Goal: Task Accomplishment & Management: Complete application form

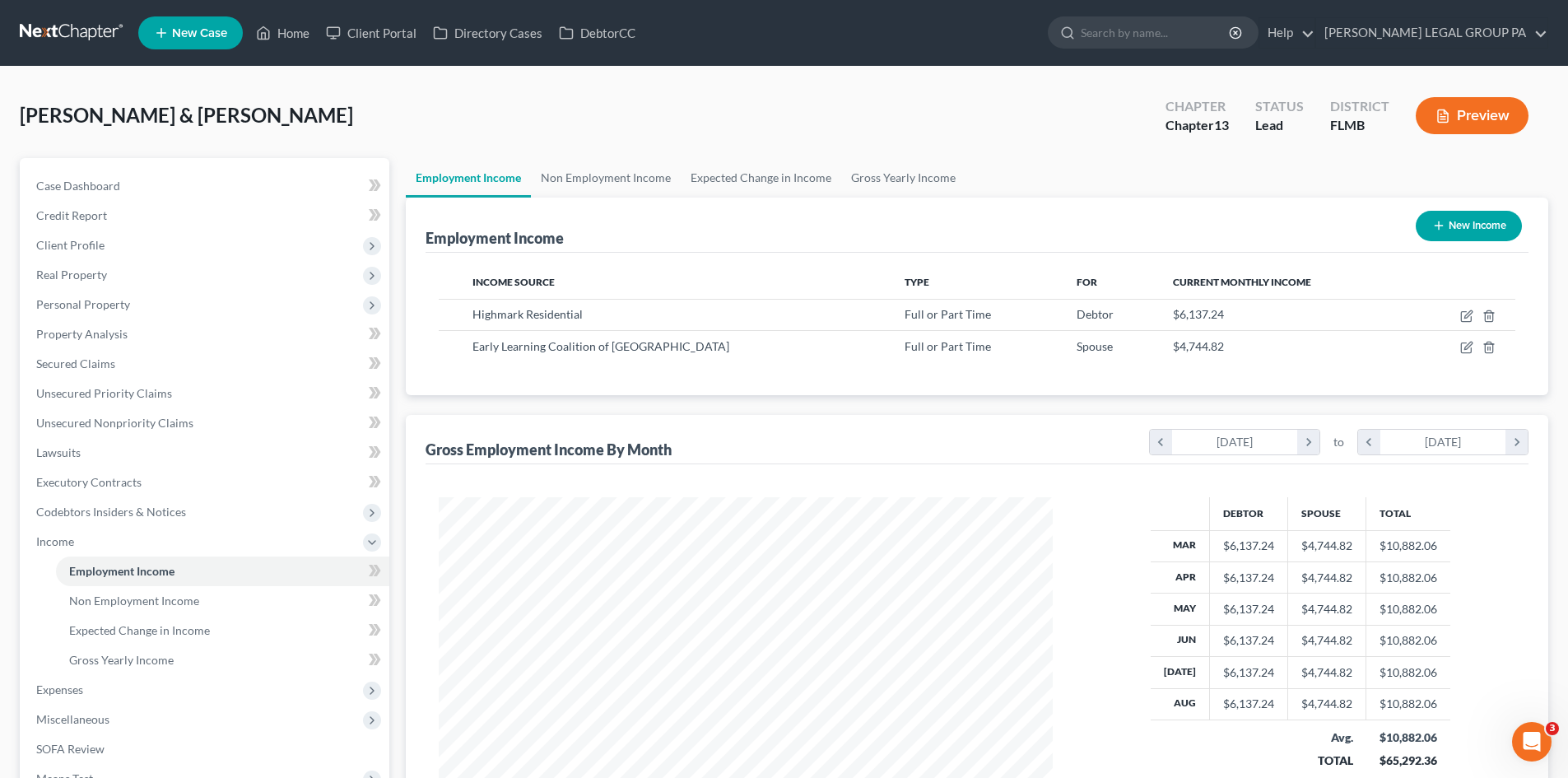
scroll to position [307, 647]
click at [1465, 349] on icon "button" at bounding box center [1468, 346] width 7 height 7
select select "0"
select select "9"
select select "0"
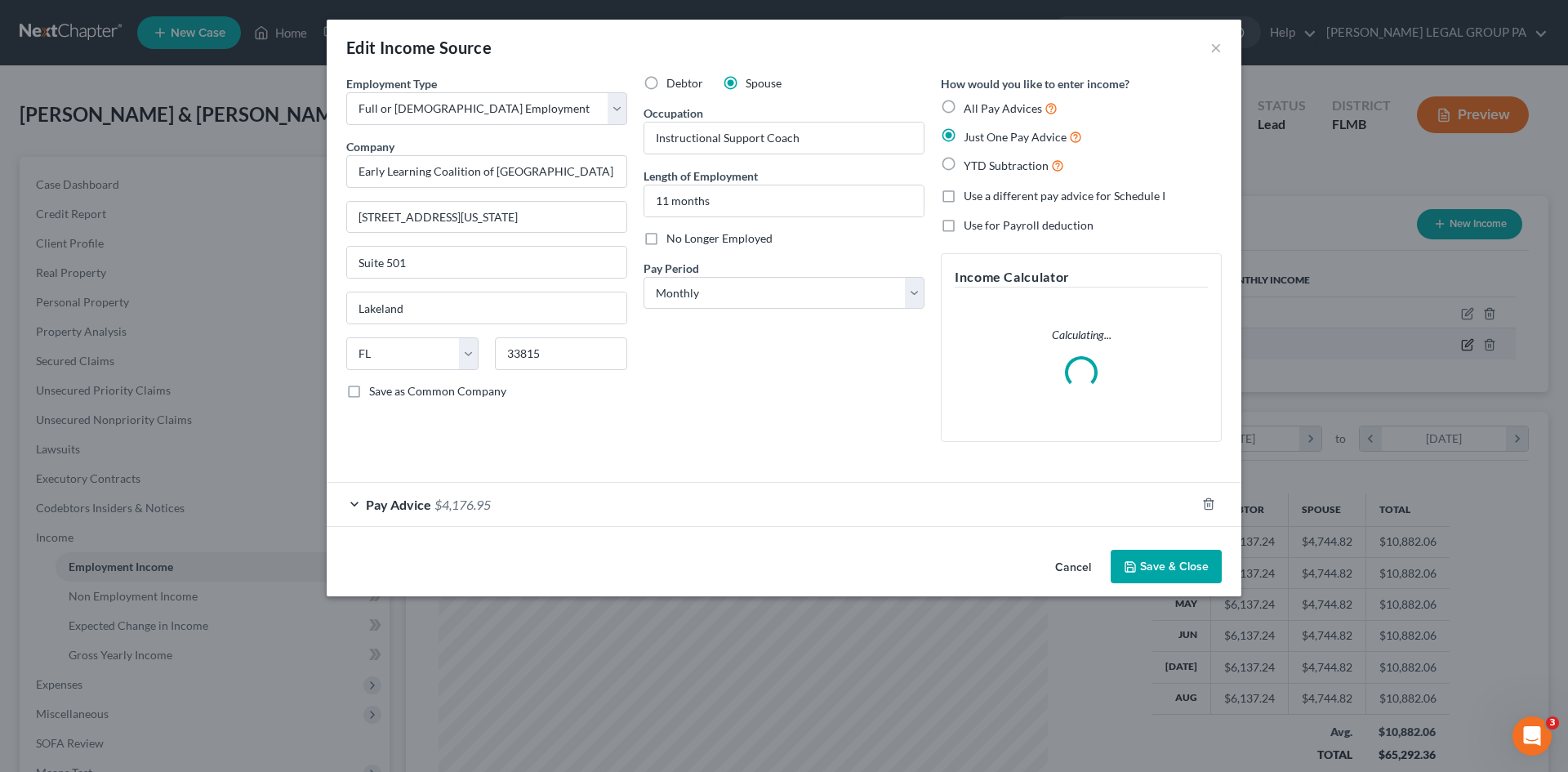
scroll to position [307, 647]
click at [481, 492] on div "Pay Advice $4,176.95" at bounding box center [760, 504] width 869 height 44
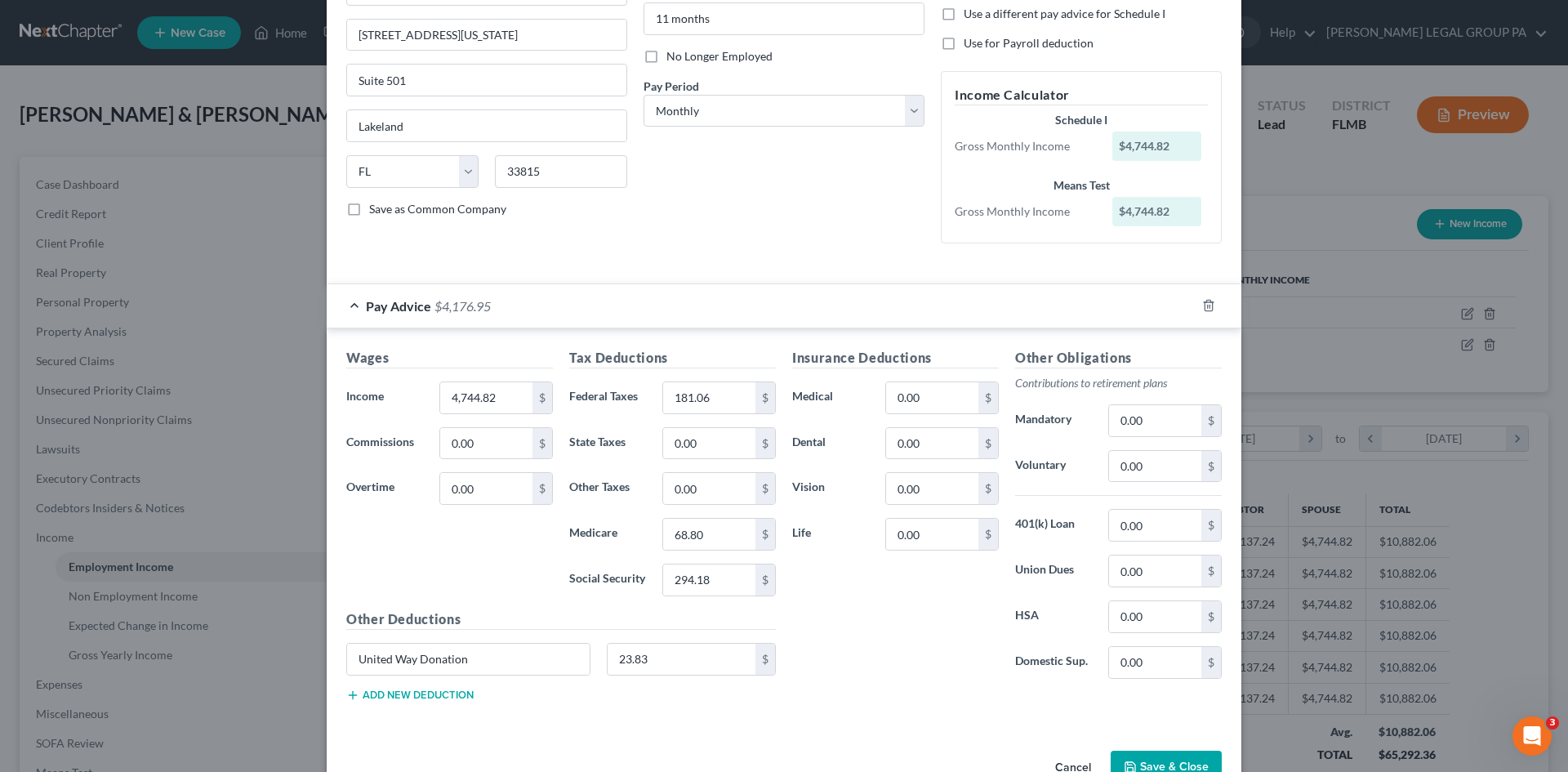
scroll to position [145, 0]
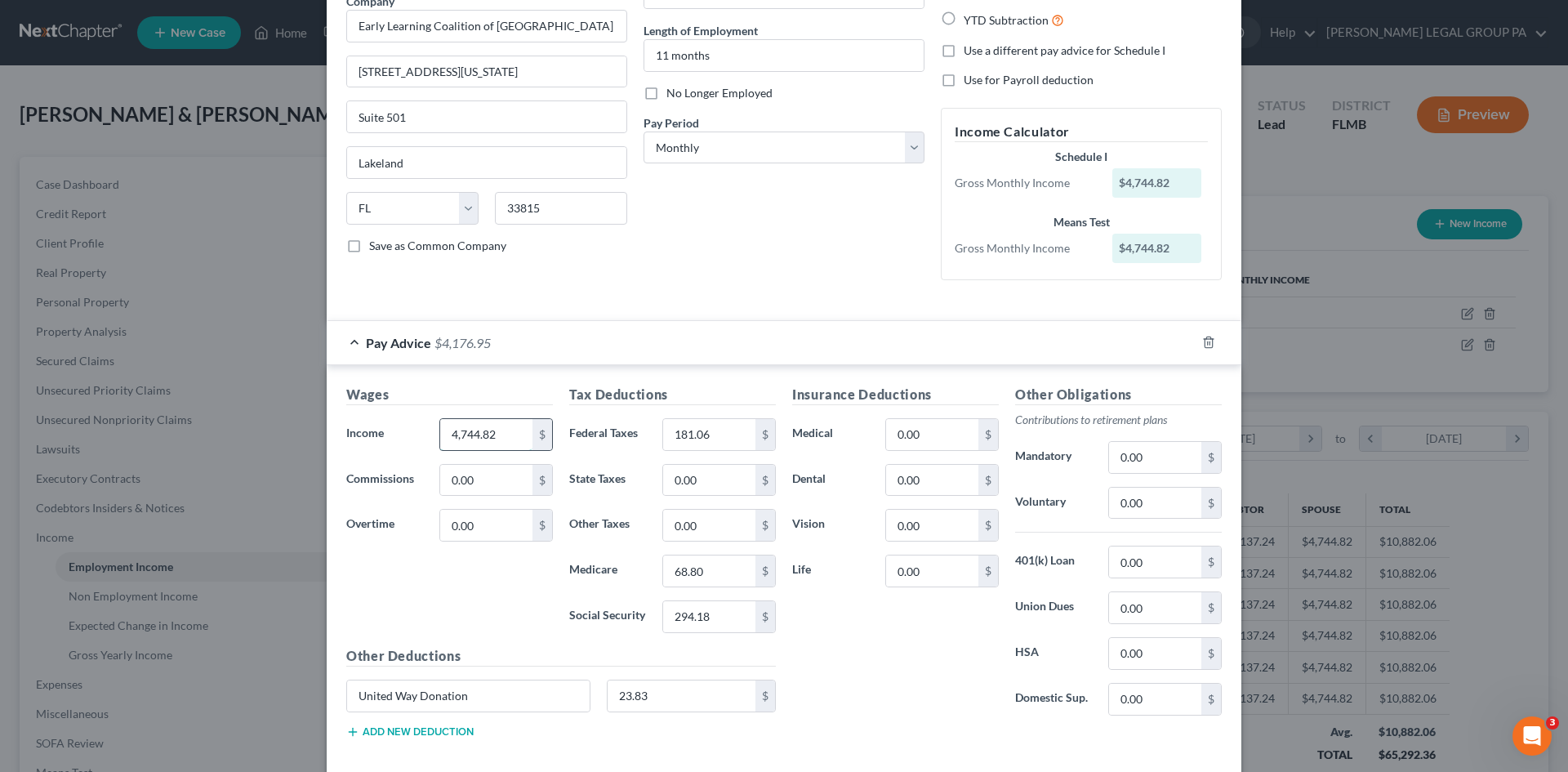
click at [484, 434] on input "4,744.82" at bounding box center [486, 434] width 92 height 31
type input "4,775.89"
click at [701, 431] on input "181.06" at bounding box center [709, 434] width 92 height 31
type input "184.79"
drag, startPoint x: 573, startPoint y: 462, endPoint x: 702, endPoint y: 568, distance: 167.0
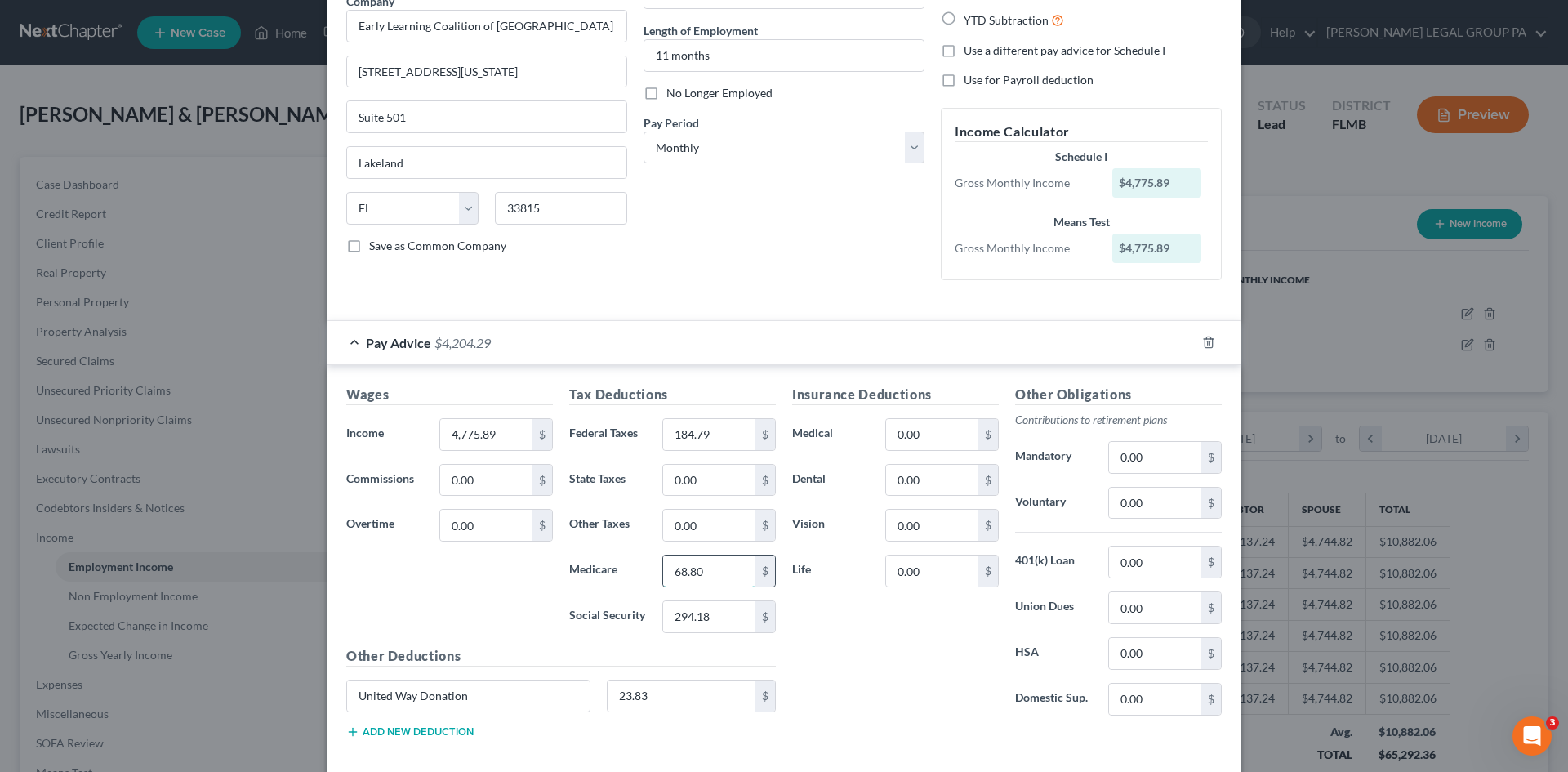
click at [702, 568] on input "68.80" at bounding box center [709, 570] width 92 height 31
type input "69.25"
click at [702, 611] on input "294.18" at bounding box center [709, 616] width 92 height 31
type input "296.11"
click at [861, 668] on div "Insurance Deductions Medical 0.00 $ Dental 0.00 $ Vision 0.00 $ Life 0.00 $" at bounding box center [895, 556] width 223 height 344
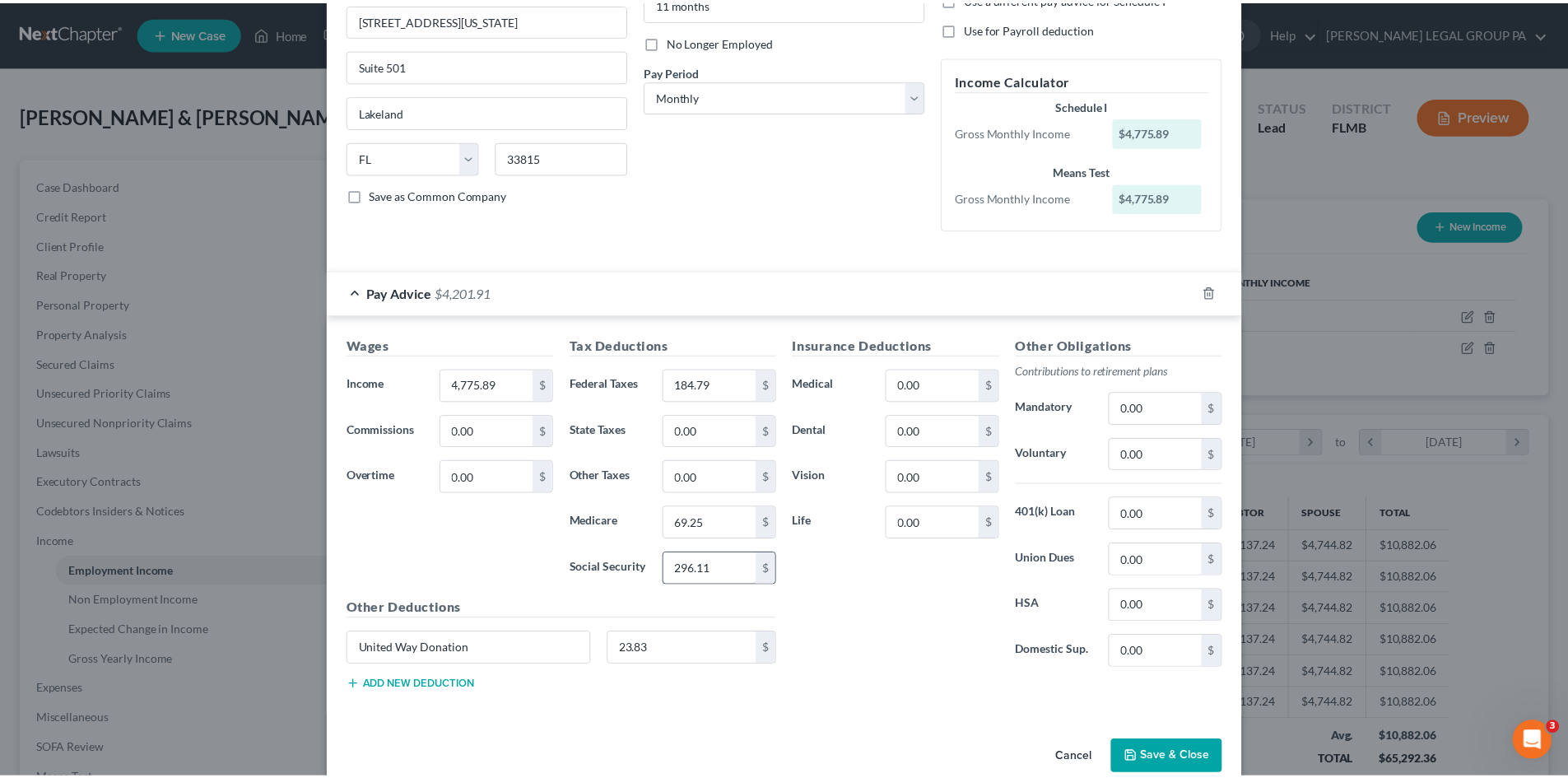
scroll to position [229, 0]
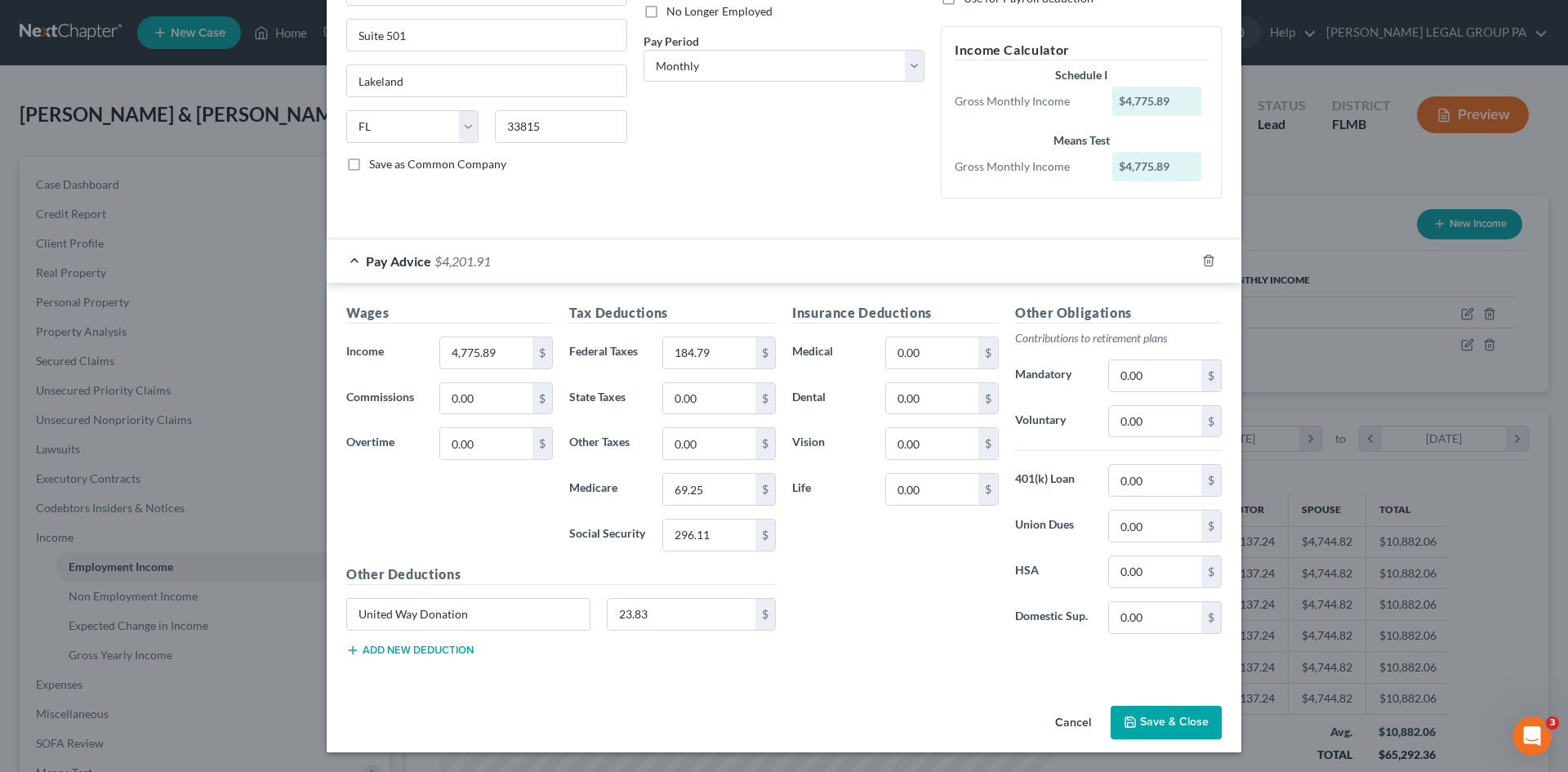
drag, startPoint x: 1168, startPoint y: 720, endPoint x: 1163, endPoint y: 710, distance: 11.2
click at [1164, 716] on button "Save & Close" at bounding box center [1166, 722] width 111 height 35
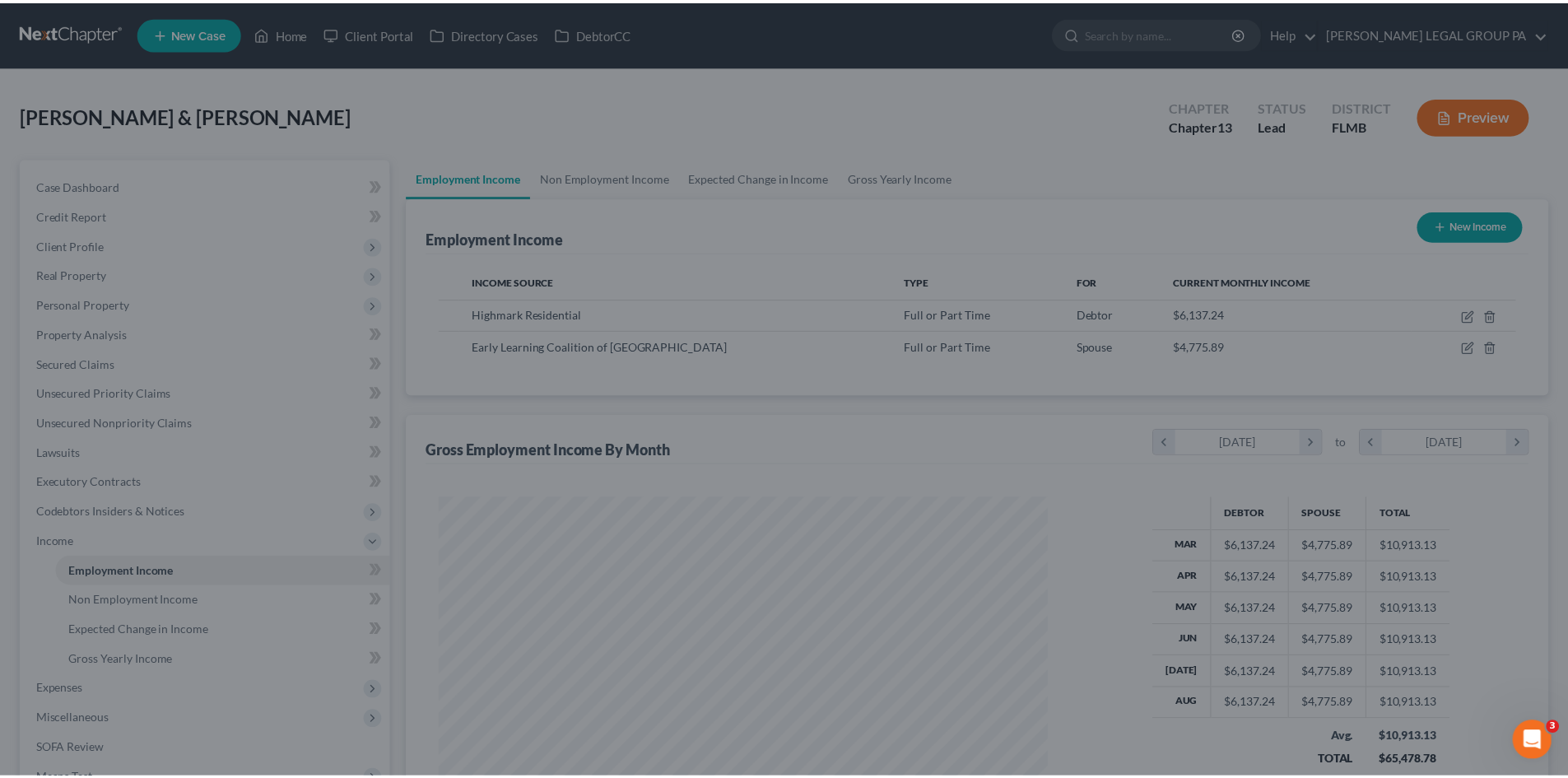
scroll to position [822575, 822418]
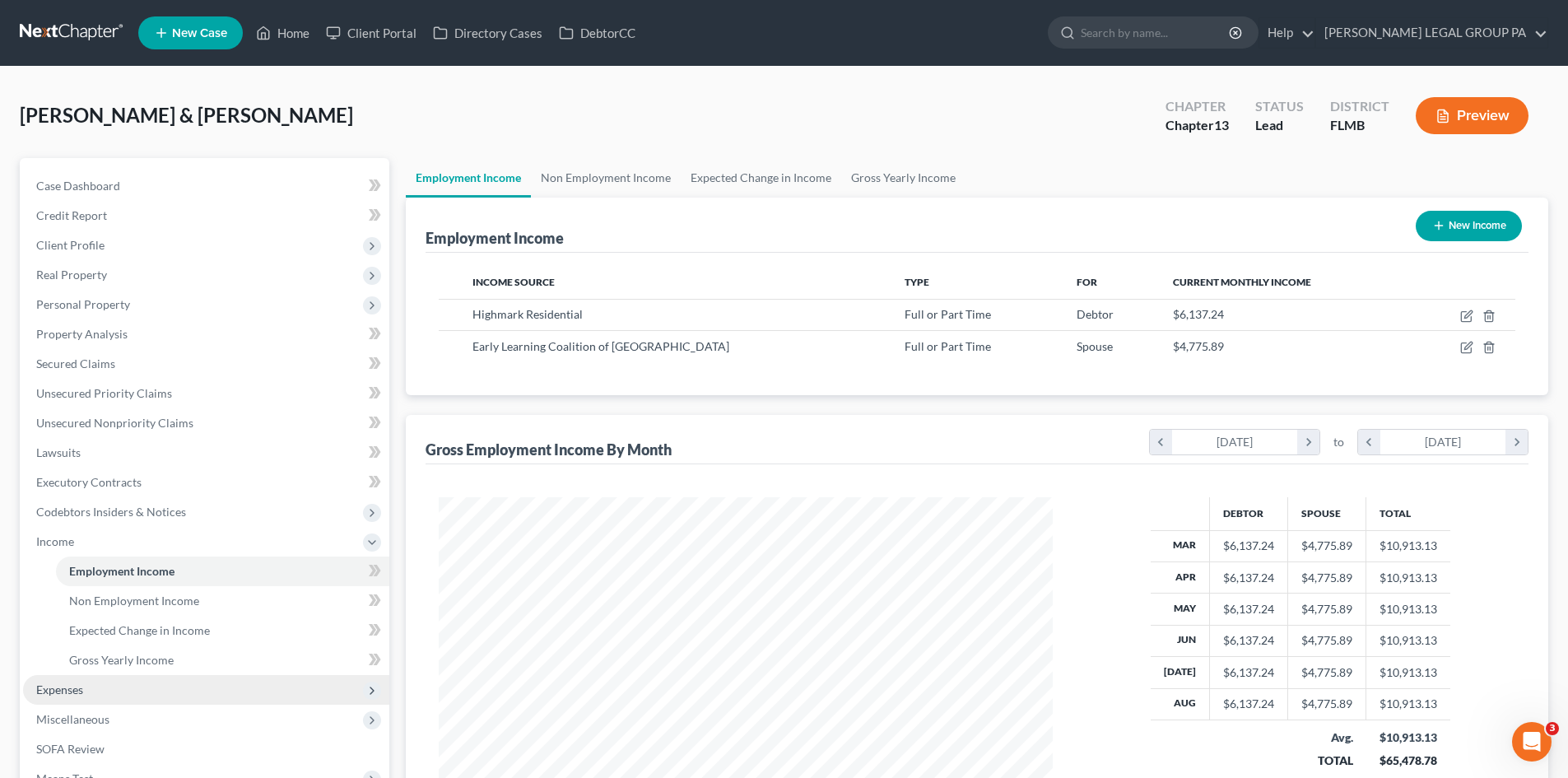
click at [121, 686] on span "Expenses" at bounding box center [206, 689] width 367 height 30
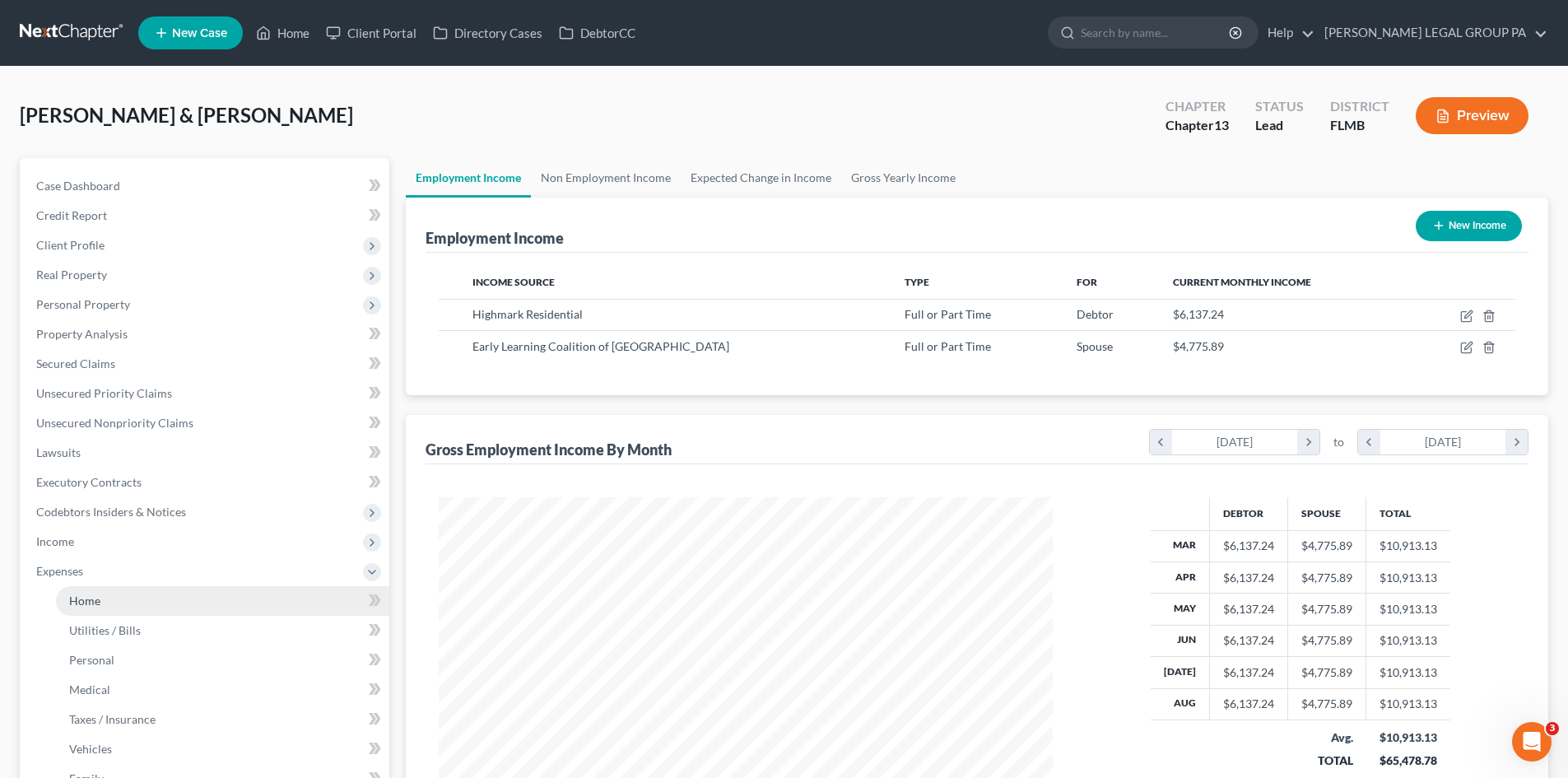
click at [119, 598] on link "Home" at bounding box center [222, 601] width 334 height 30
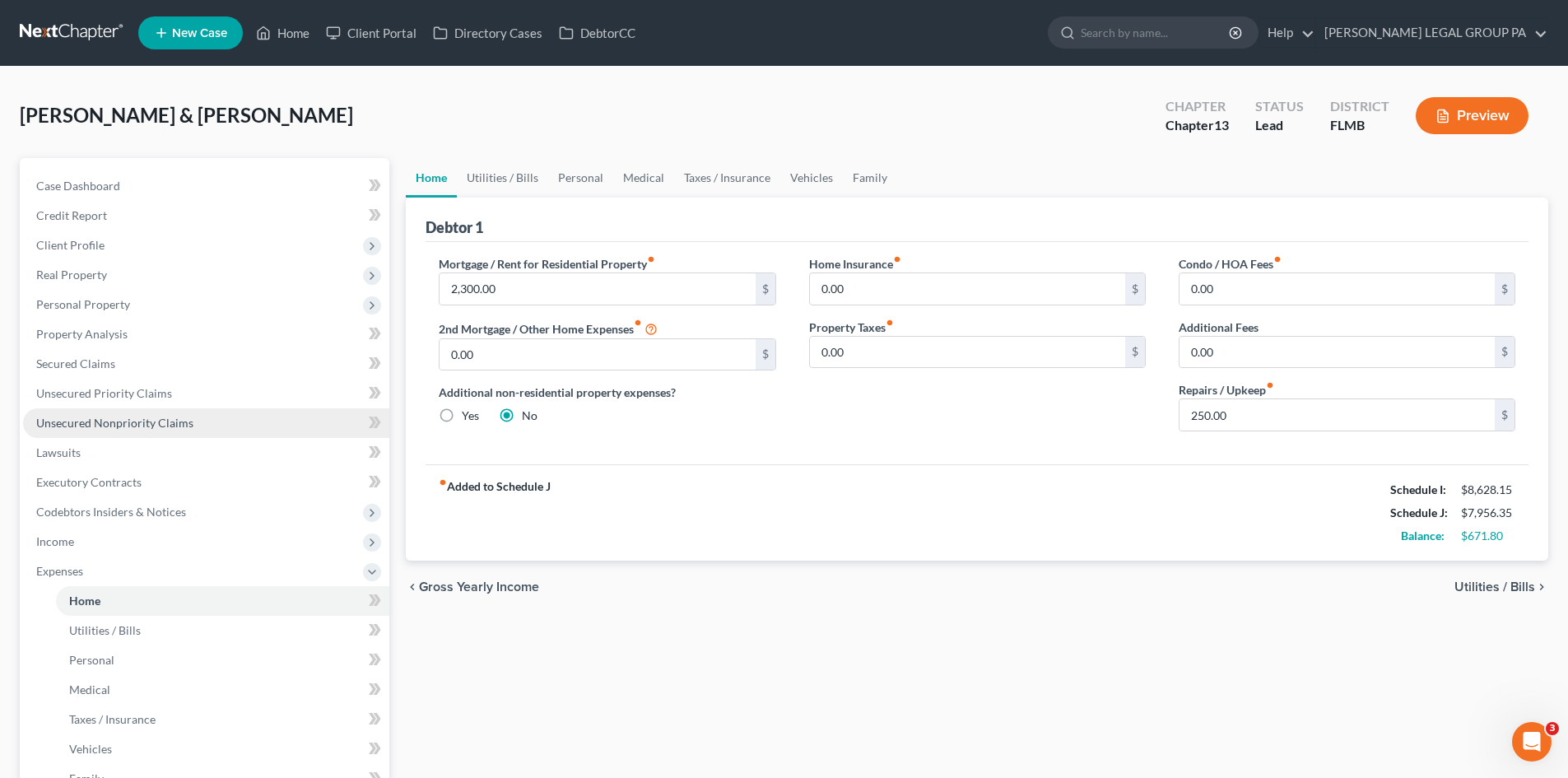
click at [169, 430] on link "Unsecured Nonpriority Claims" at bounding box center [206, 422] width 367 height 30
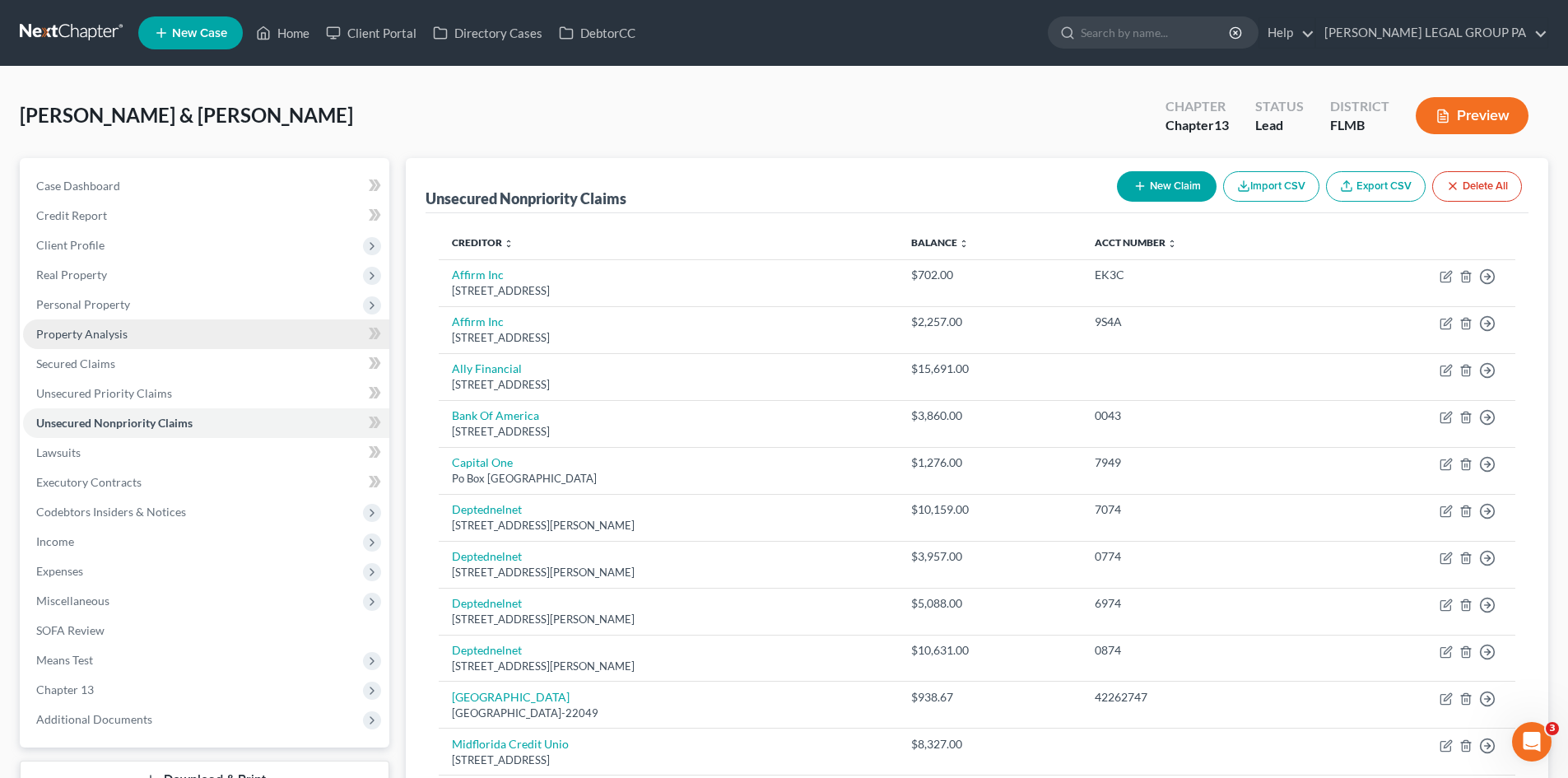
click at [111, 330] on span "Property Analysis" at bounding box center [82, 333] width 91 height 14
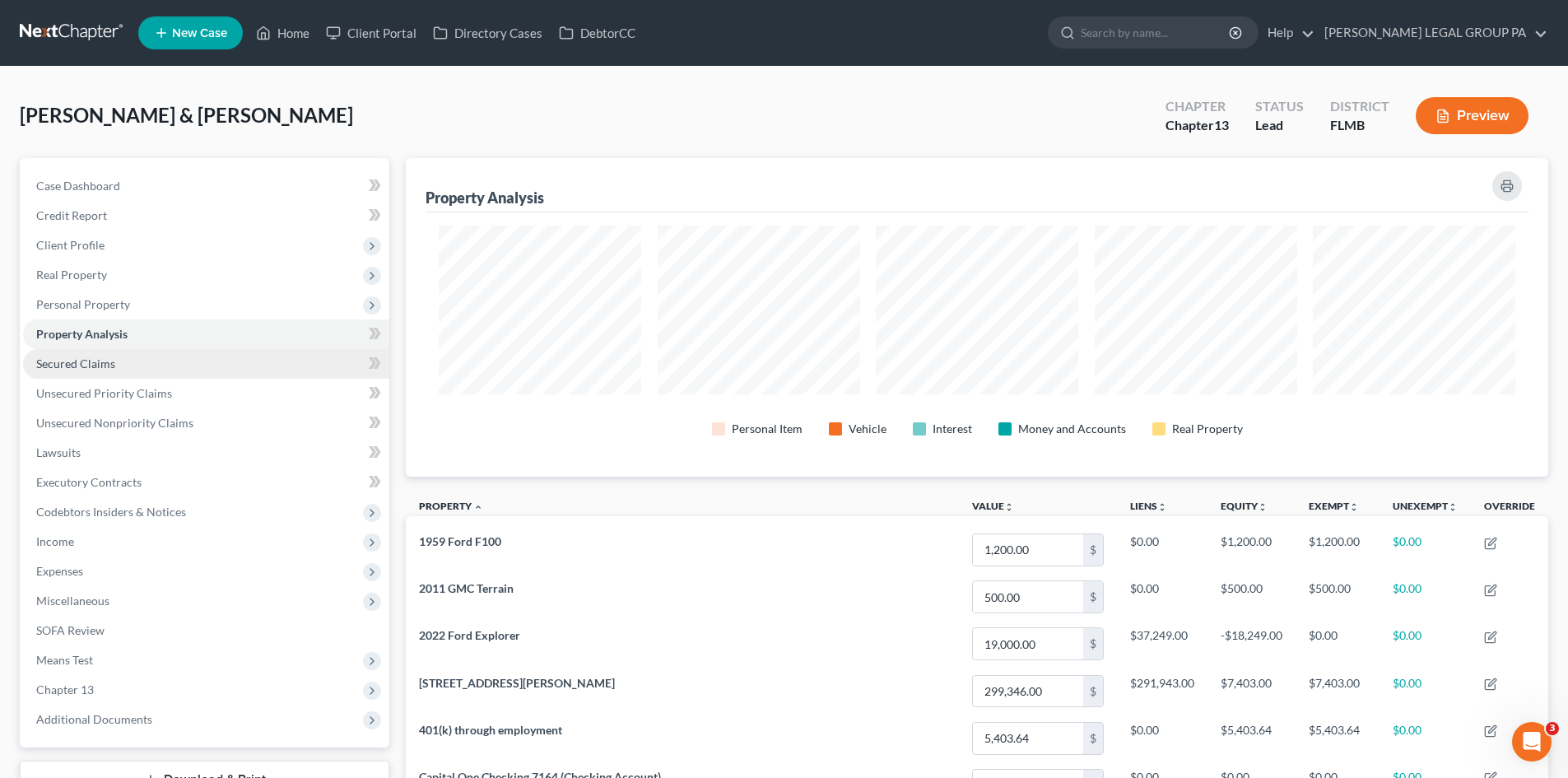
scroll to position [318, 1142]
click at [129, 354] on link "Secured Claims" at bounding box center [206, 363] width 367 height 30
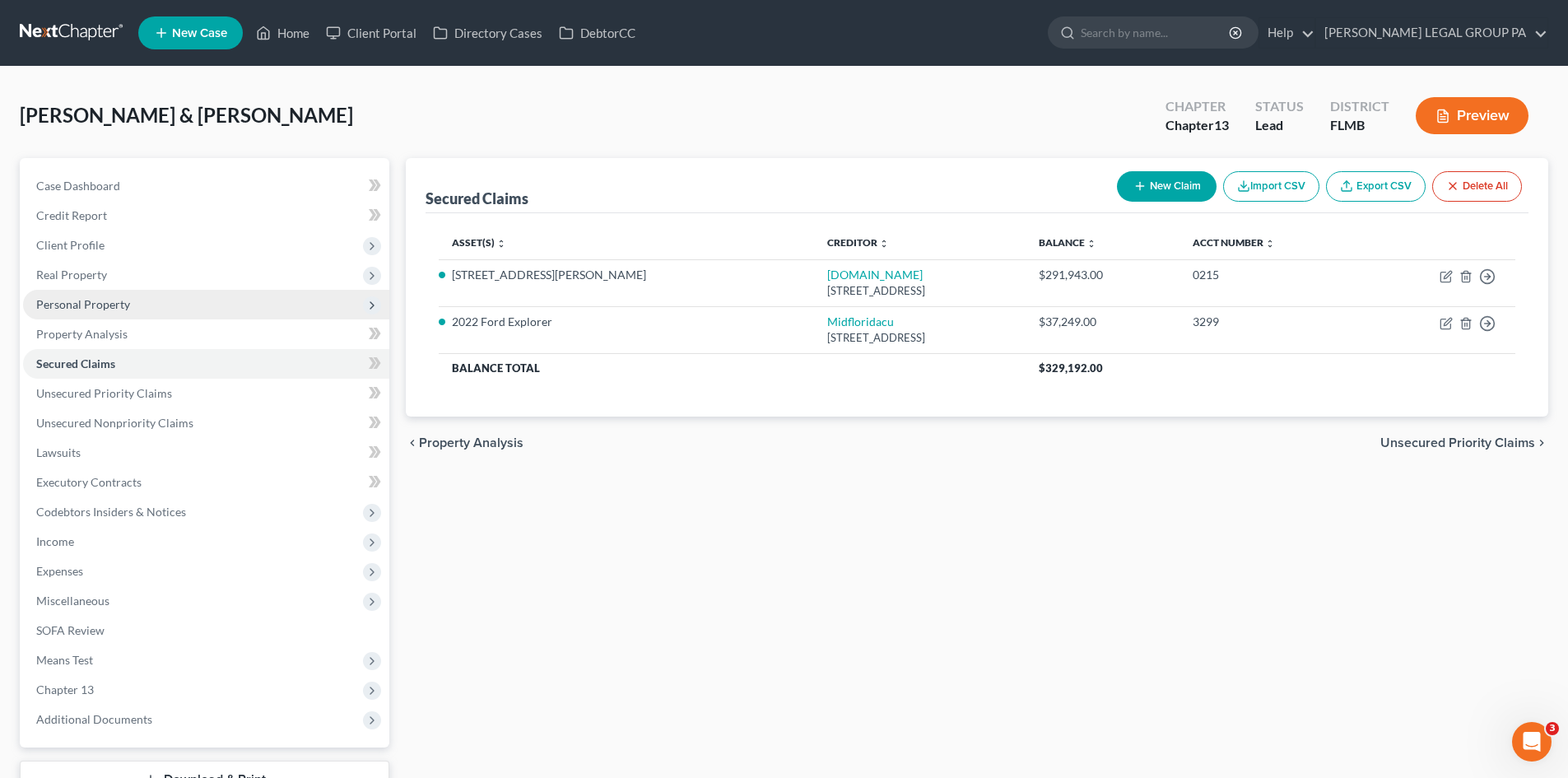
click at [85, 316] on span "Personal Property" at bounding box center [206, 304] width 367 height 30
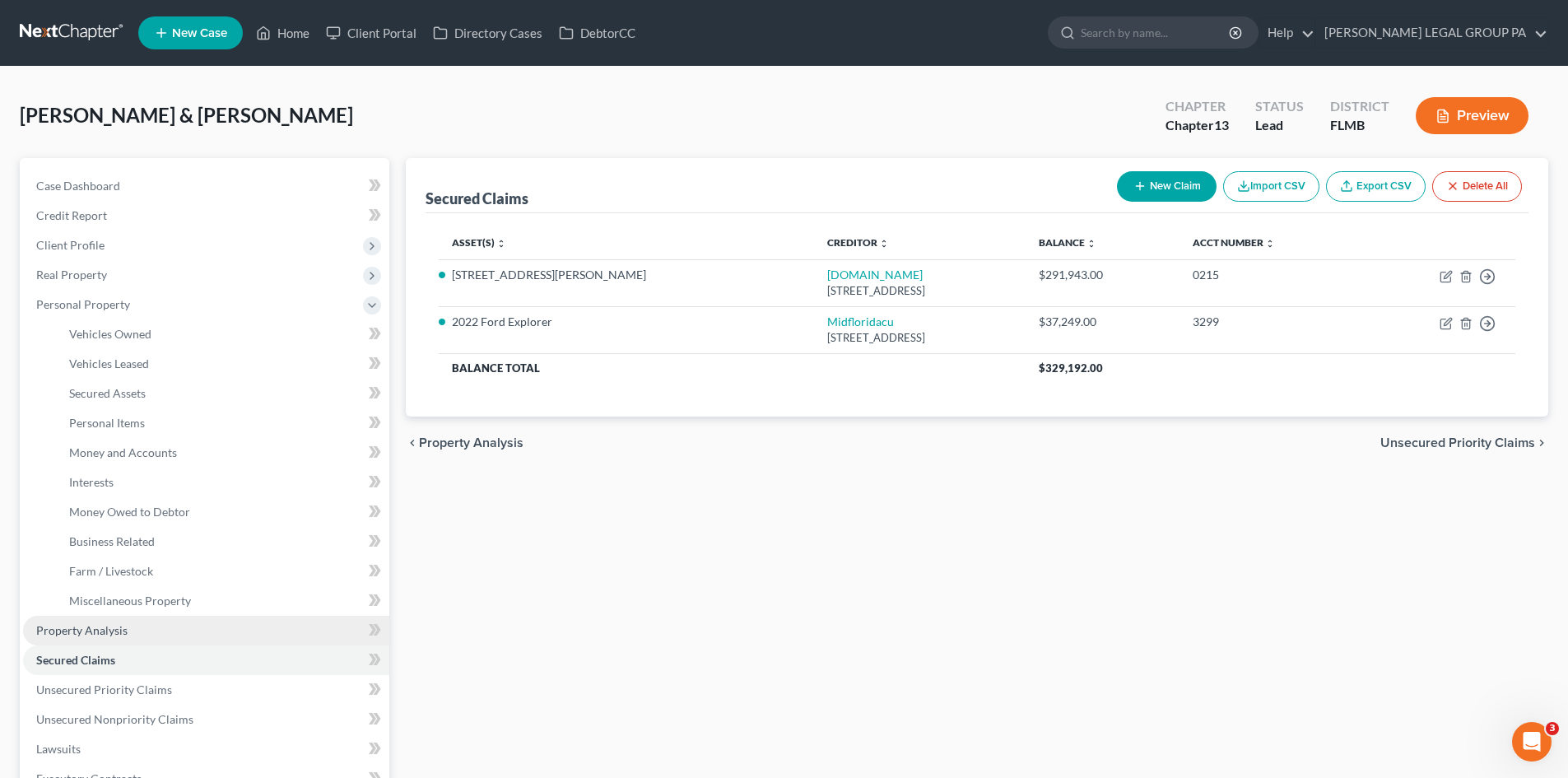
click at [82, 632] on span "Property Analysis" at bounding box center [82, 630] width 91 height 14
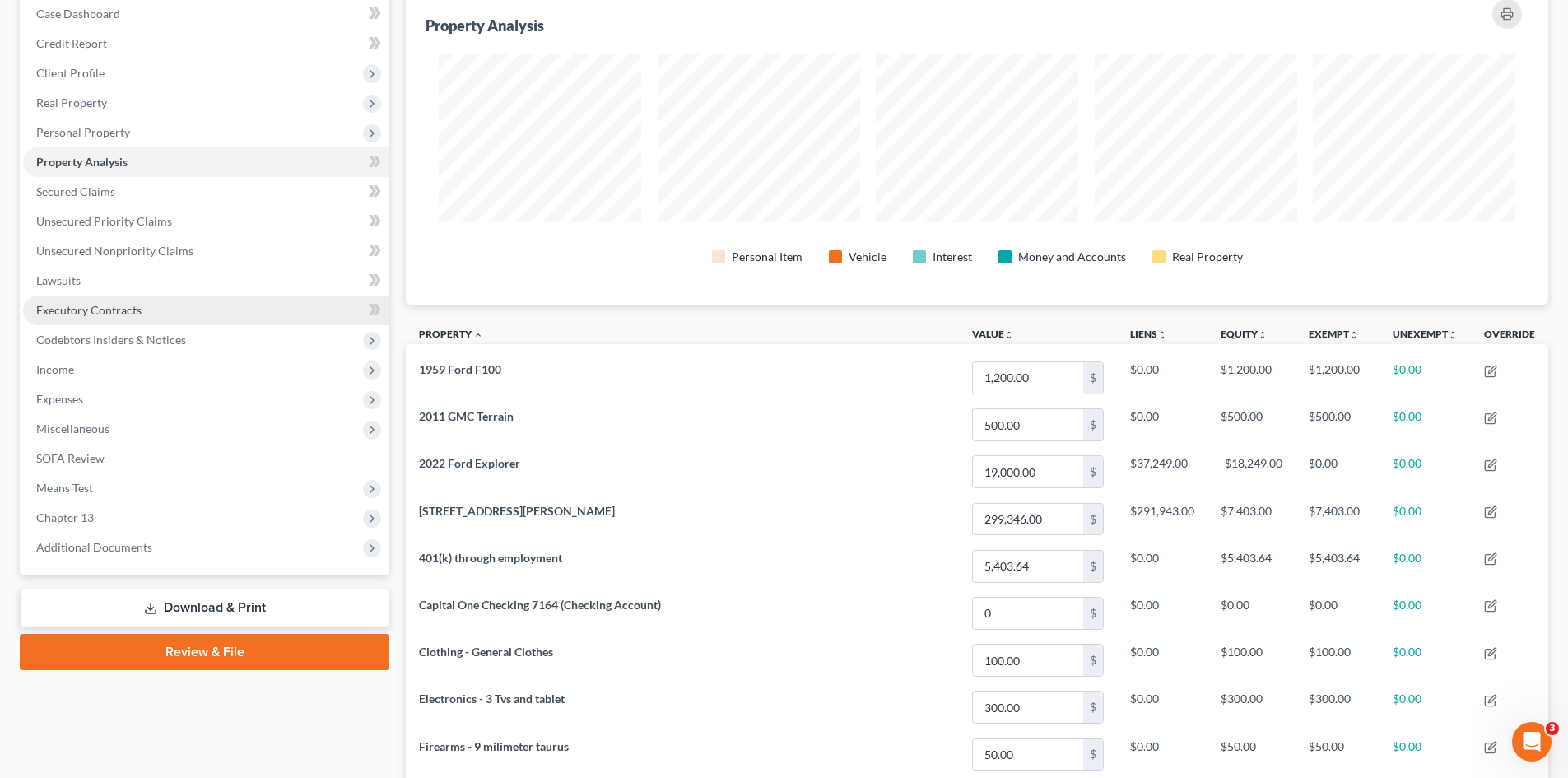
scroll to position [165, 0]
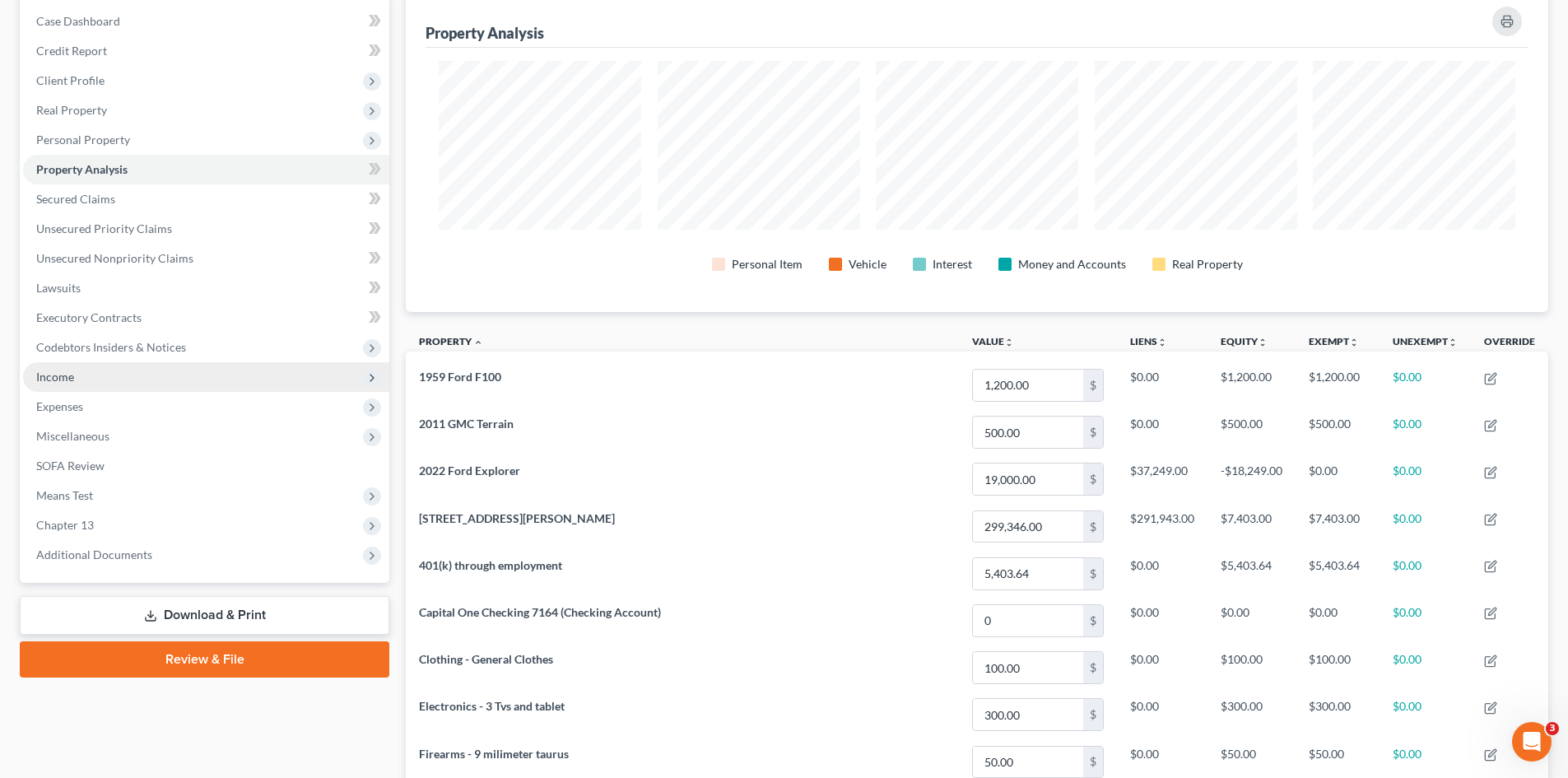
click at [74, 383] on span "Income" at bounding box center [206, 376] width 367 height 30
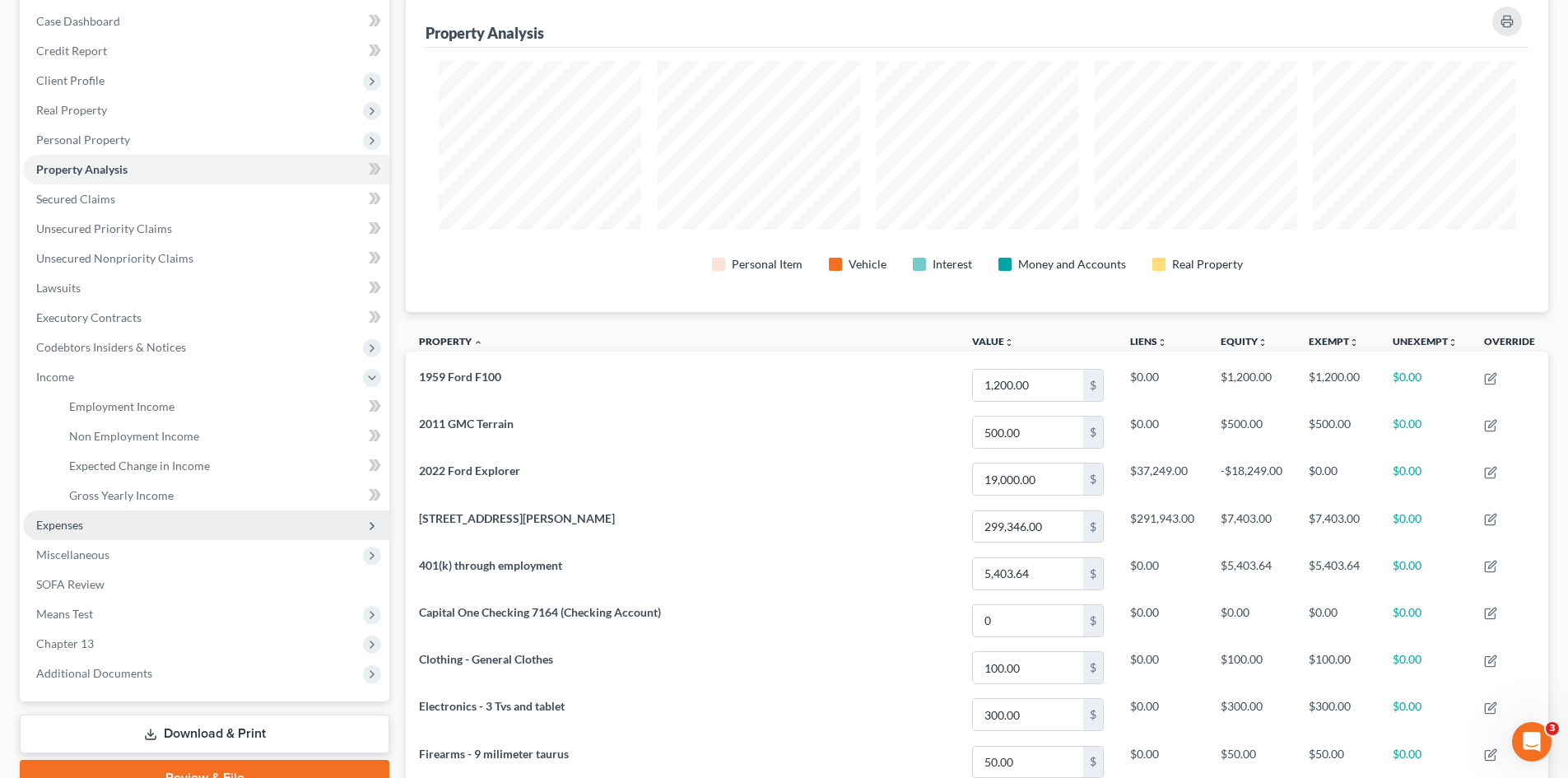
click at [93, 526] on span "Expenses" at bounding box center [206, 524] width 367 height 30
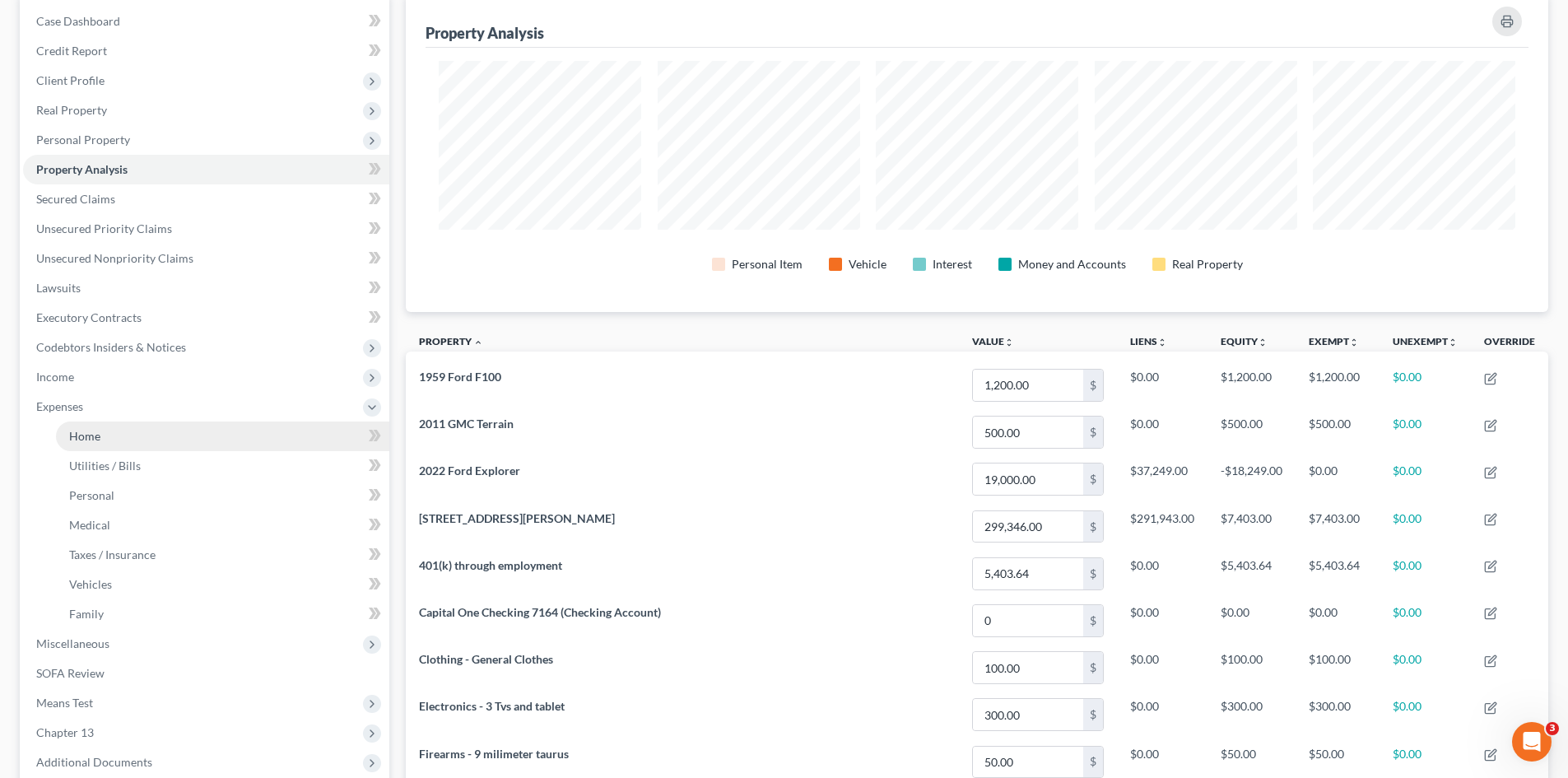
click at [75, 434] on span "Home" at bounding box center [84, 436] width 31 height 14
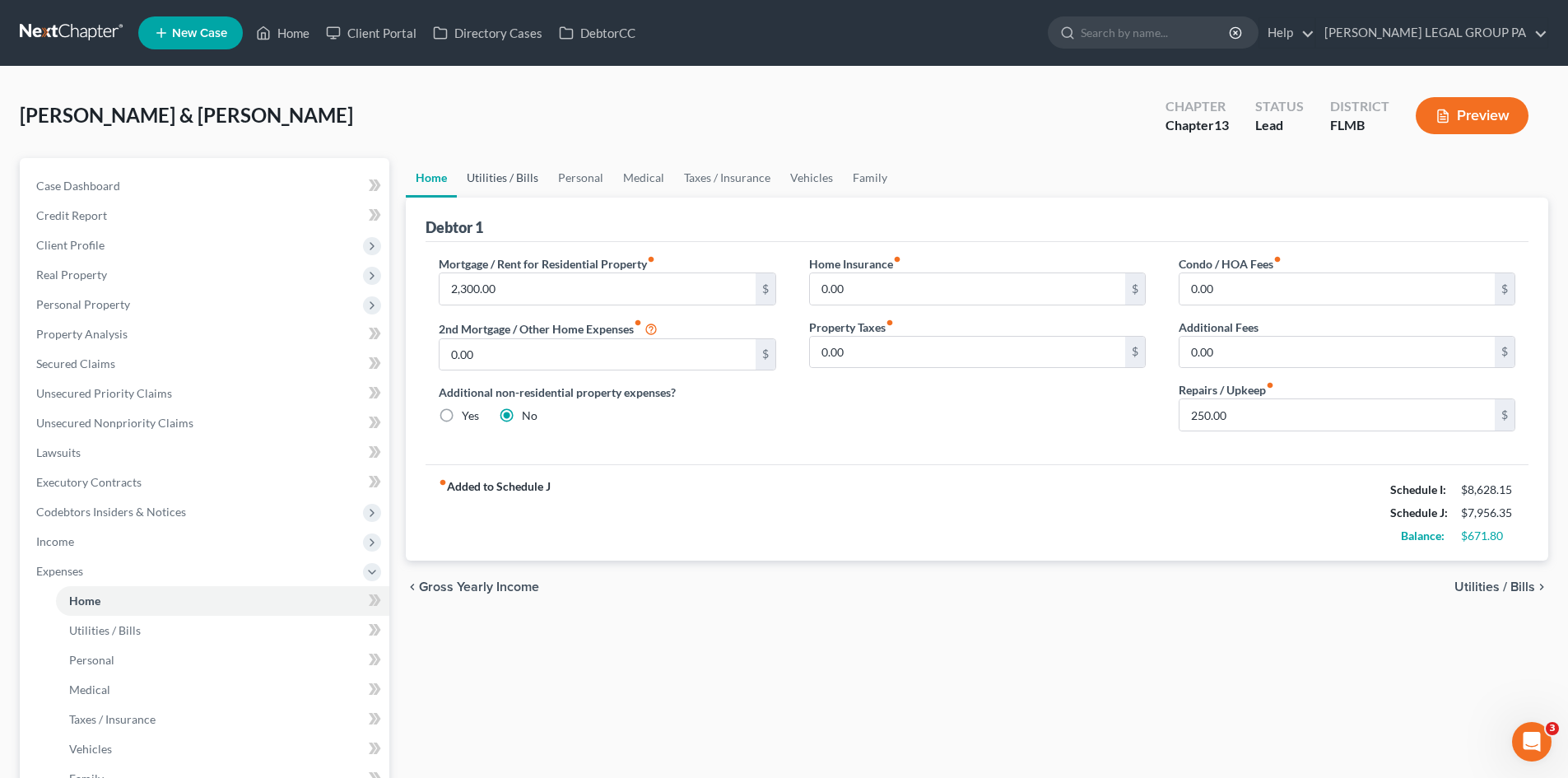
click at [486, 183] on link "Utilities / Bills" at bounding box center [503, 177] width 91 height 39
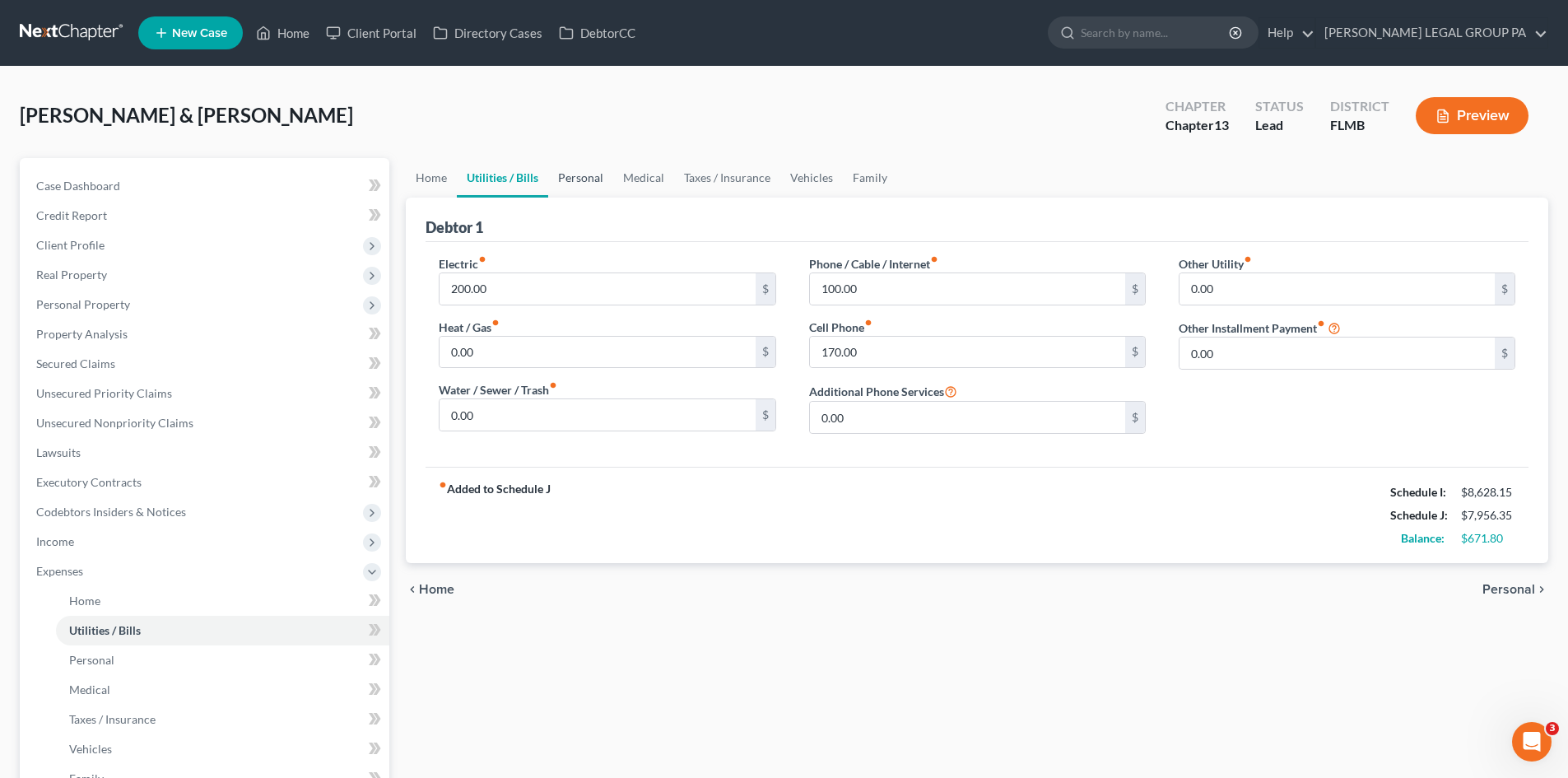
click at [570, 176] on link "Personal" at bounding box center [580, 177] width 65 height 39
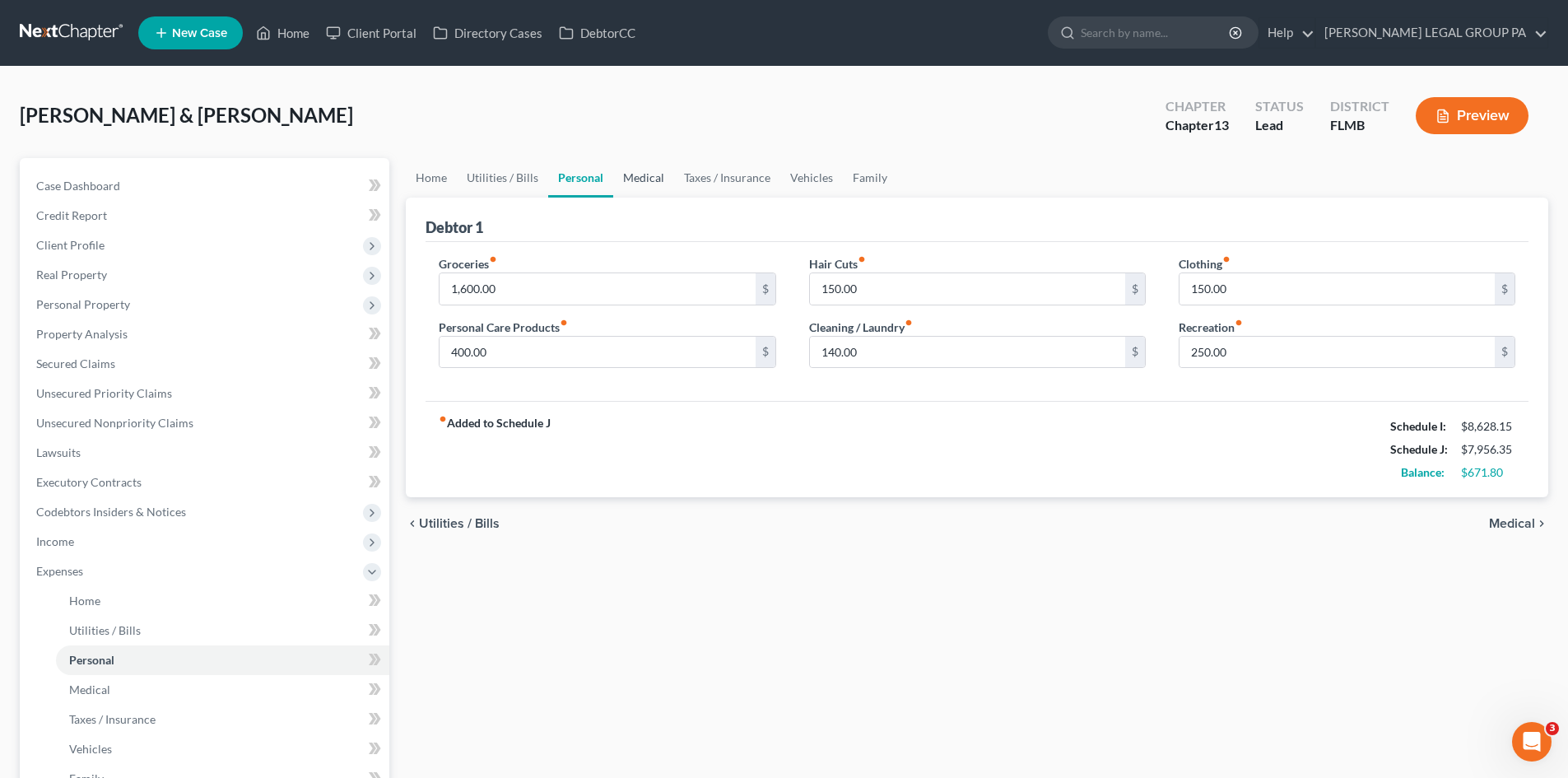
click at [654, 185] on link "Medical" at bounding box center [644, 177] width 61 height 39
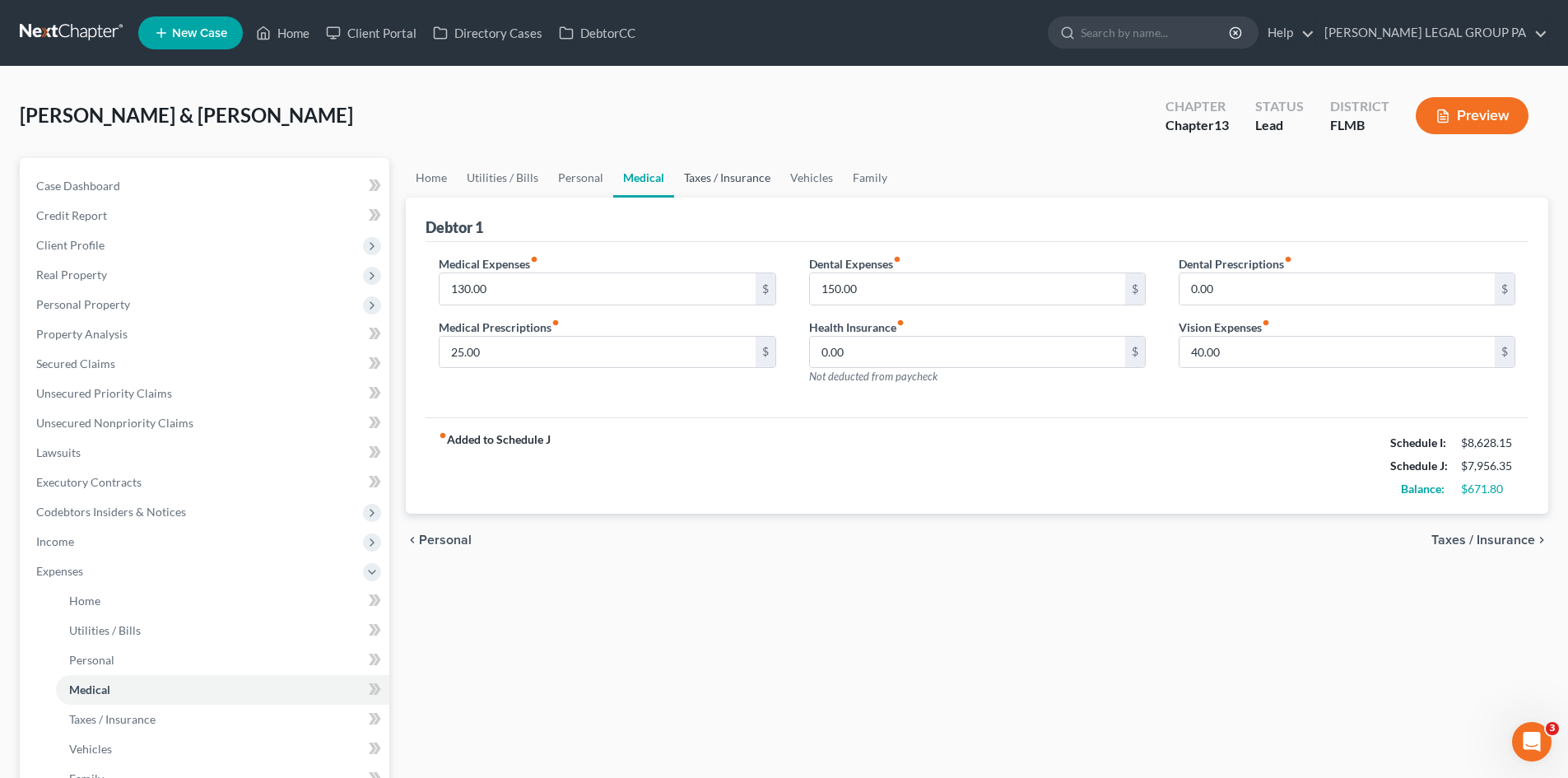
click at [711, 179] on link "Taxes / Insurance" at bounding box center [727, 177] width 106 height 39
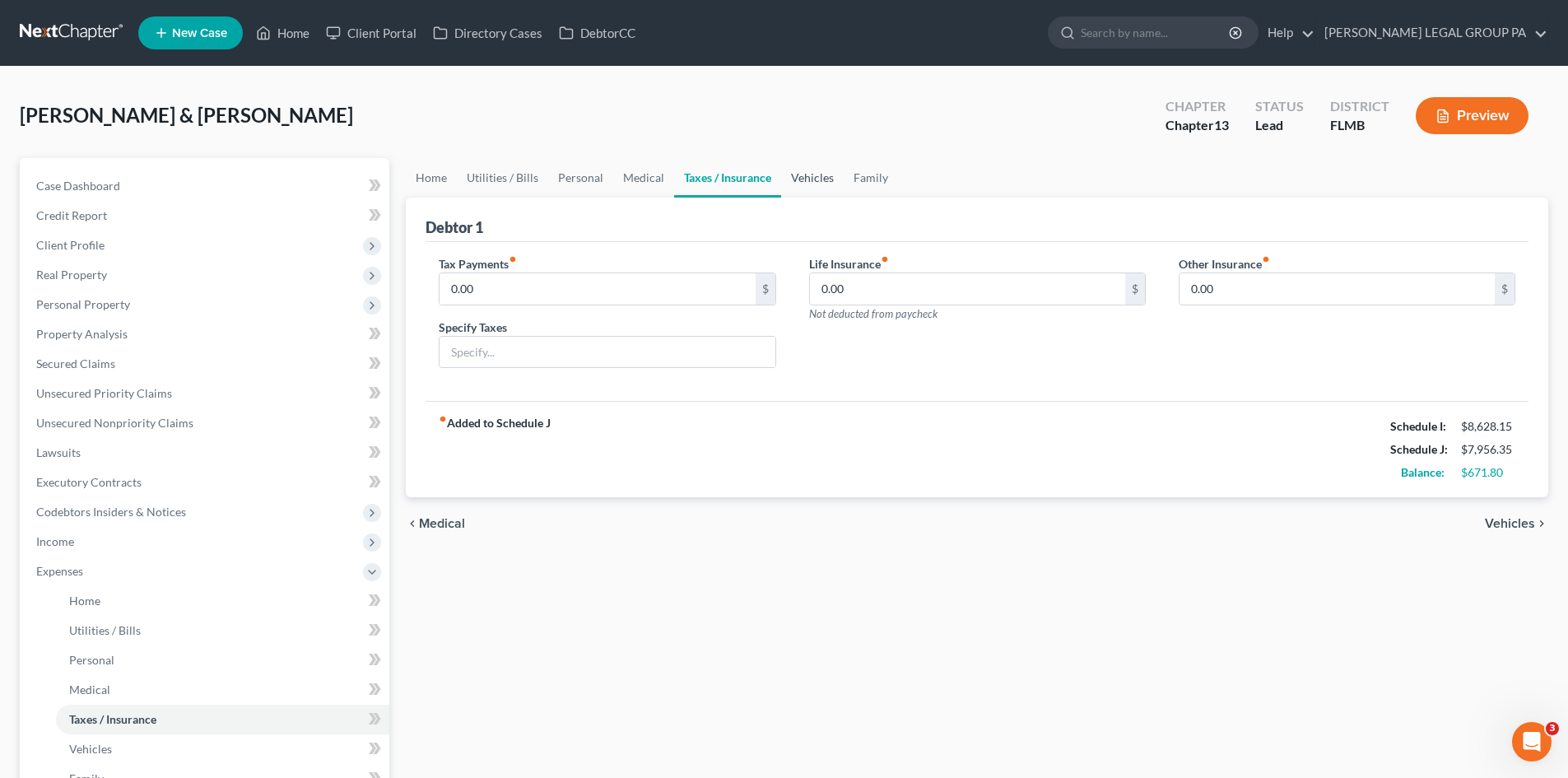
click at [812, 179] on link "Vehicles" at bounding box center [812, 177] width 63 height 39
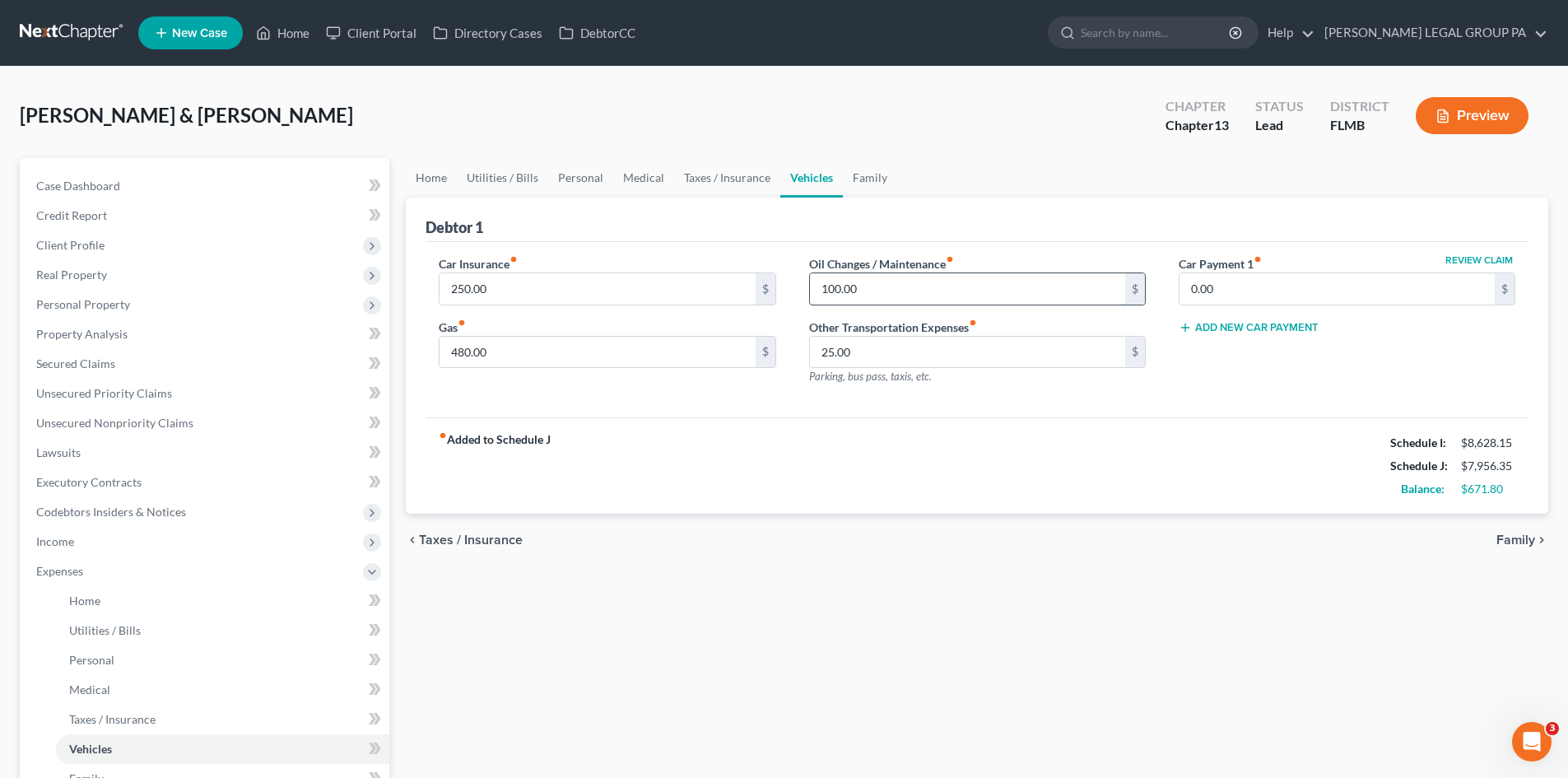
click at [879, 276] on input "100.00" at bounding box center [967, 289] width 316 height 31
type input "120.00"
click at [888, 337] on input "25.00" at bounding box center [967, 351] width 316 height 31
type input "50.00"
click at [858, 169] on link "Family" at bounding box center [870, 177] width 55 height 39
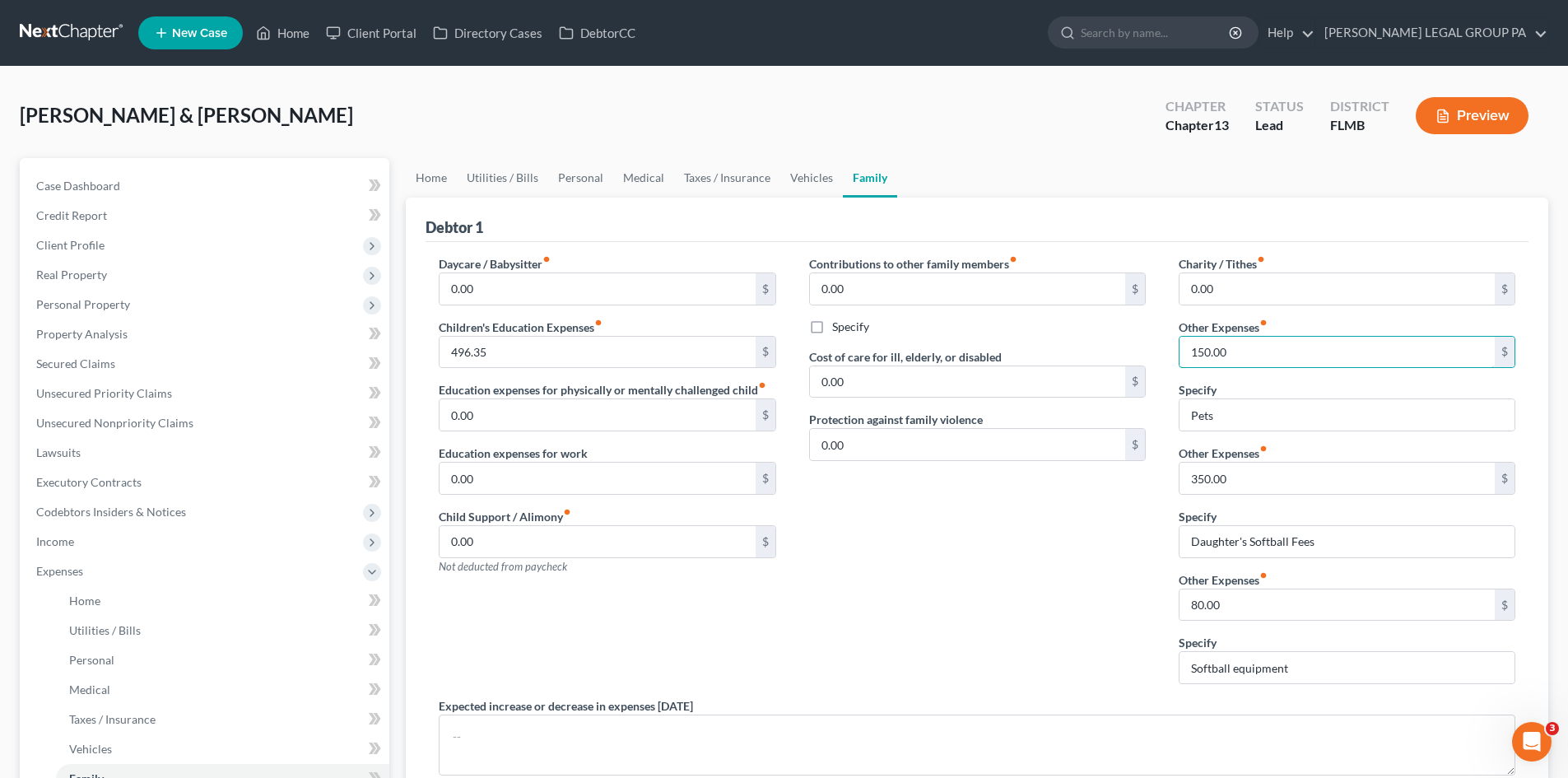
type input "150.00"
click at [1053, 569] on div "Contributions to other family members fiber_manual_record 0.00 $ Specify Cost o…" at bounding box center [977, 476] width 369 height 442
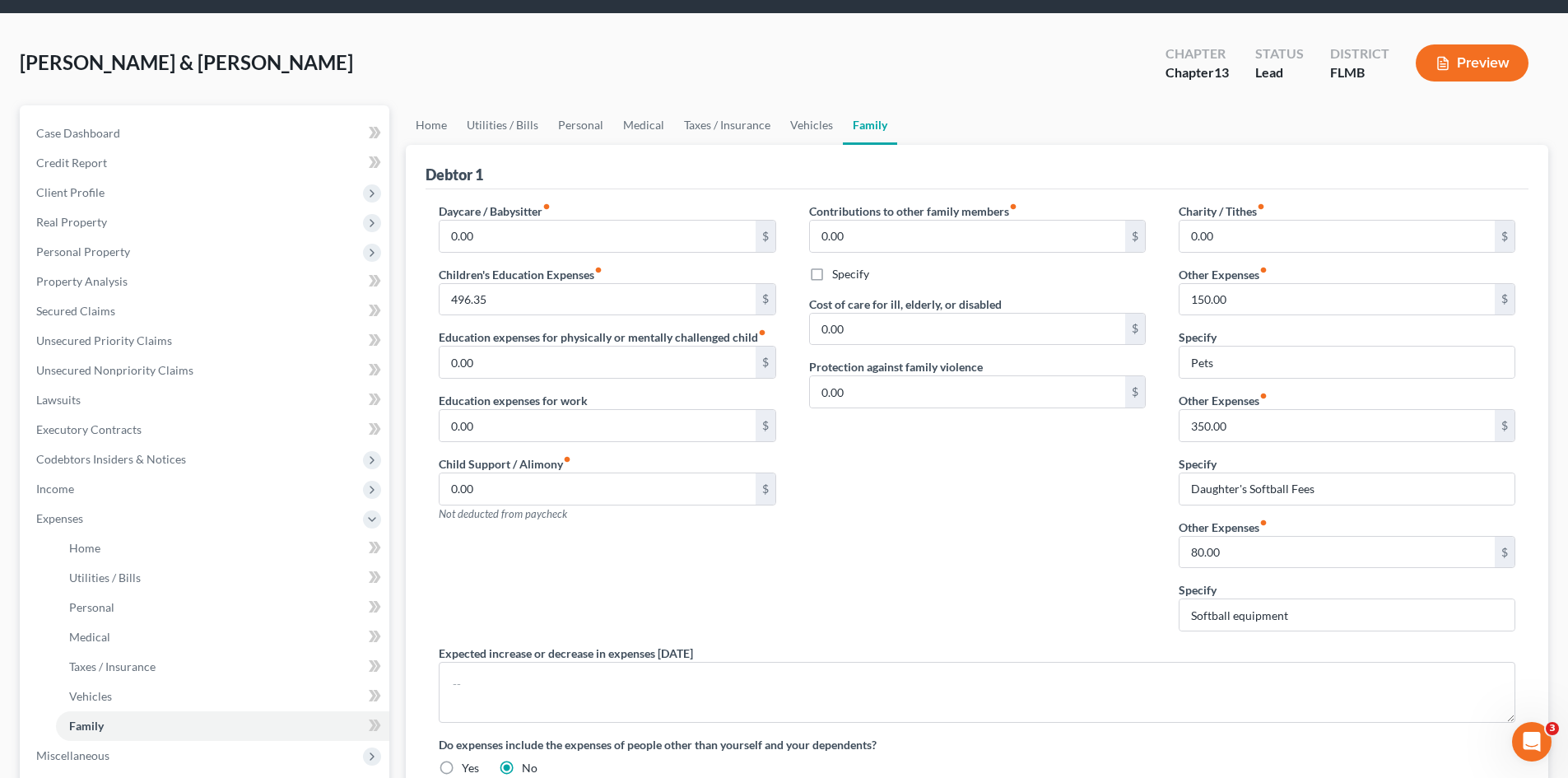
scroll to position [82, 0]
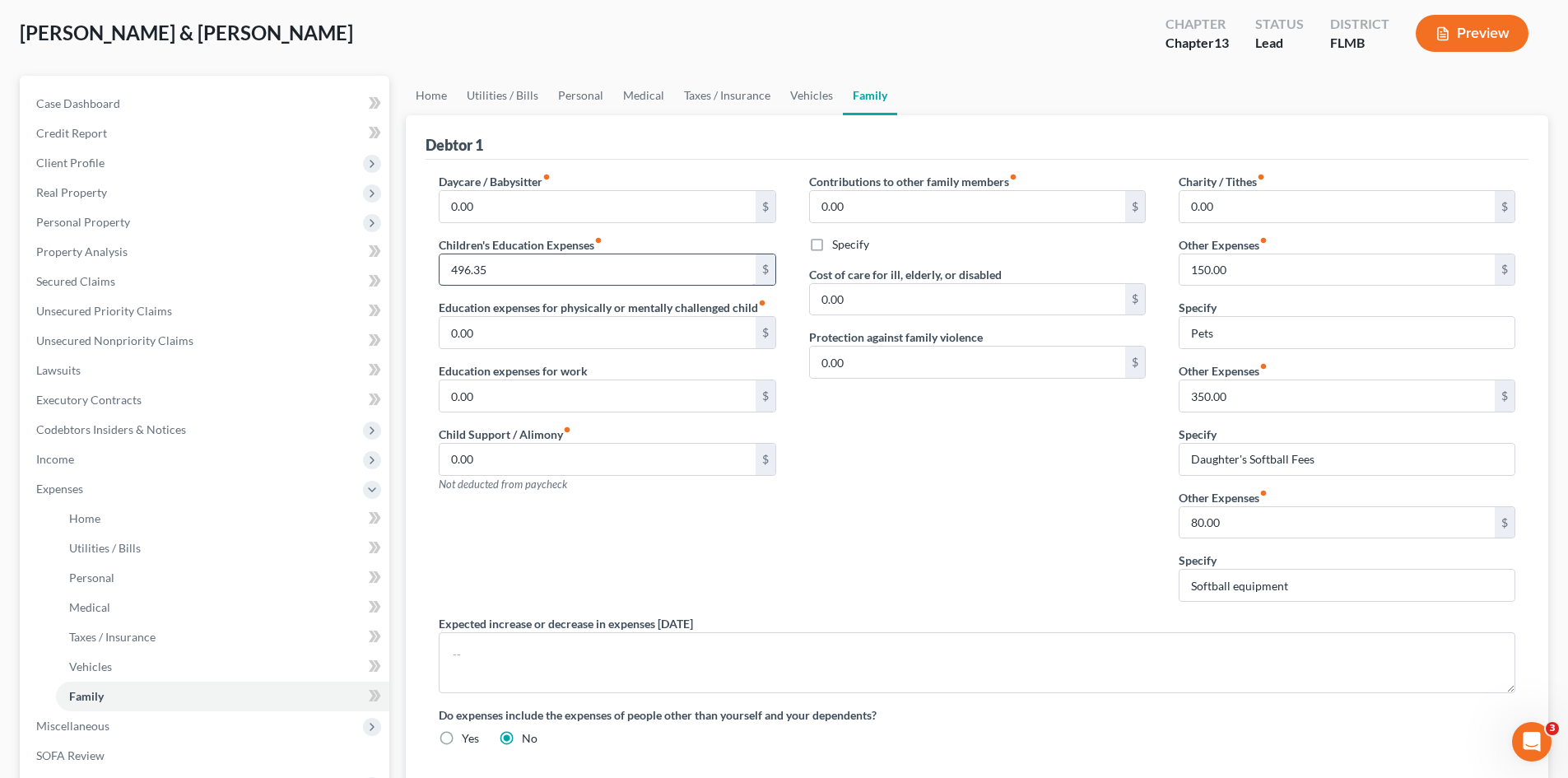
click at [507, 273] on input "496.35" at bounding box center [597, 270] width 316 height 31
type input "500.00"
click at [1048, 465] on div "Contributions to other family members fiber_manual_record 0.00 $ Specify Cost o…" at bounding box center [977, 393] width 369 height 442
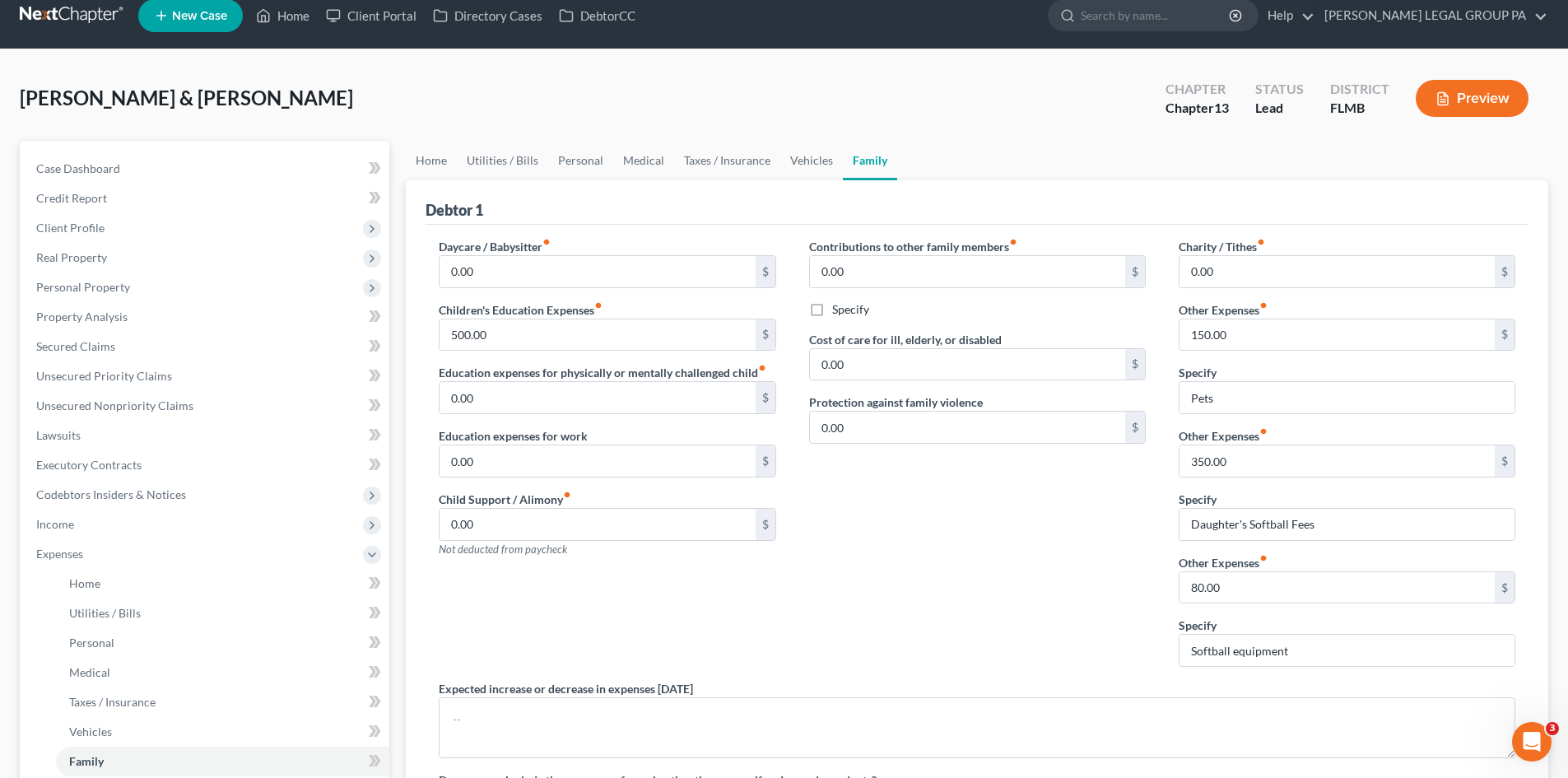
scroll to position [0, 0]
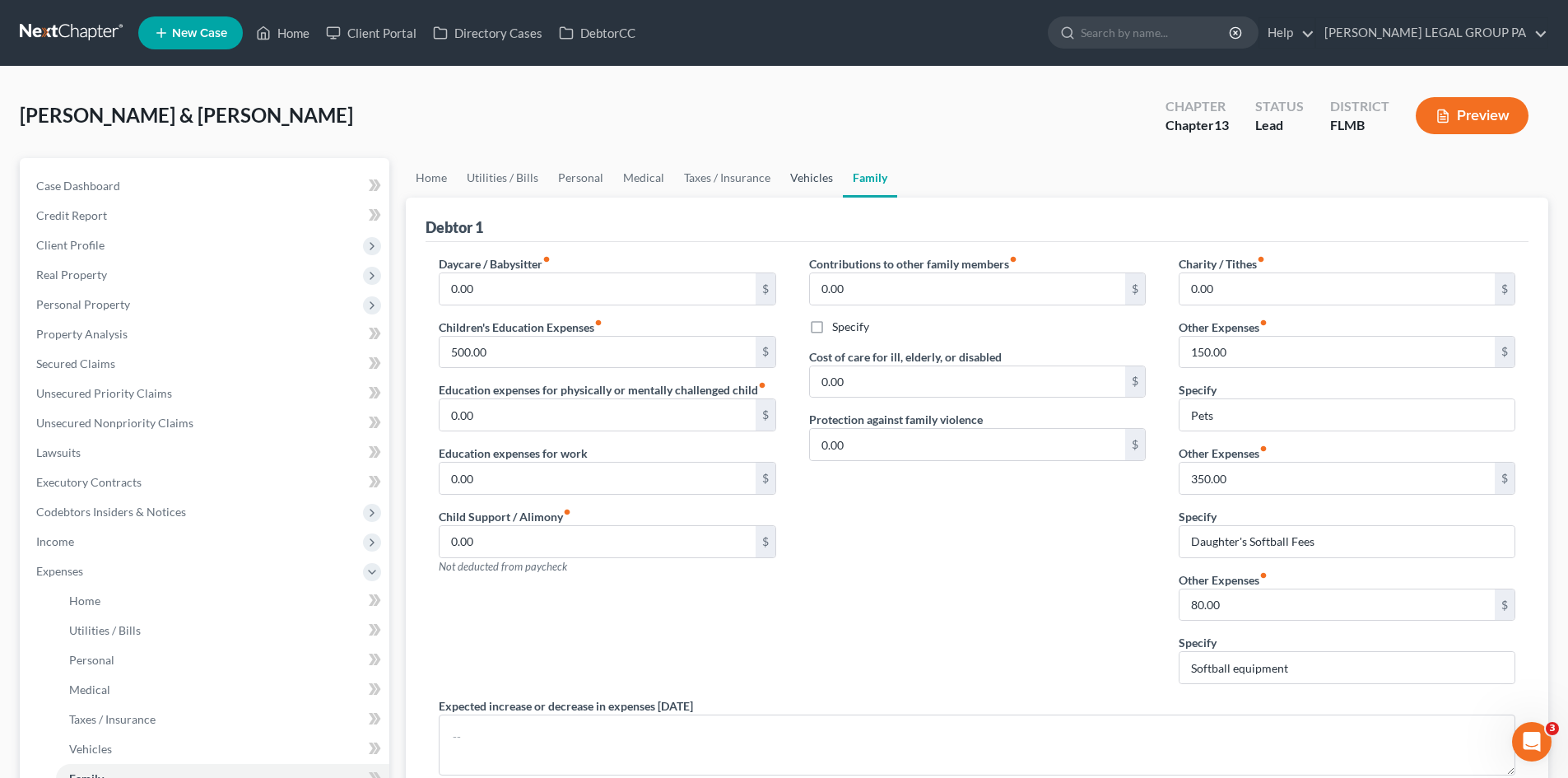
click at [811, 188] on link "Vehicles" at bounding box center [811, 177] width 63 height 39
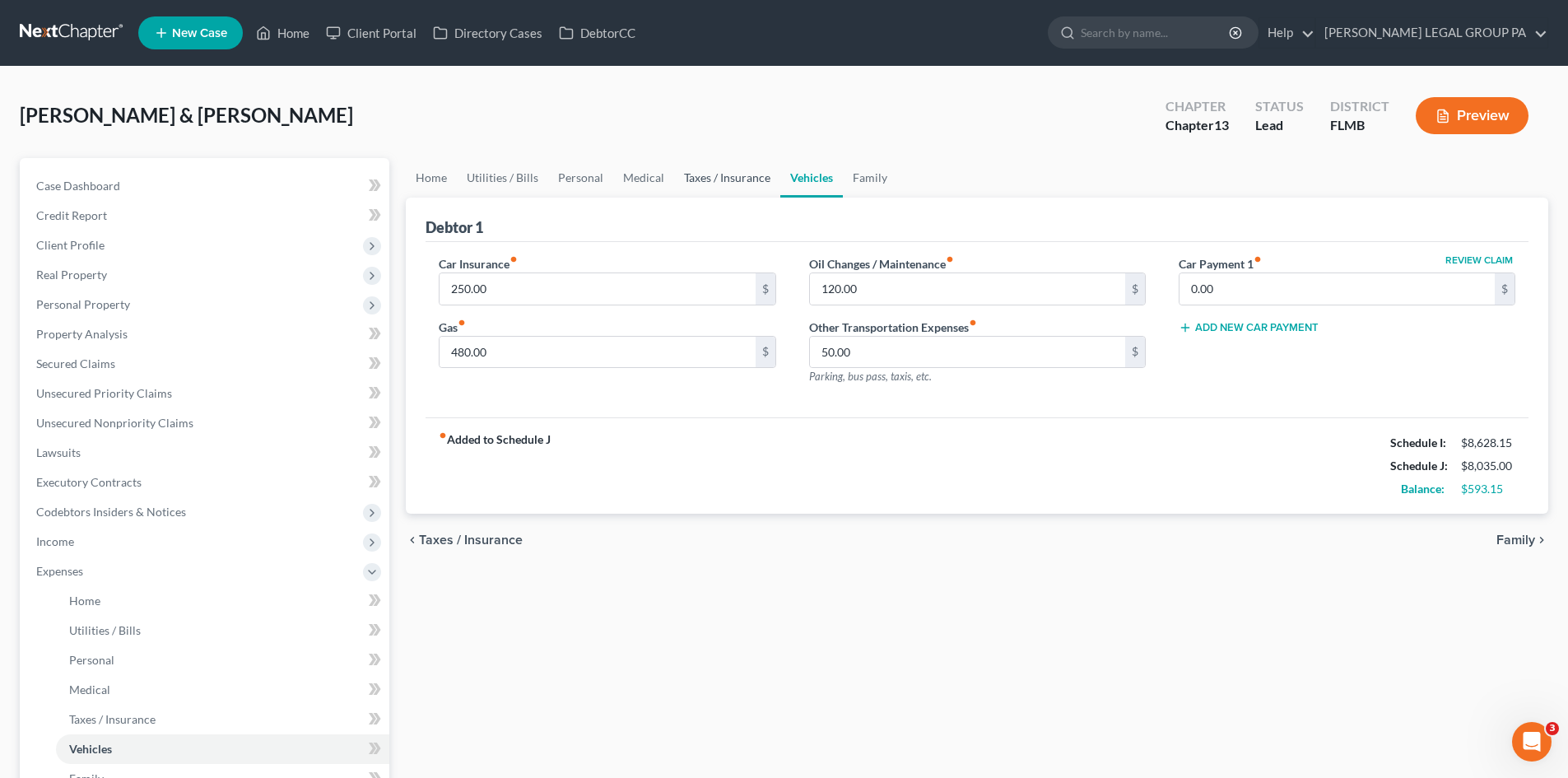
click at [732, 177] on link "Taxes / Insurance" at bounding box center [727, 177] width 106 height 39
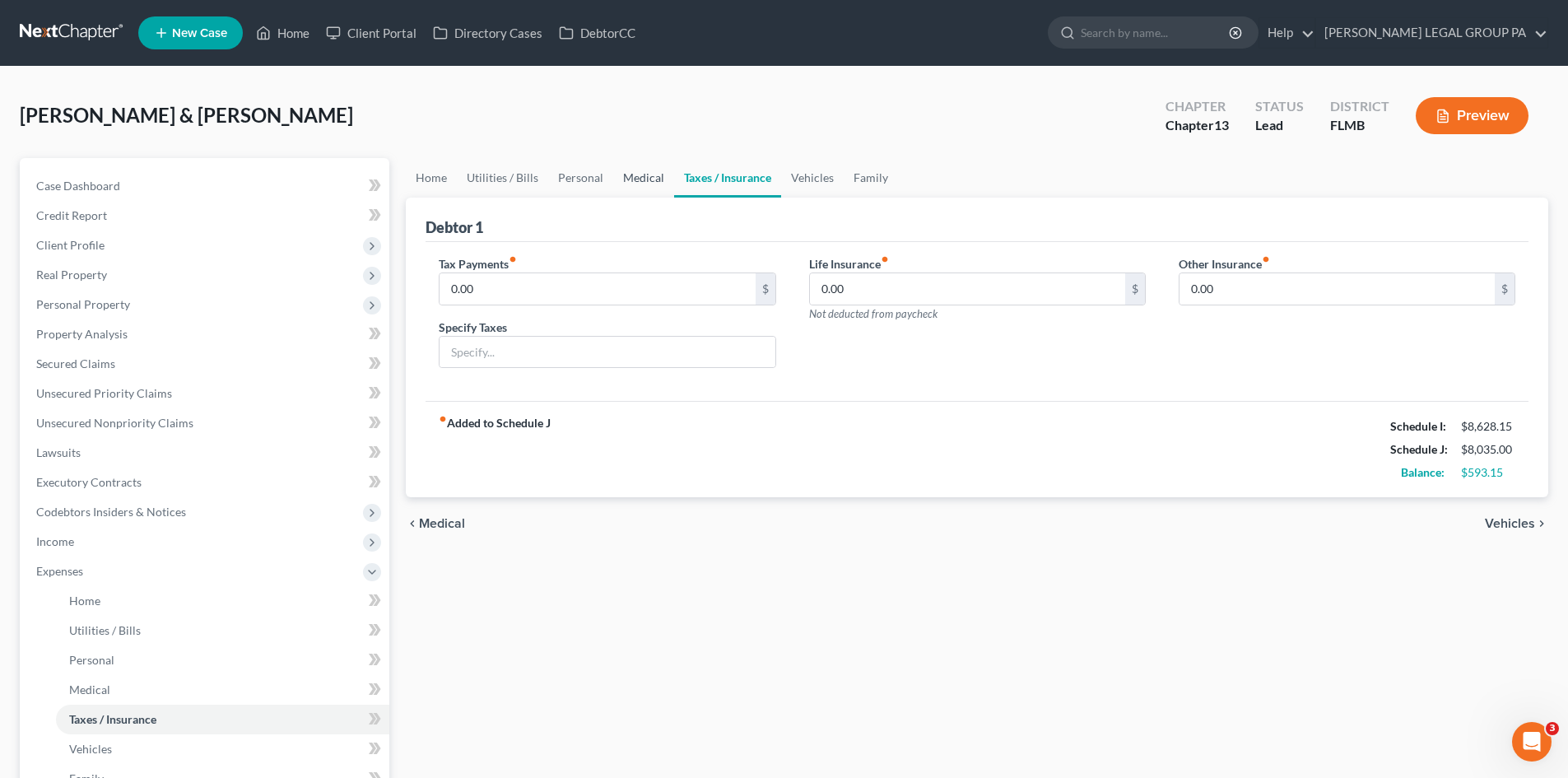
click at [667, 183] on link "Medical" at bounding box center [644, 177] width 61 height 39
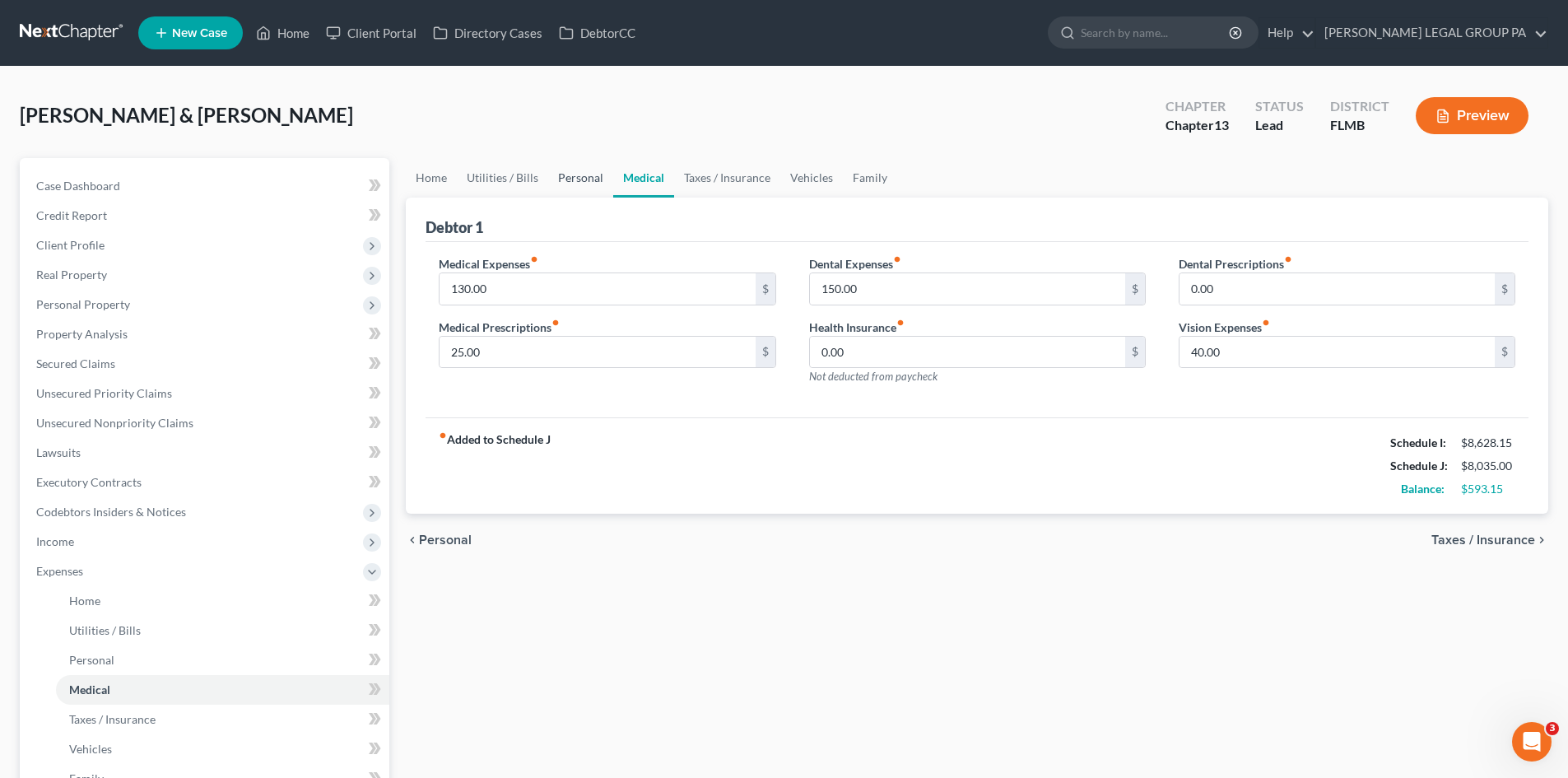
click at [567, 177] on link "Personal" at bounding box center [580, 177] width 65 height 39
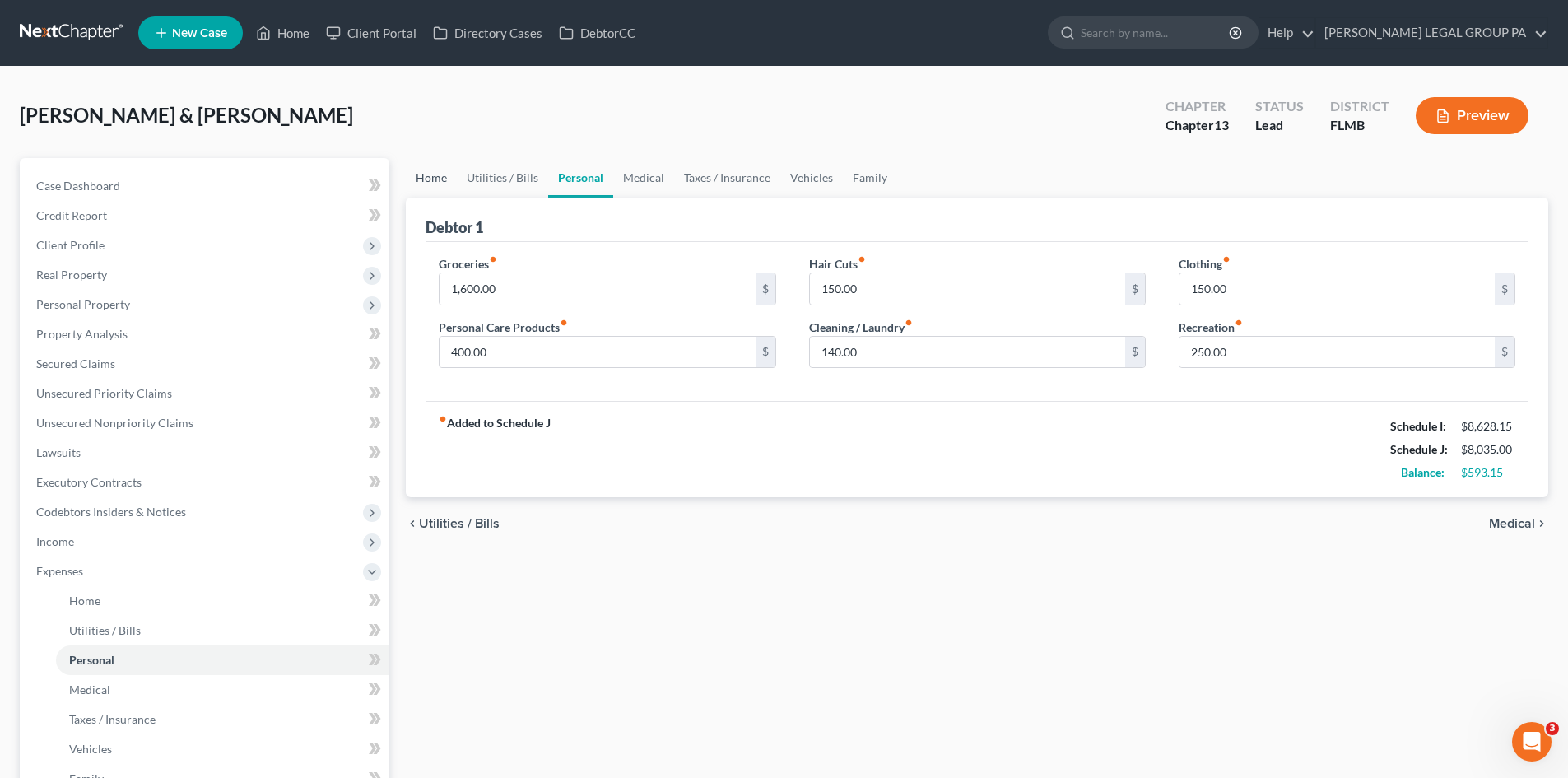
click at [414, 180] on link "Home" at bounding box center [431, 177] width 51 height 39
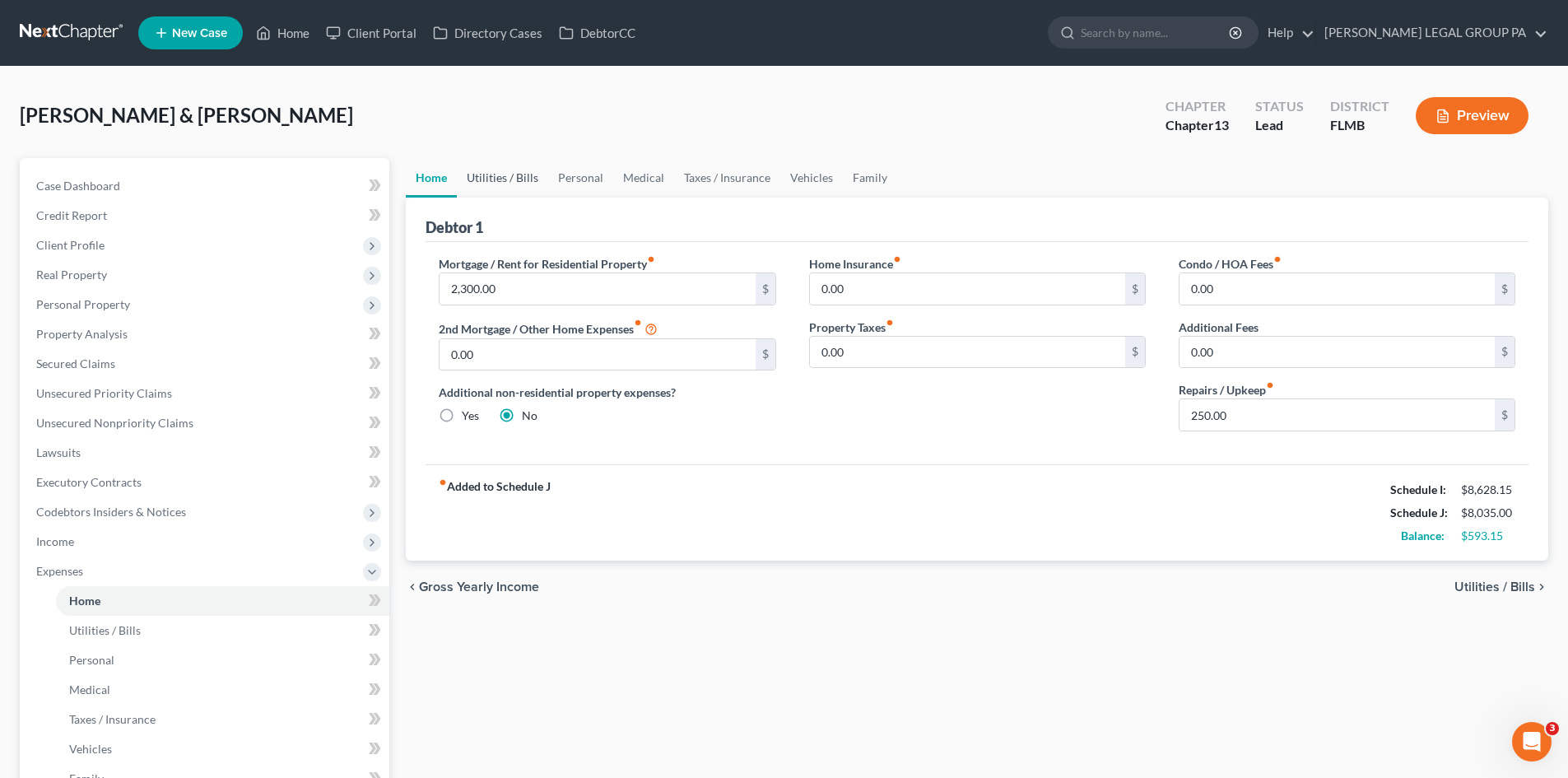
click at [517, 182] on link "Utilities / Bills" at bounding box center [503, 177] width 91 height 39
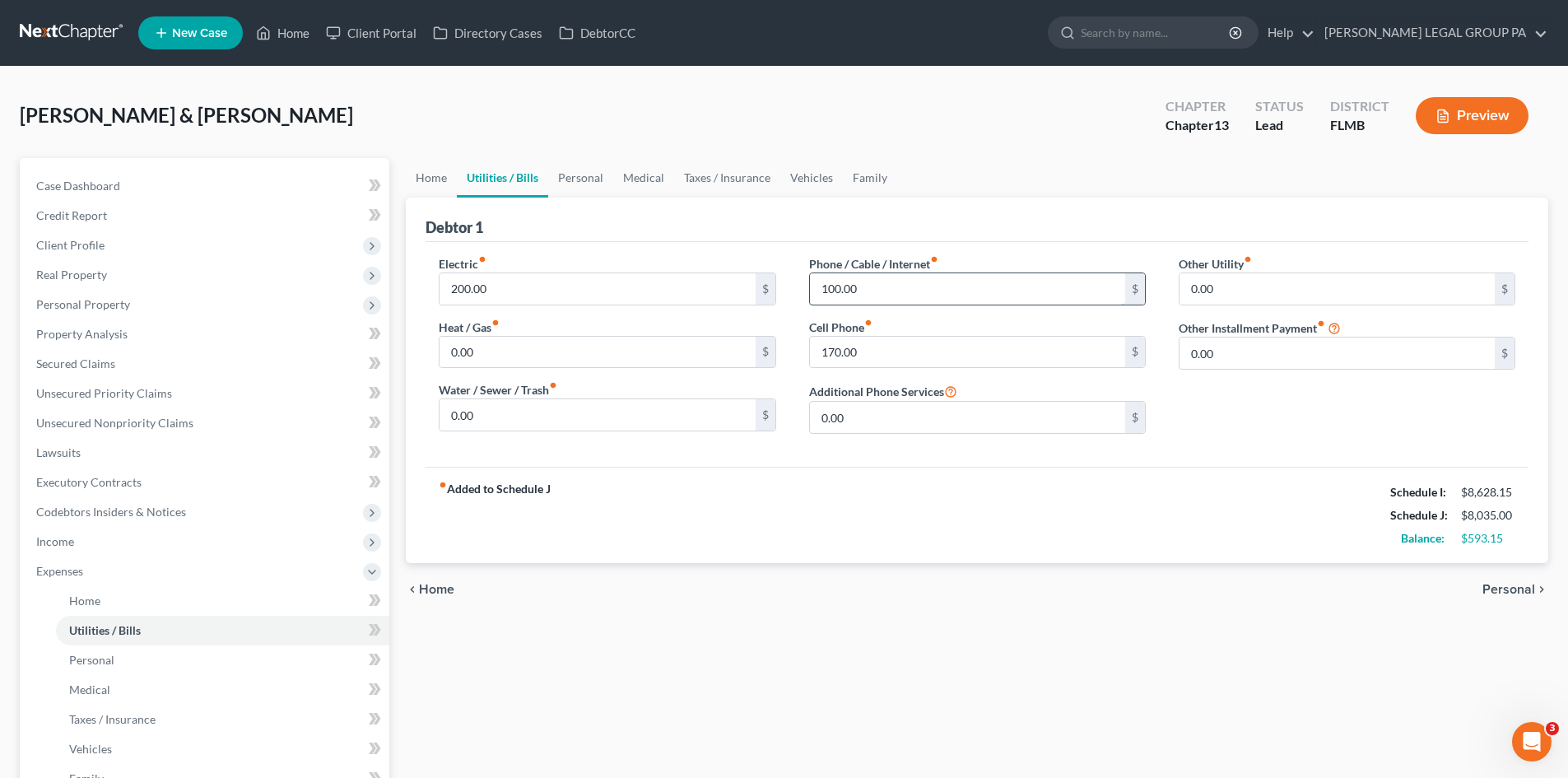
click at [896, 290] on input "100.00" at bounding box center [967, 289] width 316 height 31
type input "120.00"
click at [524, 286] on input "200.00" at bounding box center [597, 289] width 316 height 31
type input "250.00"
drag, startPoint x: 775, startPoint y: 578, endPoint x: 793, endPoint y: 509, distance: 71.3
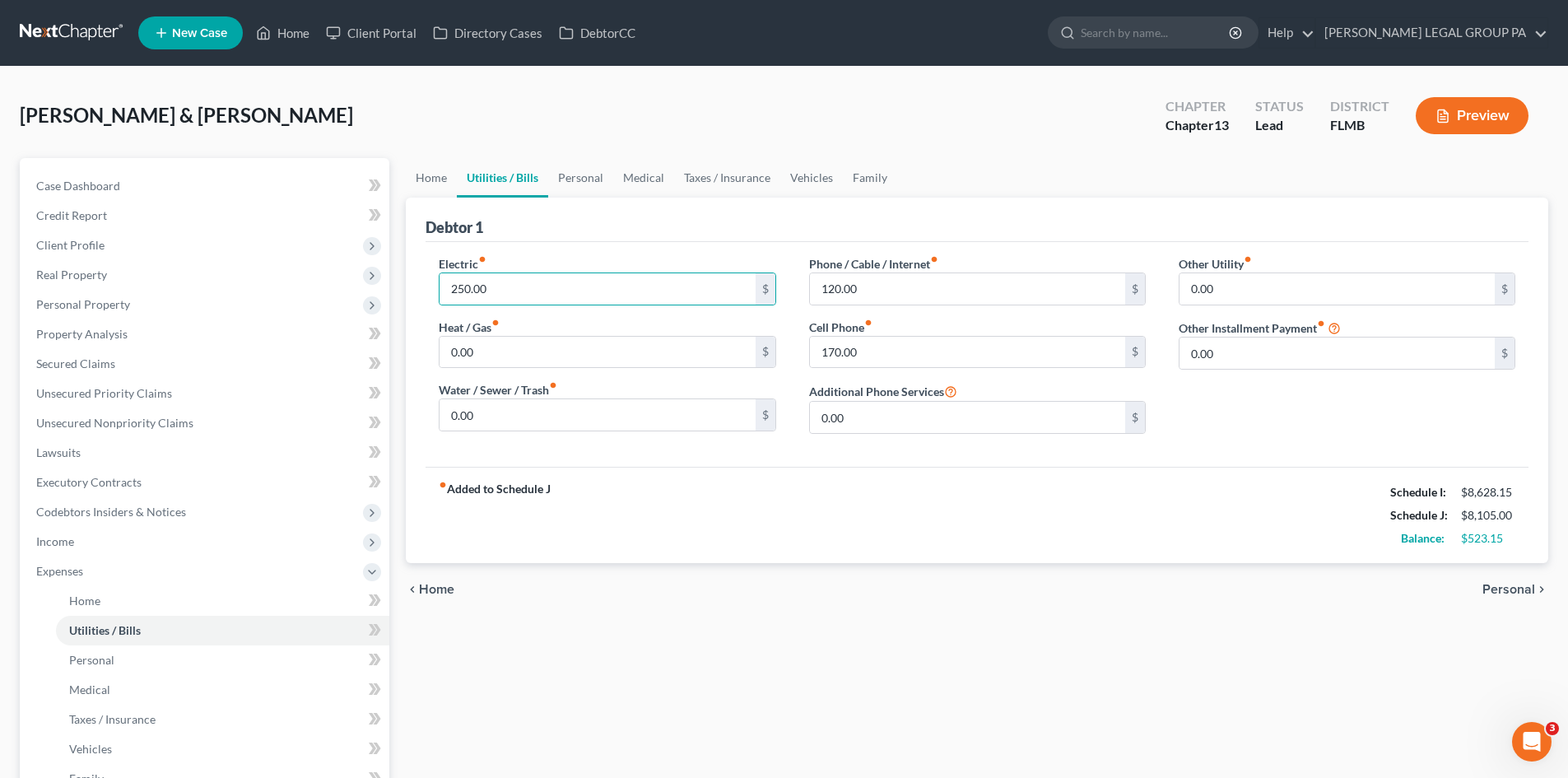
click at [769, 584] on div "chevron_left Home Personal chevron_right" at bounding box center [977, 589] width 1142 height 53
click at [893, 291] on input "120.00" at bounding box center [967, 289] width 316 height 31
type input "100.00"
click at [597, 179] on link "Personal" at bounding box center [580, 177] width 65 height 39
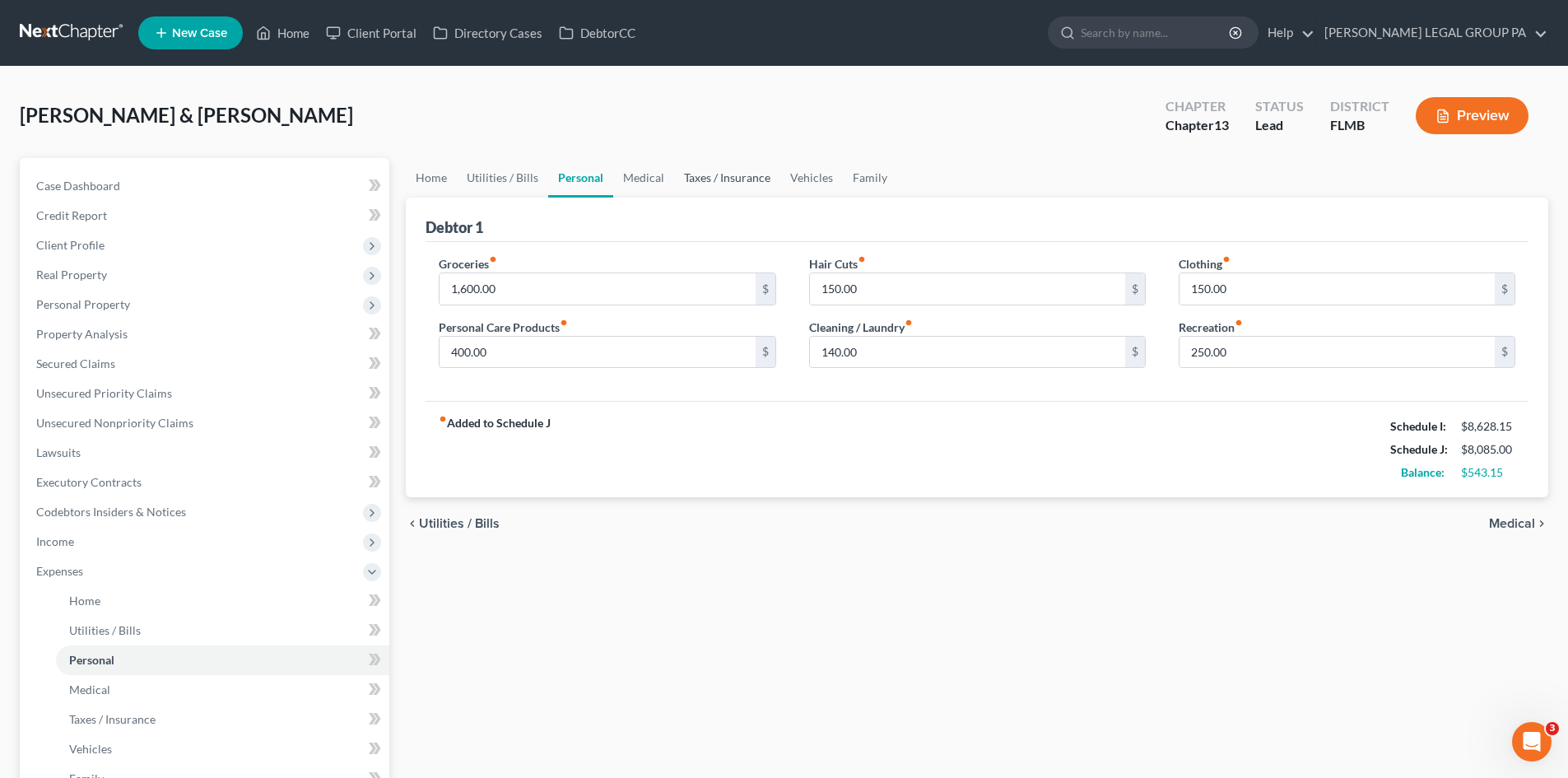
click at [694, 169] on link "Taxes / Insurance" at bounding box center [727, 177] width 106 height 39
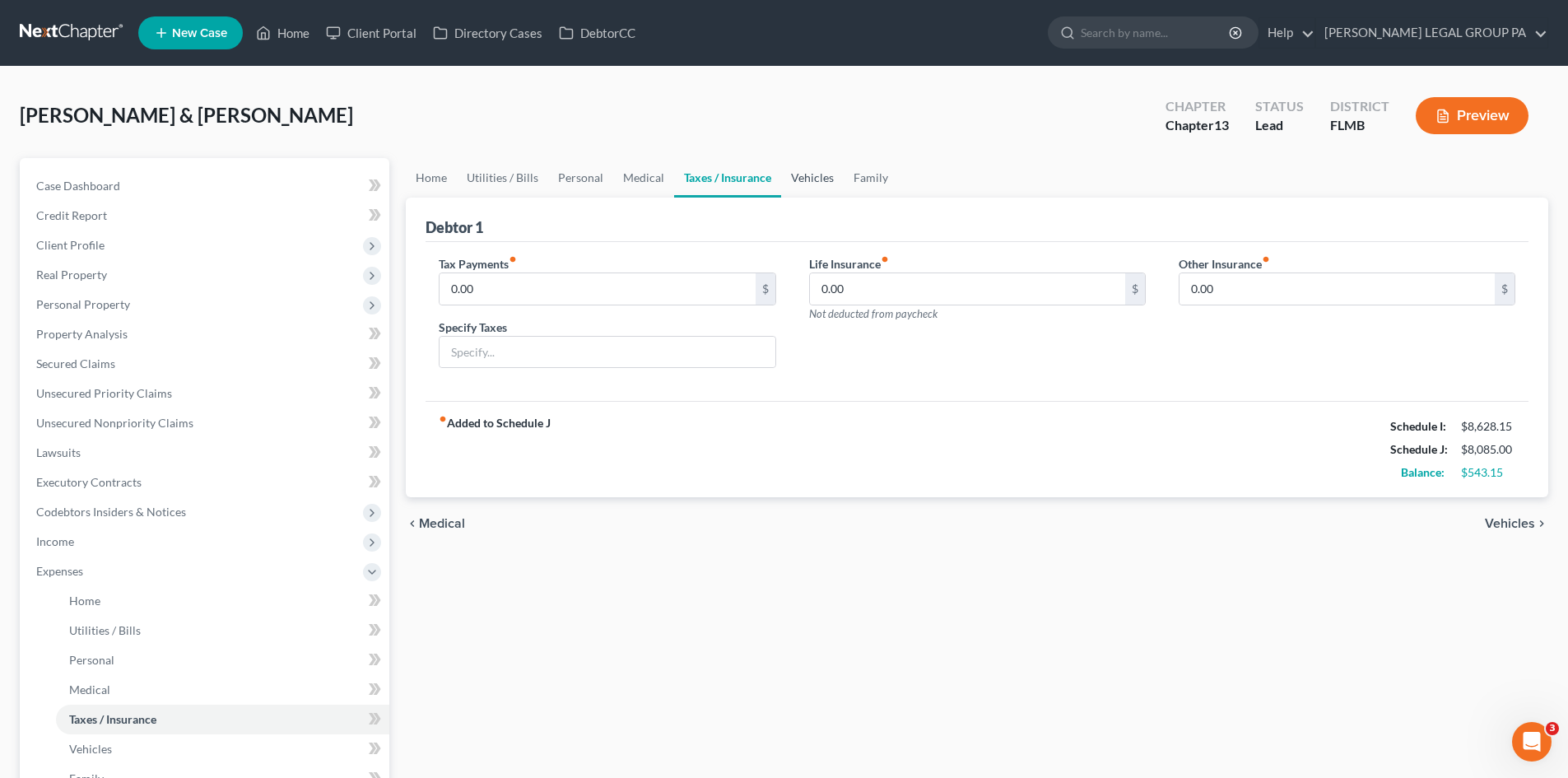
click at [789, 171] on link "Vehicles" at bounding box center [812, 177] width 63 height 39
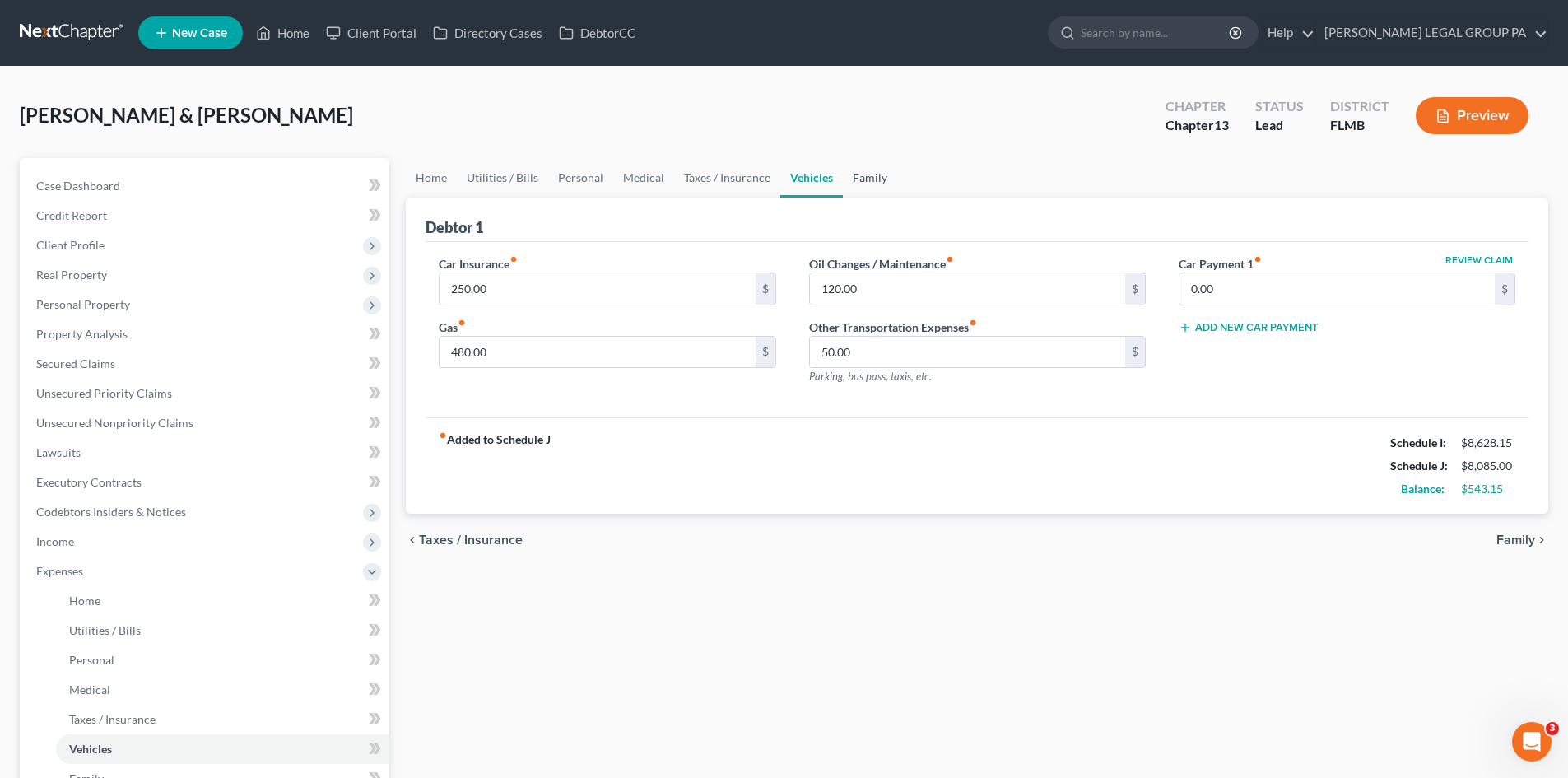
click at [862, 176] on link "Family" at bounding box center [870, 177] width 55 height 39
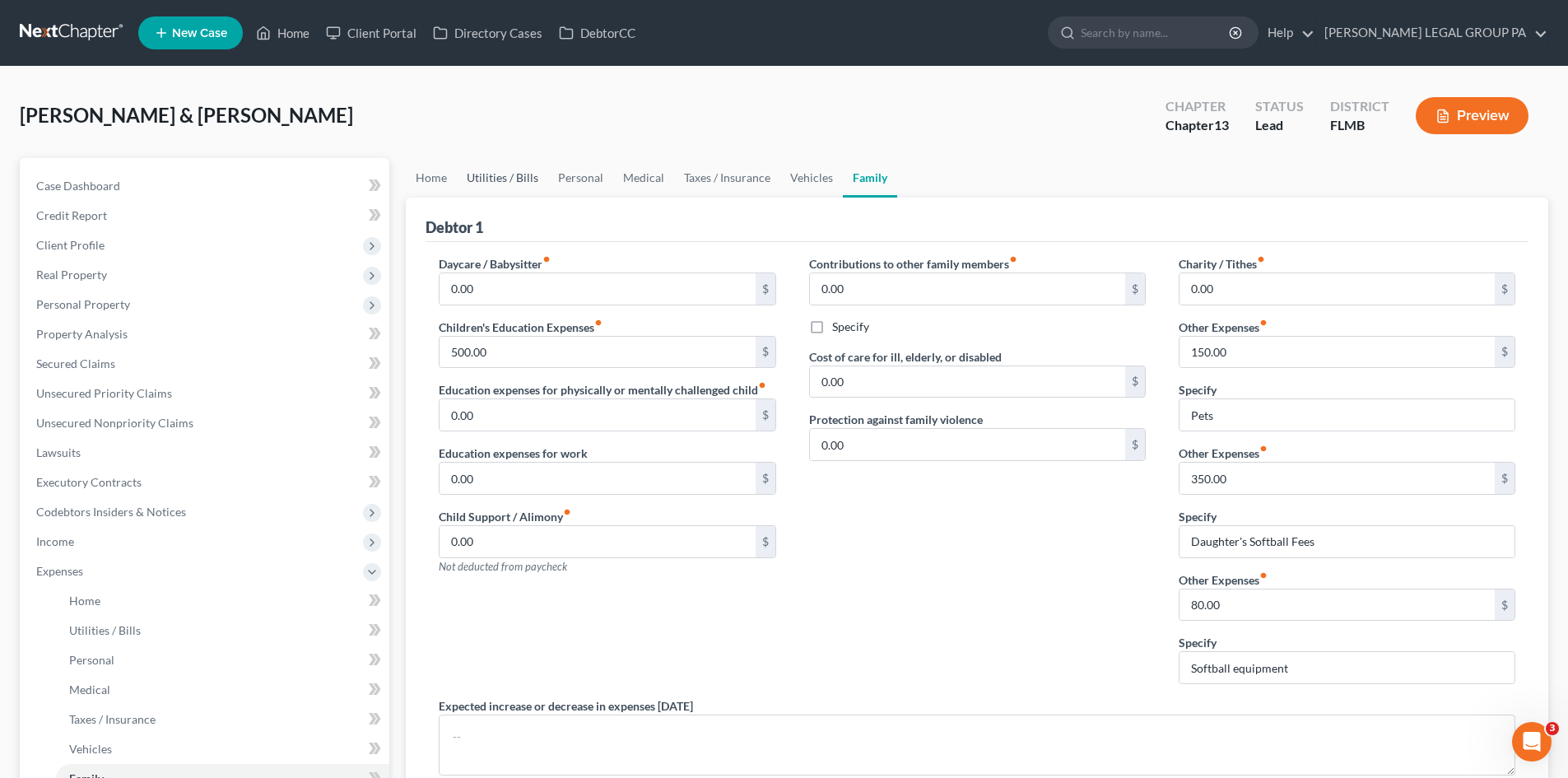
click at [523, 179] on link "Utilities / Bills" at bounding box center [503, 177] width 91 height 39
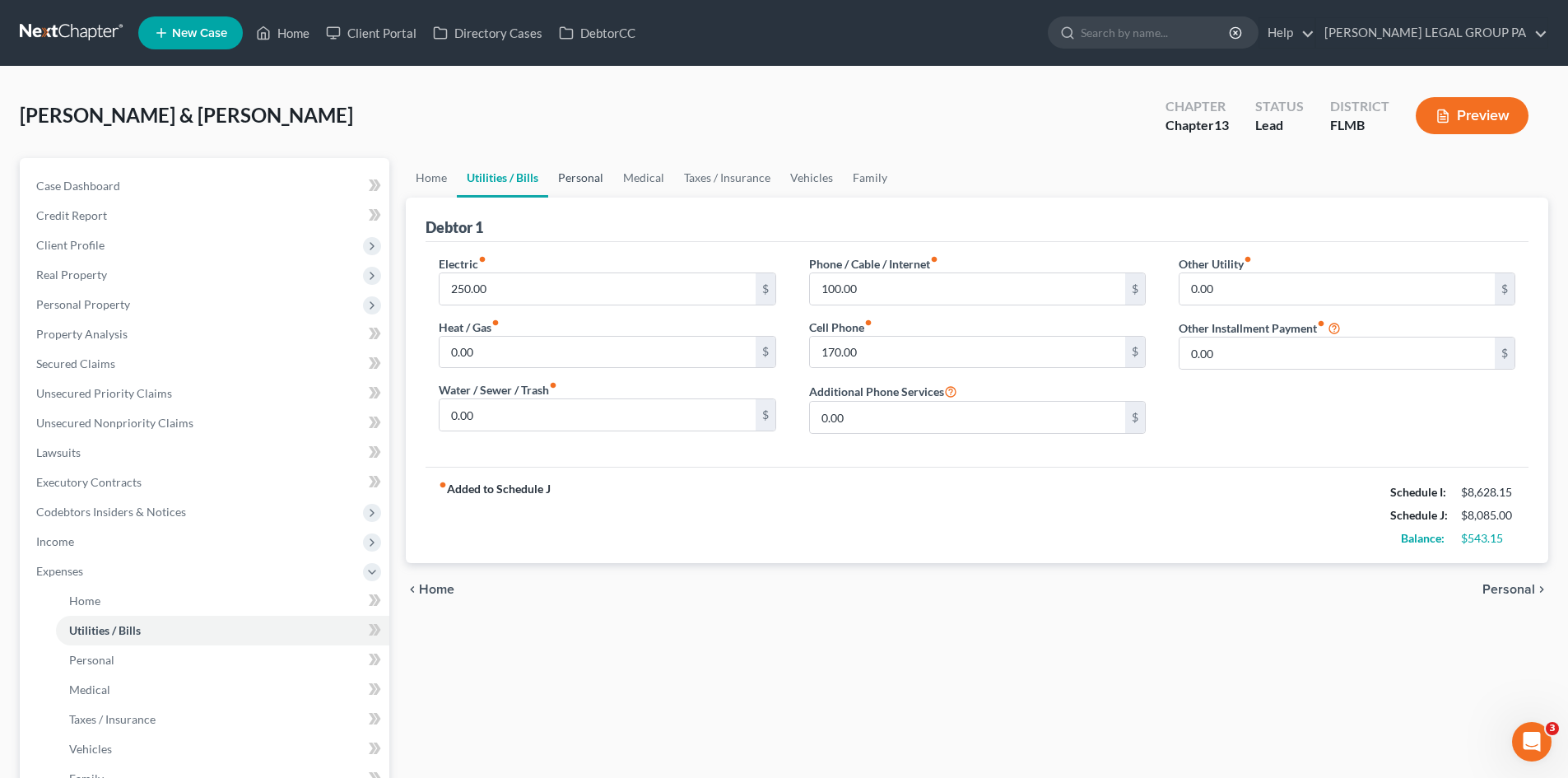
click at [592, 184] on link "Personal" at bounding box center [580, 177] width 65 height 39
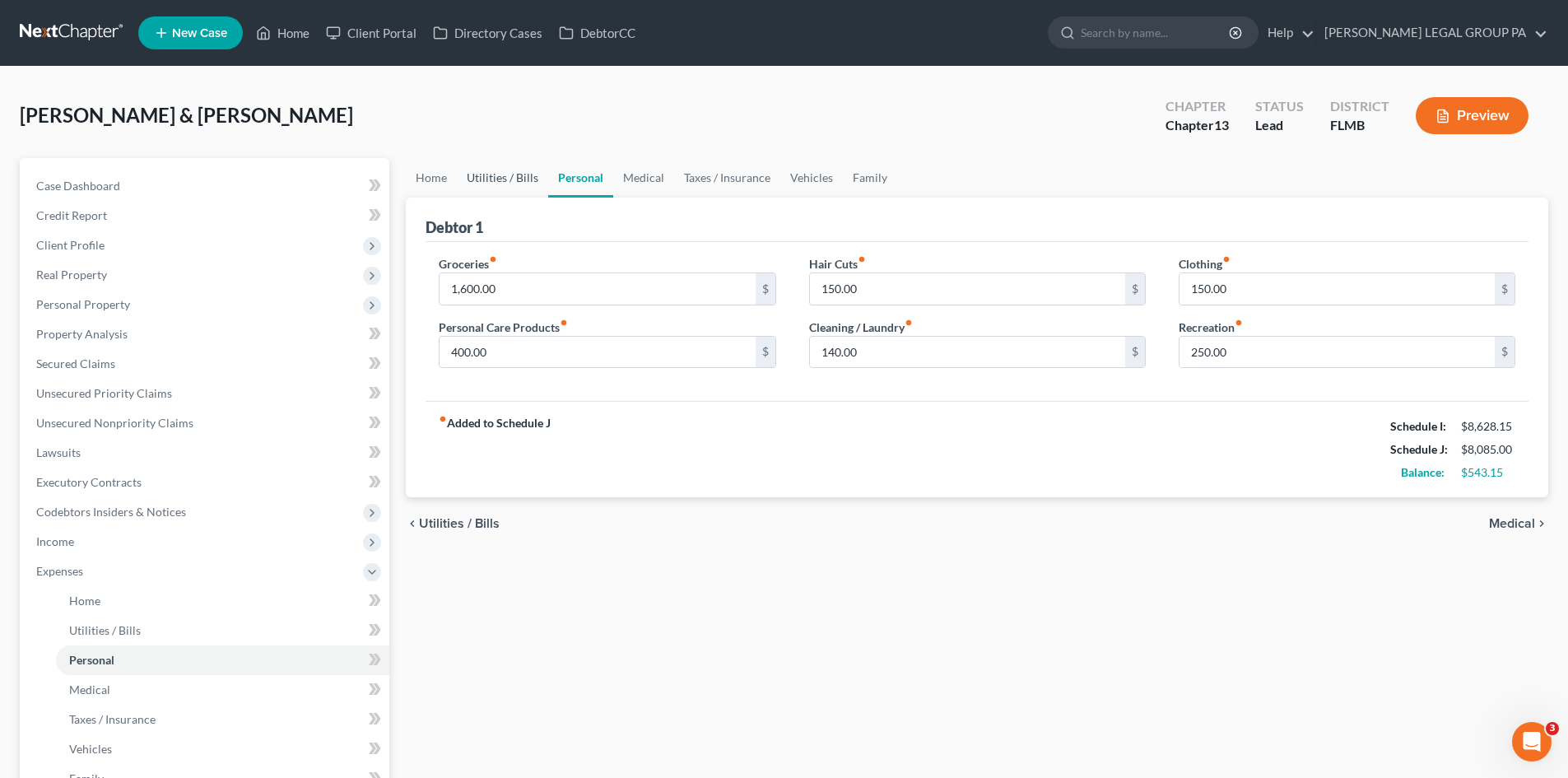
click at [498, 187] on link "Utilities / Bills" at bounding box center [503, 177] width 91 height 39
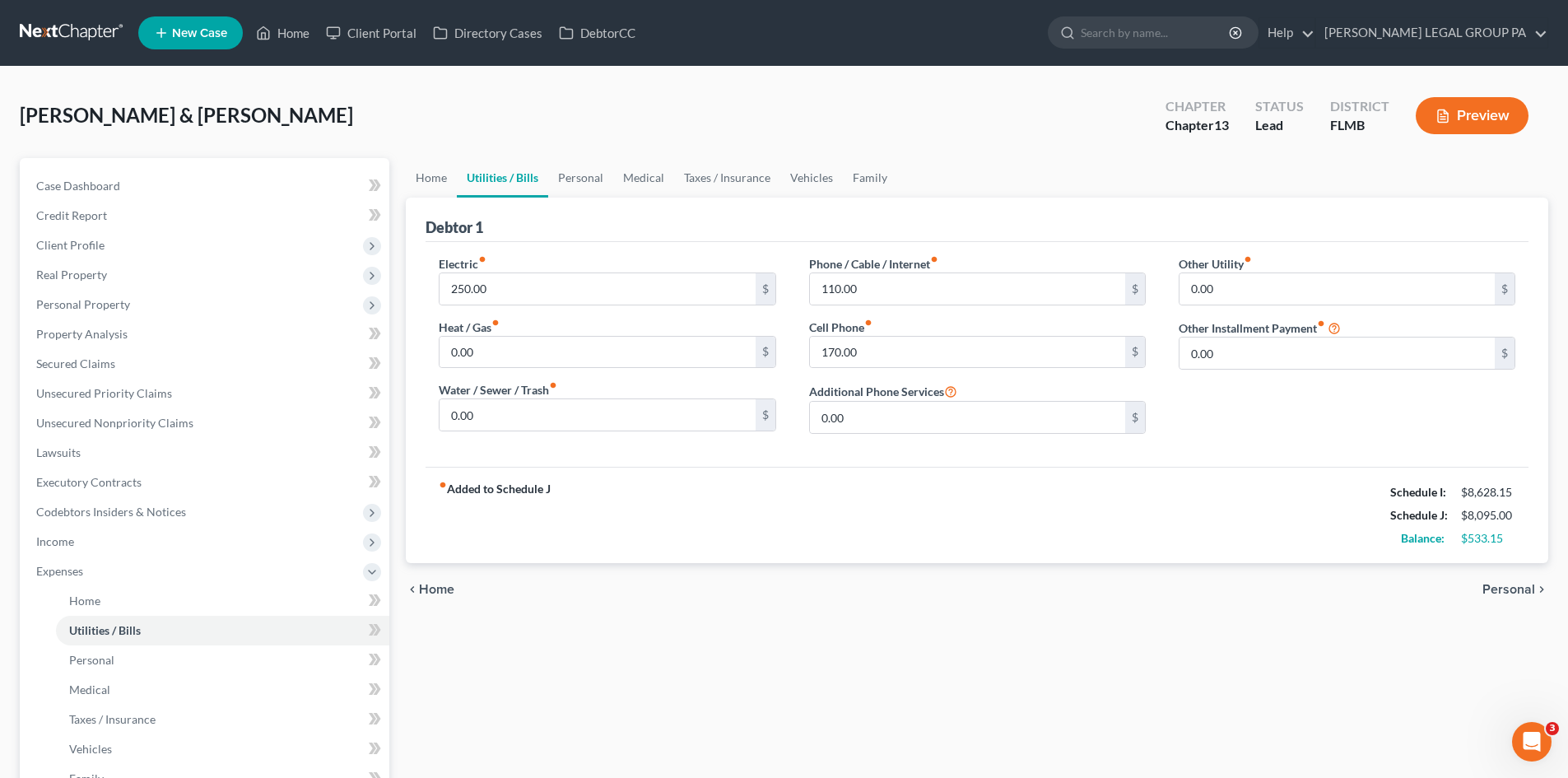
click at [1018, 740] on div "Home Utilities / Bills Personal Medical Taxes / Insurance Vehicles Family Debto…" at bounding box center [976, 603] width 1159 height 891
click at [886, 295] on input "110.00" at bounding box center [967, 289] width 316 height 31
type input "100.00"
click at [574, 178] on link "Personal" at bounding box center [580, 177] width 65 height 39
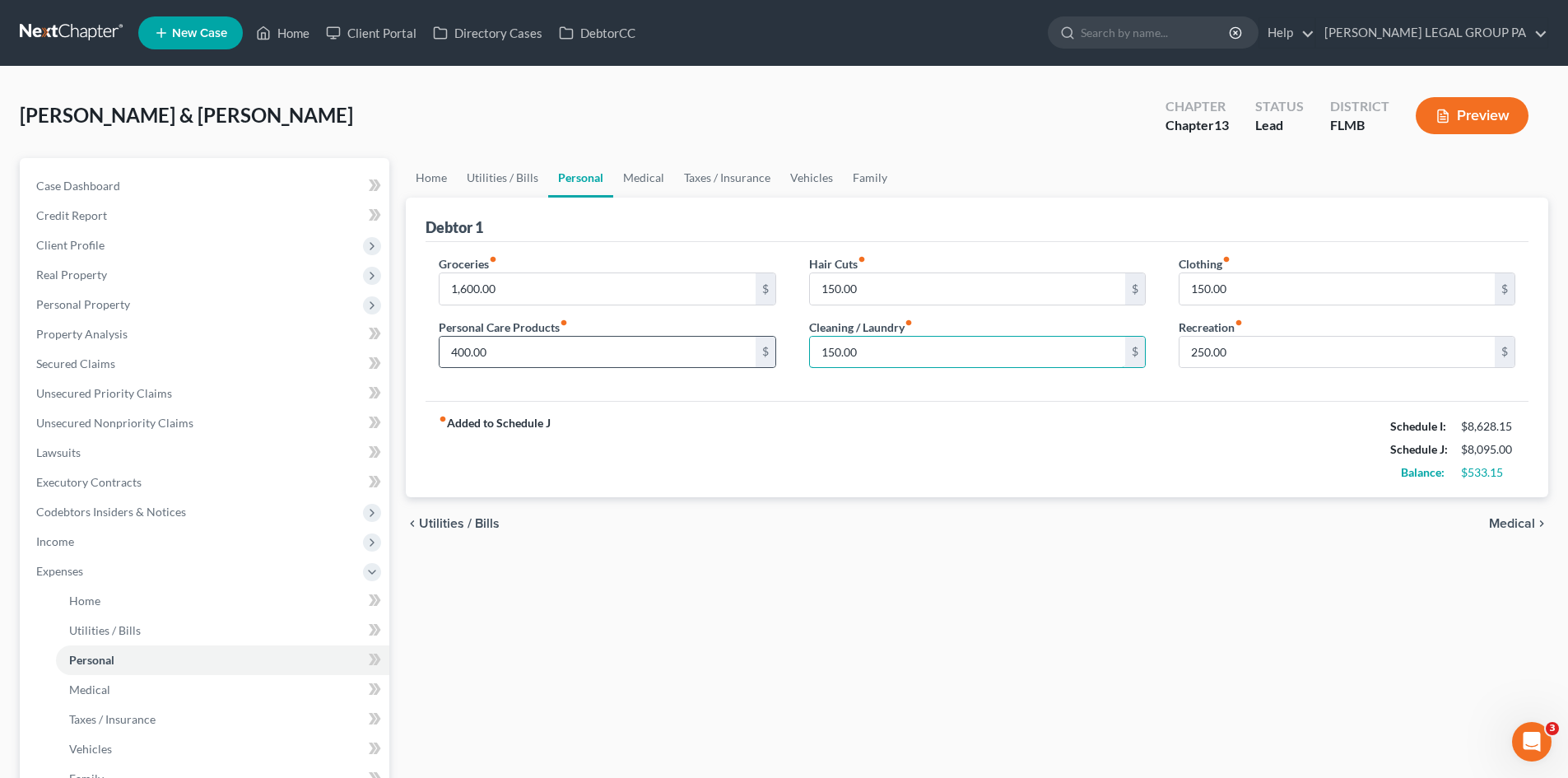
drag, startPoint x: 899, startPoint y: 350, endPoint x: 769, endPoint y: 357, distance: 130.2
click at [769, 357] on div "Groceries fiber_manual_record 1,600.00 $ Personal Care Products fiber_manual_re…" at bounding box center [977, 318] width 1110 height 126
type input "140.00"
click at [737, 504] on div "chevron_left Utilities / Bills Medical chevron_right" at bounding box center [977, 523] width 1142 height 53
click at [728, 177] on link "Taxes / Insurance" at bounding box center [727, 177] width 106 height 39
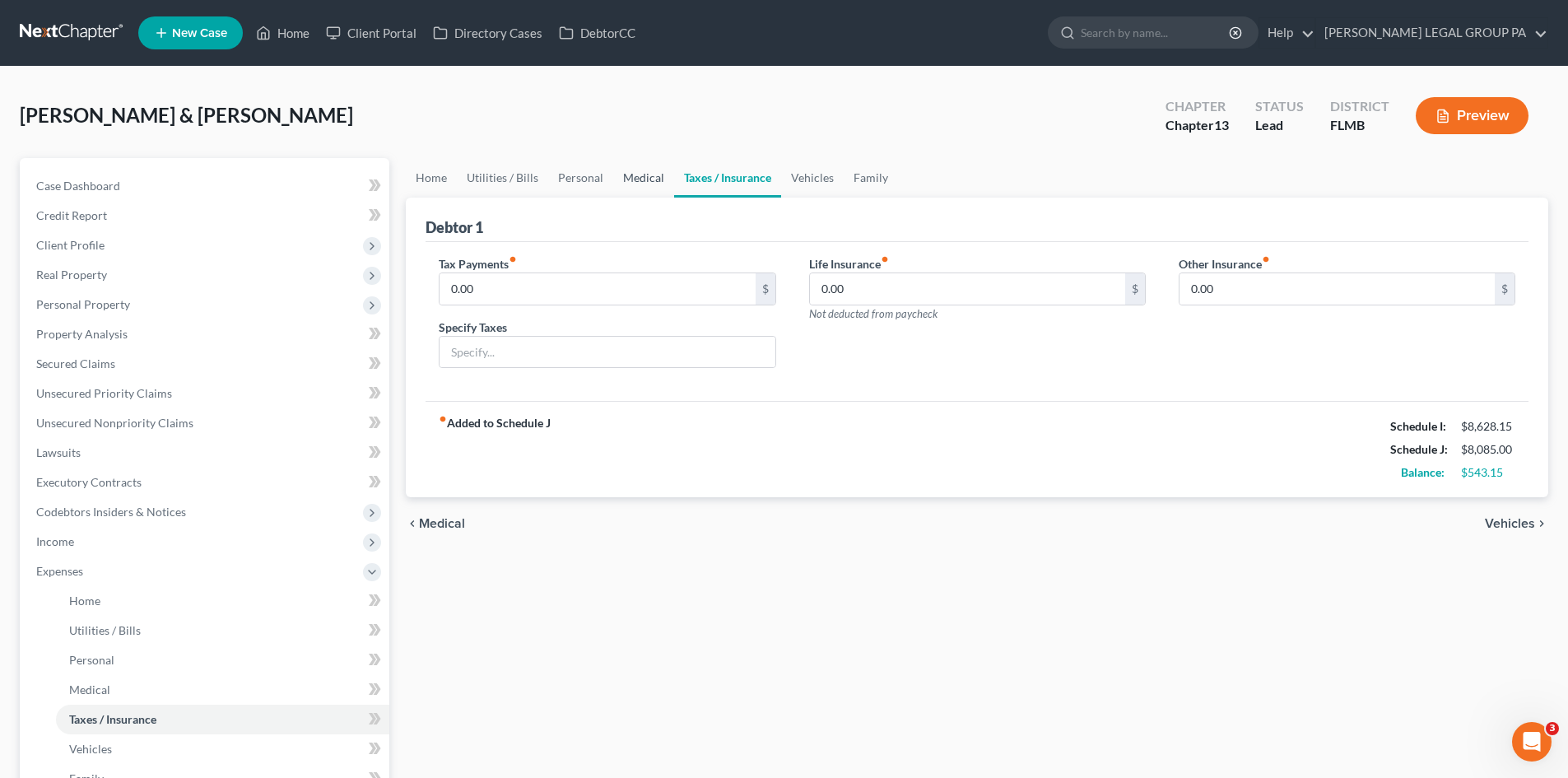
click at [645, 186] on link "Medical" at bounding box center [644, 177] width 61 height 39
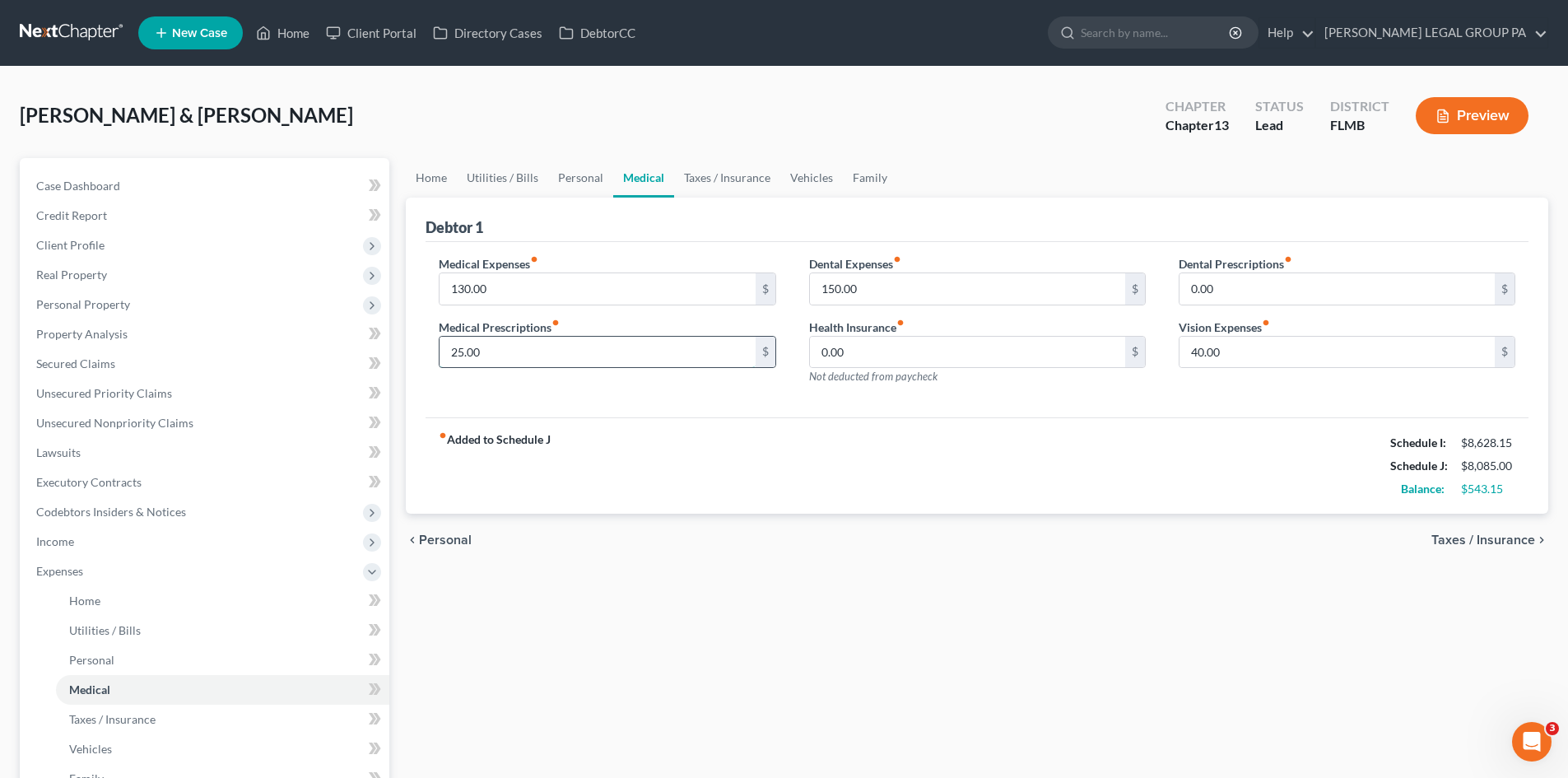
click at [613, 348] on input "25.00" at bounding box center [597, 351] width 316 height 31
type input "35.00"
drag, startPoint x: 892, startPoint y: 627, endPoint x: 656, endPoint y: 236, distance: 456.7
click at [884, 621] on div "Home Utilities / Bills Personal Medical Taxes / Insurance Vehicles Family Debto…" at bounding box center [976, 603] width 1159 height 891
click at [448, 177] on link "Home" at bounding box center [431, 177] width 51 height 39
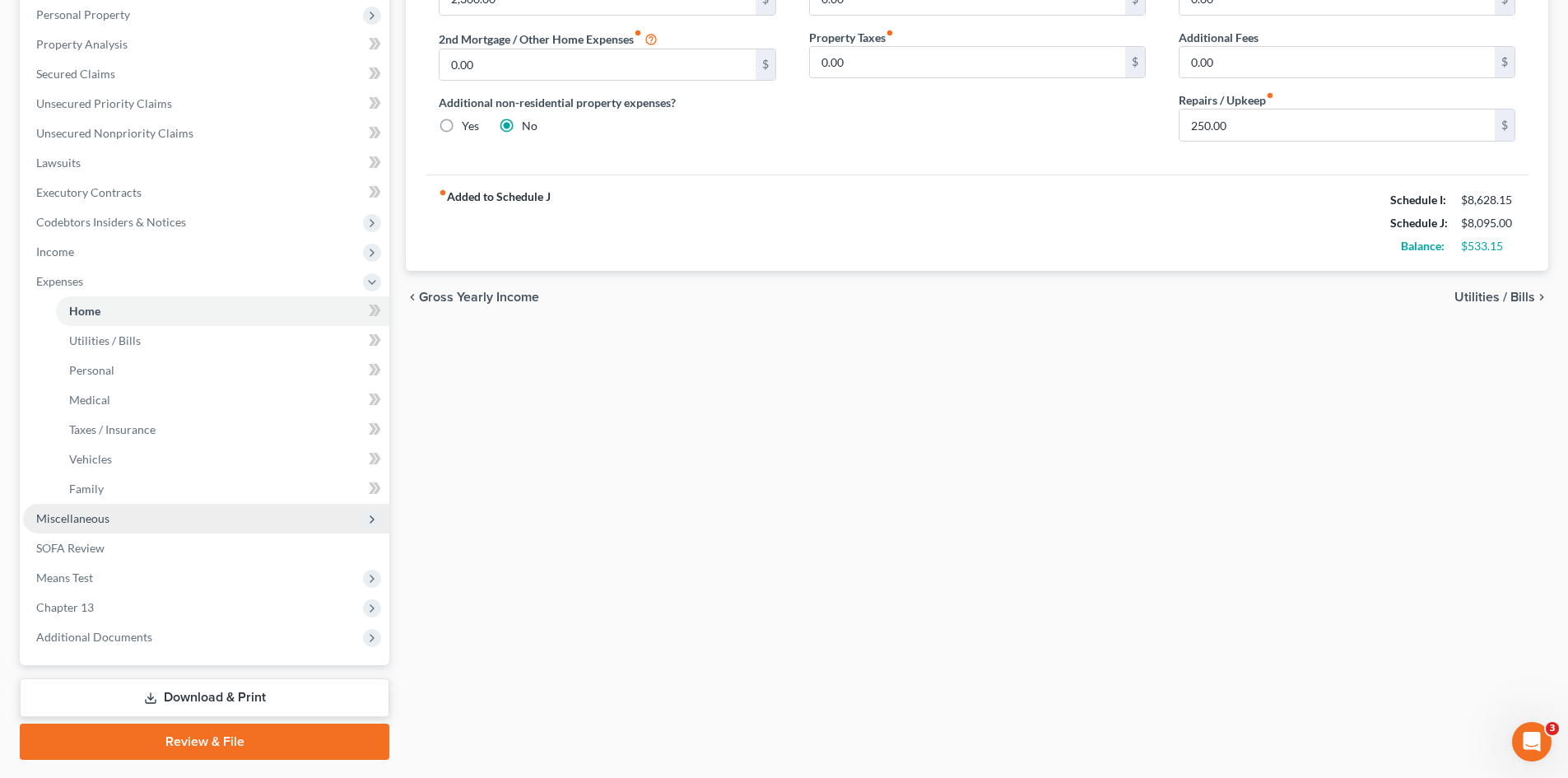
scroll to position [329, 0]
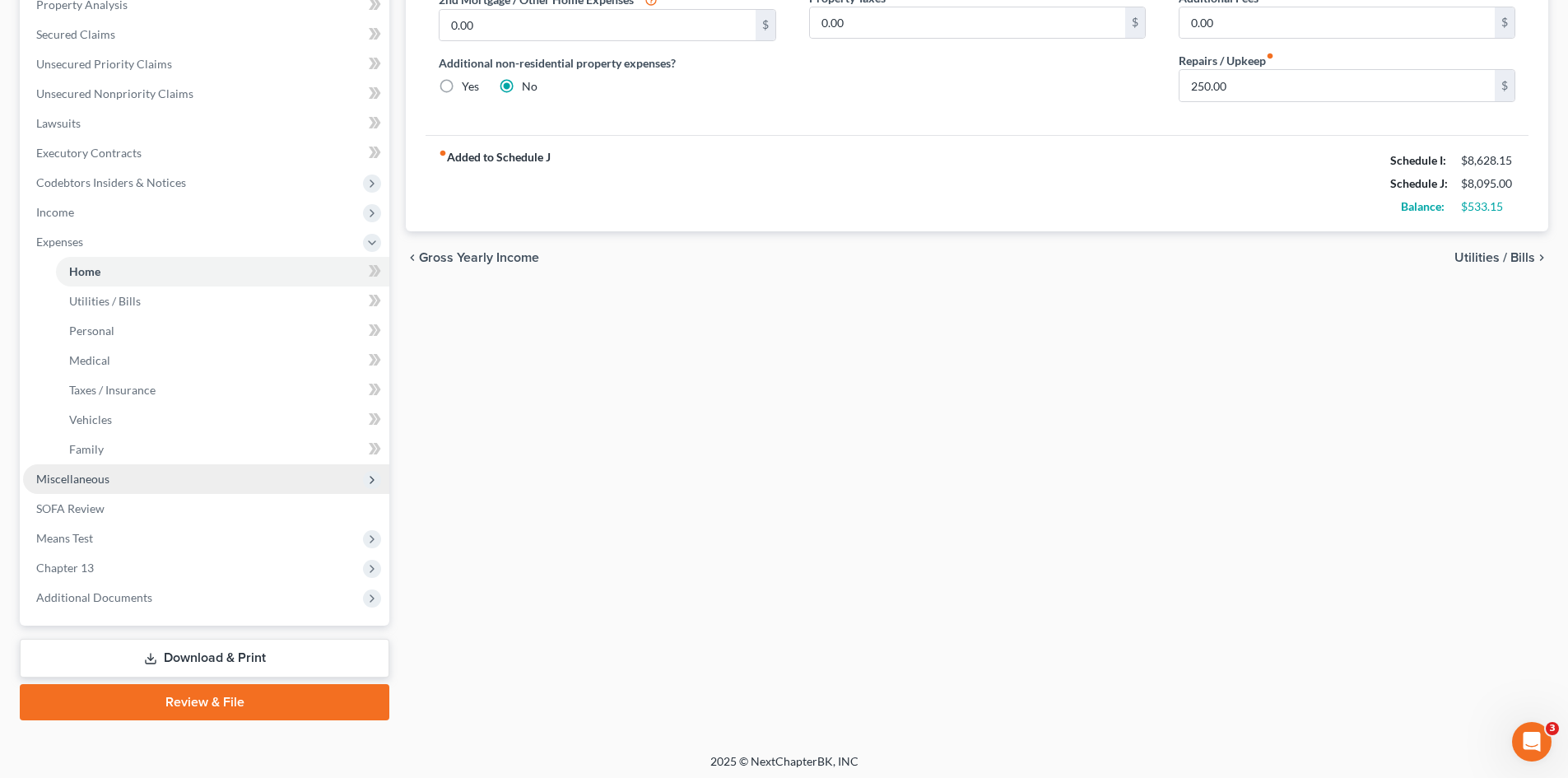
click at [118, 489] on span "Miscellaneous" at bounding box center [206, 479] width 367 height 30
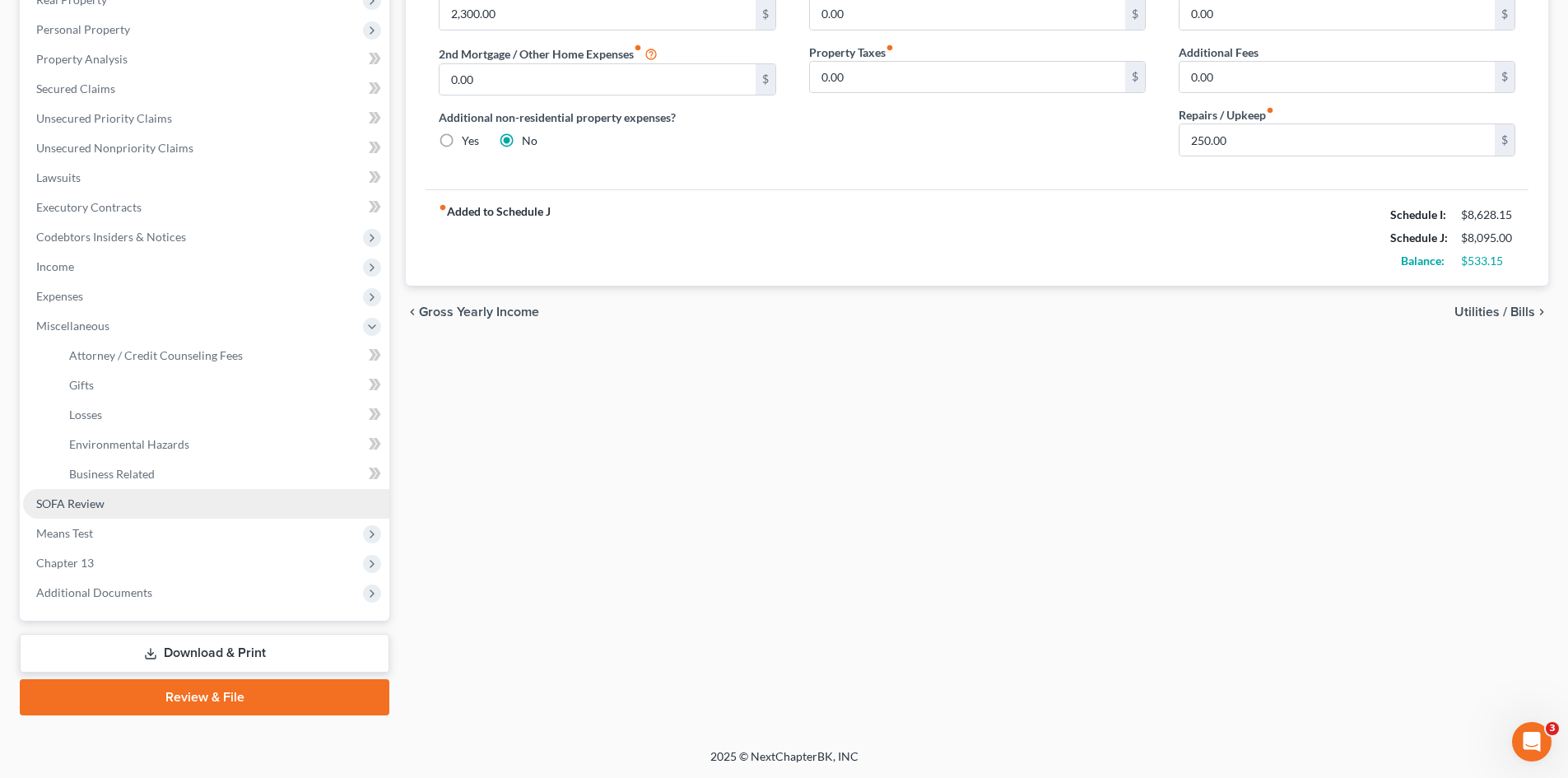
scroll to position [275, 0]
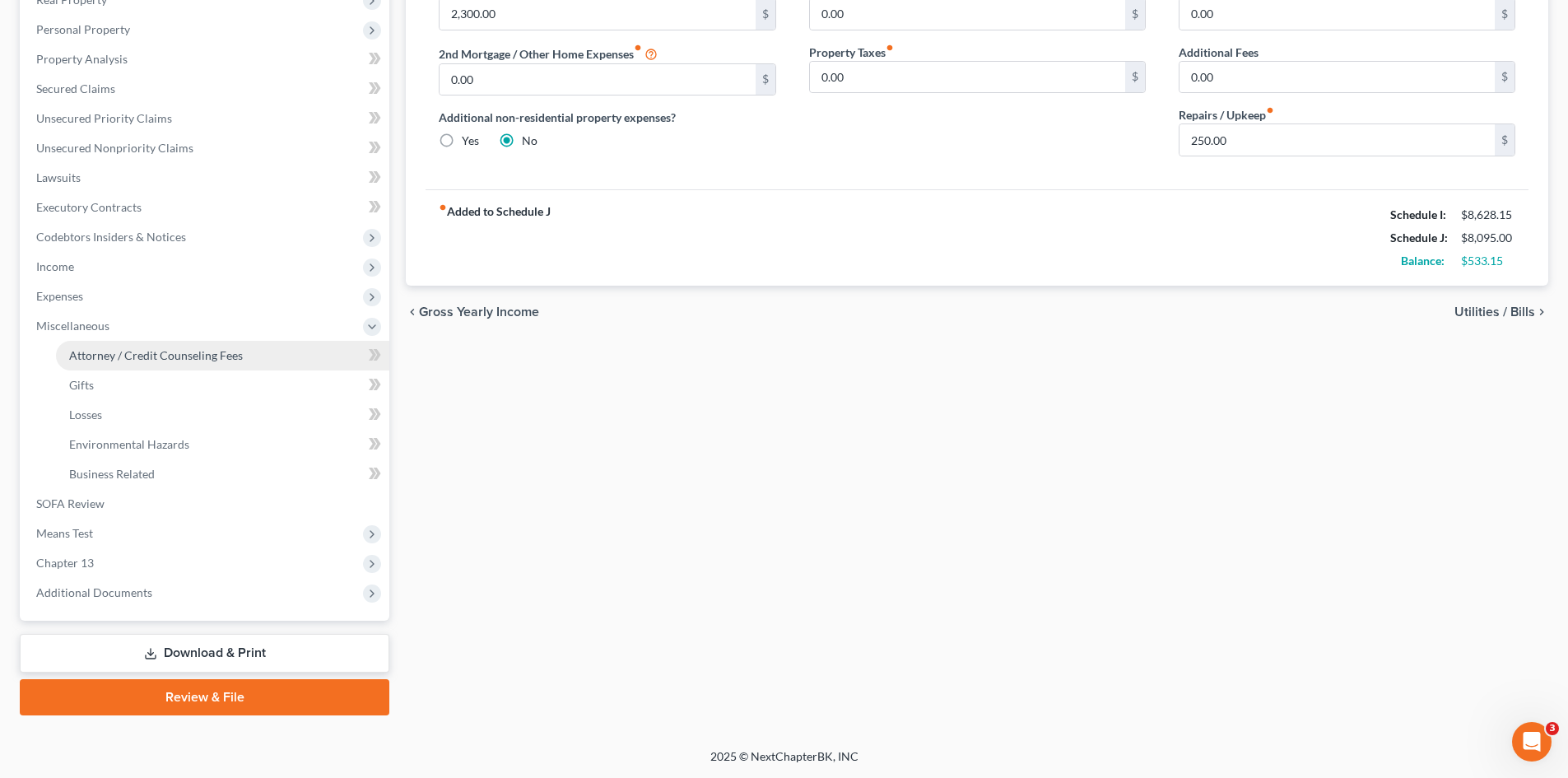
click at [141, 359] on span "Attorney / Credit Counseling Fees" at bounding box center [156, 355] width 174 height 14
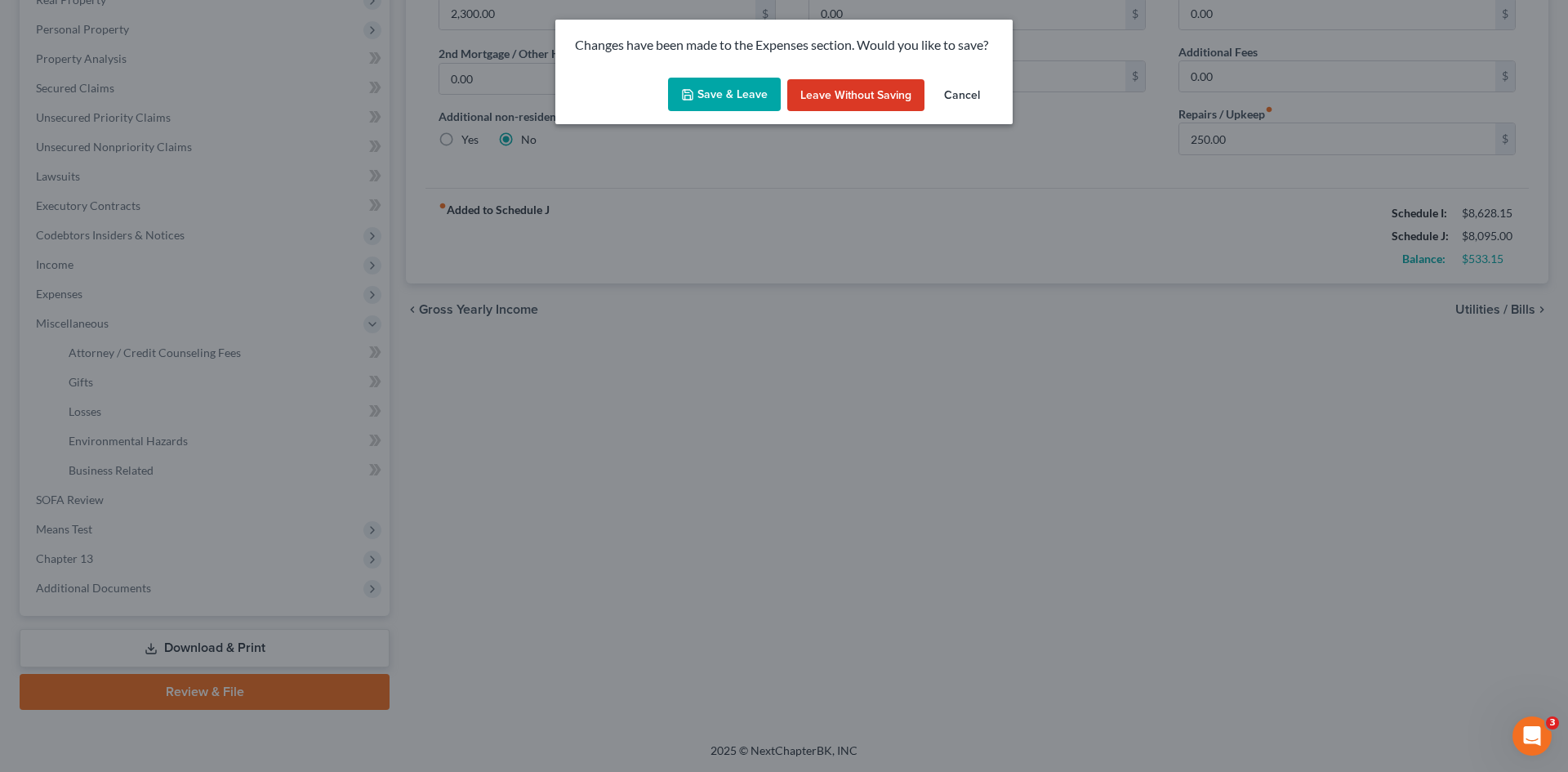
click at [744, 92] on button "Save & Leave" at bounding box center [724, 94] width 113 height 35
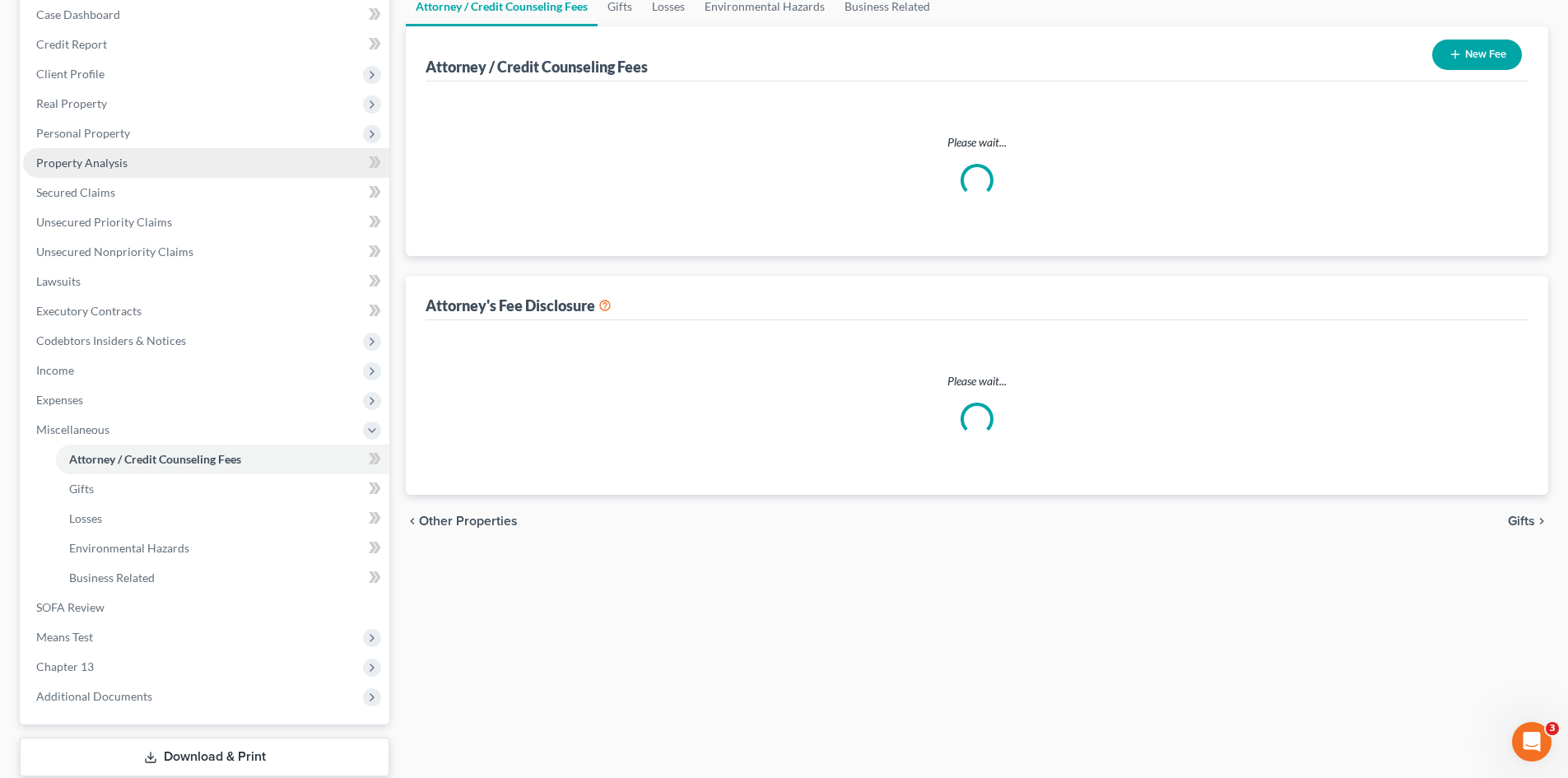
scroll to position [20, 0]
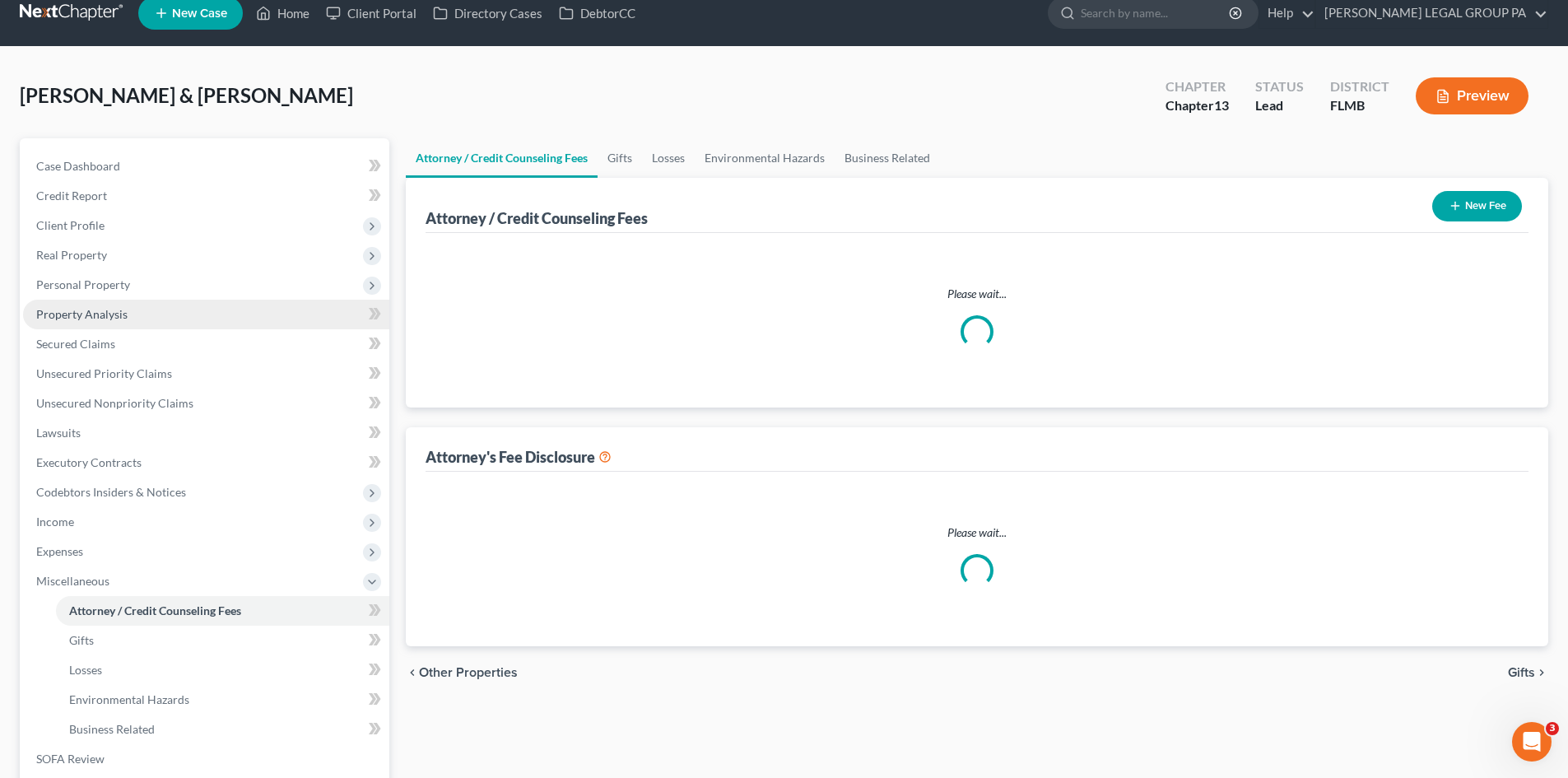
select select "0"
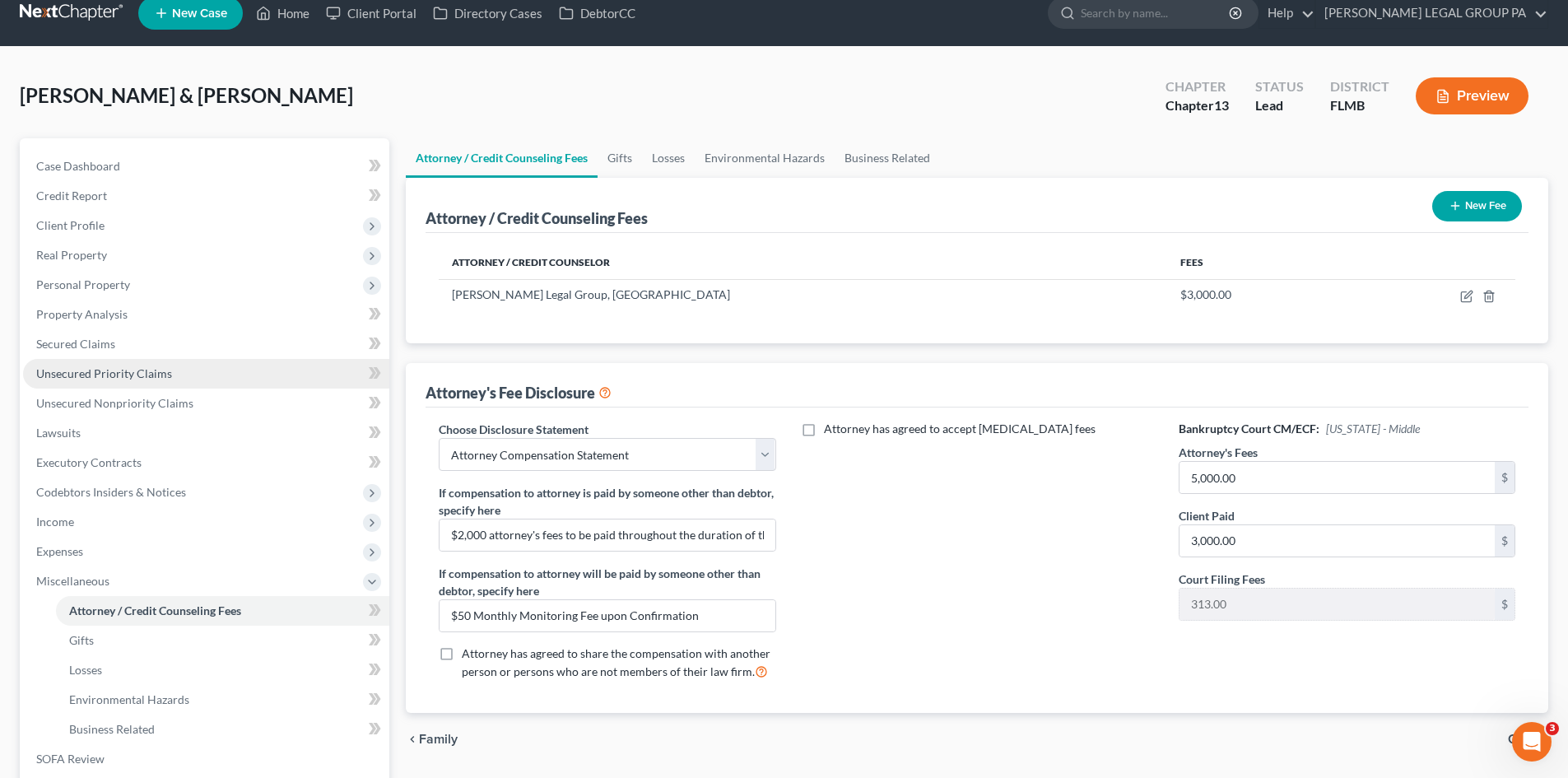
scroll to position [0, 0]
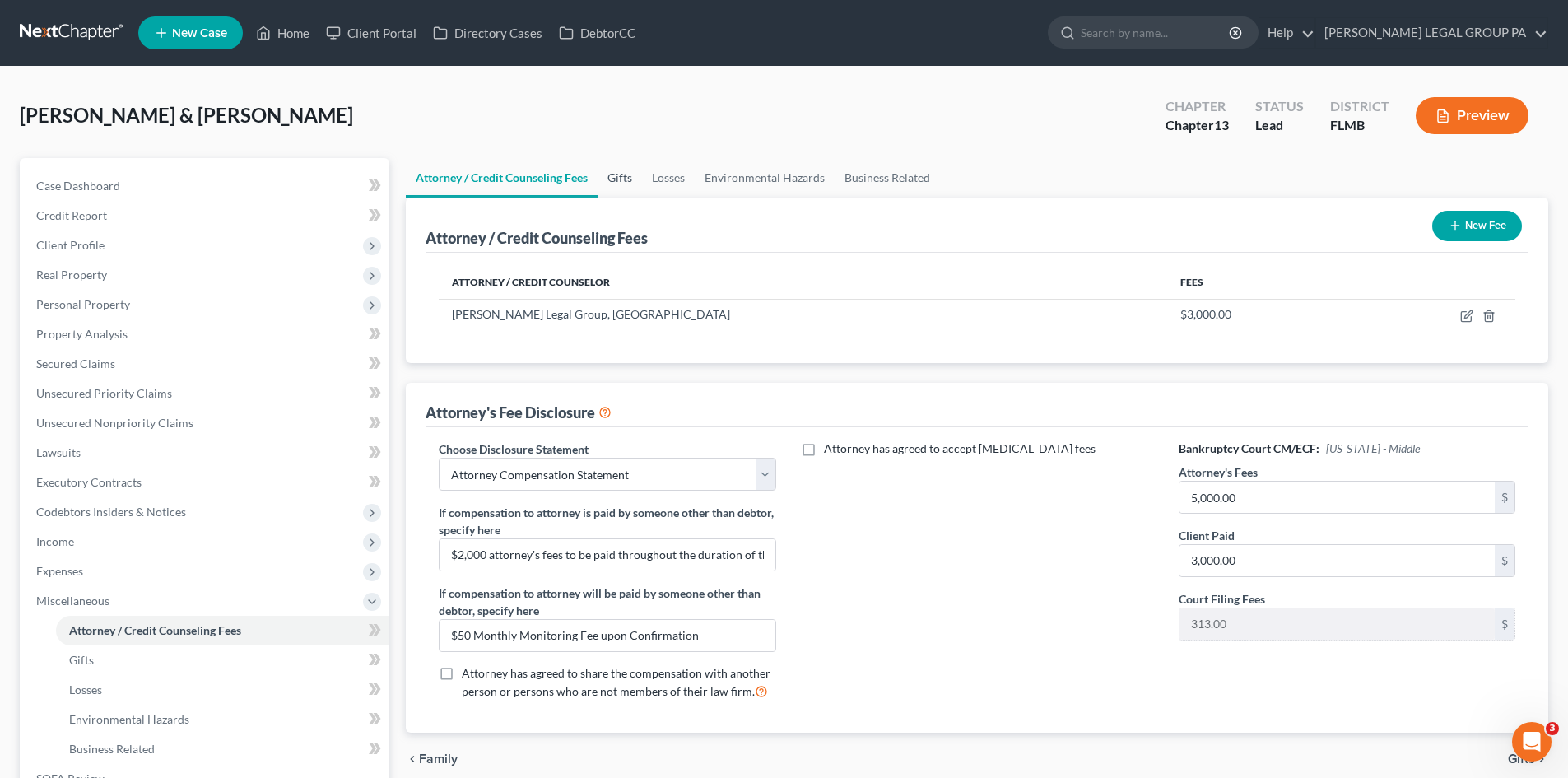
click at [619, 174] on link "Gifts" at bounding box center [620, 177] width 45 height 39
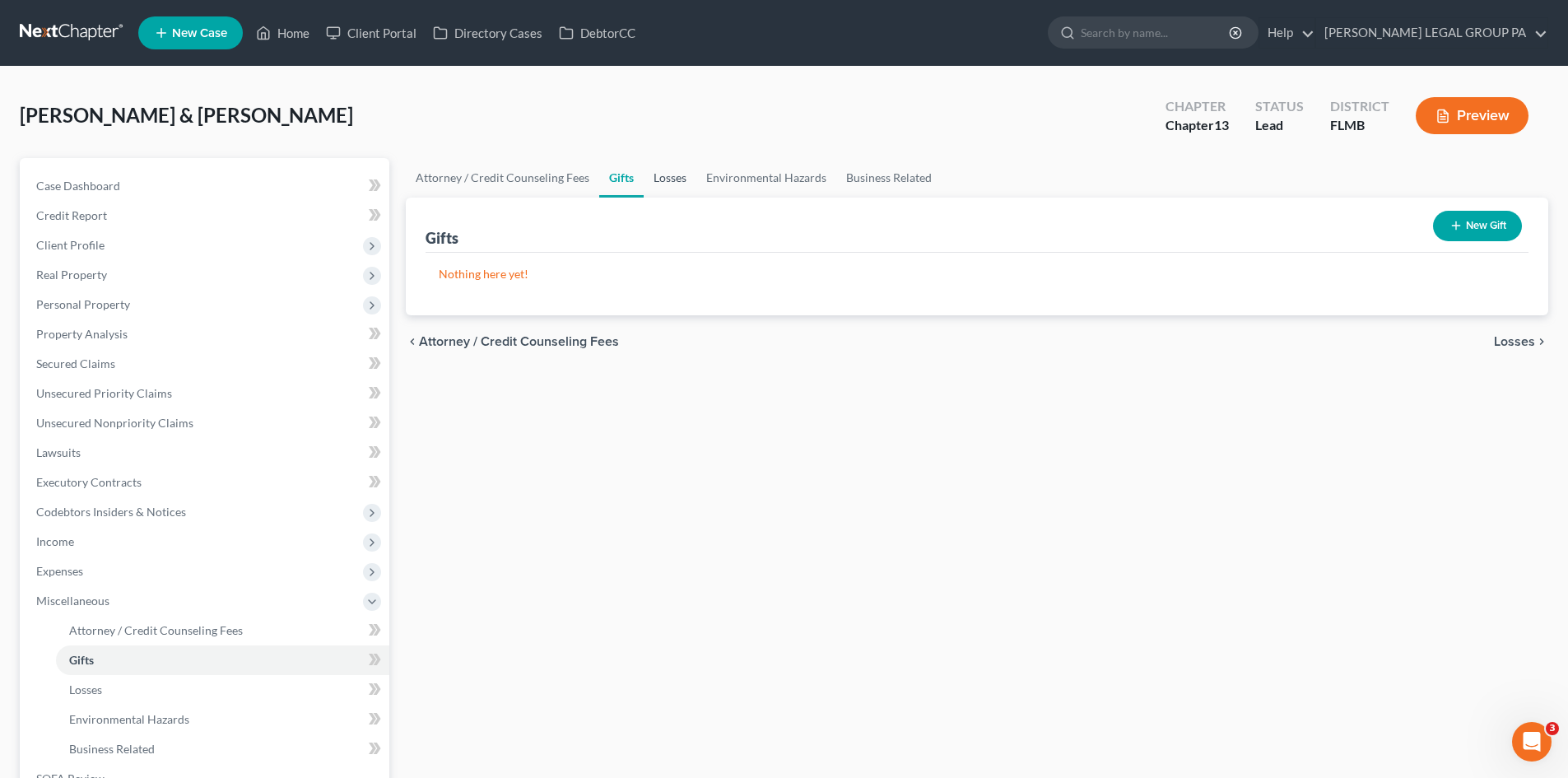
drag, startPoint x: 660, startPoint y: 172, endPoint x: 675, endPoint y: 170, distance: 15.1
click at [661, 173] on link "Losses" at bounding box center [670, 177] width 53 height 39
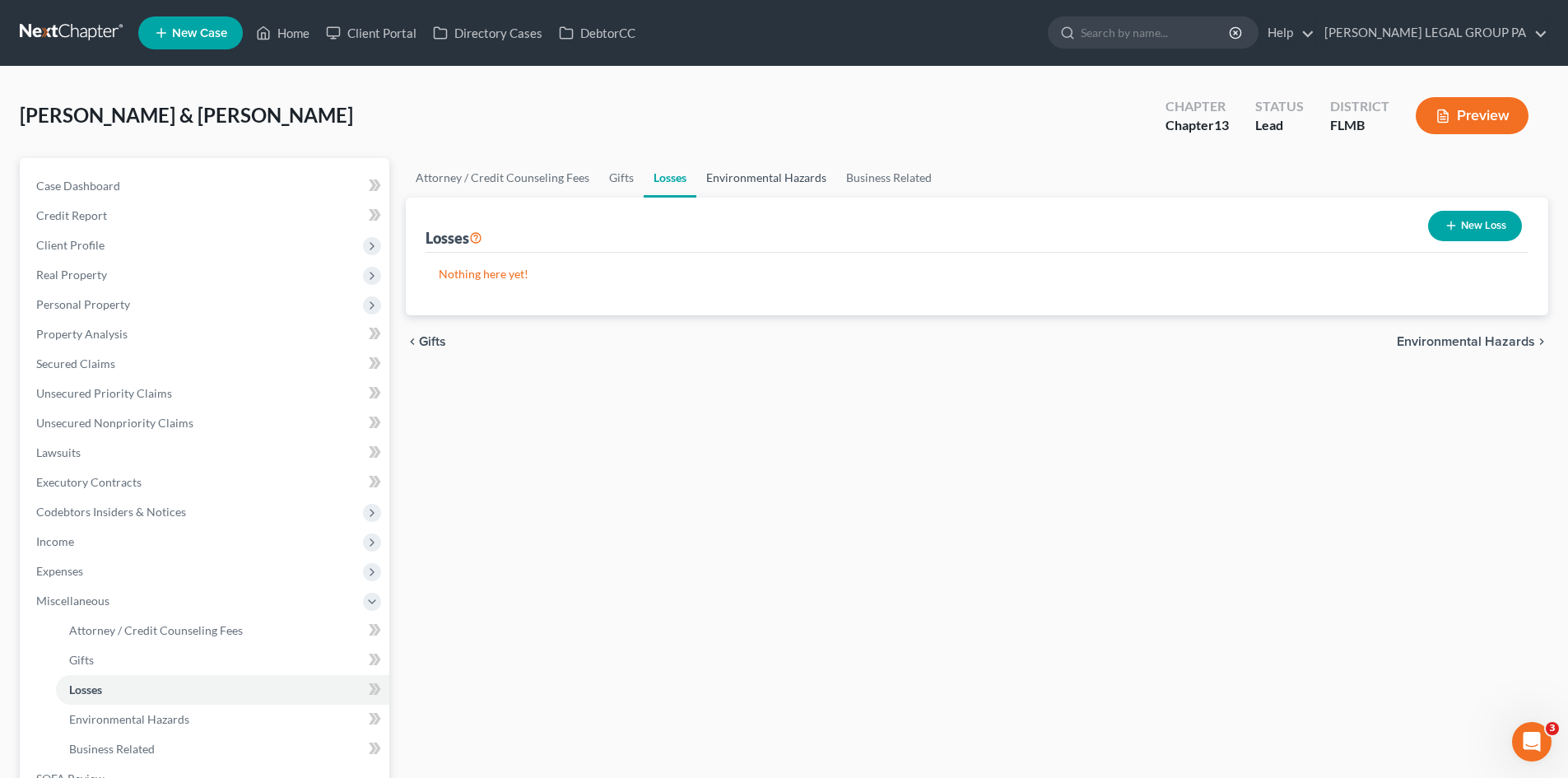
drag, startPoint x: 768, startPoint y: 166, endPoint x: 824, endPoint y: 160, distance: 56.3
click at [768, 166] on link "Environmental Hazards" at bounding box center [767, 177] width 140 height 39
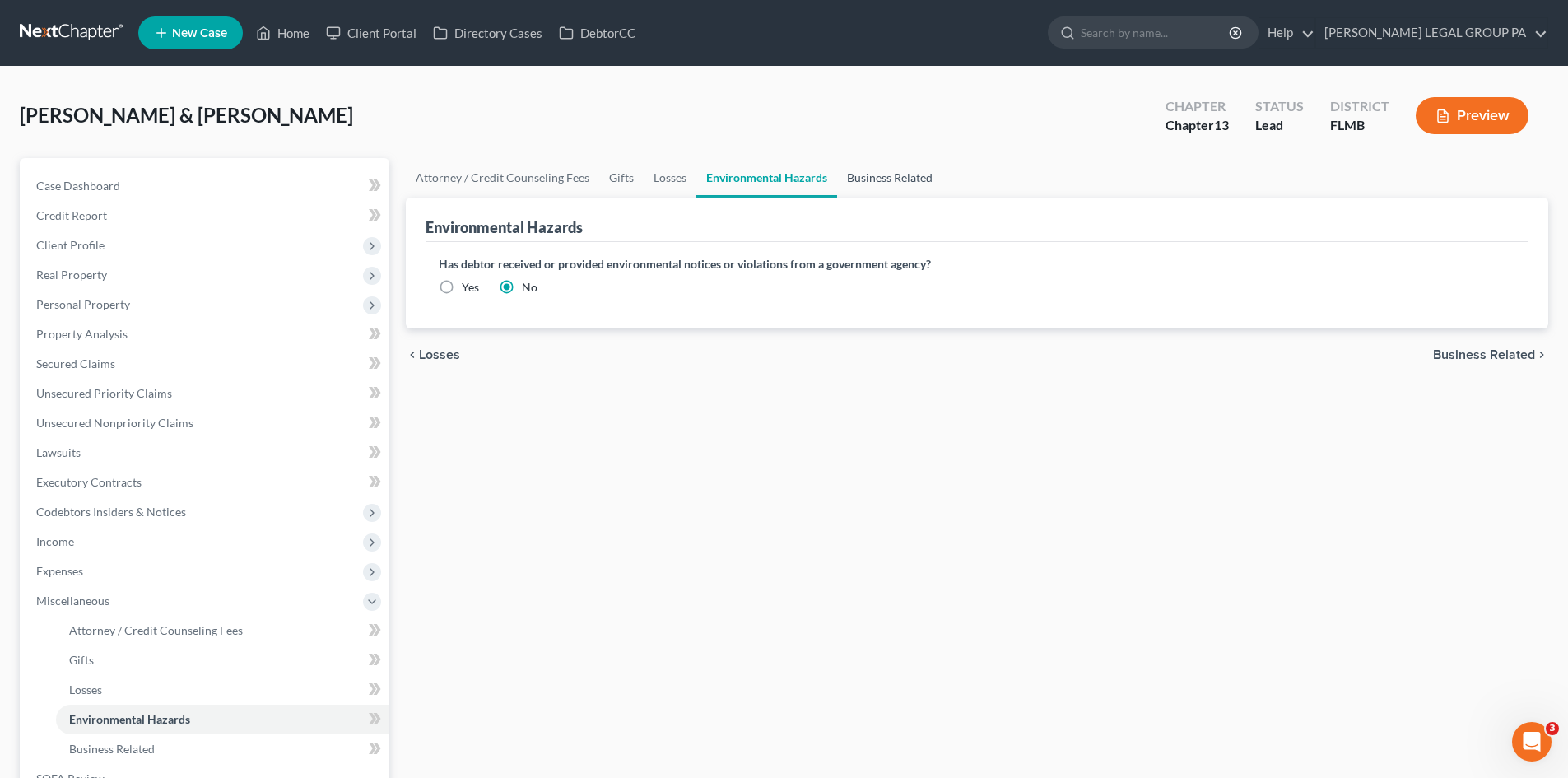
click at [884, 166] on link "Business Related" at bounding box center [890, 177] width 106 height 39
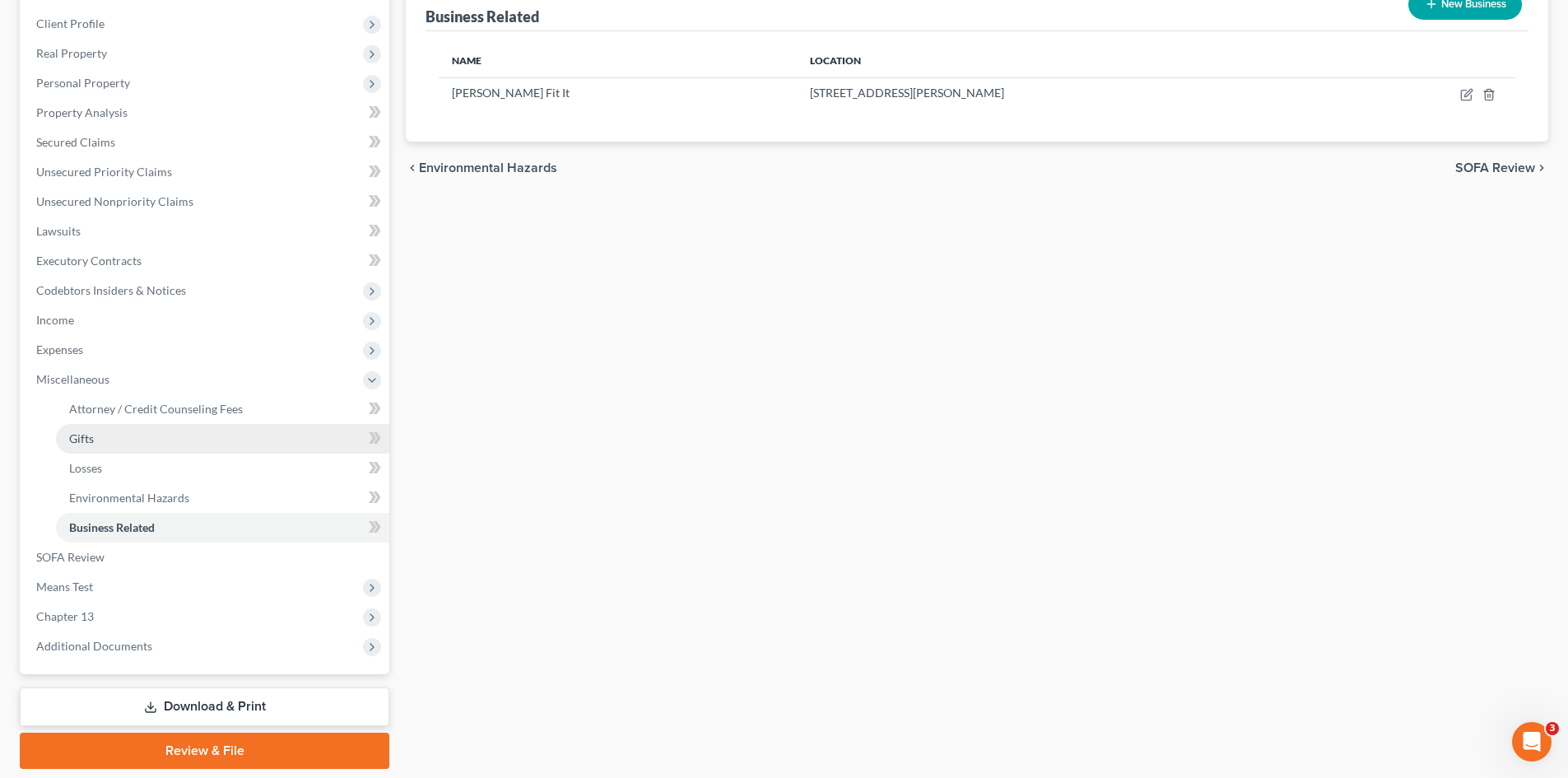
scroll to position [246, 0]
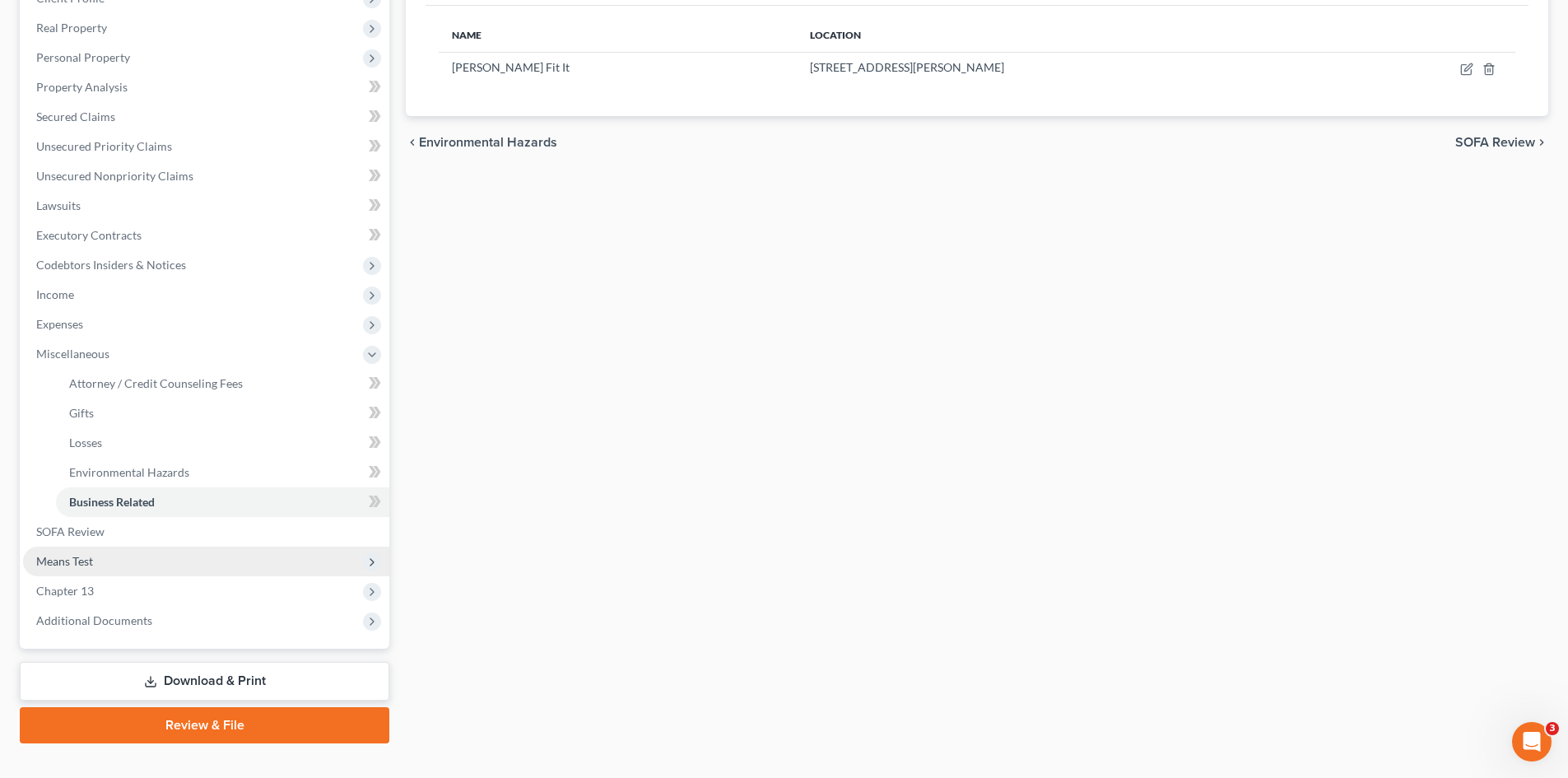
click at [130, 555] on span "Means Test" at bounding box center [206, 561] width 367 height 30
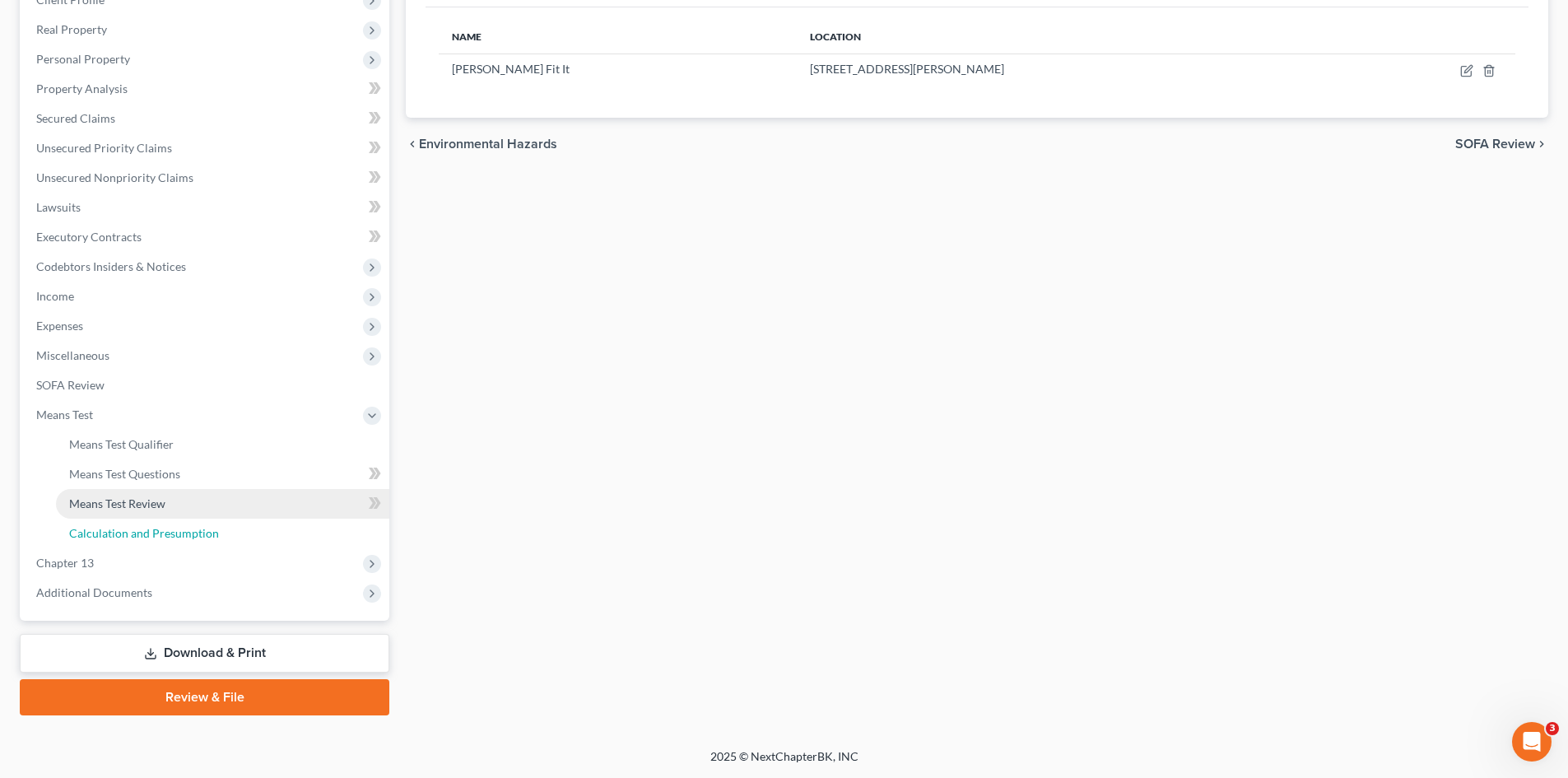
drag, startPoint x: 143, startPoint y: 528, endPoint x: 205, endPoint y: 510, distance: 64.6
click at [143, 526] on span "Calculation and Presumption" at bounding box center [143, 533] width 150 height 14
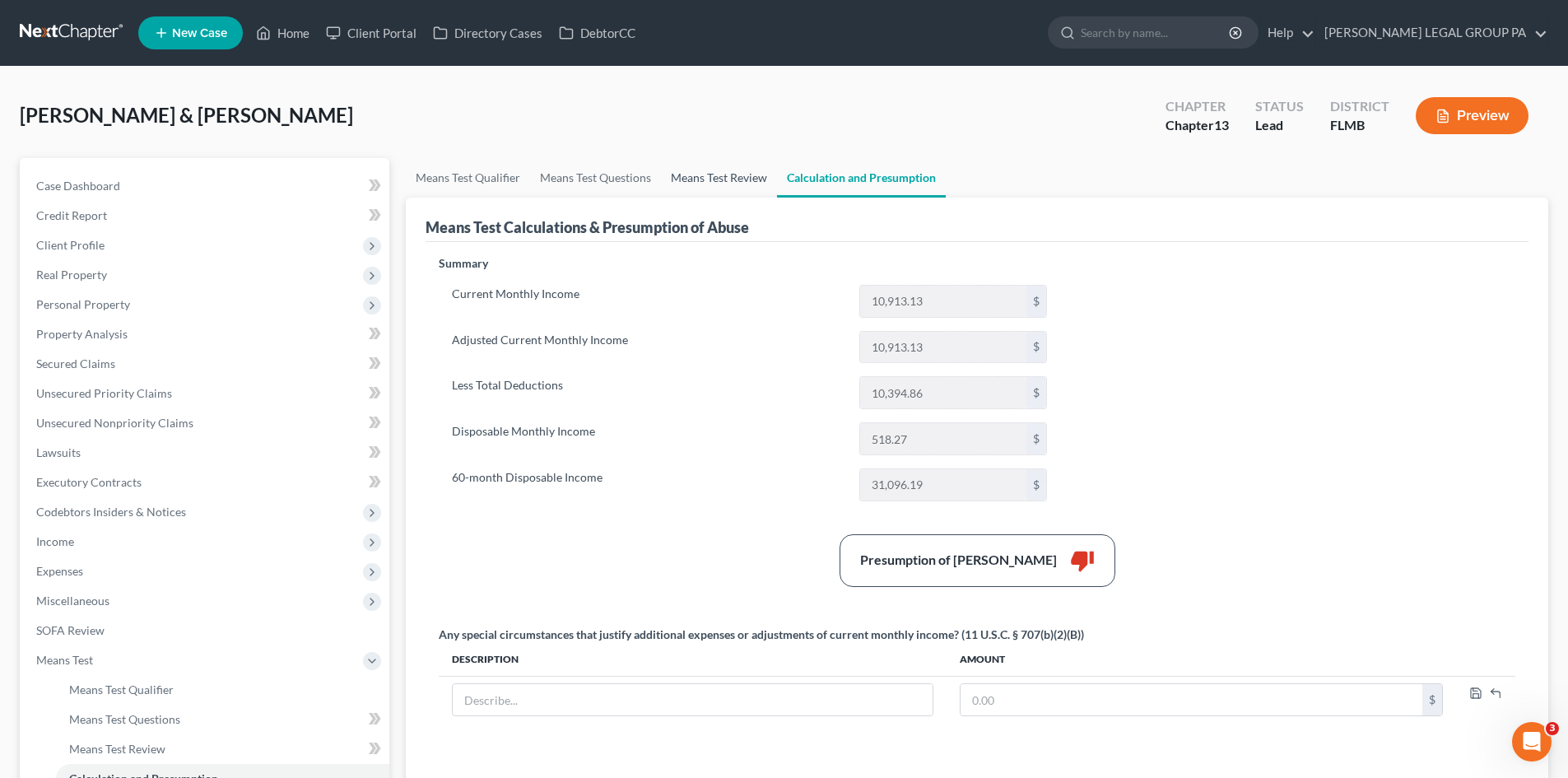
click at [708, 184] on link "Means Test Review" at bounding box center [718, 177] width 116 height 39
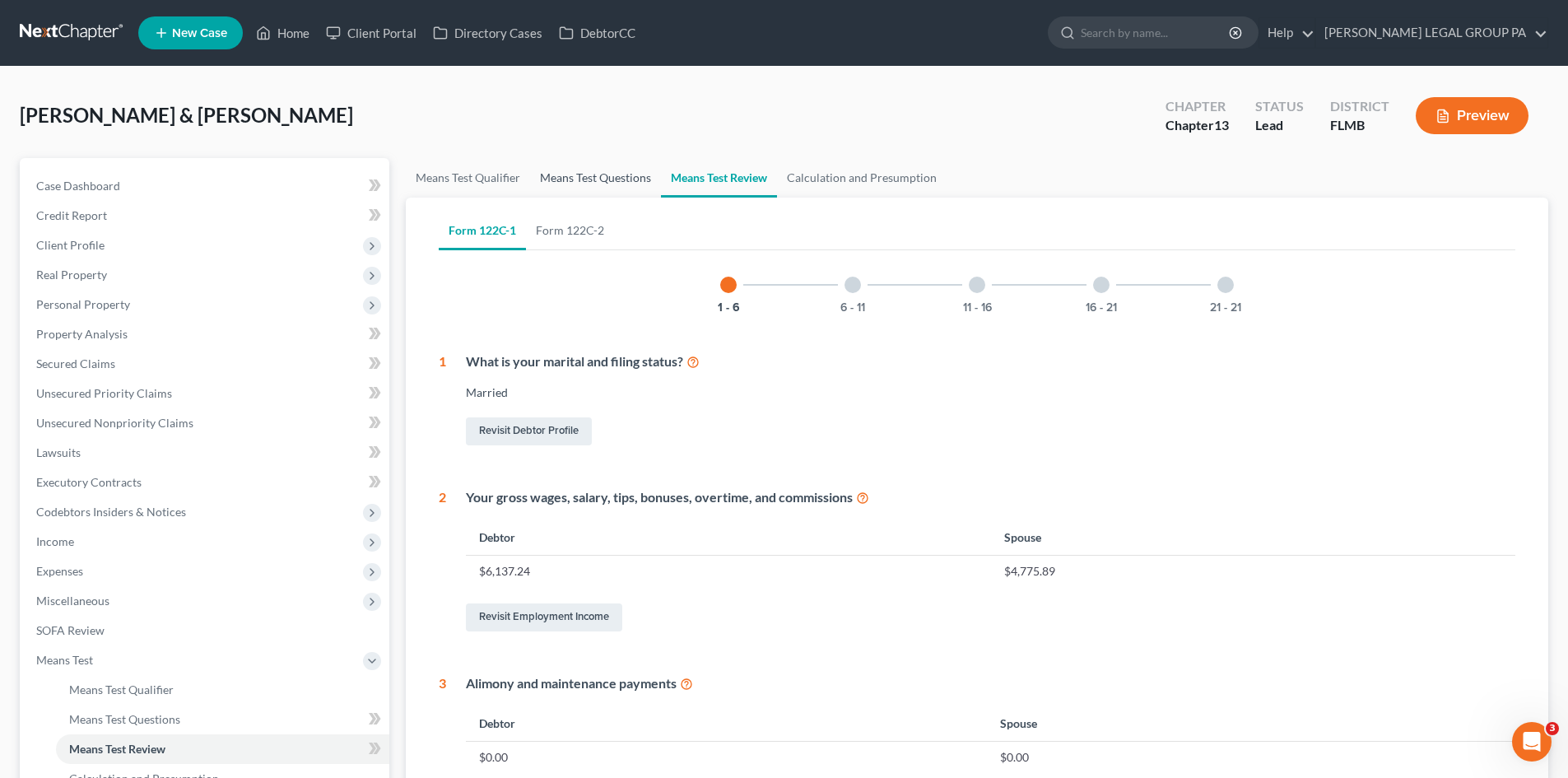
click at [631, 177] on link "Means Test Questions" at bounding box center [595, 177] width 131 height 39
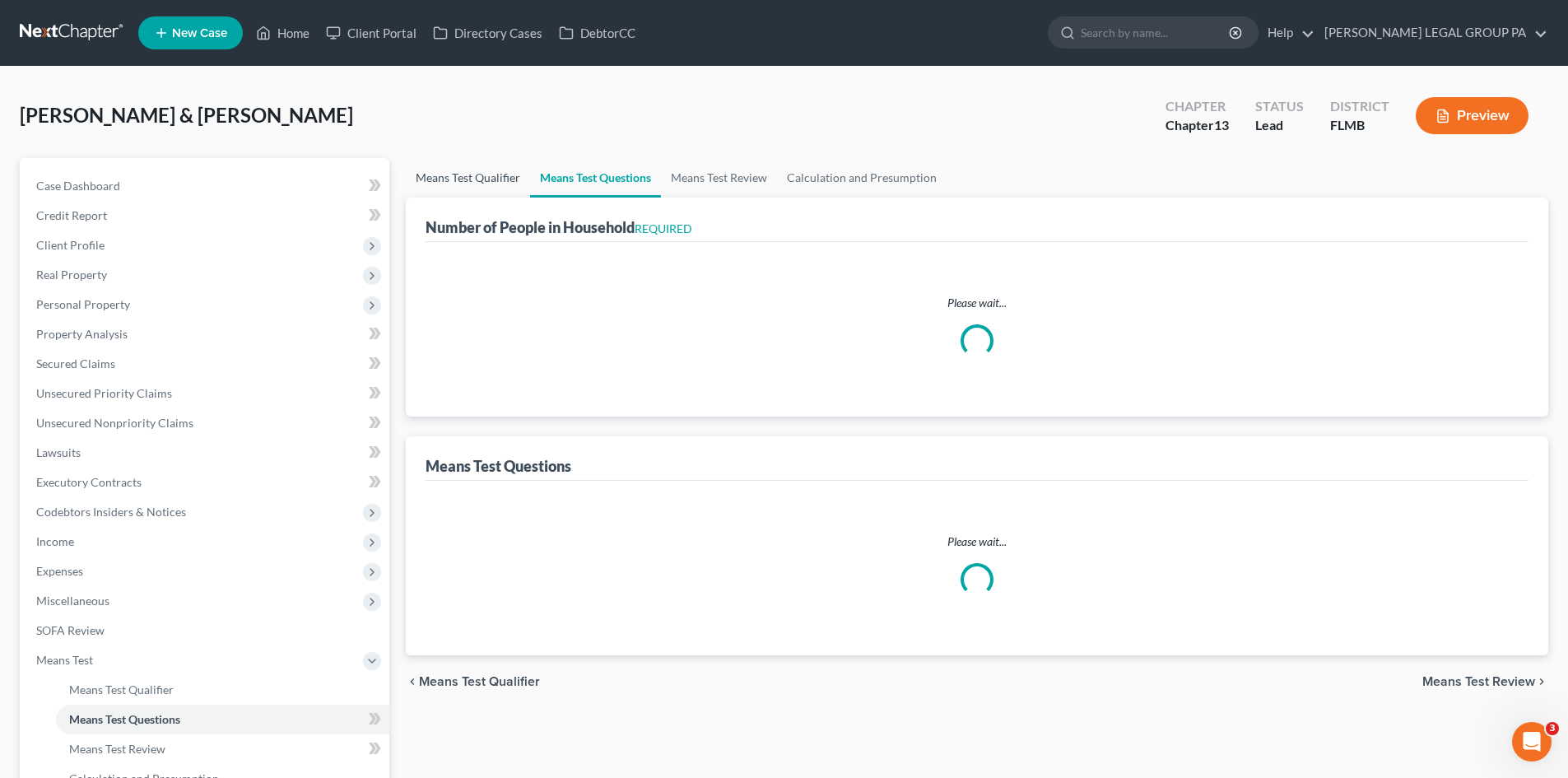
select select "0"
select select "60"
select select "1"
select select "60"
select select "4"
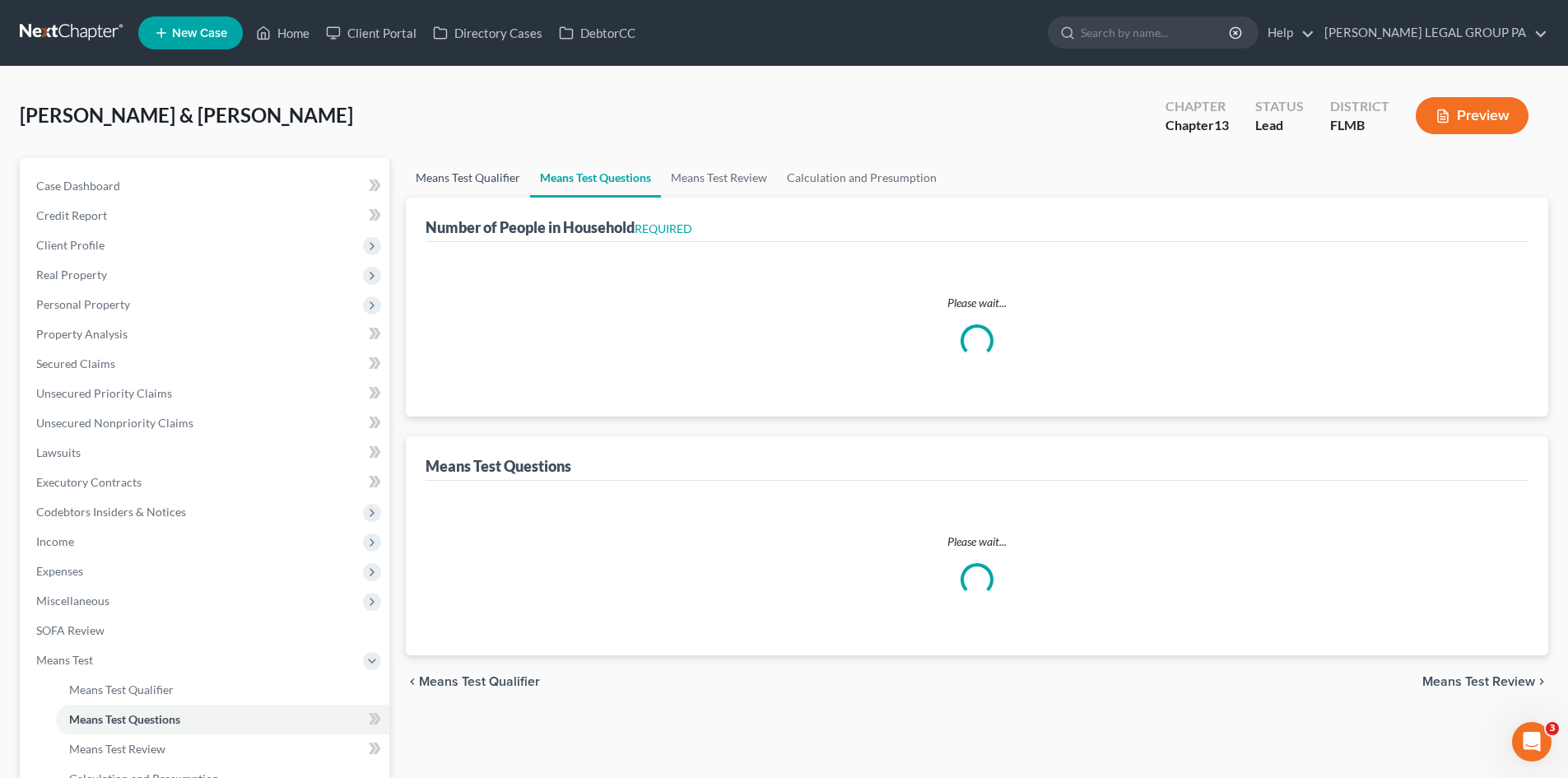
select select "0"
select select "3"
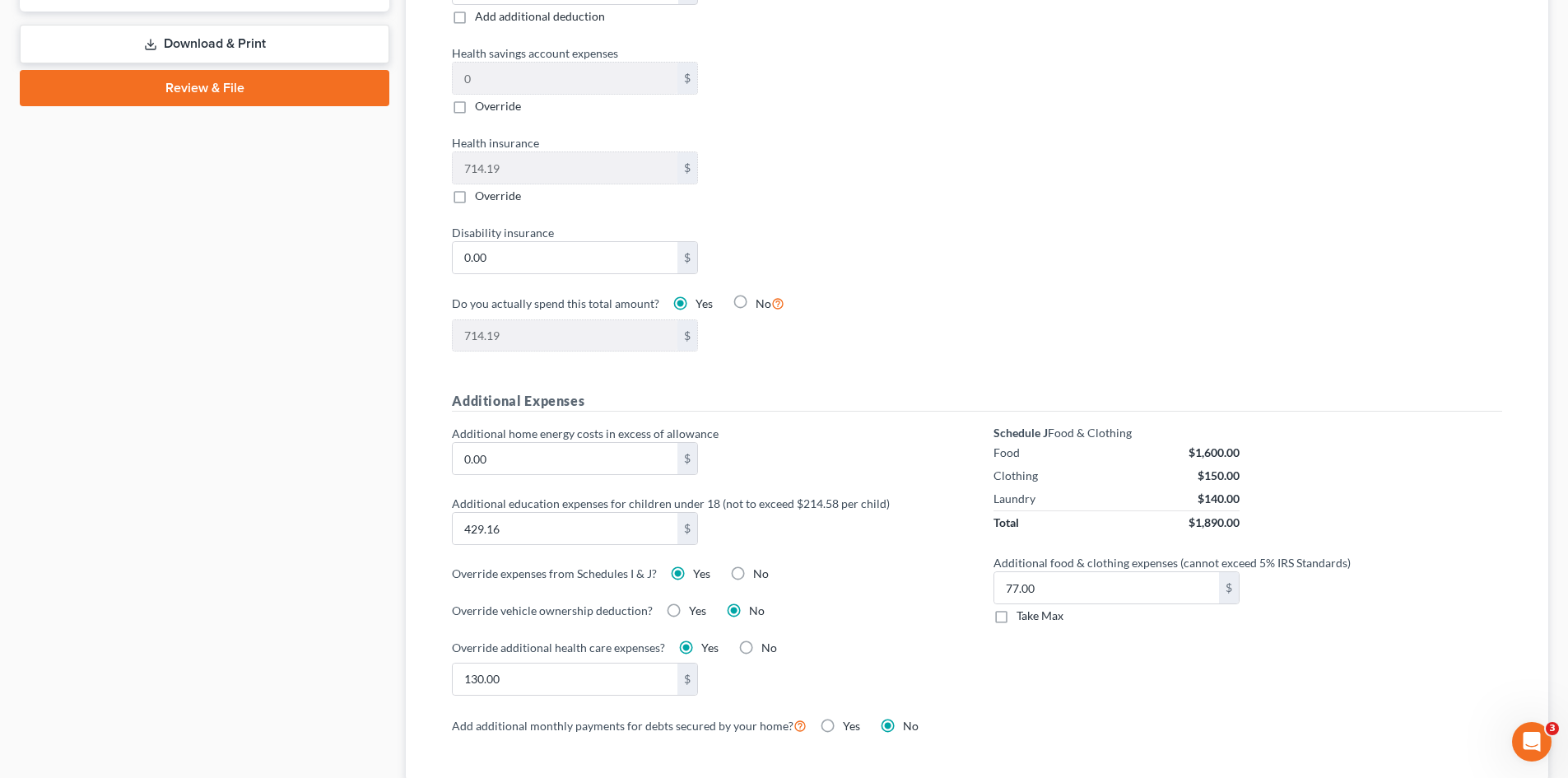
scroll to position [905, 0]
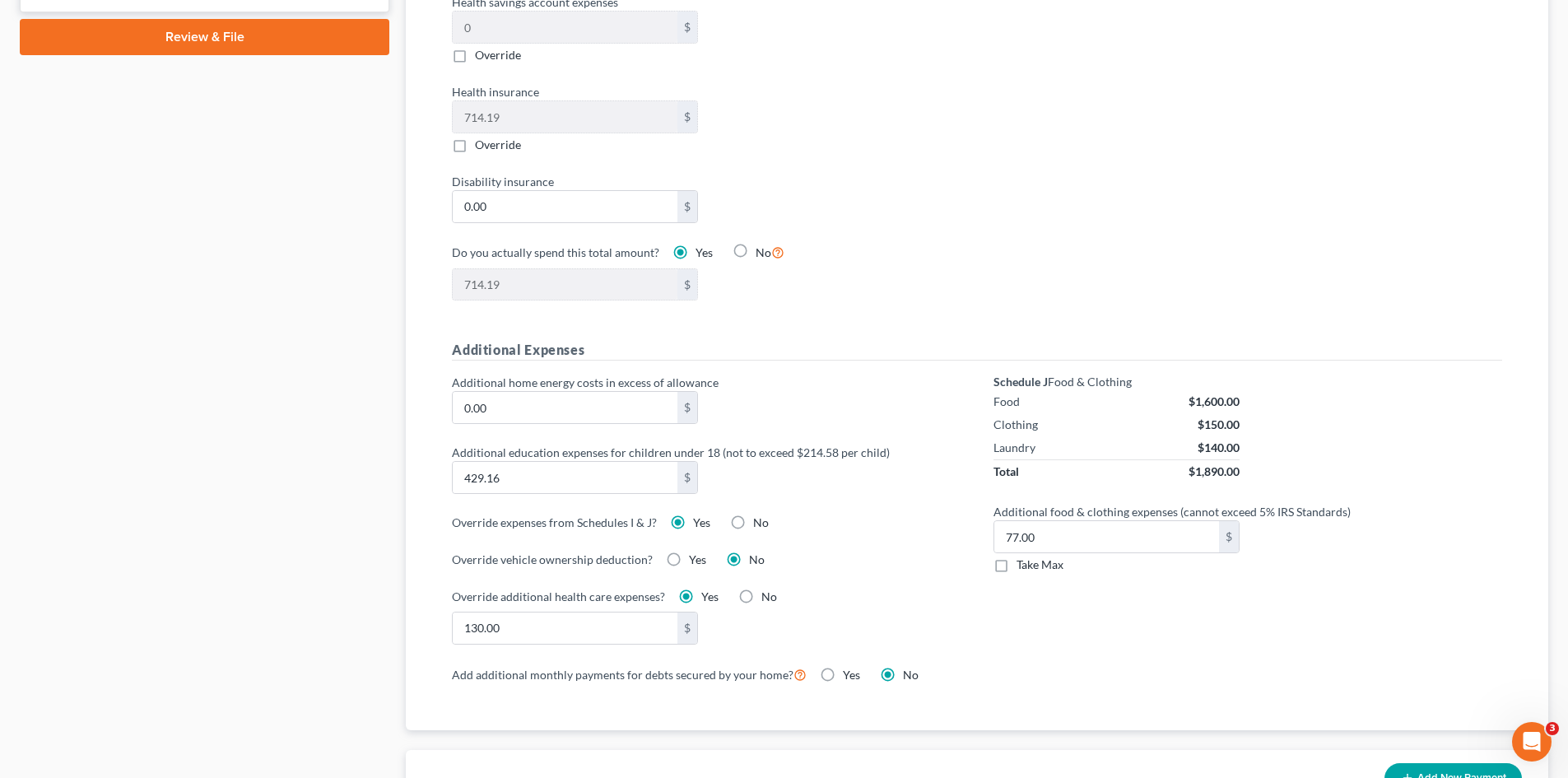
click at [1017, 557] on label "Take Max" at bounding box center [1040, 565] width 47 height 16
click at [1023, 557] on input "Take Max" at bounding box center [1028, 562] width 11 height 11
checkbox input "true"
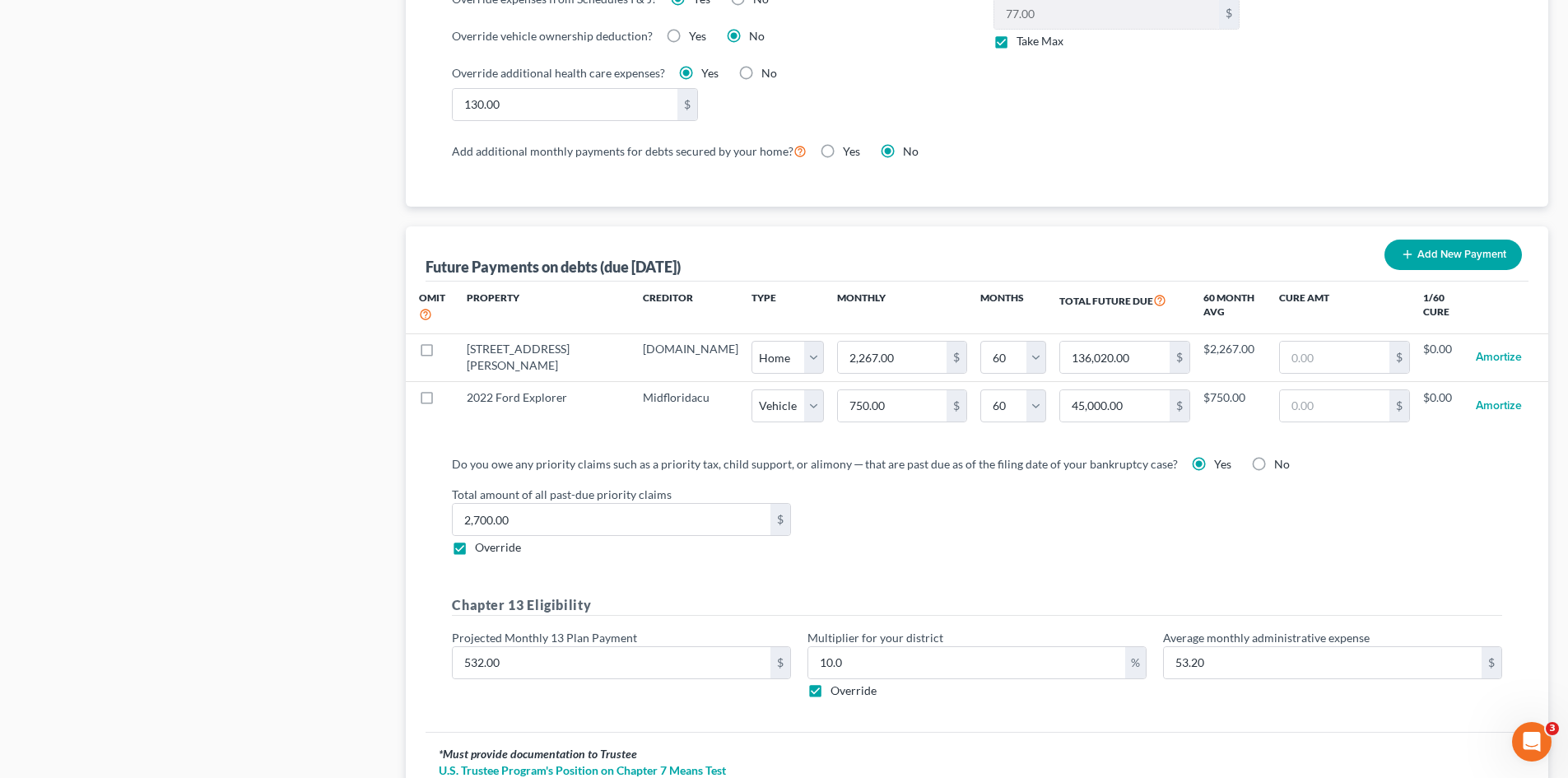
scroll to position [1482, 0]
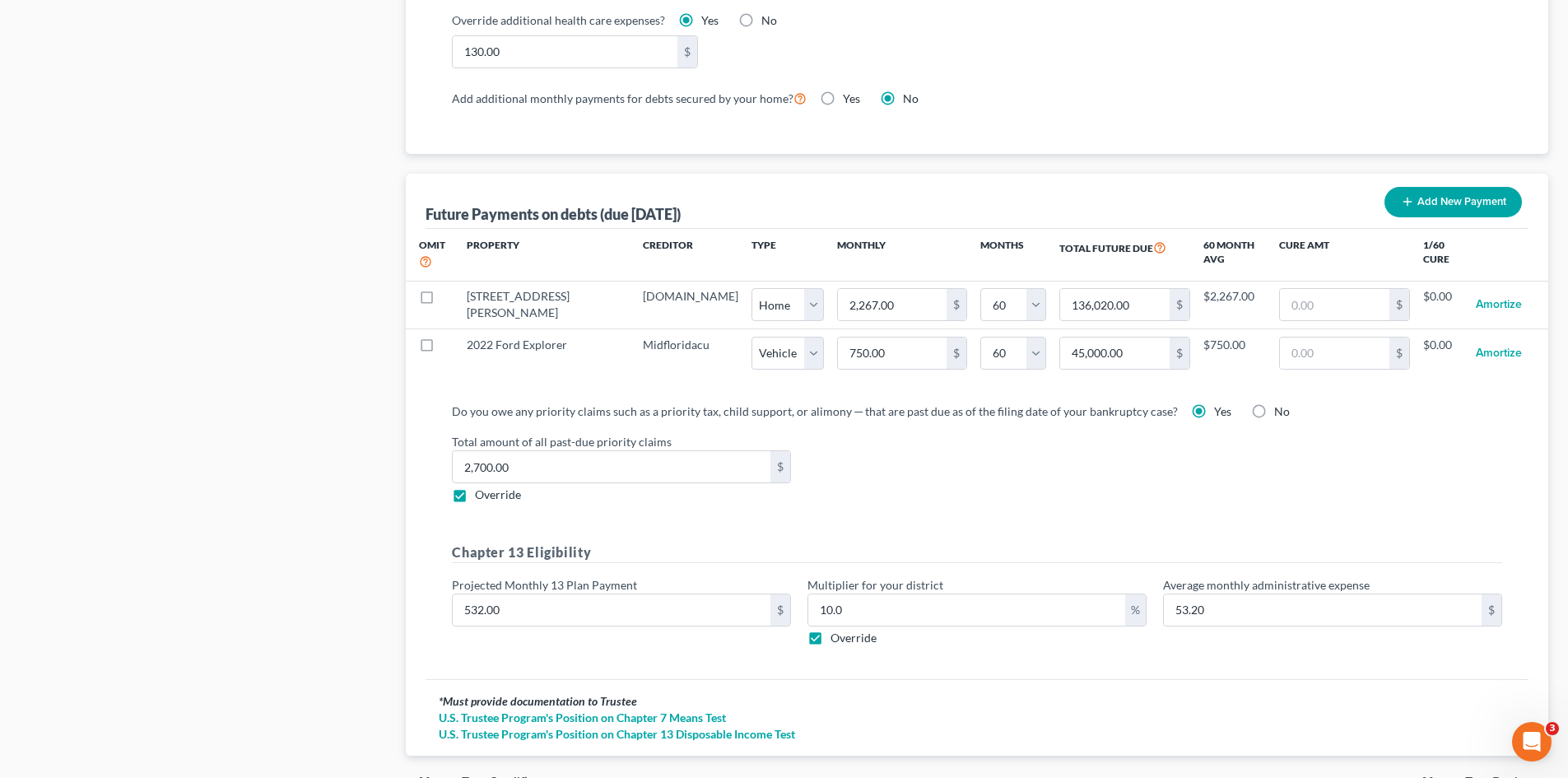
drag, startPoint x: 905, startPoint y: 413, endPoint x: 916, endPoint y: 418, distance: 12.1
click at [916, 418] on div "Do you owe any priority claims such as a priority tax, child support, or alimon…" at bounding box center [976, 453] width 1050 height 100
drag, startPoint x: 862, startPoint y: 428, endPoint x: 842, endPoint y: 428, distance: 20.0
drag, startPoint x: 842, startPoint y: 428, endPoint x: 847, endPoint y: 489, distance: 61.2
click at [846, 489] on div "Do you owe any priority claims such as a priority tax, child support, or alimon…" at bounding box center [976, 531] width 1077 height 256
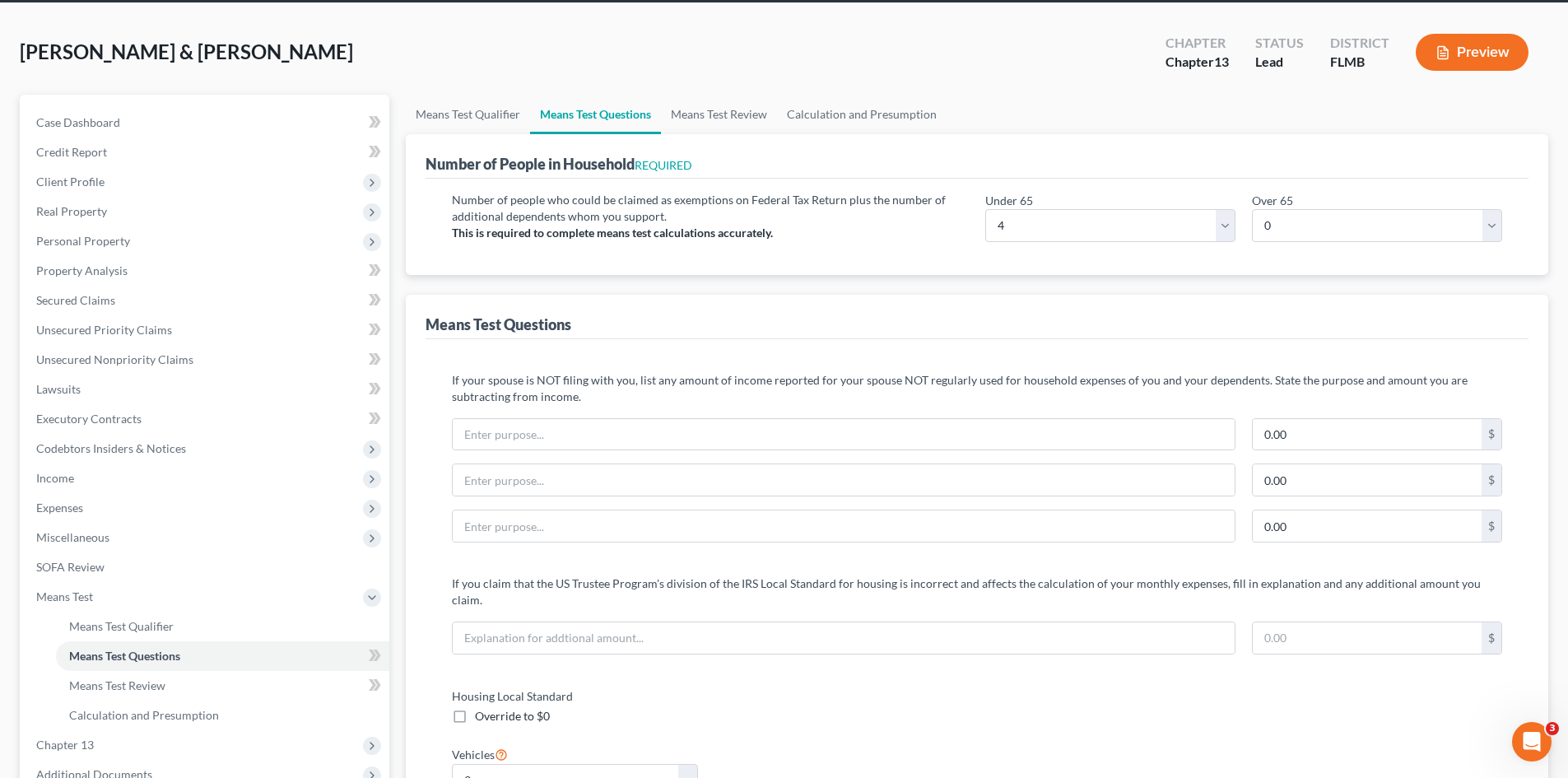
scroll to position [0, 0]
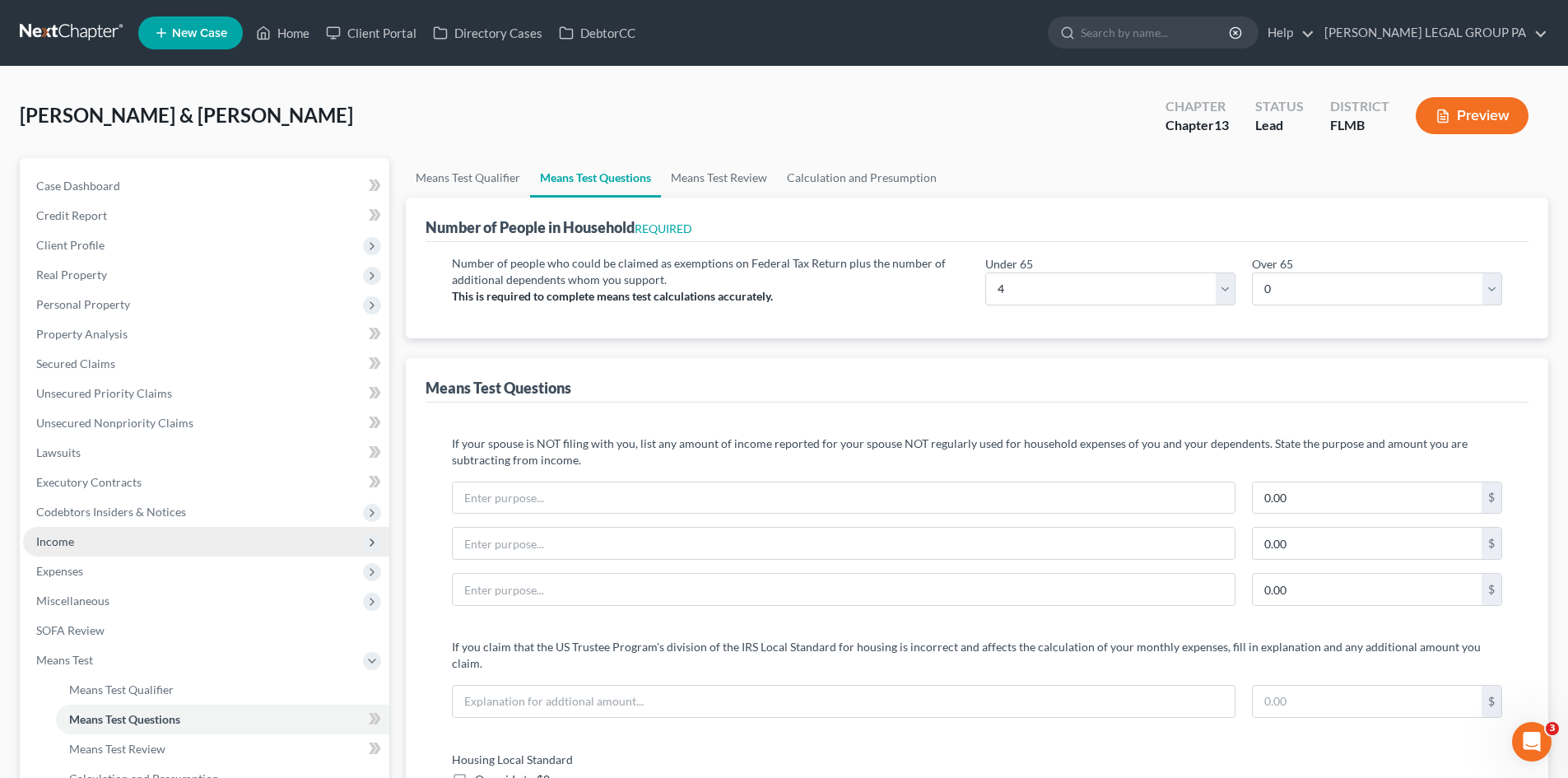
click at [85, 549] on span "Income" at bounding box center [206, 541] width 367 height 30
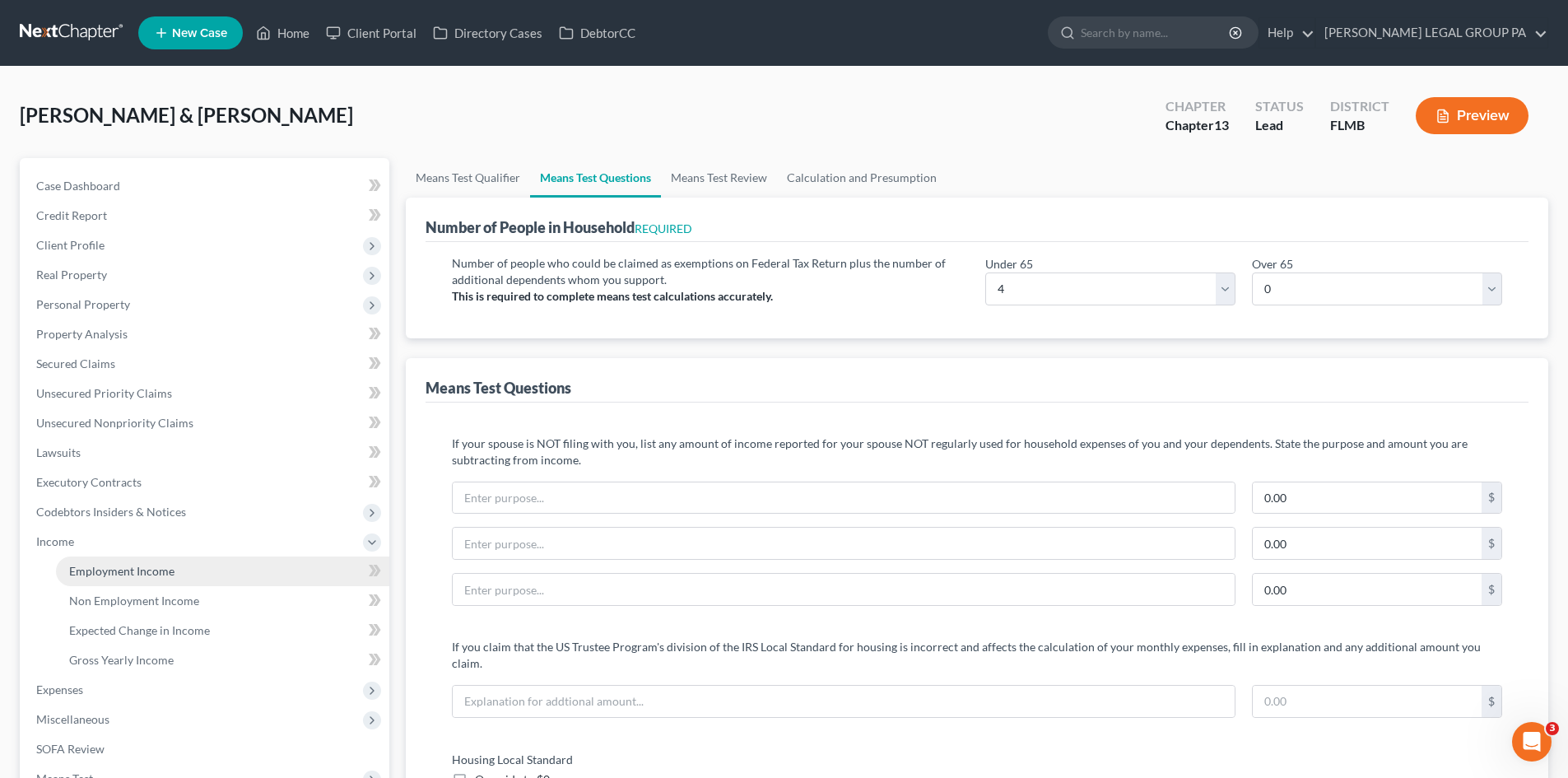
click at [100, 569] on span "Employment Income" at bounding box center [122, 571] width 106 height 14
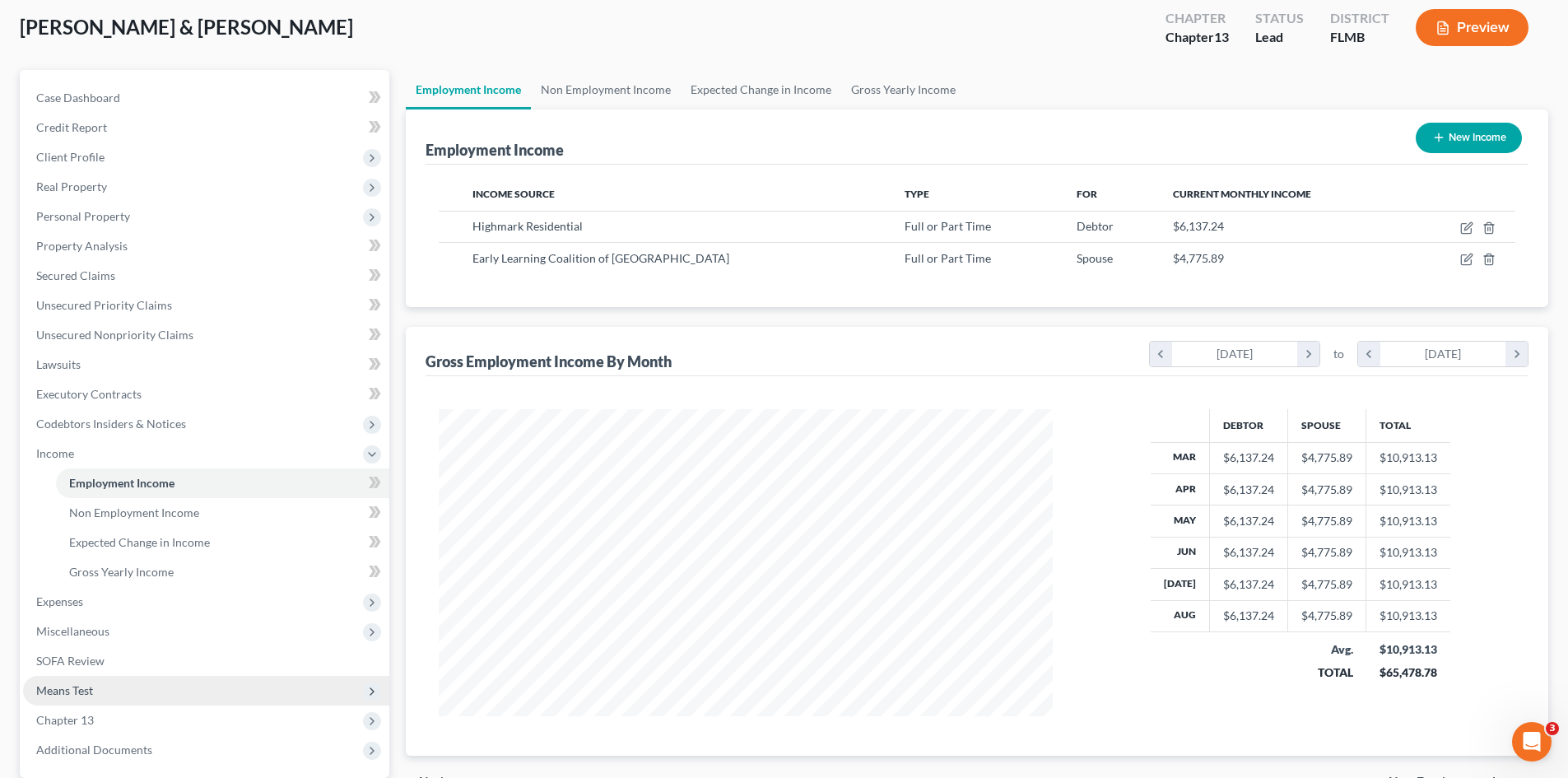
scroll to position [246, 0]
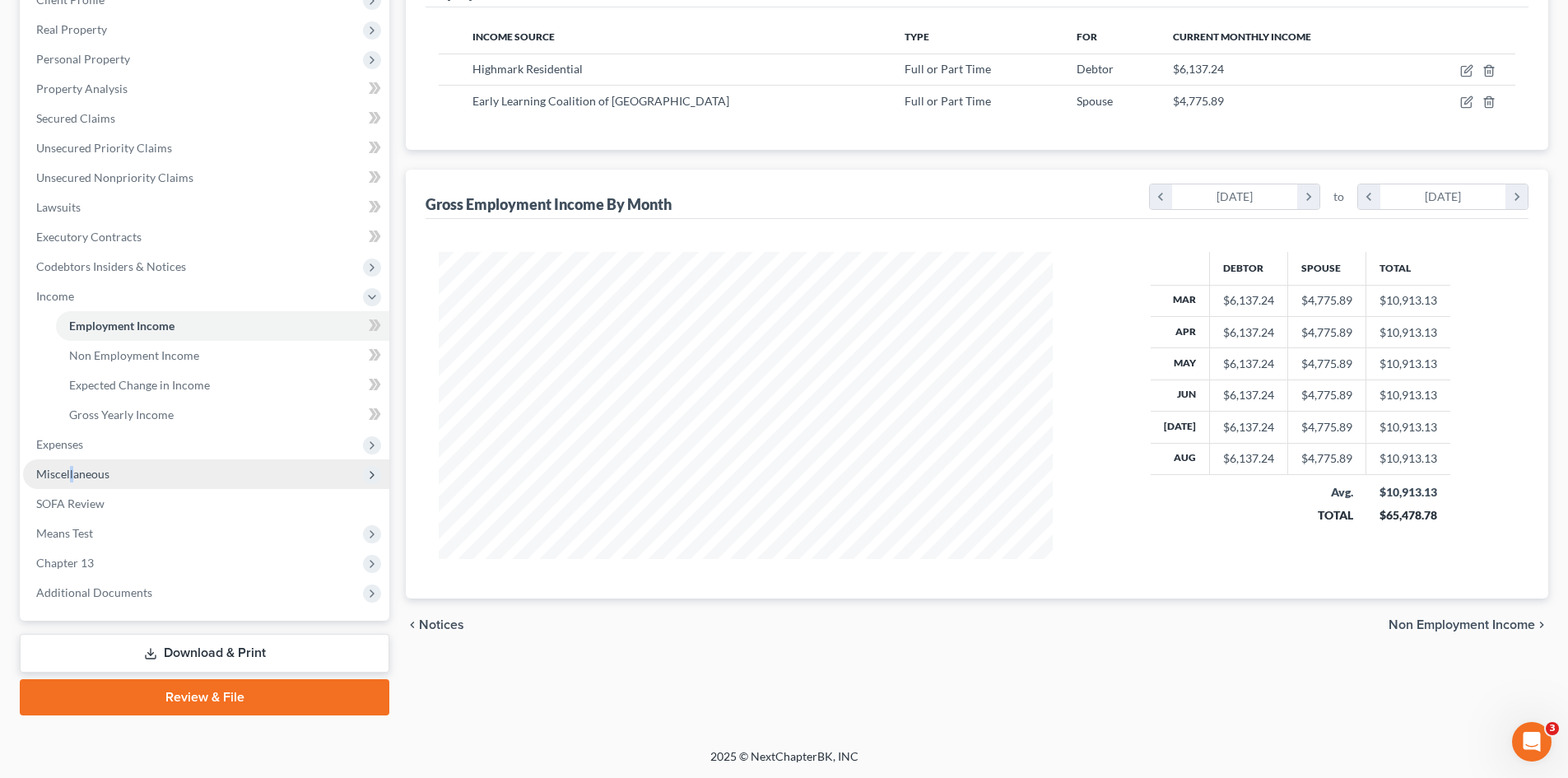
click at [74, 471] on span "Miscellaneous" at bounding box center [73, 474] width 74 height 14
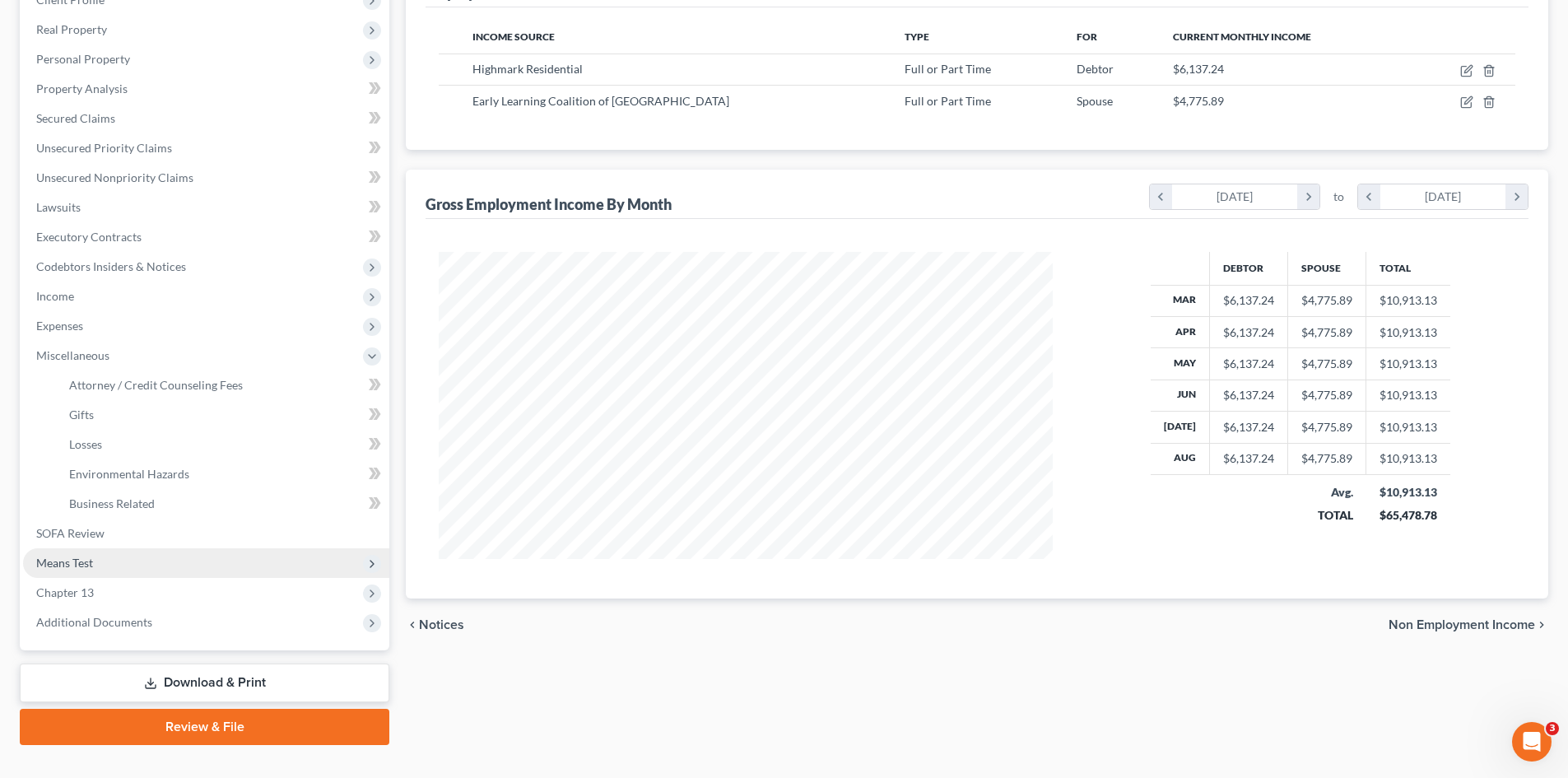
click at [92, 558] on span "Means Test" at bounding box center [64, 563] width 56 height 14
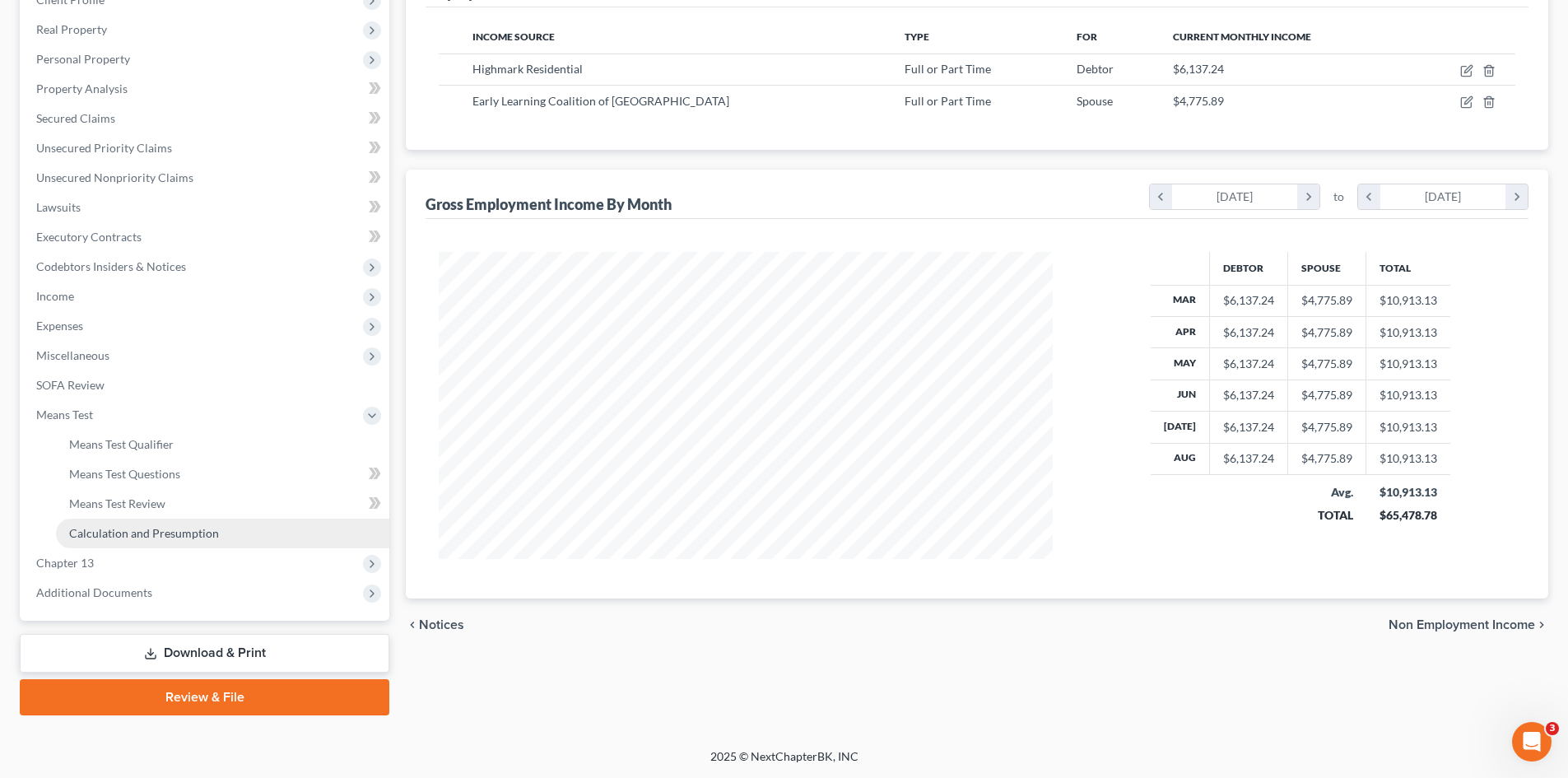
click at [126, 527] on span "Calculation and Presumption" at bounding box center [143, 533] width 150 height 14
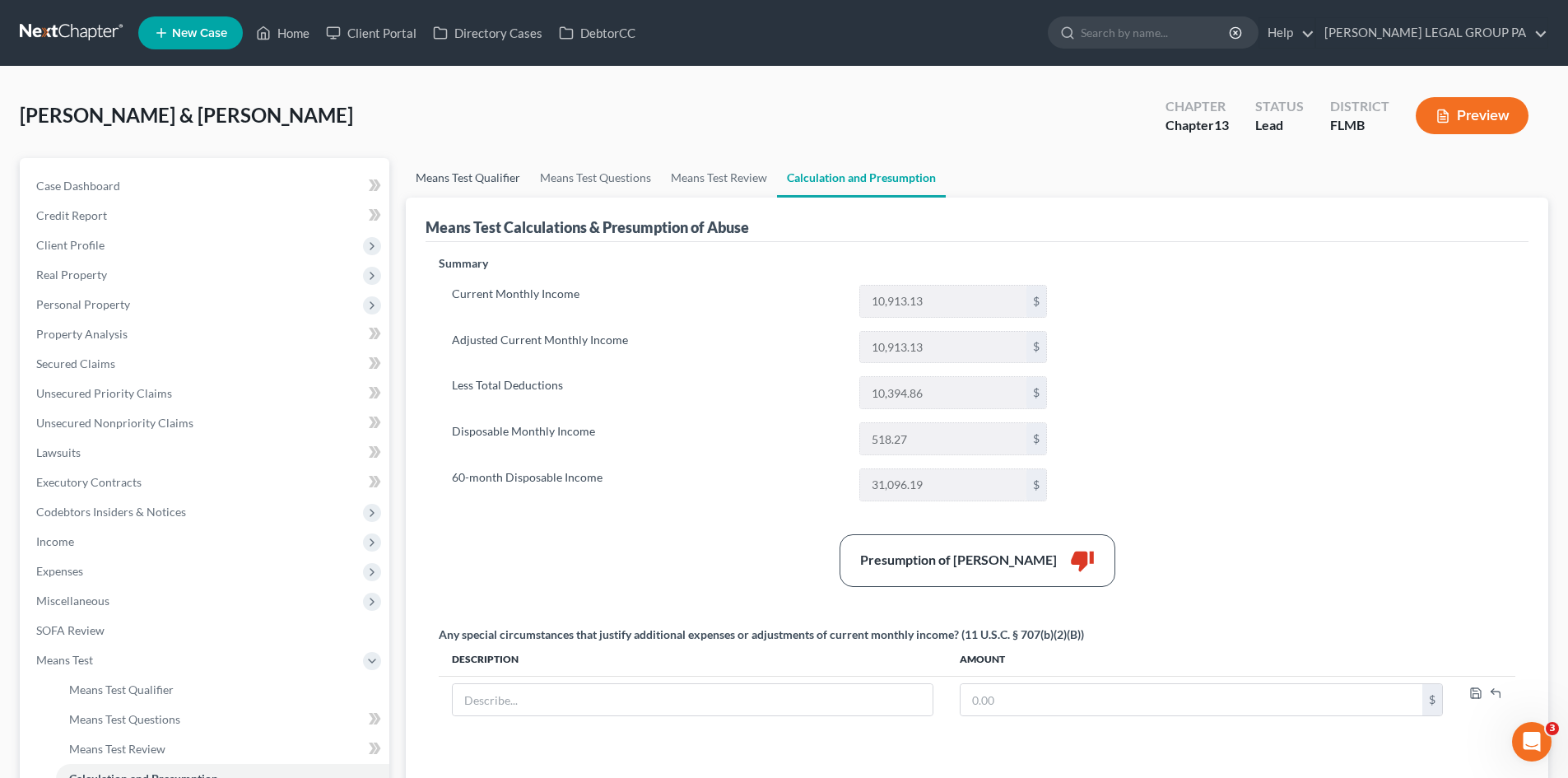
click at [489, 181] on link "Means Test Qualifier" at bounding box center [468, 177] width 125 height 39
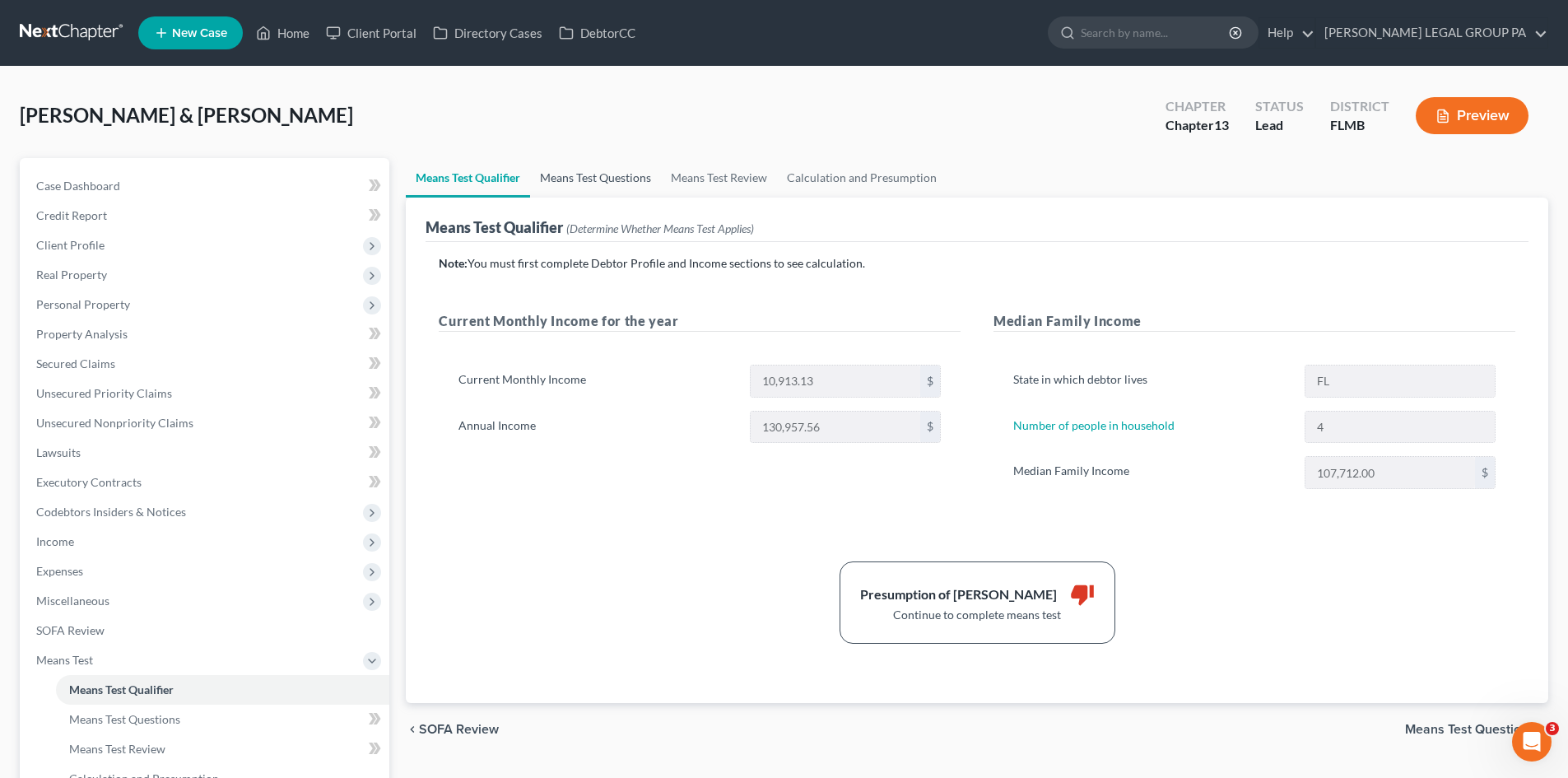
click at [559, 182] on link "Means Test Questions" at bounding box center [595, 177] width 131 height 39
select select "4"
select select "0"
select select "3"
select select "0"
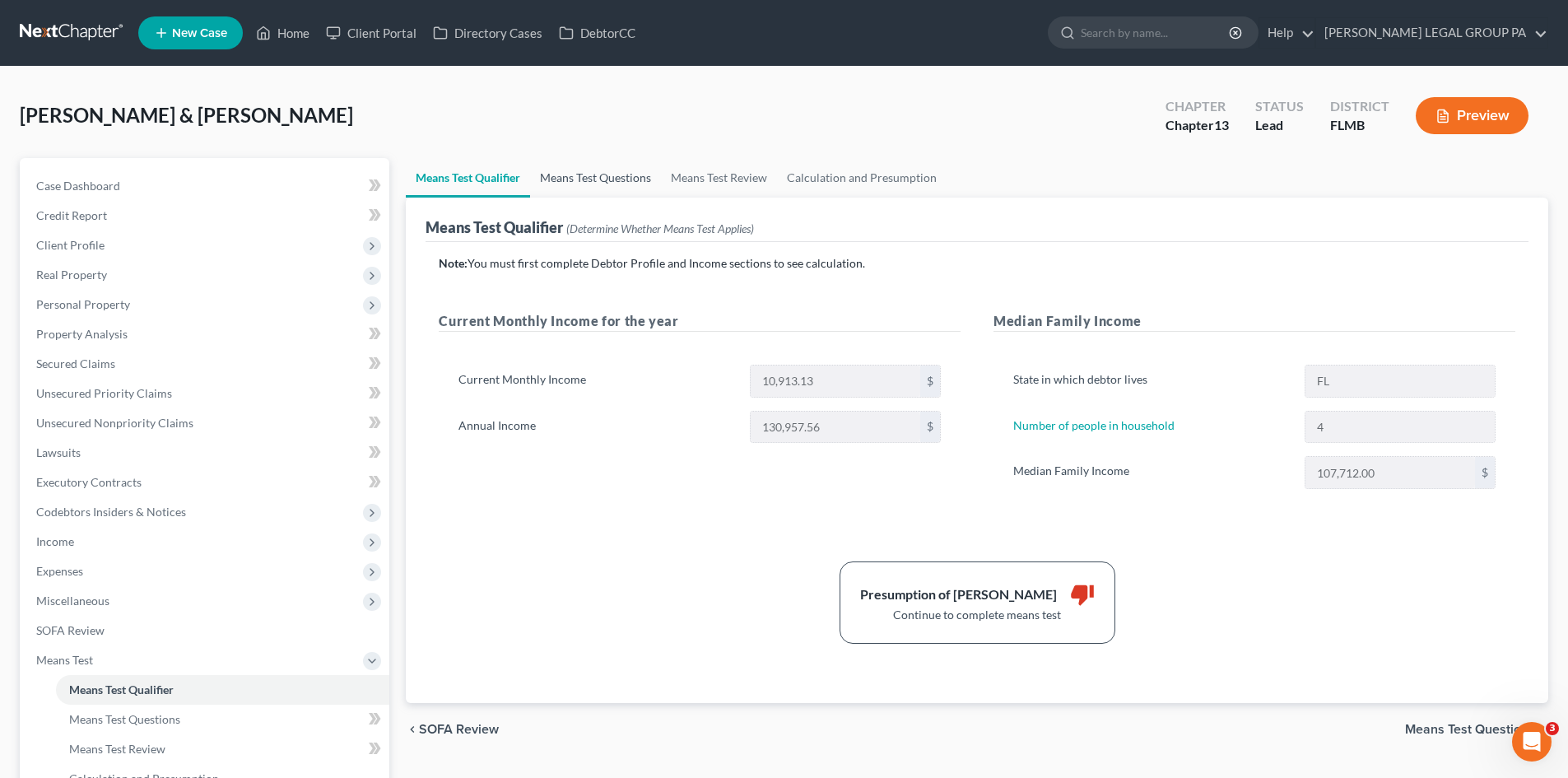
select select "60"
select select "1"
select select "60"
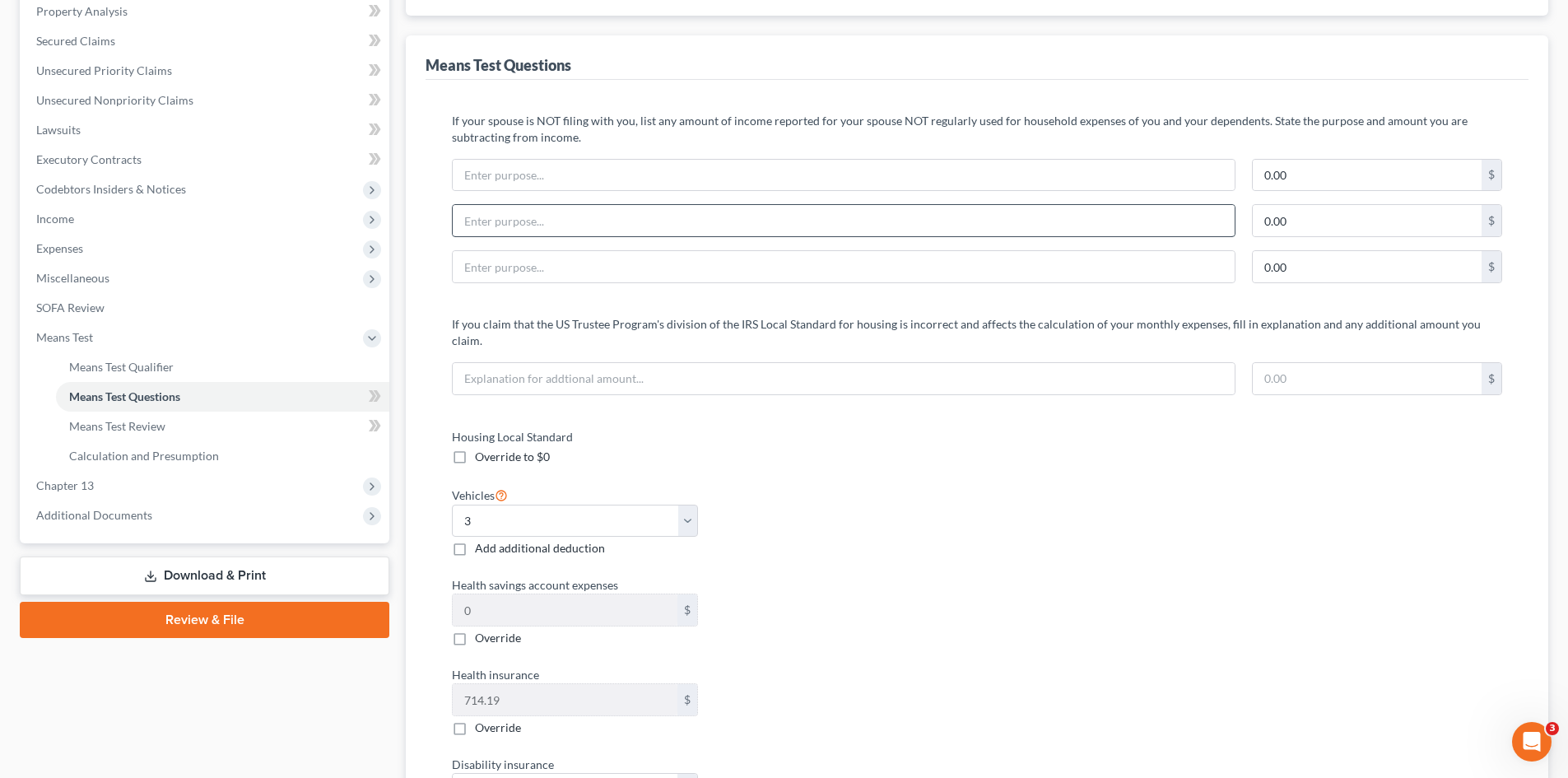
scroll to position [82, 0]
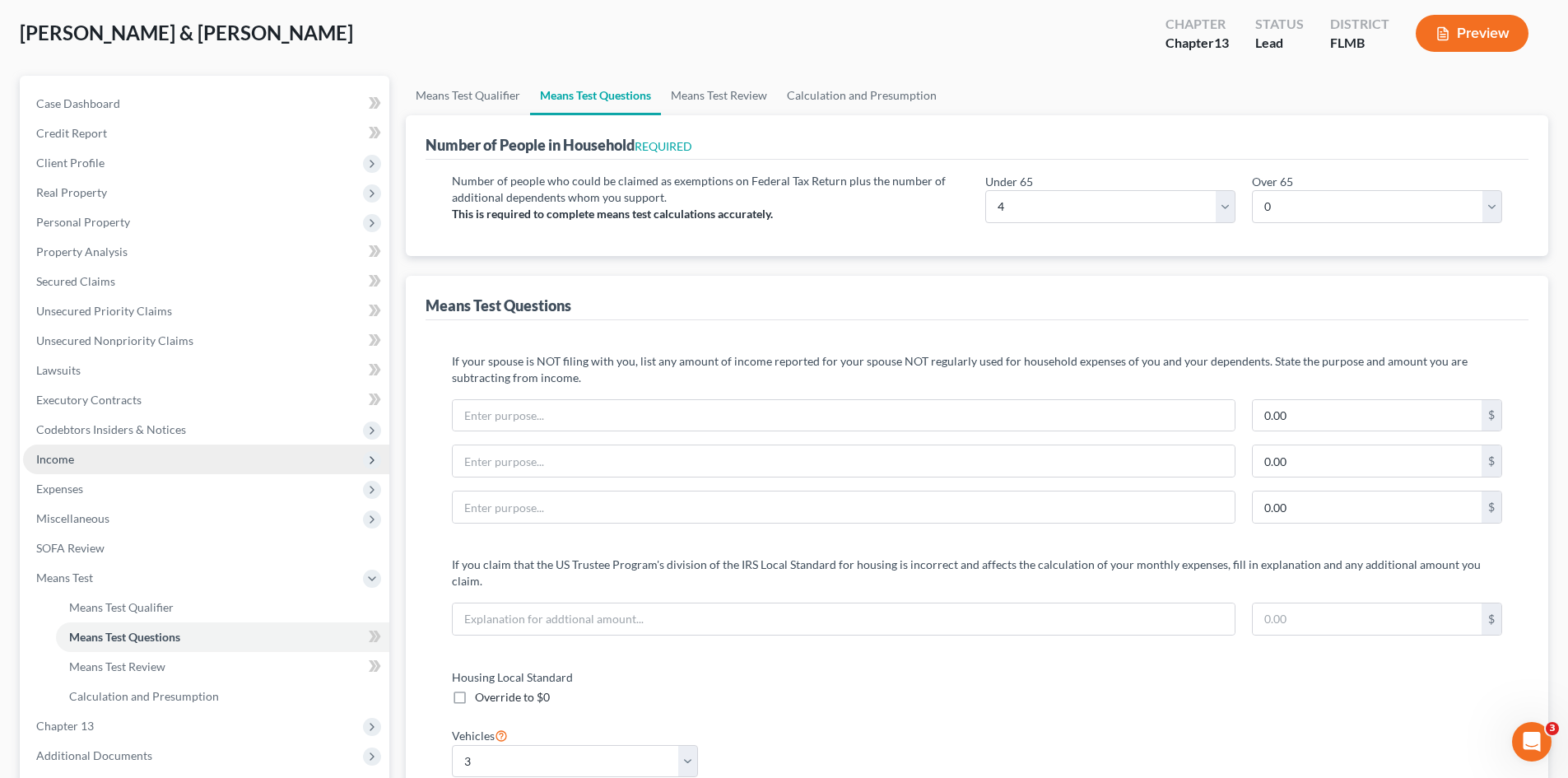
click at [108, 463] on span "Income" at bounding box center [206, 459] width 367 height 30
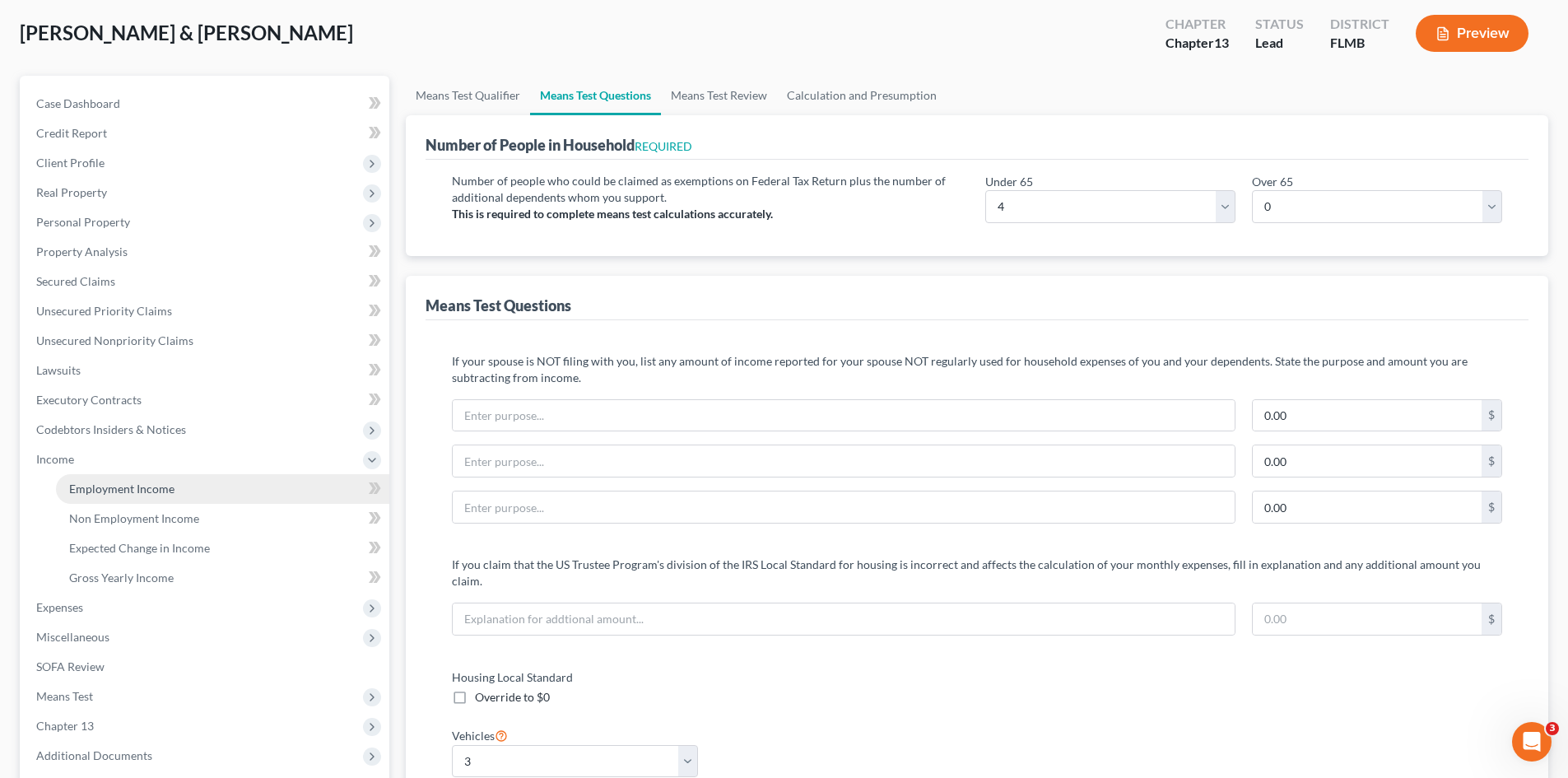
click at [106, 491] on span "Employment Income" at bounding box center [122, 488] width 106 height 14
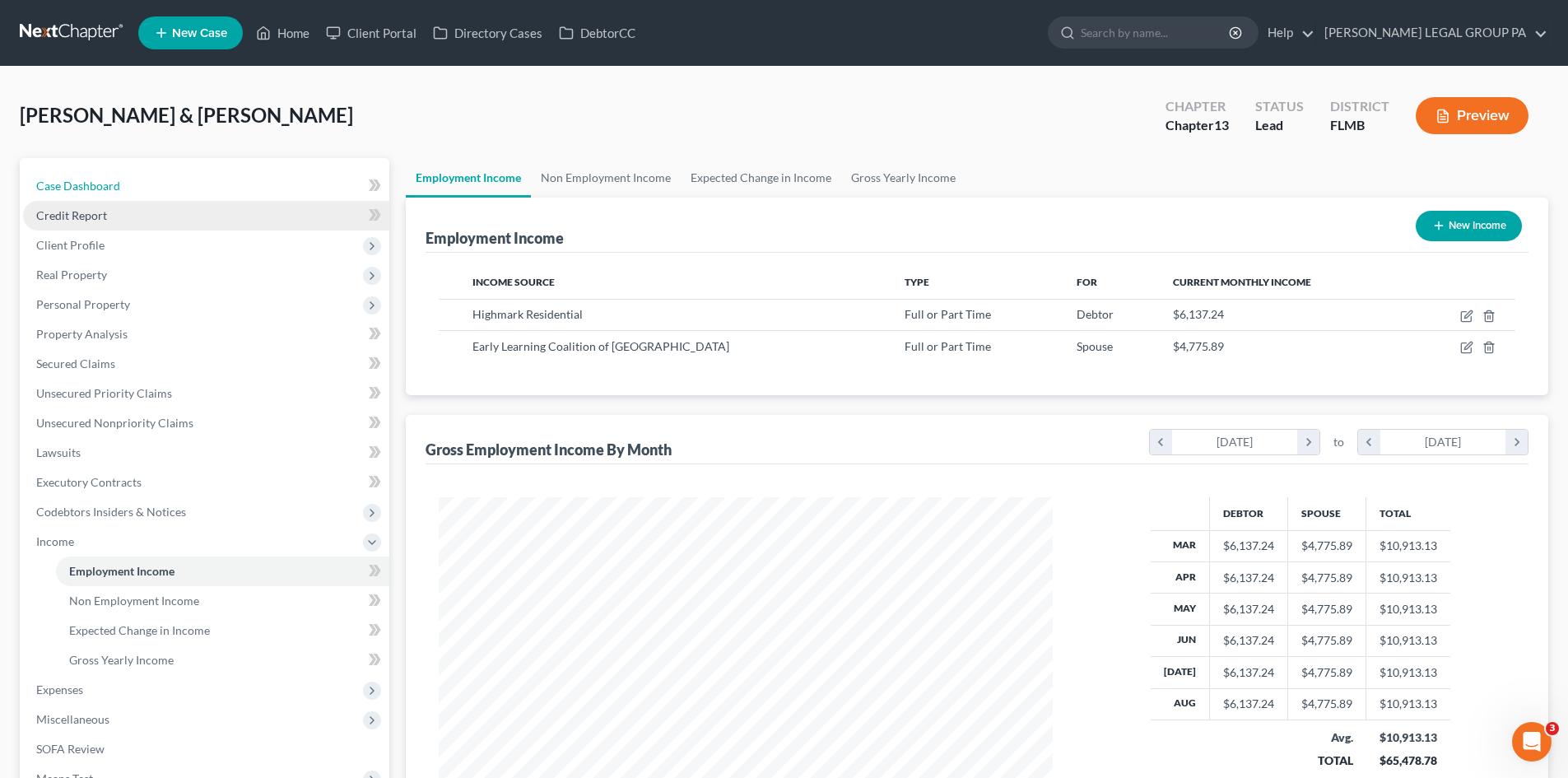
click at [61, 196] on link "Case Dashboard" at bounding box center [206, 186] width 367 height 30
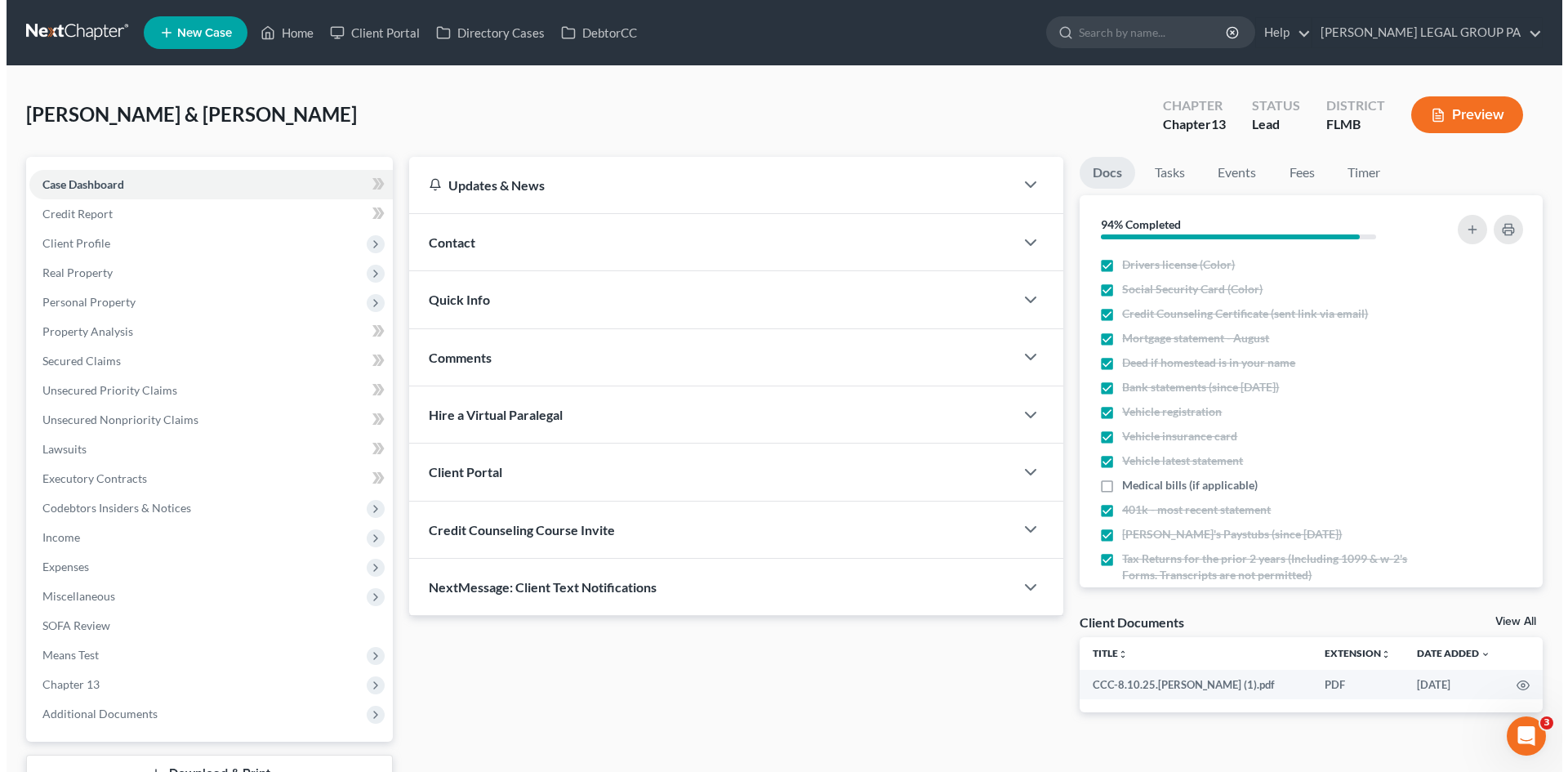
scroll to position [189, 0]
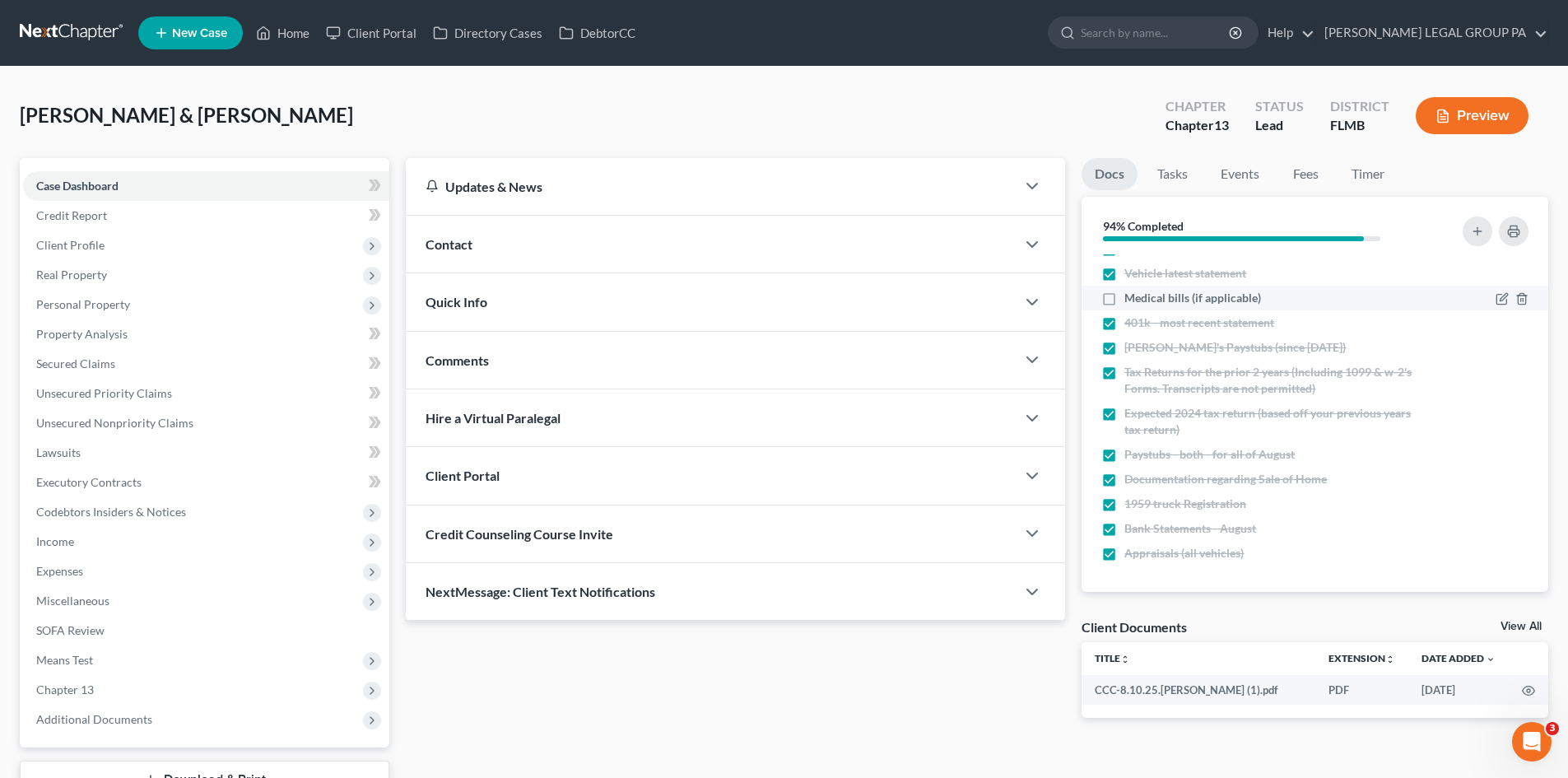
click at [1124, 303] on label "Medical bills (if applicable)" at bounding box center [1192, 298] width 136 height 16
click at [1131, 300] on input "Medical bills (if applicable)" at bounding box center [1136, 295] width 11 height 11
checkbox input "true"
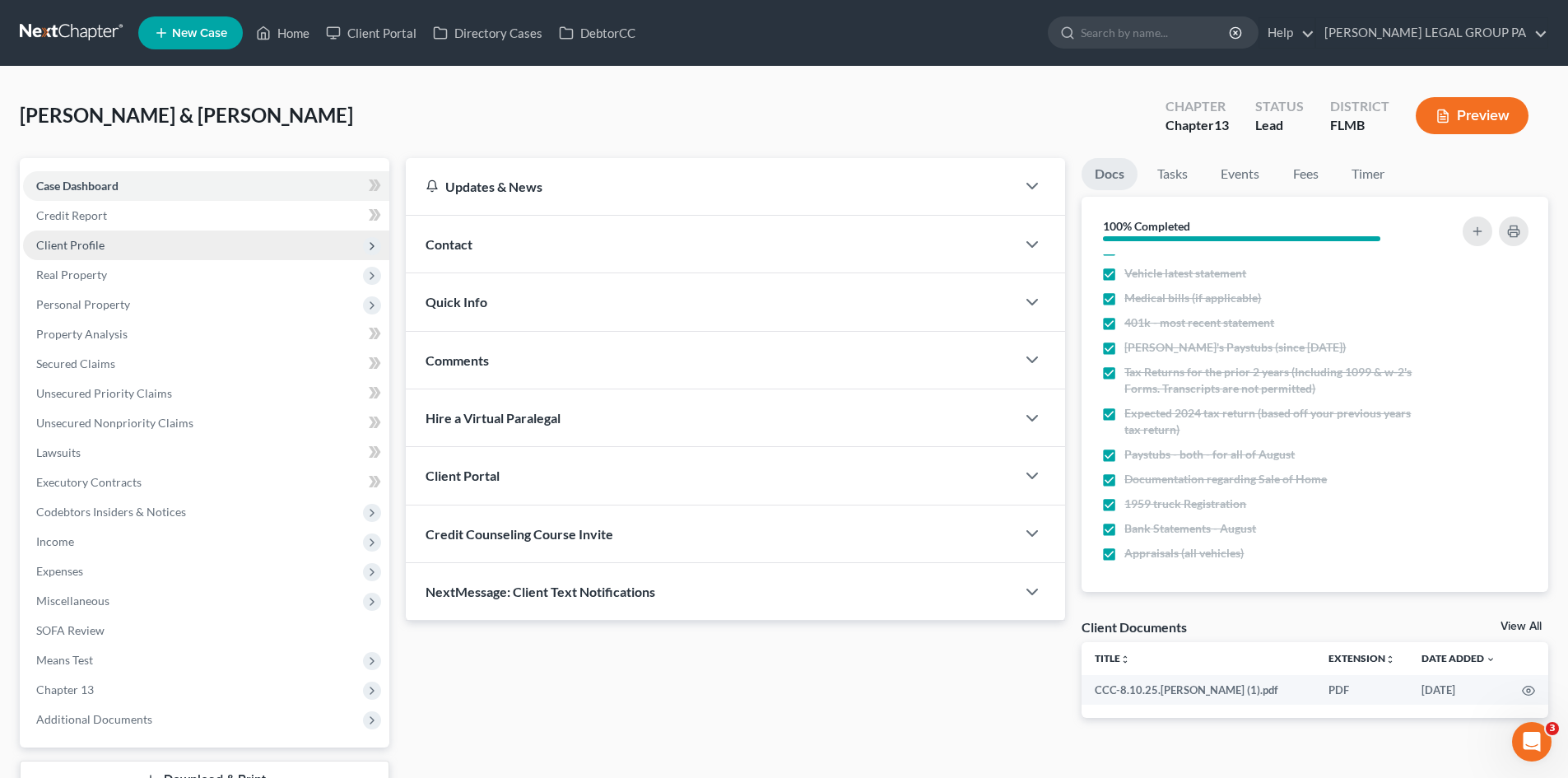
click at [127, 253] on span "Client Profile" at bounding box center [206, 245] width 367 height 30
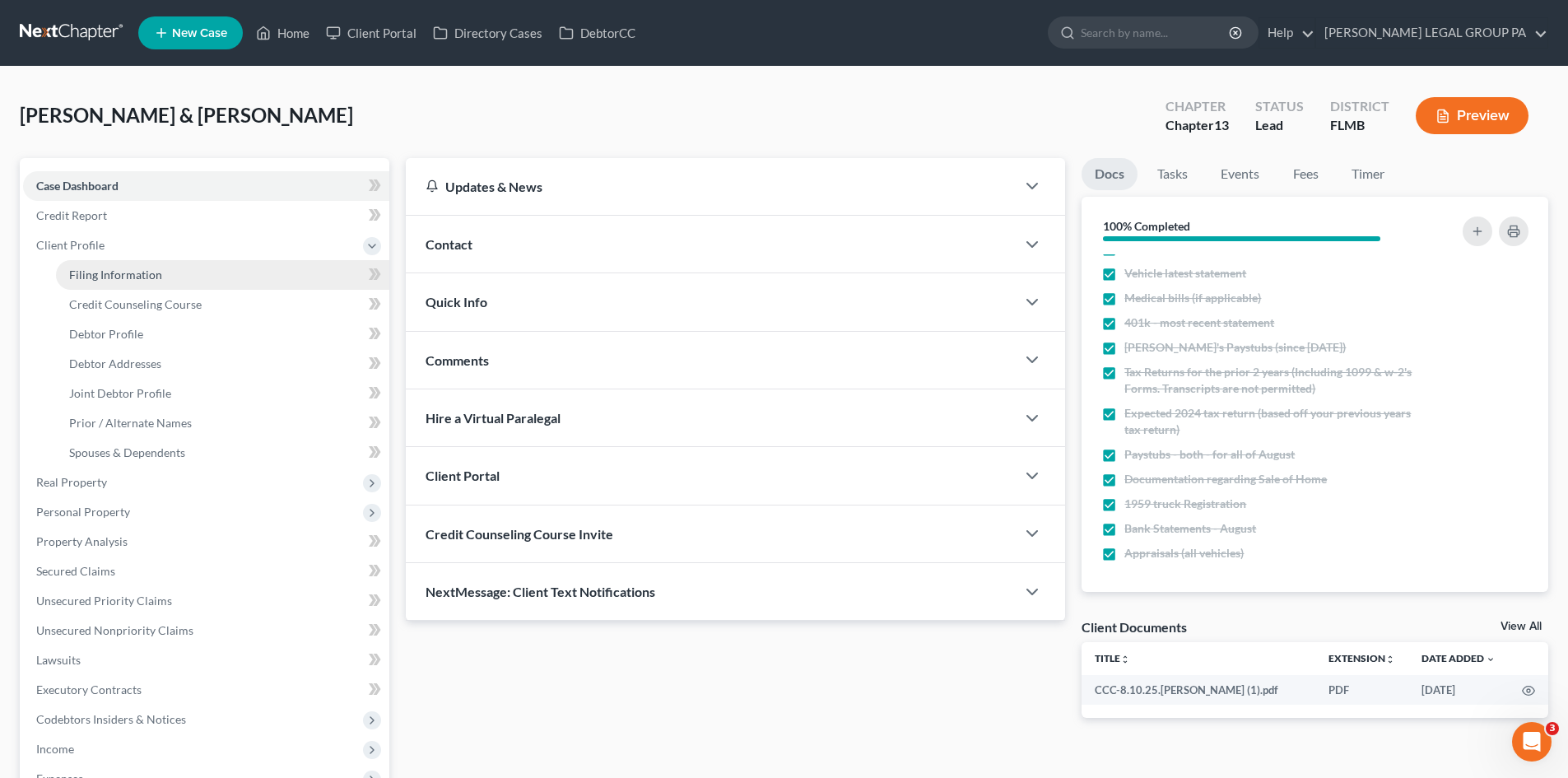
click at [144, 283] on link "Filing Information" at bounding box center [222, 274] width 334 height 30
select select "1"
select select "3"
select select "9"
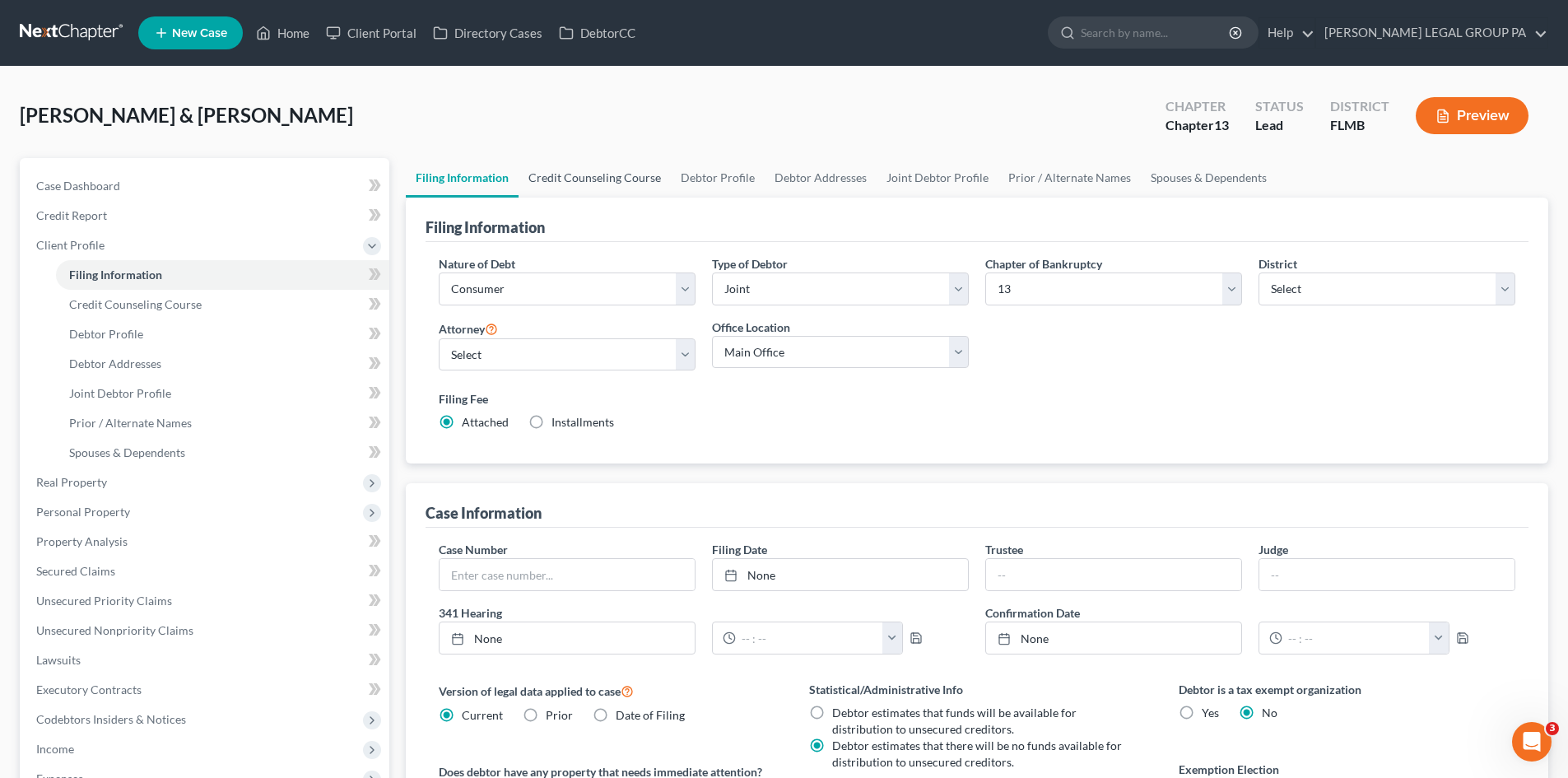
click at [567, 176] on link "Credit Counseling Course" at bounding box center [594, 177] width 152 height 39
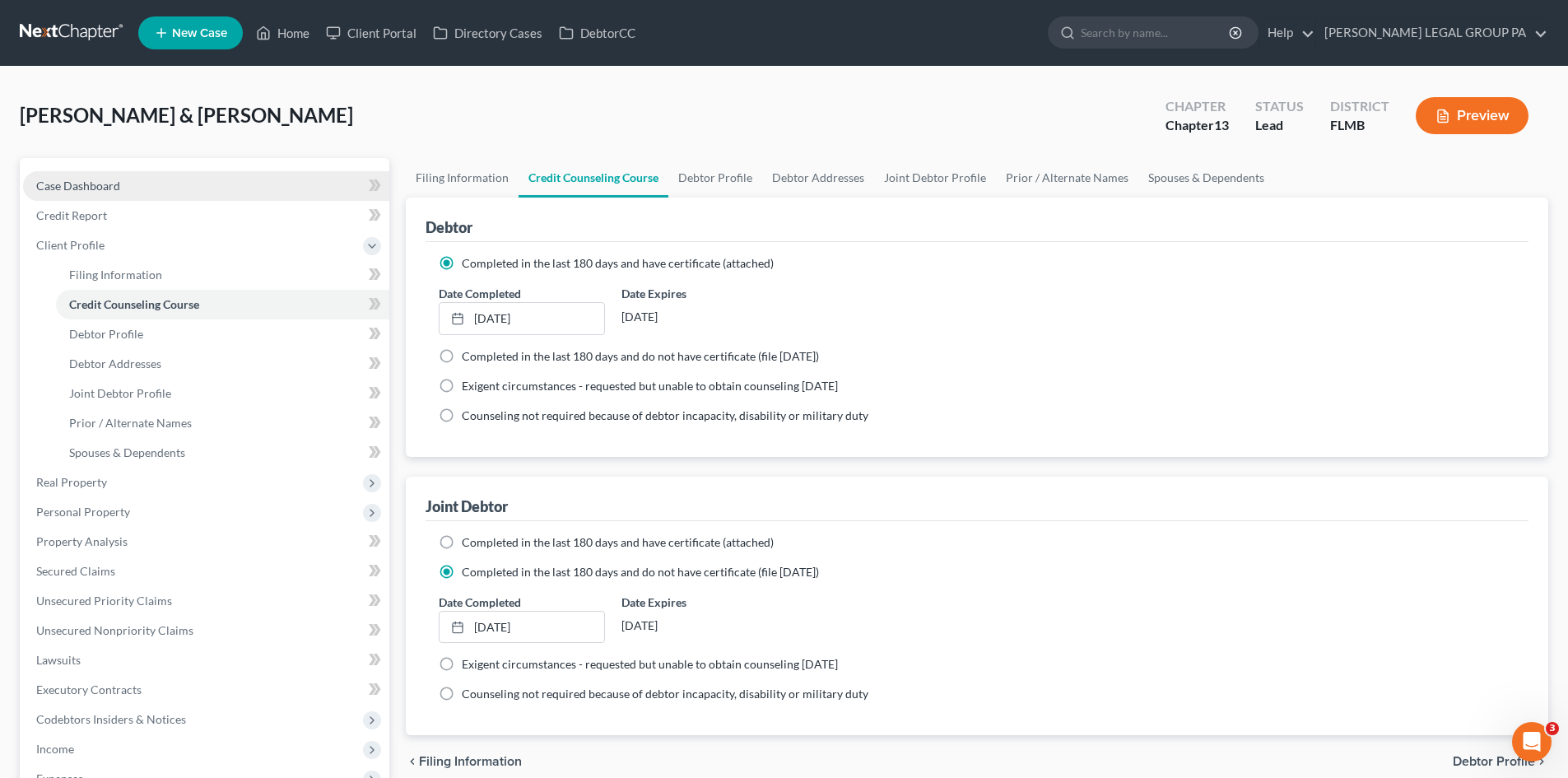
click at [95, 188] on span "Case Dashboard" at bounding box center [78, 186] width 84 height 14
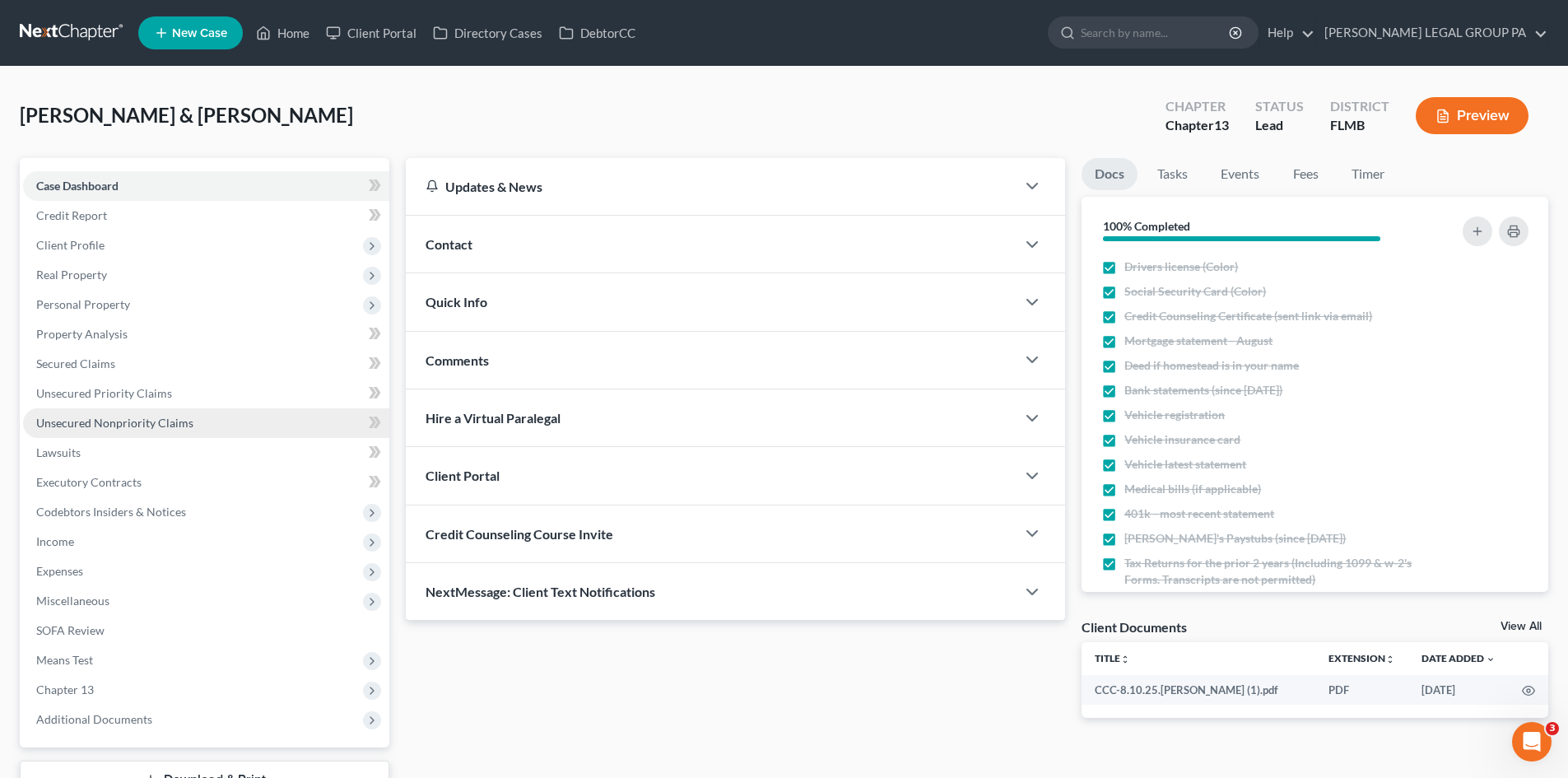
click at [89, 422] on span "Unsecured Nonpriority Claims" at bounding box center [114, 423] width 157 height 14
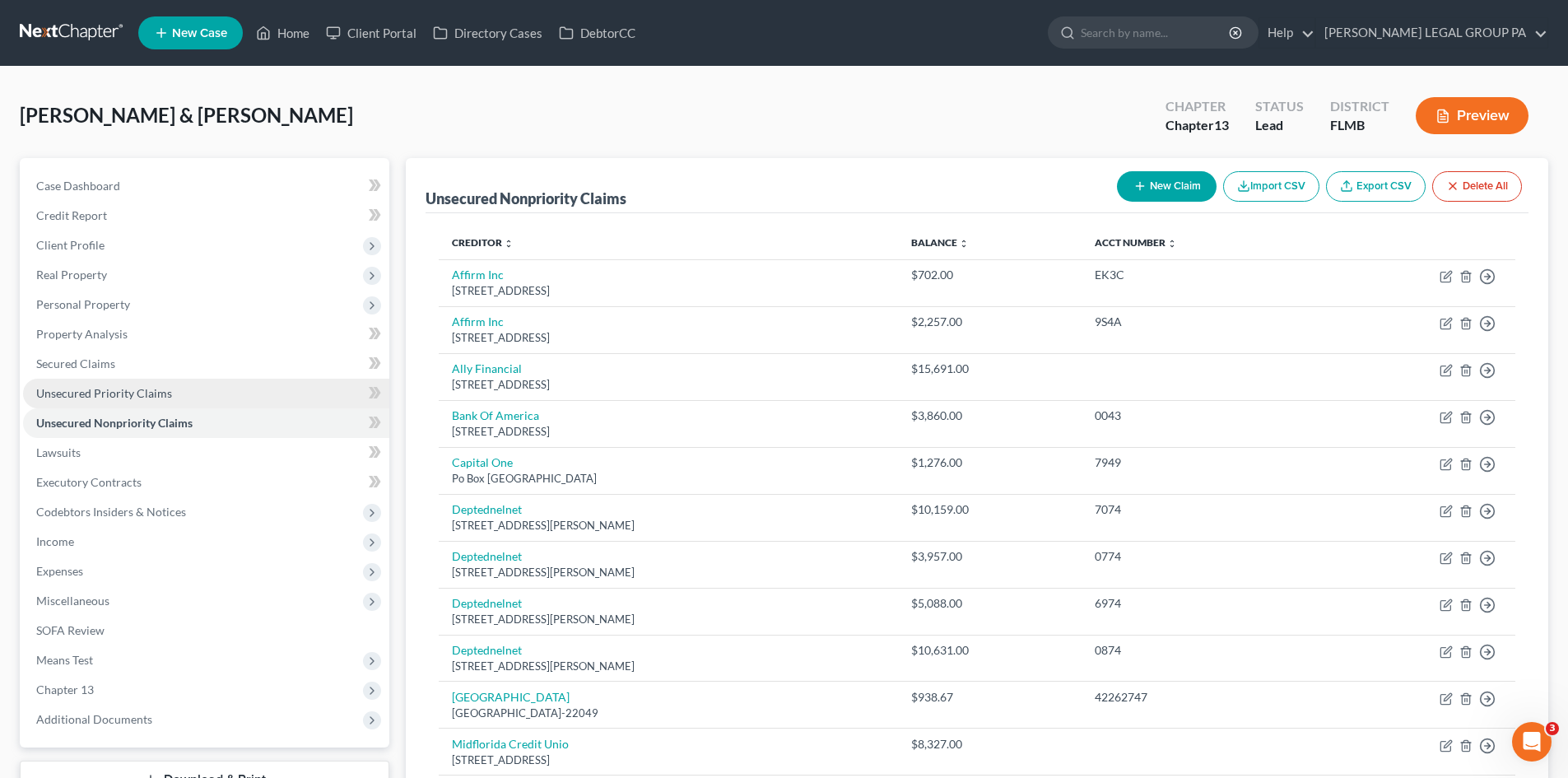
click at [105, 399] on span "Unsecured Priority Claims" at bounding box center [103, 393] width 135 height 14
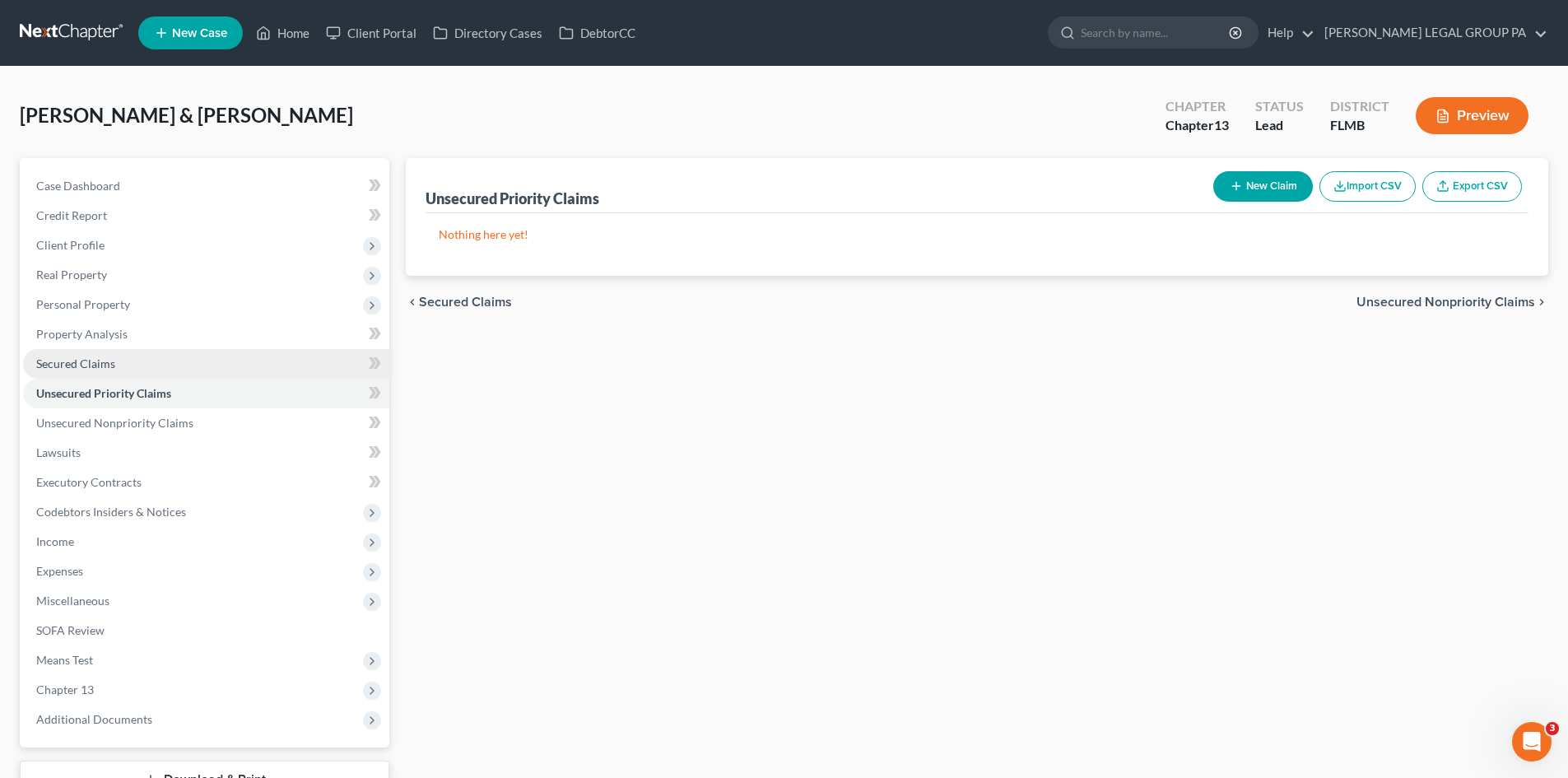
click at [104, 353] on link "Secured Claims" at bounding box center [206, 363] width 367 height 30
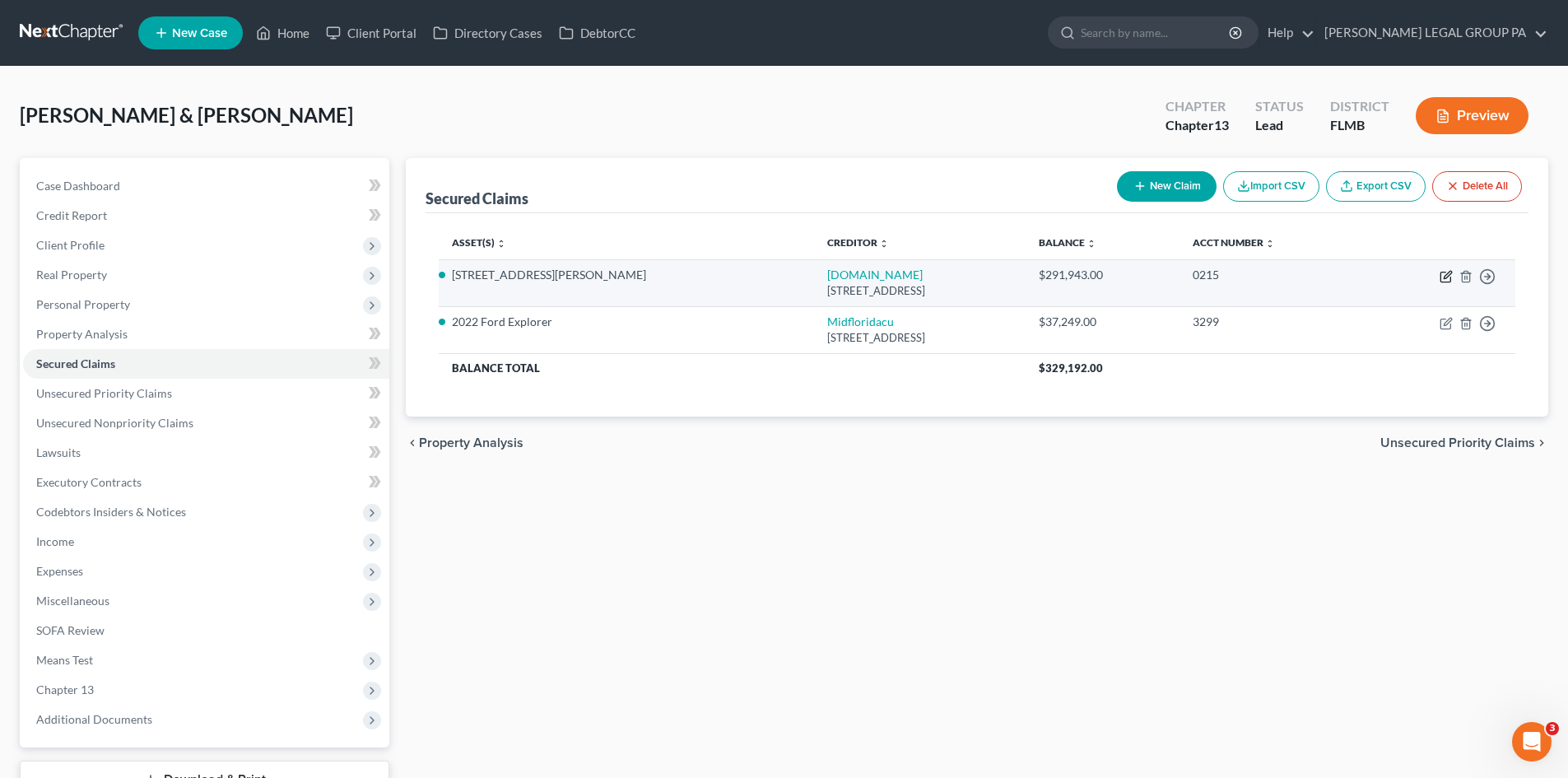
click at [1445, 279] on icon "button" at bounding box center [1446, 276] width 13 height 13
select select "4"
select select "2"
select select "0"
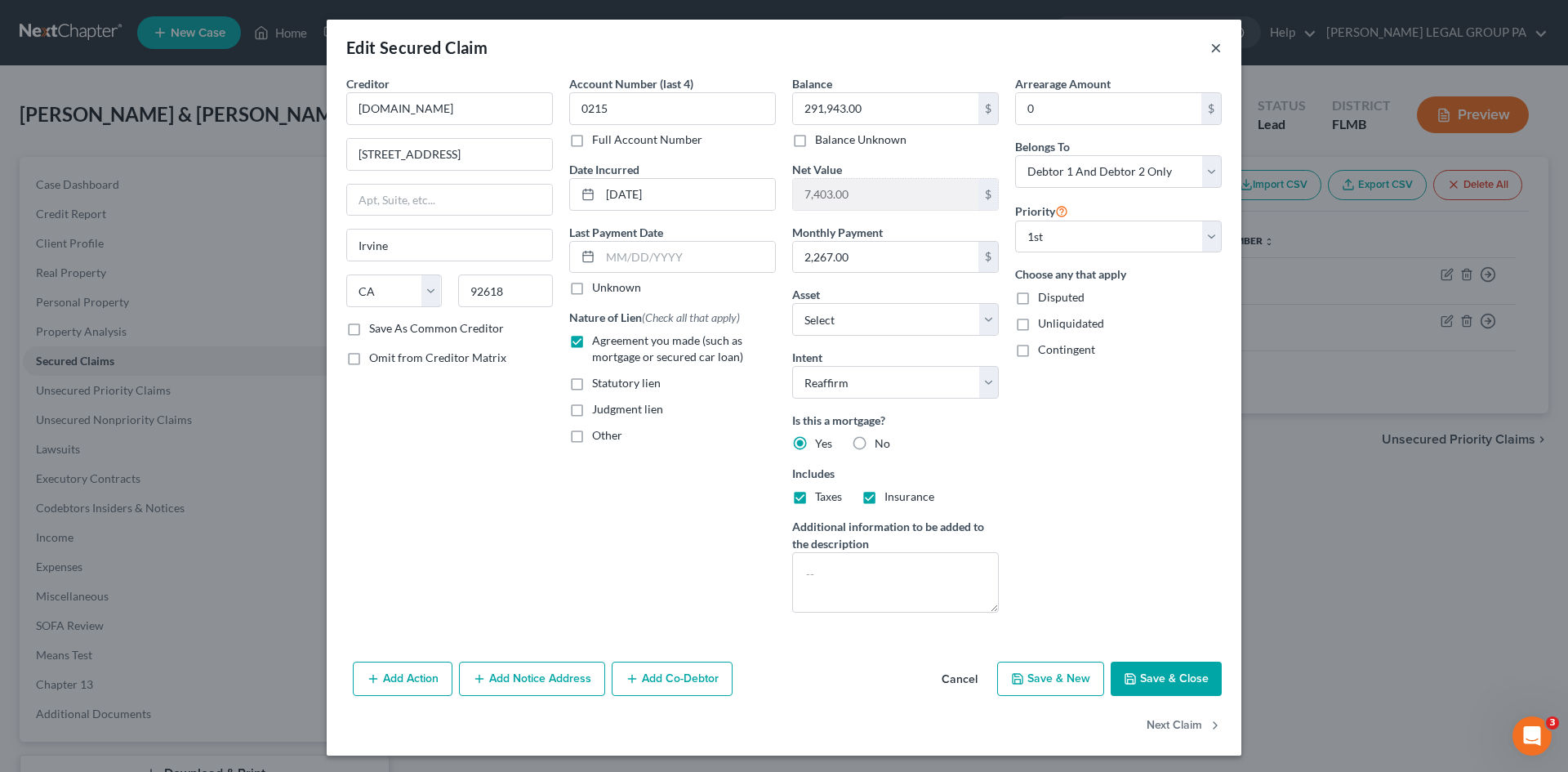
click at [1210, 43] on button "×" at bounding box center [1216, 47] width 12 height 20
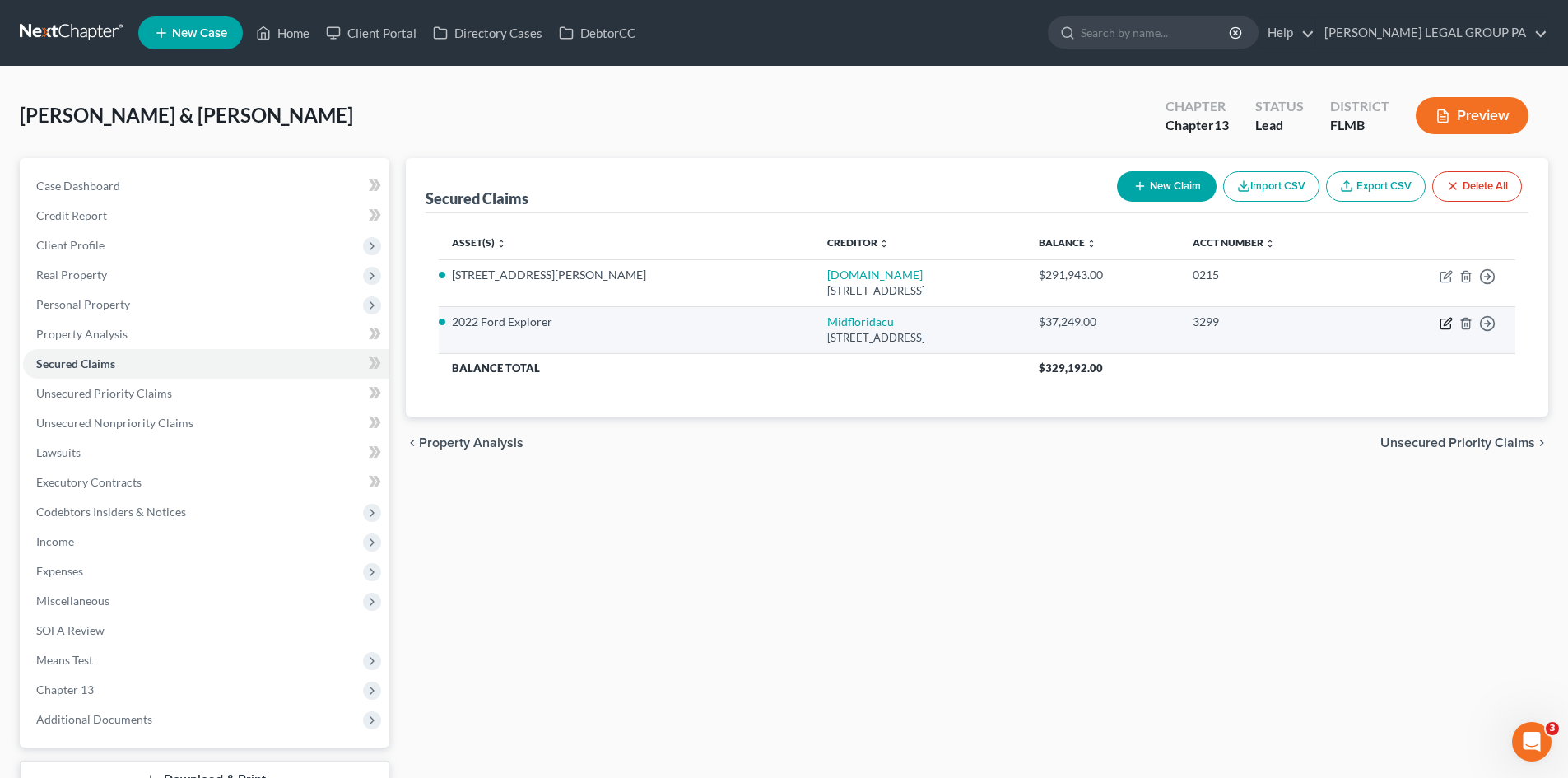
click at [1442, 324] on icon "button" at bounding box center [1446, 323] width 13 height 13
select select "9"
select select "4"
select select "2"
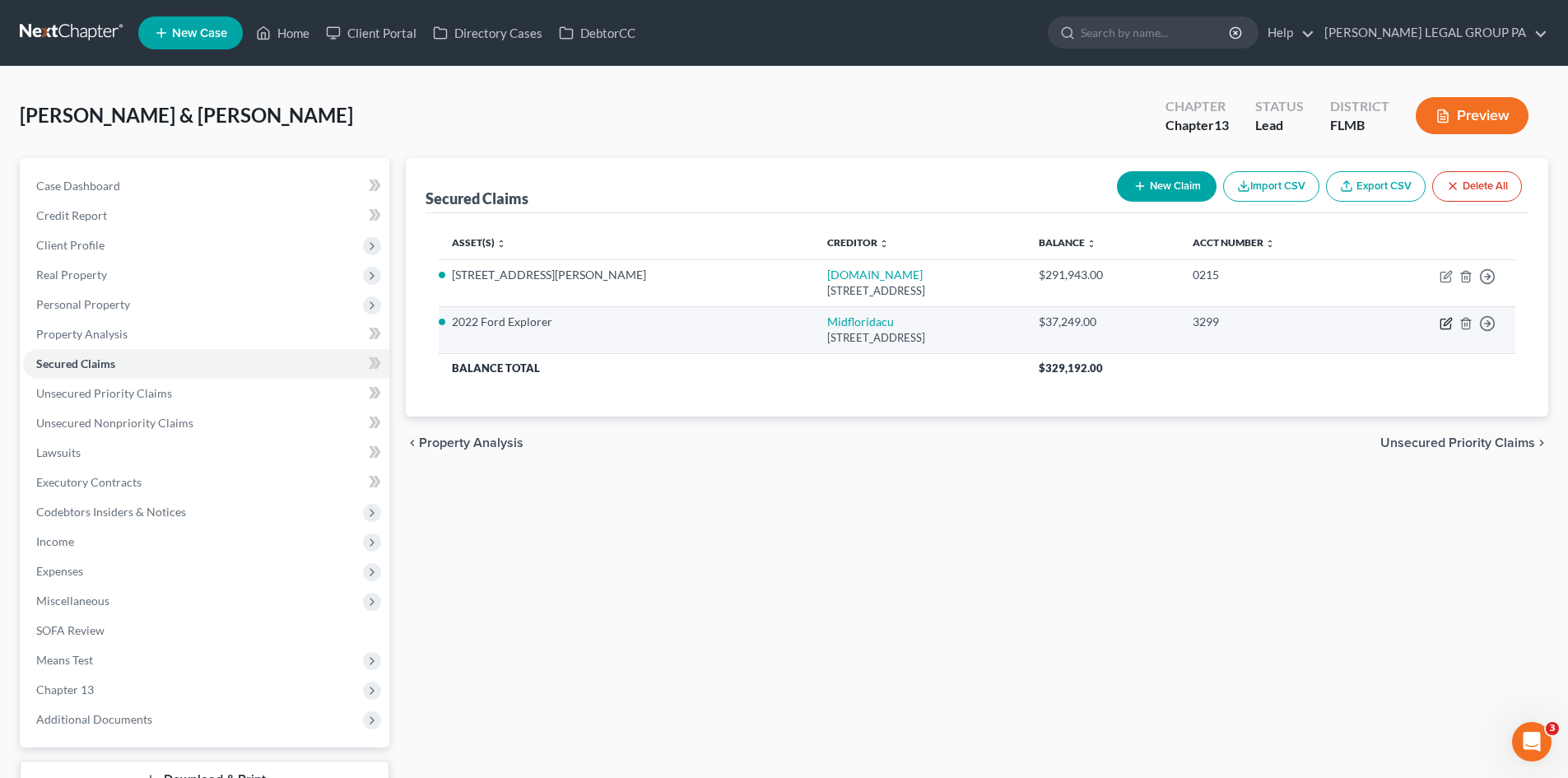
select select "0"
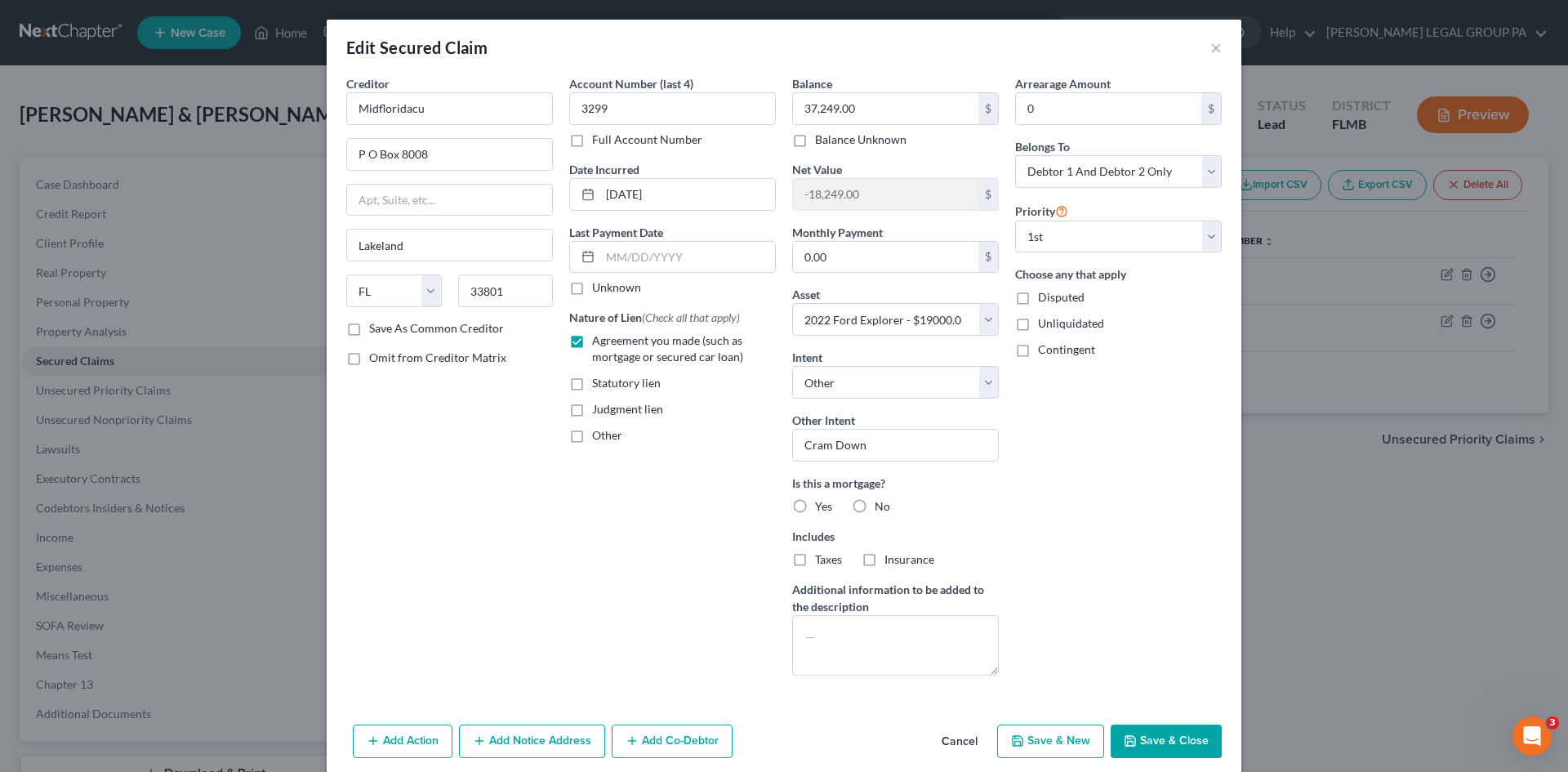
click at [874, 506] on label "No" at bounding box center [881, 506] width 15 height 16
click at [881, 506] on input "No" at bounding box center [887, 503] width 11 height 11
radio input "true"
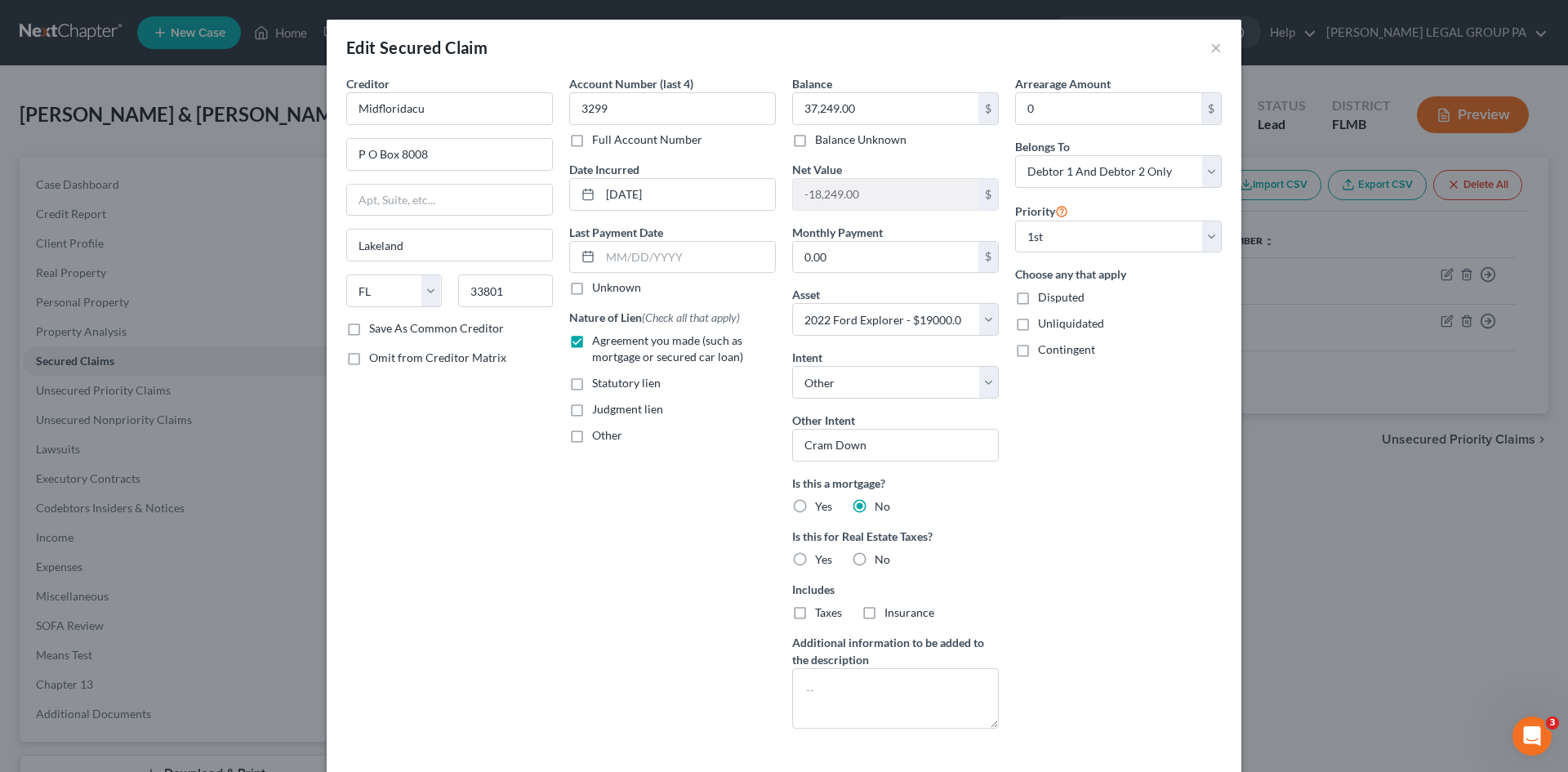
click at [874, 563] on label "No" at bounding box center [881, 559] width 15 height 16
click at [881, 562] on input "No" at bounding box center [887, 557] width 11 height 11
radio input "true"
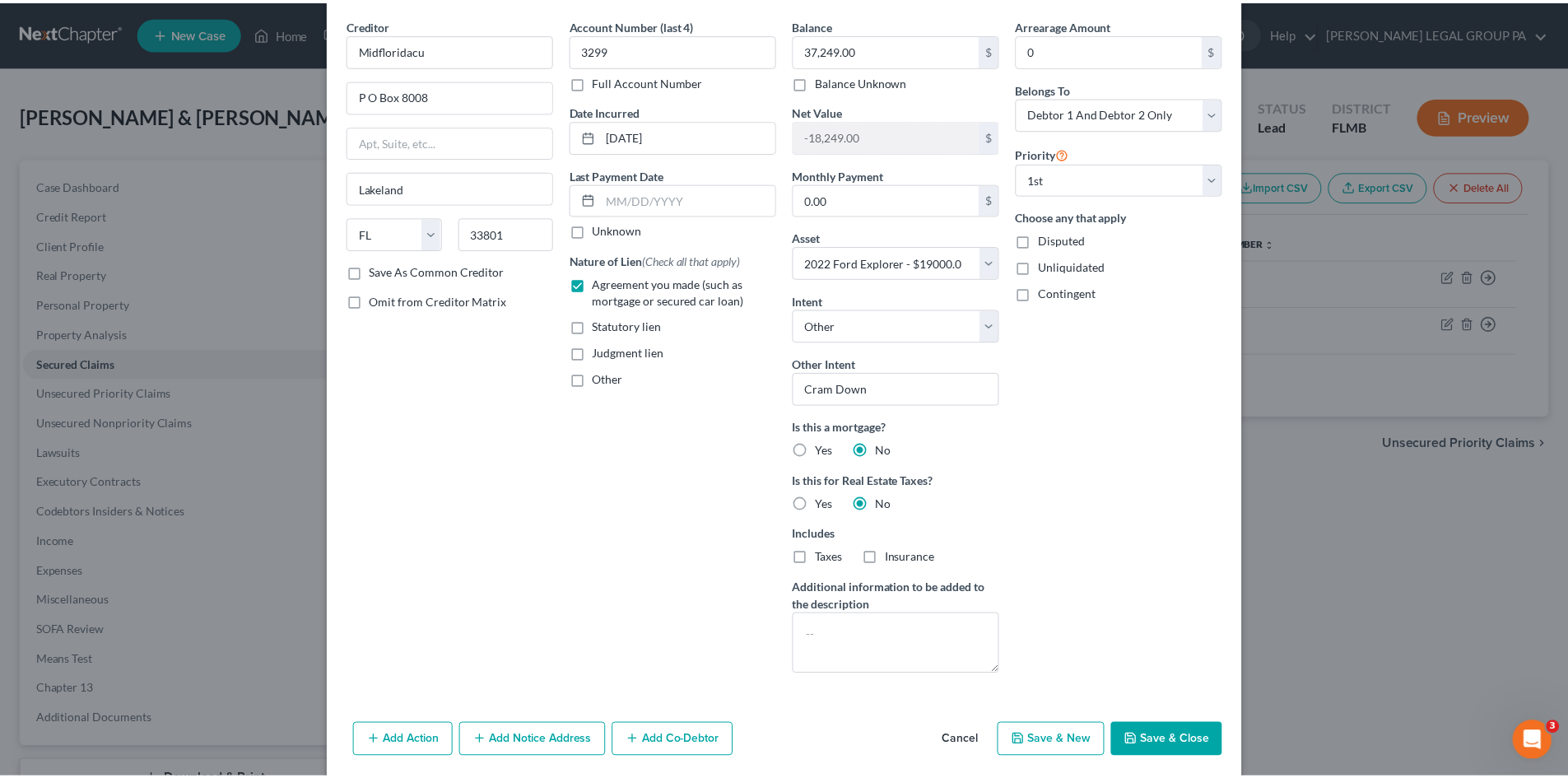
scroll to position [120, 0]
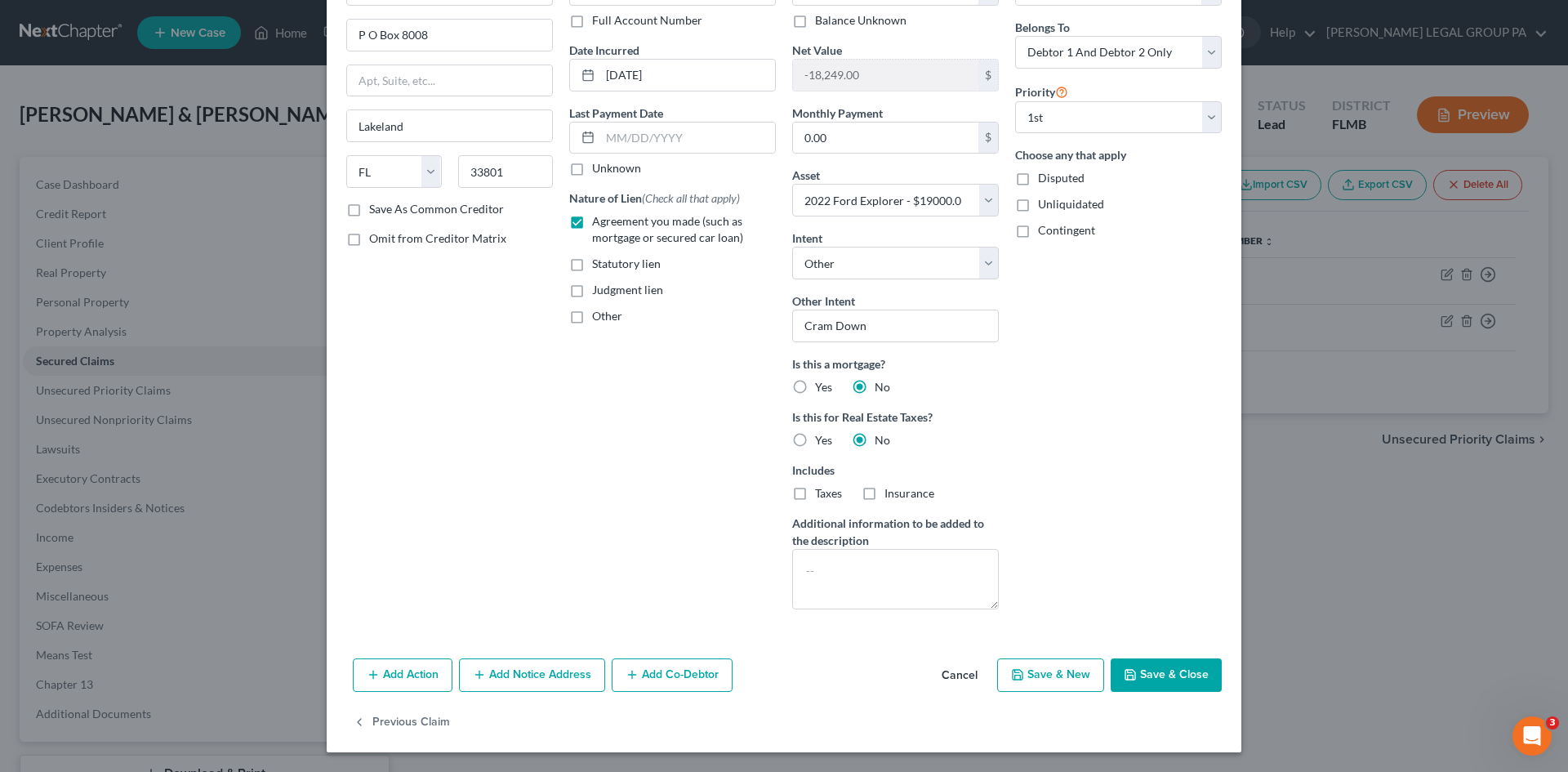
click at [1181, 671] on button "Save & Close" at bounding box center [1166, 675] width 111 height 35
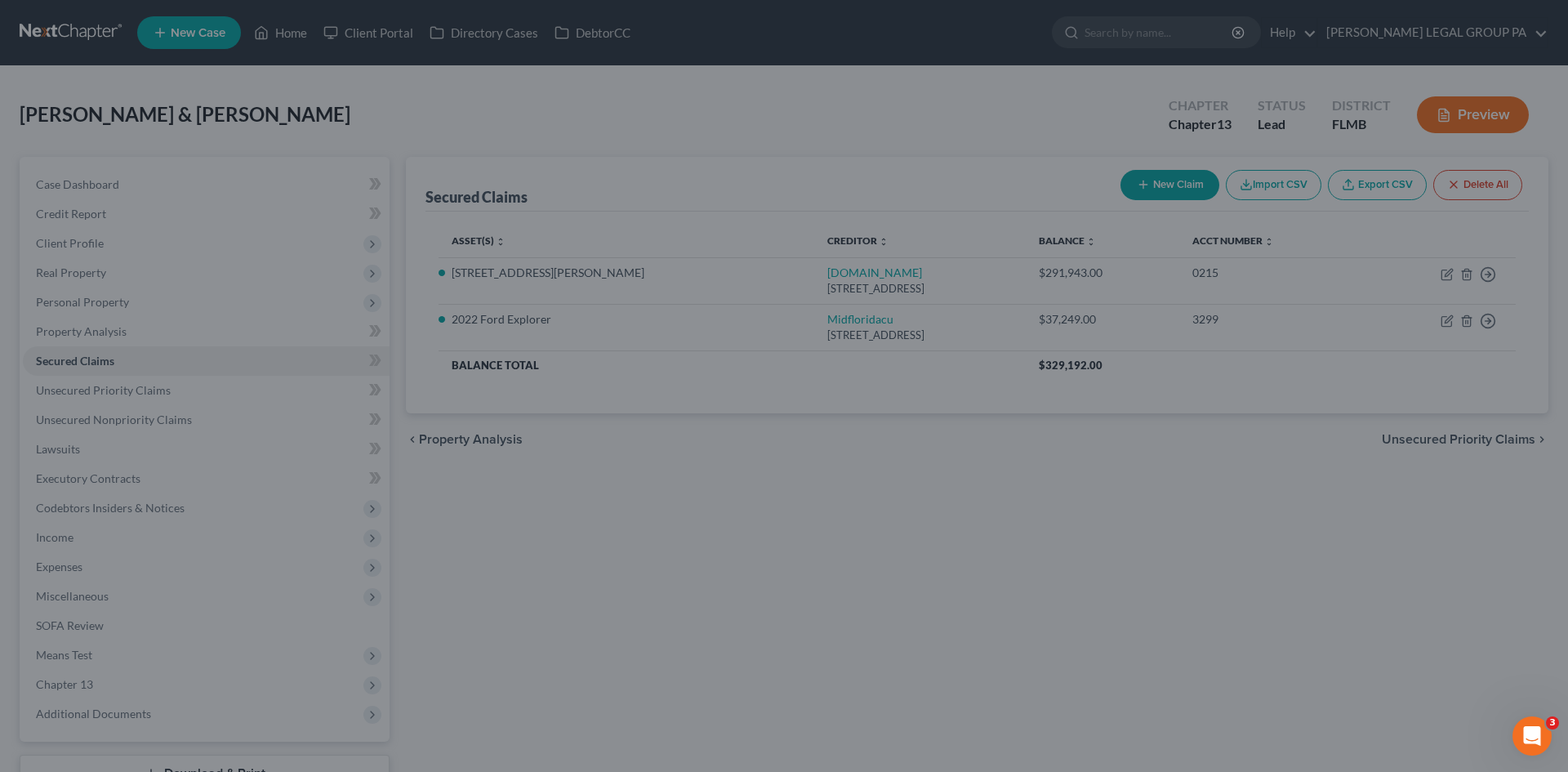
select select "4"
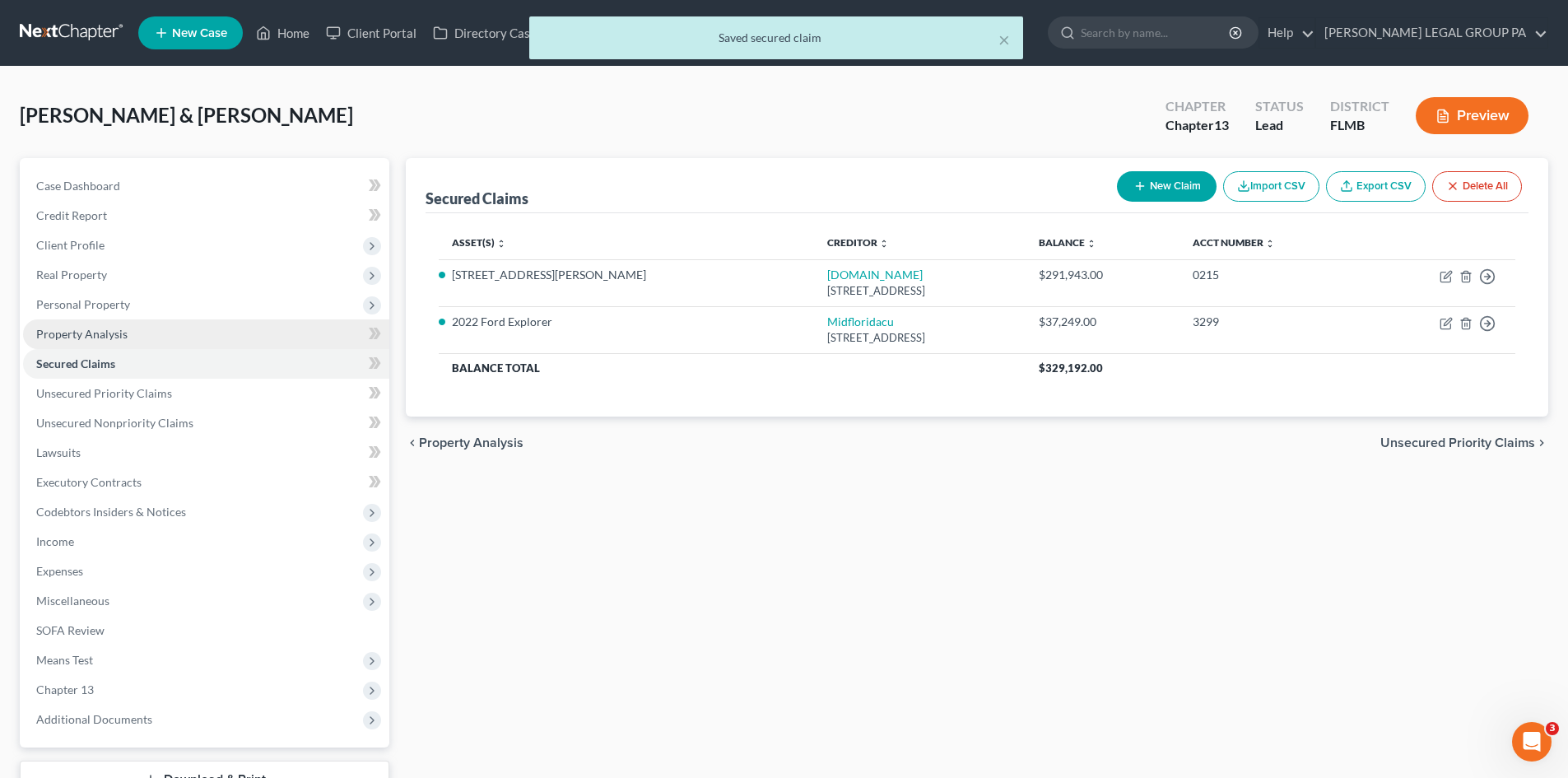
click at [230, 341] on link "Property Analysis" at bounding box center [206, 333] width 367 height 30
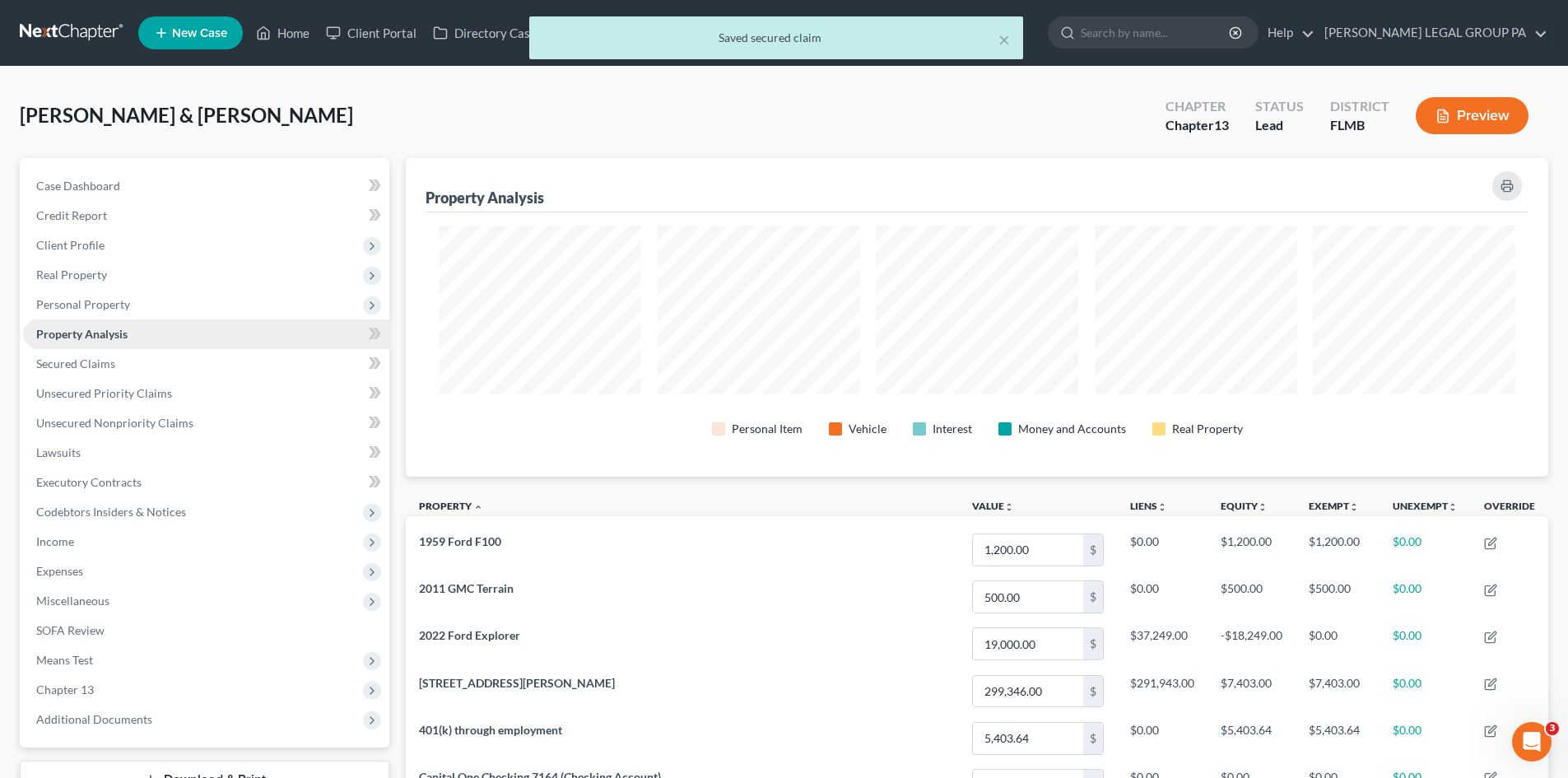
scroll to position [318, 1142]
click at [156, 309] on span "Personal Property" at bounding box center [206, 304] width 367 height 30
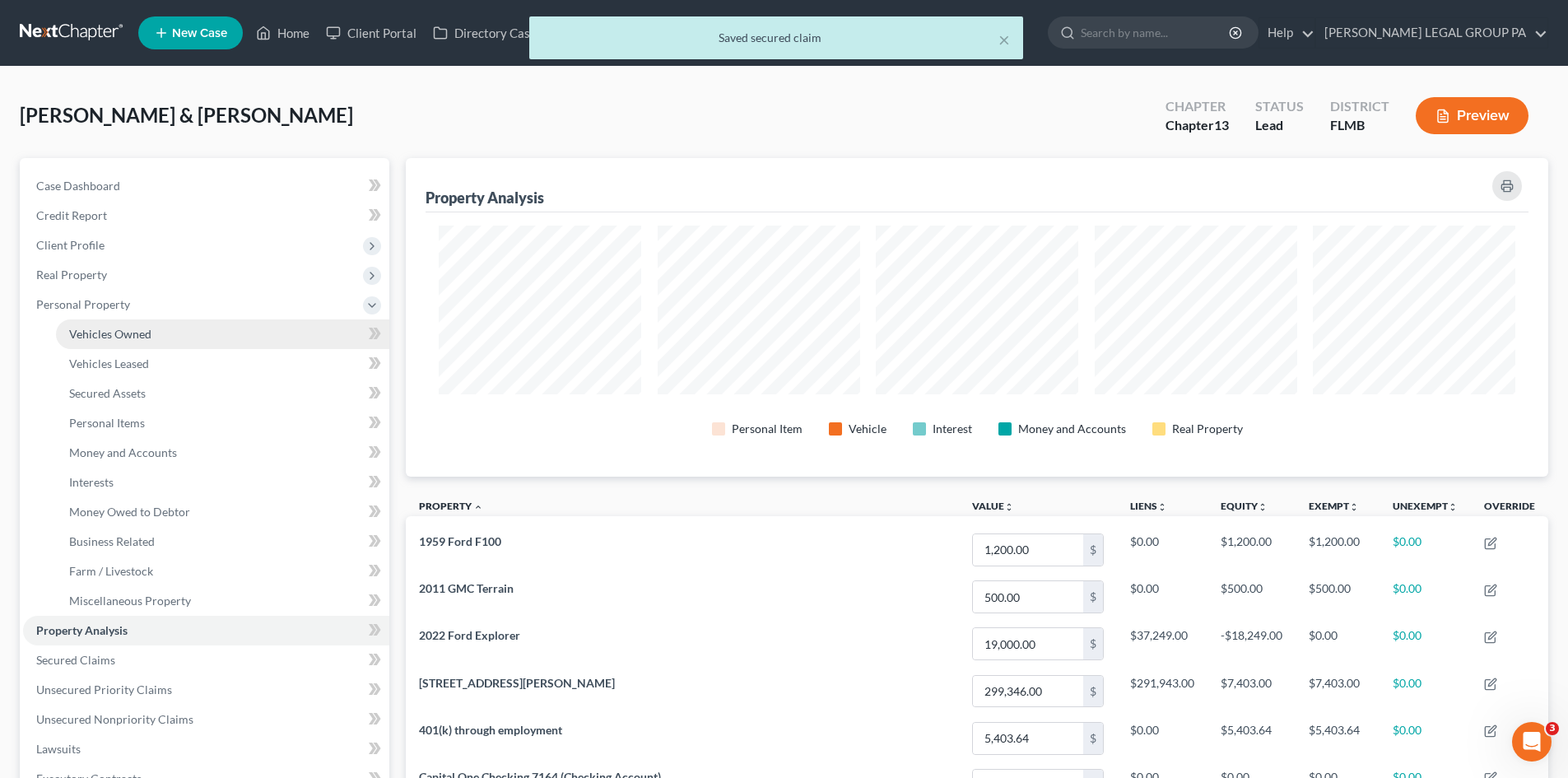
click at [183, 343] on link "Vehicles Owned" at bounding box center [222, 333] width 334 height 30
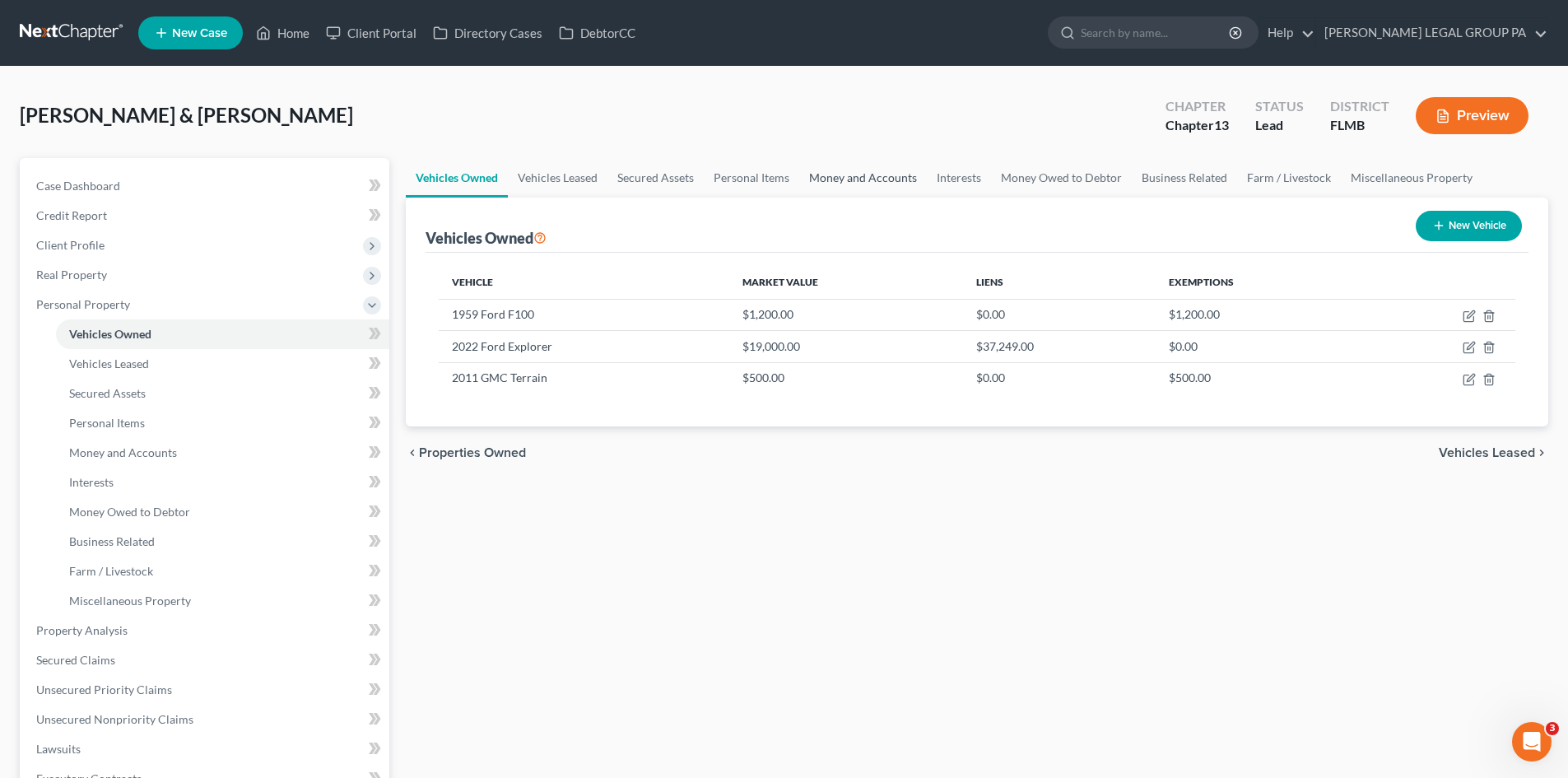
click at [825, 179] on link "Money and Accounts" at bounding box center [862, 177] width 127 height 39
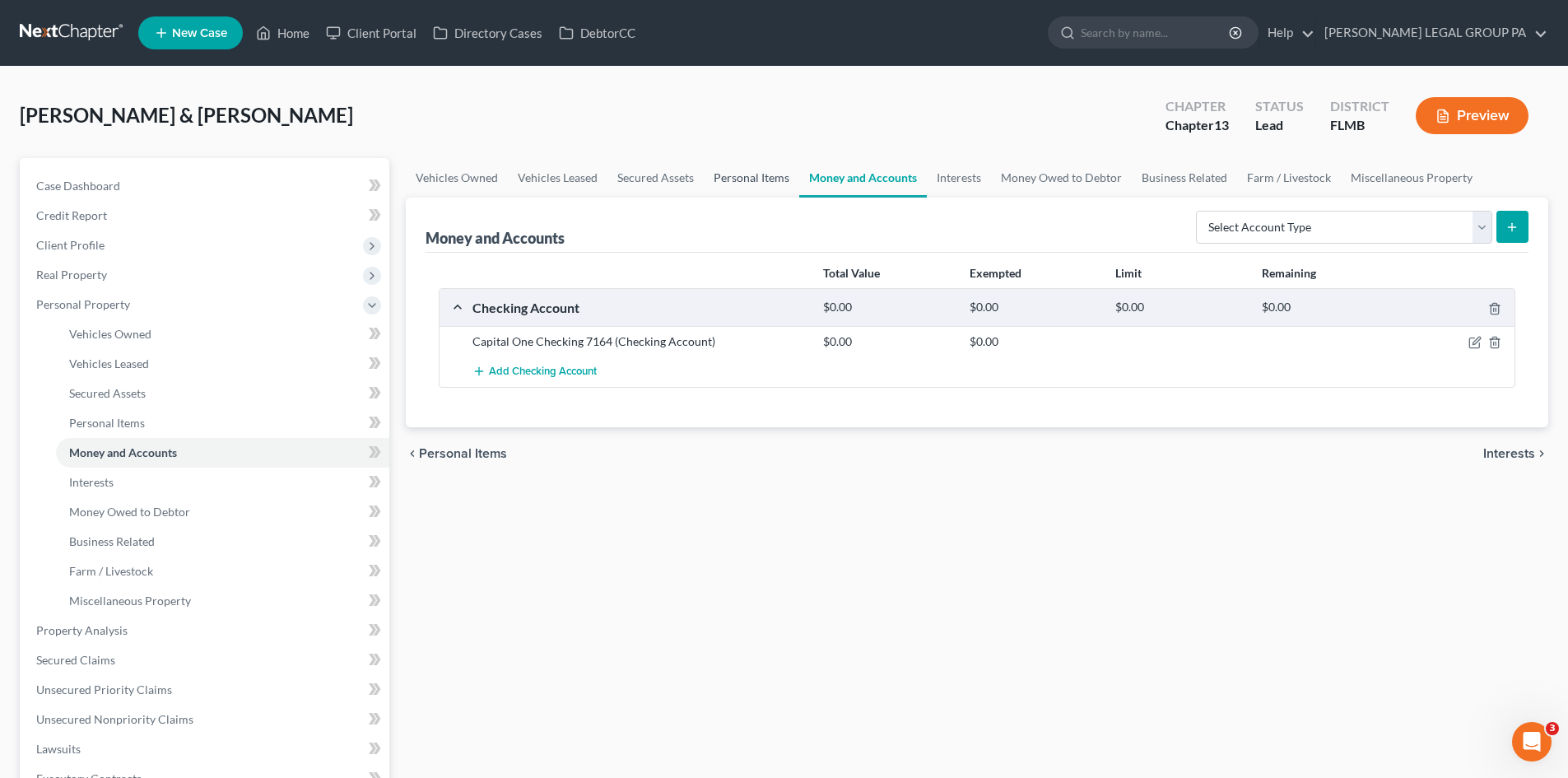
click at [762, 180] on link "Personal Items" at bounding box center [751, 177] width 95 height 39
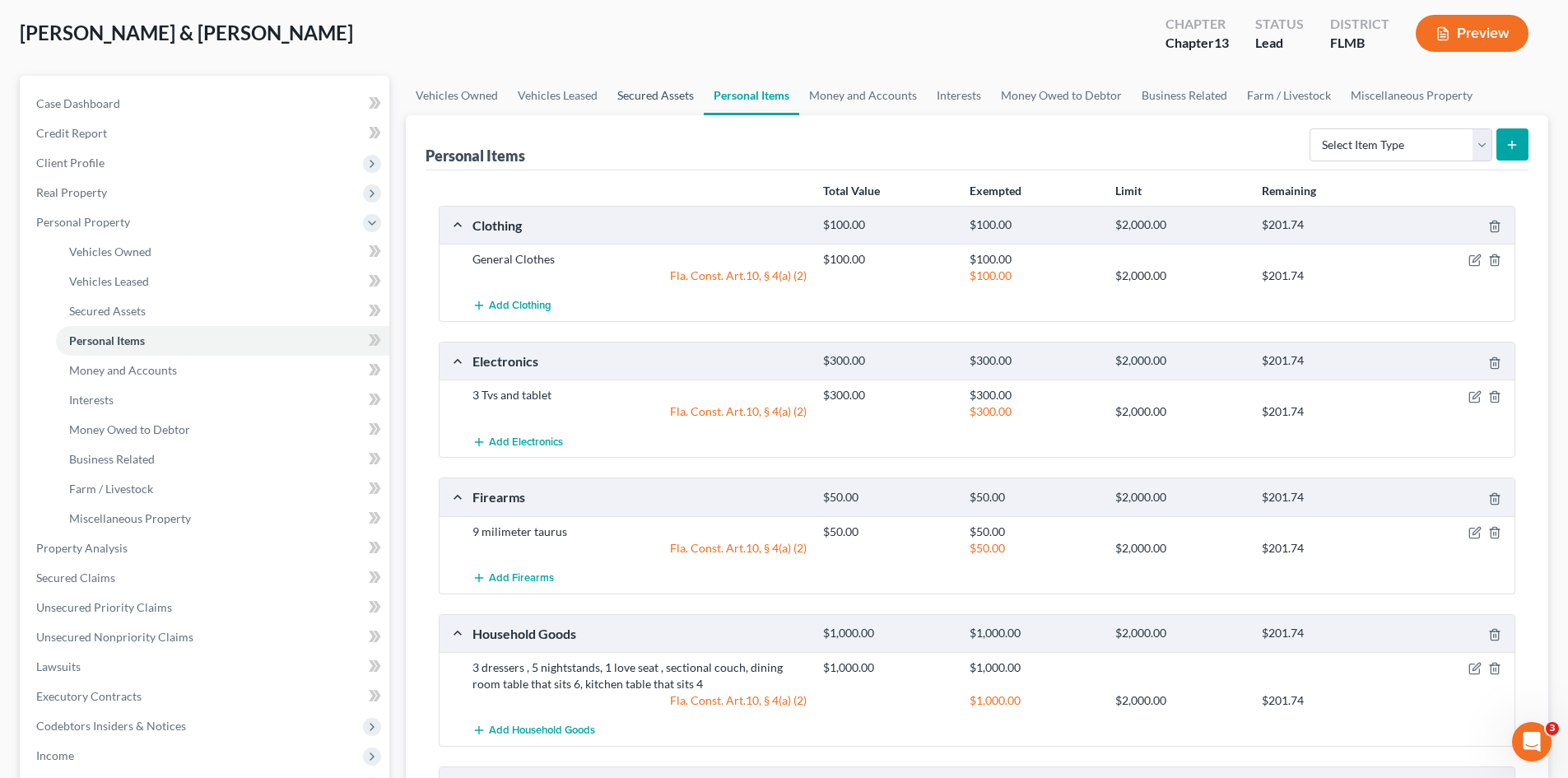
click at [648, 92] on link "Secured Assets" at bounding box center [655, 95] width 96 height 39
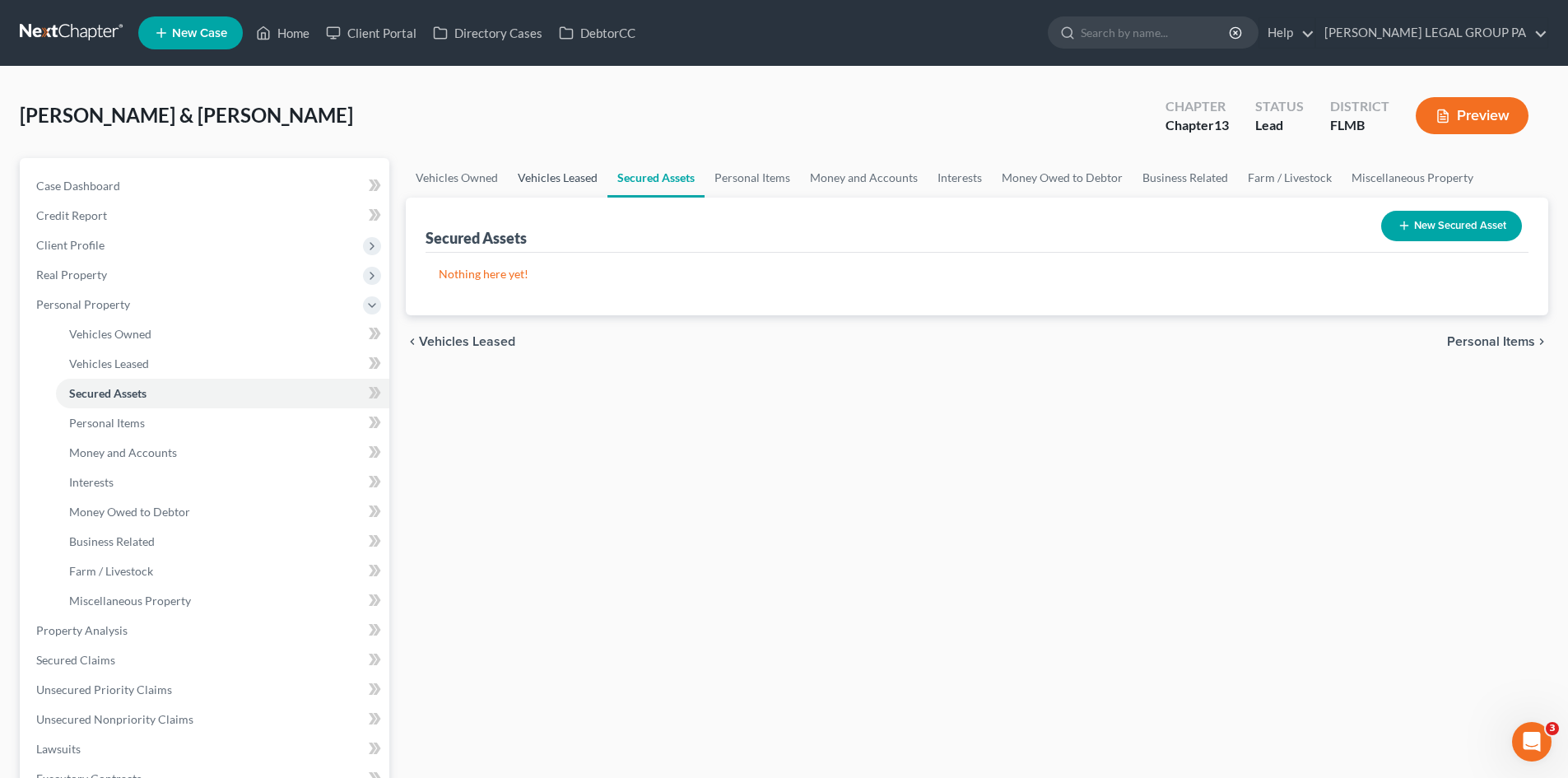
click at [580, 176] on link "Vehicles Leased" at bounding box center [557, 177] width 100 height 39
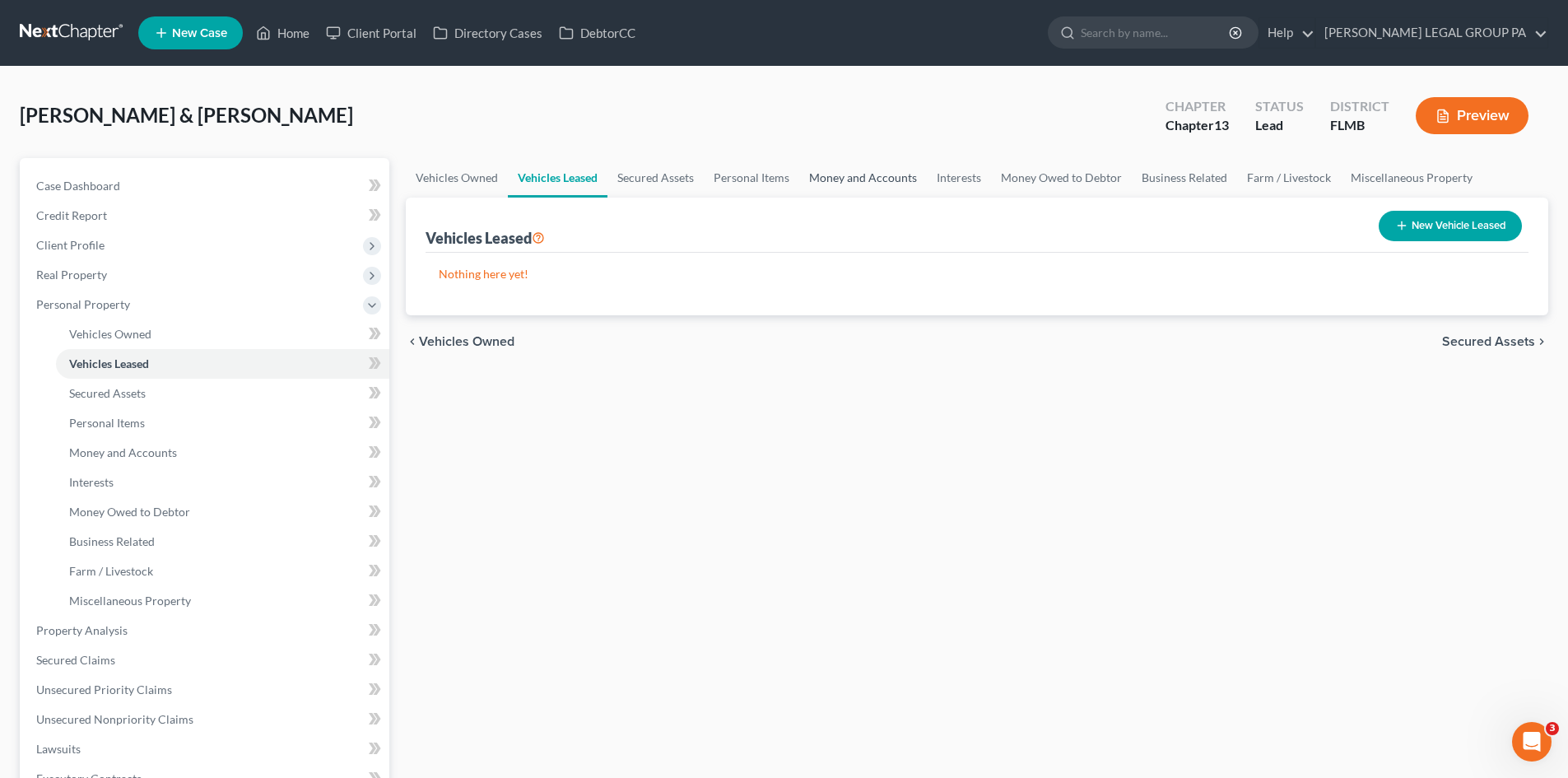
click at [880, 181] on link "Money and Accounts" at bounding box center [862, 177] width 127 height 39
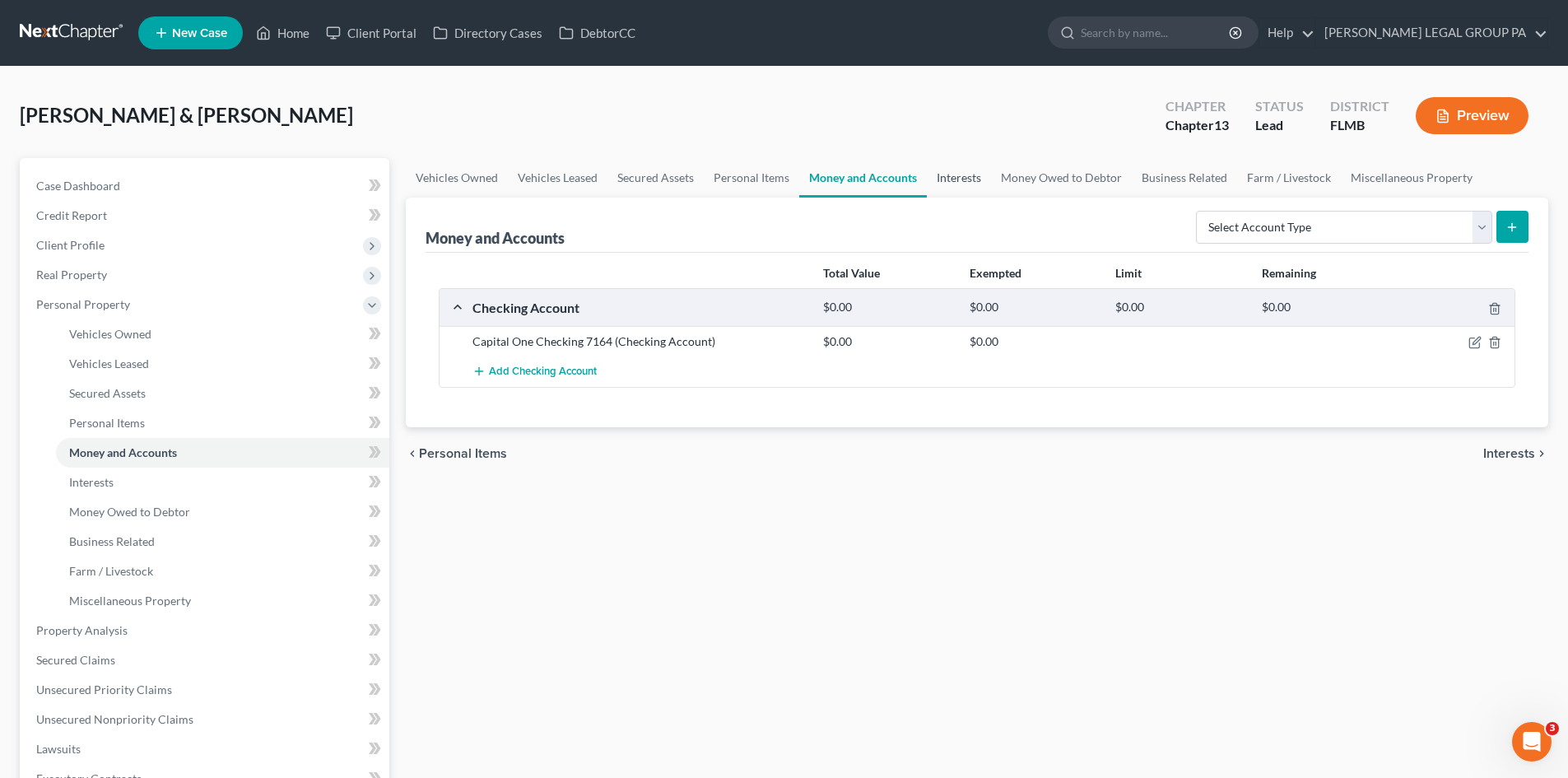
click at [962, 172] on link "Interests" at bounding box center [959, 177] width 65 height 39
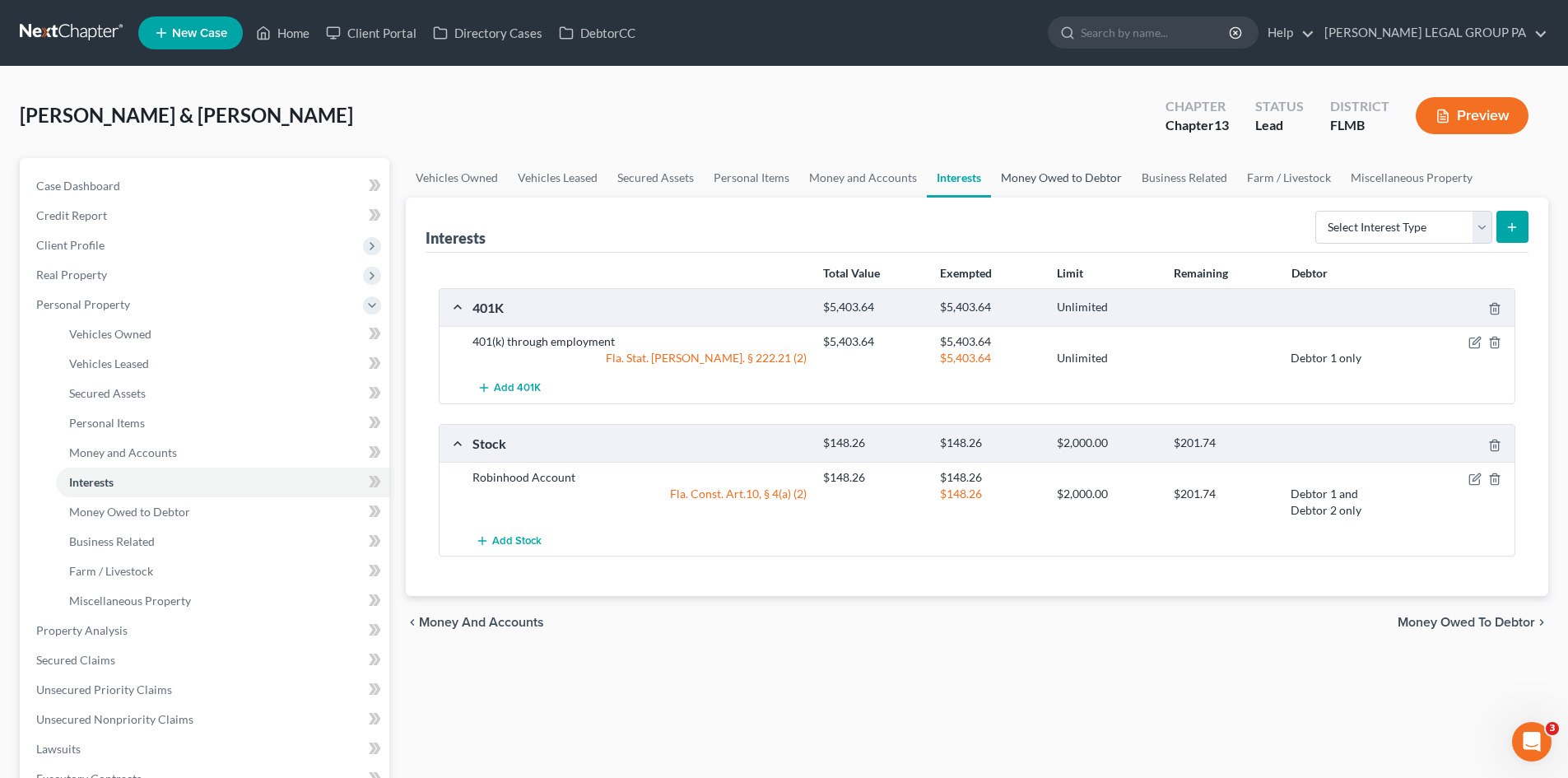
click at [1040, 184] on link "Money Owed to Debtor" at bounding box center [1061, 177] width 141 height 39
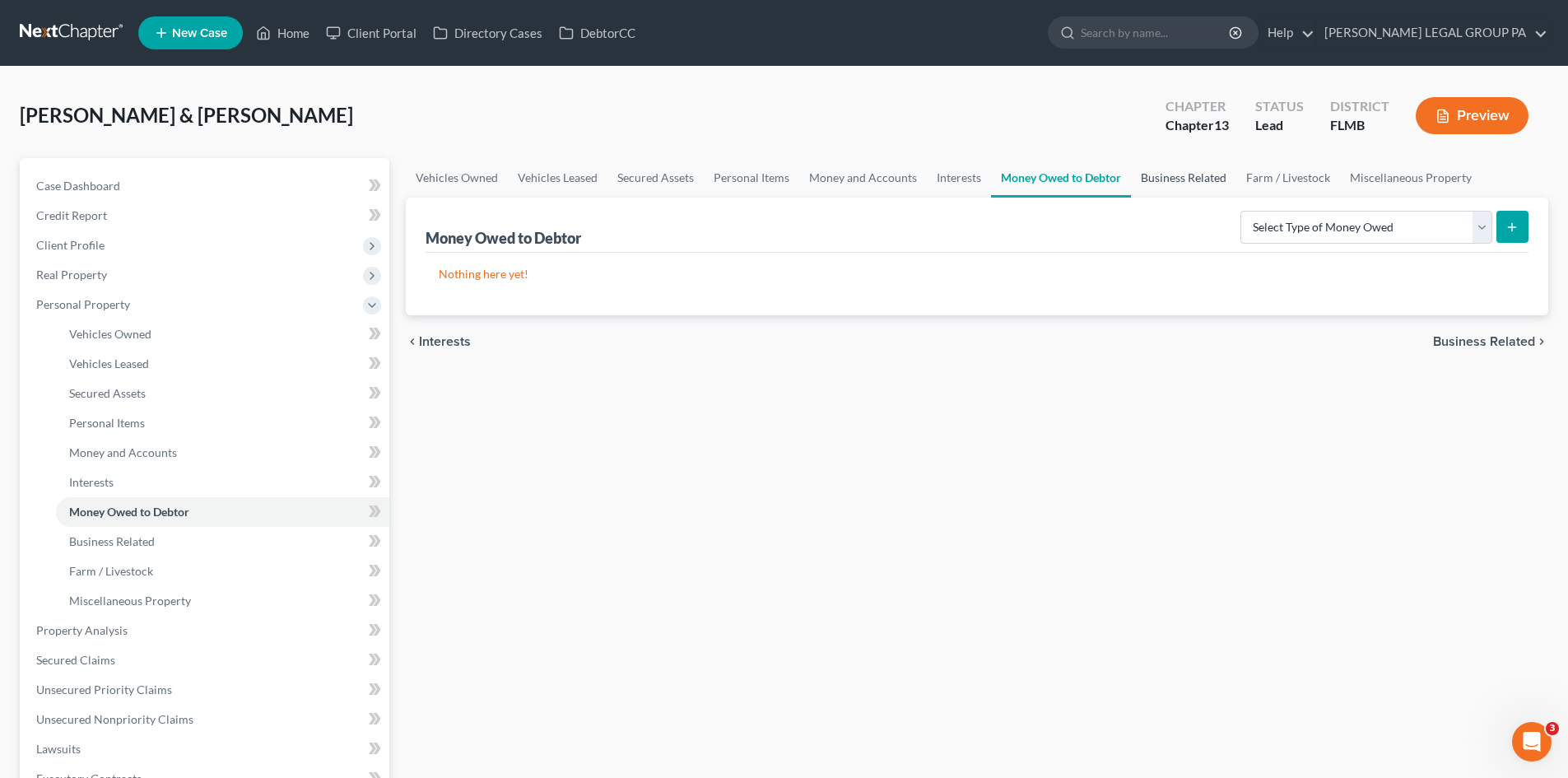
click at [1166, 176] on link "Business Related" at bounding box center [1183, 177] width 106 height 39
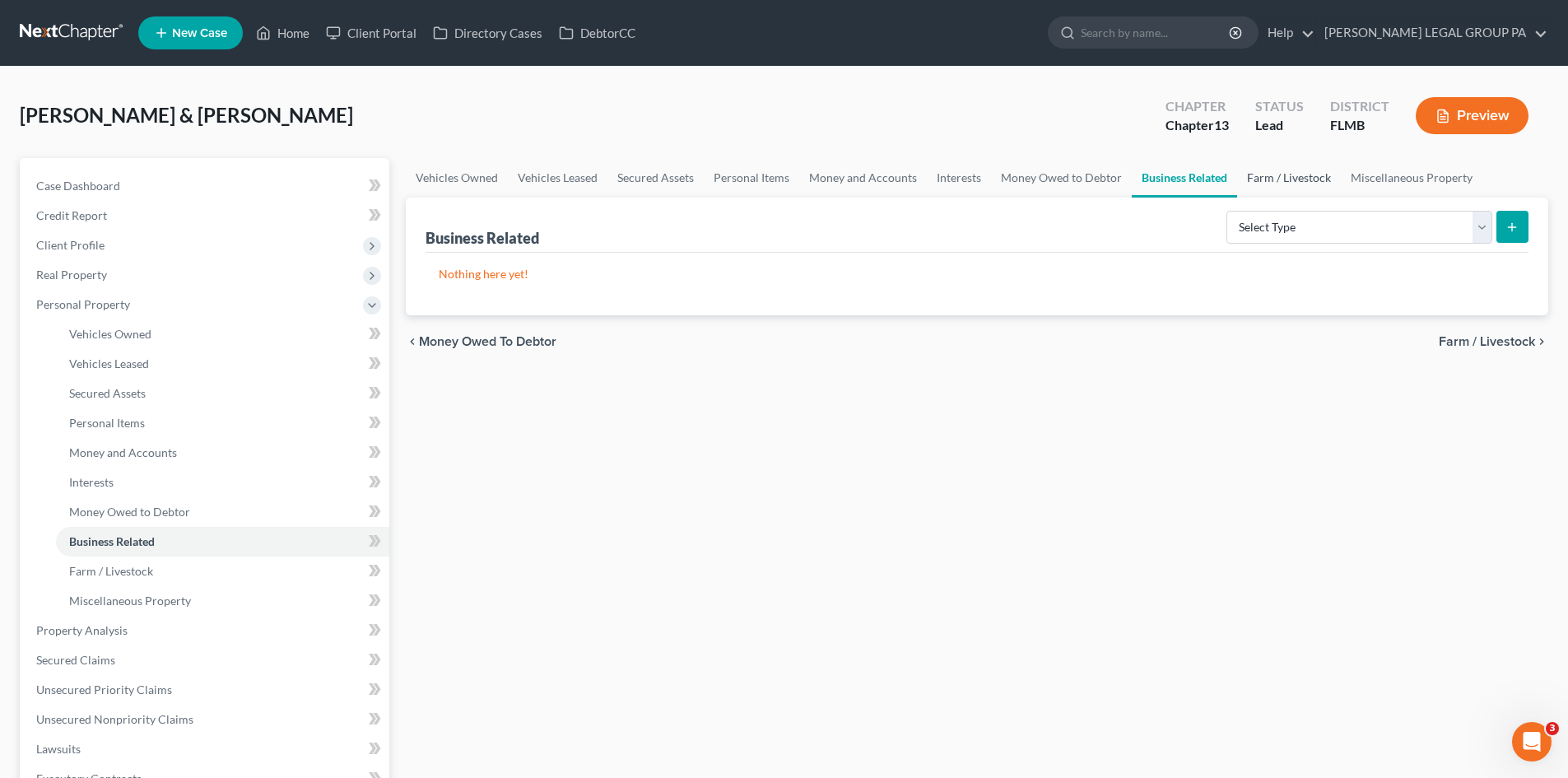
click at [1258, 176] on link "Farm / Livestock" at bounding box center [1289, 177] width 104 height 39
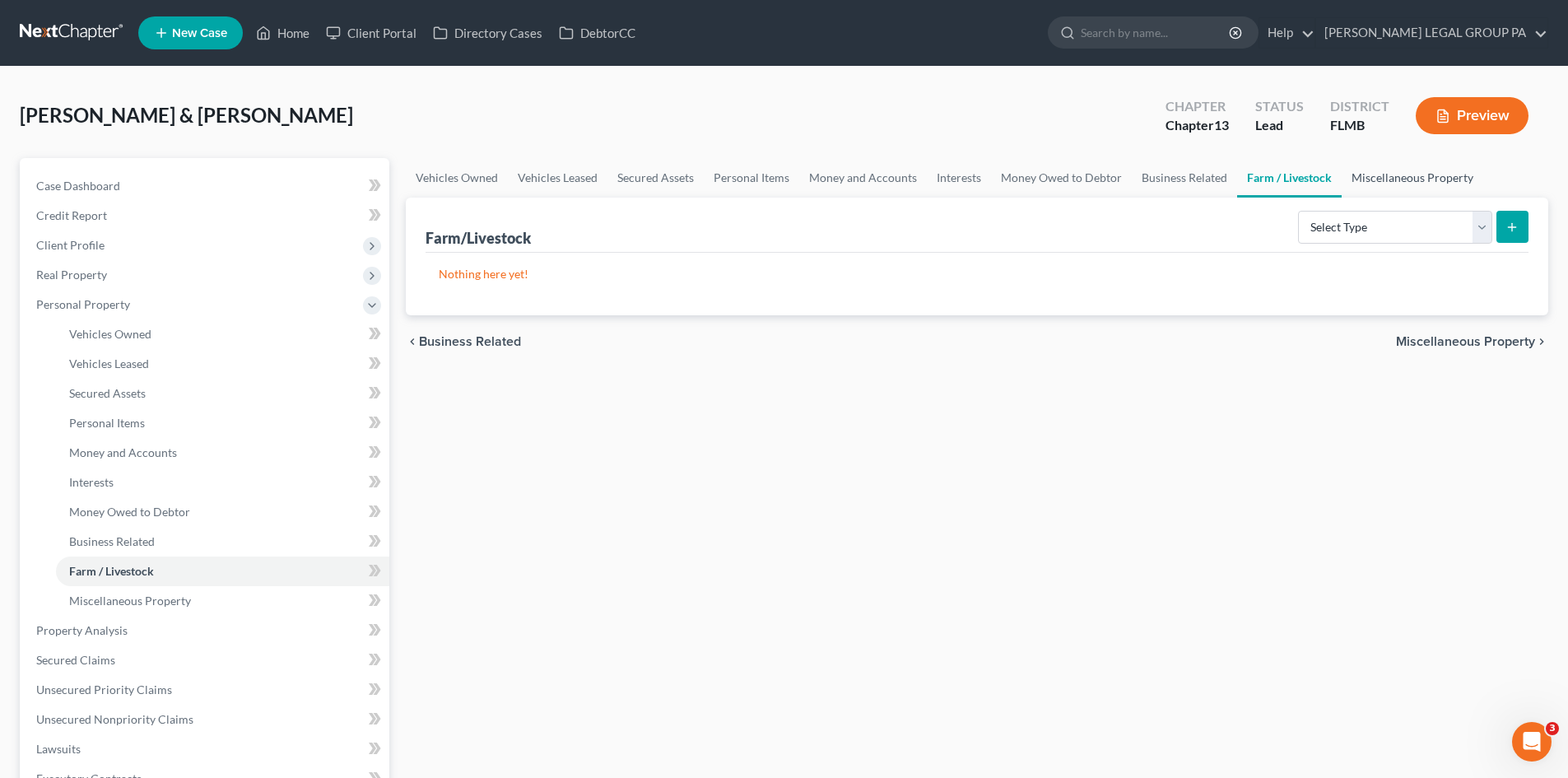
click at [1390, 171] on link "Miscellaneous Property" at bounding box center [1412, 177] width 142 height 39
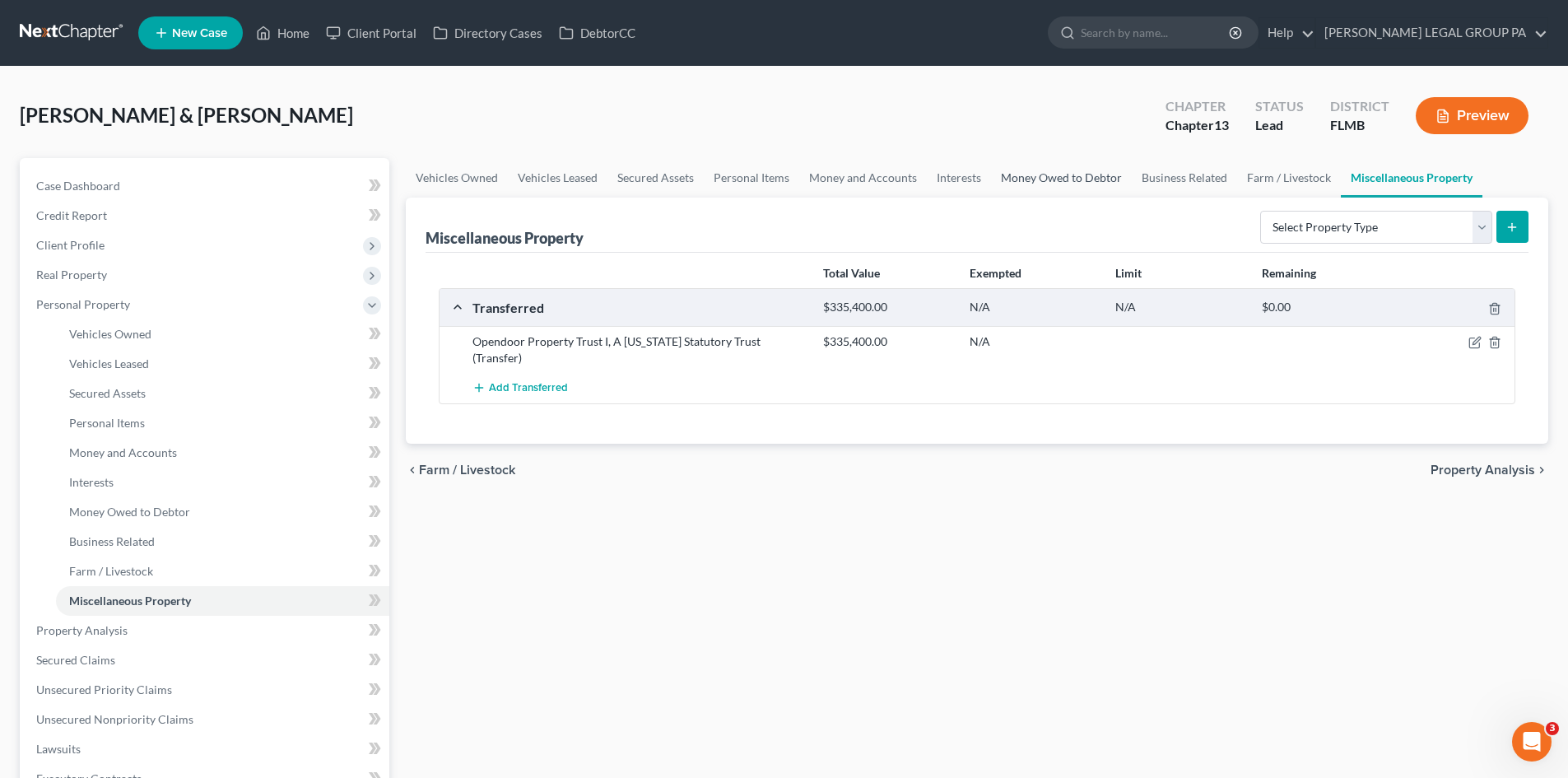
click at [1060, 182] on link "Money Owed to Debtor" at bounding box center [1061, 177] width 141 height 39
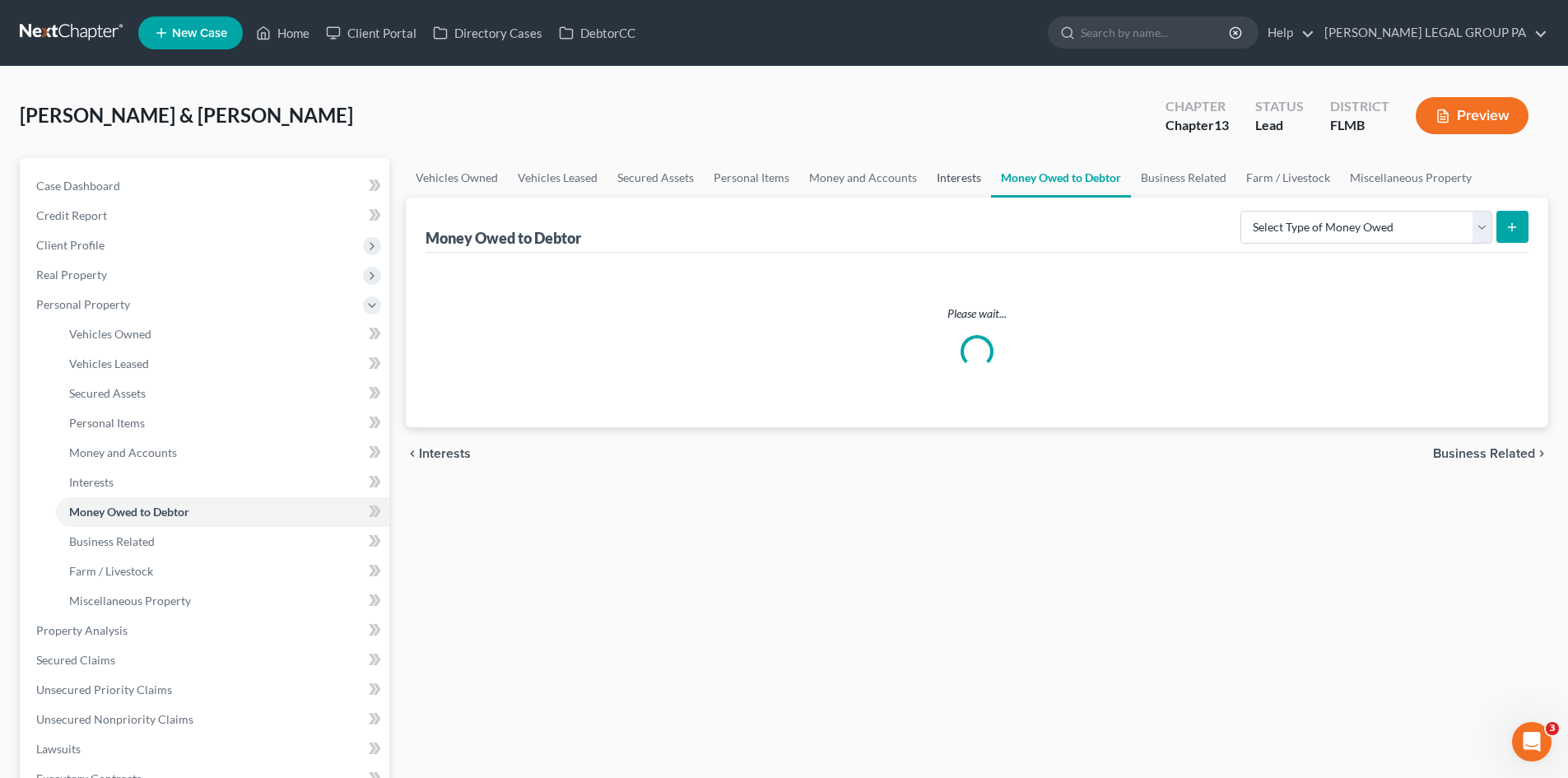
click at [974, 181] on link "Interests" at bounding box center [959, 177] width 65 height 39
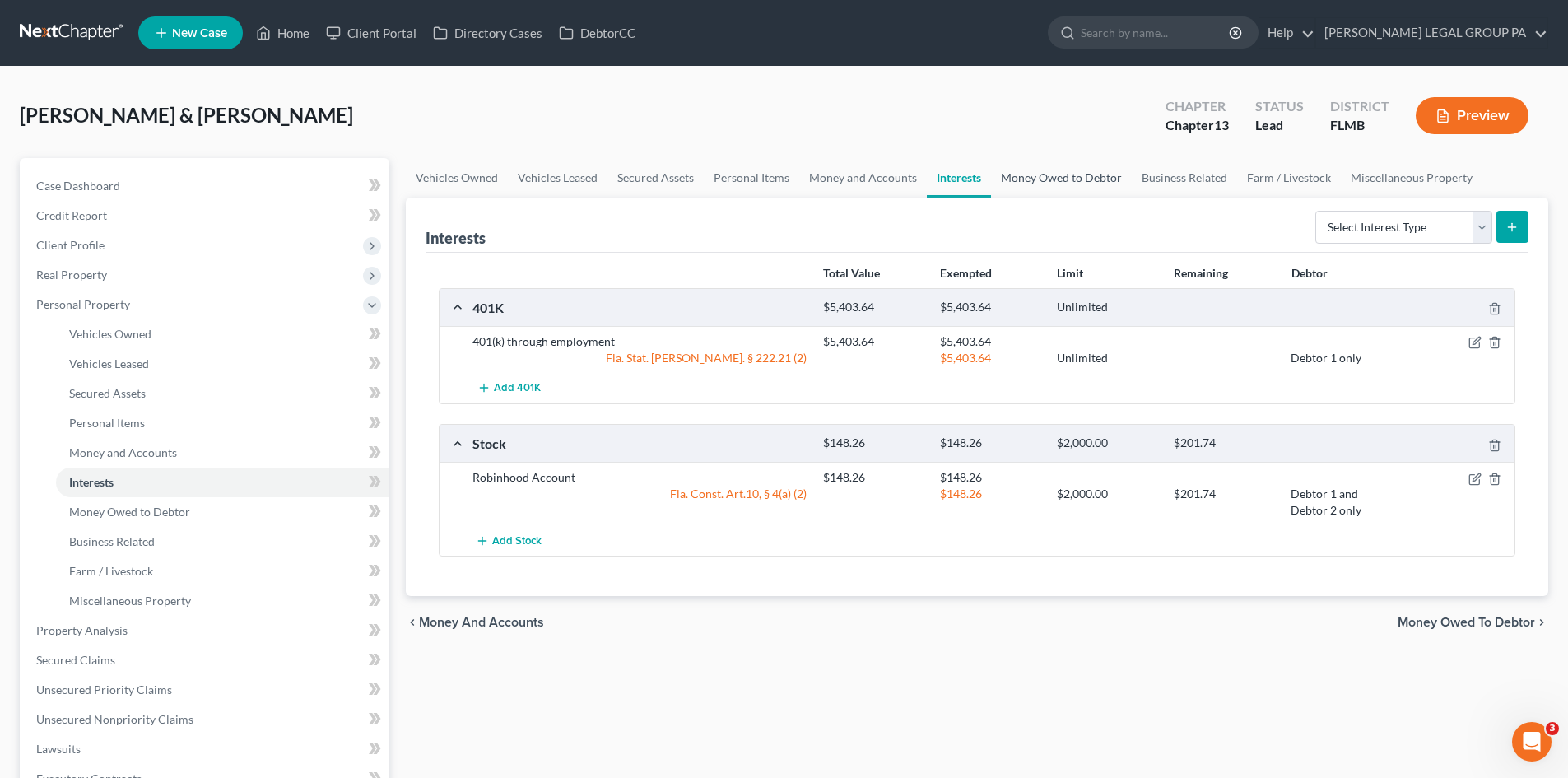
click at [1023, 173] on link "Money Owed to Debtor" at bounding box center [1061, 177] width 141 height 39
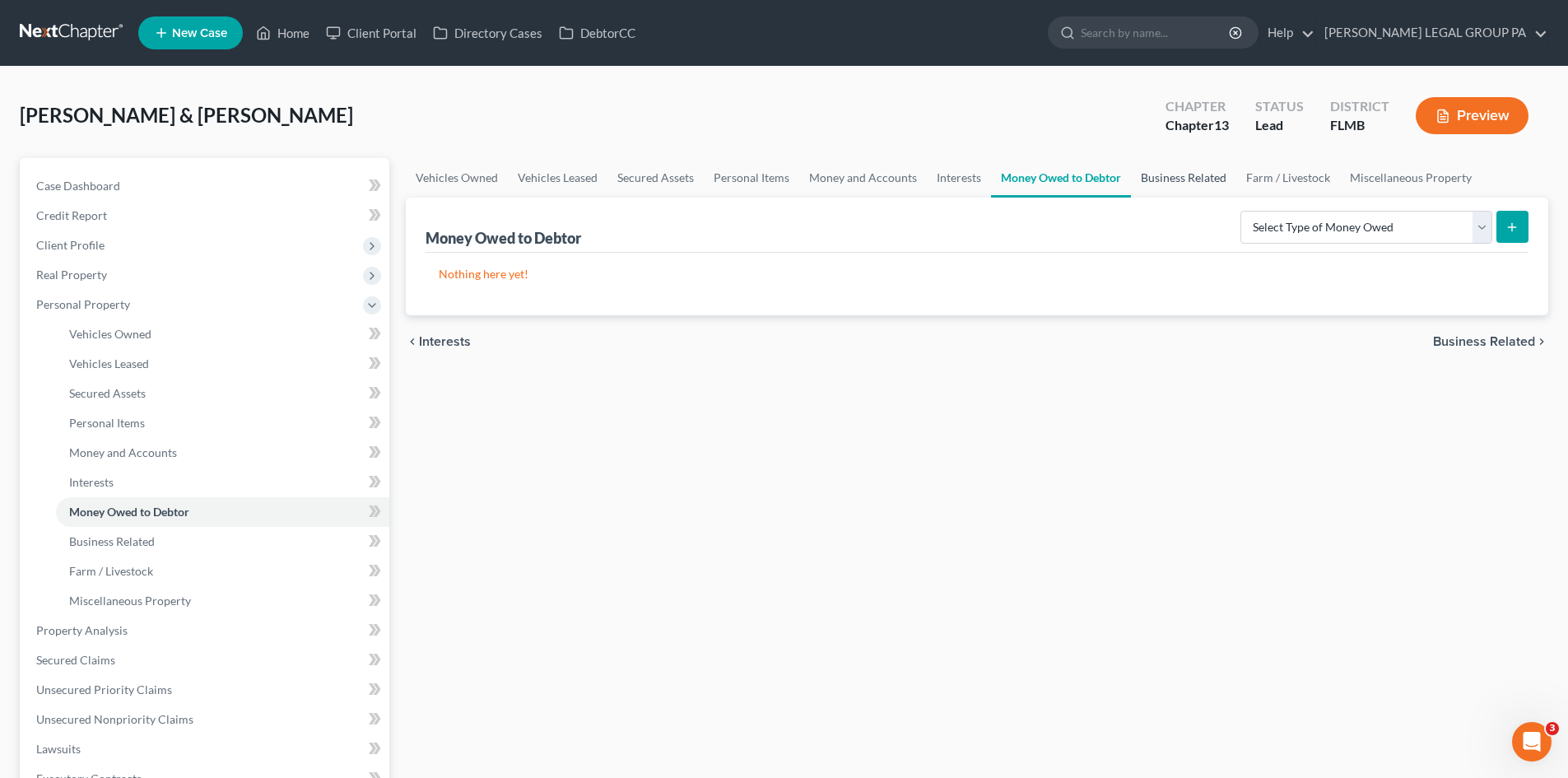
click at [1162, 174] on link "Business Related" at bounding box center [1183, 177] width 106 height 39
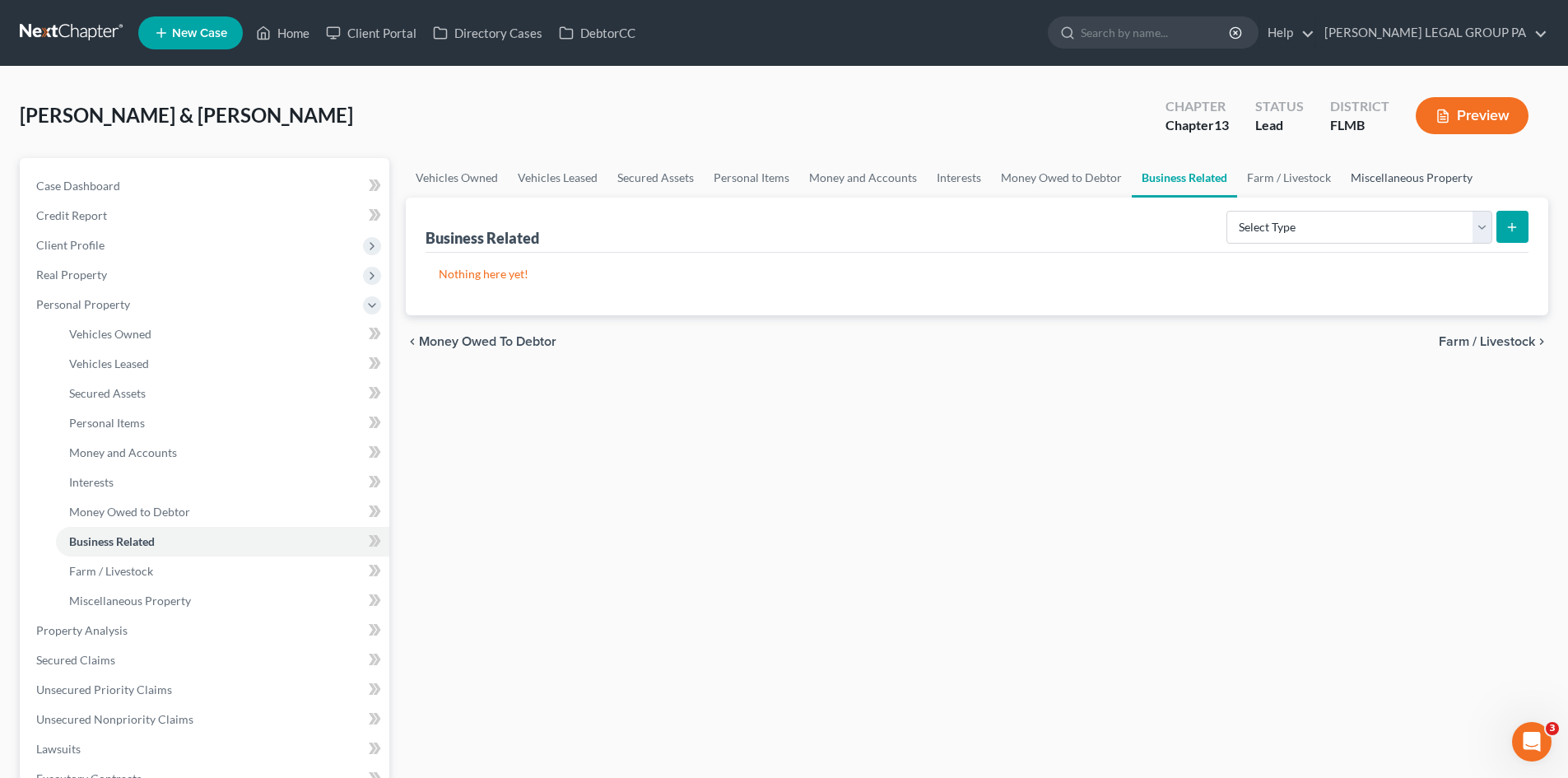
drag, startPoint x: 1391, startPoint y: 177, endPoint x: 1381, endPoint y: 176, distance: 10.0
click at [1389, 177] on link "Miscellaneous Property" at bounding box center [1412, 177] width 142 height 39
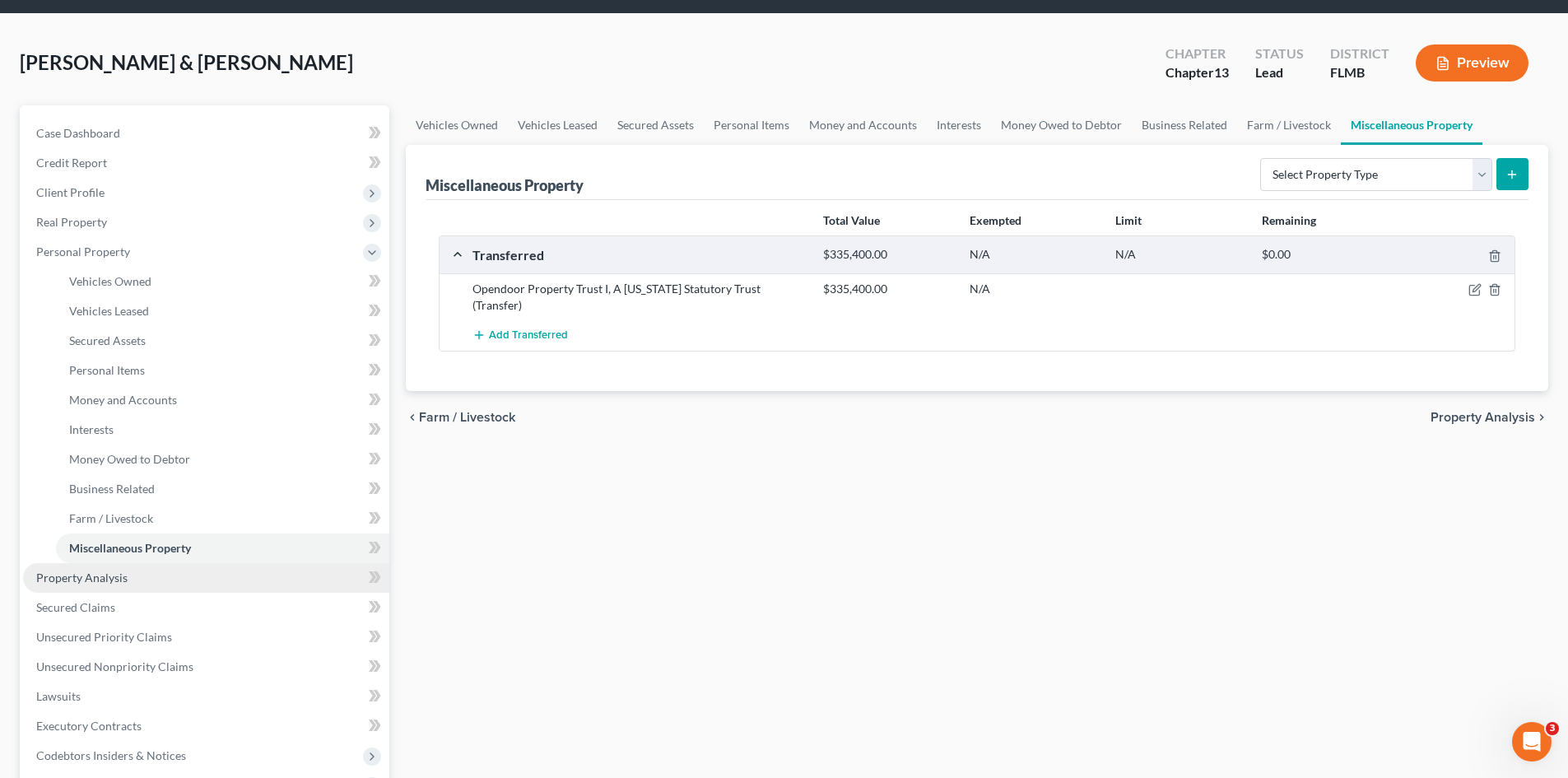
scroll to position [82, 0]
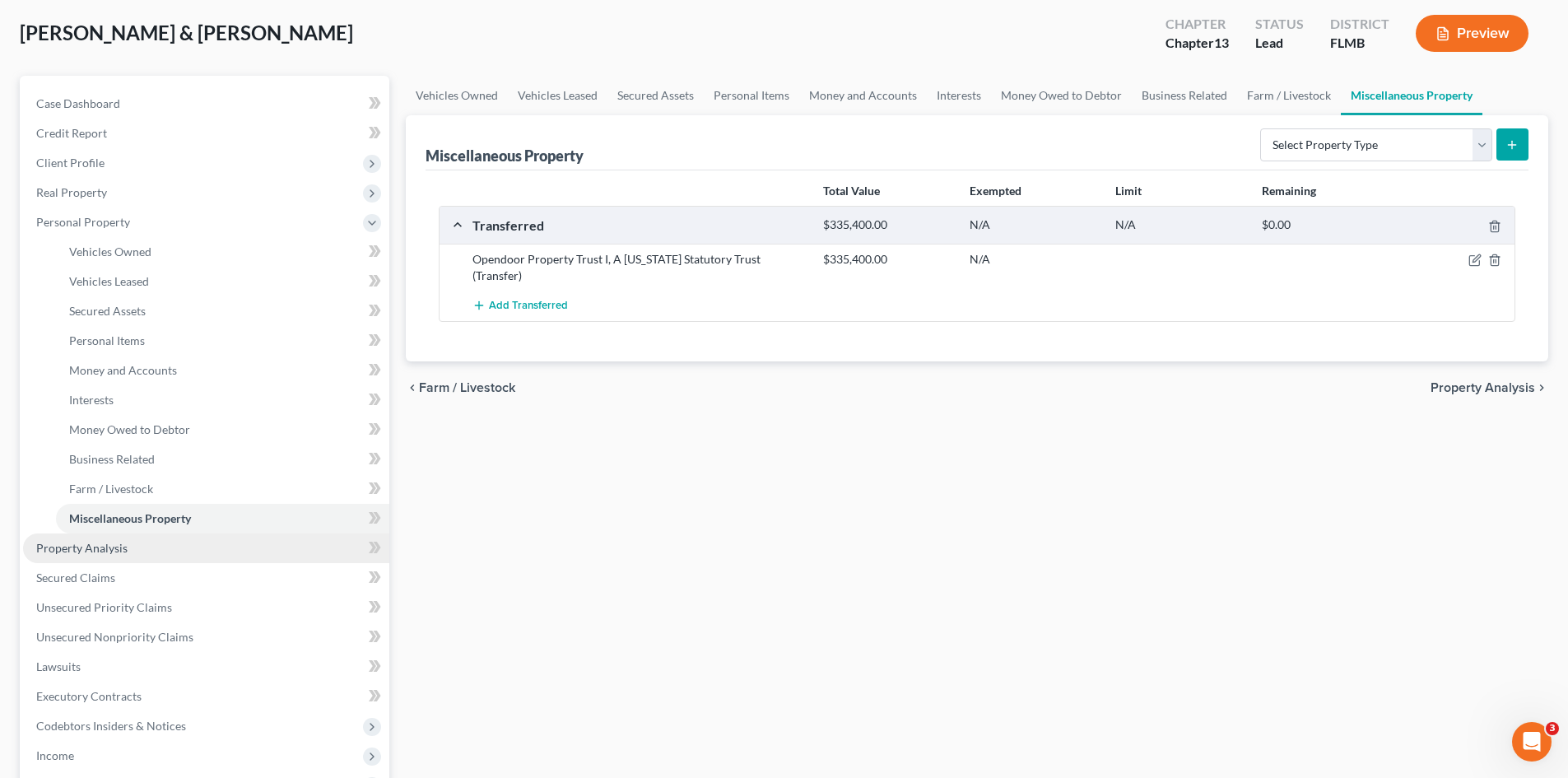
click at [90, 549] on span "Property Analysis" at bounding box center [82, 548] width 91 height 14
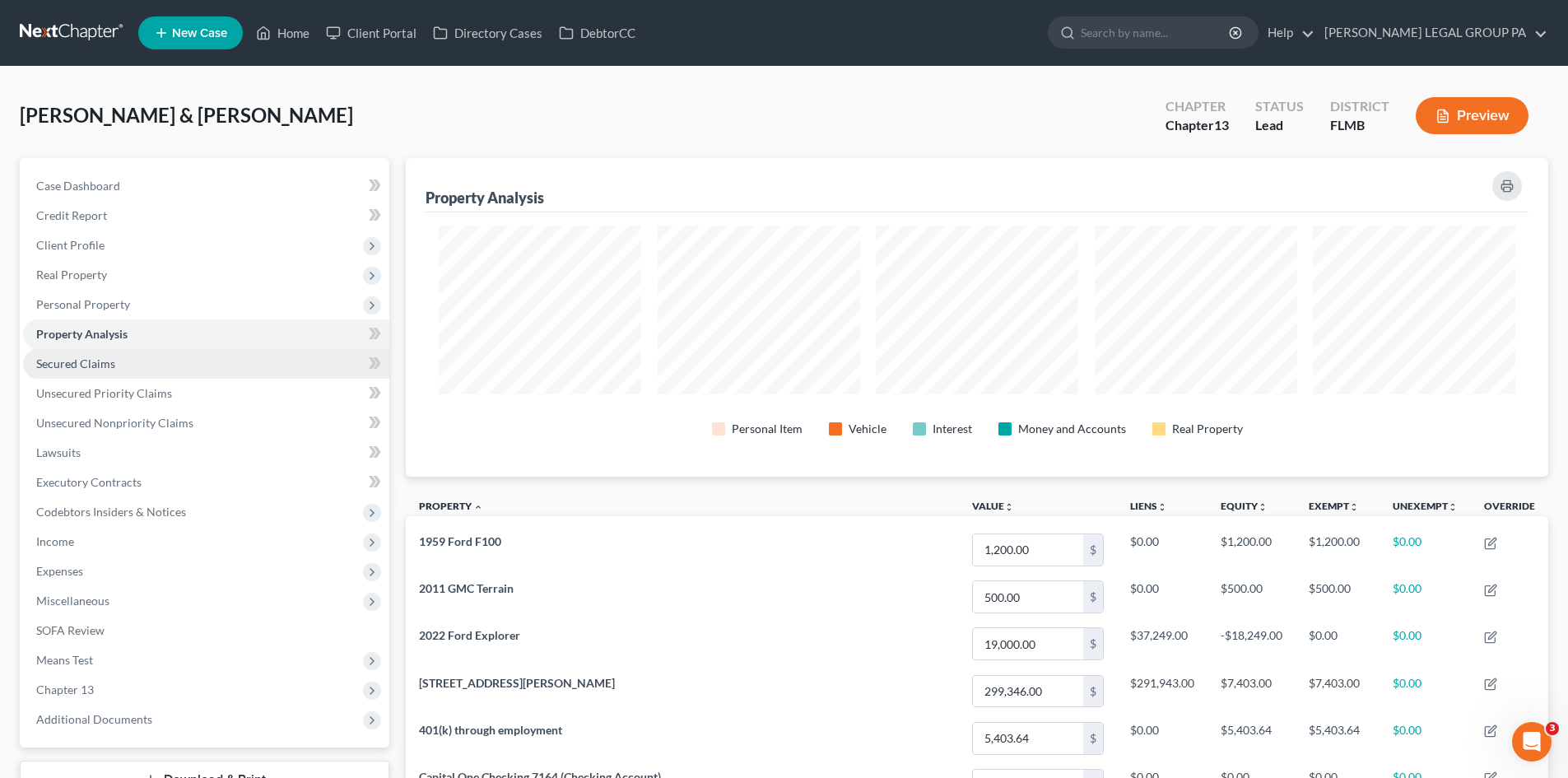
scroll to position [822564, 821922]
drag, startPoint x: 118, startPoint y: 300, endPoint x: 126, endPoint y: 311, distance: 13.6
click at [118, 303] on span "Personal Property" at bounding box center [82, 304] width 94 height 14
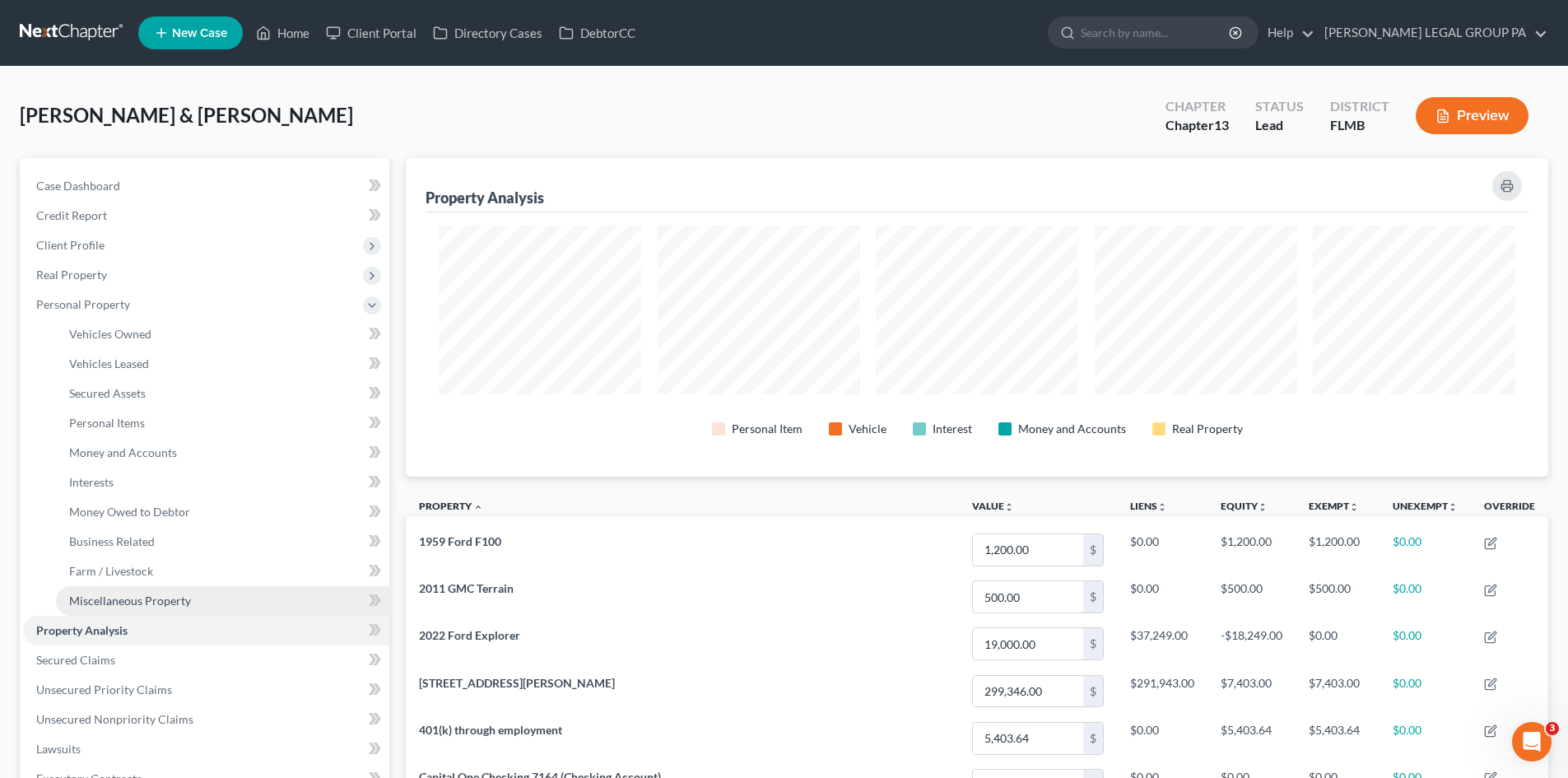
click at [181, 600] on span "Miscellaneous Property" at bounding box center [130, 601] width 122 height 14
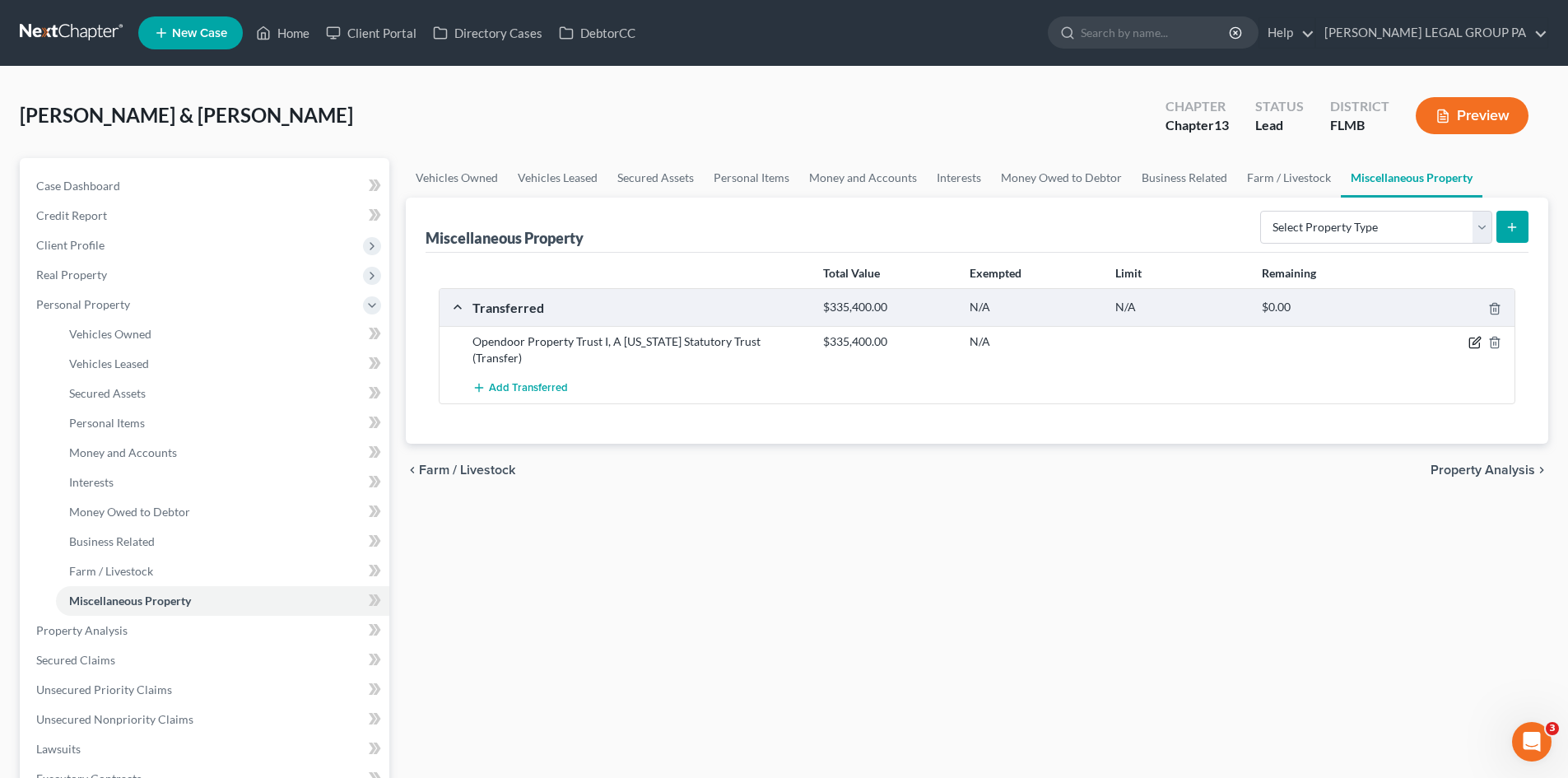
click at [1477, 341] on icon "button" at bounding box center [1475, 342] width 13 height 13
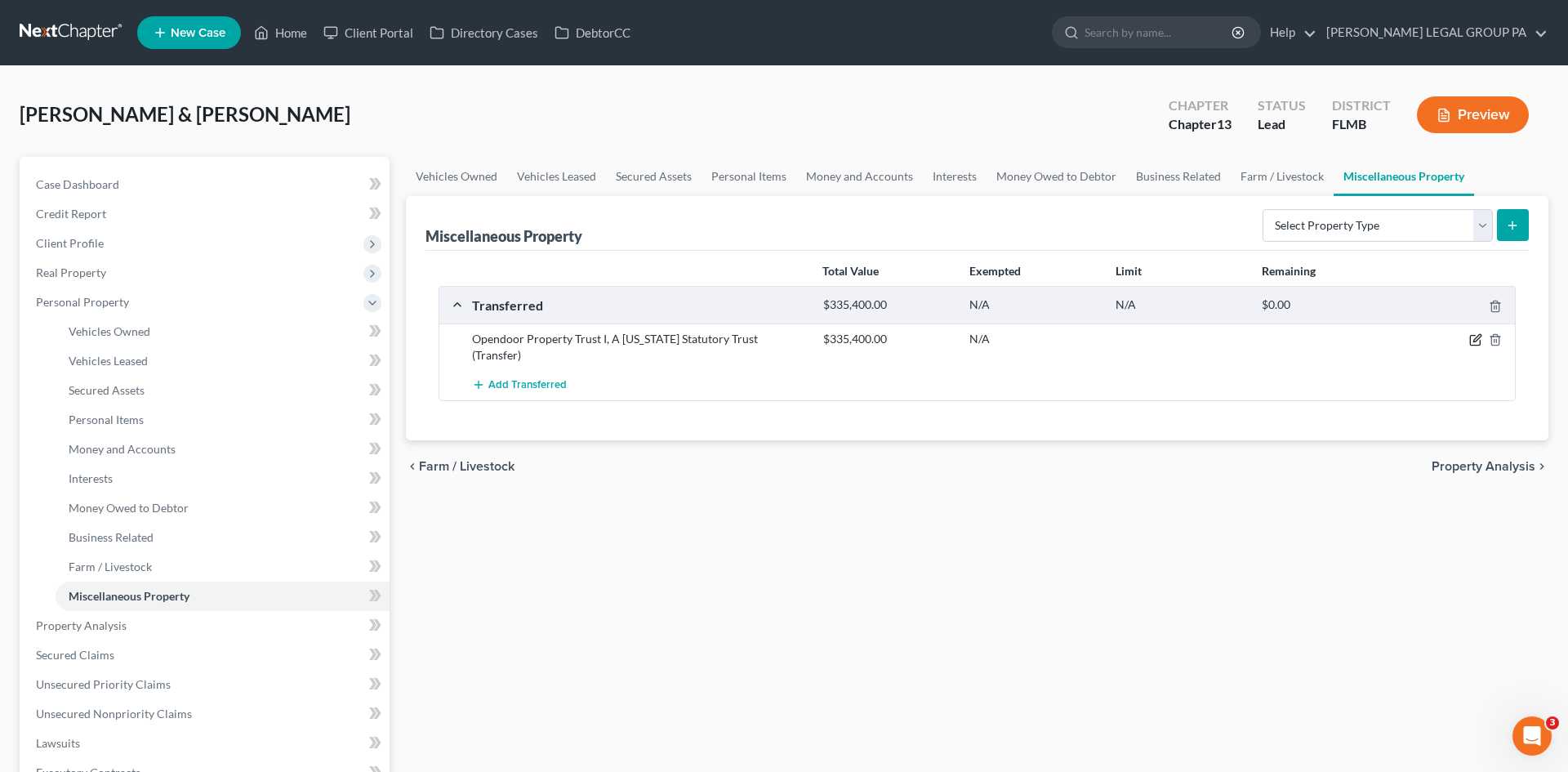
select select "Ordinary (within 2 years)"
select select "3"
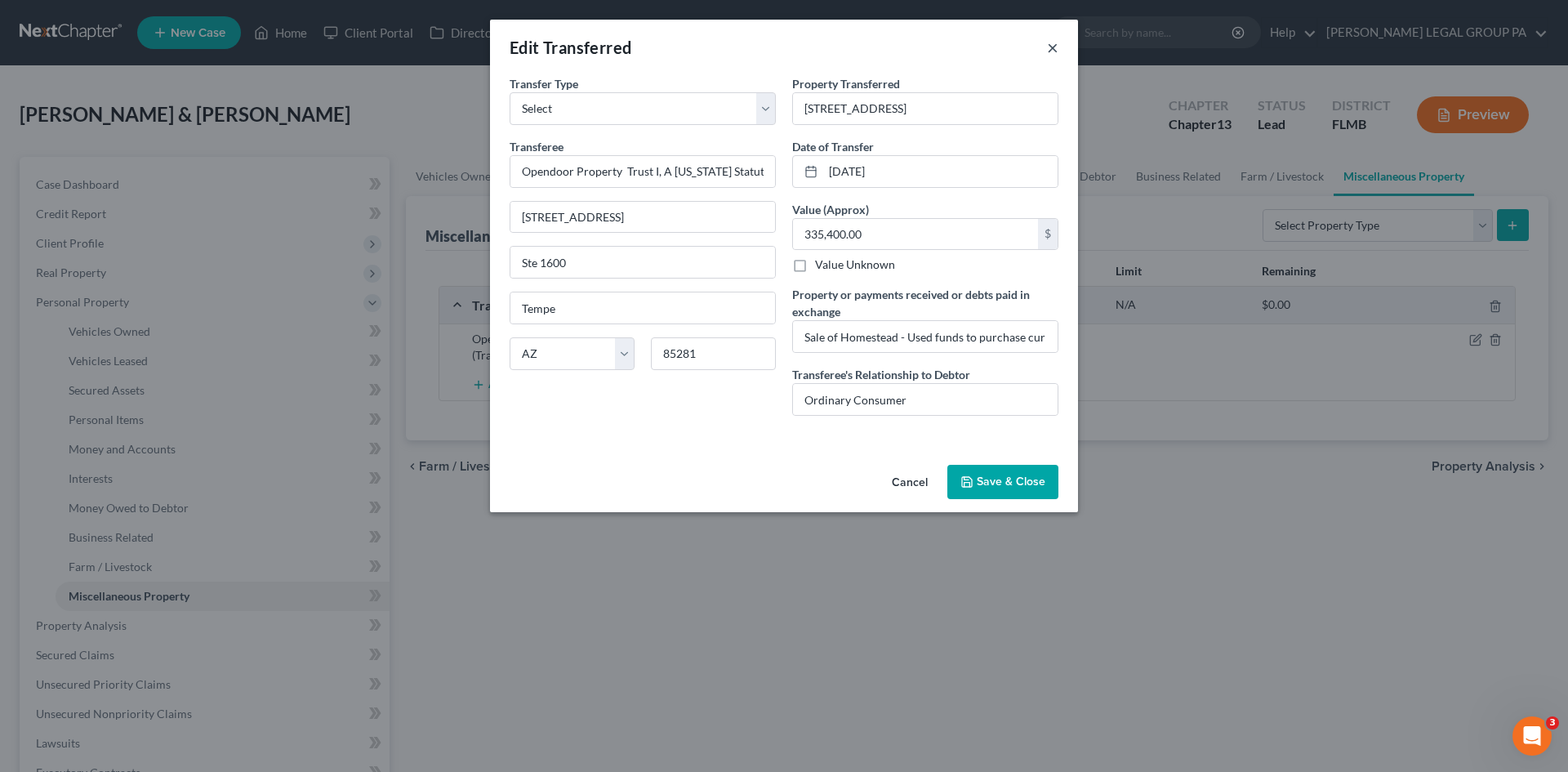
click at [1049, 49] on button "×" at bounding box center [1052, 47] width 12 height 20
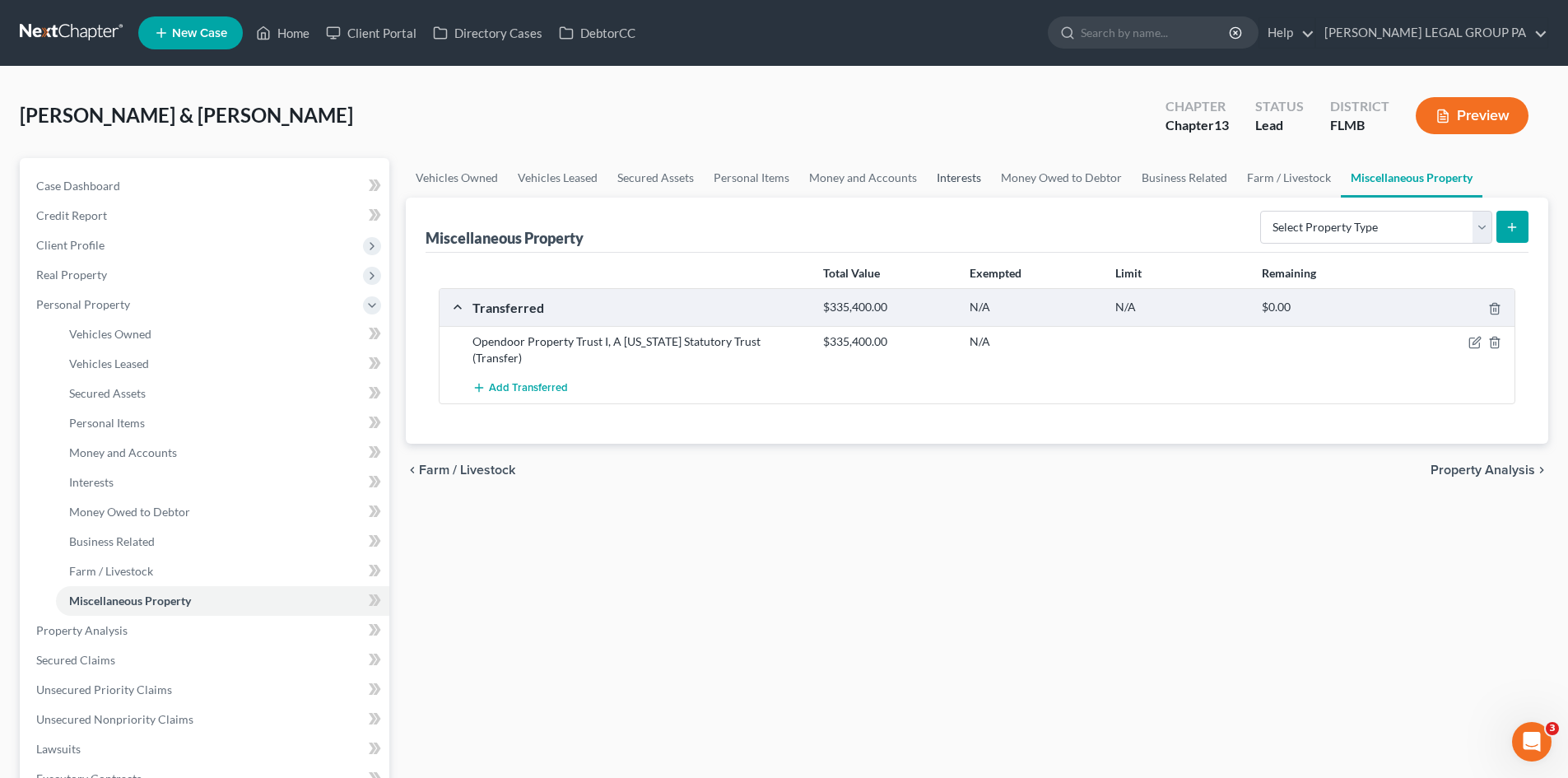
drag, startPoint x: 959, startPoint y: 166, endPoint x: 921, endPoint y: 176, distance: 39.3
click at [959, 166] on link "Interests" at bounding box center [959, 177] width 65 height 39
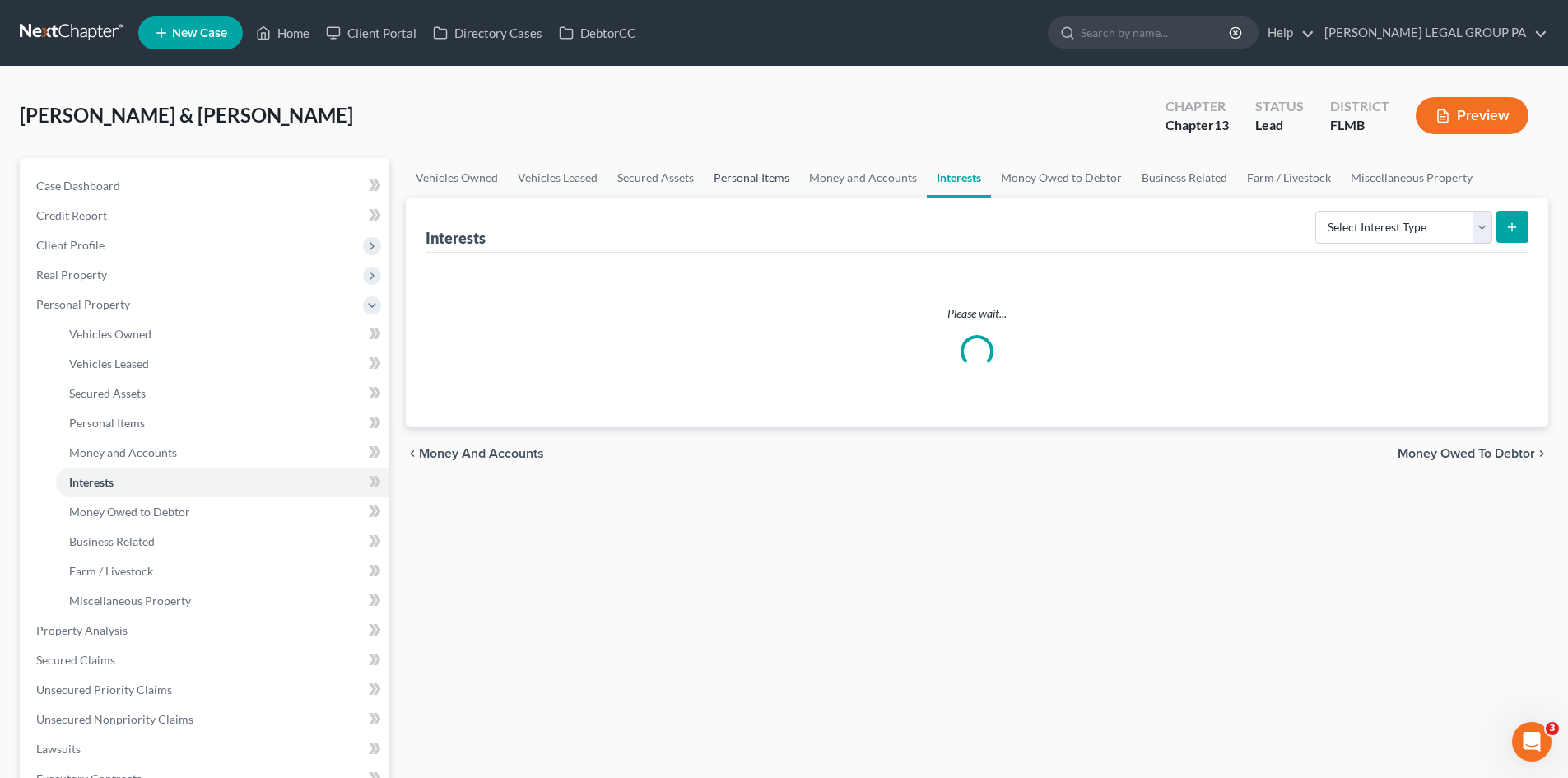
click at [784, 170] on link "Personal Items" at bounding box center [751, 177] width 95 height 39
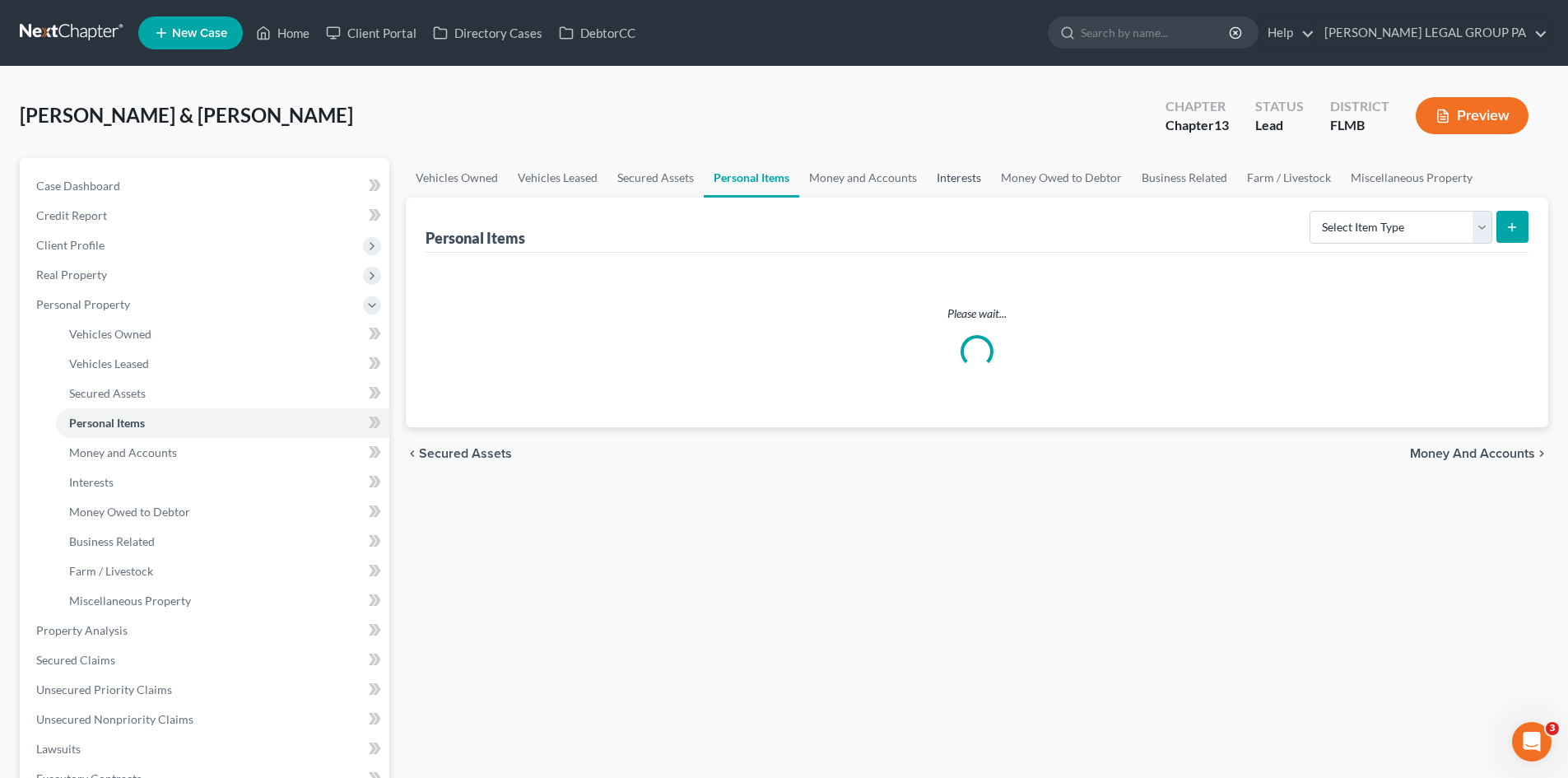
click at [971, 176] on link "Interests" at bounding box center [959, 177] width 65 height 39
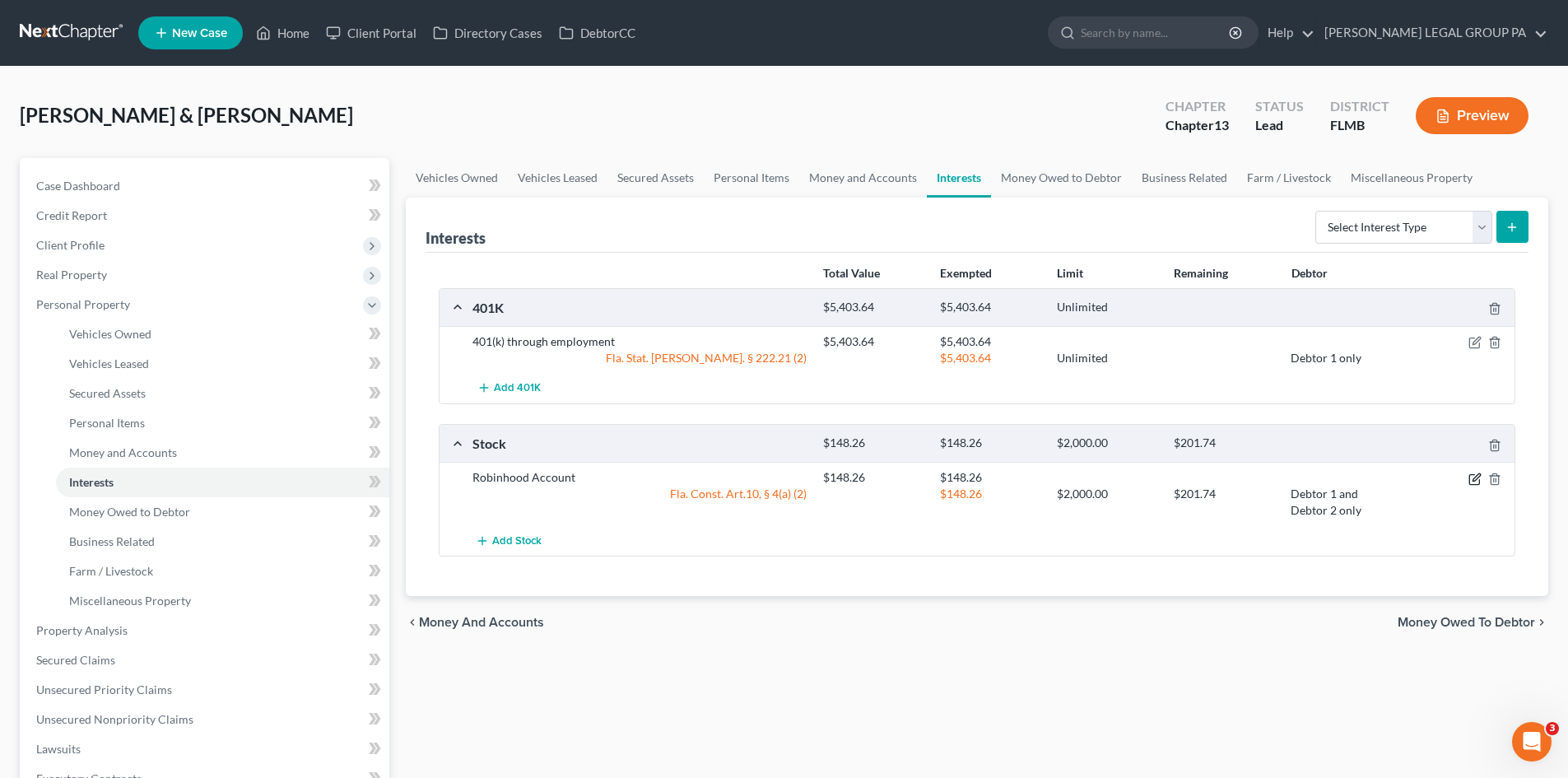
click at [1468, 477] on icon "button" at bounding box center [1475, 479] width 13 height 13
select select "2"
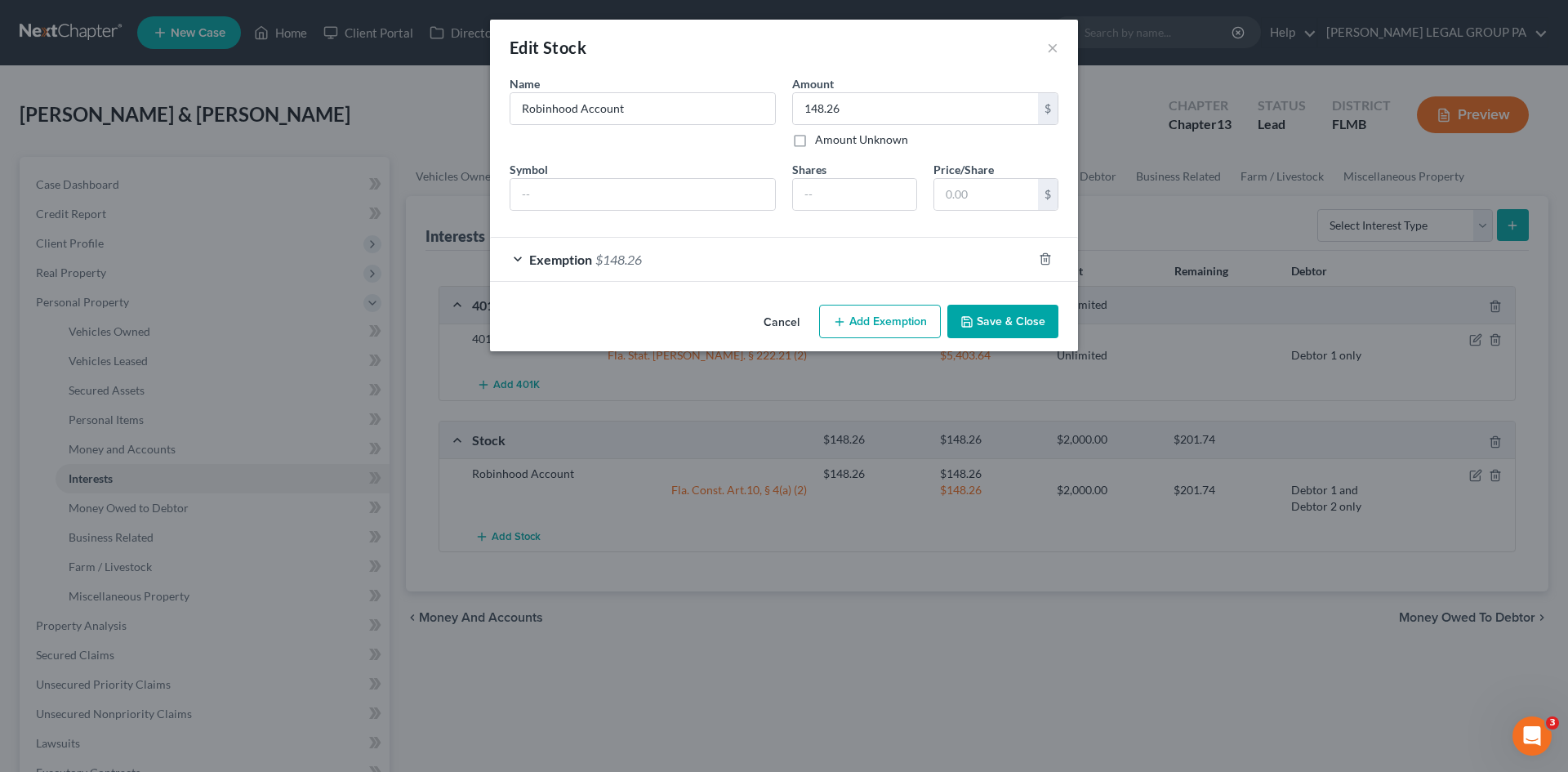
checkbox input "true"
click at [649, 266] on div "Exemption $148.26" at bounding box center [761, 259] width 543 height 44
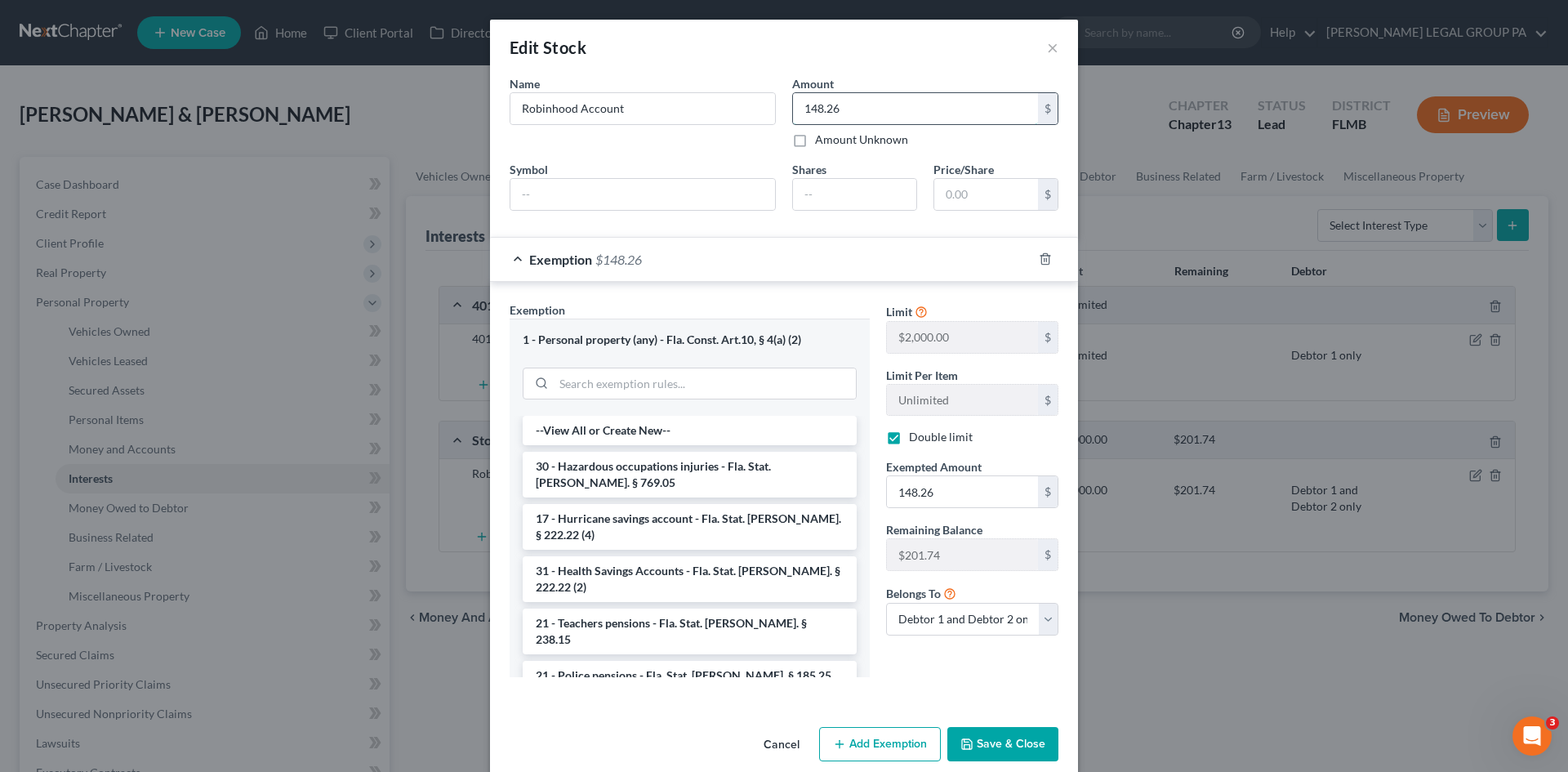
click at [853, 114] on input "148.26" at bounding box center [914, 109] width 245 height 31
type input "102.22"
drag, startPoint x: 954, startPoint y: 492, endPoint x: 956, endPoint y: 482, distance: 10.2
click at [956, 490] on input "148.26" at bounding box center [962, 491] width 151 height 31
type input "102.22"
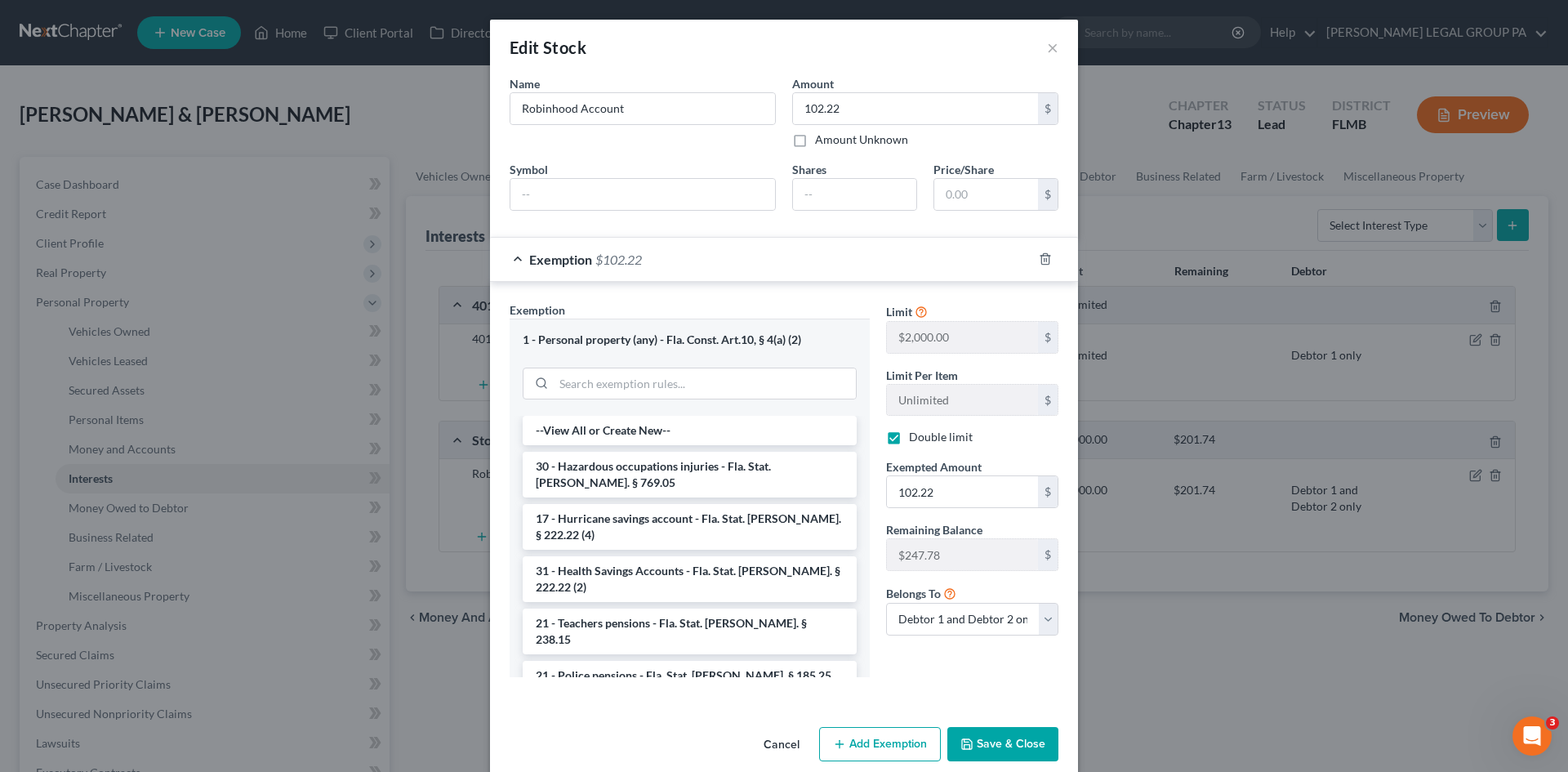
click at [1021, 747] on button "Save & Close" at bounding box center [1002, 744] width 111 height 35
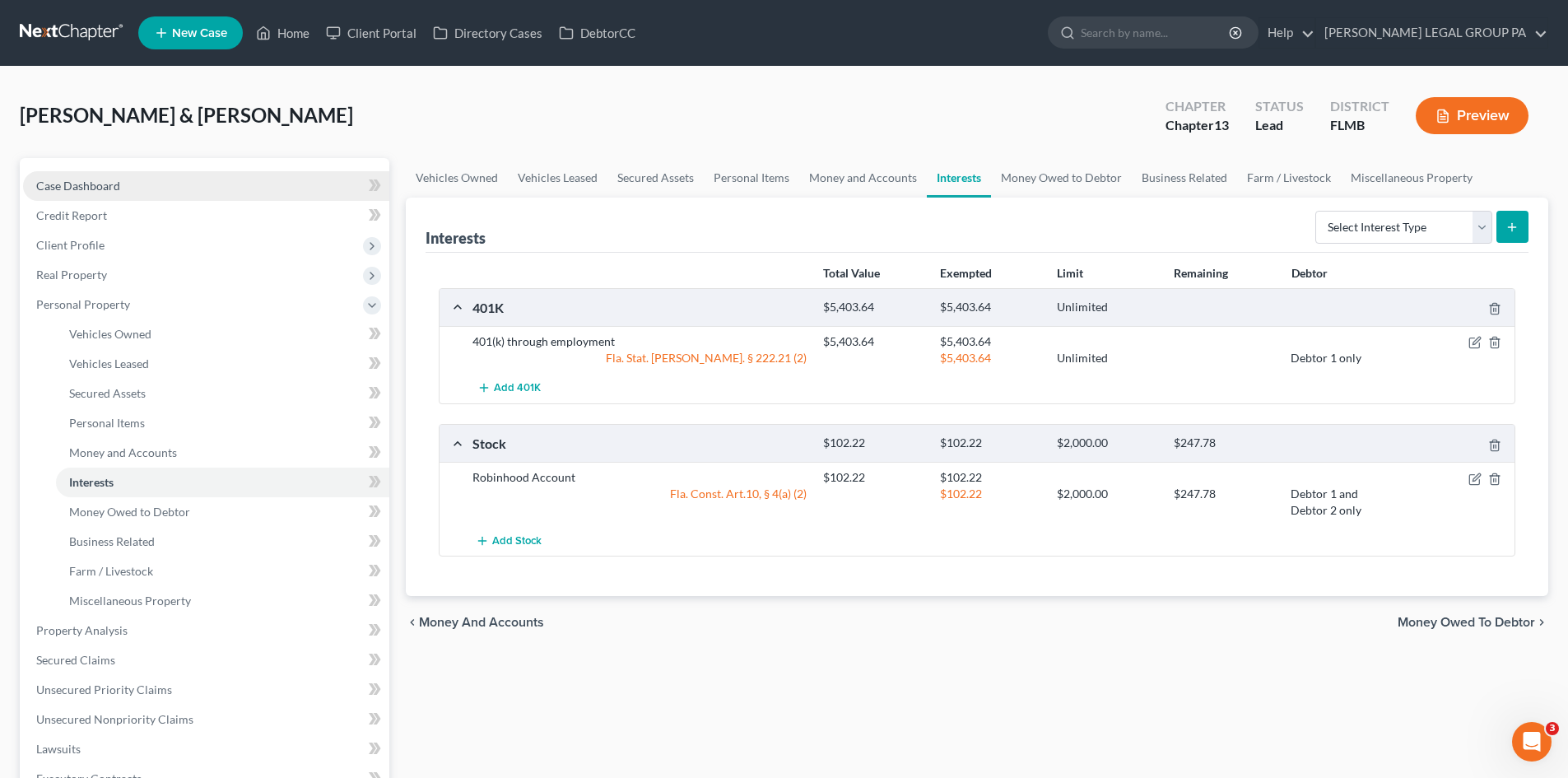
click at [166, 176] on link "Case Dashboard" at bounding box center [206, 186] width 367 height 30
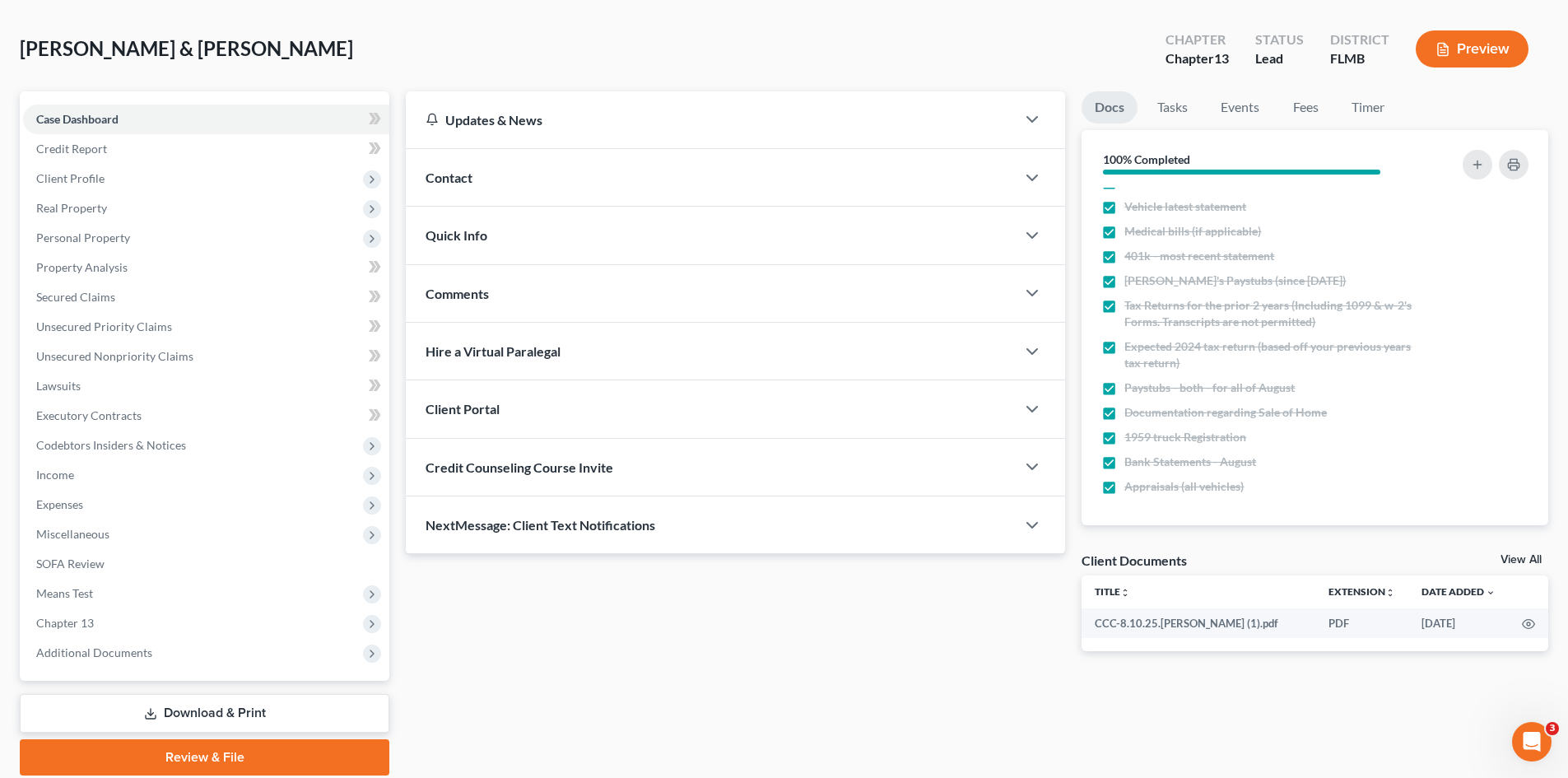
scroll to position [126, 0]
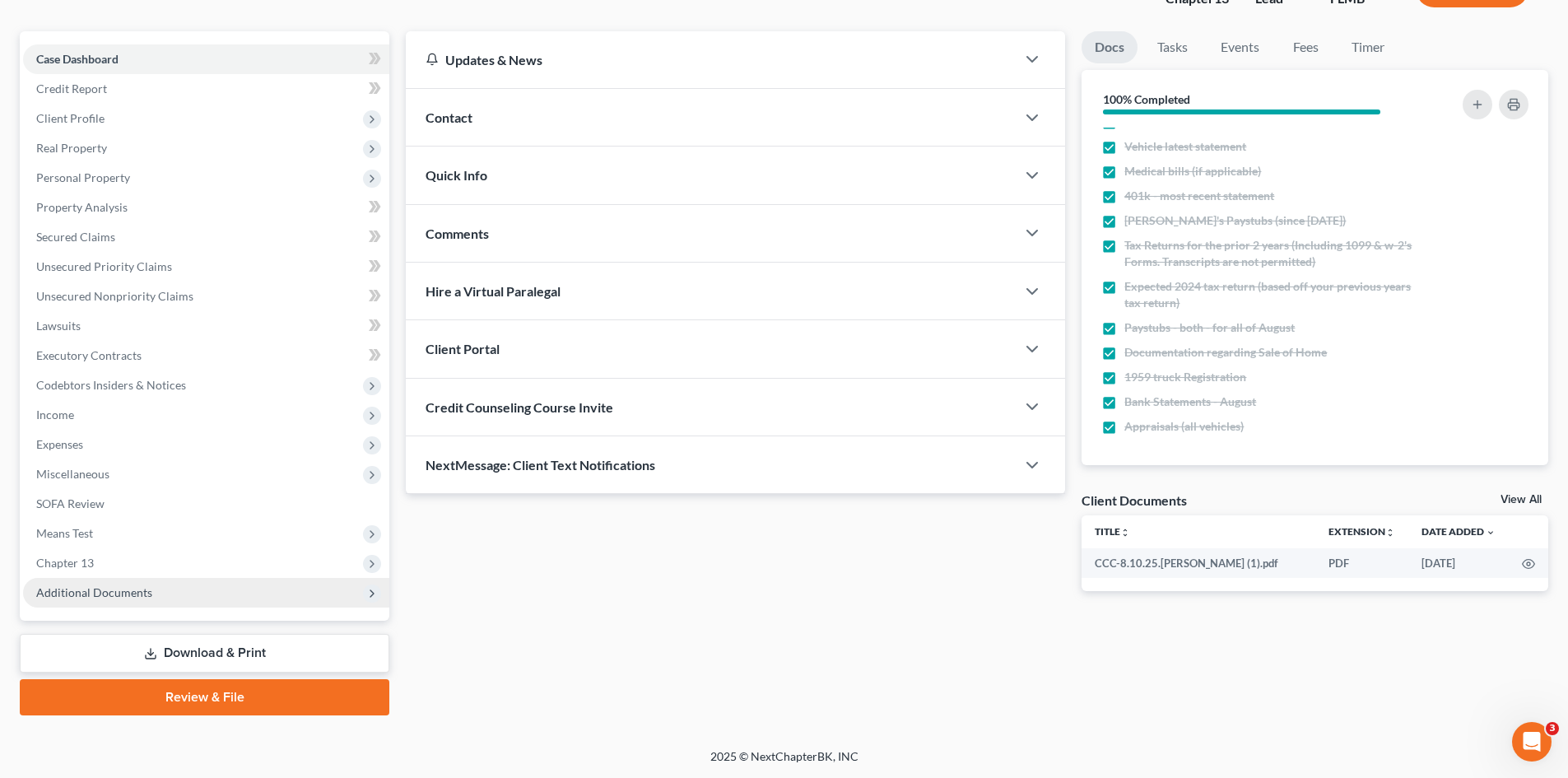
drag, startPoint x: 67, startPoint y: 560, endPoint x: 131, endPoint y: 604, distance: 77.7
click at [78, 580] on ul "Case Dashboard Payments Invoices Payments Payments Credit Report Client Profile" at bounding box center [206, 326] width 367 height 563
click at [108, 567] on span "Chapter 13" at bounding box center [206, 562] width 367 height 30
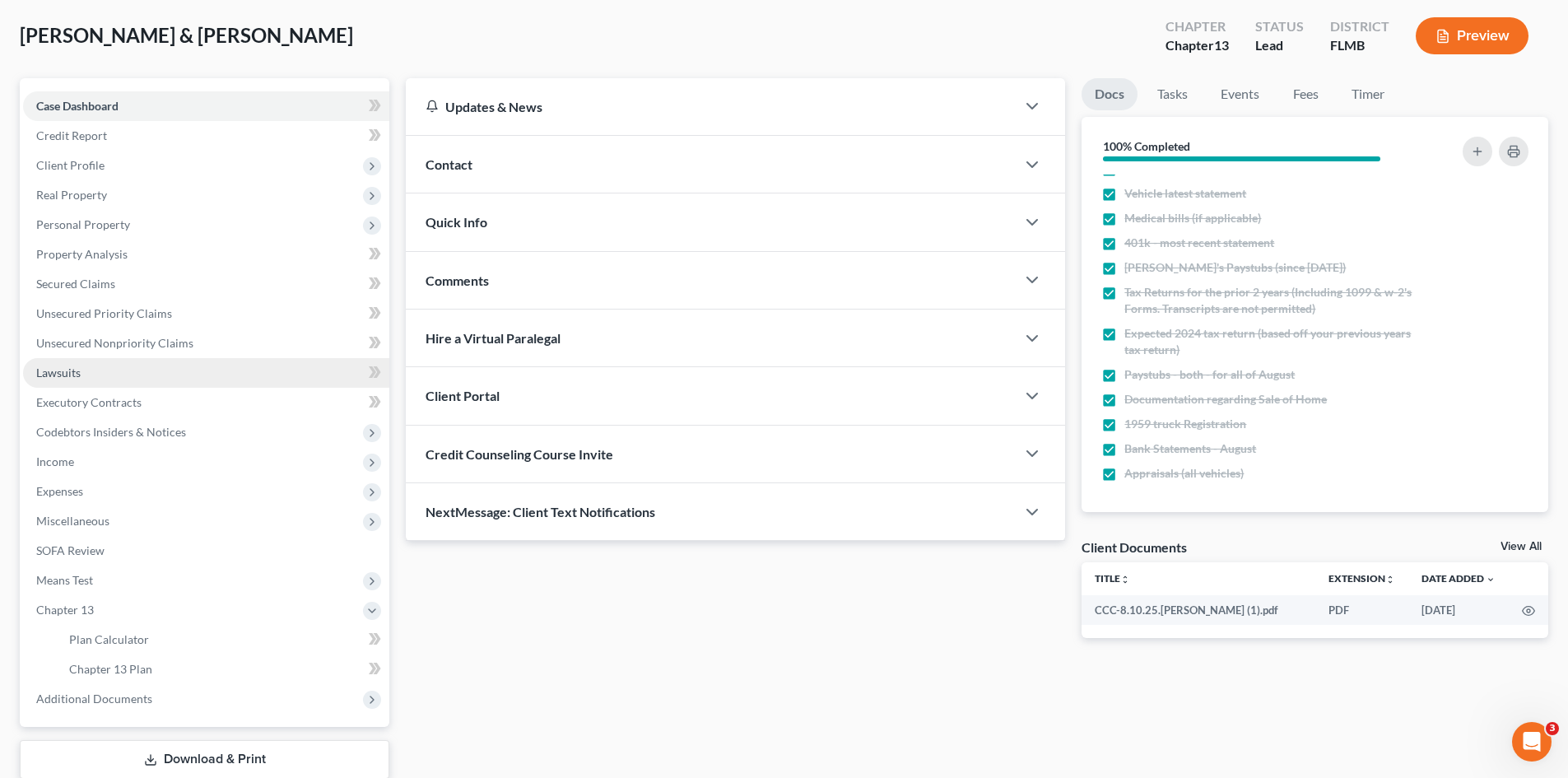
scroll to position [0, 0]
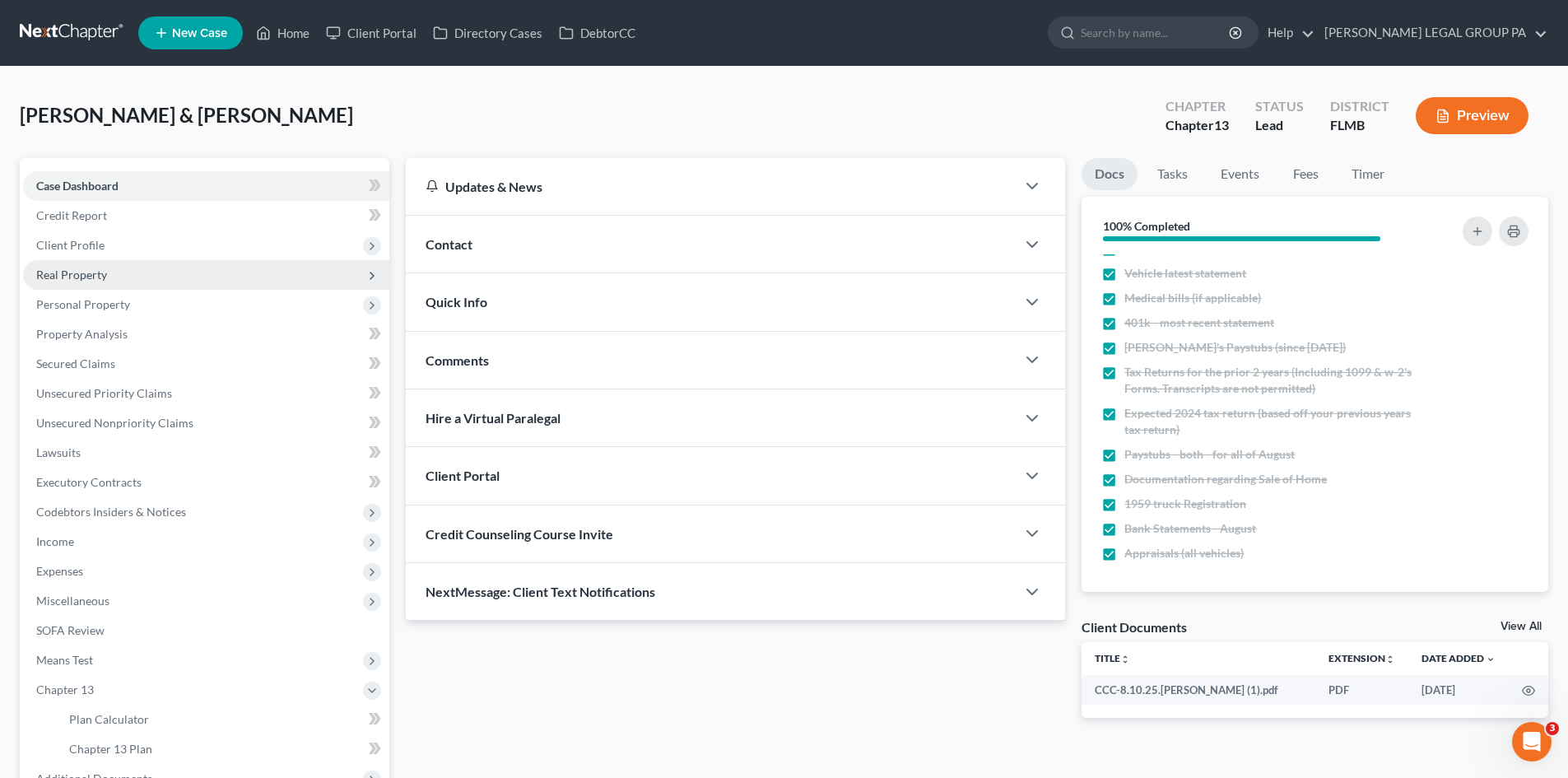
click at [91, 274] on span "Real Property" at bounding box center [71, 274] width 71 height 14
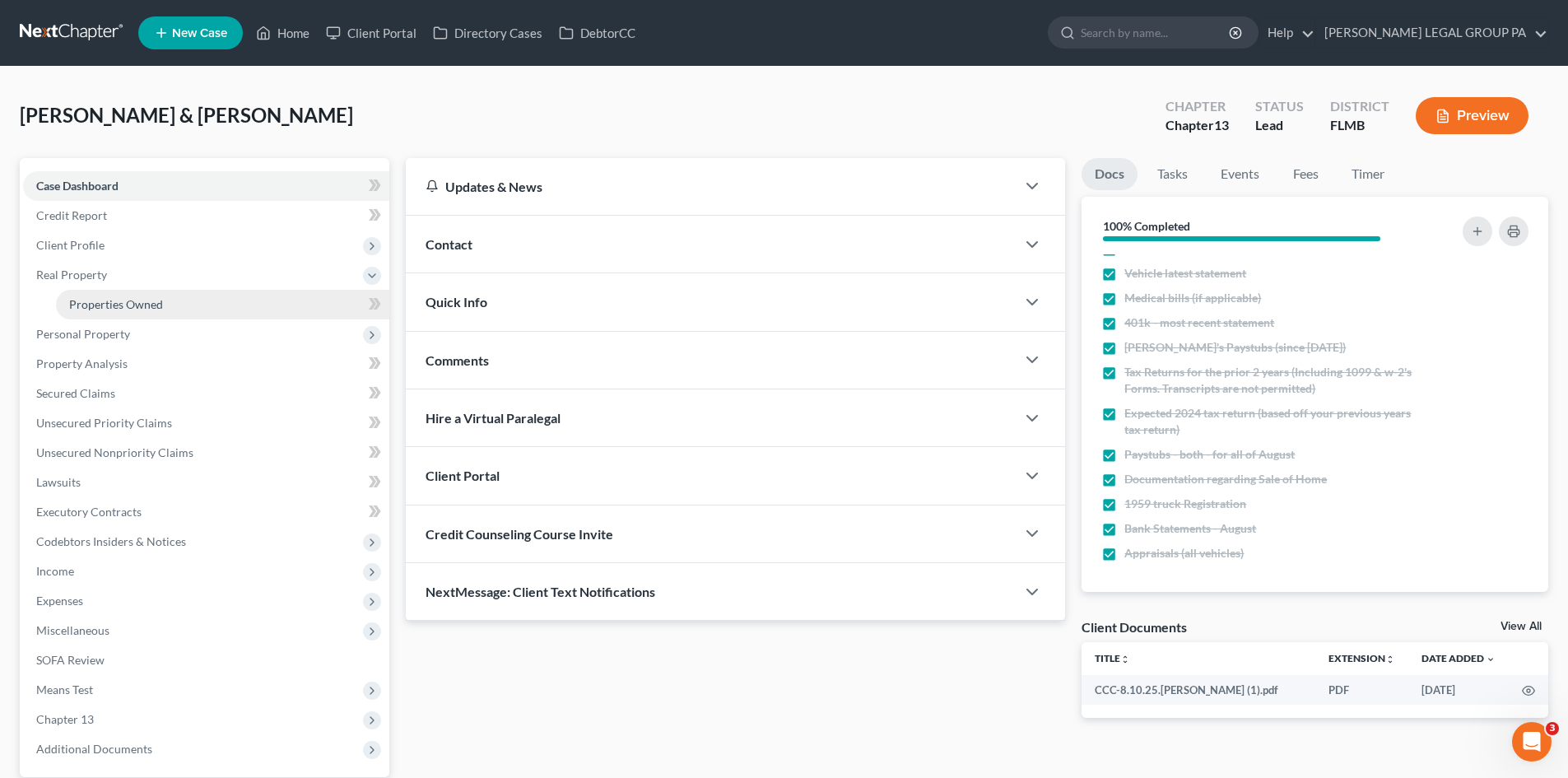
click at [107, 308] on span "Properties Owned" at bounding box center [116, 304] width 94 height 14
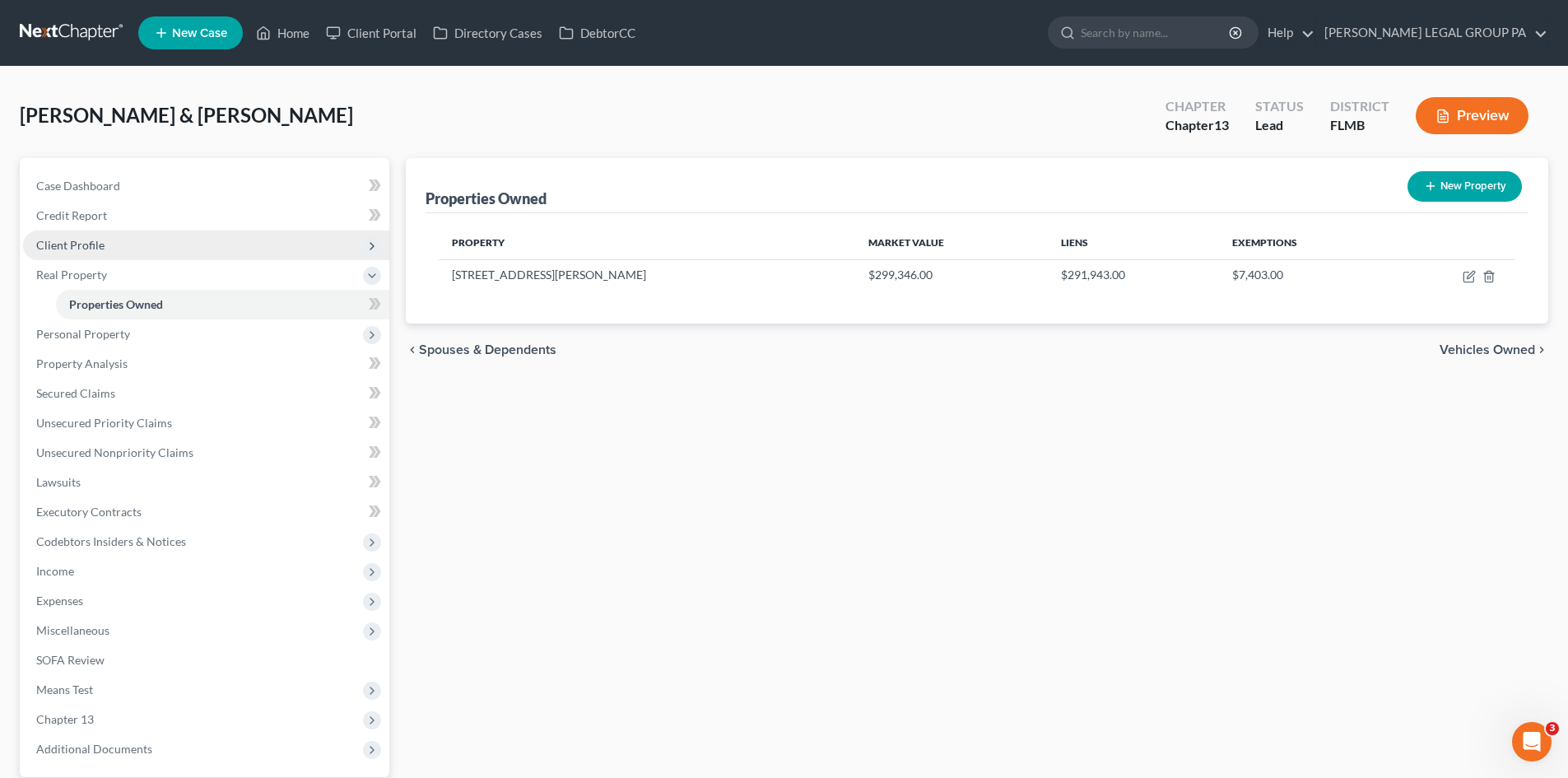
click at [88, 251] on span "Client Profile" at bounding box center [70, 245] width 68 height 14
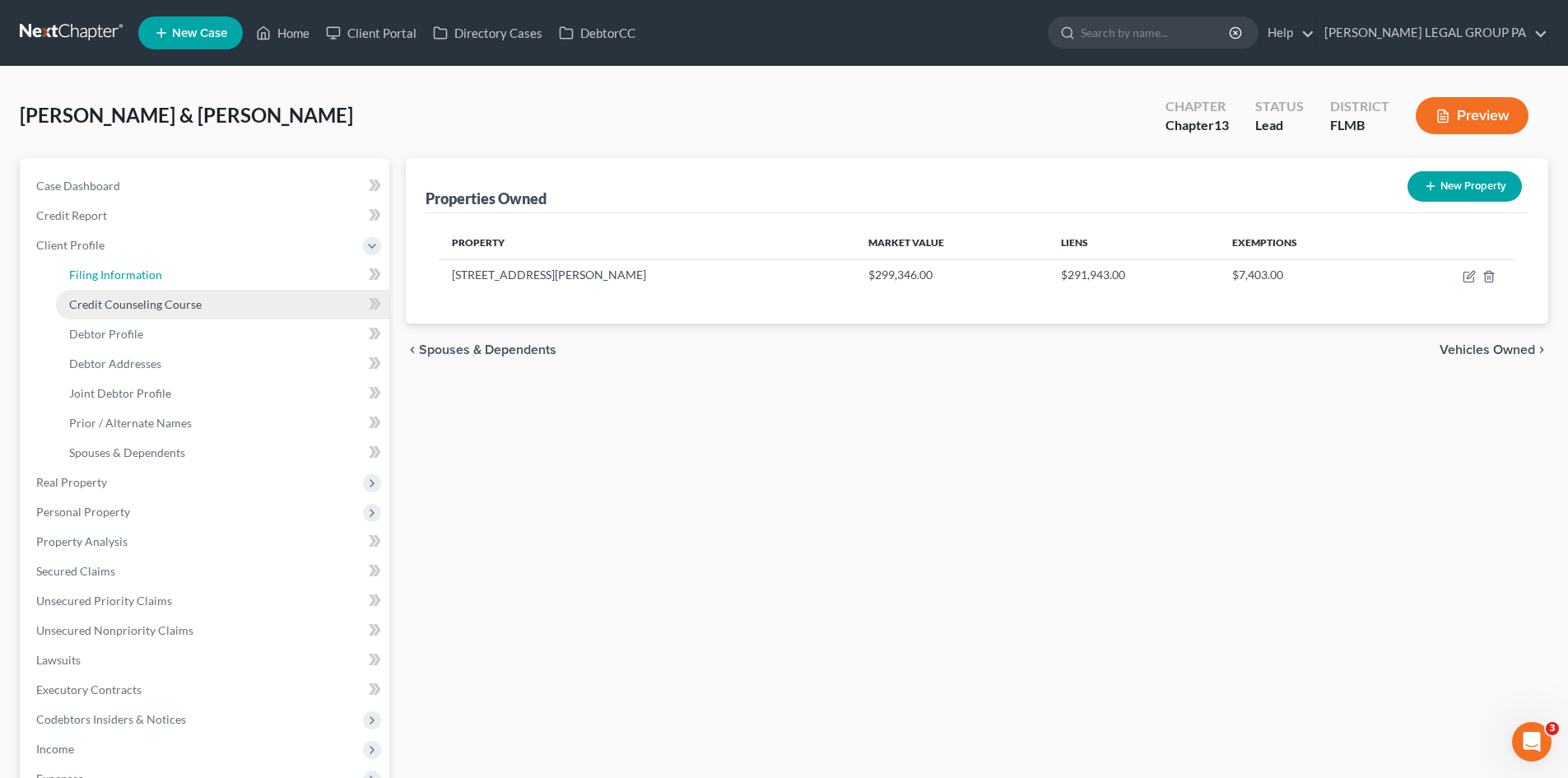
drag, startPoint x: 99, startPoint y: 270, endPoint x: 223, endPoint y: 290, distance: 125.6
click at [99, 269] on span "Filing Information" at bounding box center [116, 274] width 93 height 14
select select "1"
select select "3"
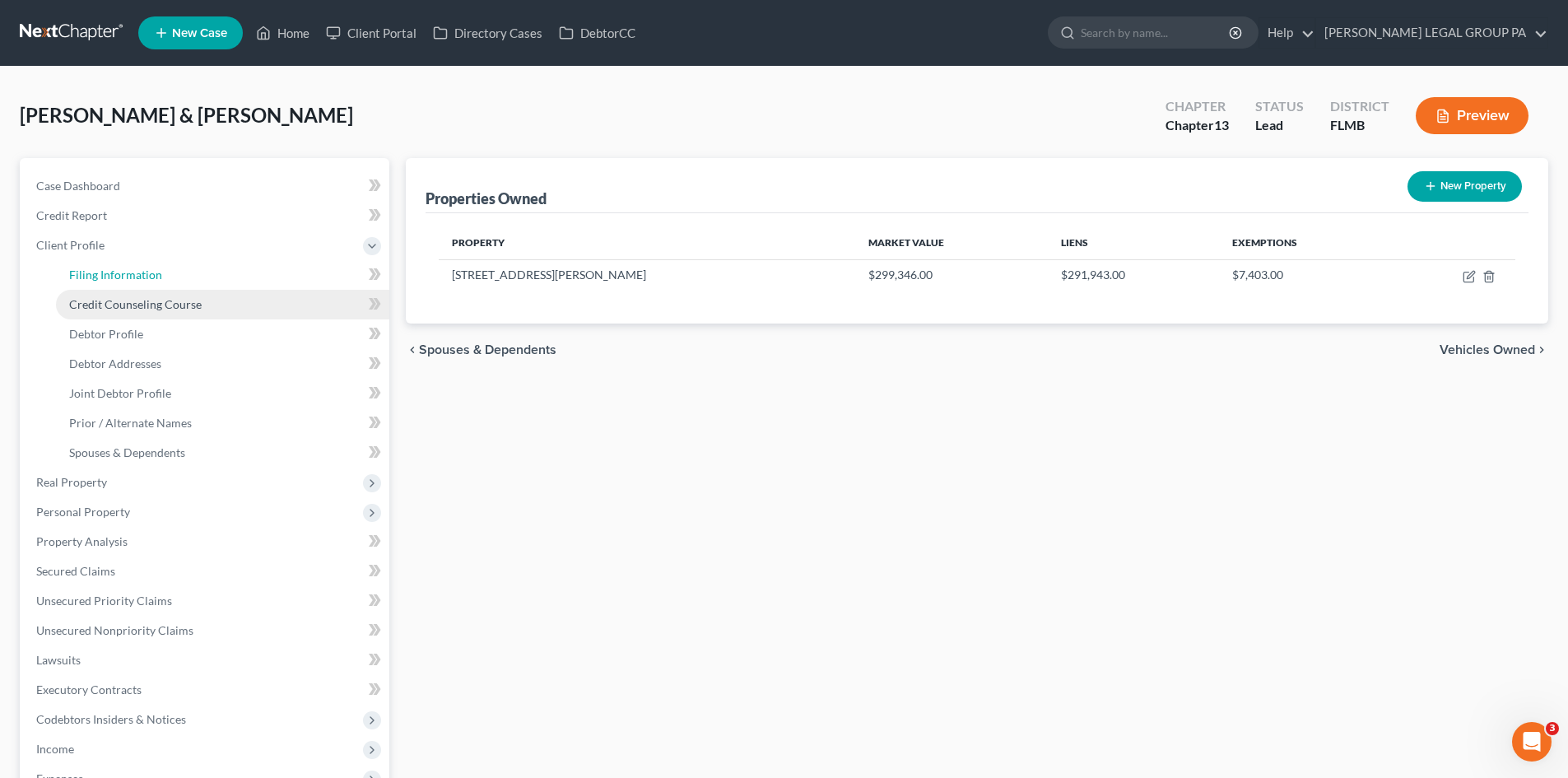
select select "15"
select select "0"
select select "9"
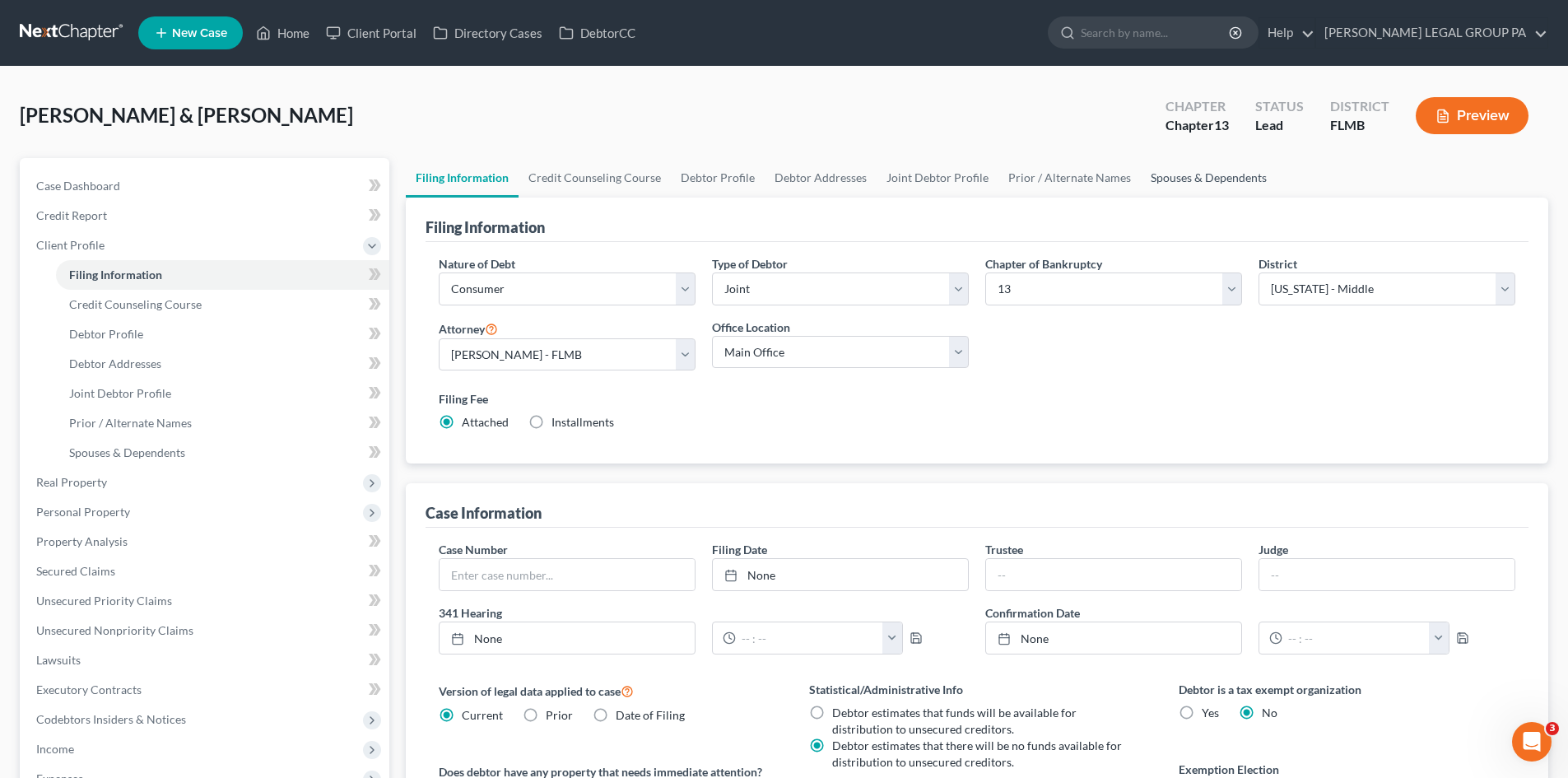
click at [1232, 177] on link "Spouses & Dependents" at bounding box center [1208, 177] width 135 height 39
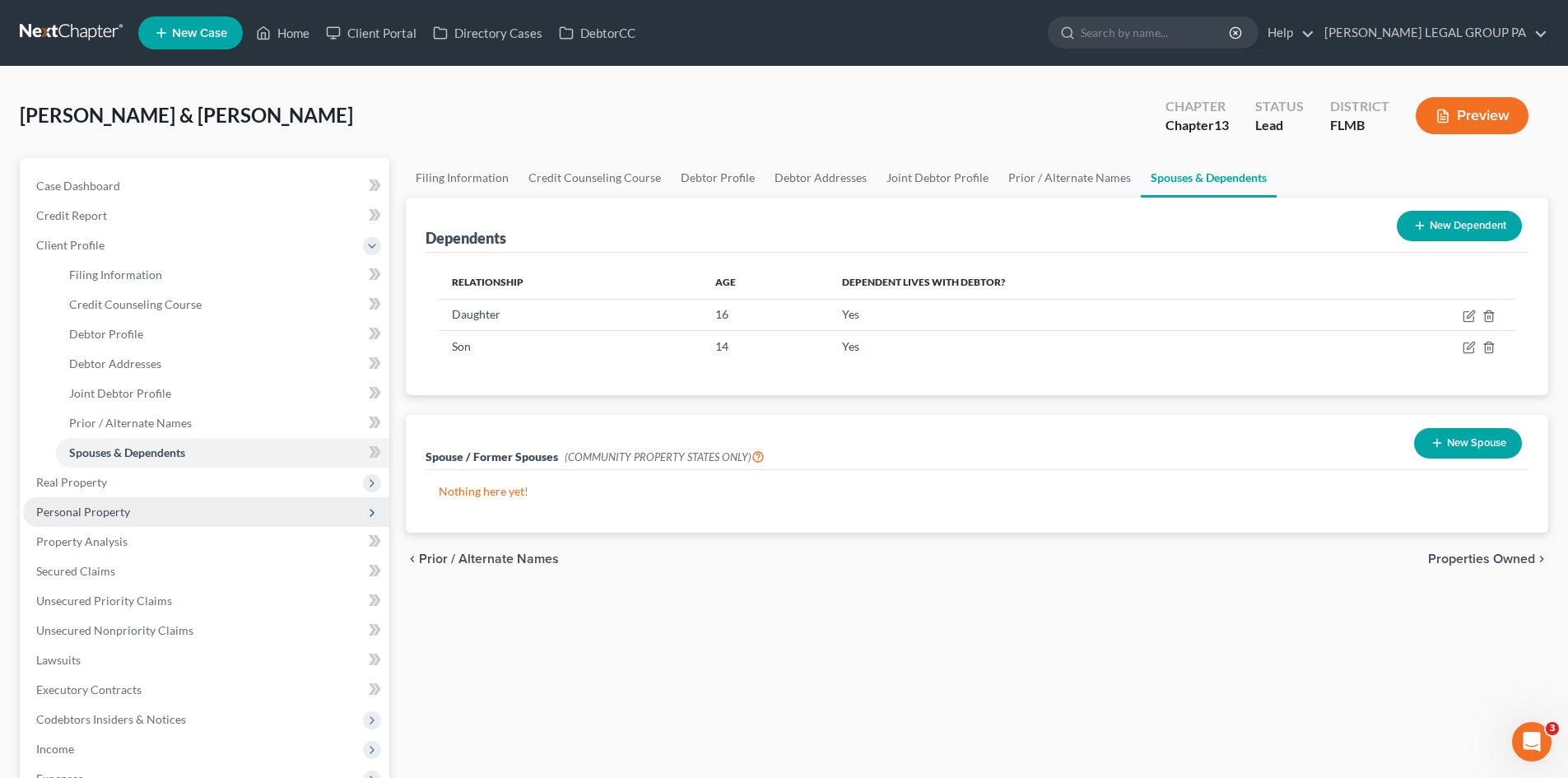
scroll to position [334, 0]
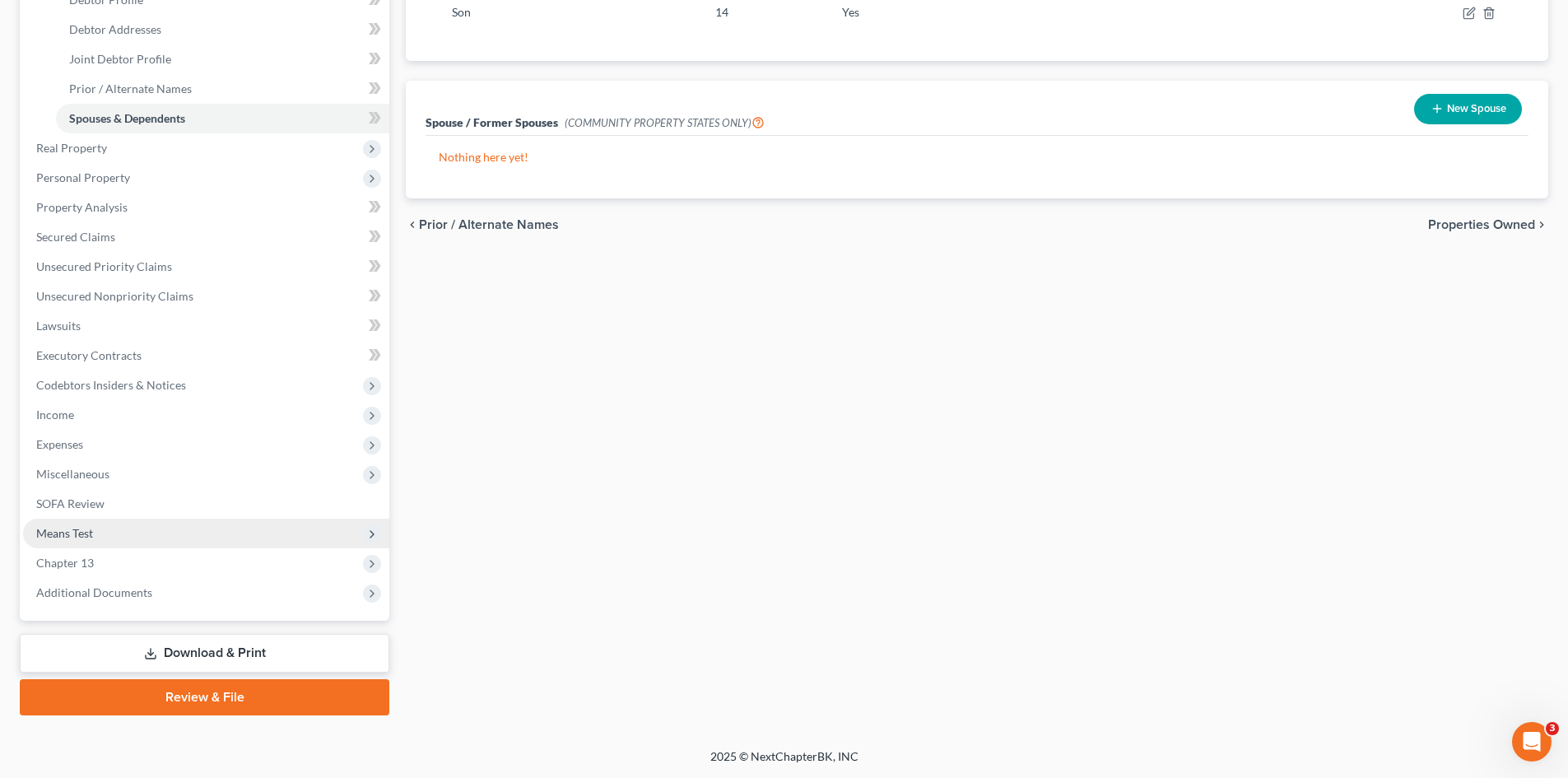
click at [176, 530] on span "Means Test" at bounding box center [206, 532] width 367 height 30
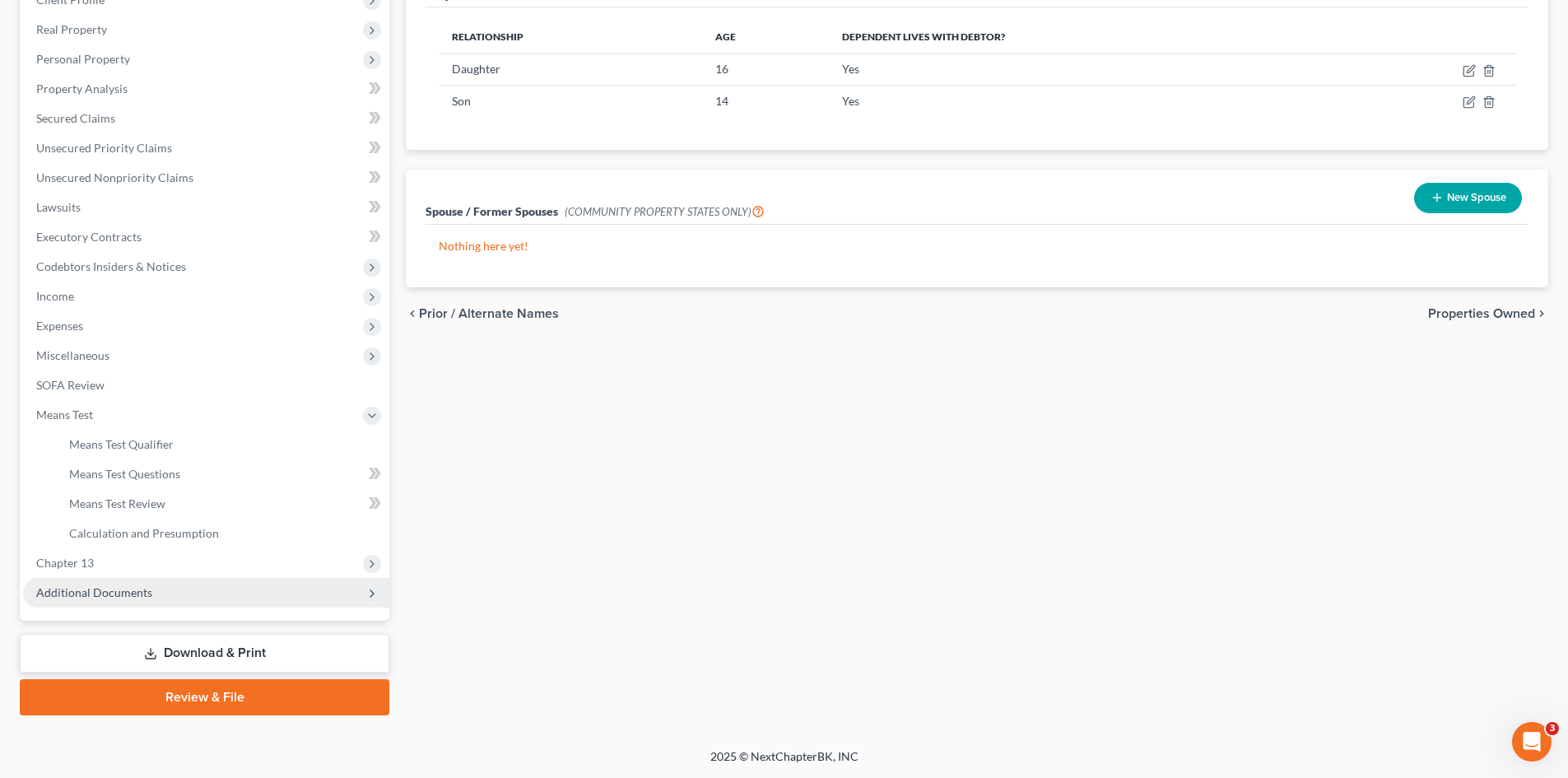
scroll to position [246, 0]
click at [175, 594] on span "Additional Documents" at bounding box center [206, 592] width 367 height 30
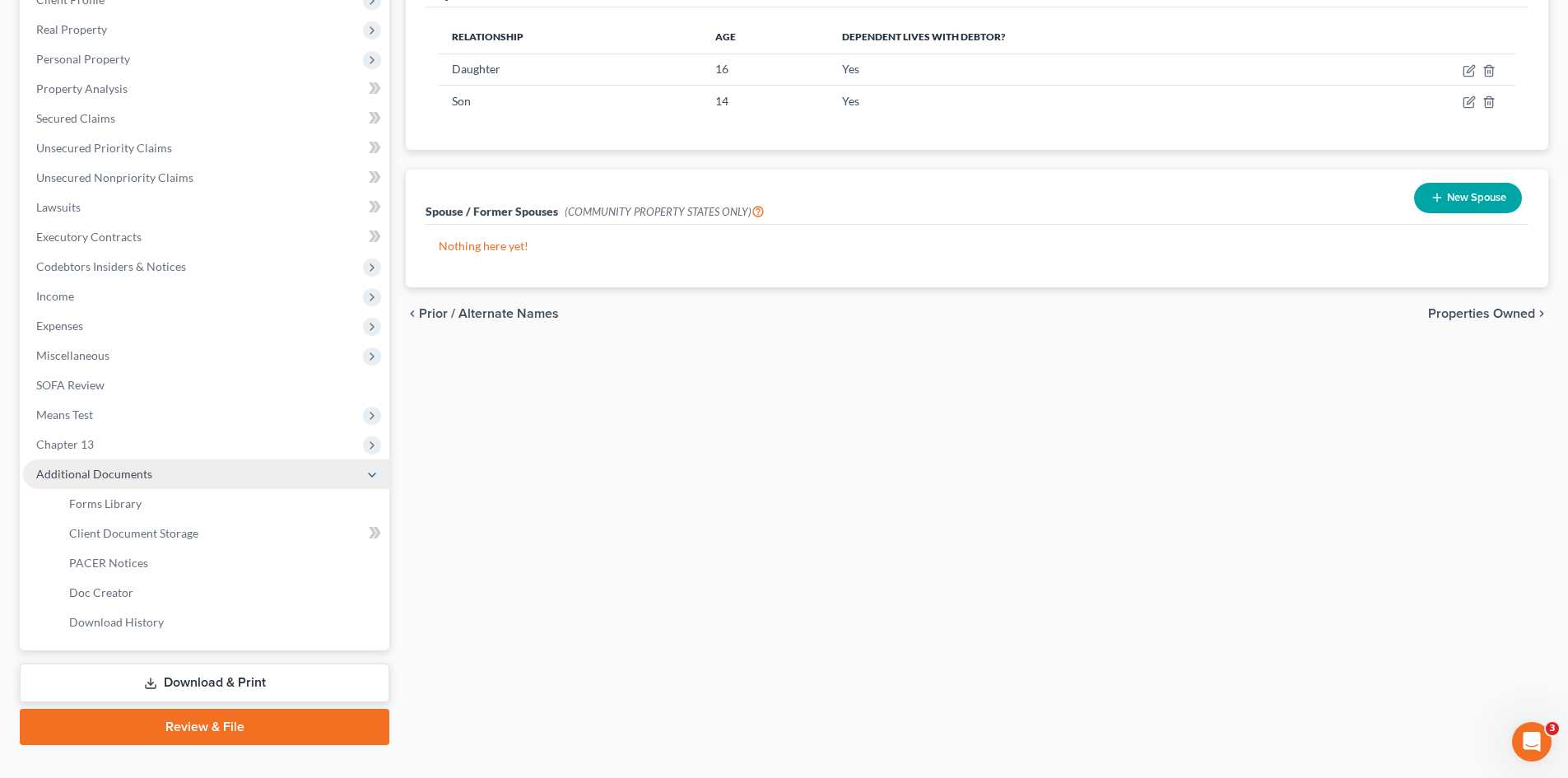
scroll to position [254, 0]
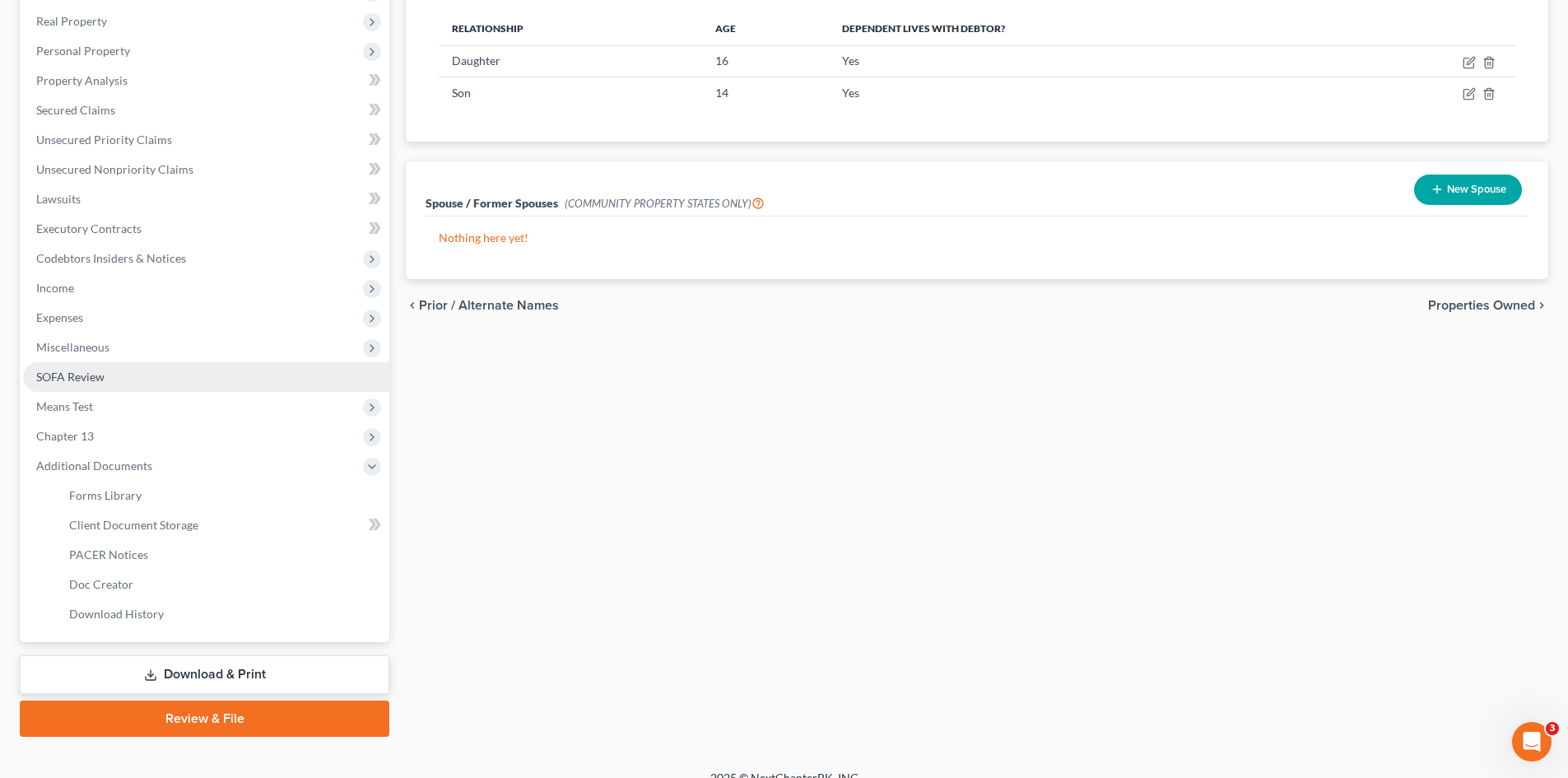
click at [98, 376] on span "SOFA Review" at bounding box center [70, 376] width 68 height 14
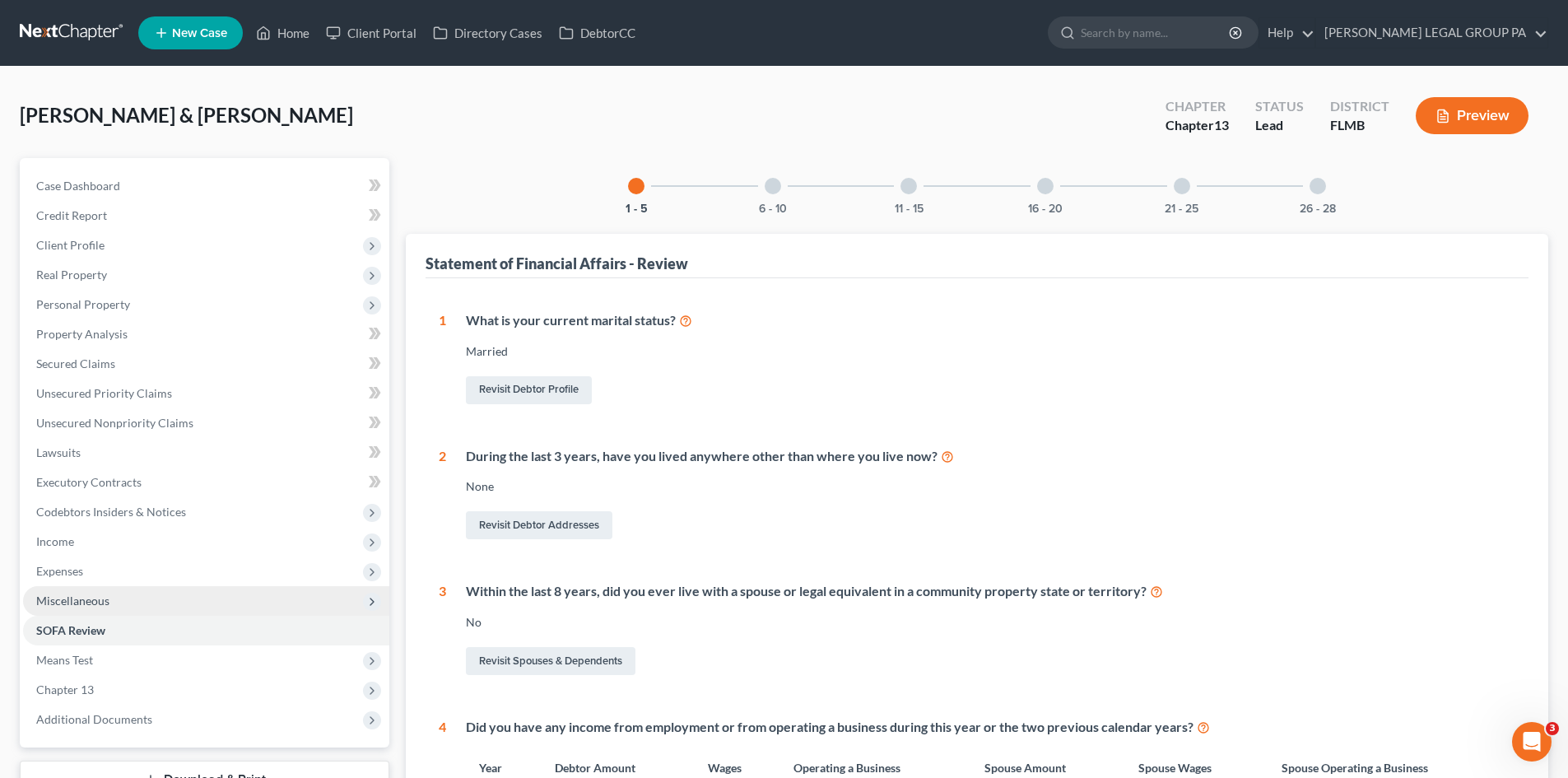
click at [113, 604] on span "Miscellaneous" at bounding box center [206, 601] width 367 height 30
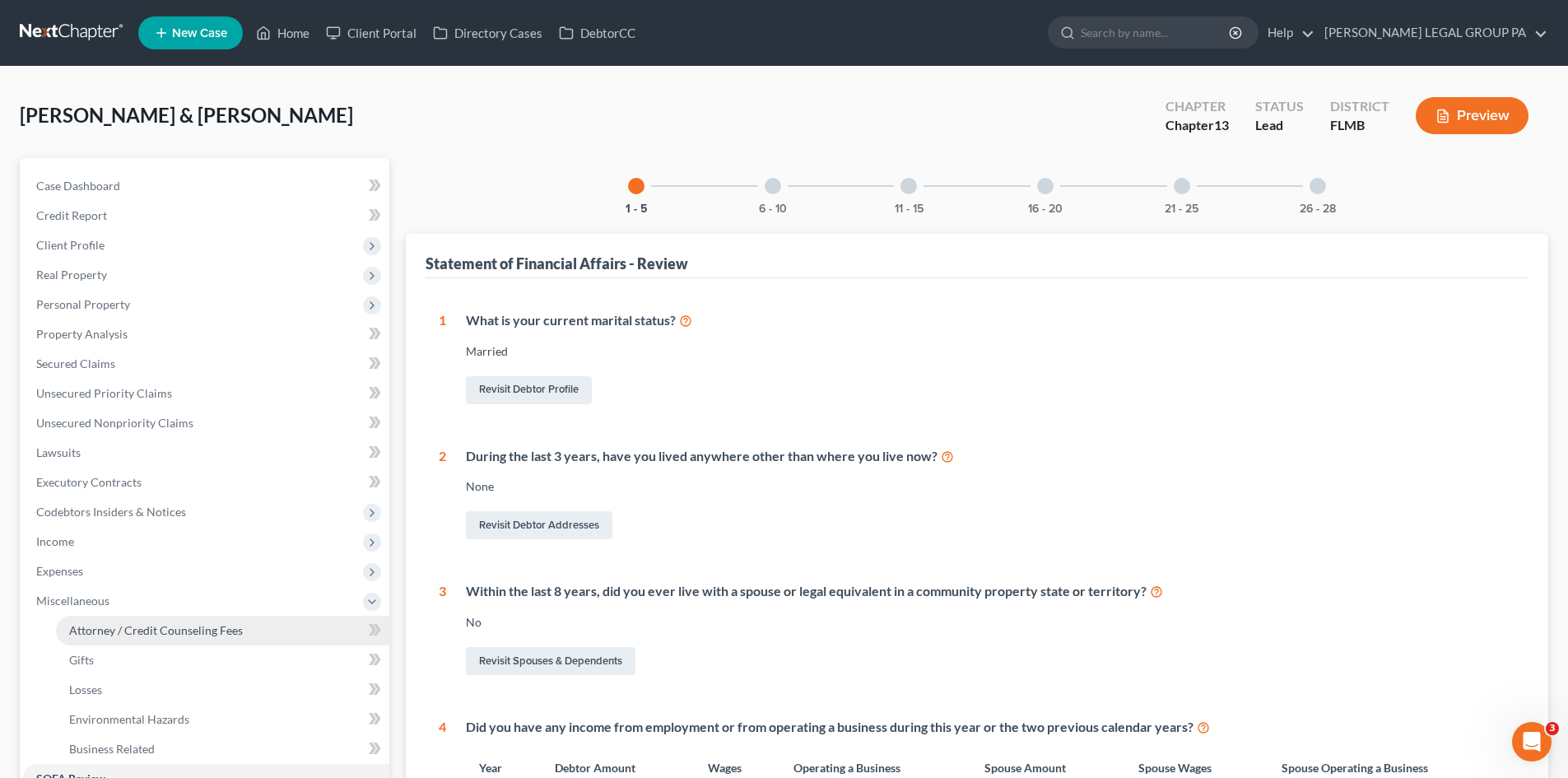
click at [129, 627] on span "Attorney / Credit Counseling Fees" at bounding box center [156, 630] width 174 height 14
select select "0"
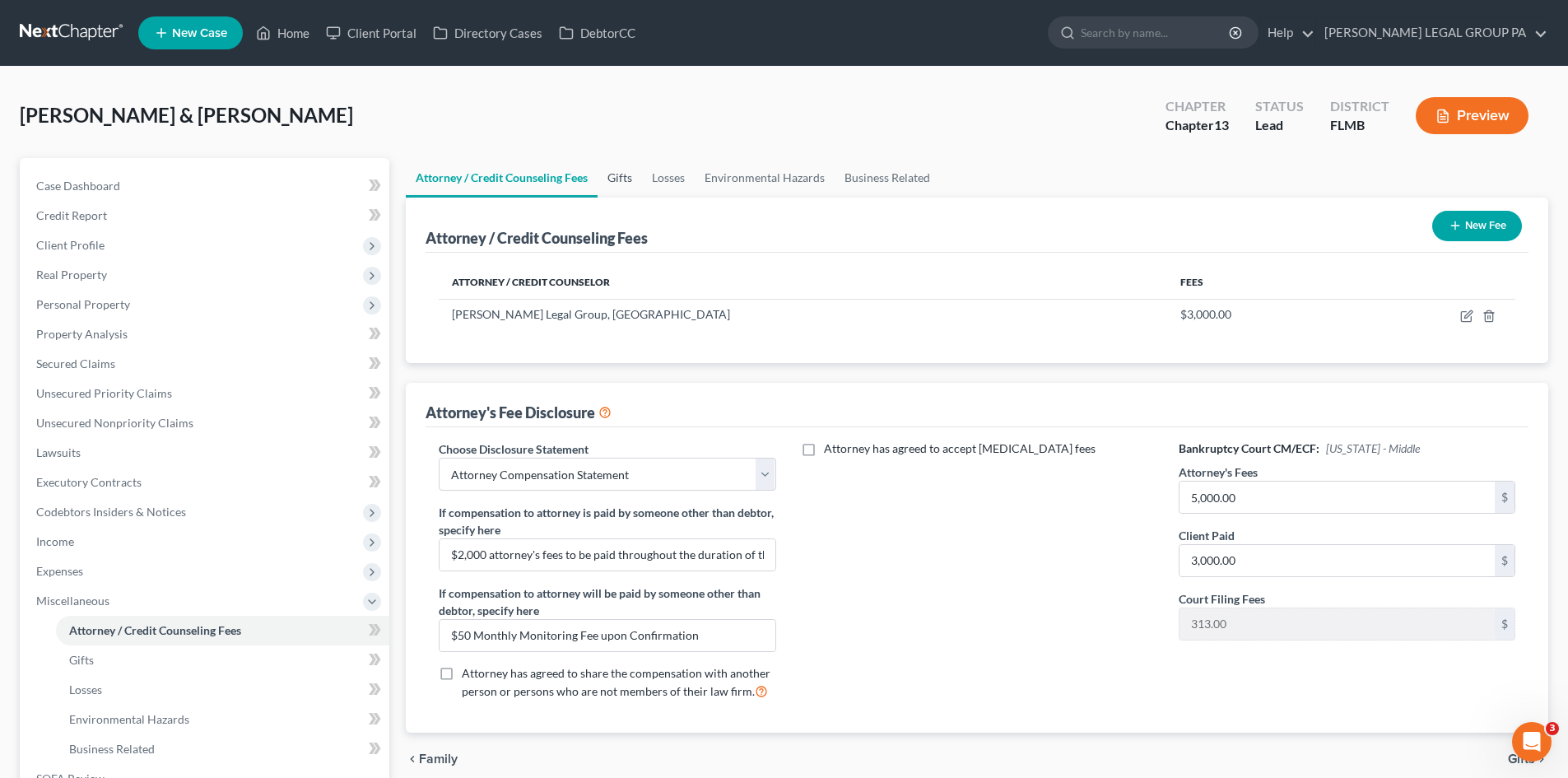
drag, startPoint x: 623, startPoint y: 175, endPoint x: 631, endPoint y: 174, distance: 8.1
click at [626, 175] on link "Gifts" at bounding box center [620, 177] width 45 height 39
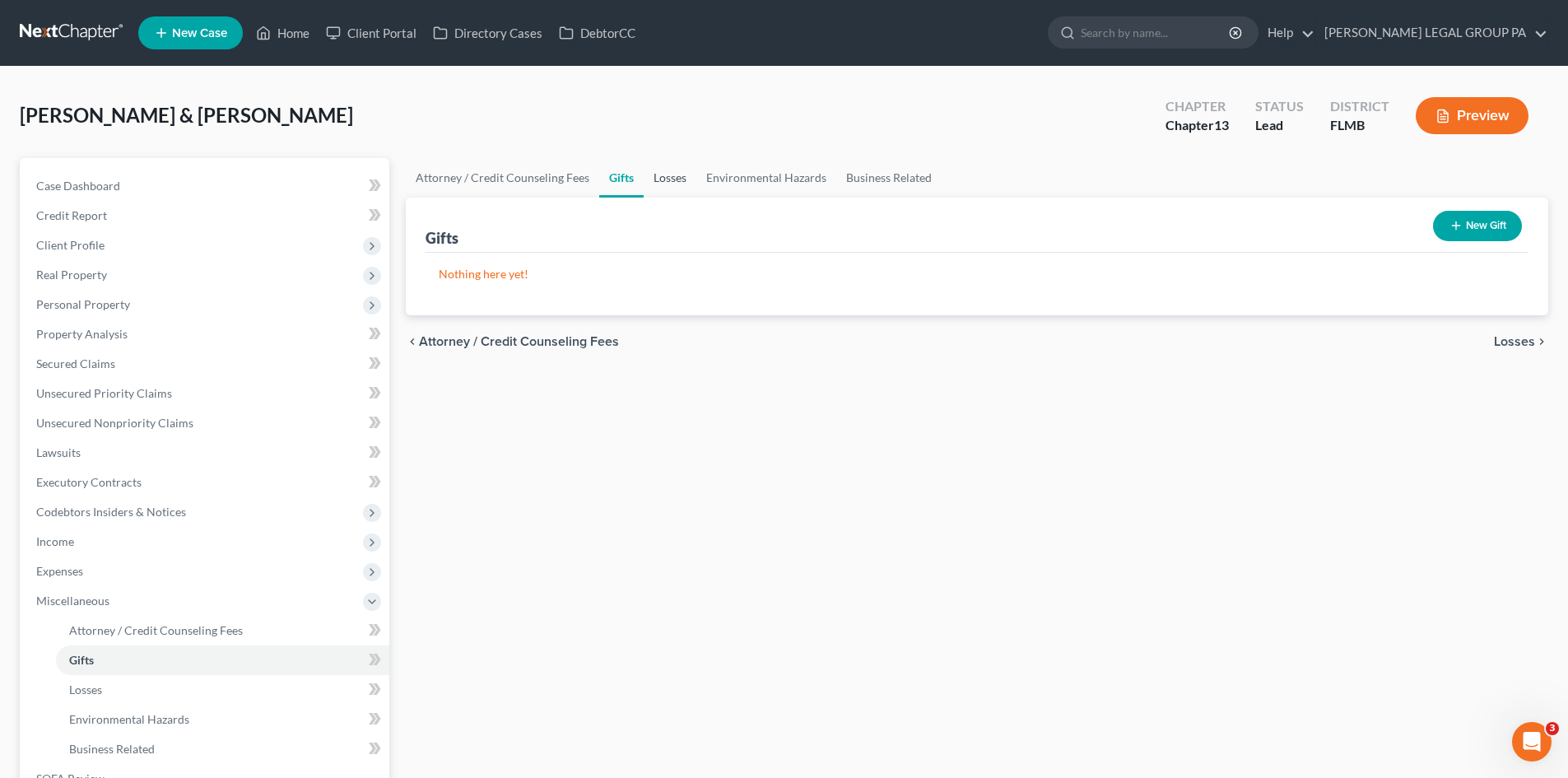
click at [662, 183] on link "Losses" at bounding box center [670, 177] width 53 height 39
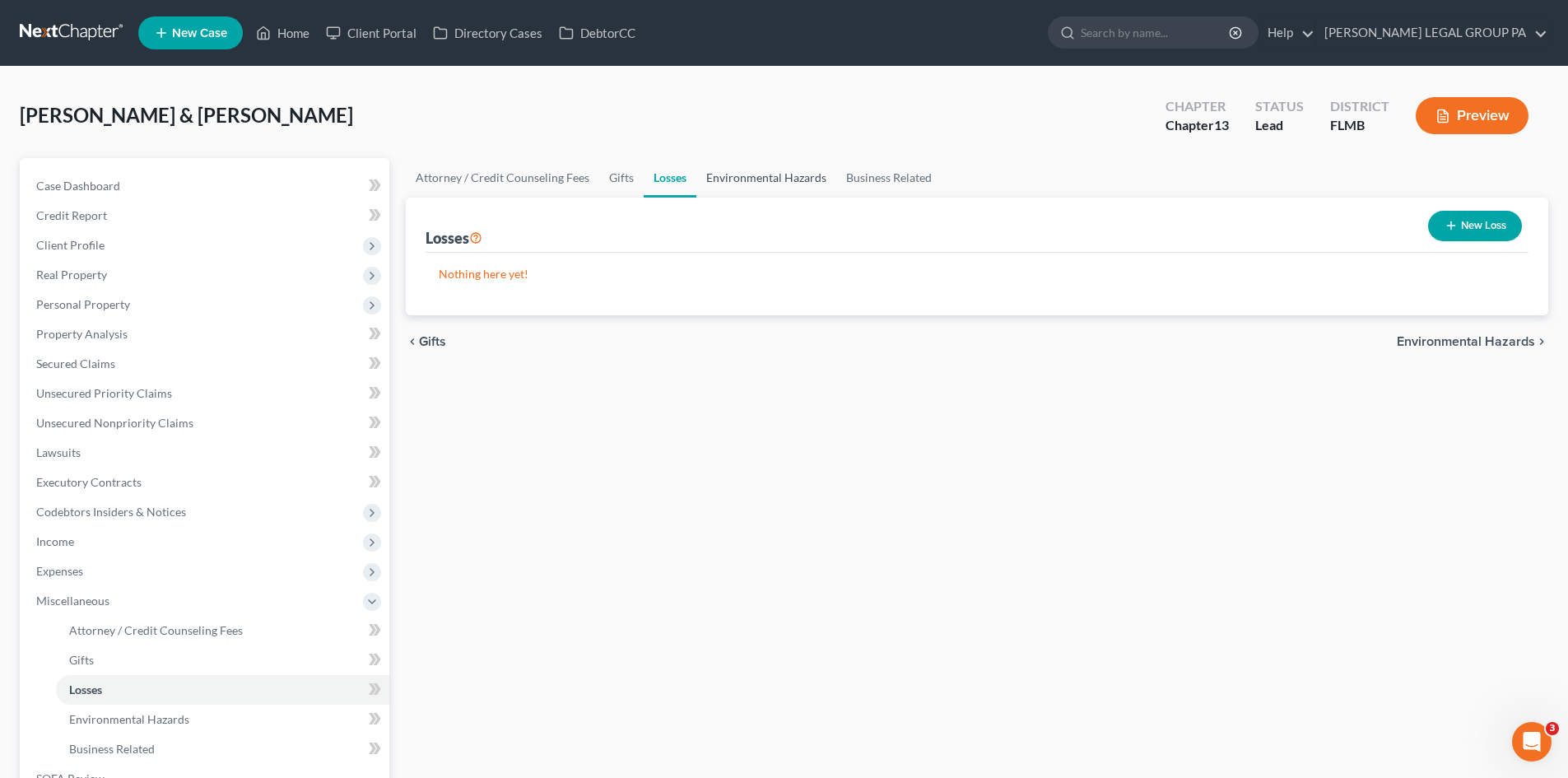
click at [774, 186] on link "Environmental Hazards" at bounding box center [767, 177] width 140 height 39
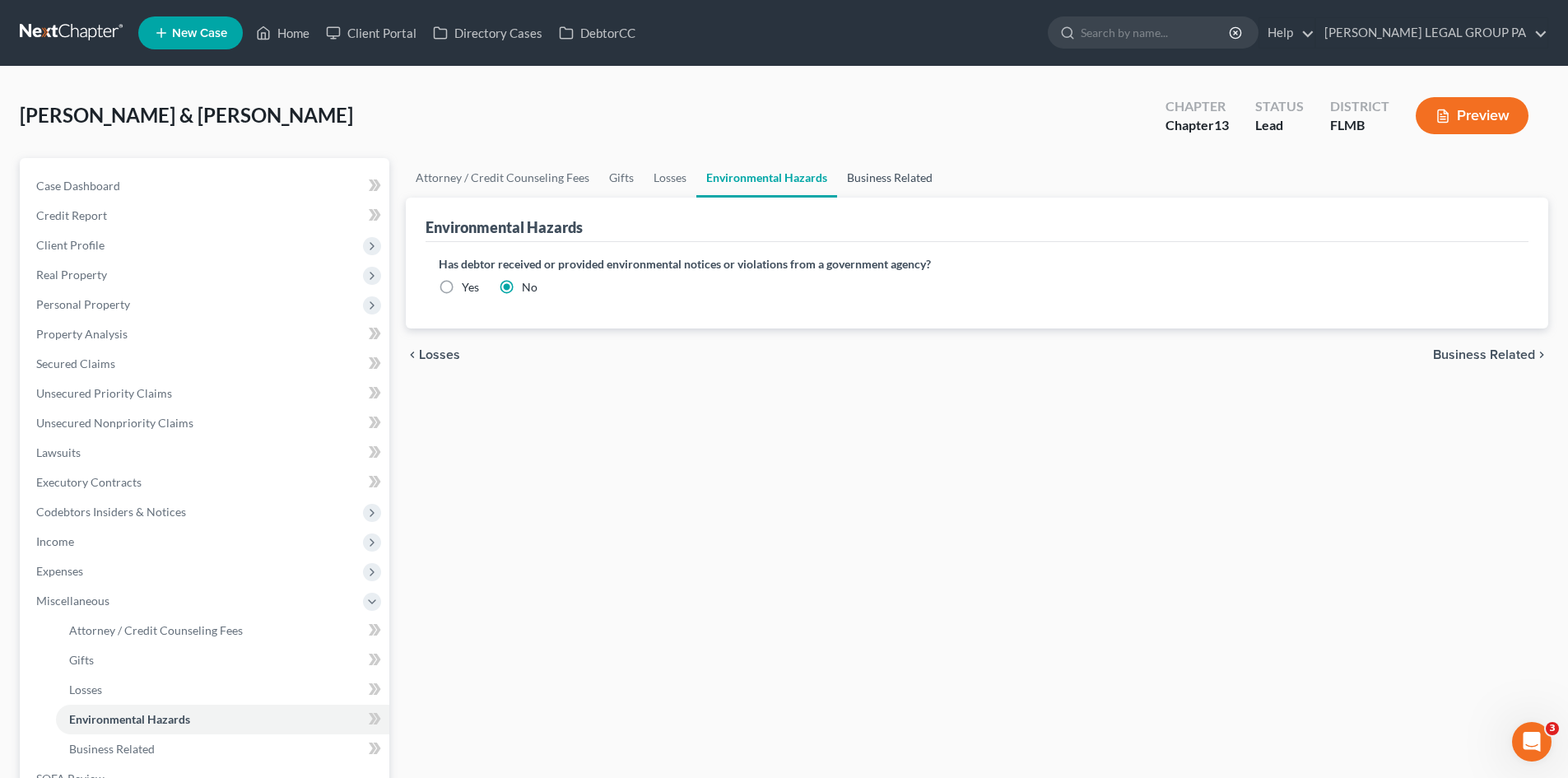
click at [905, 183] on link "Business Related" at bounding box center [890, 177] width 106 height 39
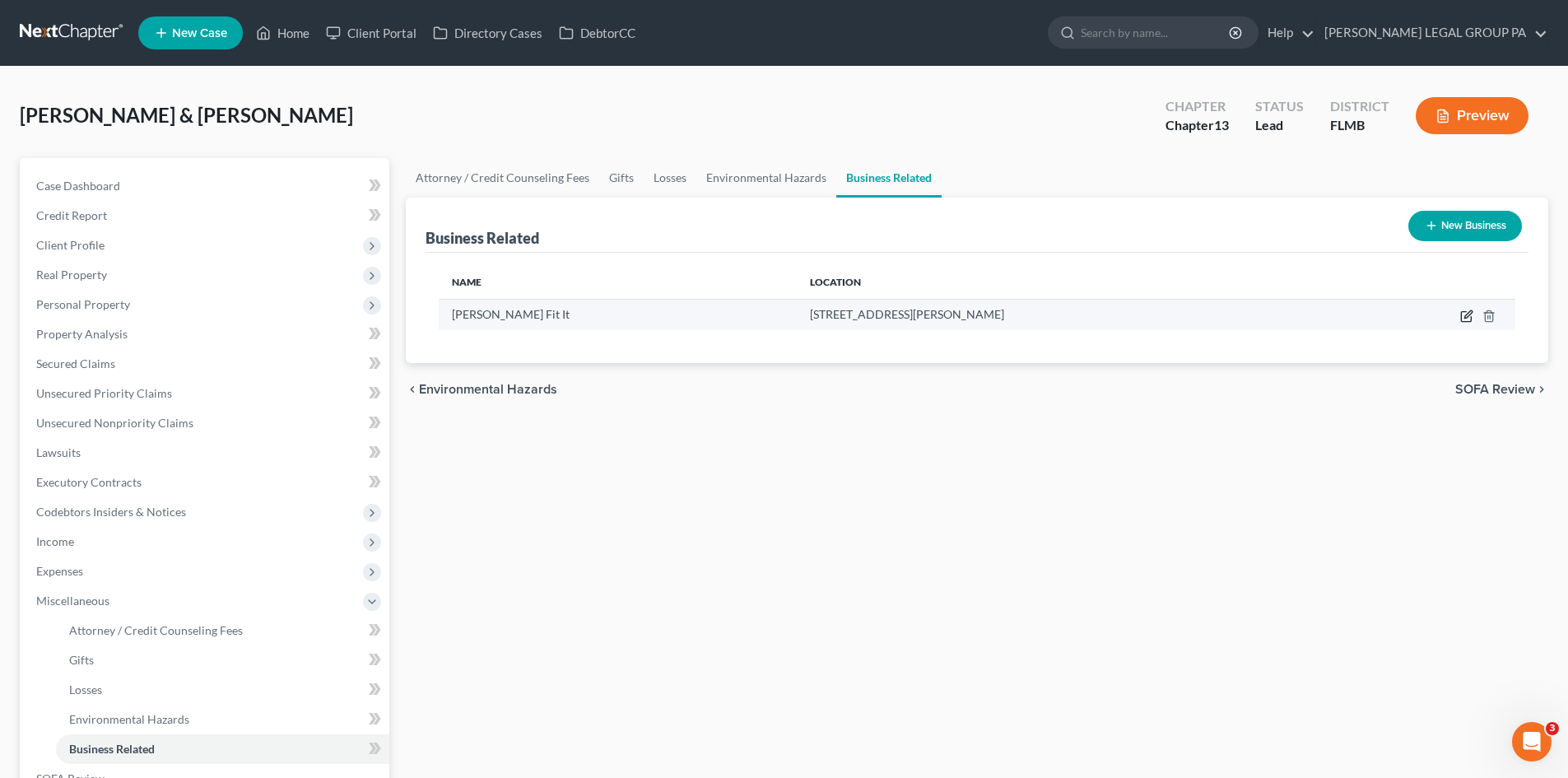
click at [1472, 321] on icon "button" at bounding box center [1467, 316] width 13 height 13
select select "sole_proprietor"
select select "9"
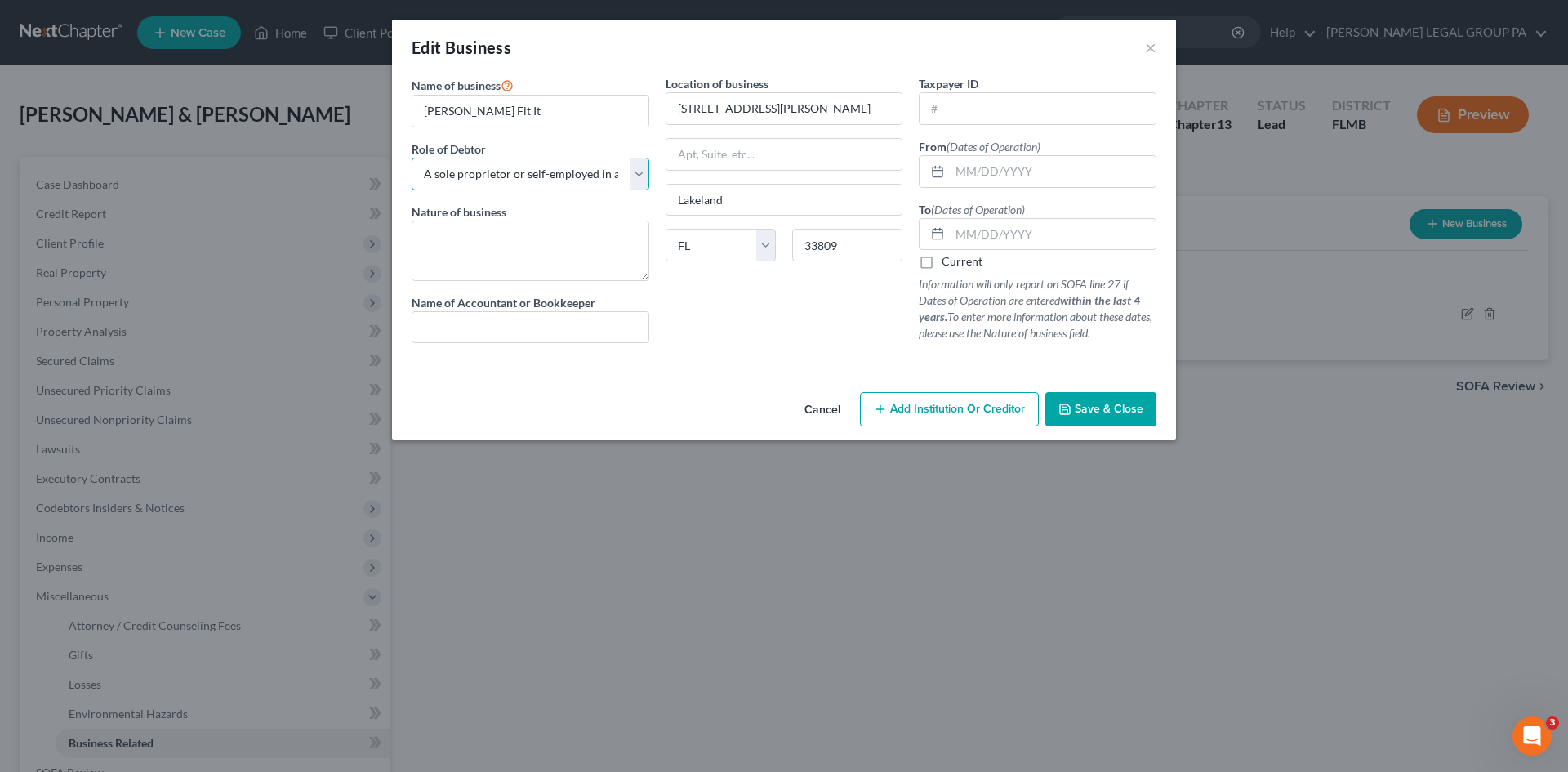
drag, startPoint x: 458, startPoint y: 182, endPoint x: 484, endPoint y: 187, distance: 26.5
click at [458, 182] on select "Select A member of a limited liability company (LLC) or limited liability partn…" at bounding box center [530, 173] width 237 height 33
click at [591, 427] on div "Cancel Add Institution Or Creditor Save & Close" at bounding box center [784, 412] width 784 height 54
click at [1148, 44] on button "×" at bounding box center [1150, 47] width 12 height 20
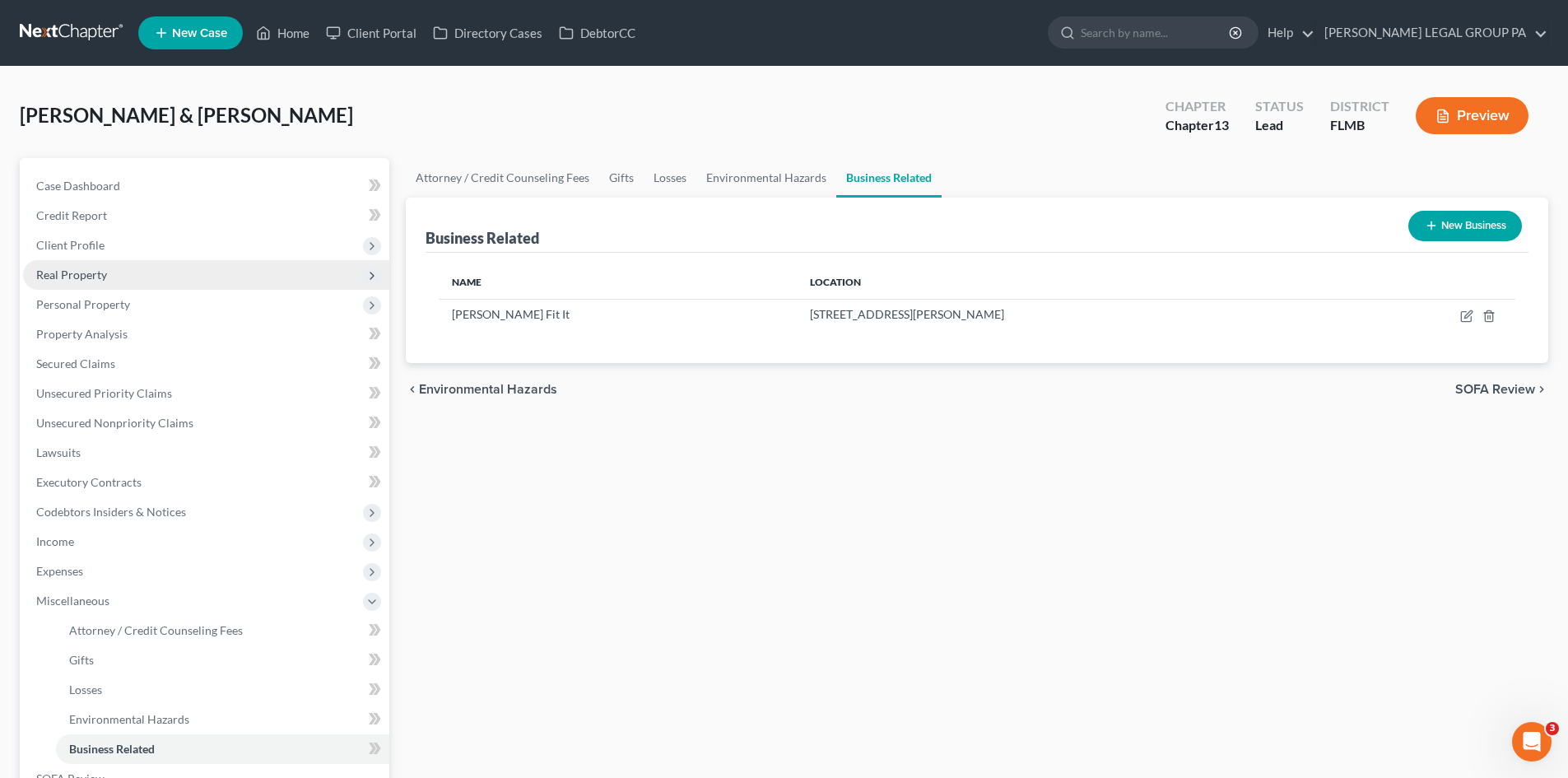
drag, startPoint x: 147, startPoint y: 275, endPoint x: 155, endPoint y: 287, distance: 14.4
click at [147, 275] on span "Real Property" at bounding box center [206, 274] width 367 height 30
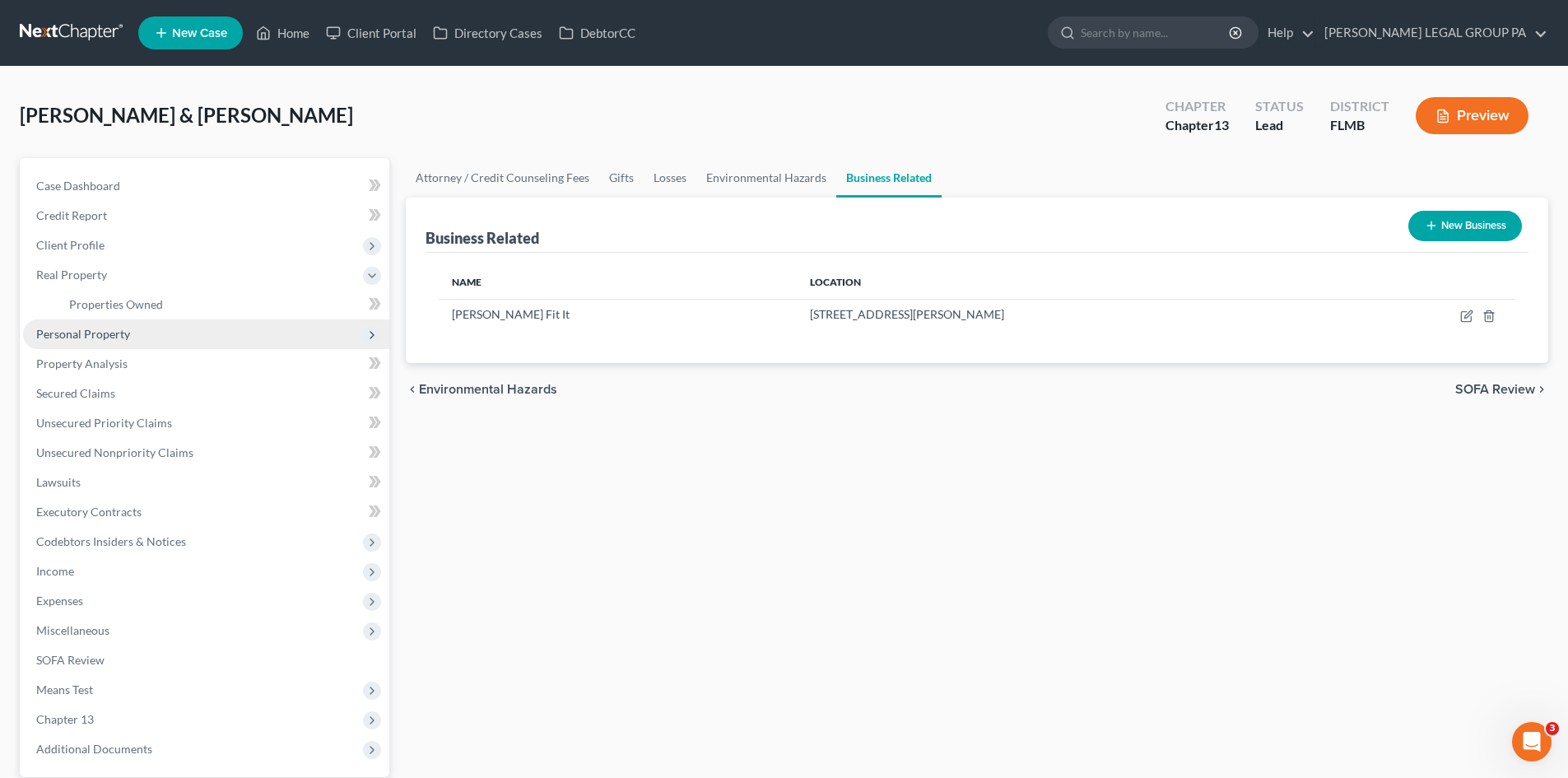
click at [148, 325] on span "Personal Property" at bounding box center [206, 333] width 367 height 30
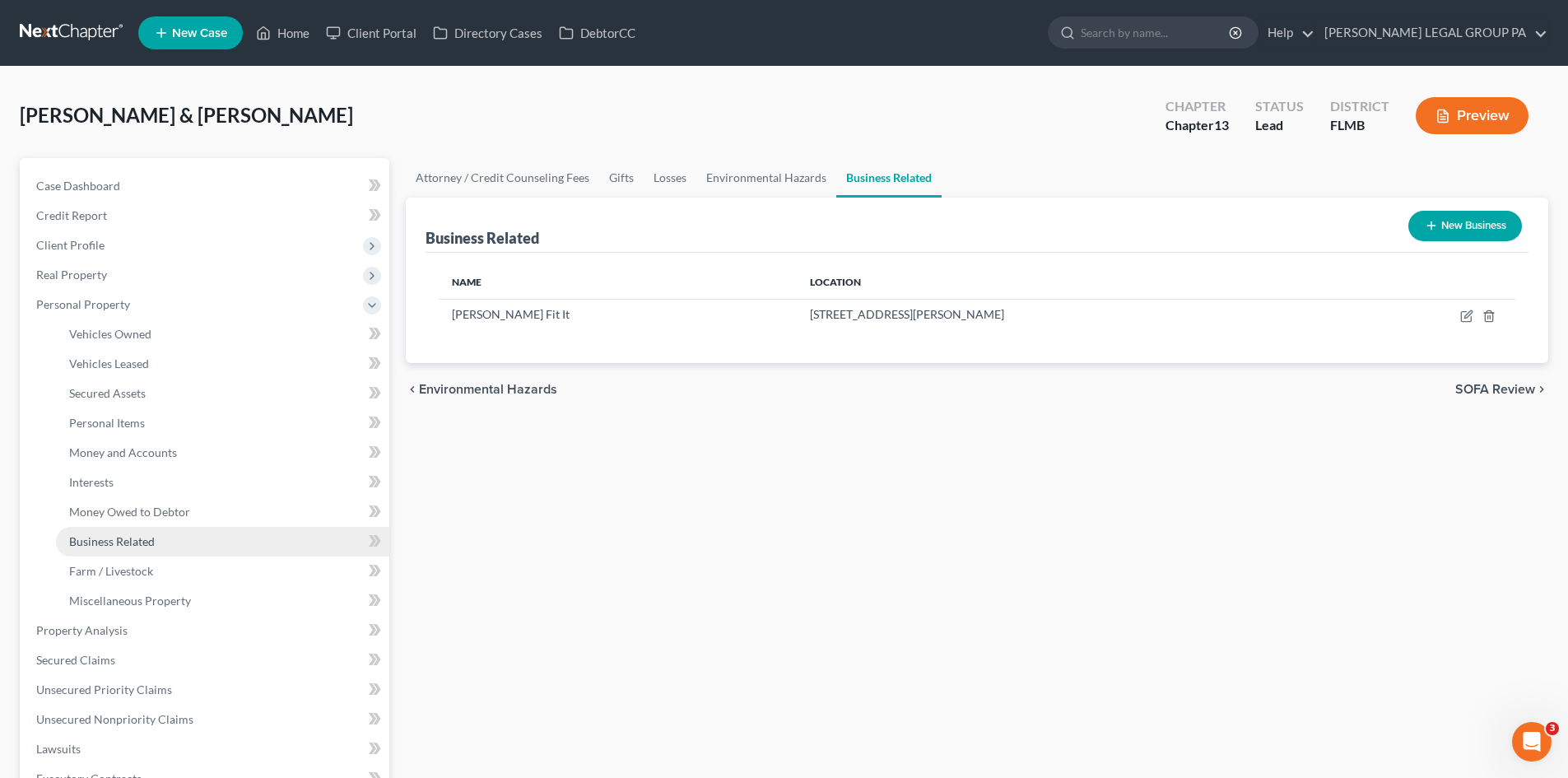
drag, startPoint x: 154, startPoint y: 329, endPoint x: 92, endPoint y: 545, distance: 224.7
click at [91, 545] on span "Business Related" at bounding box center [111, 541] width 85 height 14
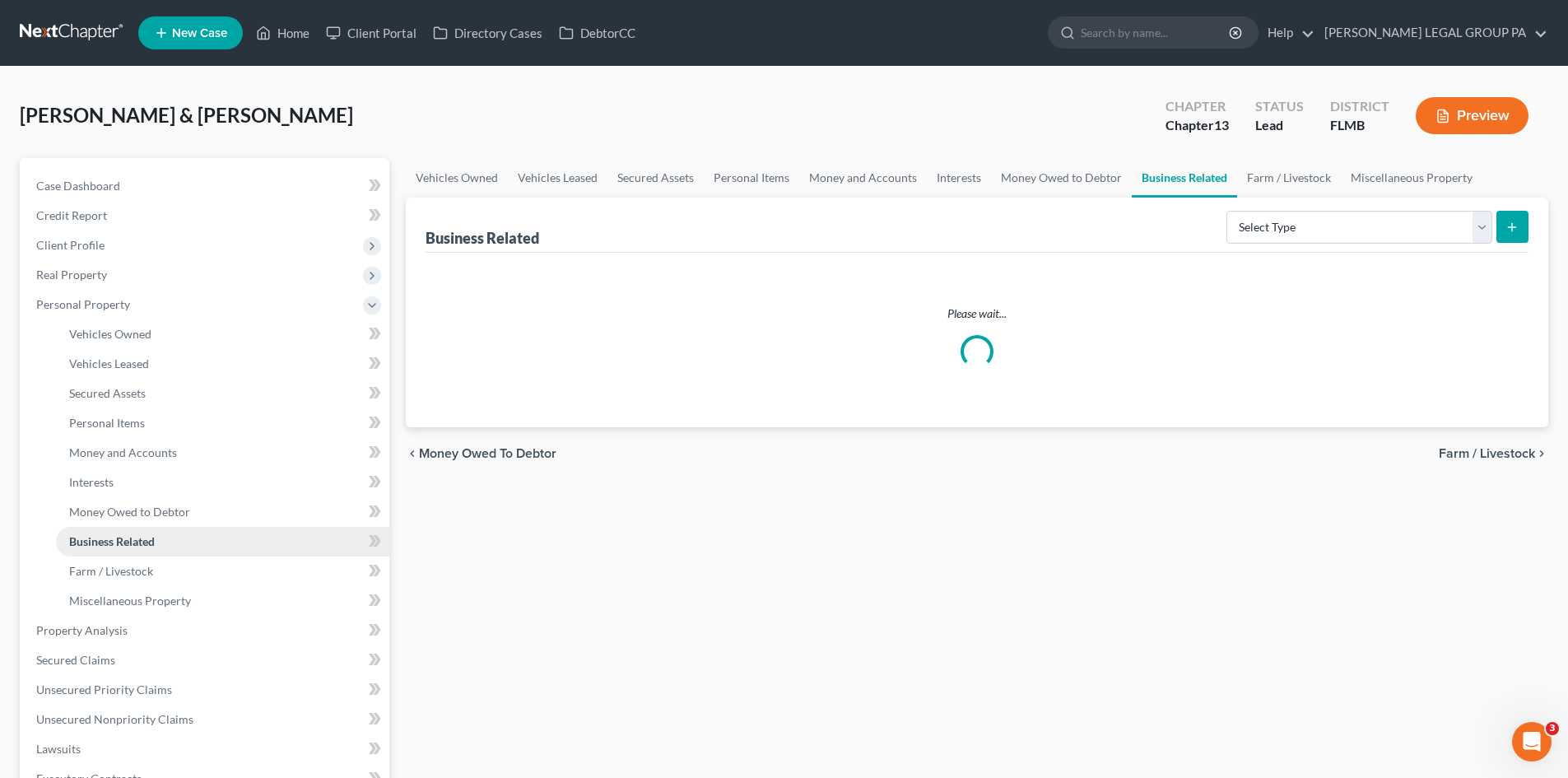
click at [95, 544] on span "Business Related" at bounding box center [111, 541] width 85 height 14
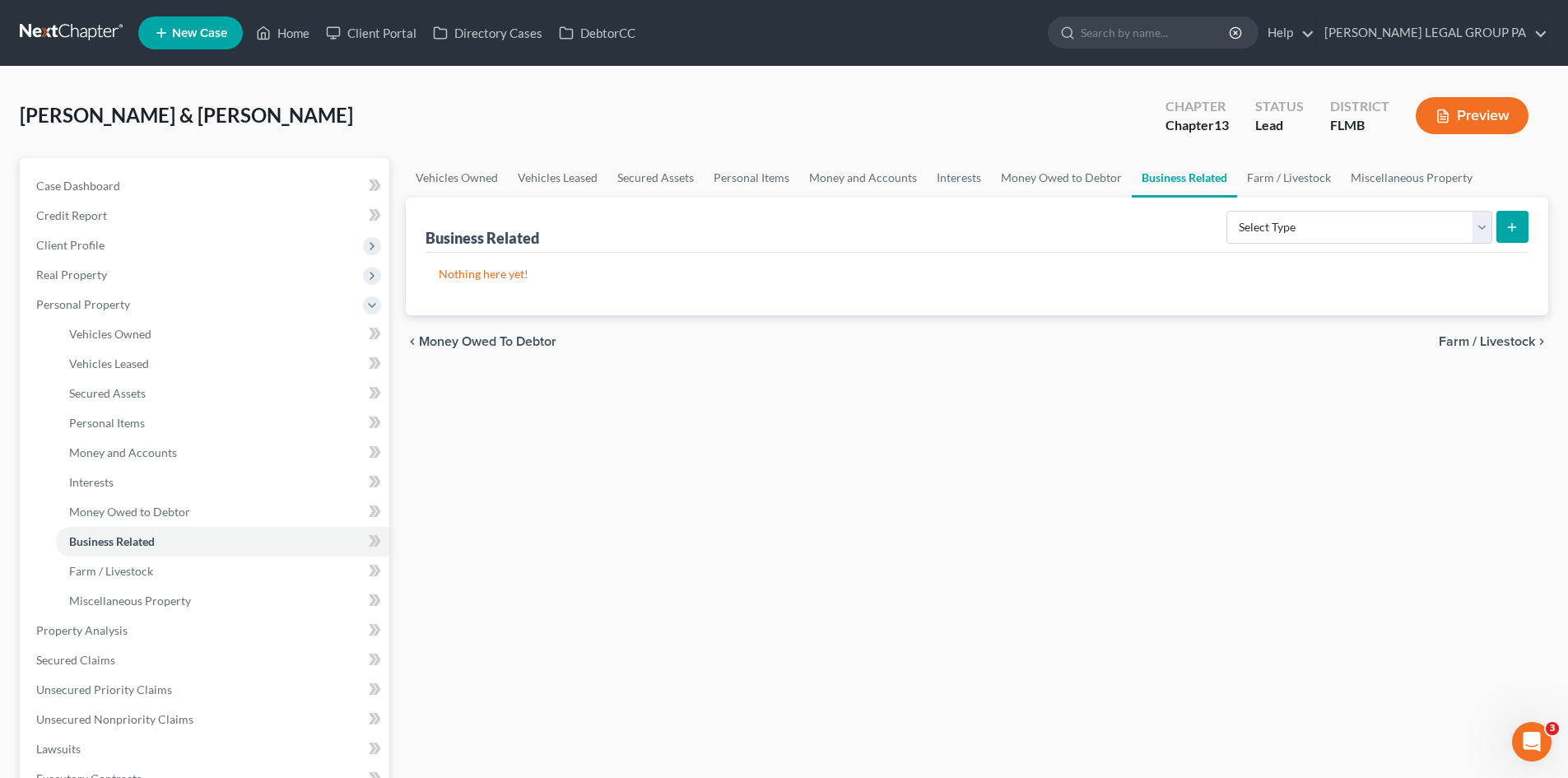
click at [1234, 244] on form "Select Type Customer Lists Franchises Inventory Licenses Machinery Office Equip…" at bounding box center [1377, 228] width 302 height 34
drag, startPoint x: 1266, startPoint y: 226, endPoint x: 1256, endPoint y: 240, distance: 17.2
click at [1266, 226] on select "Select Type Customer Lists Franchises Inventory Licenses Machinery Office Equip…" at bounding box center [1359, 227] width 266 height 33
click at [882, 446] on div "Vehicles Owned Vehicles Leased Secured Assets Personal Items Money and Accounts…" at bounding box center [976, 647] width 1159 height 980
drag, startPoint x: 108, startPoint y: 268, endPoint x: 116, endPoint y: 273, distance: 9.4
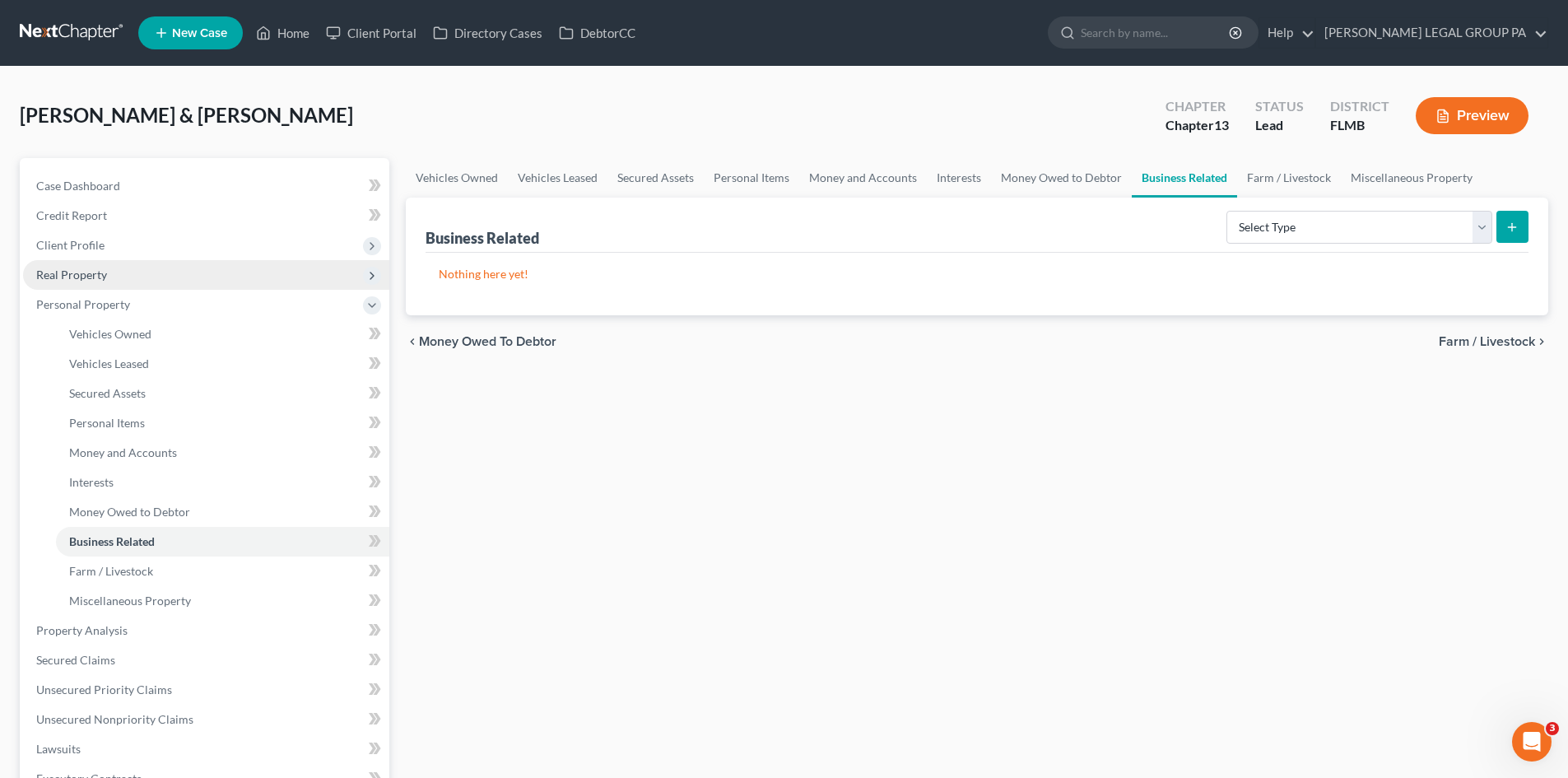
click at [109, 266] on span "Real Property" at bounding box center [206, 274] width 367 height 30
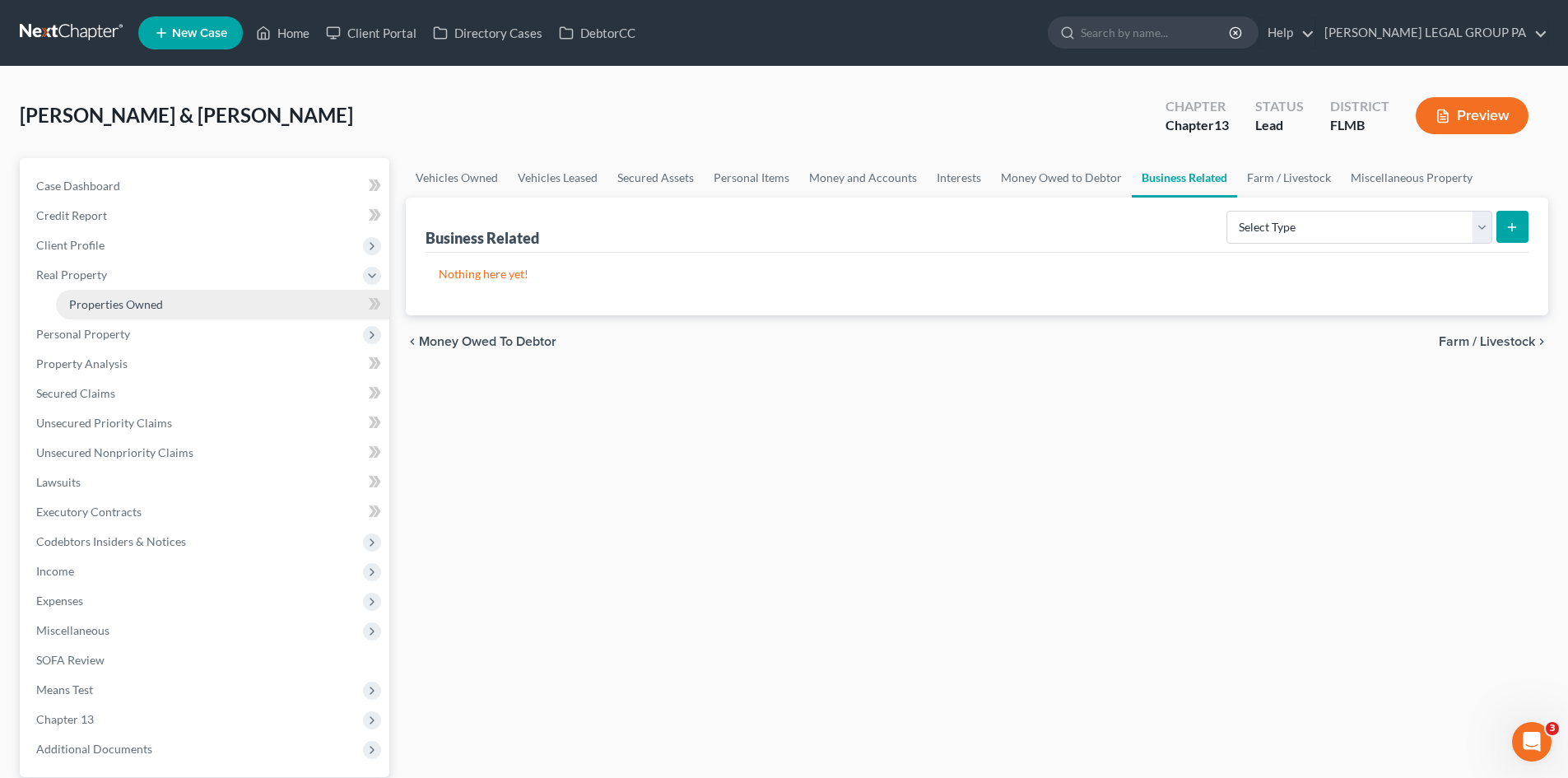
click at [127, 297] on span "Properties Owned" at bounding box center [116, 304] width 94 height 14
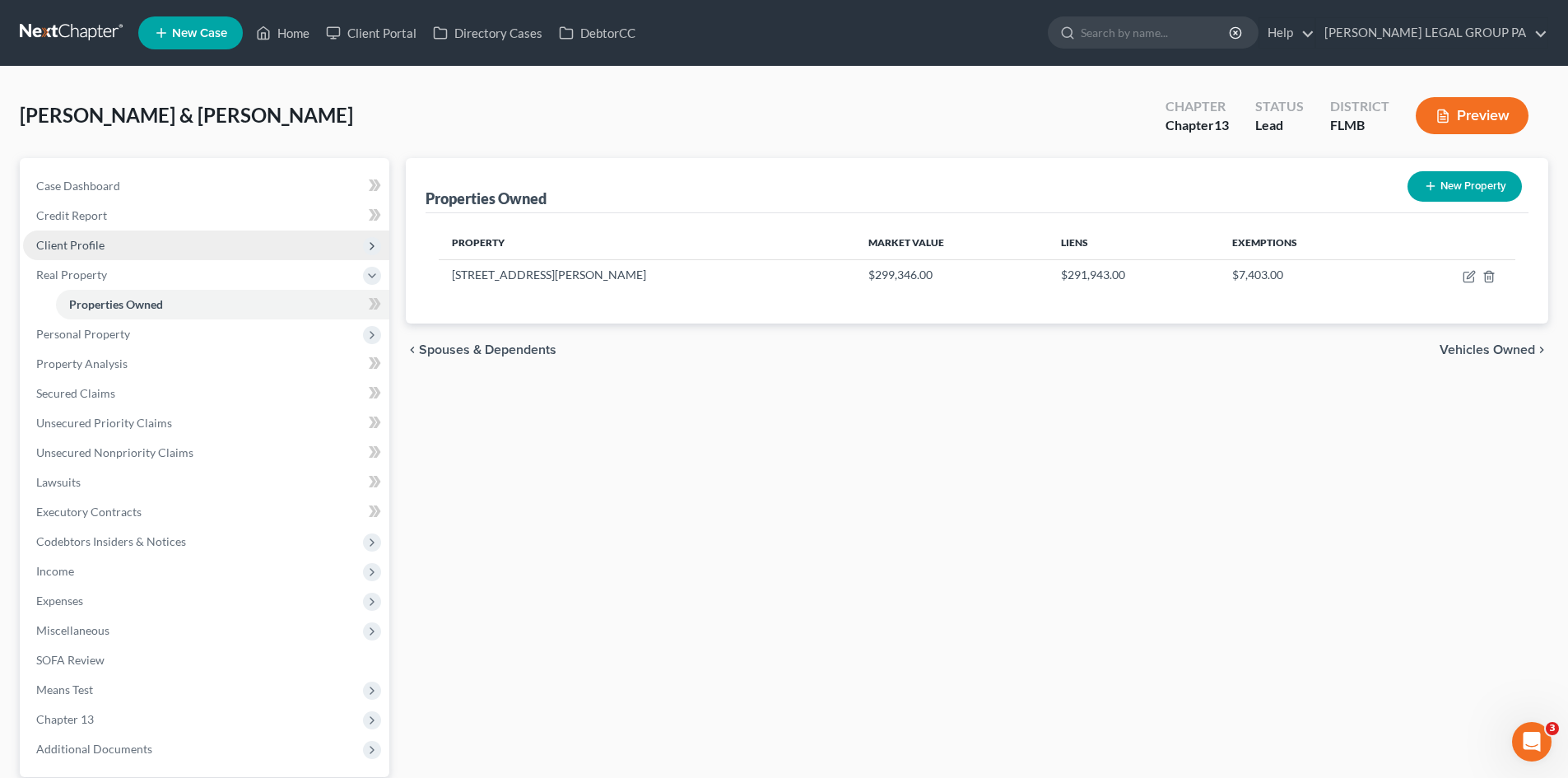
click at [129, 247] on span "Client Profile" at bounding box center [206, 245] width 367 height 30
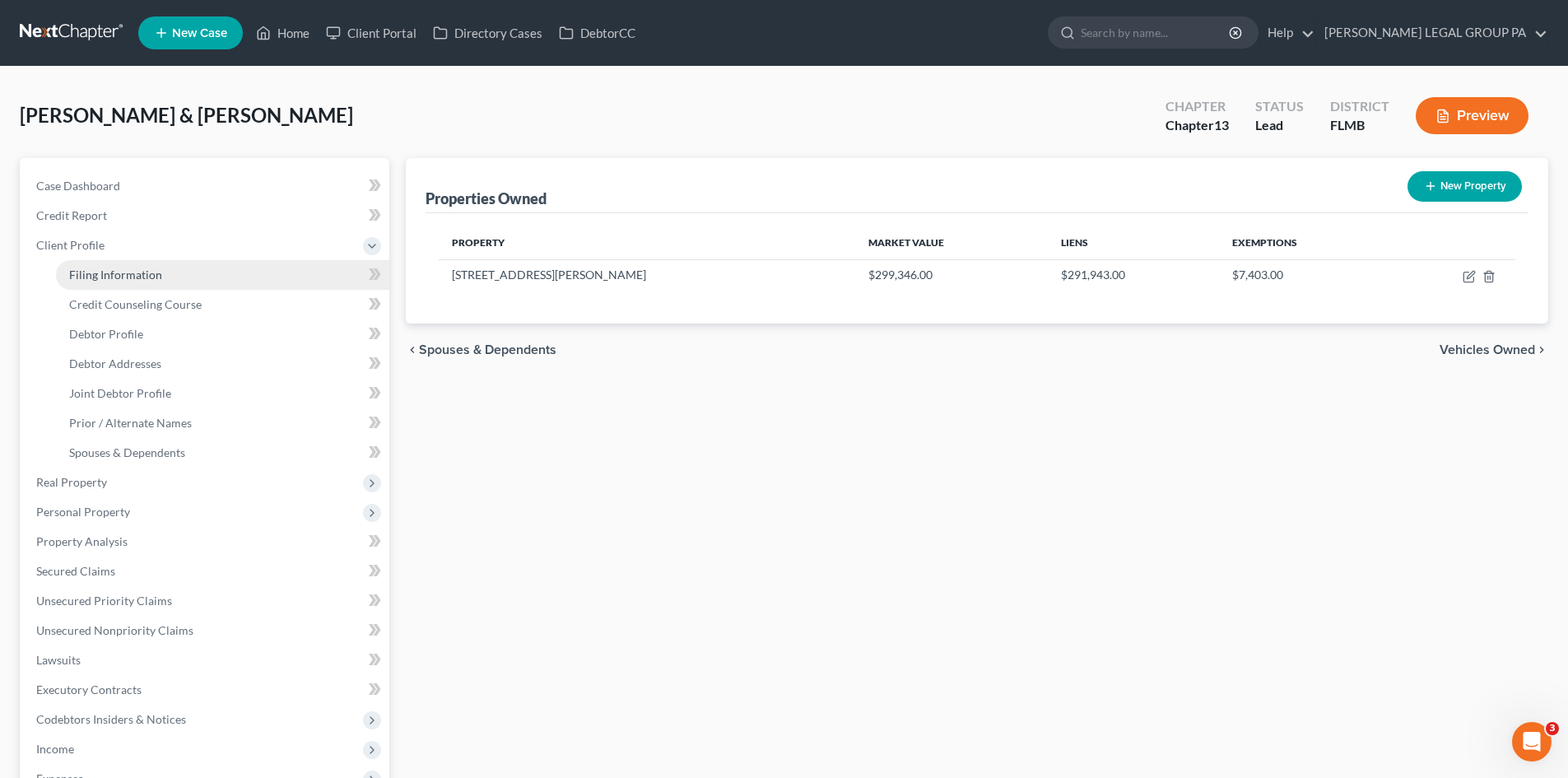
drag, startPoint x: 134, startPoint y: 267, endPoint x: 158, endPoint y: 264, distance: 24.2
click at [136, 267] on span "Filing Information" at bounding box center [116, 274] width 93 height 14
select select "1"
select select "3"
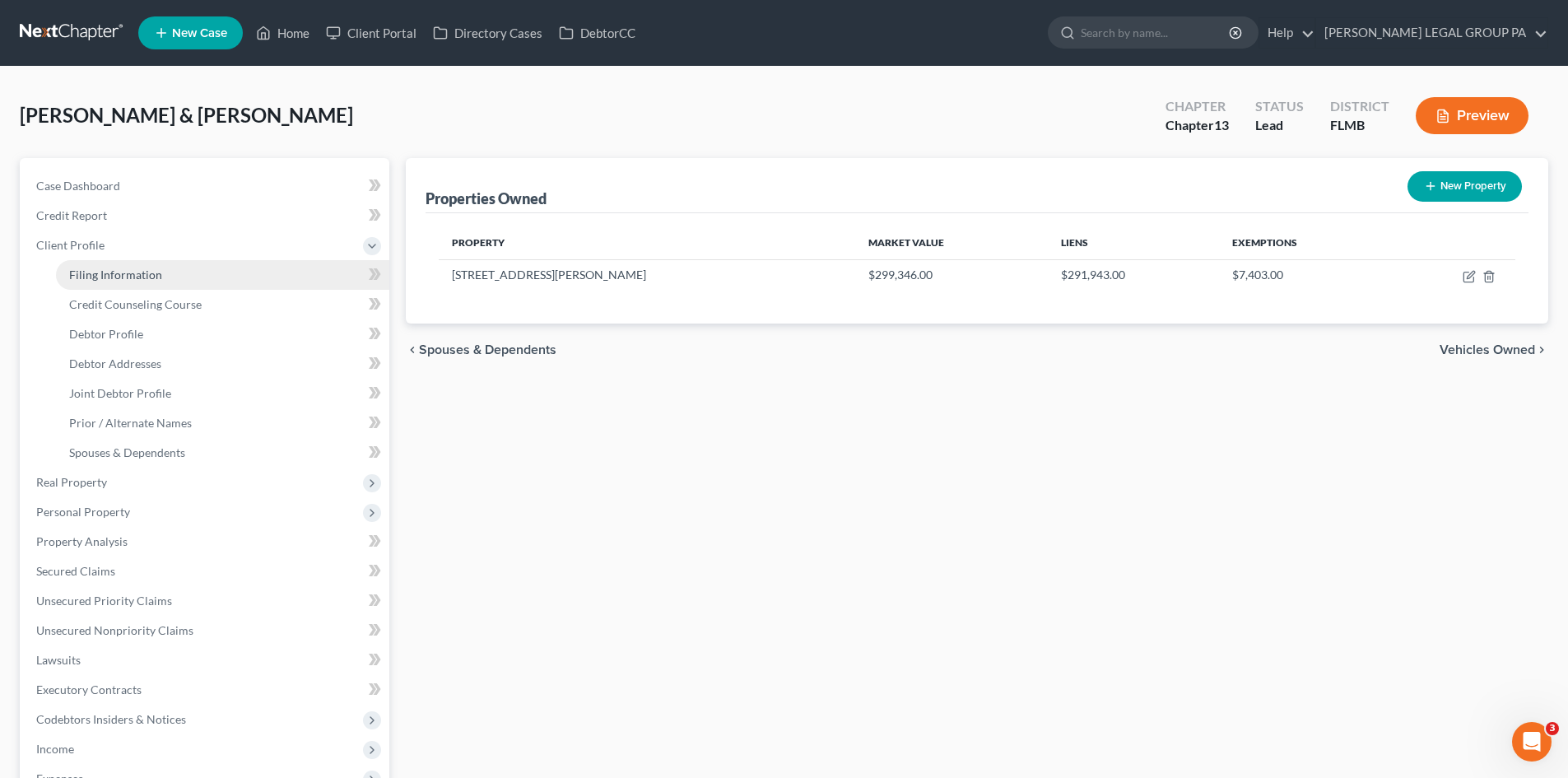
select select "15"
select select "0"
select select "9"
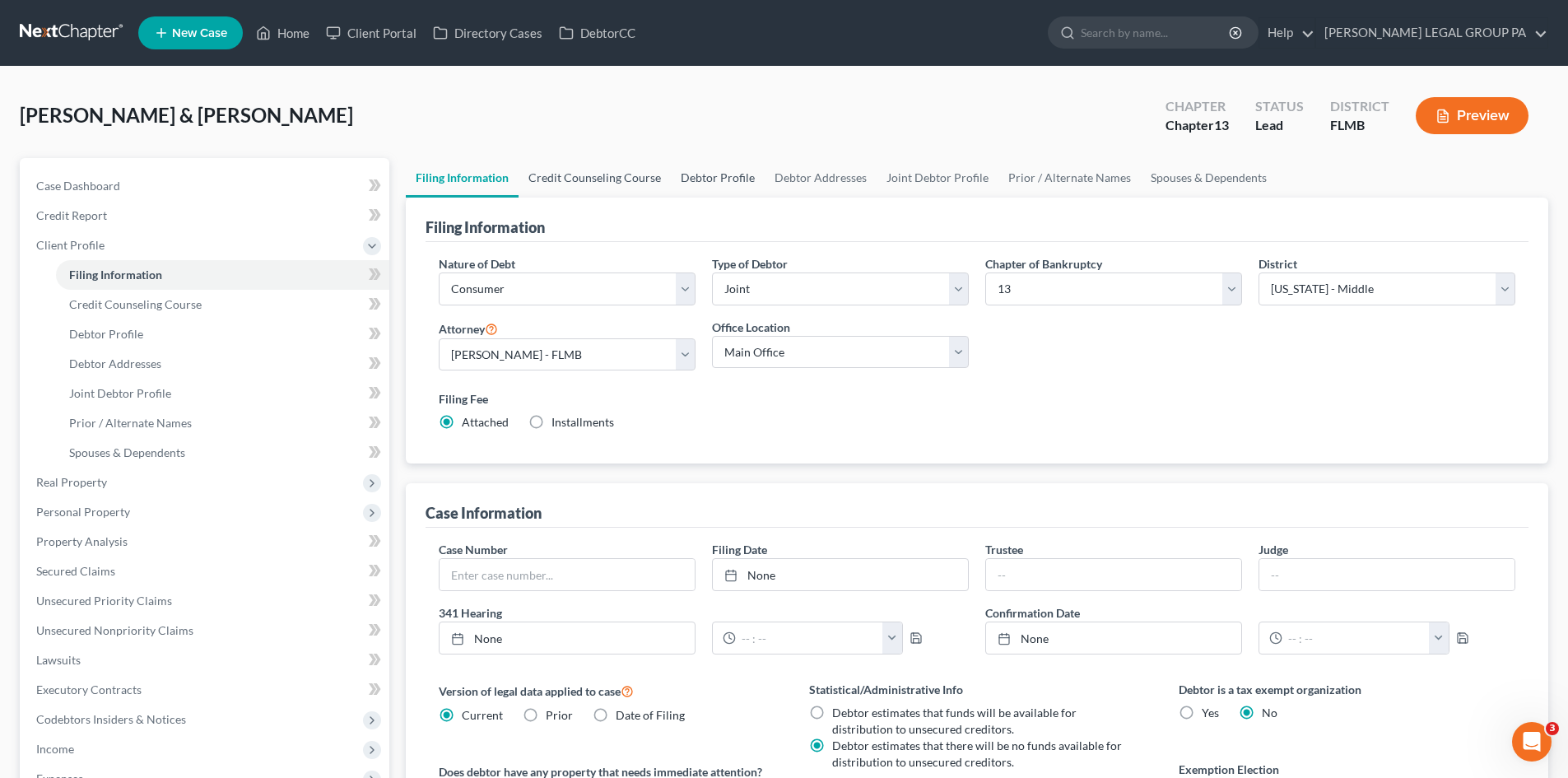
drag, startPoint x: 611, startPoint y: 177, endPoint x: 712, endPoint y: 194, distance: 102.4
click at [613, 179] on link "Credit Counseling Course" at bounding box center [594, 177] width 152 height 39
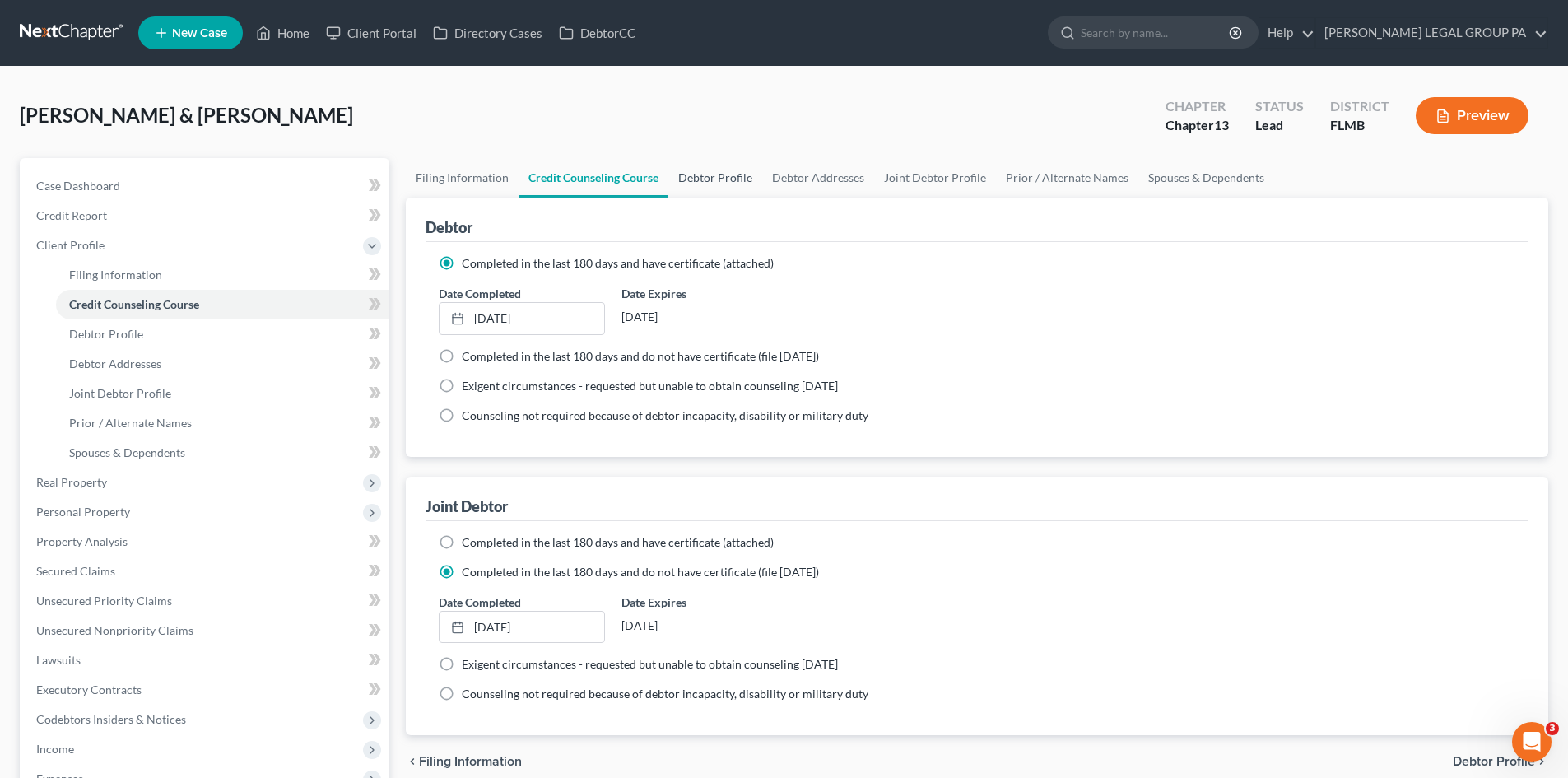
click at [717, 188] on link "Debtor Profile" at bounding box center [715, 177] width 94 height 39
select select "1"
select select "3"
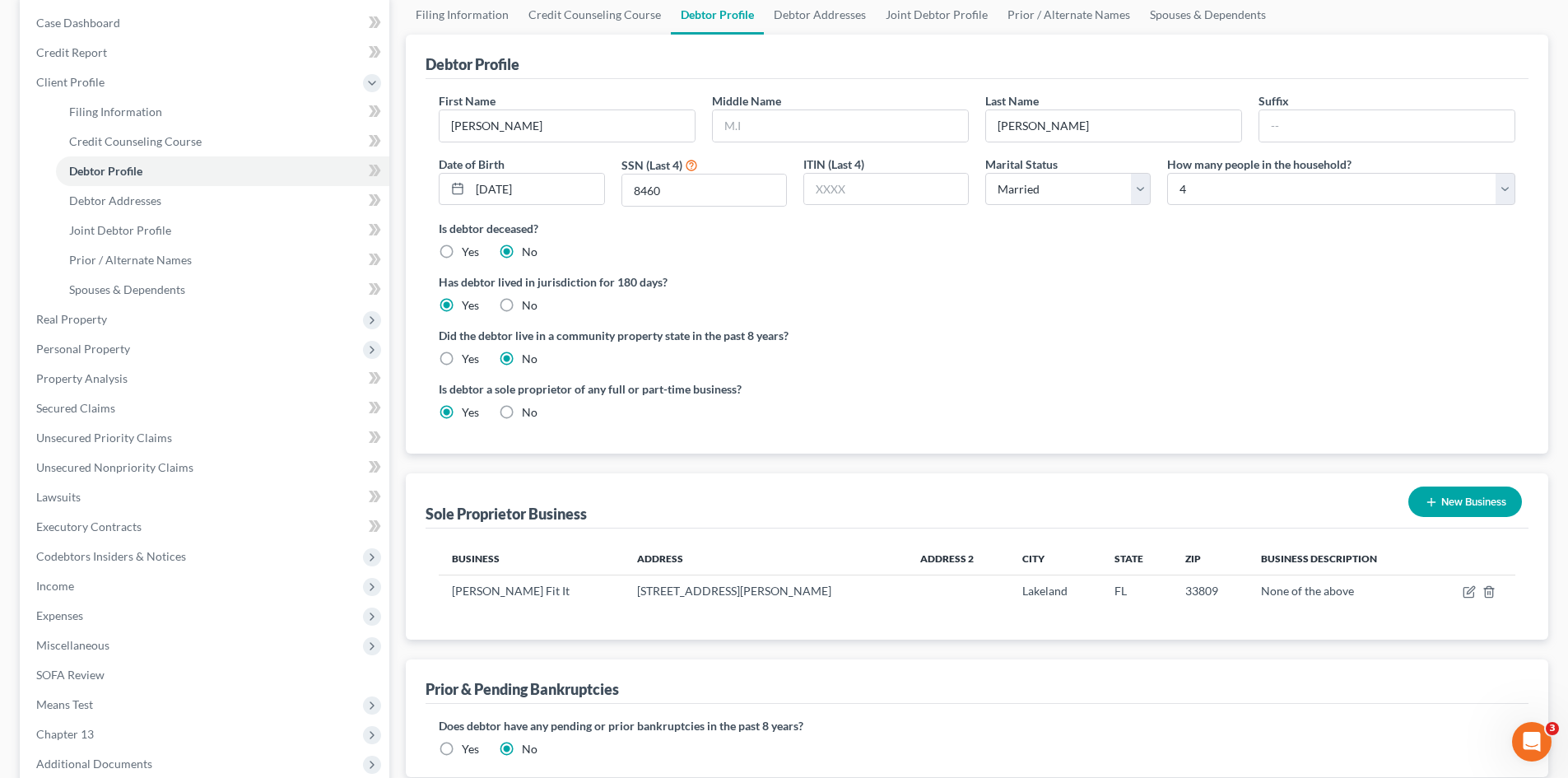
scroll to position [165, 0]
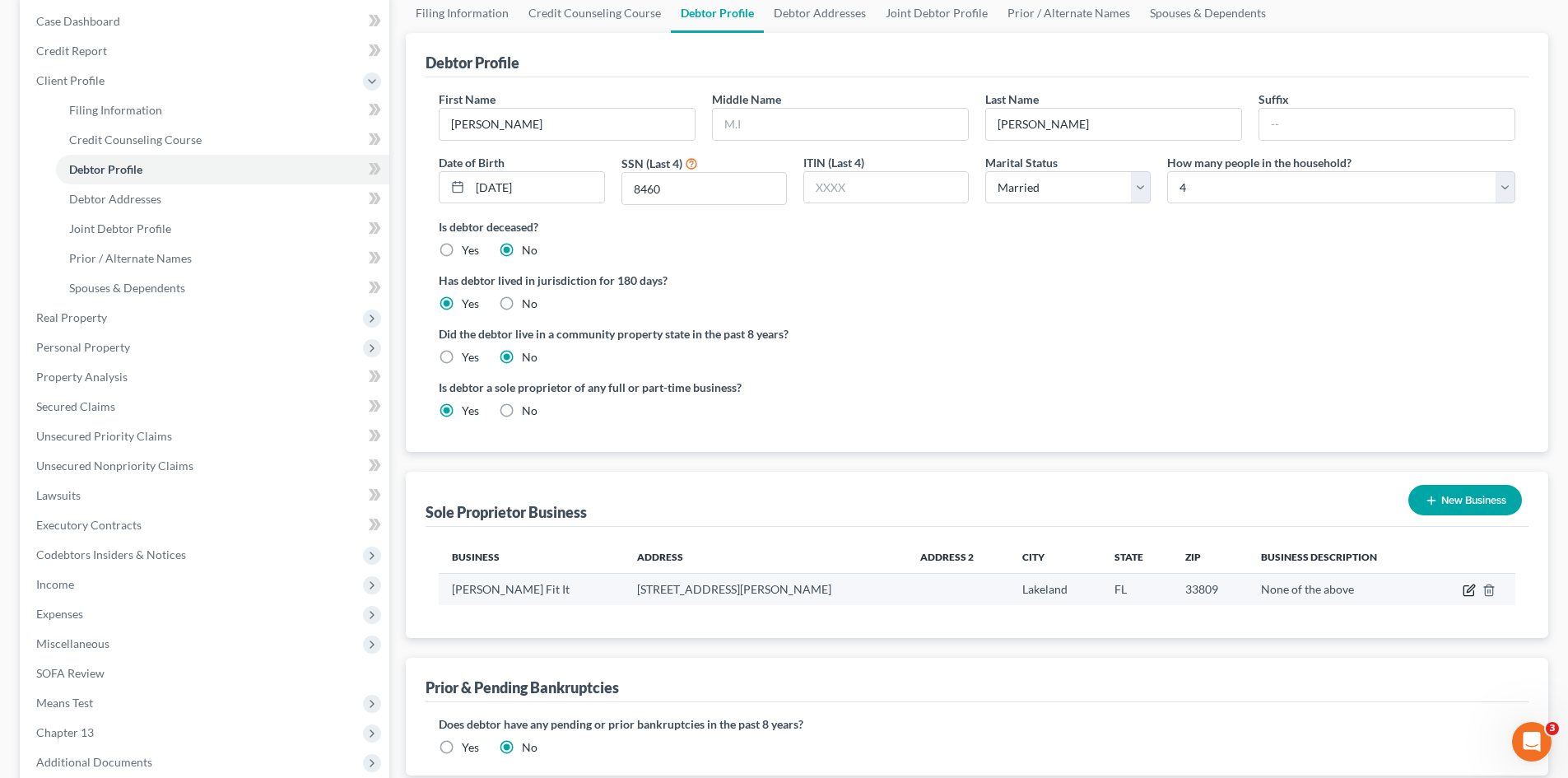
click at [1469, 592] on icon "button" at bounding box center [1470, 589] width 7 height 7
select select "9"
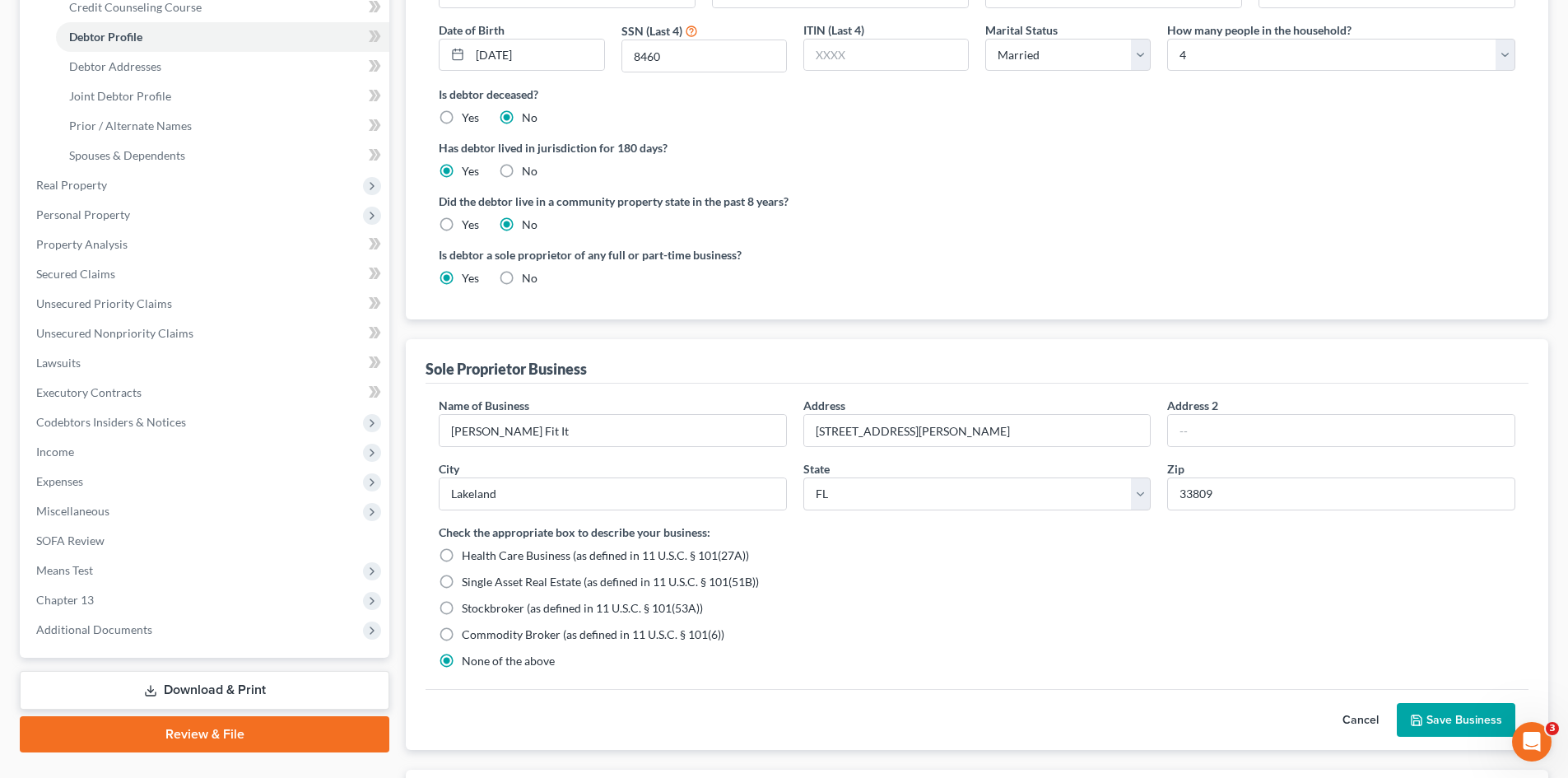
scroll to position [329, 0]
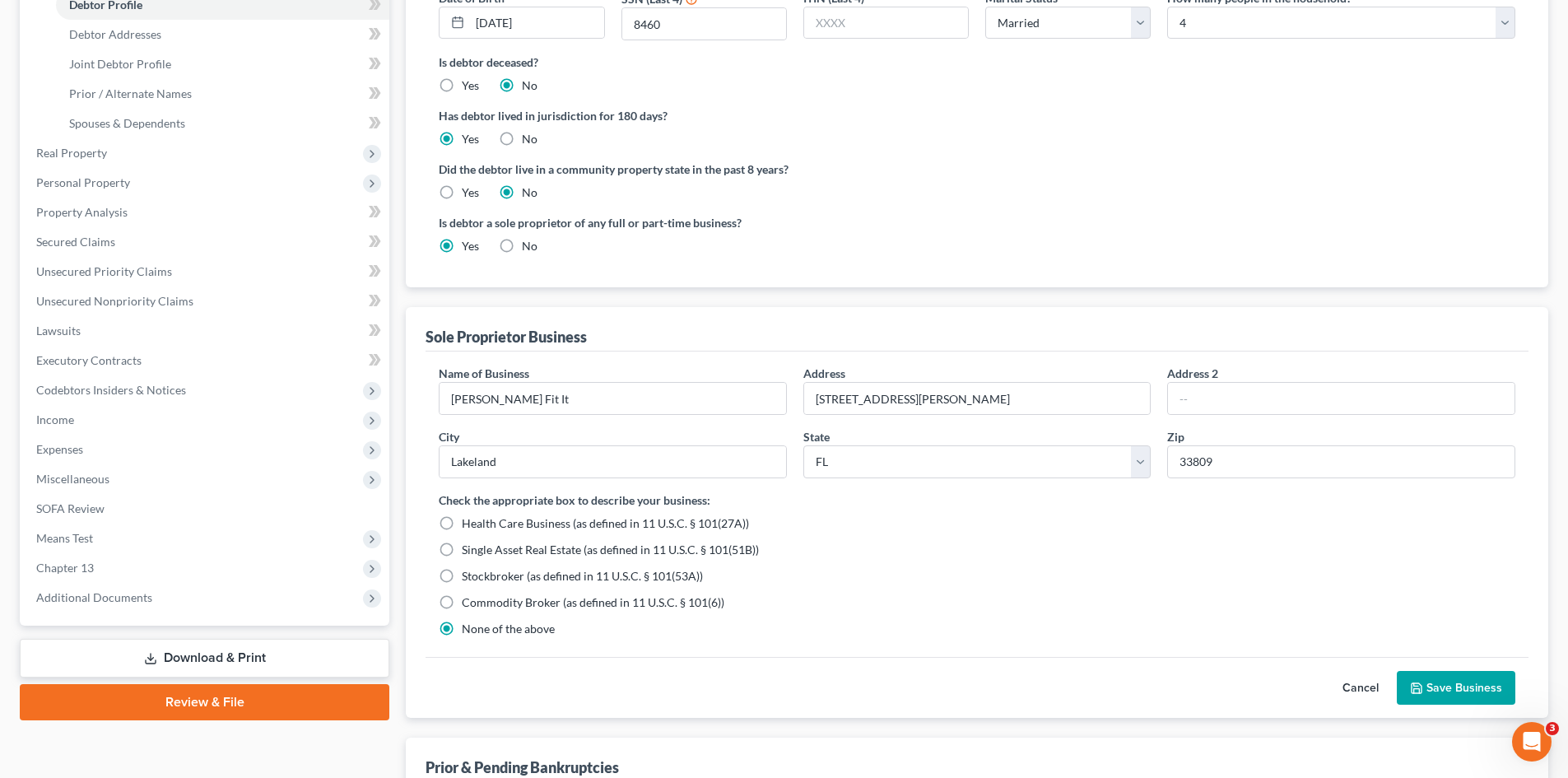
click at [1372, 683] on button "Cancel" at bounding box center [1360, 687] width 73 height 33
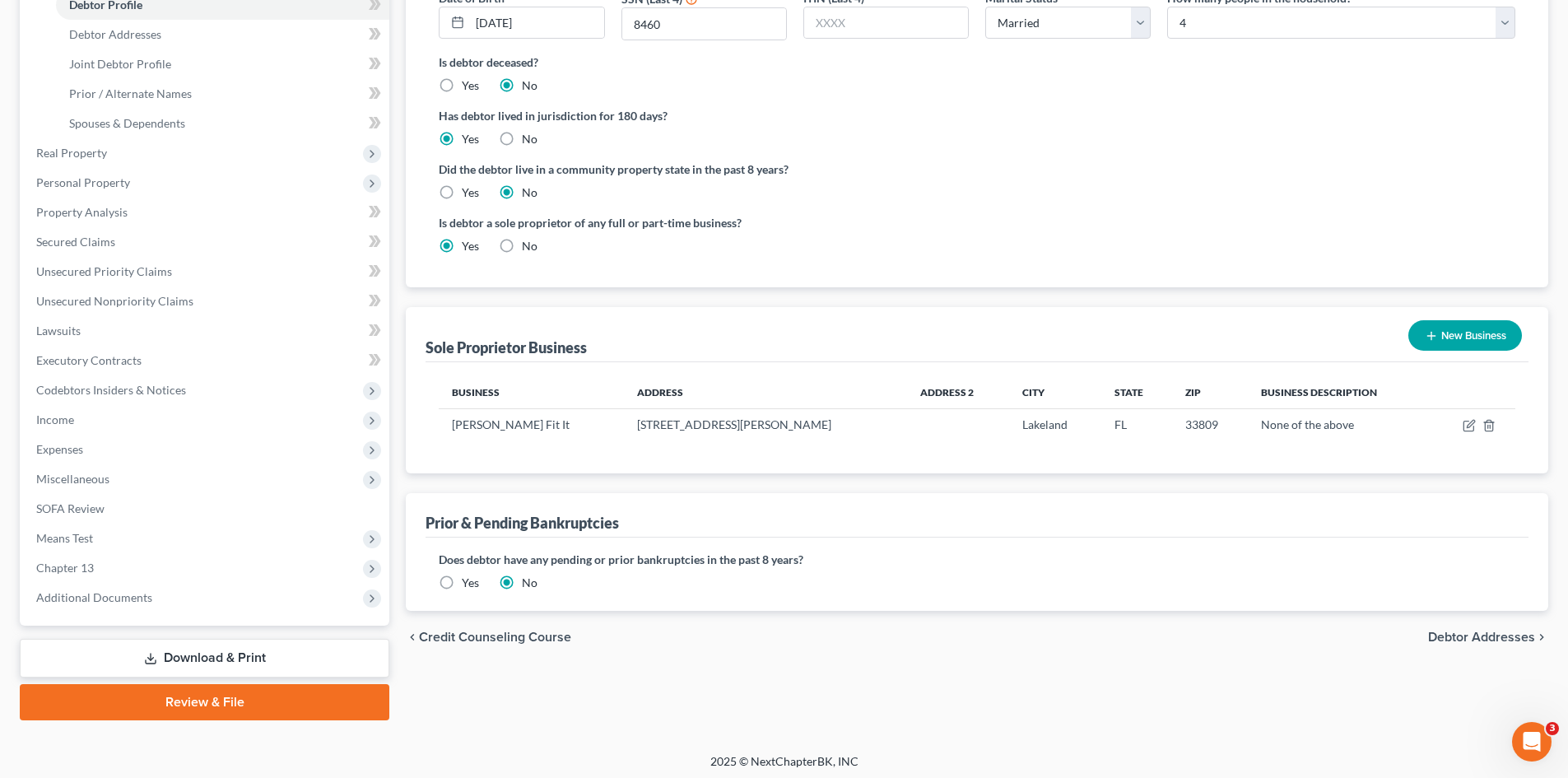
scroll to position [0, 0]
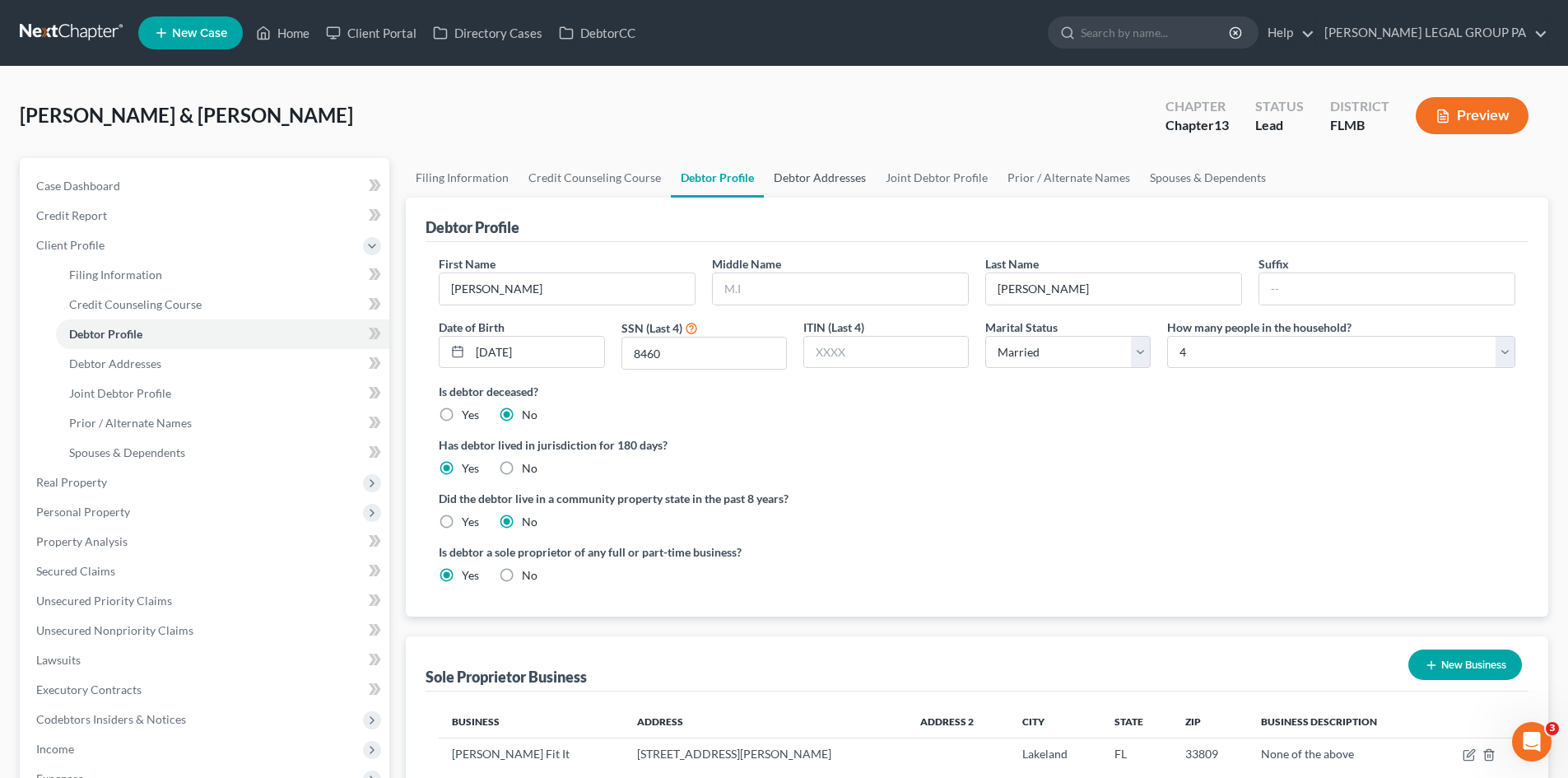
click at [849, 184] on link "Debtor Addresses" at bounding box center [819, 177] width 112 height 39
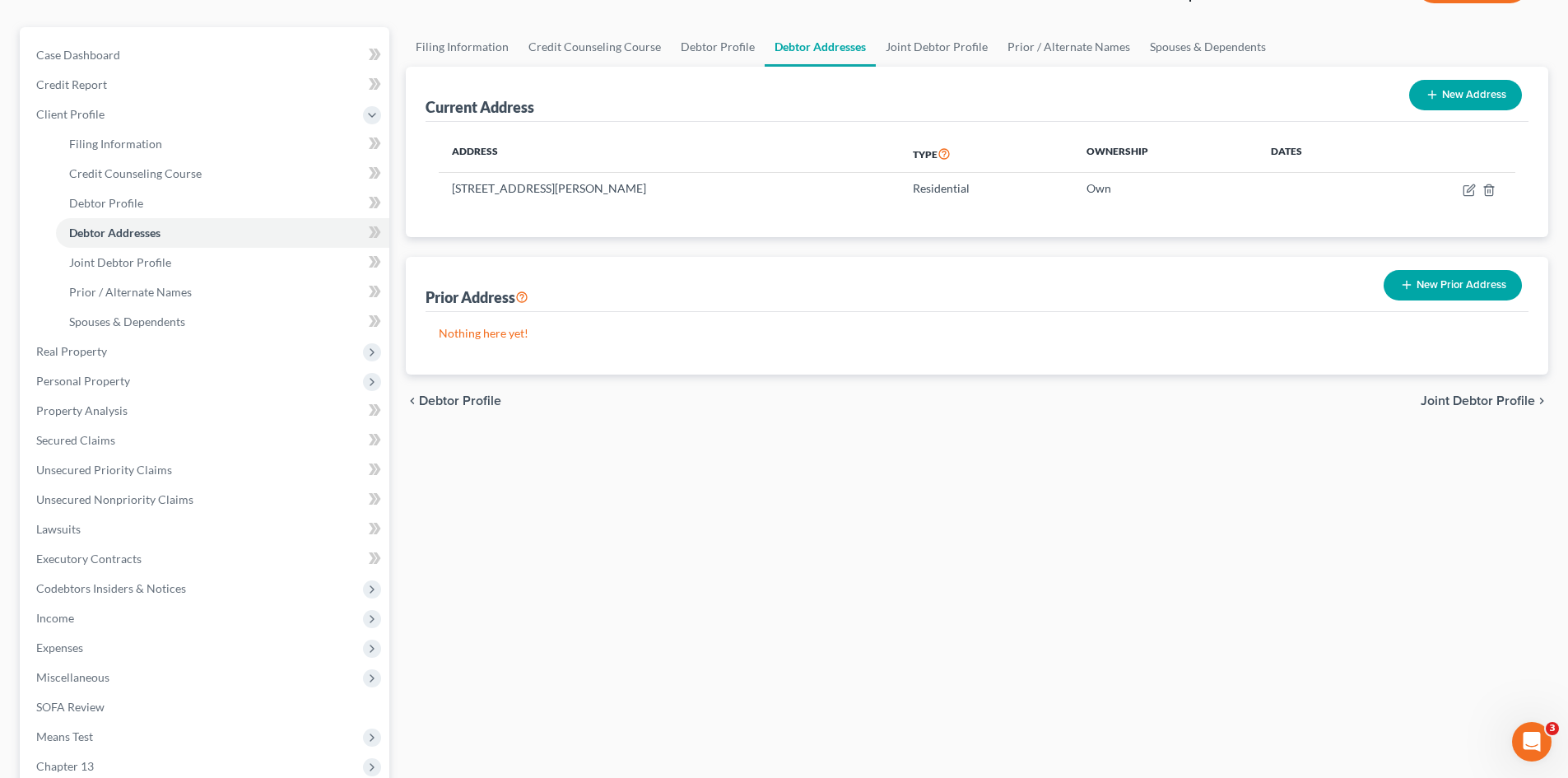
scroll to position [334, 0]
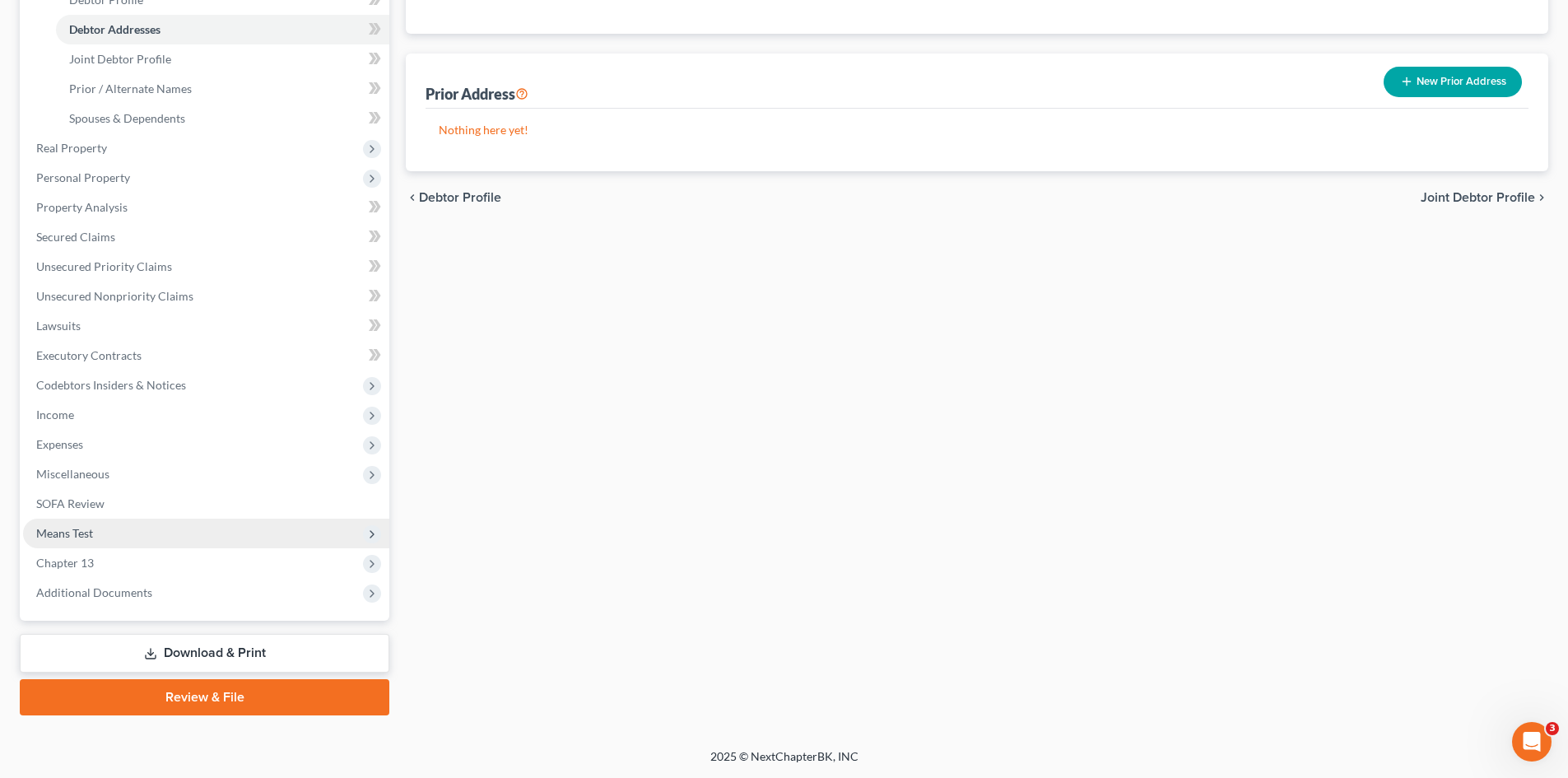
click at [96, 528] on span "Means Test" at bounding box center [206, 532] width 367 height 30
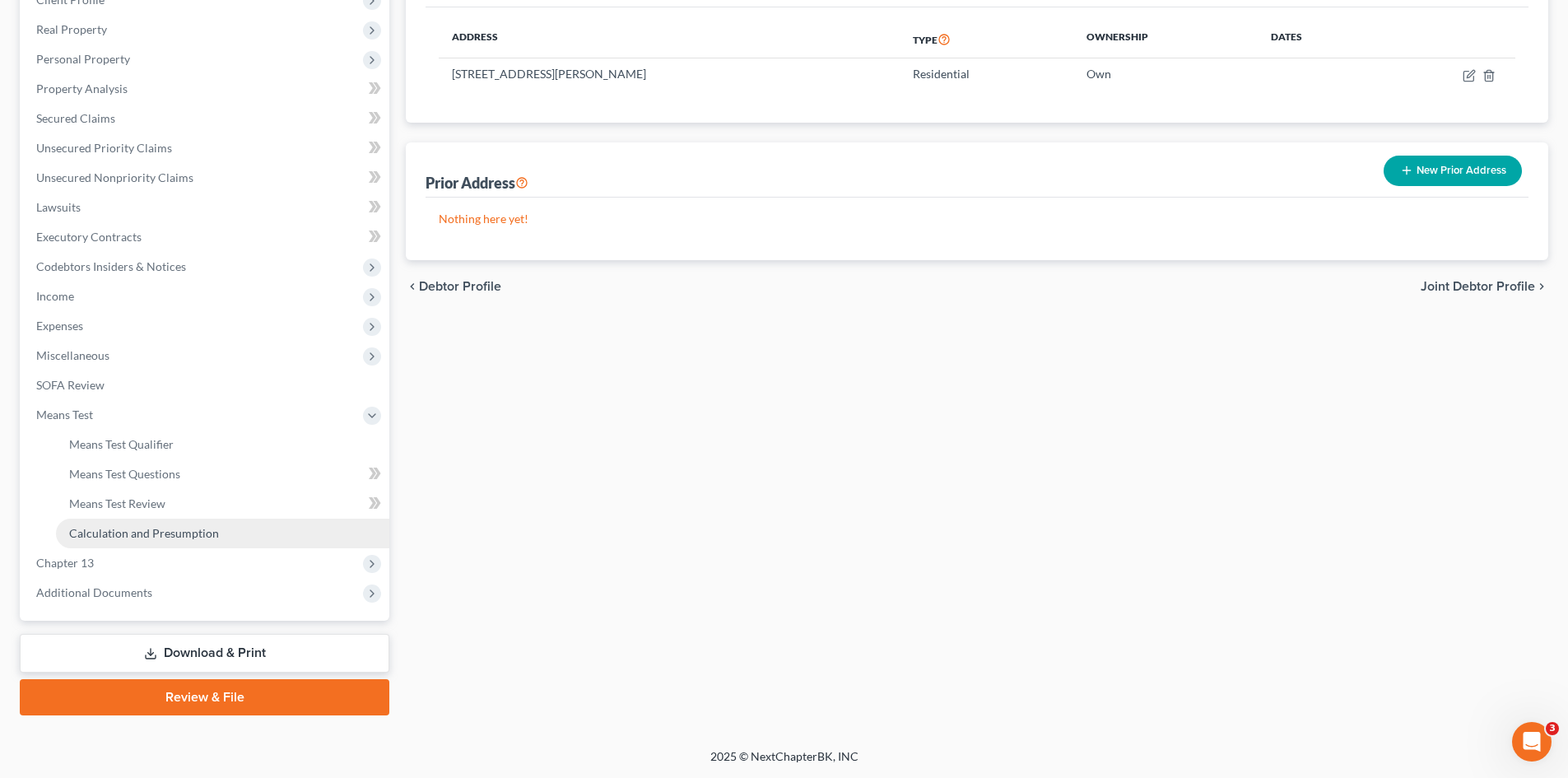
scroll to position [246, 0]
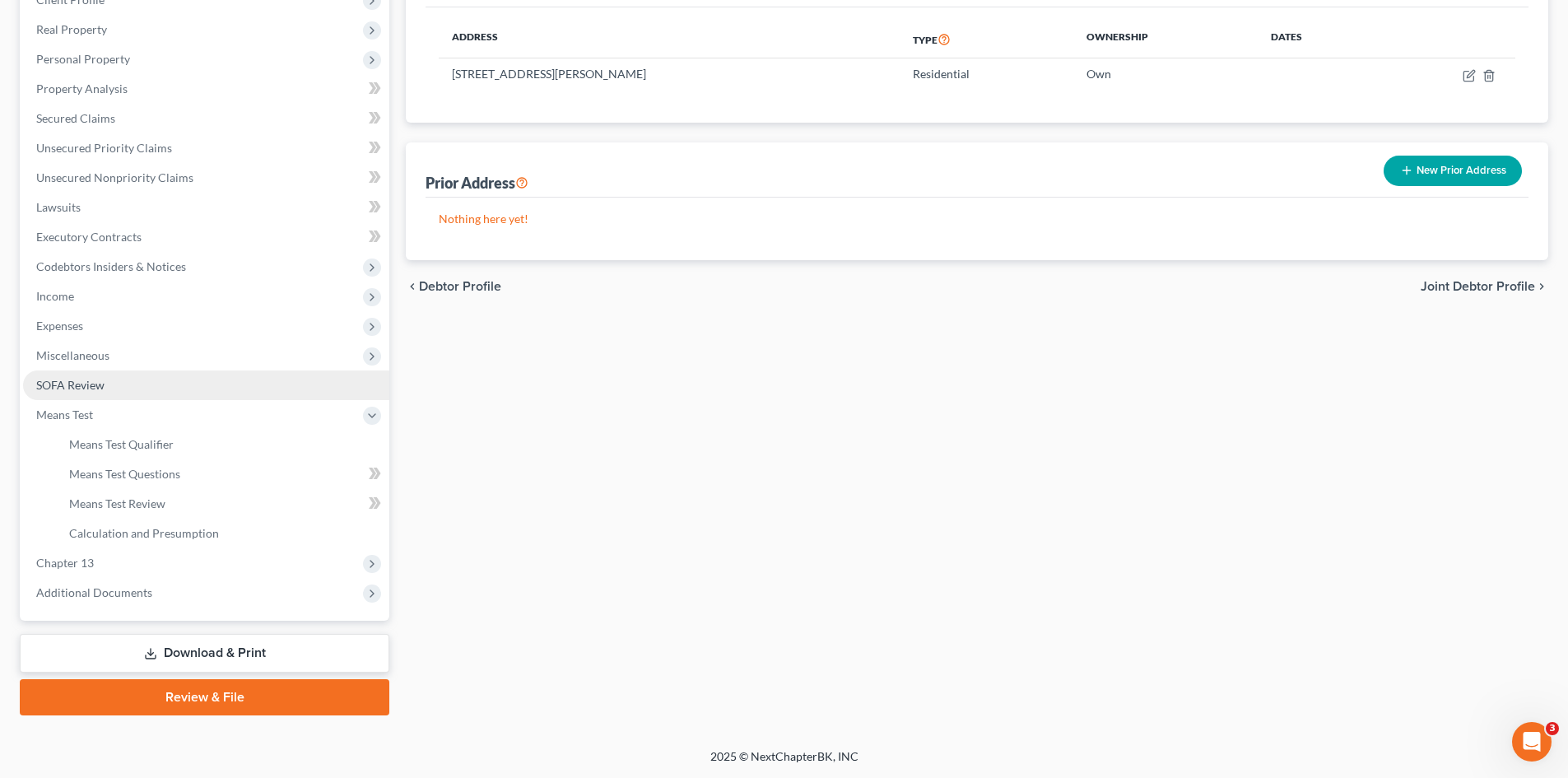
click at [65, 380] on span "SOFA Review" at bounding box center [70, 385] width 68 height 14
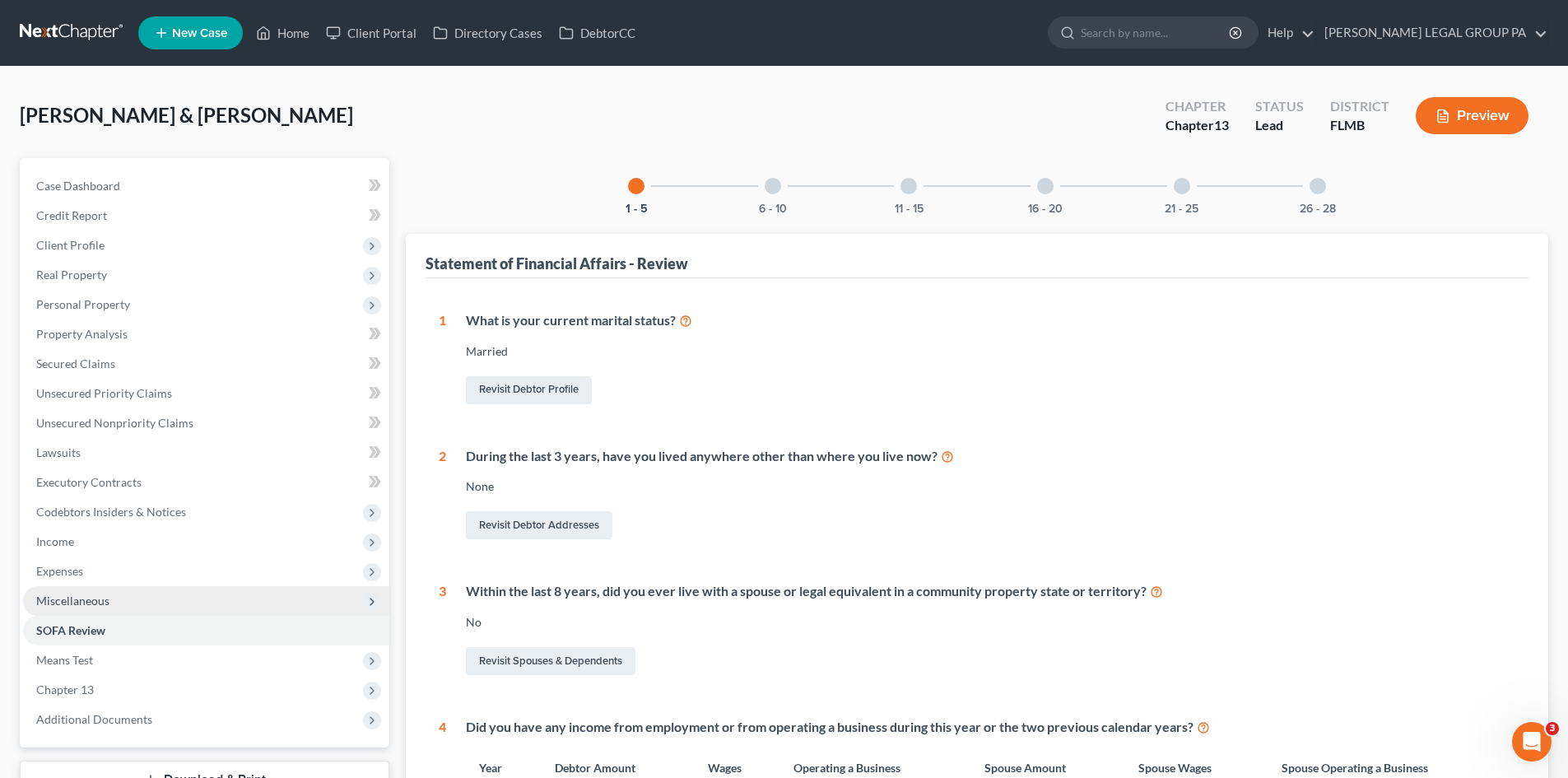
click at [161, 609] on span "Miscellaneous" at bounding box center [206, 601] width 367 height 30
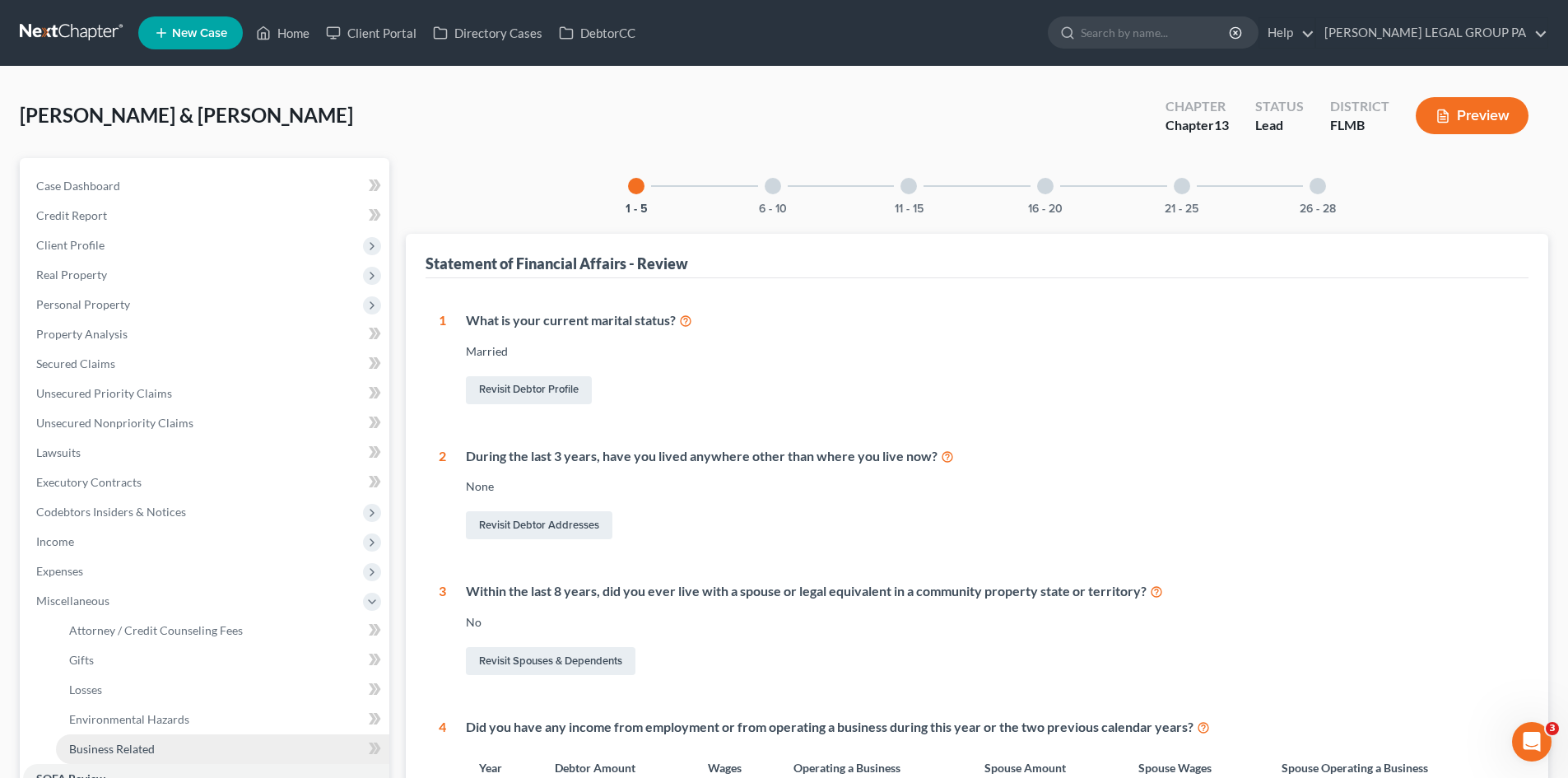
click at [169, 748] on link "Business Related" at bounding box center [222, 748] width 334 height 30
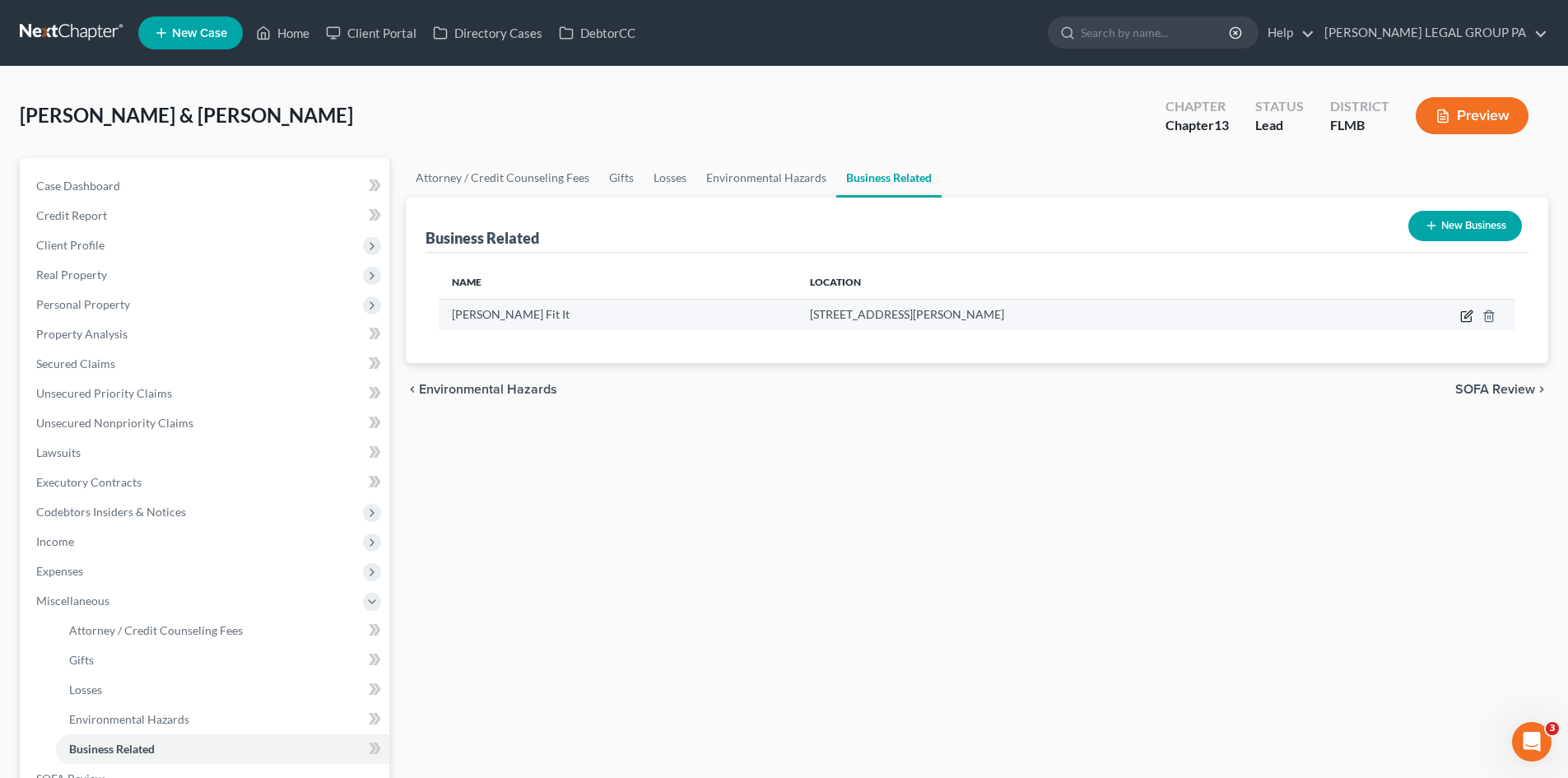
click at [1464, 316] on icon "button" at bounding box center [1467, 316] width 13 height 13
select select "sole_proprietor"
select select "9"
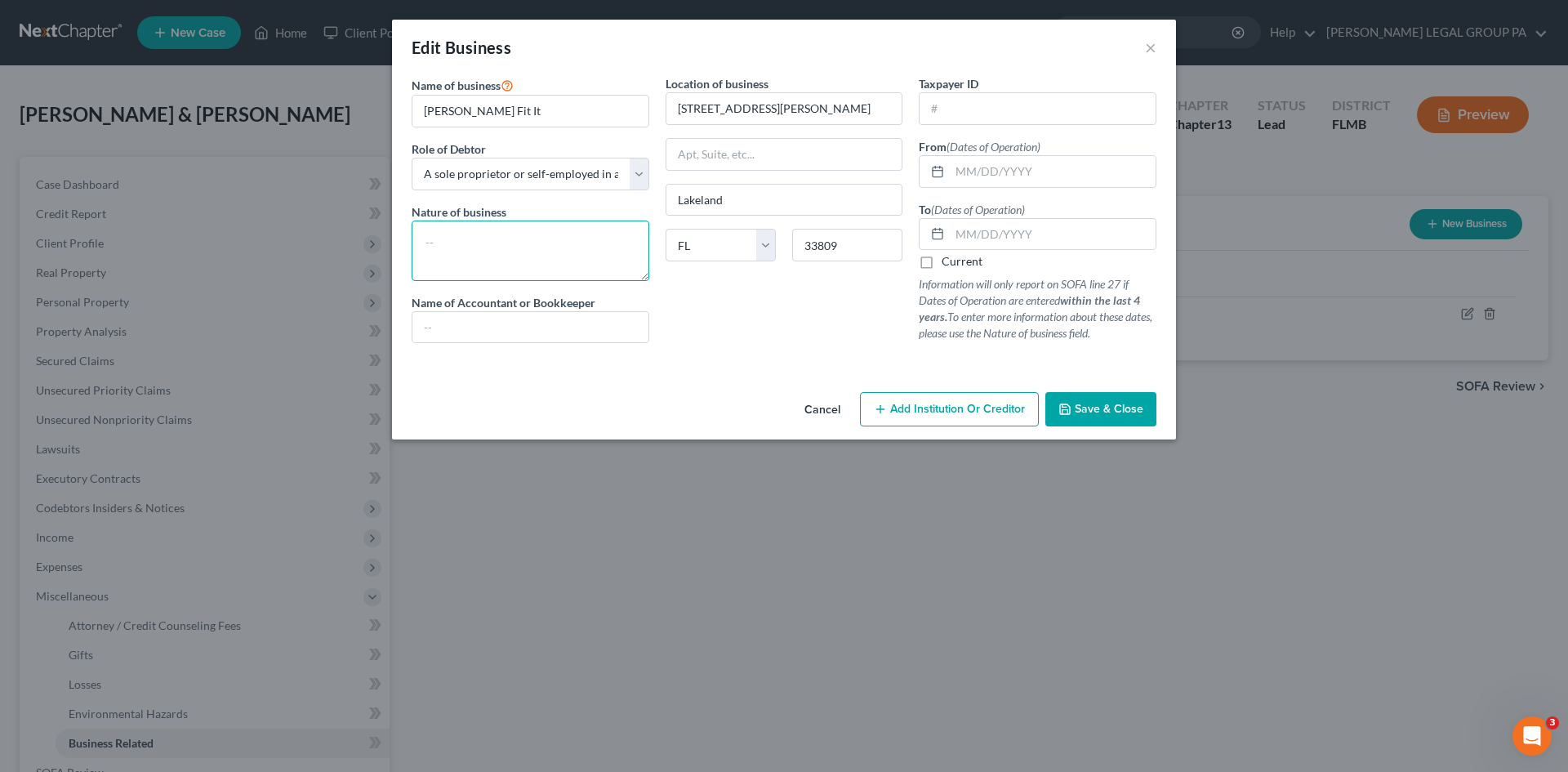
drag, startPoint x: 506, startPoint y: 228, endPoint x: 518, endPoint y: 234, distance: 13.4
click at [508, 229] on textarea at bounding box center [530, 251] width 237 height 60
type textarea "Handyman Service"
type input "Francisco Vazquez"
click at [1119, 408] on span "Save & Close" at bounding box center [1108, 409] width 68 height 14
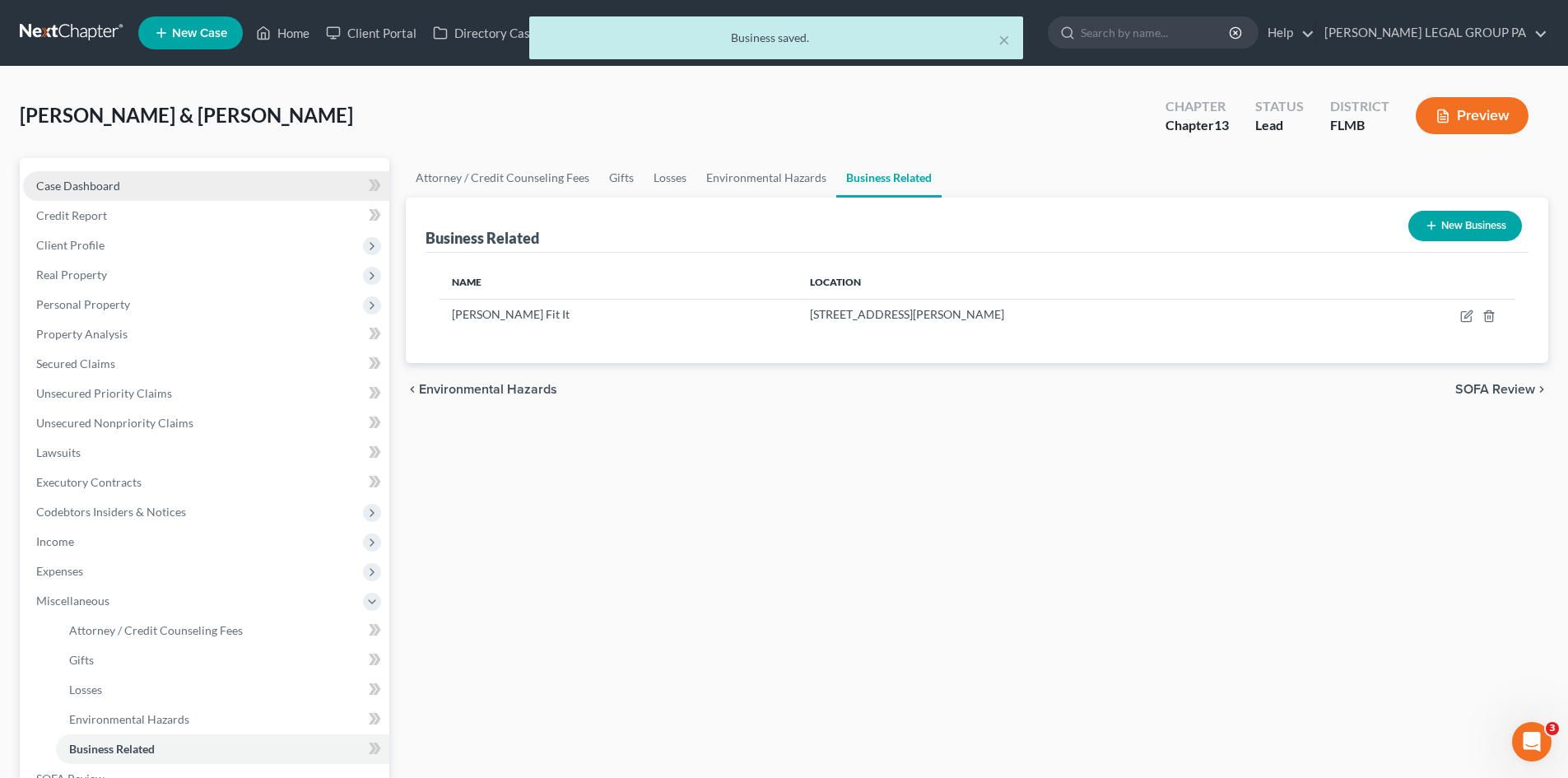
click at [85, 176] on link "Case Dashboard" at bounding box center [206, 186] width 367 height 30
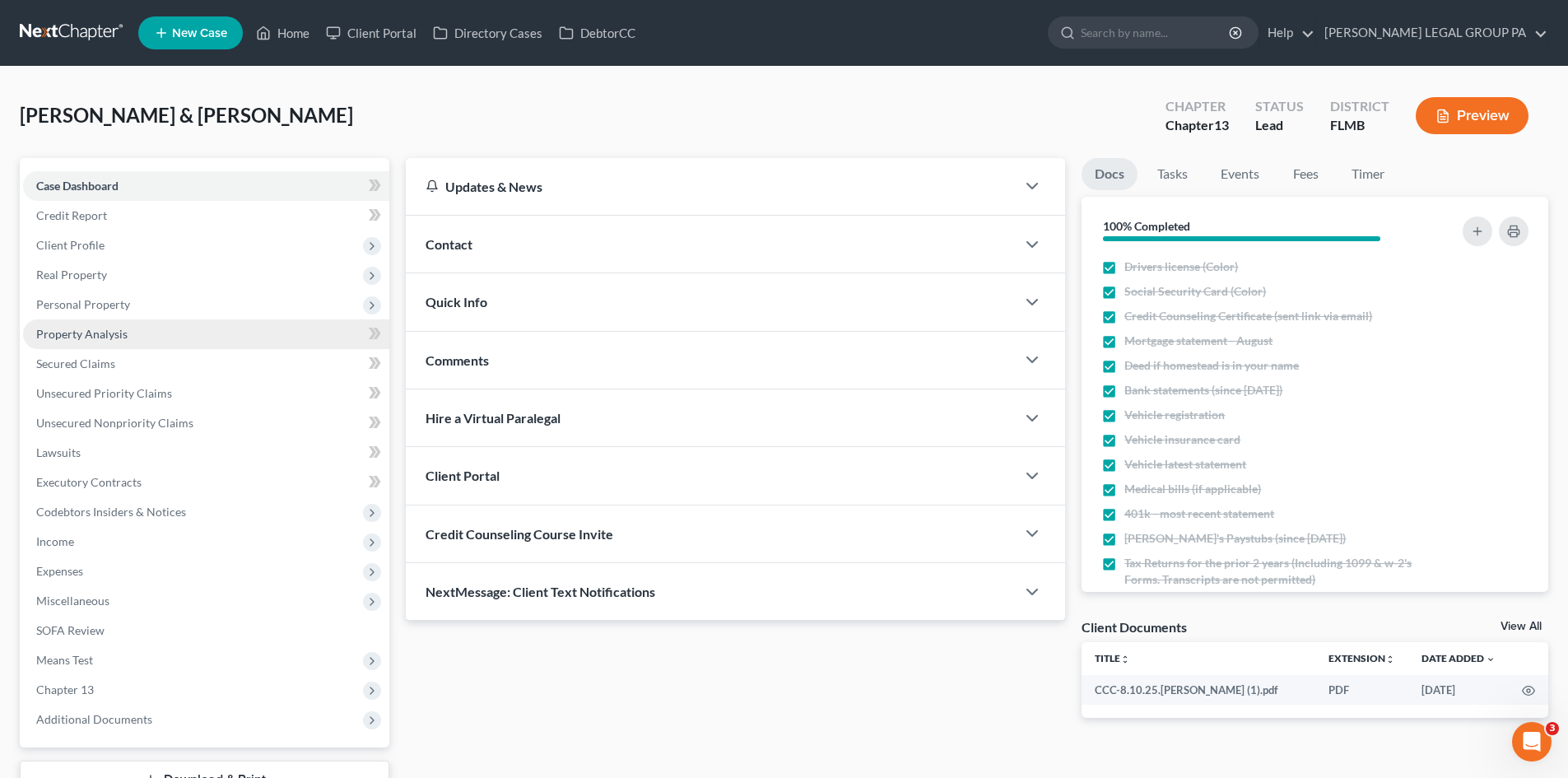
drag, startPoint x: 121, startPoint y: 307, endPoint x: 75, endPoint y: 333, distance: 52.8
click at [122, 307] on span "Personal Property" at bounding box center [82, 304] width 94 height 14
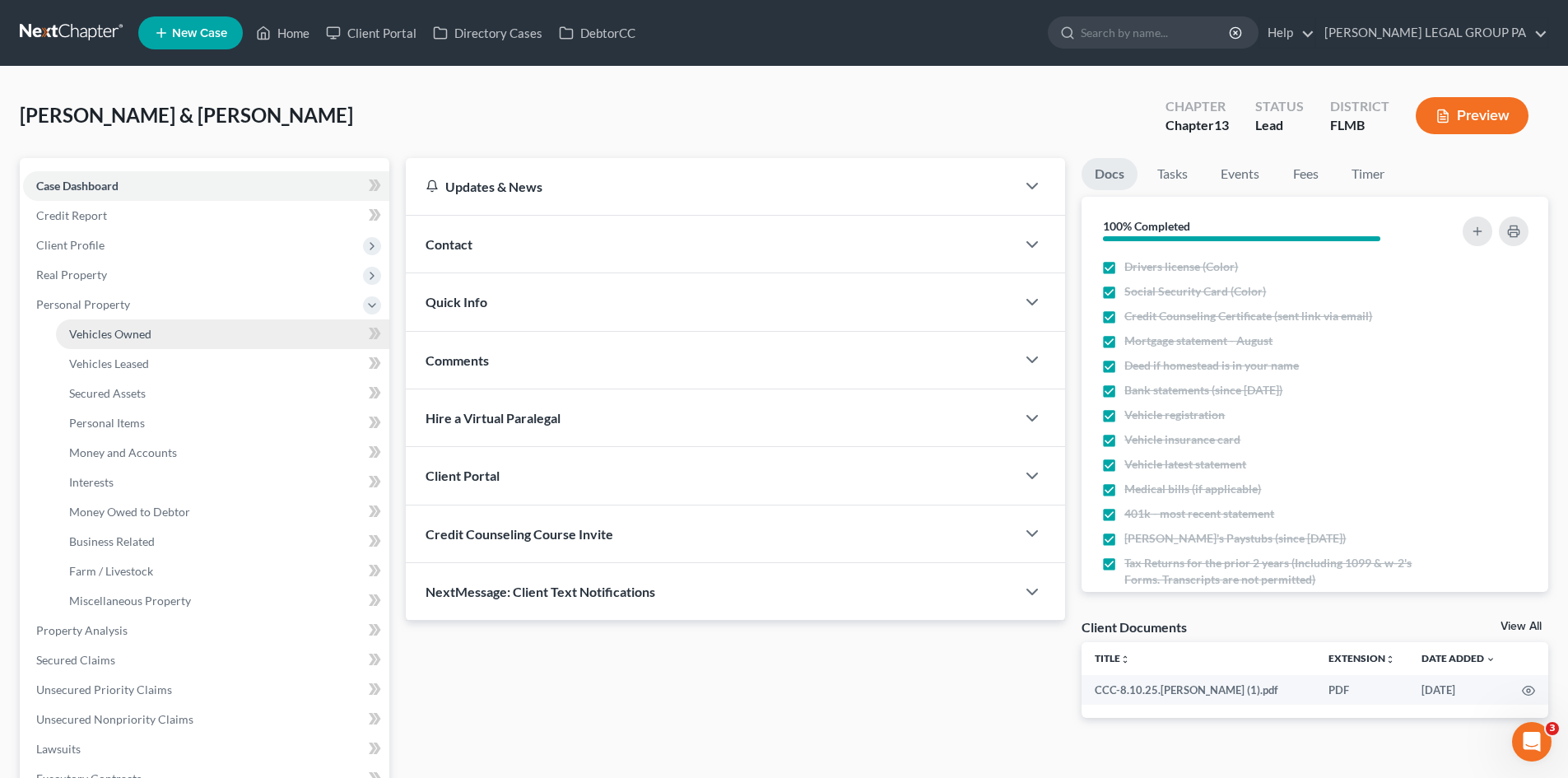
click at [142, 336] on span "Vehicles Owned" at bounding box center [110, 333] width 82 height 14
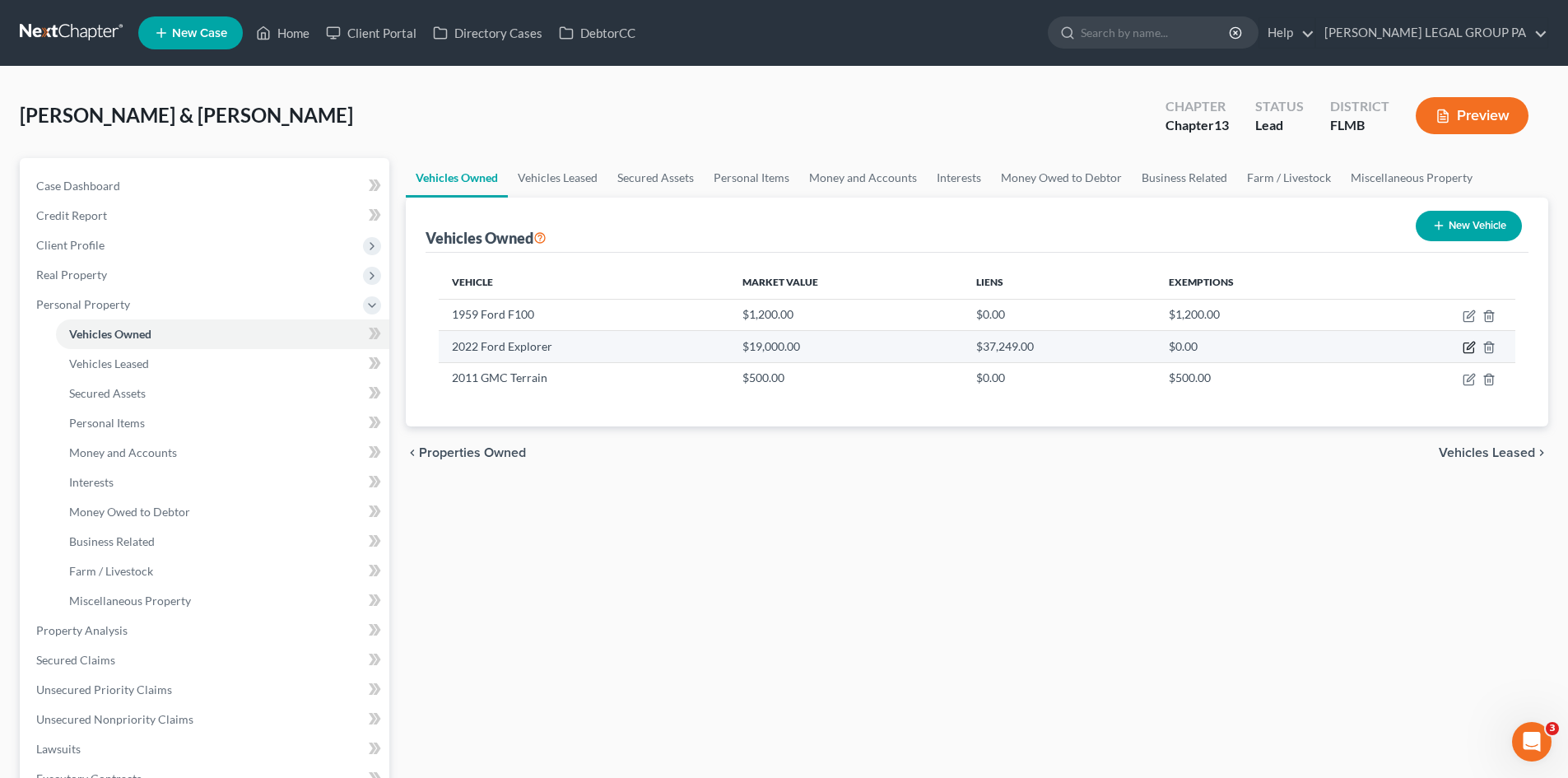
click at [1467, 349] on icon "button" at bounding box center [1470, 346] width 7 height 7
select select "0"
select select "4"
select select "2"
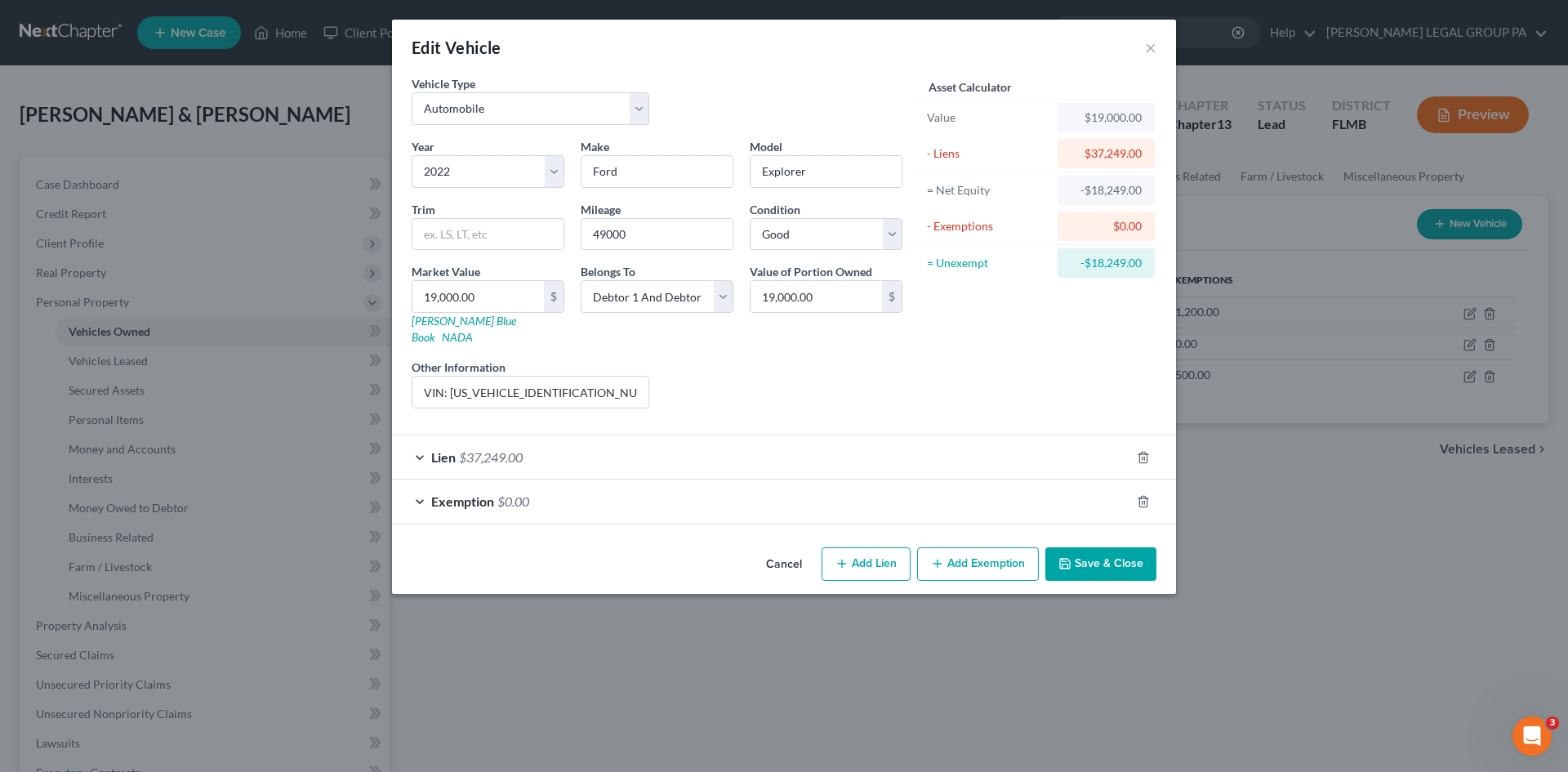
click at [688, 480] on div "Exemption $0.00" at bounding box center [761, 501] width 738 height 44
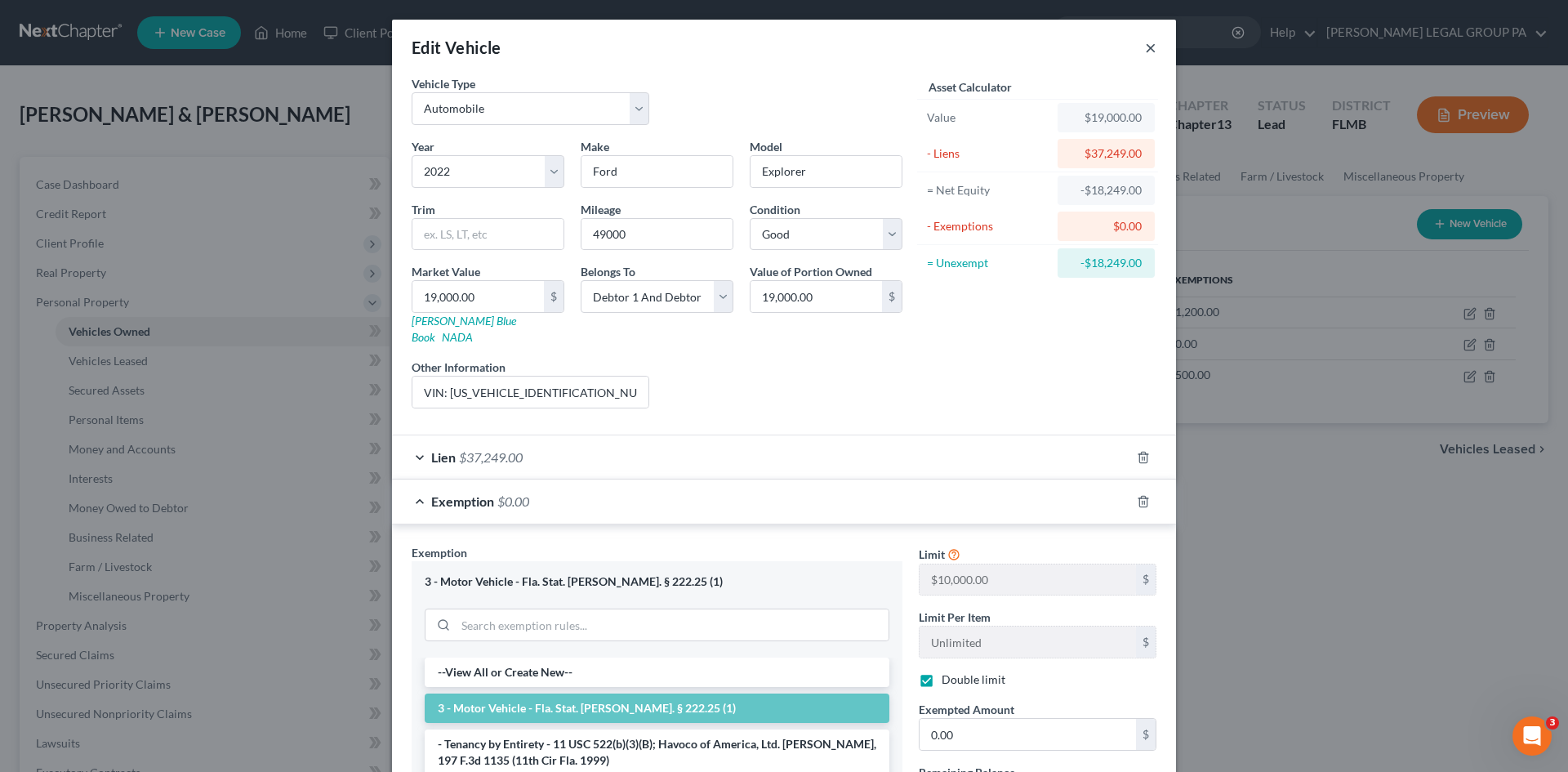
click at [1145, 52] on button "×" at bounding box center [1150, 47] width 12 height 20
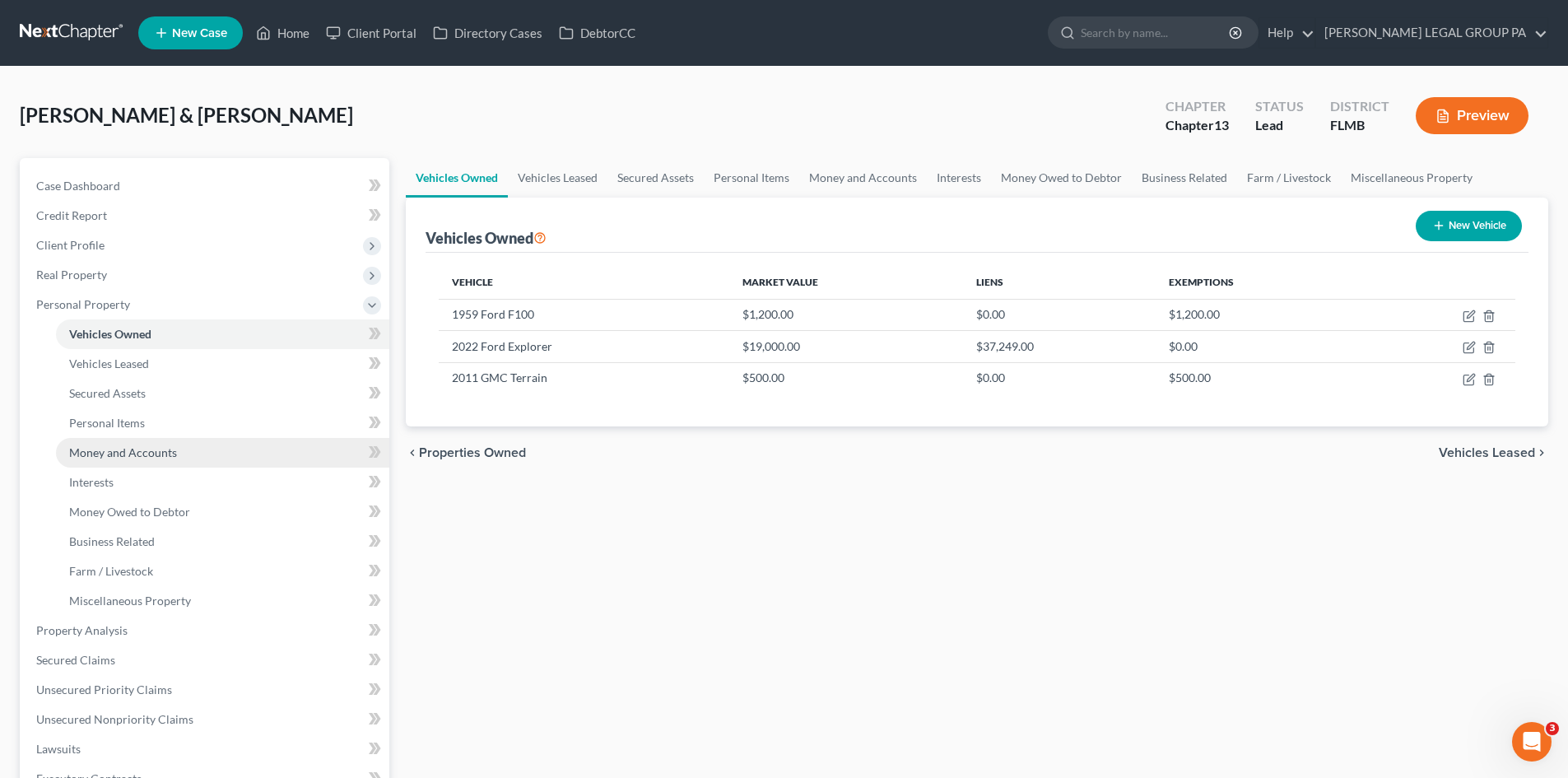
click at [132, 454] on span "Money and Accounts" at bounding box center [123, 453] width 108 height 14
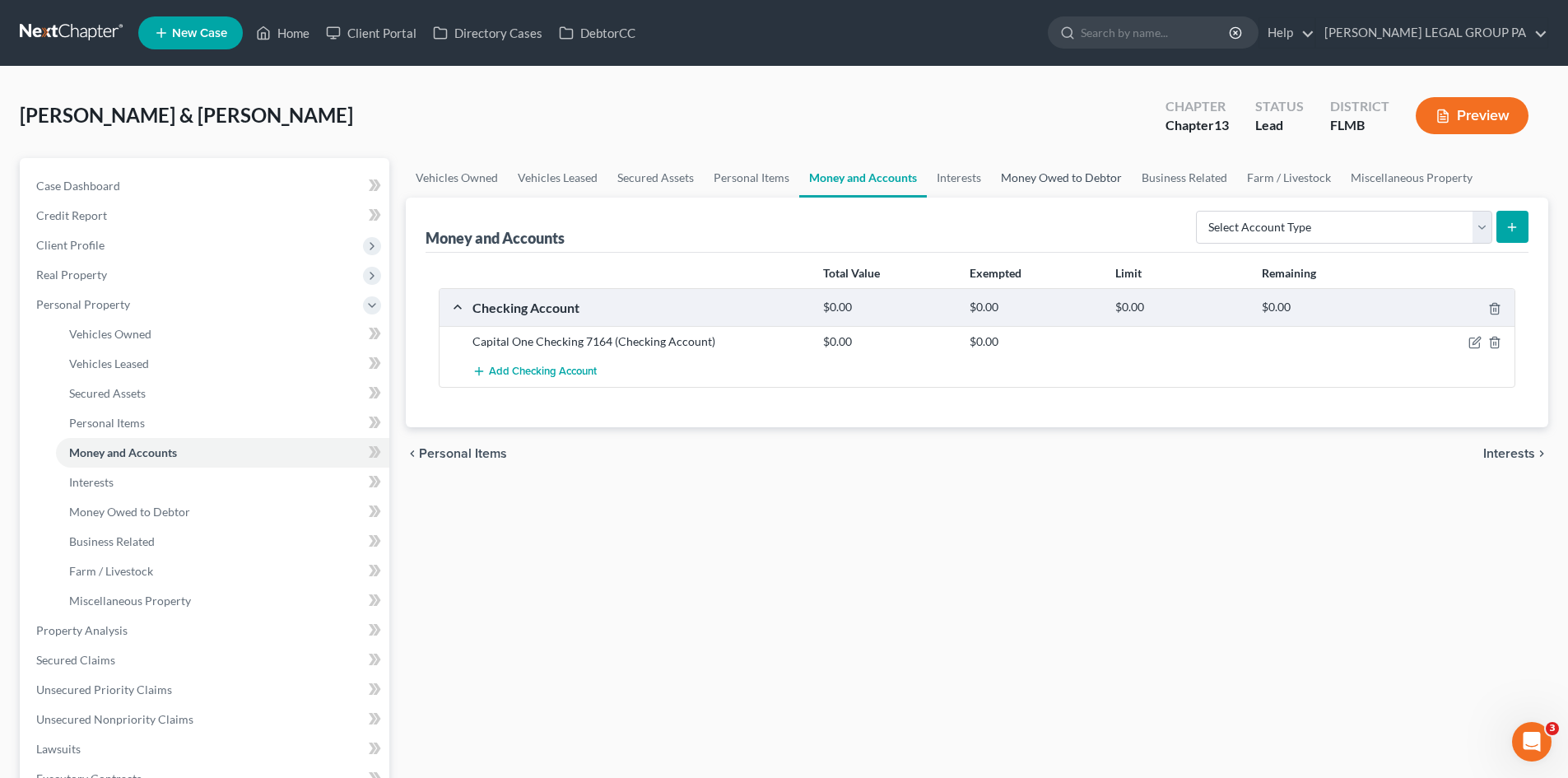
click at [1046, 188] on link "Money Owed to Debtor" at bounding box center [1061, 177] width 141 height 39
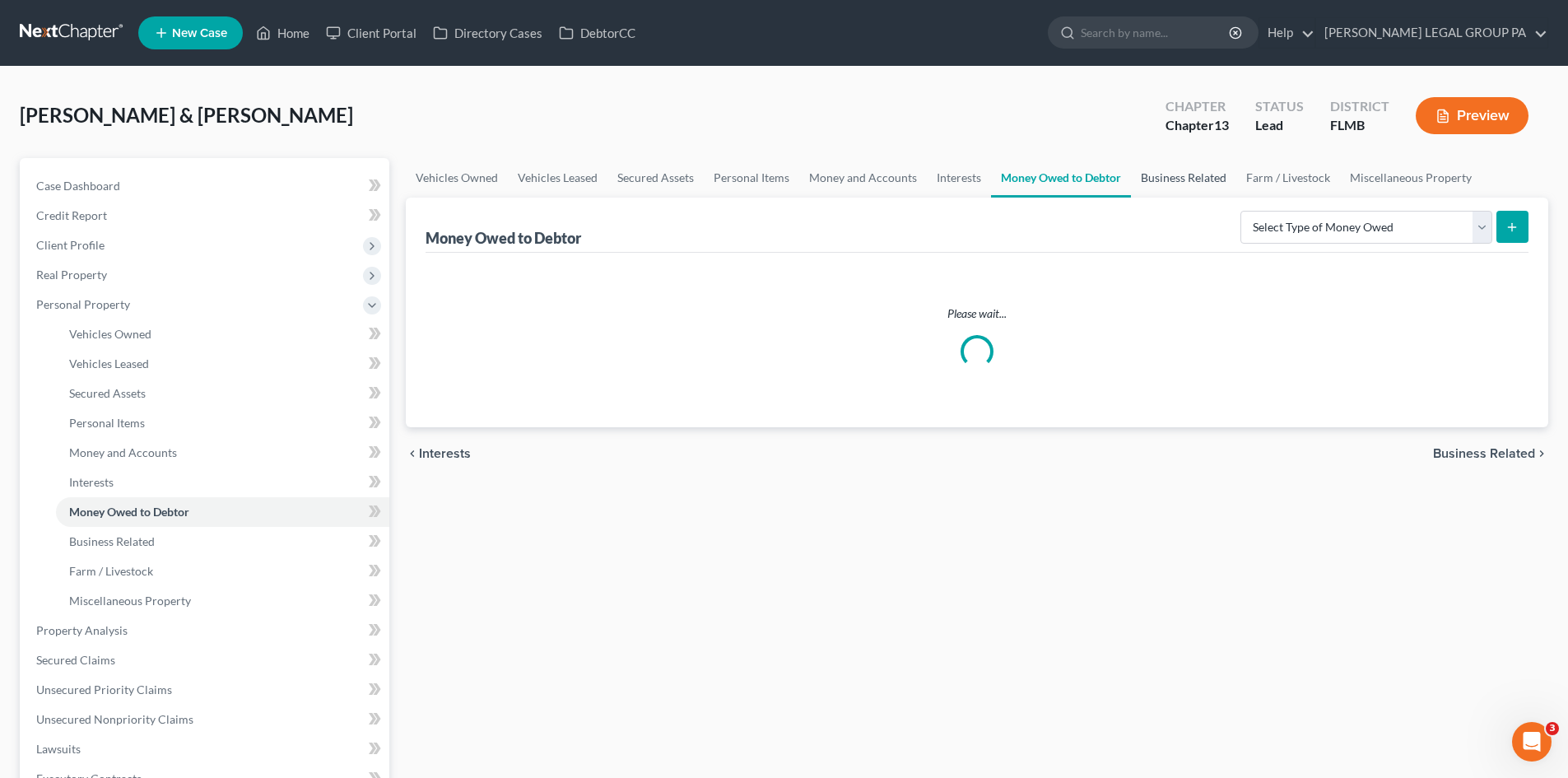
click at [1158, 189] on link "Business Related" at bounding box center [1183, 177] width 106 height 39
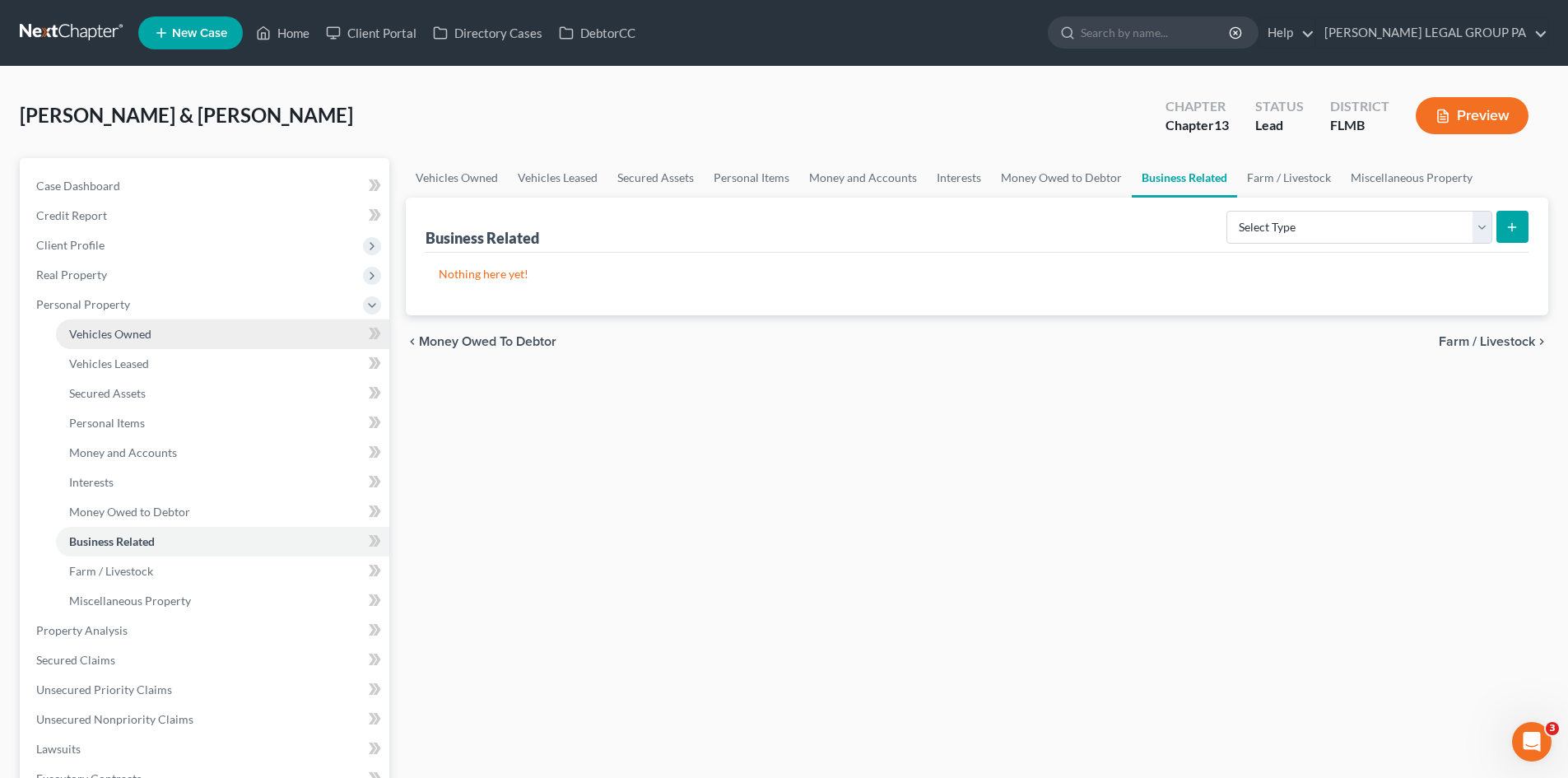
click at [111, 336] on span "Vehicles Owned" at bounding box center [110, 333] width 82 height 14
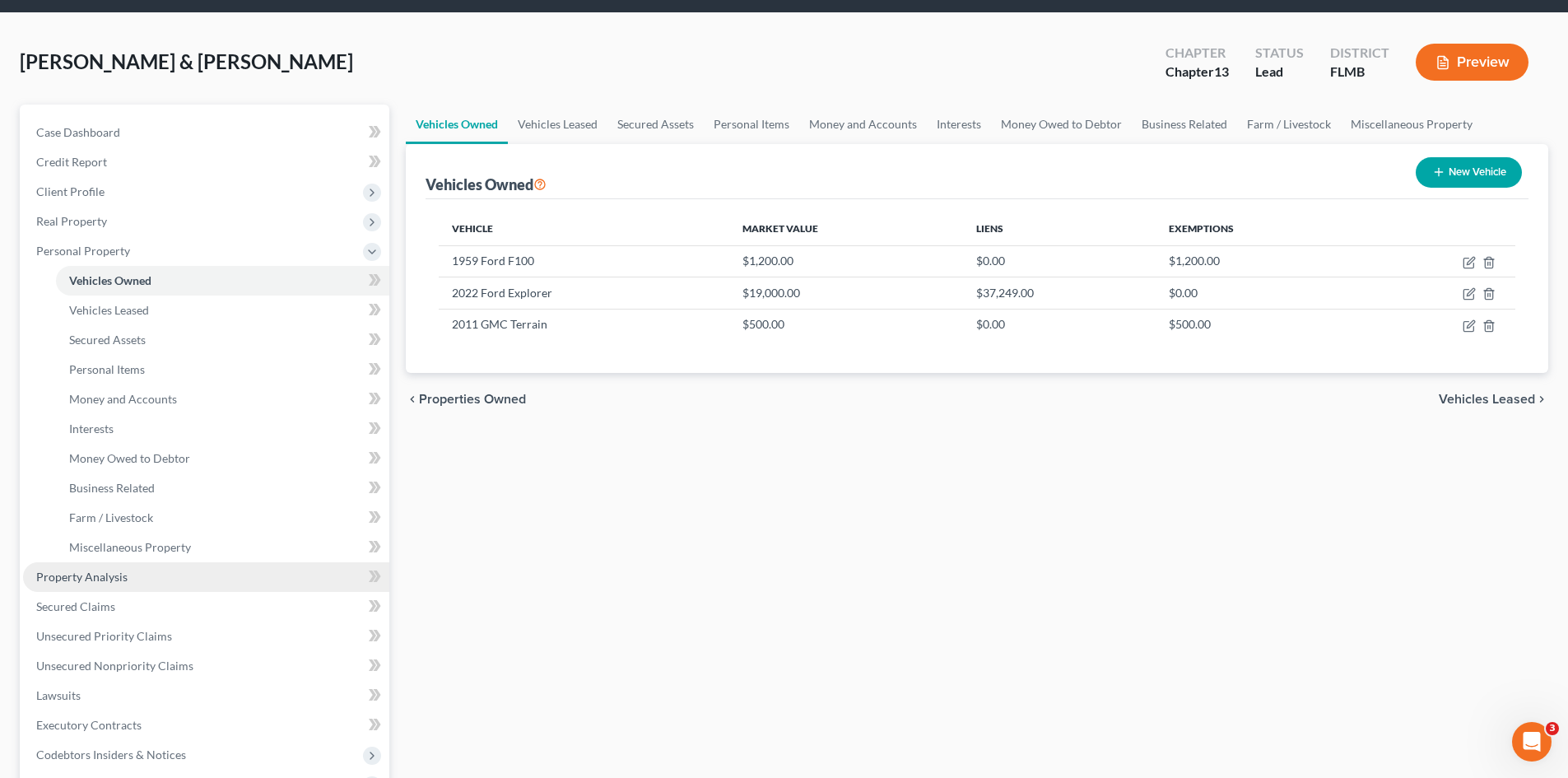
scroll to position [82, 0]
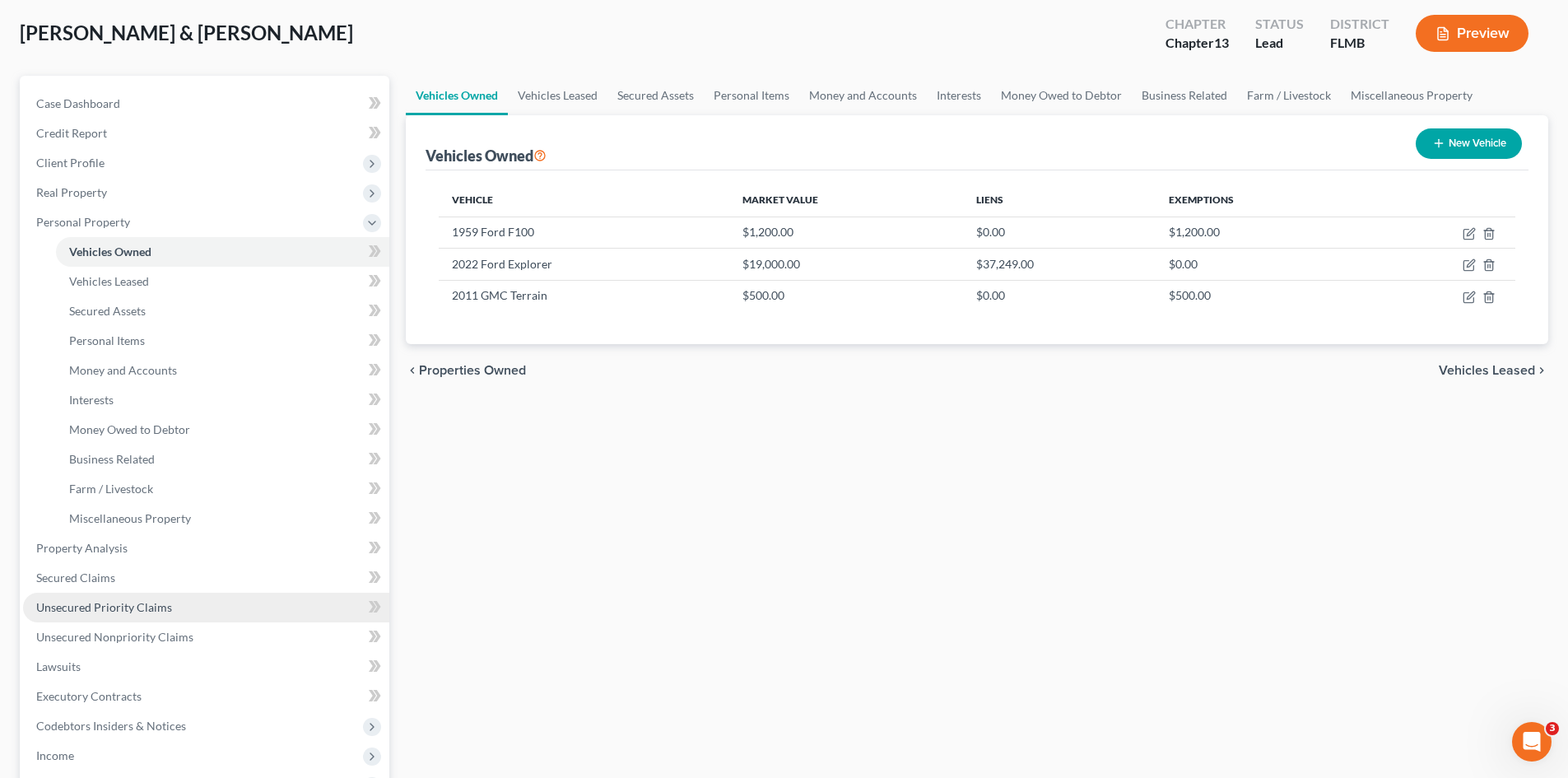
click at [148, 620] on link "Unsecured Priority Claims" at bounding box center [206, 607] width 367 height 30
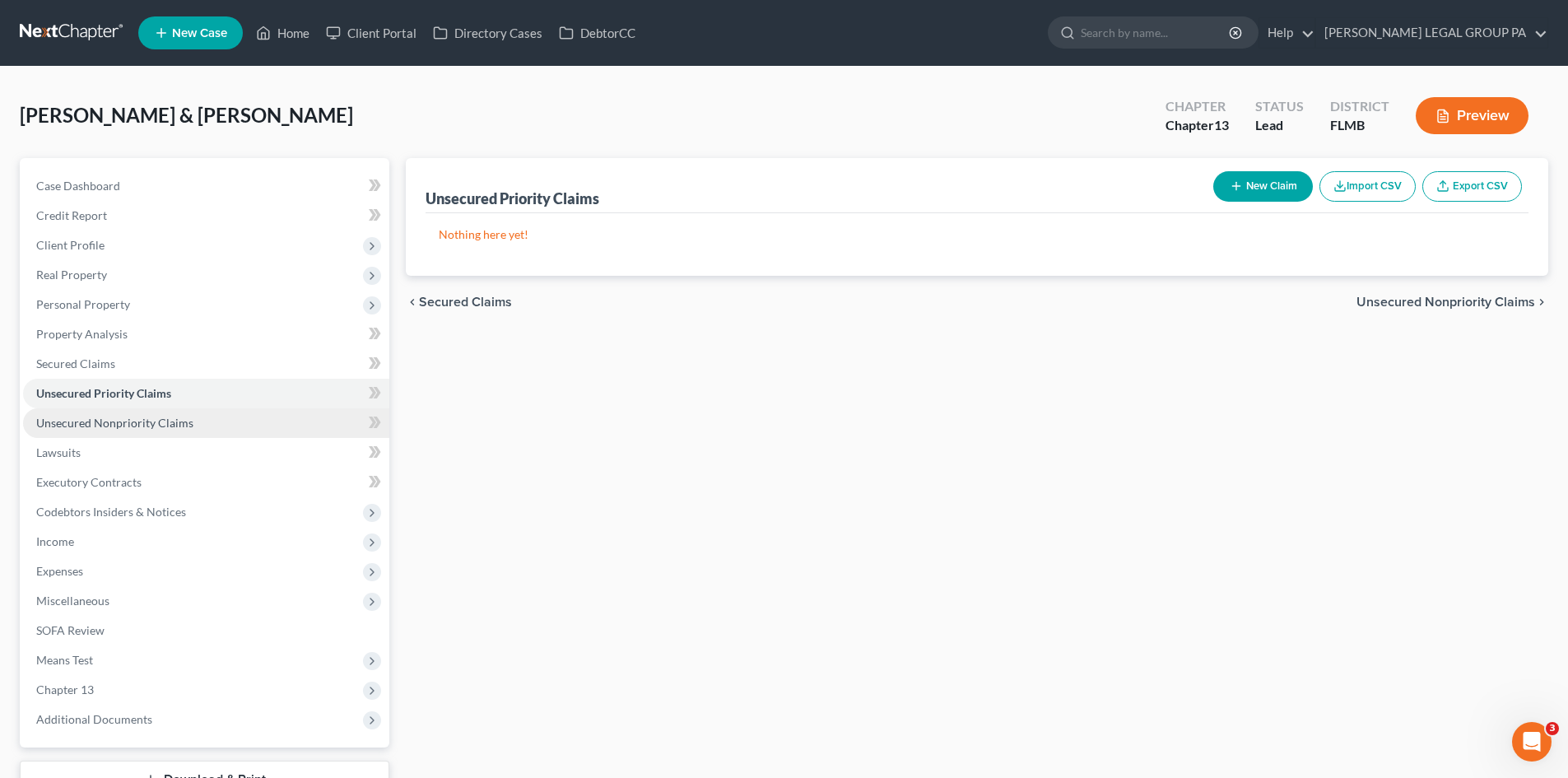
click at [142, 412] on link "Unsecured Nonpriority Claims" at bounding box center [206, 422] width 367 height 30
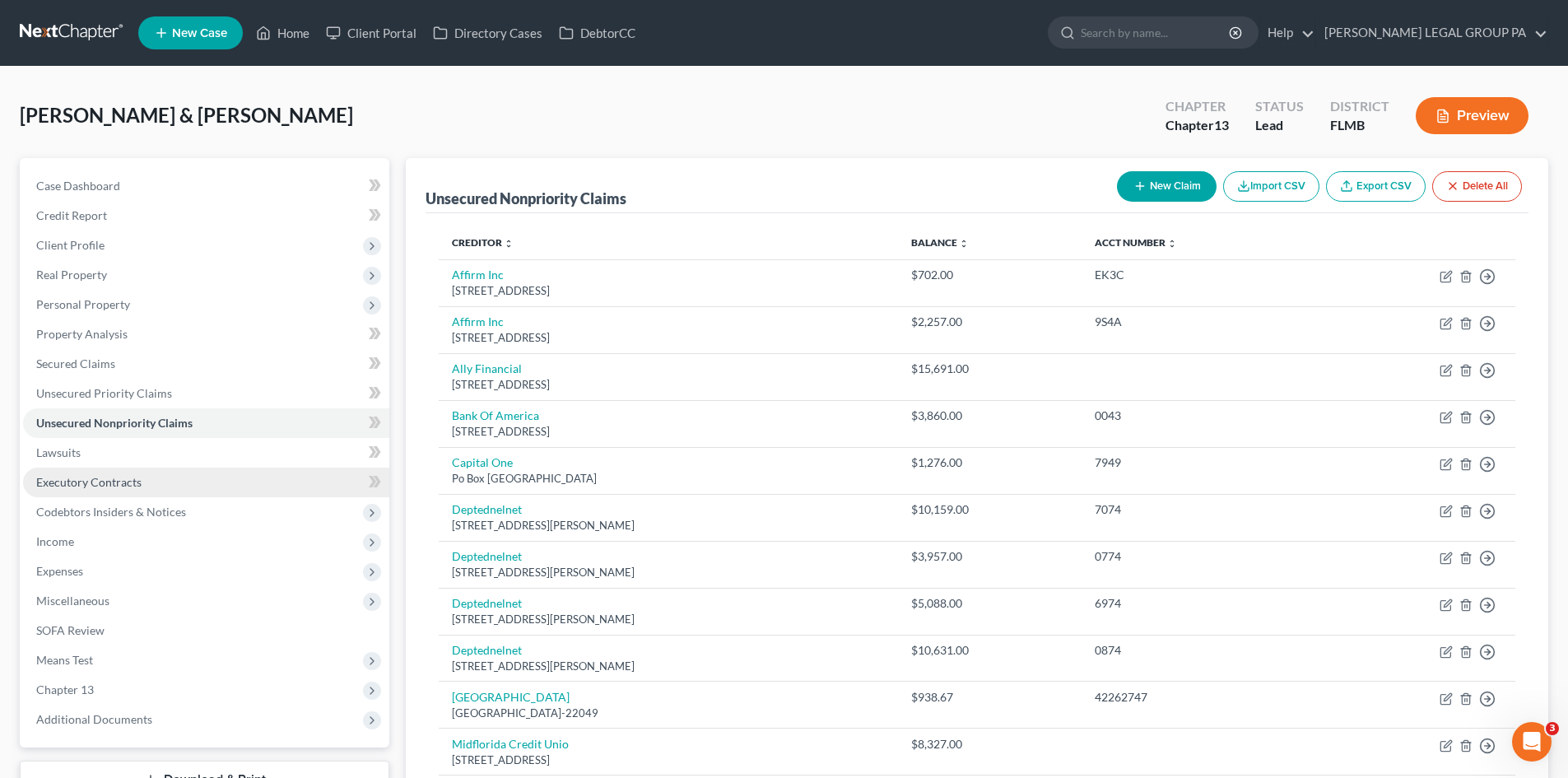
click at [247, 488] on link "Executory Contracts" at bounding box center [206, 481] width 367 height 30
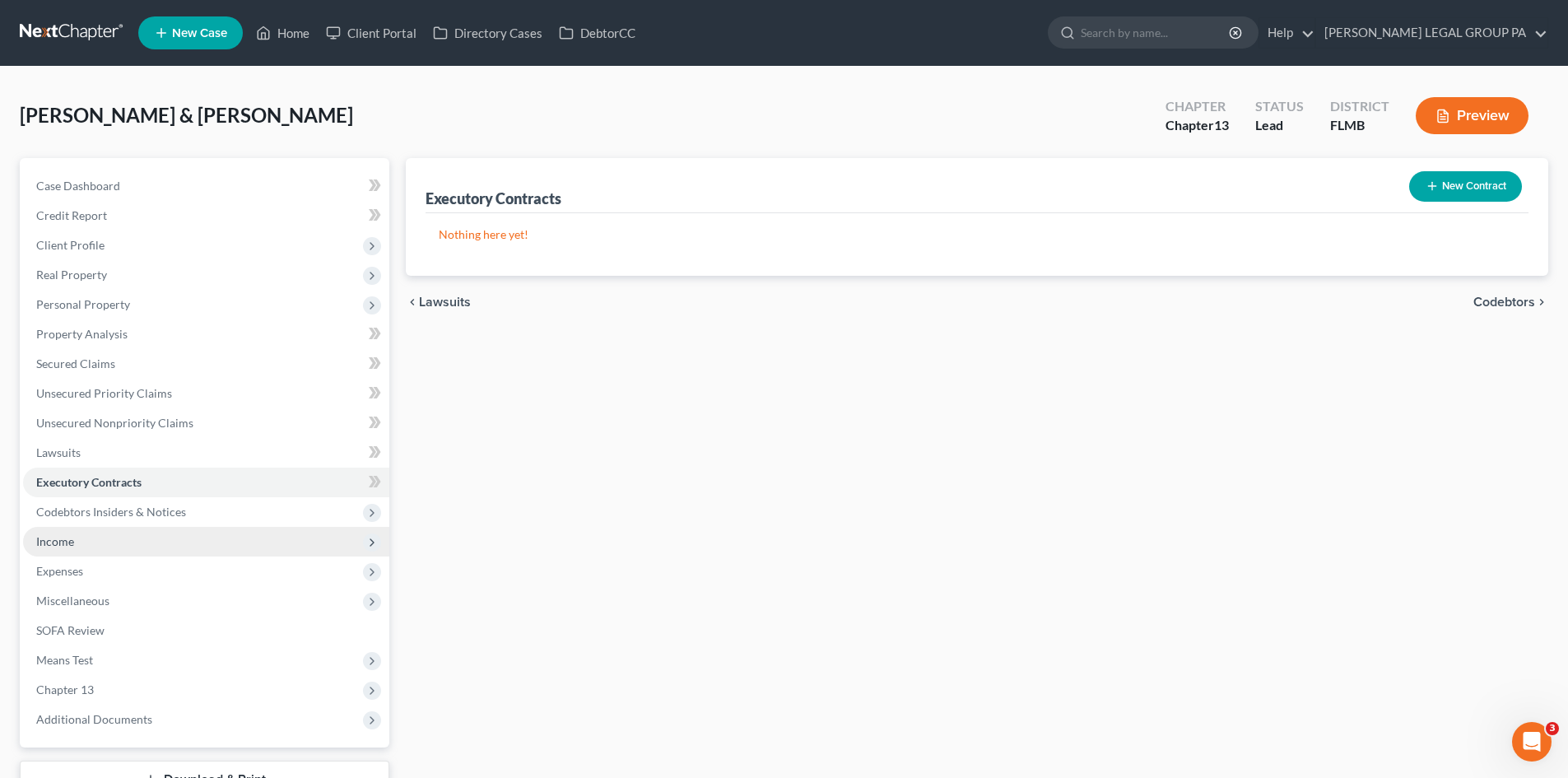
click at [179, 543] on span "Income" at bounding box center [206, 541] width 367 height 30
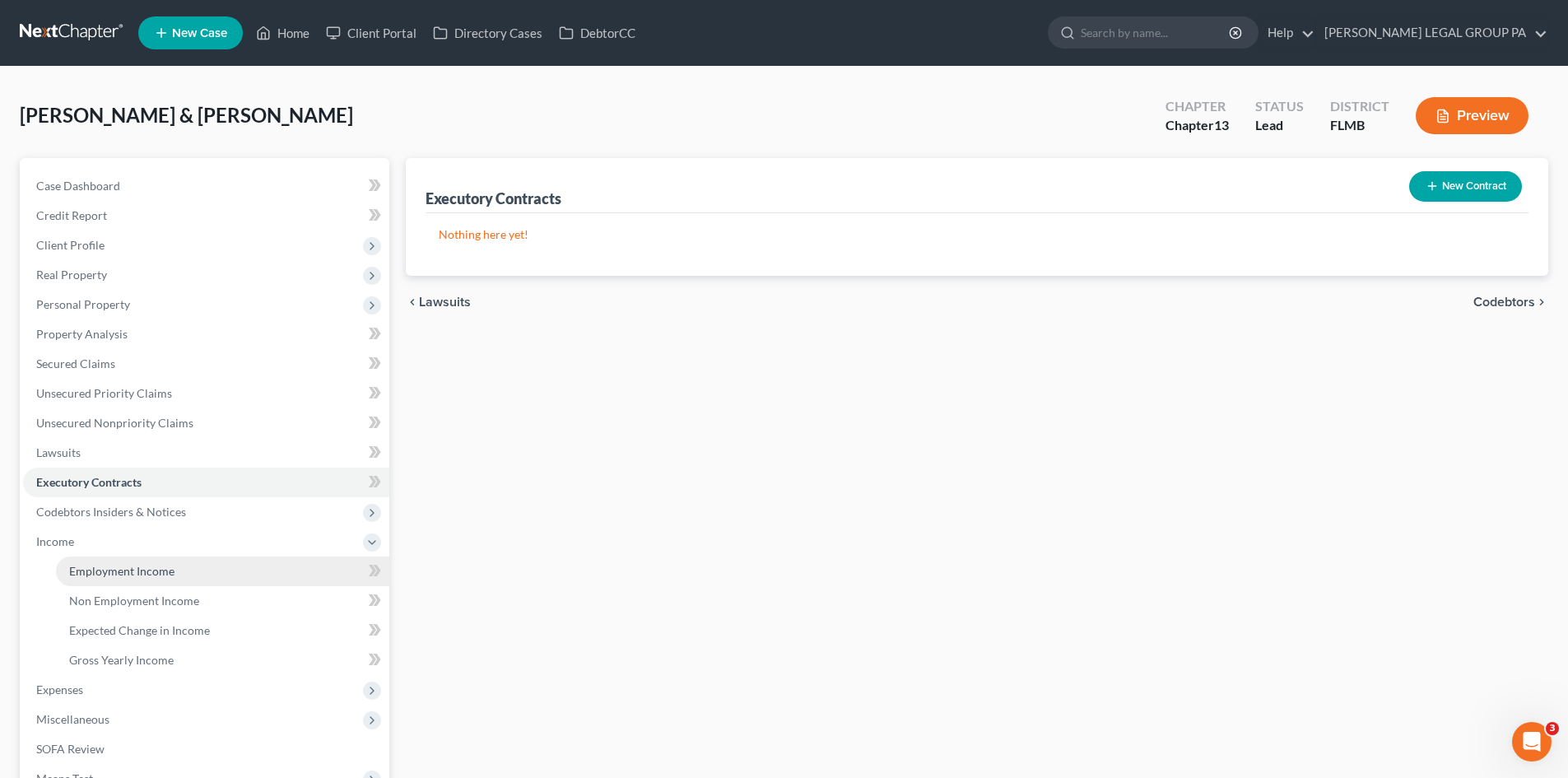
click at [195, 568] on link "Employment Income" at bounding box center [222, 571] width 334 height 30
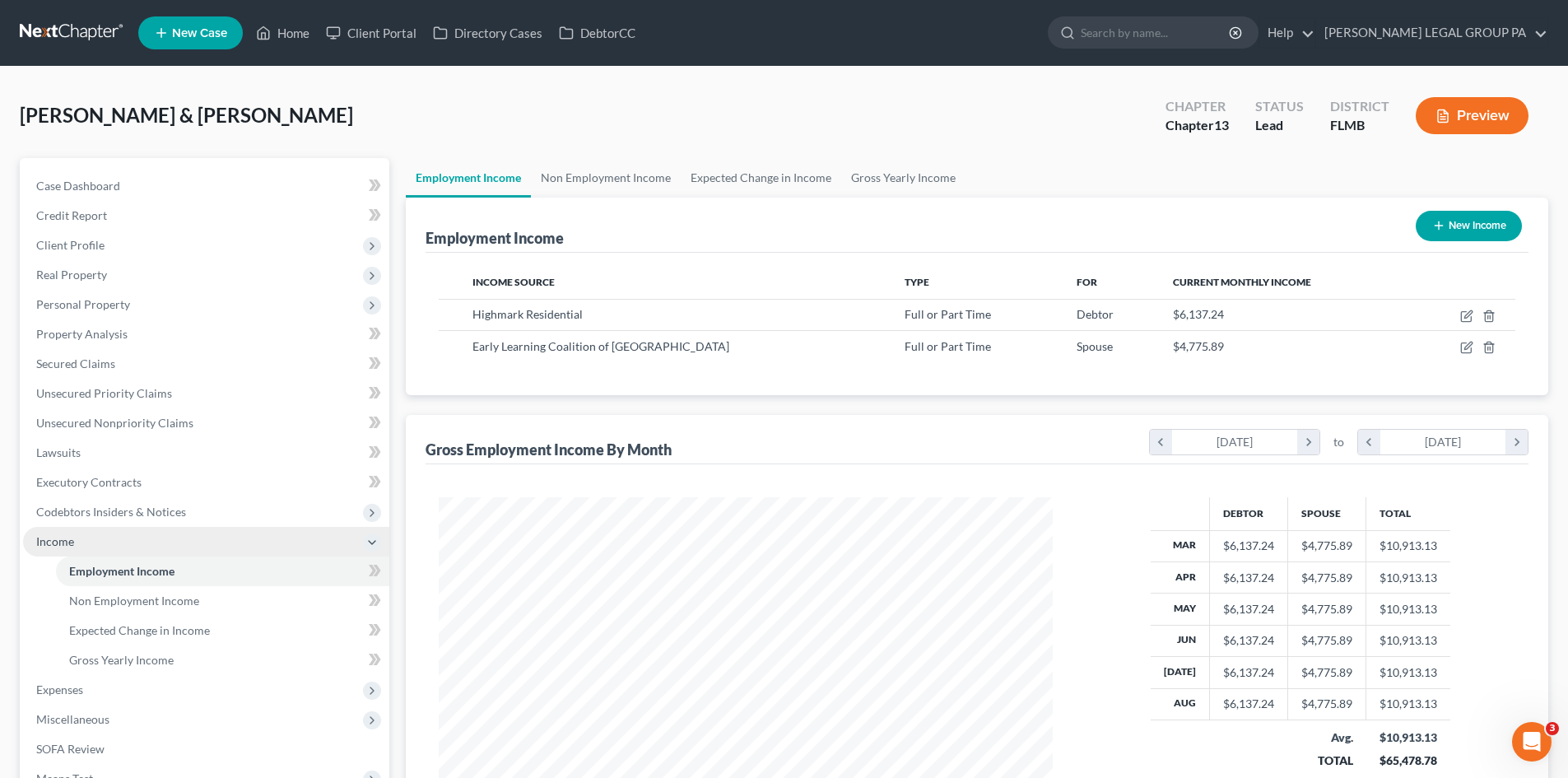
scroll to position [307, 647]
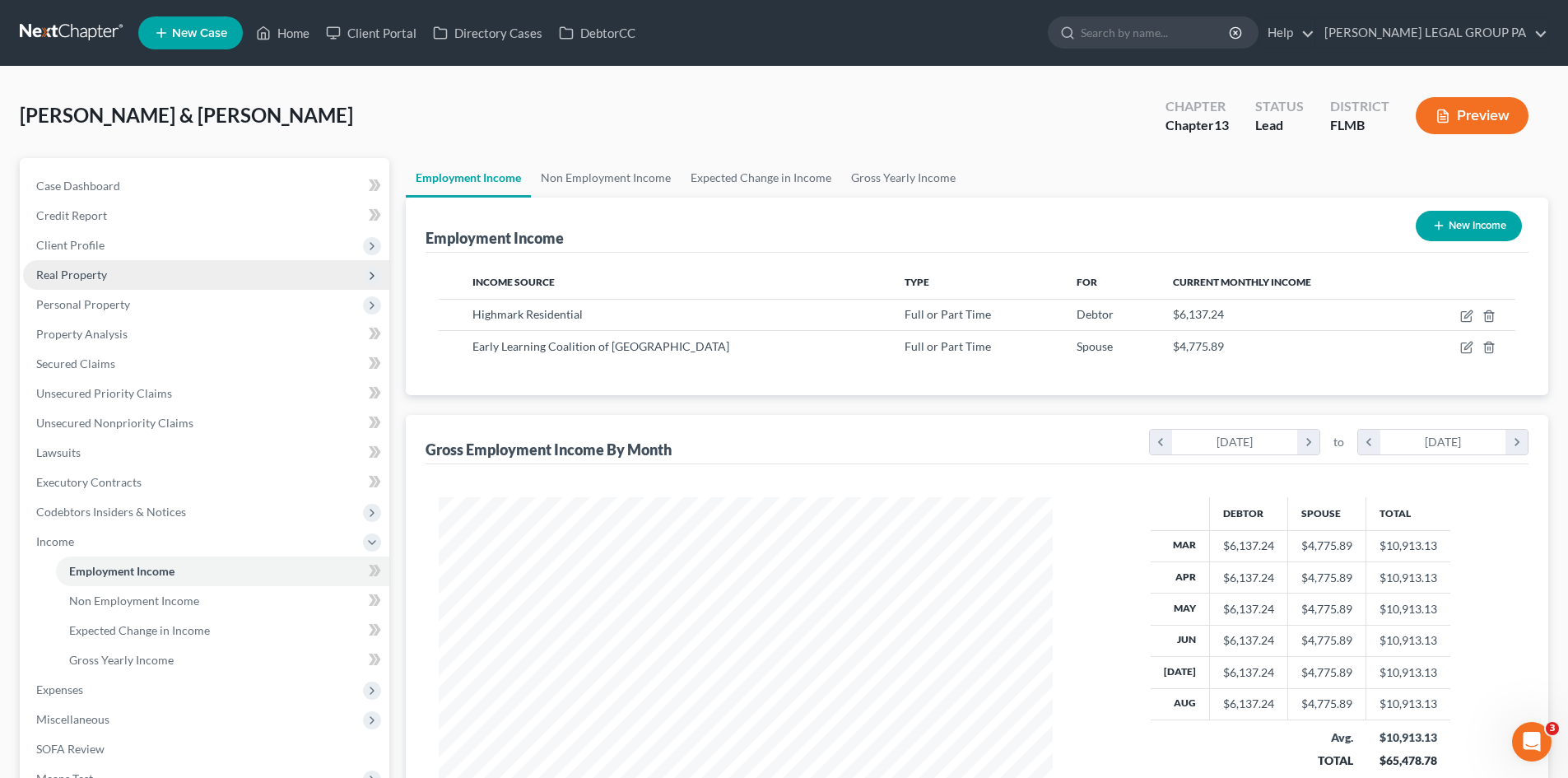
click at [113, 279] on span "Real Property" at bounding box center [206, 274] width 367 height 30
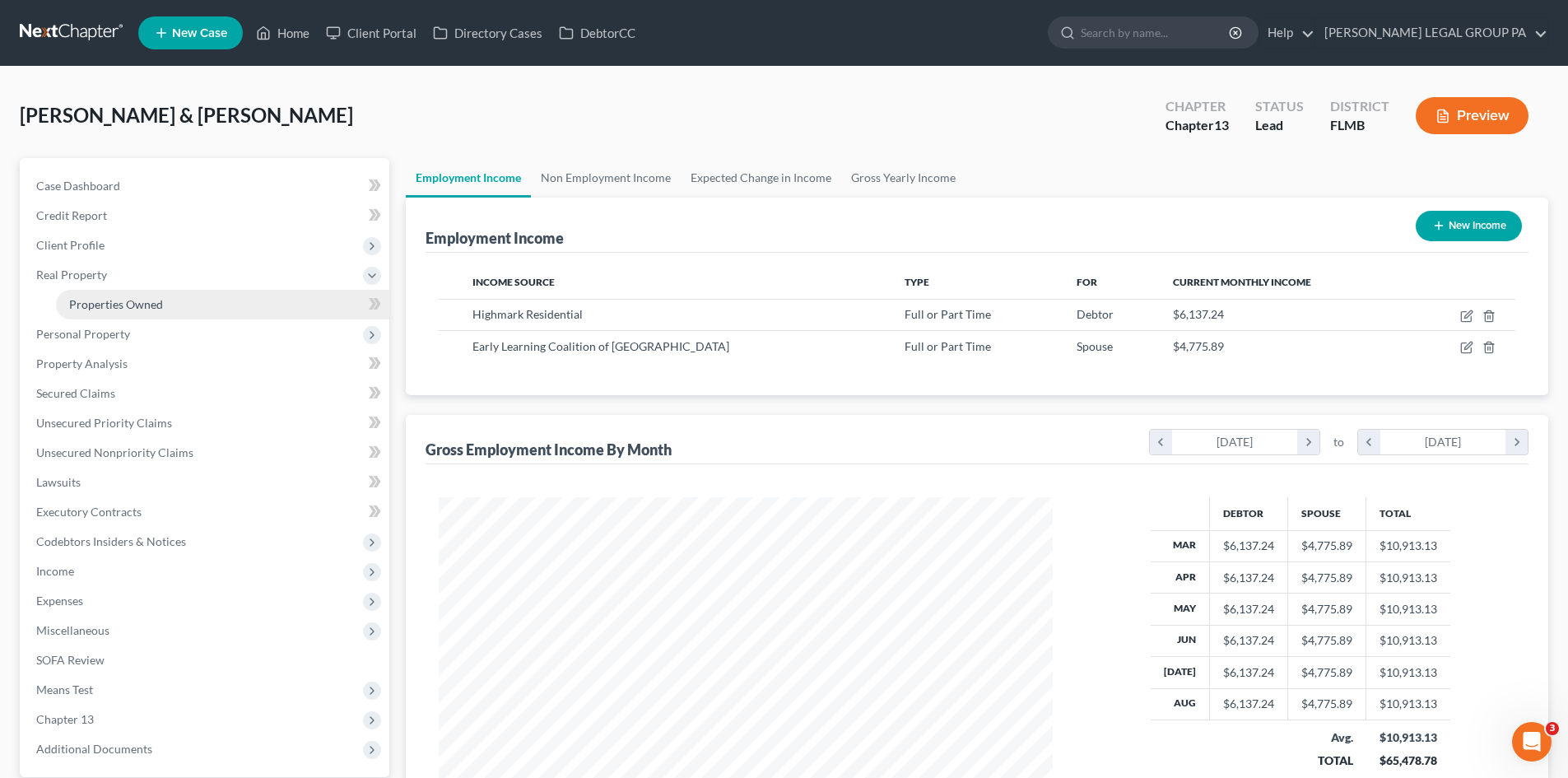
click at [126, 306] on span "Properties Owned" at bounding box center [116, 304] width 94 height 14
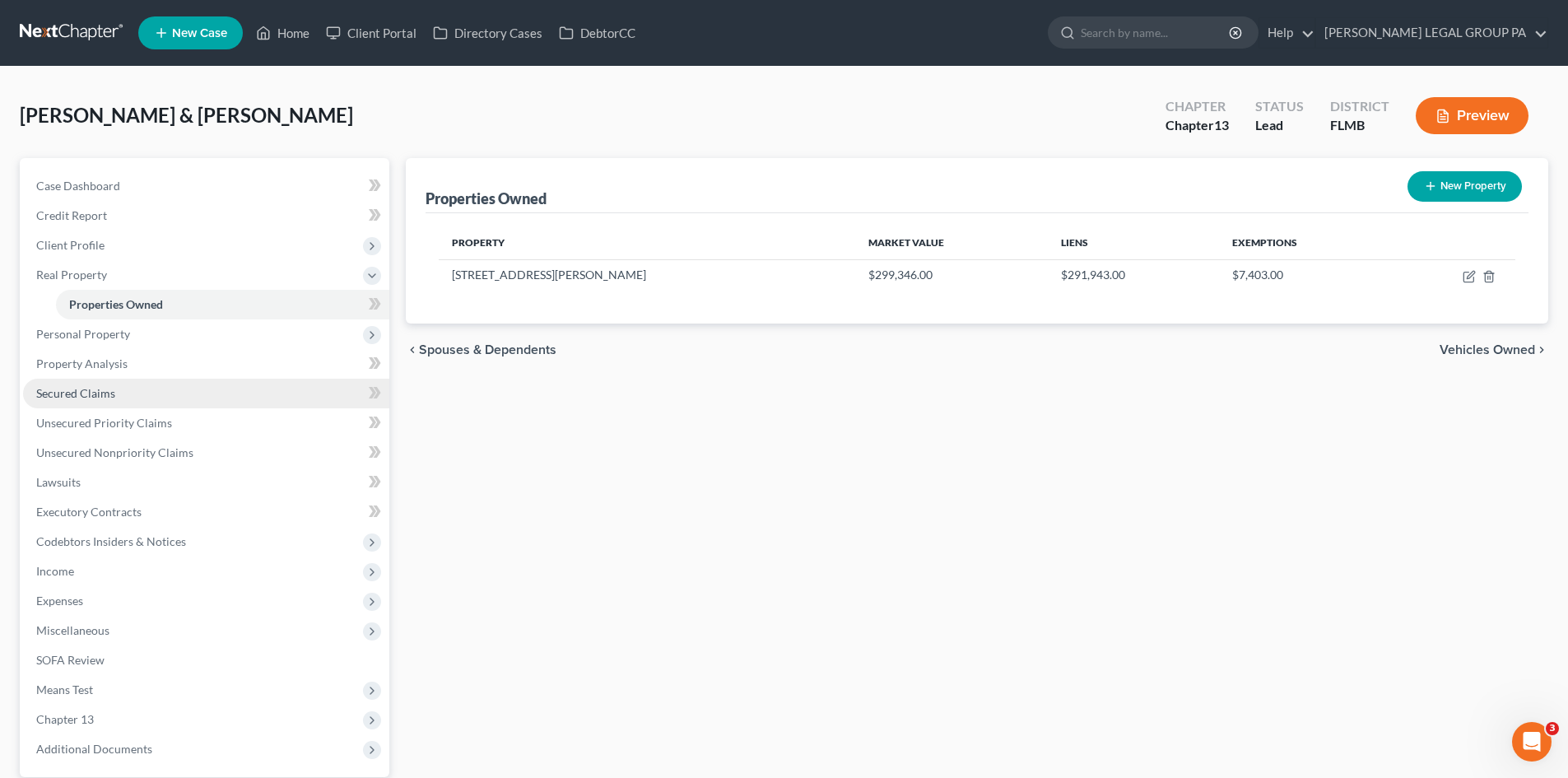
click at [113, 402] on link "Secured Claims" at bounding box center [206, 393] width 367 height 30
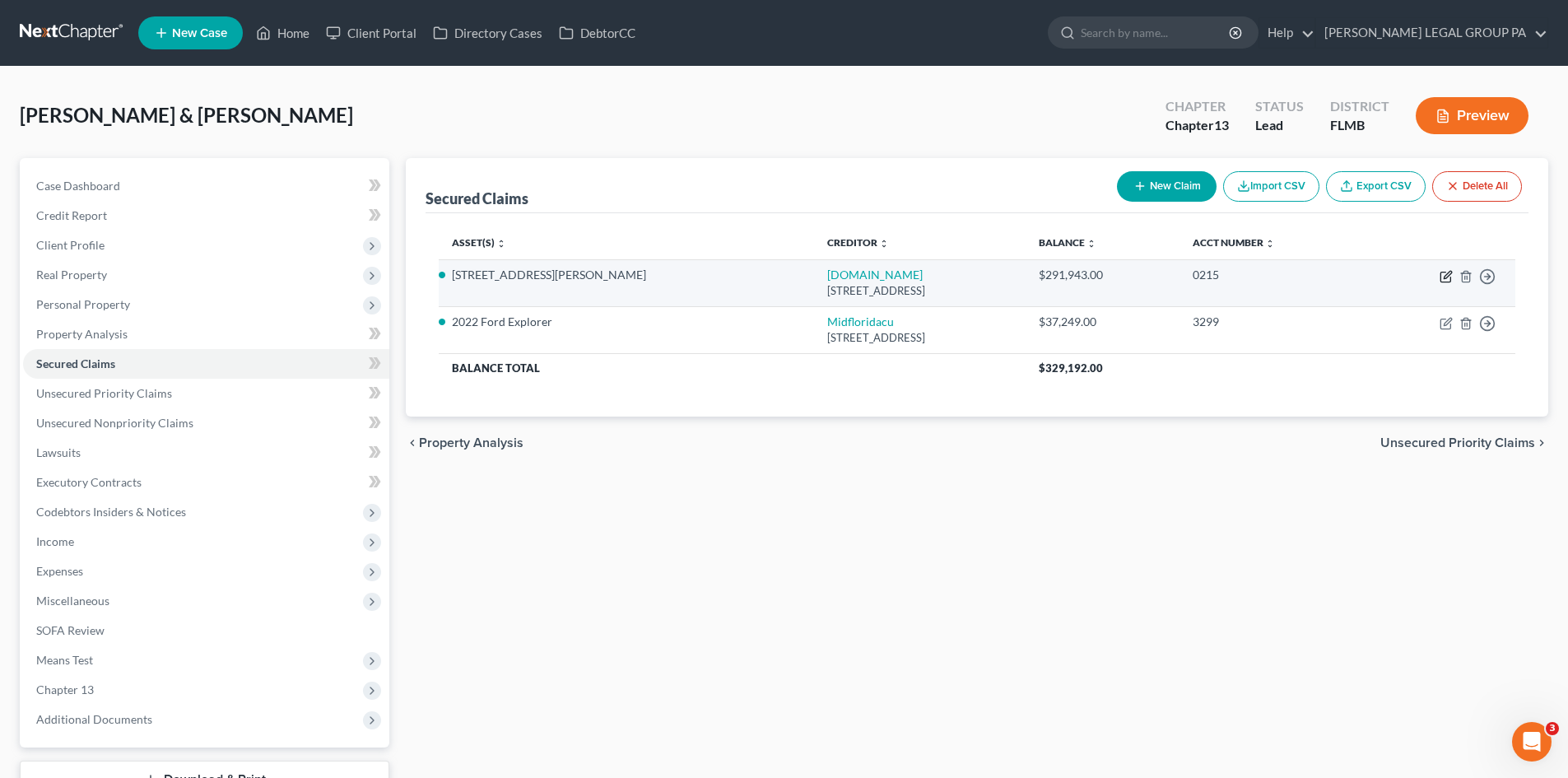
click at [1442, 276] on icon "button" at bounding box center [1445, 277] width 10 height 10
select select "4"
select select "2"
select select "0"
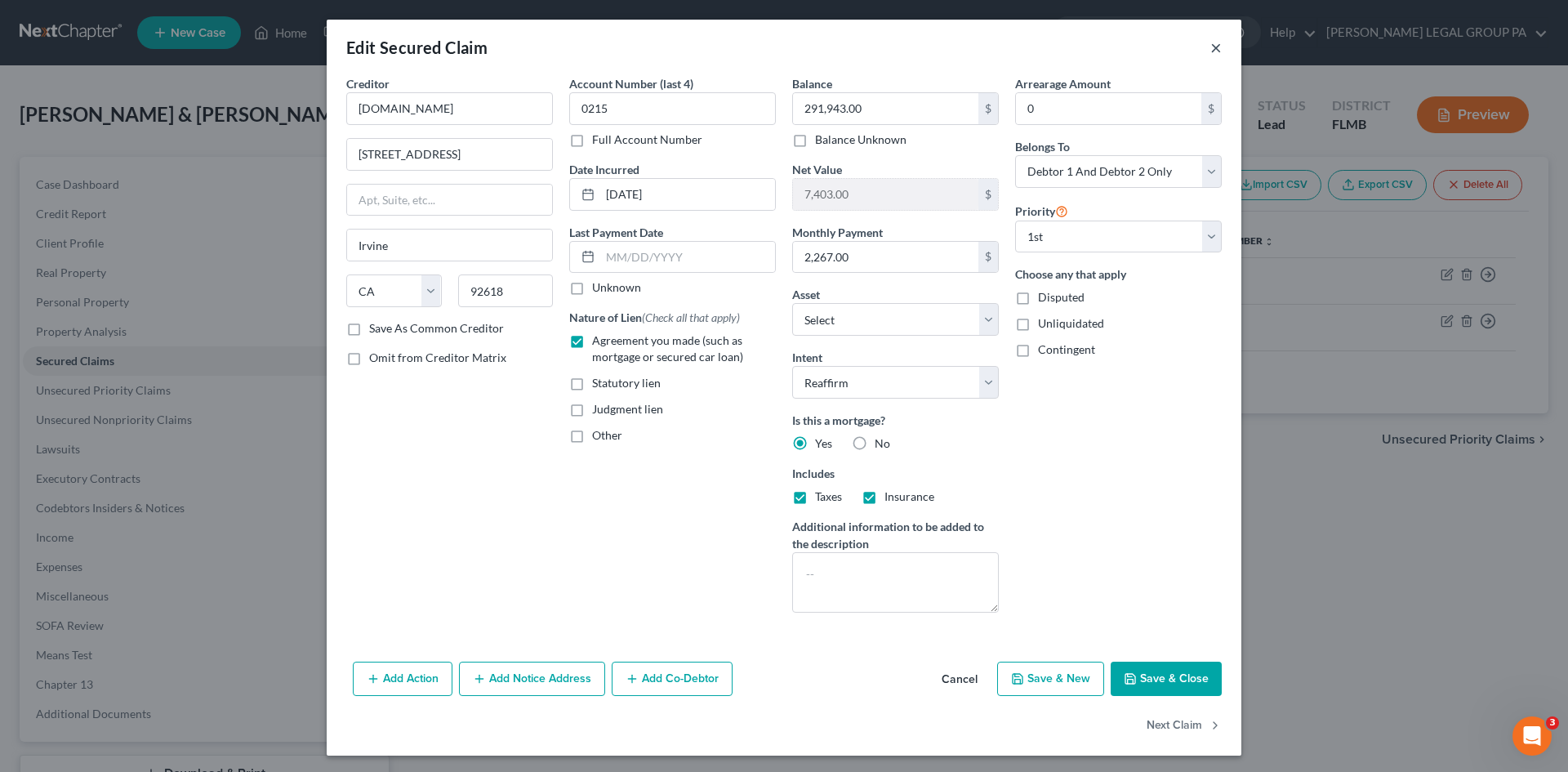
click at [1210, 52] on button "×" at bounding box center [1216, 47] width 12 height 20
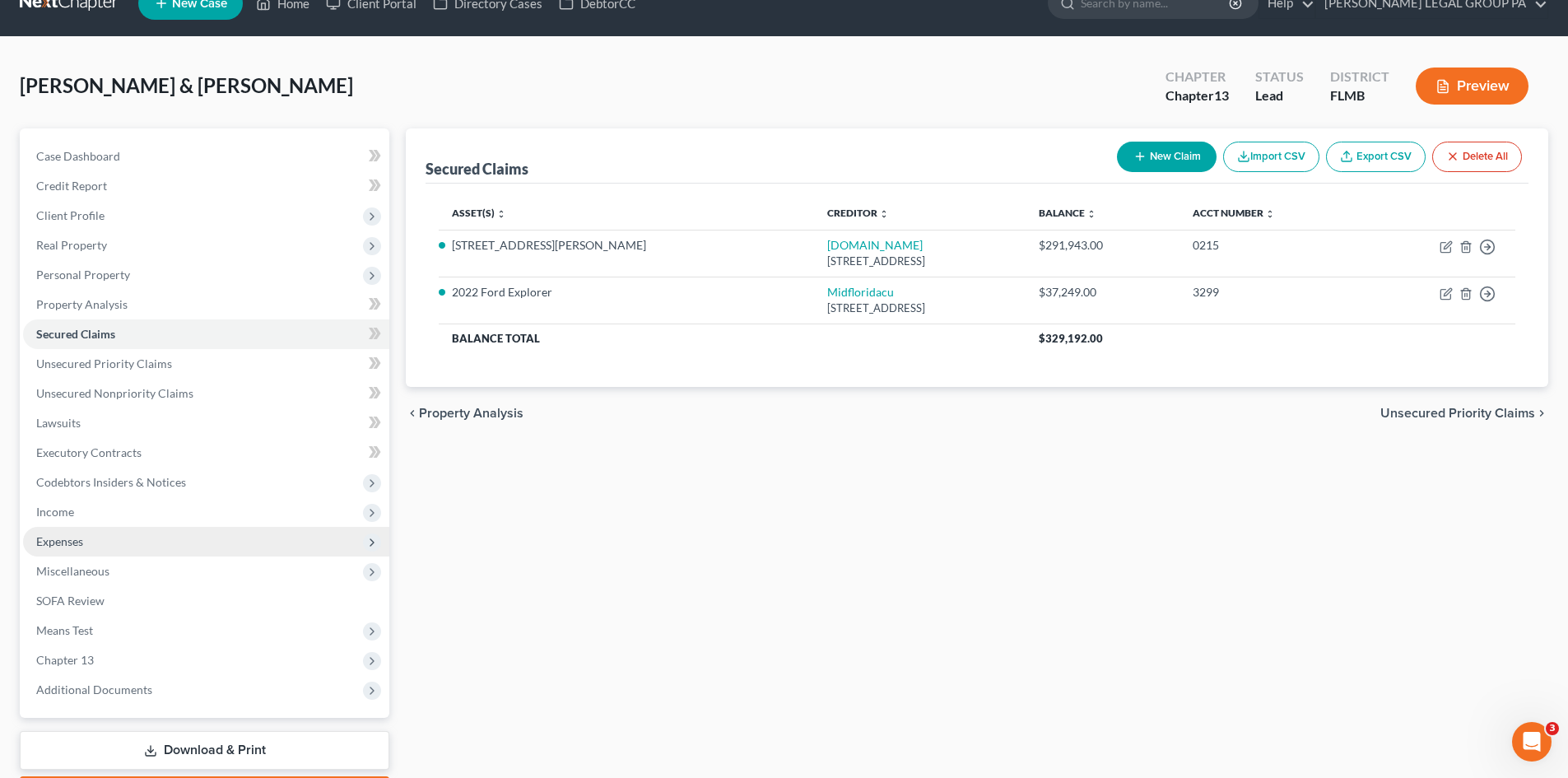
scroll to position [82, 0]
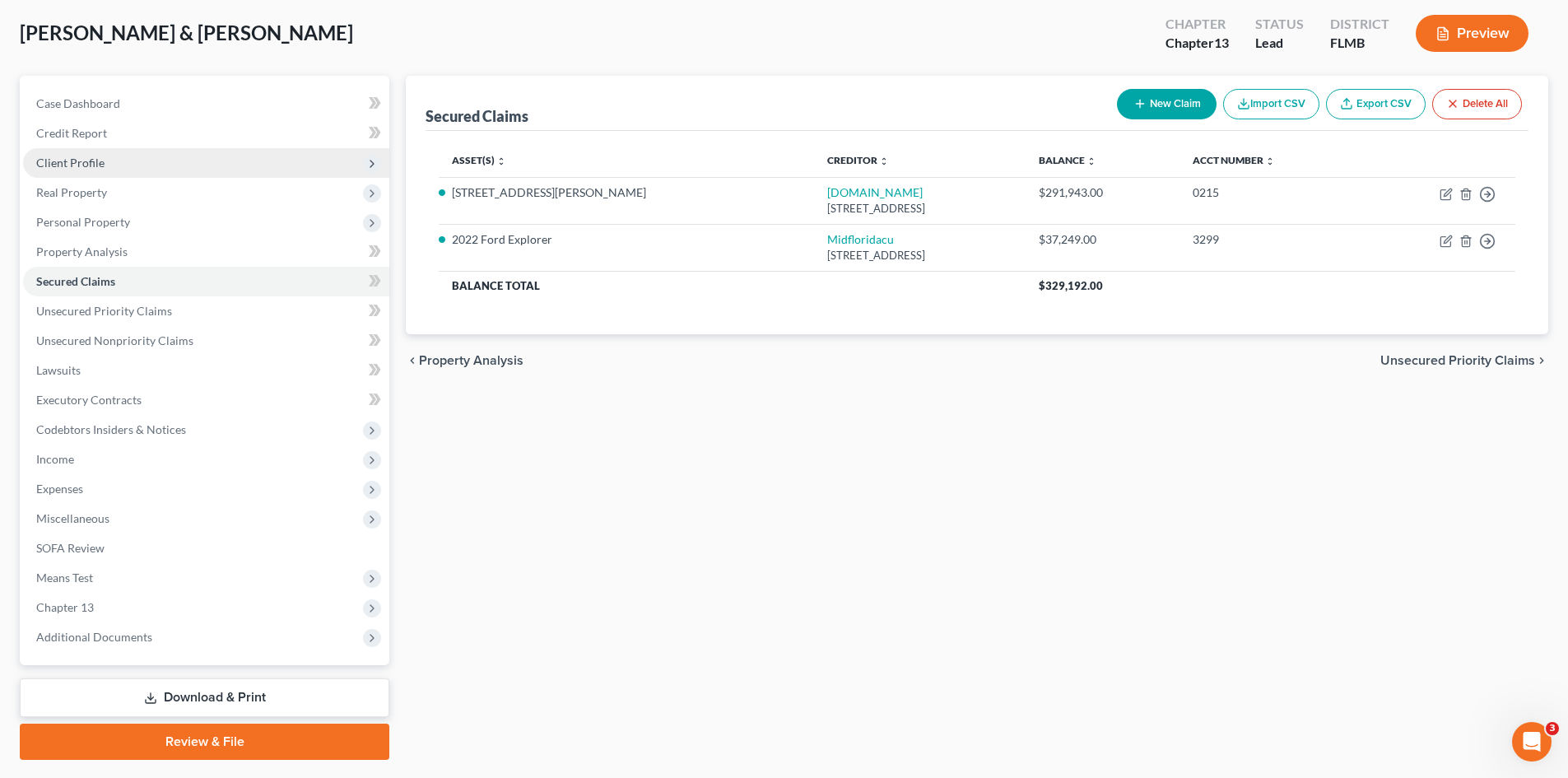
click at [83, 156] on span "Client Profile" at bounding box center [70, 163] width 68 height 14
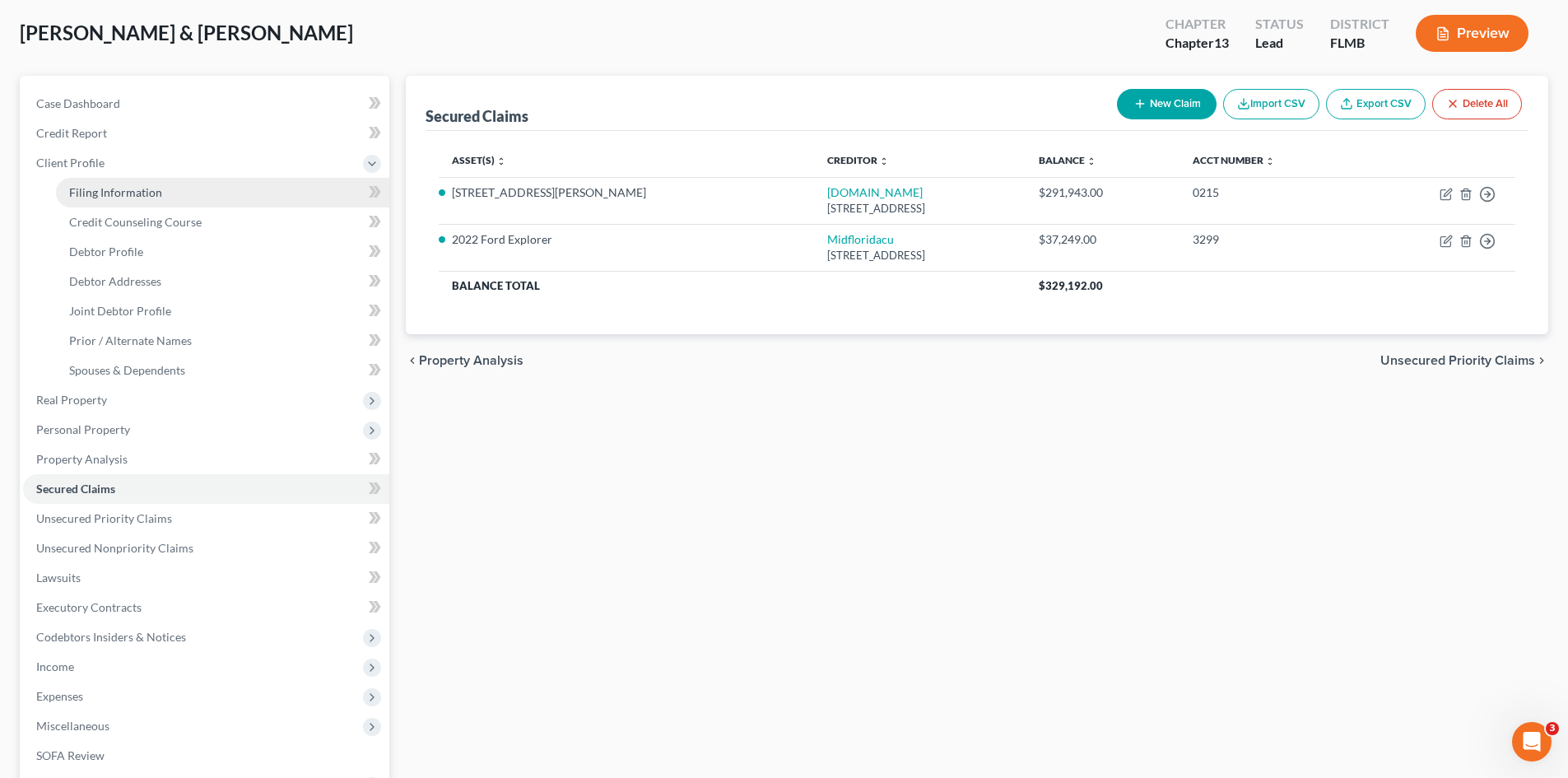
click at [104, 184] on link "Filing Information" at bounding box center [222, 192] width 334 height 30
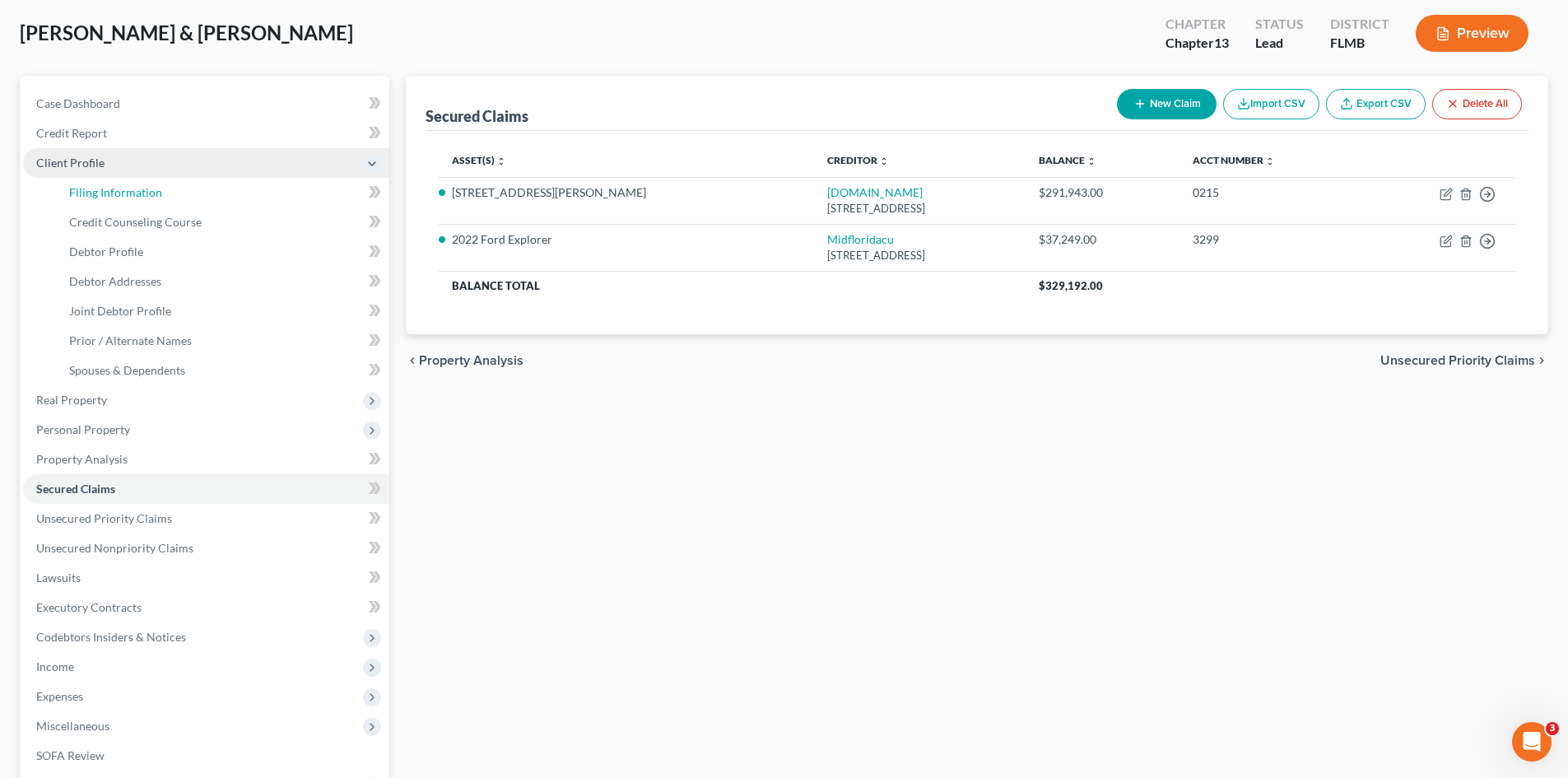
select select "1"
select select "3"
select select "15"
select select "0"
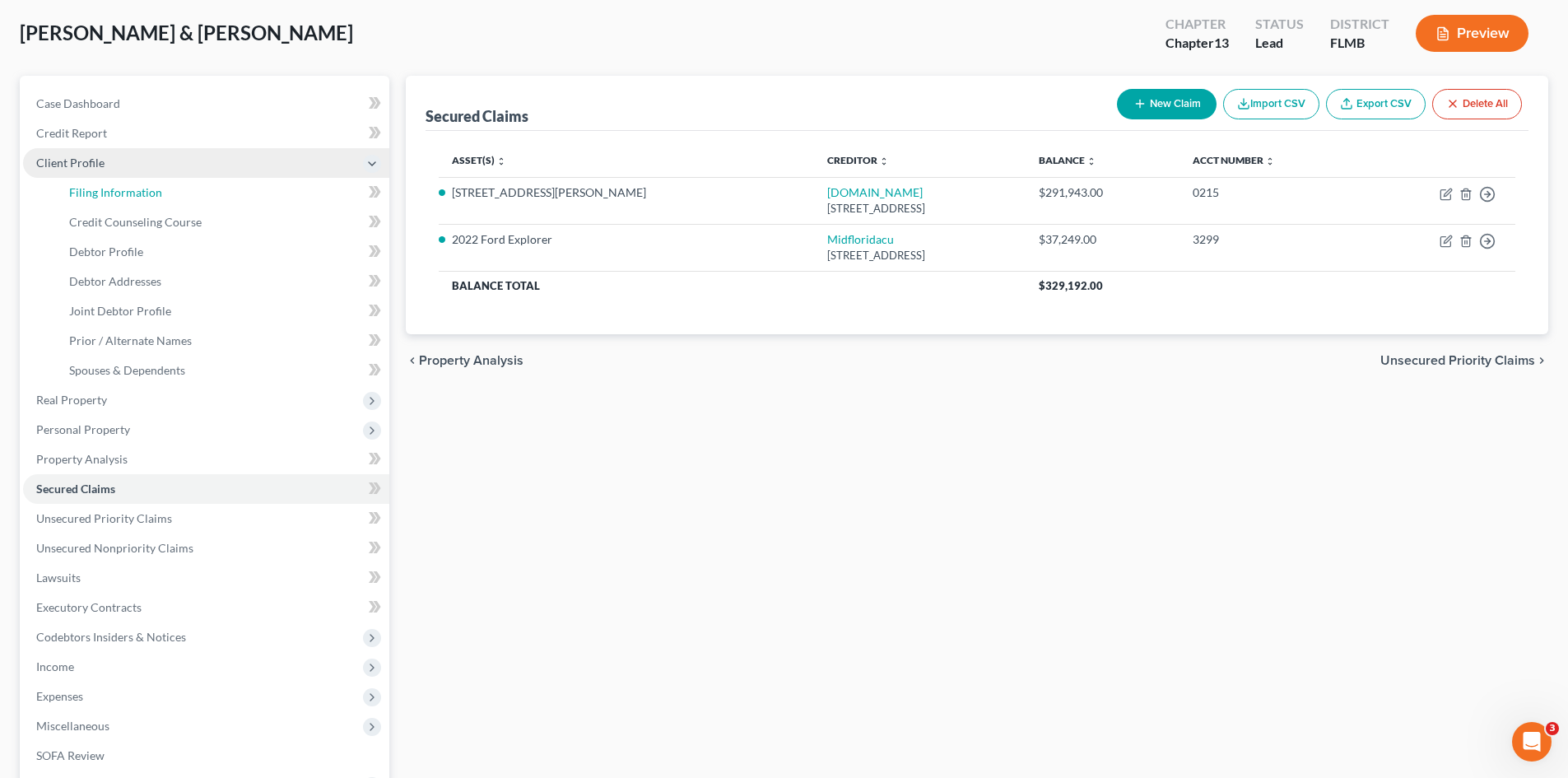
select select "9"
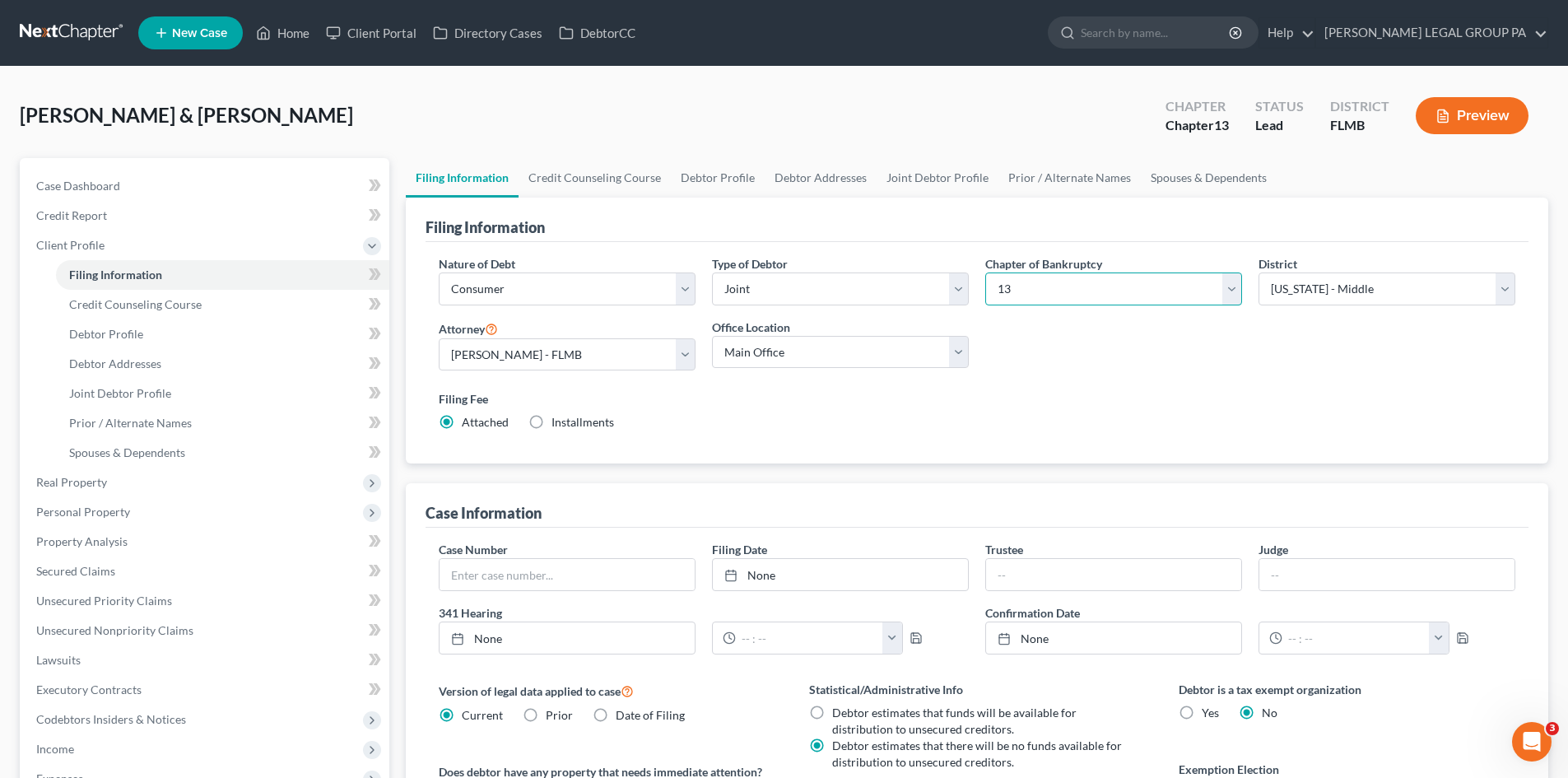
drag, startPoint x: 1023, startPoint y: 286, endPoint x: 1030, endPoint y: 295, distance: 11.4
click at [1023, 286] on select "Select 7 11 12 13" at bounding box center [1113, 289] width 256 height 33
select select "0"
click at [985, 272] on select "Select 7 11 12 13" at bounding box center [1113, 289] width 256 height 33
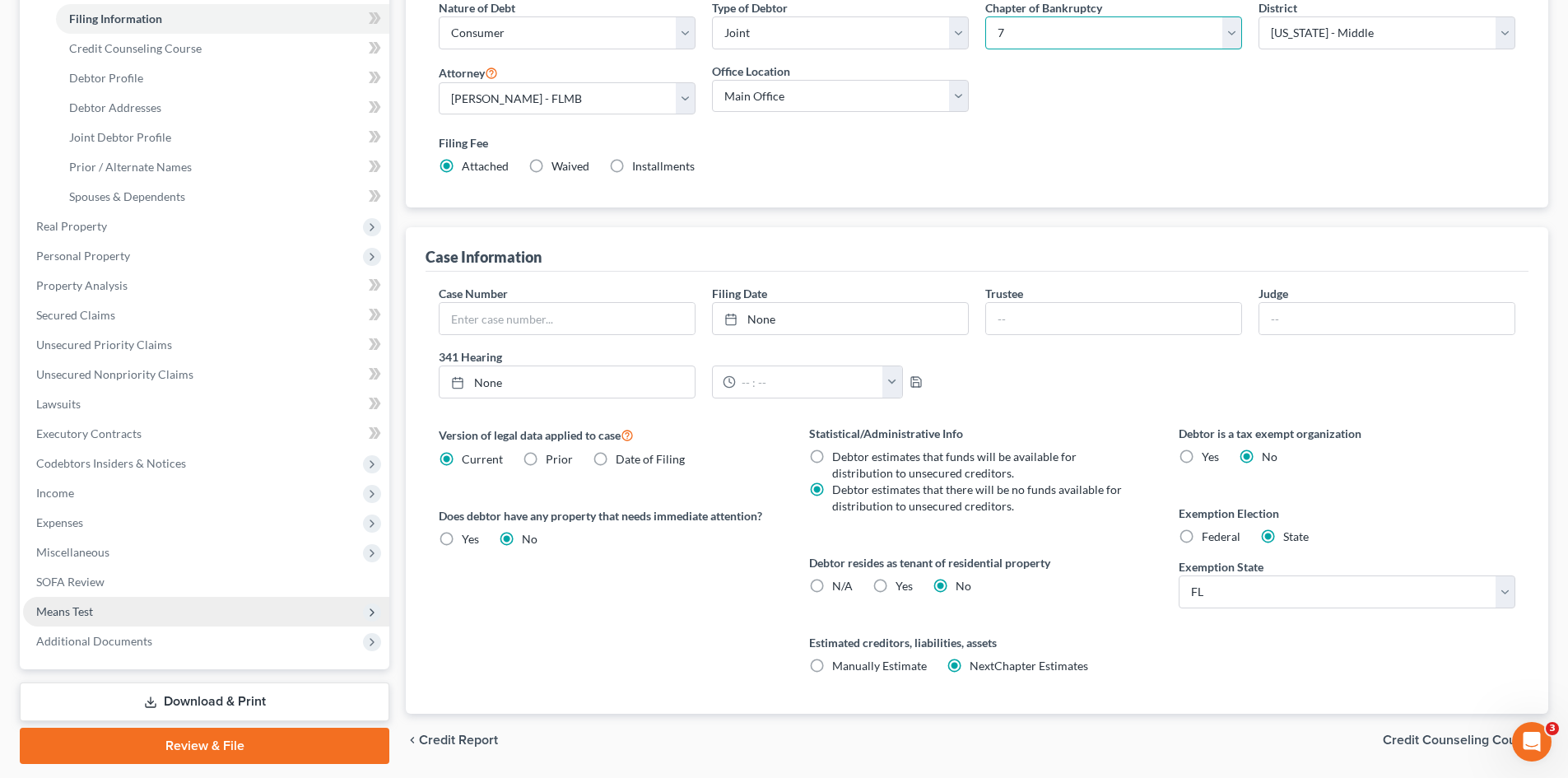
scroll to position [307, 0]
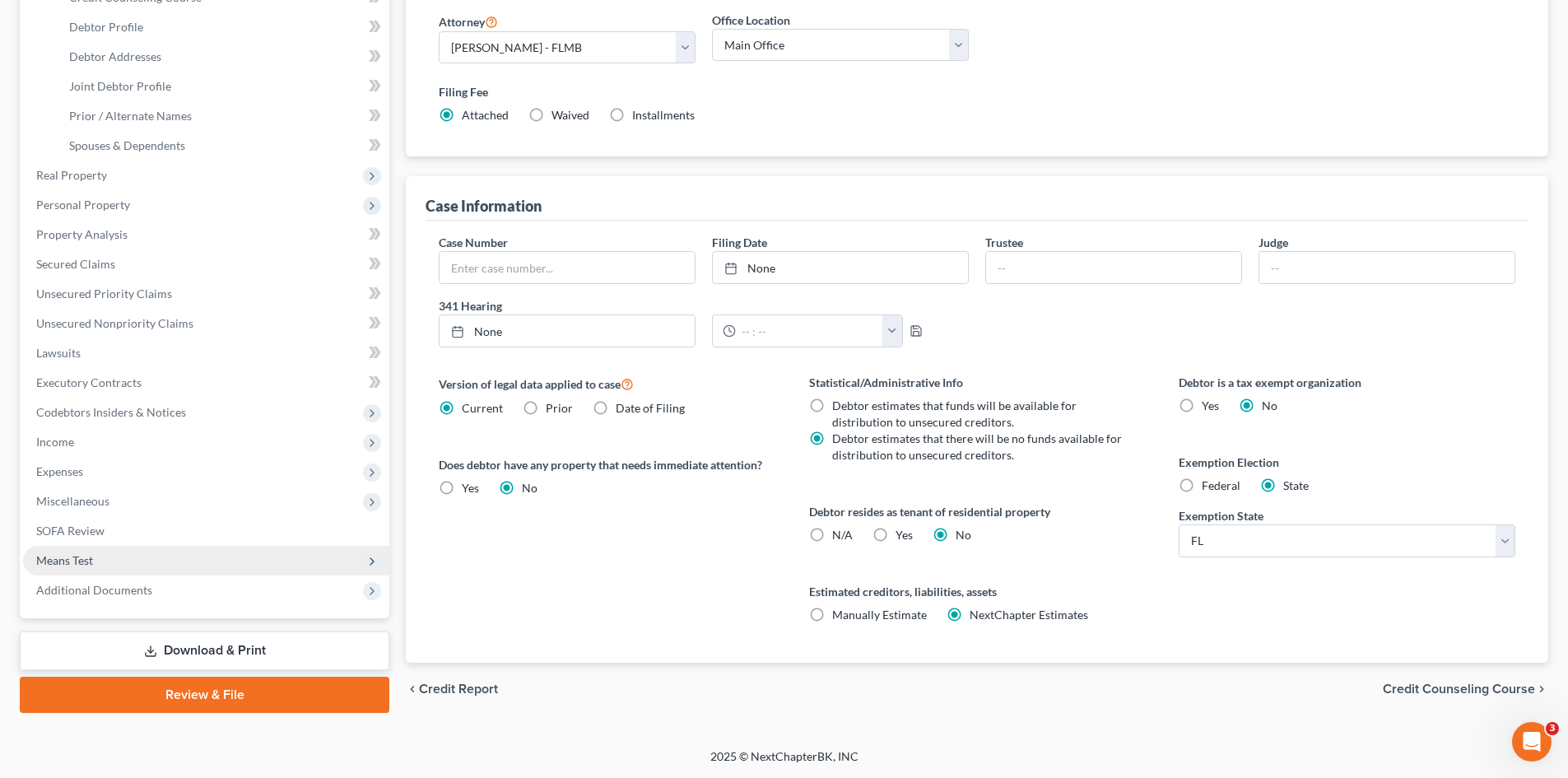
click at [121, 562] on span "Means Test" at bounding box center [206, 560] width 367 height 30
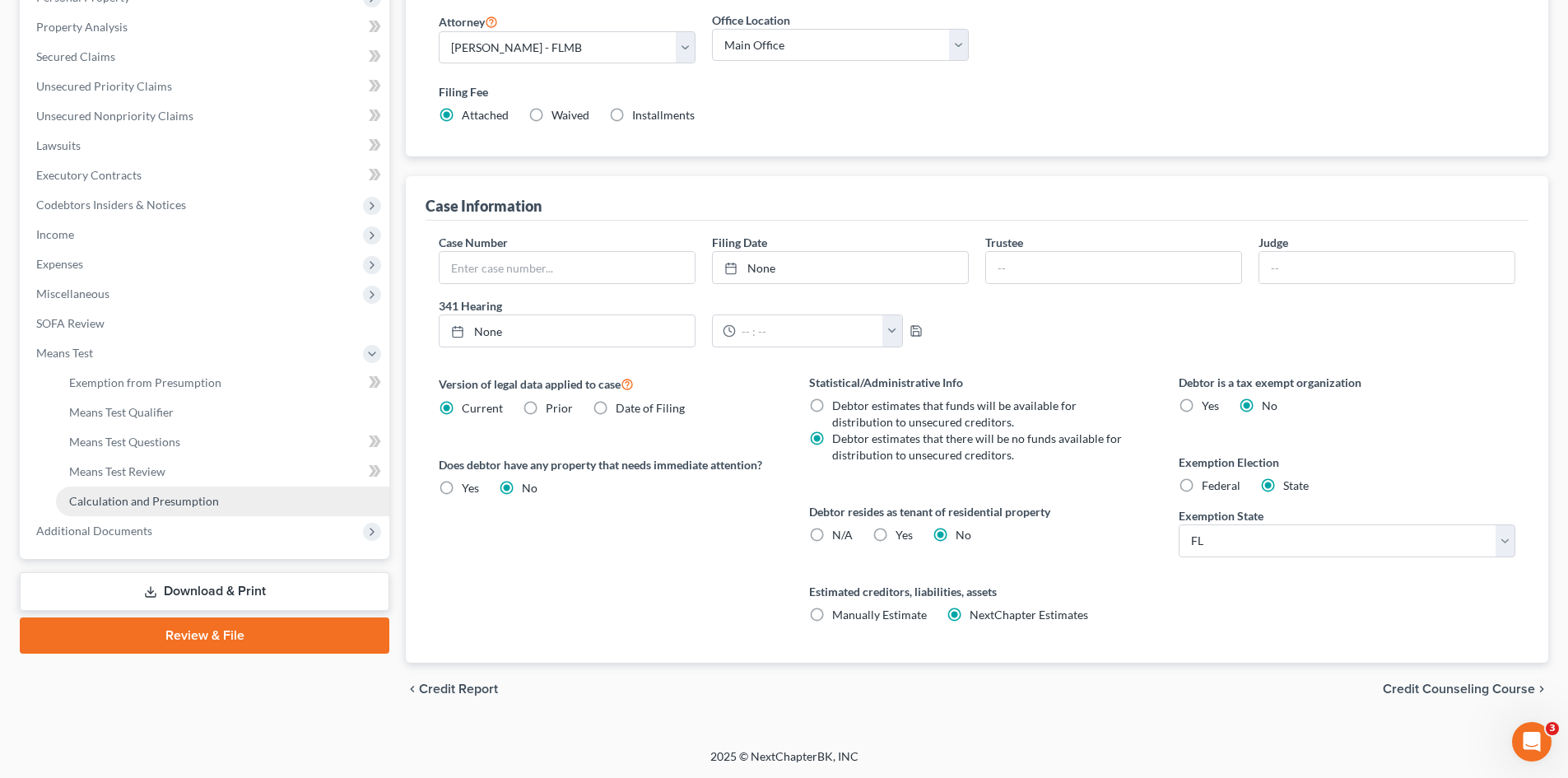
click at [181, 498] on span "Calculation and Presumption" at bounding box center [143, 501] width 150 height 14
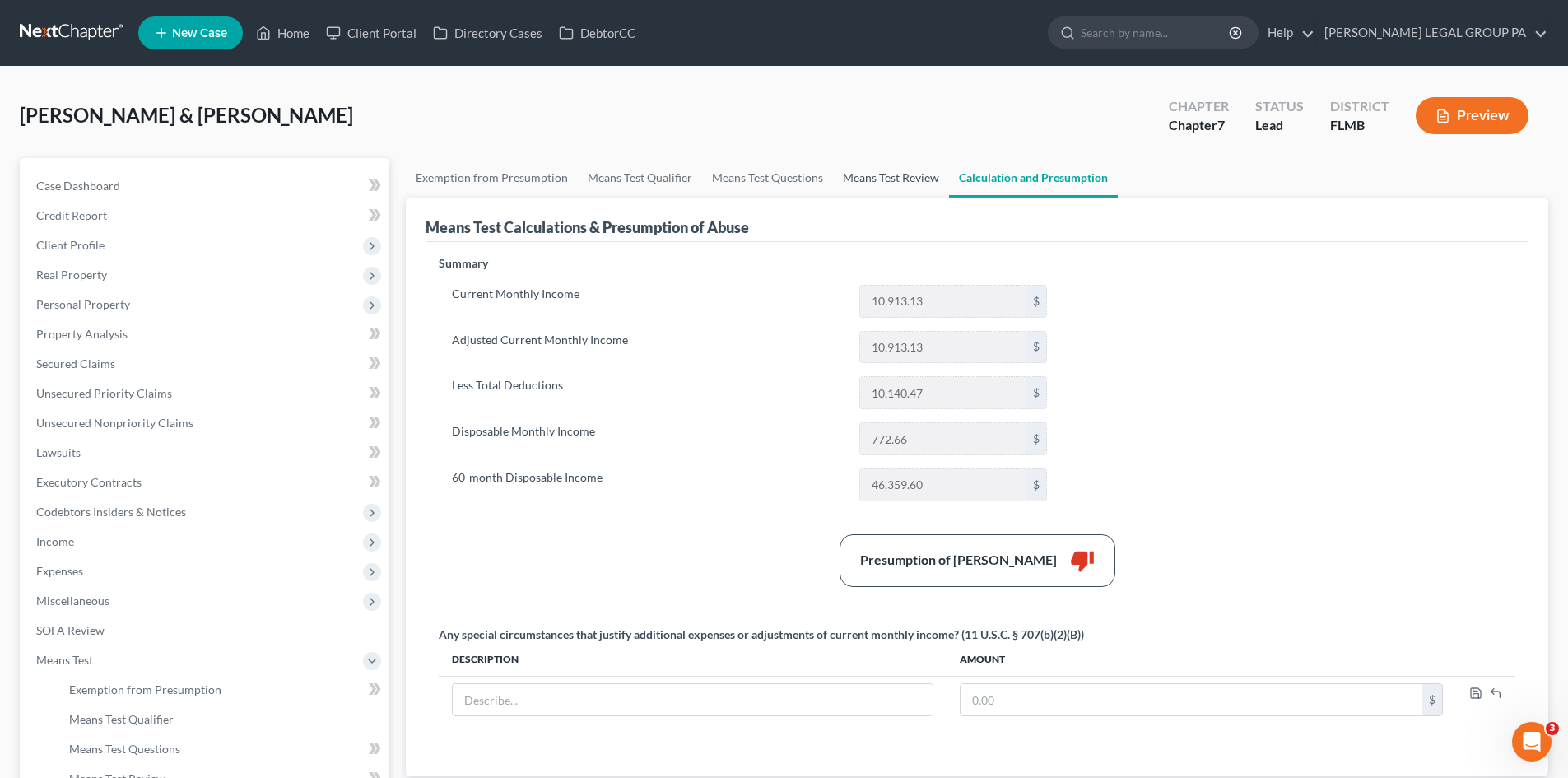
click at [860, 176] on link "Means Test Review" at bounding box center [890, 177] width 116 height 39
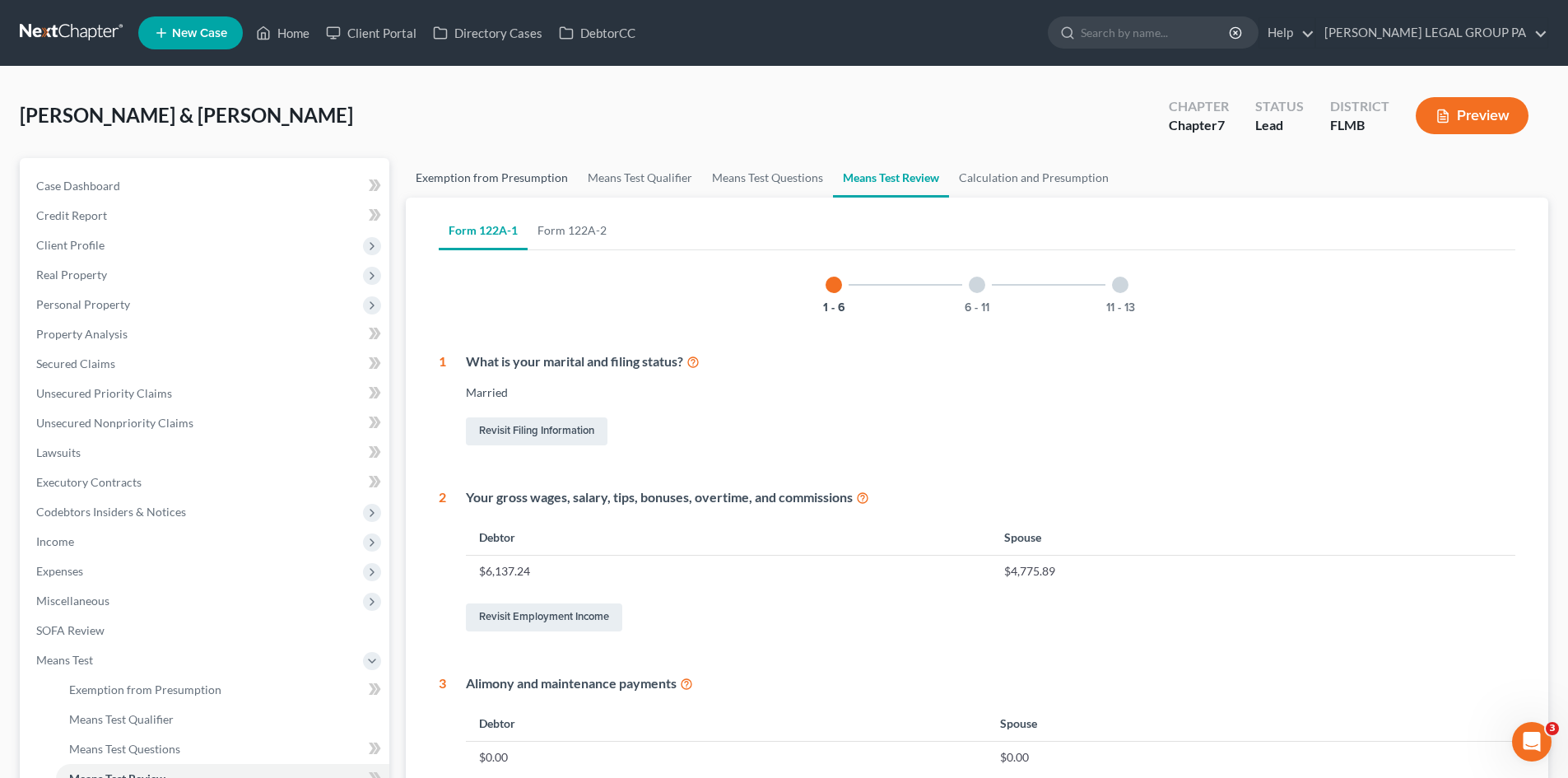
click at [547, 176] on link "Exemption from Presumption" at bounding box center [492, 177] width 172 height 39
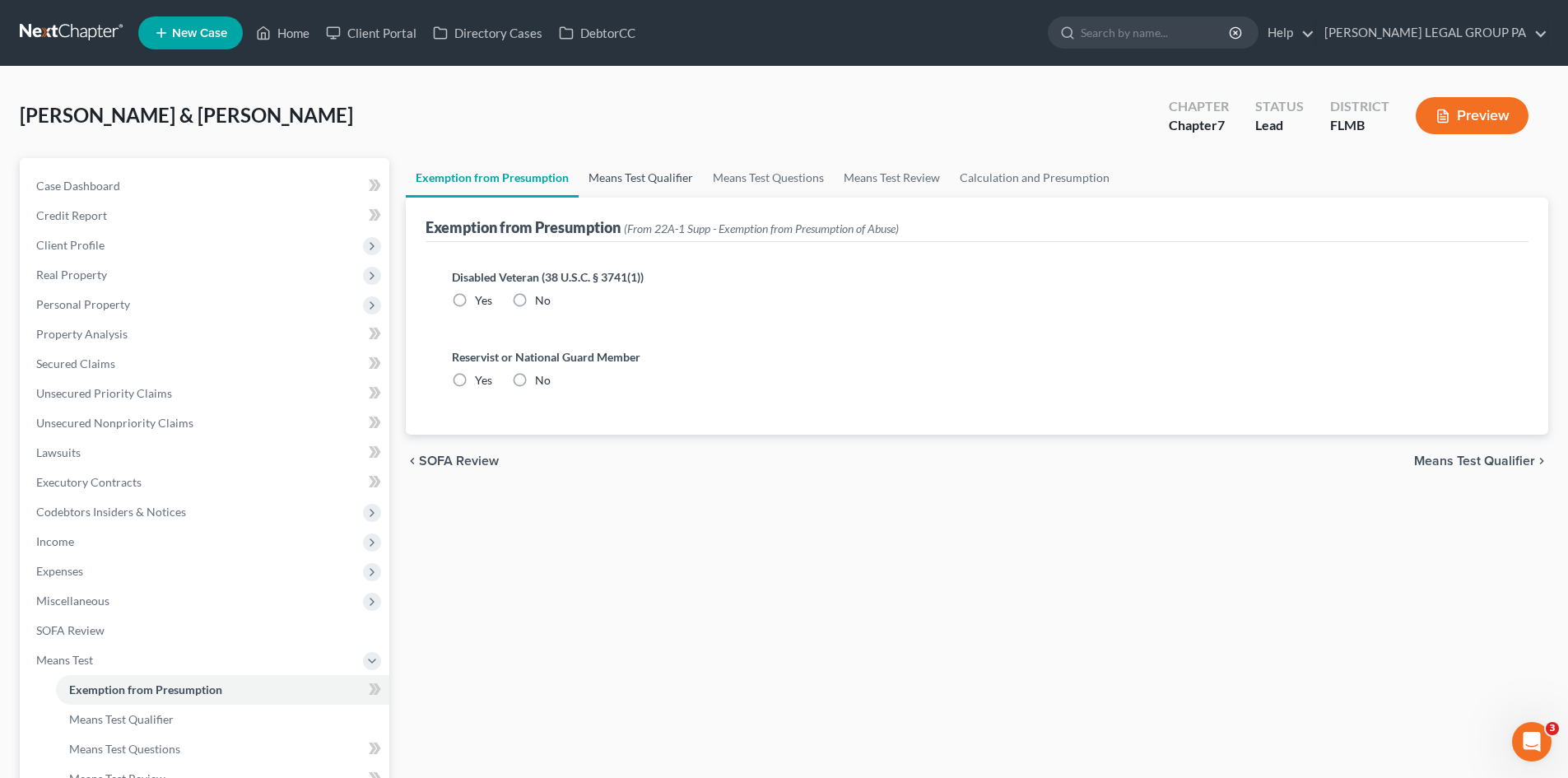
radio input "true"
click at [645, 168] on link "Means Test Qualifier" at bounding box center [640, 177] width 125 height 39
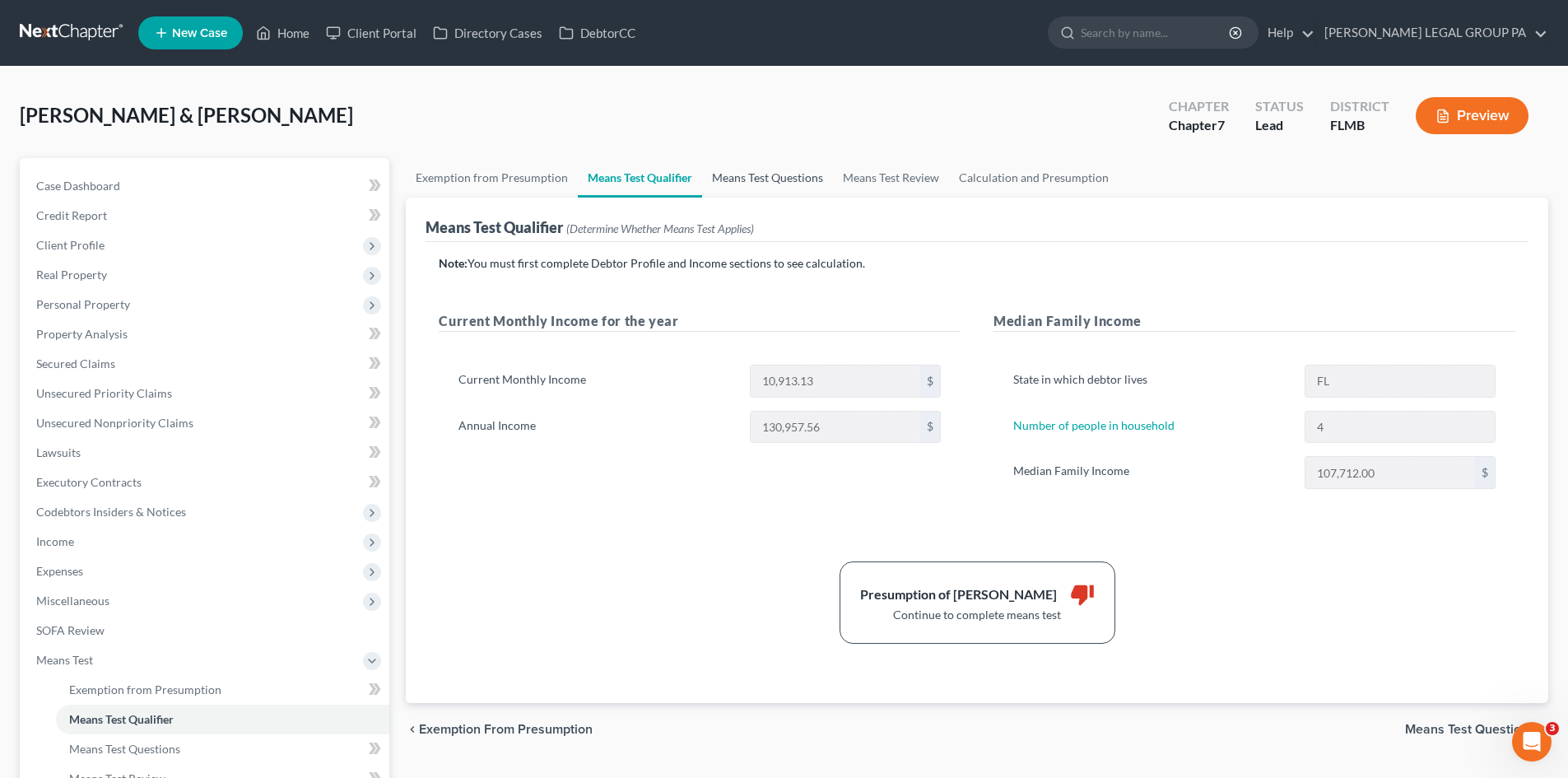
click at [783, 170] on link "Means Test Questions" at bounding box center [767, 177] width 131 height 39
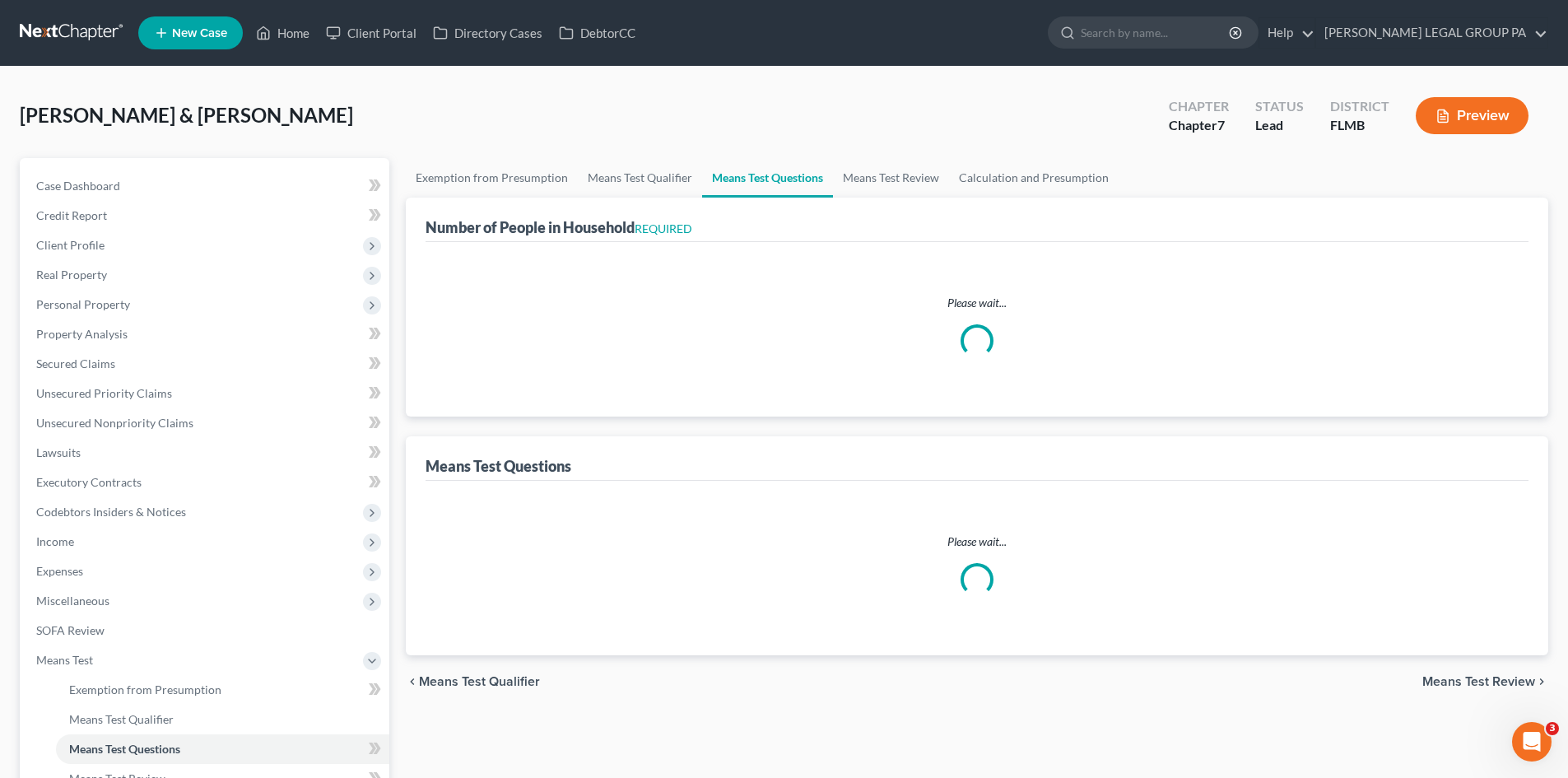
select select "0"
select select "60"
select select "1"
select select "60"
select select "4"
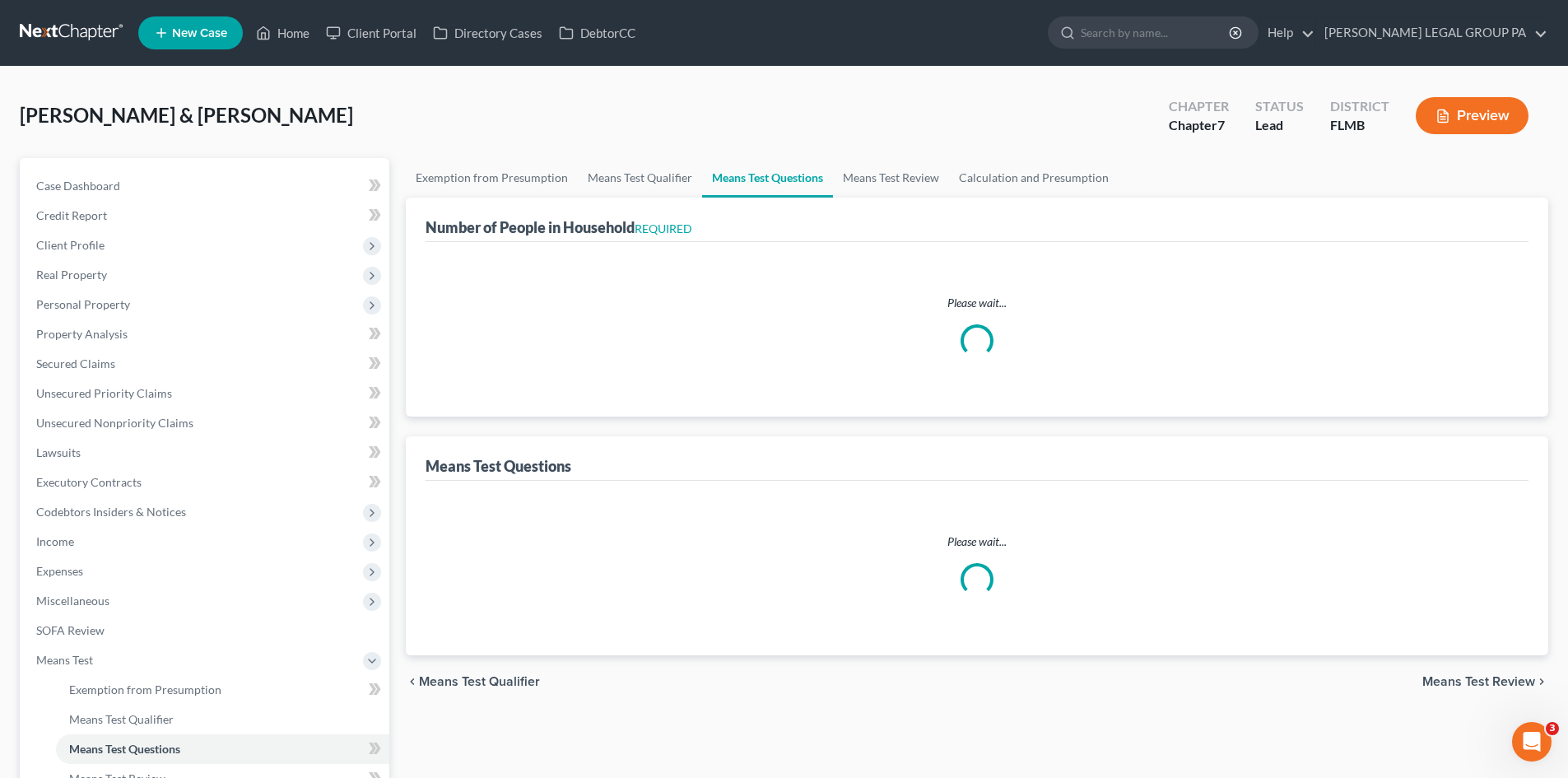
select select "0"
select select "3"
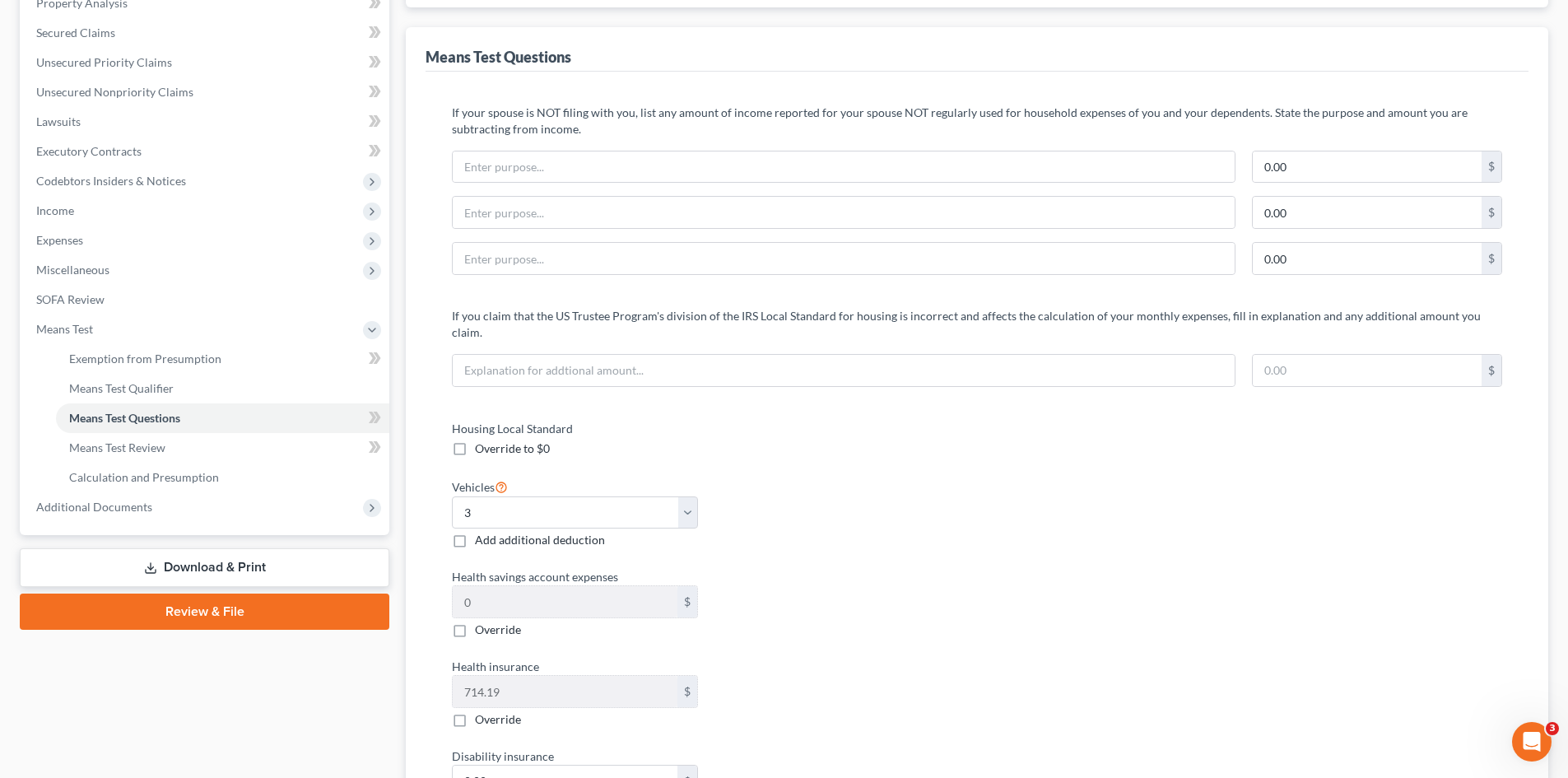
scroll to position [82, 0]
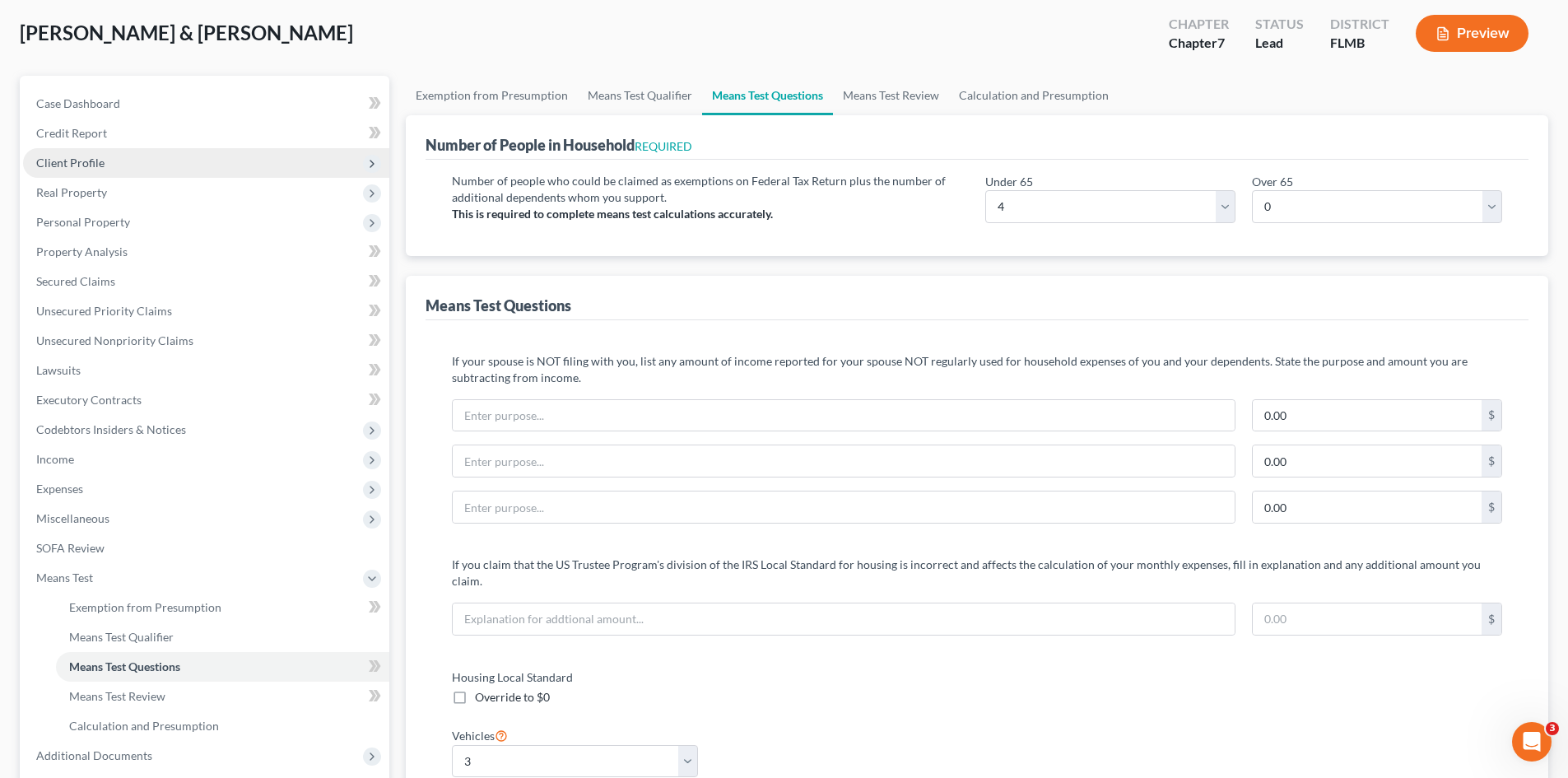
click at [126, 161] on span "Client Profile" at bounding box center [206, 162] width 367 height 30
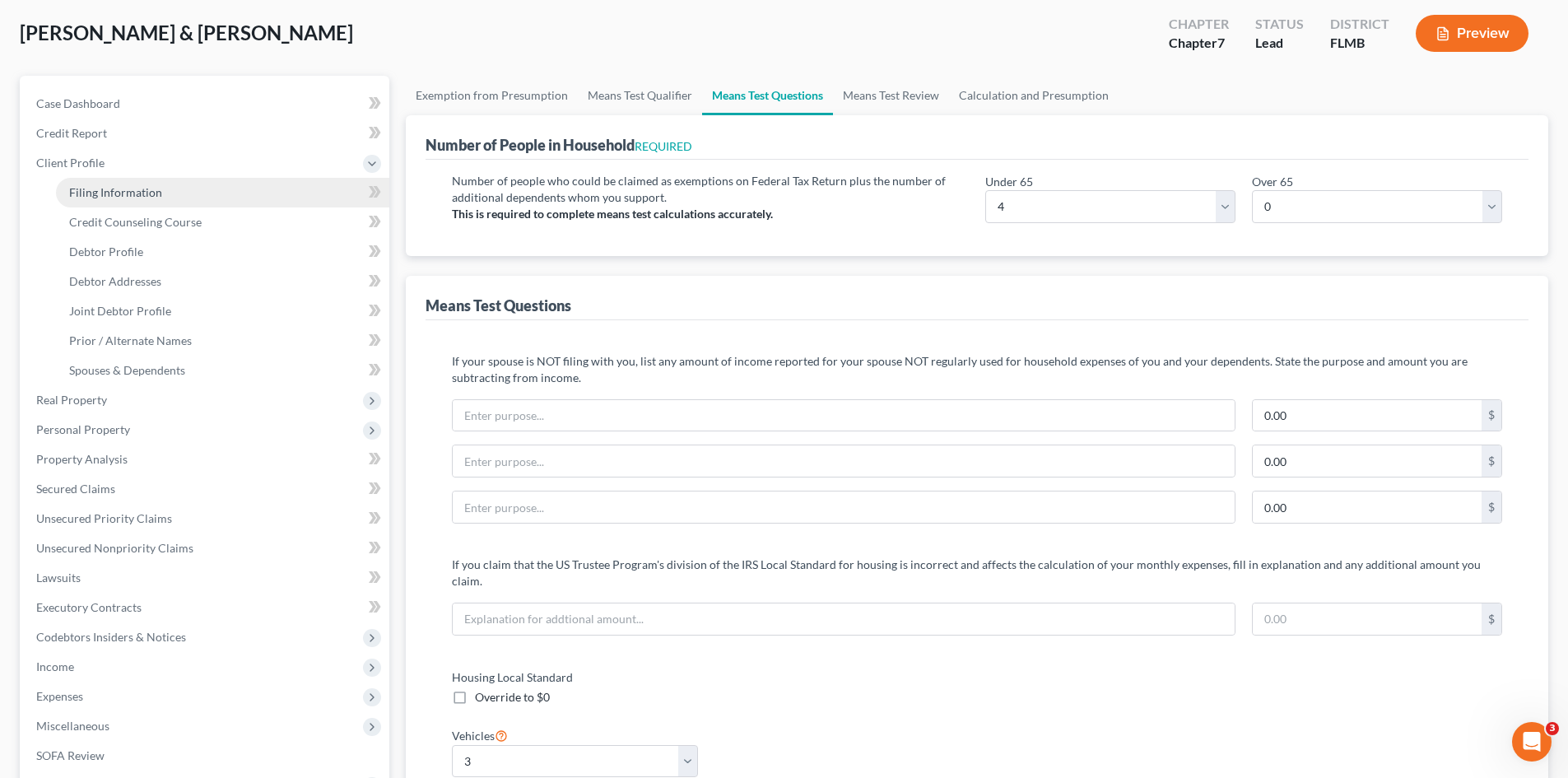
click at [137, 188] on span "Filing Information" at bounding box center [116, 193] width 93 height 14
select select "1"
select select "0"
select select "15"
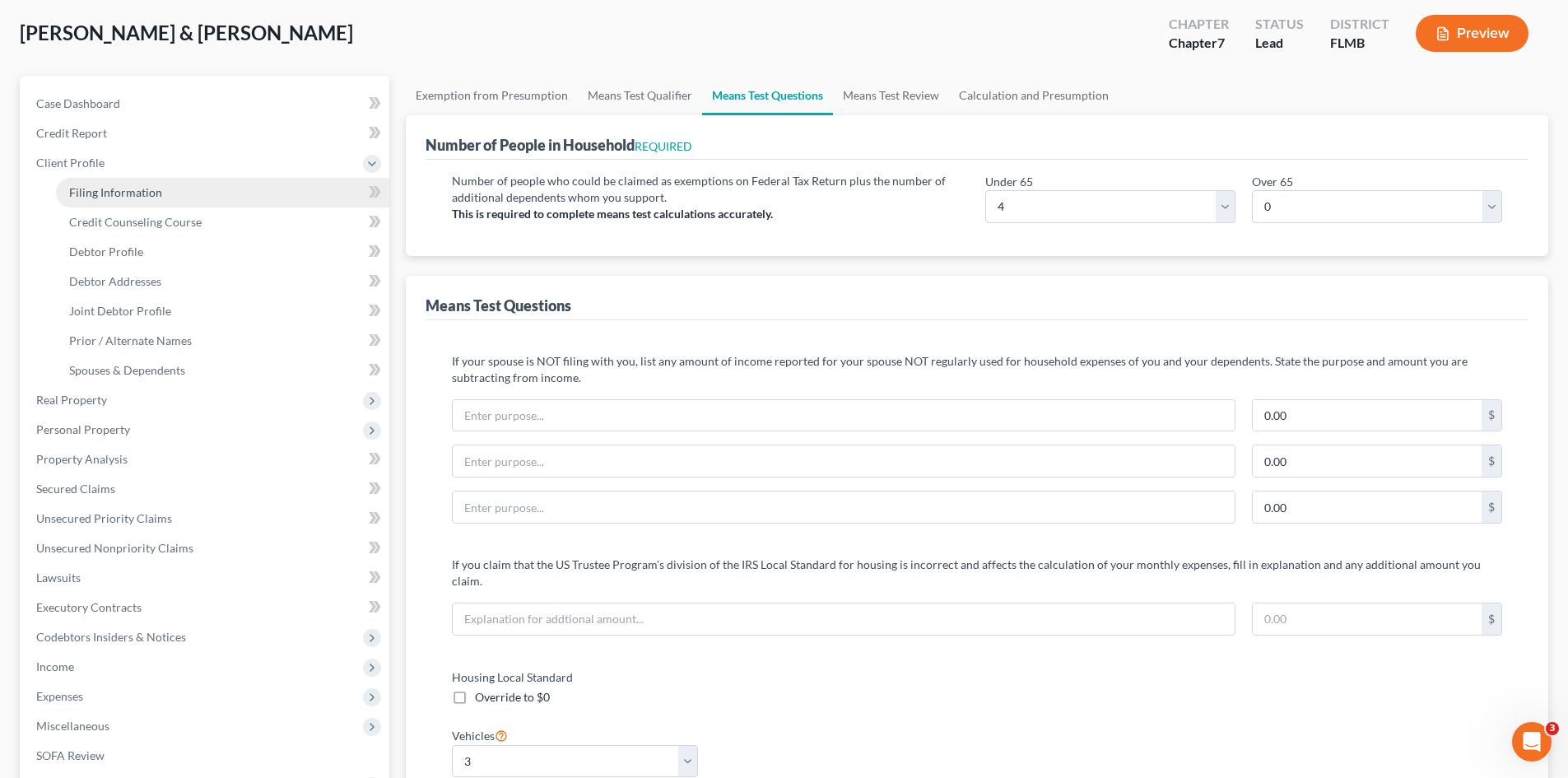
select select "0"
select select "9"
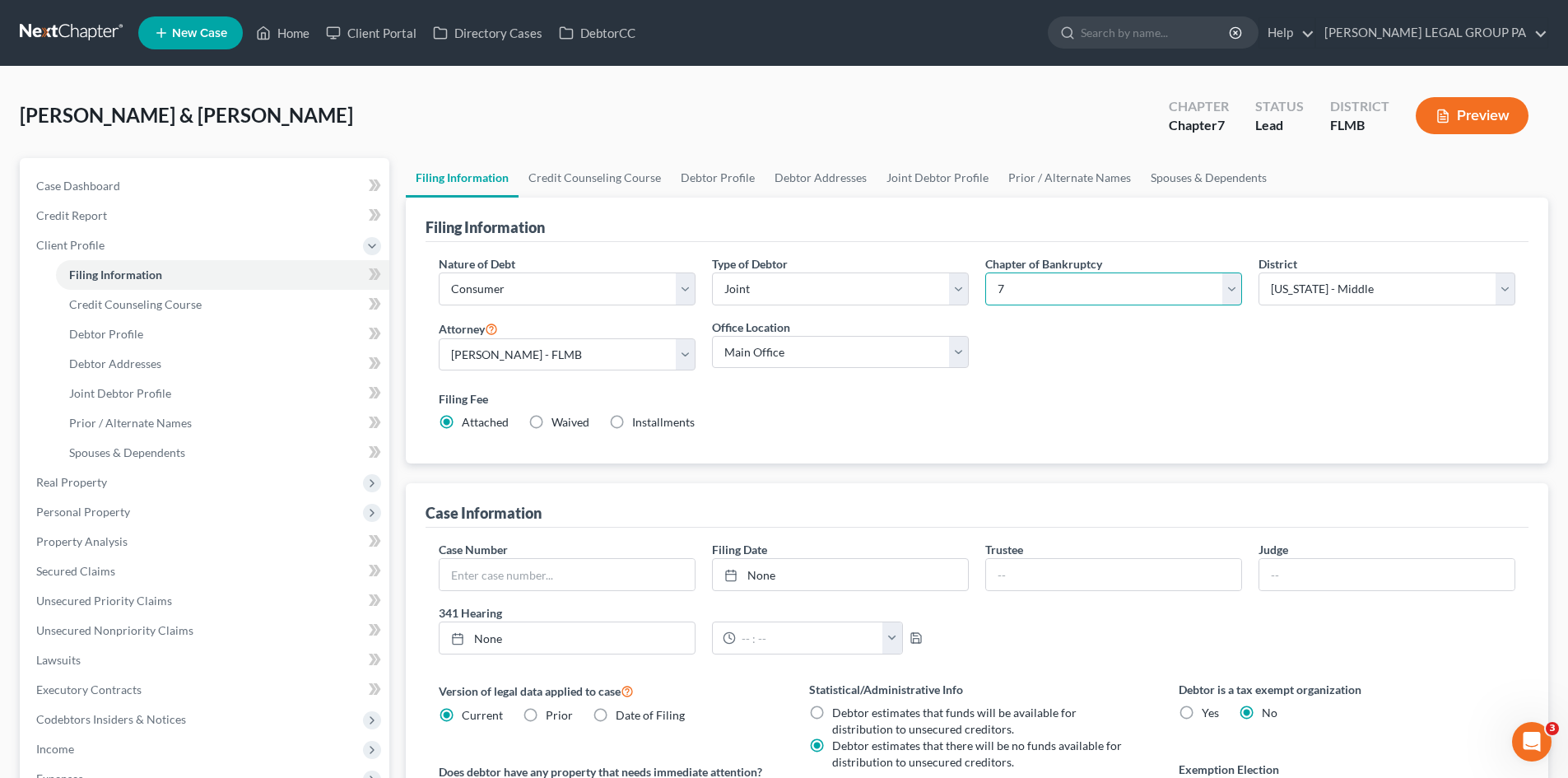
drag, startPoint x: 1109, startPoint y: 278, endPoint x: 1095, endPoint y: 301, distance: 26.9
click at [1109, 278] on select "Select 7 11 12 13" at bounding box center [1113, 289] width 256 height 33
select select "3"
click at [985, 272] on select "Select 7 11 12 13" at bounding box center [1113, 289] width 256 height 33
click at [126, 194] on link "Case Dashboard" at bounding box center [206, 186] width 367 height 30
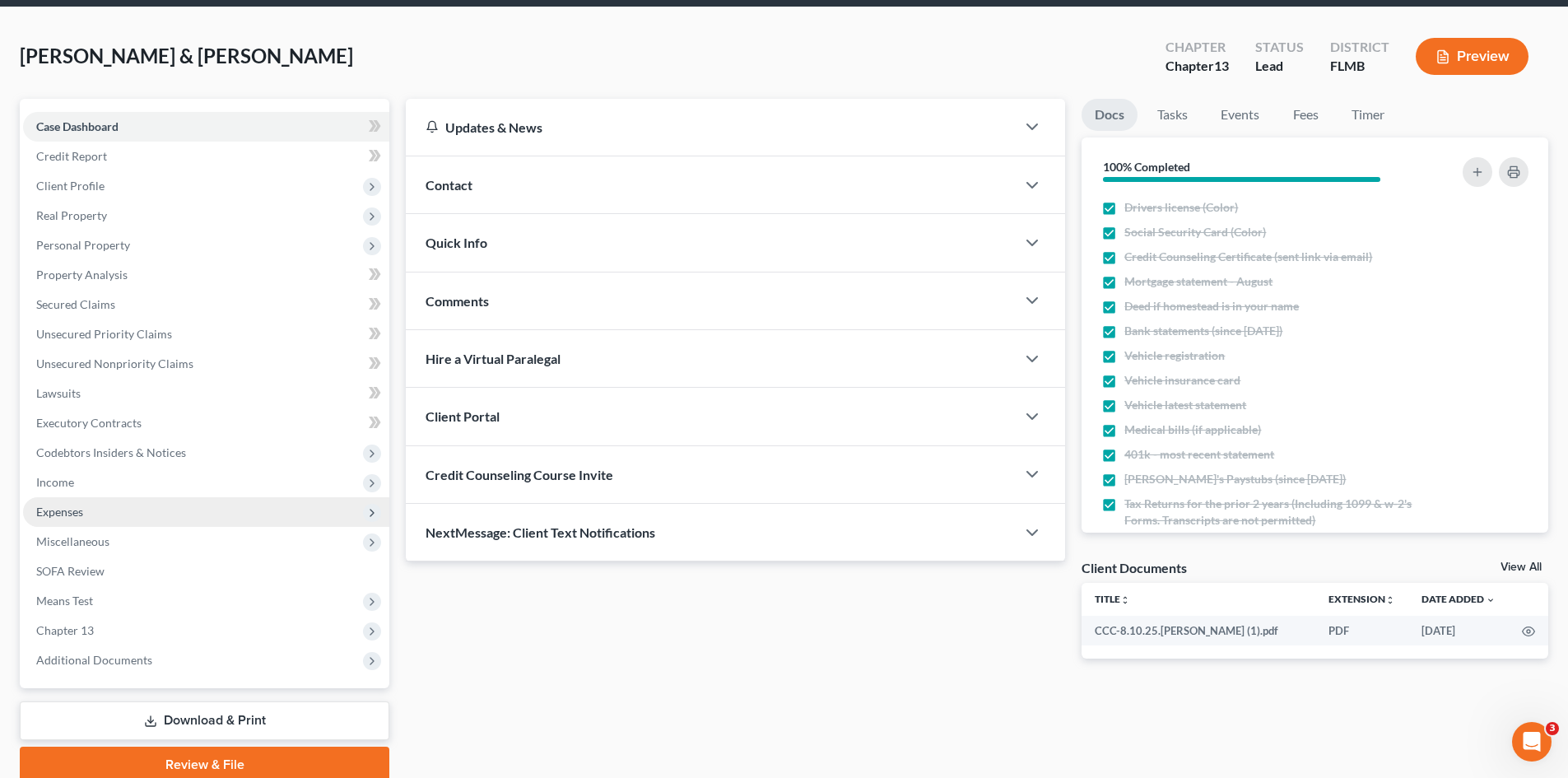
scroll to position [126, 0]
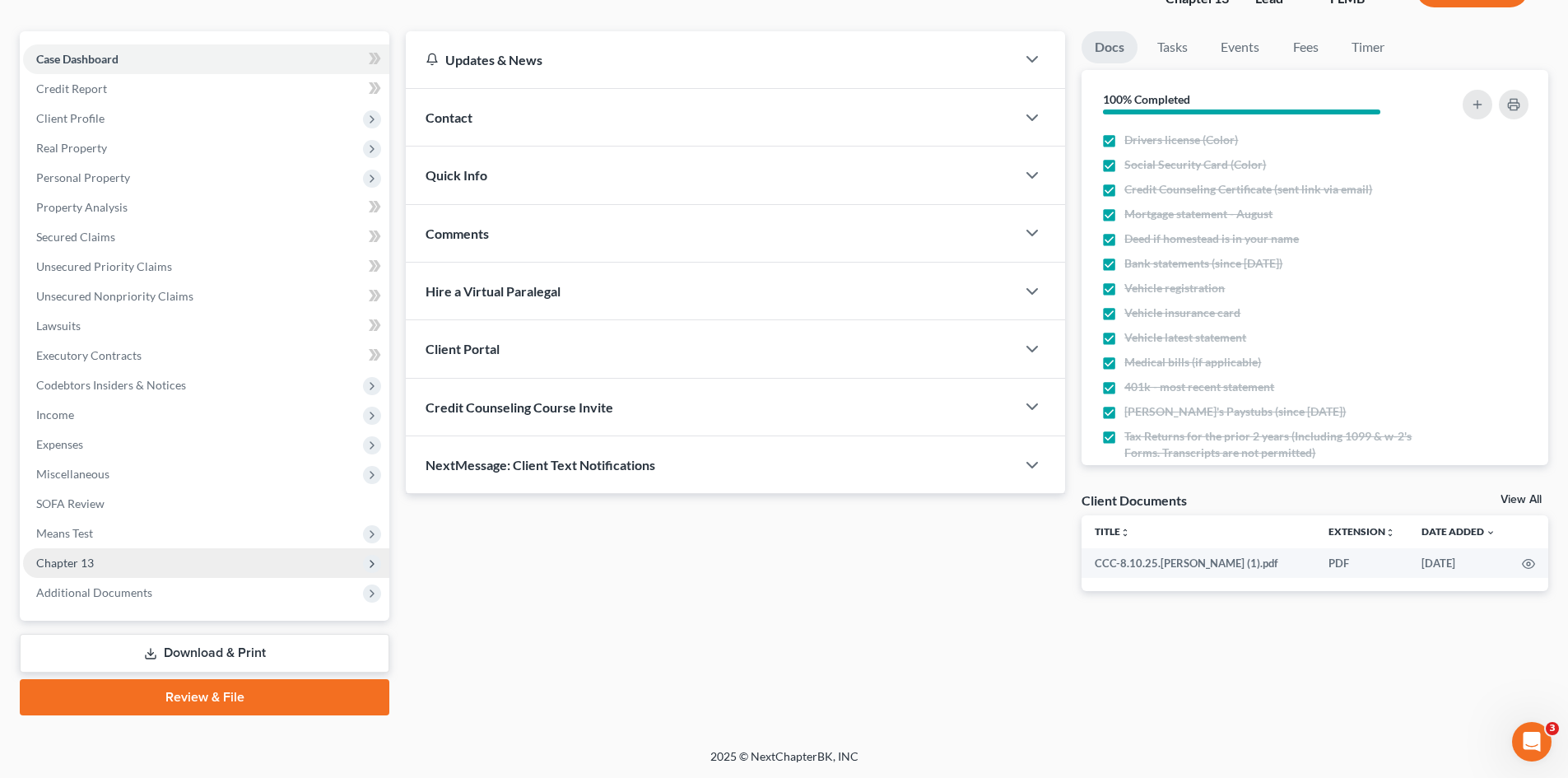
click at [90, 562] on span "Chapter 13" at bounding box center [65, 563] width 57 height 14
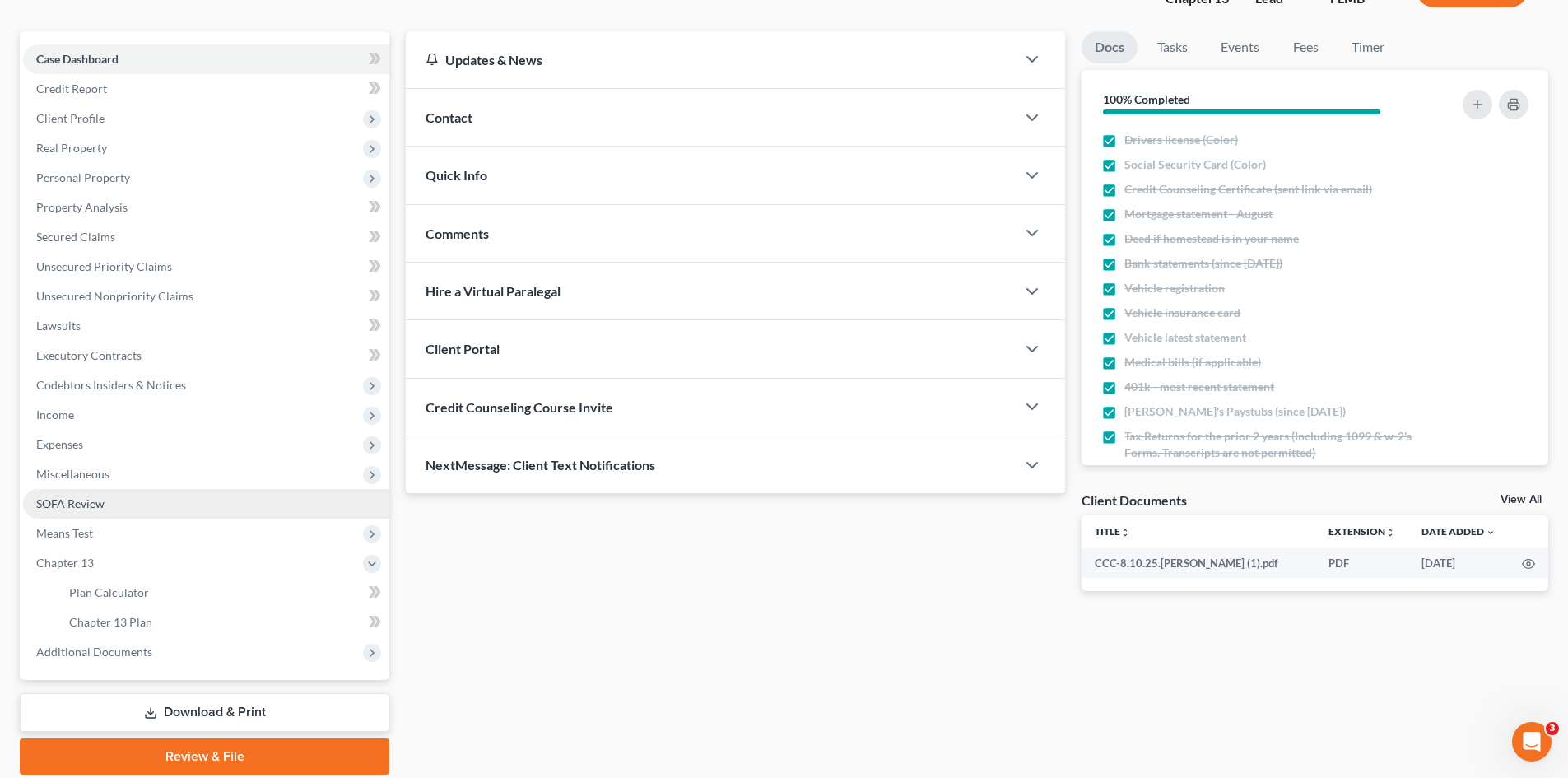
click at [99, 503] on span "SOFA Review" at bounding box center [70, 504] width 68 height 14
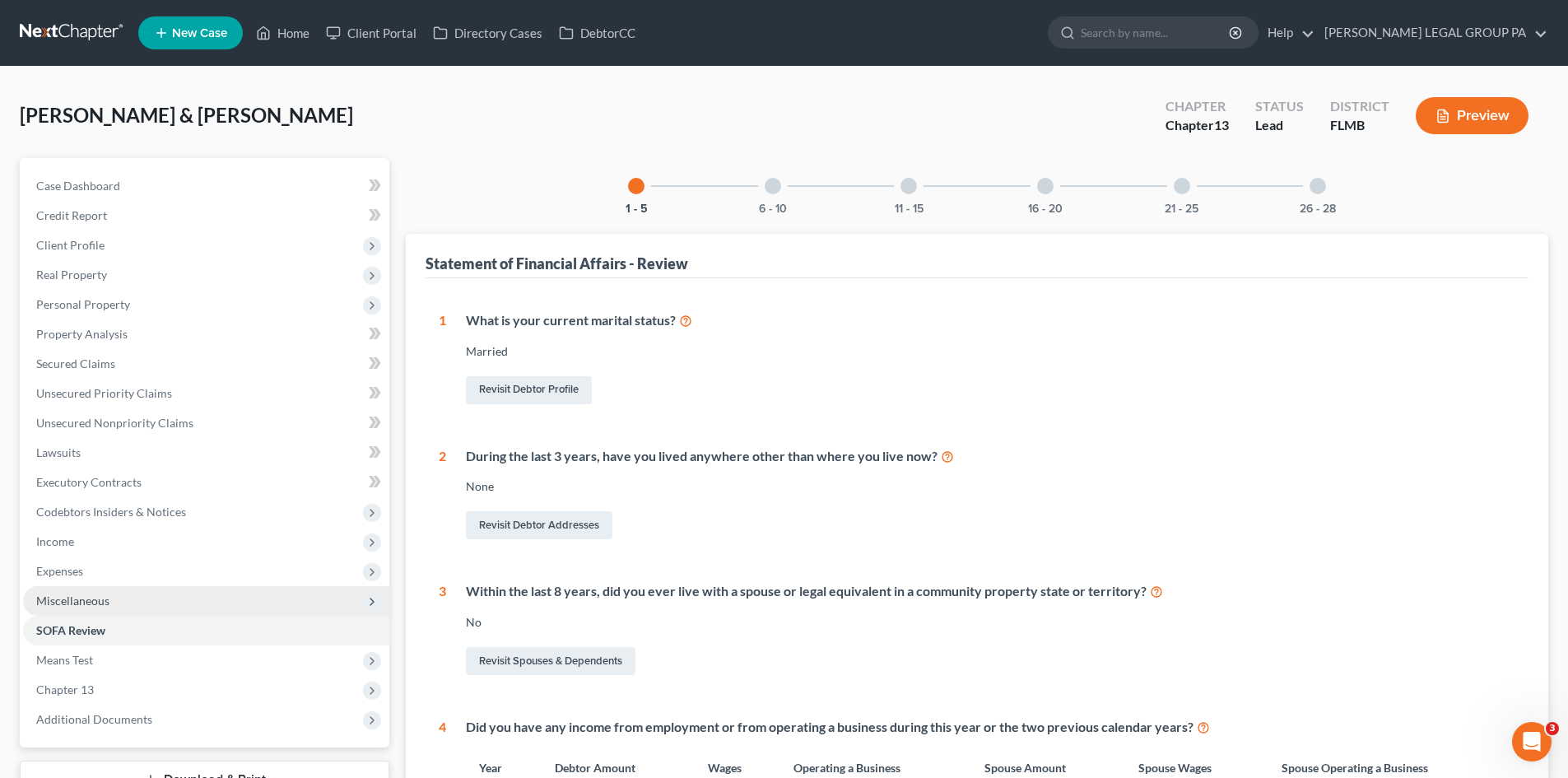
click at [145, 609] on span "Miscellaneous" at bounding box center [206, 601] width 367 height 30
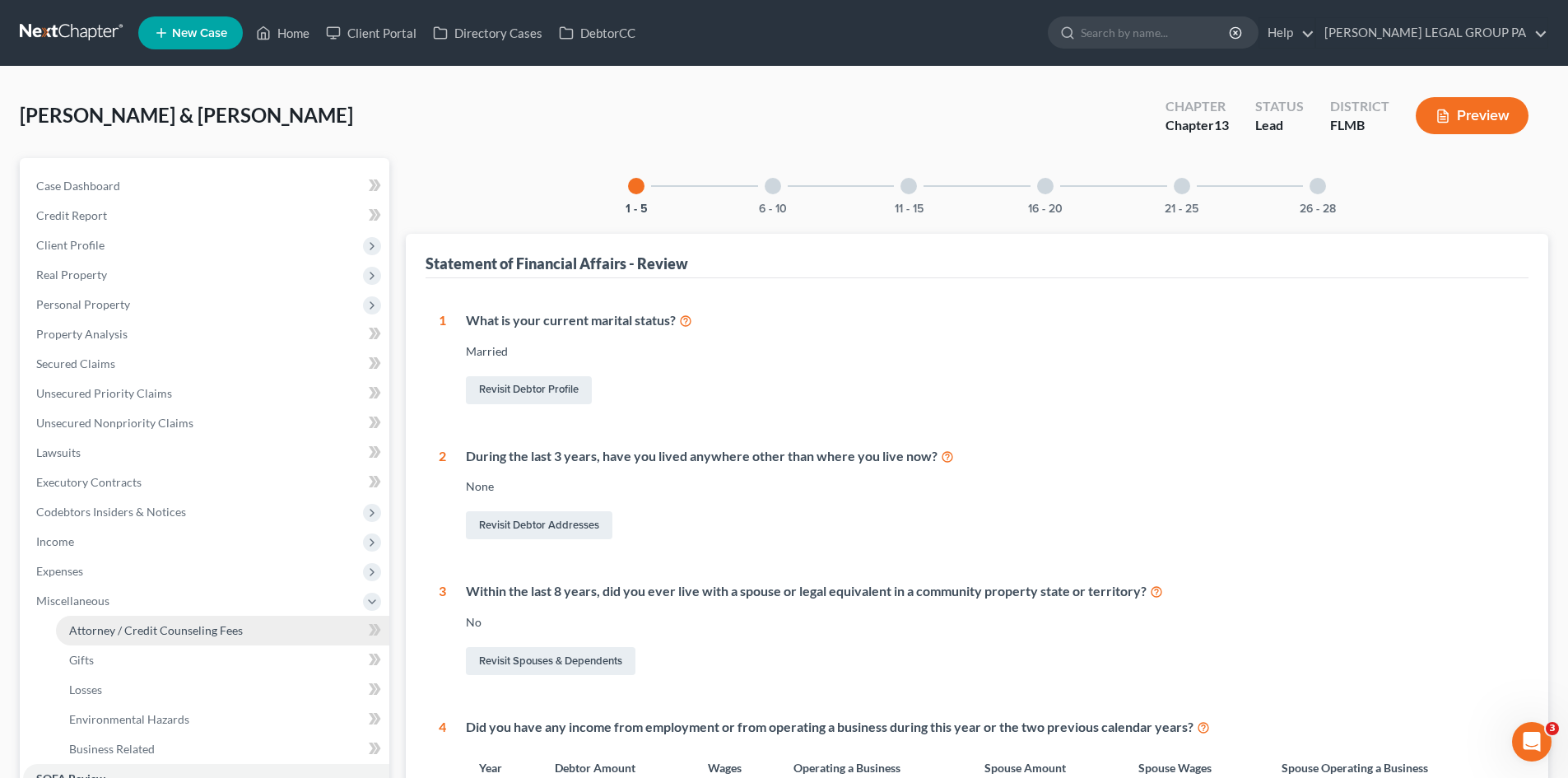
click at [165, 633] on span "Attorney / Credit Counseling Fees" at bounding box center [156, 630] width 174 height 14
select select "0"
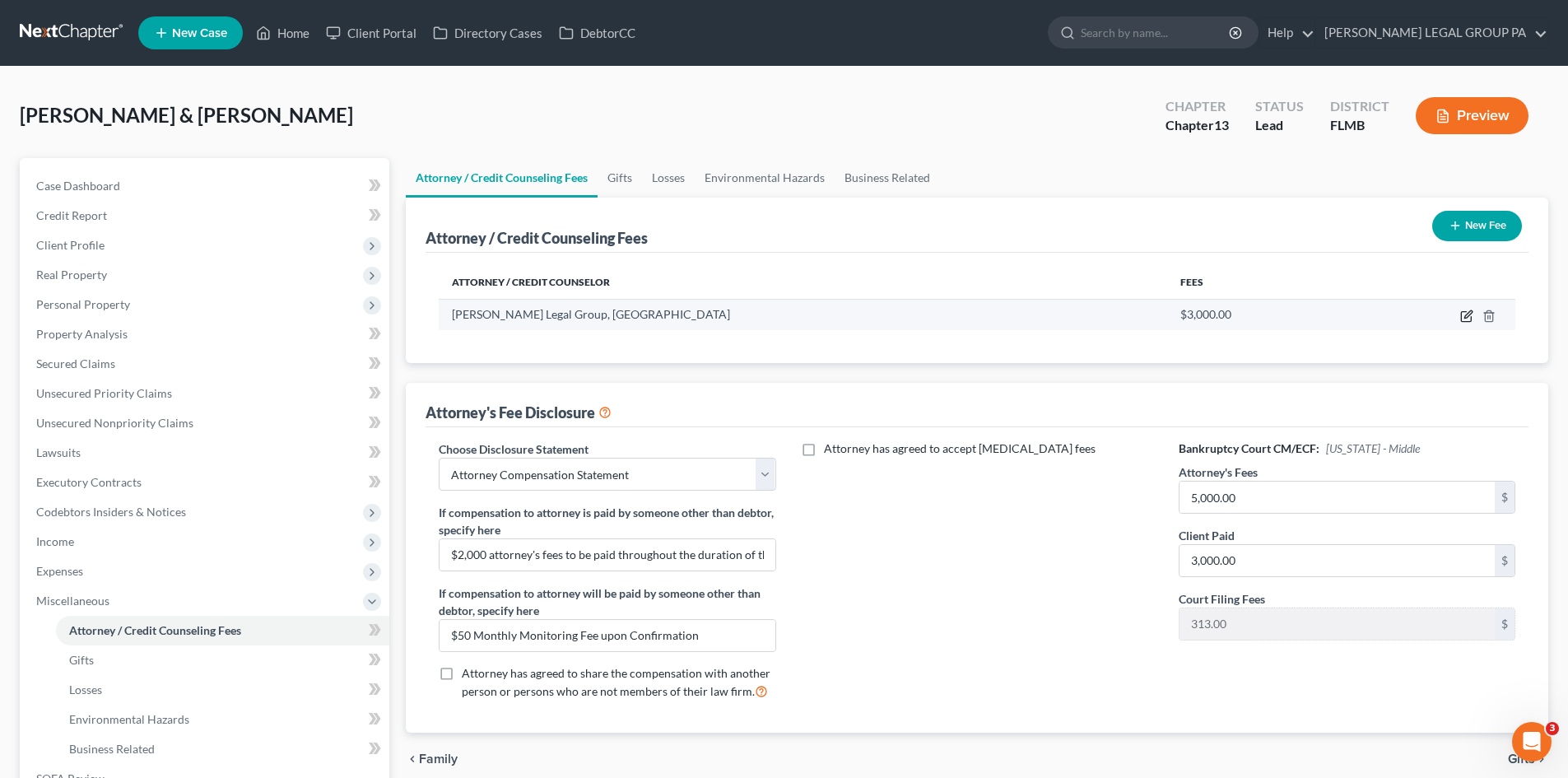
click at [1468, 316] on icon "button" at bounding box center [1468, 314] width 7 height 7
select select "9"
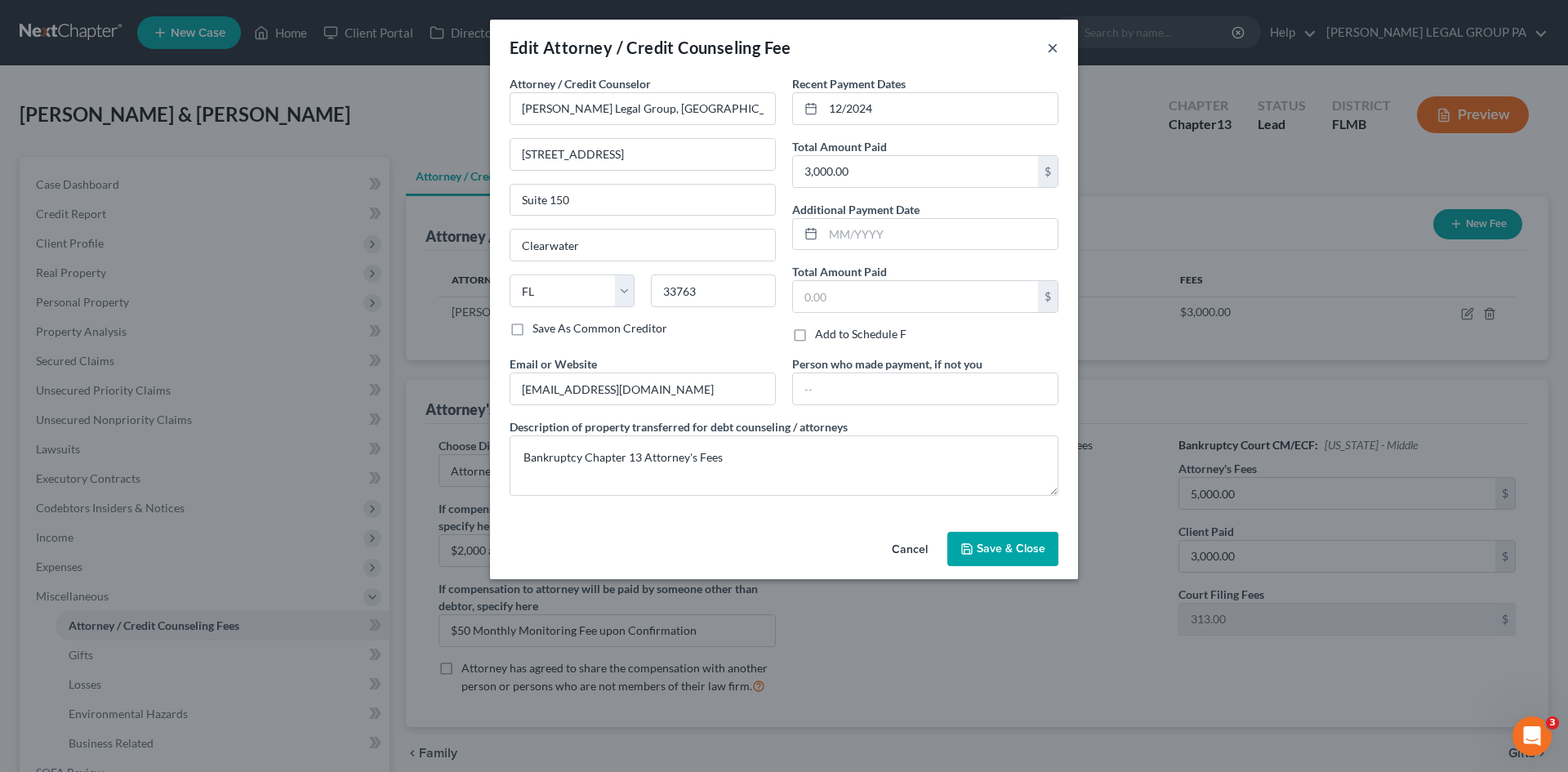
drag, startPoint x: 1052, startPoint y: 51, endPoint x: 1041, endPoint y: 55, distance: 11.7
click at [1051, 51] on button "×" at bounding box center [1052, 47] width 12 height 20
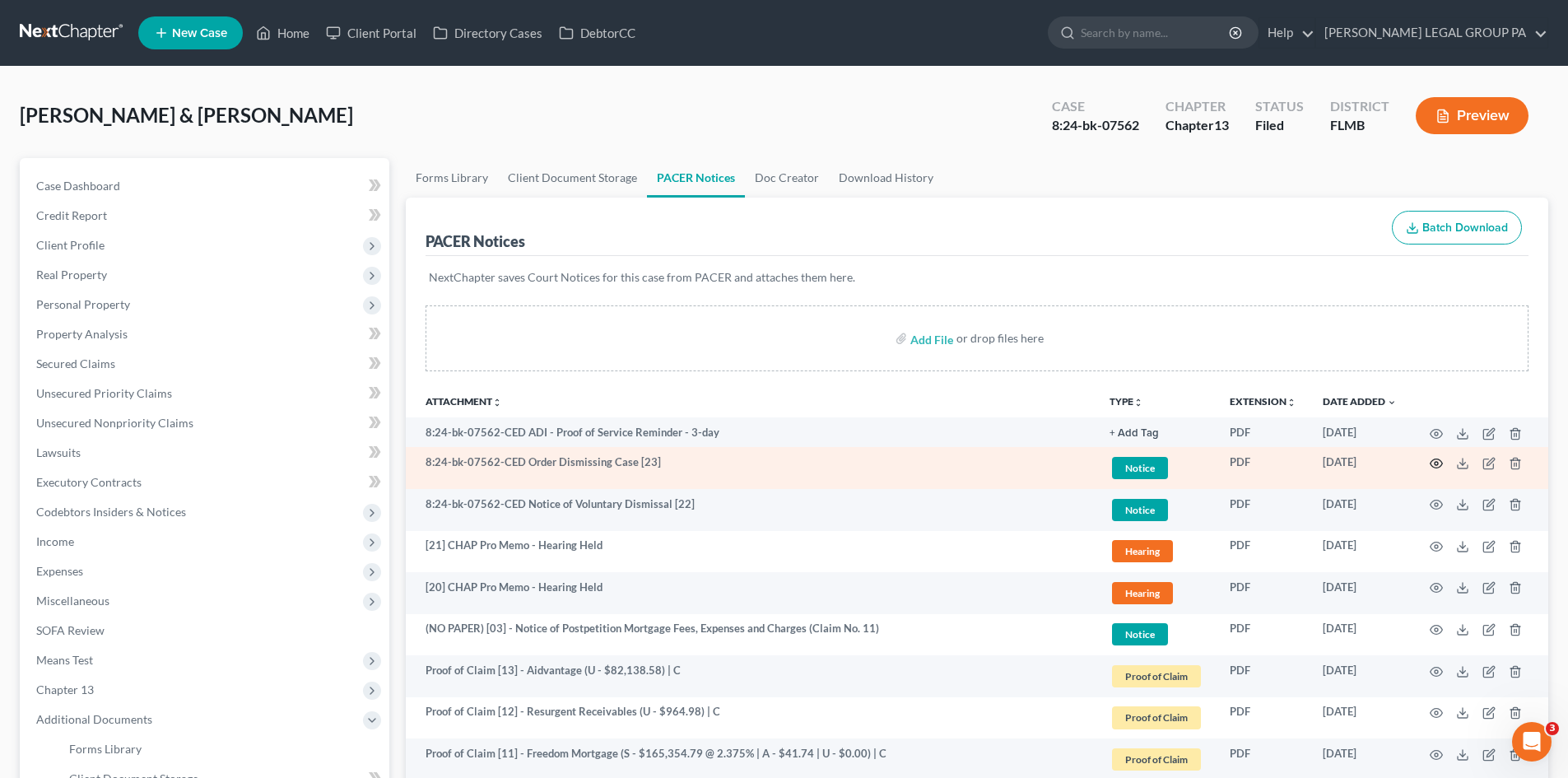
click at [1437, 463] on icon "button" at bounding box center [1436, 463] width 13 height 13
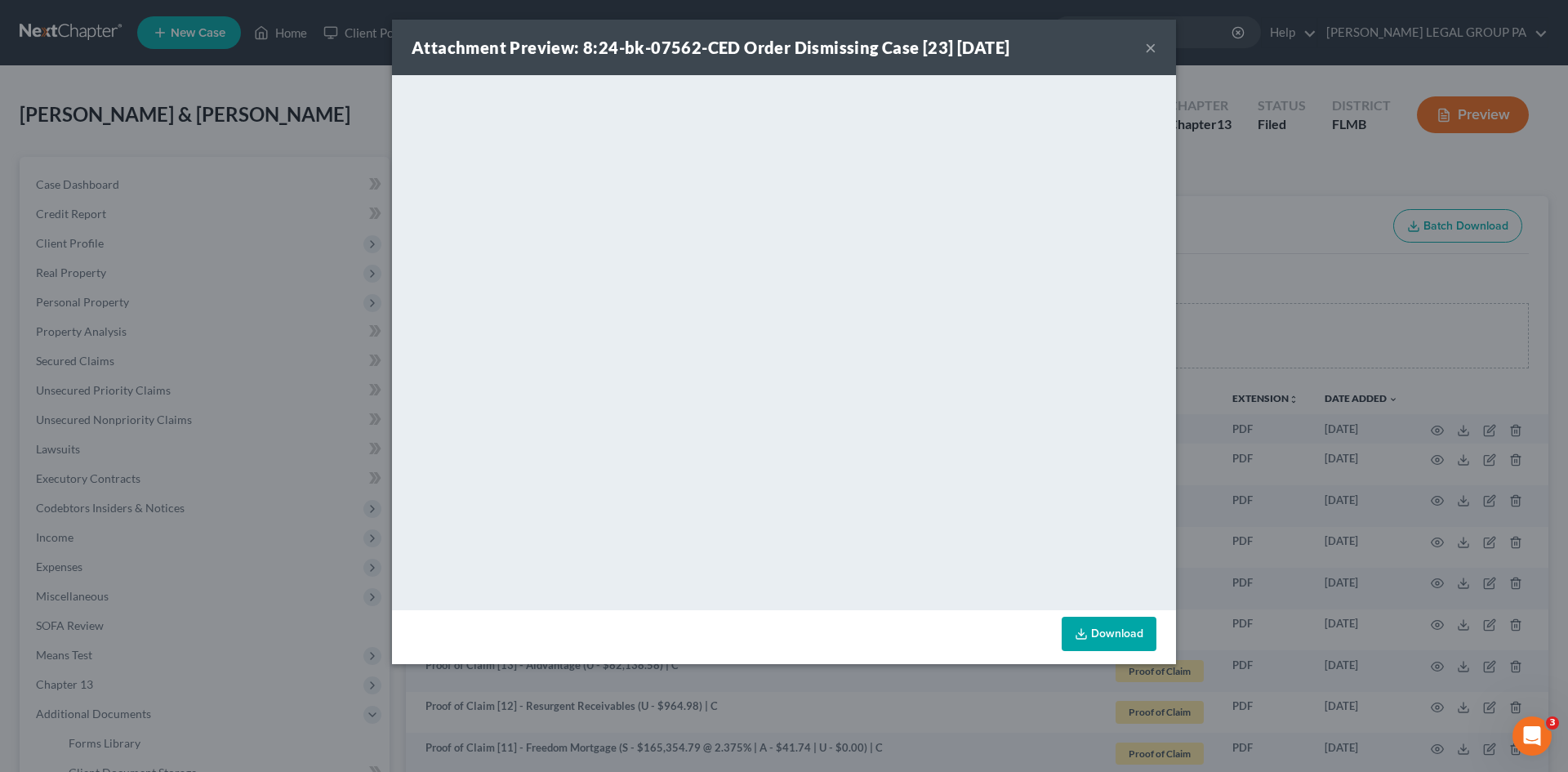
click at [1146, 52] on button "×" at bounding box center [1150, 47] width 12 height 20
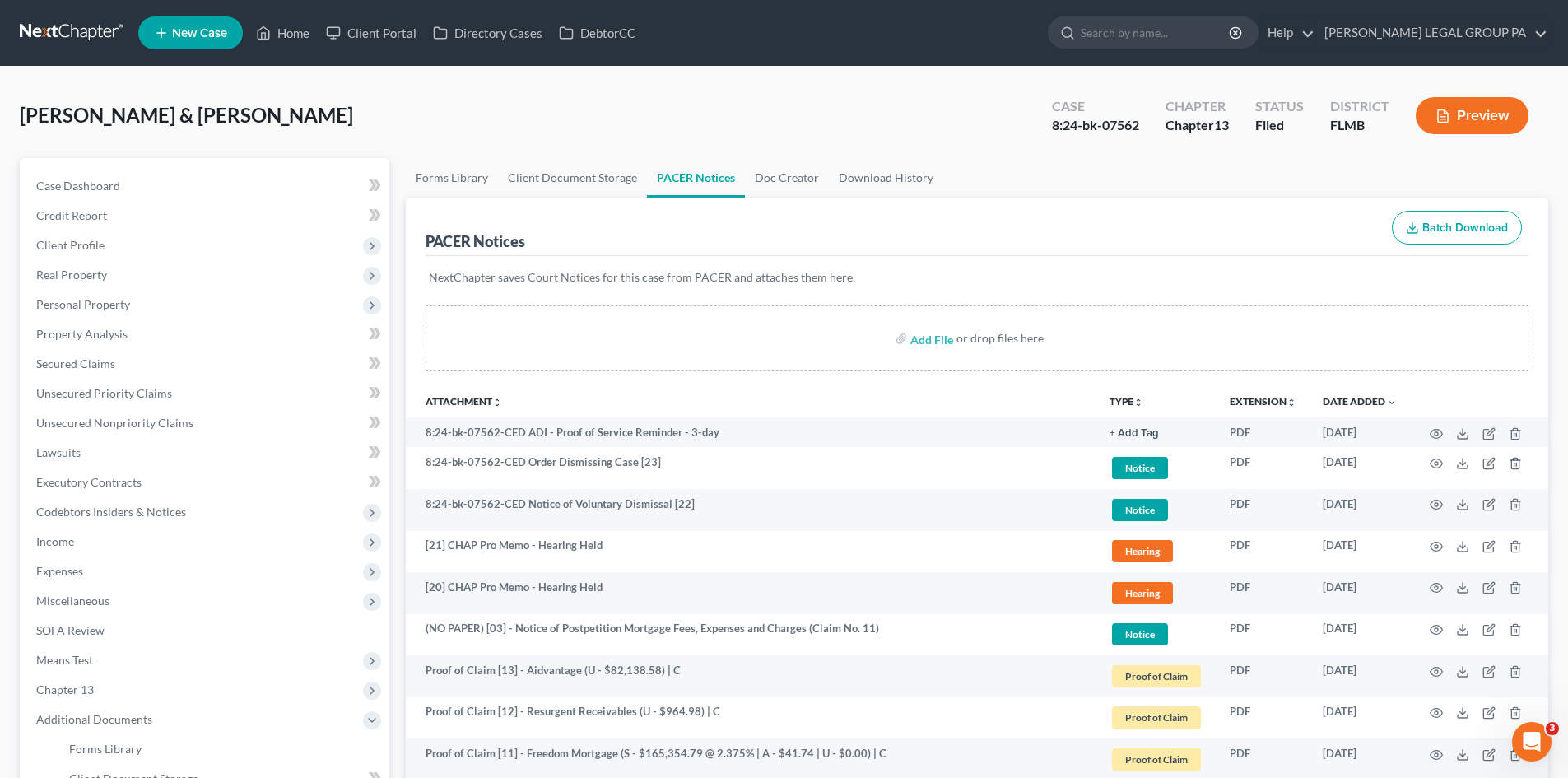
click at [1110, 125] on div "8:24-bk-07562" at bounding box center [1095, 125] width 87 height 19
click at [1113, 119] on div "8:24-bk-07562" at bounding box center [1095, 125] width 87 height 19
click at [1079, 120] on div "8:24-bk-07562" at bounding box center [1095, 125] width 87 height 19
click at [1079, 119] on div "8:24-bk-07562" at bounding box center [1095, 125] width 87 height 19
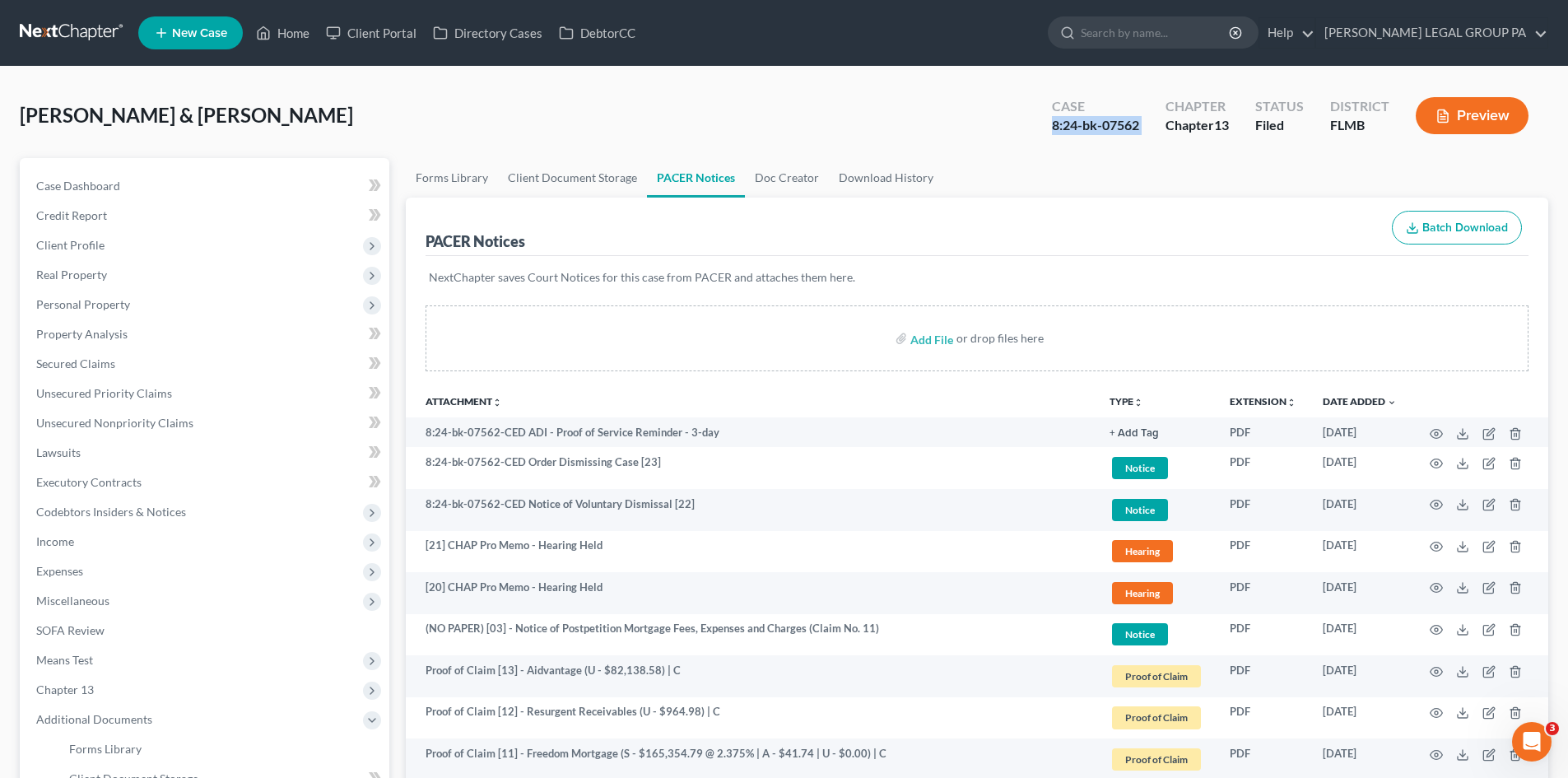
click at [1079, 119] on div "8:24-bk-07562" at bounding box center [1095, 125] width 87 height 19
copy div "8:24-bk-07562"
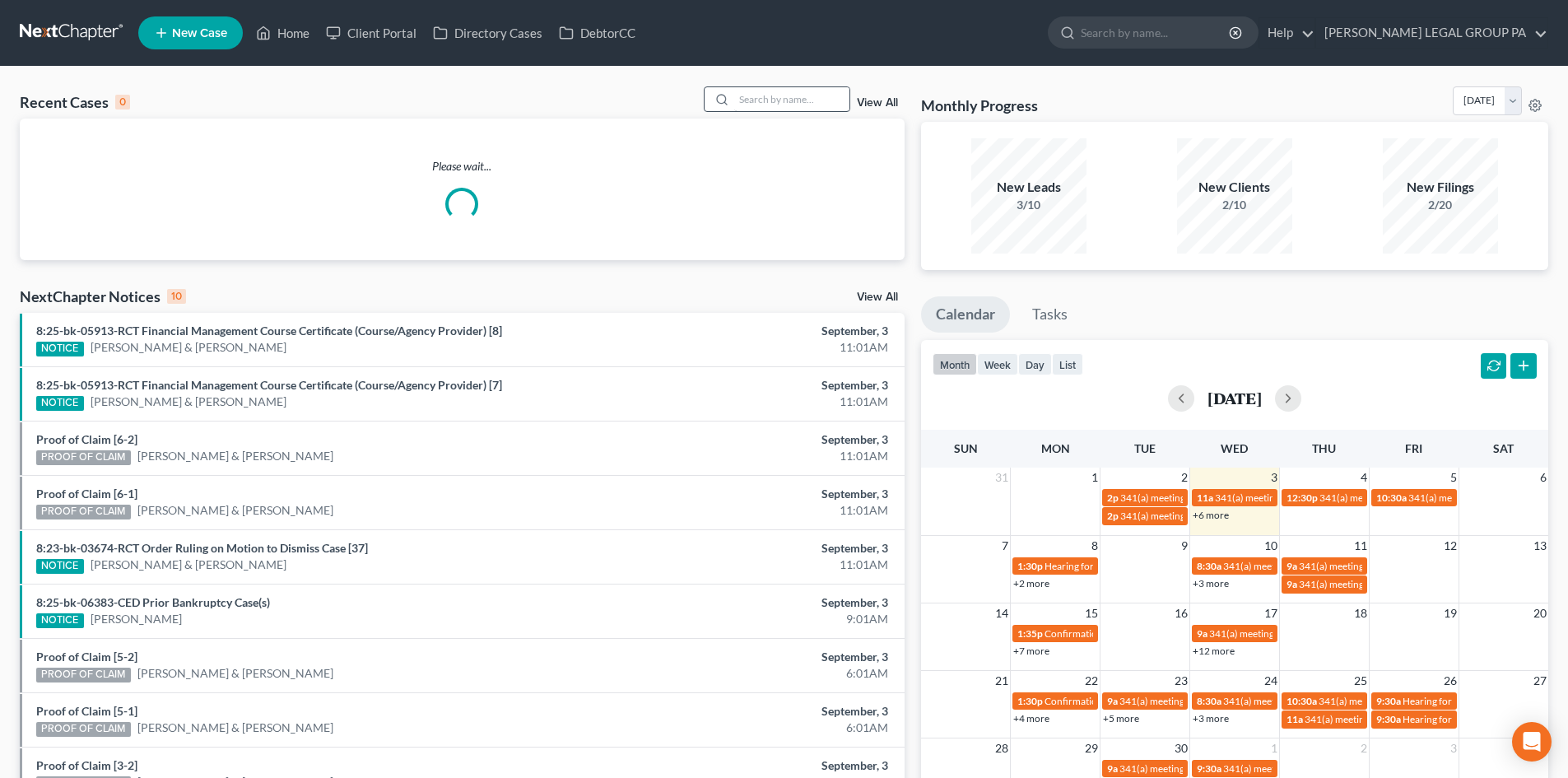
drag, startPoint x: 739, startPoint y: 82, endPoint x: 752, endPoint y: 100, distance: 22.2
click at [749, 94] on div "Recent Cases 0 View All Please wait... NextChapter Notices 10 View All 8:25-bk-…" at bounding box center [784, 493] width 1568 height 854
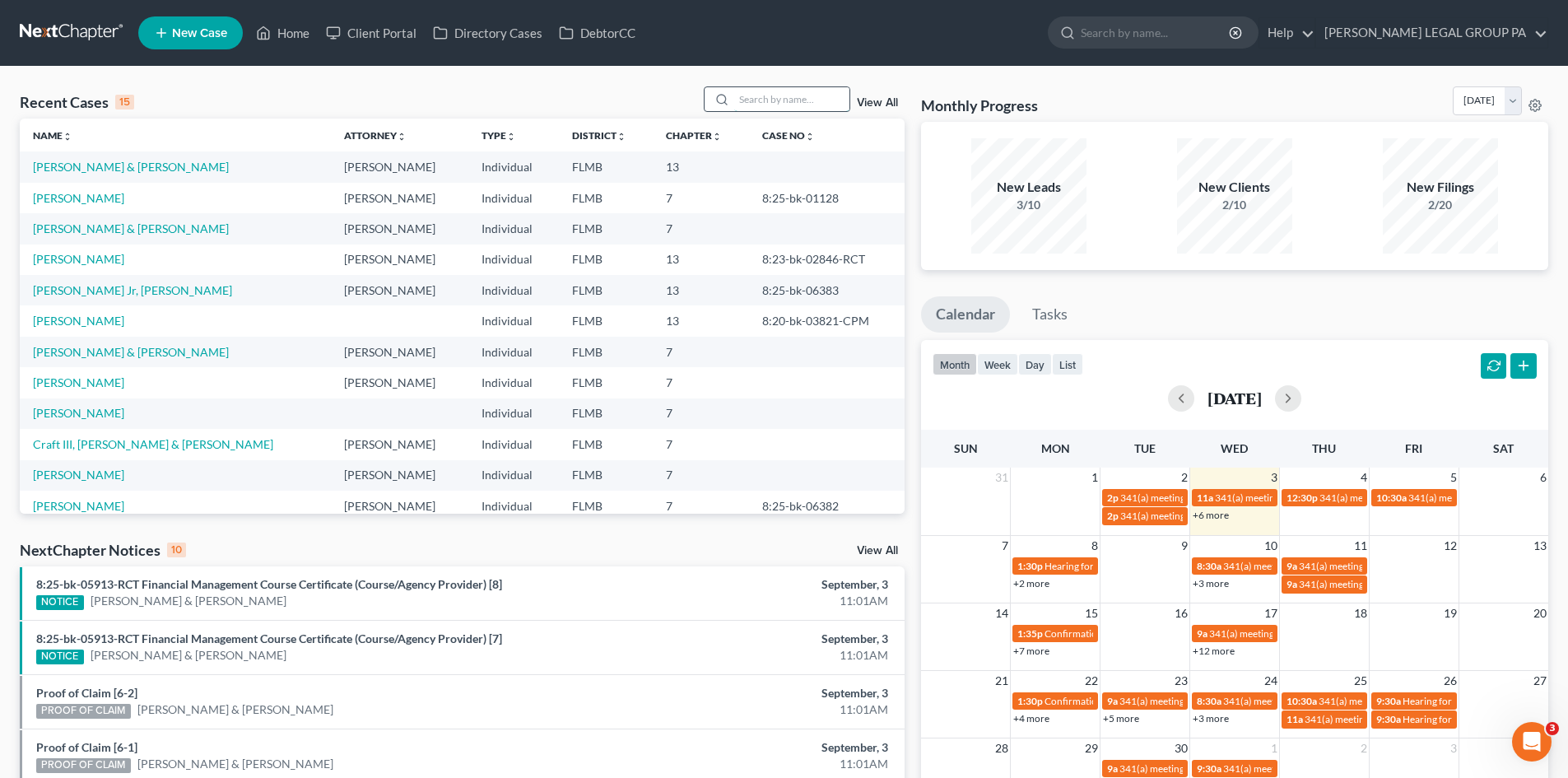
click at [765, 95] on input "search" at bounding box center [792, 99] width 116 height 24
type input "mendoza"
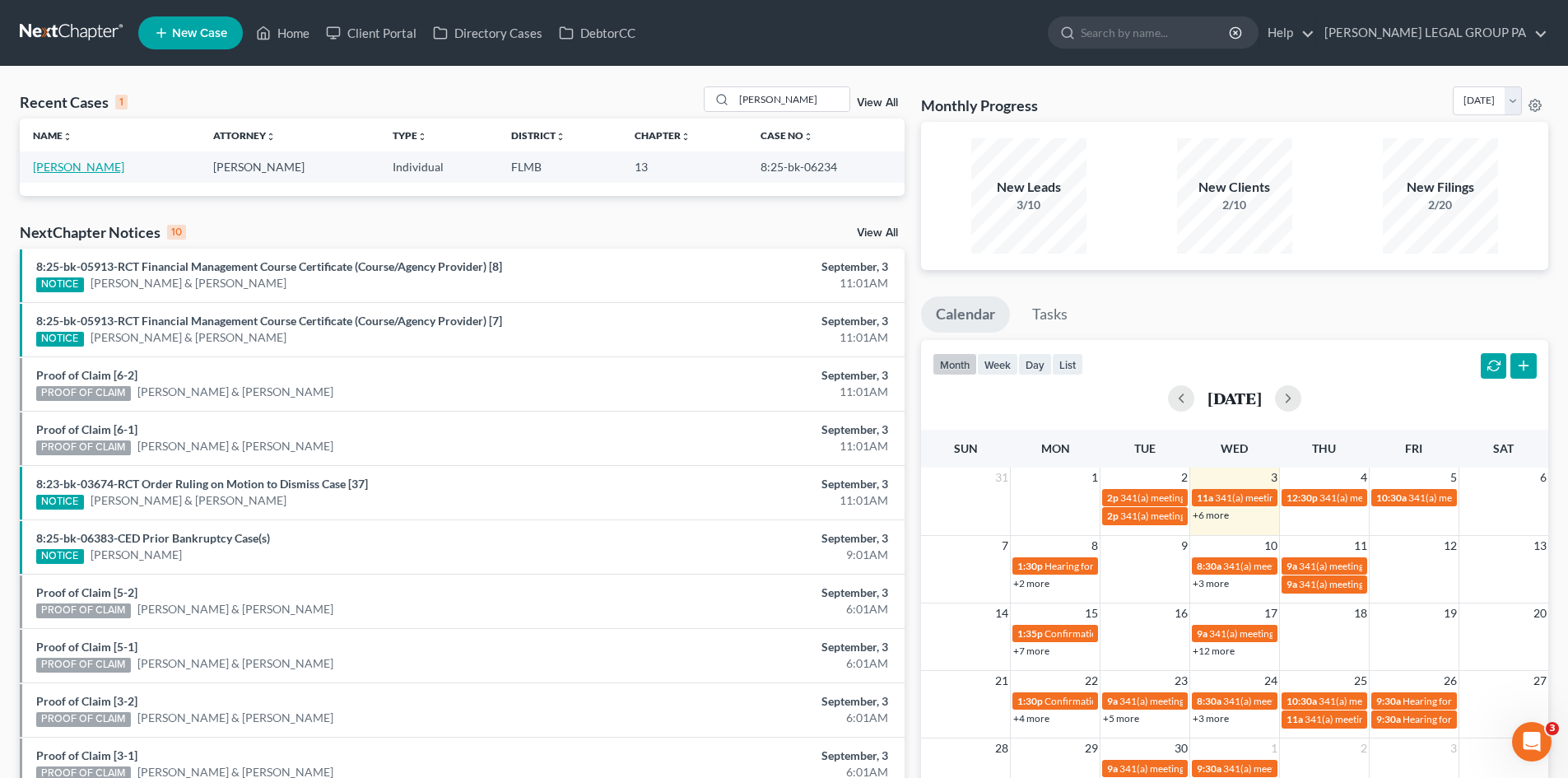
click at [90, 173] on link "Mendoza, Liza" at bounding box center [79, 167] width 91 height 14
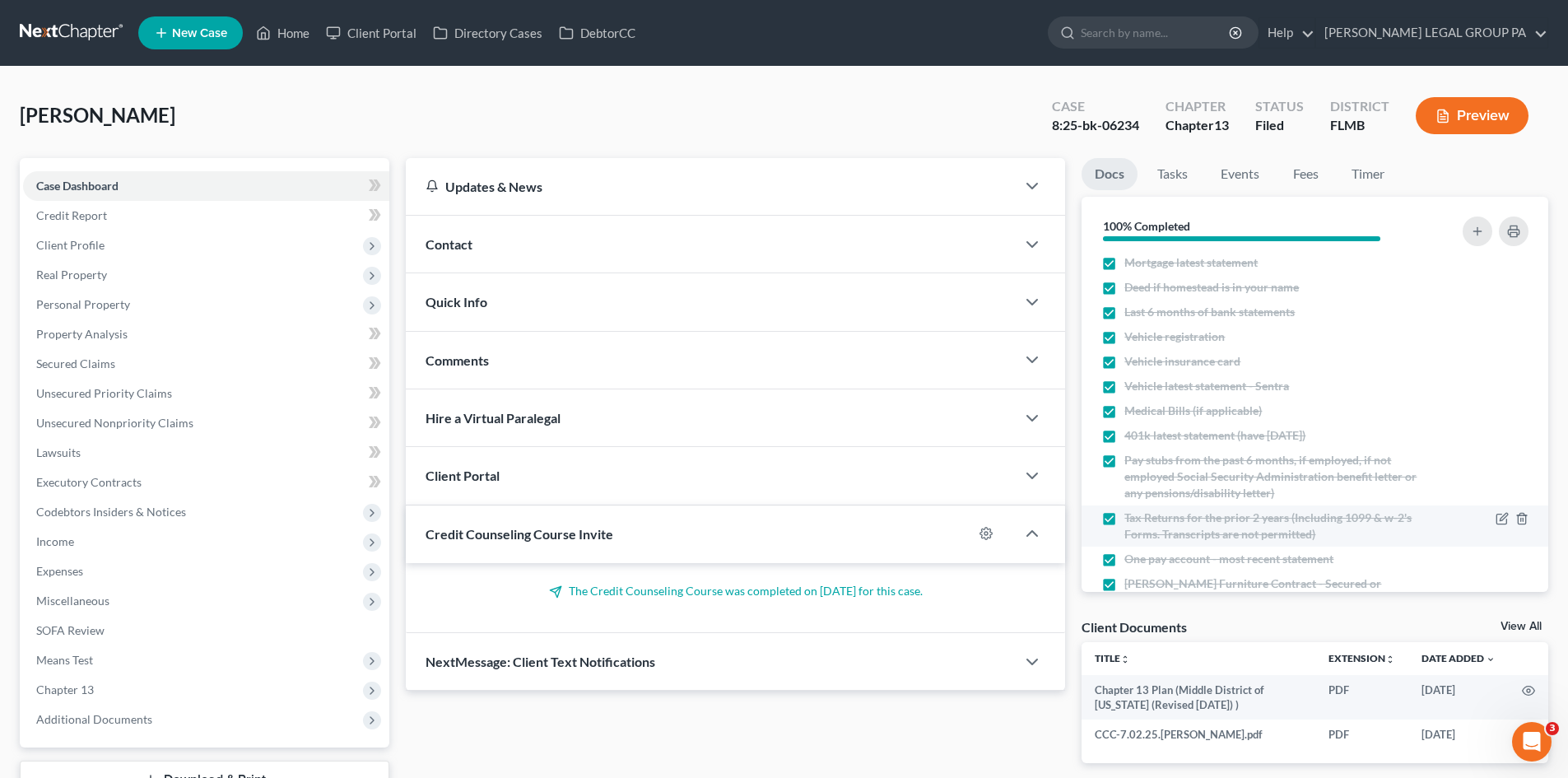
scroll to position [224, 0]
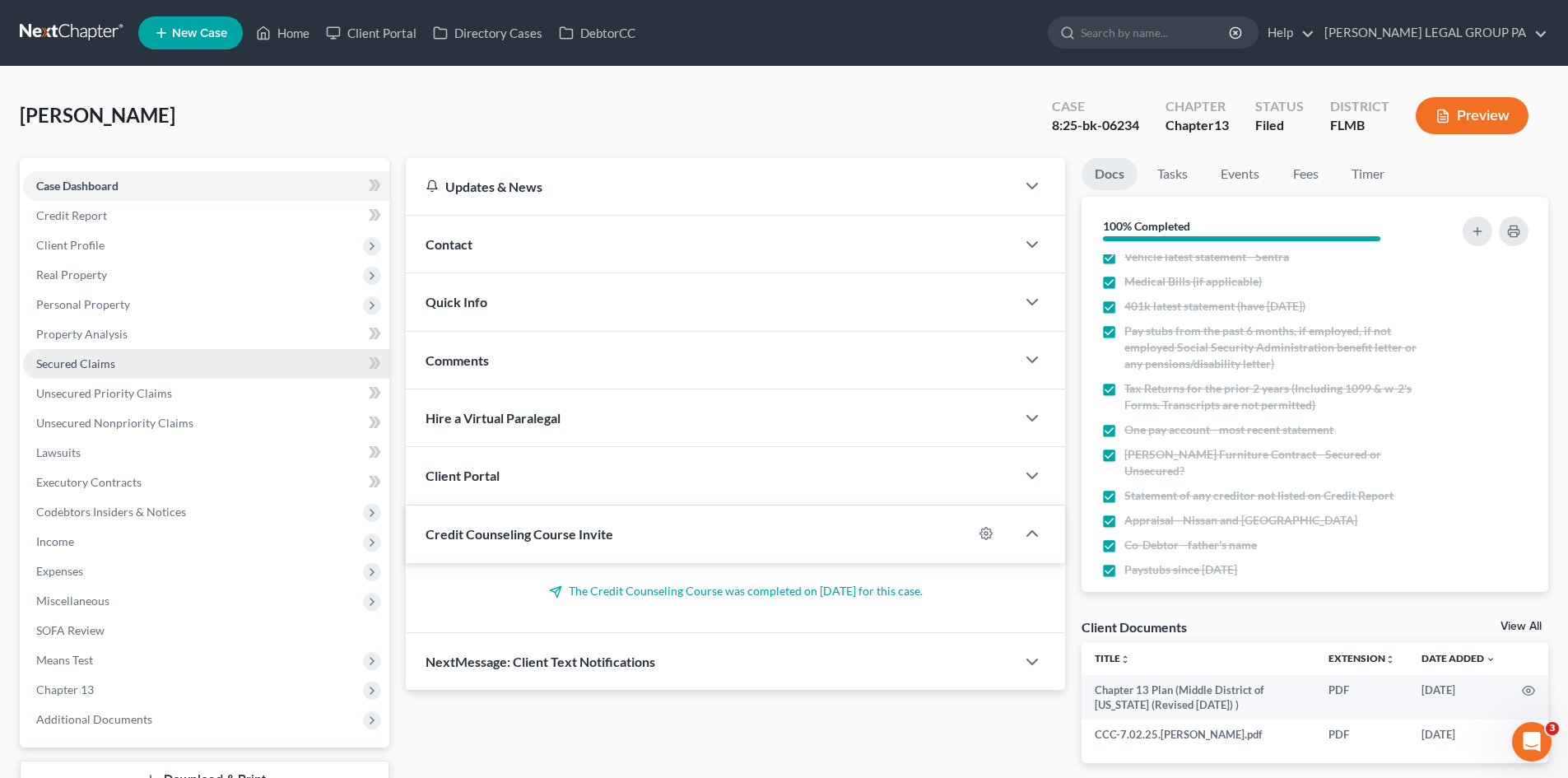
click at [129, 360] on link "Secured Claims" at bounding box center [206, 363] width 367 height 30
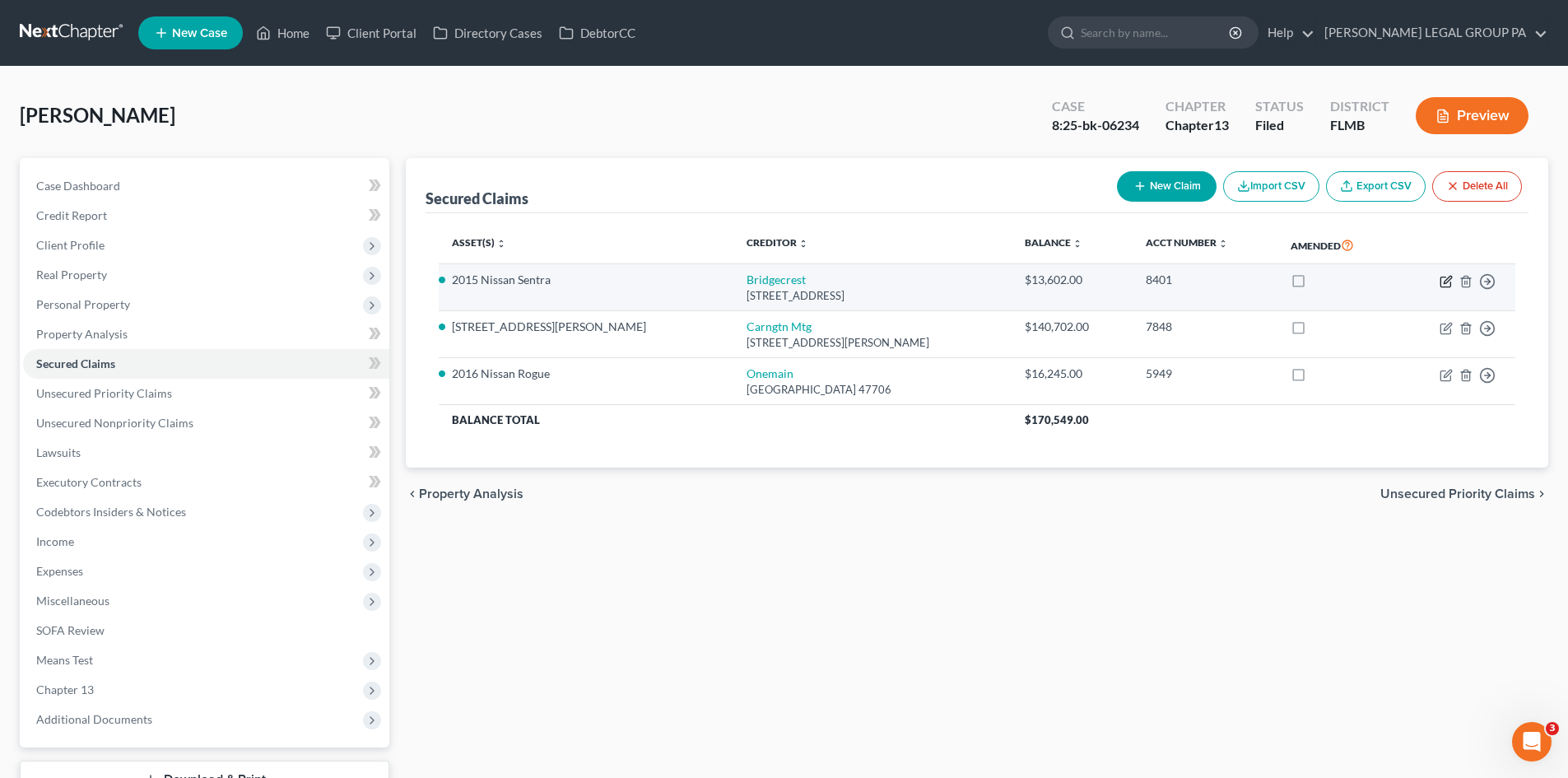
click at [1444, 281] on icon "button" at bounding box center [1447, 280] width 7 height 7
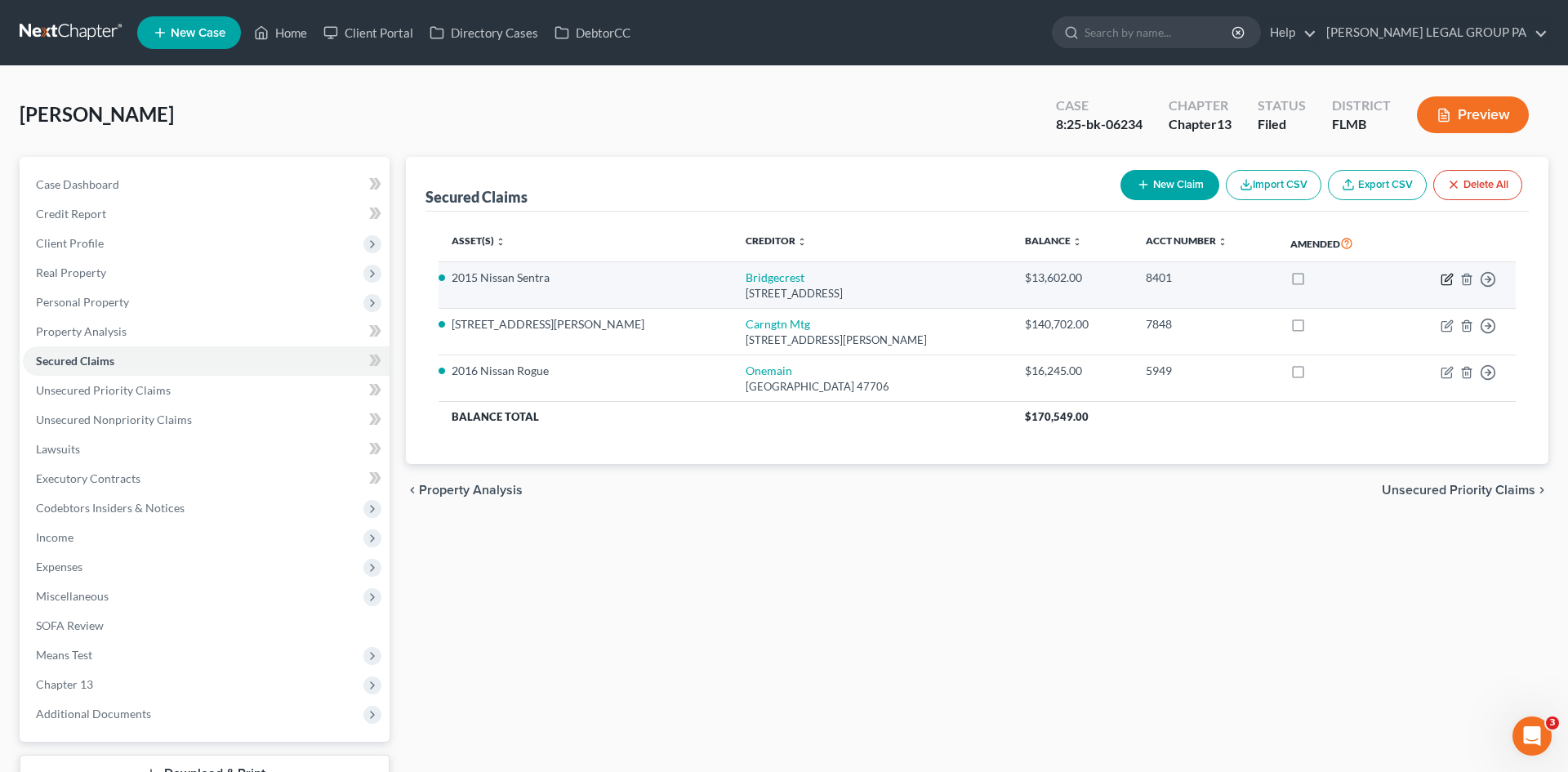
select select "3"
select select "4"
select select "0"
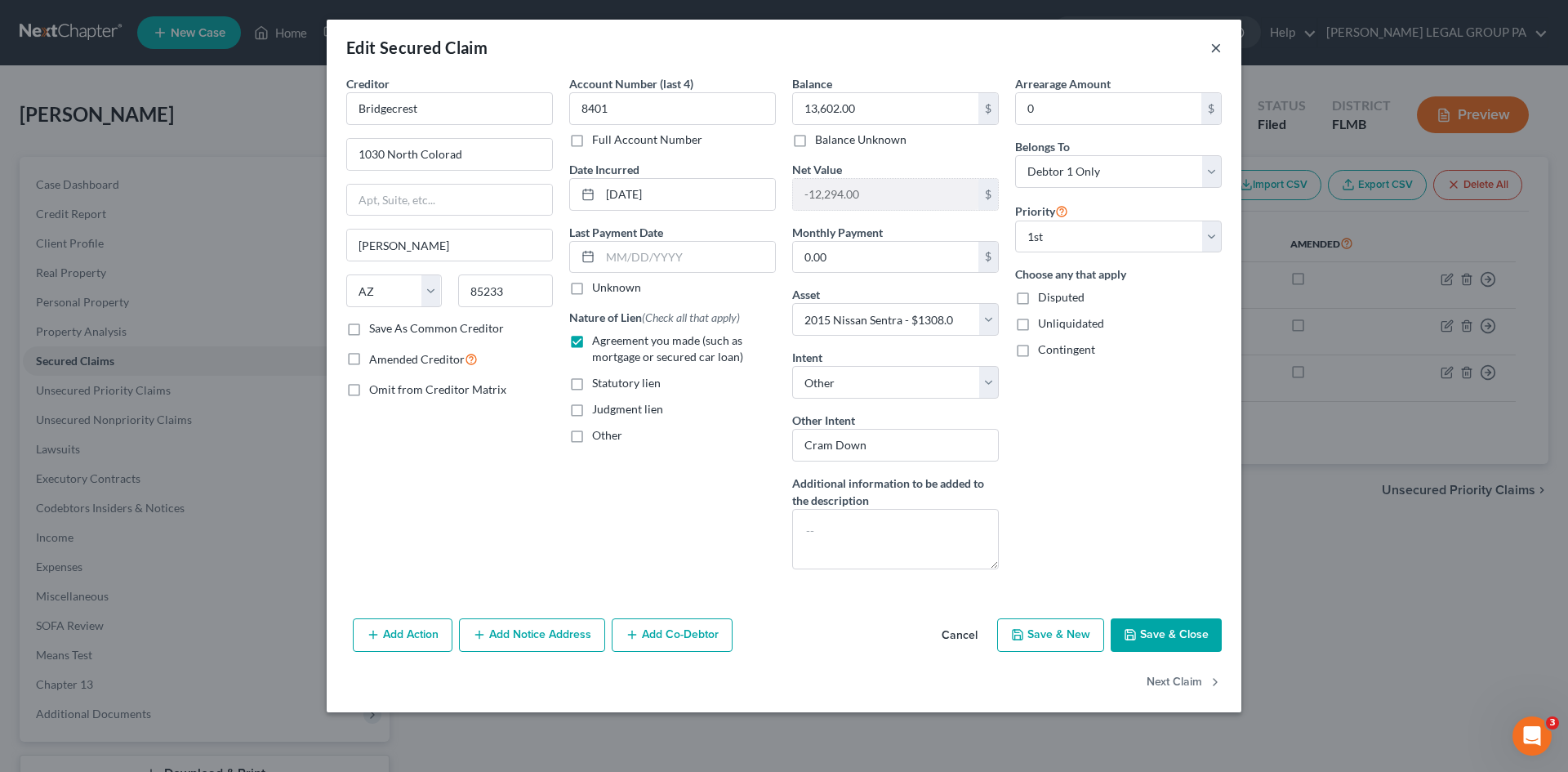
click at [1215, 45] on button "×" at bounding box center [1216, 47] width 12 height 20
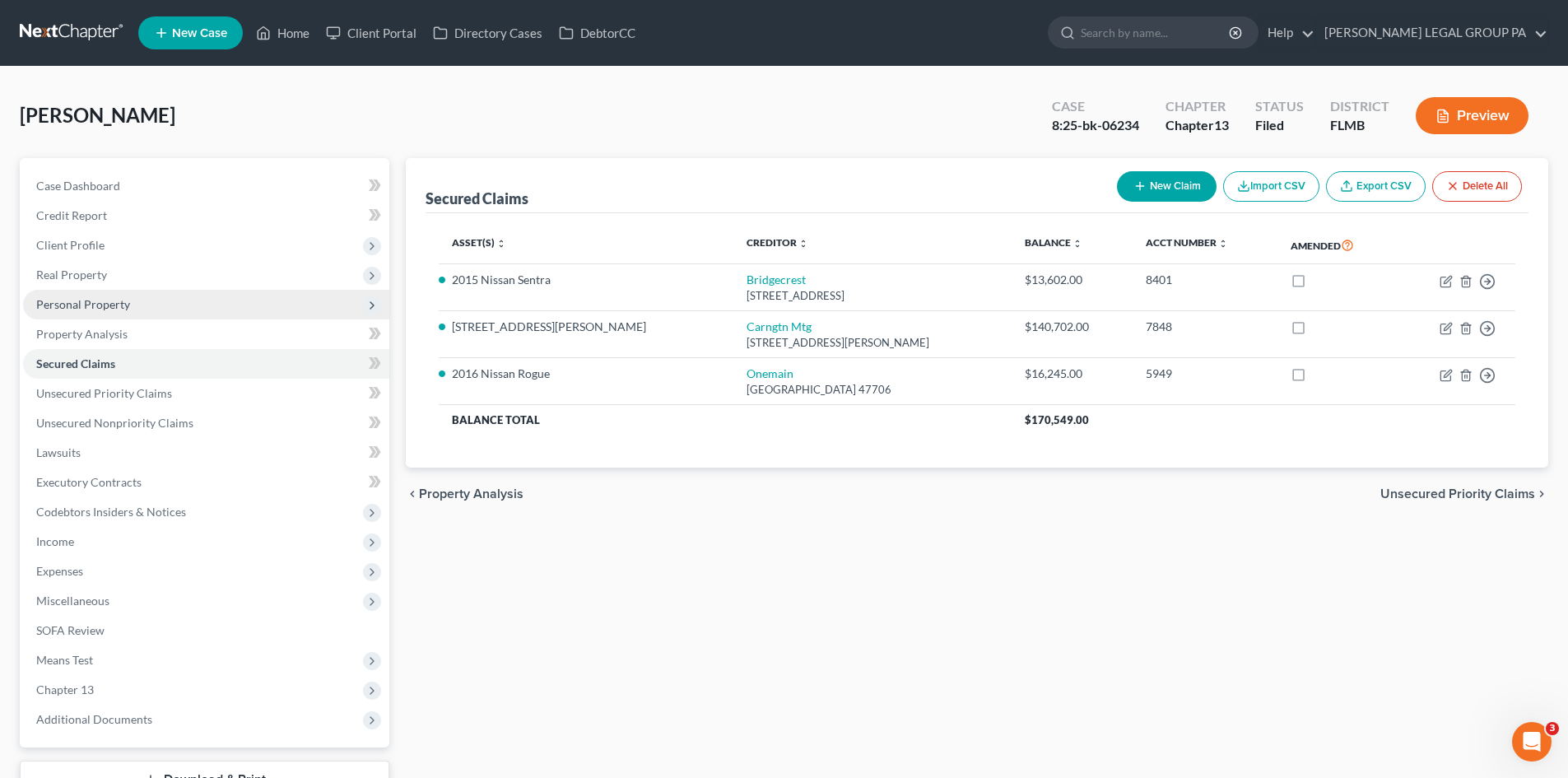
click at [135, 311] on span "Personal Property" at bounding box center [206, 304] width 367 height 30
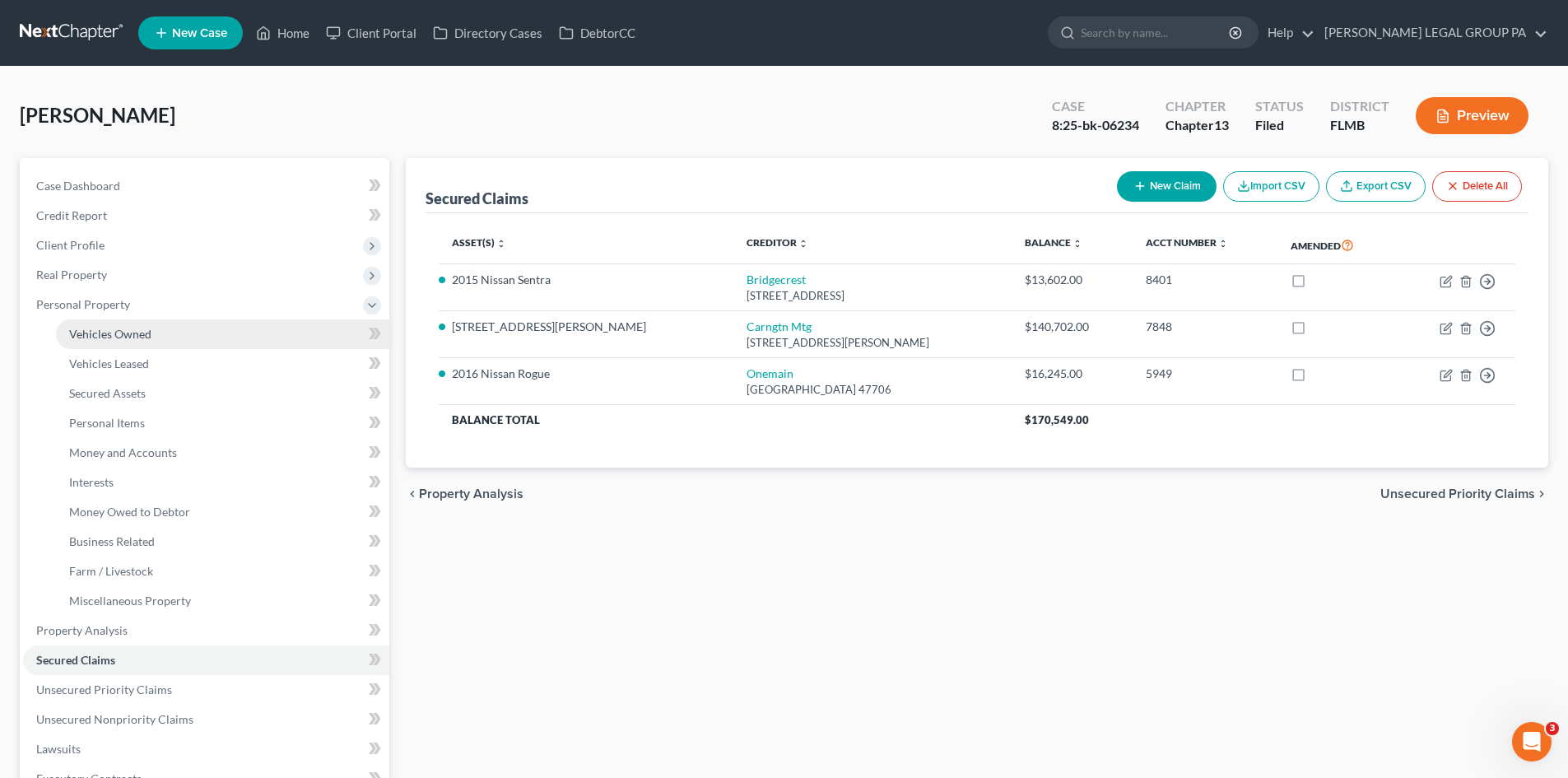
click at [141, 344] on link "Vehicles Owned" at bounding box center [222, 333] width 334 height 30
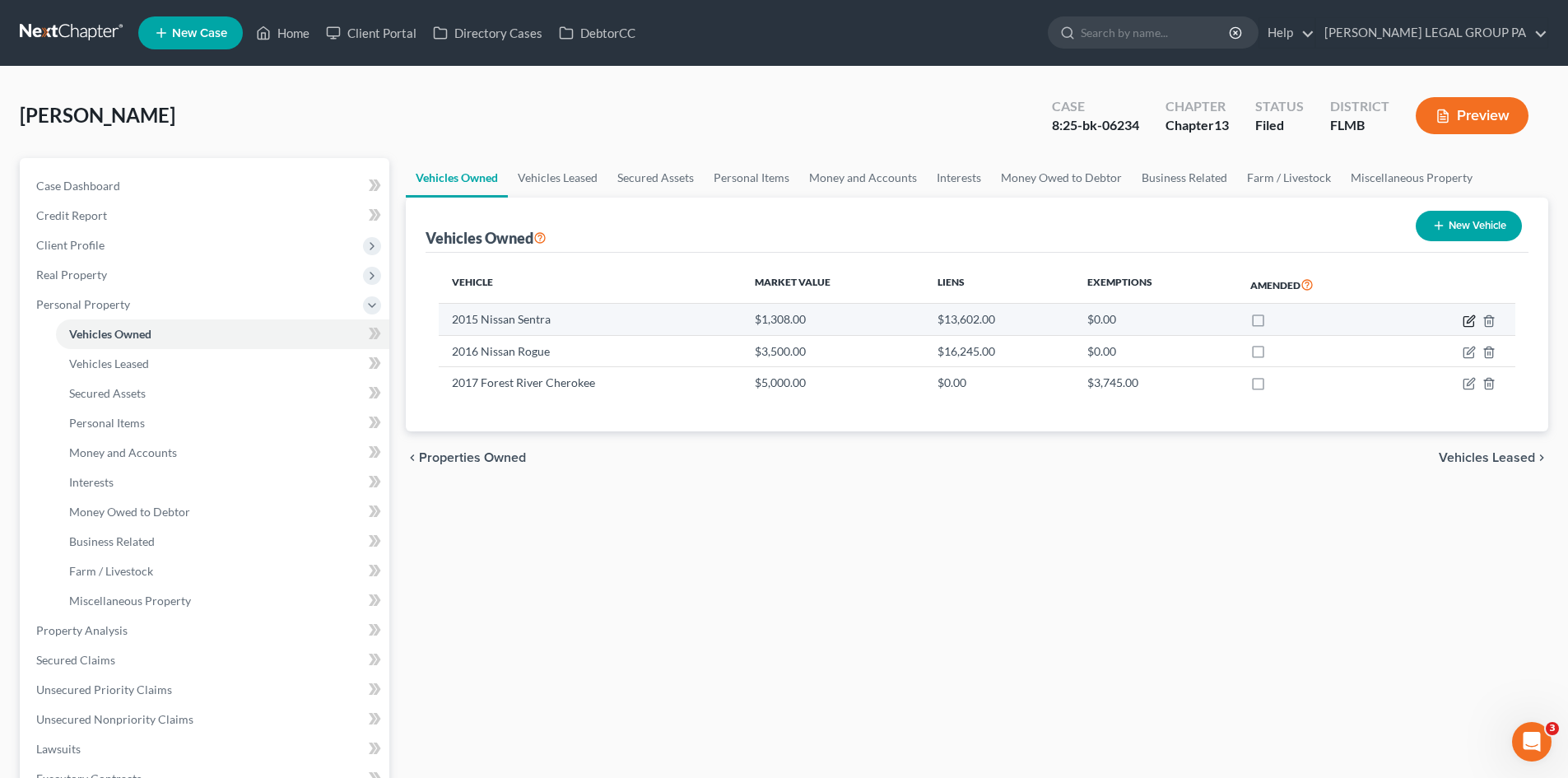
click at [1471, 316] on icon "button" at bounding box center [1468, 321] width 13 height 13
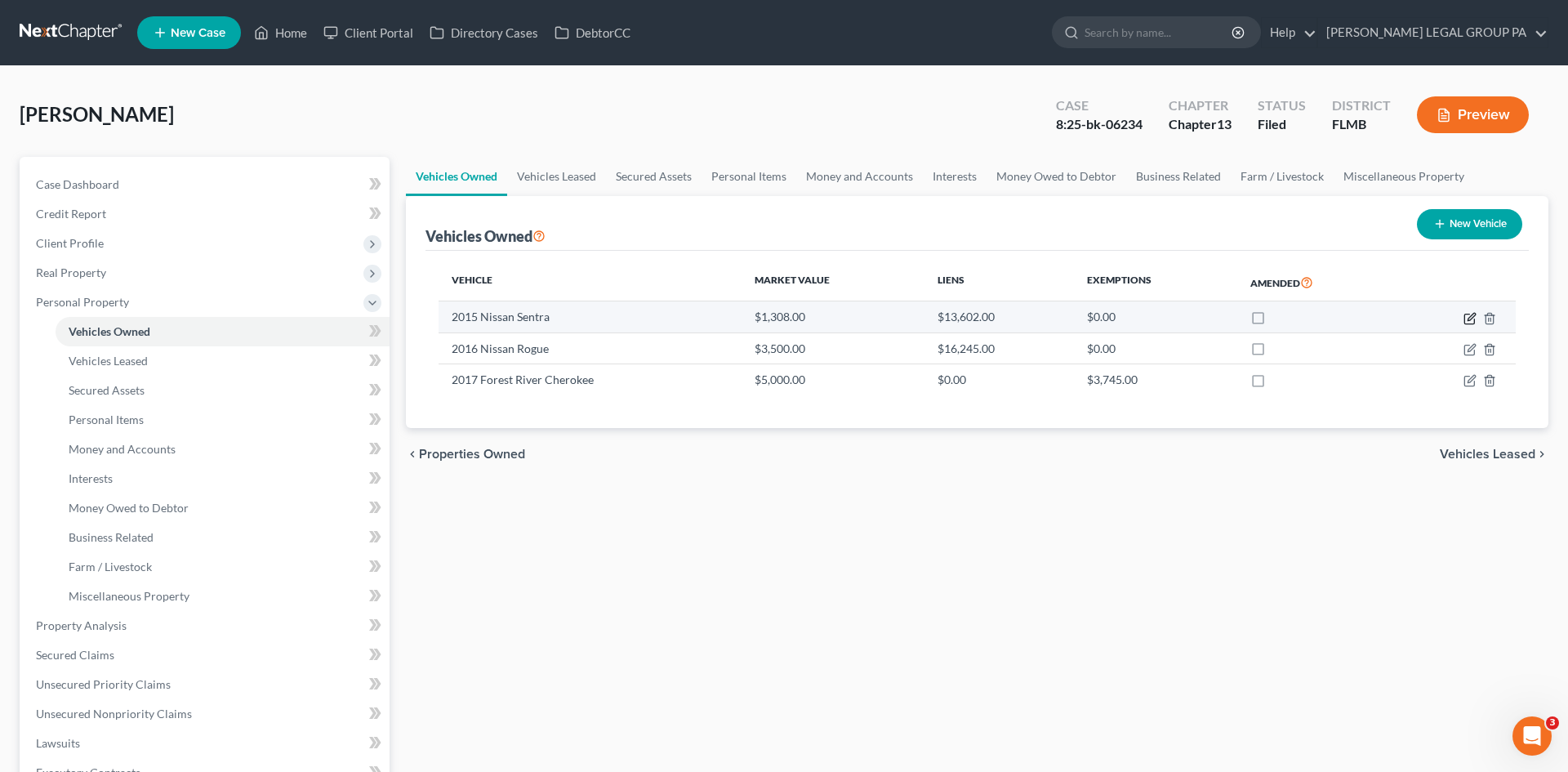
select select "0"
select select "11"
select select "2"
select select "0"
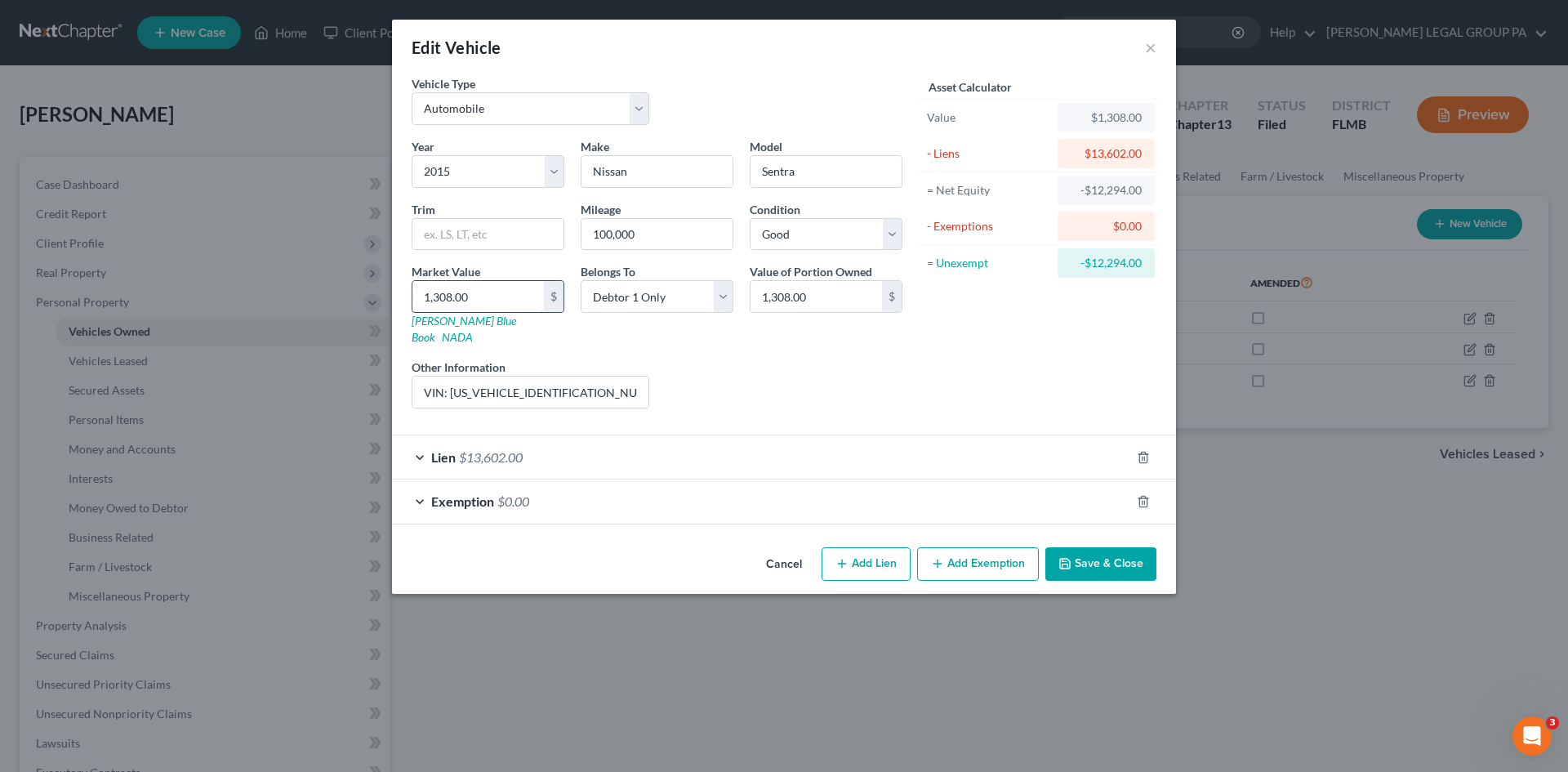
type input "1"
type input "1.00"
type input "15"
type input "15.00"
type input "150"
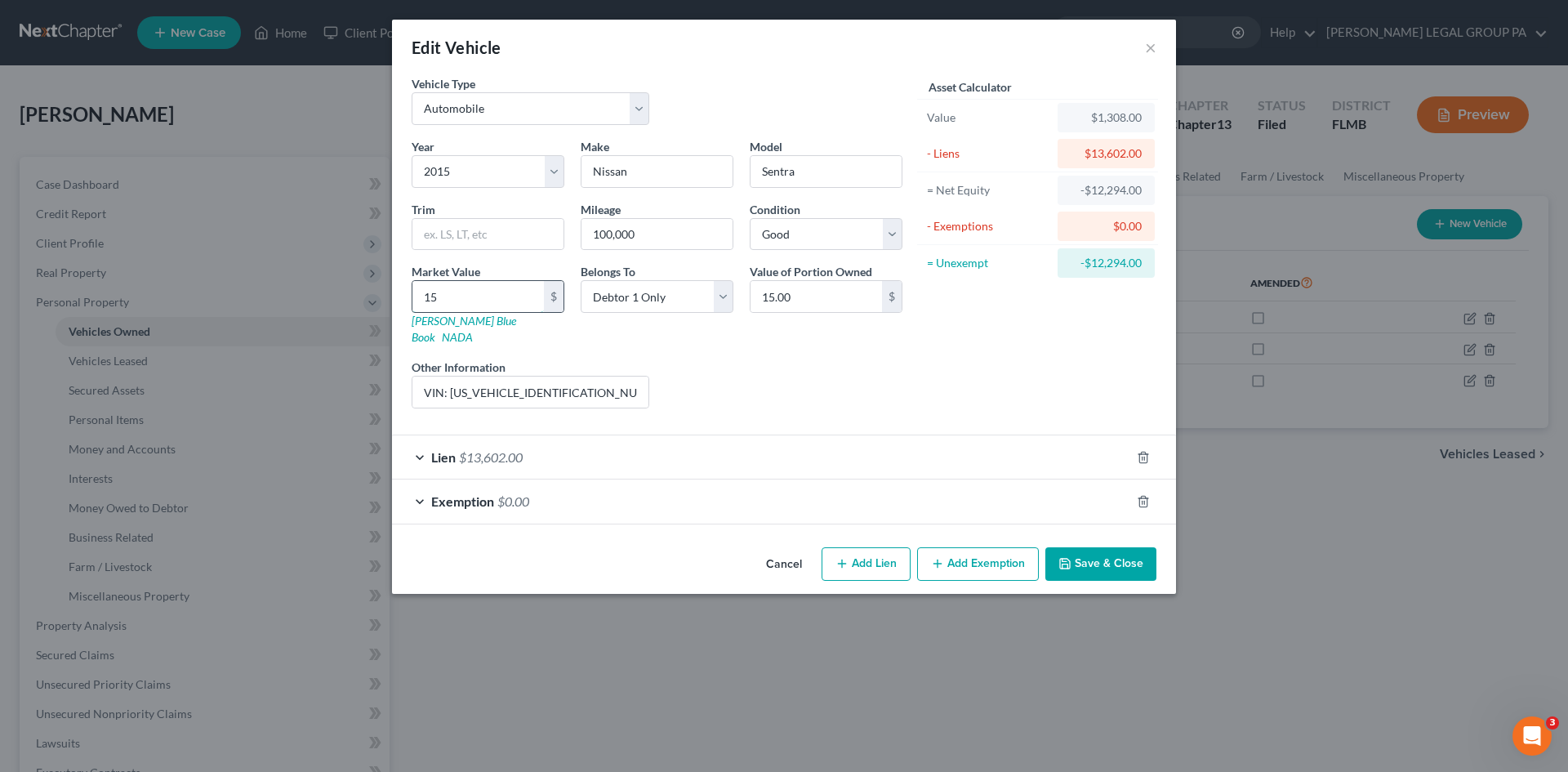
type input "150.00"
type input "1500"
type input "1,500.00"
click at [1125, 547] on button "Save & Close" at bounding box center [1100, 564] width 111 height 35
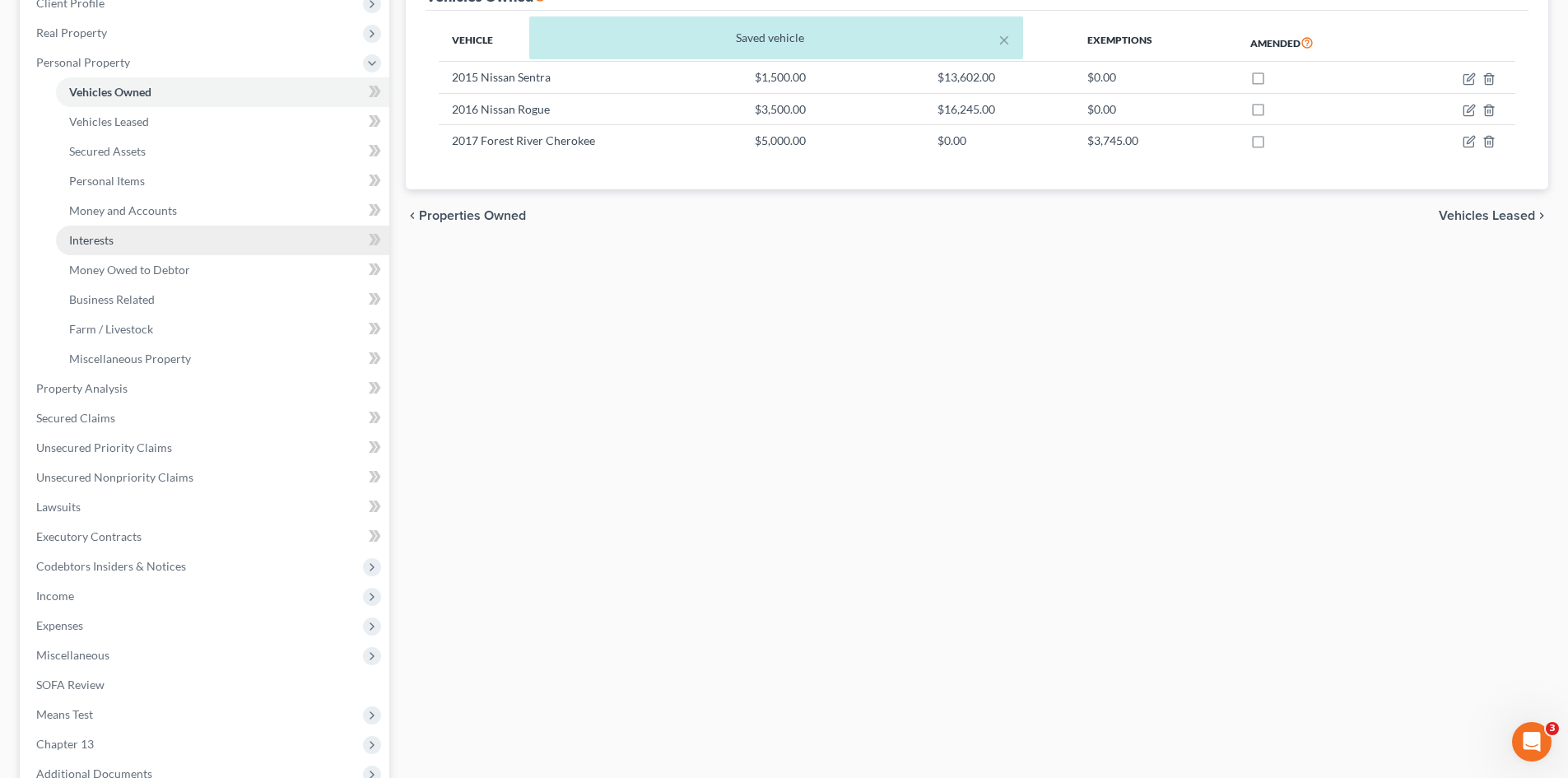
scroll to position [82, 0]
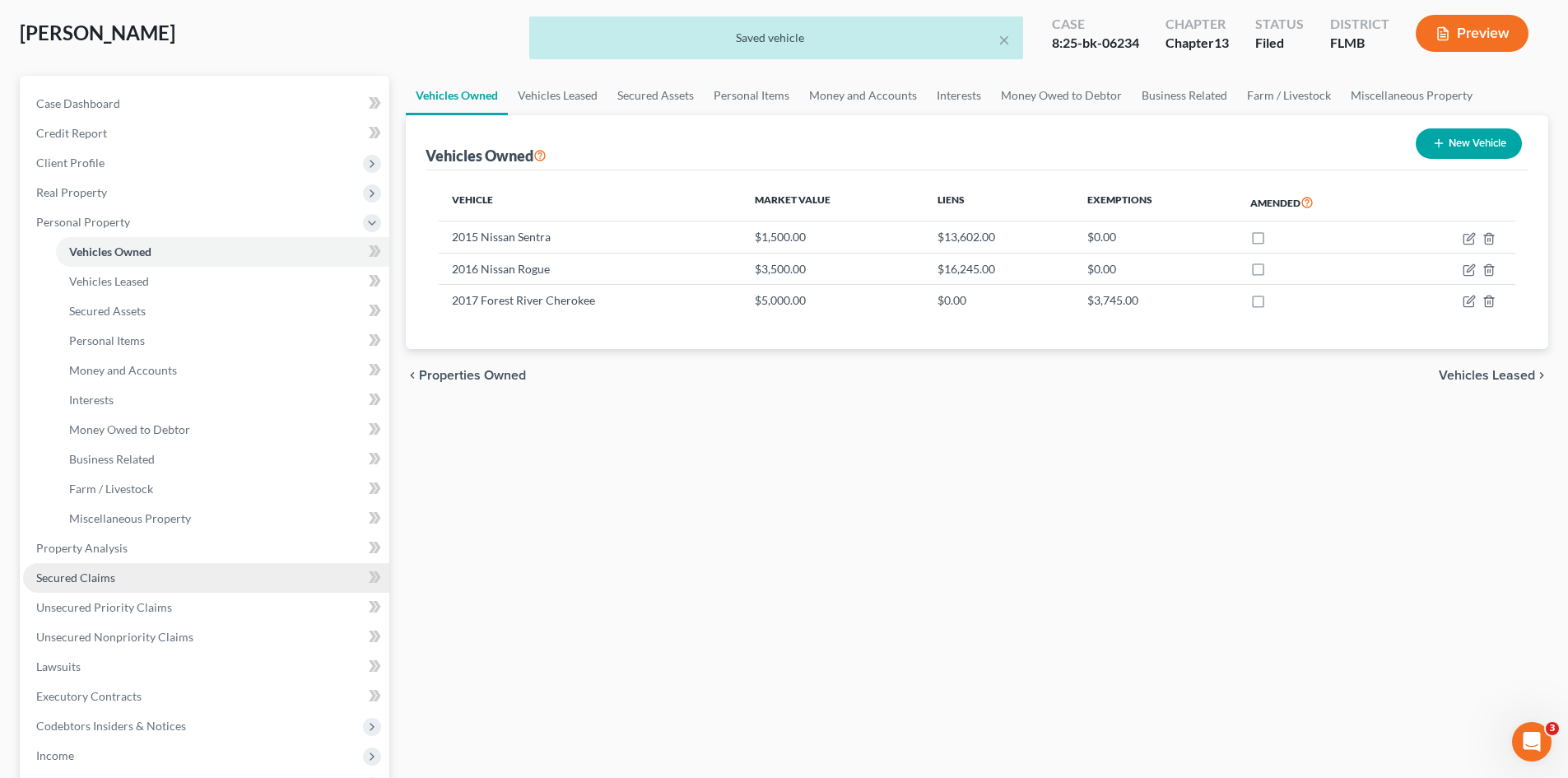
click at [130, 590] on link "Secured Claims" at bounding box center [206, 577] width 367 height 30
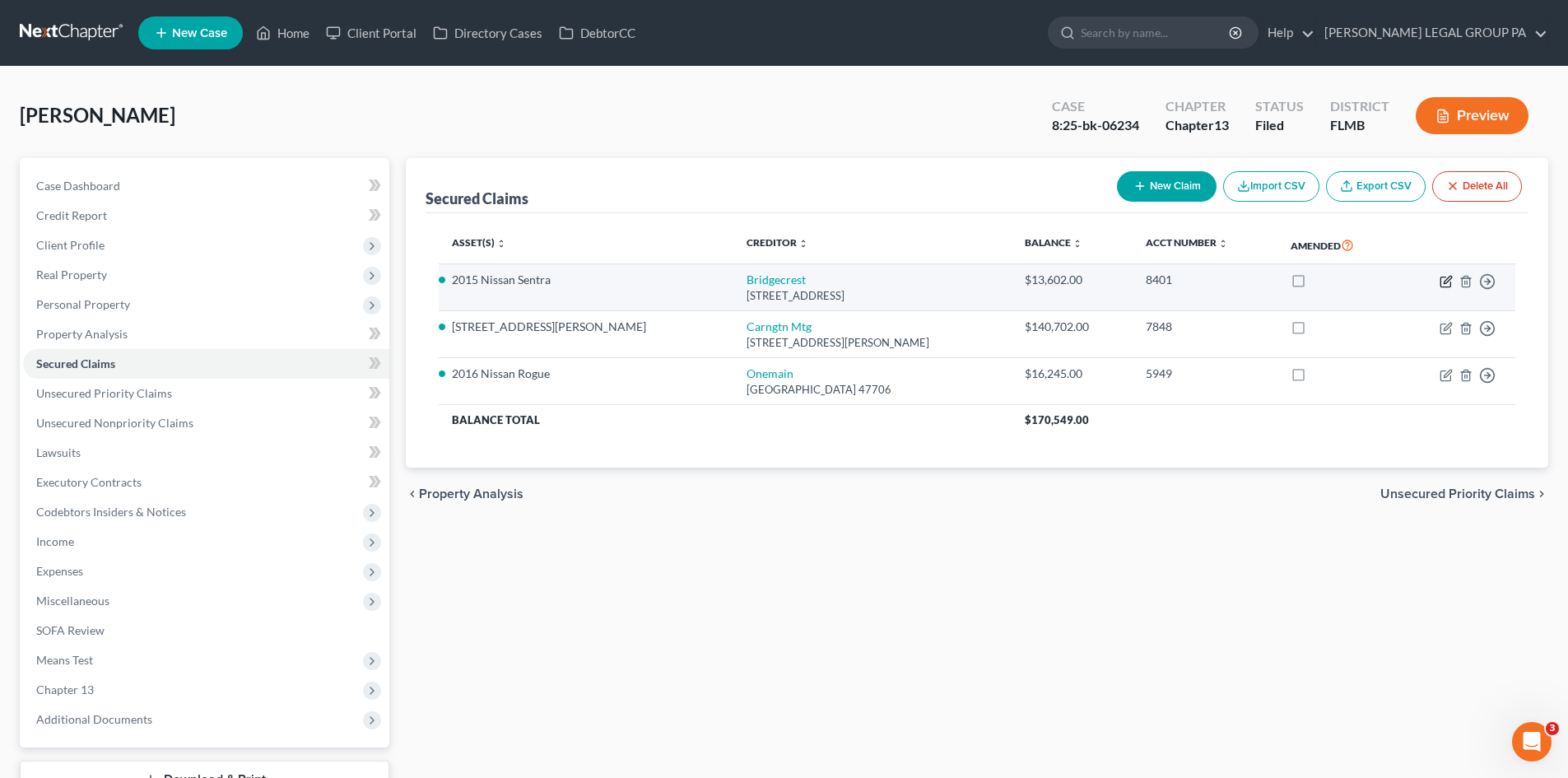
click at [1445, 283] on icon "button" at bounding box center [1447, 280] width 7 height 7
select select "3"
select select "4"
select select "0"
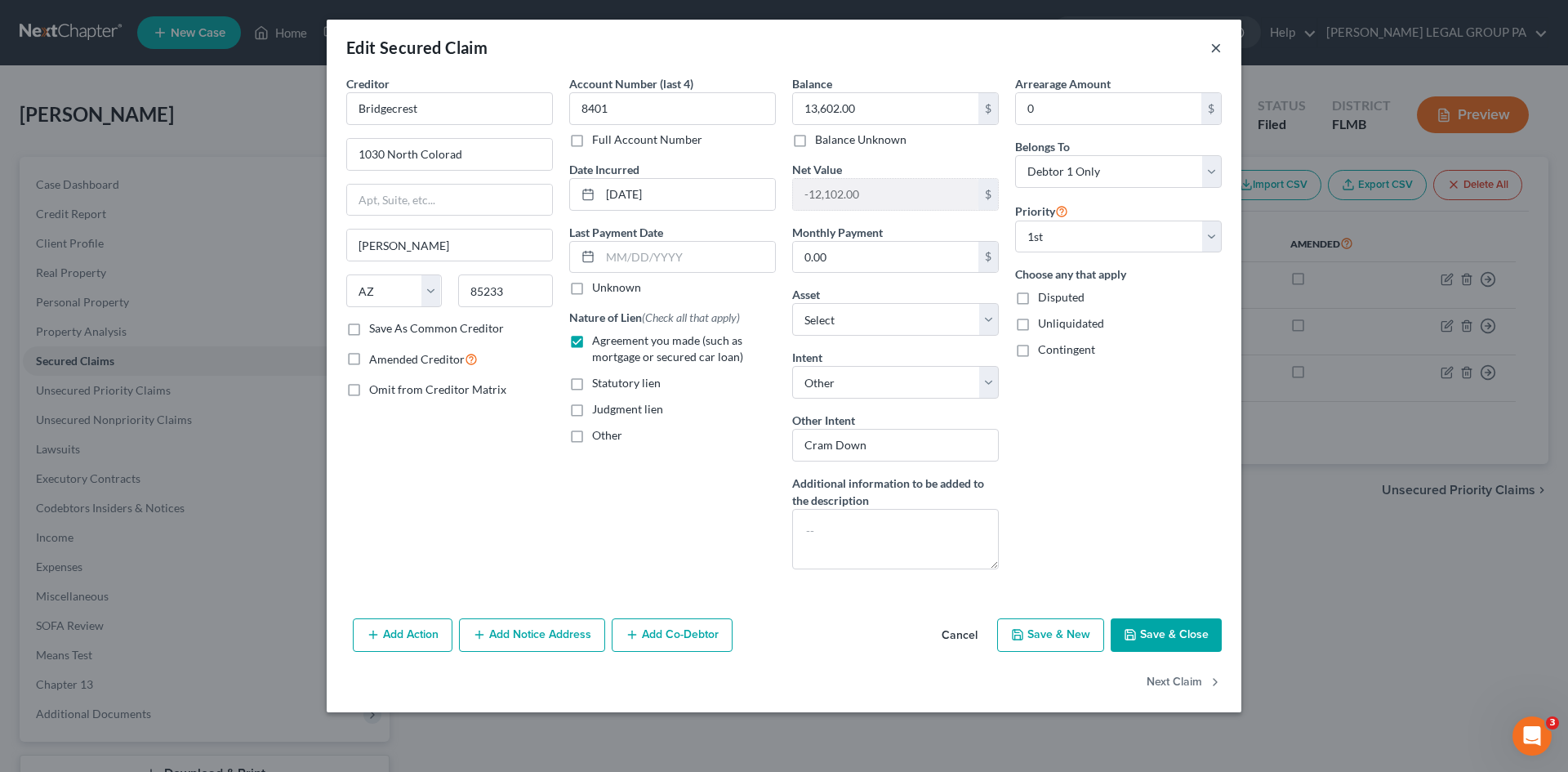
click at [1212, 50] on button "×" at bounding box center [1216, 47] width 12 height 20
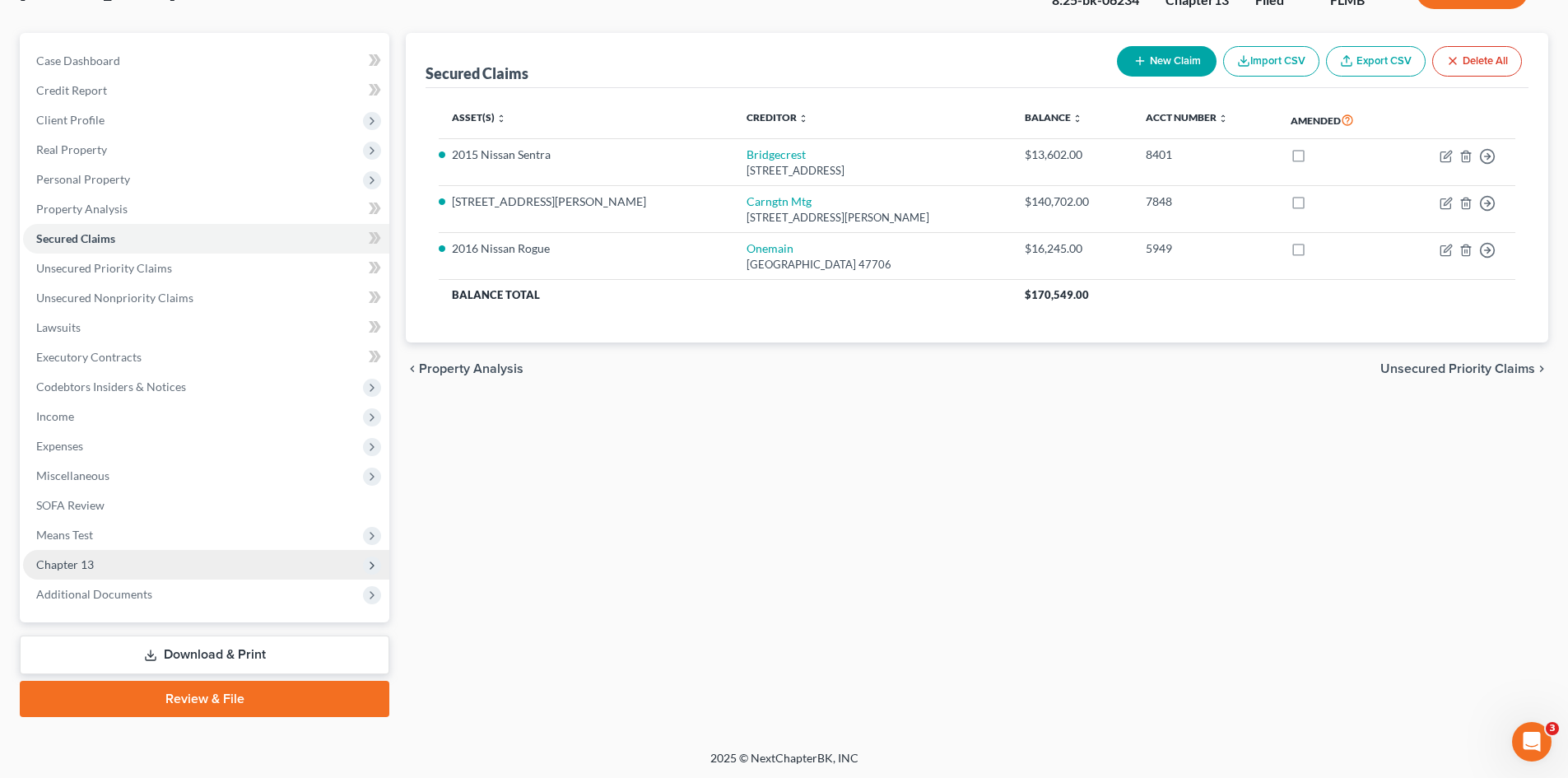
scroll to position [126, 0]
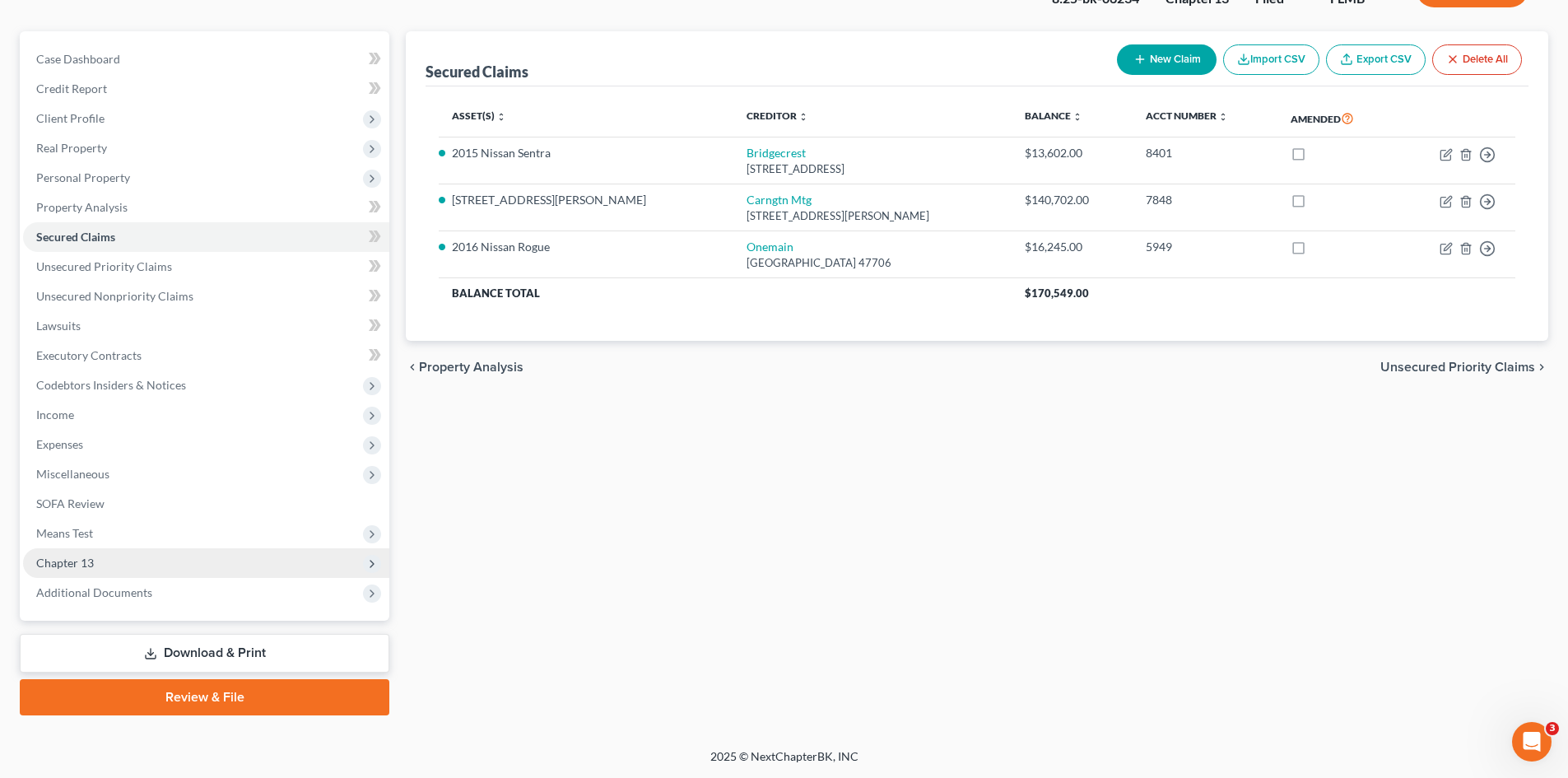
click at [105, 557] on span "Chapter 13" at bounding box center [206, 562] width 367 height 30
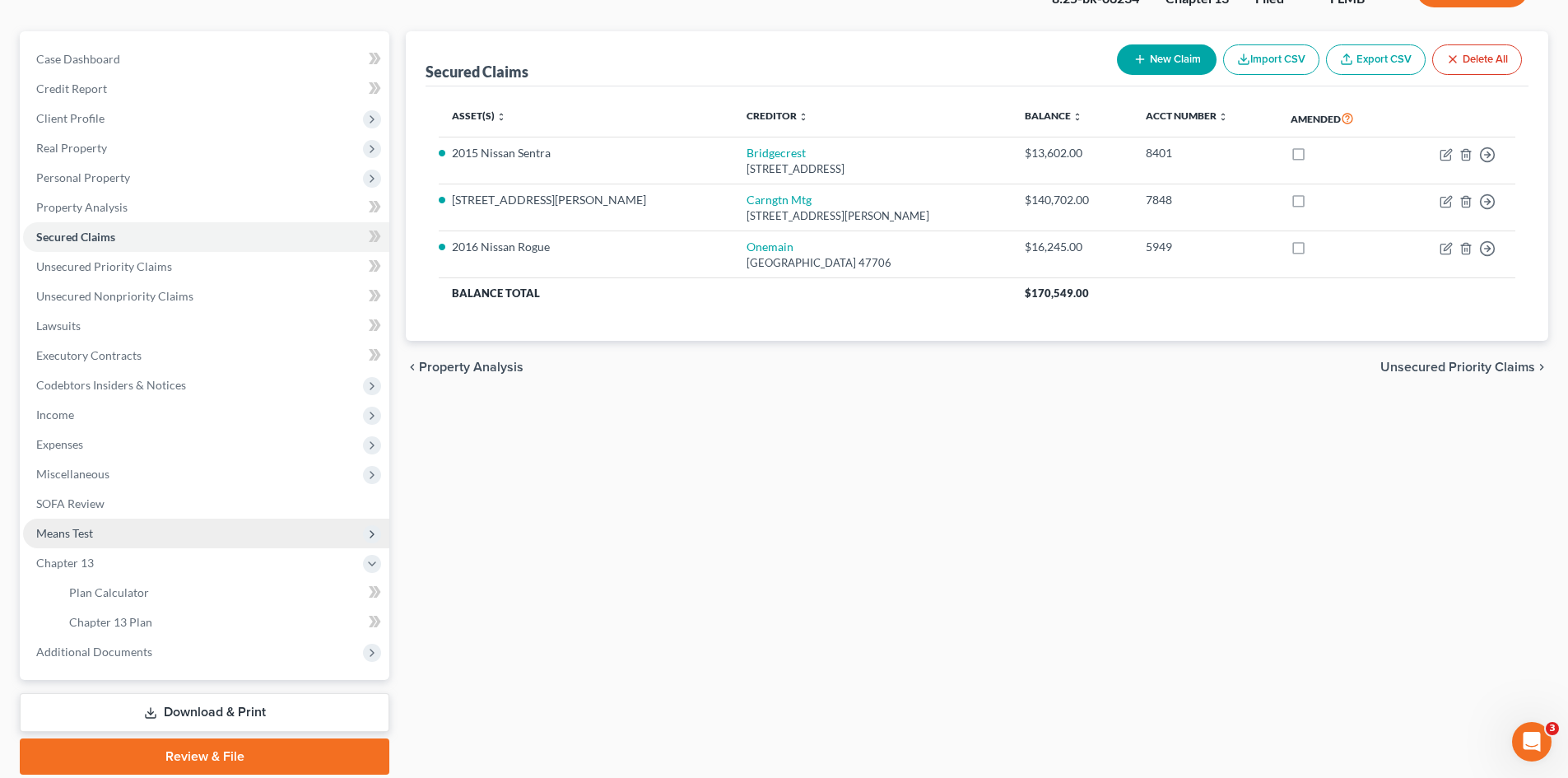
click at [77, 531] on span "Means Test" at bounding box center [64, 533] width 56 height 14
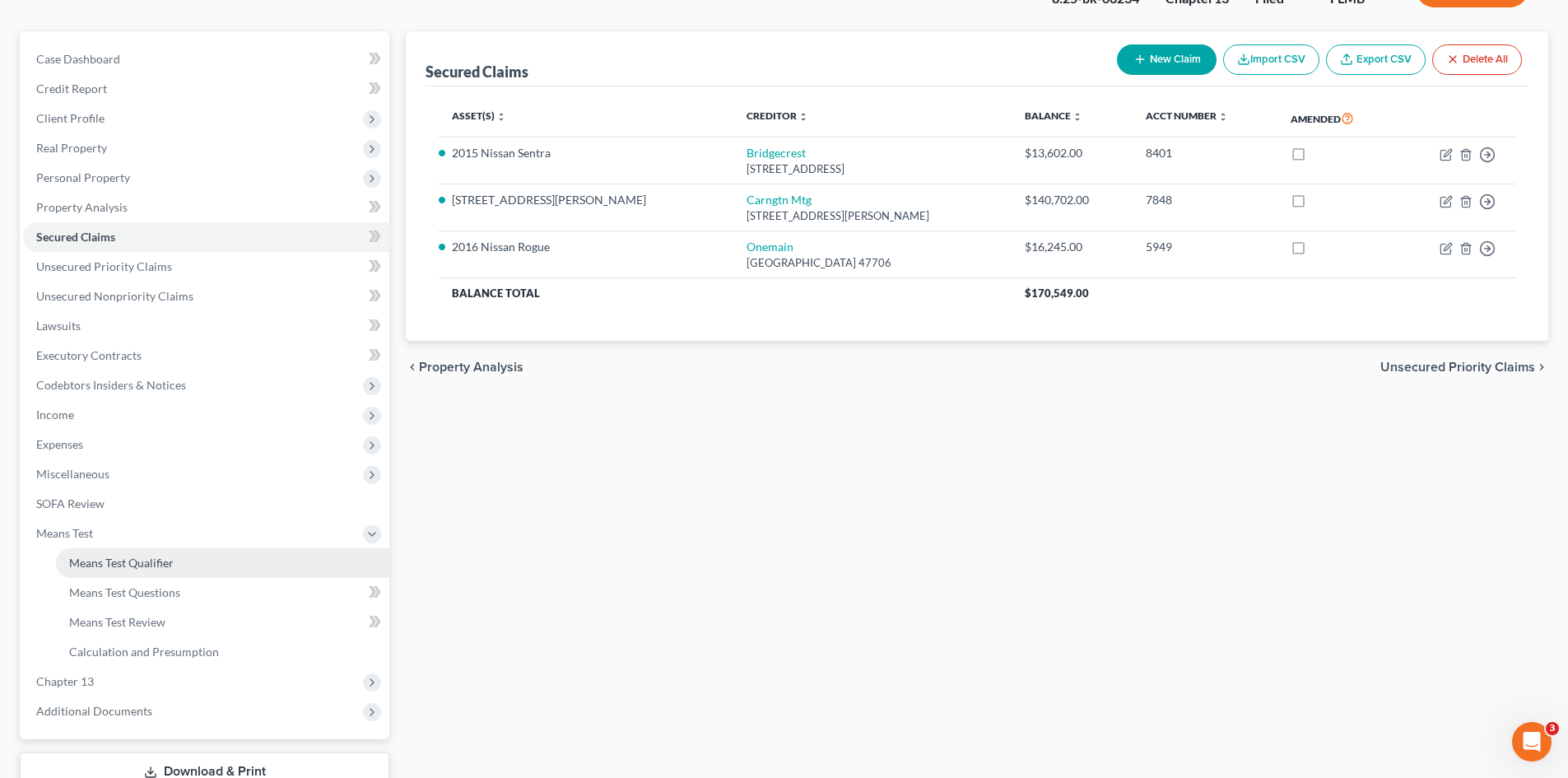
click at [105, 559] on span "Means Test Qualifier" at bounding box center [121, 563] width 105 height 14
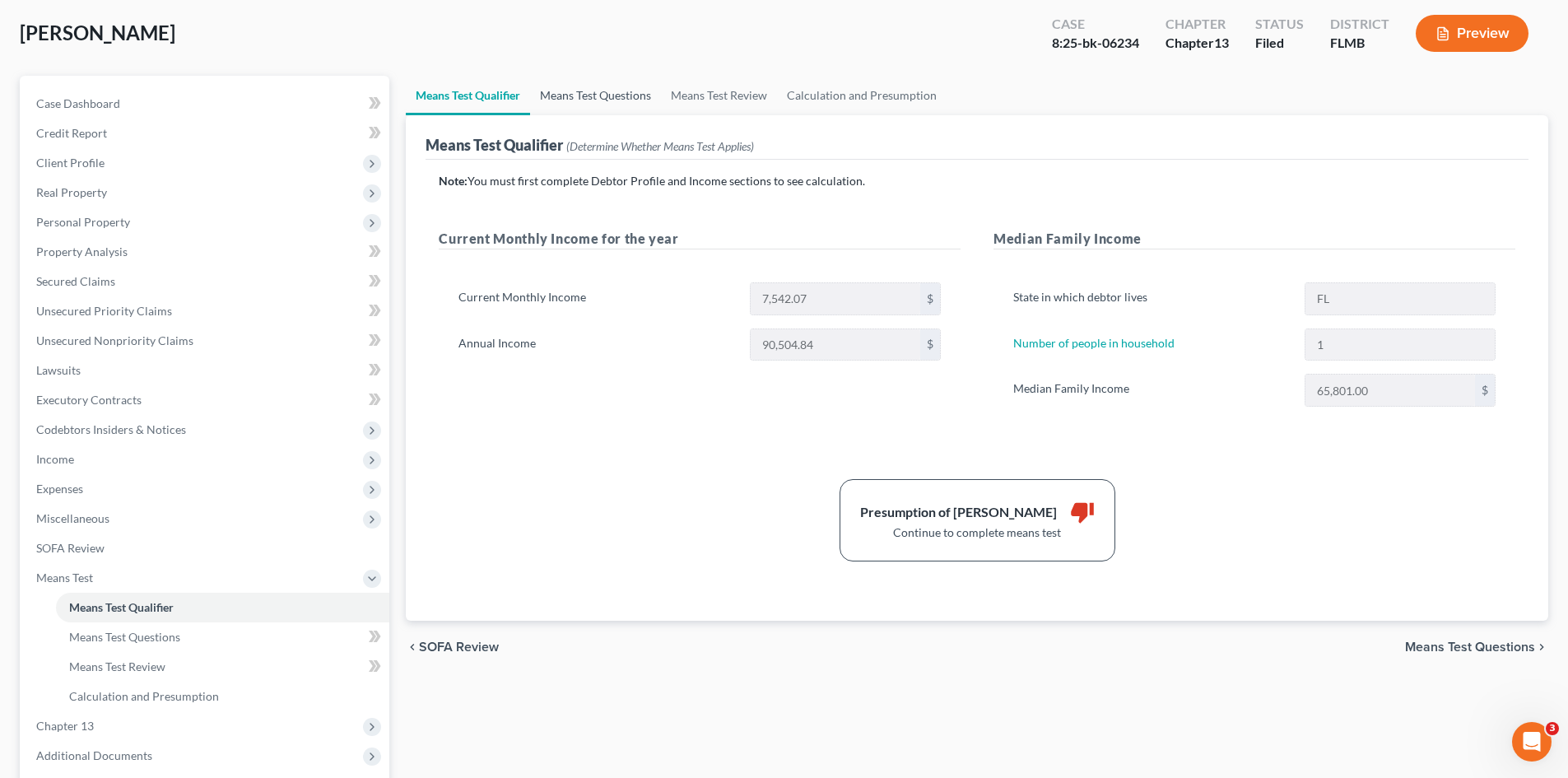
click at [610, 100] on link "Means Test Questions" at bounding box center [595, 95] width 131 height 39
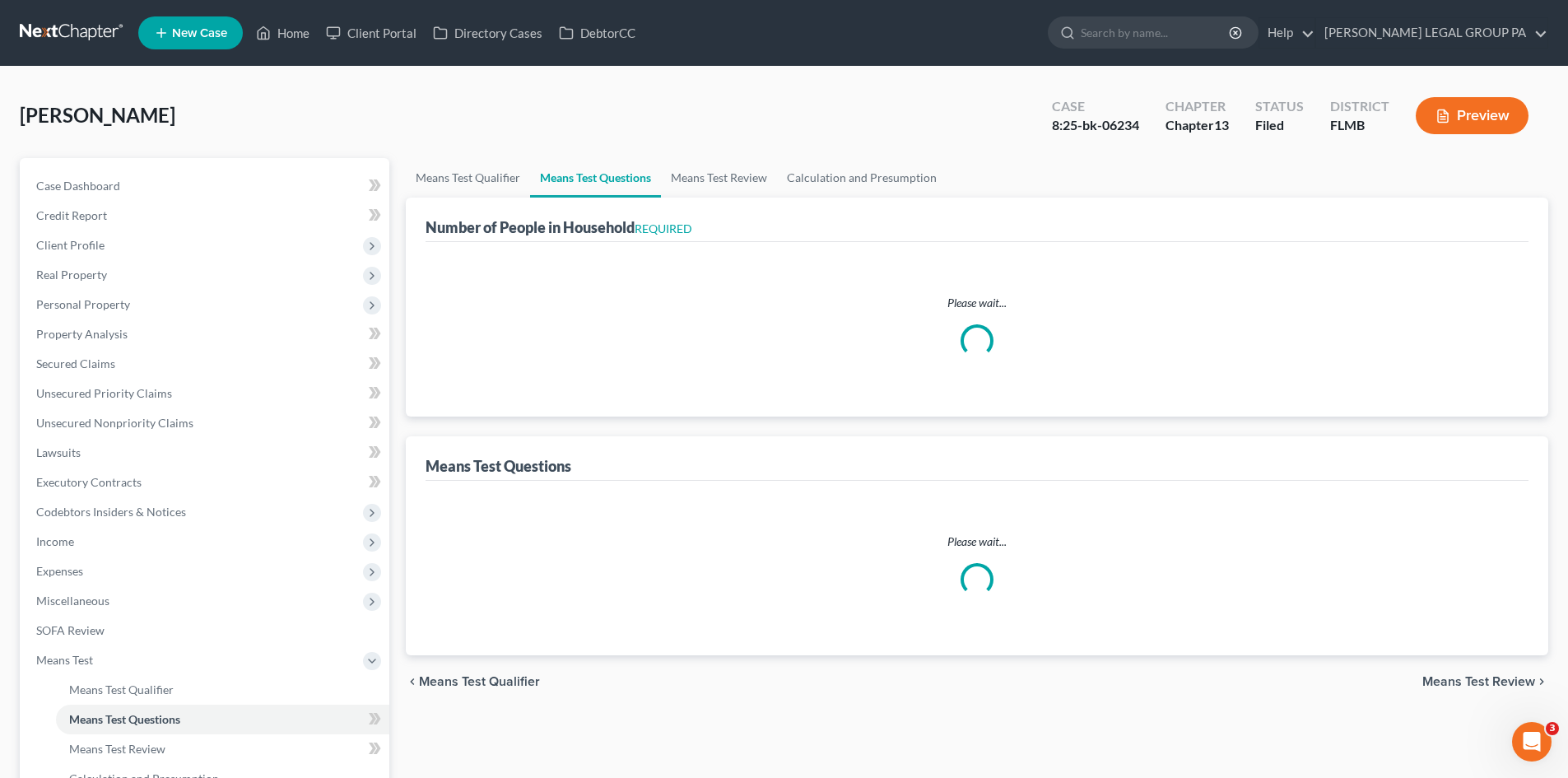
select select "0"
select select "60"
select select "1"
select select "60"
select select "1"
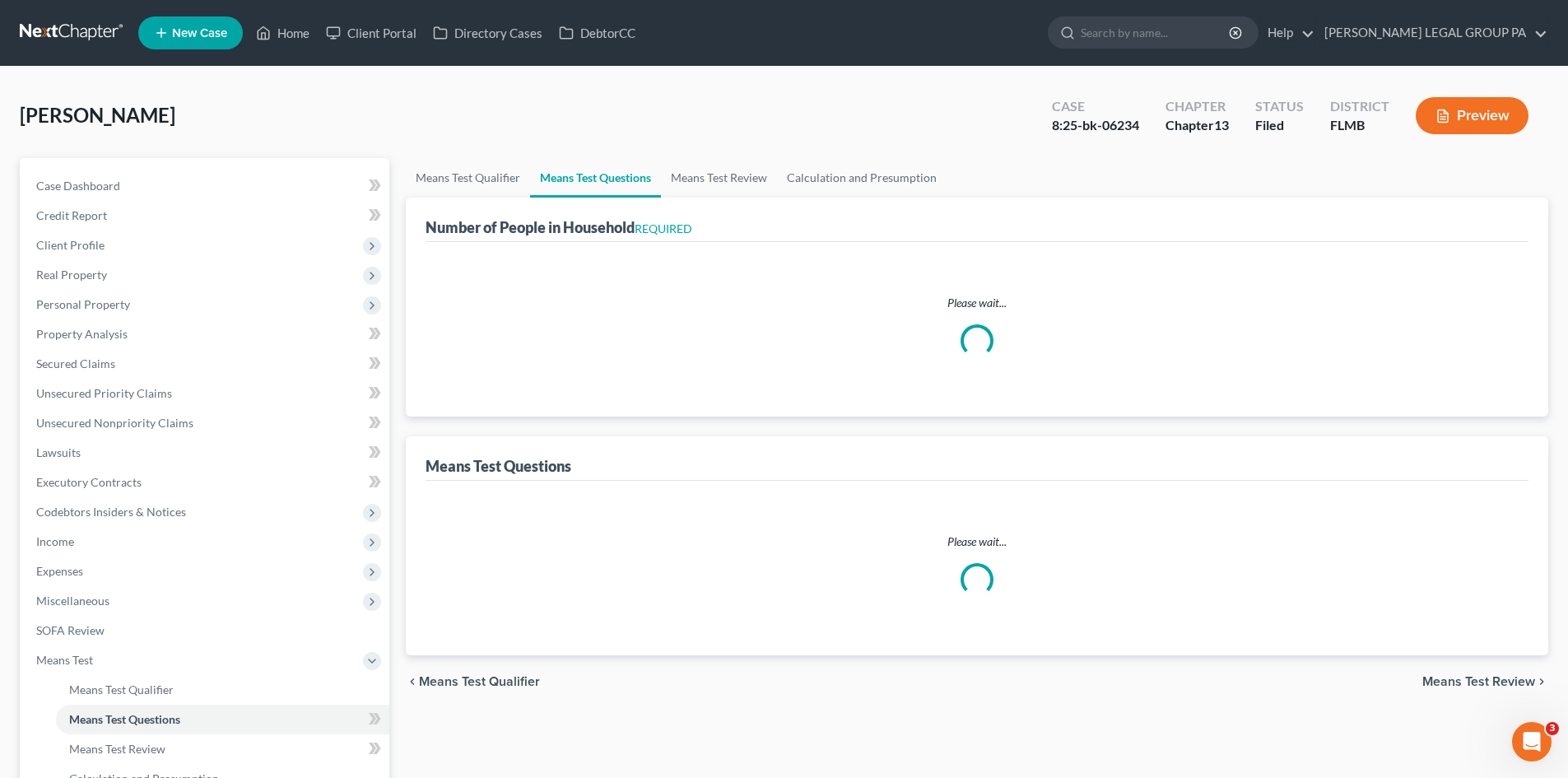
select select "60"
select select "1"
select select "3"
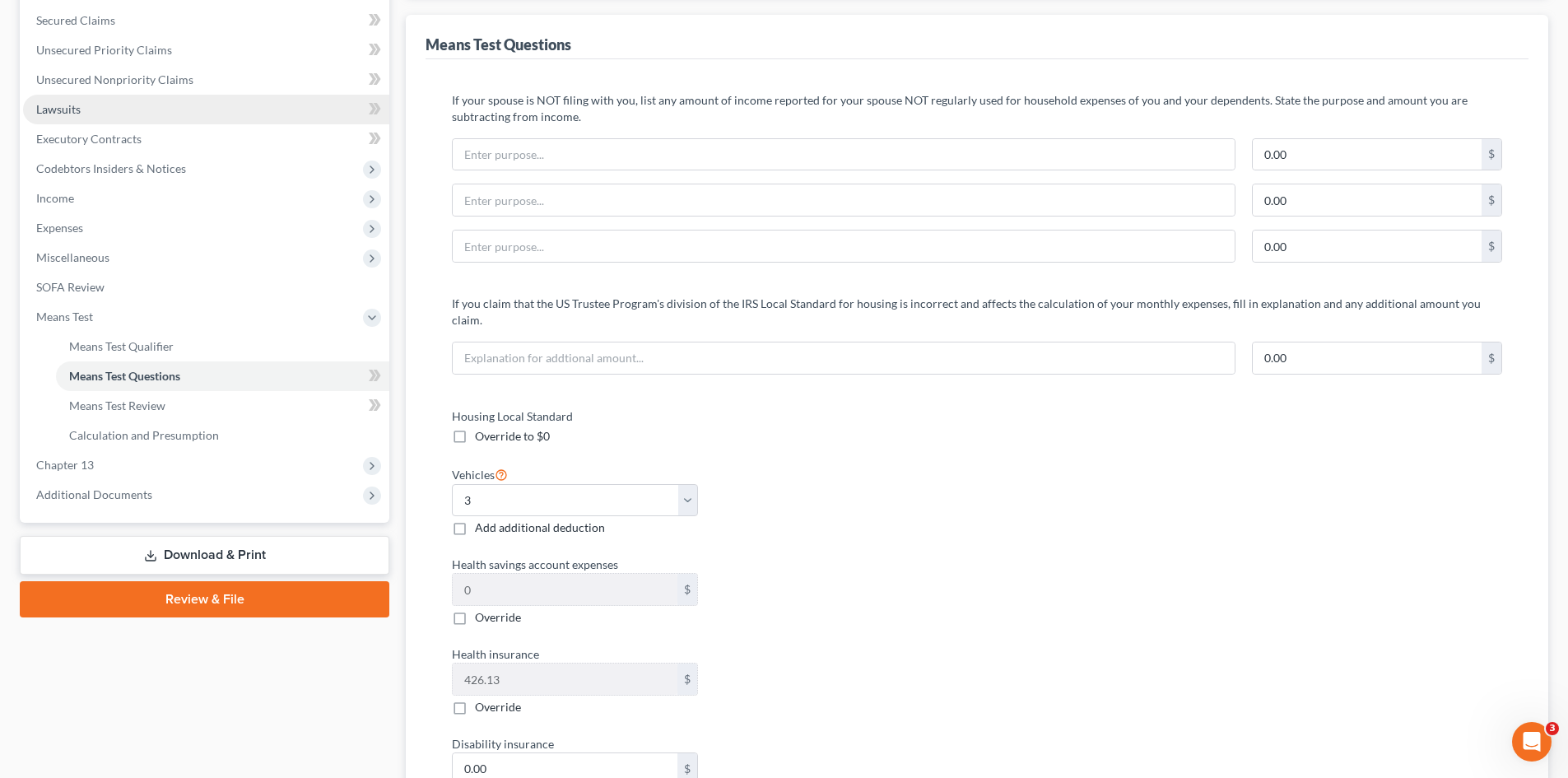
scroll to position [82, 0]
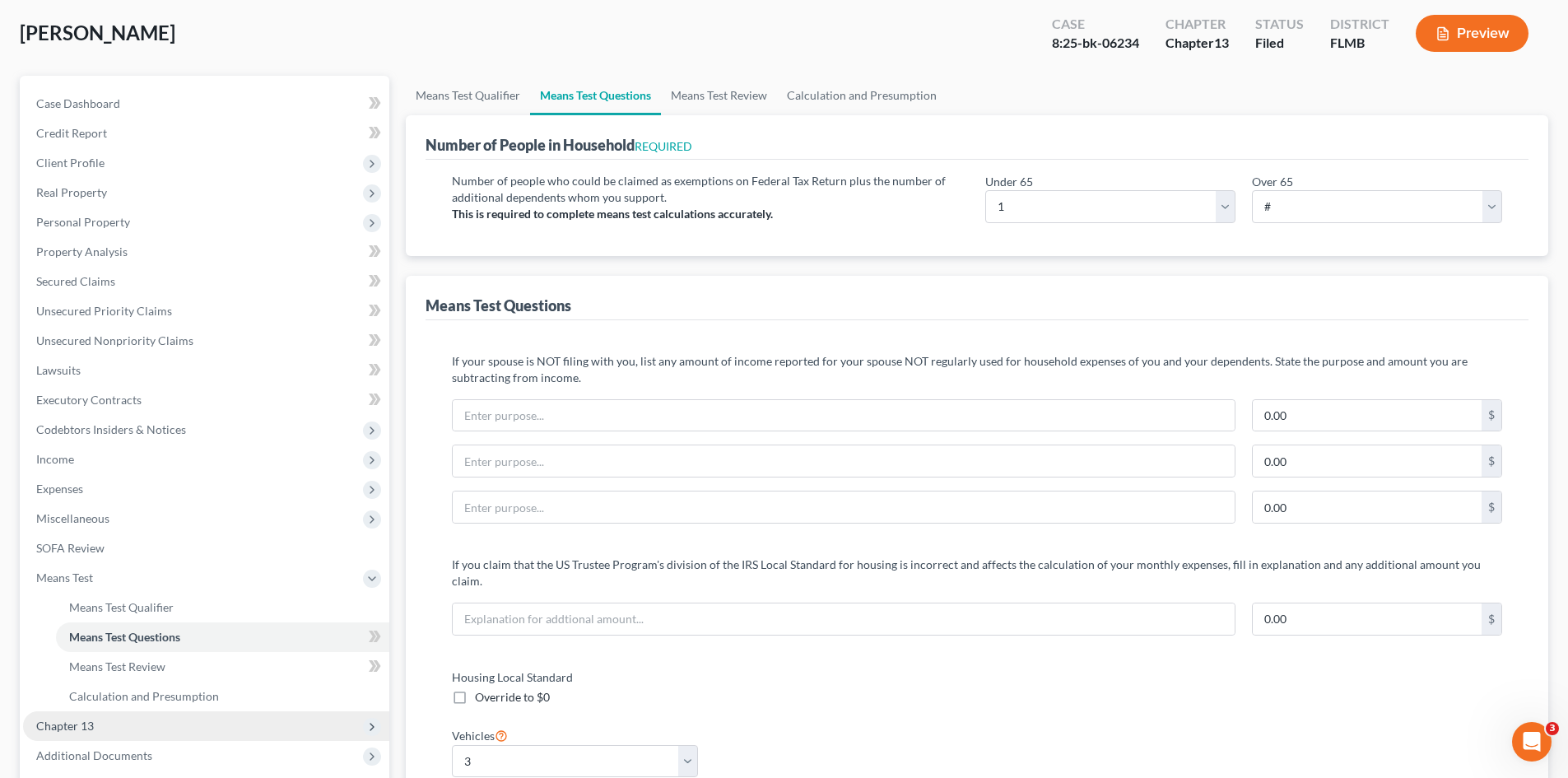
click at [100, 726] on span "Chapter 13" at bounding box center [206, 725] width 367 height 30
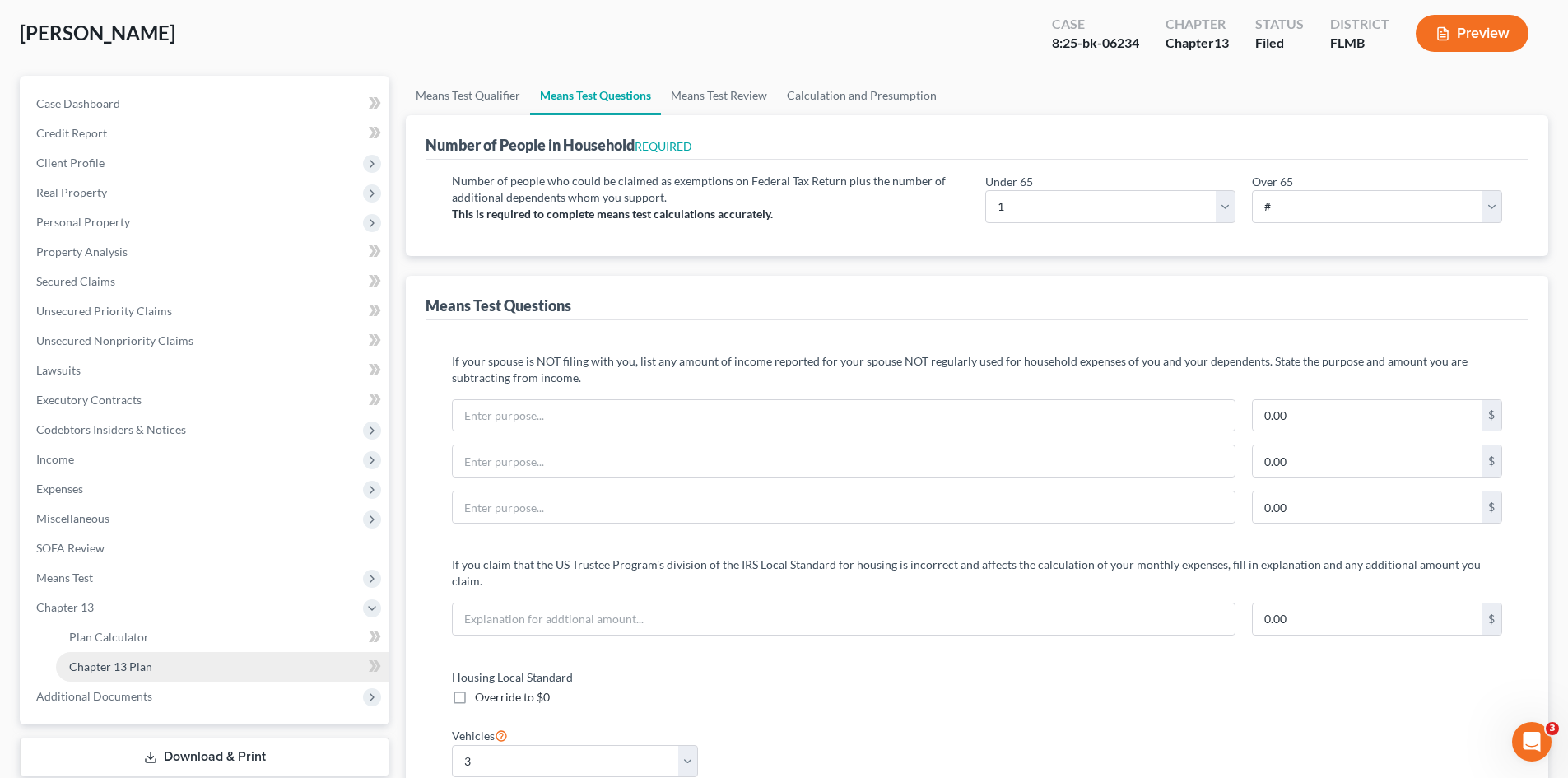
drag, startPoint x: 137, startPoint y: 670, endPoint x: 154, endPoint y: 663, distance: 18.4
click at [140, 670] on span "Chapter 13 Plan" at bounding box center [110, 666] width 83 height 14
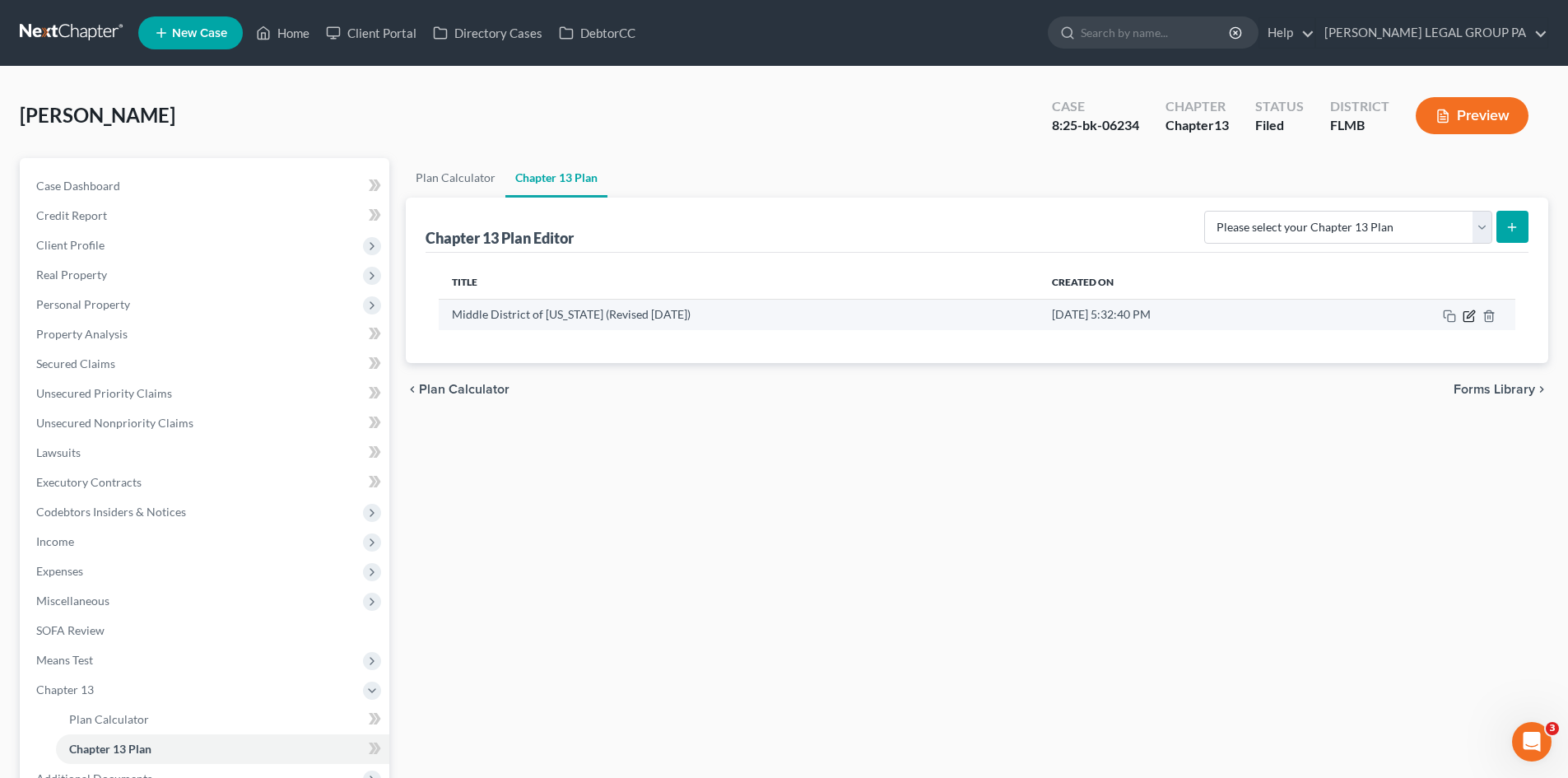
click at [1468, 315] on icon "button" at bounding box center [1468, 316] width 13 height 13
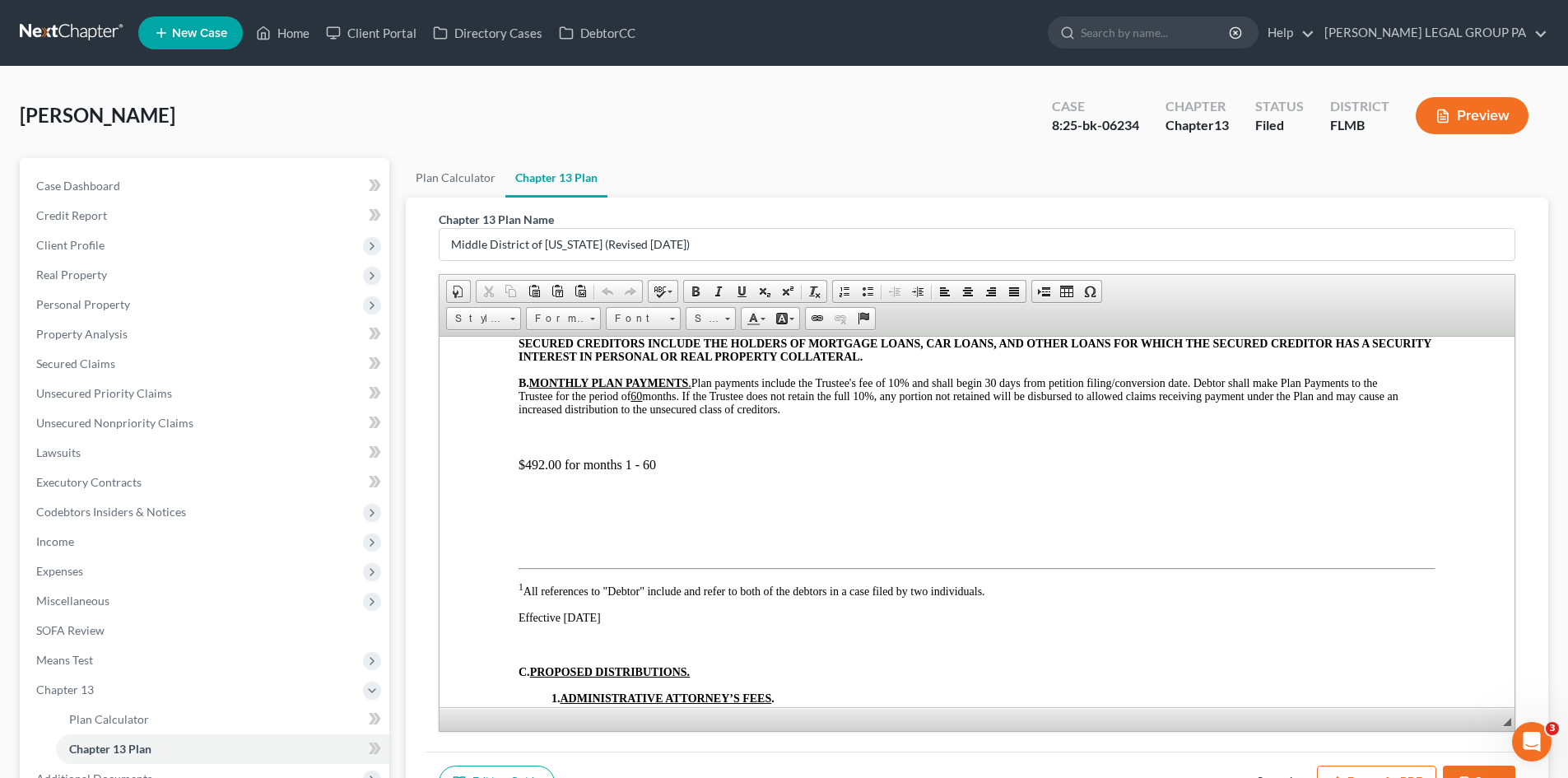
scroll to position [576, 0]
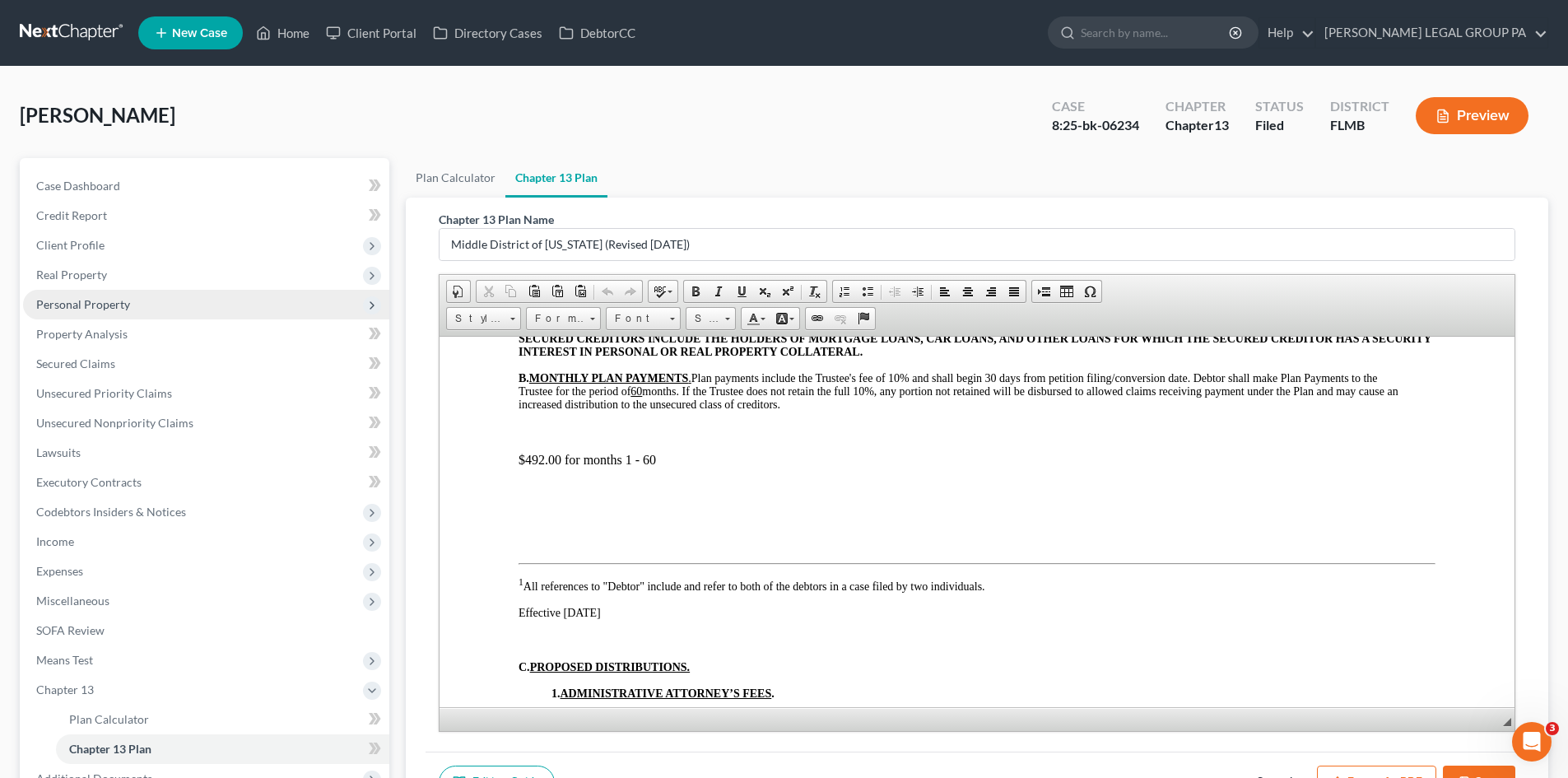
click at [95, 305] on span "Personal Property" at bounding box center [82, 304] width 94 height 14
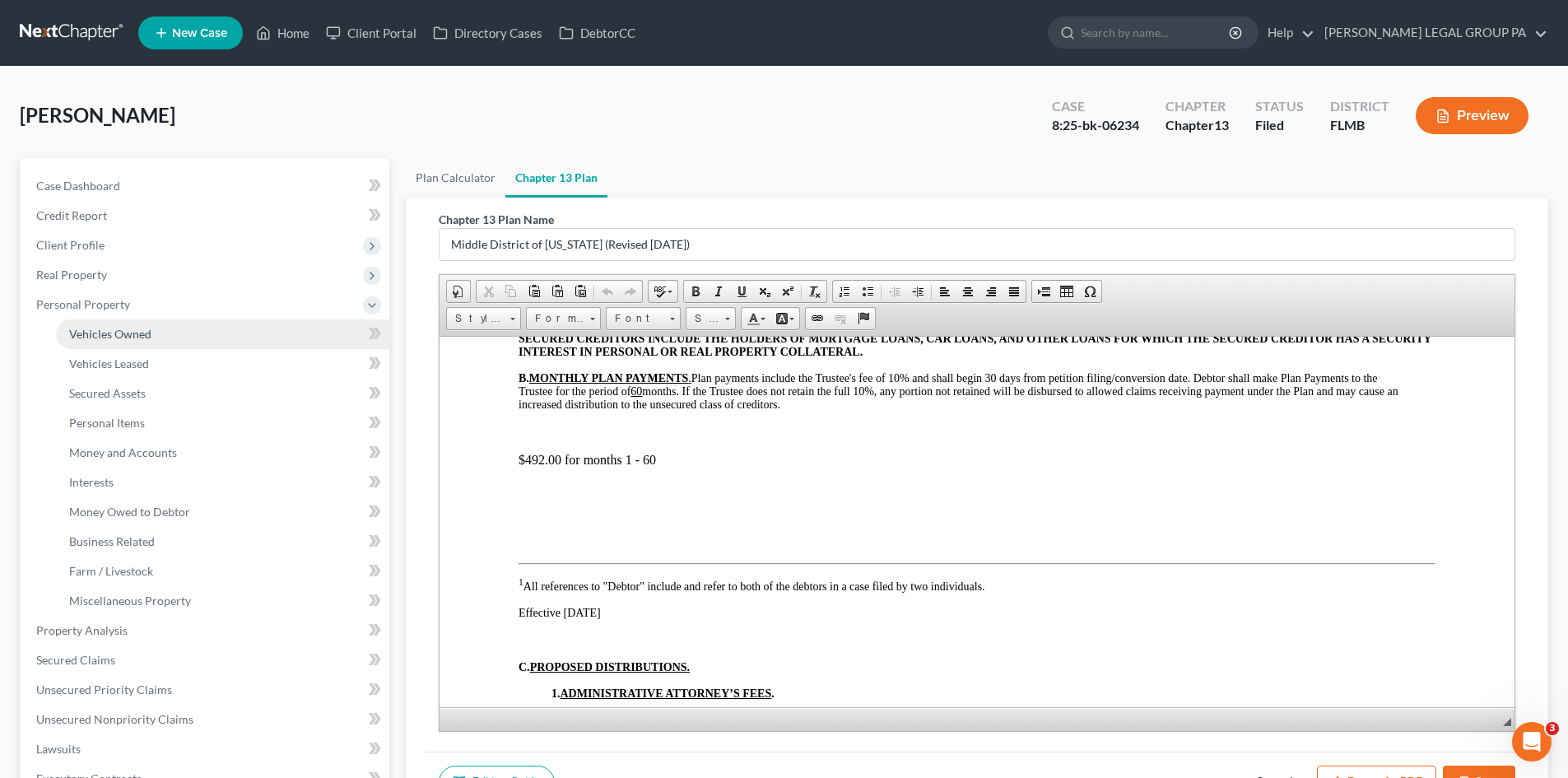
click at [116, 336] on span "Vehicles Owned" at bounding box center [110, 333] width 82 height 14
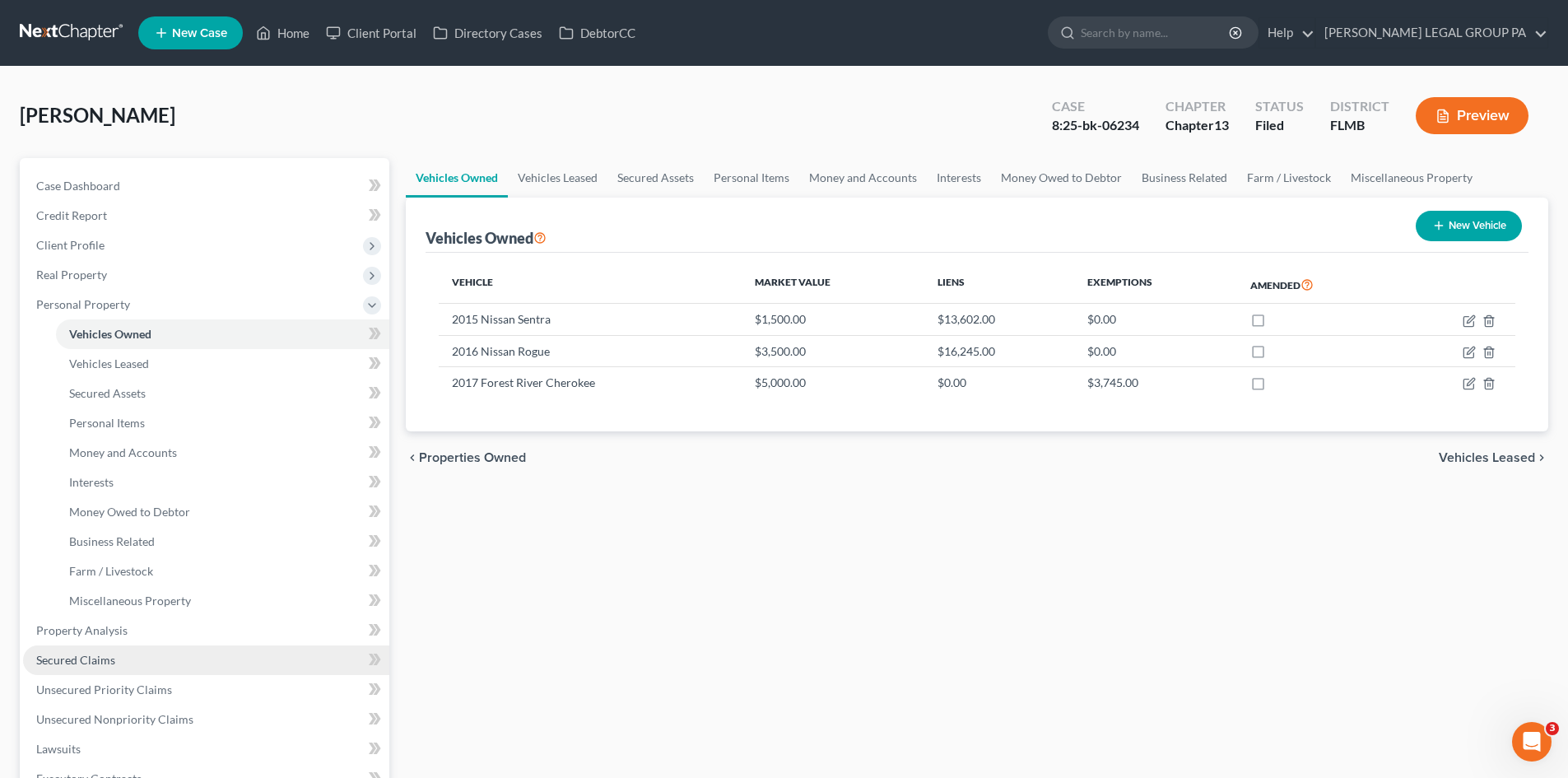
click at [112, 665] on link "Secured Claims" at bounding box center [206, 660] width 367 height 30
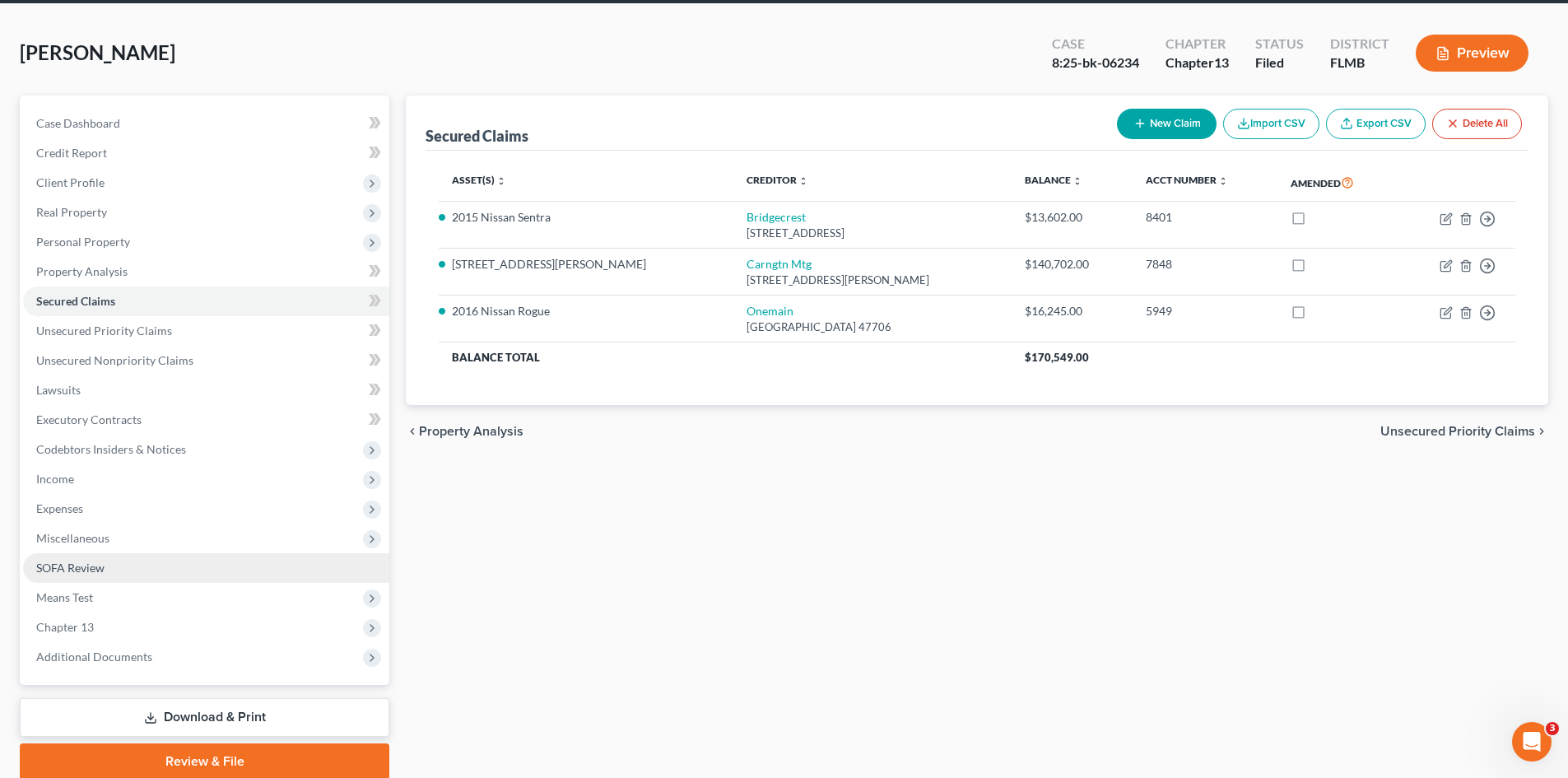
scroll to position [45, 0]
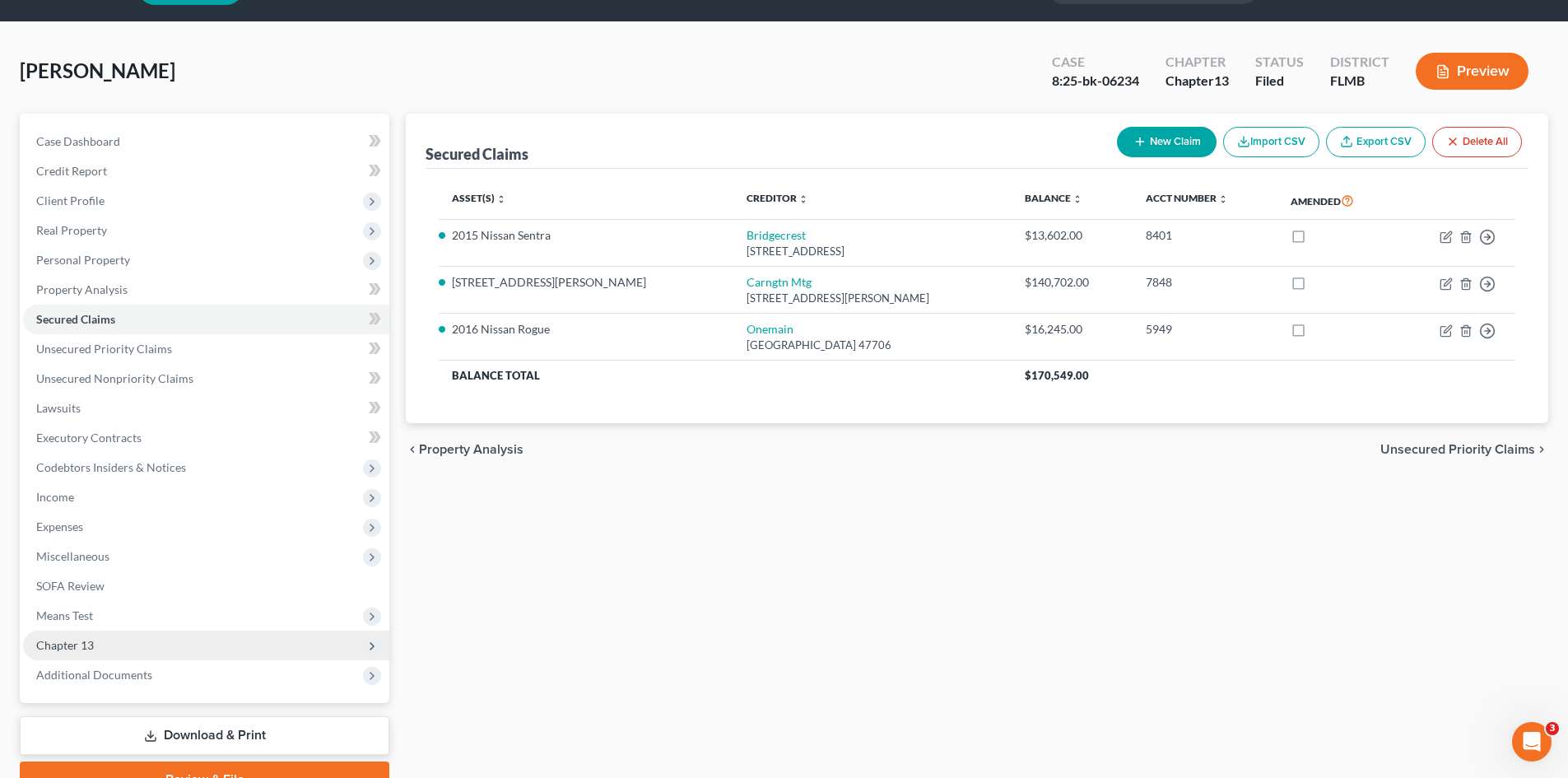
click at [104, 640] on span "Chapter 13" at bounding box center [206, 644] width 367 height 30
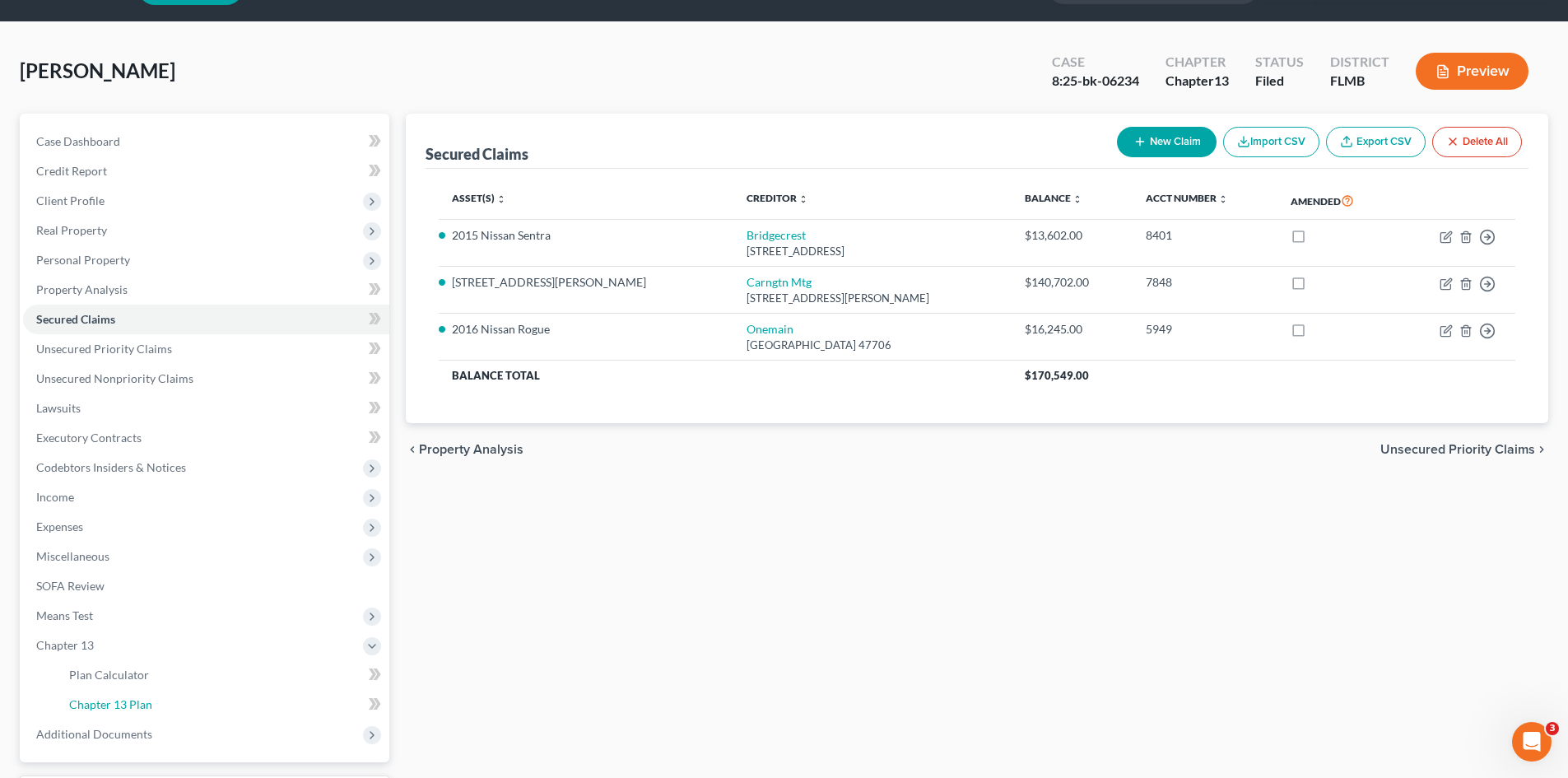
drag, startPoint x: 153, startPoint y: 699, endPoint x: 409, endPoint y: 656, distance: 259.6
click at [156, 697] on link "Chapter 13 Plan" at bounding box center [222, 704] width 334 height 30
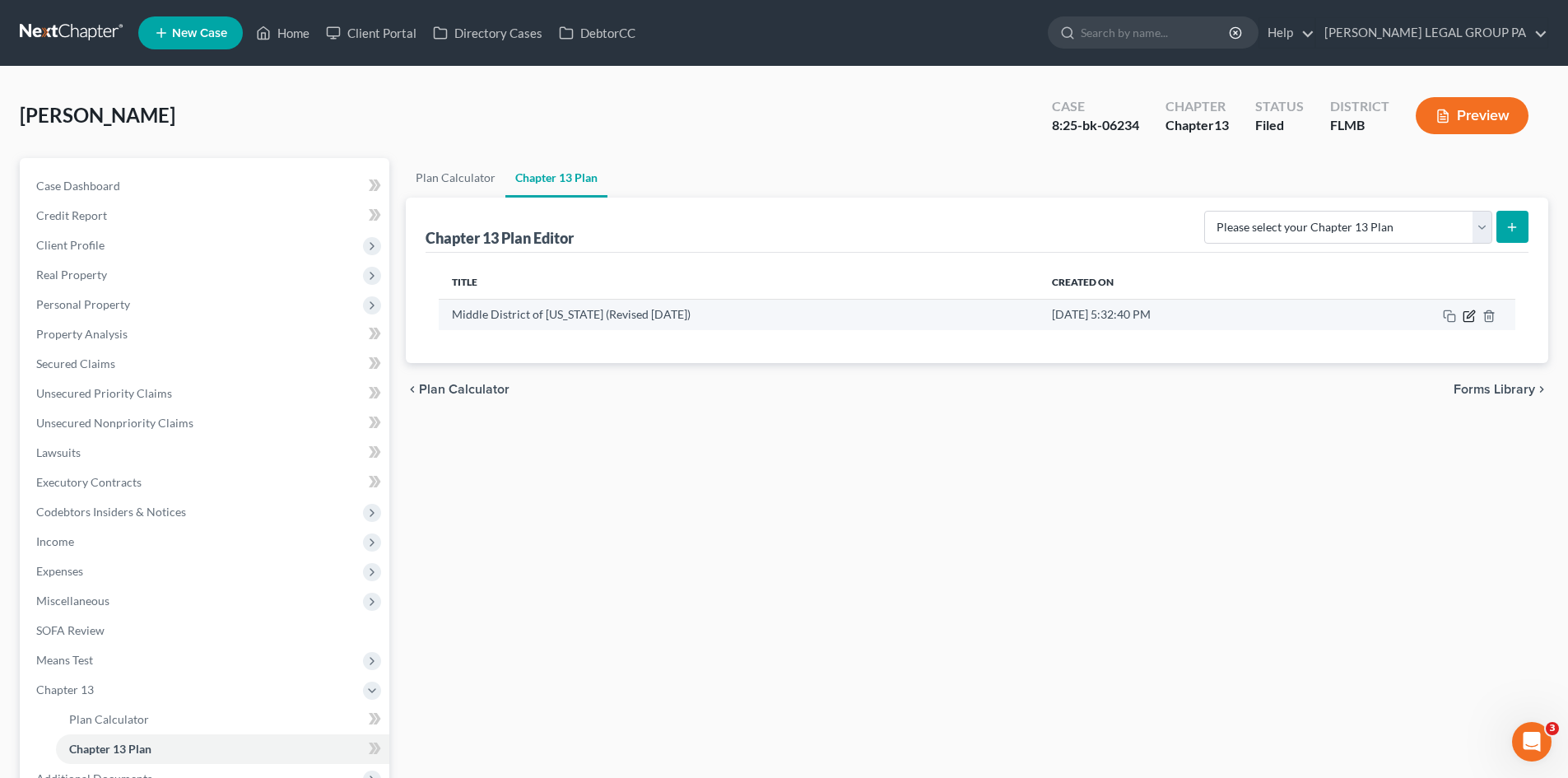
click at [1468, 312] on icon "button" at bounding box center [1468, 316] width 13 height 13
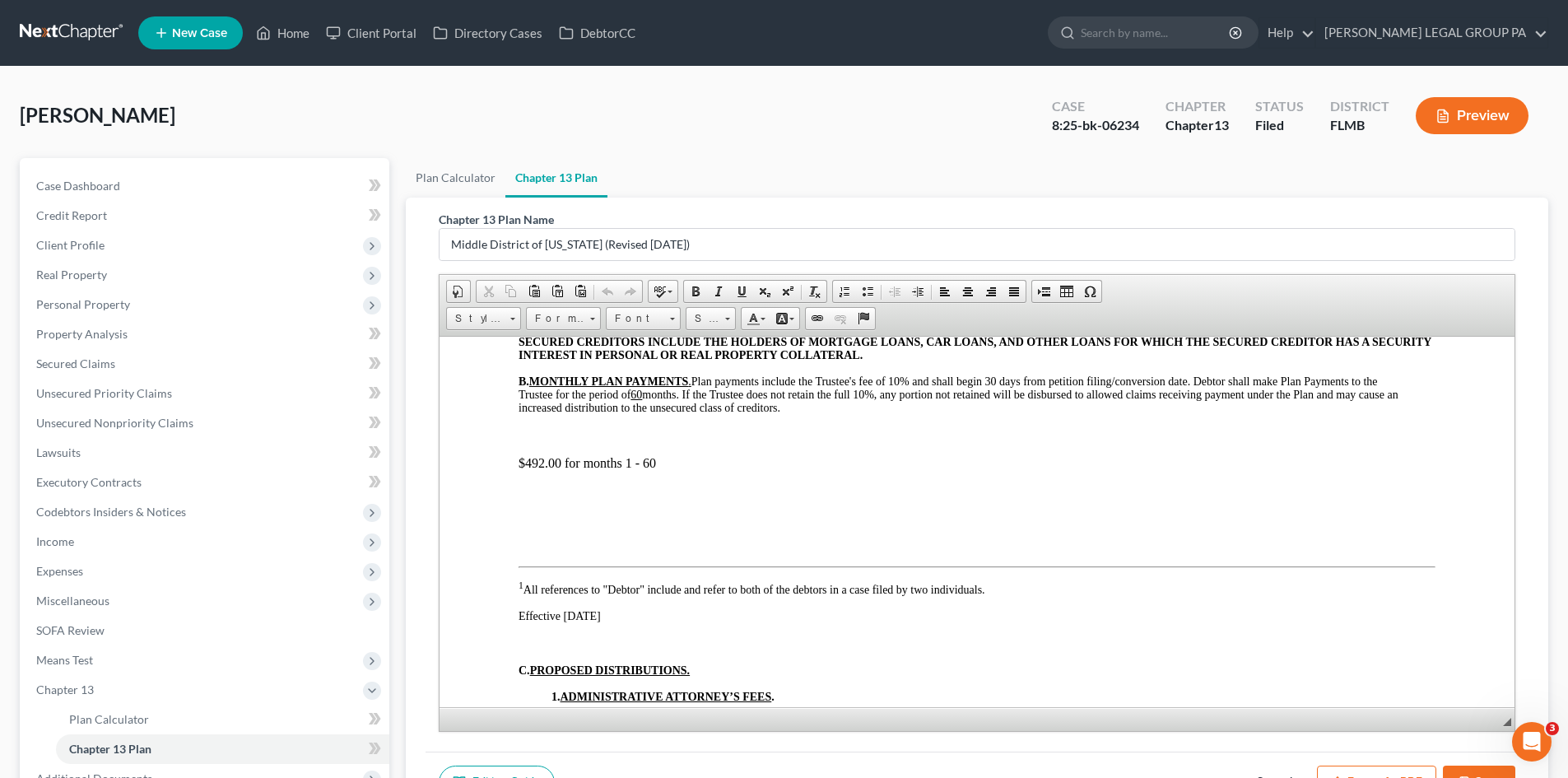
scroll to position [576, 0]
click at [538, 462] on p "$492.00 for months 1 - 60" at bounding box center [976, 459] width 917 height 15
drag, startPoint x: 758, startPoint y: 447, endPoint x: 770, endPoint y: 445, distance: 12.2
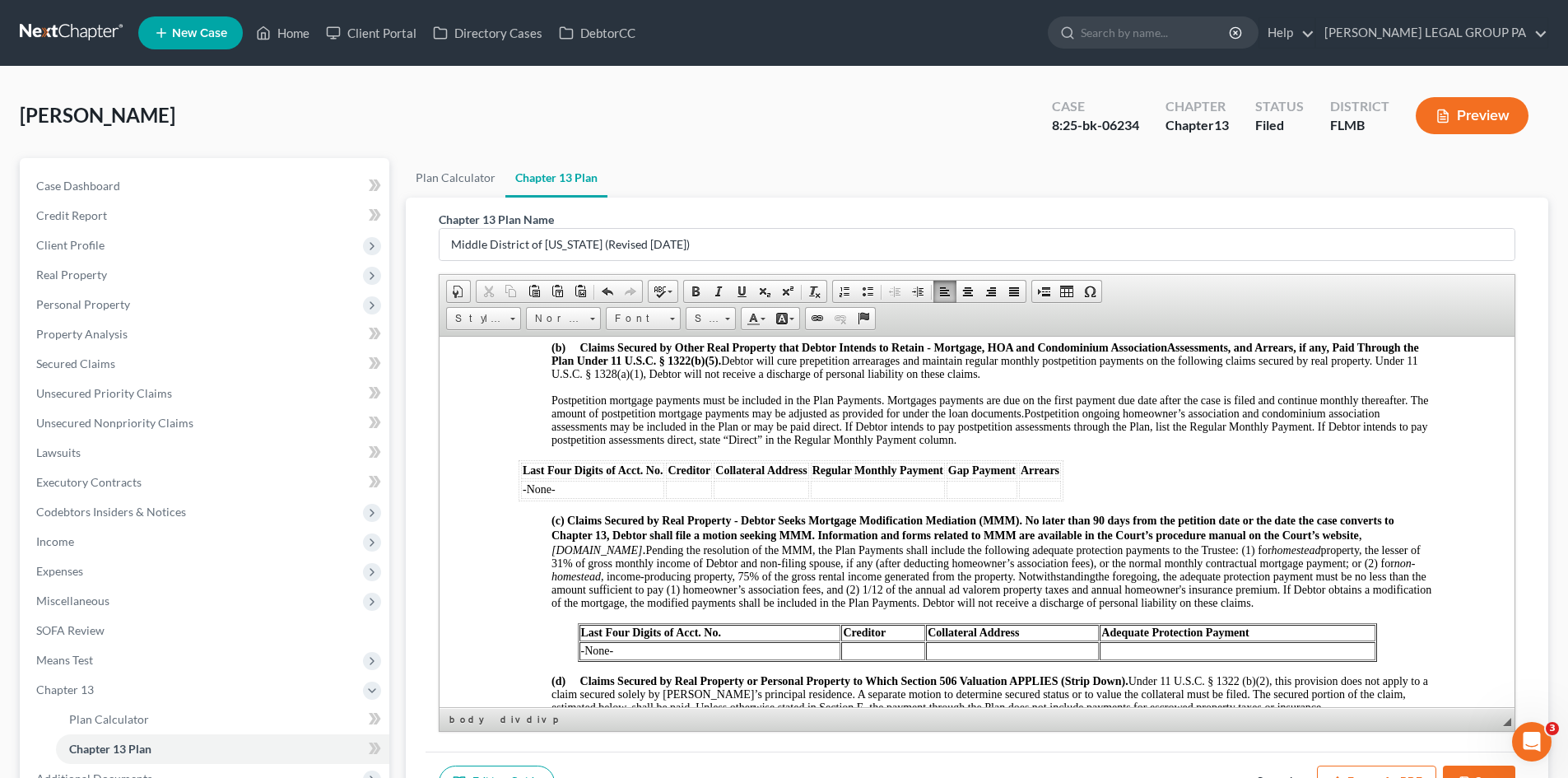
scroll to position [1646, 0]
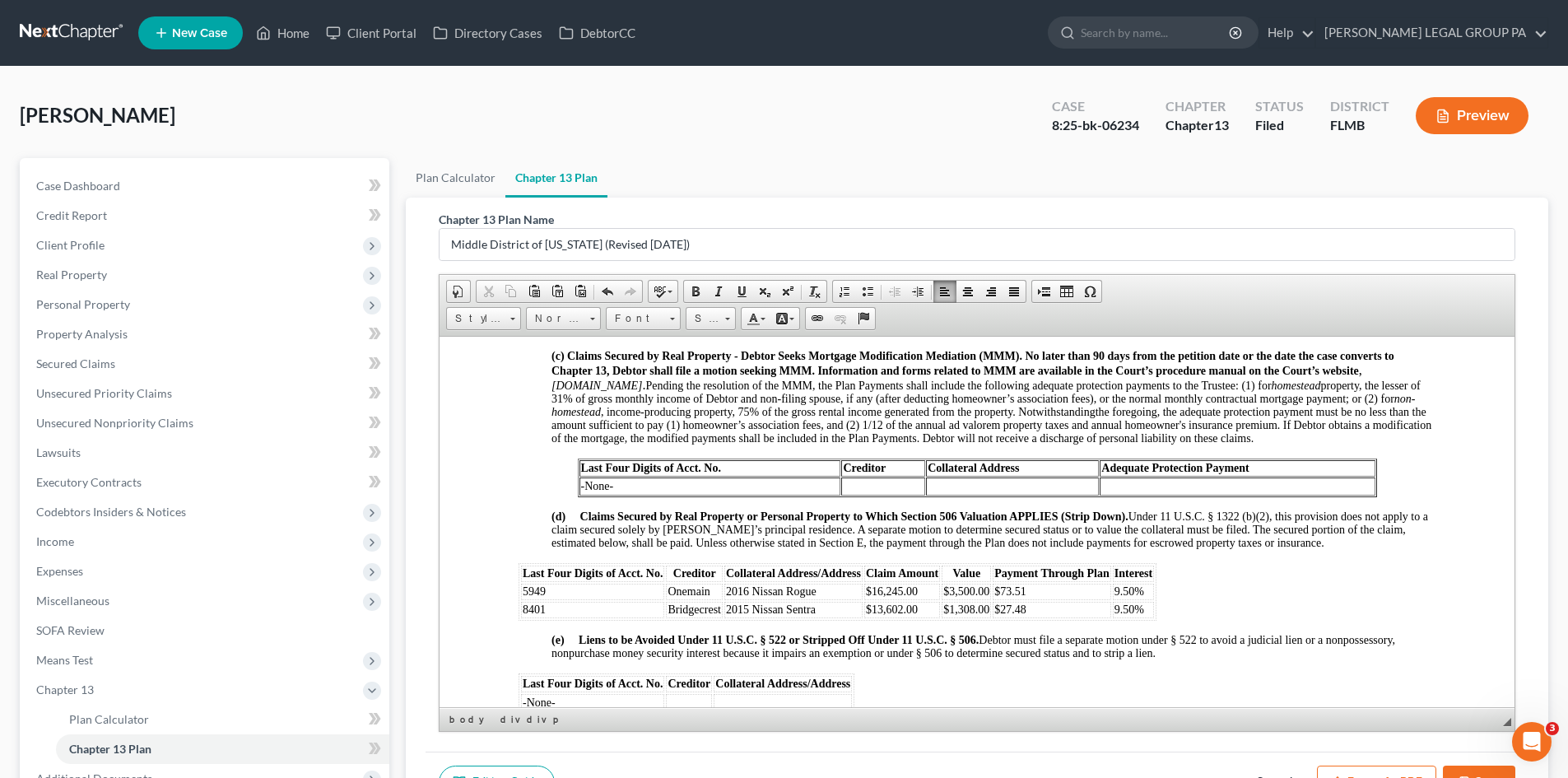
click at [1034, 618] on td "$27.48" at bounding box center [1052, 609] width 118 height 16
click at [893, 615] on span "$13,602.00" at bounding box center [892, 609] width 52 height 13
click at [962, 615] on span "$1,308.00" at bounding box center [966, 609] width 46 height 13
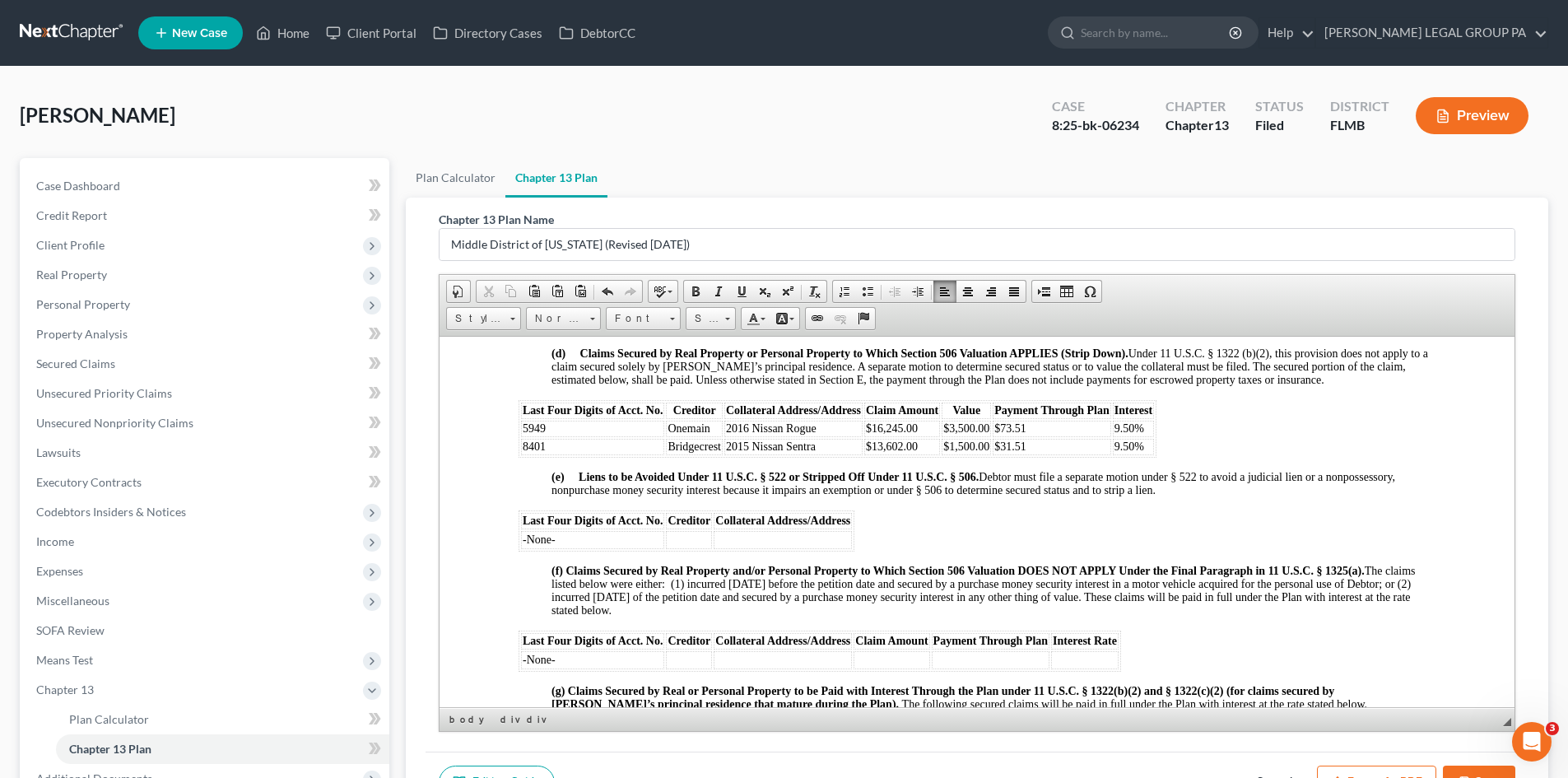
scroll to position [1811, 0]
click at [1166, 495] on p "(e) Liens to be Avoided Under 11 U.S.C. § 522 or Stripped Off Under 11 U.S.C. §…" at bounding box center [993, 480] width 884 height 26
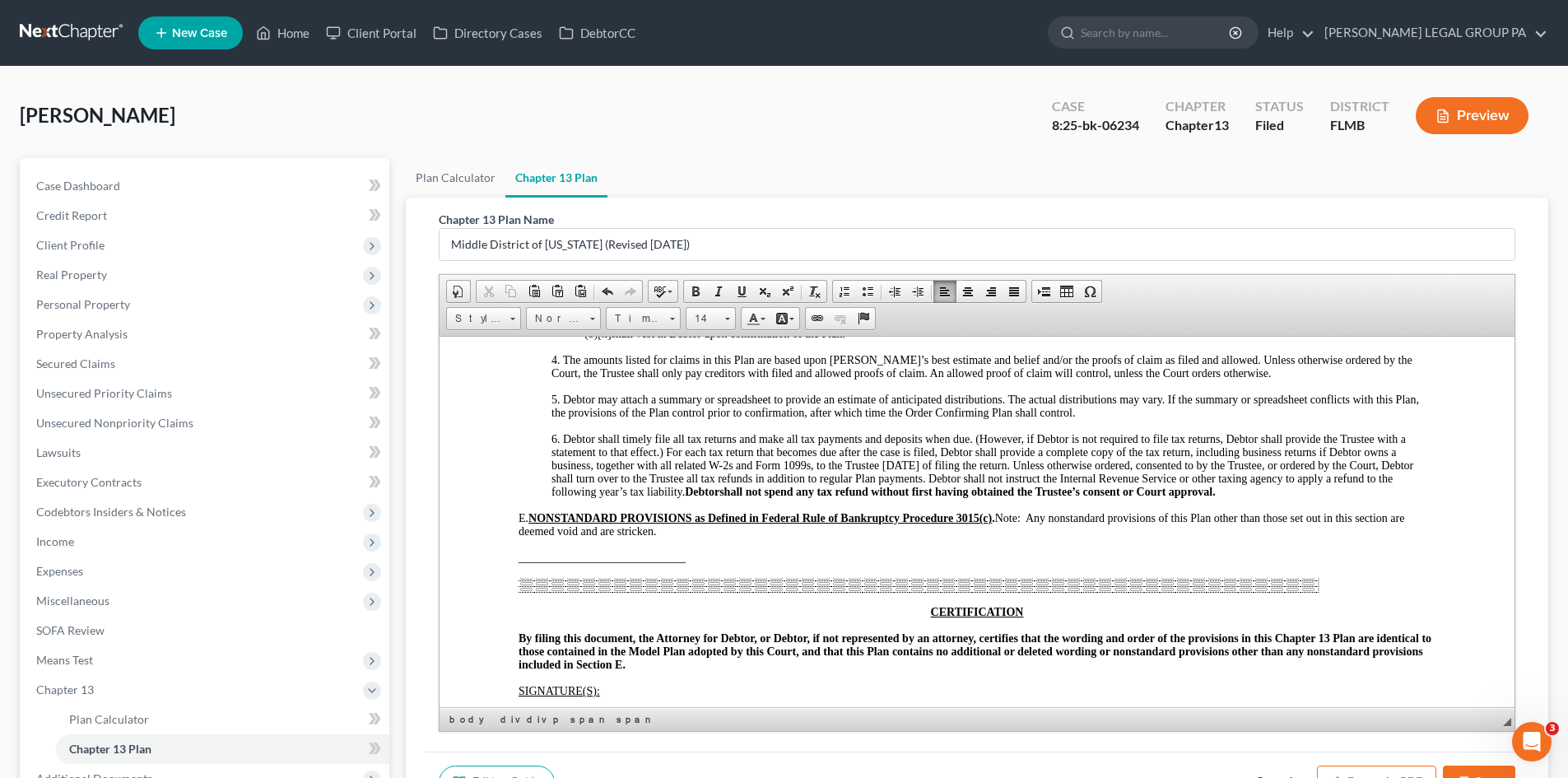
scroll to position [3045, 0]
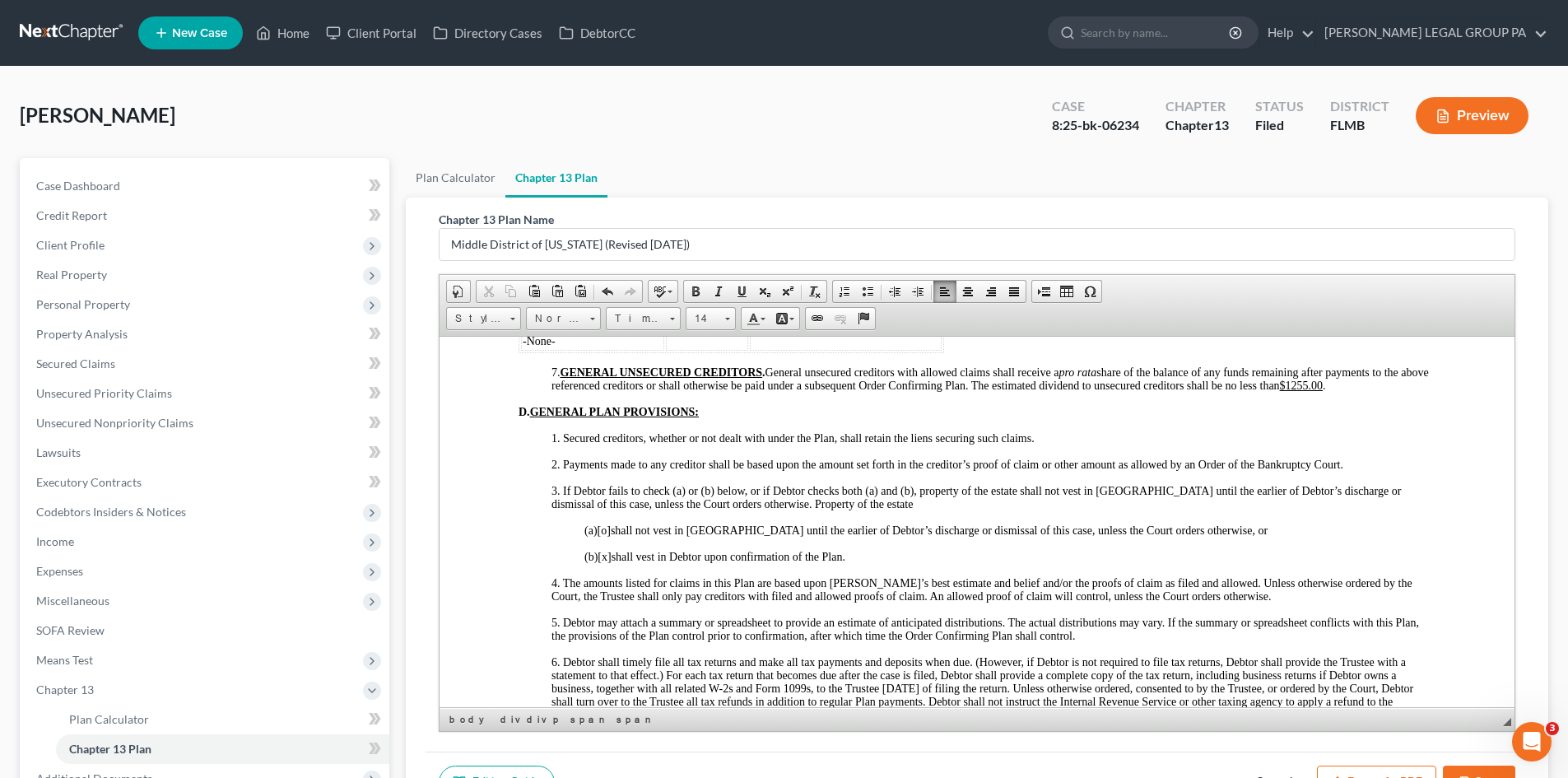
click at [1323, 391] on u "$1255.00" at bounding box center [1302, 385] width 44 height 13
drag, startPoint x: 1338, startPoint y: 411, endPoint x: 1348, endPoint y: 418, distance: 12.2
click at [1323, 391] on u "$1255.00" at bounding box center [1302, 385] width 44 height 13
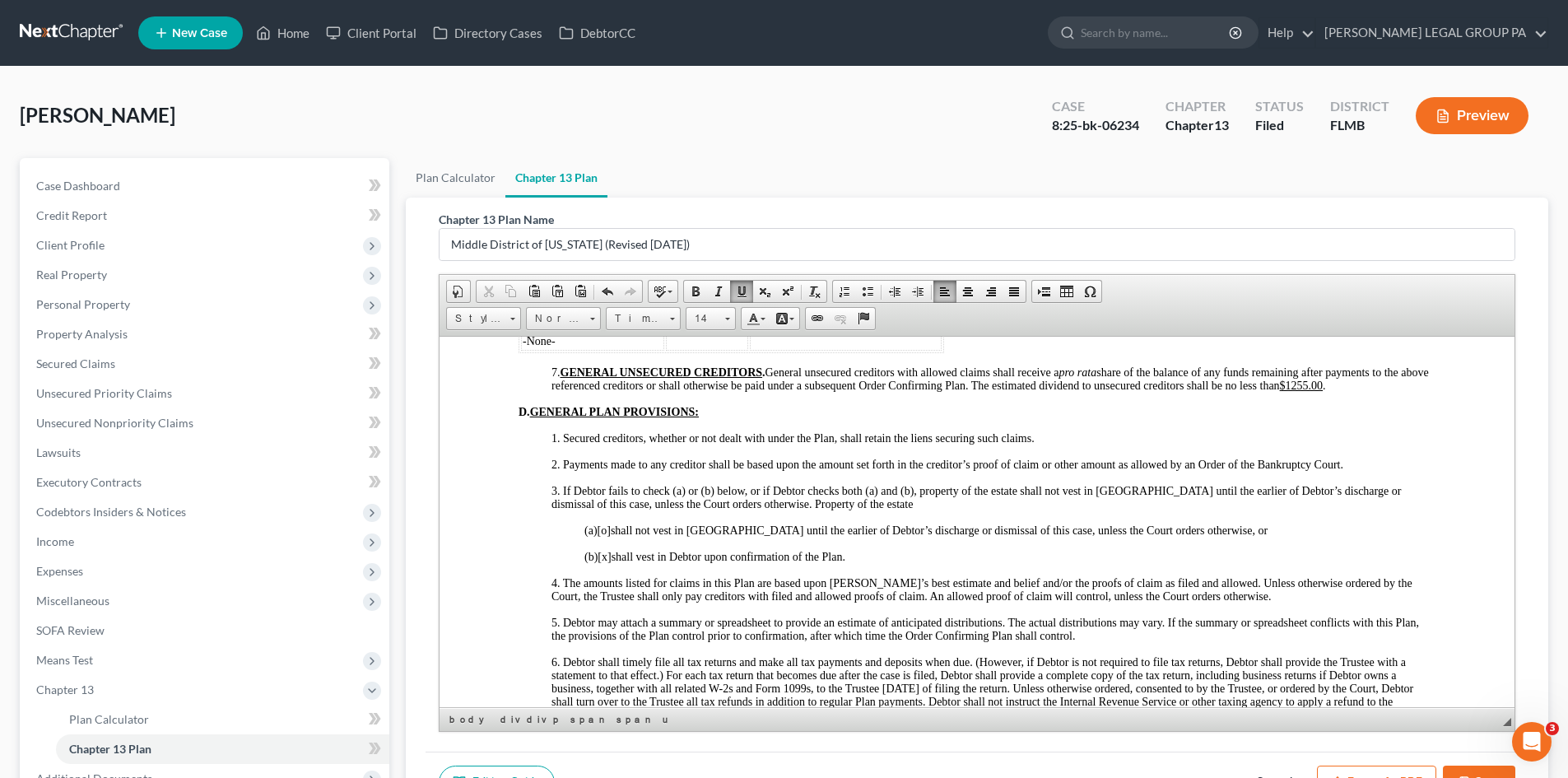
click at [1323, 391] on u "$1255.00" at bounding box center [1302, 385] width 44 height 13
drag, startPoint x: 1163, startPoint y: 532, endPoint x: 1174, endPoint y: 528, distance: 11.7
click at [1165, 510] on p "3. If Debtor fails to check (a) or (b) below, or if Debtor checks both (a) and …" at bounding box center [993, 497] width 884 height 26
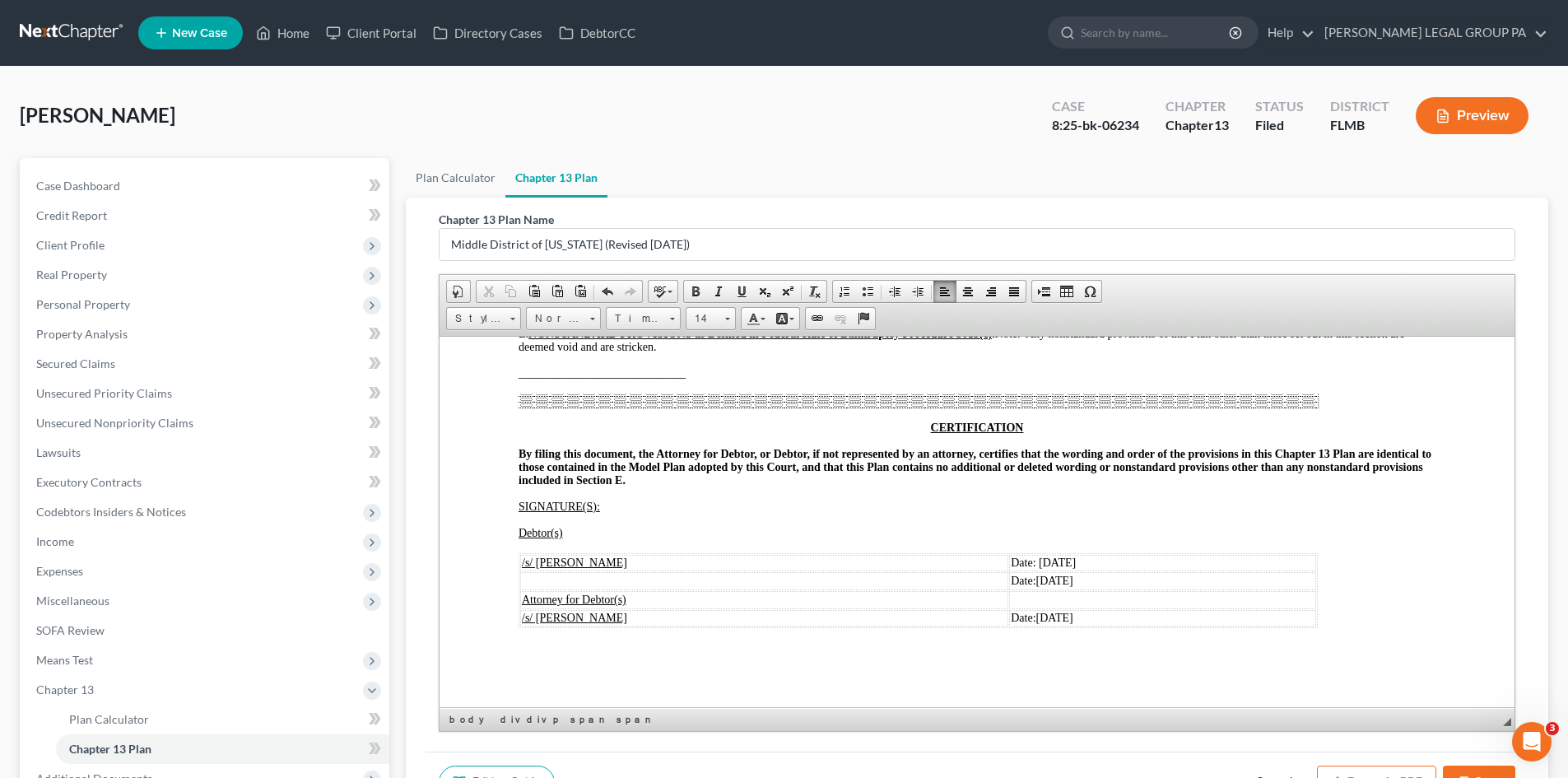
scroll to position [3477, 0]
click at [1010, 557] on span "Date: 08/28/2025" at bounding box center [1043, 562] width 65 height 13
click at [1036, 576] on span "08/28/2025" at bounding box center [1054, 580] width 37 height 13
click at [1036, 614] on span "08/28/2025" at bounding box center [1054, 617] width 37 height 13
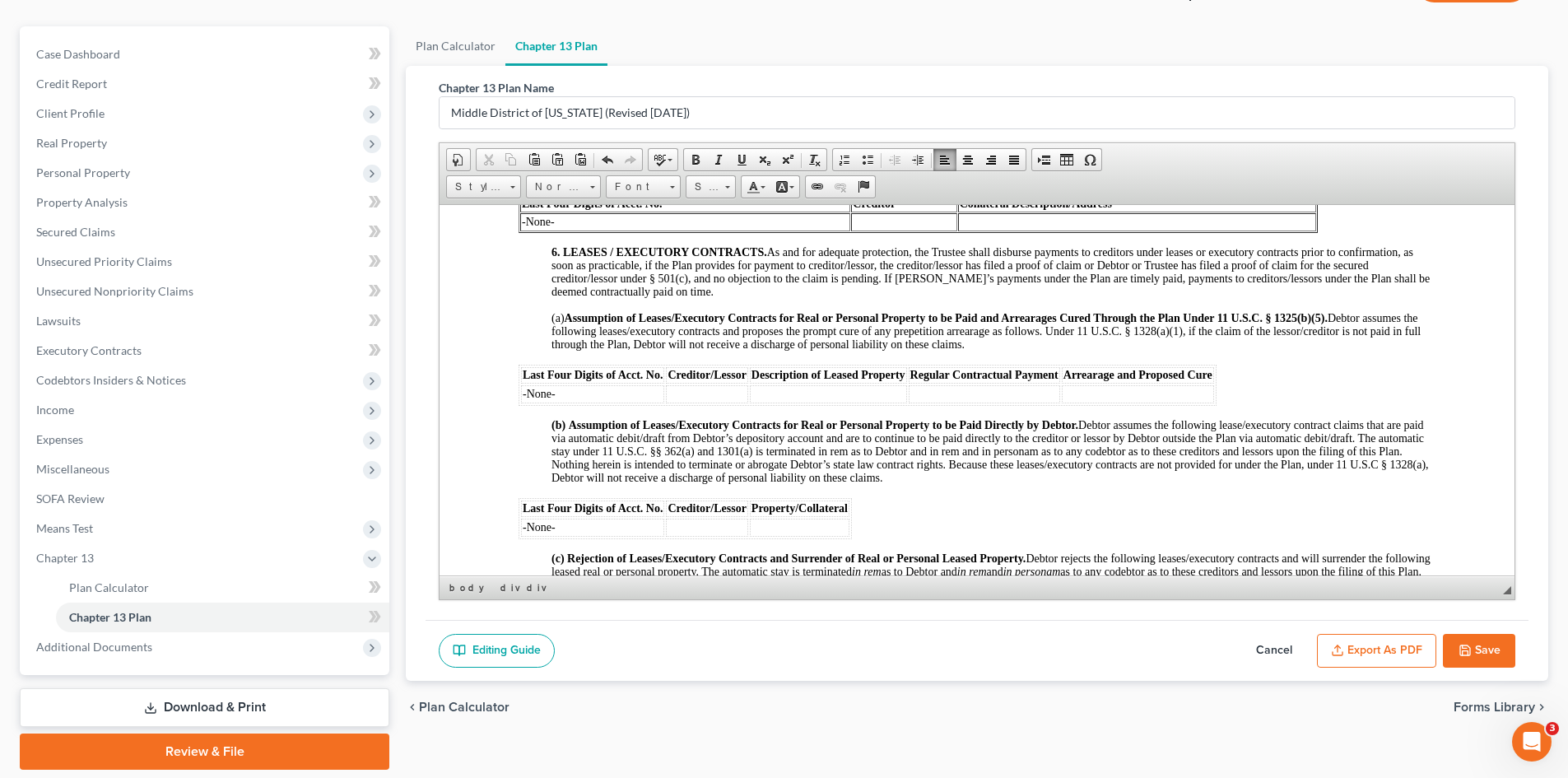
scroll to position [186, 0]
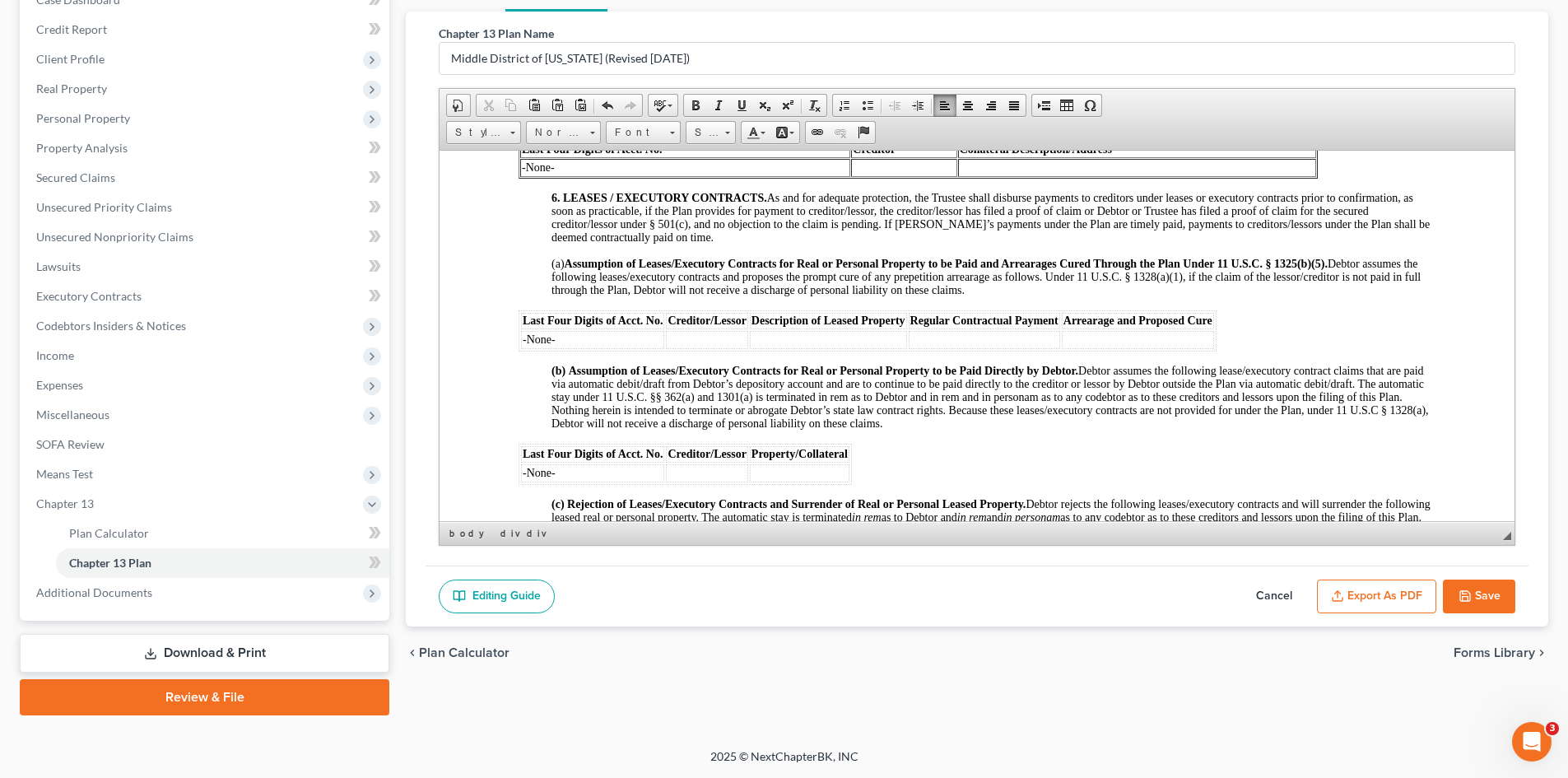
click at [1462, 592] on icon "button" at bounding box center [1465, 595] width 13 height 13
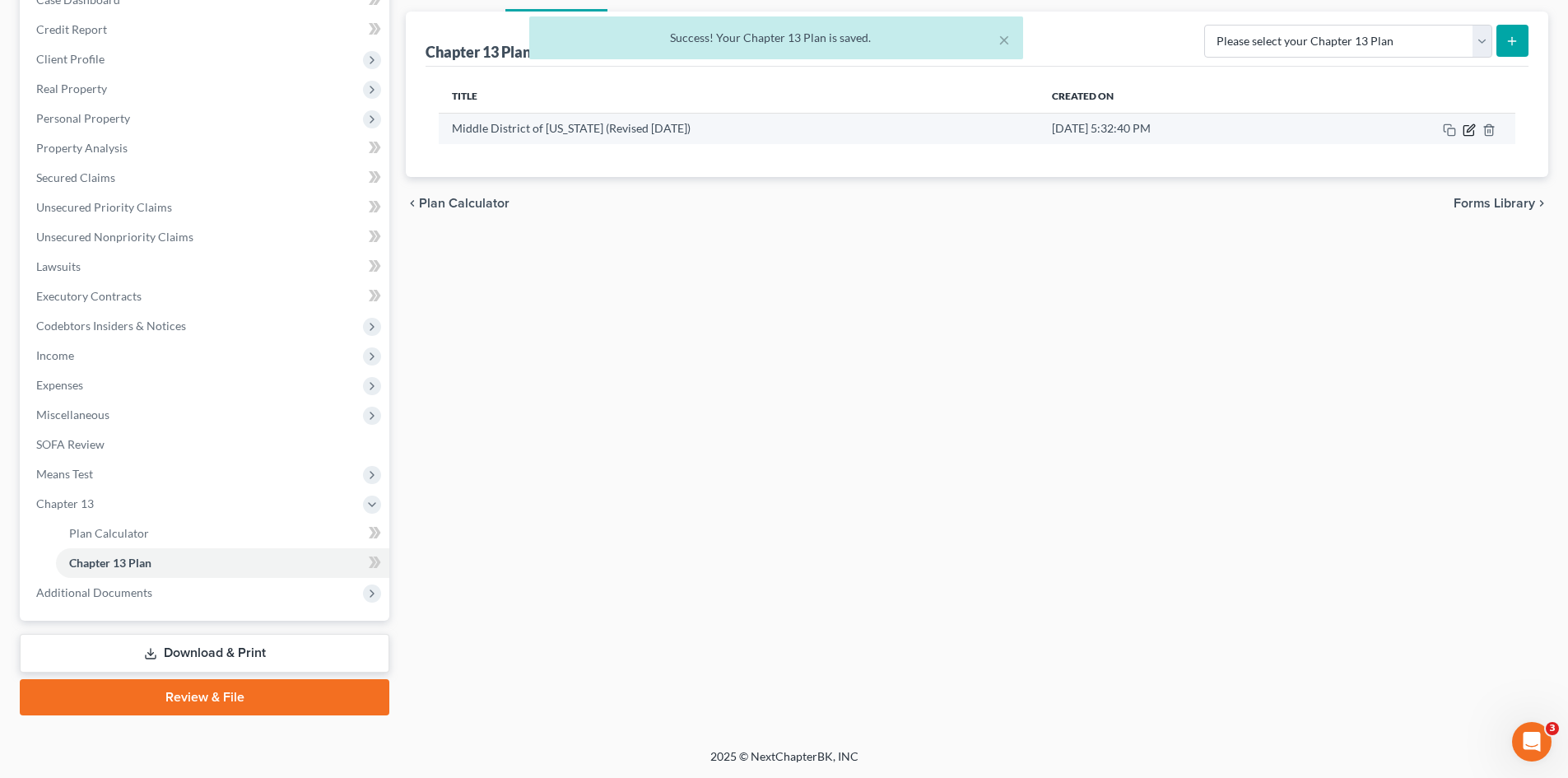
click at [1469, 133] on icon "button" at bounding box center [1468, 130] width 13 height 13
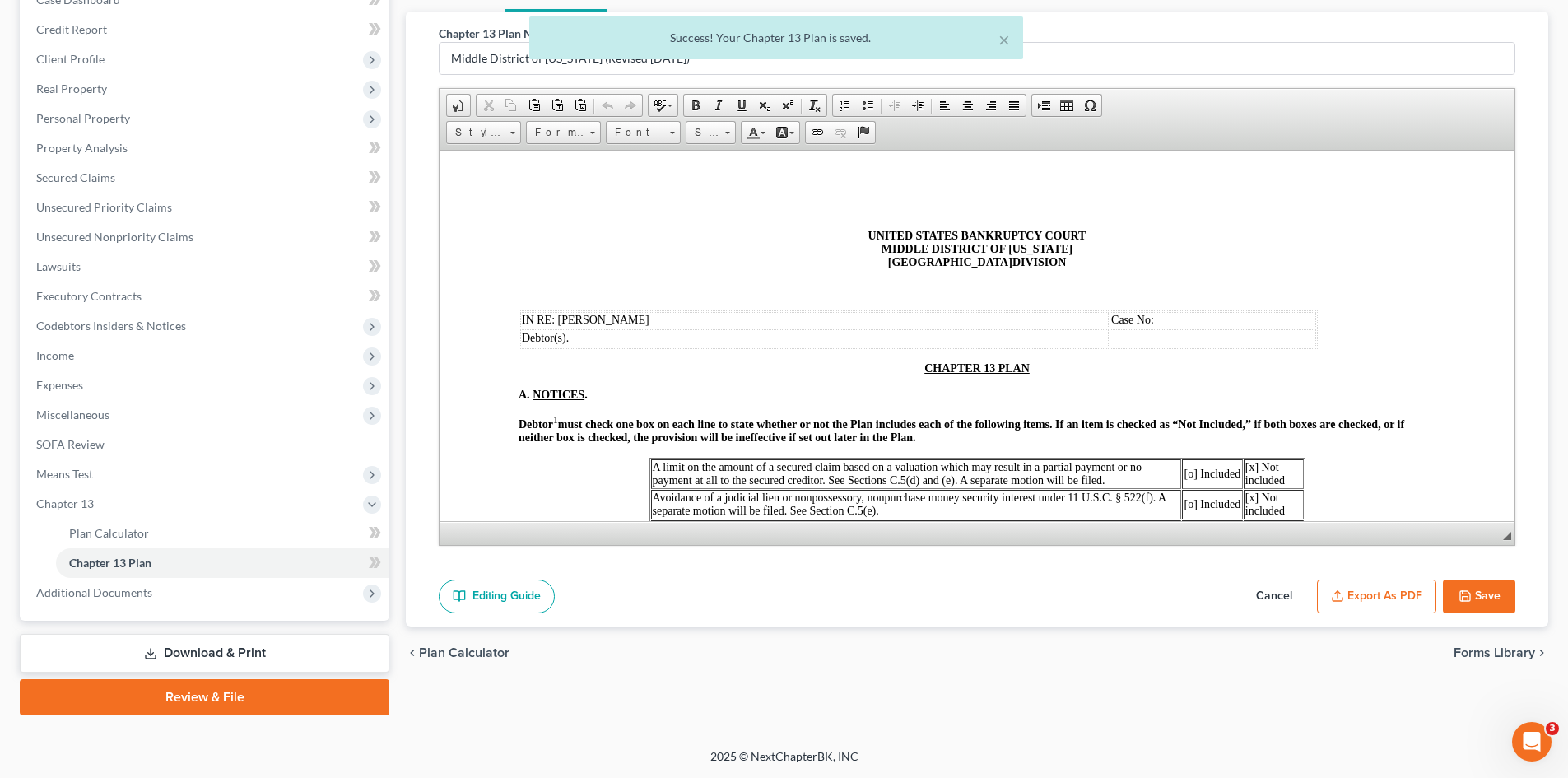
scroll to position [0, 0]
click at [1342, 584] on button "Export as PDF" at bounding box center [1376, 596] width 119 height 35
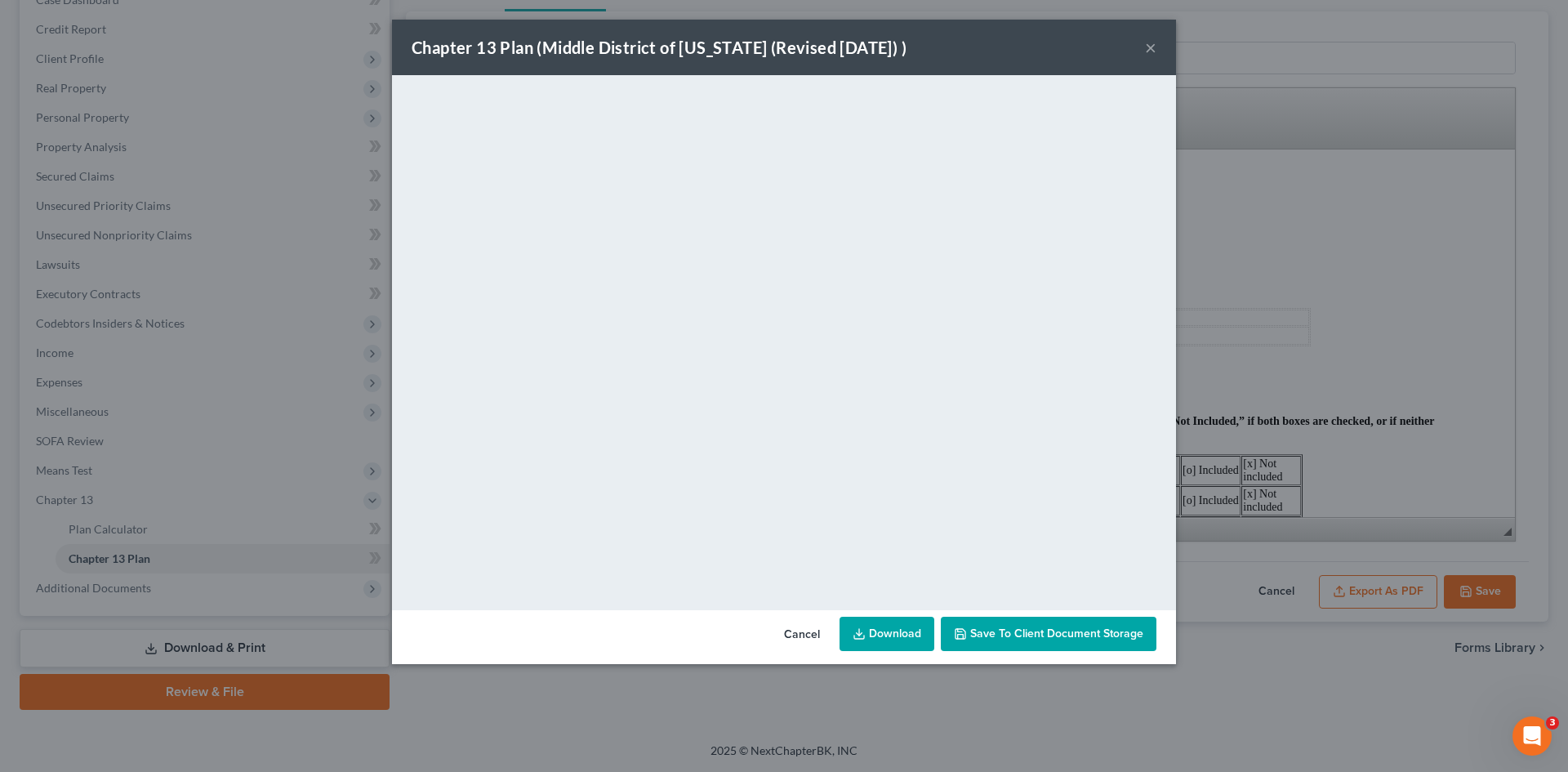
click at [920, 634] on link "Download" at bounding box center [887, 633] width 94 height 35
click at [1033, 636] on span "Save to Client Document Storage" at bounding box center [1057, 633] width 173 height 14
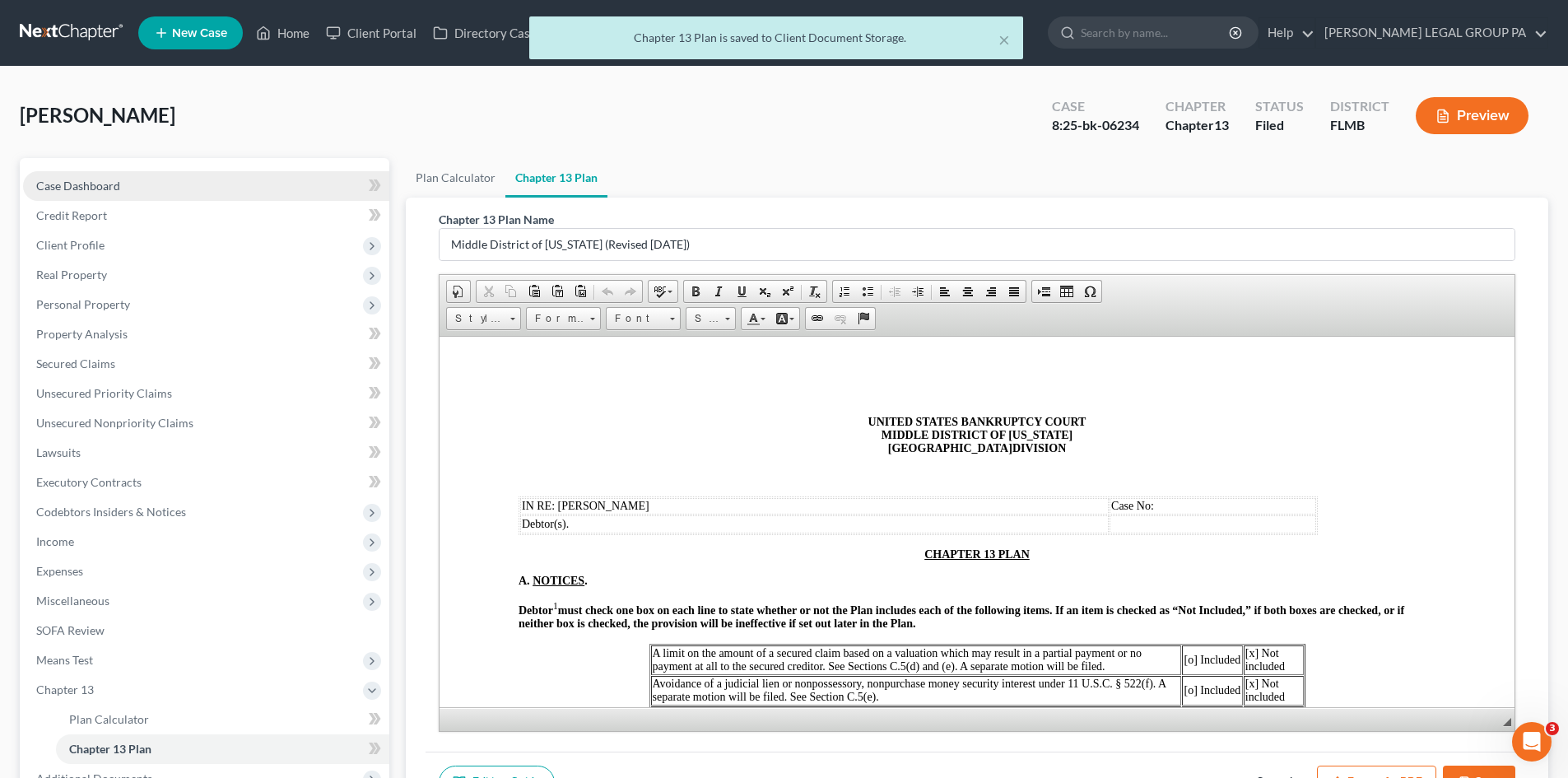
click at [118, 179] on span "Case Dashboard" at bounding box center [78, 186] width 84 height 14
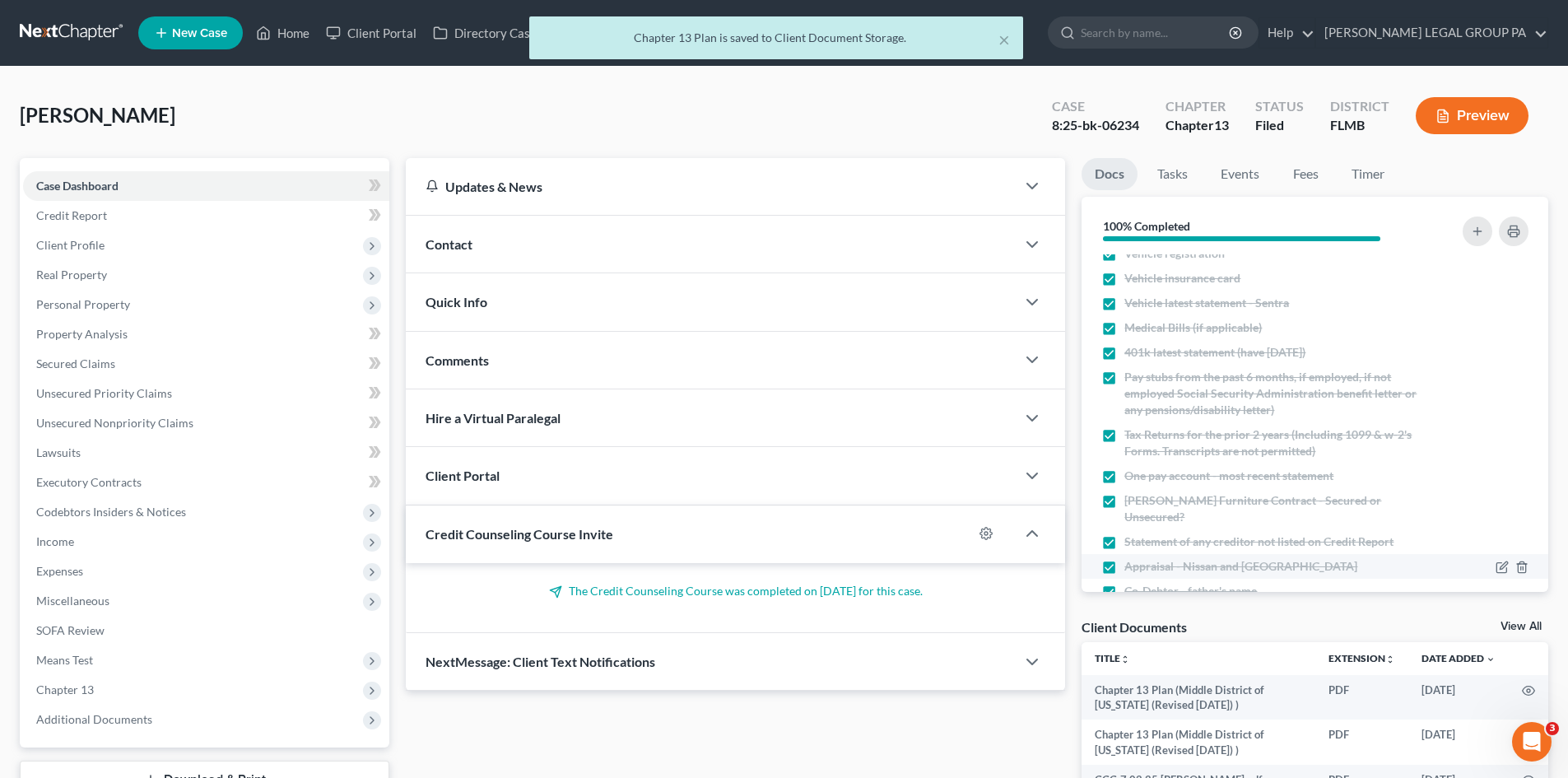
scroll to position [224, 0]
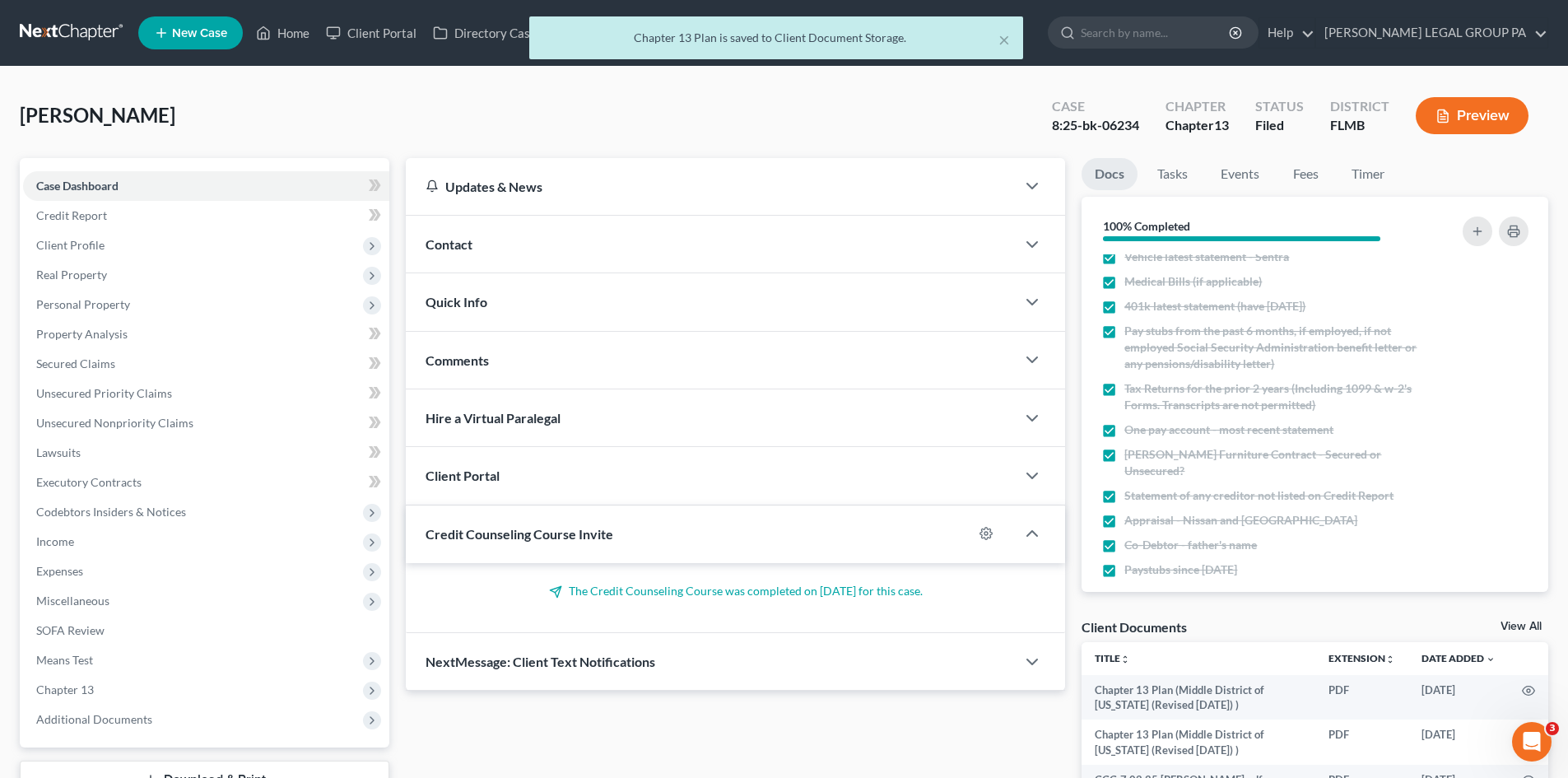
click at [1523, 634] on div "View All" at bounding box center [1524, 627] width 48 height 15
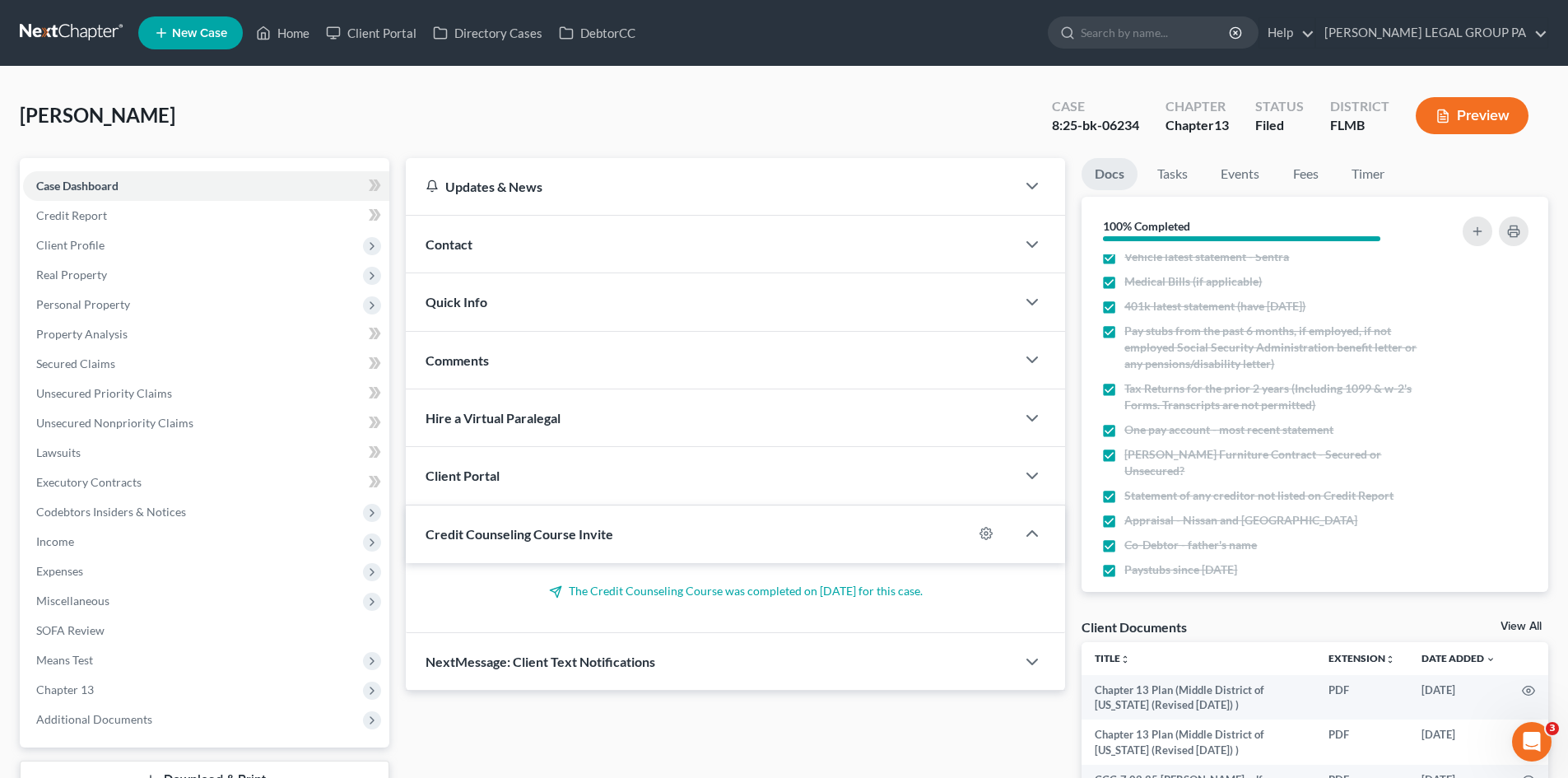
click at [1520, 620] on link "View All" at bounding box center [1521, 626] width 41 height 12
select select "9"
select select "12"
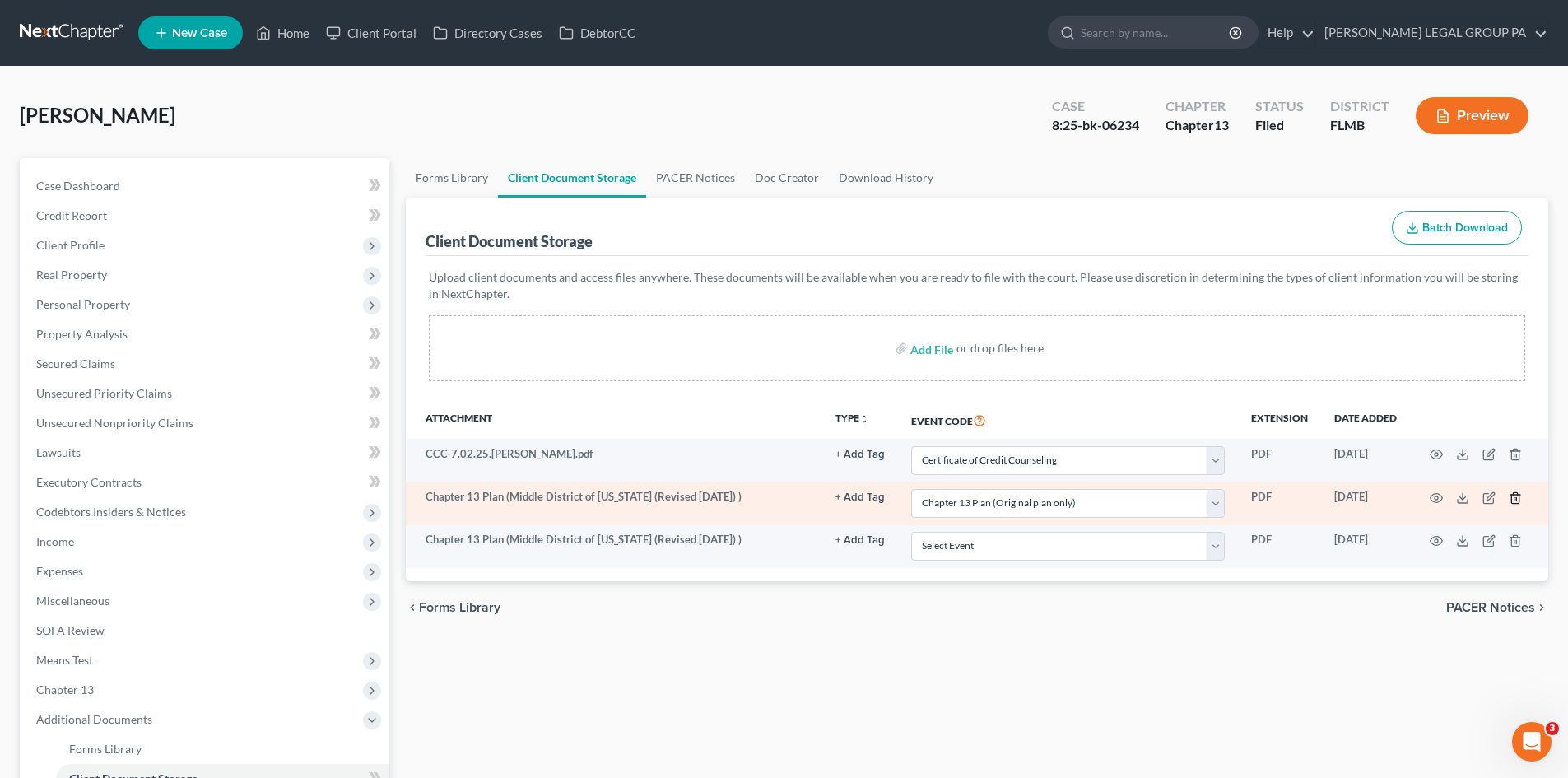
click at [1517, 497] on icon "button" at bounding box center [1515, 497] width 13 height 13
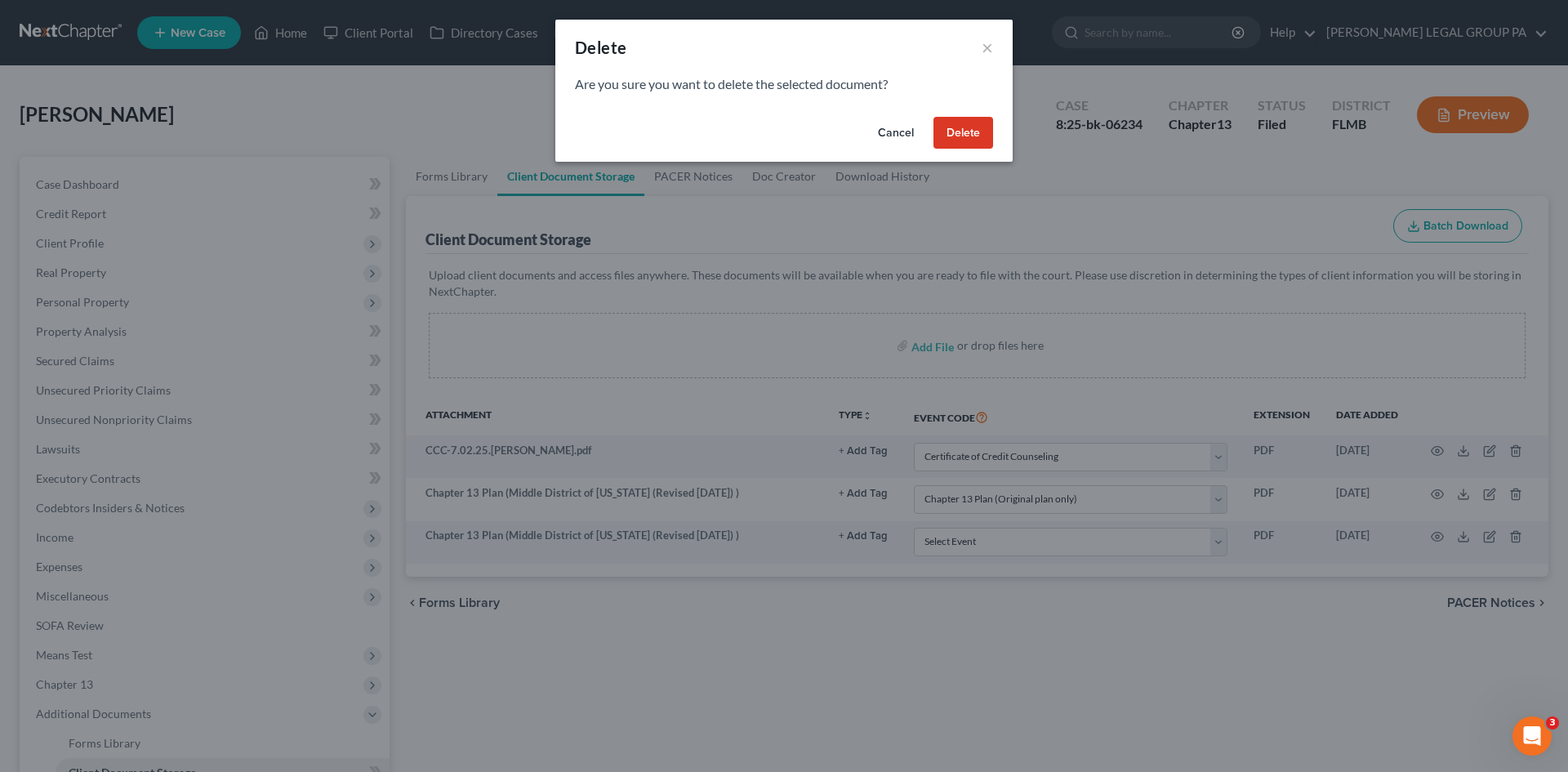
click at [975, 128] on button "Delete" at bounding box center [962, 133] width 60 height 33
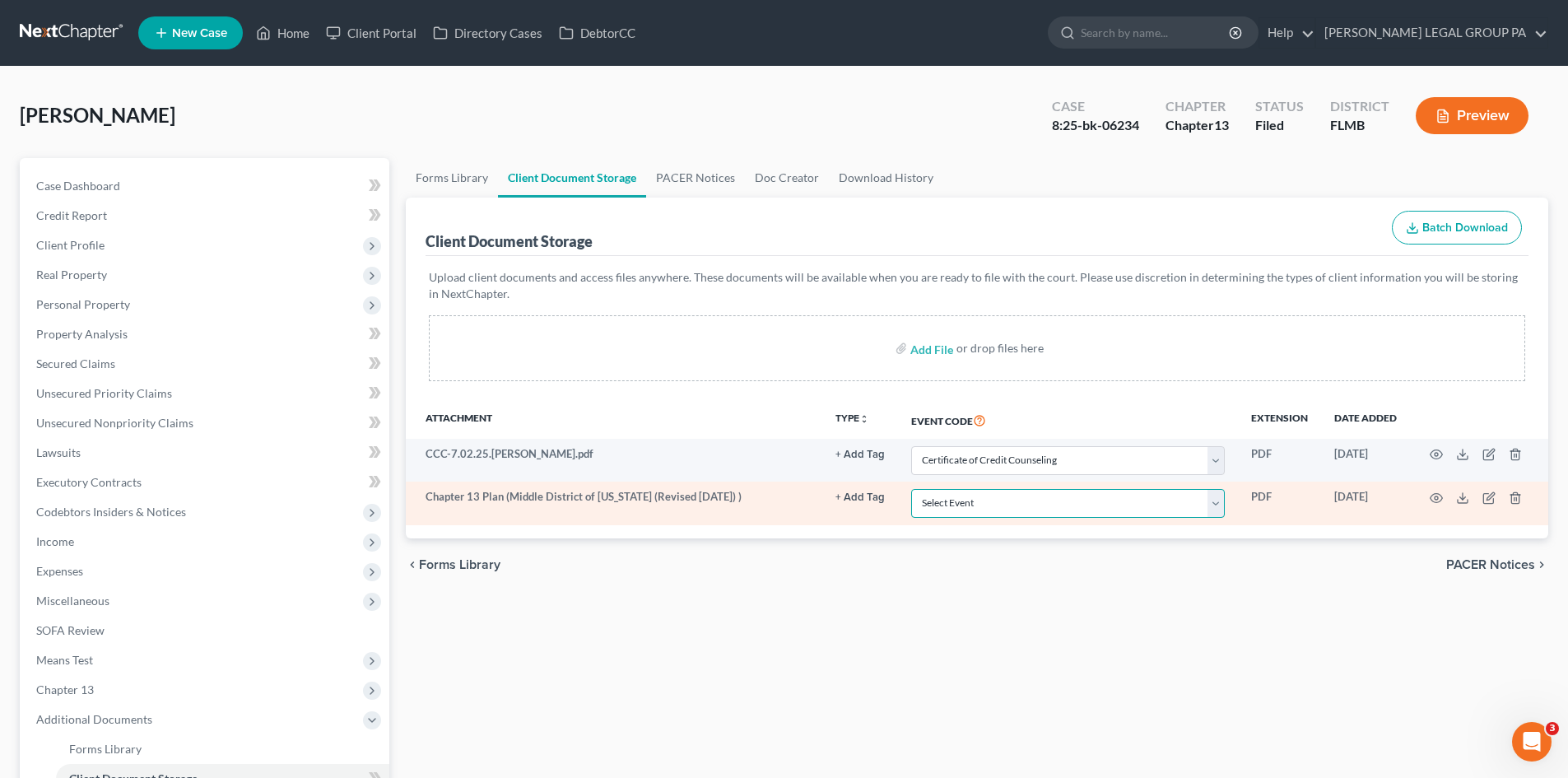
click at [1120, 514] on select "Select Event 20 Largest Unsecured Creditors Amended Chapter 13 Plan Amended Cre…" at bounding box center [1068, 503] width 314 height 29
select select "12"
click at [911, 488] on select "Select Event 20 Largest Unsecured Creditors Amended Chapter 13 Plan Amended Cre…" at bounding box center [1068, 503] width 314 height 29
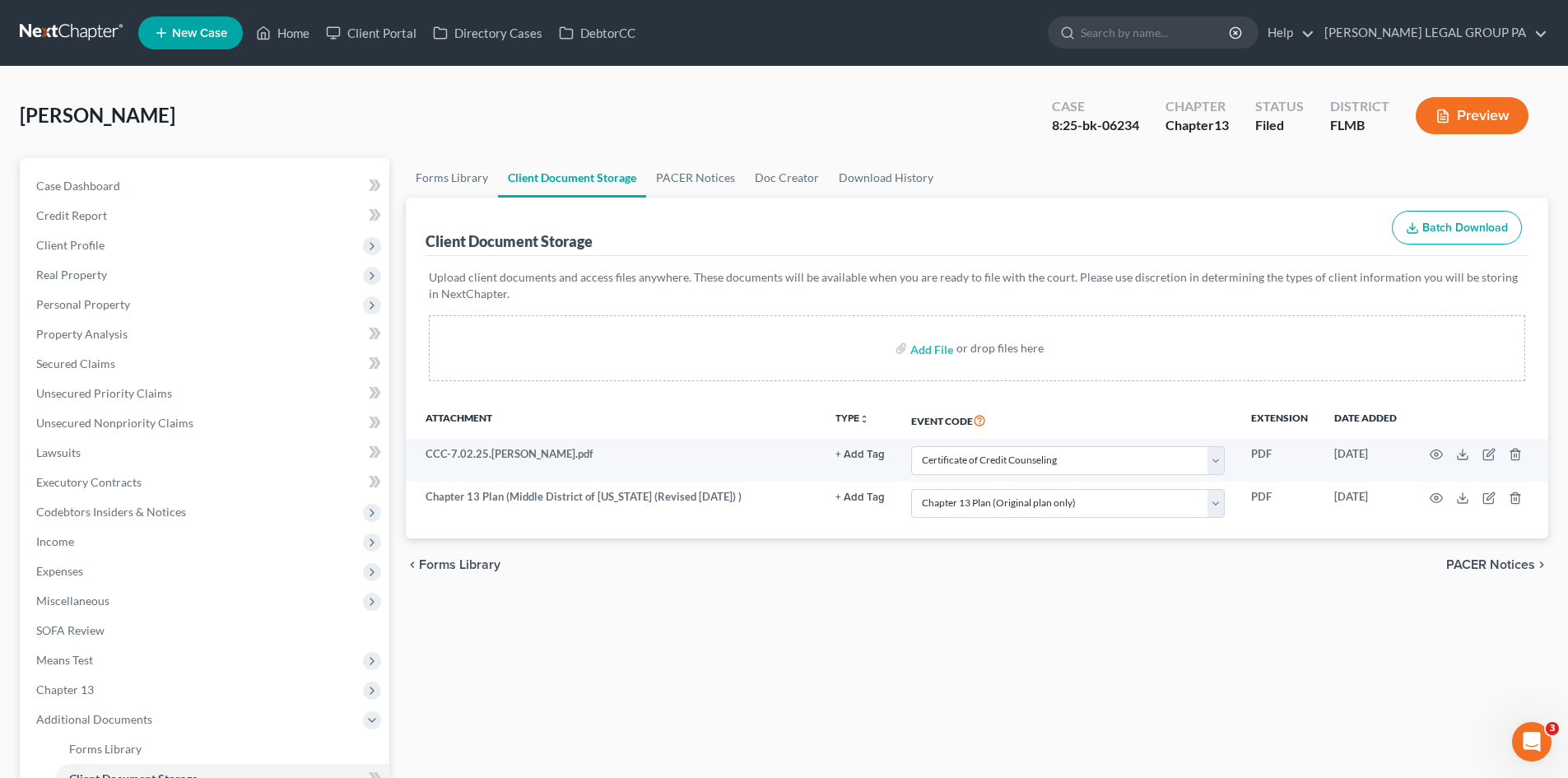
click at [1132, 611] on div "Forms Library Client Document Storage PACER Notices Doc Creator Download Histor…" at bounding box center [976, 574] width 1159 height 832
click at [72, 176] on link "Case Dashboard" at bounding box center [206, 186] width 367 height 30
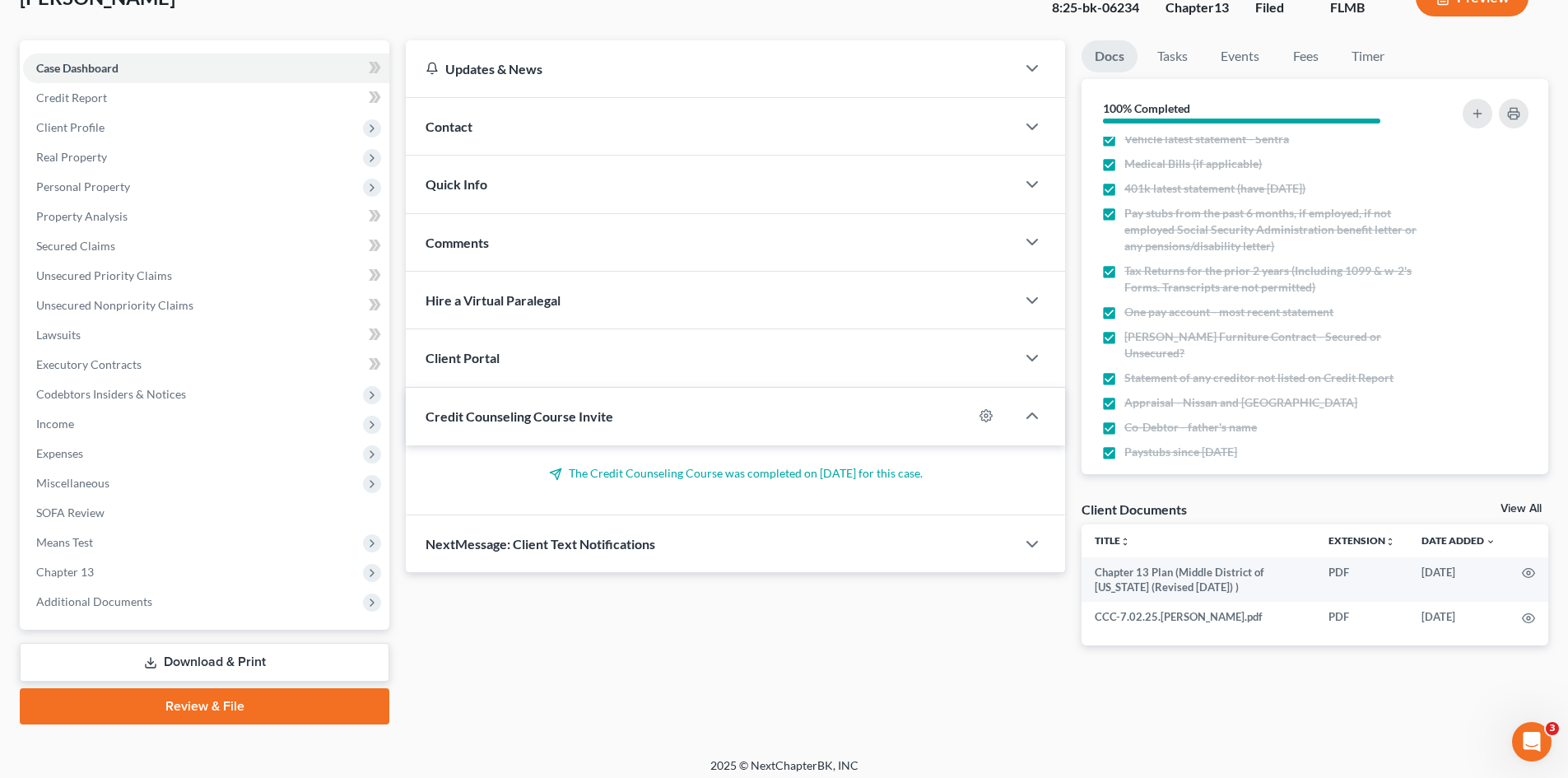
scroll to position [126, 0]
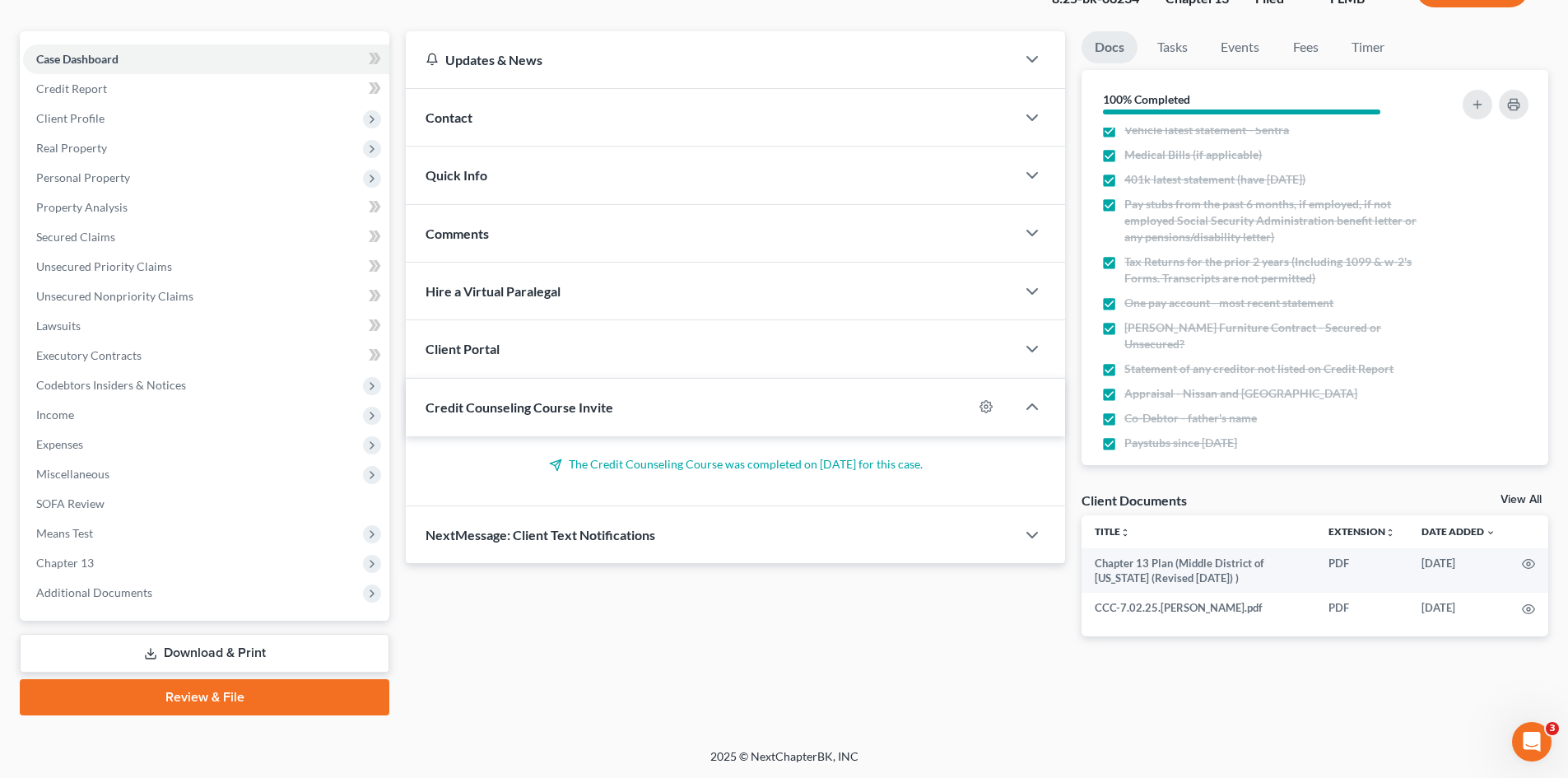
click at [256, 698] on link "Review & File" at bounding box center [204, 696] width 369 height 36
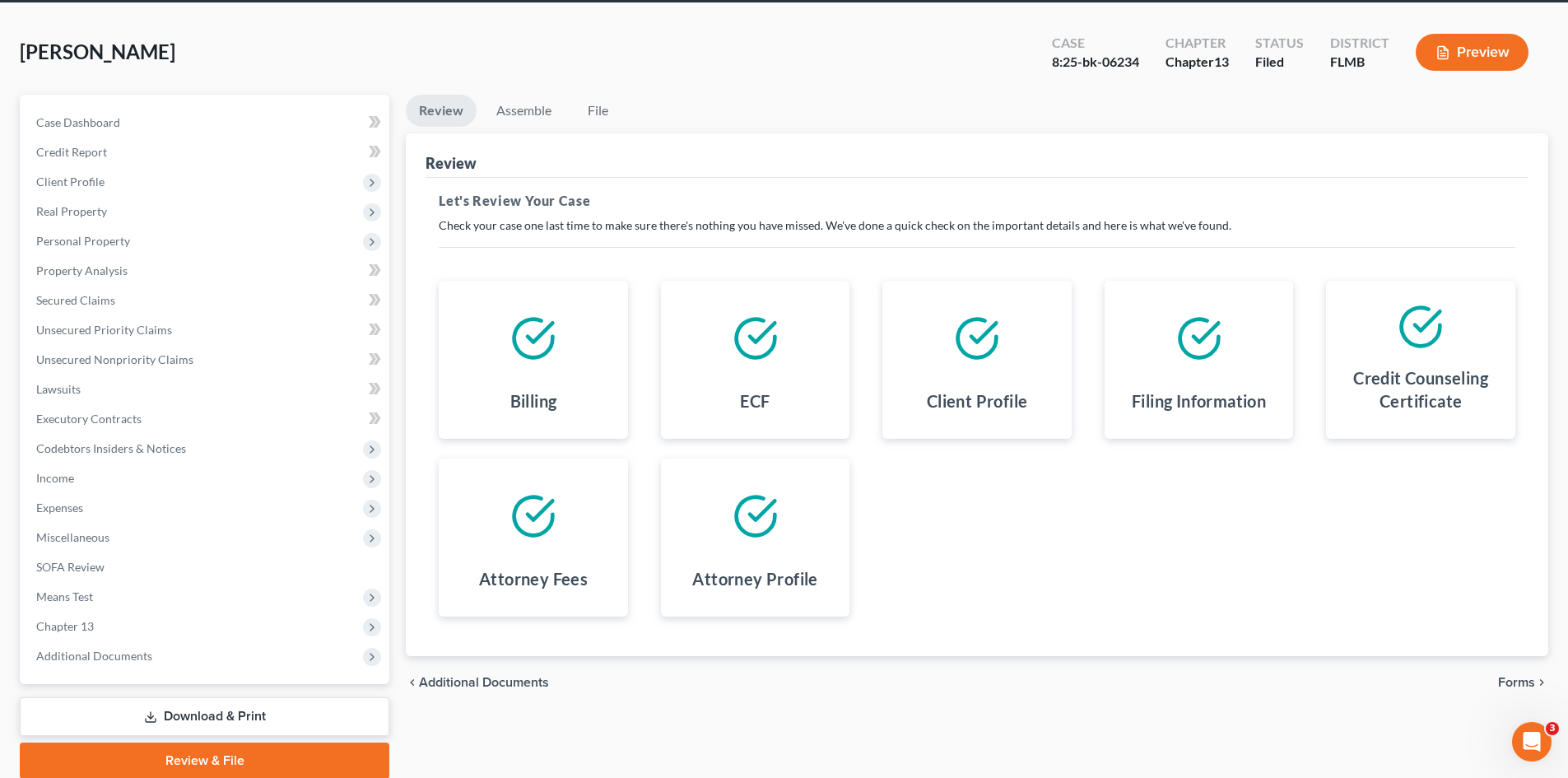
scroll to position [126, 0]
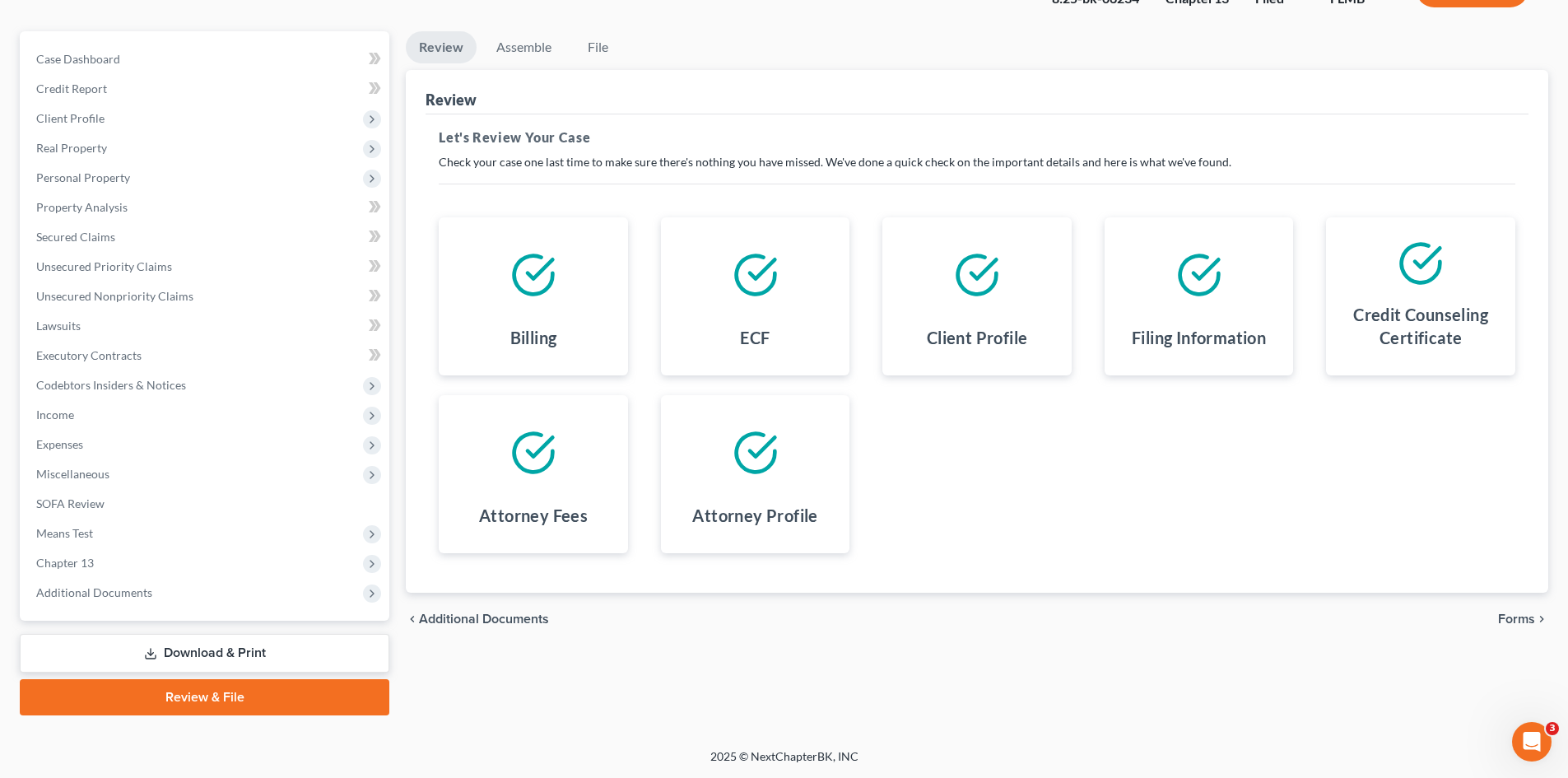
click at [1512, 624] on span "Forms" at bounding box center [1516, 618] width 37 height 13
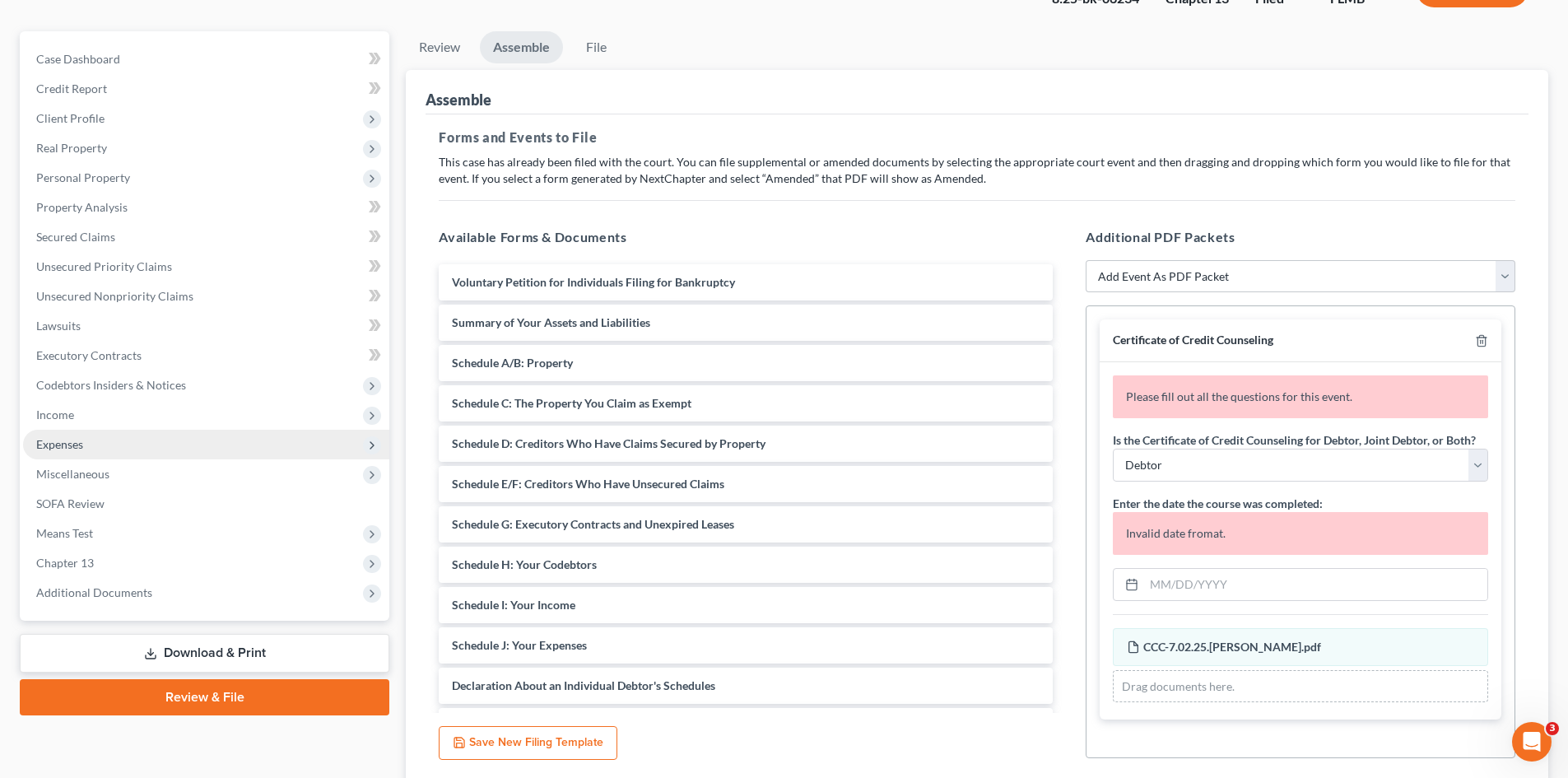
click at [92, 445] on span "Expenses" at bounding box center [206, 444] width 367 height 30
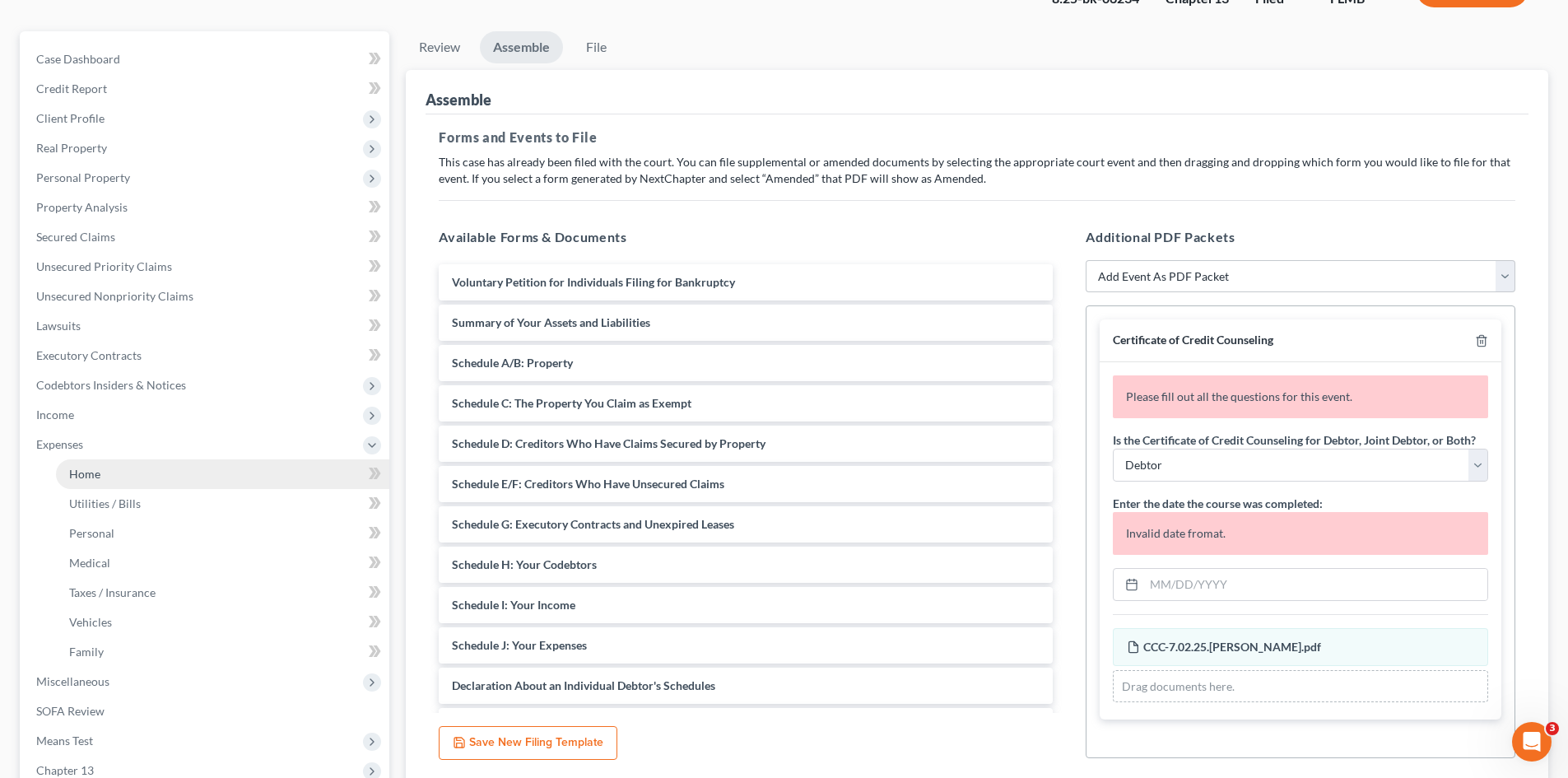
click at [116, 488] on link "Home" at bounding box center [222, 473] width 334 height 30
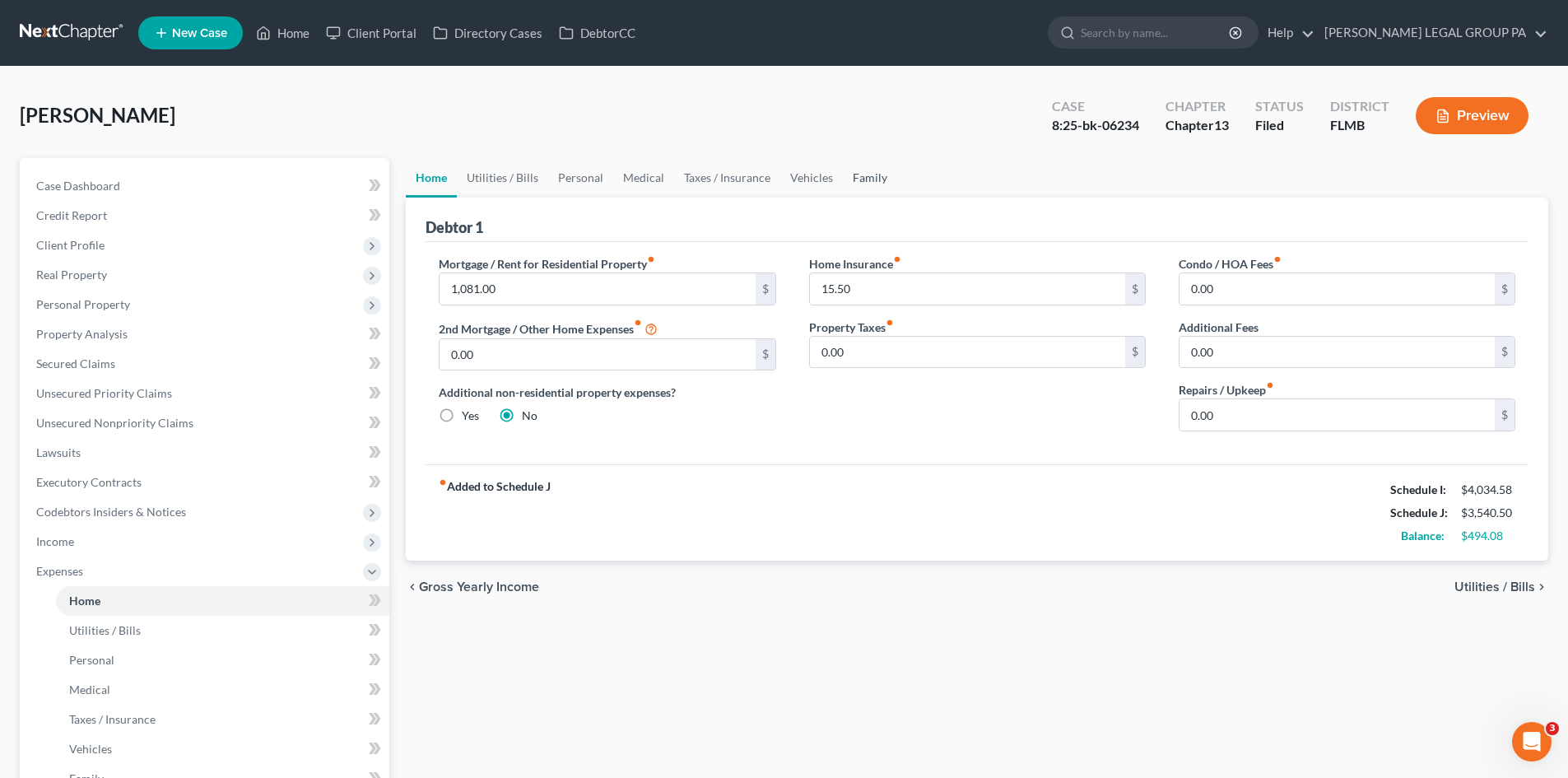
click at [867, 181] on link "Family" at bounding box center [870, 177] width 55 height 39
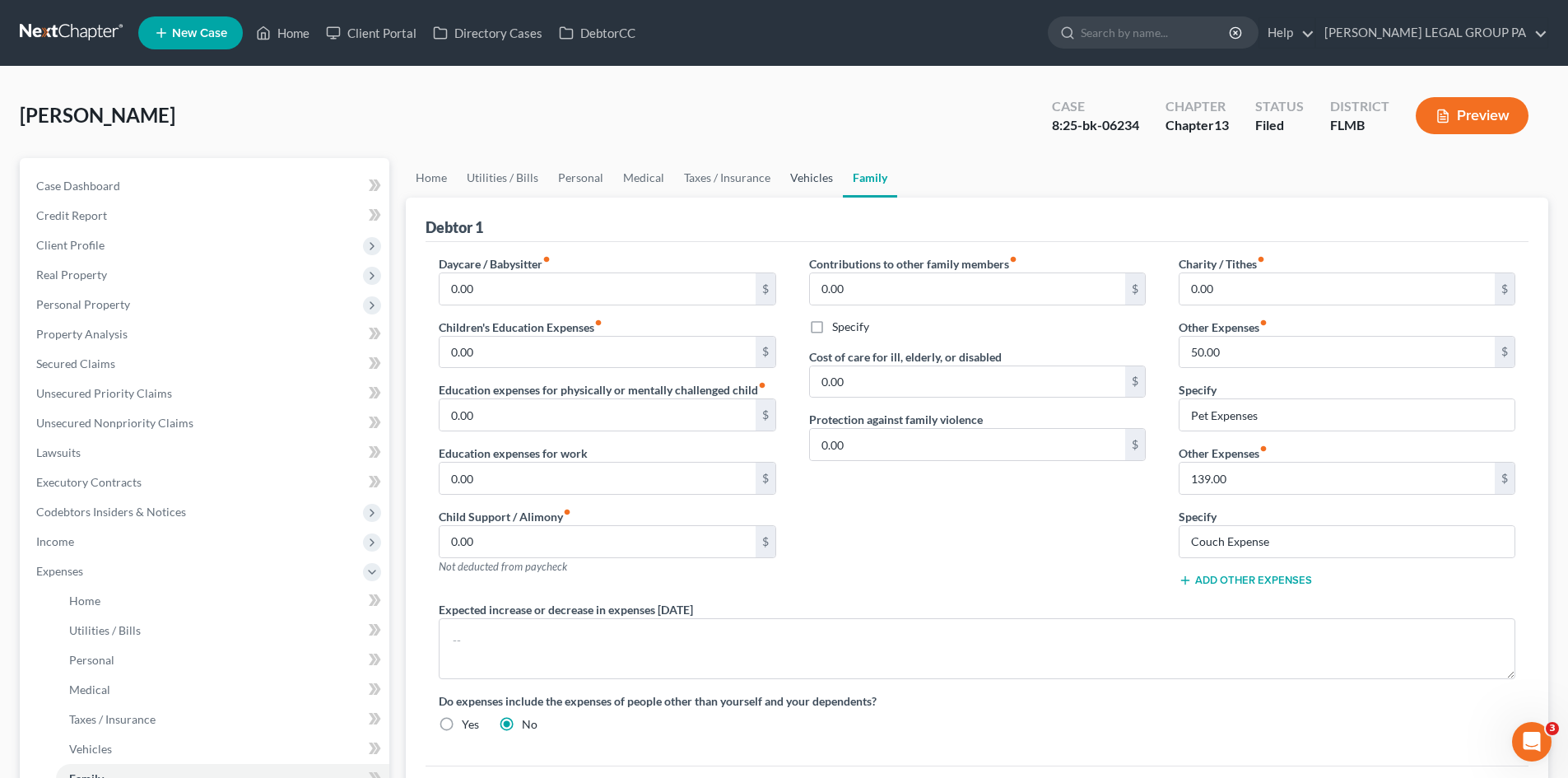
click at [809, 176] on link "Vehicles" at bounding box center [811, 177] width 63 height 39
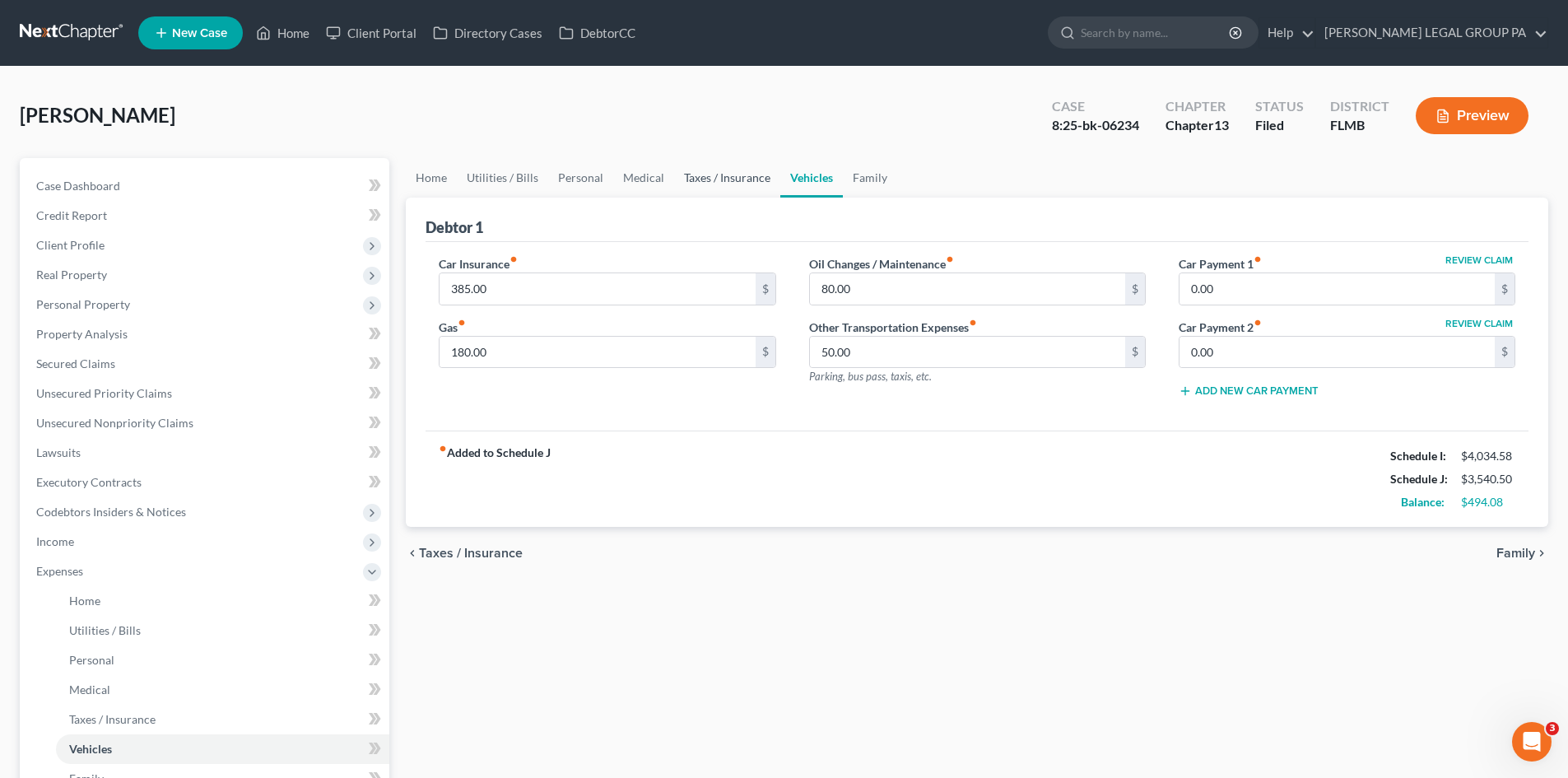
click at [749, 187] on link "Taxes / Insurance" at bounding box center [727, 177] width 106 height 39
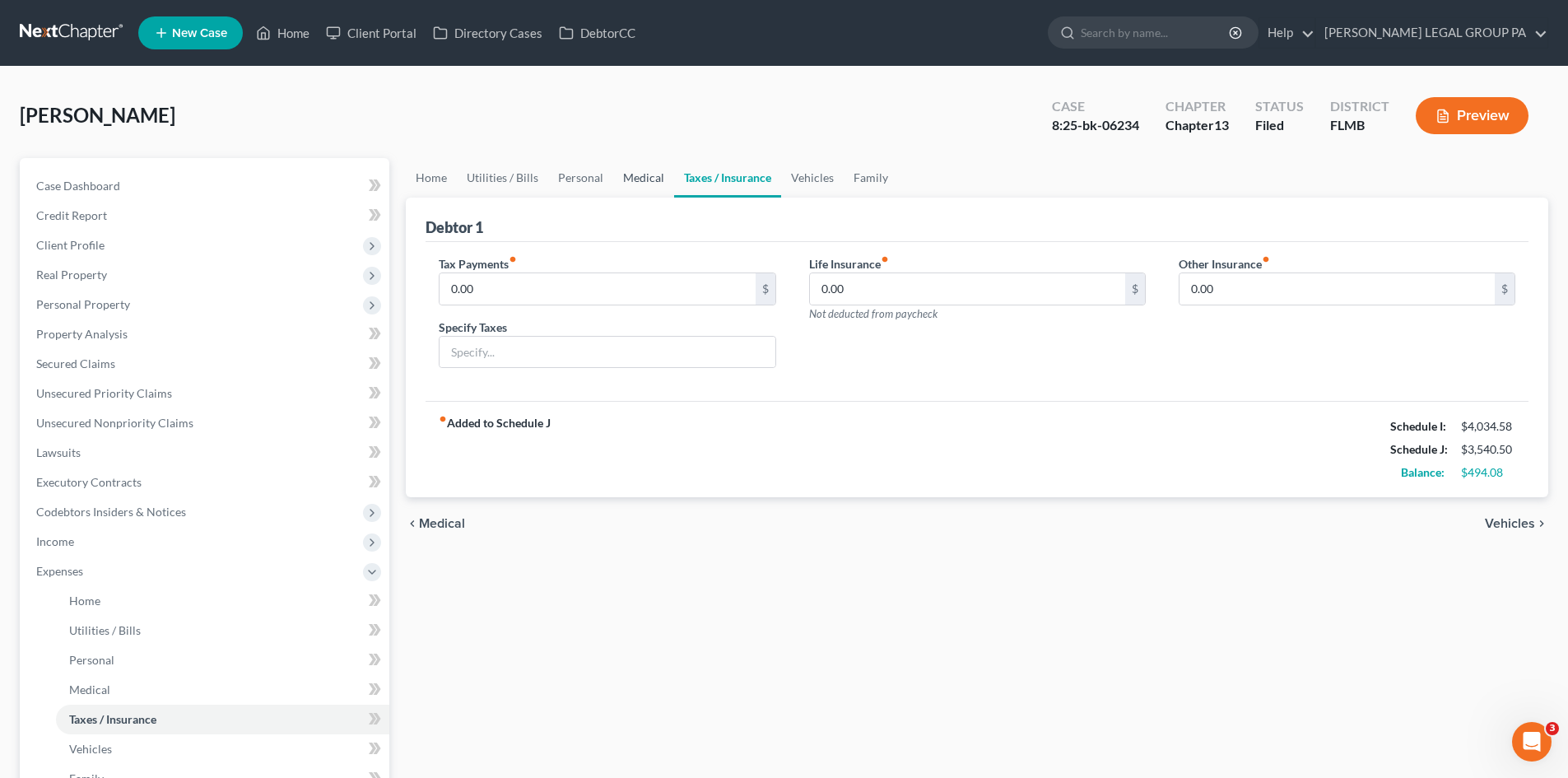
click at [628, 183] on link "Medical" at bounding box center [644, 177] width 61 height 39
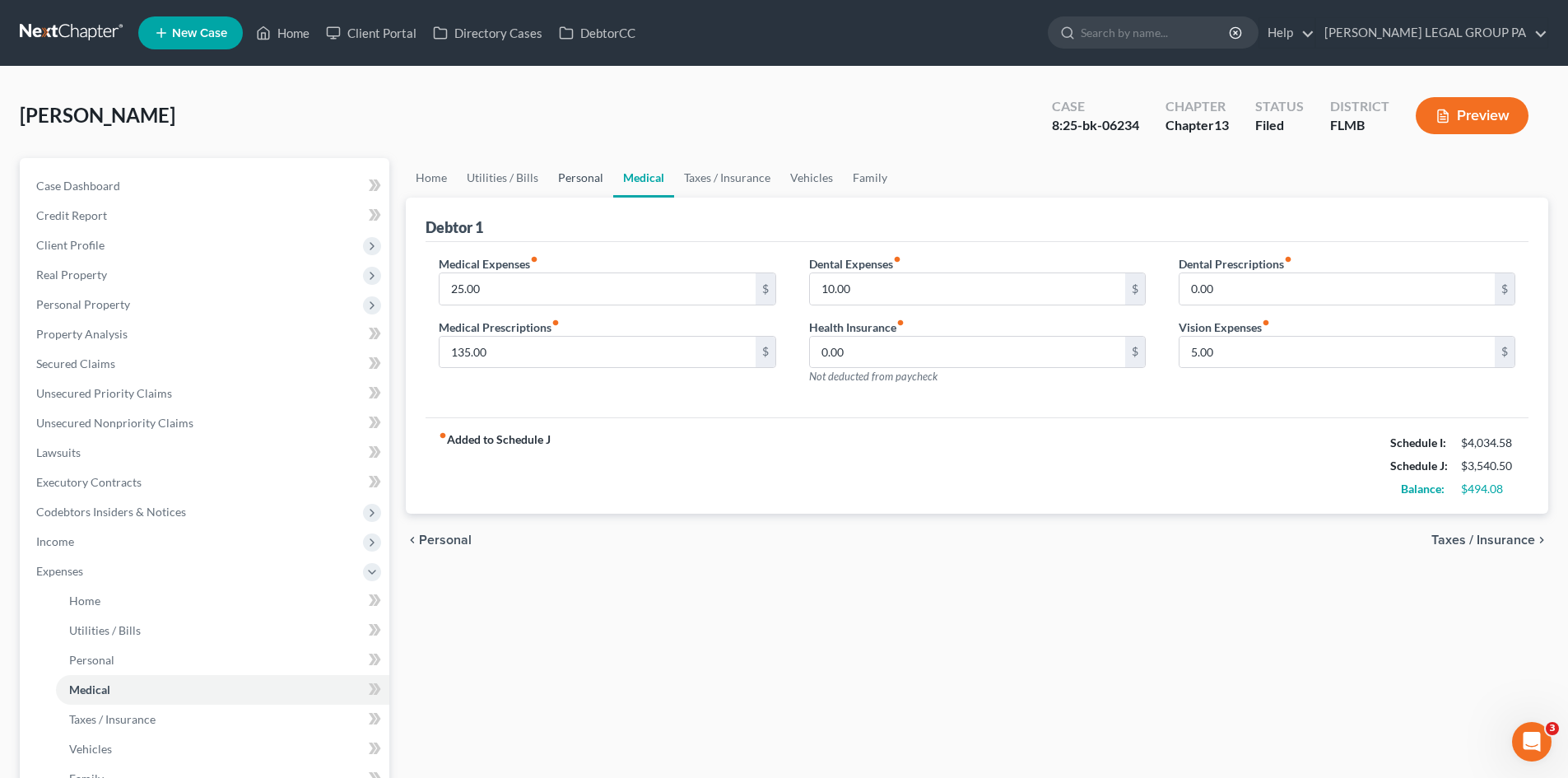
click at [573, 186] on link "Personal" at bounding box center [580, 177] width 65 height 39
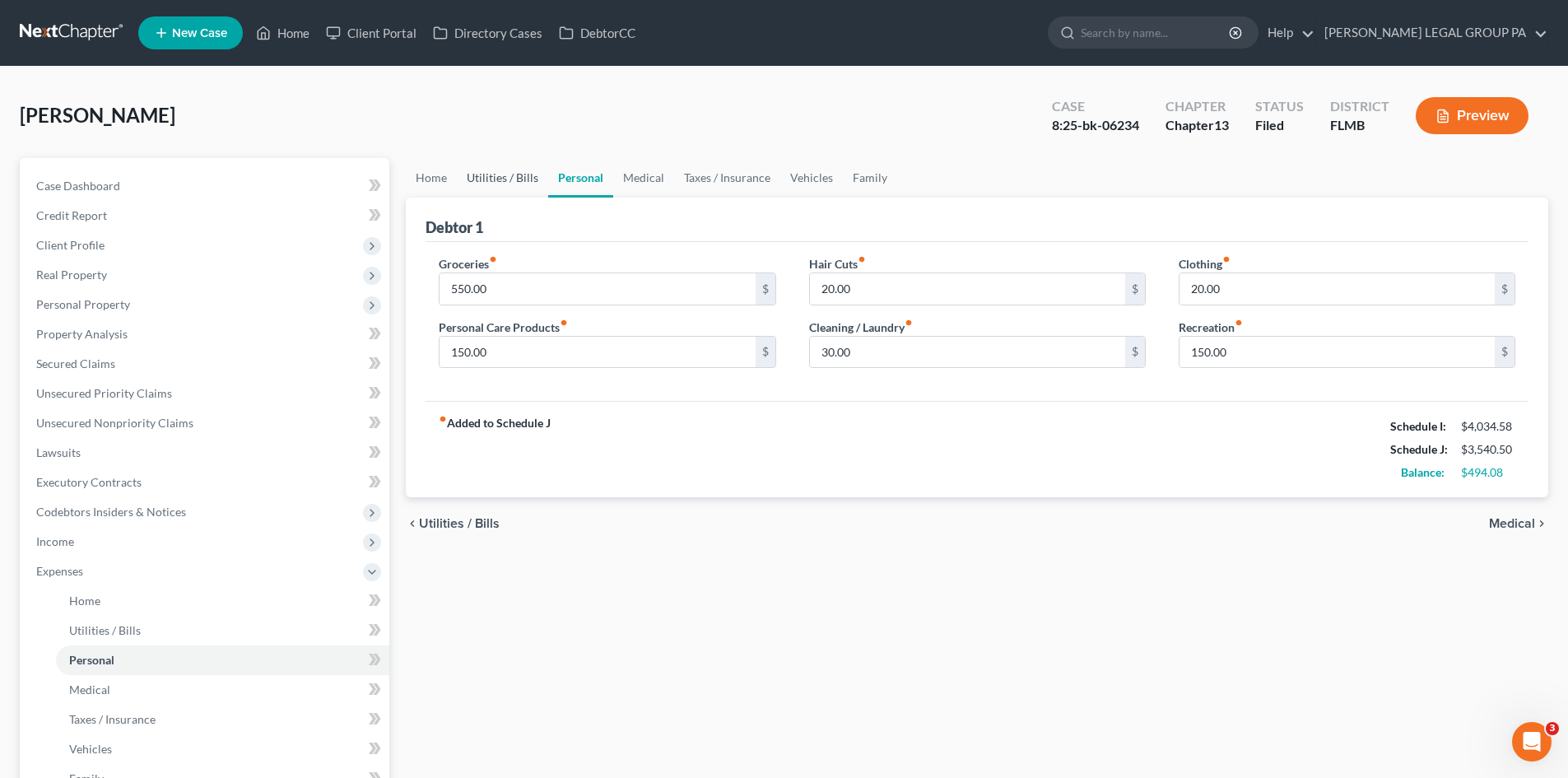
click at [520, 177] on link "Utilities / Bills" at bounding box center [503, 177] width 91 height 39
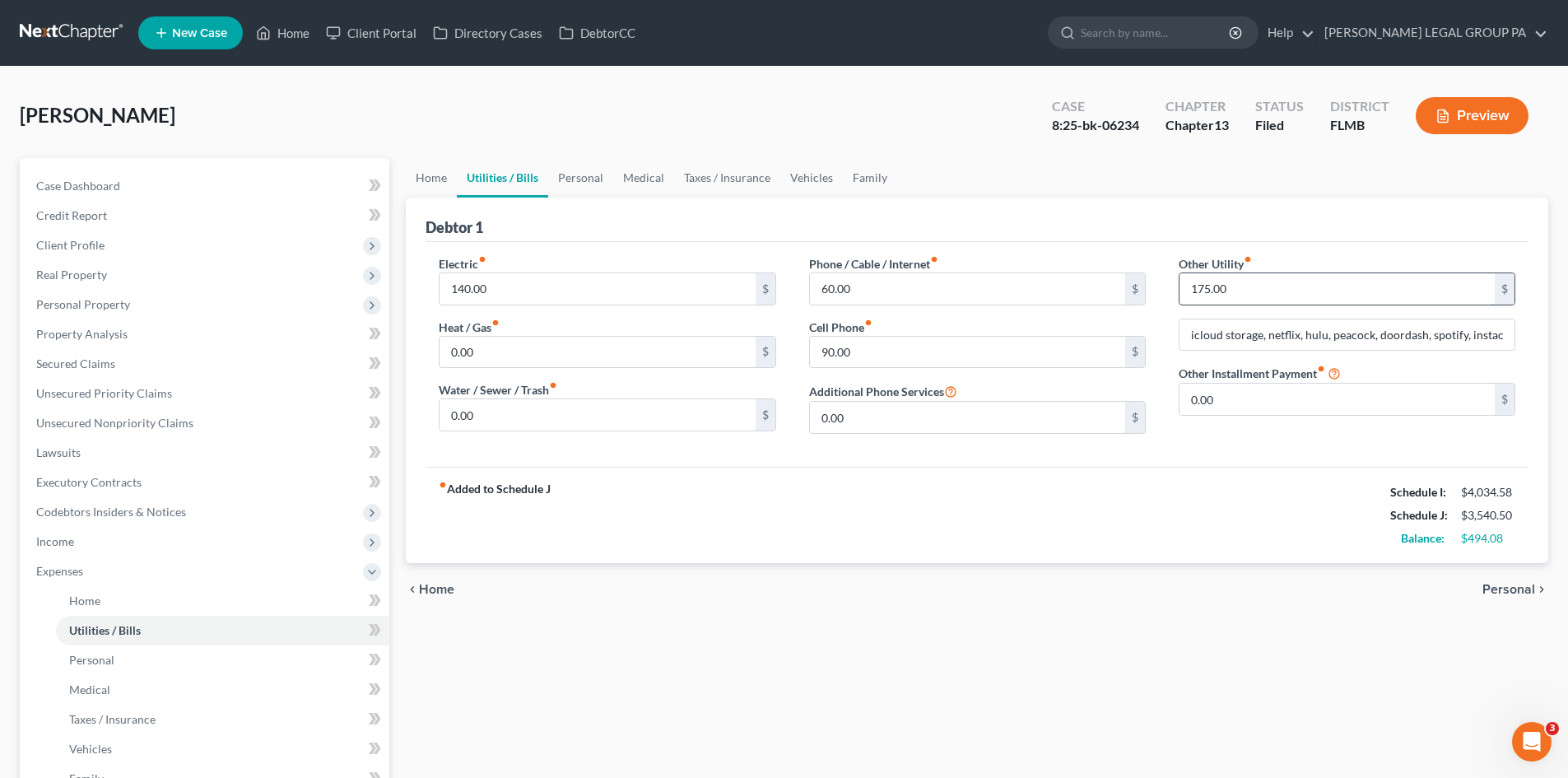
click at [1237, 290] on input "175.00" at bounding box center [1338, 289] width 316 height 31
type input "170.00"
drag, startPoint x: 1155, startPoint y: 739, endPoint x: 1090, endPoint y: 688, distance: 82.6
click at [1157, 740] on div "Home Utilities / Bills Personal Medical Taxes / Insurance Vehicles Family Debto…" at bounding box center [976, 603] width 1159 height 891
click at [172, 177] on div "Case Dashboard Payments Invoices Payments Payments Credit Report Client Profile…" at bounding box center [204, 556] width 369 height 797
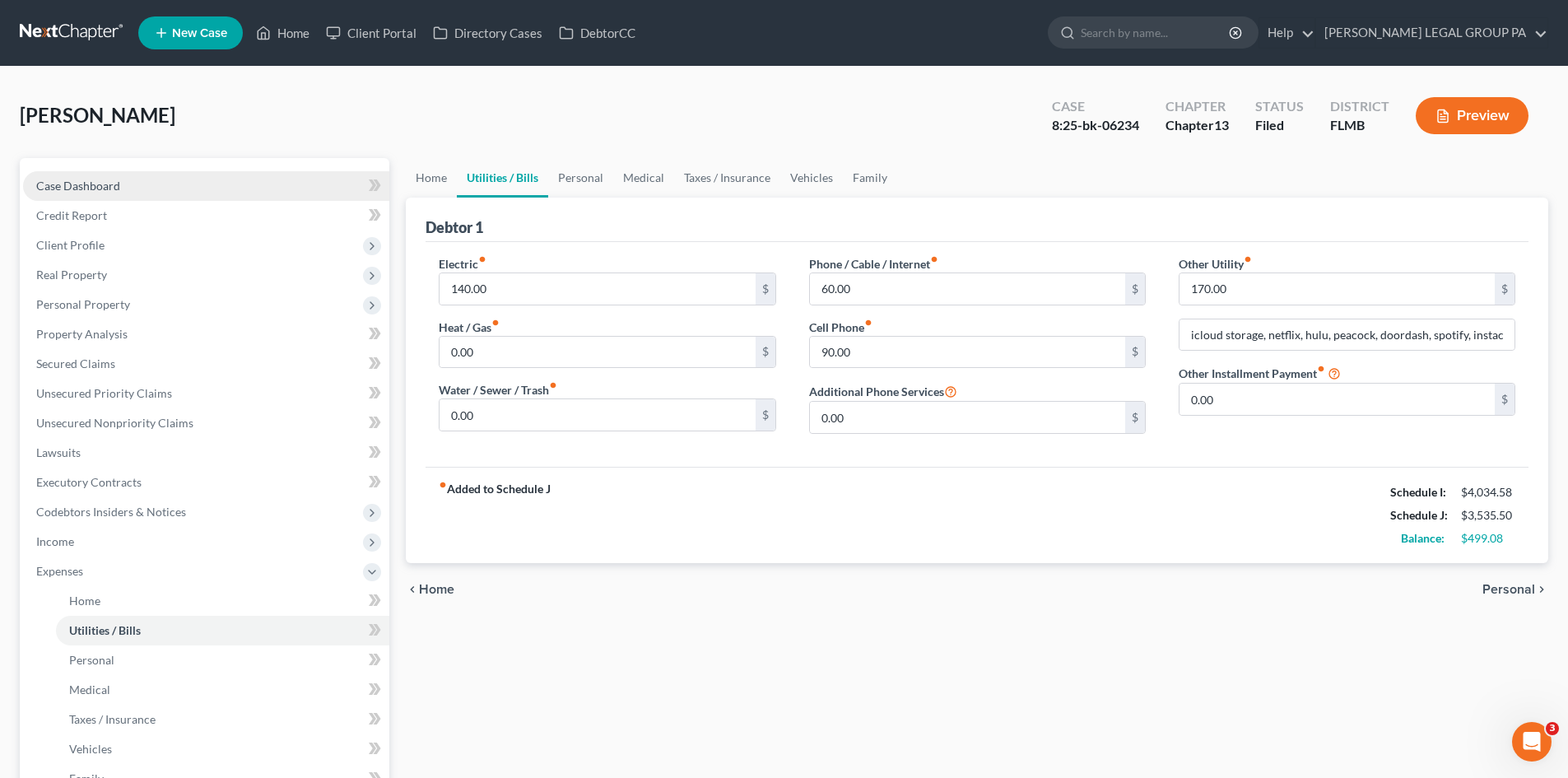
click at [172, 180] on link "Case Dashboard" at bounding box center [206, 186] width 367 height 30
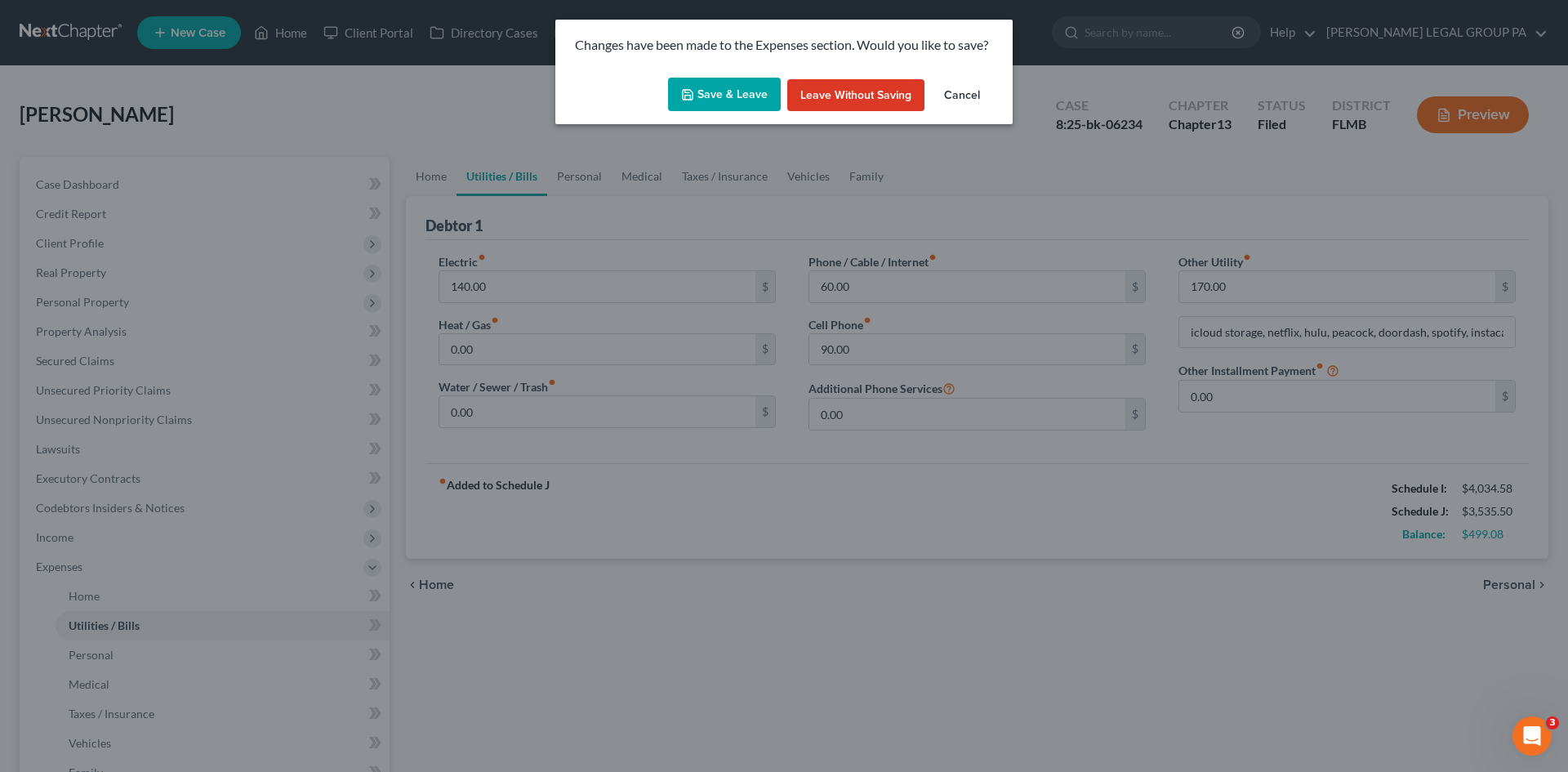
click at [698, 101] on button "Save & Leave" at bounding box center [724, 94] width 113 height 35
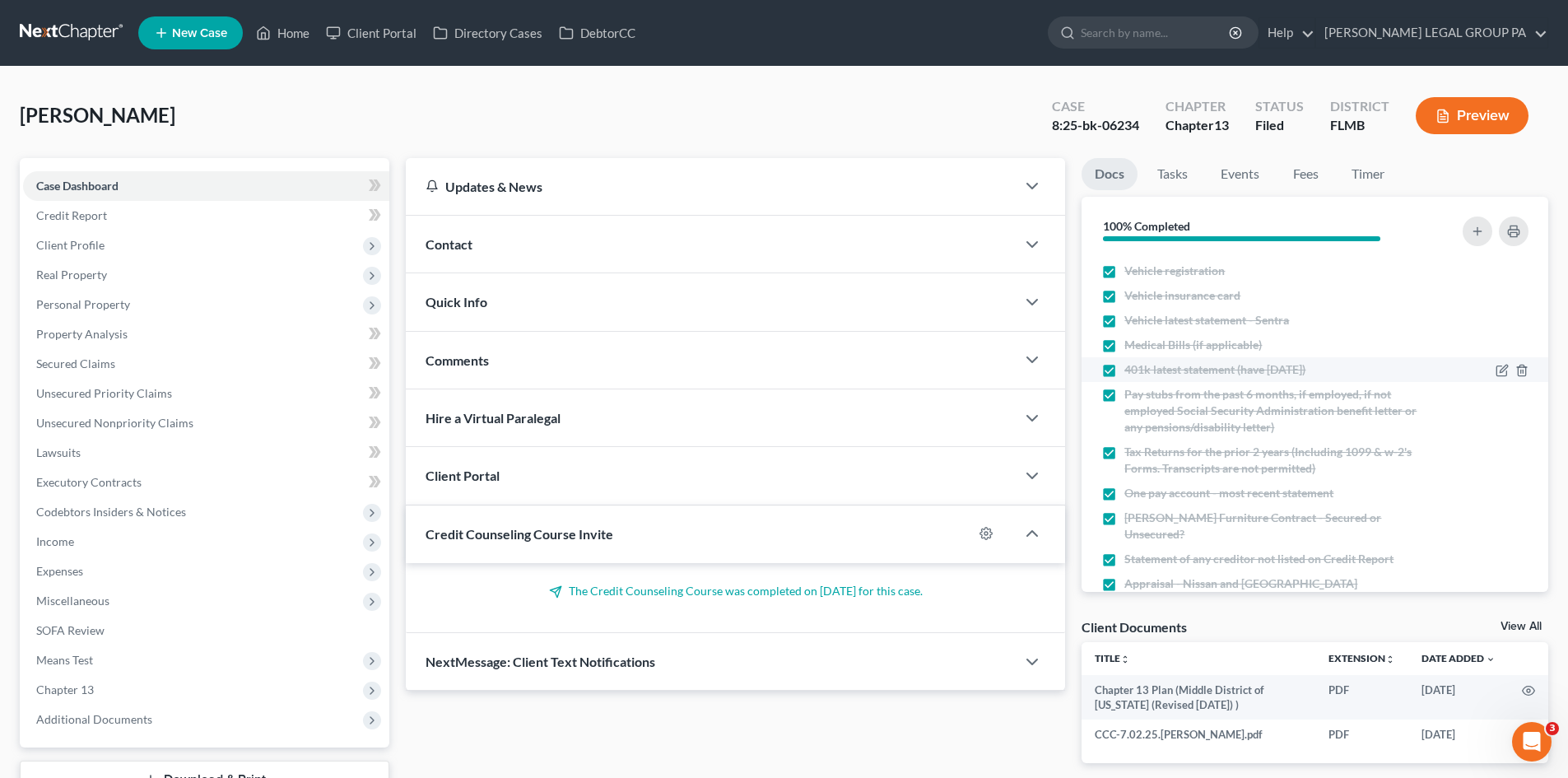
scroll to position [165, 0]
click at [141, 360] on link "Secured Claims" at bounding box center [206, 363] width 367 height 30
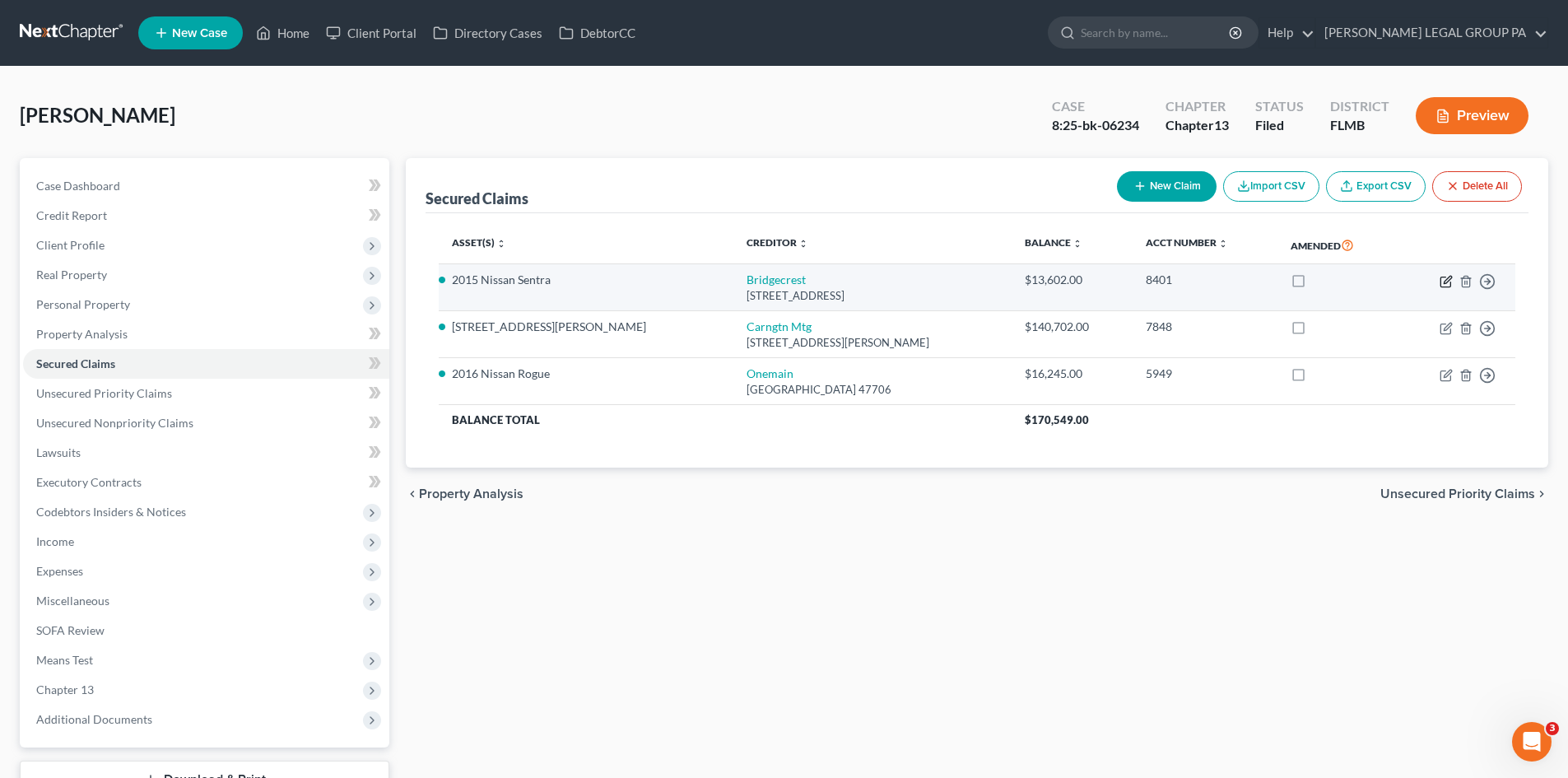
click at [1443, 281] on icon "button" at bounding box center [1446, 281] width 13 height 13
select select "3"
select select "4"
select select "0"
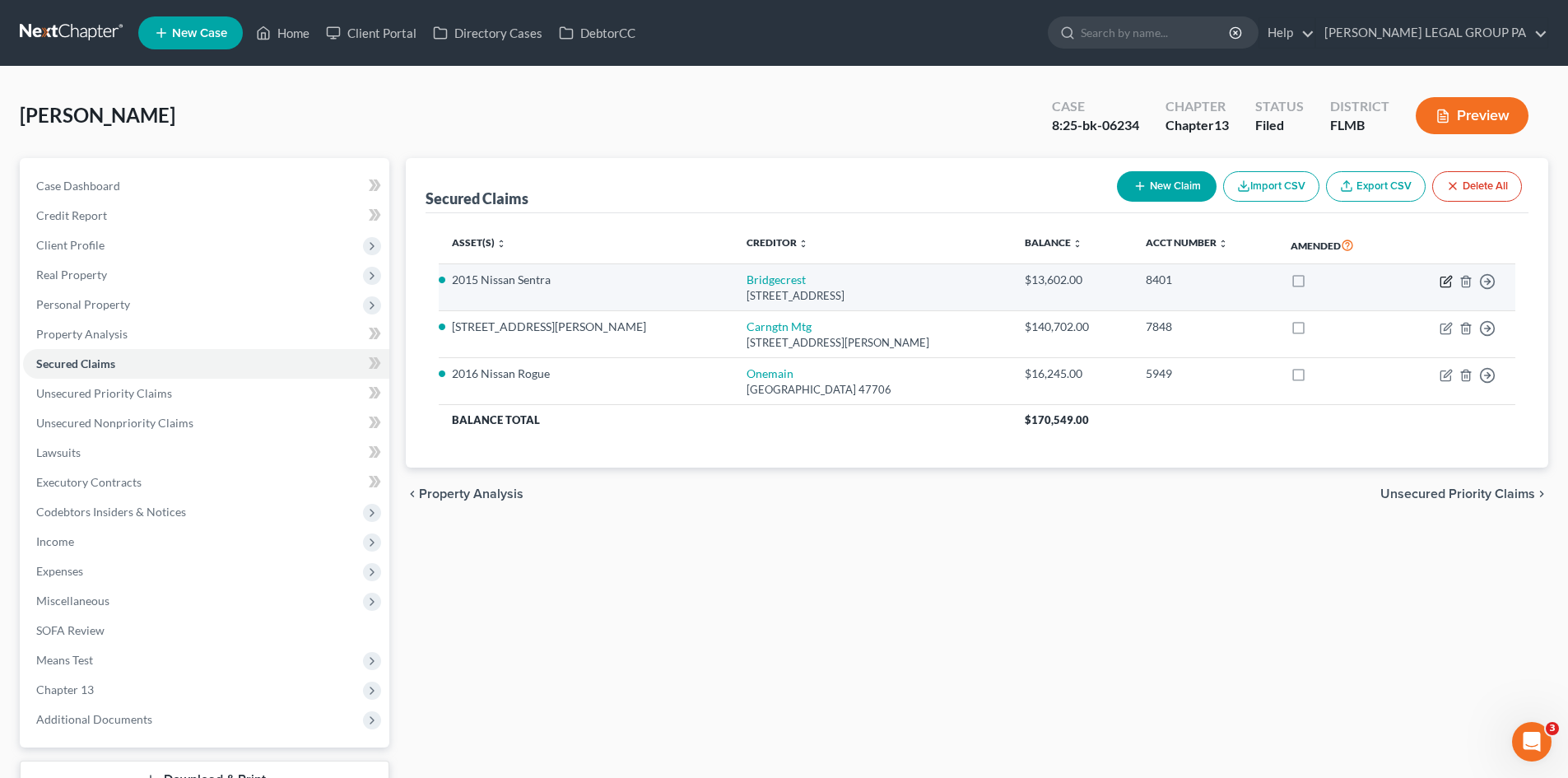
select select "0"
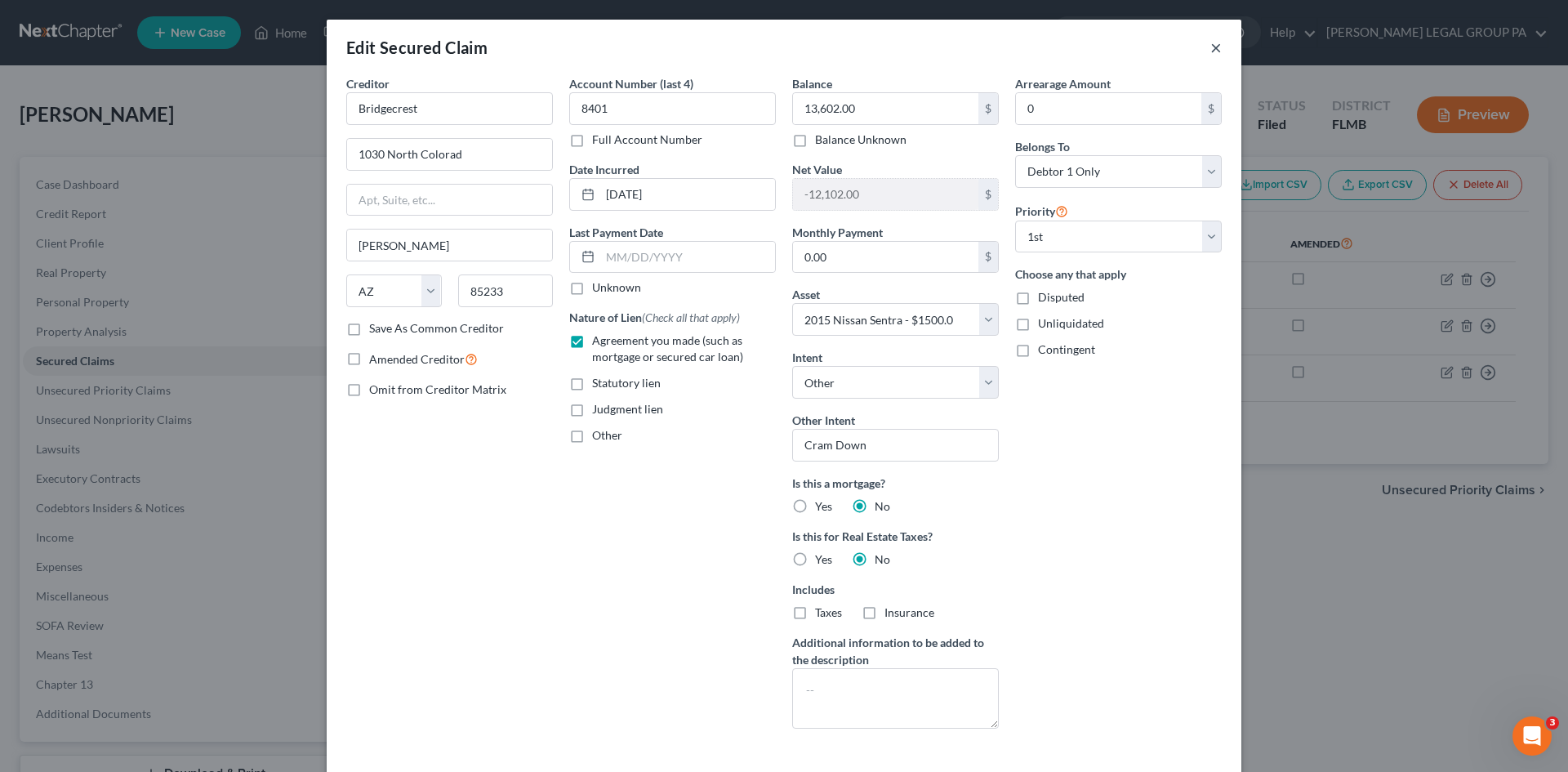
click at [1211, 52] on button "×" at bounding box center [1216, 47] width 12 height 20
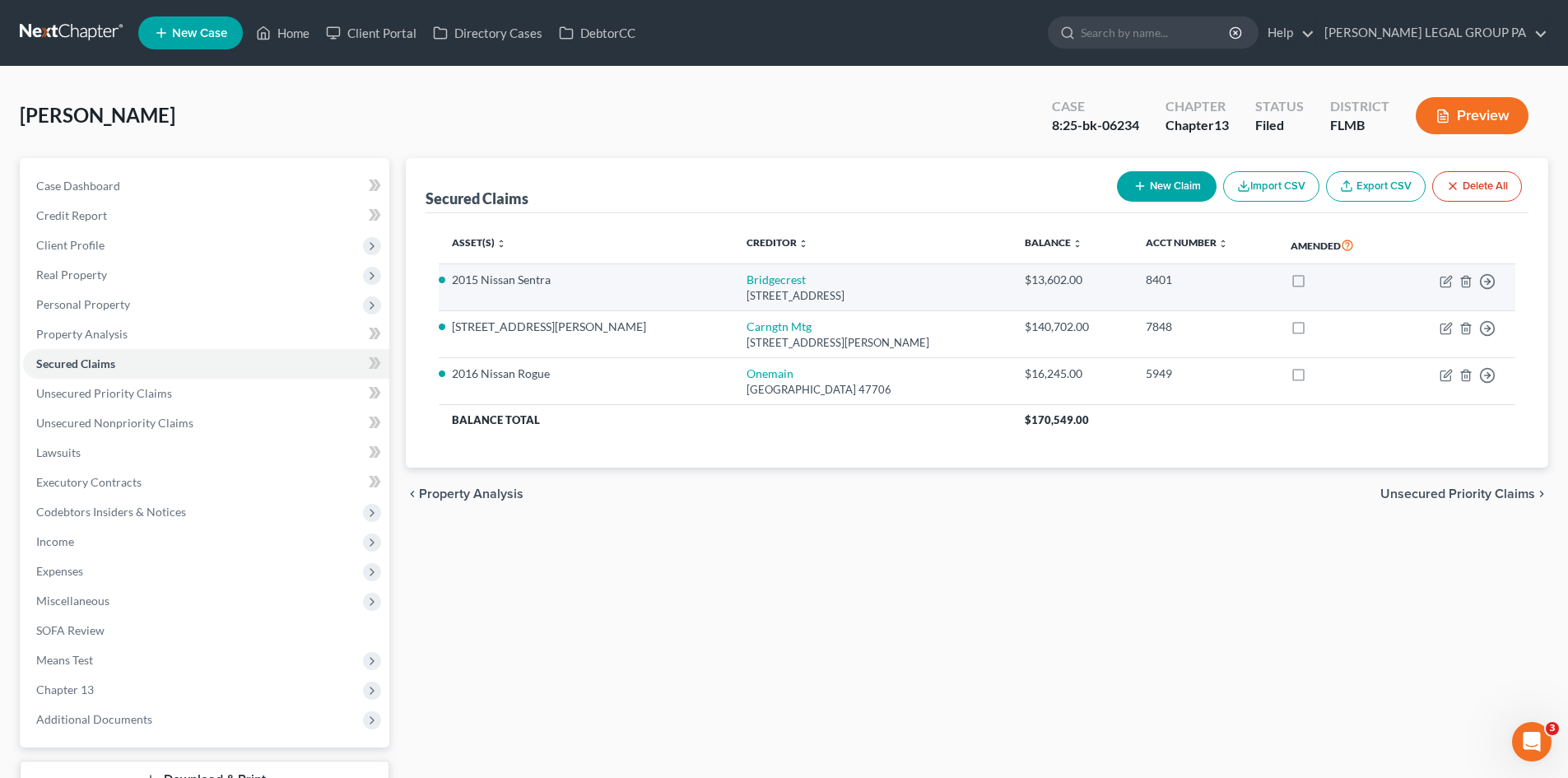
click at [1313, 284] on label at bounding box center [1313, 284] width 0 height 0
click at [1321, 282] on input "checkbox" at bounding box center [1326, 277] width 11 height 11
checkbox input "true"
click at [1442, 281] on icon "button" at bounding box center [1446, 281] width 13 height 13
select select "3"
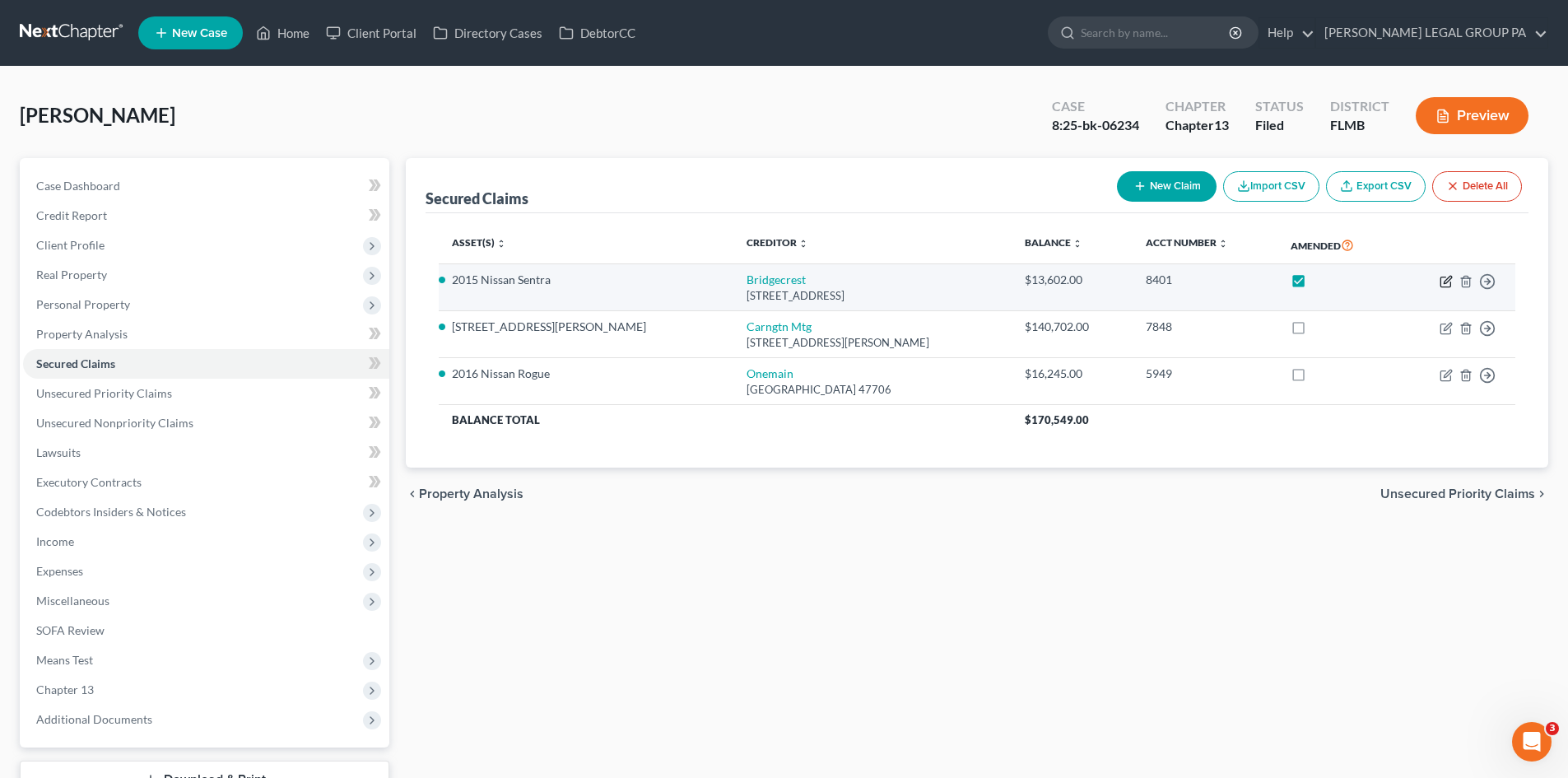
select select "4"
select select "0"
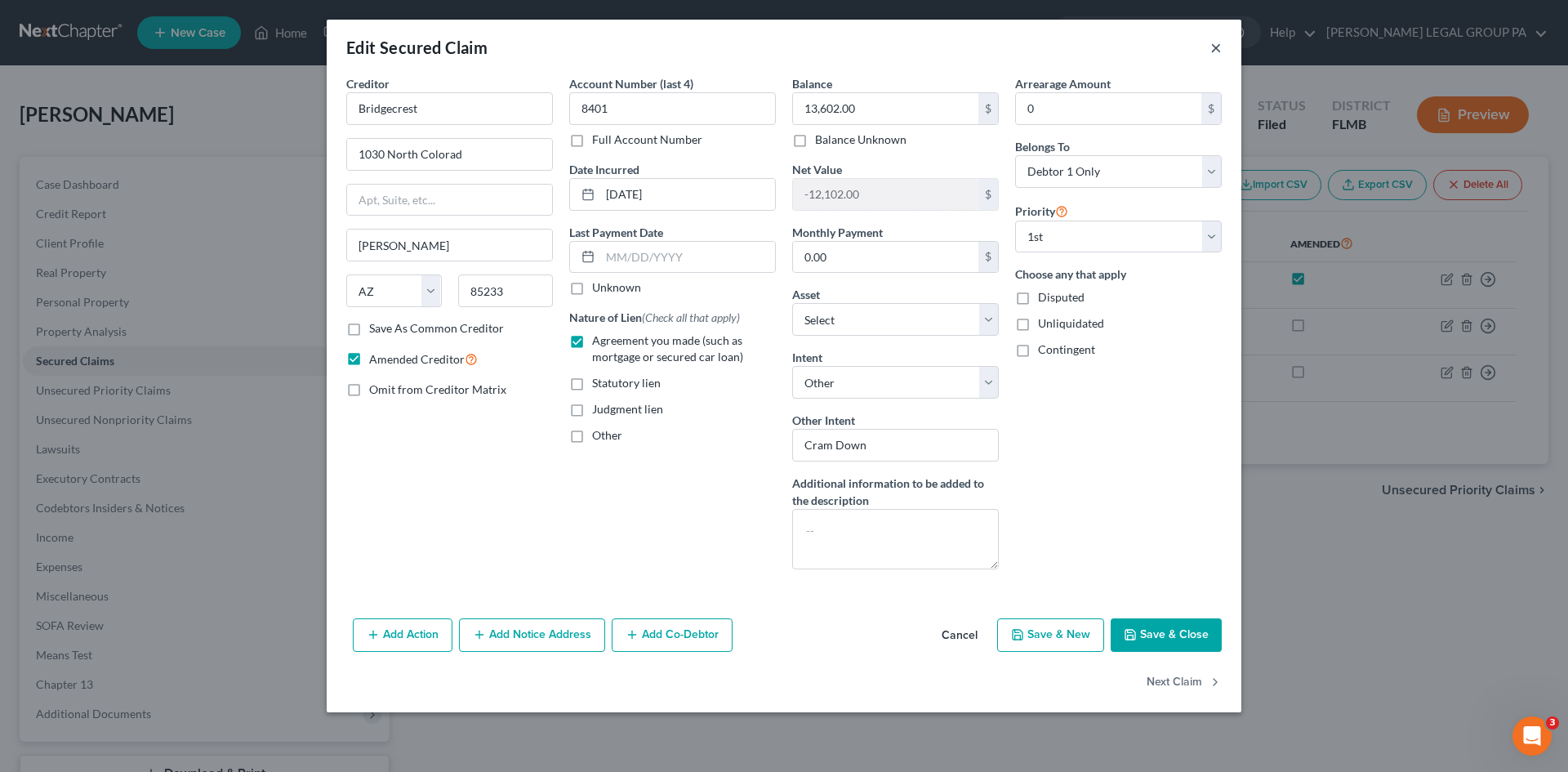
click at [1218, 49] on button "×" at bounding box center [1216, 47] width 12 height 20
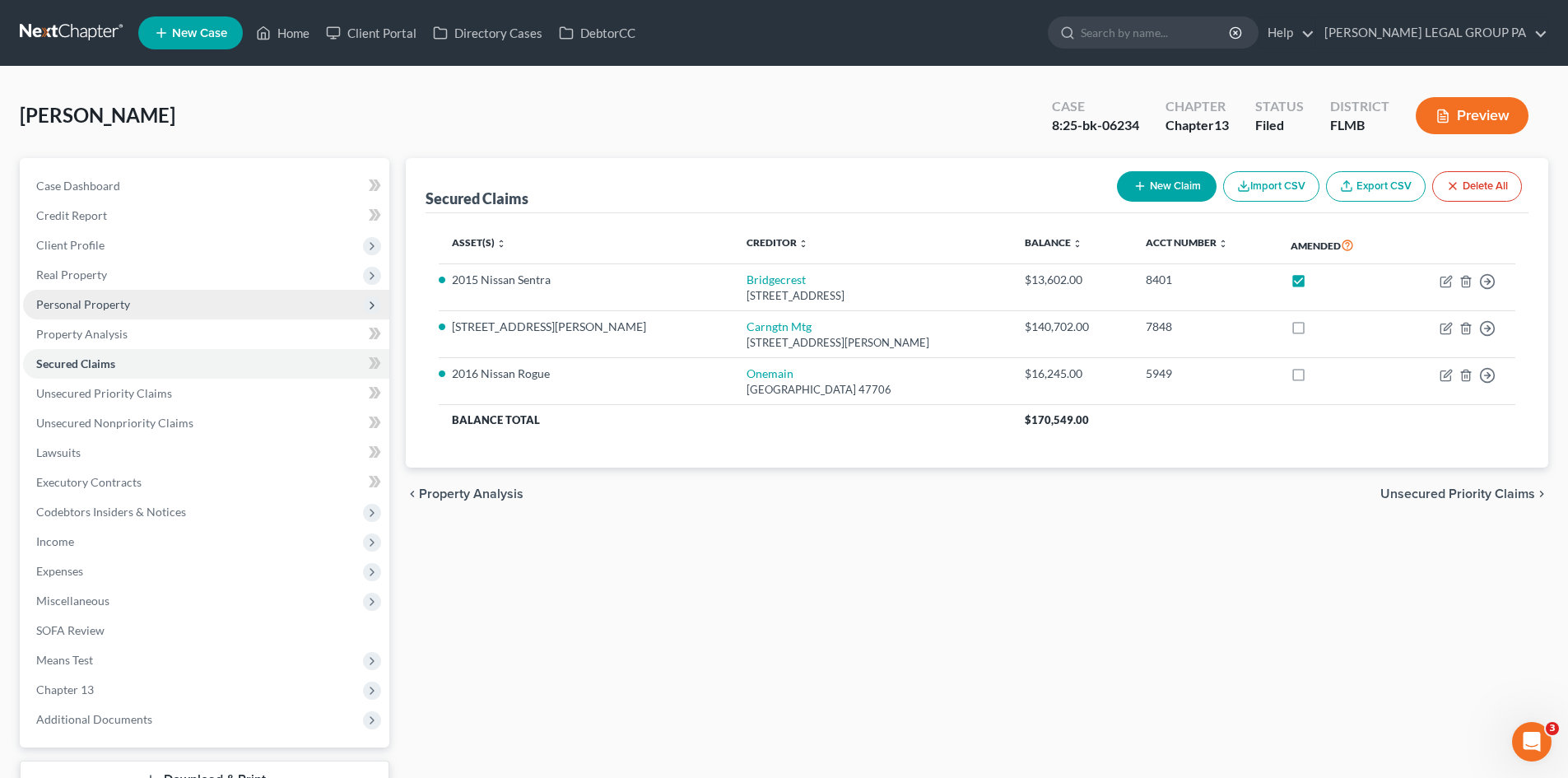
click at [109, 307] on span "Personal Property" at bounding box center [82, 304] width 94 height 14
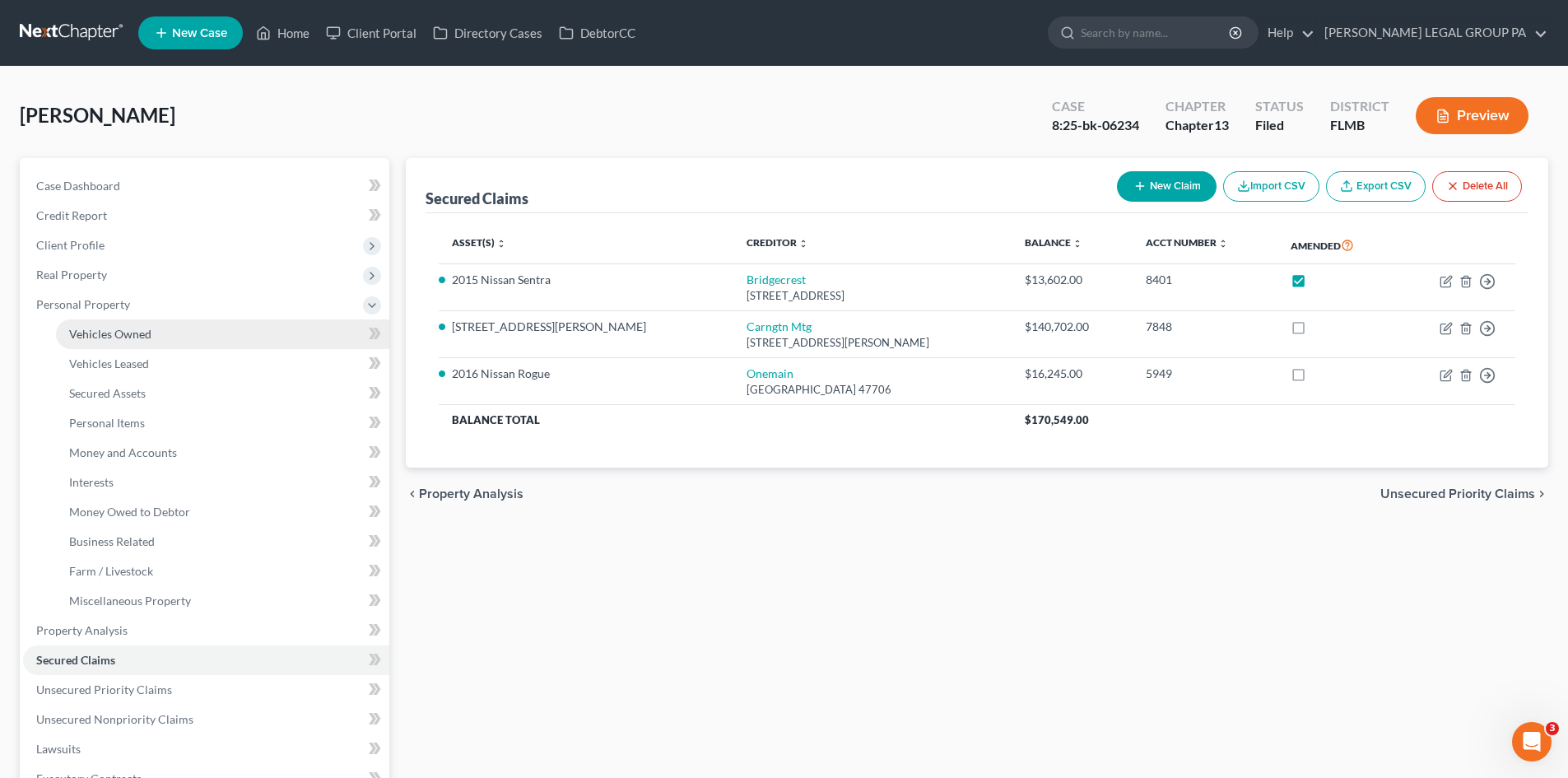
click at [117, 324] on link "Vehicles Owned" at bounding box center [222, 333] width 334 height 30
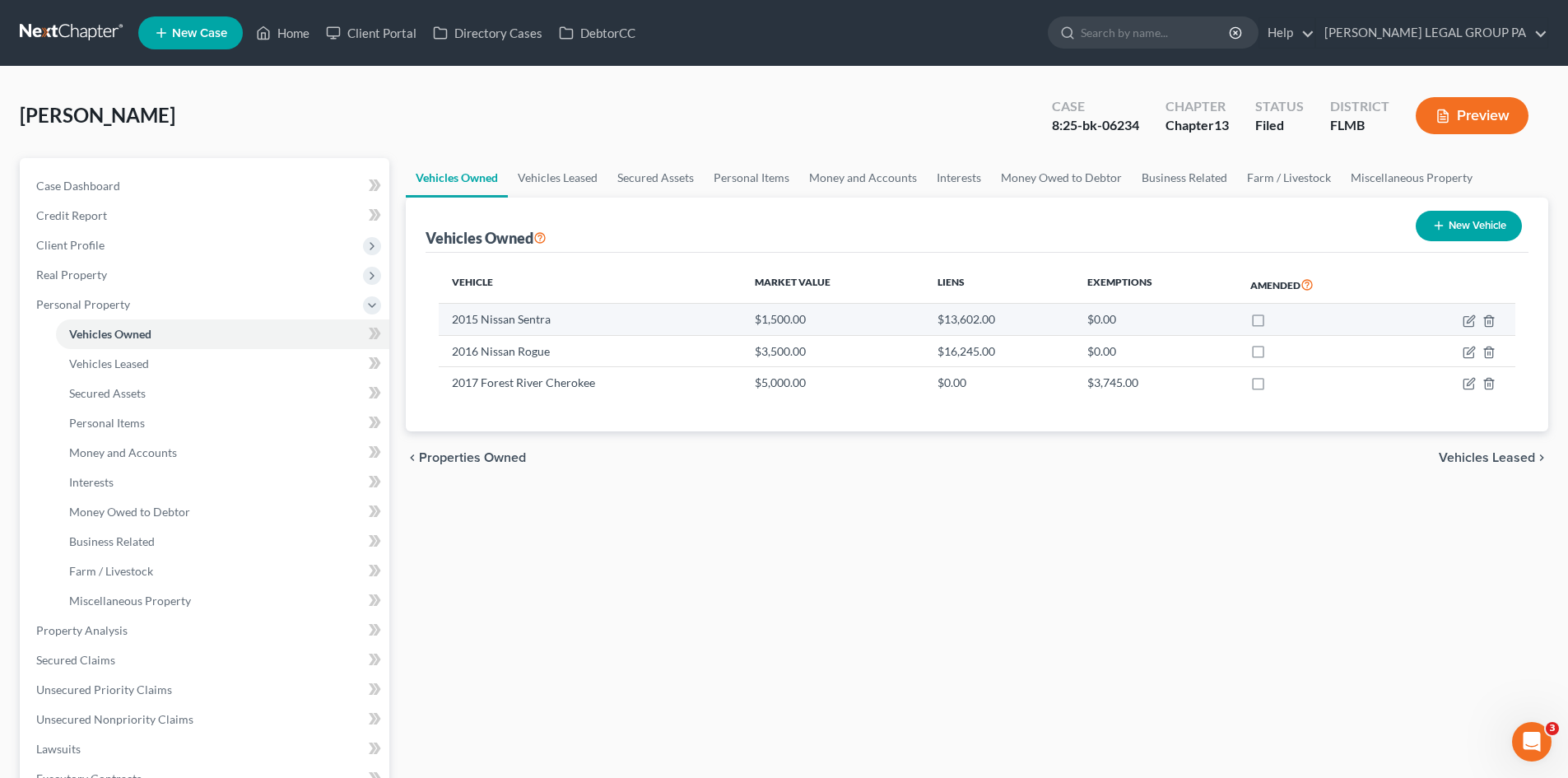
click at [1273, 324] on label at bounding box center [1273, 324] width 0 height 0
click at [1280, 317] on input "checkbox" at bounding box center [1286, 316] width 11 height 11
checkbox input "true"
click at [536, 177] on link "Vehicles Leased" at bounding box center [557, 177] width 100 height 39
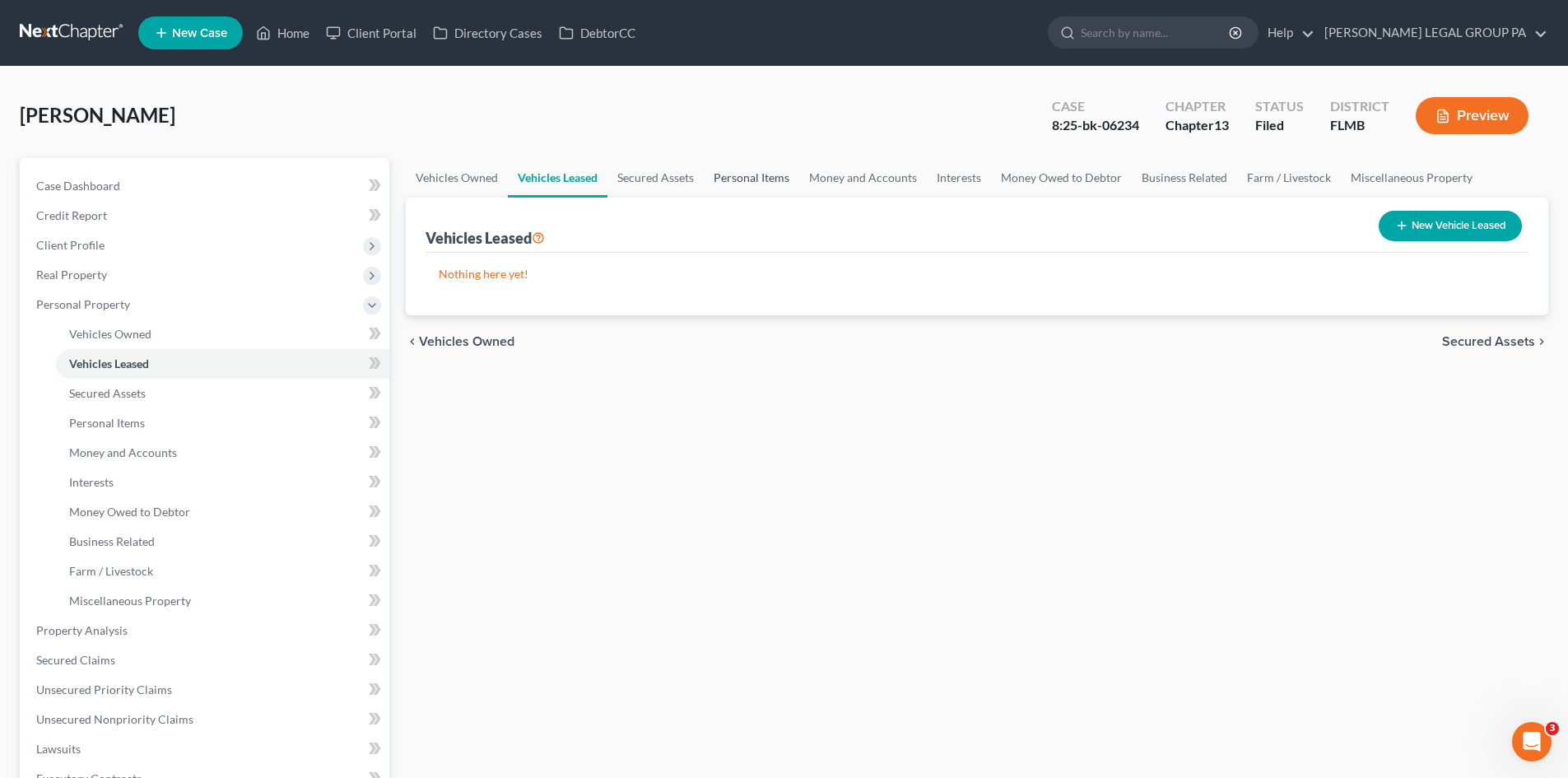
click at [758, 176] on link "Personal Items" at bounding box center [751, 177] width 95 height 39
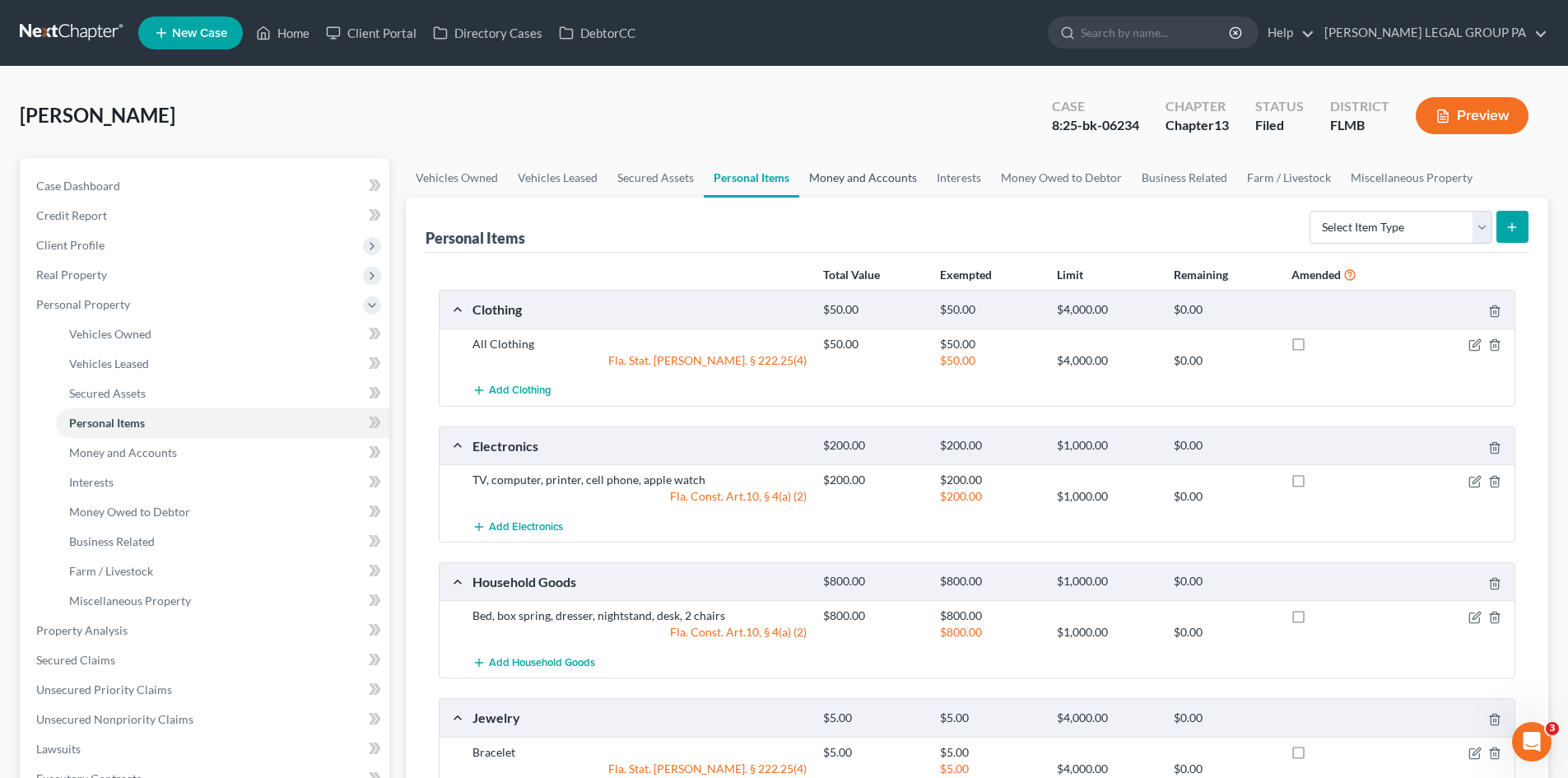
click at [871, 179] on link "Money and Accounts" at bounding box center [862, 177] width 127 height 39
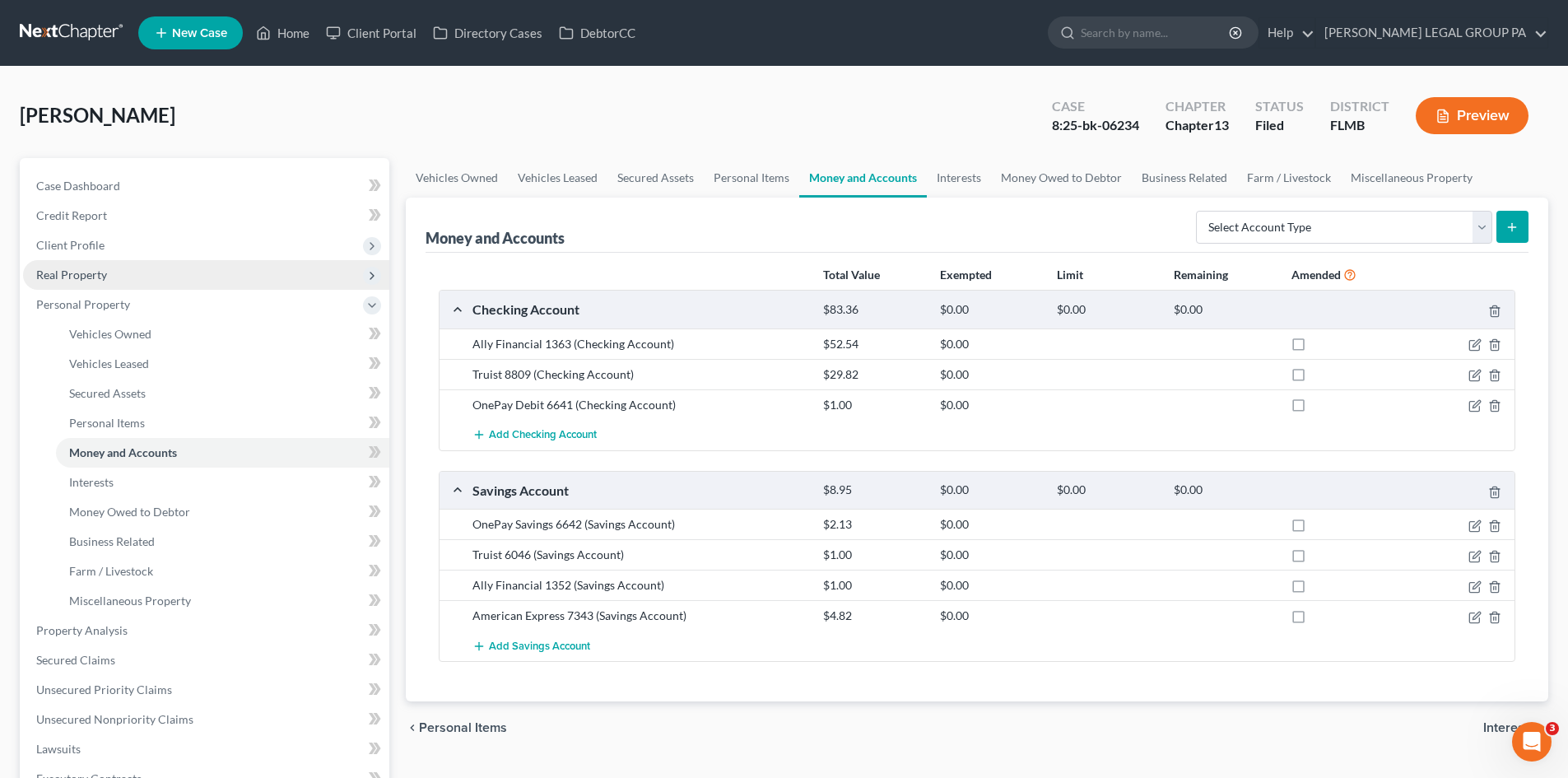
click at [108, 278] on span "Real Property" at bounding box center [206, 274] width 367 height 30
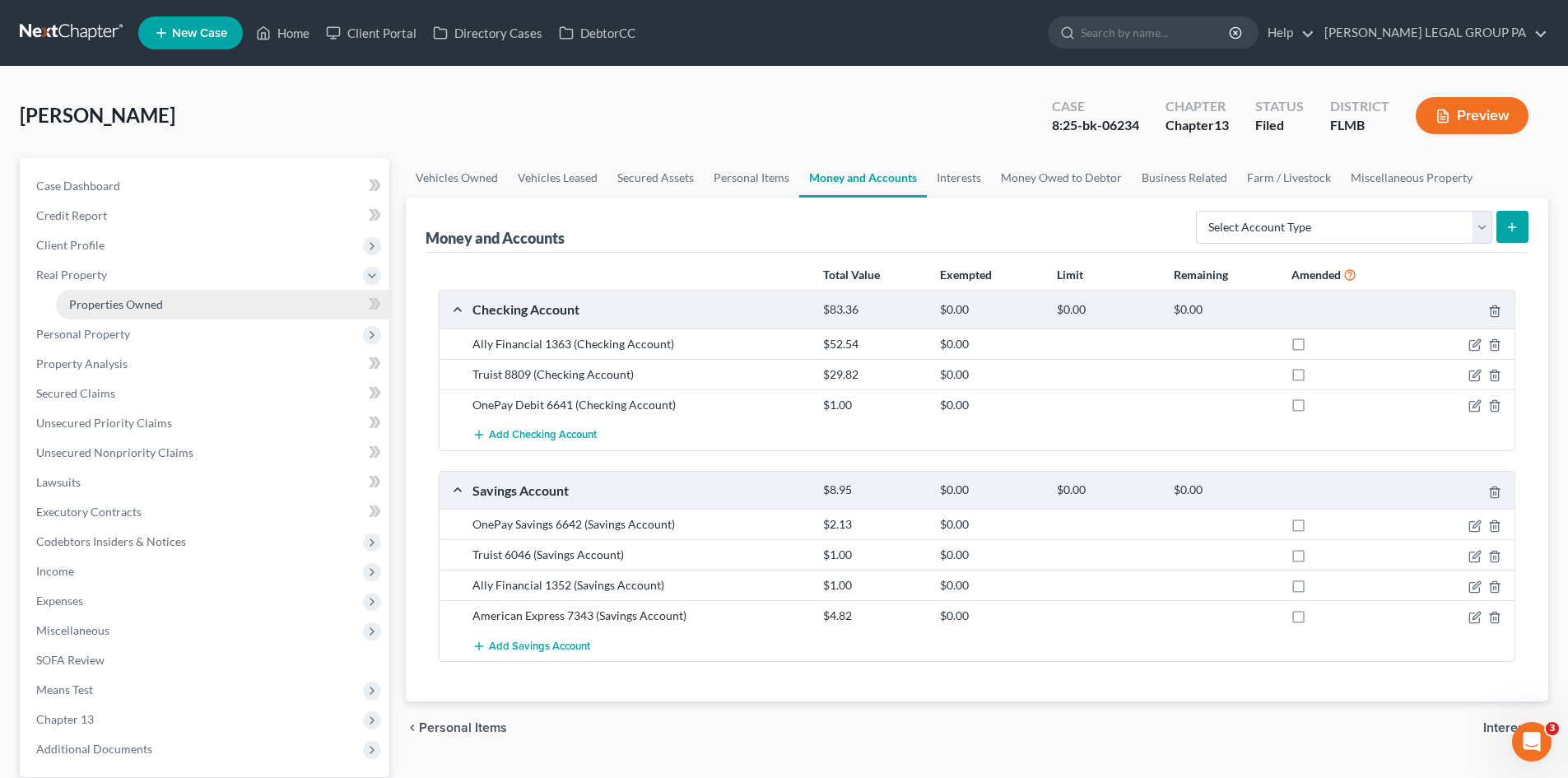
click at [130, 313] on link "Properties Owned" at bounding box center [222, 304] width 334 height 30
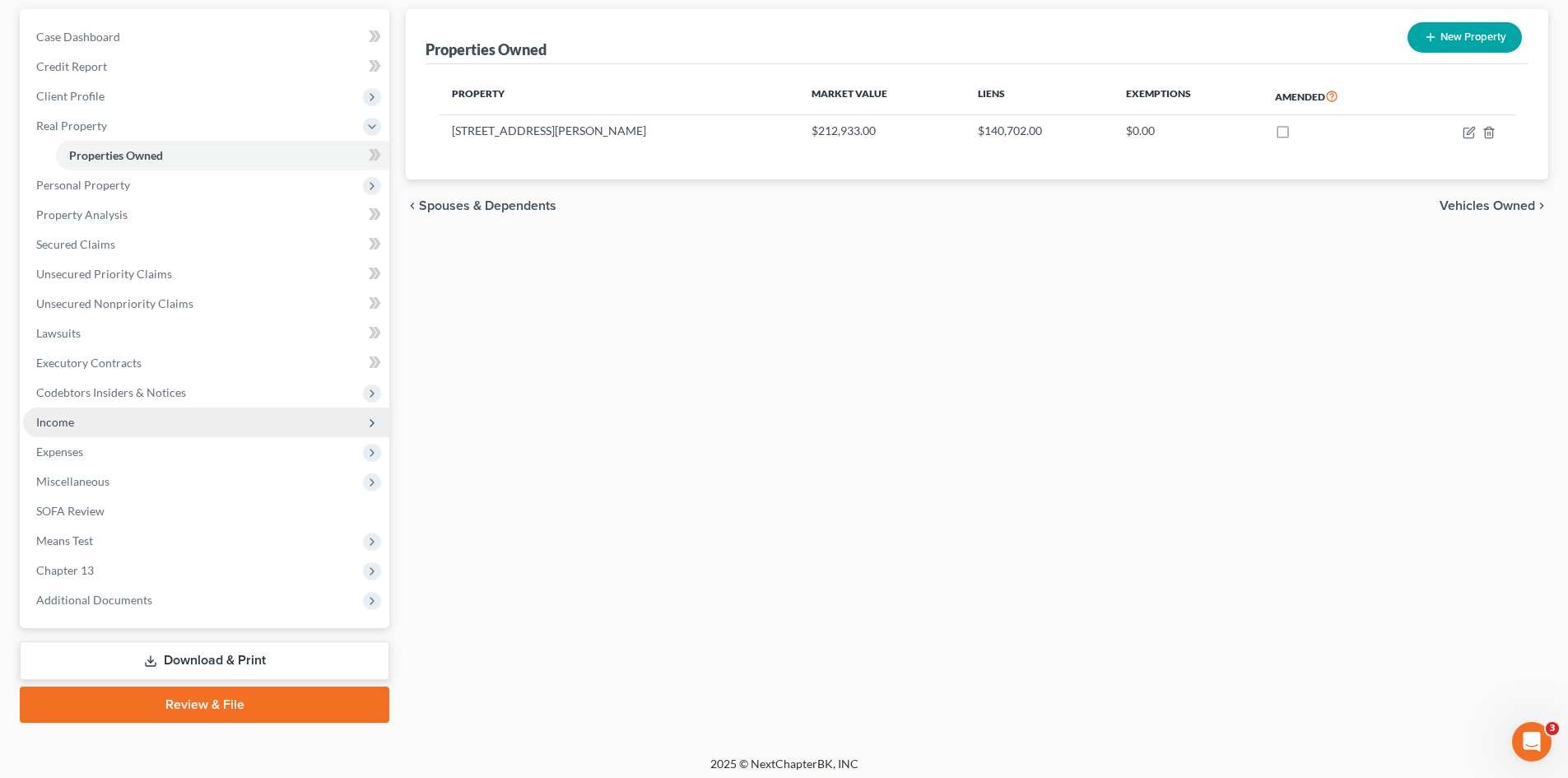
scroll to position [156, 0]
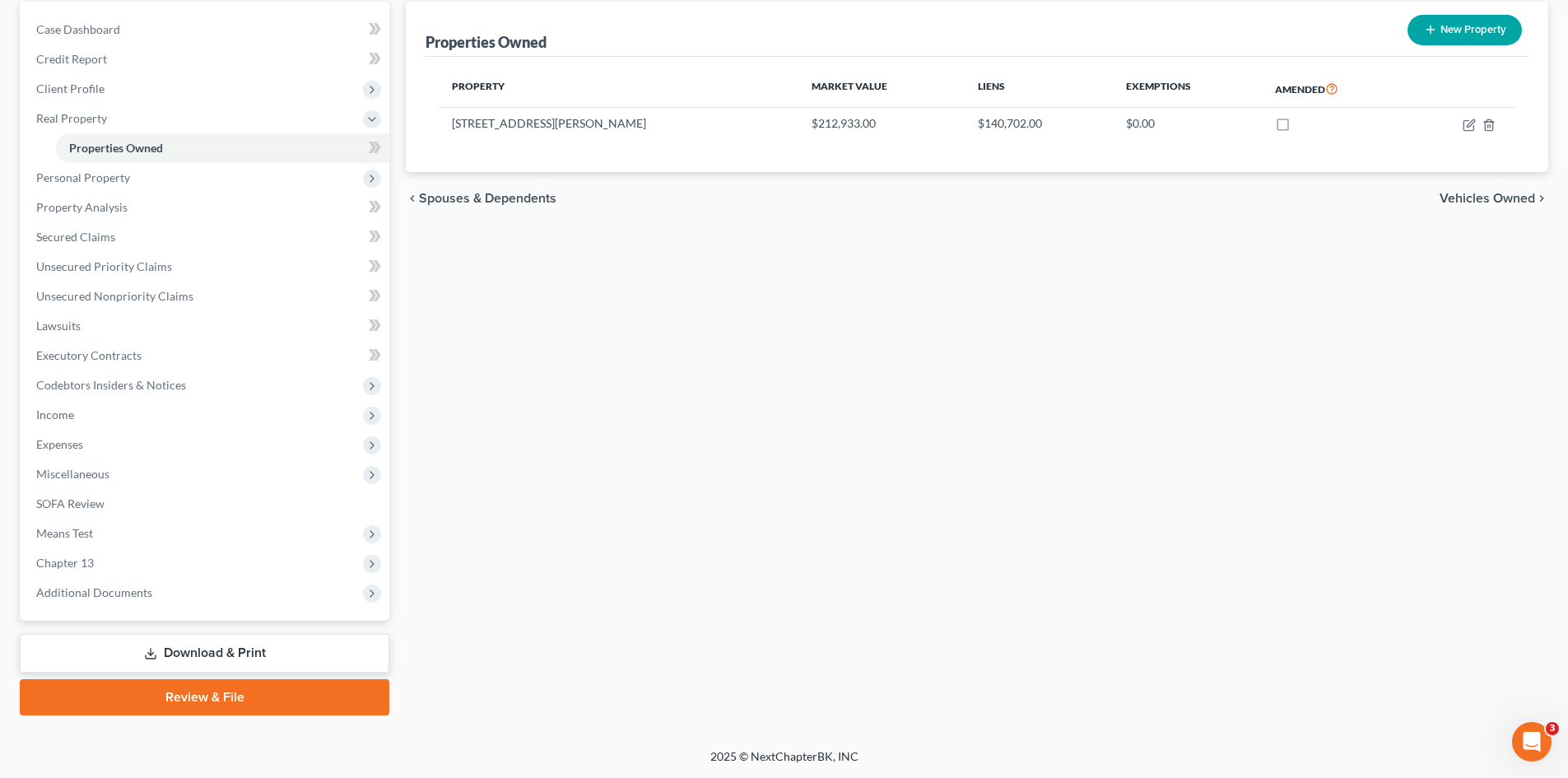
click at [175, 690] on link "Review & File" at bounding box center [204, 696] width 369 height 36
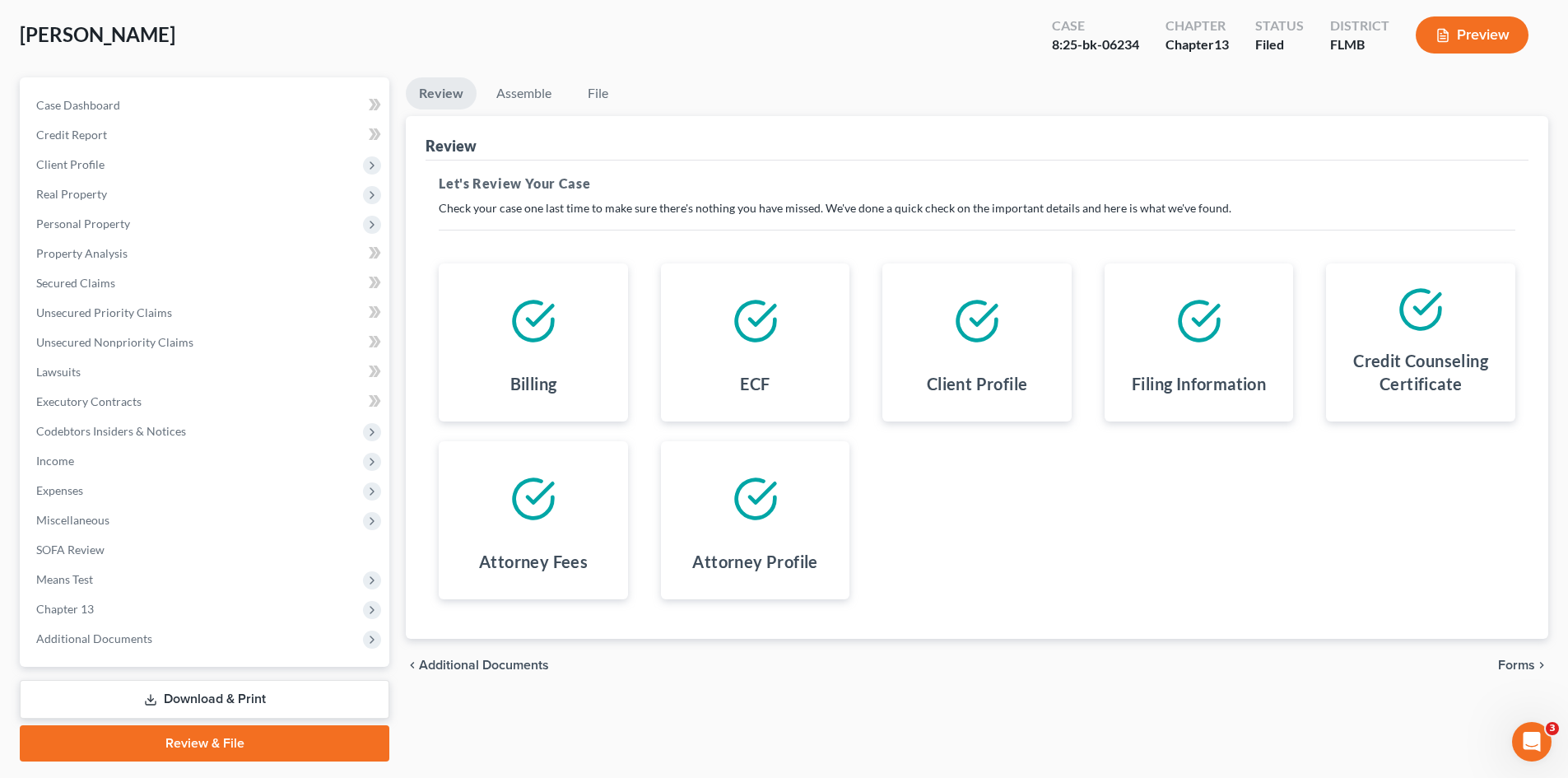
scroll to position [126, 0]
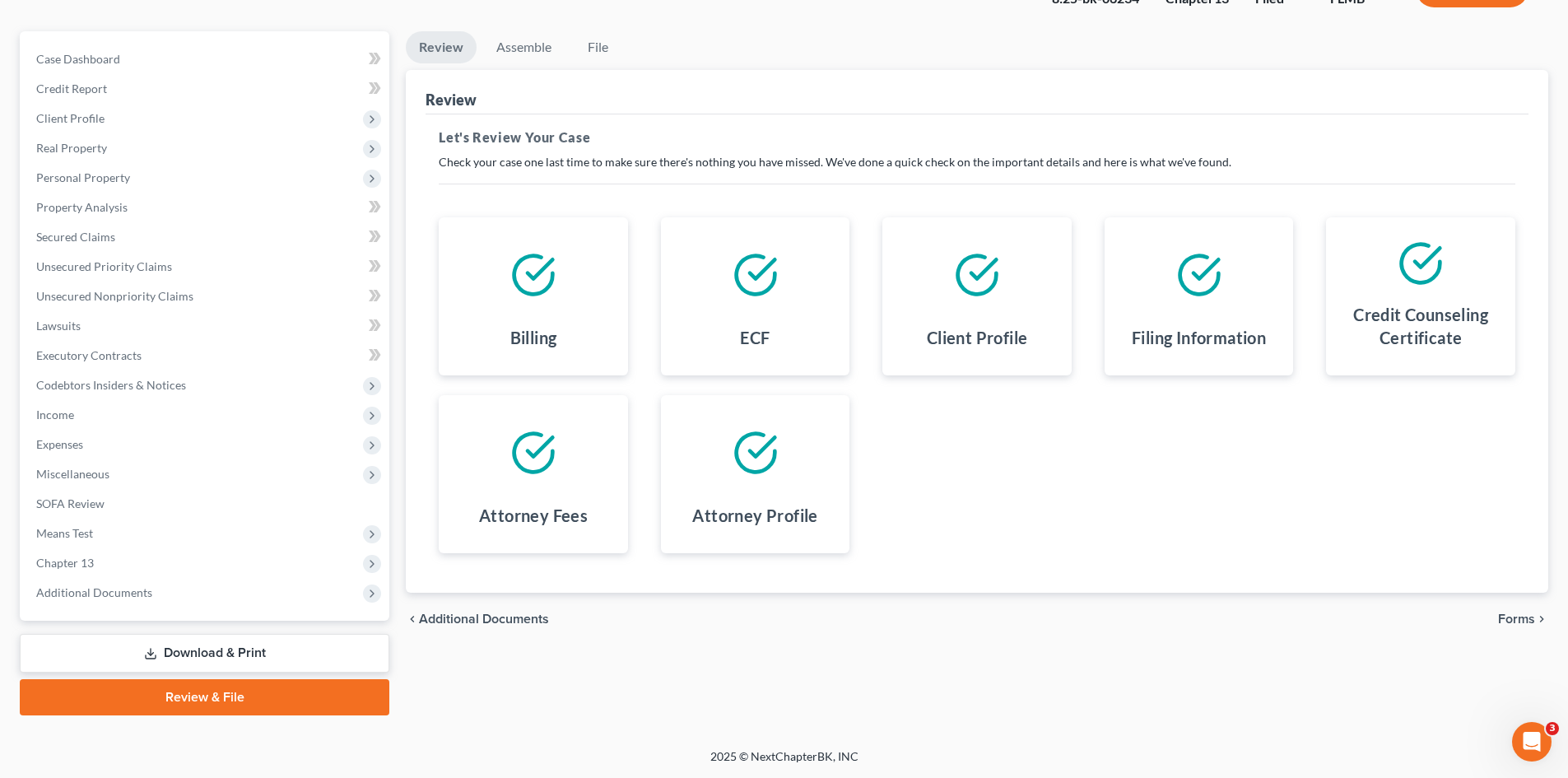
click at [1524, 612] on span "Forms" at bounding box center [1516, 618] width 37 height 13
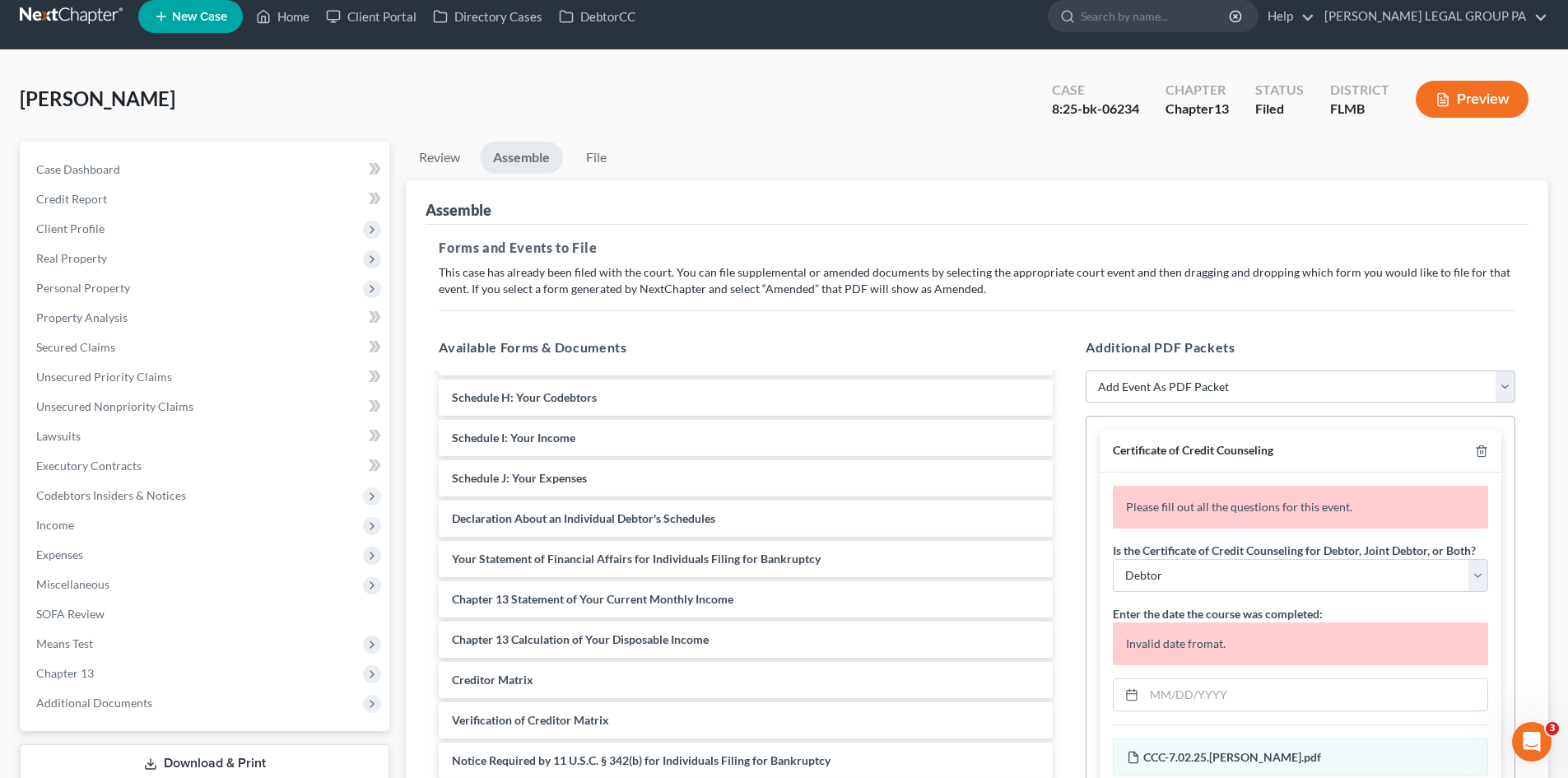
scroll to position [0, 0]
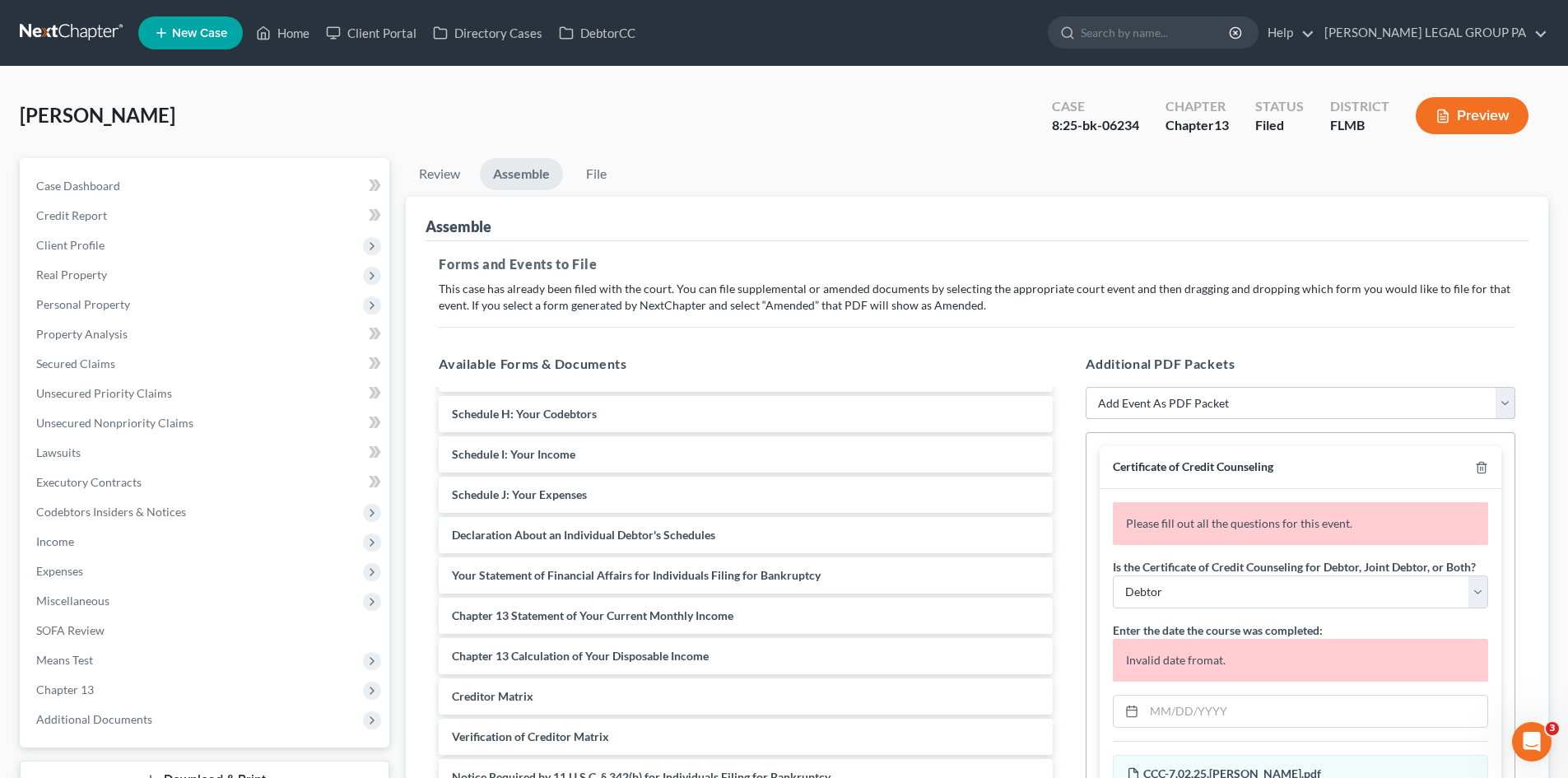
click at [1210, 414] on select "Add Event As PDF Packet Amended Chapter 13 Plan Amended Creditor Matrix (Fee)- …" at bounding box center [1300, 402] width 429 height 33
select select "2"
click at [1086, 386] on select "Add Event As PDF Packet Amended Chapter 13 Plan Amended Creditor Matrix (Fee)- …" at bounding box center [1300, 402] width 429 height 33
select select
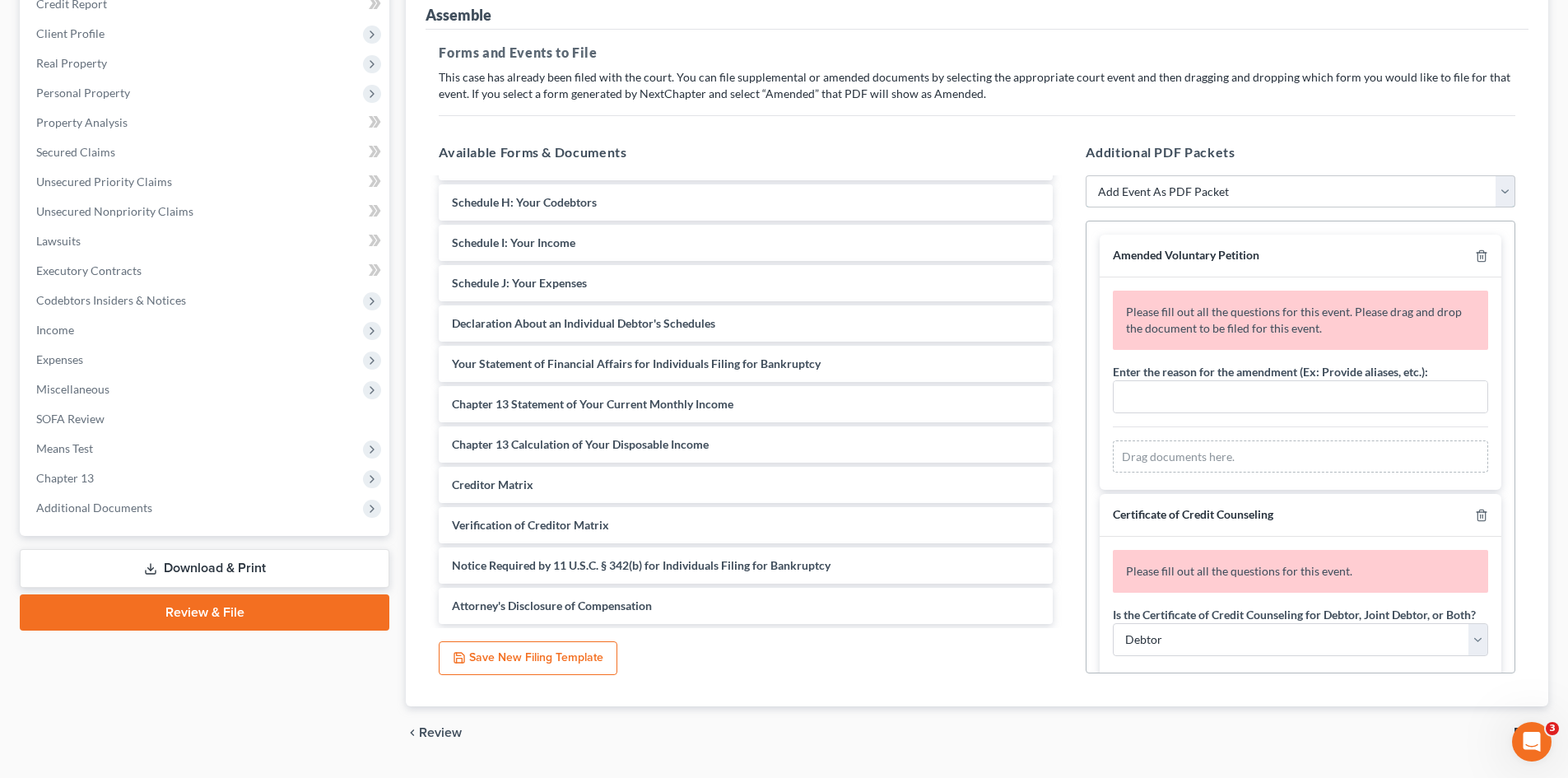
scroll to position [246, 0]
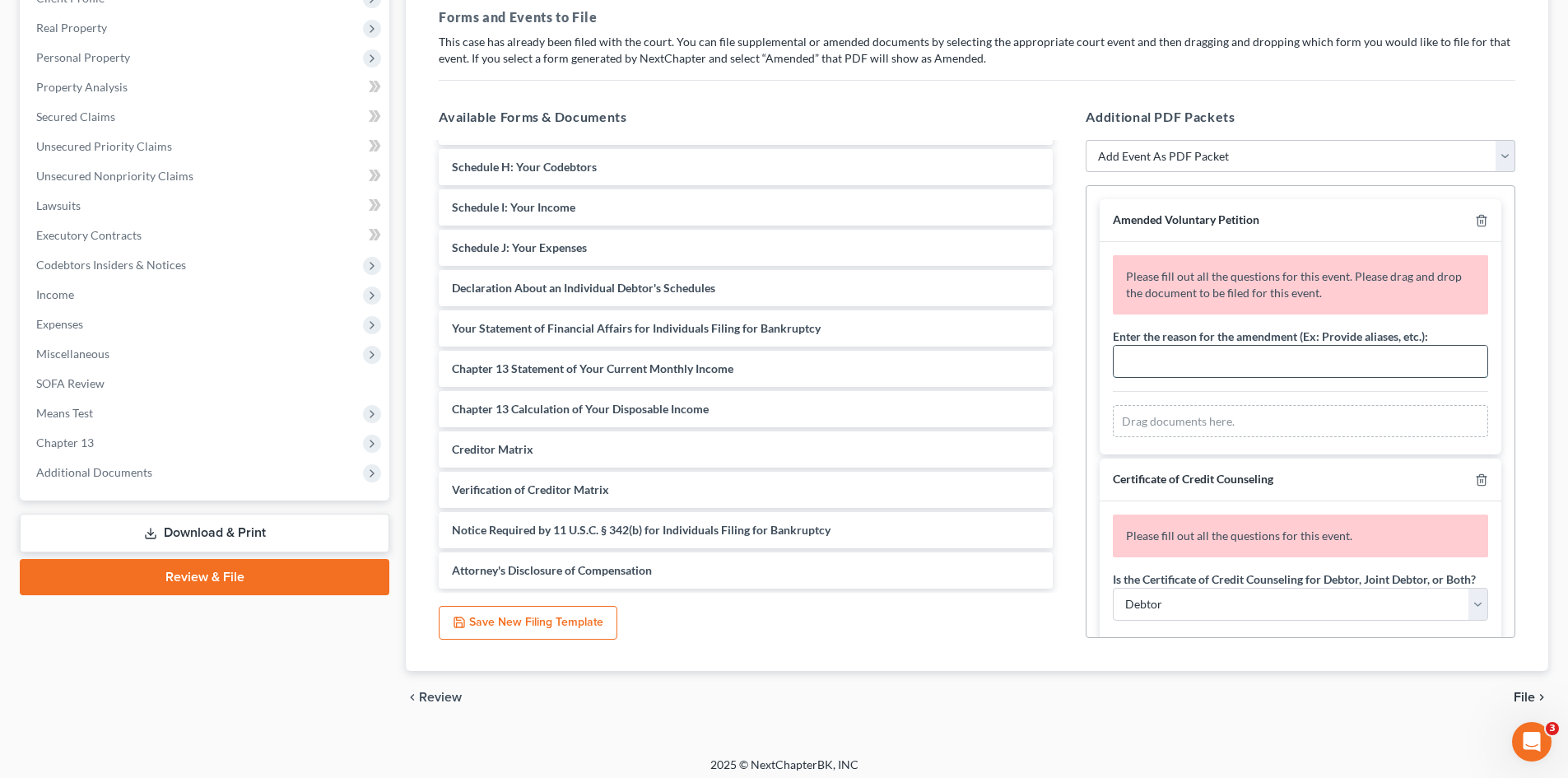
click at [1206, 376] on input "text" at bounding box center [1300, 361] width 374 height 31
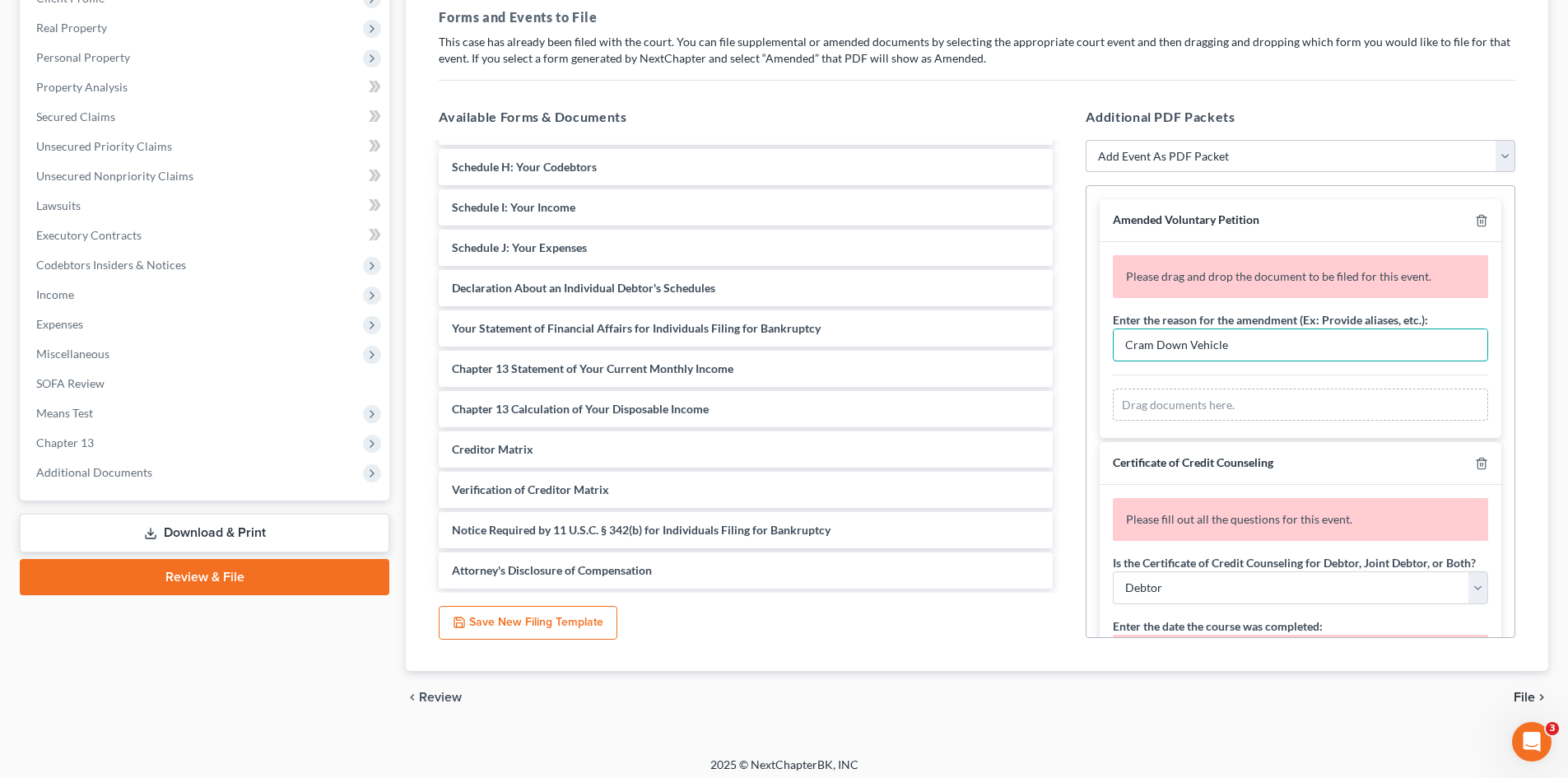
type input "Cram Down Vehicle"
click at [1321, 682] on div "chevron_left Review File chevron_right" at bounding box center [977, 696] width 1142 height 53
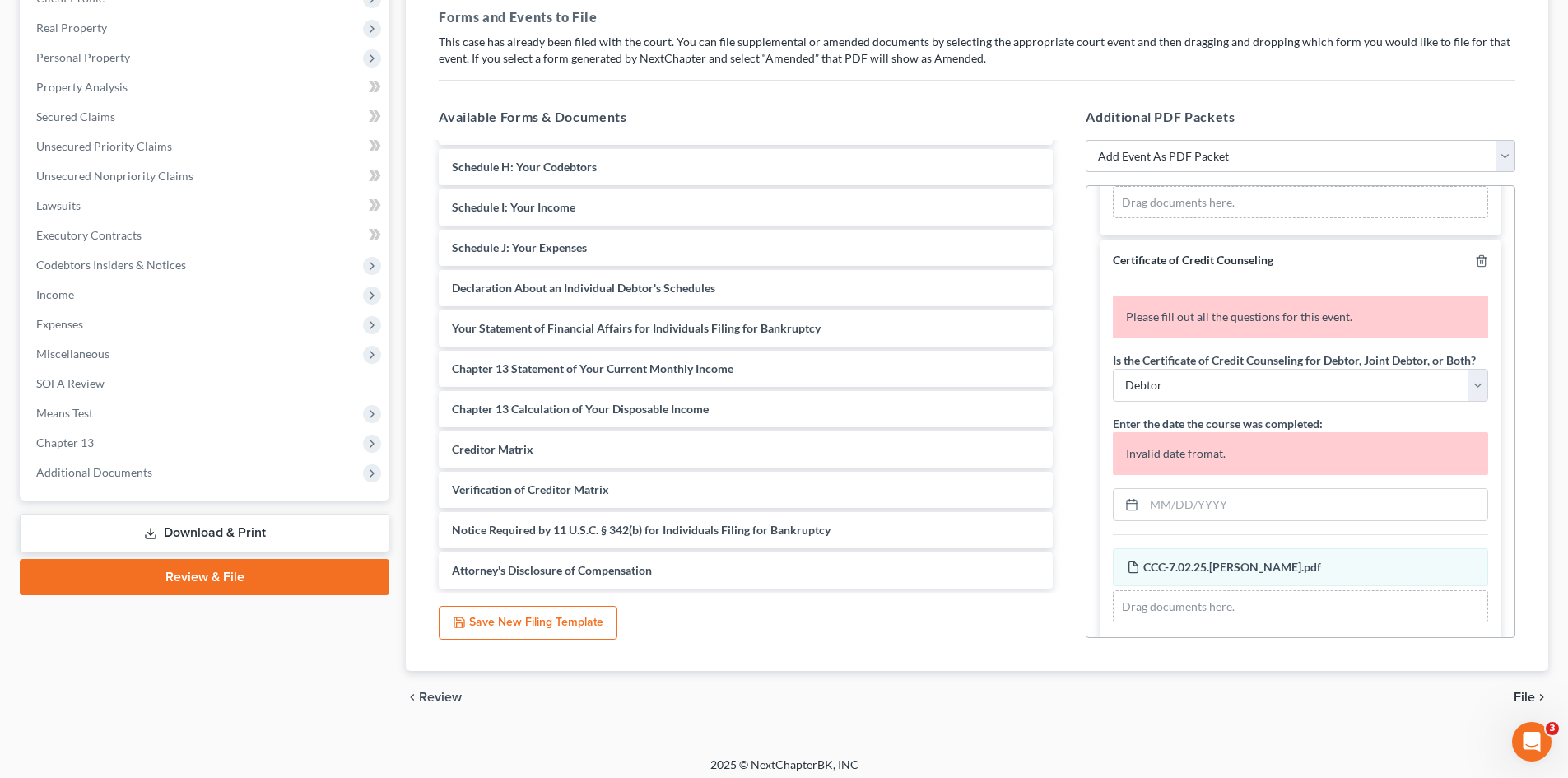
scroll to position [236, 0]
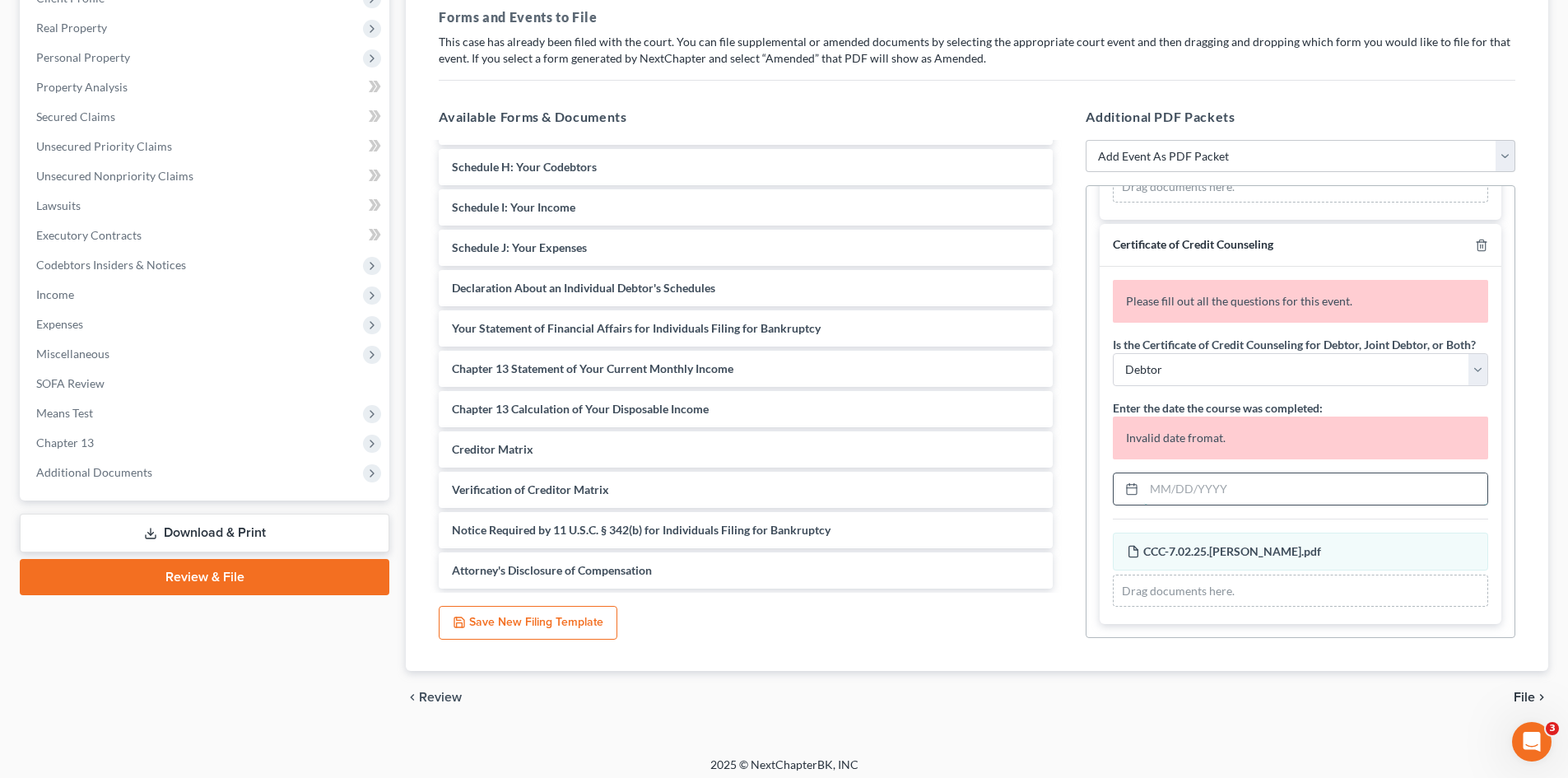
click at [1350, 503] on input "text" at bounding box center [1315, 488] width 343 height 31
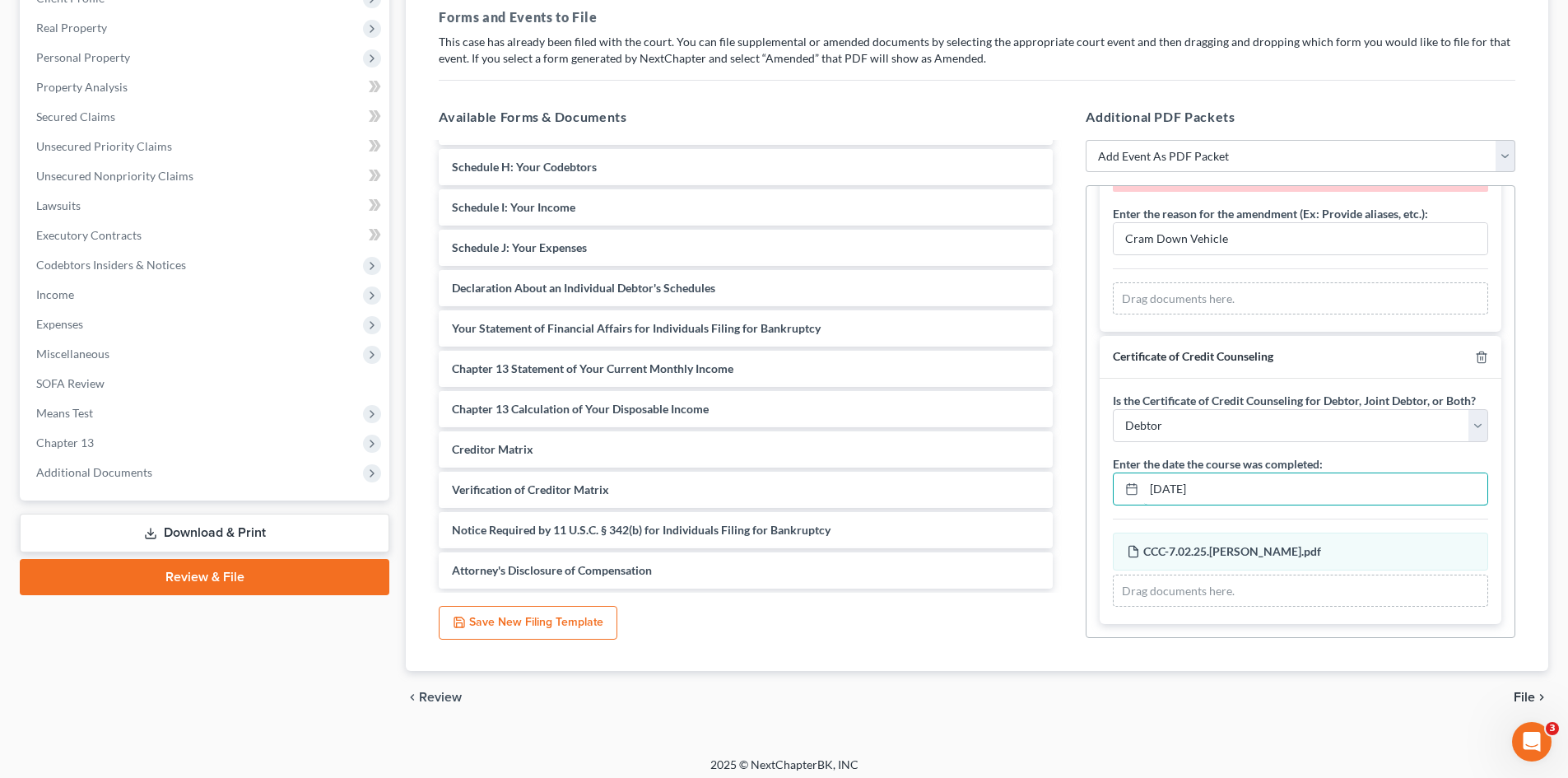
scroll to position [124, 0]
type input "07/02/2025"
click at [1053, 733] on div "Petition Navigation Case Dashboard Payments Invoices Payments Payments Credit R…" at bounding box center [784, 324] width 1529 height 826
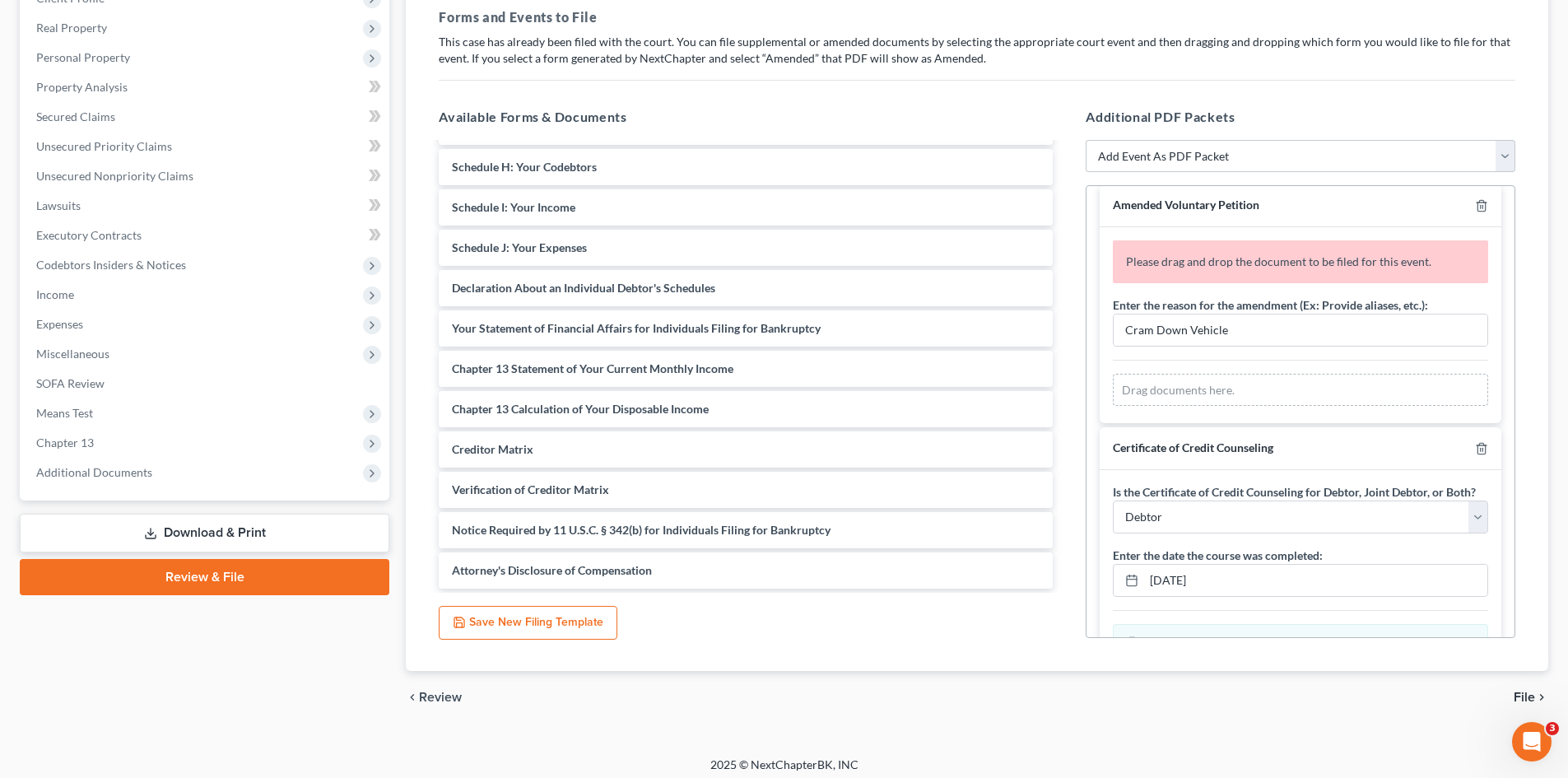
scroll to position [0, 0]
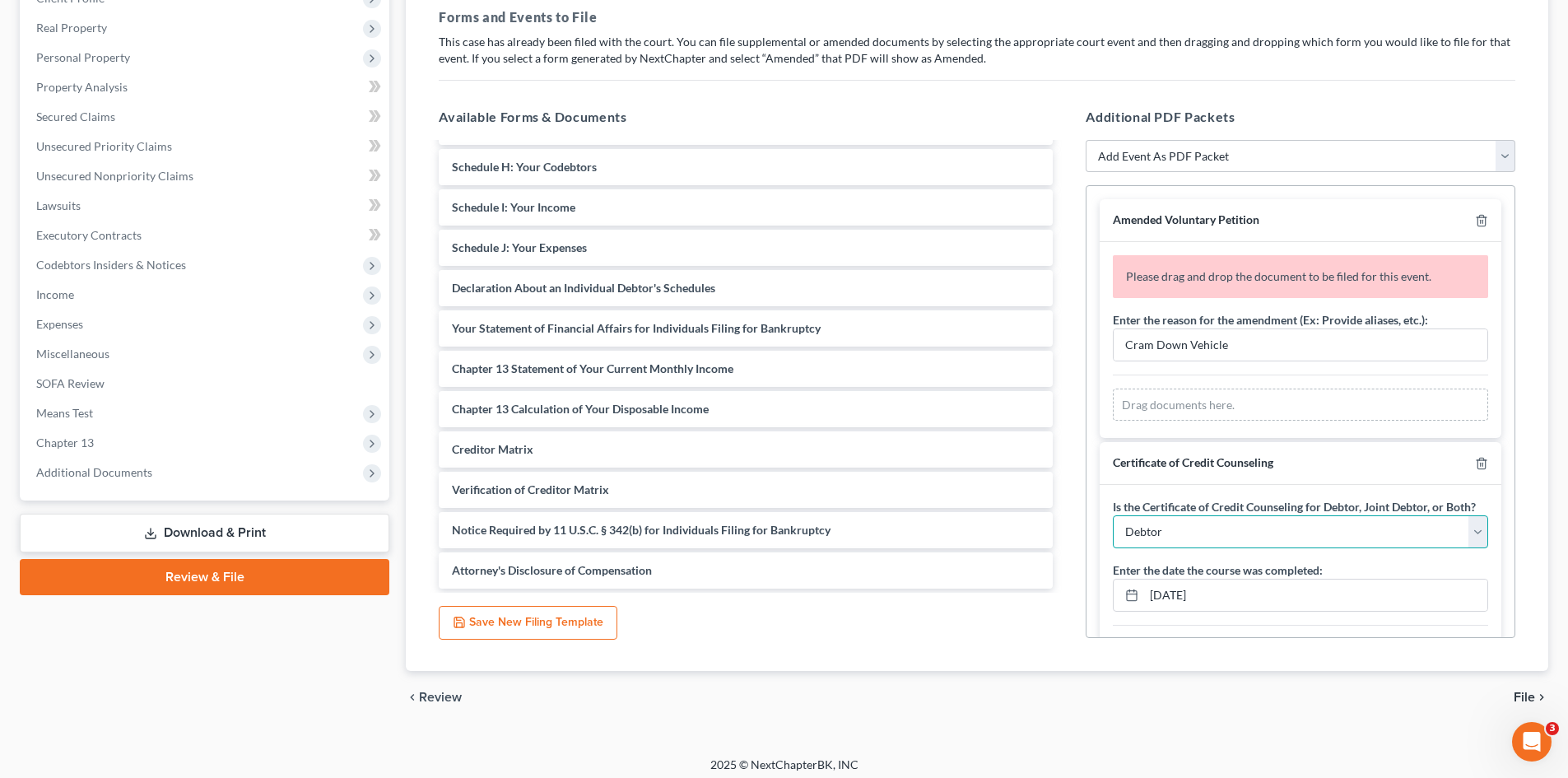
click at [1245, 548] on select "Debtor Joint Debtor Debtor and Joint Debtor" at bounding box center [1300, 532] width 376 height 33
click at [1113, 532] on select "Debtor Joint Debtor Debtor and Joint Debtor" at bounding box center [1300, 532] width 376 height 33
click at [1215, 548] on select "Debtor Joint Debtor Debtor and Joint Debtor" at bounding box center [1300, 532] width 376 height 33
select select "0"
click at [1113, 532] on select "Debtor Joint Debtor Debtor and Joint Debtor" at bounding box center [1300, 532] width 376 height 33
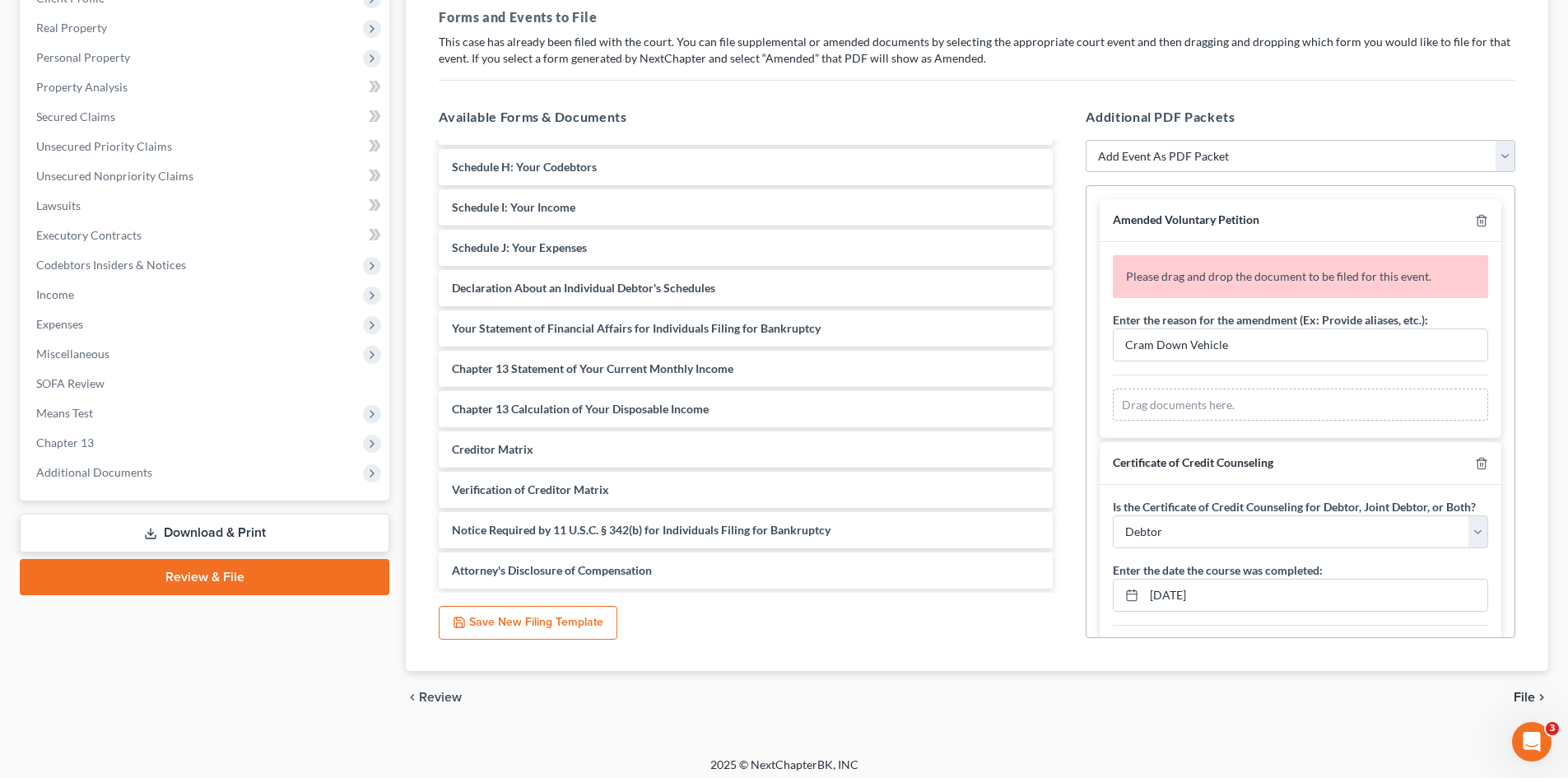
click at [1215, 666] on div "Forms and Events to File Select which forms you want to file merged with the pe…" at bounding box center [977, 333] width 1103 height 678
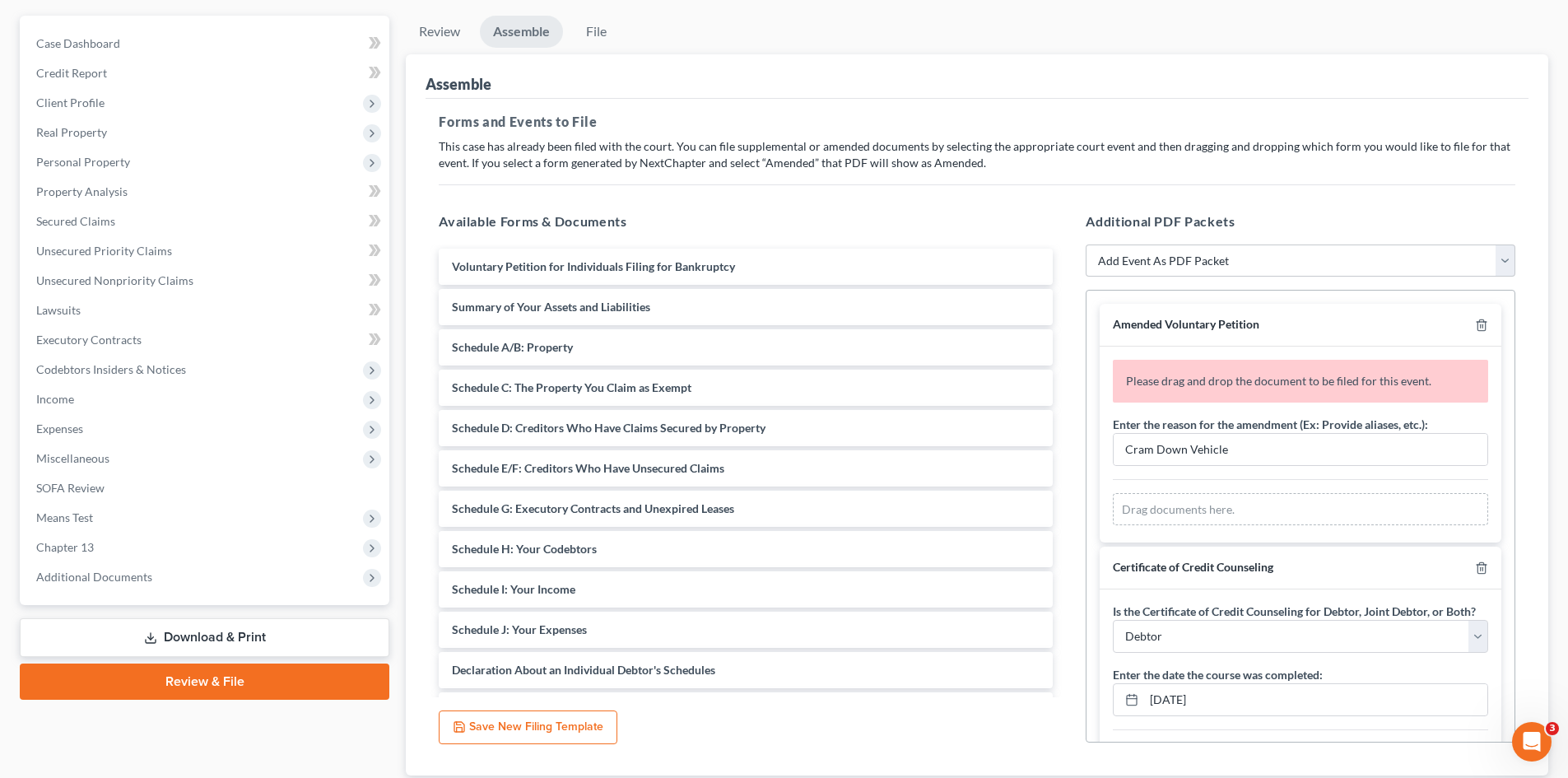
scroll to position [165, 0]
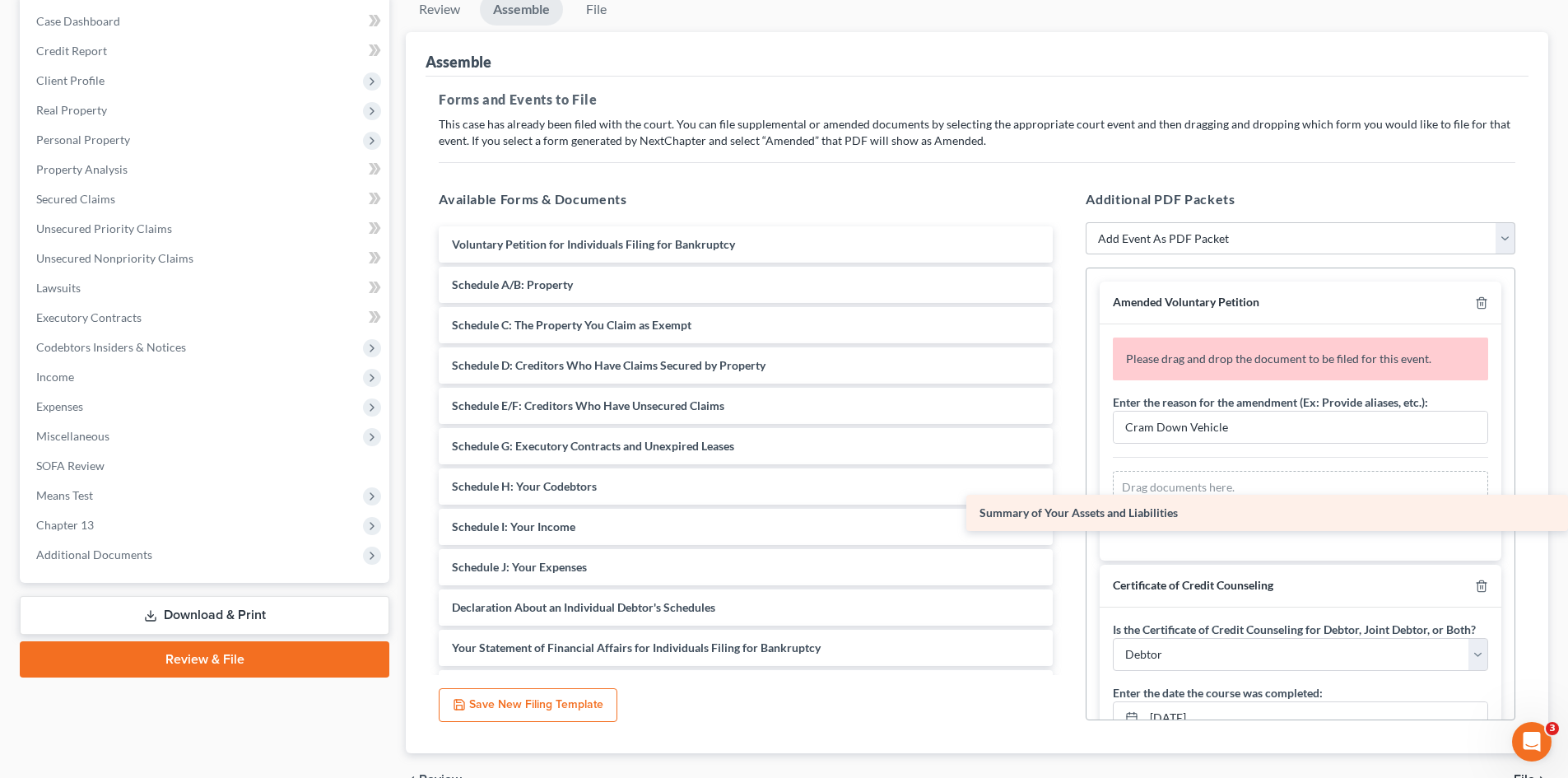
drag, startPoint x: 593, startPoint y: 289, endPoint x: 1174, endPoint y: 511, distance: 622.0
click at [1066, 512] on div "Summary of Your Assets and Liabilities Voluntary Petition for Individuals Filin…" at bounding box center [746, 566] width 640 height 681
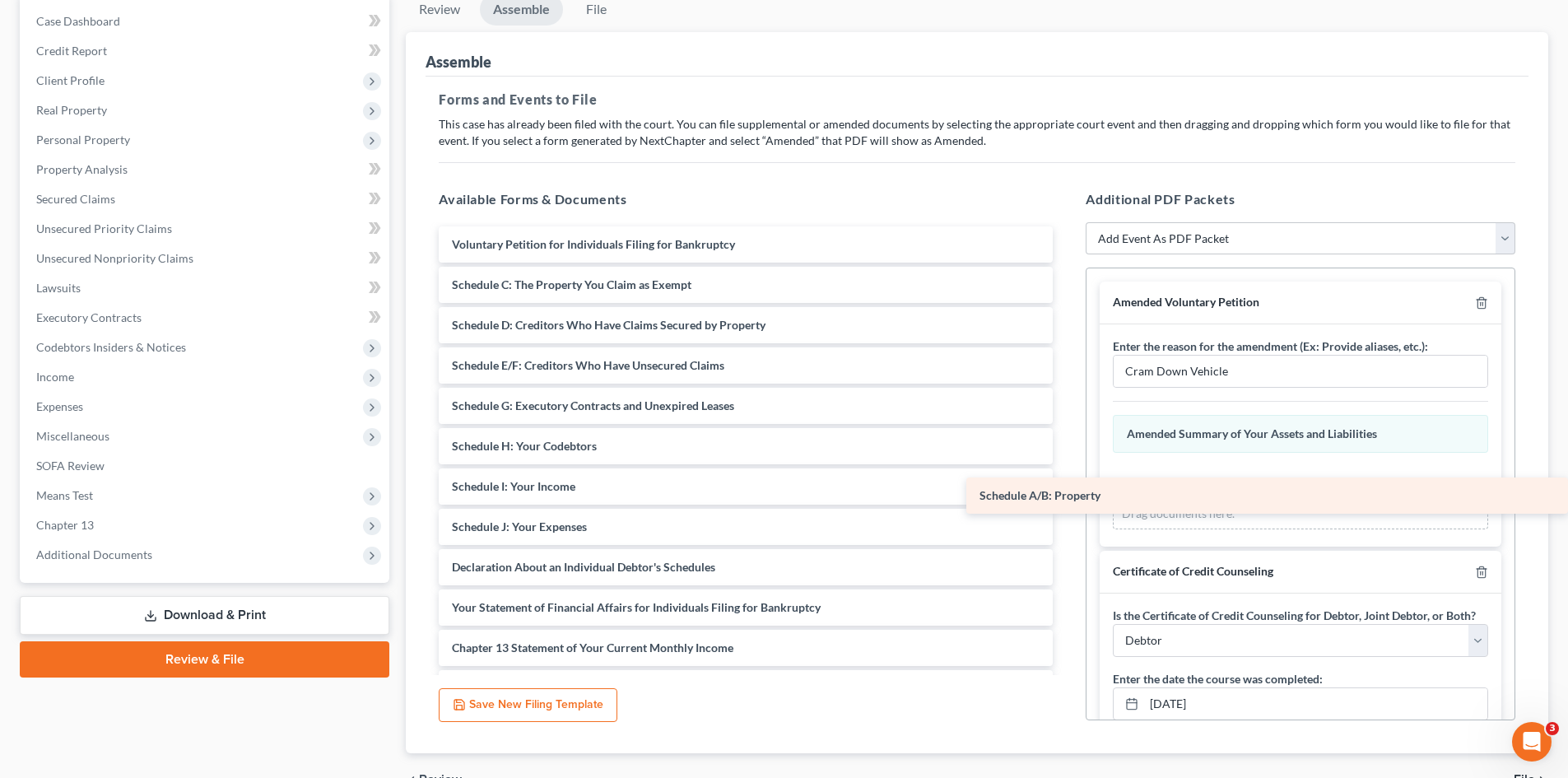
drag, startPoint x: 550, startPoint y: 283, endPoint x: 1191, endPoint y: 476, distance: 669.4
click at [1066, 493] on div "Schedule A/B: Property Voluntary Petition for Individuals Filing for Bankruptcy…" at bounding box center [746, 546] width 640 height 641
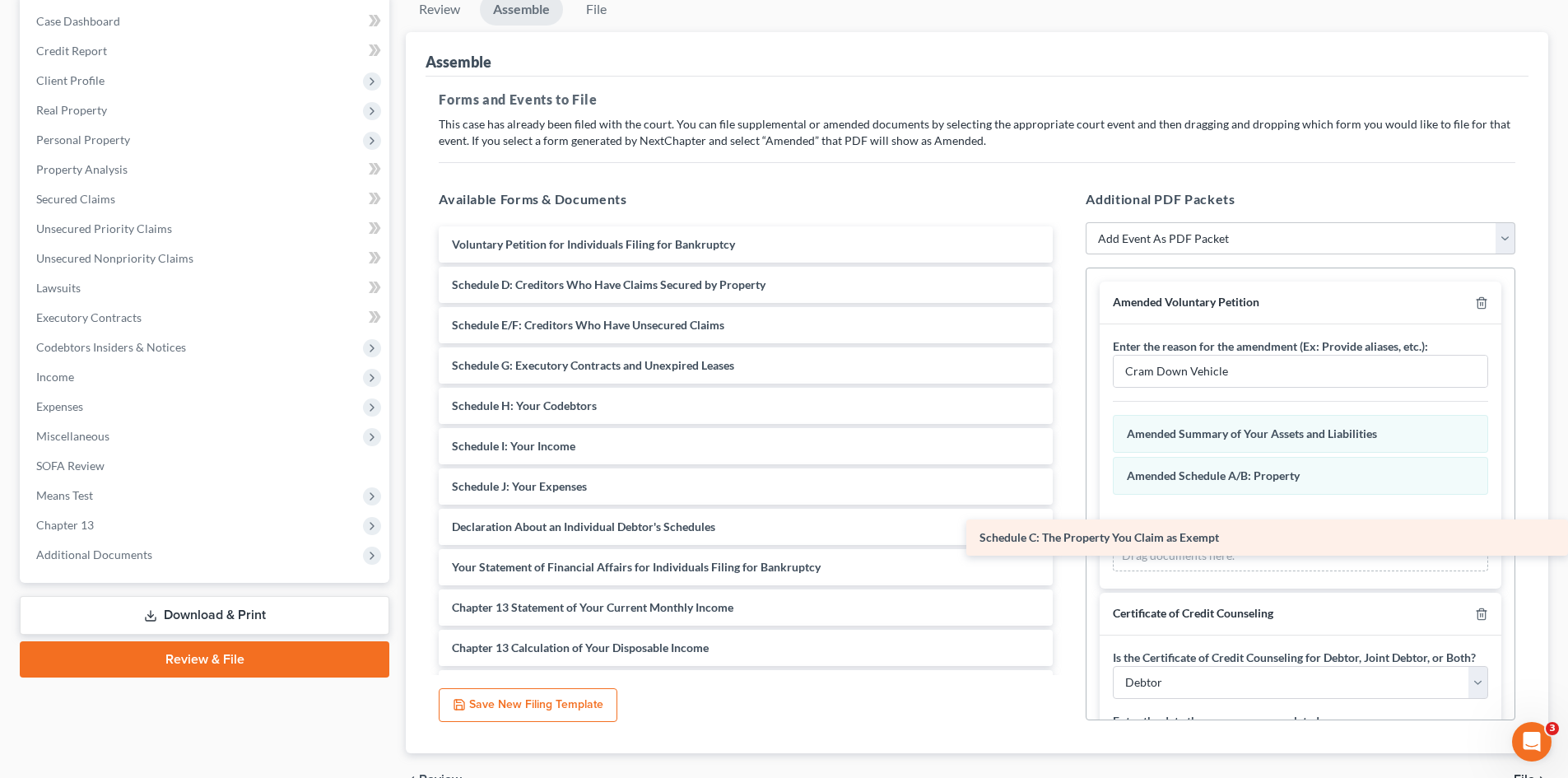
drag, startPoint x: 524, startPoint y: 290, endPoint x: 1182, endPoint y: 538, distance: 703.2
click at [1066, 542] on div "Schedule C: The Property You Claim as Exempt Voluntary Petition for Individuals…" at bounding box center [746, 526] width 640 height 601
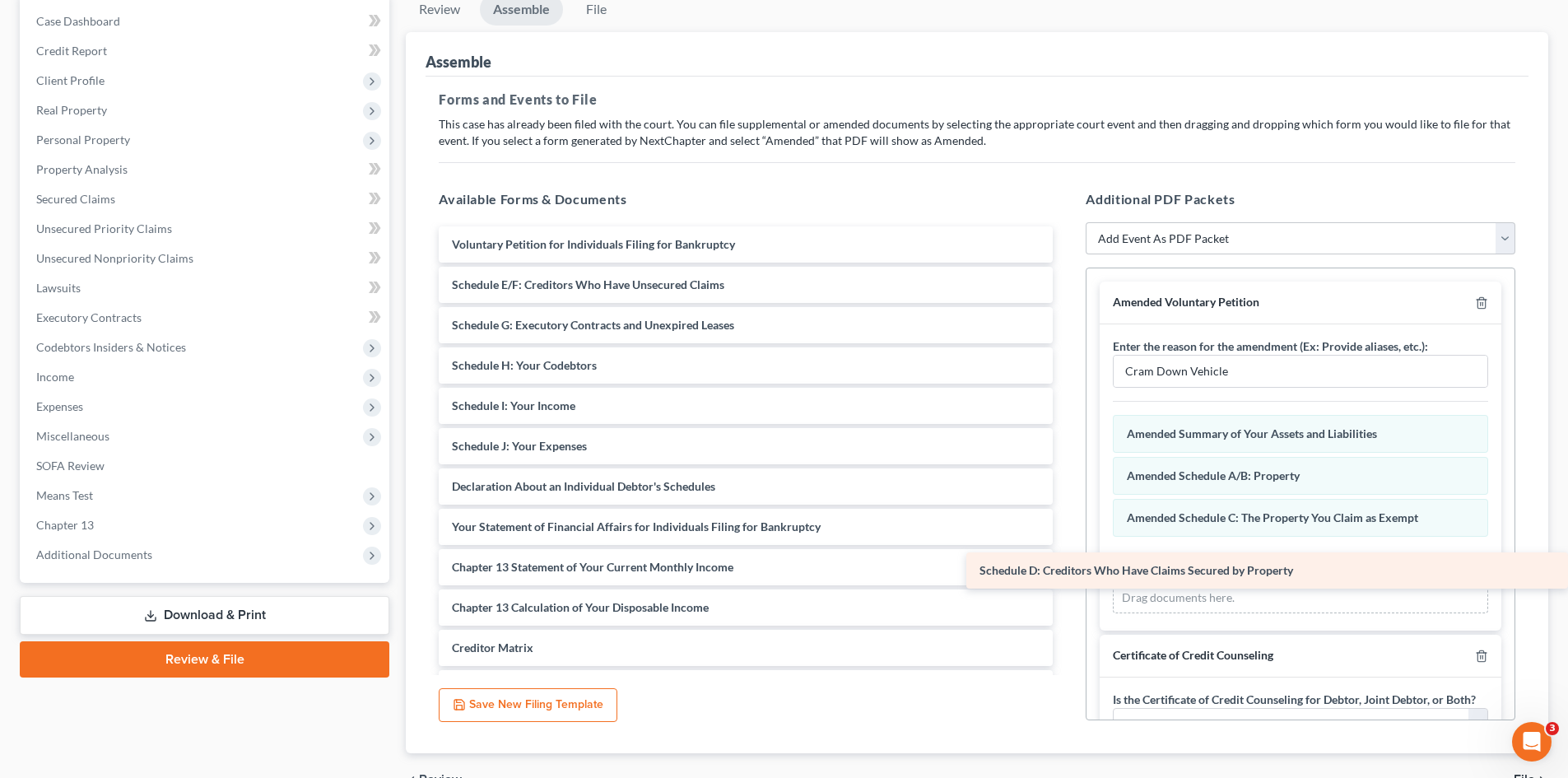
drag, startPoint x: 638, startPoint y: 290, endPoint x: 1228, endPoint y: 566, distance: 651.4
click at [1066, 572] on div "Schedule D: Creditors Who Have Claims Secured by Property Voluntary Petition fo…" at bounding box center [746, 506] width 640 height 560
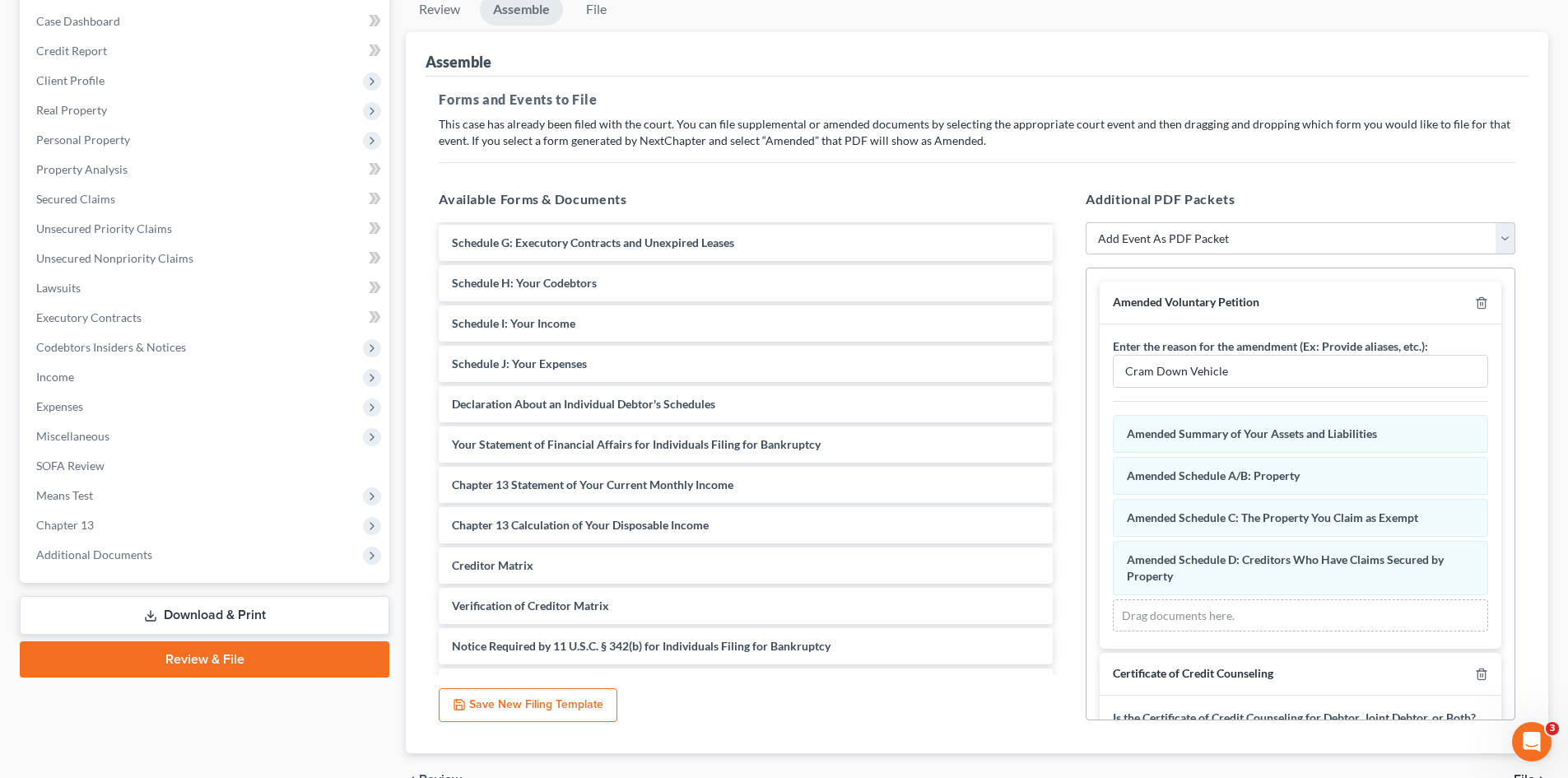
scroll to position [75, 0]
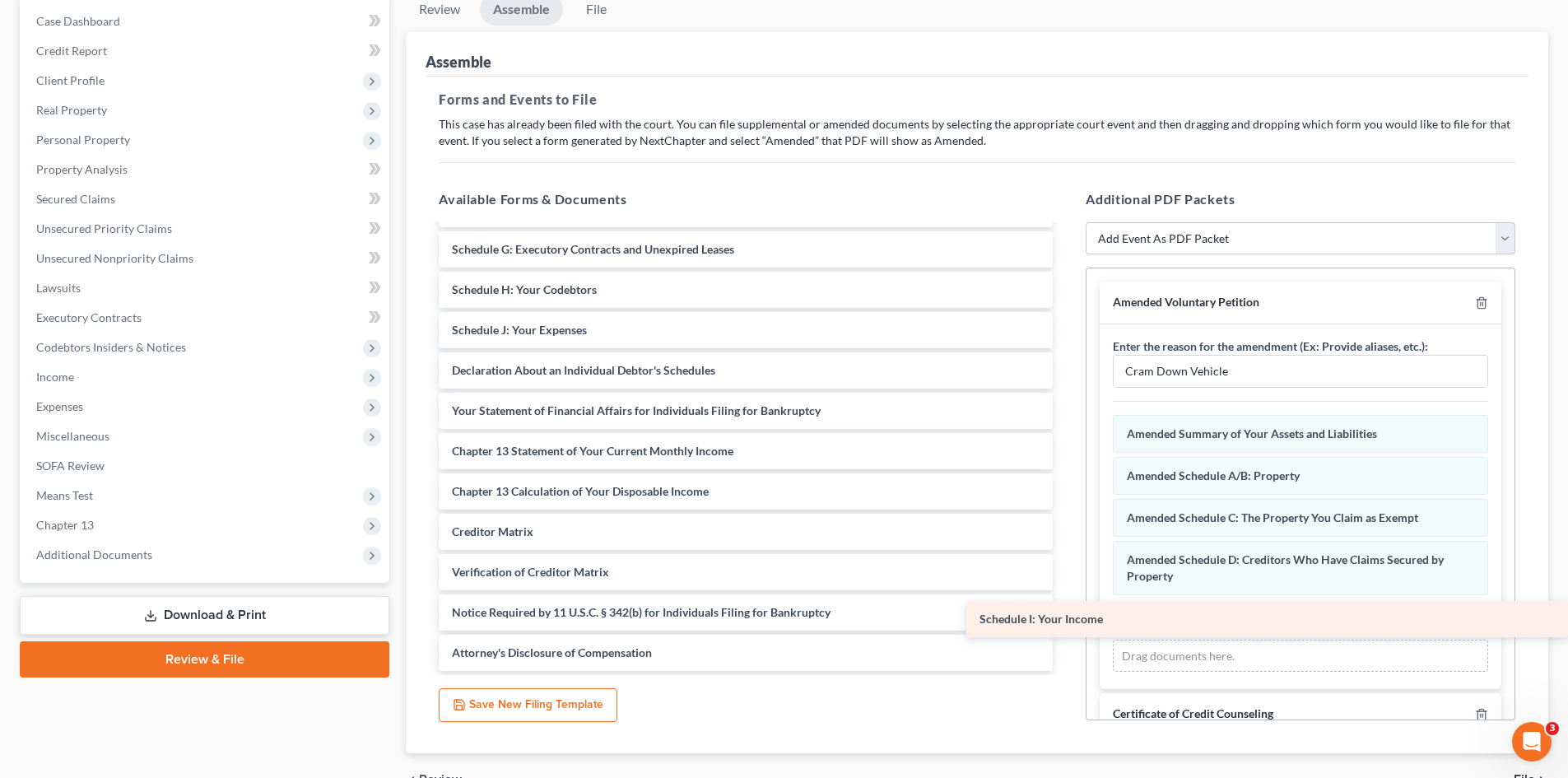
drag, startPoint x: 619, startPoint y: 331, endPoint x: 1277, endPoint y: 627, distance: 721.5
click at [1066, 627] on div "Schedule I: Your Income Voluntary Petition for Individuals Filing for Bankruptc…" at bounding box center [746, 411] width 640 height 520
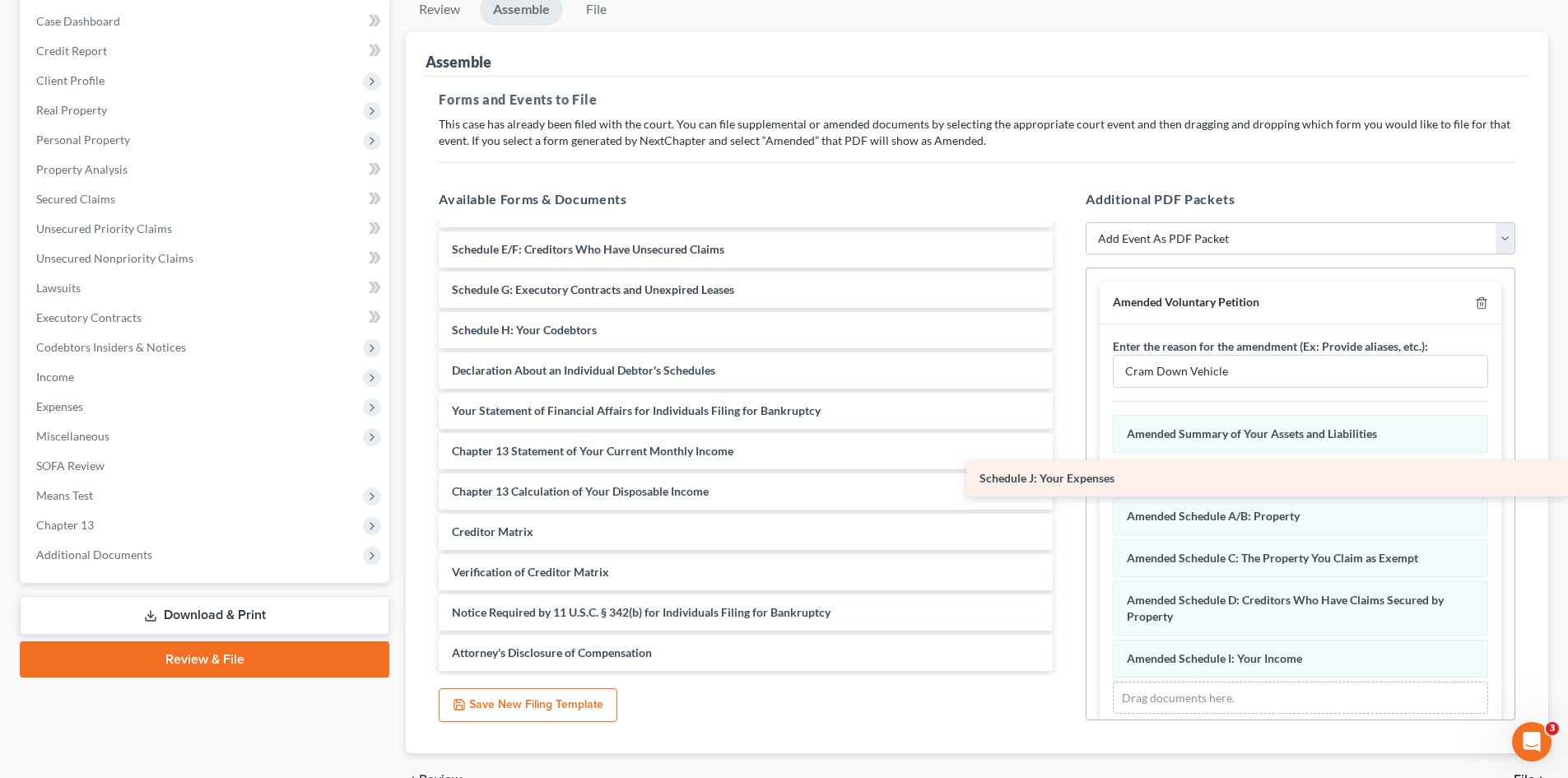
scroll to position [35, 0]
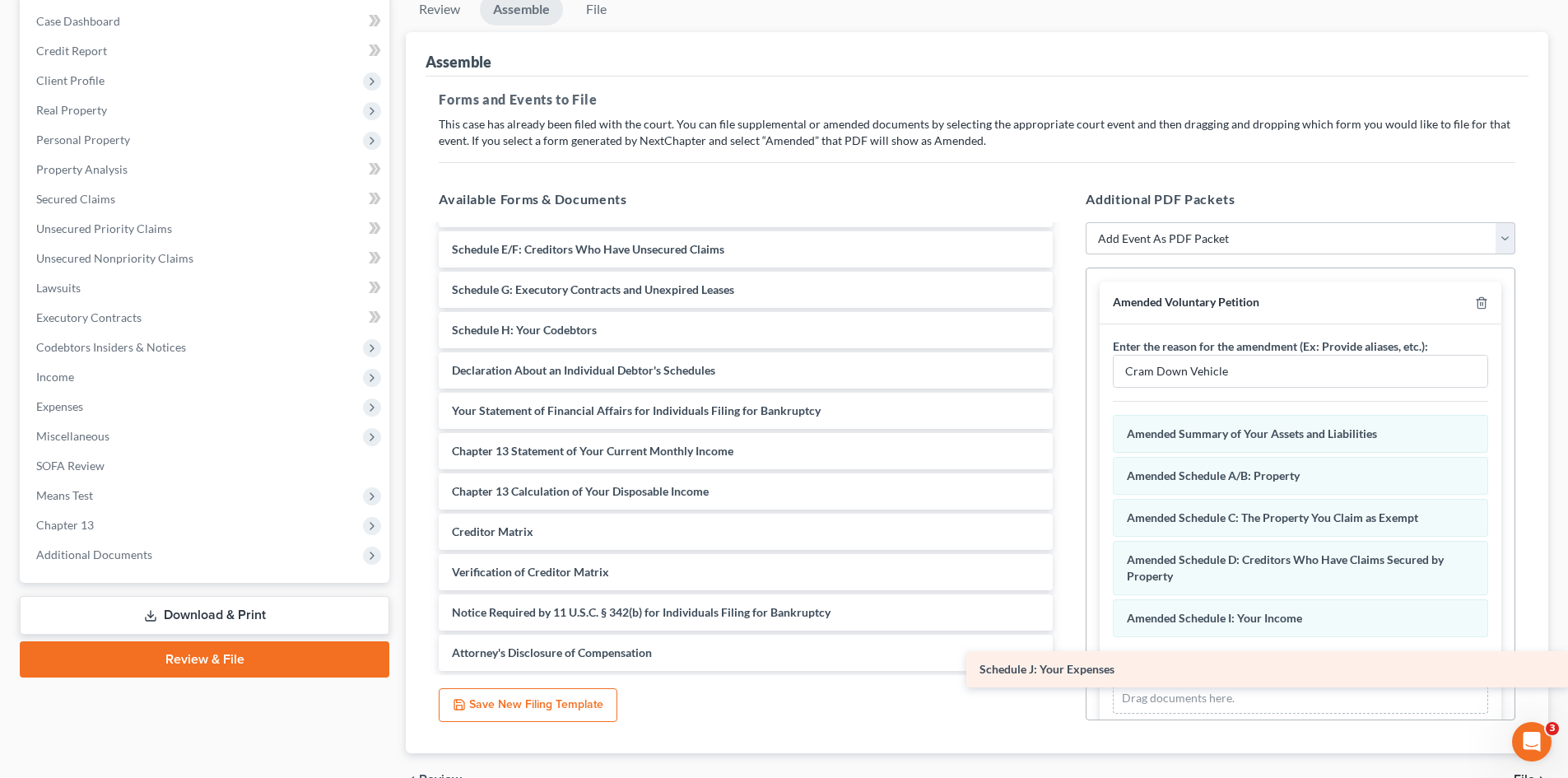
drag, startPoint x: 574, startPoint y: 320, endPoint x: 1286, endPoint y: 651, distance: 785.2
click at [1066, 658] on div "Schedule J: Your Expenses Voluntary Petition for Individuals Filing for Bankrup…" at bounding box center [746, 430] width 640 height 480
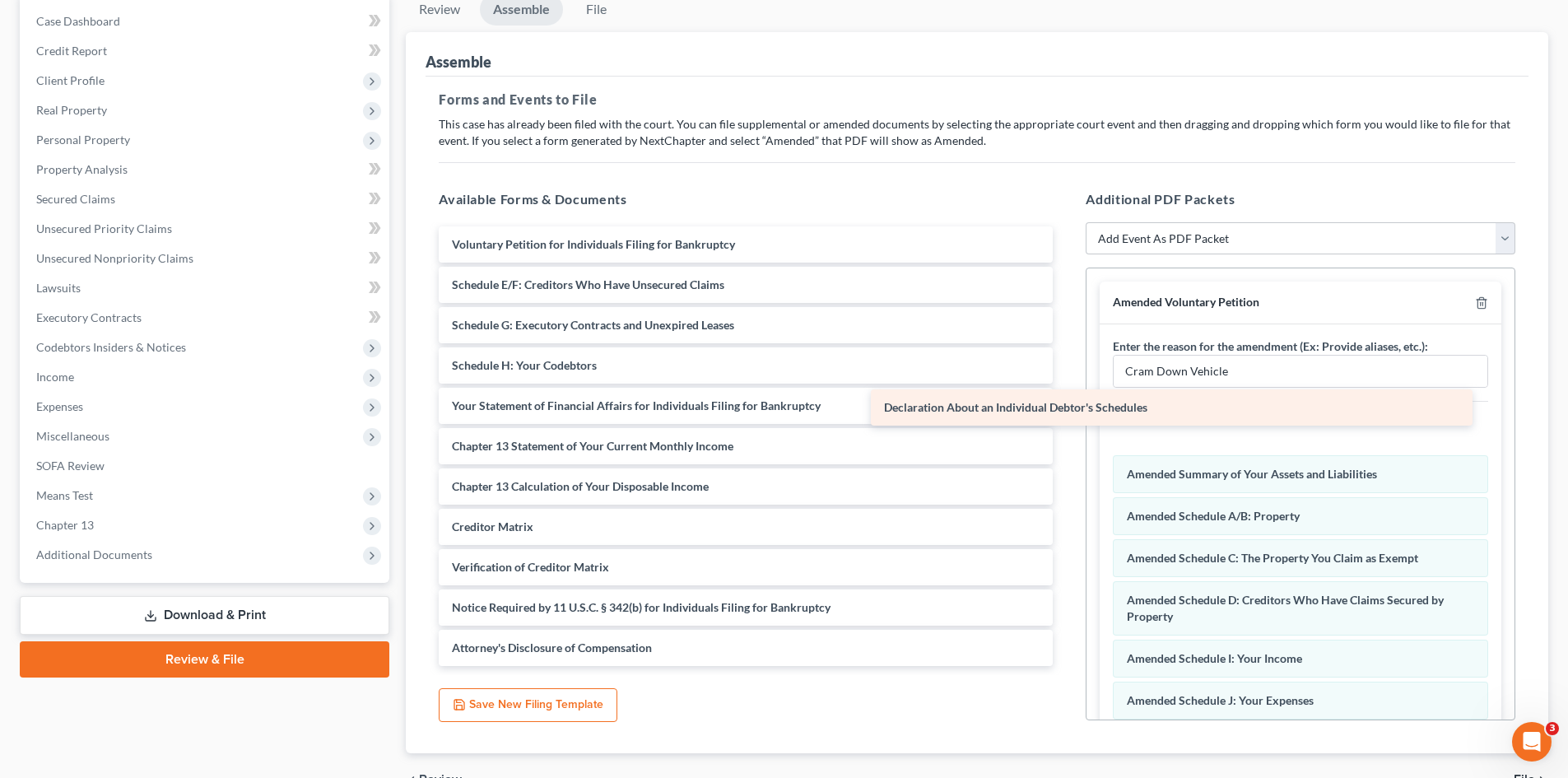
scroll to position [0, 0]
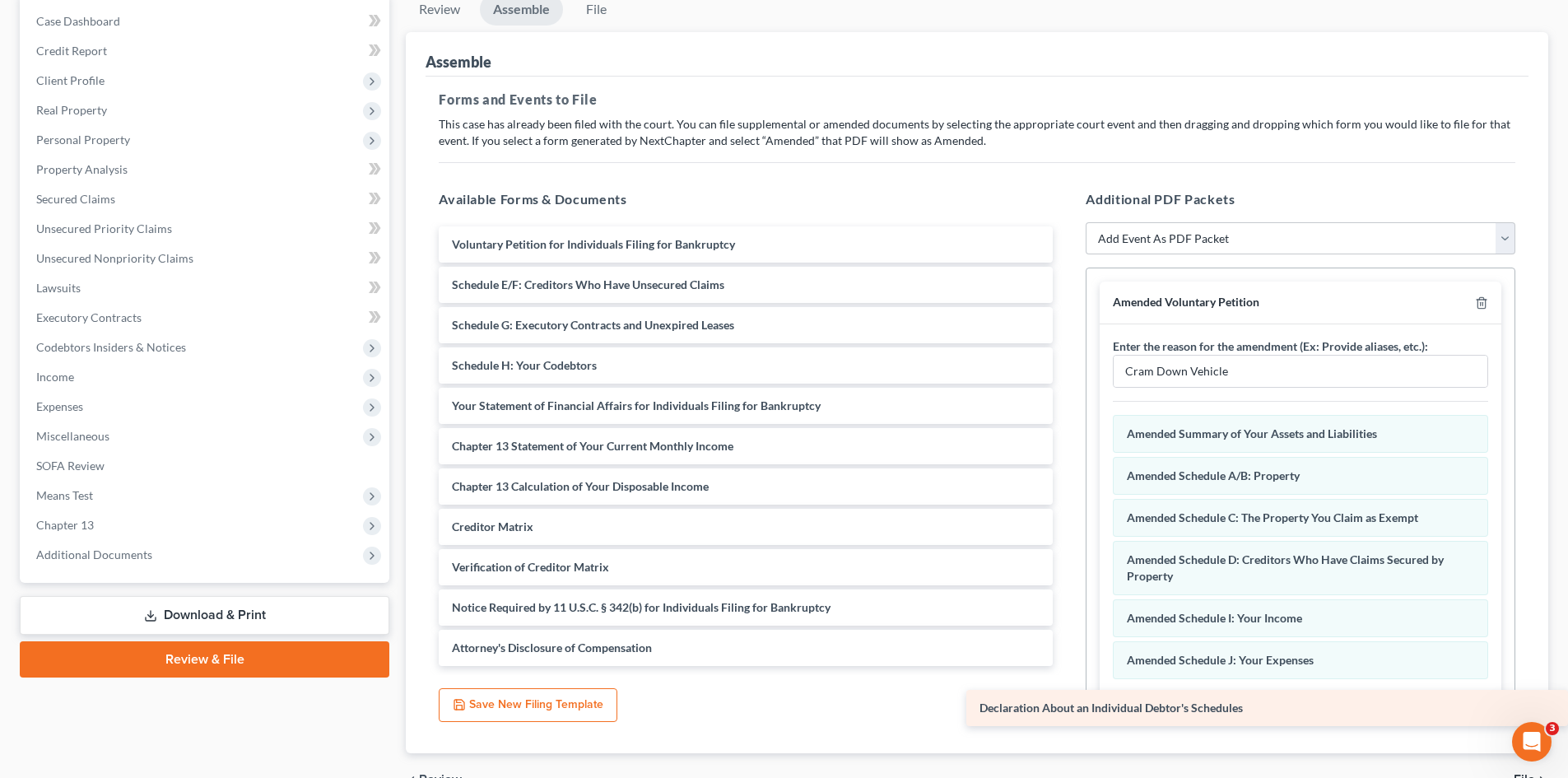
drag, startPoint x: 633, startPoint y: 364, endPoint x: 1287, endPoint y: 698, distance: 734.4
click at [1066, 666] on div "Declaration About an Individual Debtor's Schedules Voluntary Petition for Indiv…" at bounding box center [746, 445] width 640 height 439
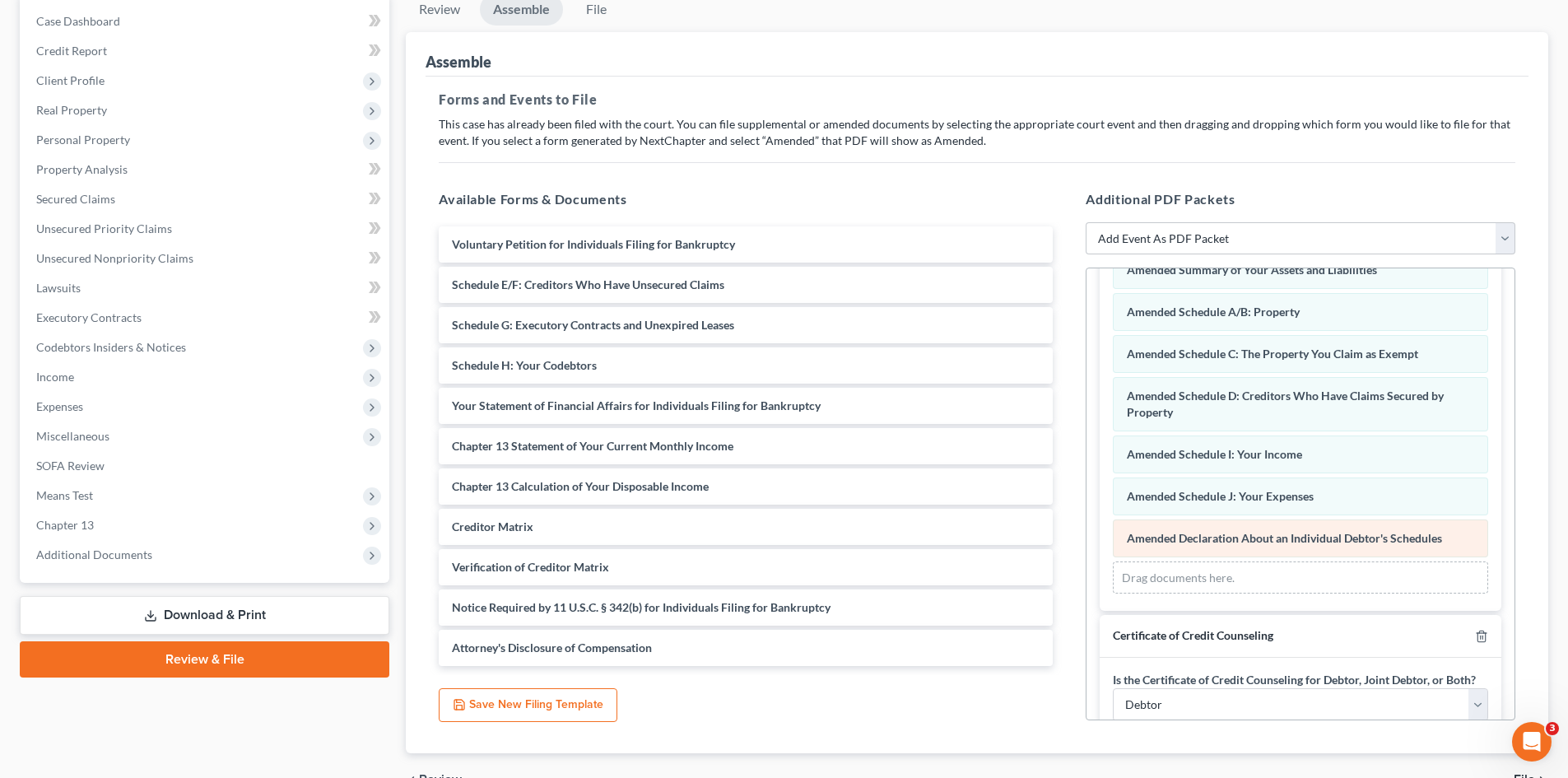
scroll to position [165, 0]
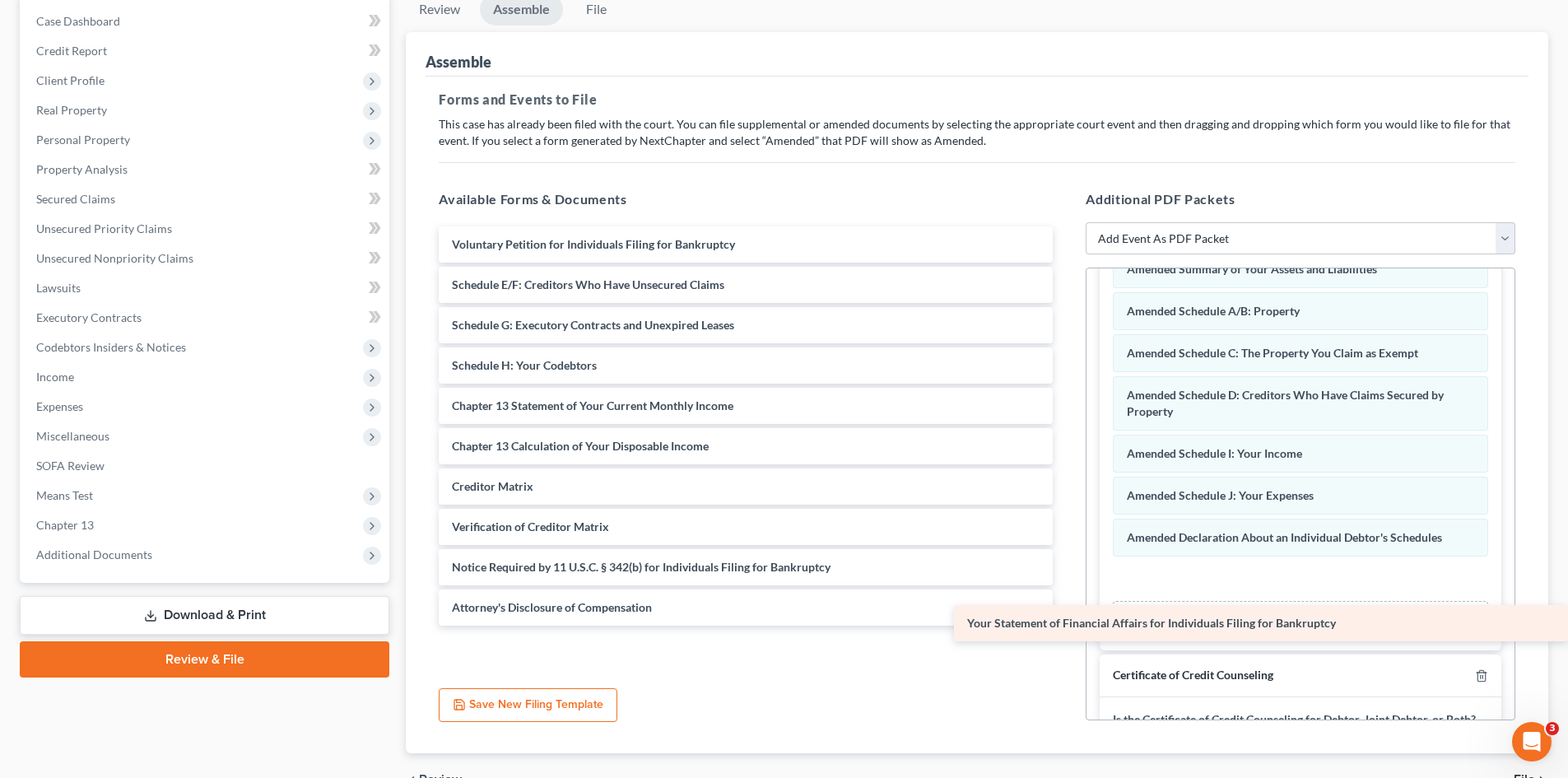
drag, startPoint x: 575, startPoint y: 402, endPoint x: 1202, endPoint y: 612, distance: 661.2
click at [1066, 614] on div "Your Statement of Financial Affairs for Individuals Filing for Bankruptcy Volun…" at bounding box center [746, 425] width 640 height 399
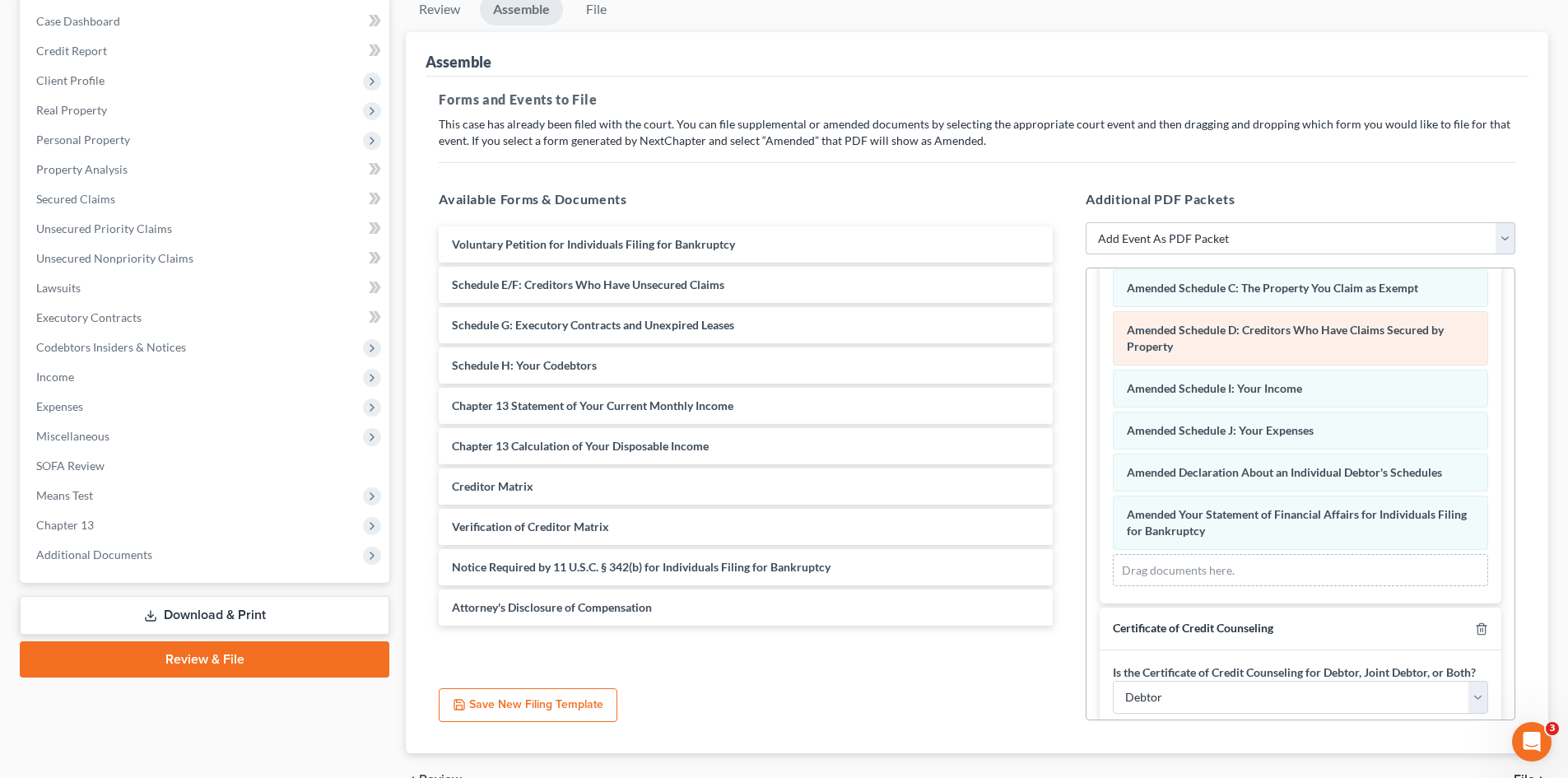
scroll to position [246, 0]
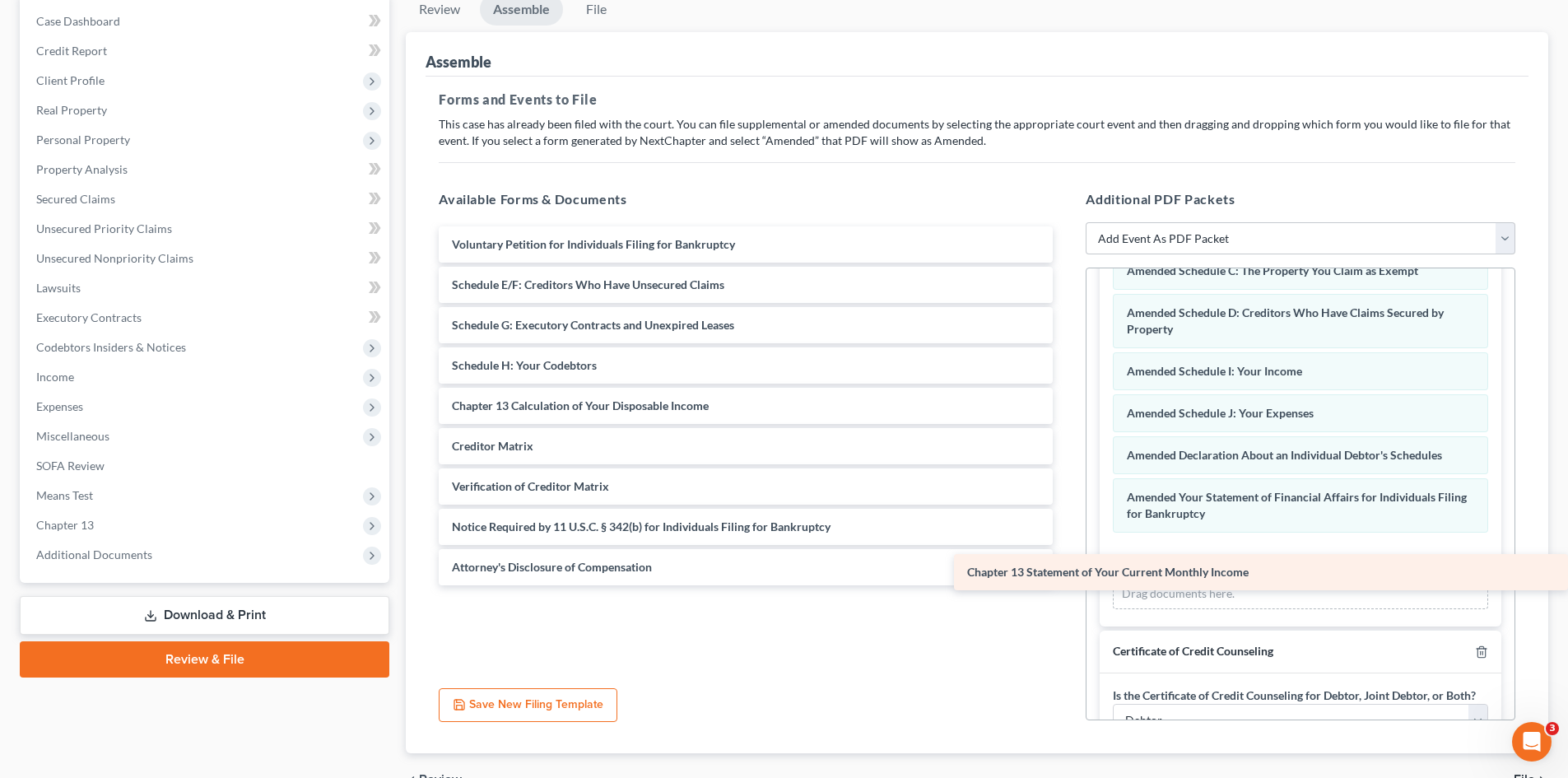
drag, startPoint x: 692, startPoint y: 411, endPoint x: 1304, endPoint y: 575, distance: 633.6
click at [1066, 575] on div "Chapter 13 Statement of Your Current Monthly Income Voluntary Petition for Indi…" at bounding box center [746, 405] width 640 height 359
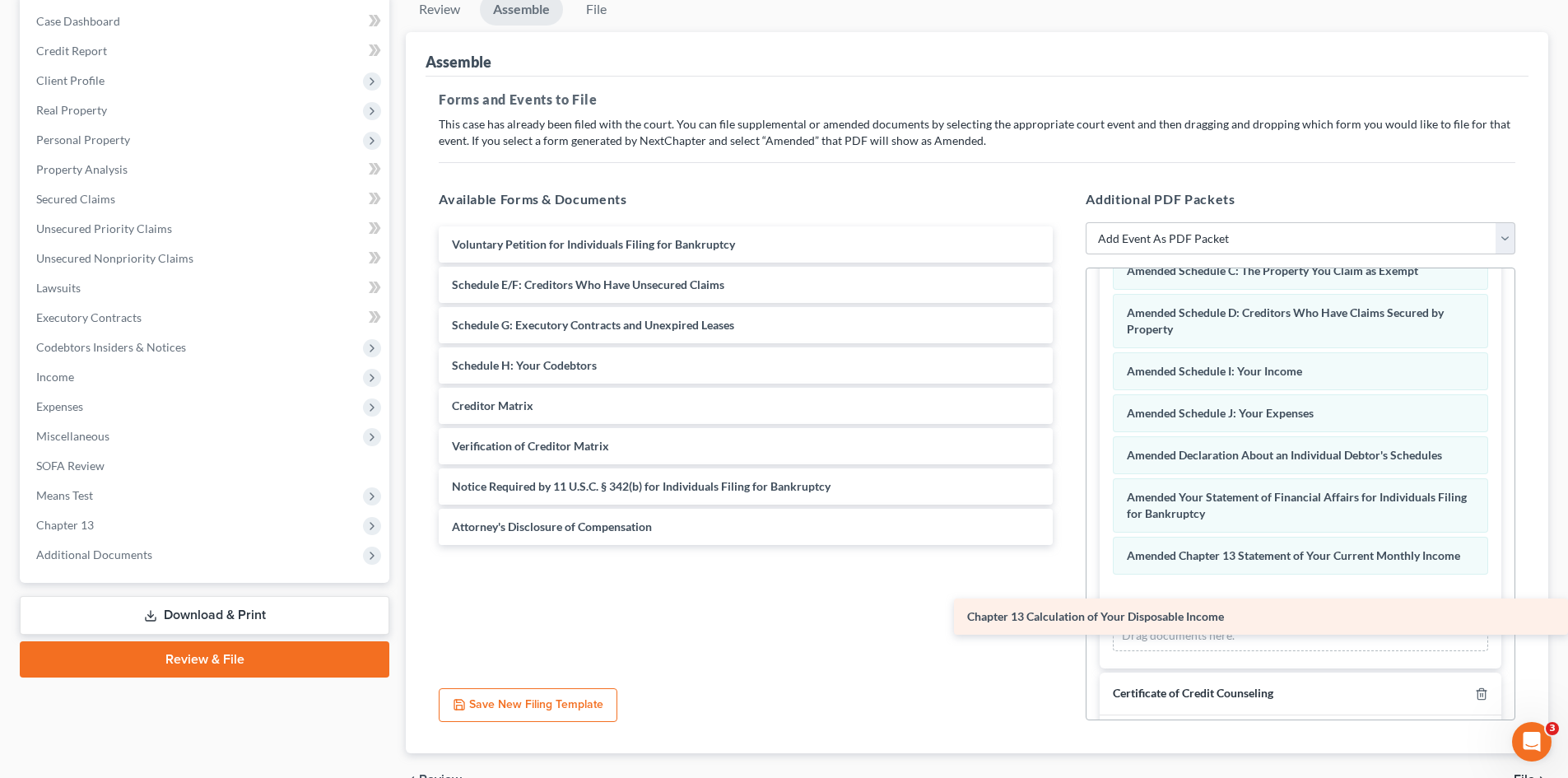
drag, startPoint x: 627, startPoint y: 402, endPoint x: 1288, endPoint y: 611, distance: 693.3
click at [1066, 545] on div "Chapter 13 Calculation of Your Disposable Income Voluntary Petition for Individ…" at bounding box center [746, 385] width 640 height 318
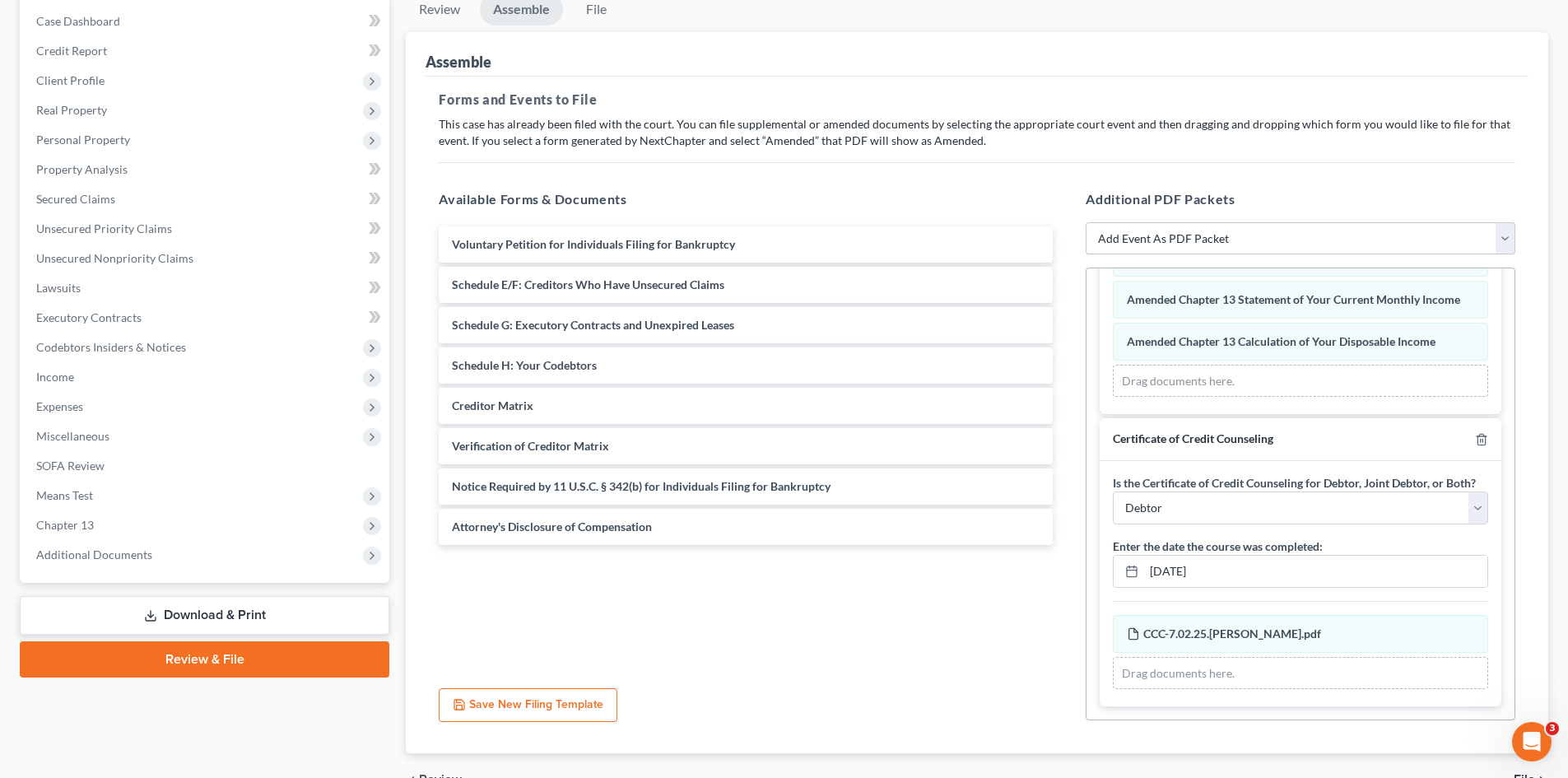
scroll to position [61, 0]
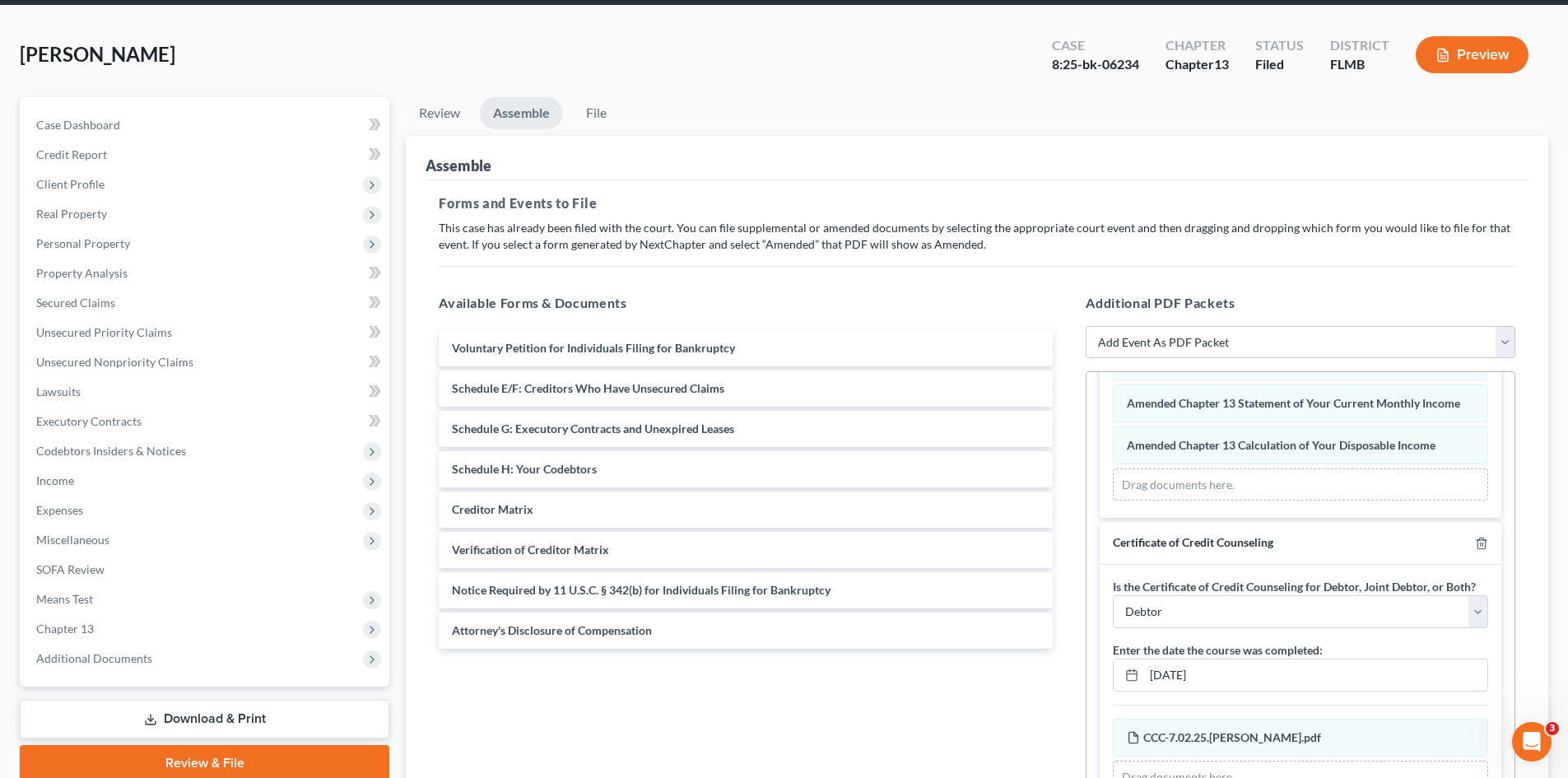
drag, startPoint x: 1060, startPoint y: 537, endPoint x: 1072, endPoint y: 520, distance: 20.8
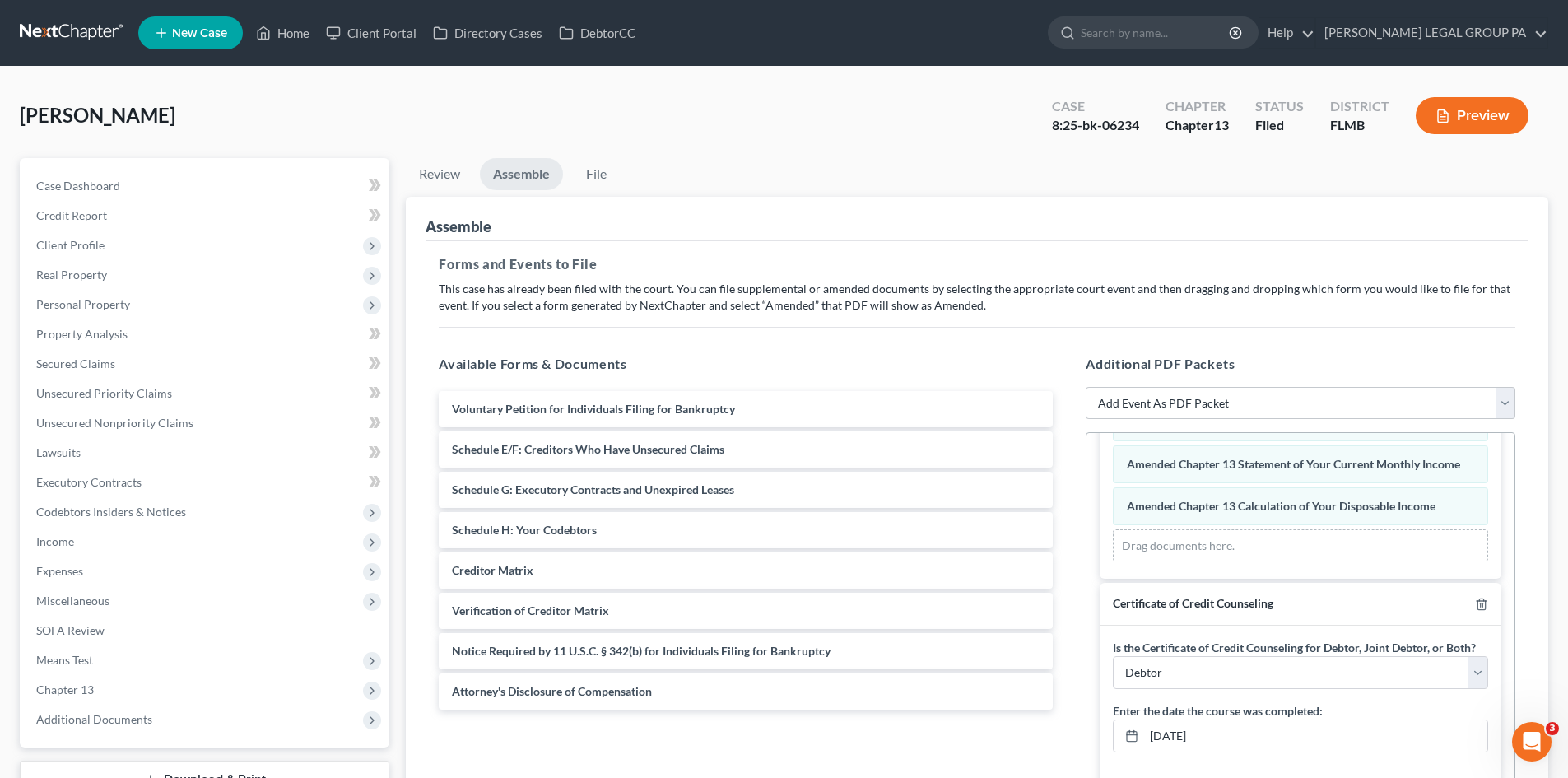
drag, startPoint x: 1072, startPoint y: 520, endPoint x: 783, endPoint y: 736, distance: 360.8
click at [780, 739] on div "Voluntary Petition for Individuals Filing for Bankruptcy Schedule E/F: Creditor…" at bounding box center [746, 612] width 640 height 453
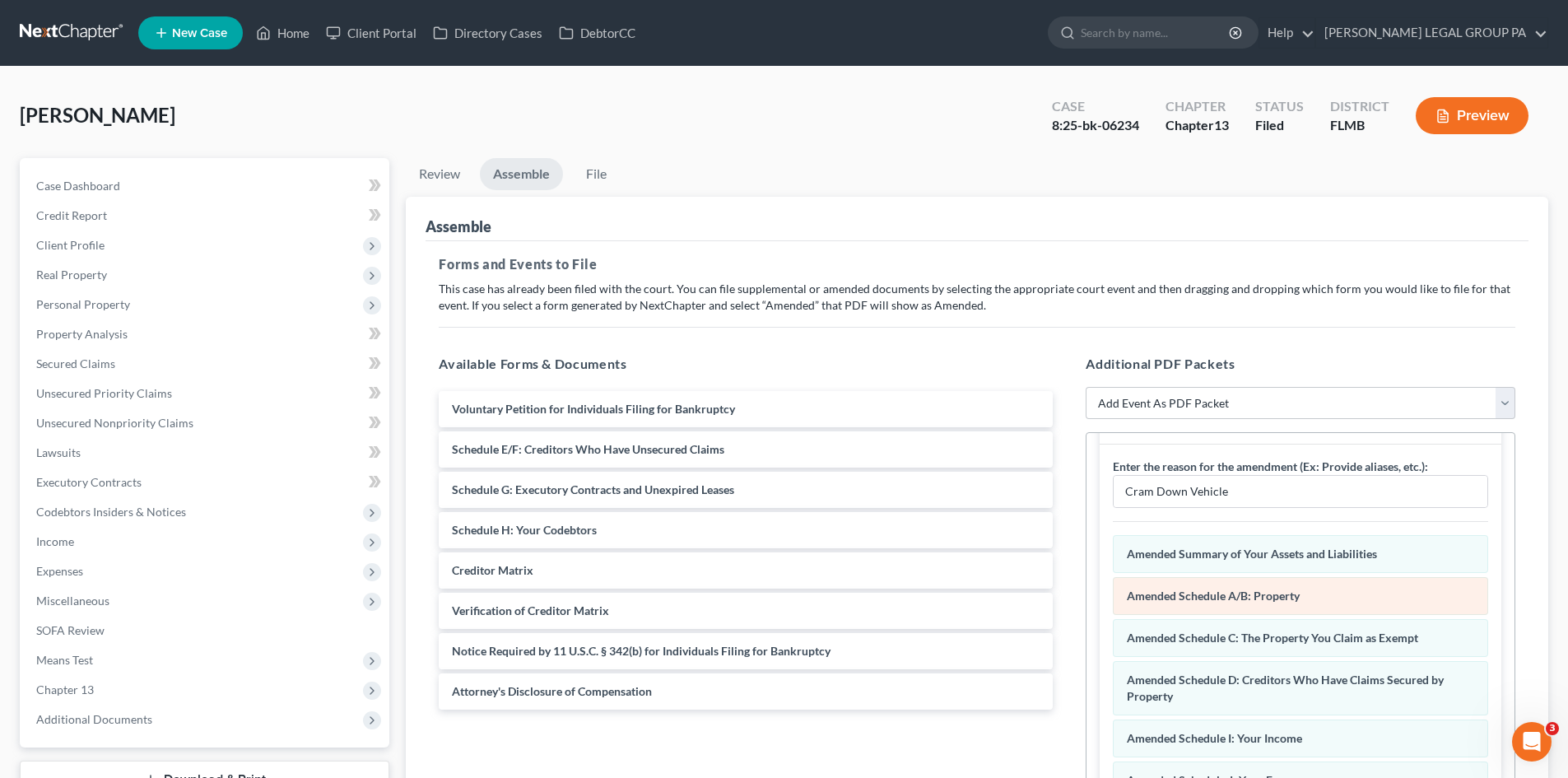
scroll to position [82, 0]
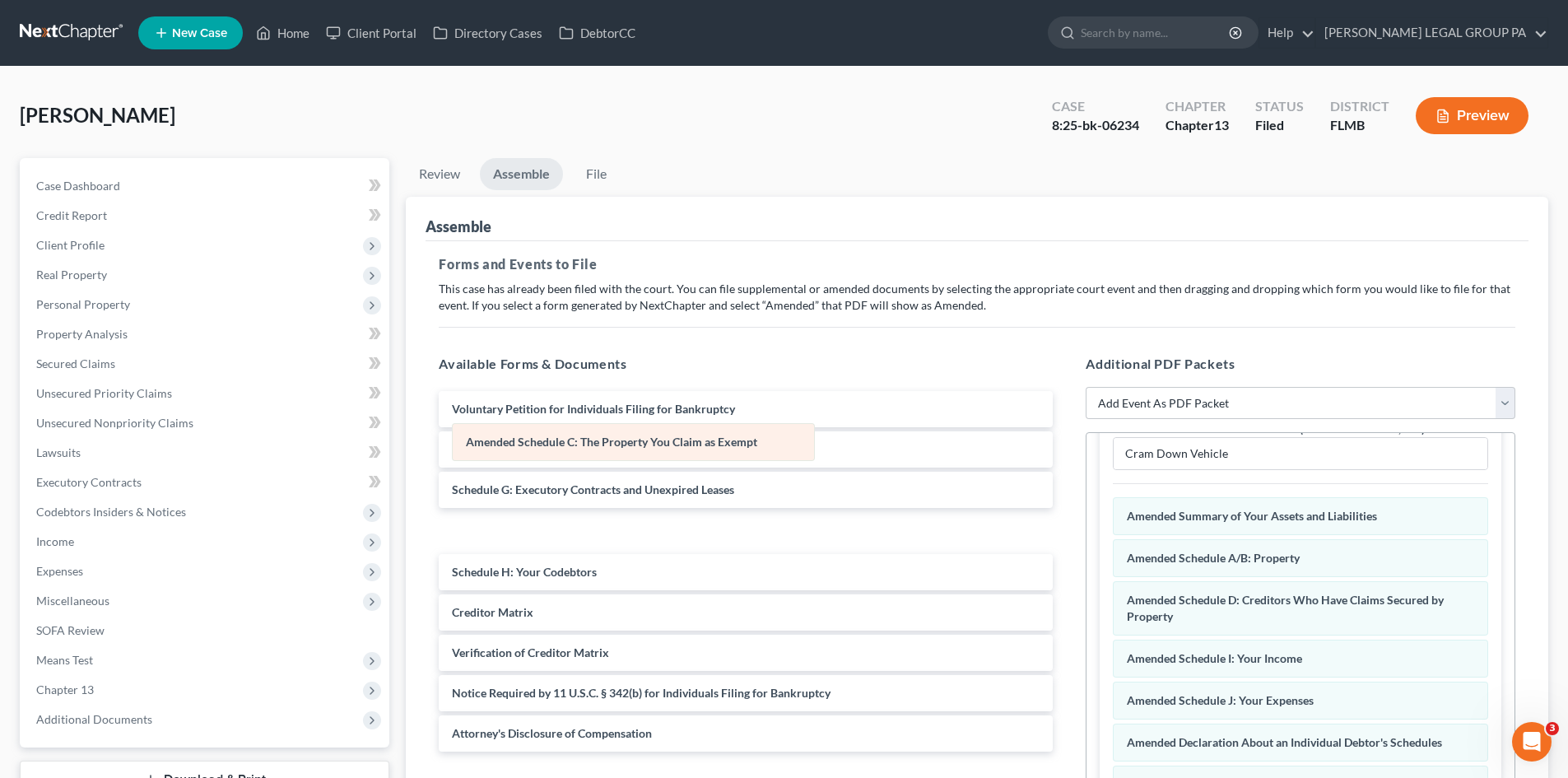
drag, startPoint x: 1169, startPoint y: 602, endPoint x: 507, endPoint y: 445, distance: 680.4
click at [1113, 497] on div "Schedule C: The Property You Claim as Exempt Amended Schedule C: The Property Y…" at bounding box center [1300, 719] width 376 height 444
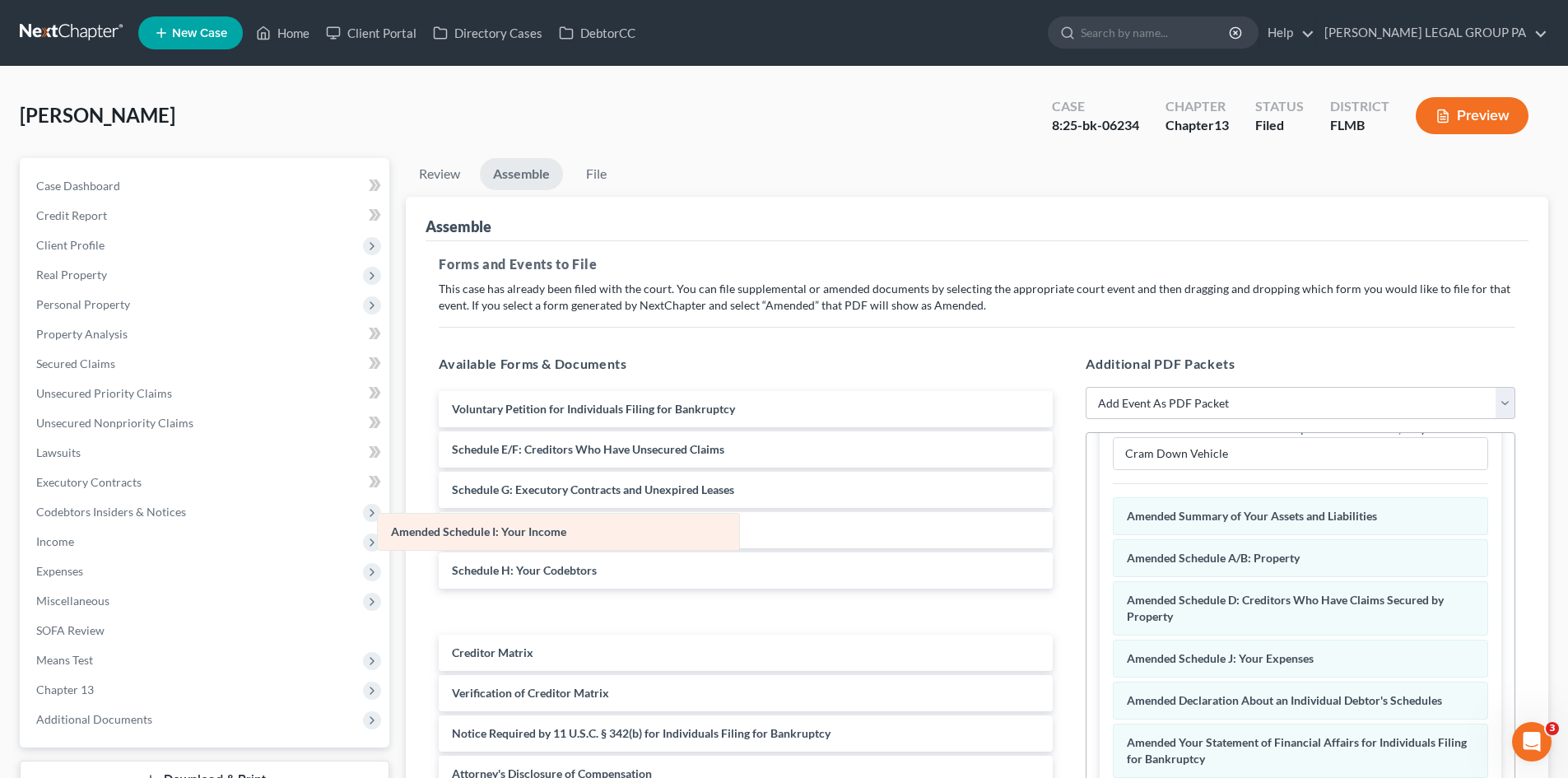
drag, startPoint x: 1348, startPoint y: 663, endPoint x: 614, endPoint y: 537, distance: 744.7
click at [1113, 537] on div "Schedule I: Your Income Amended Schedule I: Your Income Summary of Your Assets …" at bounding box center [1300, 698] width 376 height 402
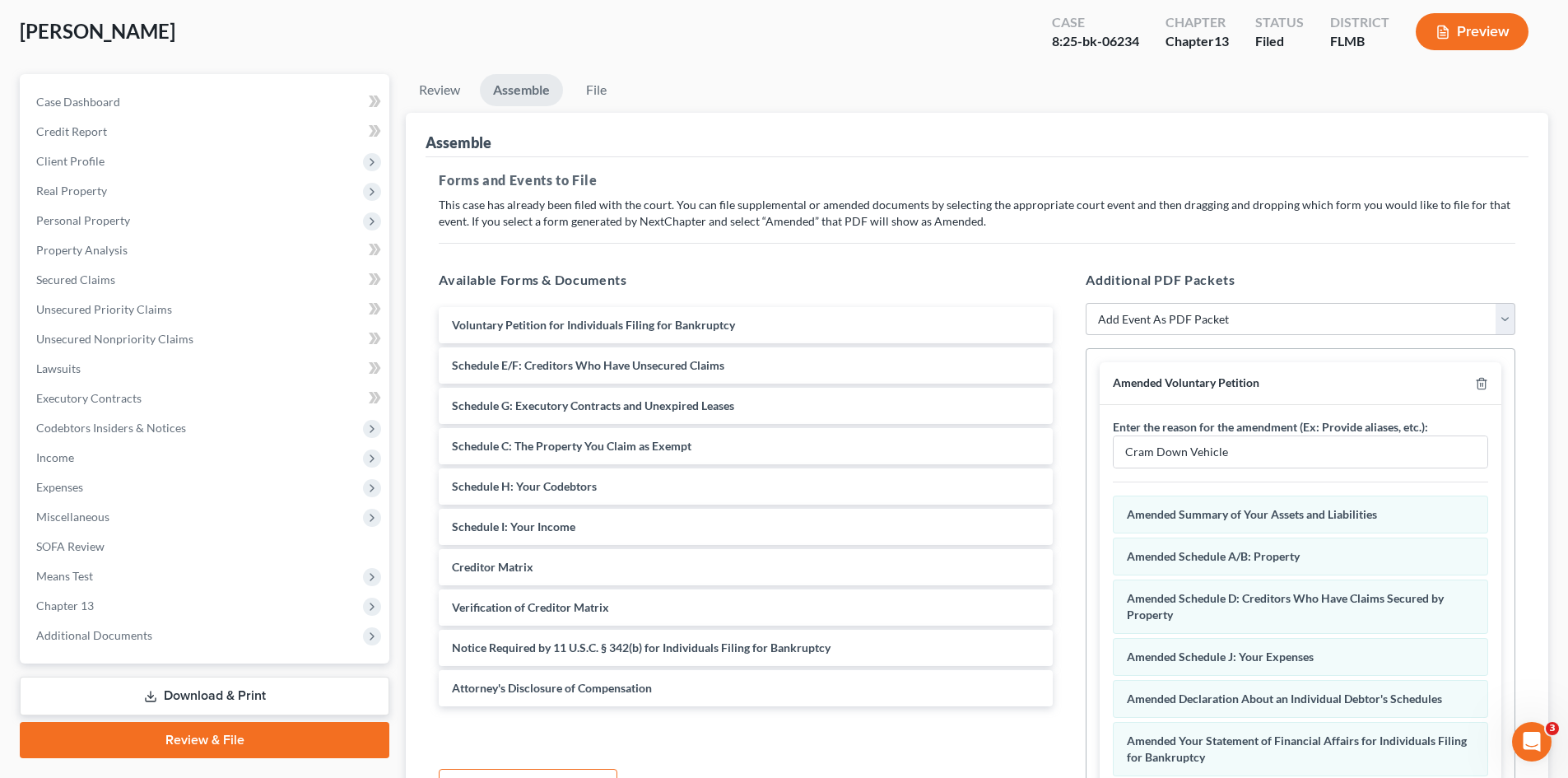
scroll to position [165, 0]
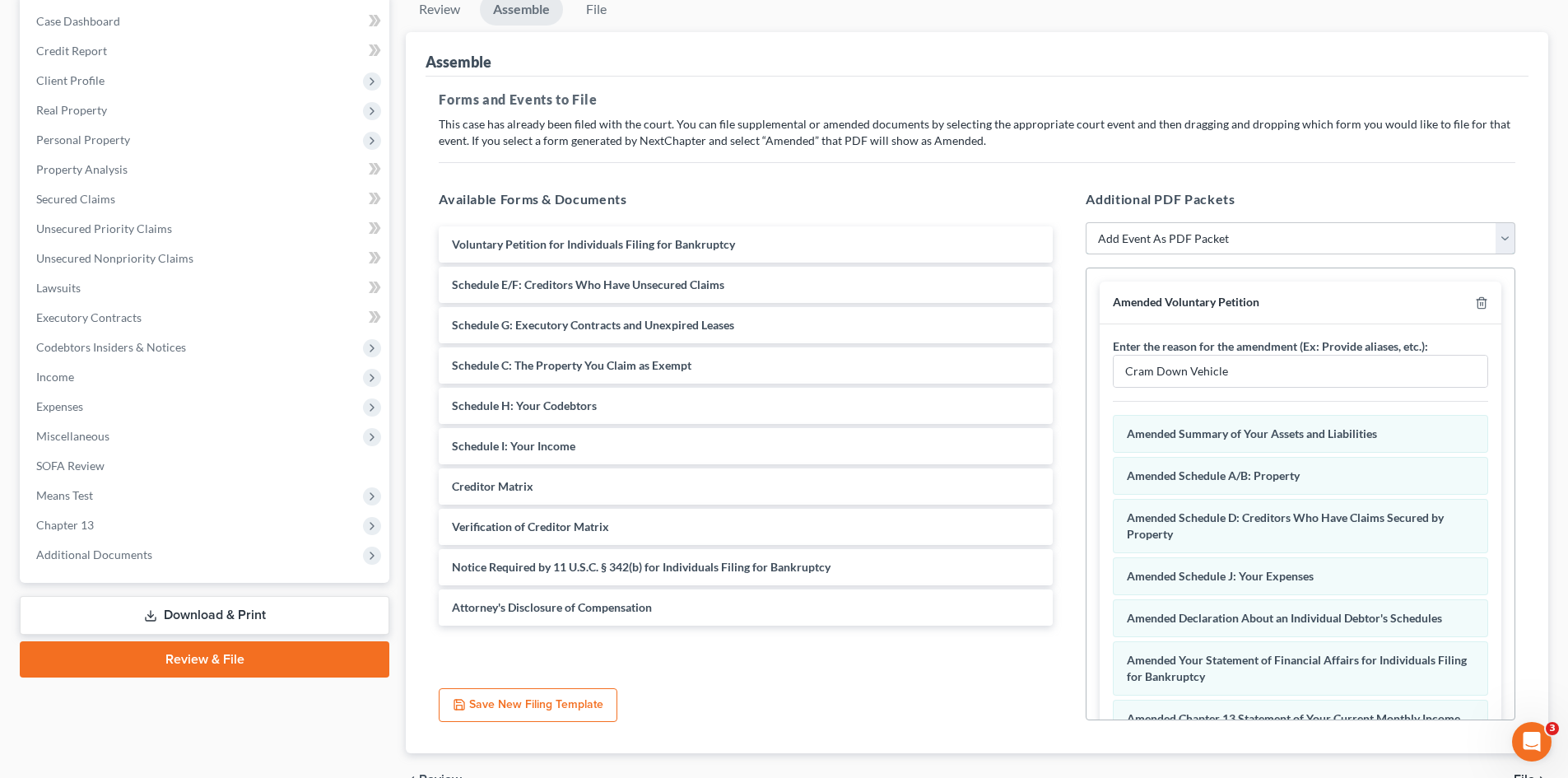
click at [1135, 238] on select "Add Event As PDF Packet Amended Chapter 13 Plan Amended Creditor Matrix (Fee)- …" at bounding box center [1300, 238] width 429 height 33
click at [1108, 177] on div "Additional PDF Packets Add Event As PDF Packet Amended Chapter 13 Plan Amended …" at bounding box center [1301, 454] width 463 height 558
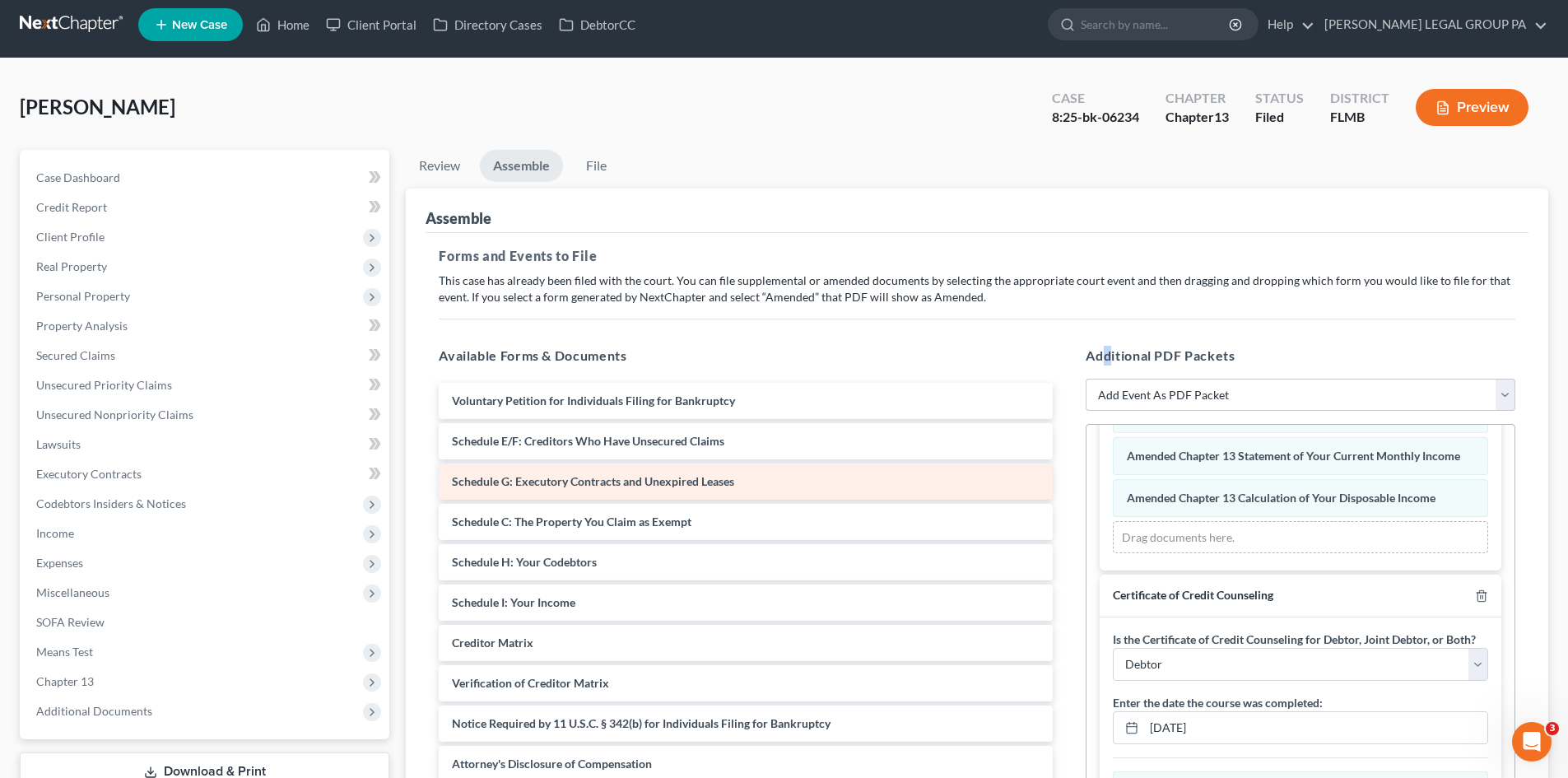
scroll to position [0, 0]
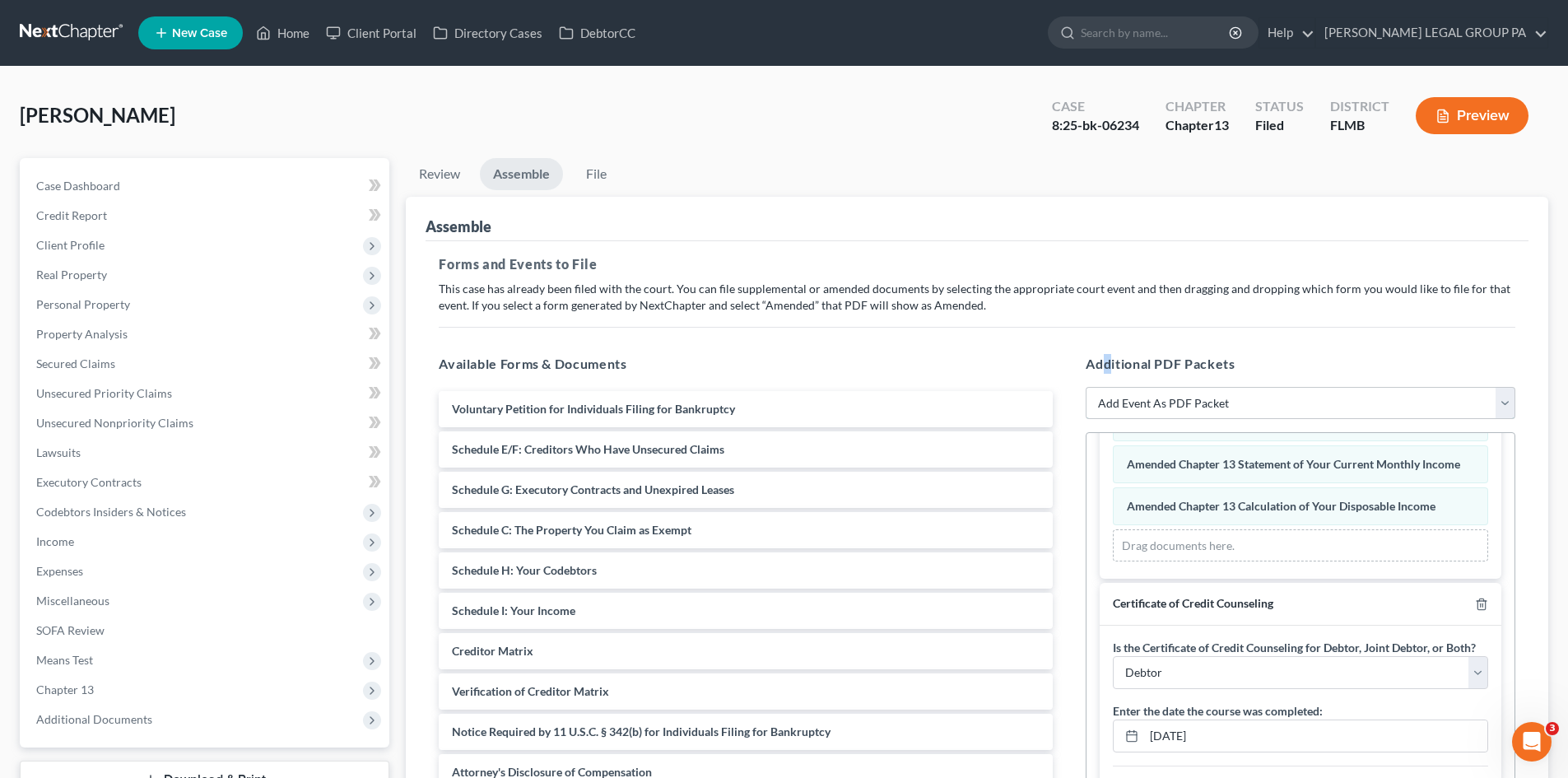
click at [1175, 398] on select "Add Event As PDF Packet Amended Chapter 13 Plan Amended Creditor Matrix (Fee)- …" at bounding box center [1300, 402] width 429 height 33
select select "0"
click at [1086, 386] on select "Add Event As PDF Packet Amended Chapter 13 Plan Amended Creditor Matrix (Fee)- …" at bounding box center [1300, 402] width 429 height 33
select select
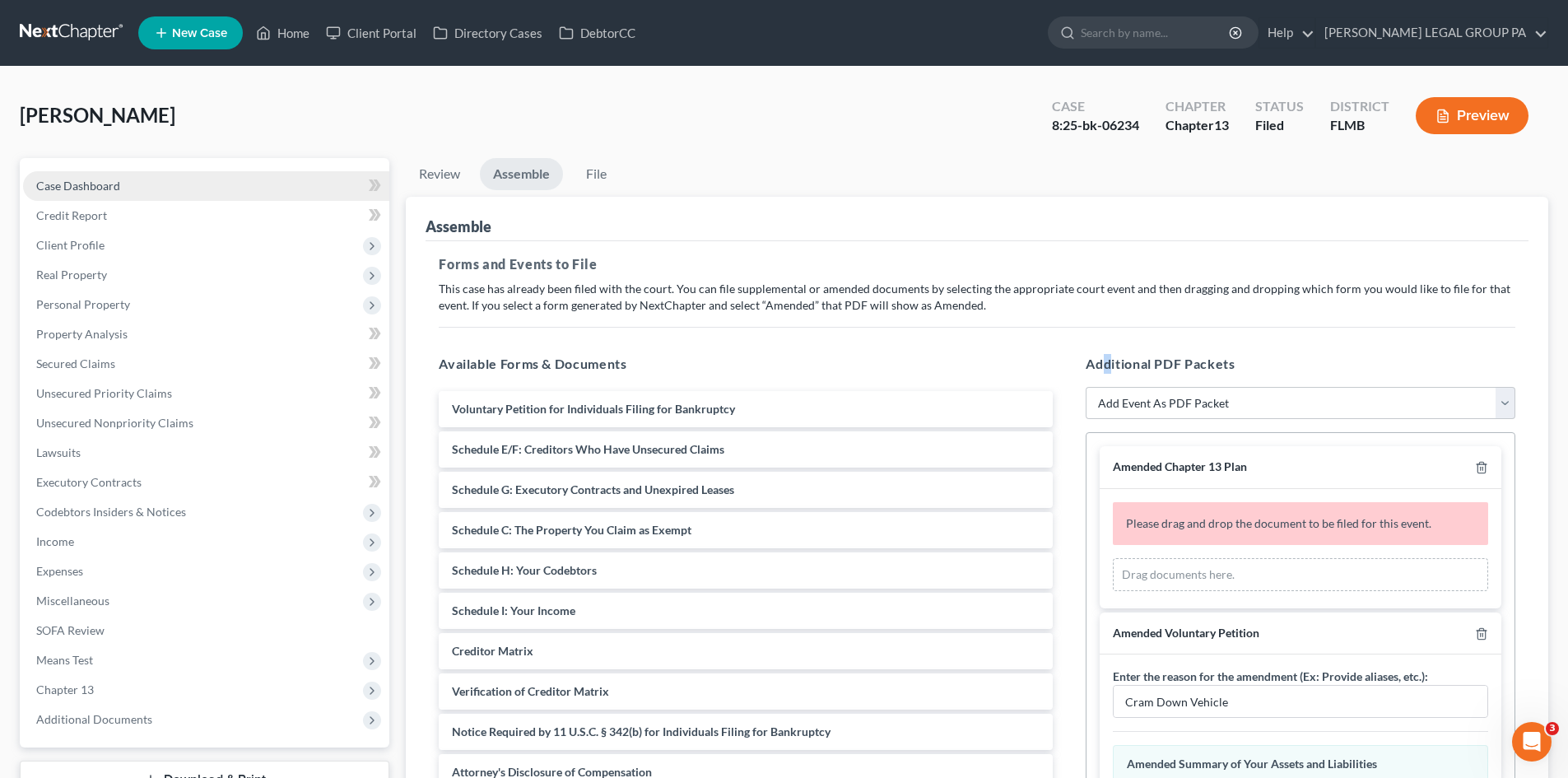
click at [129, 185] on link "Case Dashboard" at bounding box center [206, 186] width 367 height 30
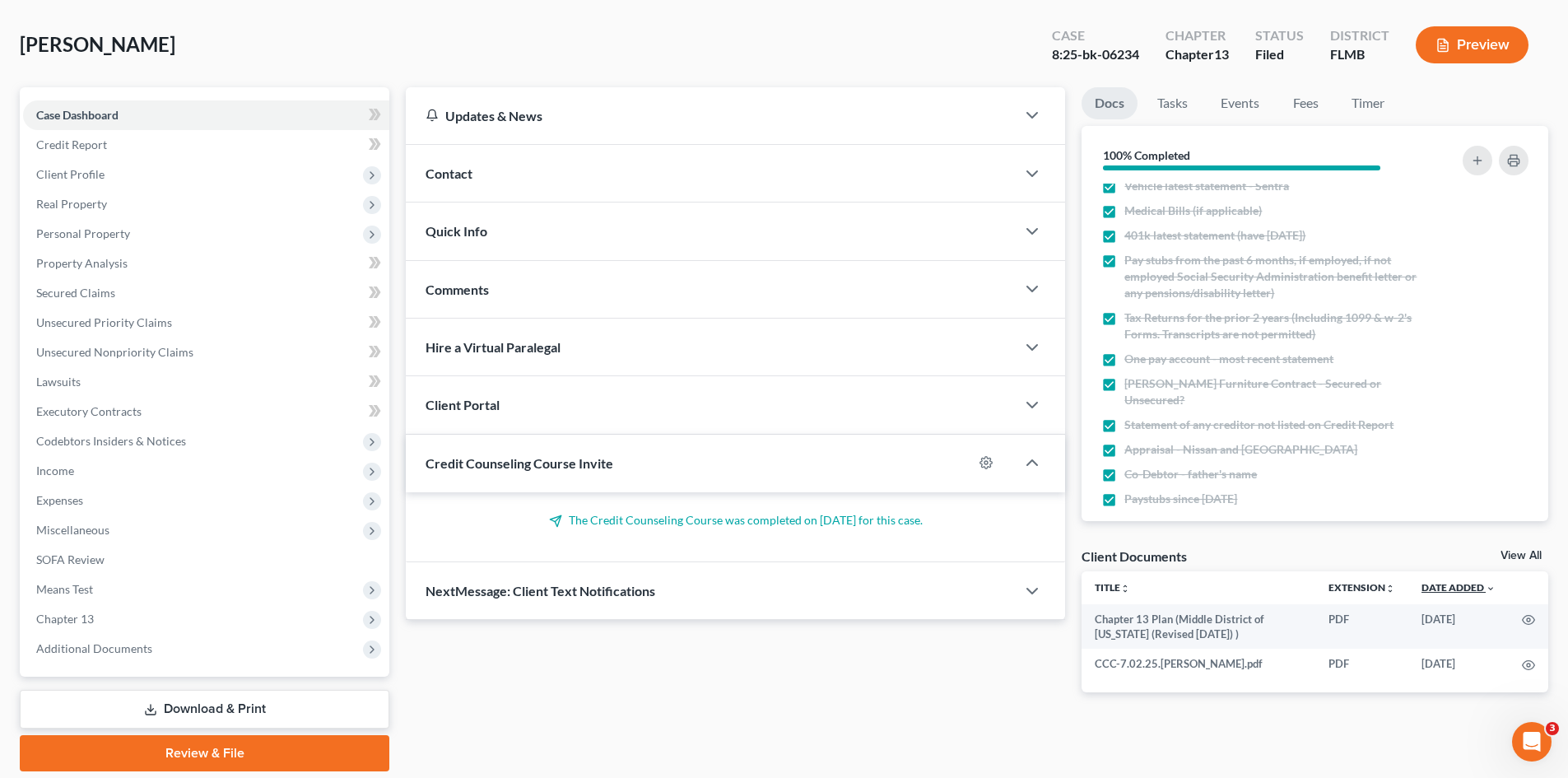
scroll to position [126, 0]
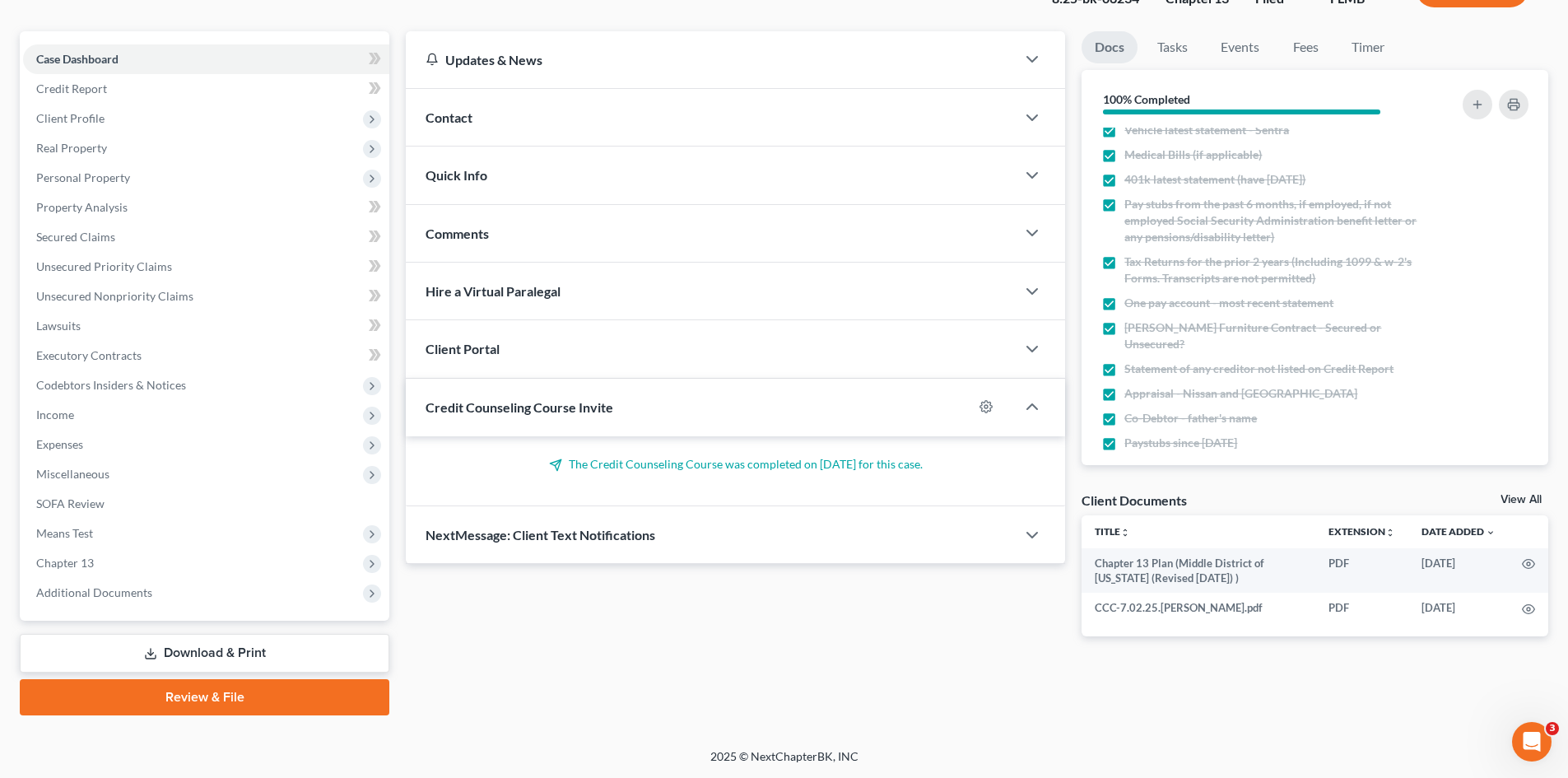
click at [1515, 504] on link "View All" at bounding box center [1521, 499] width 41 height 12
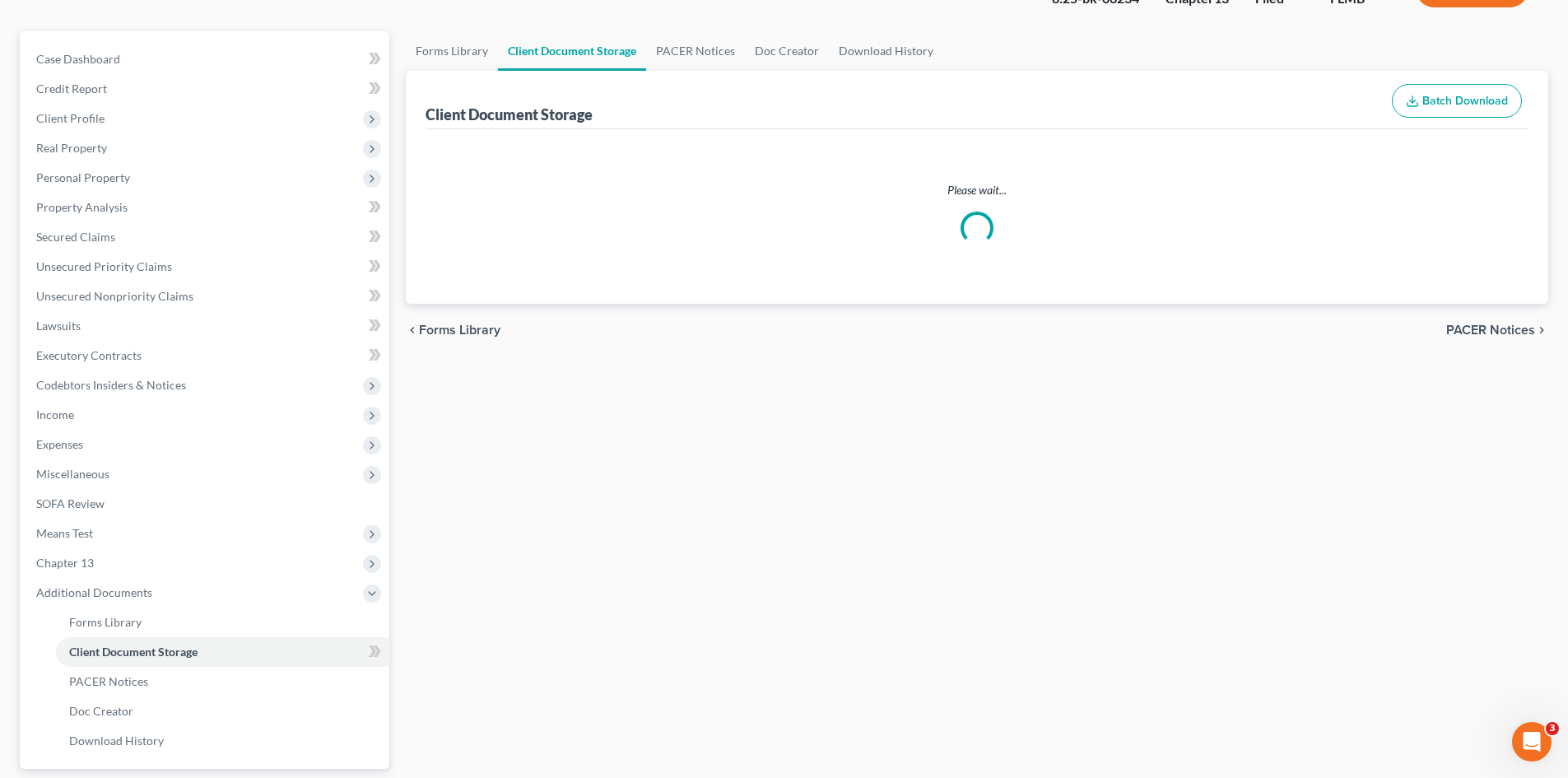
select select "9"
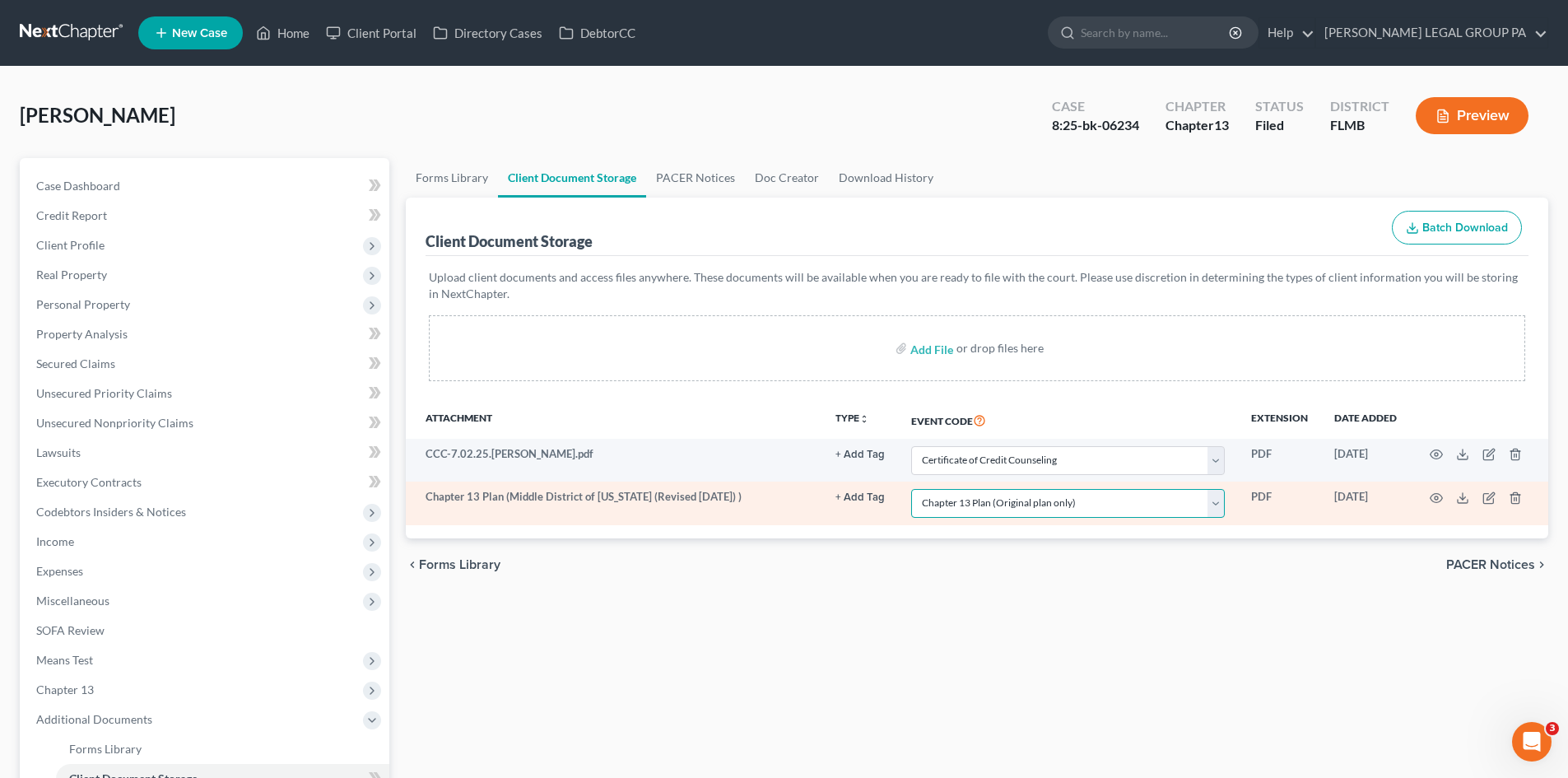
click at [1215, 497] on select "Select Event 20 Largest Unsecured Creditors Amended Chapter 13 Plan Amended Cre…" at bounding box center [1068, 503] width 314 height 29
select select "1"
click at [911, 488] on select "Select Event 20 Largest Unsecured Creditors Amended Chapter 13 Plan Amended Cre…" at bounding box center [1068, 503] width 314 height 29
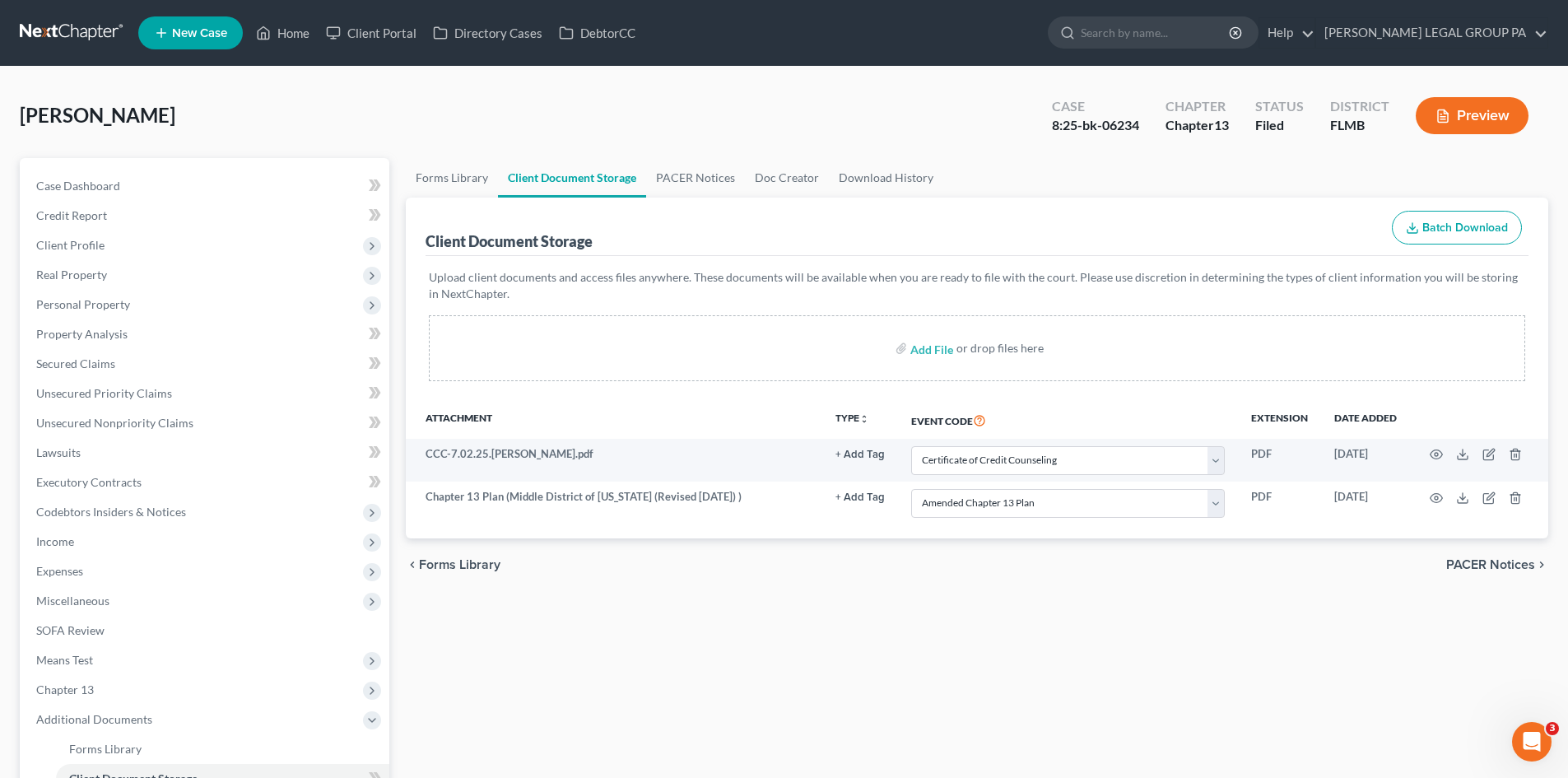
click at [1009, 618] on div "Forms Library Client Document Storage PACER Notices Doc Creator Download Histor…" at bounding box center [976, 574] width 1159 height 832
click at [88, 538] on span "Income" at bounding box center [206, 541] width 367 height 30
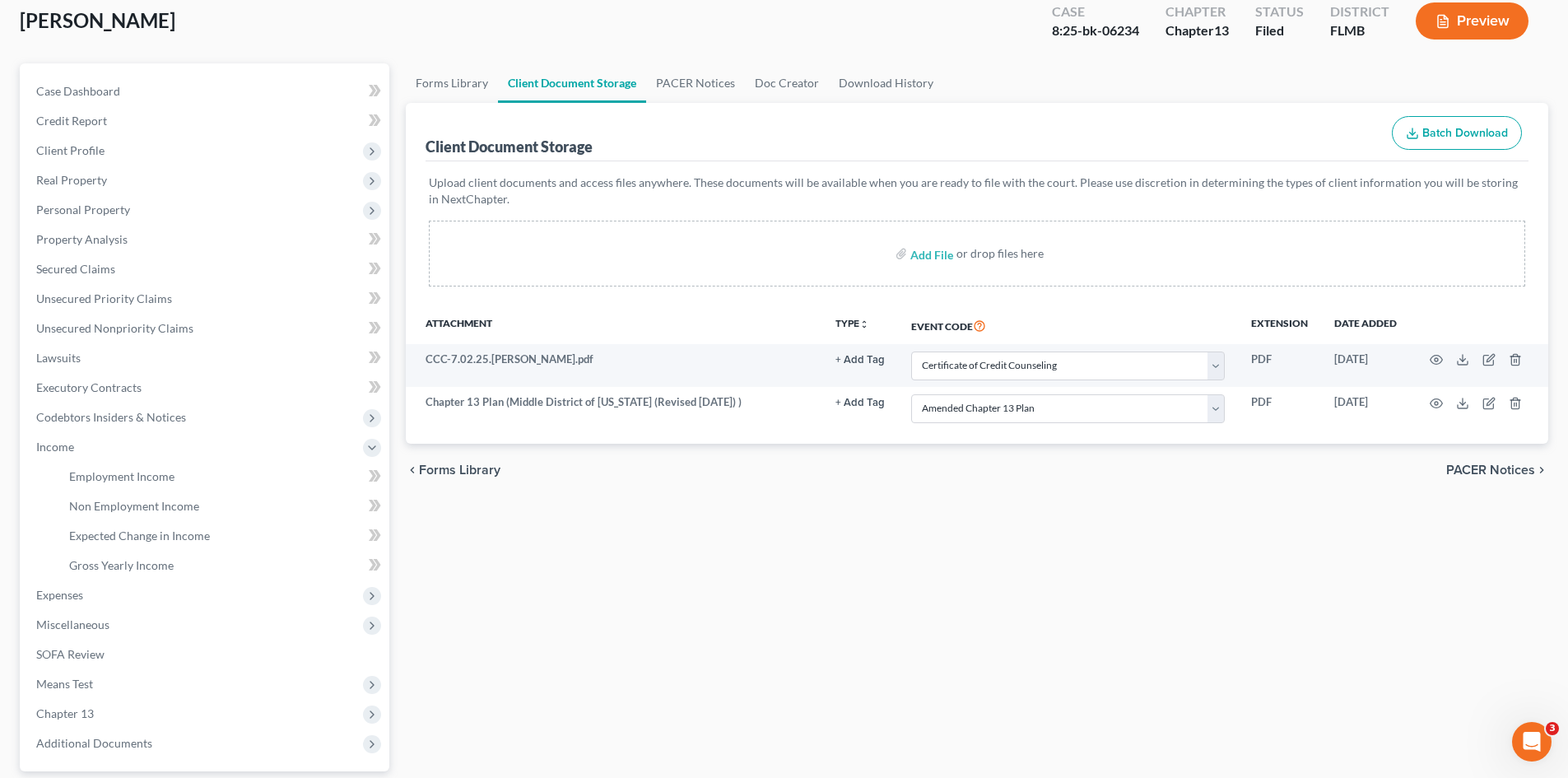
scroll to position [246, 0]
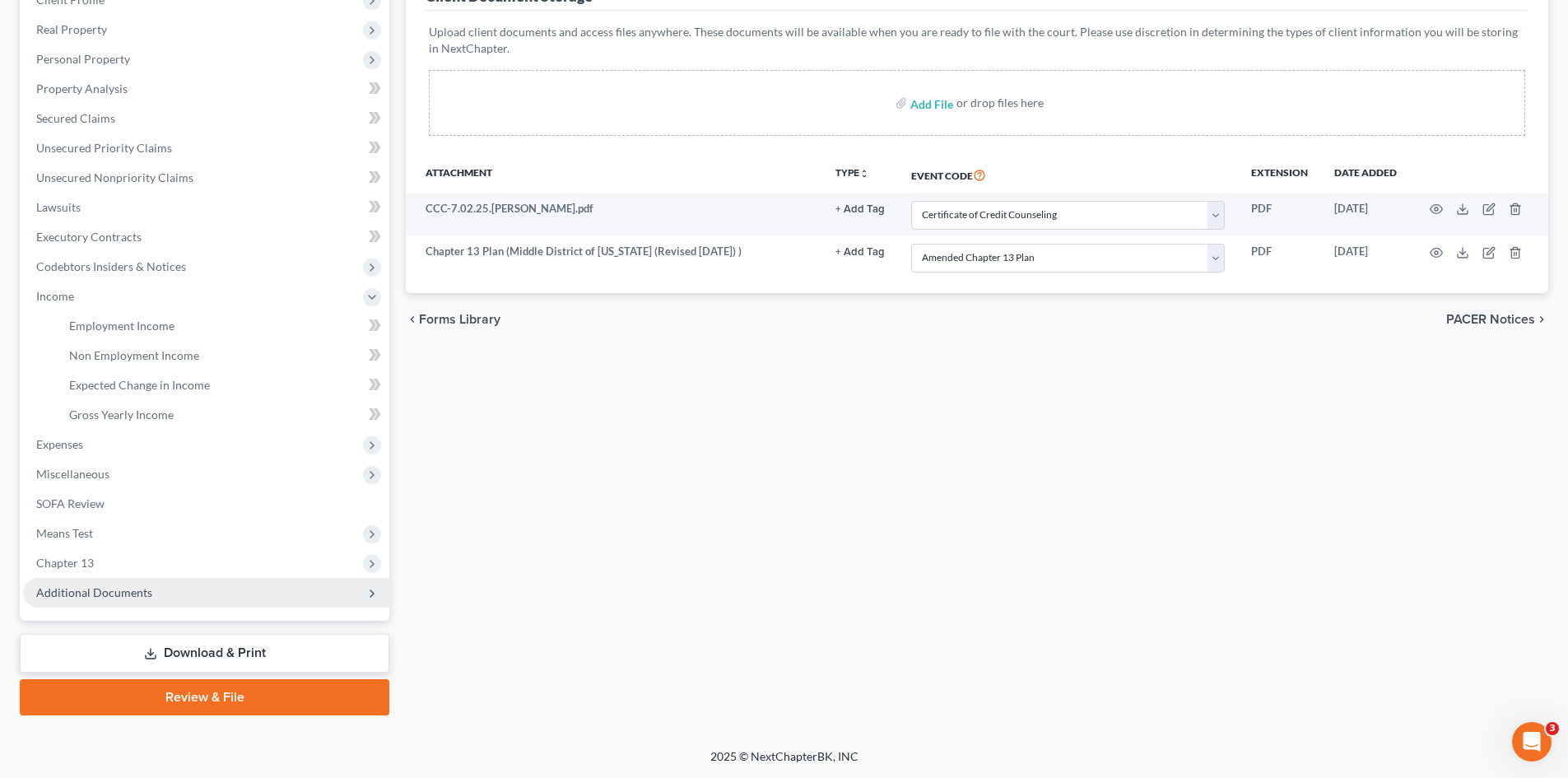
click at [148, 578] on span "Additional Documents" at bounding box center [206, 592] width 367 height 30
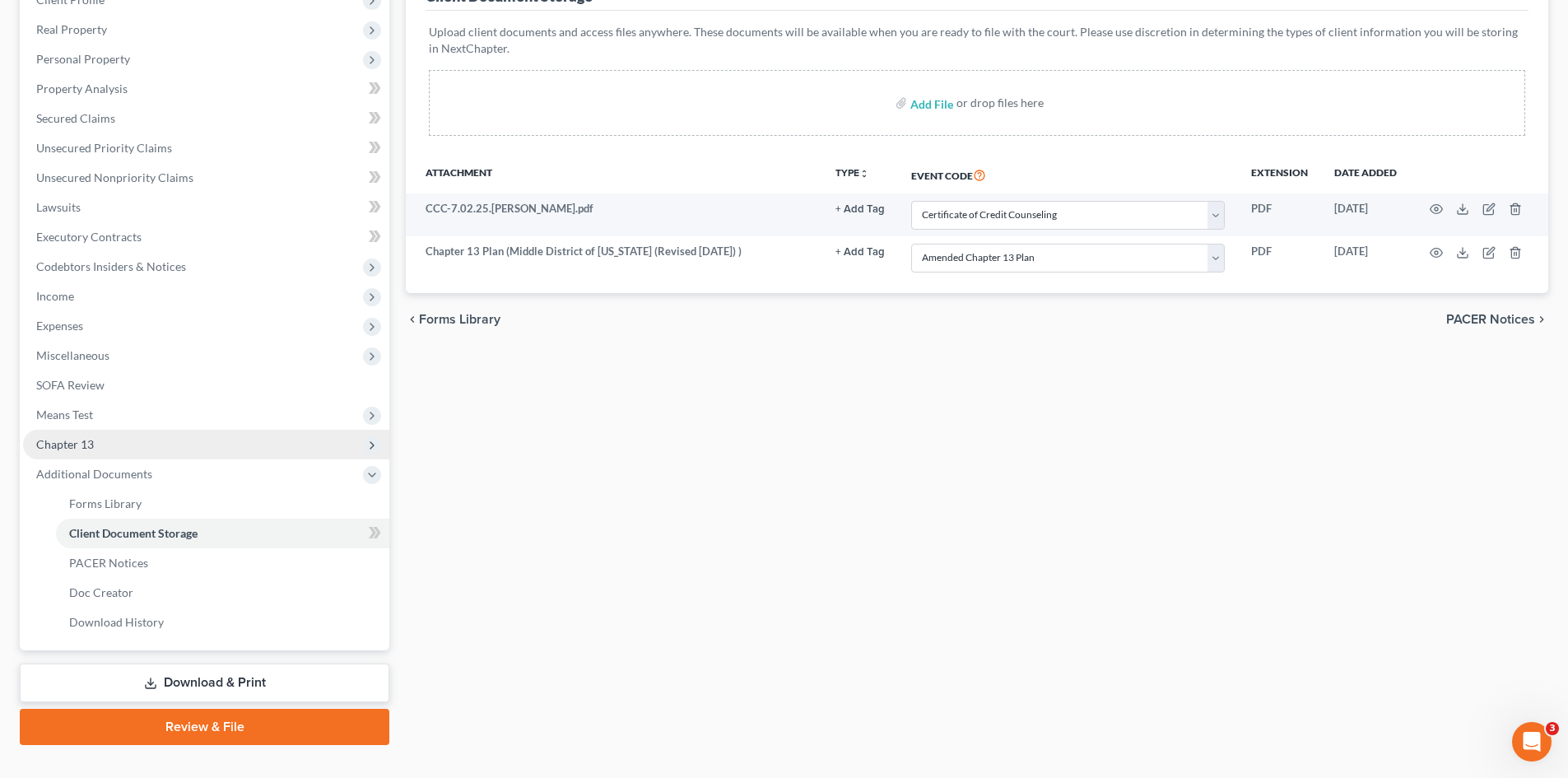
click at [100, 457] on span "Chapter 13" at bounding box center [206, 444] width 367 height 30
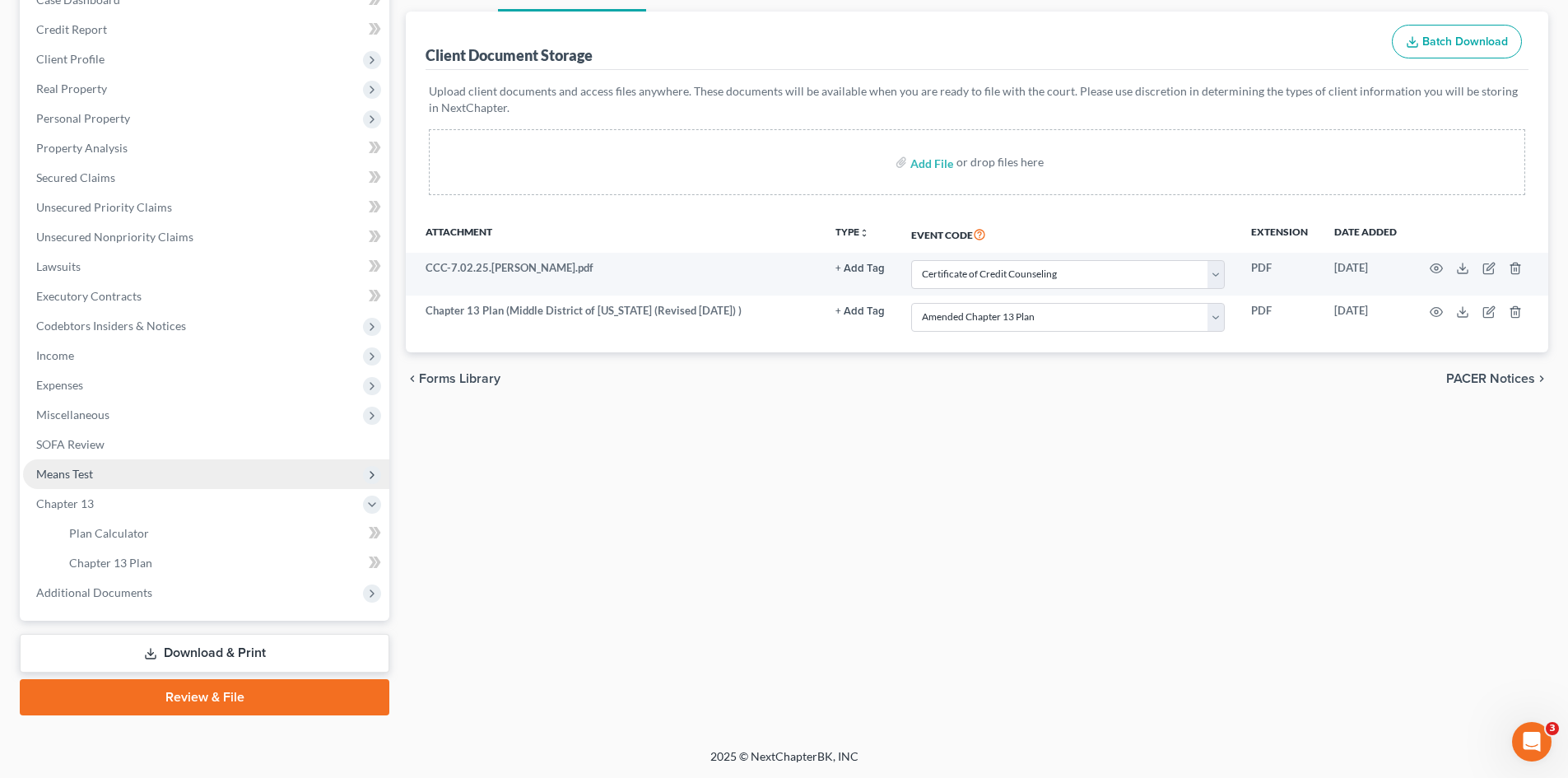
click at [117, 476] on span "Means Test" at bounding box center [206, 473] width 367 height 30
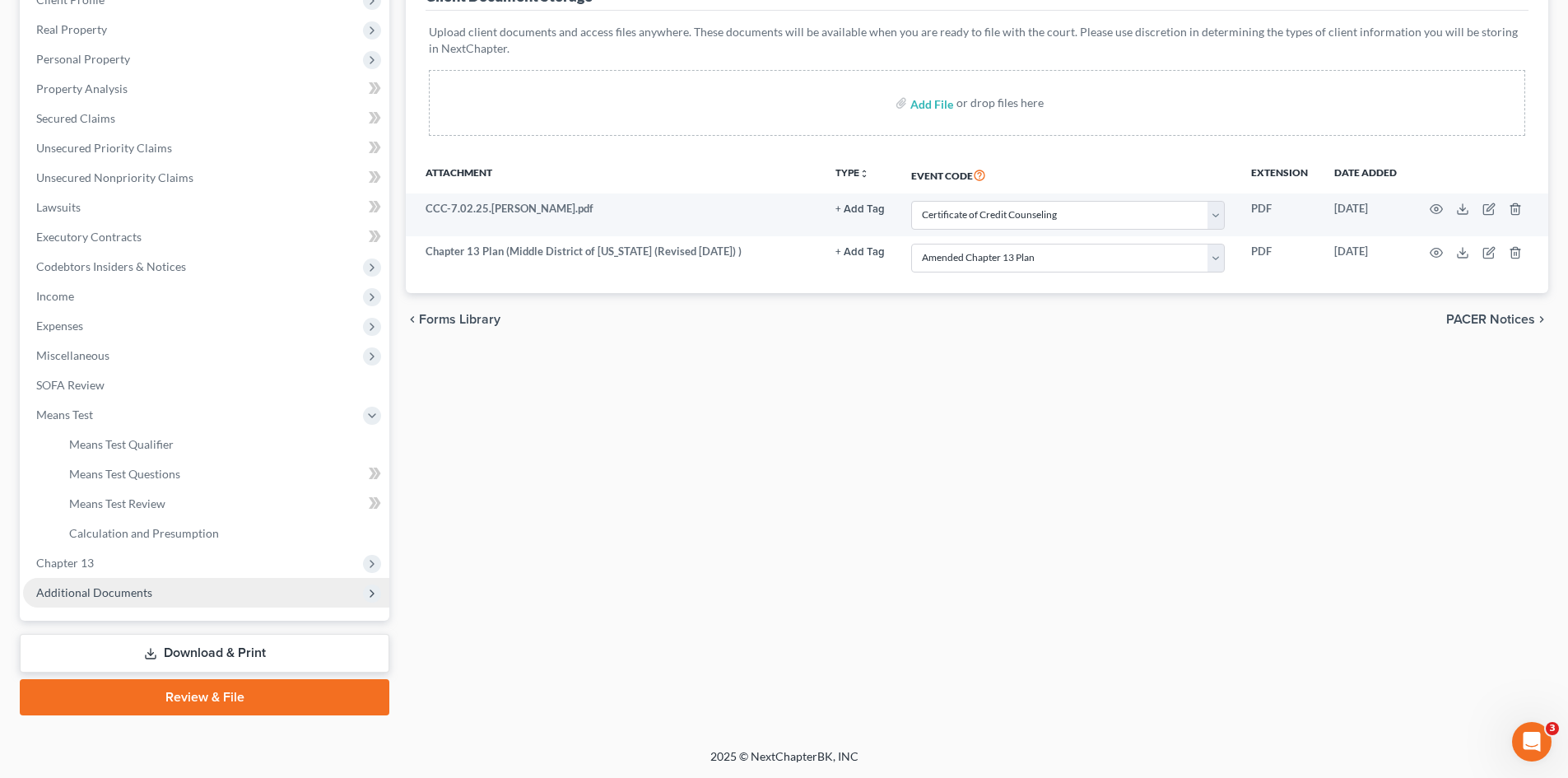
click at [81, 582] on span "Additional Documents" at bounding box center [206, 592] width 367 height 30
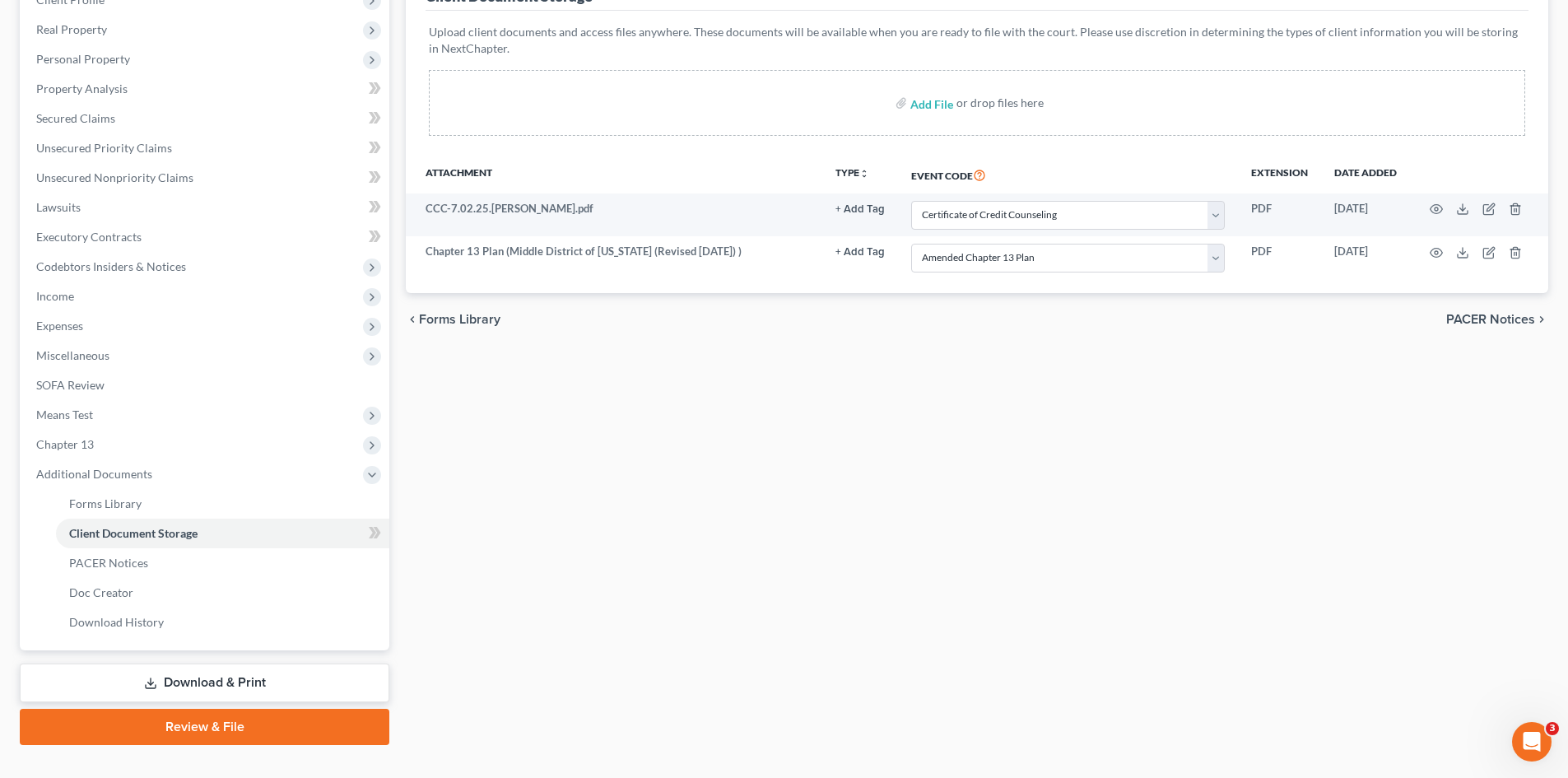
click at [190, 689] on link "Download & Print" at bounding box center [204, 682] width 369 height 39
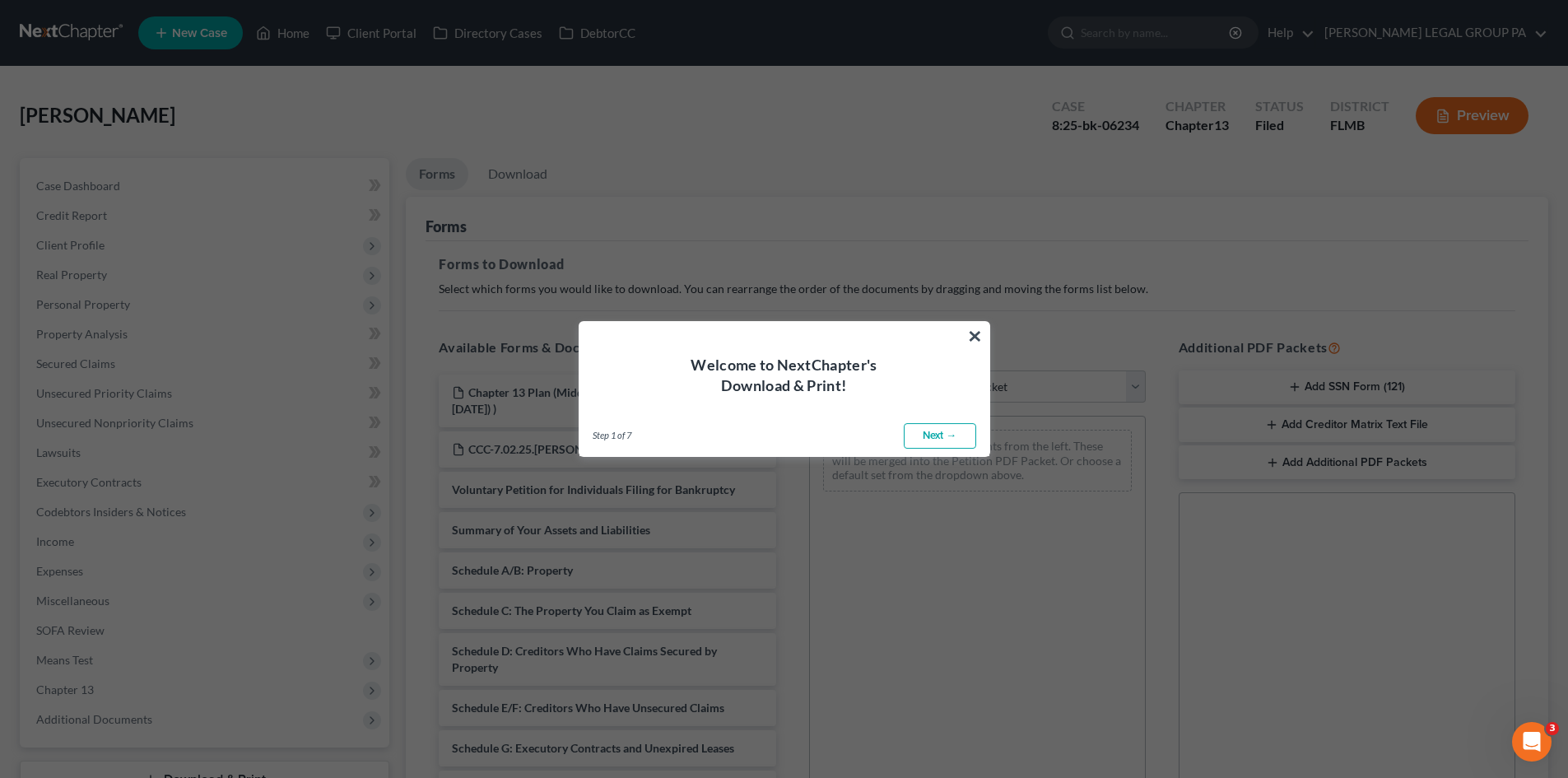
click at [948, 437] on link "Next →" at bounding box center [940, 436] width 73 height 26
select select "0"
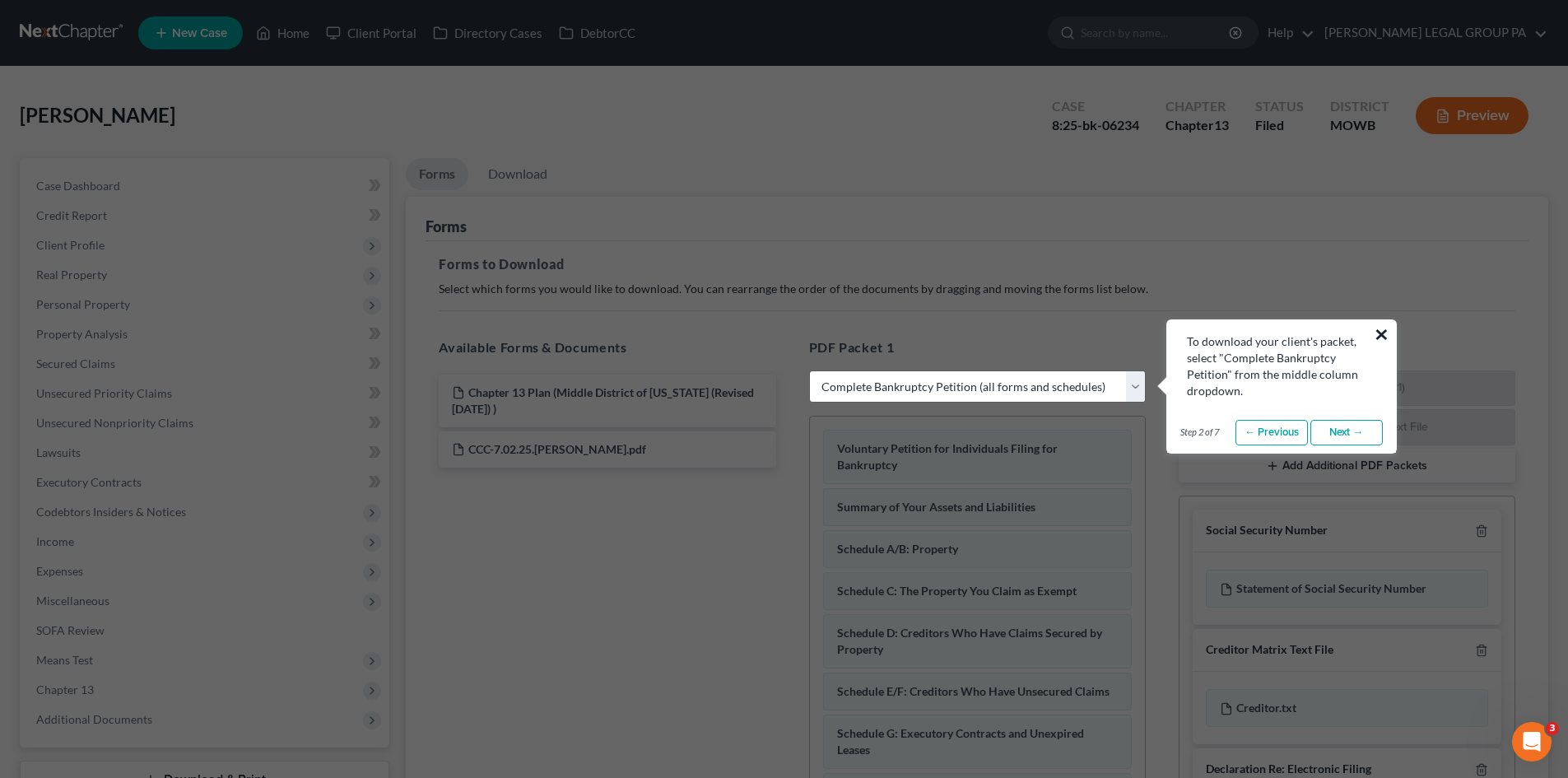
click at [1387, 333] on button "×" at bounding box center [1381, 333] width 15 height 26
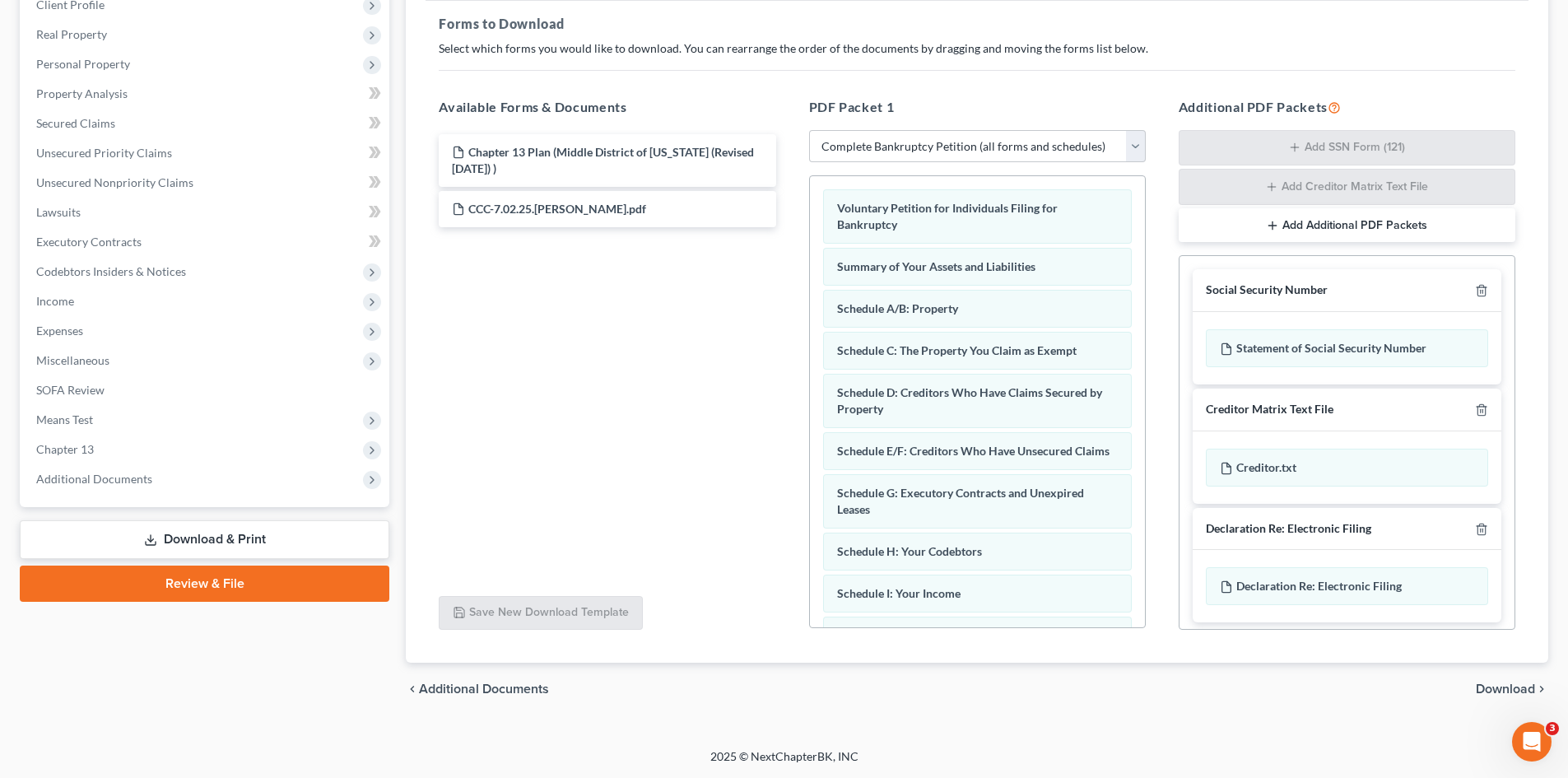
click at [212, 592] on link "Review & File" at bounding box center [204, 584] width 369 height 36
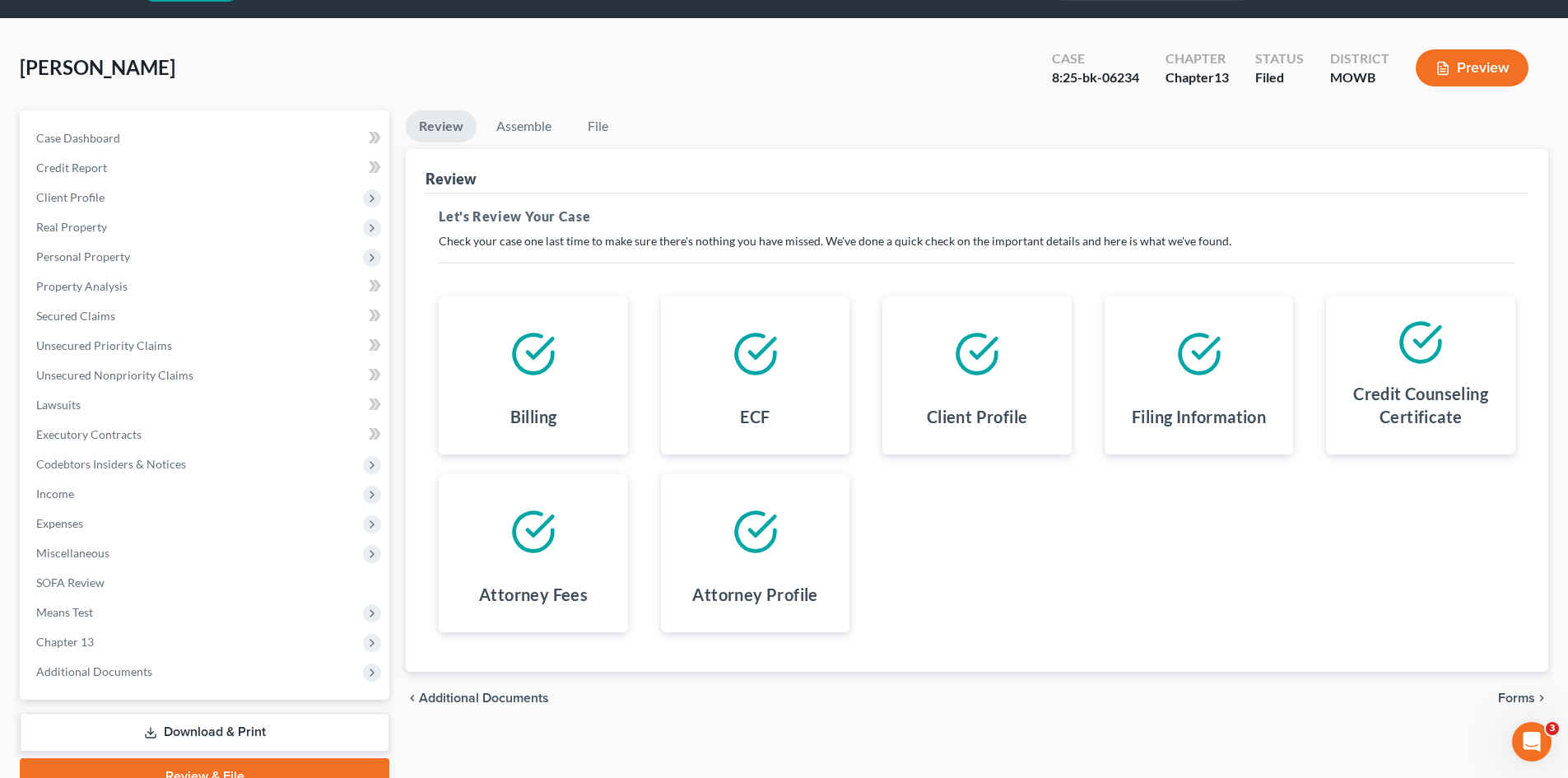
scroll to position [126, 0]
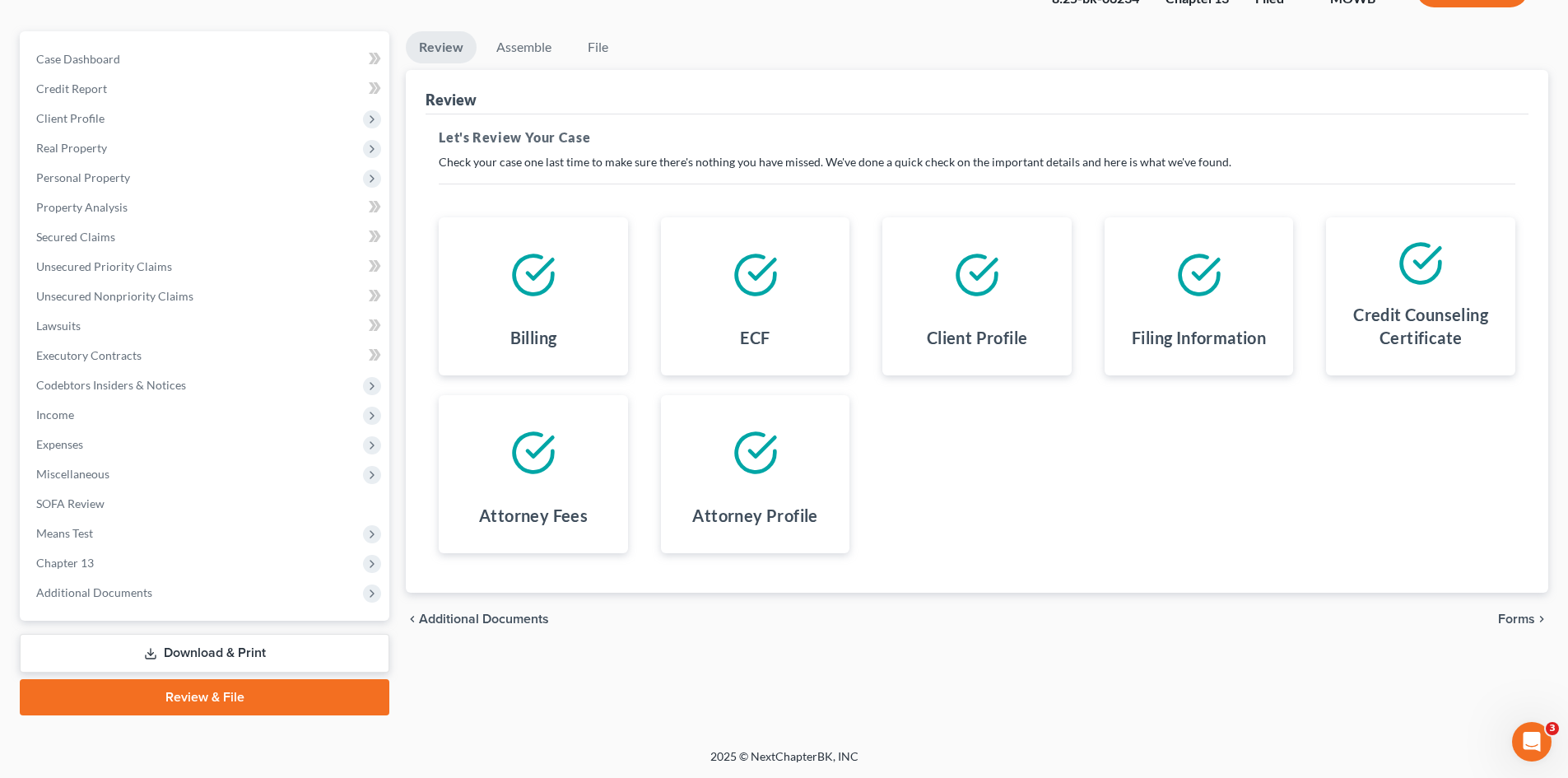
click at [1515, 607] on div "chevron_left Additional Documents Forms chevron_right" at bounding box center [977, 618] width 1142 height 53
drag, startPoint x: 1520, startPoint y: 620, endPoint x: 1470, endPoint y: 560, distance: 78.1
click at [1518, 619] on span "Forms" at bounding box center [1516, 618] width 37 height 13
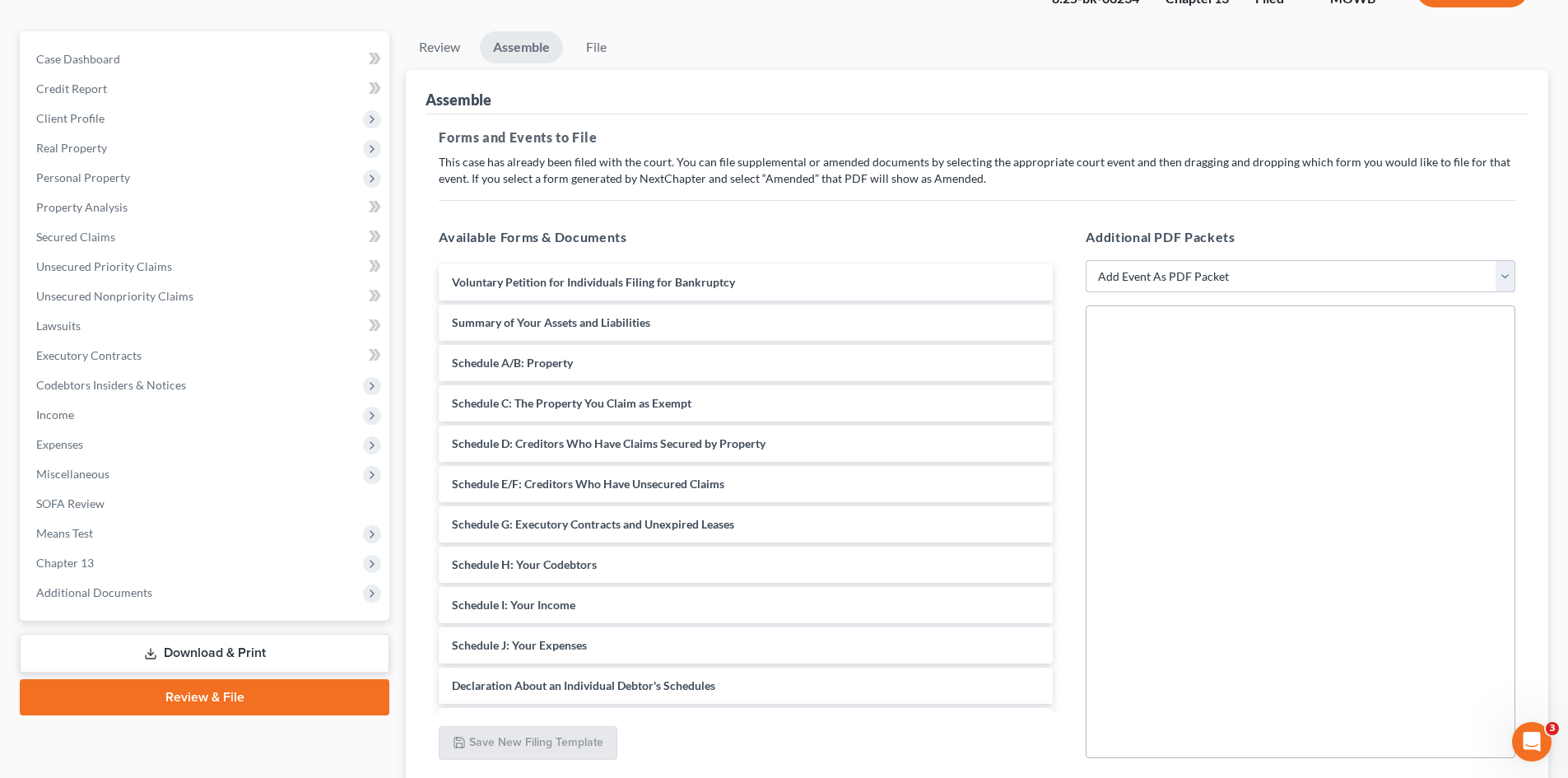
click at [1226, 264] on select "Add Event As PDF Packet Affidavit re: NO Tax Returns Amended Matrix Adding Cred…" at bounding box center [1300, 276] width 429 height 33
select select "2"
click at [1086, 260] on select "Add Event As PDF Packet Affidavit re: NO Tax Returns Amended Matrix Adding Cred…" at bounding box center [1300, 276] width 429 height 33
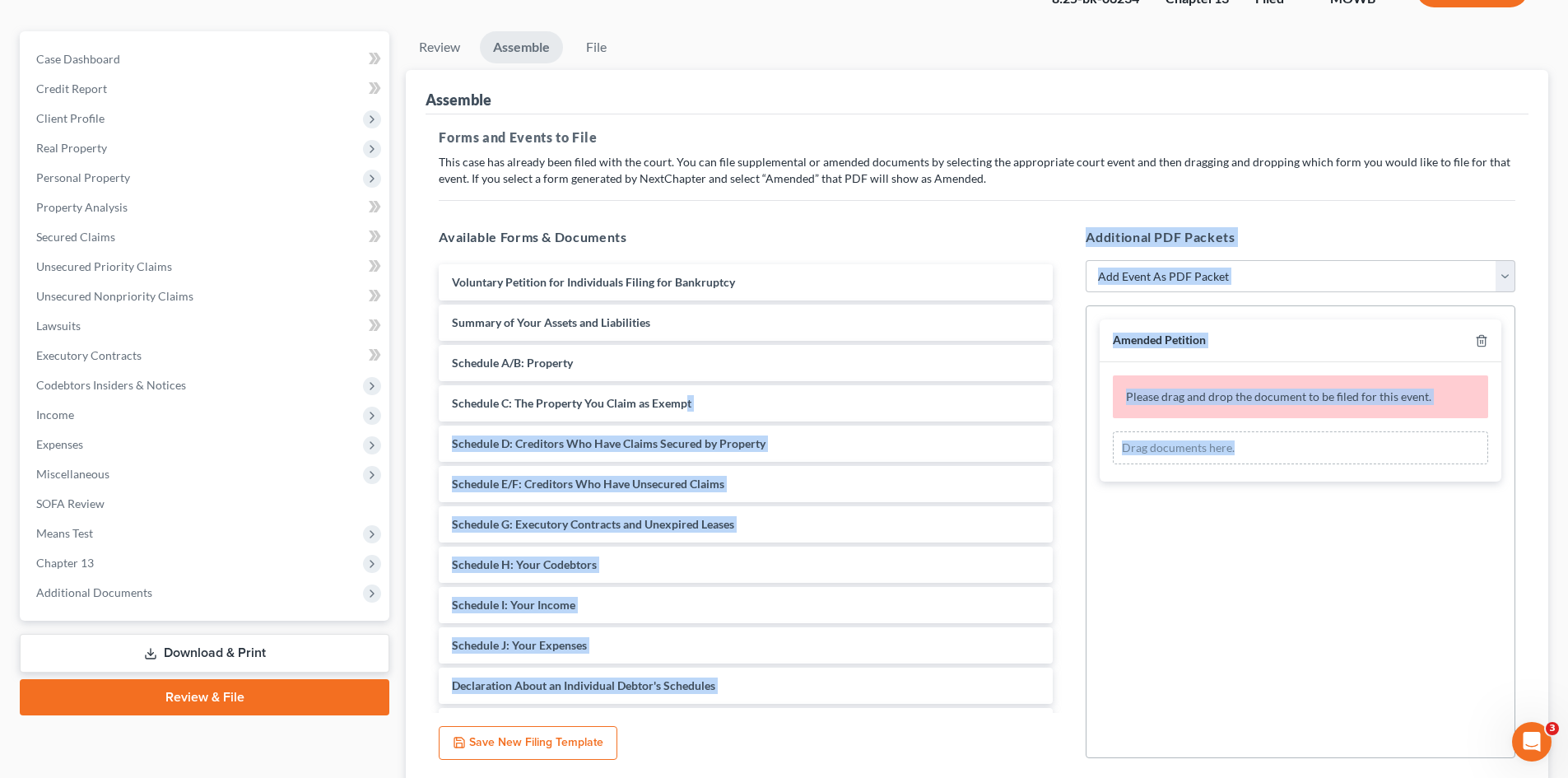
drag, startPoint x: 687, startPoint y: 382, endPoint x: 1375, endPoint y: 419, distance: 689.0
click at [1375, 419] on div "Available Forms & Documents Voluntary Petition for Individuals Filing for Bankr…" at bounding box center [977, 493] width 1110 height 558
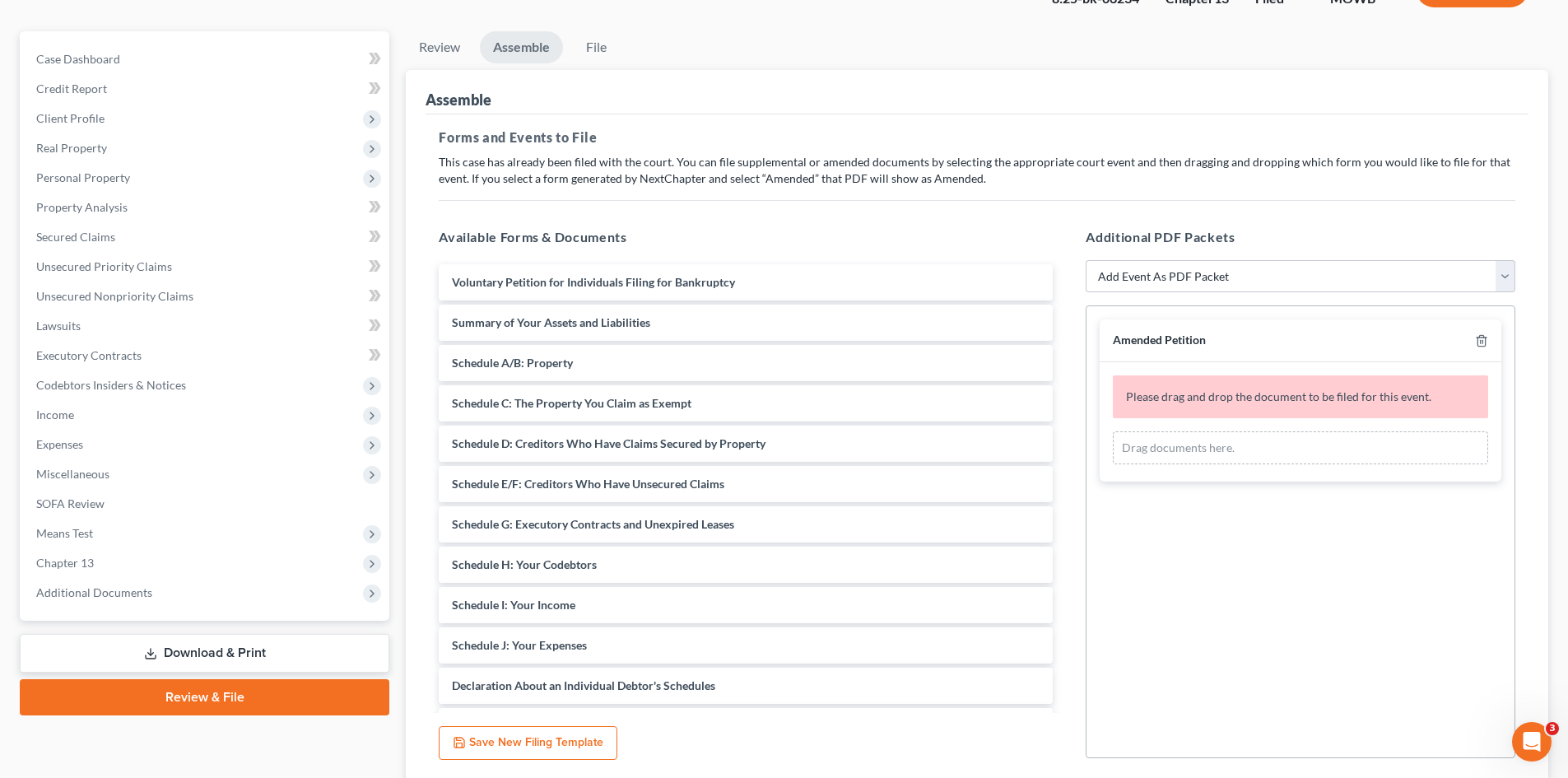
click at [902, 219] on div "Available Forms & Documents Voluntary Petition for Individuals Filing for Bankr…" at bounding box center [746, 493] width 647 height 558
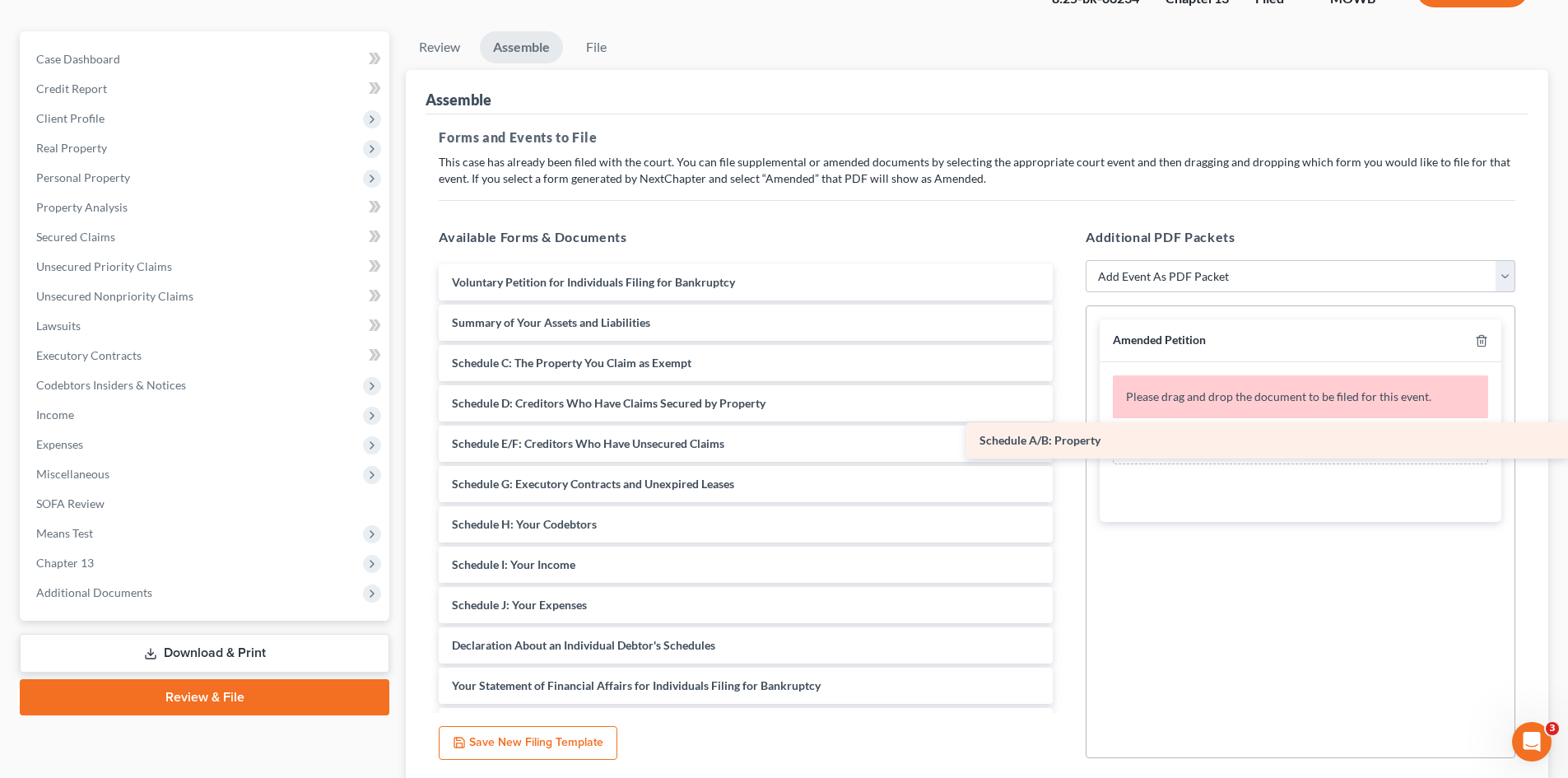
drag, startPoint x: 477, startPoint y: 357, endPoint x: 1247, endPoint y: 434, distance: 773.8
click at [1066, 434] on div "Schedule A/B: Property Voluntary Petition for Individuals Filing for Bankruptcy…" at bounding box center [746, 605] width 640 height 681
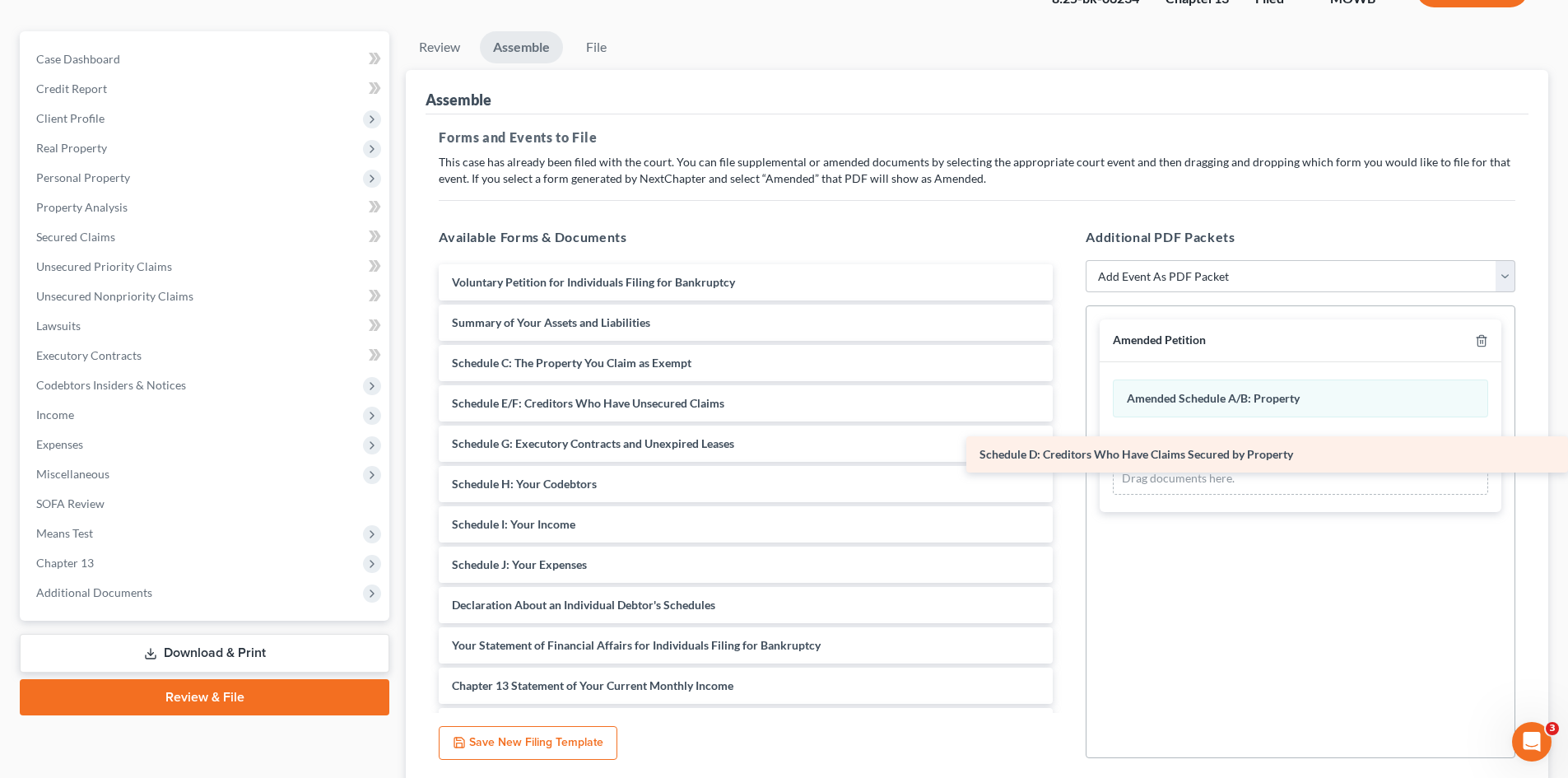
drag, startPoint x: 574, startPoint y: 402, endPoint x: 1320, endPoint y: 445, distance: 747.2
click at [1066, 445] on div "Schedule D: Creditors Who Have Claims Secured by Property Voluntary Petition fo…" at bounding box center [746, 584] width 640 height 641
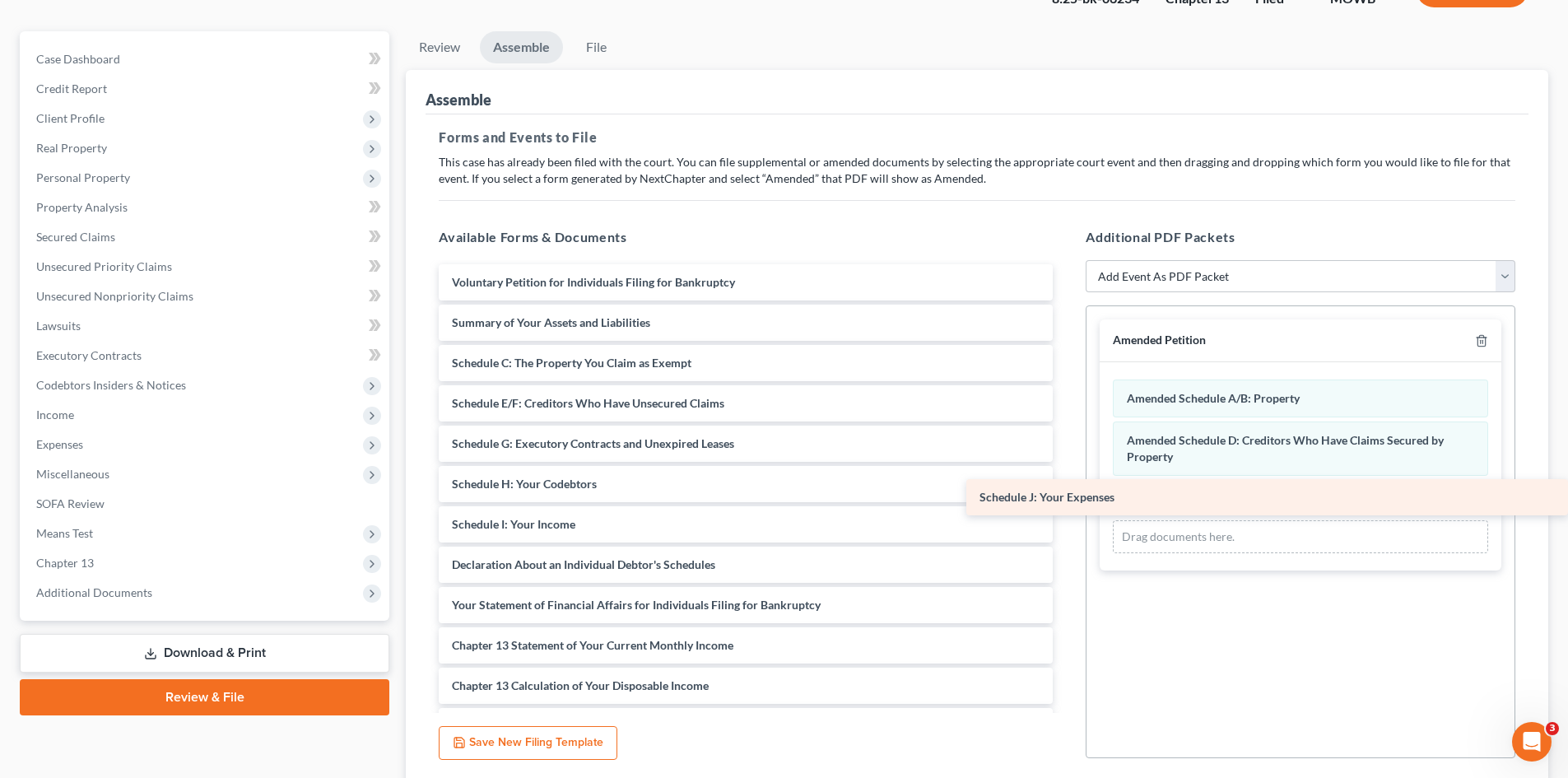
drag, startPoint x: 562, startPoint y: 560, endPoint x: 1401, endPoint y: 494, distance: 841.6
click at [1066, 494] on div "Schedule J: Your Expenses Voluntary Petition for Individuals Filing for Bankrup…" at bounding box center [746, 565] width 640 height 601
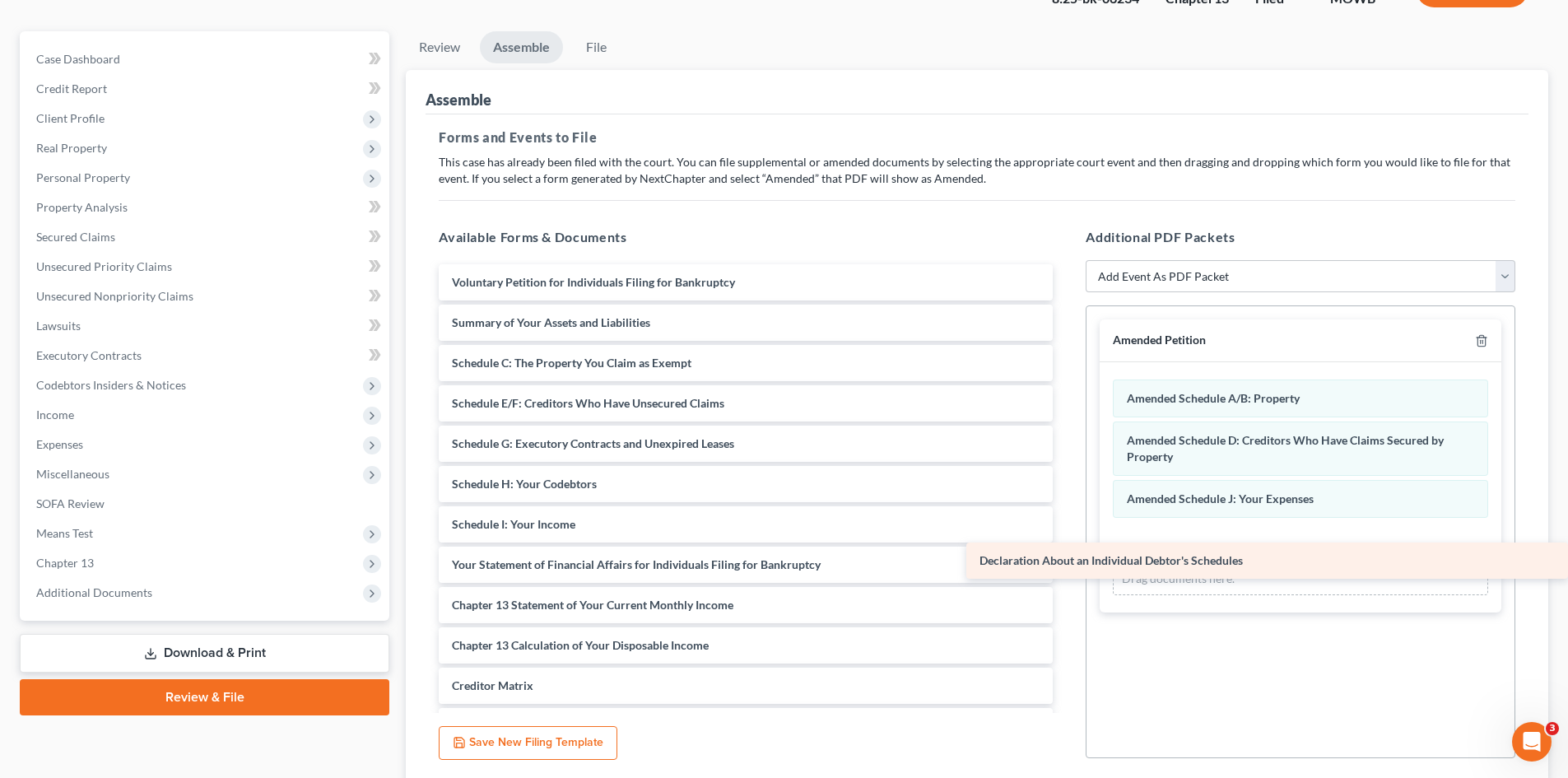
drag, startPoint x: 608, startPoint y: 559, endPoint x: 1352, endPoint y: 551, distance: 744.0
click at [1066, 551] on div "Declaration About an Individual Debtor's Schedules Voluntary Petition for Indiv…" at bounding box center [746, 544] width 640 height 560
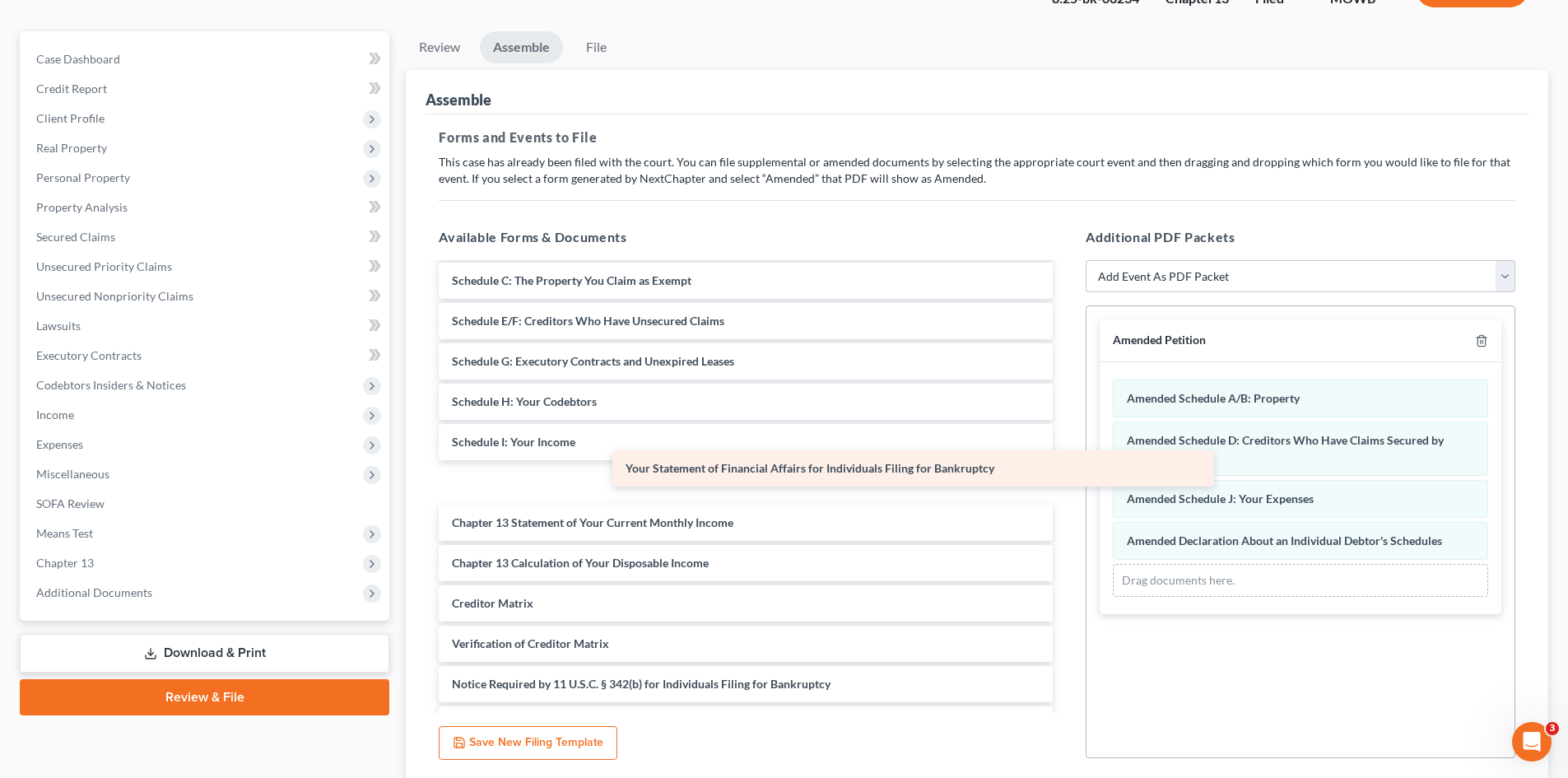
scroll to position [75, 0]
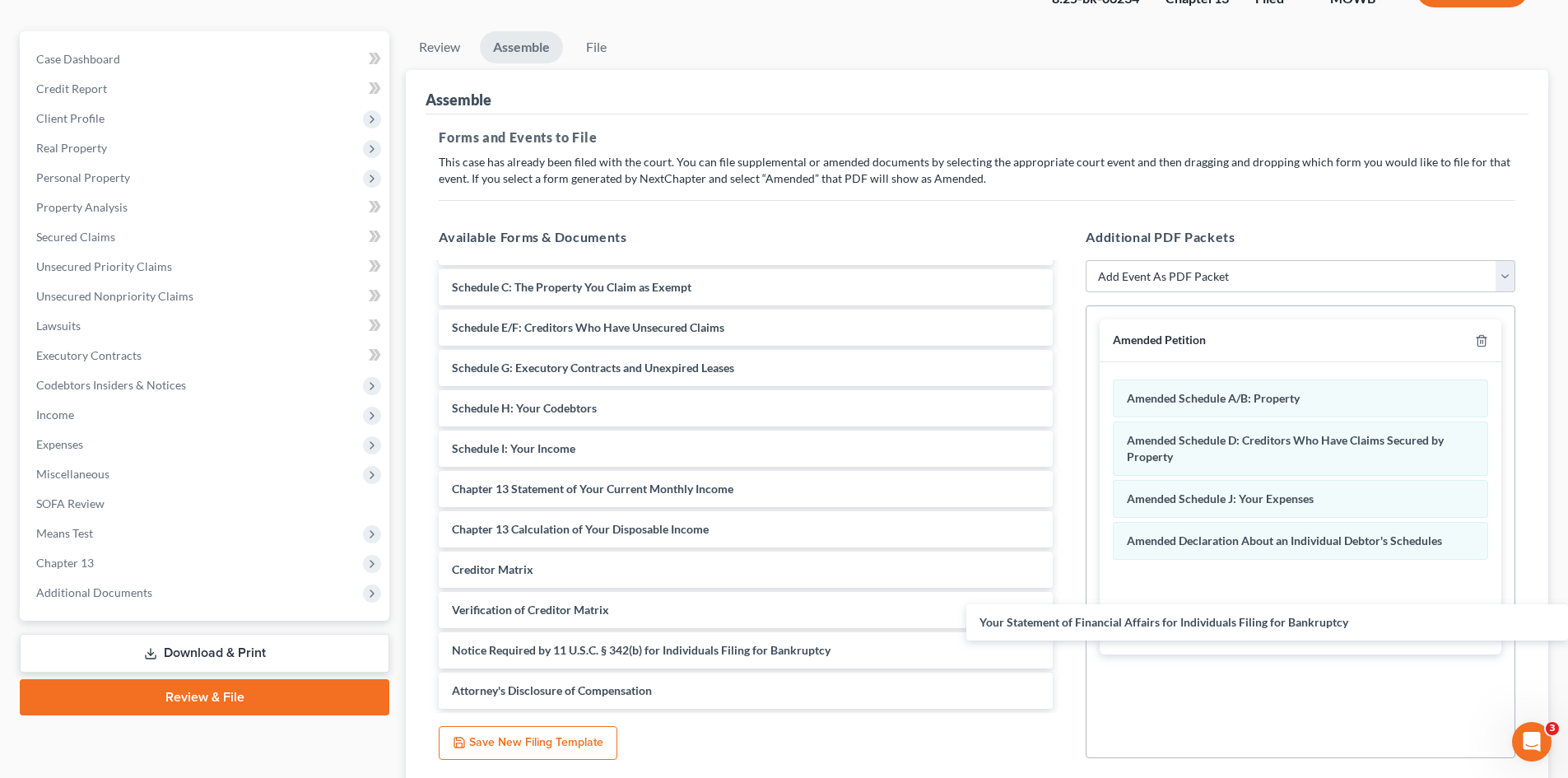
drag, startPoint x: 669, startPoint y: 480, endPoint x: 1206, endPoint y: 608, distance: 552.0
click at [1066, 612] on div "Your Statement of Financial Affairs for Individuals Filing for Bankruptcy Volun…" at bounding box center [746, 448] width 640 height 520
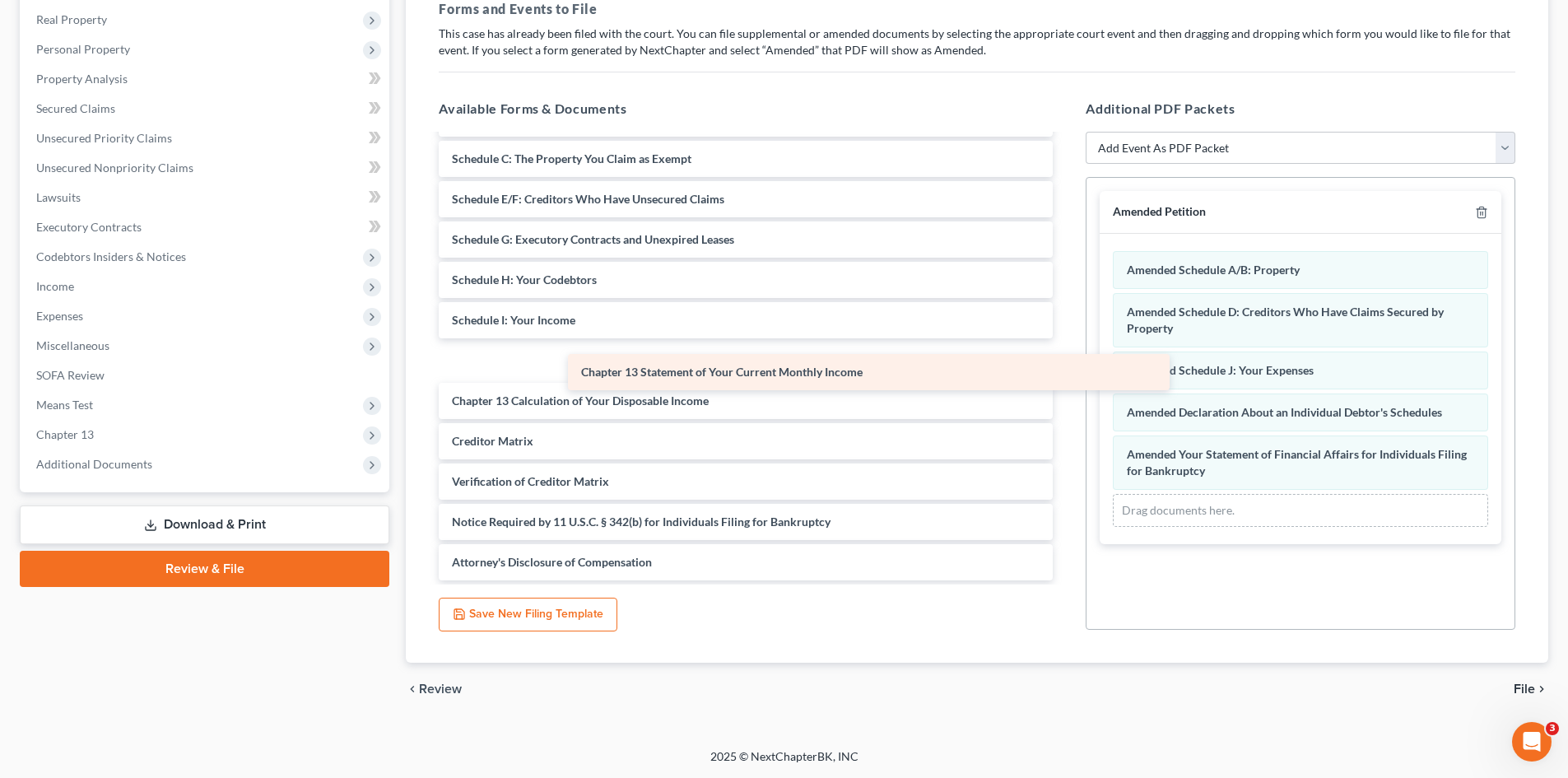
scroll to position [35, 0]
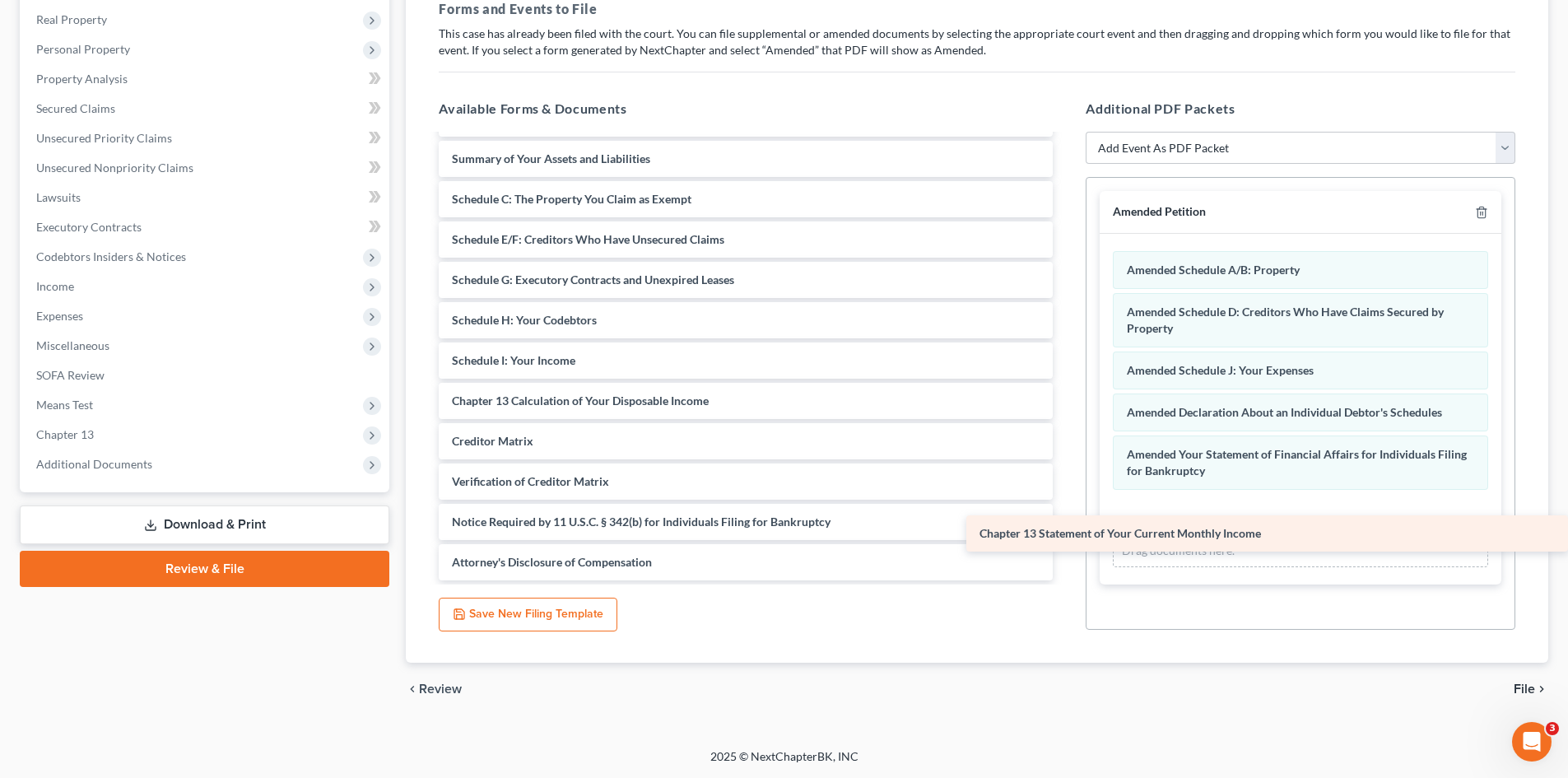
drag, startPoint x: 630, startPoint y: 362, endPoint x: 1297, endPoint y: 528, distance: 687.3
click at [1066, 530] on div "Chapter 13 Statement of Your Current Monthly Income Voluntary Petition for Indi…" at bounding box center [746, 340] width 640 height 480
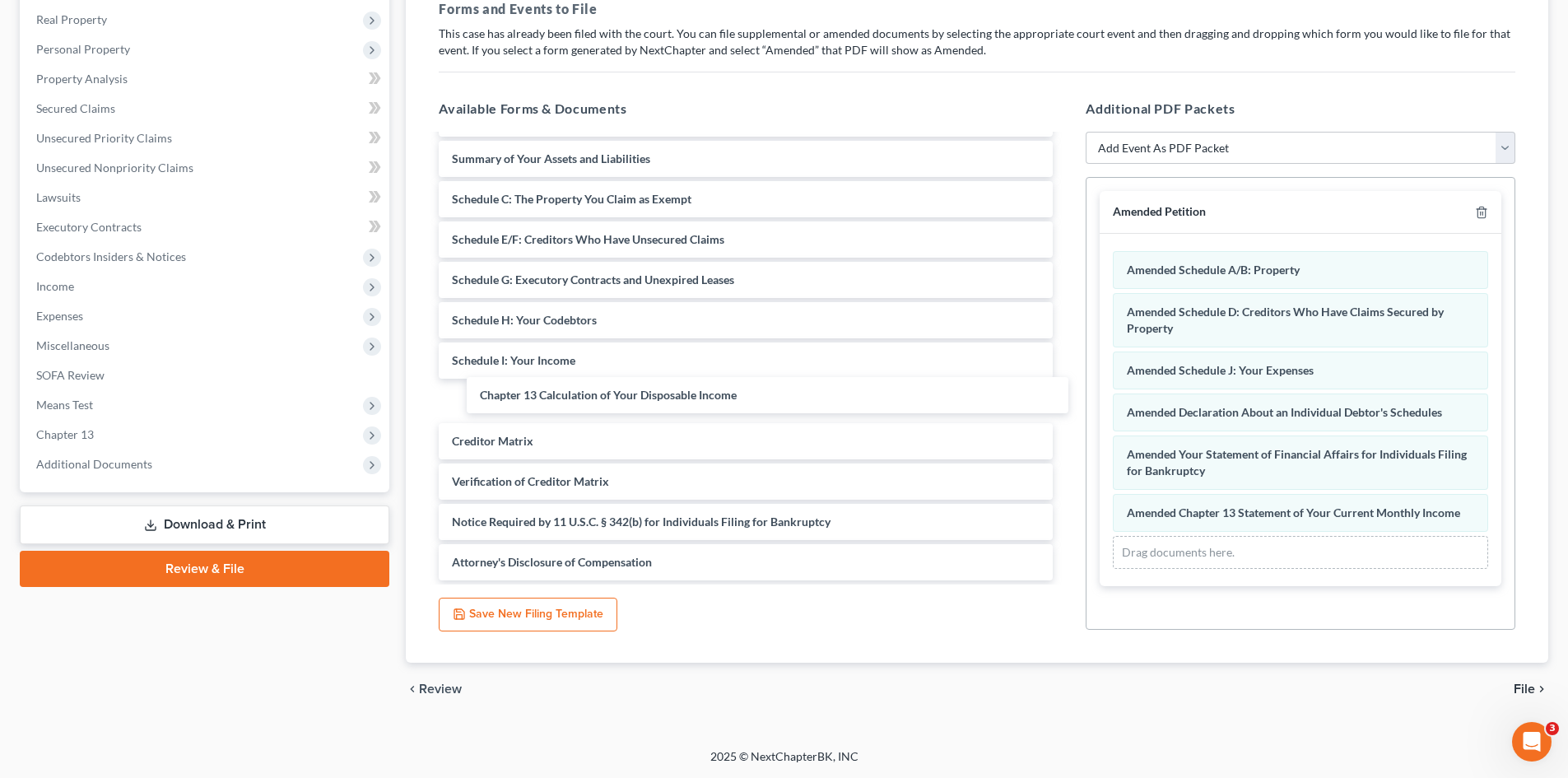
scroll to position [0, 0]
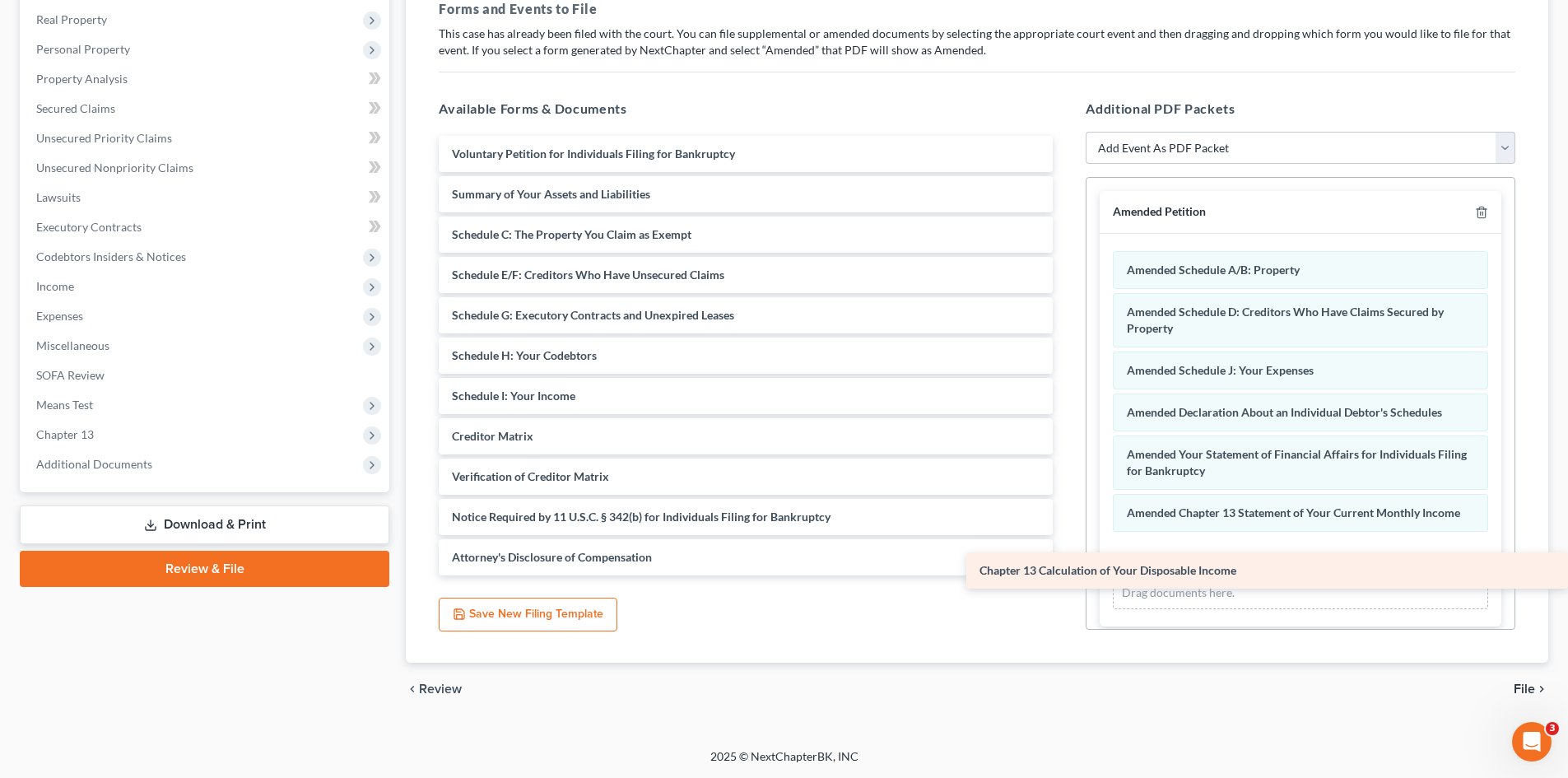
drag, startPoint x: 639, startPoint y: 411, endPoint x: 1353, endPoint y: 577, distance: 733.0
click at [1066, 575] on div "Chapter 13 Calculation of Your Disposable Income Voluntary Petition for Individ…" at bounding box center [746, 355] width 640 height 439
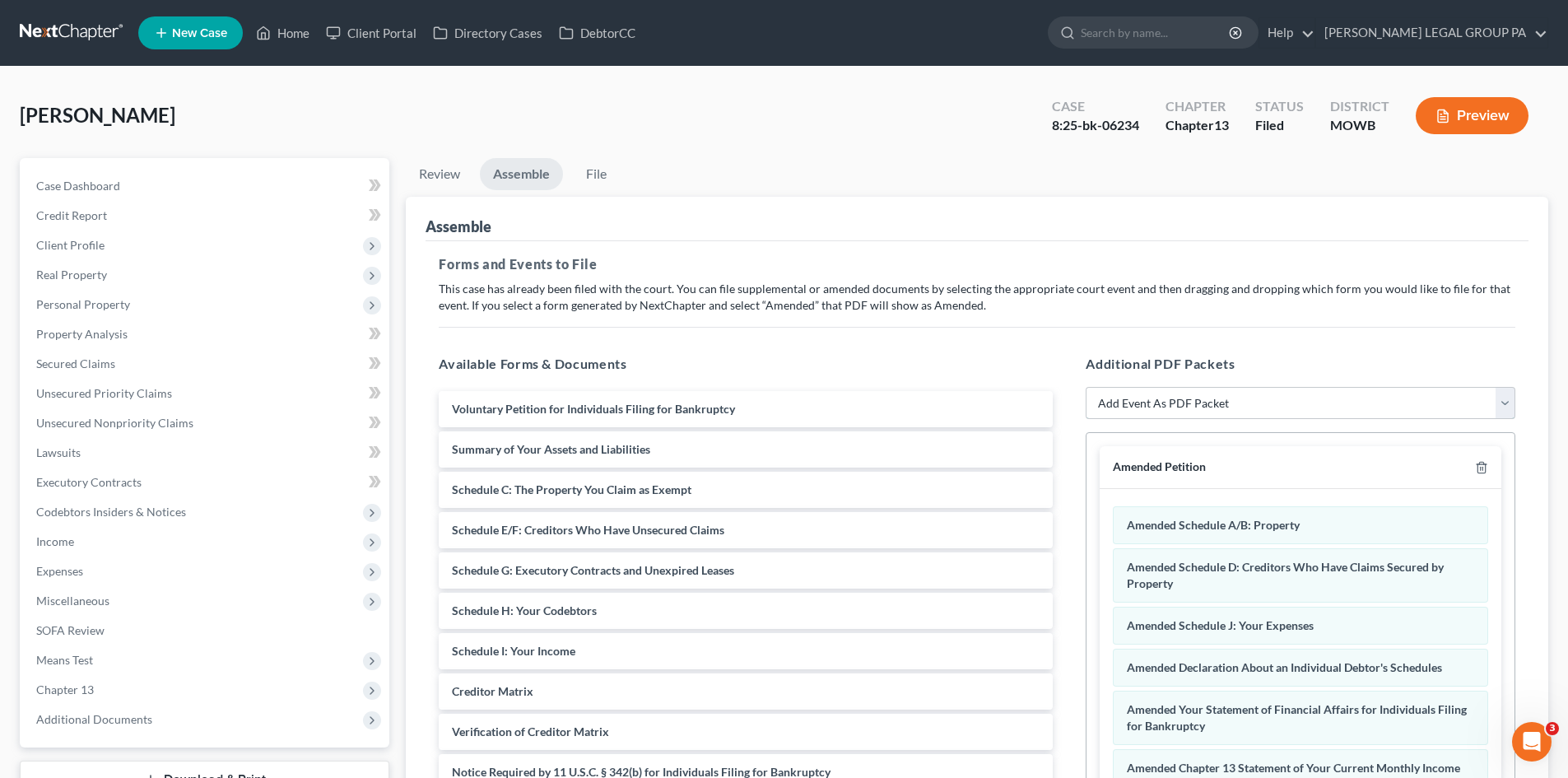
click at [1171, 392] on select "Add Event As PDF Packet Affidavit re: NO Tax Returns Amended Matrix Adding Cred…" at bounding box center [1300, 402] width 429 height 33
select select "10"
click at [1086, 386] on select "Add Event As PDF Packet Affidavit re: NO Tax Returns Amended Matrix Adding Cred…" at bounding box center [1300, 402] width 429 height 33
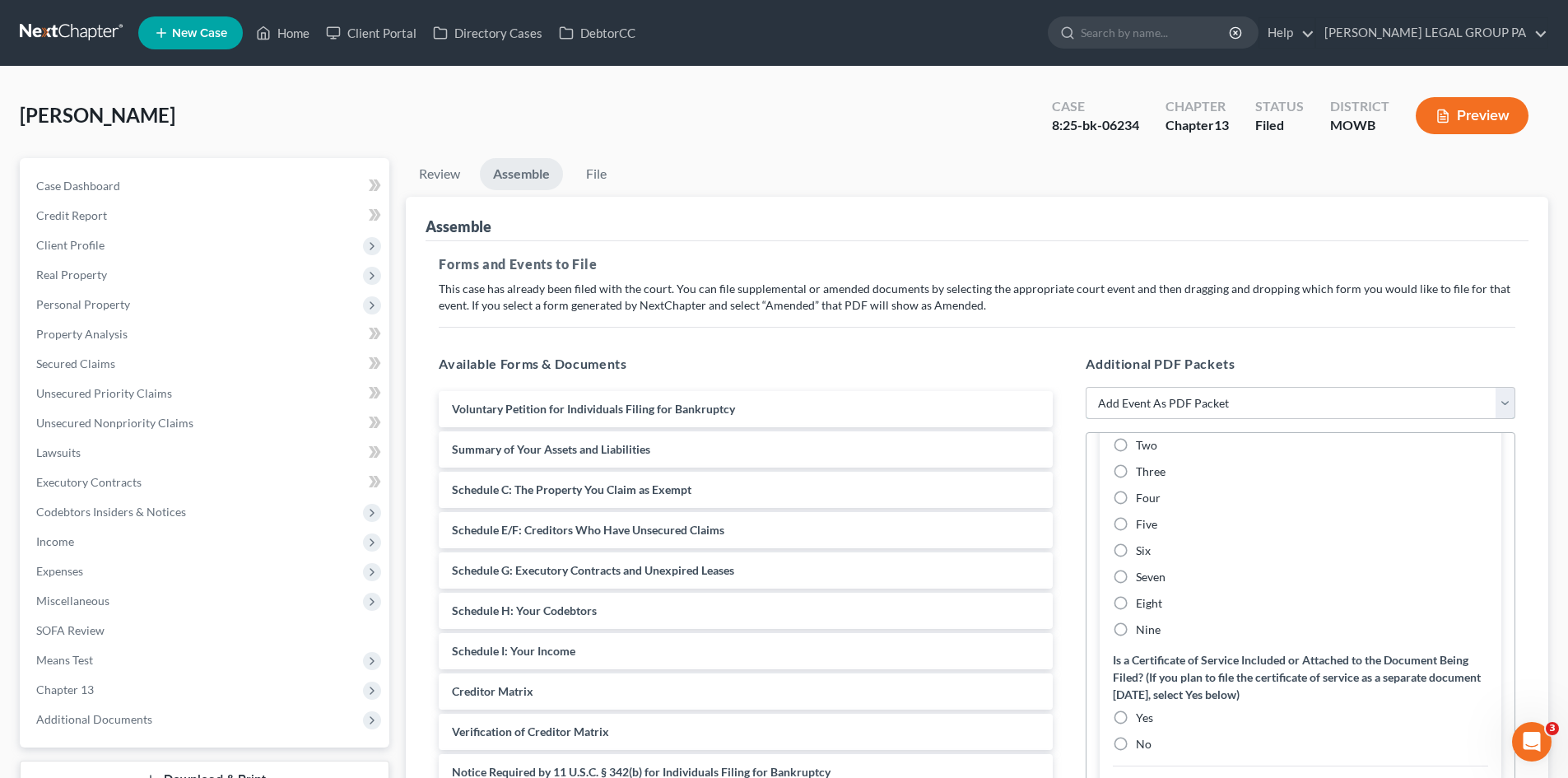
scroll to position [740, 0]
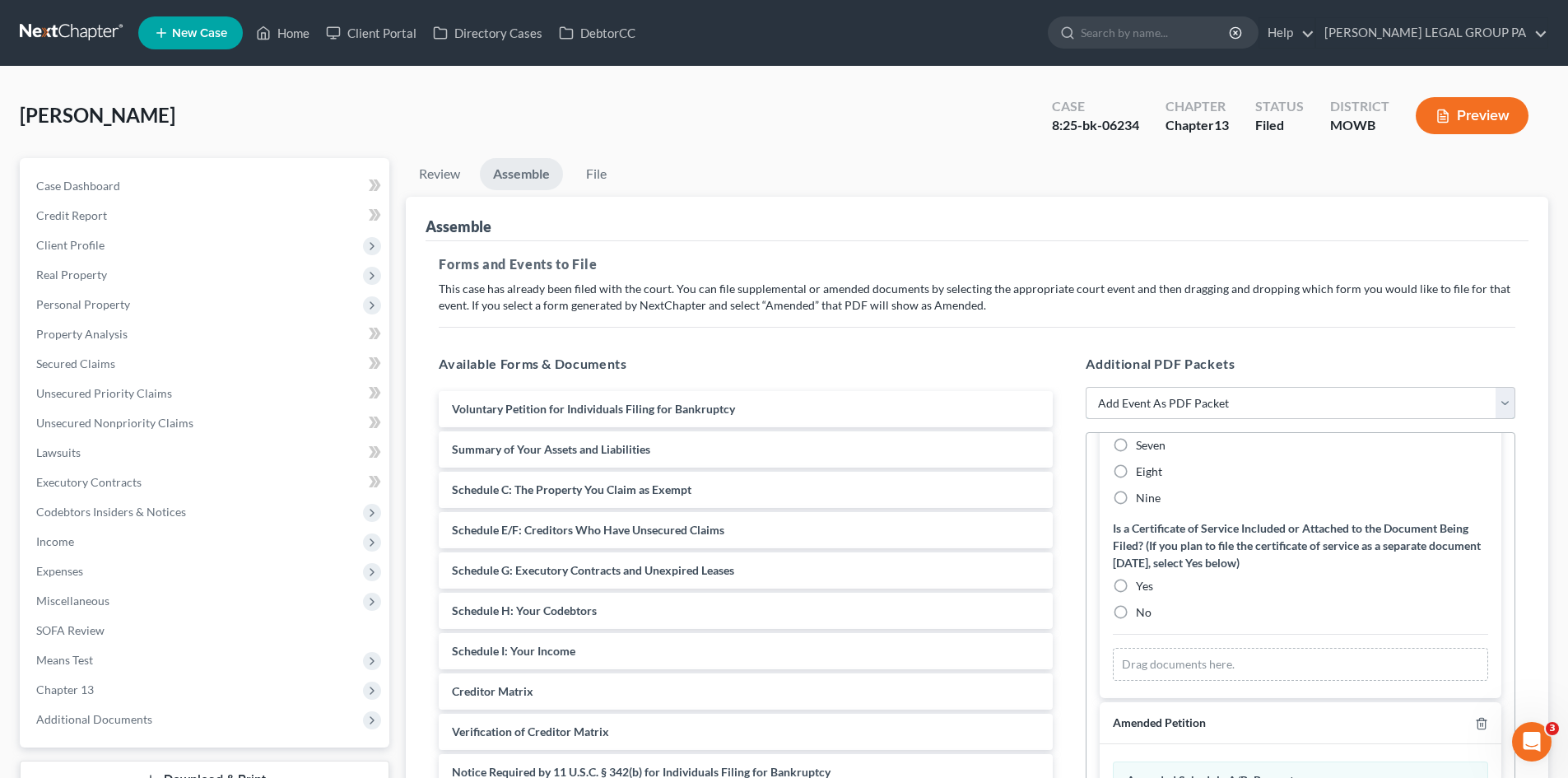
click at [1287, 408] on select "Add Event As PDF Packet Affidavit re: NO Tax Returns Amended Matrix Adding Cred…" at bounding box center [1300, 402] width 429 height 33
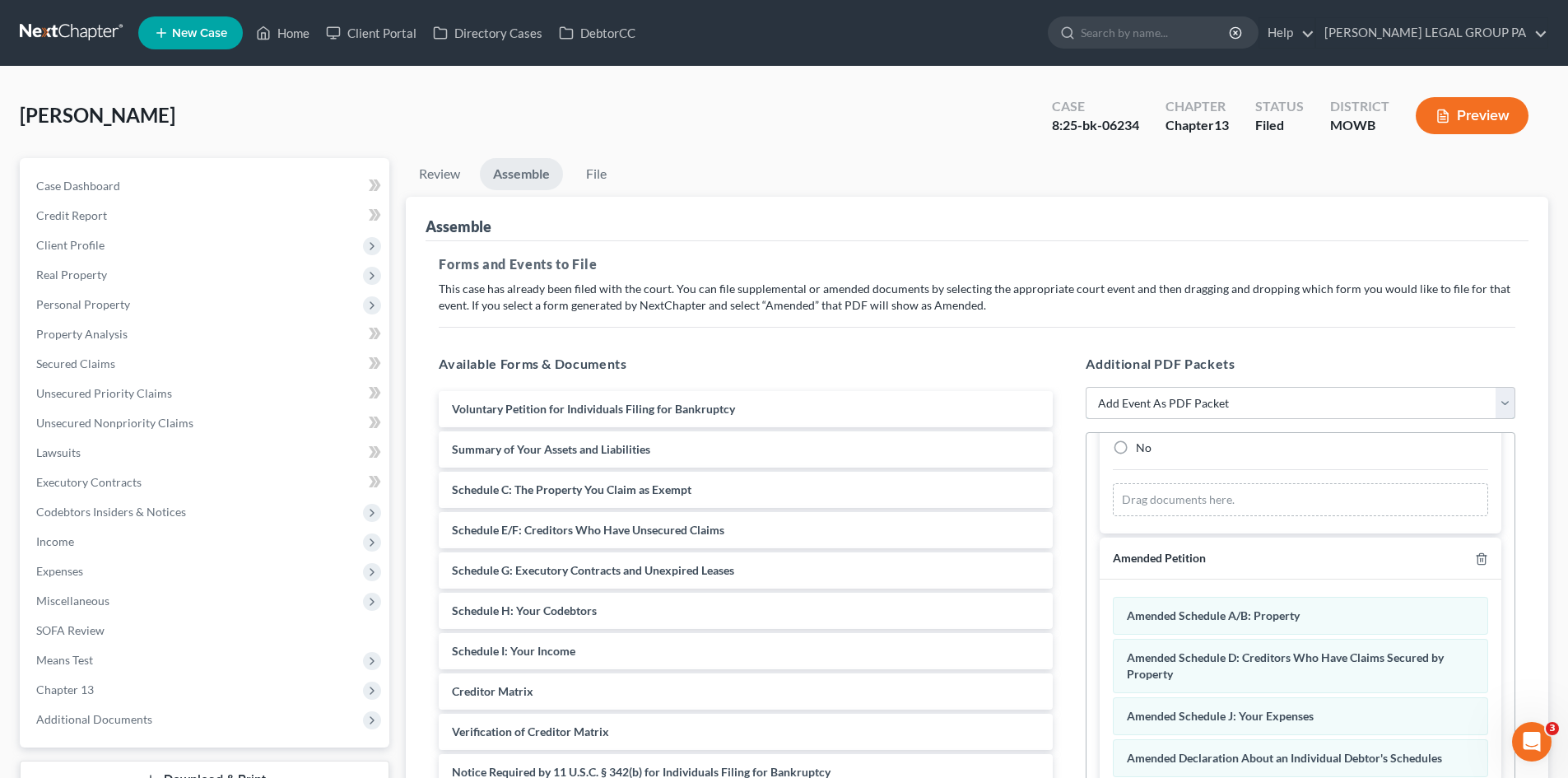
scroll to position [658, 0]
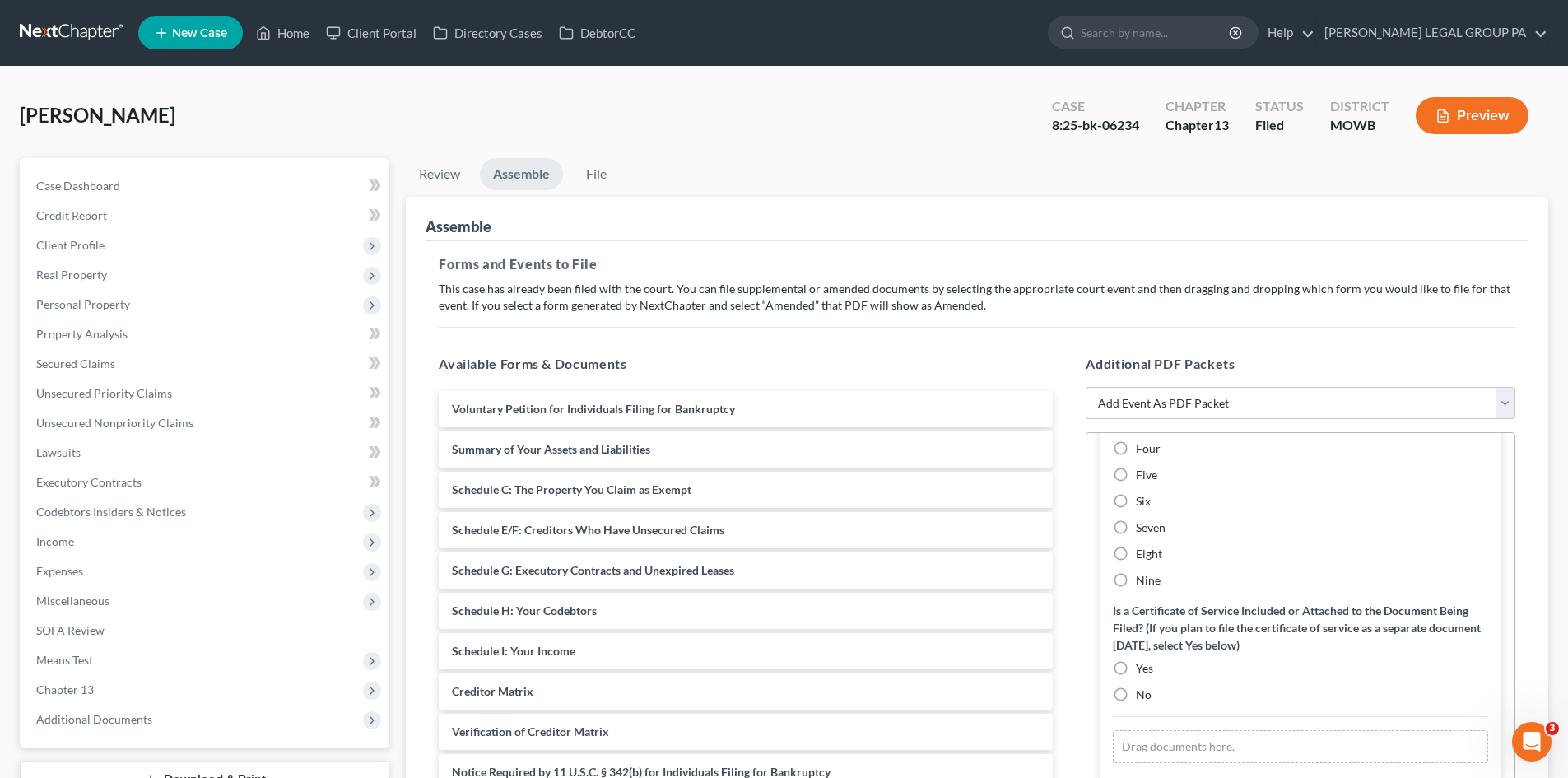
click at [1262, 395] on select "Add Event As PDF Packet Affidavit re: NO Tax Returns Amended Matrix Adding Cred…" at bounding box center [1300, 402] width 429 height 33
click at [1257, 402] on select "Add Event As PDF Packet Affidavit re: NO Tax Returns Amended Matrix Adding Cred…" at bounding box center [1300, 402] width 429 height 33
select select "10"
click at [1086, 386] on select "Add Event As PDF Packet Affidavit re: NO Tax Returns Amended Matrix Adding Cred…" at bounding box center [1300, 402] width 429 height 33
select select
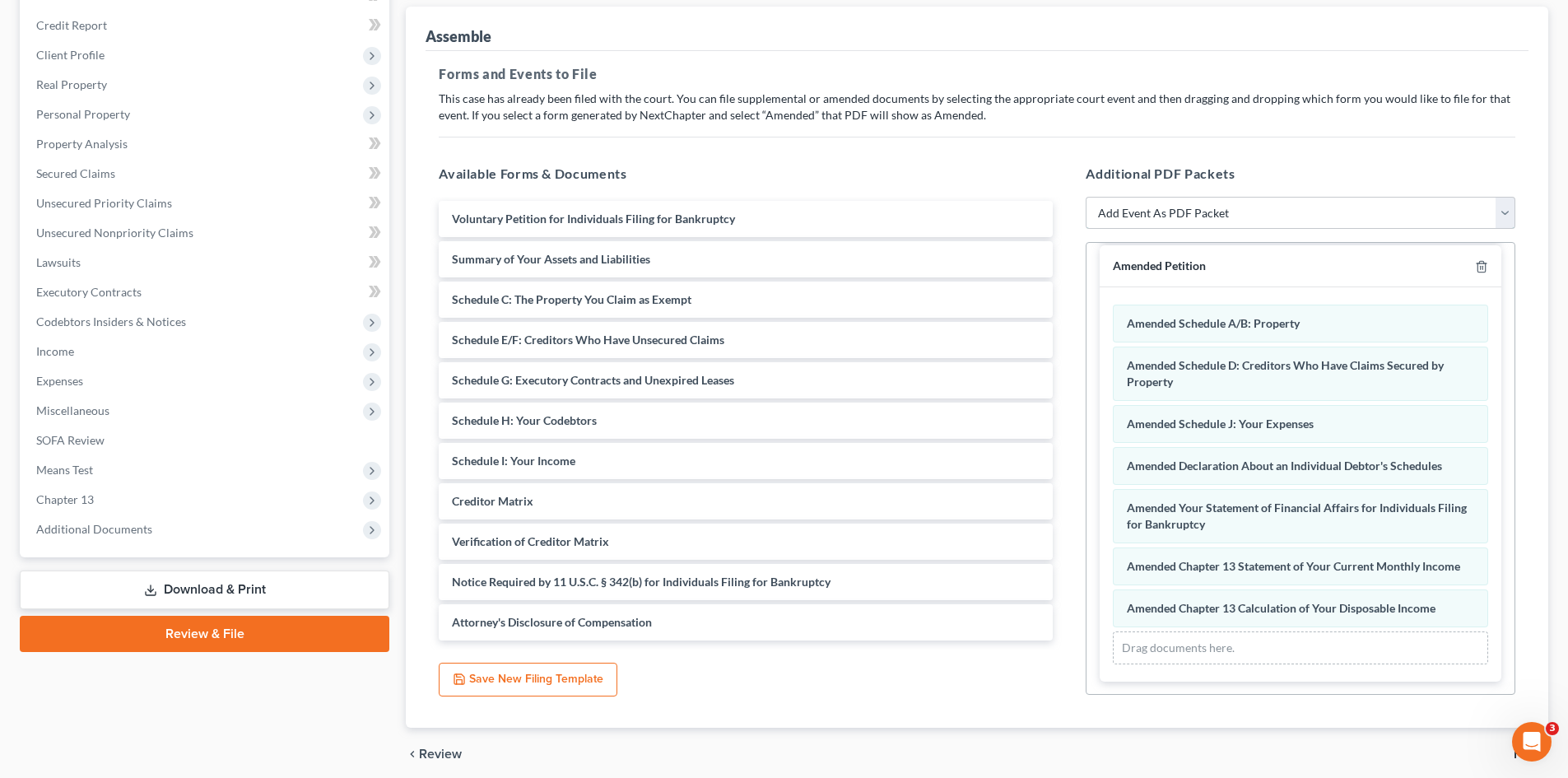
scroll to position [173, 0]
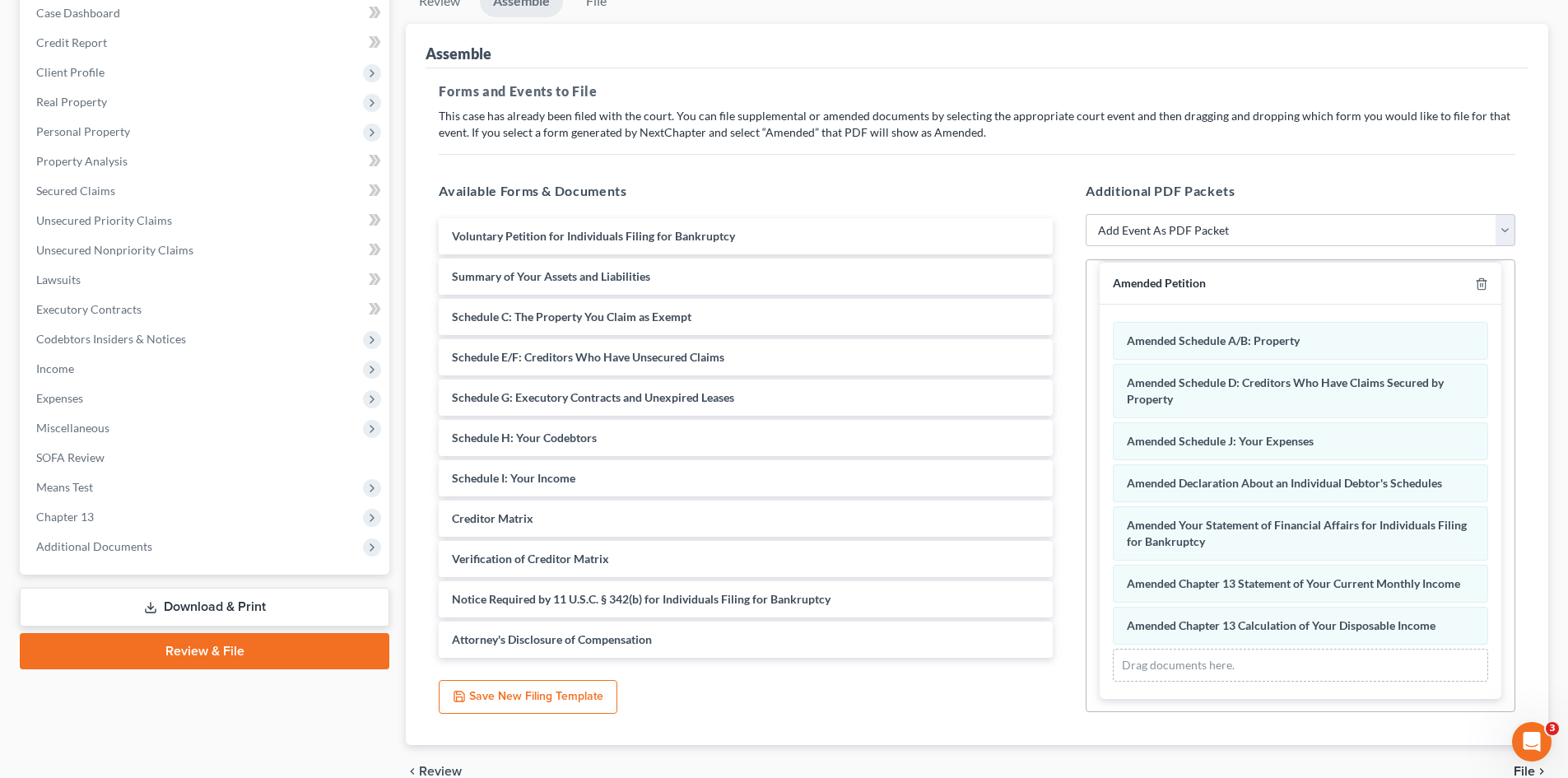
click at [183, 602] on link "Download & Print" at bounding box center [204, 607] width 369 height 39
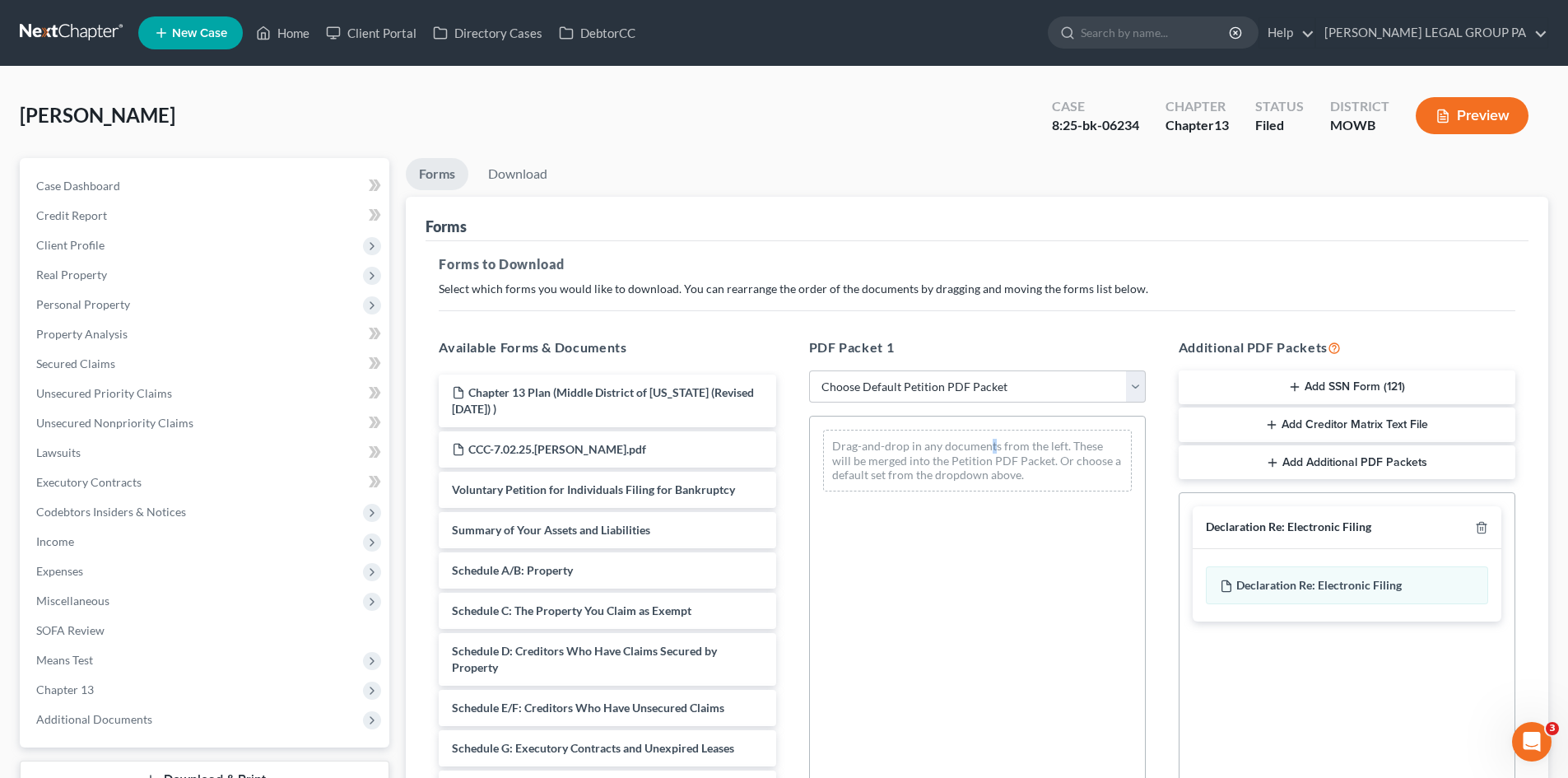
click at [995, 409] on div "PDF Packet 1 Choose Default Petition PDF Packet Complete Bankruptcy Petition (a…" at bounding box center [977, 603] width 369 height 558
click at [1006, 386] on select "Choose Default Petition PDF Packet Complete Bankruptcy Petition (all forms and …" at bounding box center [976, 386] width 336 height 33
select select "2"
click at [809, 370] on select "Choose Default Petition PDF Packet Complete Bankruptcy Petition (all forms and …" at bounding box center [976, 386] width 336 height 33
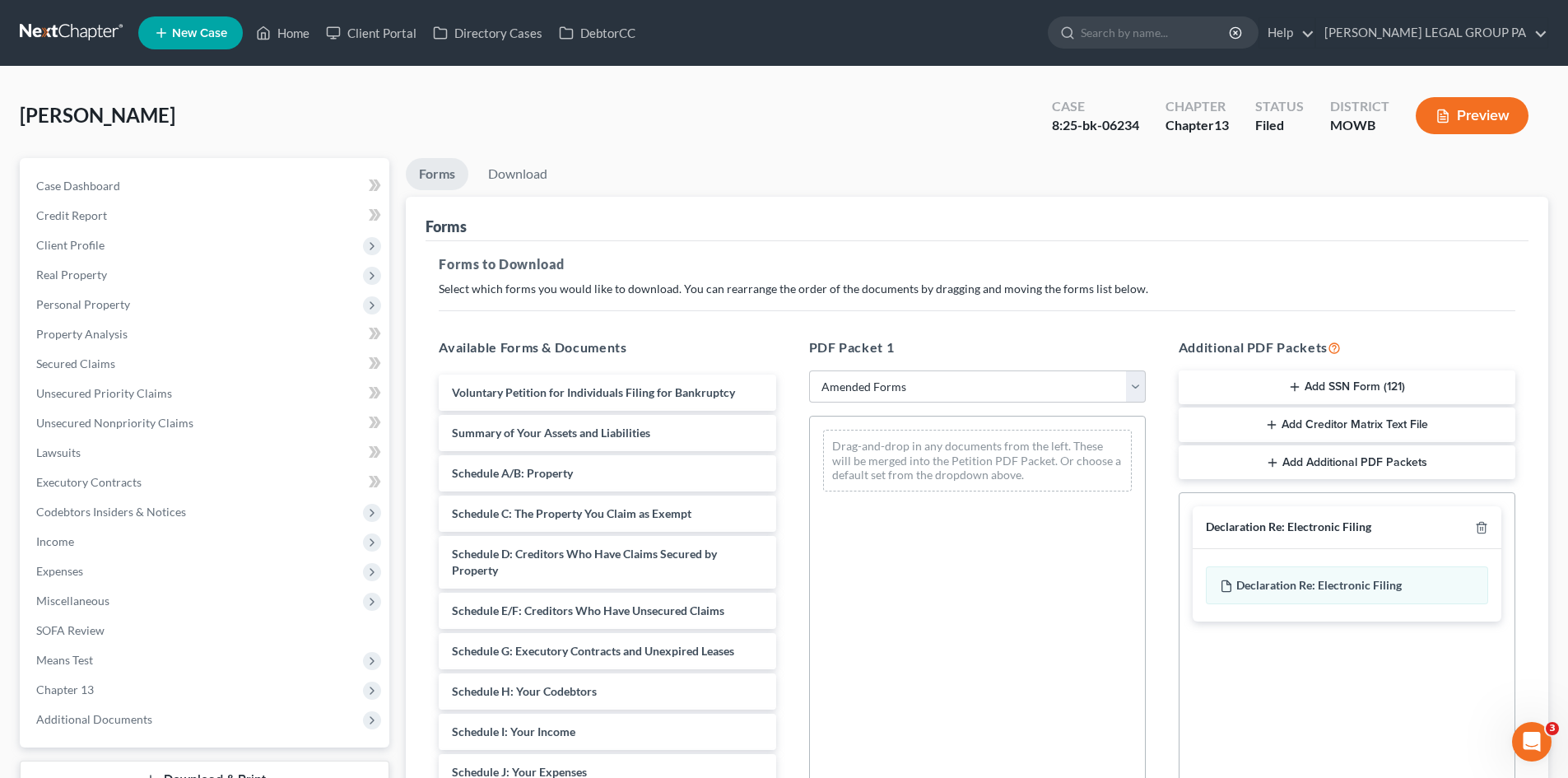
click at [823, 316] on div "Forms to Download Select which forms you would like to download. You can rearra…" at bounding box center [977, 571] width 1103 height 661
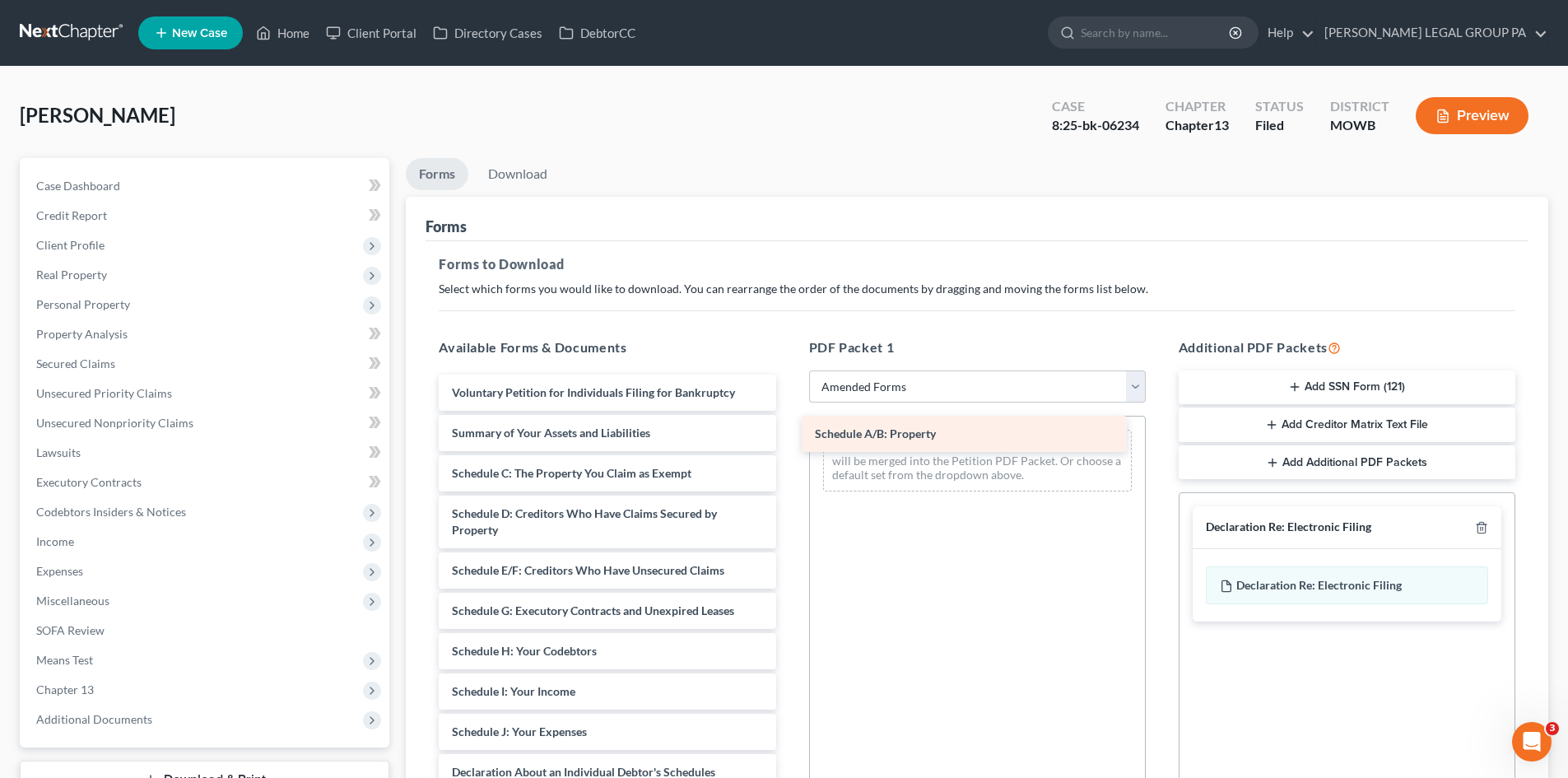
drag, startPoint x: 583, startPoint y: 477, endPoint x: 946, endPoint y: 437, distance: 365.2
click at [789, 437] on div "Schedule A/B: Property Voluntary Petition for Individuals Filing for Bankruptcy…" at bounding box center [607, 739] width 363 height 730
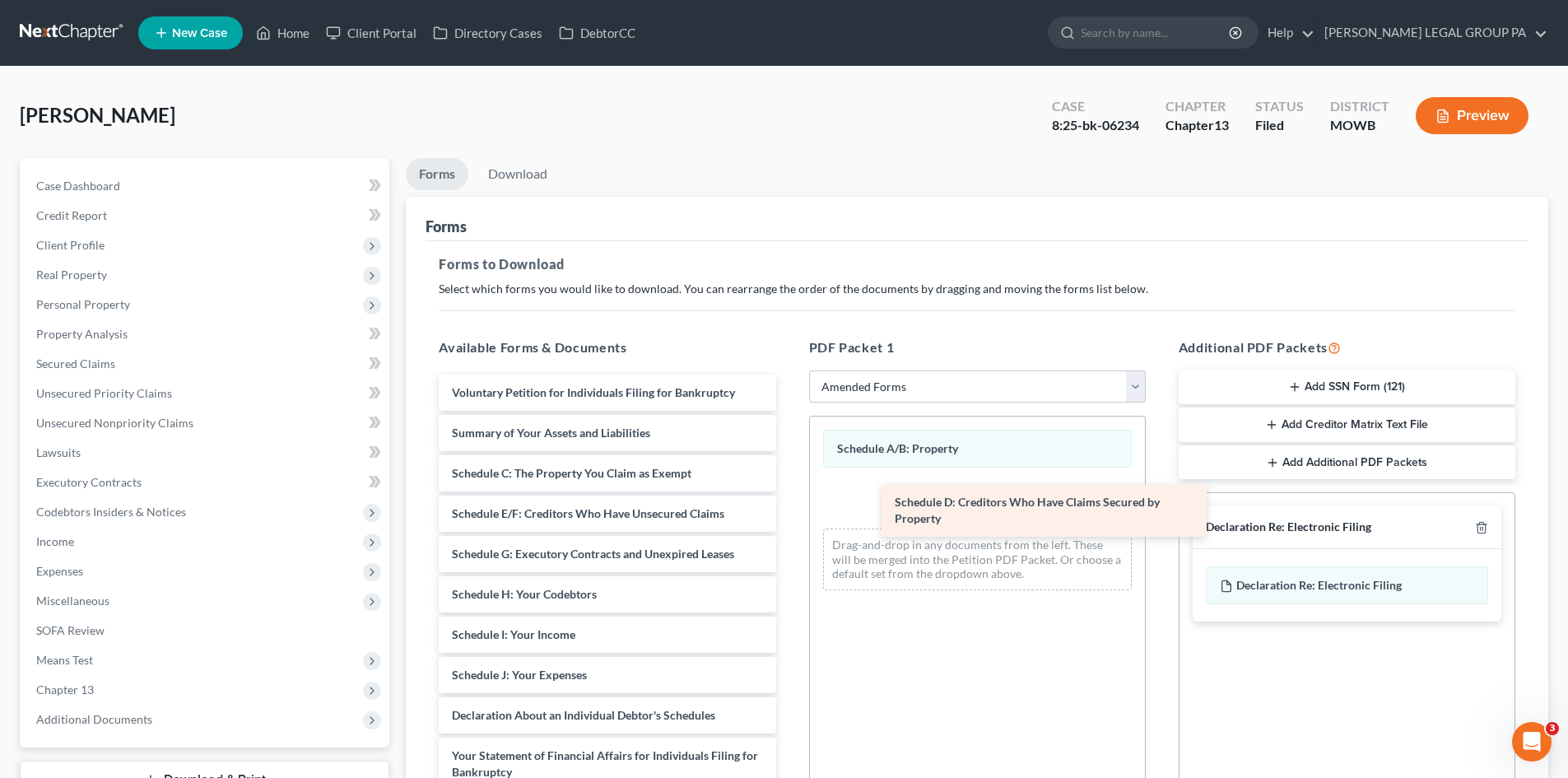
drag, startPoint x: 585, startPoint y: 525, endPoint x: 1029, endPoint y: 510, distance: 444.3
click at [789, 511] on div "Schedule D: Creditors Who Have Claims Secured by Property Voluntary Petition fo…" at bounding box center [607, 712] width 363 height 674
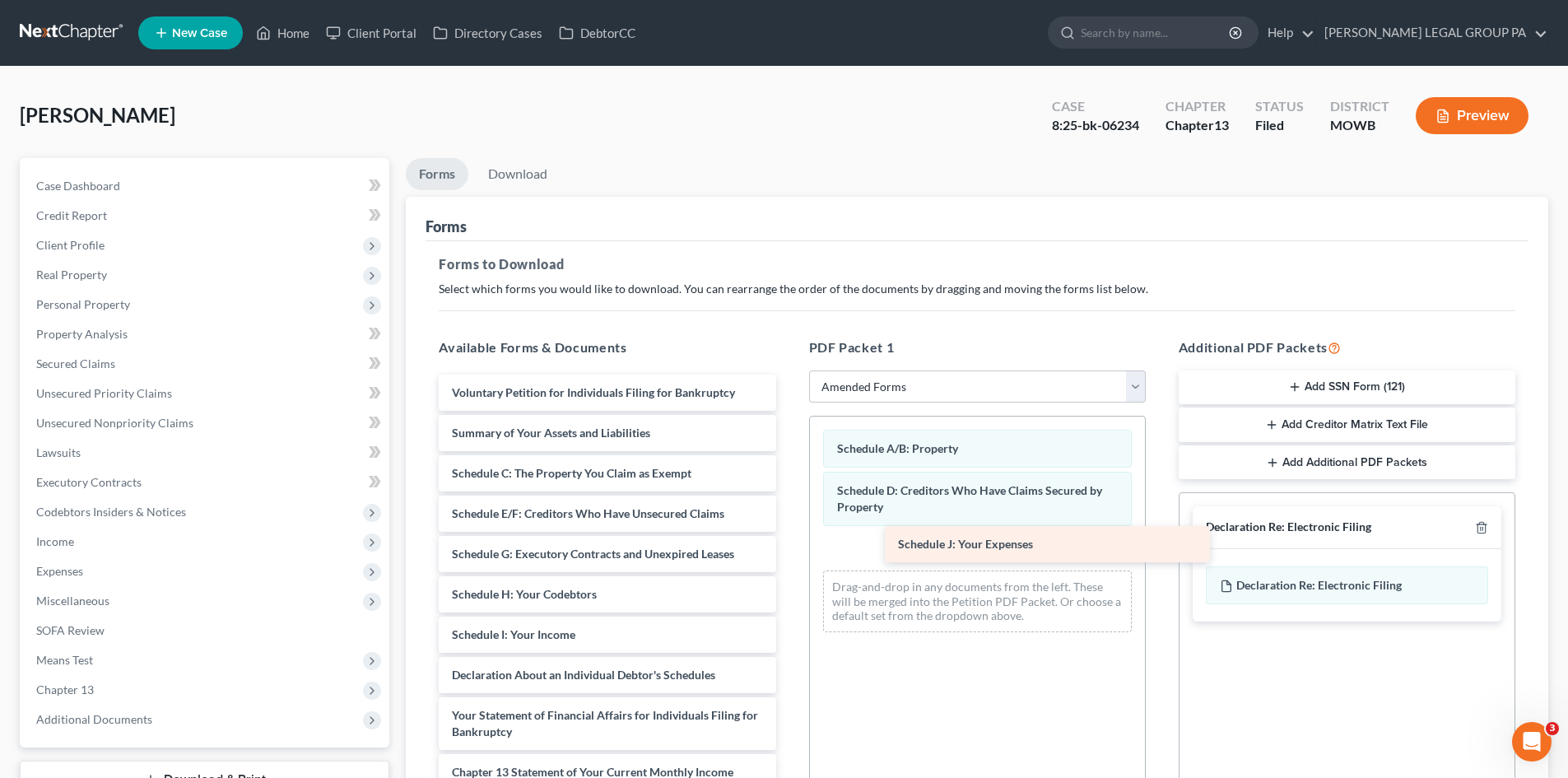
drag, startPoint x: 664, startPoint y: 618, endPoint x: 992, endPoint y: 543, distance: 336.5
click at [789, 543] on div "Schedule J: Your Expenses Voluntary Petition for Individuals Filing for Bankrup…" at bounding box center [607, 691] width 363 height 634
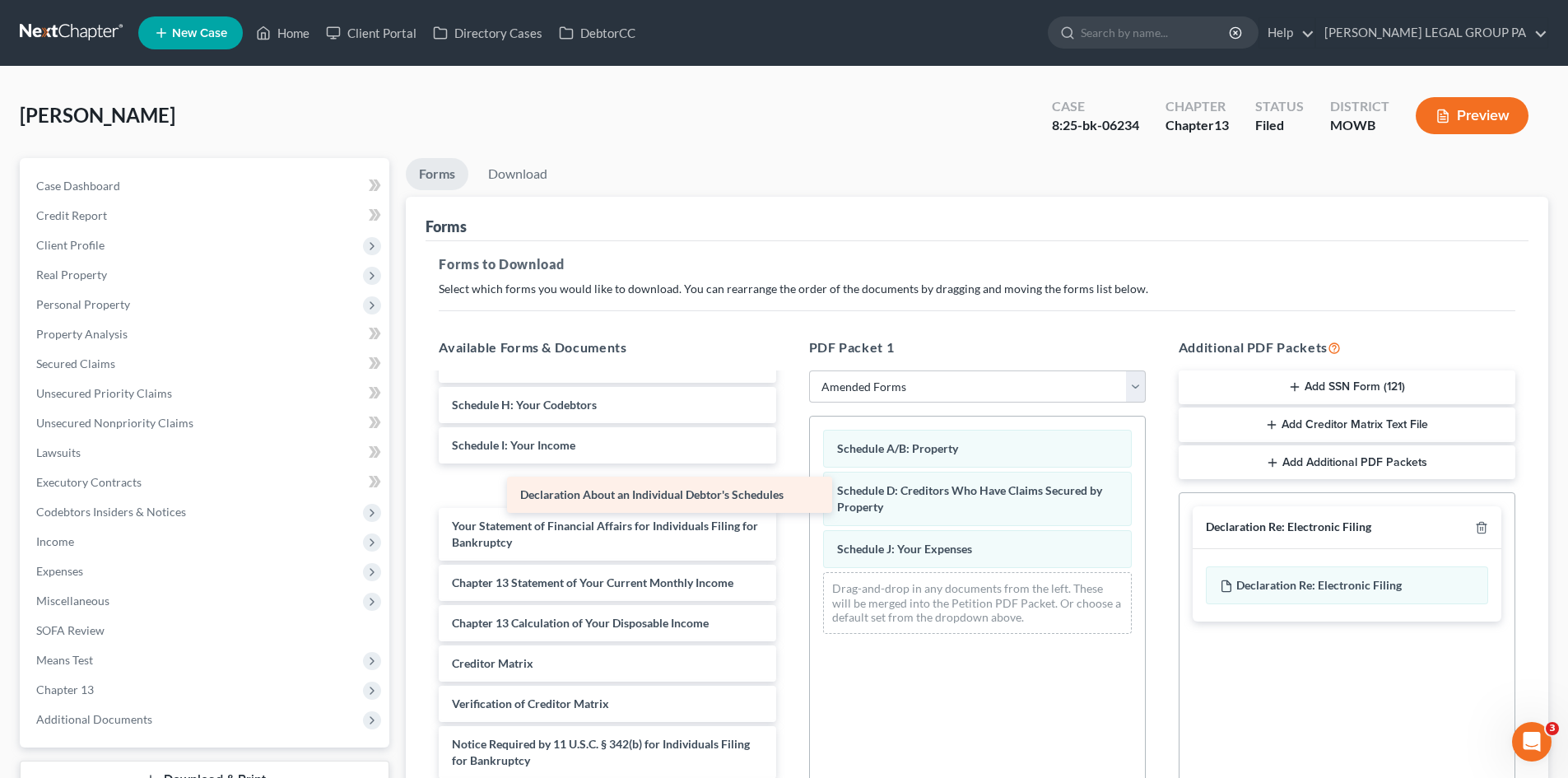
scroll to position [149, 0]
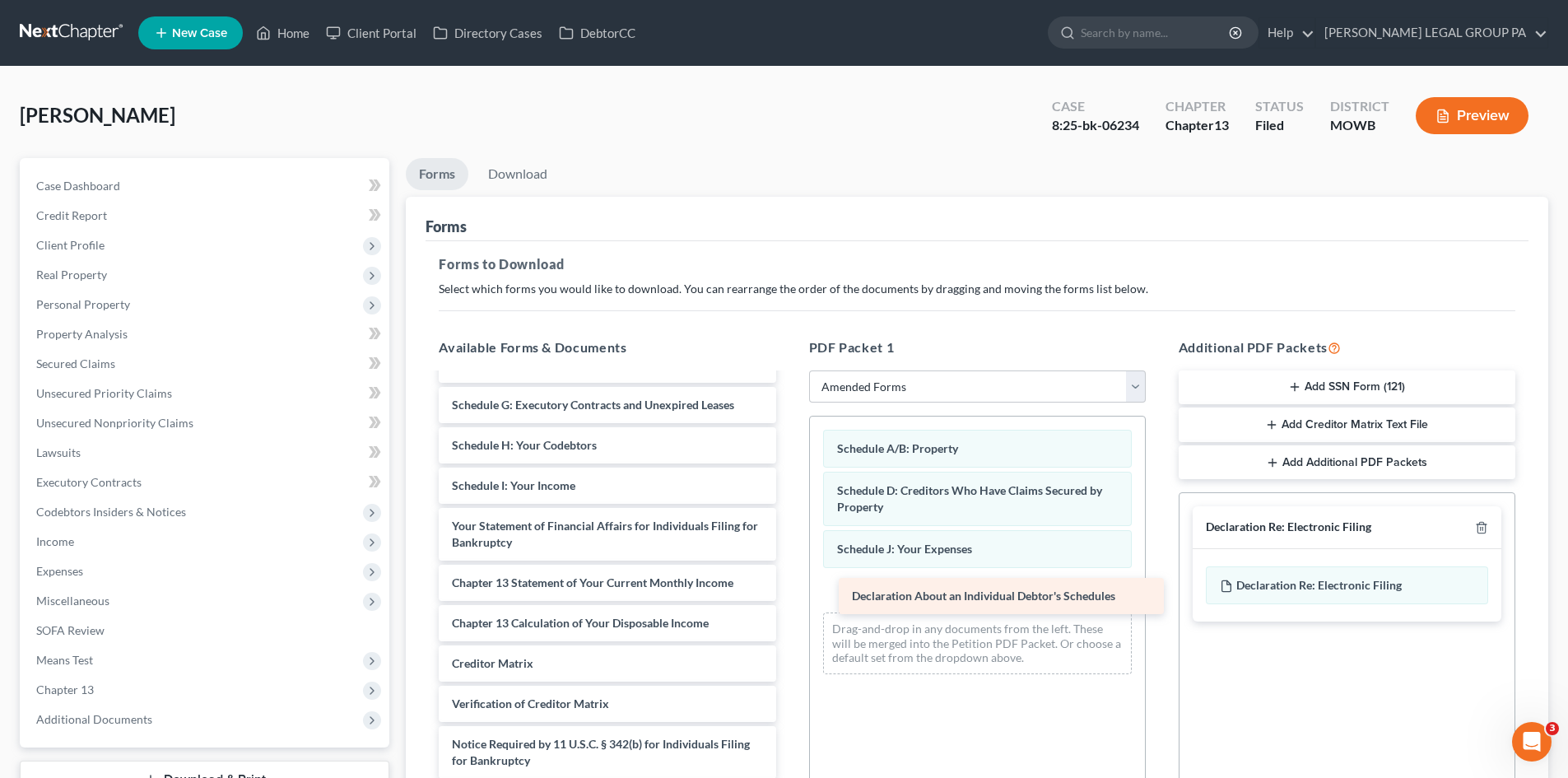
drag, startPoint x: 517, startPoint y: 485, endPoint x: 914, endPoint y: 598, distance: 412.8
click at [789, 598] on div "Declaration About an Individual Debtor's Schedules Voluntary Petition for Indiv…" at bounding box center [607, 523] width 363 height 593
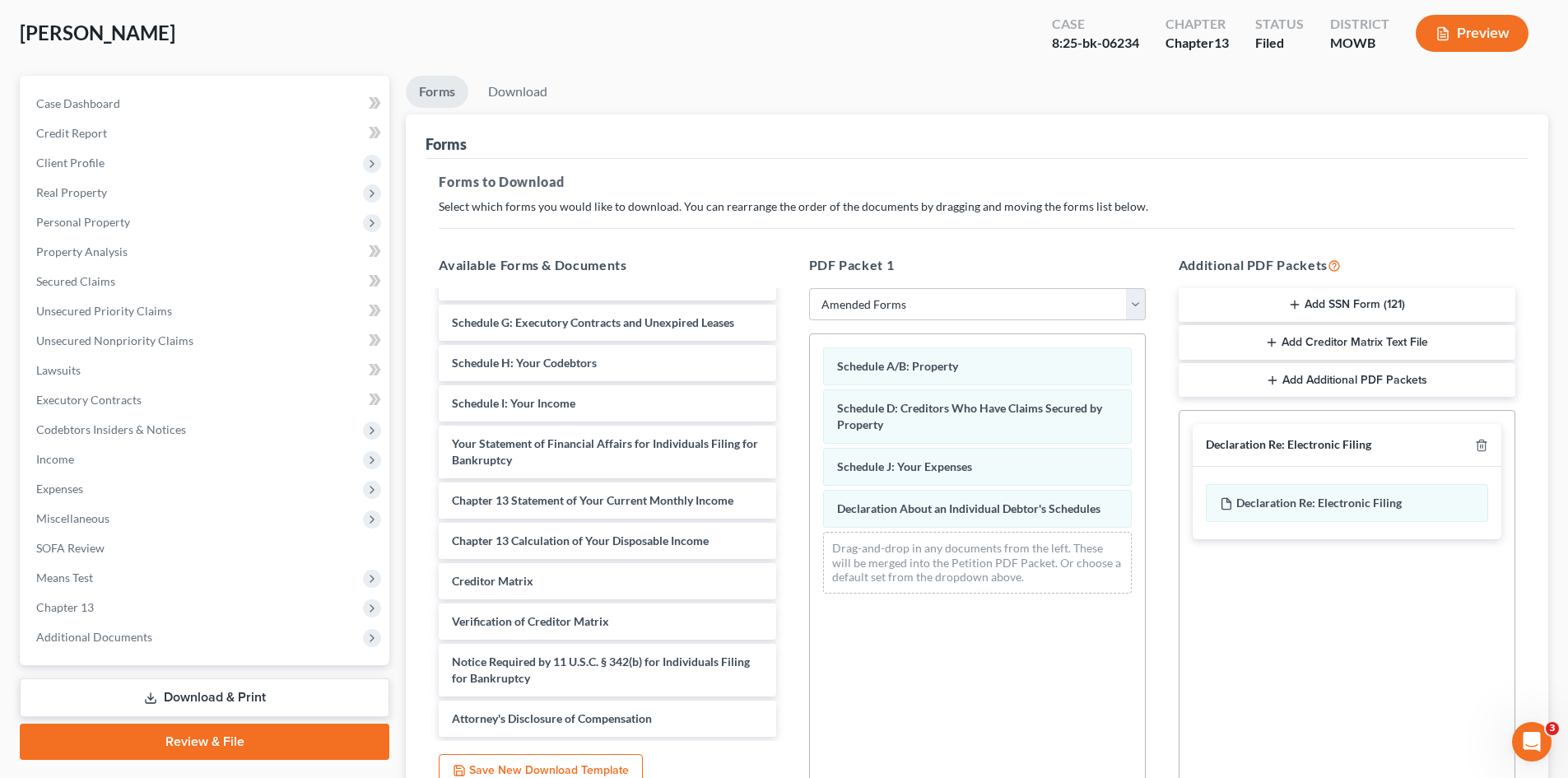
scroll to position [92, 0]
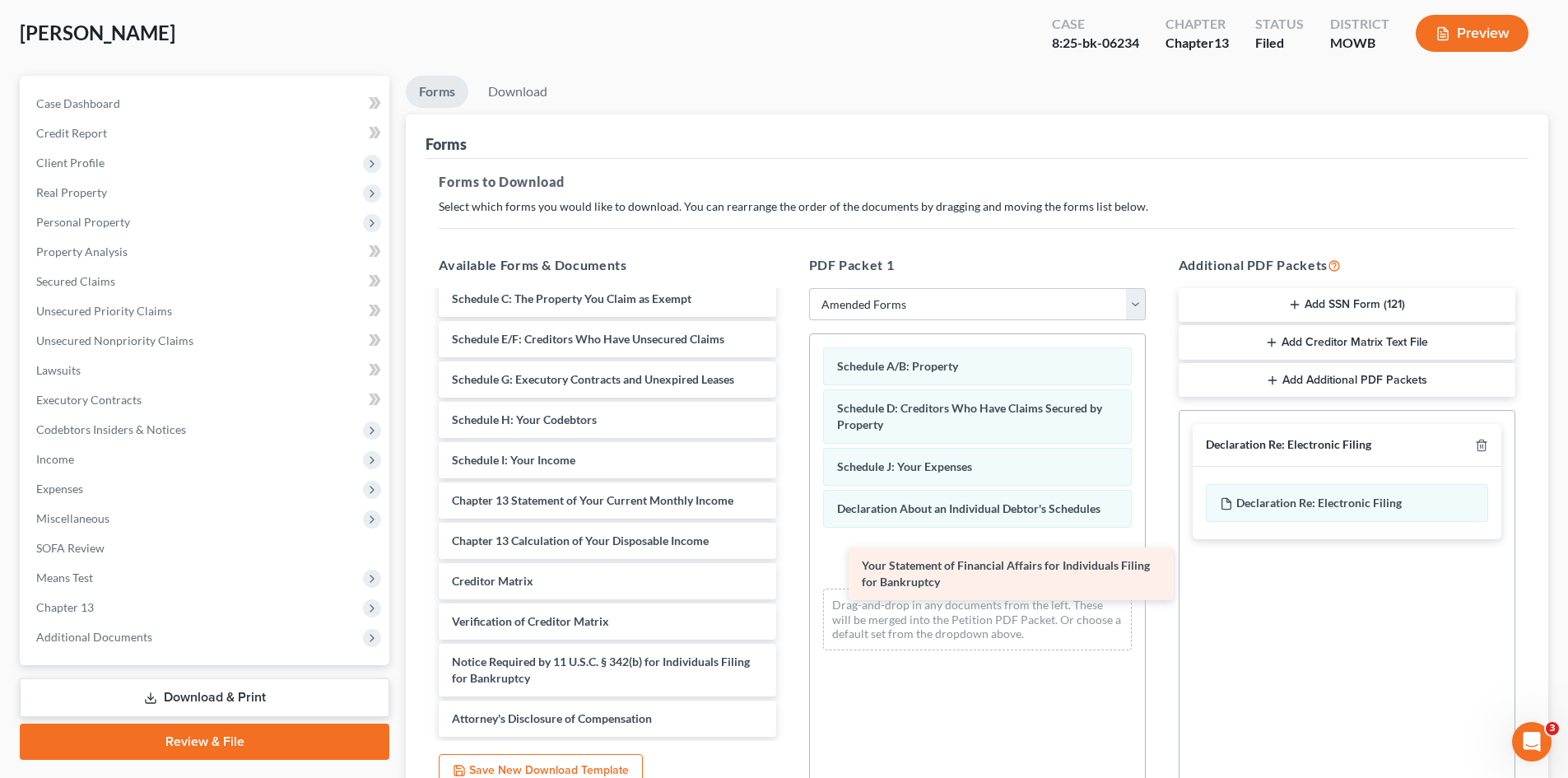
drag, startPoint x: 561, startPoint y: 469, endPoint x: 971, endPoint y: 591, distance: 427.8
click at [789, 591] on div "Your Statement of Financial Affairs for Individuals Filing for Bankruptcy Volun…" at bounding box center [607, 468] width 363 height 537
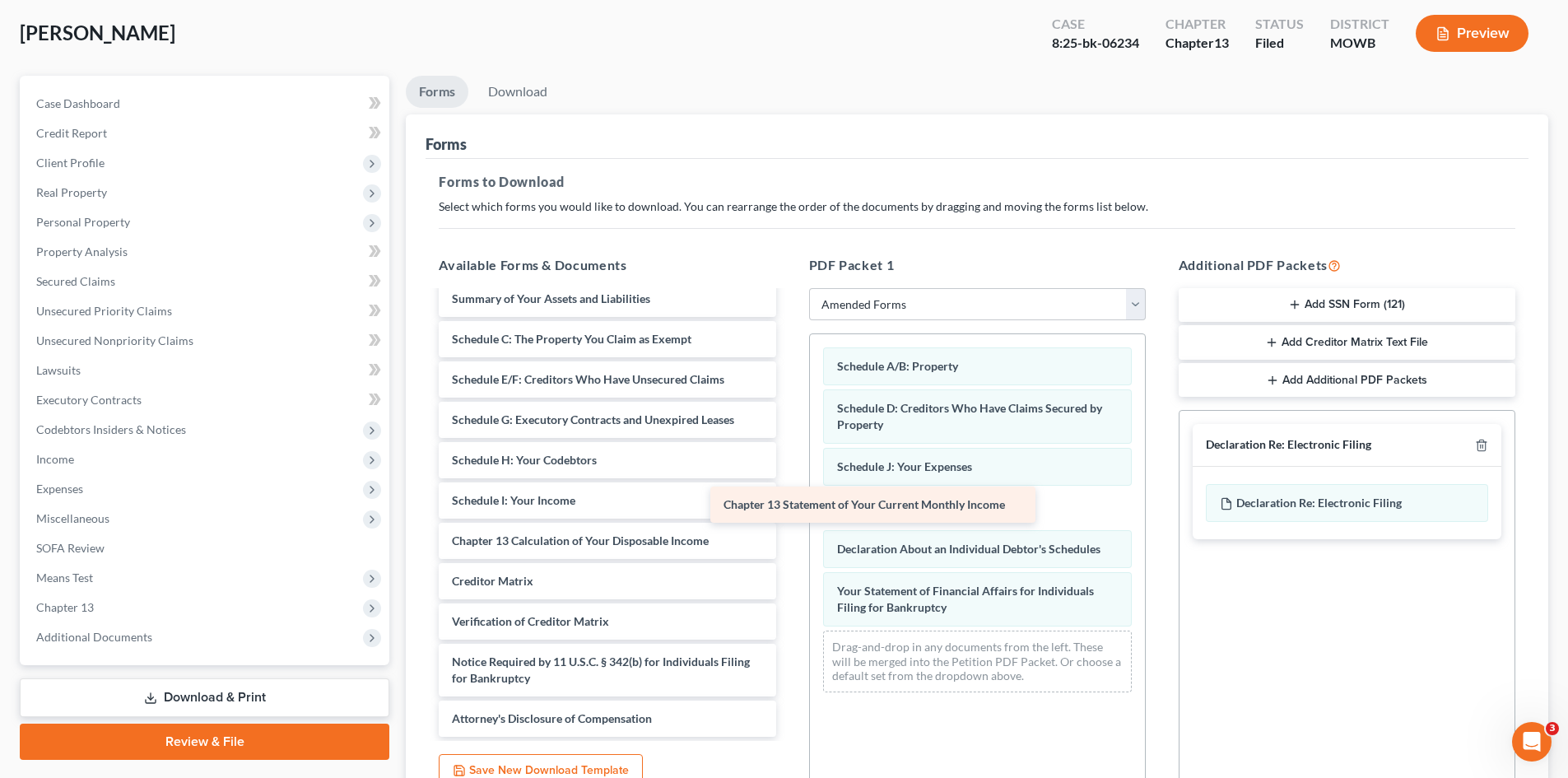
scroll to position [52, 0]
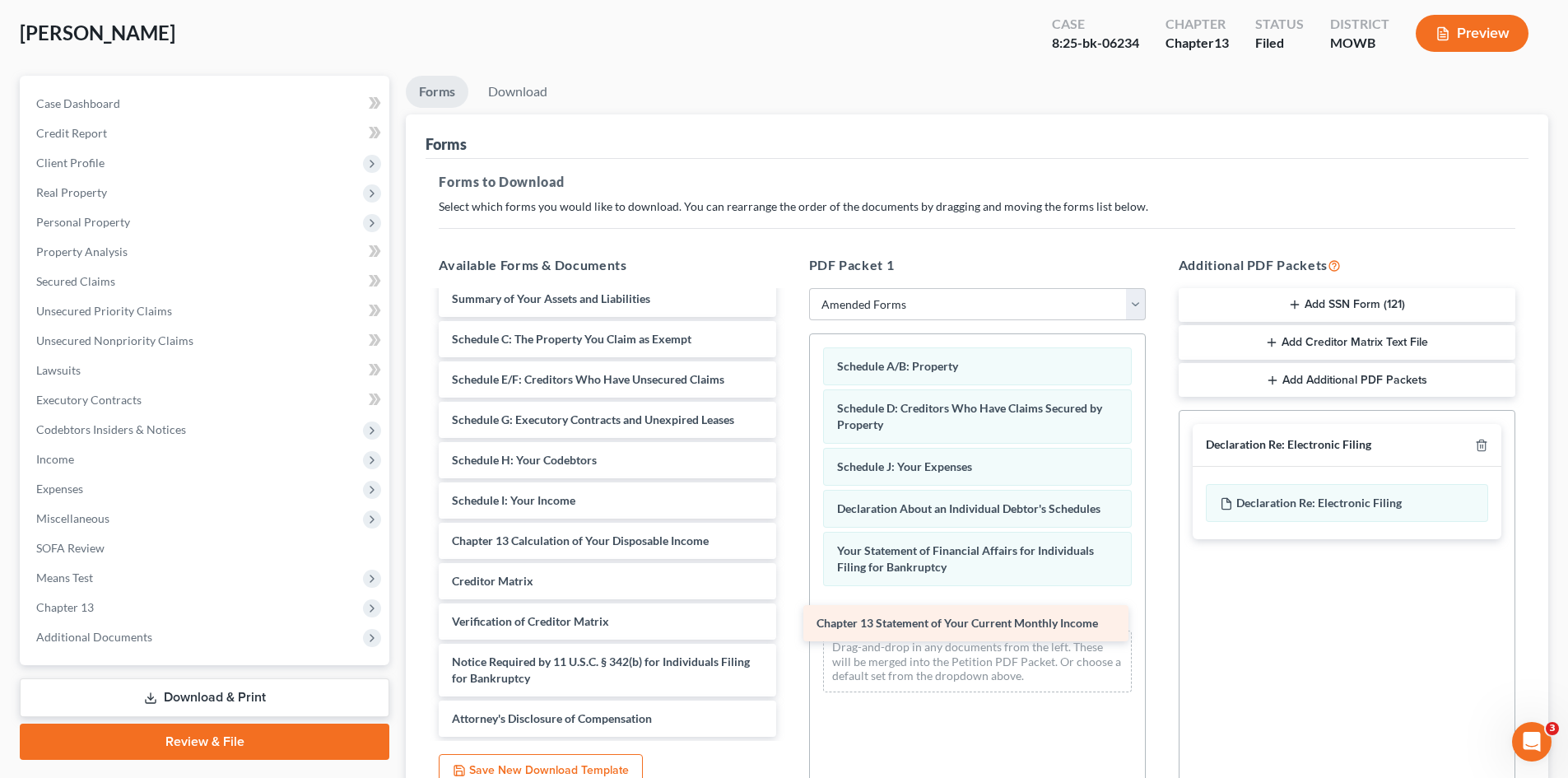
drag, startPoint x: 567, startPoint y: 504, endPoint x: 930, endPoint y: 627, distance: 383.3
click at [789, 629] on div "Chapter 13 Statement of Your Current Monthly Income Voluntary Petition for Indi…" at bounding box center [607, 488] width 363 height 497
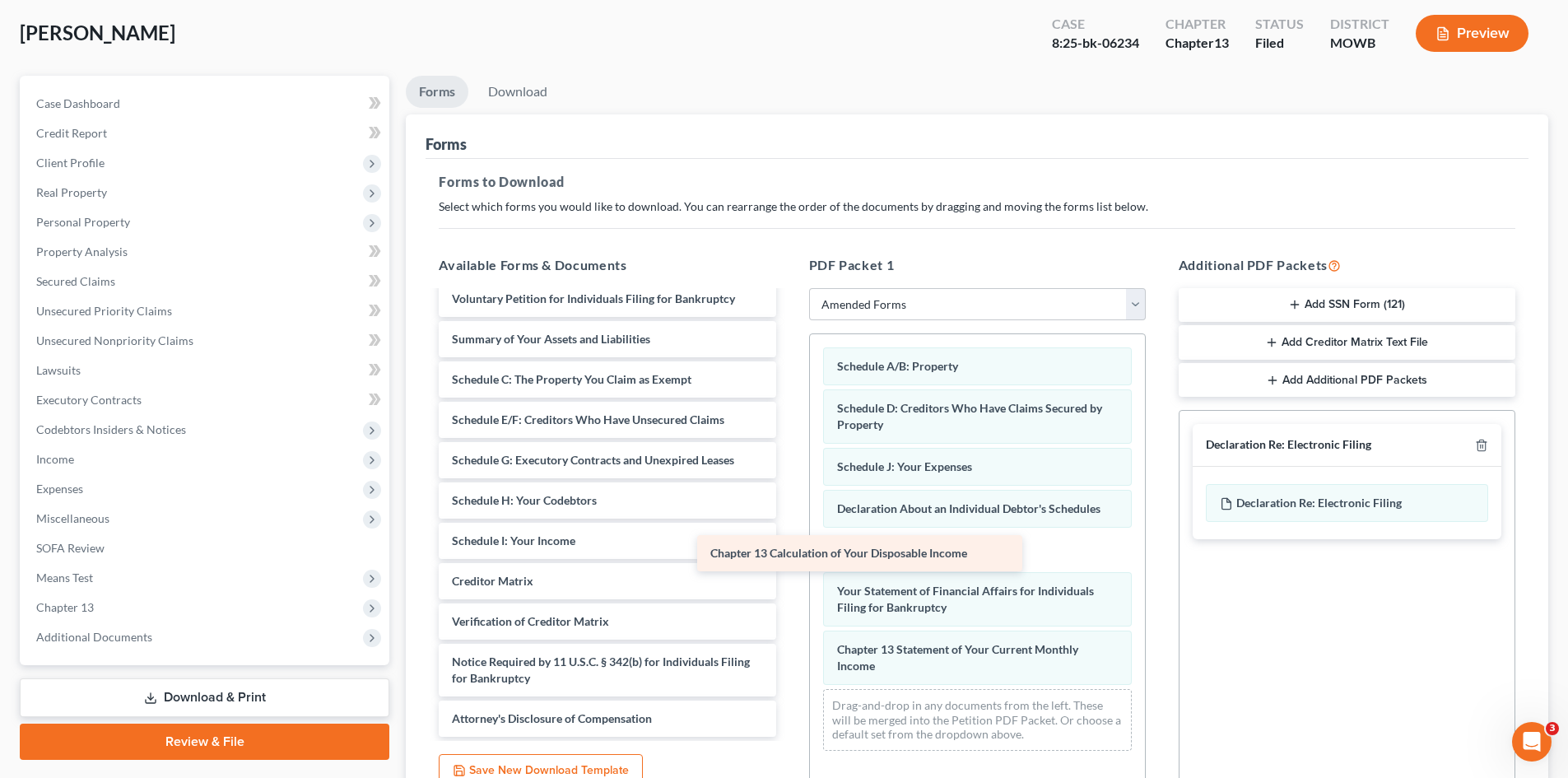
scroll to position [12, 0]
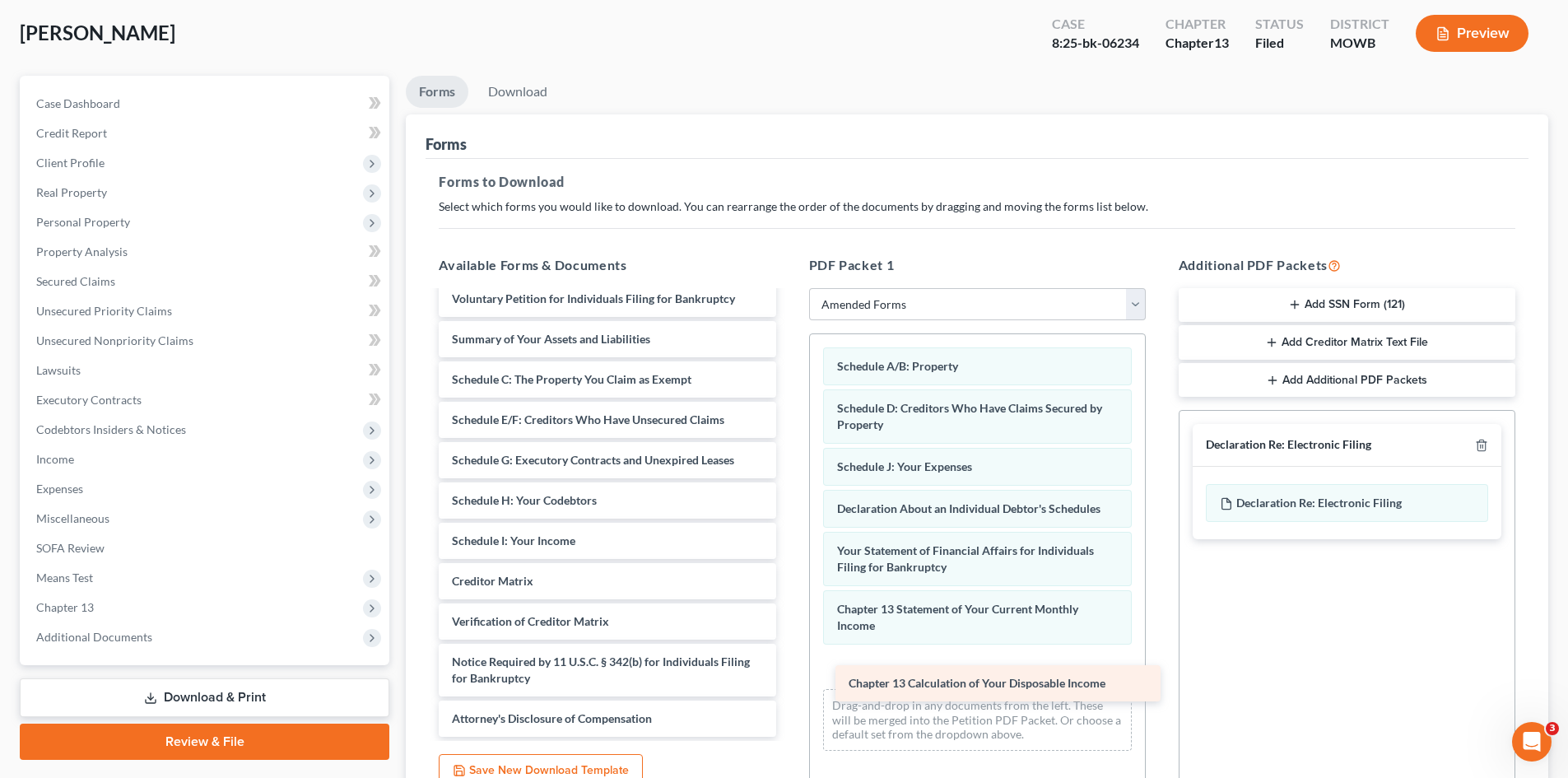
drag, startPoint x: 583, startPoint y: 541, endPoint x: 970, endPoint y: 683, distance: 412.2
click at [789, 683] on div "Chapter 13 Calculation of Your Disposable Income Voluntary Petition for Individ…" at bounding box center [607, 508] width 363 height 456
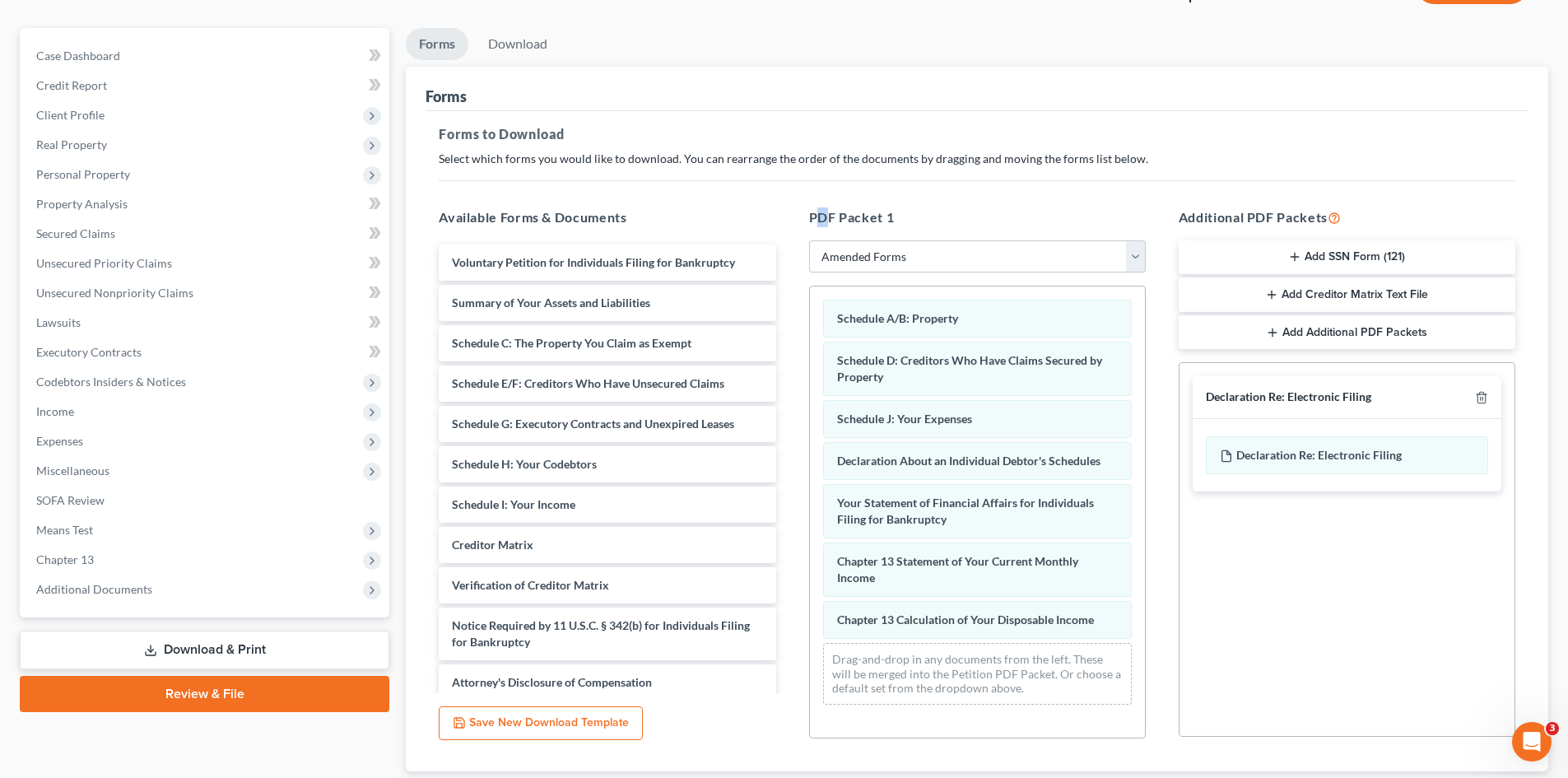
scroll to position [0, 0]
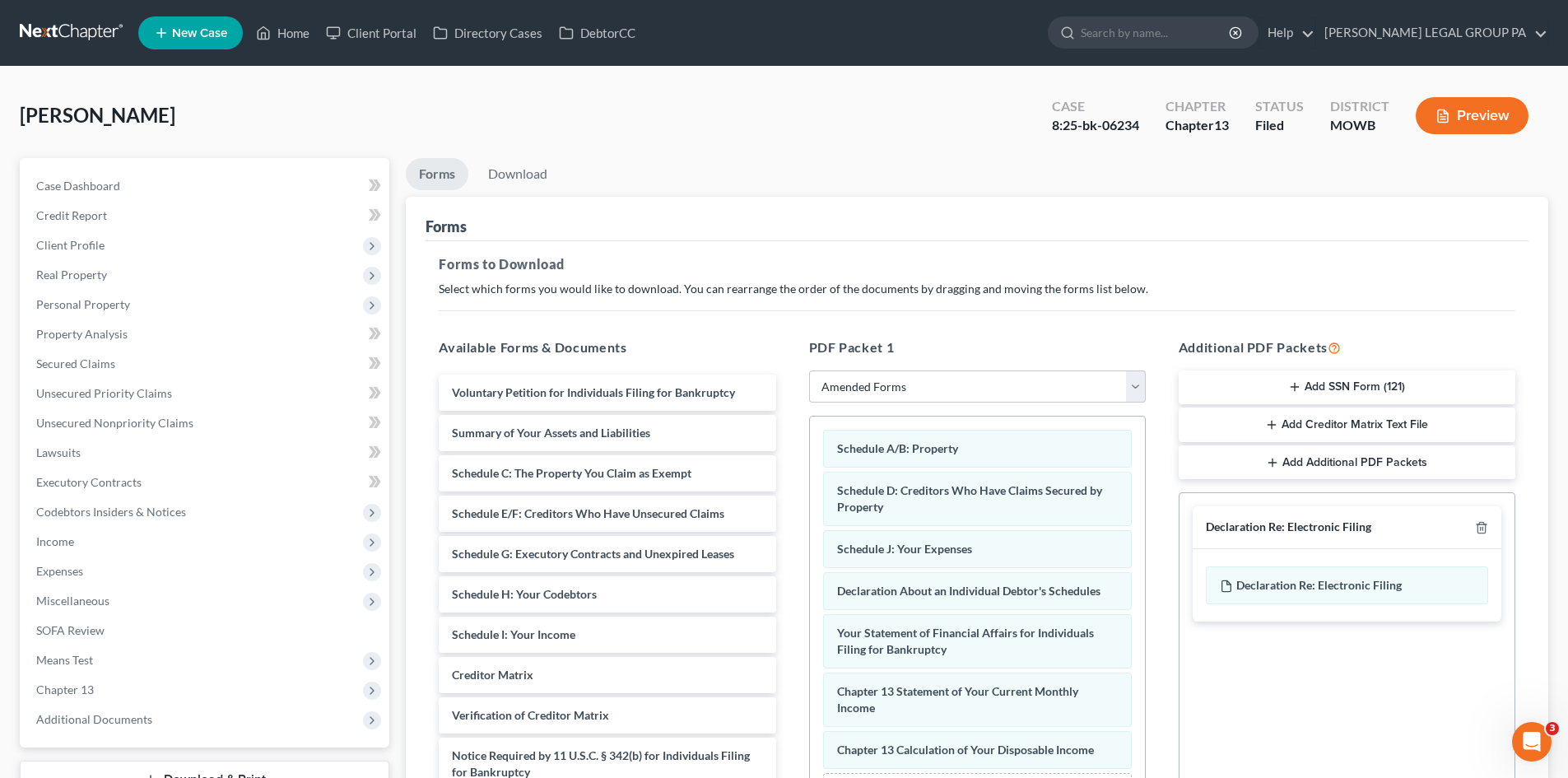
drag, startPoint x: 999, startPoint y: 224, endPoint x: 1140, endPoint y: 253, distance: 144.0
click at [1008, 220] on div "Forms" at bounding box center [977, 219] width 1103 height 45
click at [1196, 347] on h5 "Additional PDF Packets" at bounding box center [1347, 347] width 336 height 20
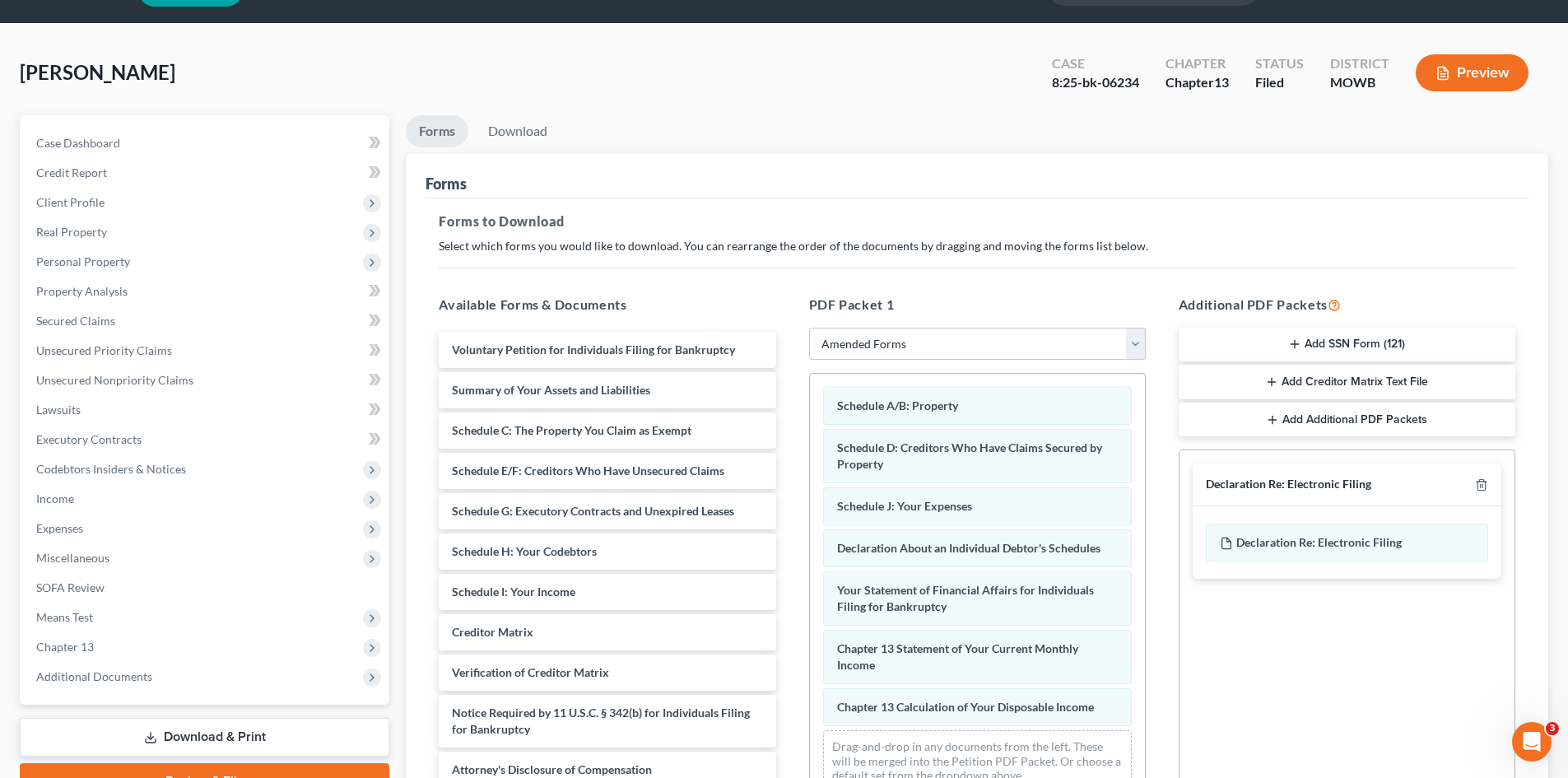
scroll to position [82, 0]
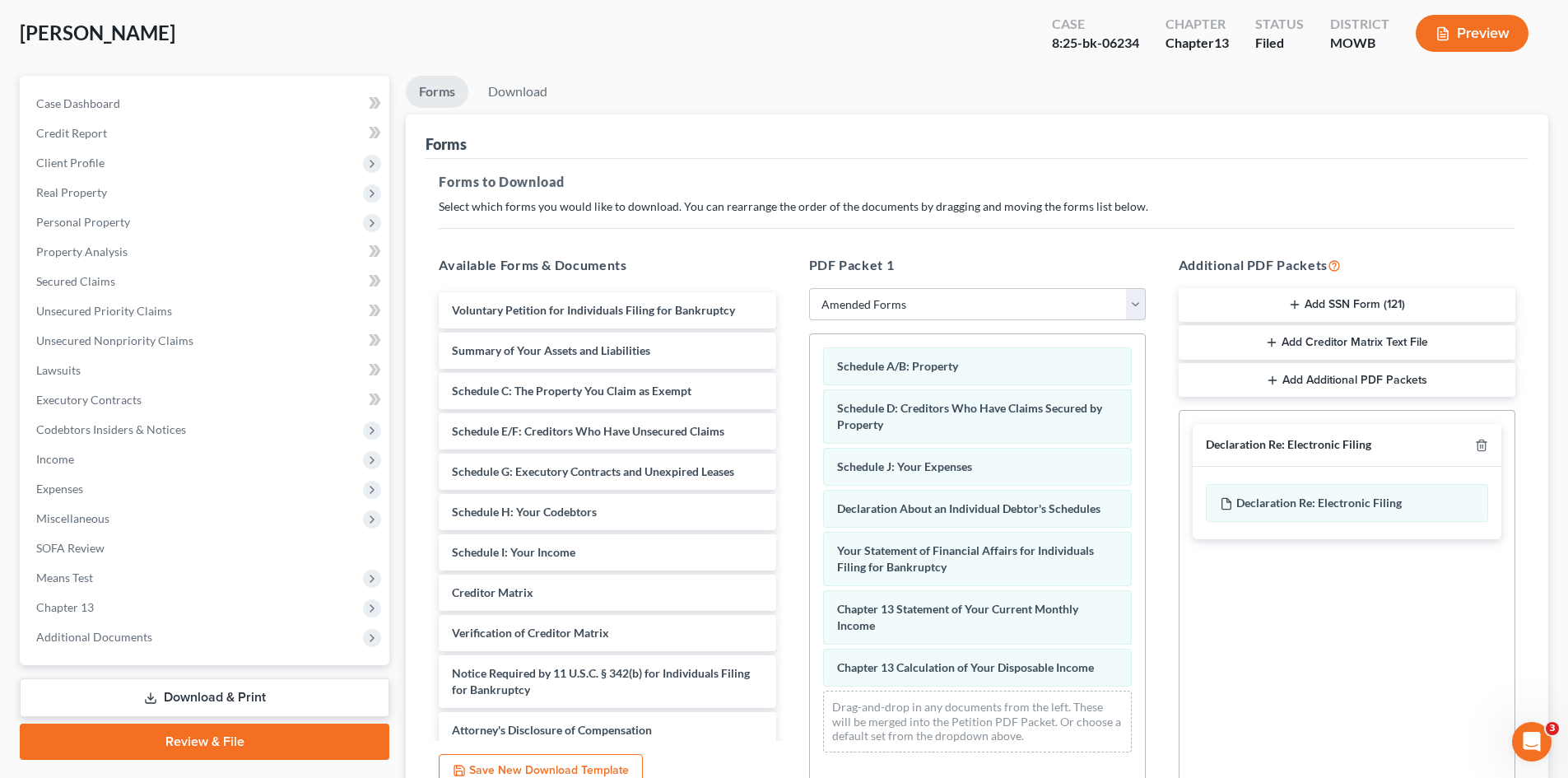
click at [1385, 396] on div "Additional PDF Packets Add SSN Form (121) Add Creditor Matrix Text File Add Add…" at bounding box center [1347, 521] width 369 height 558
click at [1390, 382] on button "Add Additional PDF Packets" at bounding box center [1347, 380] width 336 height 35
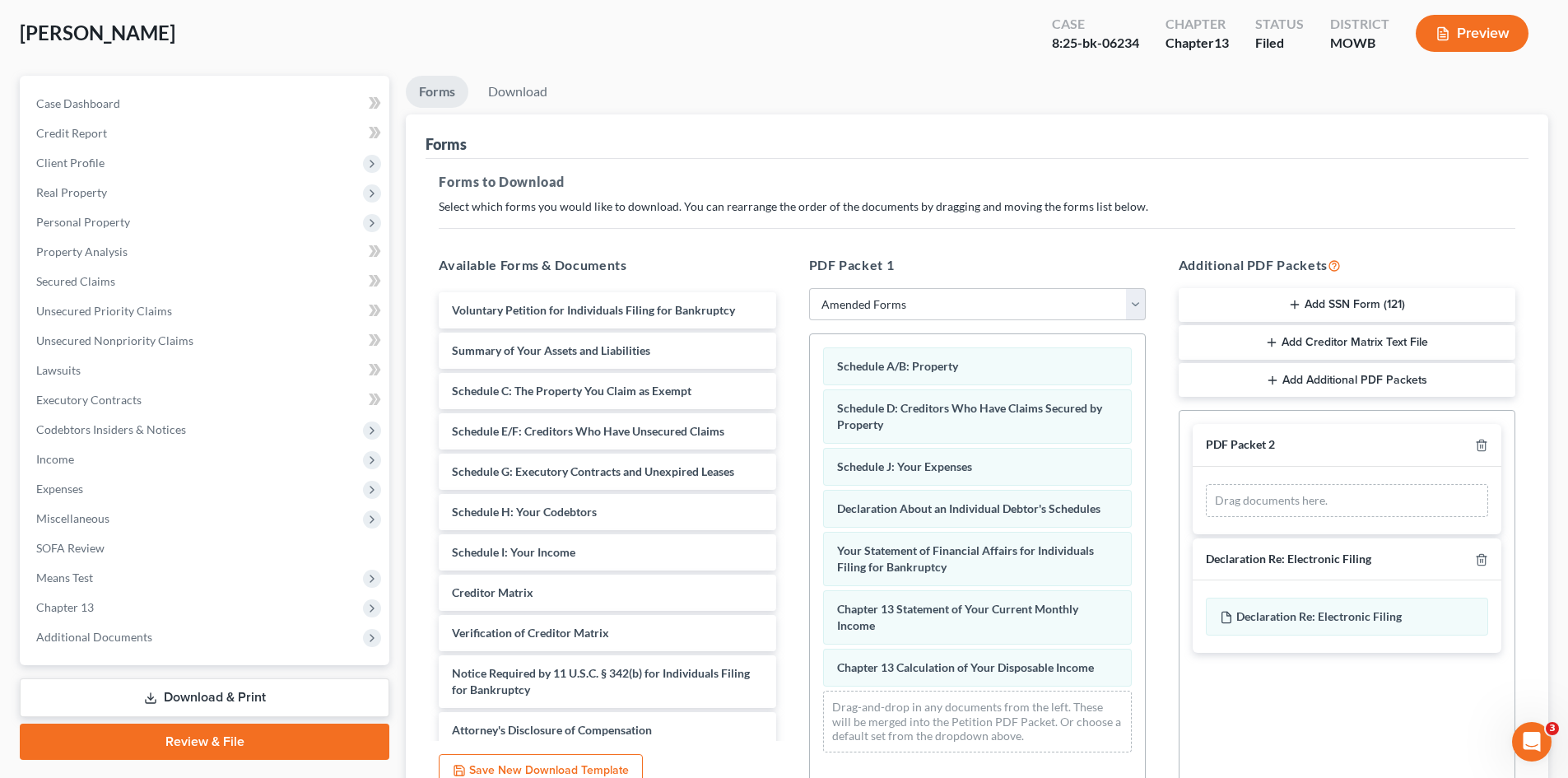
click at [1339, 499] on div "Drag documents here." at bounding box center [1347, 500] width 282 height 33
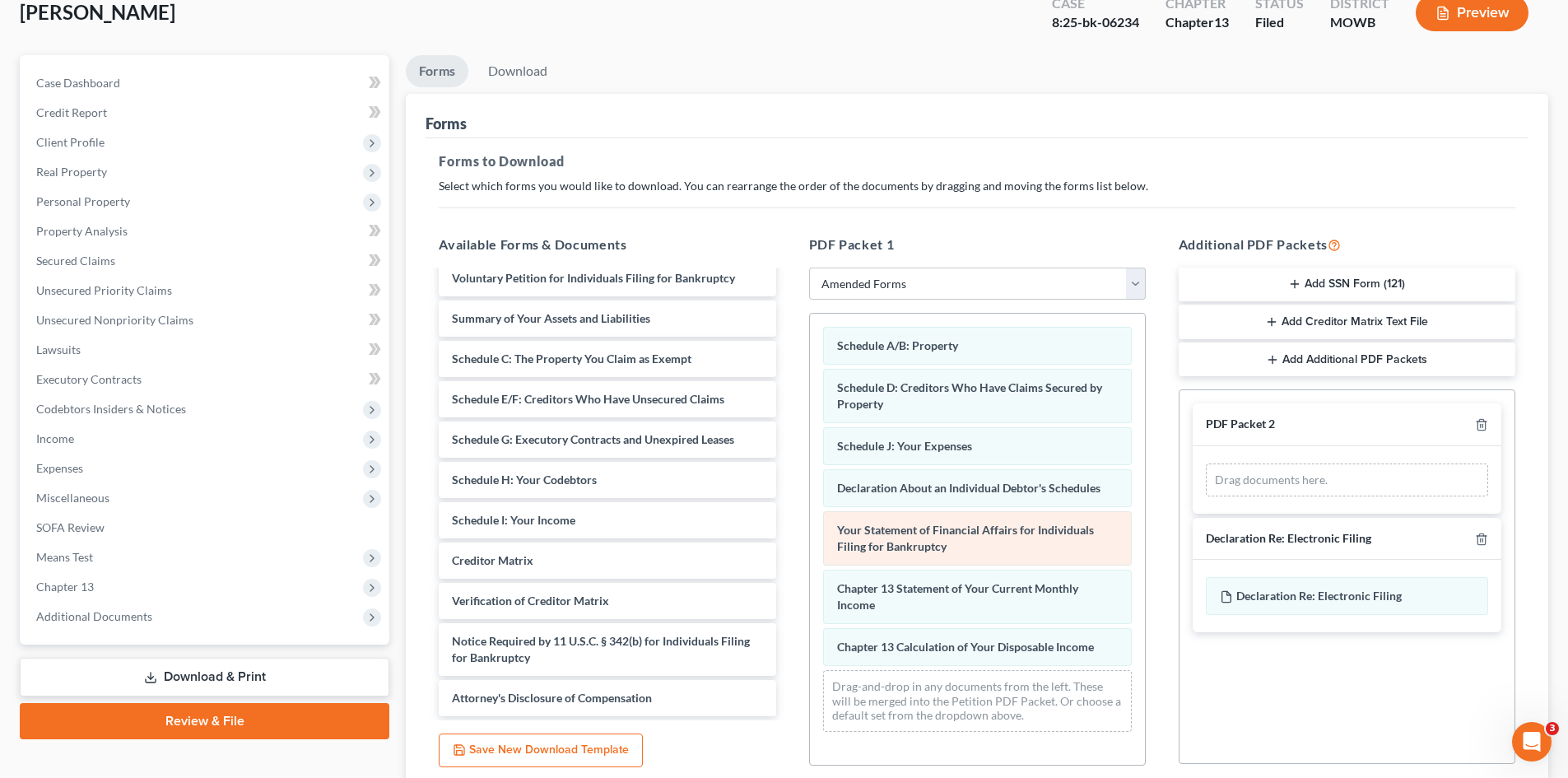
scroll to position [238, 0]
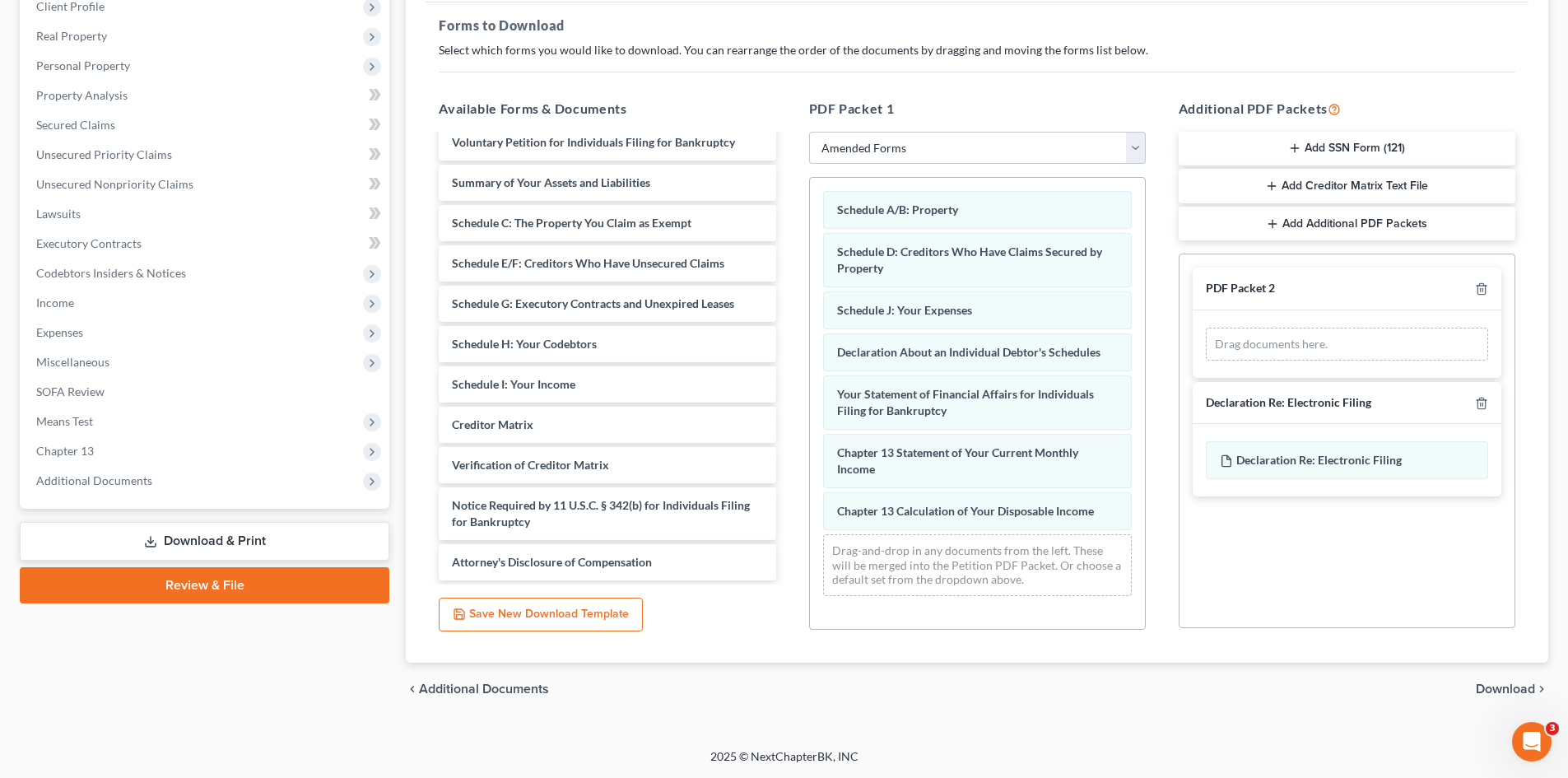
click at [1493, 687] on span "Download" at bounding box center [1505, 688] width 59 height 13
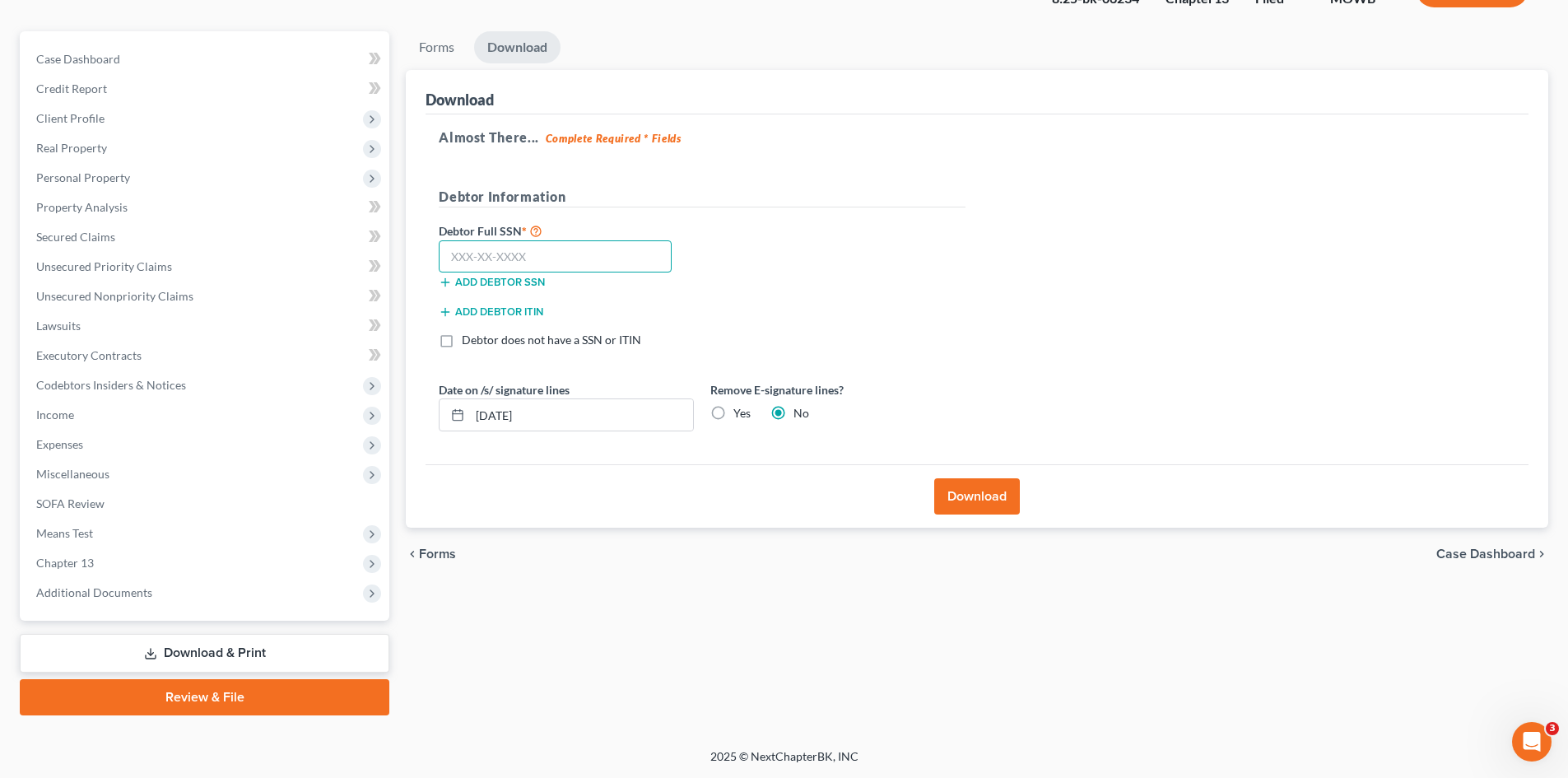
click at [598, 264] on input "text" at bounding box center [555, 256] width 233 height 33
click at [716, 79] on div "Download" at bounding box center [977, 92] width 1103 height 45
drag, startPoint x: 441, startPoint y: 556, endPoint x: 456, endPoint y: 547, distance: 17.5
click at [437, 557] on span "Forms" at bounding box center [437, 554] width 37 height 13
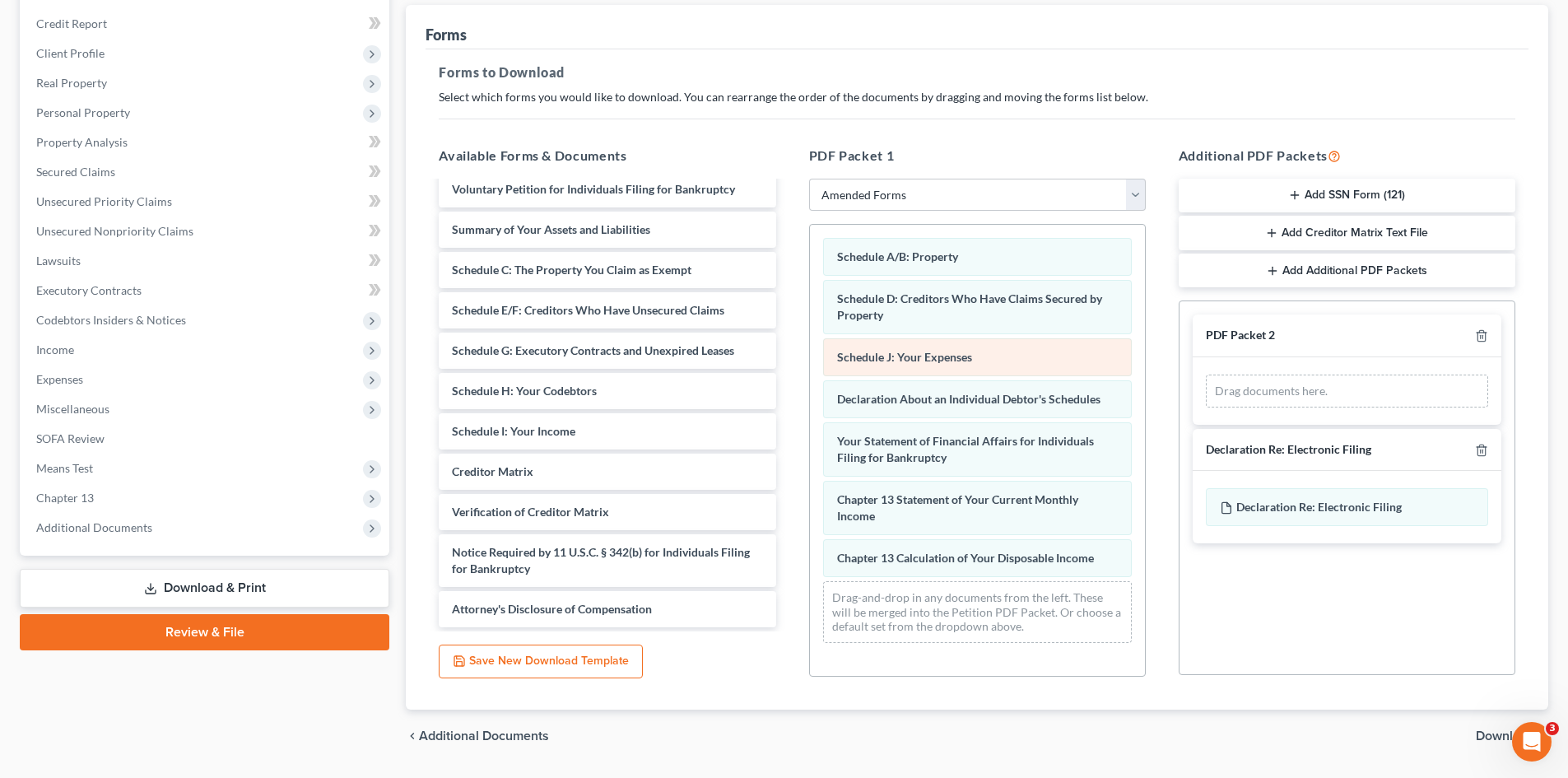
scroll to position [209, 0]
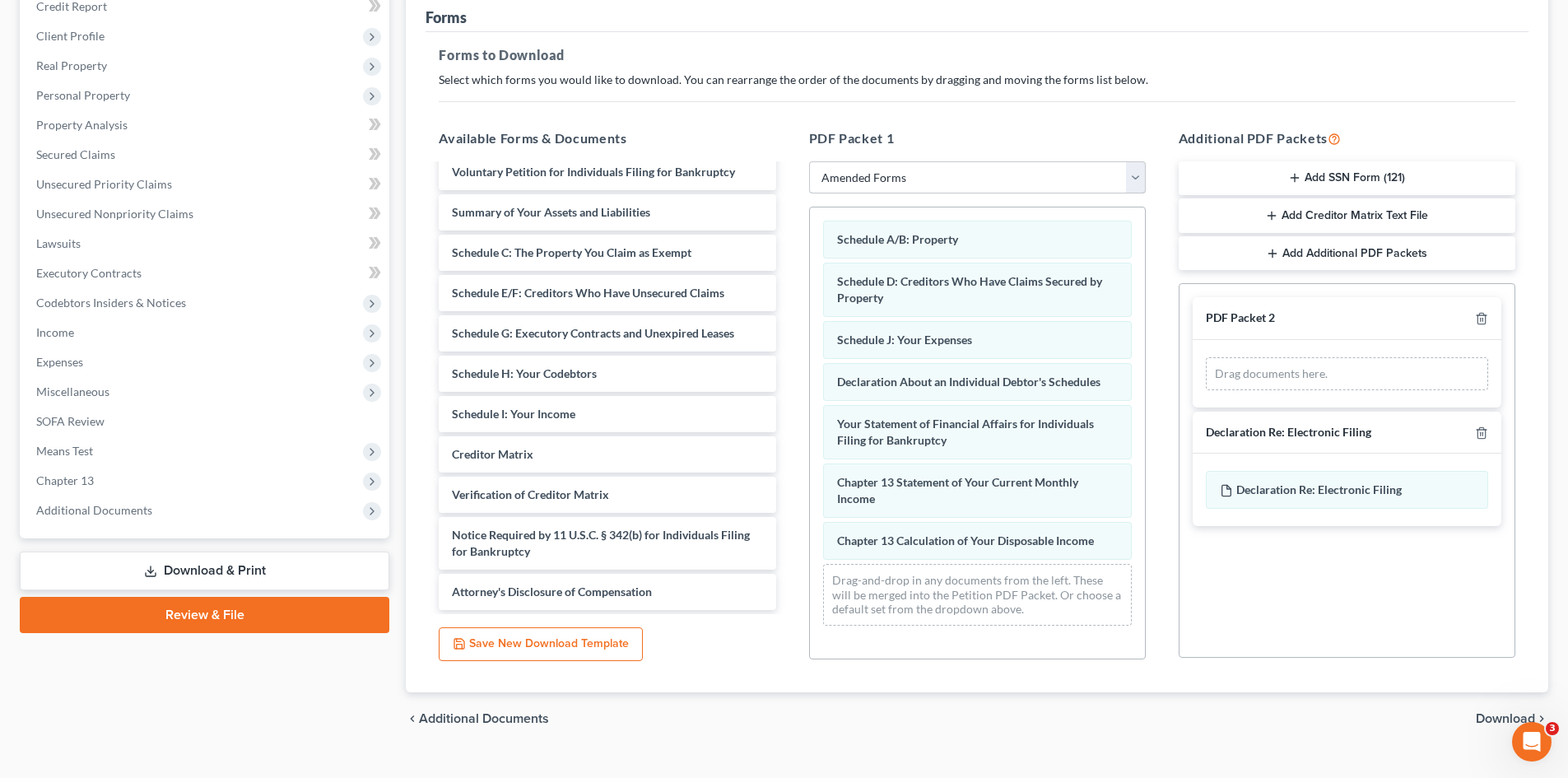
click at [923, 187] on select "Choose Default Petition PDF Packet Complete Bankruptcy Petition (all forms and …" at bounding box center [976, 177] width 336 height 33
click at [1141, 99] on div "Forms to Download Select which forms you would like to download. You can rearra…" at bounding box center [977, 362] width 1103 height 661
click at [1475, 316] on icon "button" at bounding box center [1481, 318] width 13 height 13
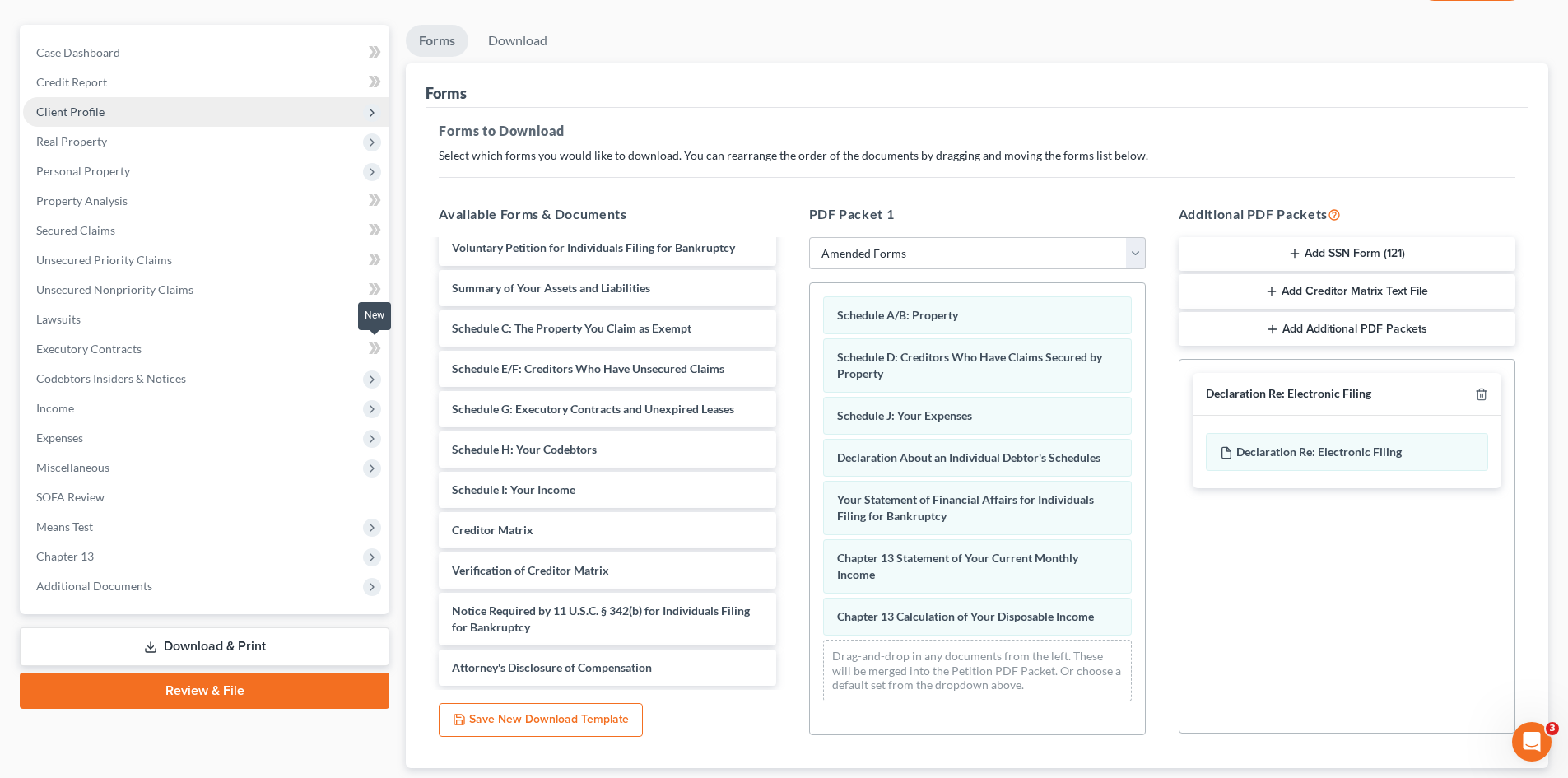
scroll to position [0, 0]
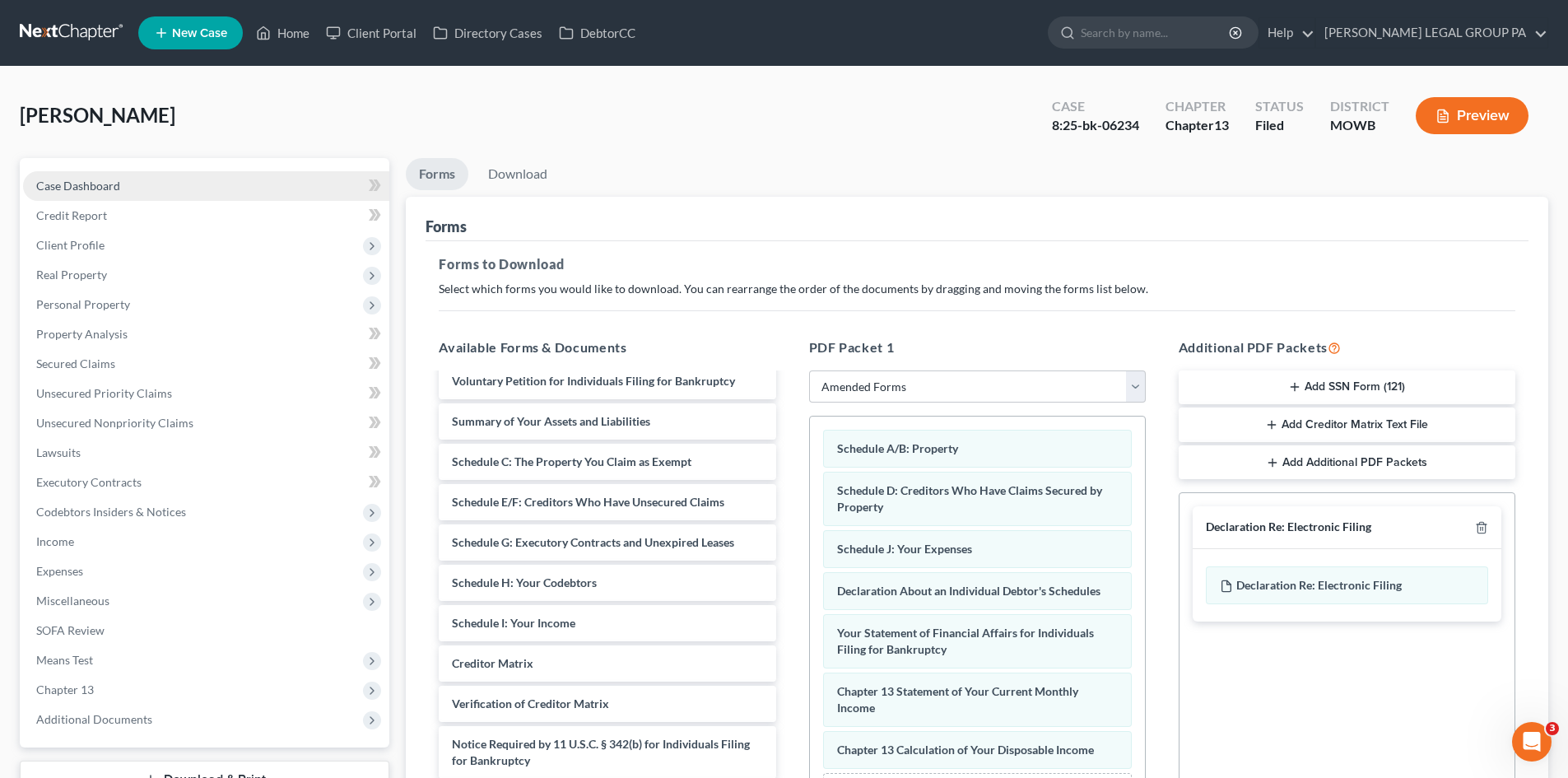
click at [226, 173] on link "Case Dashboard" at bounding box center [206, 186] width 367 height 30
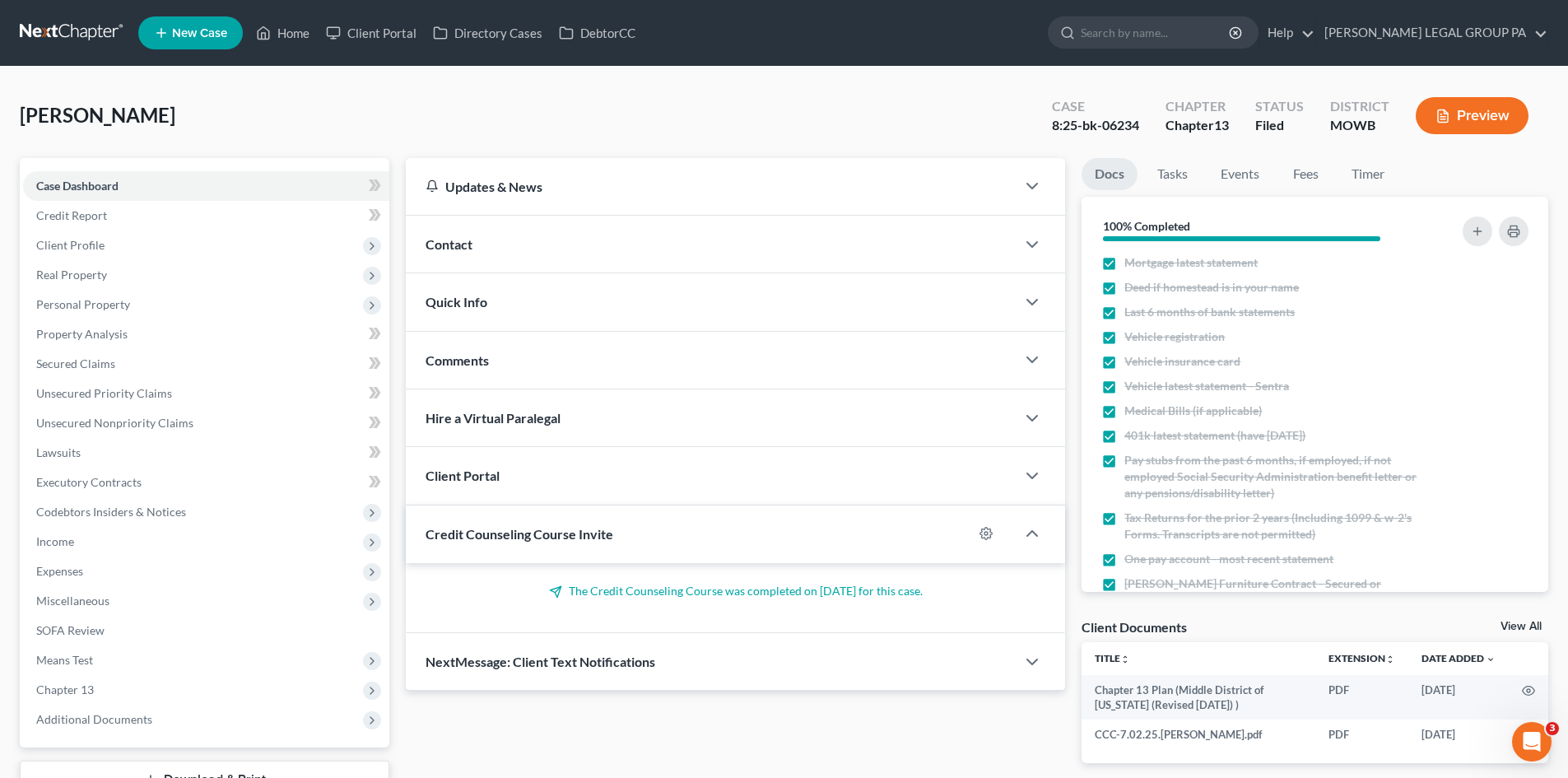
scroll to position [224, 0]
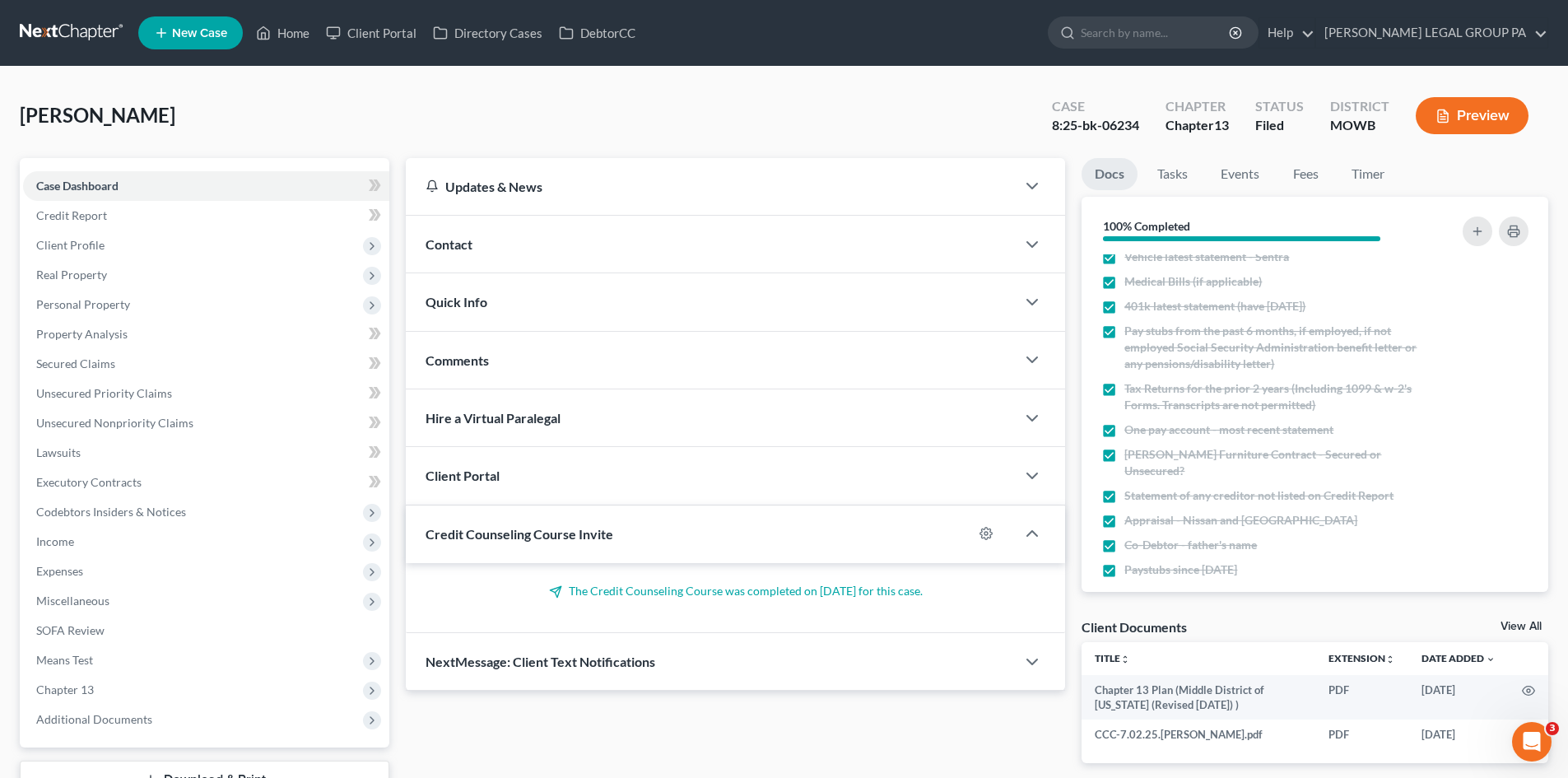
click at [1536, 622] on link "View All" at bounding box center [1521, 626] width 41 height 12
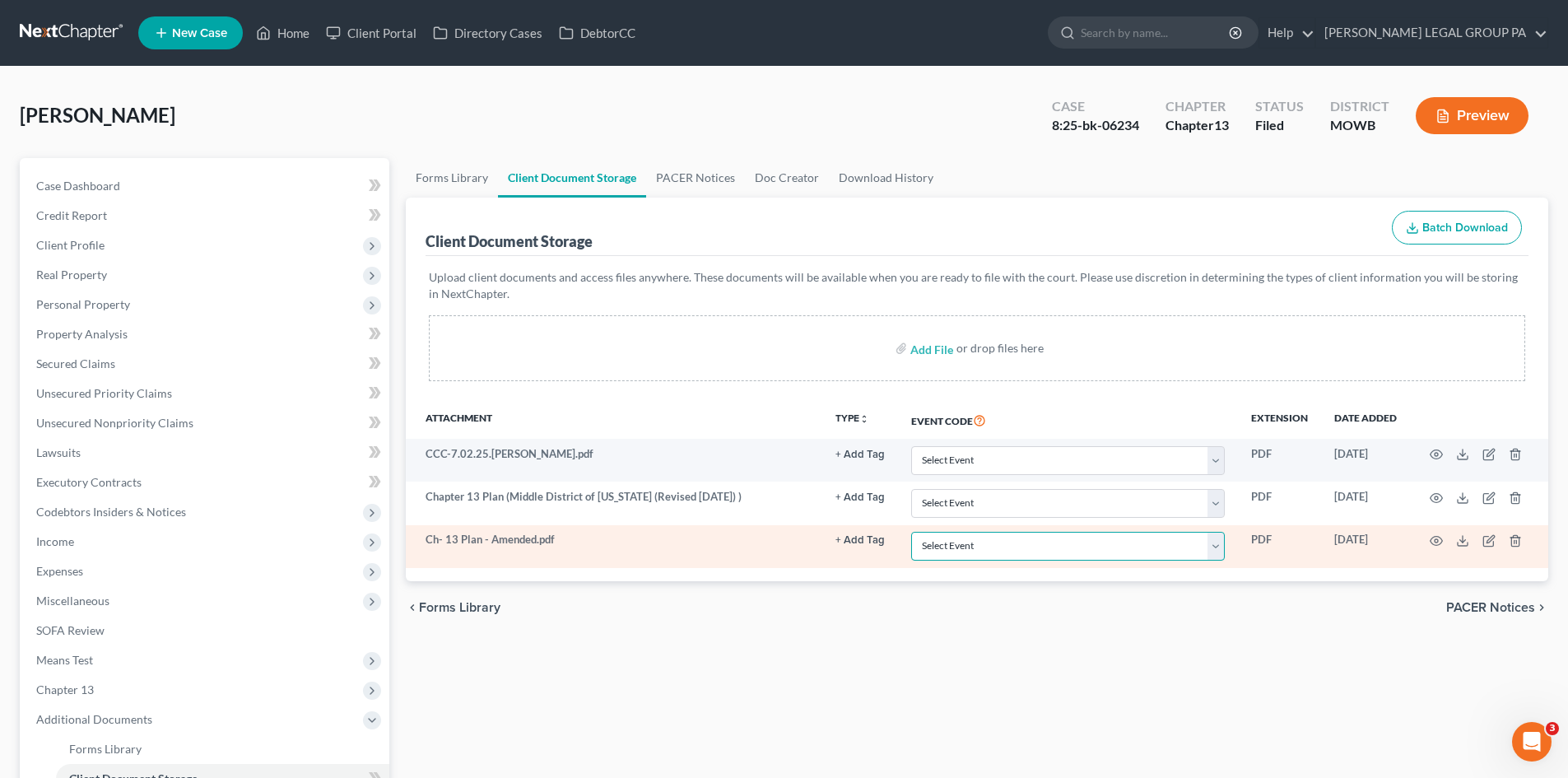
click at [1065, 544] on select "Select Event 20 Largest Unsecured Creditors Affidavit re: NO Tax Returns Amende…" at bounding box center [1068, 546] width 314 height 29
select select "18"
click at [911, 532] on select "Select Event 20 Largest Unsecured Creditors Affidavit re: NO Tax Returns Amende…" at bounding box center [1068, 546] width 314 height 29
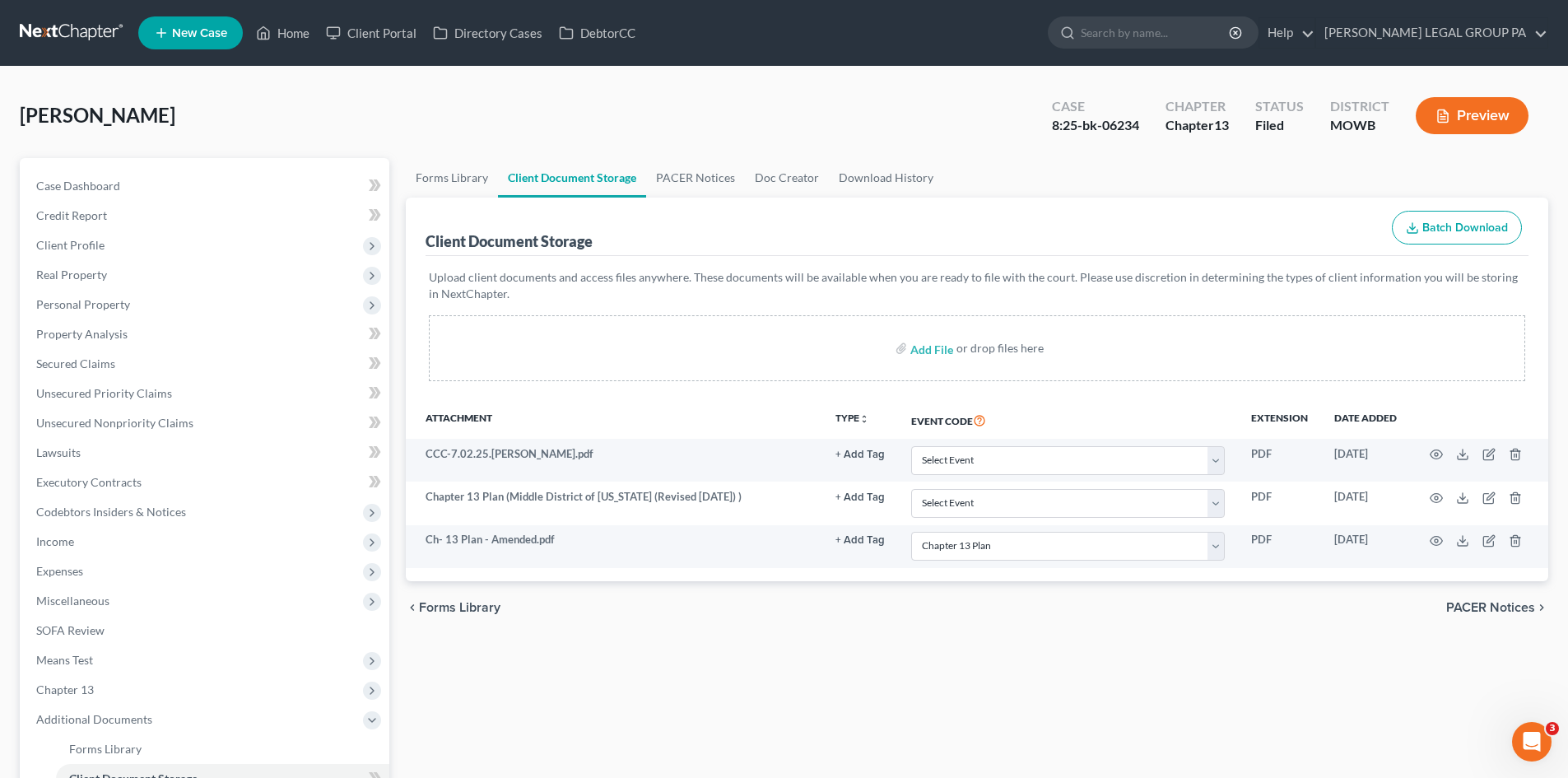
drag, startPoint x: 1125, startPoint y: 613, endPoint x: 1042, endPoint y: 610, distance: 83.1
click at [1125, 606] on div "chevron_left Forms Library PACER Notices chevron_right" at bounding box center [977, 607] width 1142 height 53
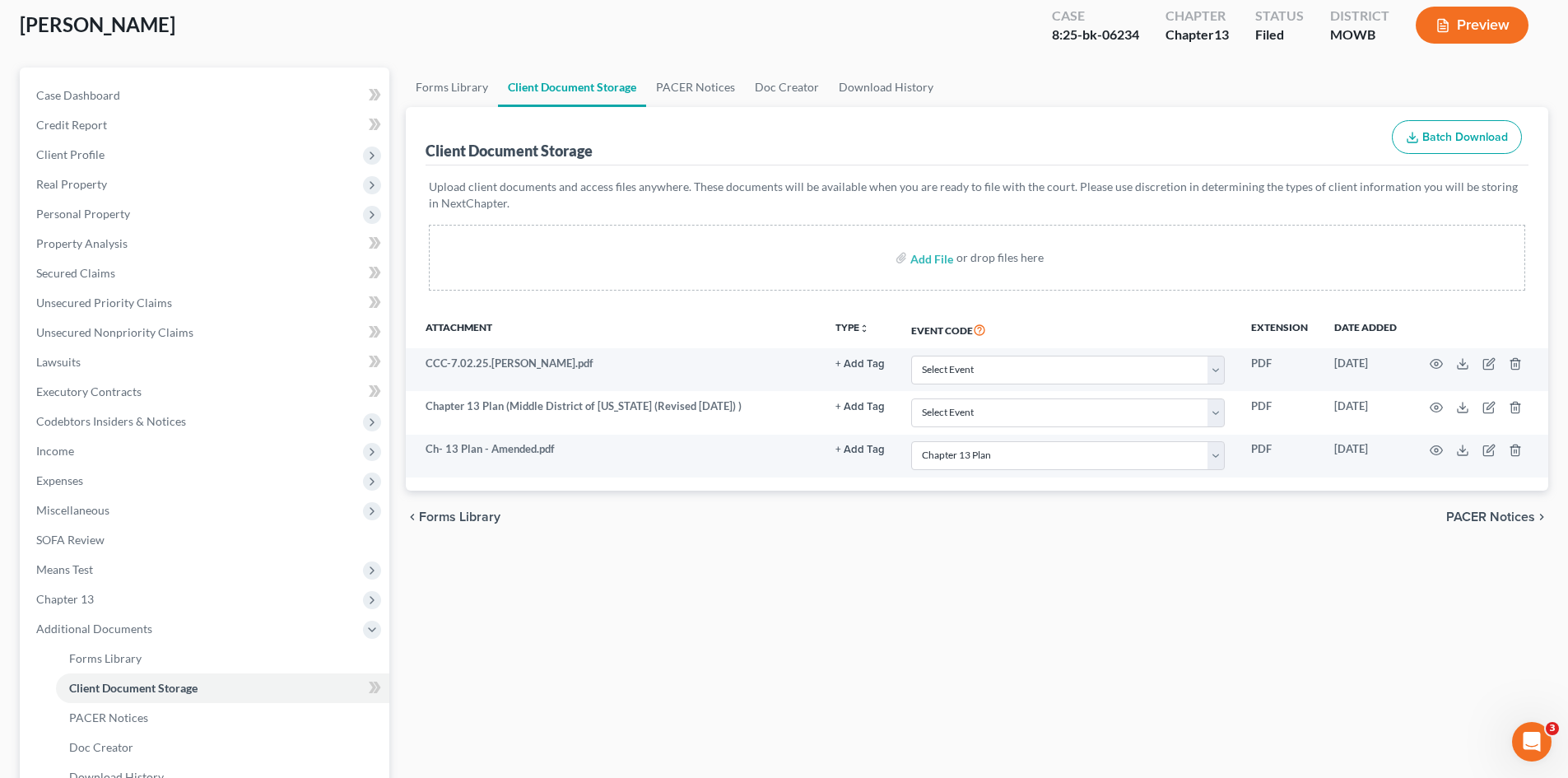
scroll to position [246, 0]
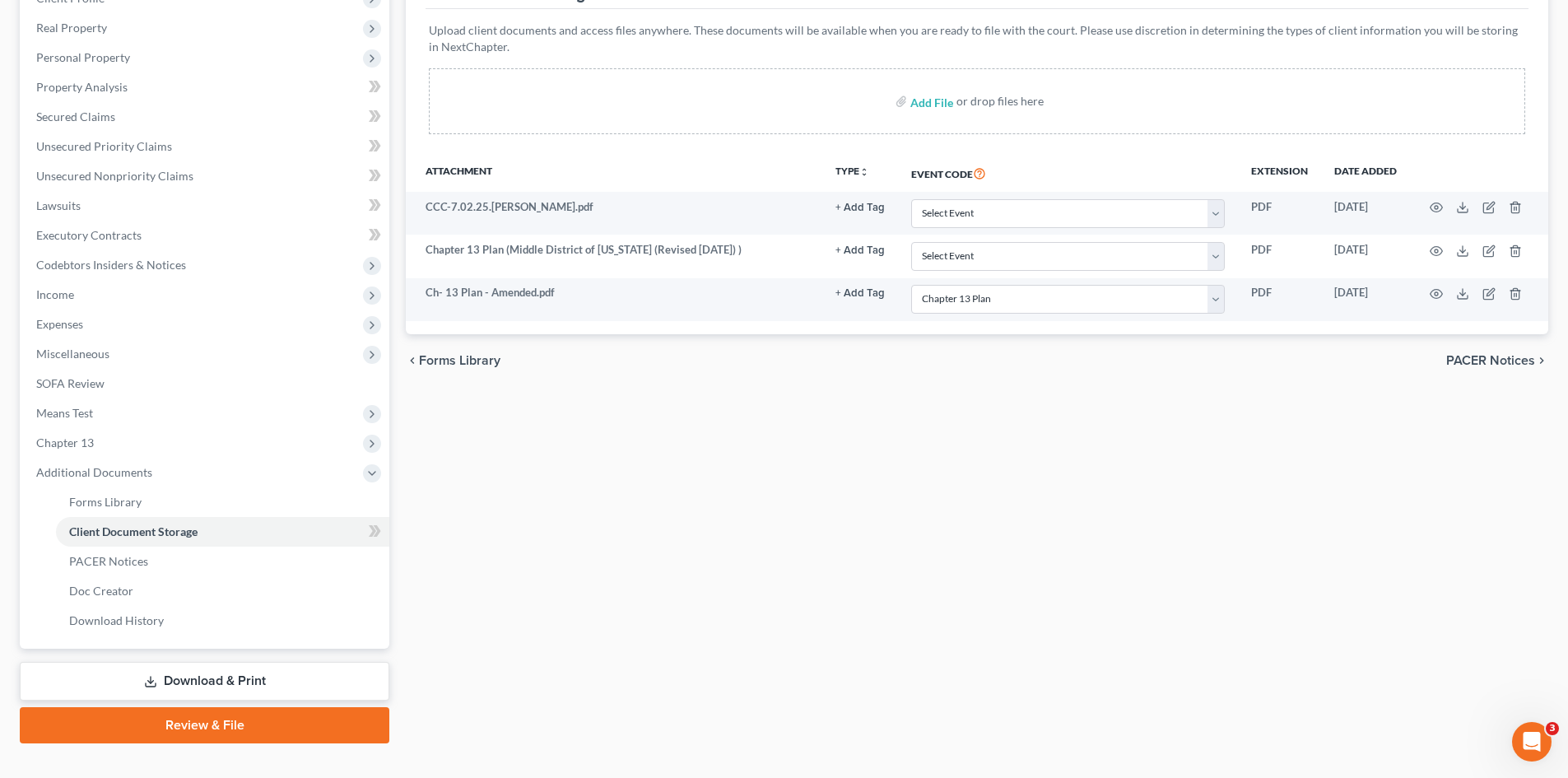
click at [226, 697] on link "Download & Print" at bounding box center [204, 680] width 369 height 39
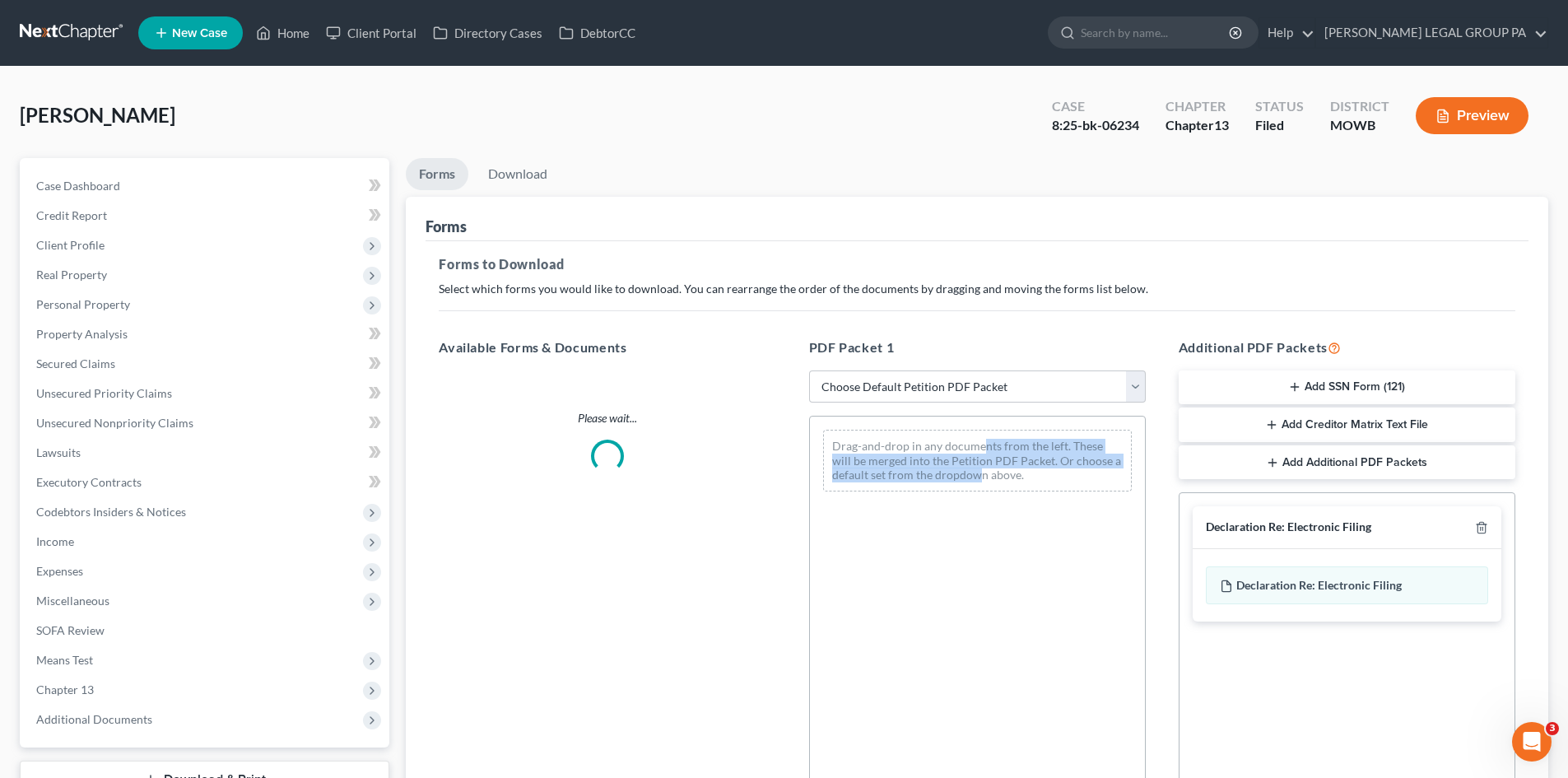
click at [973, 480] on div "Drag-and-drop in any documents from the left. These will be merged into the Pet…" at bounding box center [977, 460] width 308 height 62
drag, startPoint x: 978, startPoint y: 336, endPoint x: 989, endPoint y: 362, distance: 28.2
click at [988, 346] on div "PDF Packet 1 Choose Default Petition PDF Packet Complete Bankruptcy Petition (a…" at bounding box center [977, 603] width 369 height 558
click at [1004, 395] on select "Choose Default Petition PDF Packet Complete Bankruptcy Petition (all forms and …" at bounding box center [976, 386] width 336 height 33
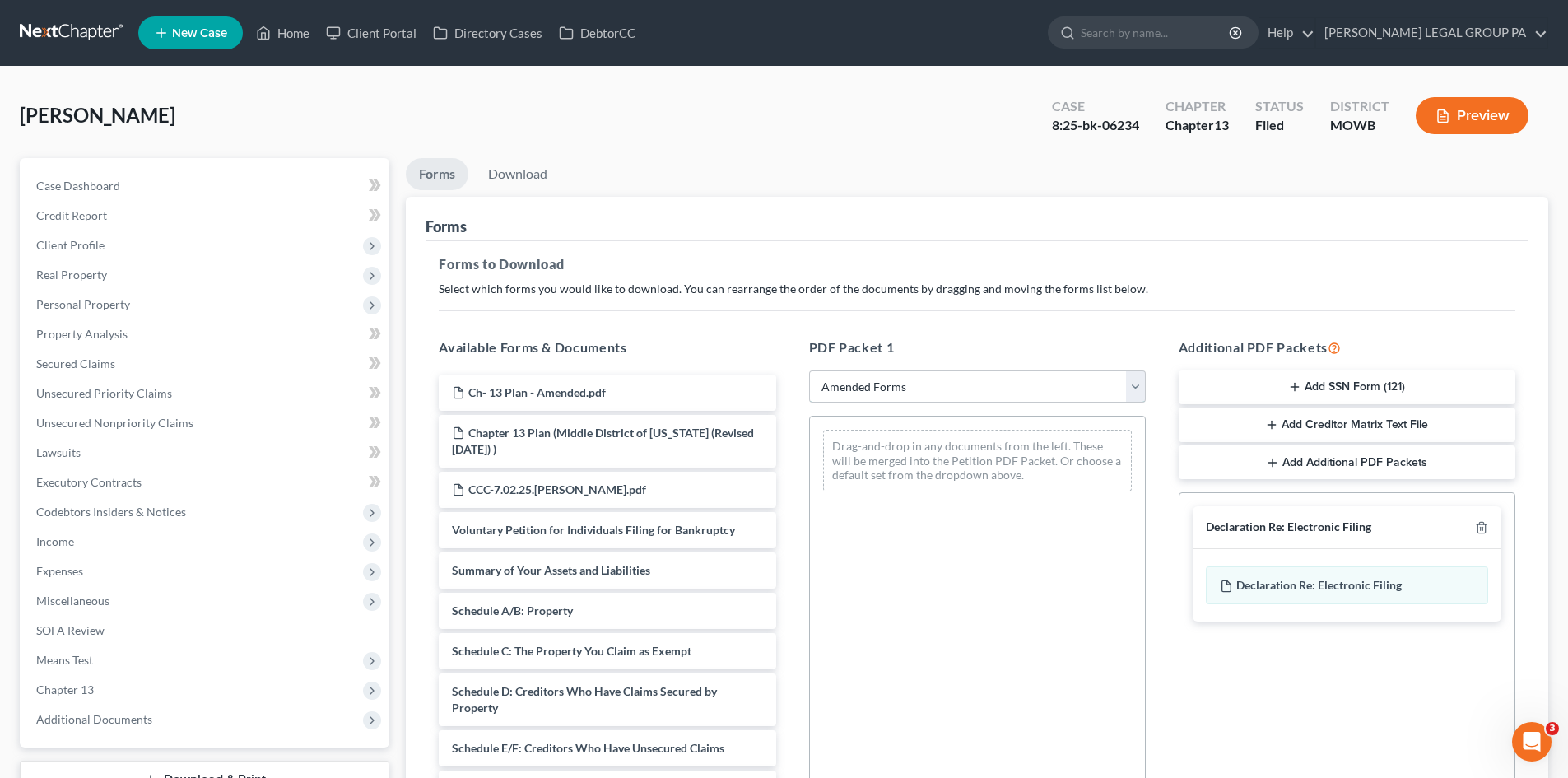
click at [809, 370] on select "Choose Default Petition PDF Packet Complete Bankruptcy Petition (all forms and …" at bounding box center [976, 386] width 336 height 33
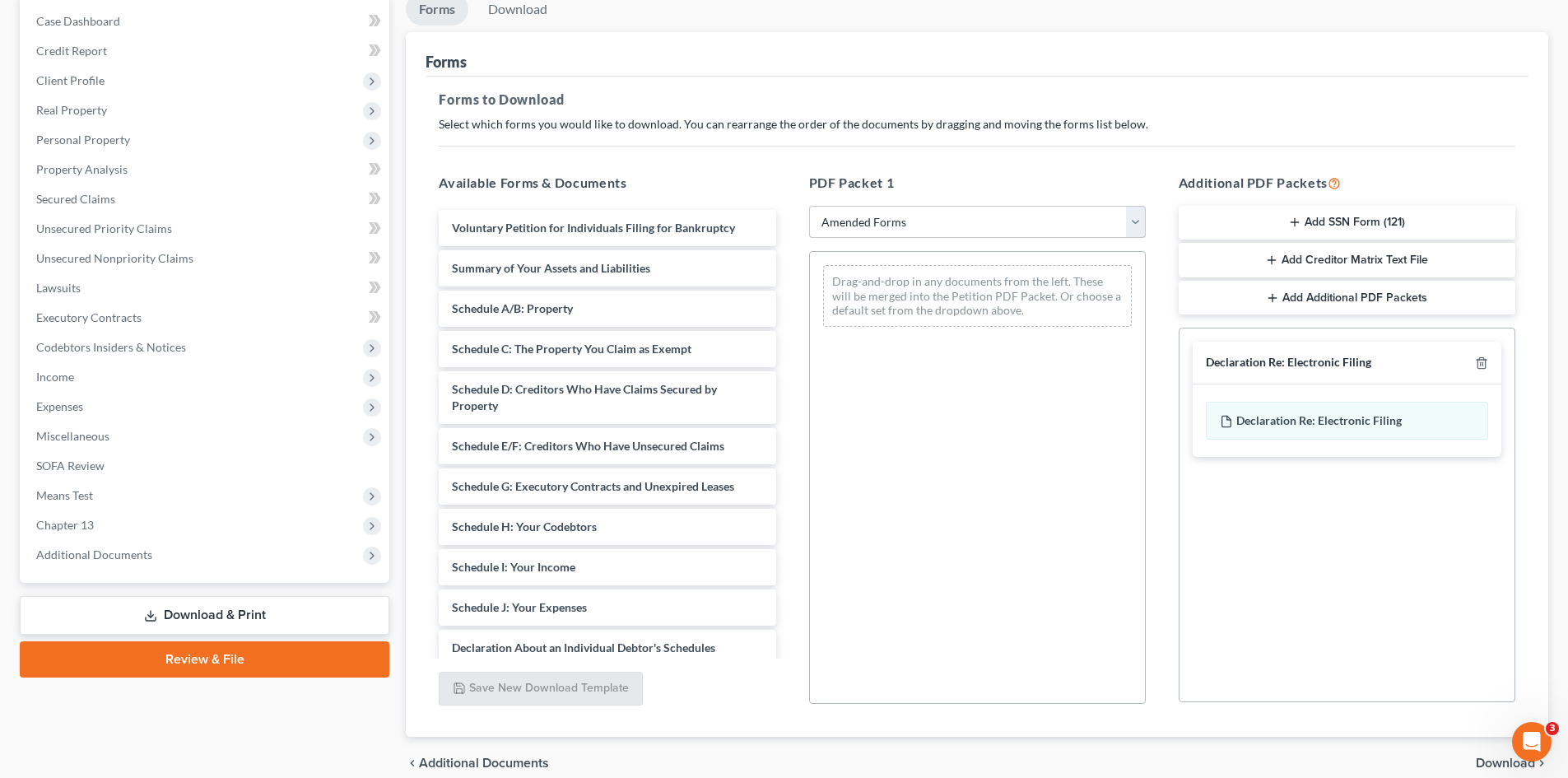
click at [898, 240] on div "PDF Packet 1 Choose Default Petition PDF Packet Complete Bankruptcy Petition (a…" at bounding box center [977, 438] width 369 height 558
click at [809, 206] on select "Choose Default Petition PDF Packet Complete Bankruptcy Petition (all forms and …" at bounding box center [976, 222] width 336 height 33
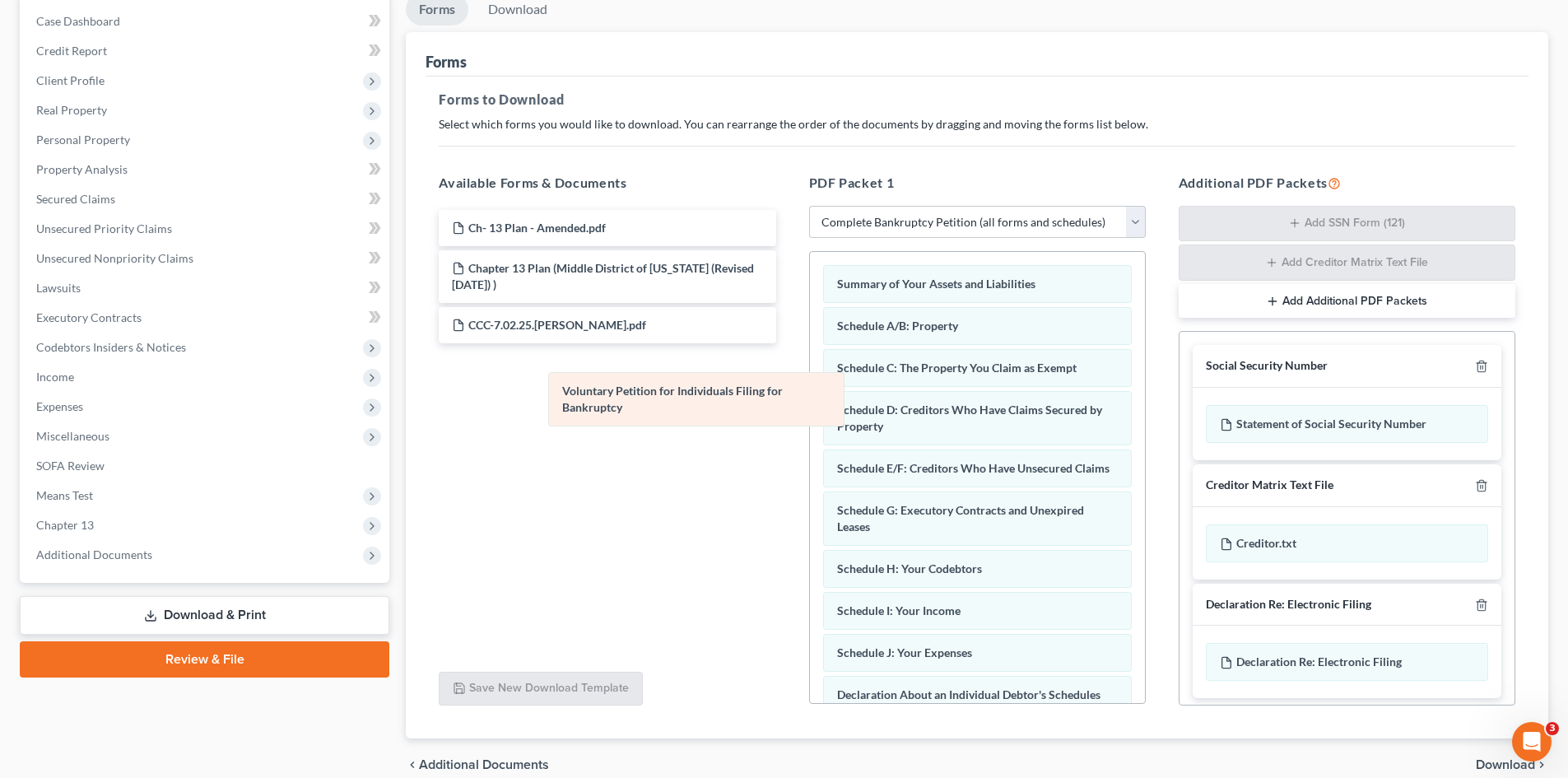
drag, startPoint x: 883, startPoint y: 295, endPoint x: 610, endPoint y: 401, distance: 292.9
click at [810, 401] on div "Voluntary Petition for Individuals Filing for Bankruptcy Voluntary Petition for…" at bounding box center [977, 694] width 335 height 884
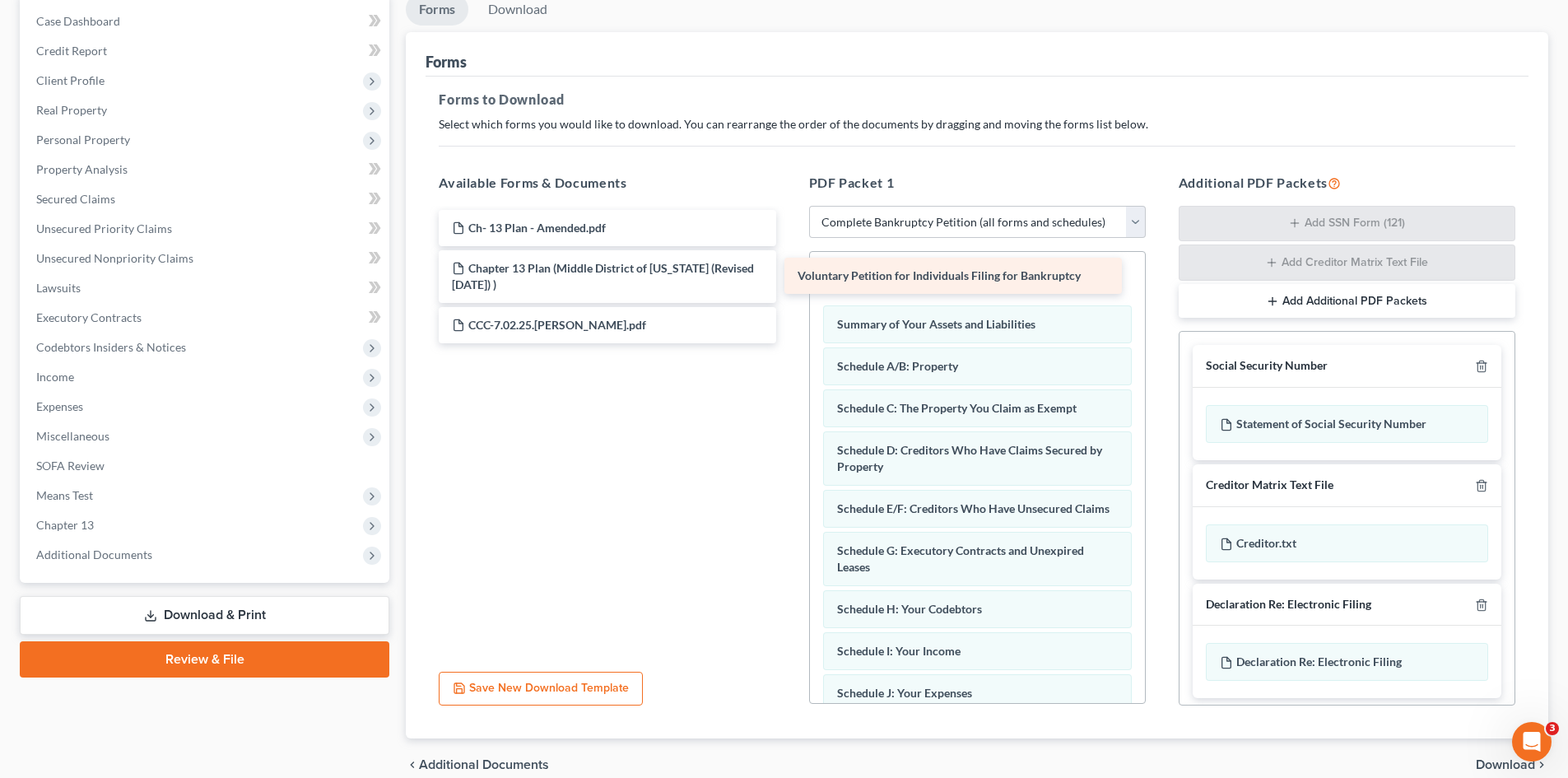
drag, startPoint x: 677, startPoint y: 371, endPoint x: 1012, endPoint y: 281, distance: 346.9
click at [789, 281] on div "Voluntary Petition for Individuals Filing for Bankruptcy Ch- 13 Plan - Amended.…" at bounding box center [607, 276] width 363 height 134
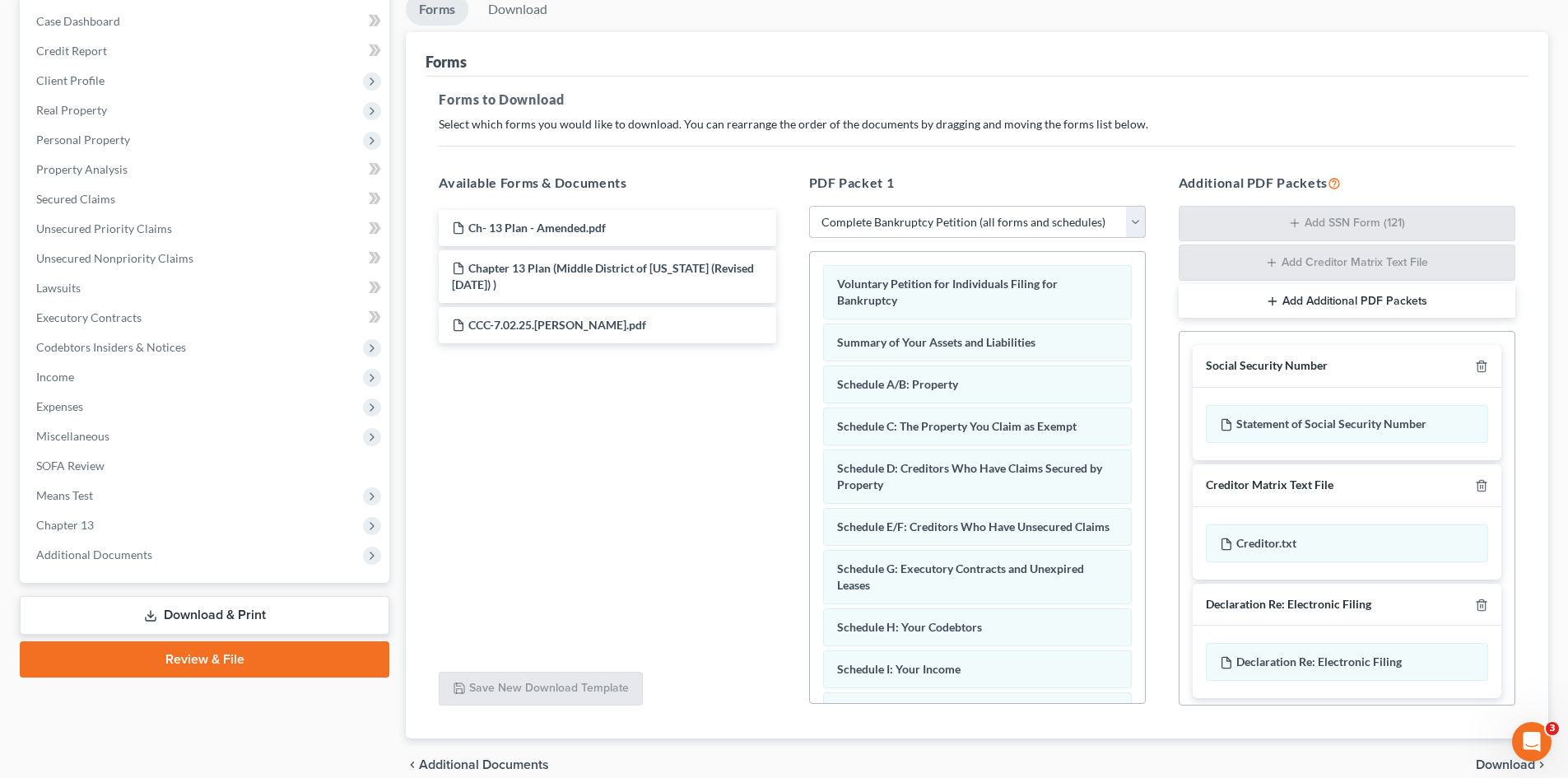
click at [1000, 206] on select "Choose Default Petition PDF Packet Complete Bankruptcy Petition (all forms and …" at bounding box center [976, 222] width 336 height 33
click at [809, 206] on select "Choose Default Petition PDF Packet Complete Bankruptcy Petition (all forms and …" at bounding box center [976, 222] width 336 height 33
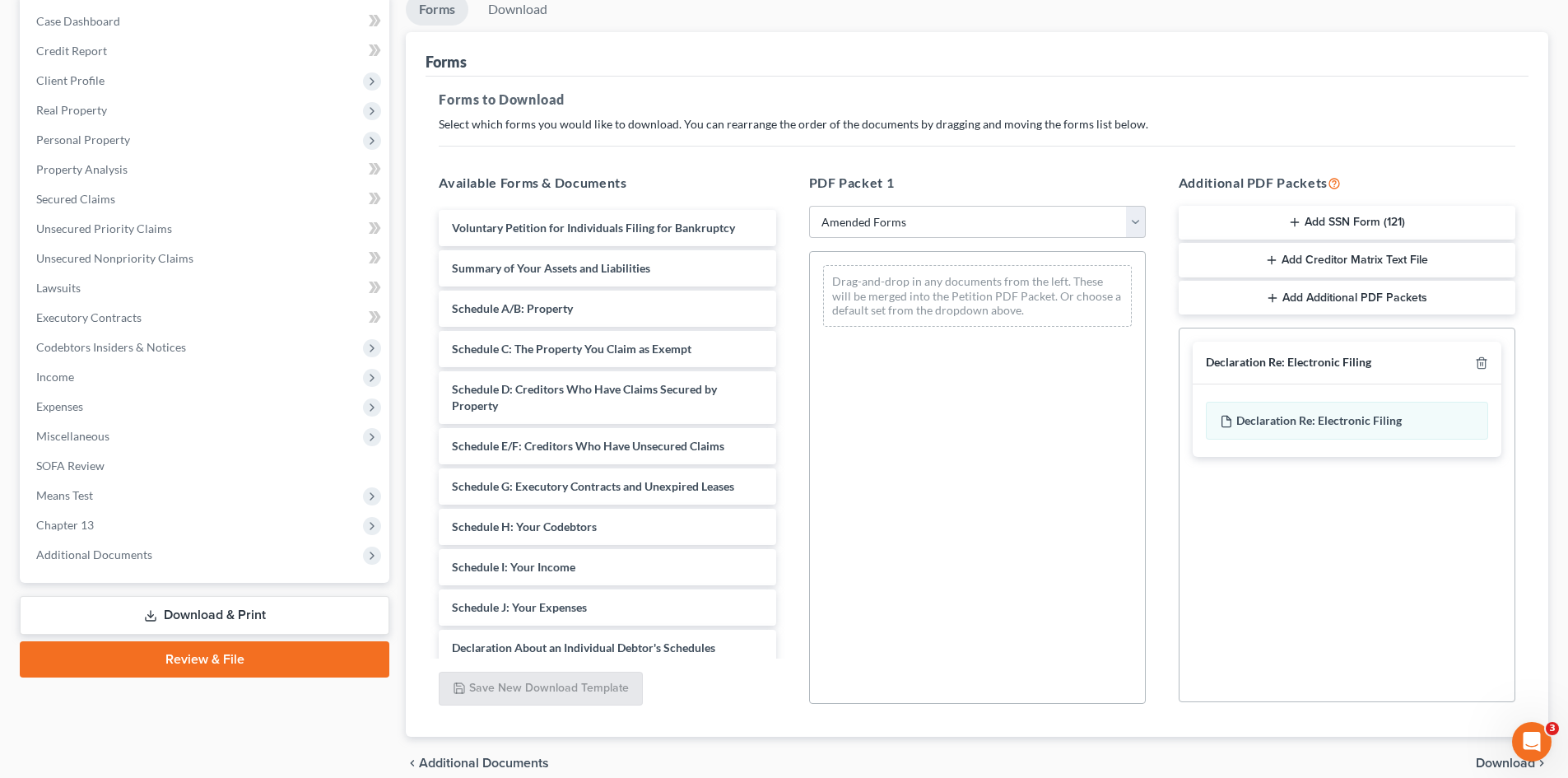
click at [1361, 298] on button "Add Additional PDF Packets" at bounding box center [1347, 298] width 336 height 35
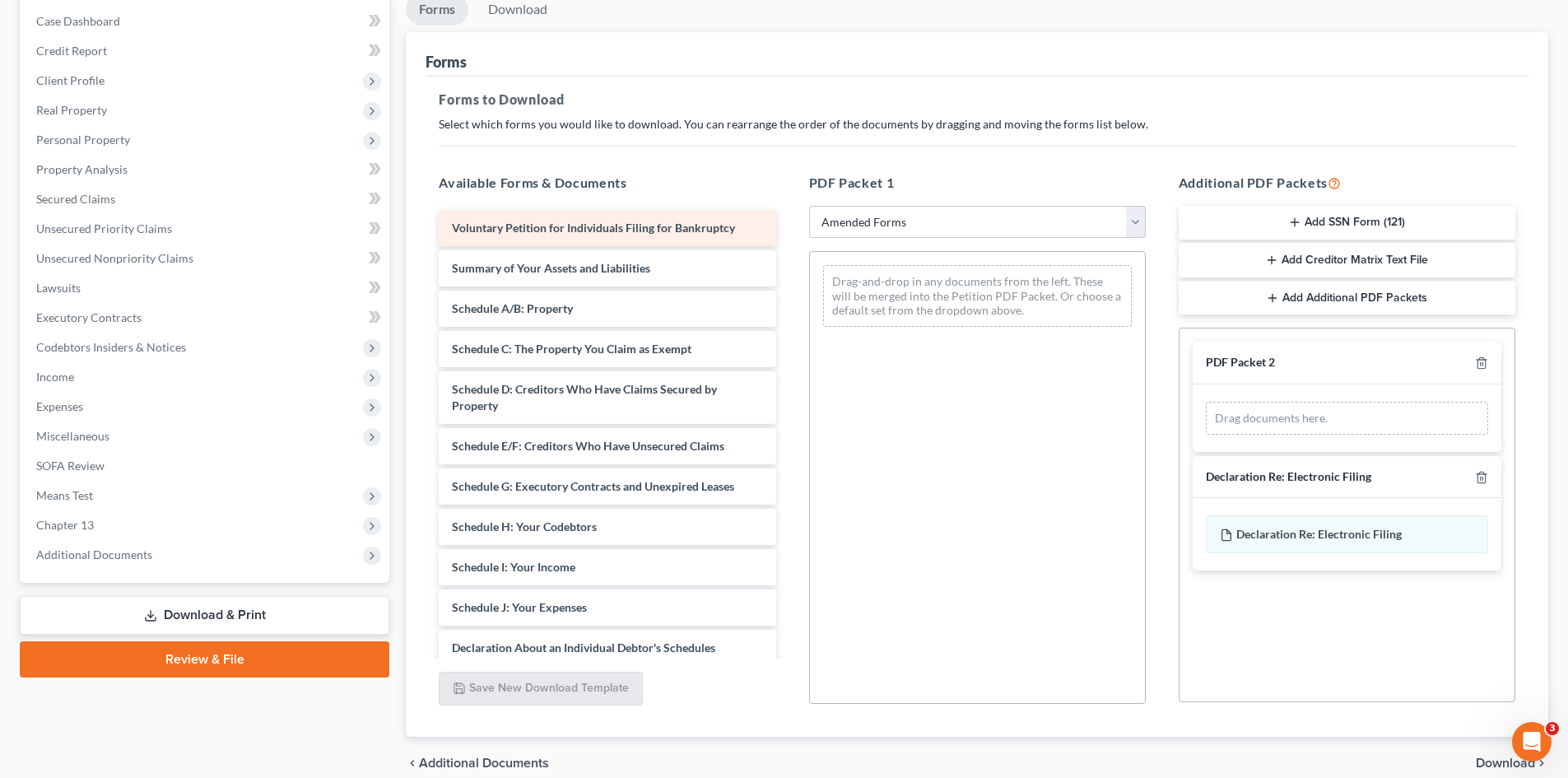
click at [619, 231] on div "Voluntary Petition for Individuals Filing for Bankruptcy Summary of Your Assets…" at bounding box center [607, 595] width 363 height 771
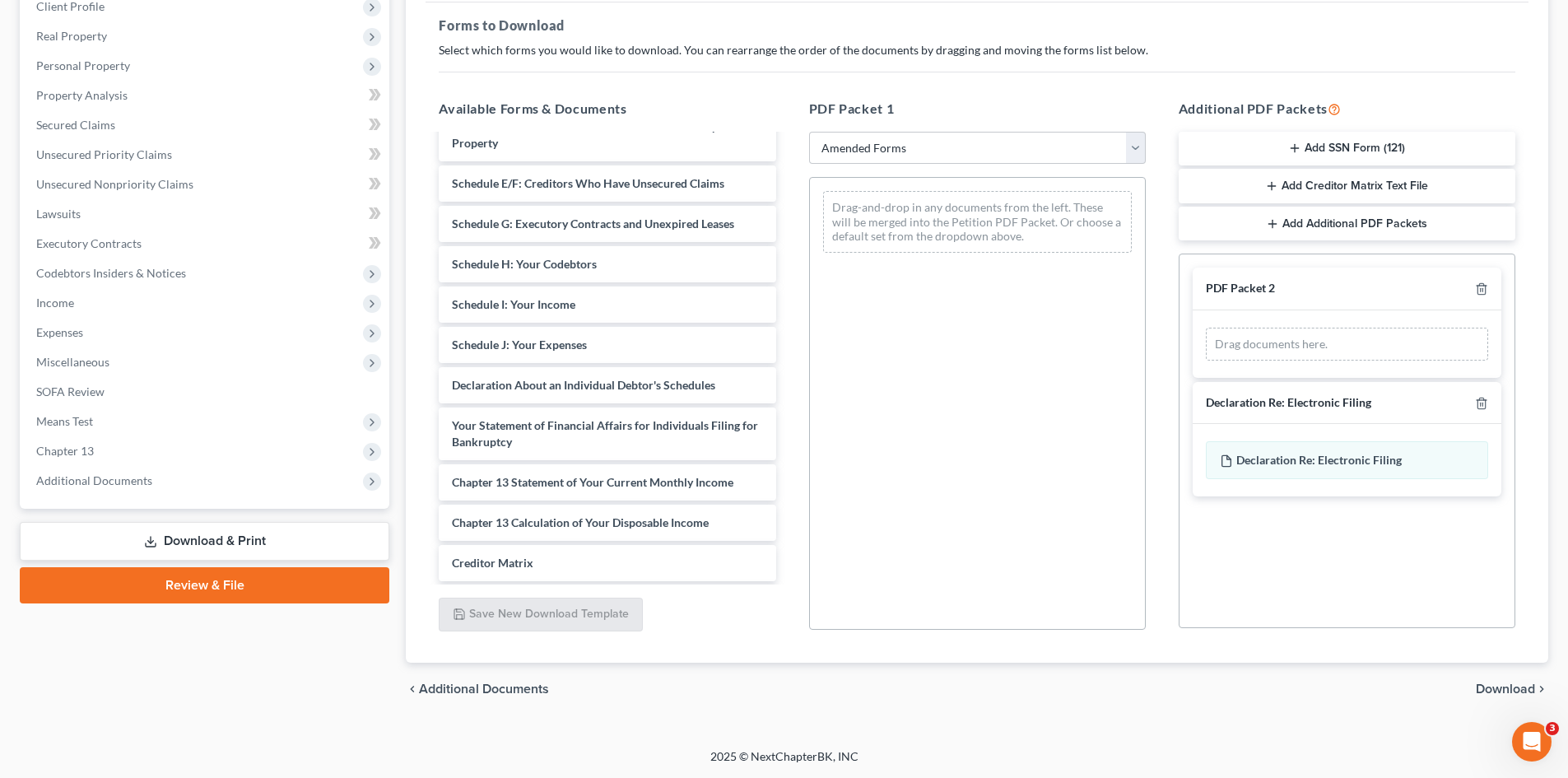
scroll to position [162, 0]
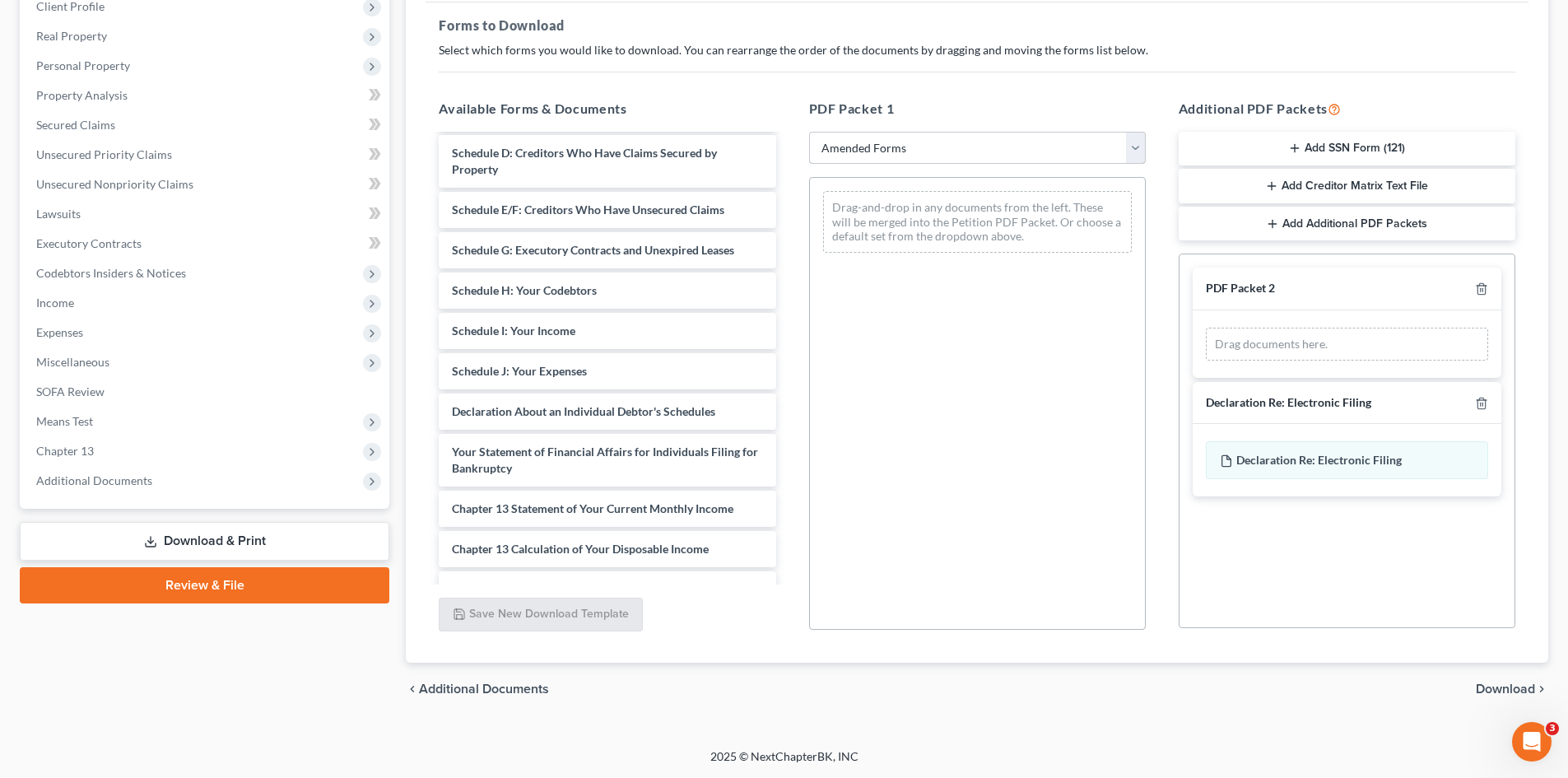
drag, startPoint x: 990, startPoint y: 144, endPoint x: 1001, endPoint y: 135, distance: 14.2
click at [995, 142] on select "Choose Default Petition PDF Packet Complete Bankruptcy Petition (all forms and …" at bounding box center [976, 148] width 336 height 33
select select "7"
click at [809, 132] on select "Choose Default Petition PDF Packet Complete Bankruptcy Petition (all forms and …" at bounding box center [976, 148] width 336 height 33
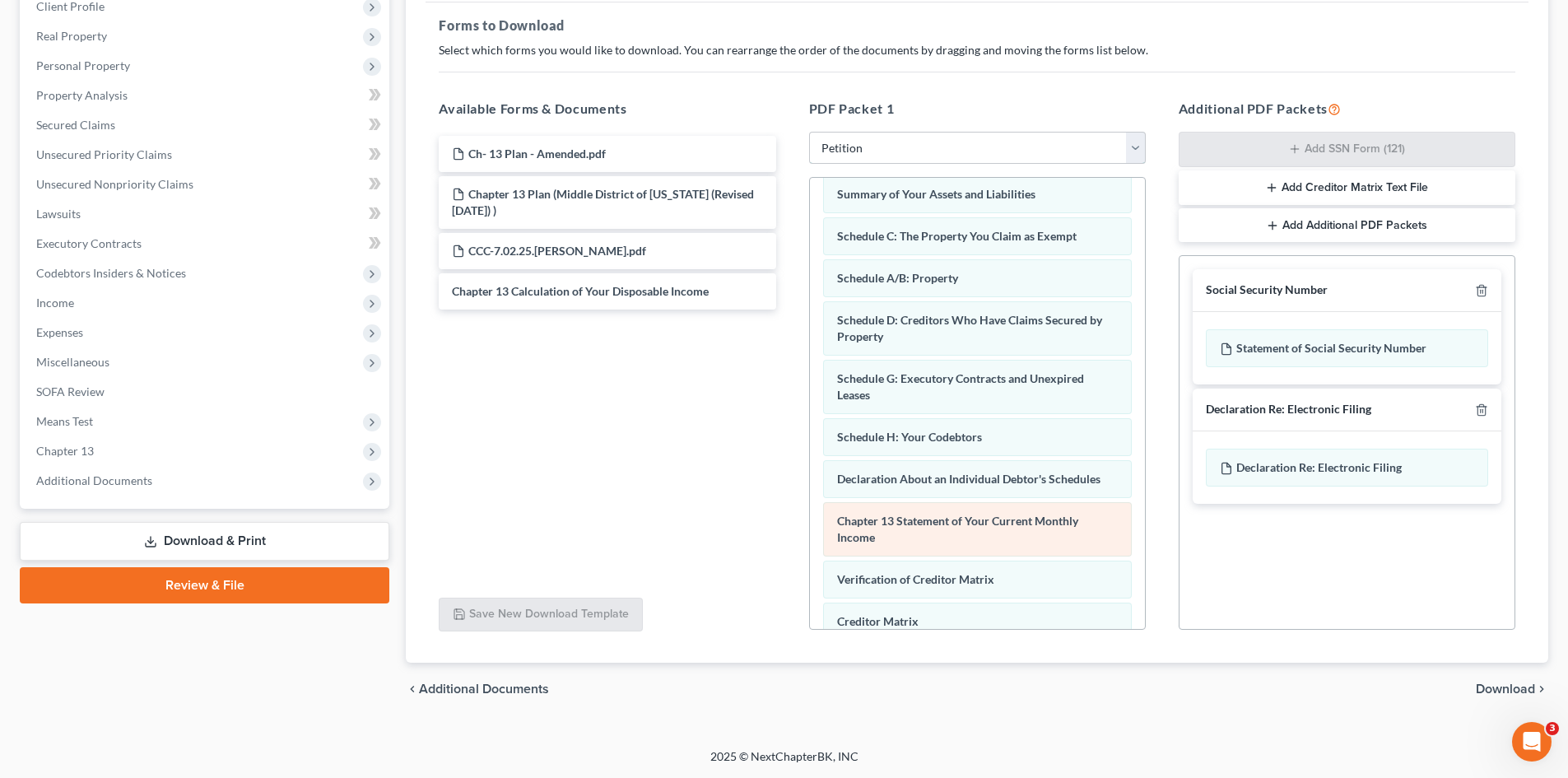
scroll to position [0, 0]
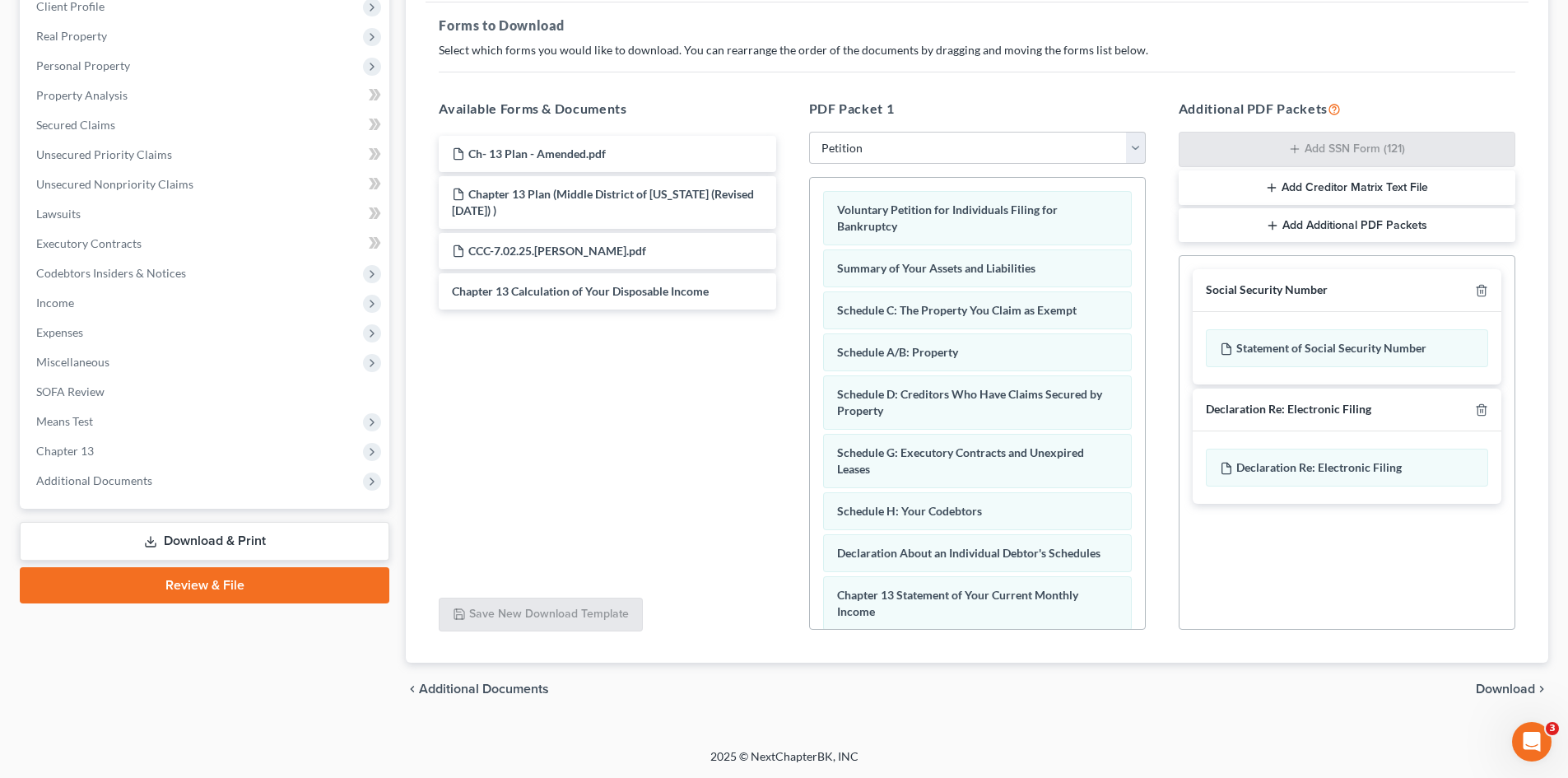
click at [1490, 690] on span "Download" at bounding box center [1505, 688] width 59 height 13
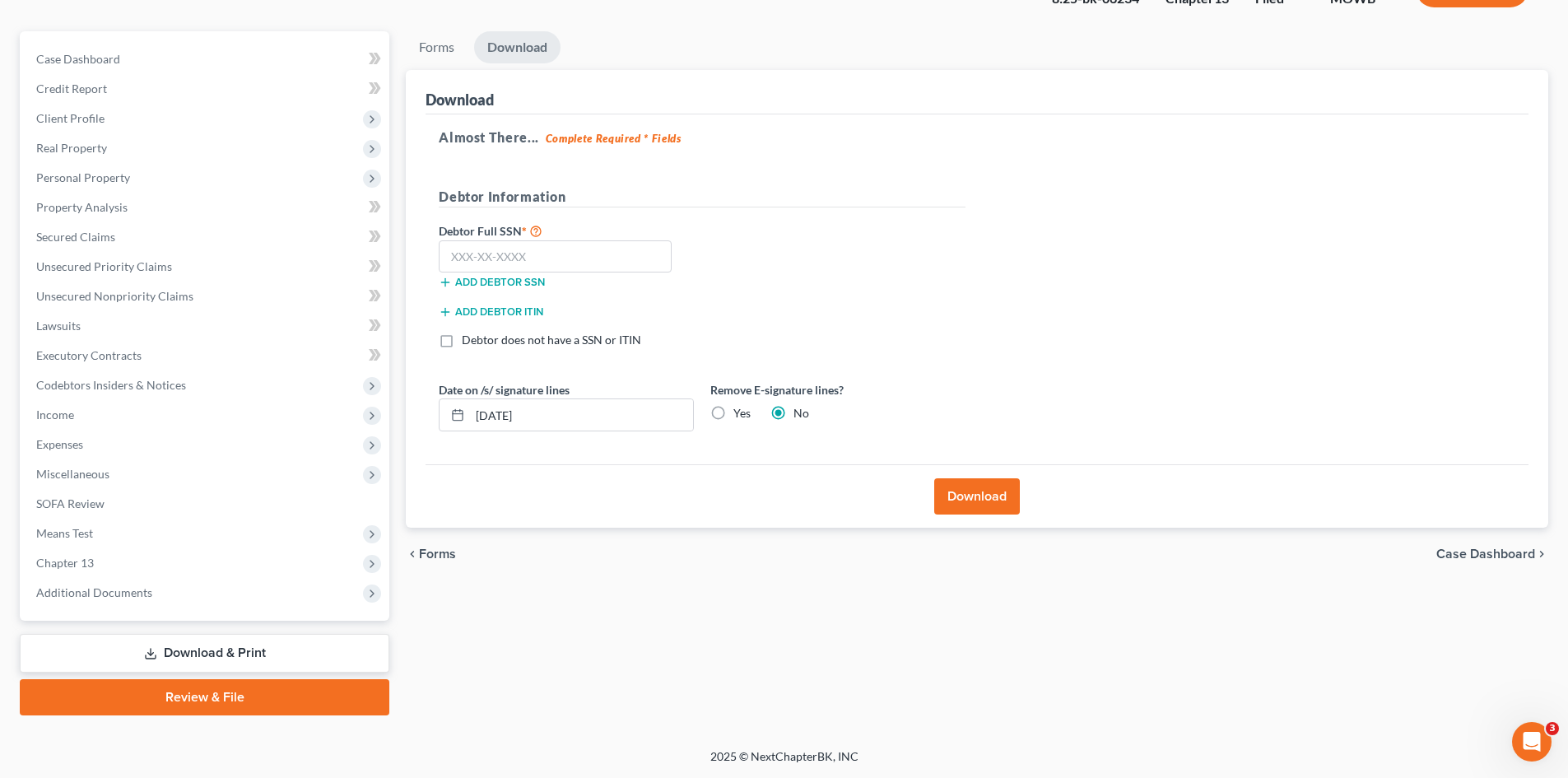
scroll to position [126, 0]
select select "18"
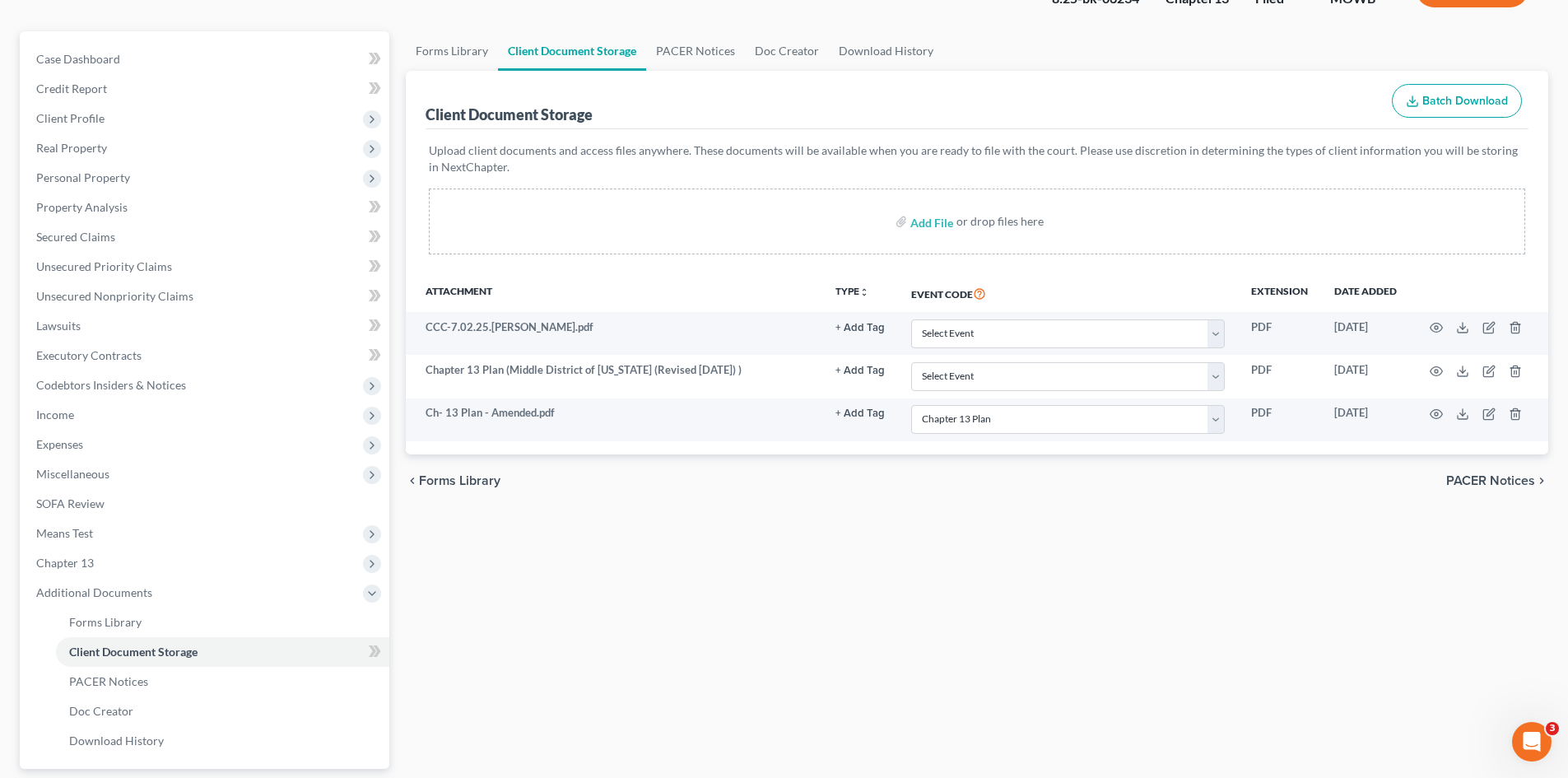
scroll to position [238, 0]
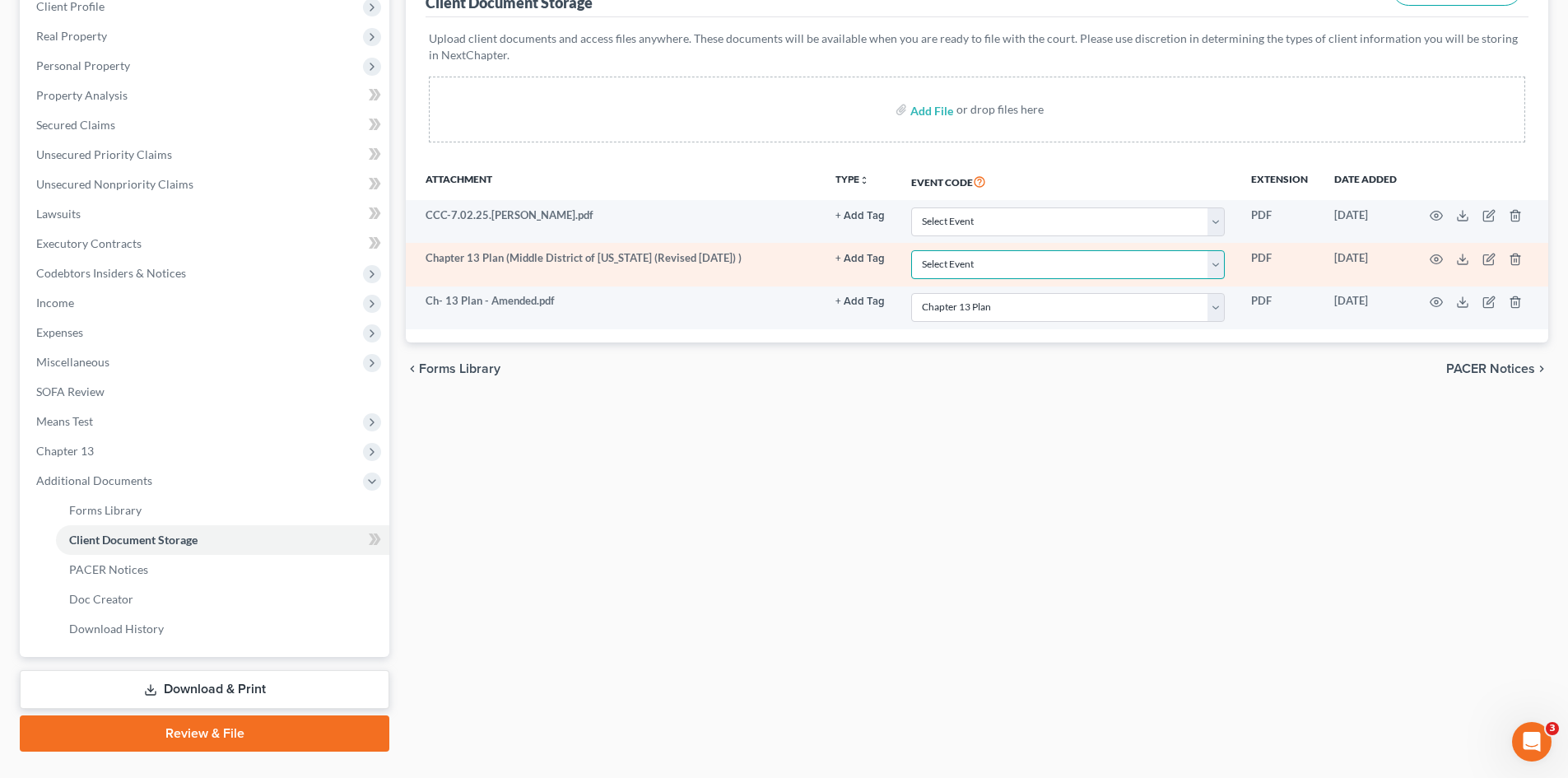
click at [1061, 259] on select "Select Event 20 Largest Unsecured Creditors Affidavit re: NO Tax Returns Amende…" at bounding box center [1068, 264] width 314 height 29
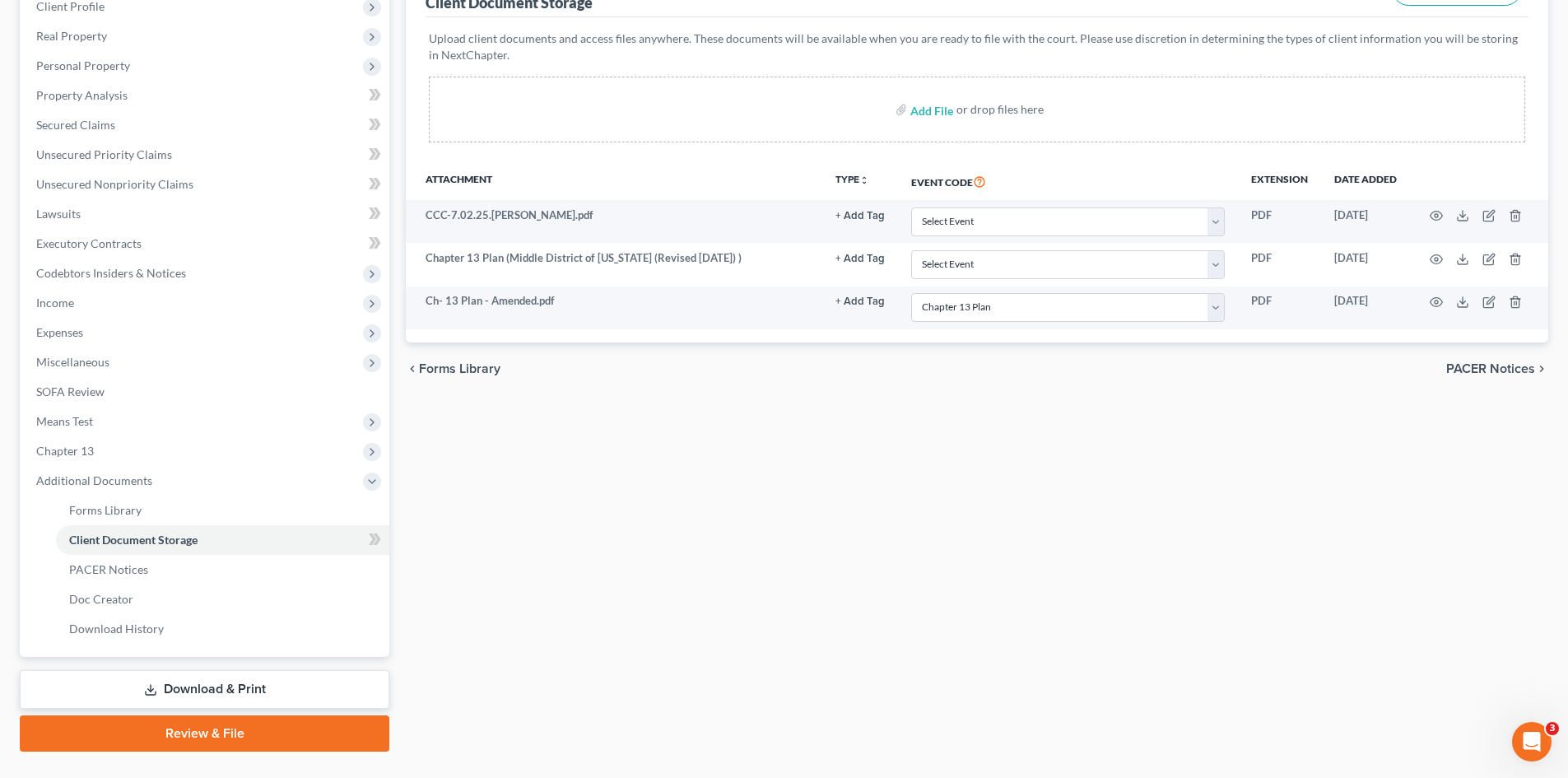
click at [758, 445] on div "Forms Library Client Document Storage PACER Notices Doc Creator Download Histor…" at bounding box center [976, 335] width 1159 height 832
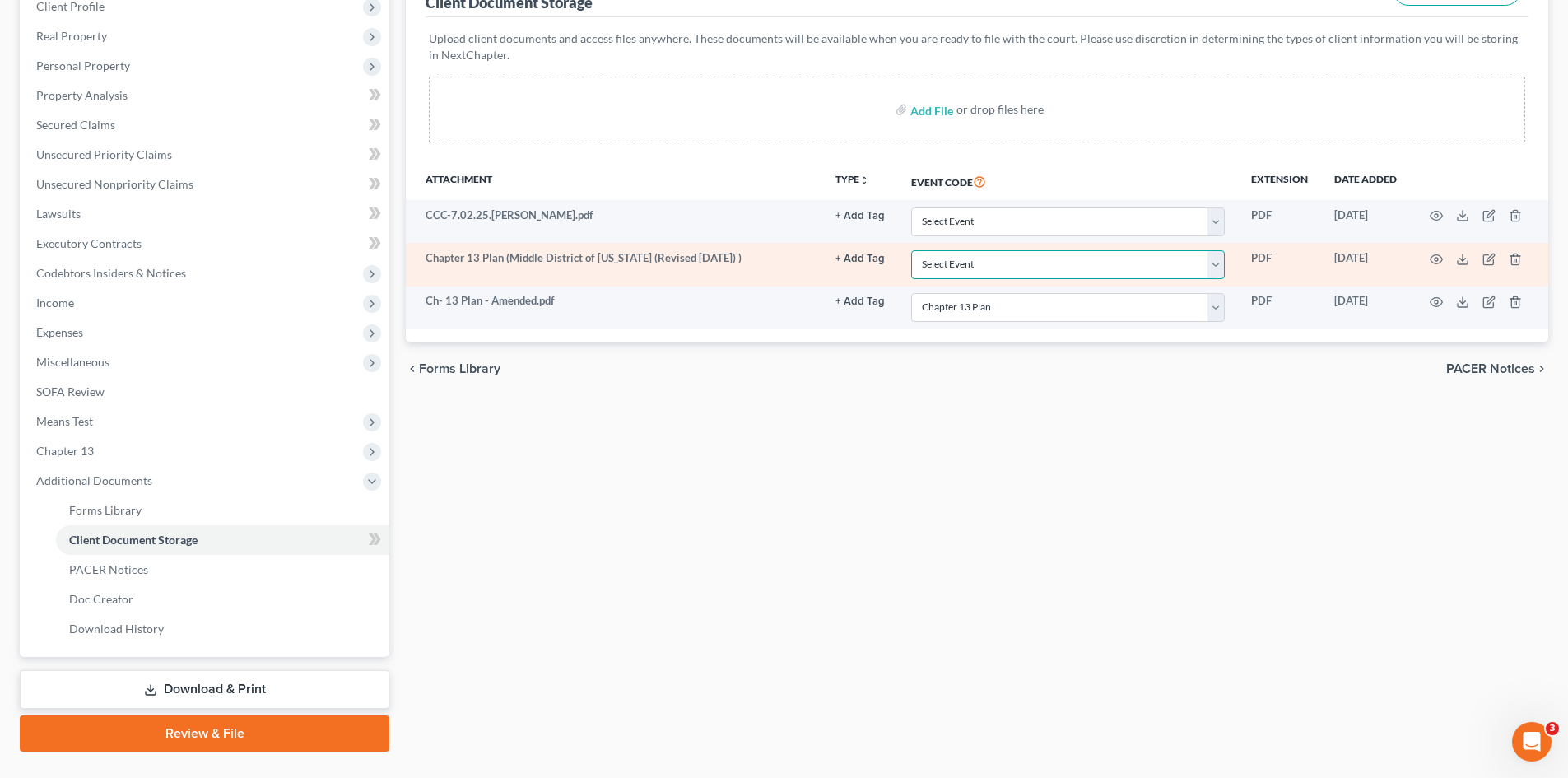
click at [973, 266] on select "Select Event 20 Largest Unsecured Creditors Affidavit re: NO Tax Returns Amende…" at bounding box center [1068, 264] width 314 height 29
select select "18"
click at [911, 250] on select "Select Event 20 Largest Unsecured Creditors Affidavit re: NO Tax Returns Amende…" at bounding box center [1068, 264] width 314 height 29
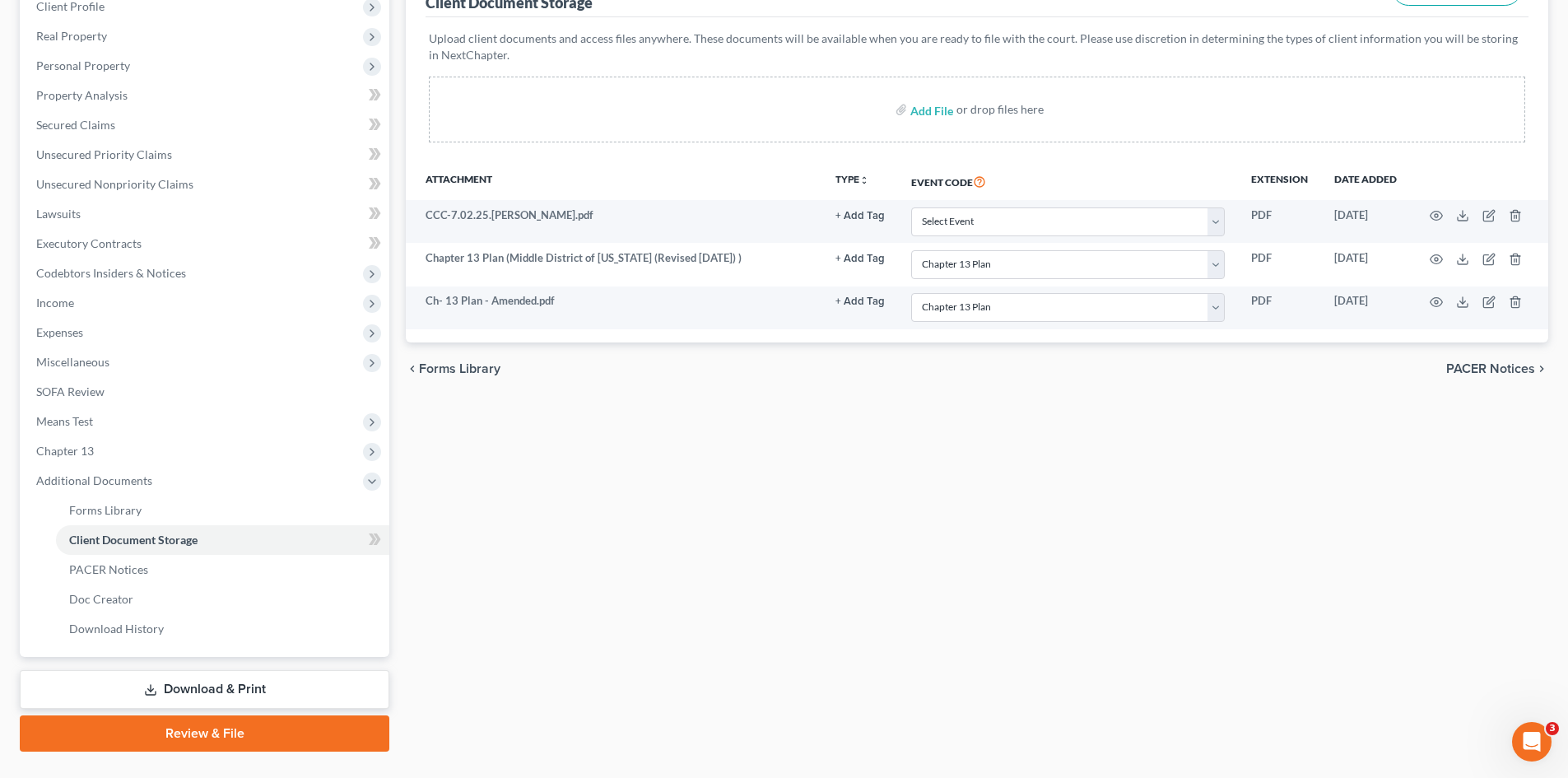
click at [1043, 516] on div "Forms Library Client Document Storage PACER Notices Doc Creator Download Histor…" at bounding box center [976, 335] width 1159 height 832
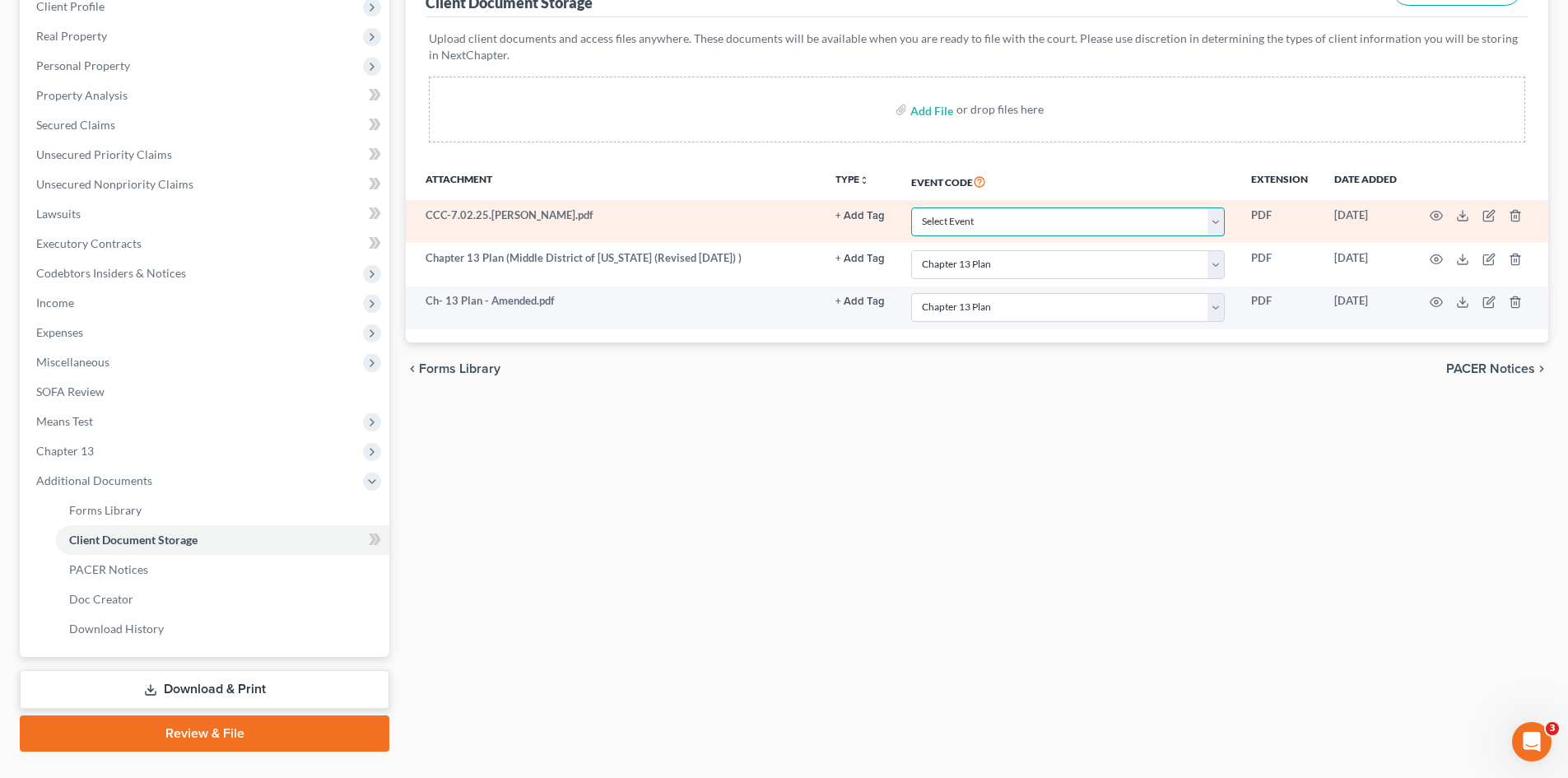
click at [1034, 209] on select "Select Event 20 Largest Unsecured Creditors Affidavit re: NO Tax Returns Amende…" at bounding box center [1068, 221] width 314 height 29
select select "5"
click at [911, 207] on select "Select Event 20 Largest Unsecured Creditors Affidavit re: NO Tax Returns Amende…" at bounding box center [1068, 221] width 314 height 29
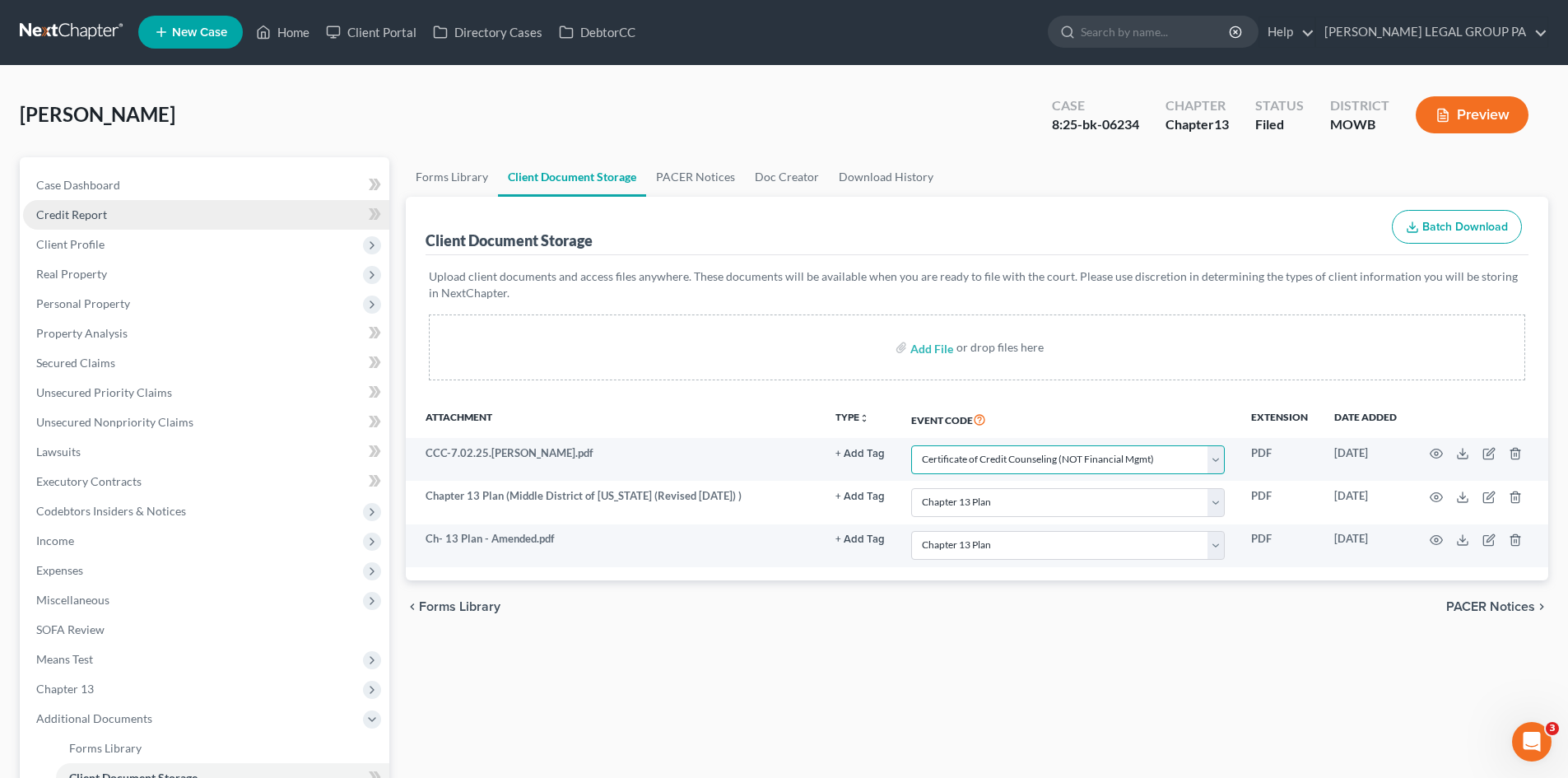
scroll to position [0, 0]
click at [109, 182] on span "Case Dashboard" at bounding box center [78, 186] width 84 height 14
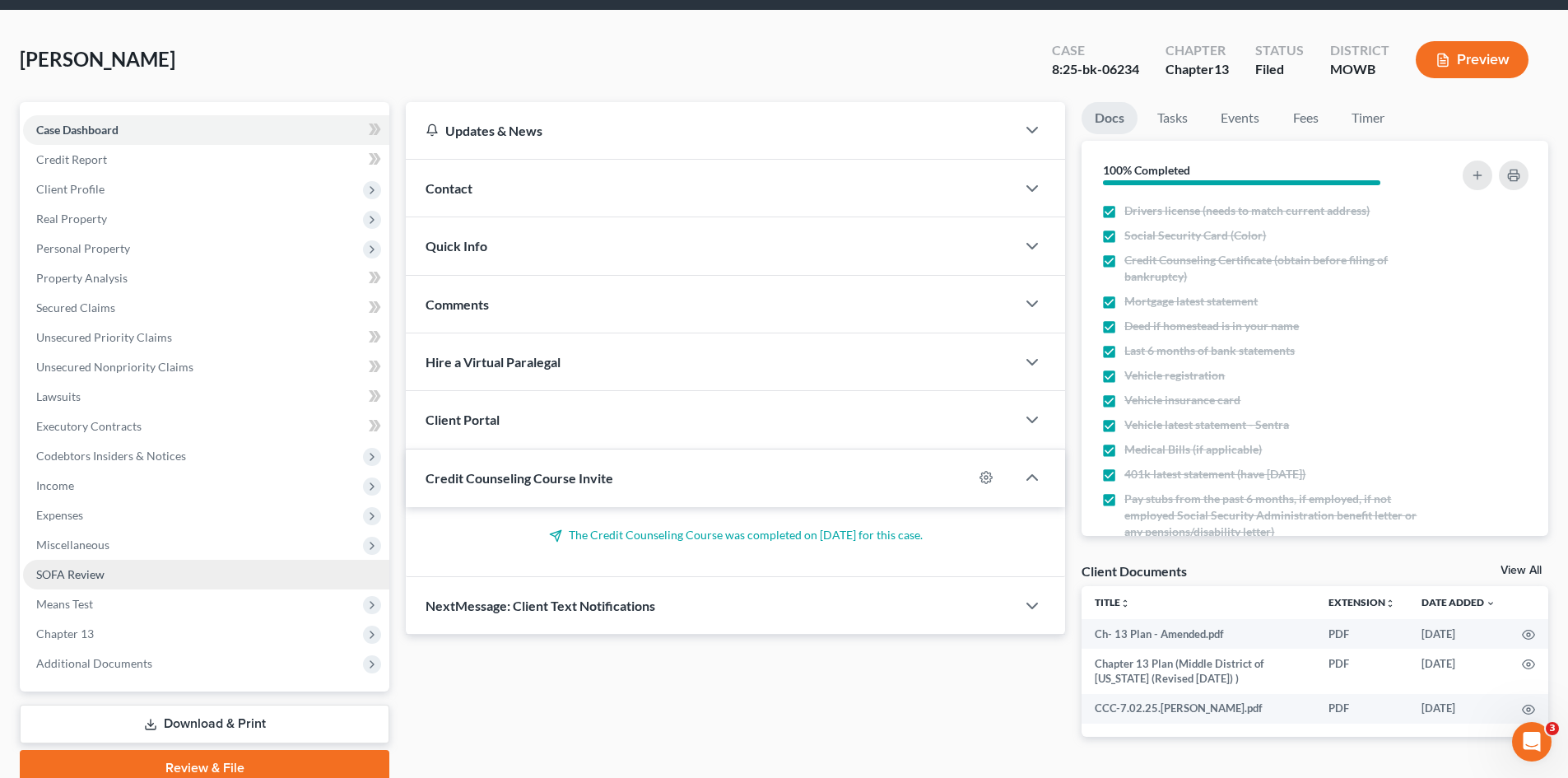
scroll to position [126, 0]
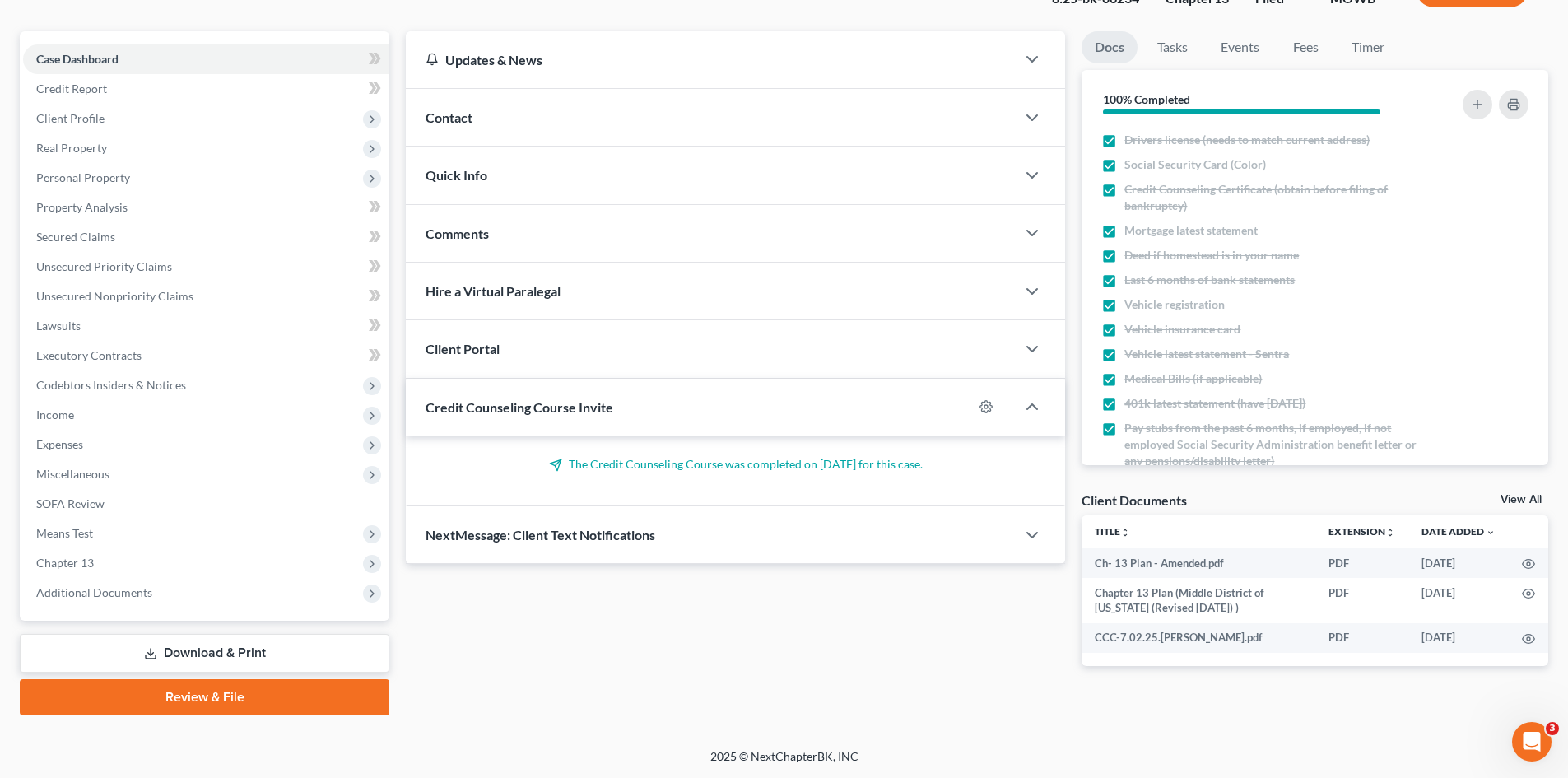
click at [264, 635] on link "Download & Print" at bounding box center [204, 653] width 369 height 39
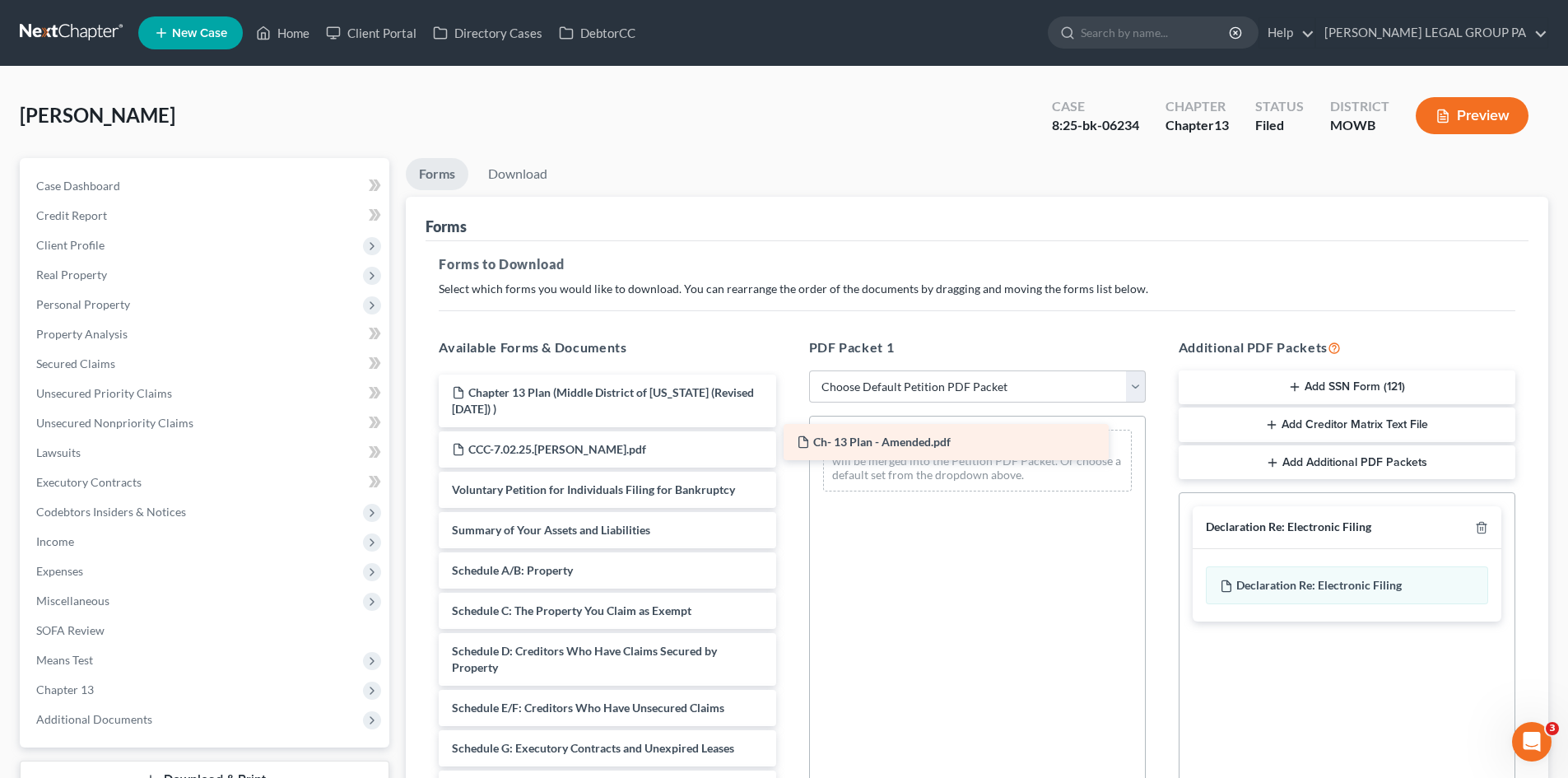
drag, startPoint x: 610, startPoint y: 395, endPoint x: 957, endPoint y: 442, distance: 350.2
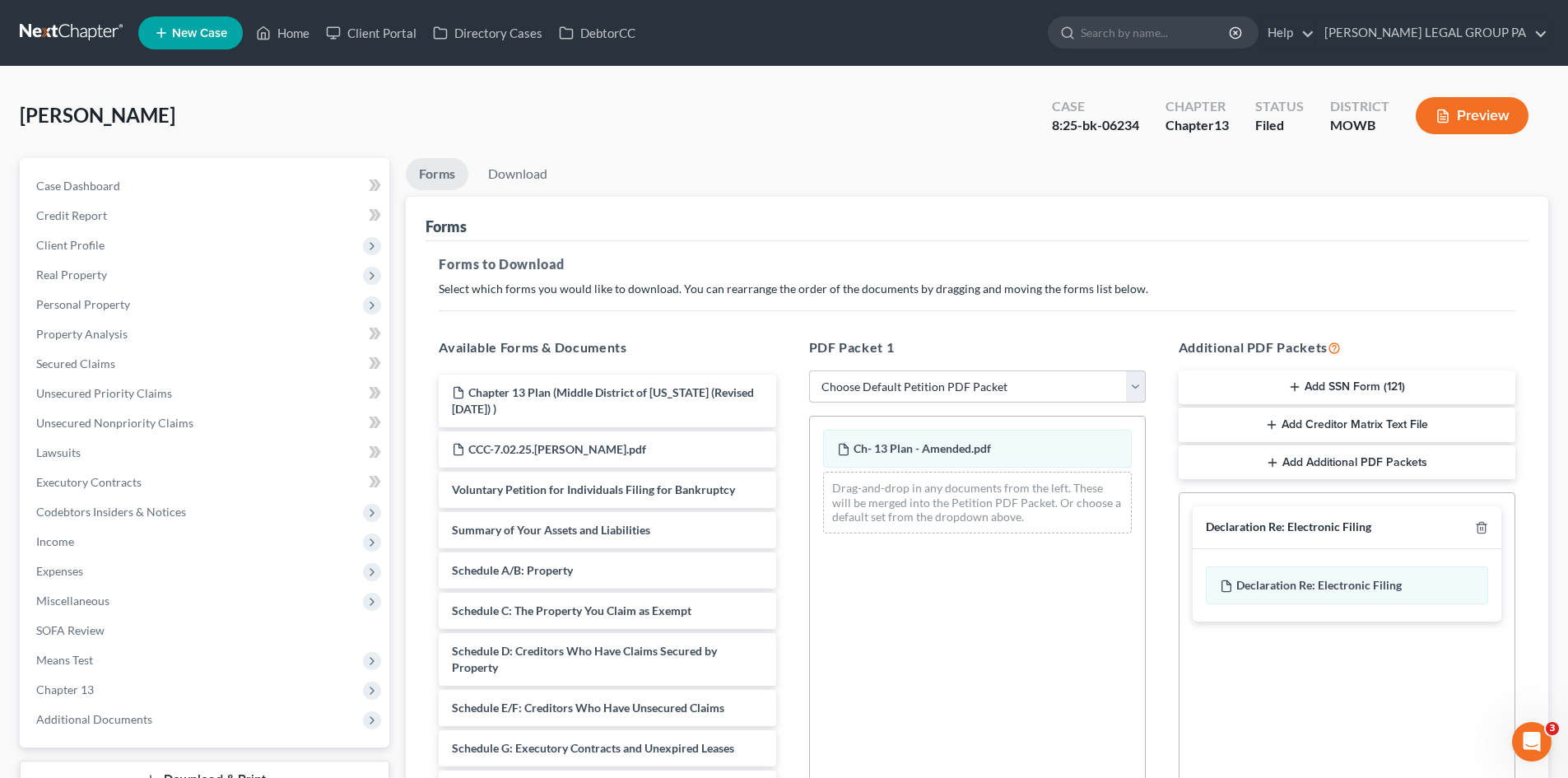
click at [1026, 380] on select "Choose Default Petition PDF Packet Complete Bankruptcy Petition (all forms and …" at bounding box center [976, 386] width 336 height 33
select select "2"
click at [809, 370] on select "Choose Default Petition PDF Packet Complete Bankruptcy Petition (all forms and …" at bounding box center [976, 386] width 336 height 33
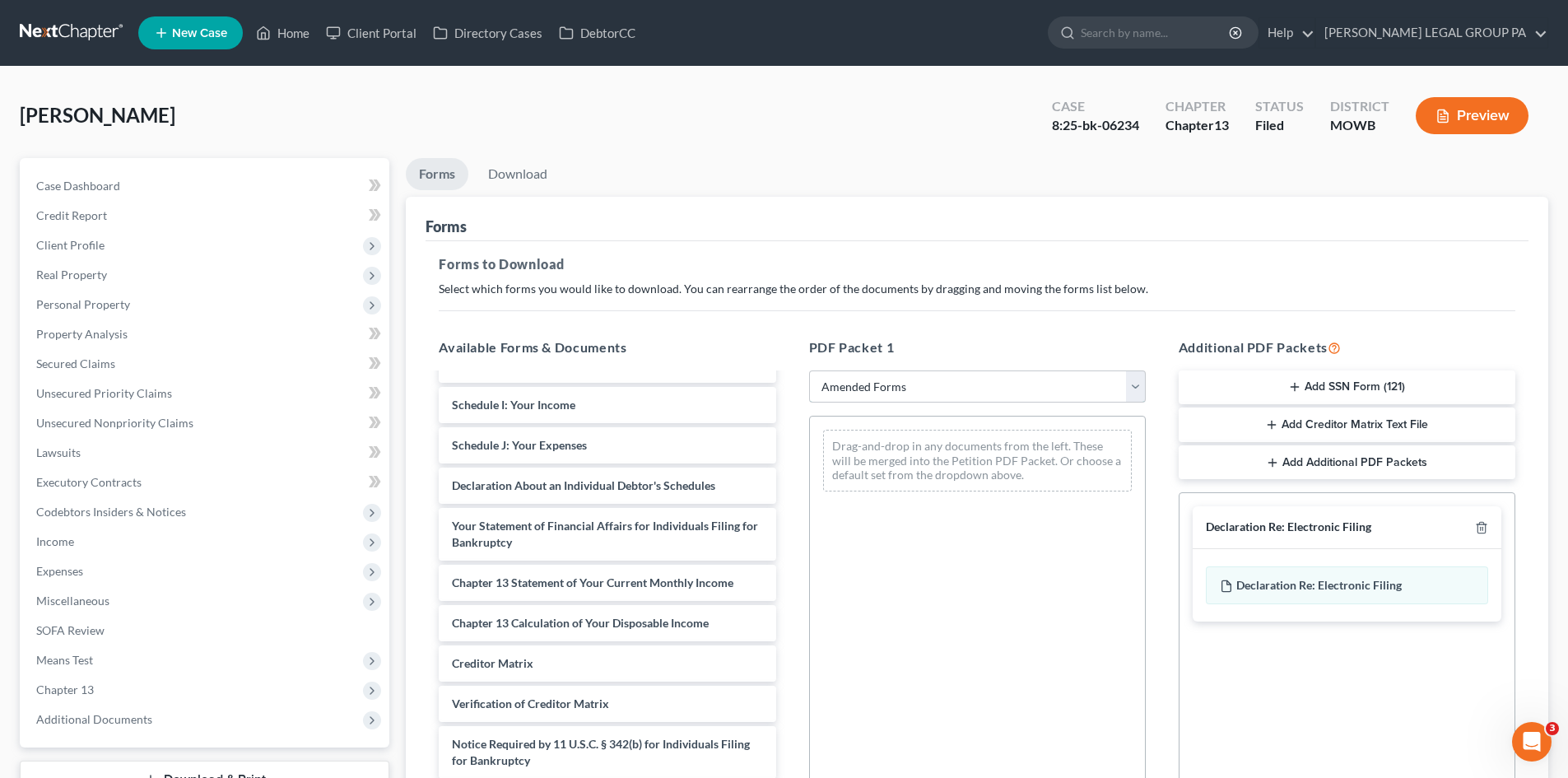
click at [910, 393] on select "Choose Default Petition PDF Packet Complete Bankruptcy Petition (all forms and …" at bounding box center [976, 386] width 336 height 33
select select
click at [809, 370] on select "Choose Default Petition PDF Packet Complete Bankruptcy Petition (all forms and …" at bounding box center [976, 386] width 336 height 33
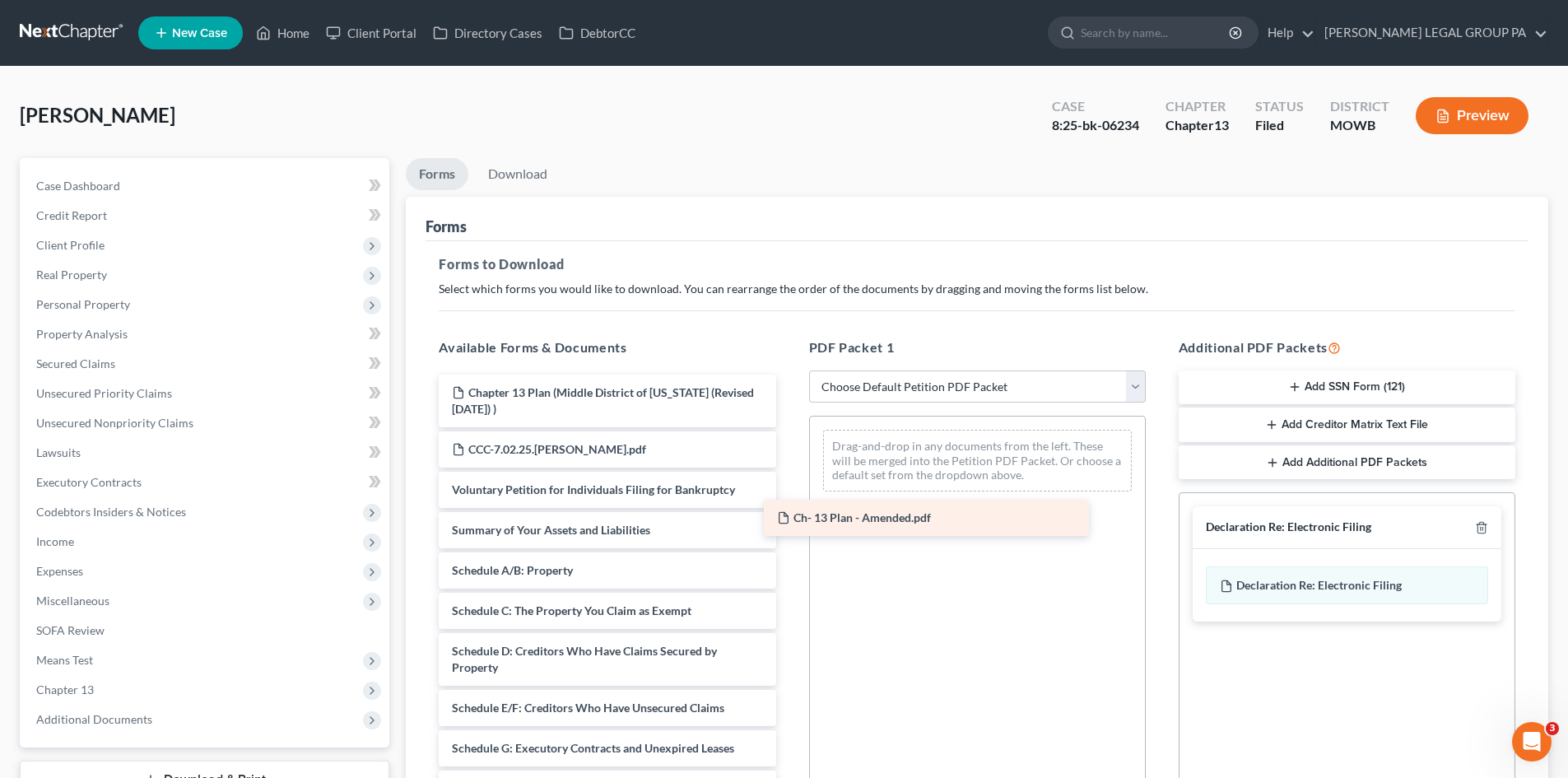
drag, startPoint x: 614, startPoint y: 394, endPoint x: 941, endPoint y: 516, distance: 349.0
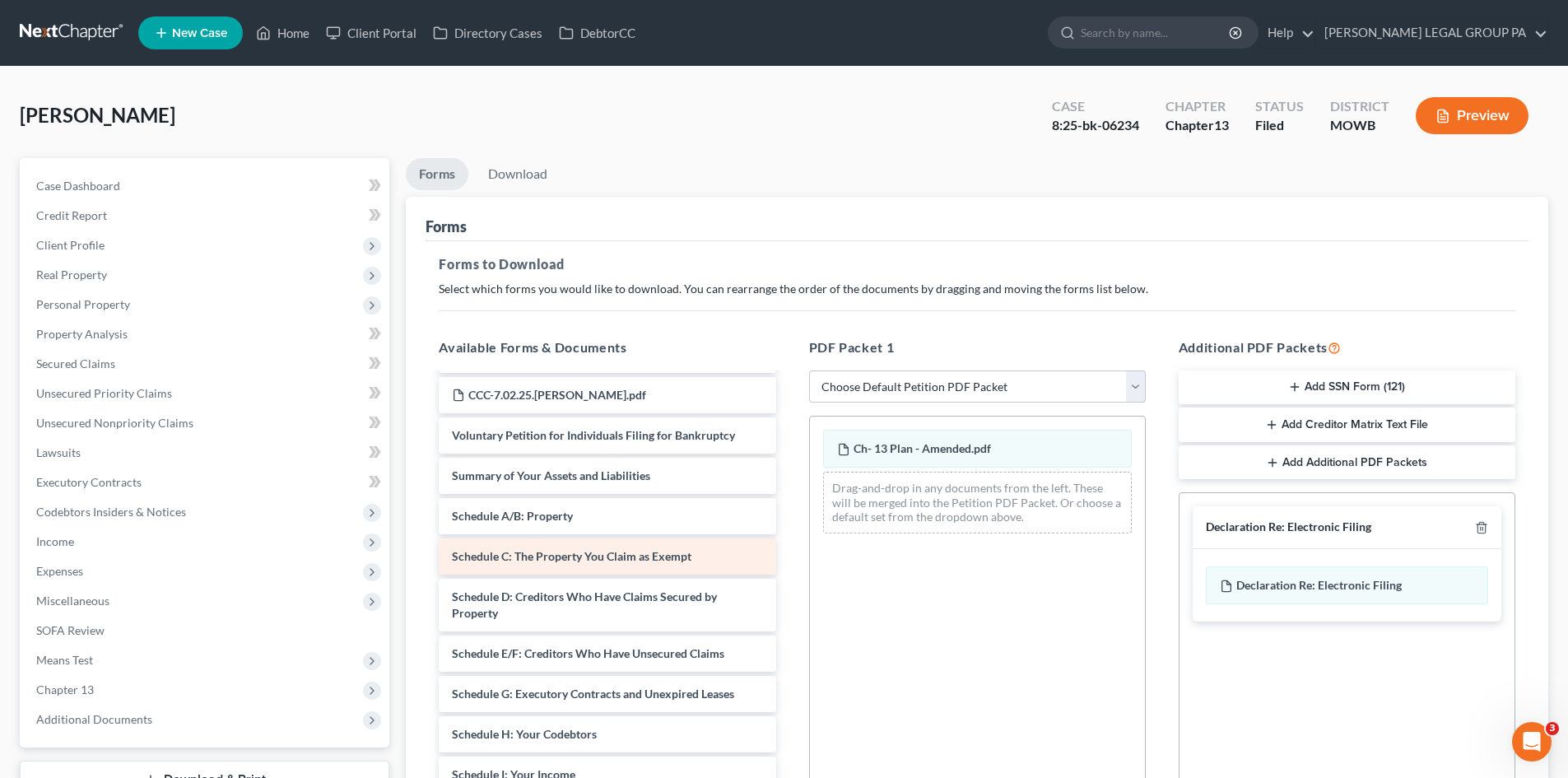
scroll to position [82, 0]
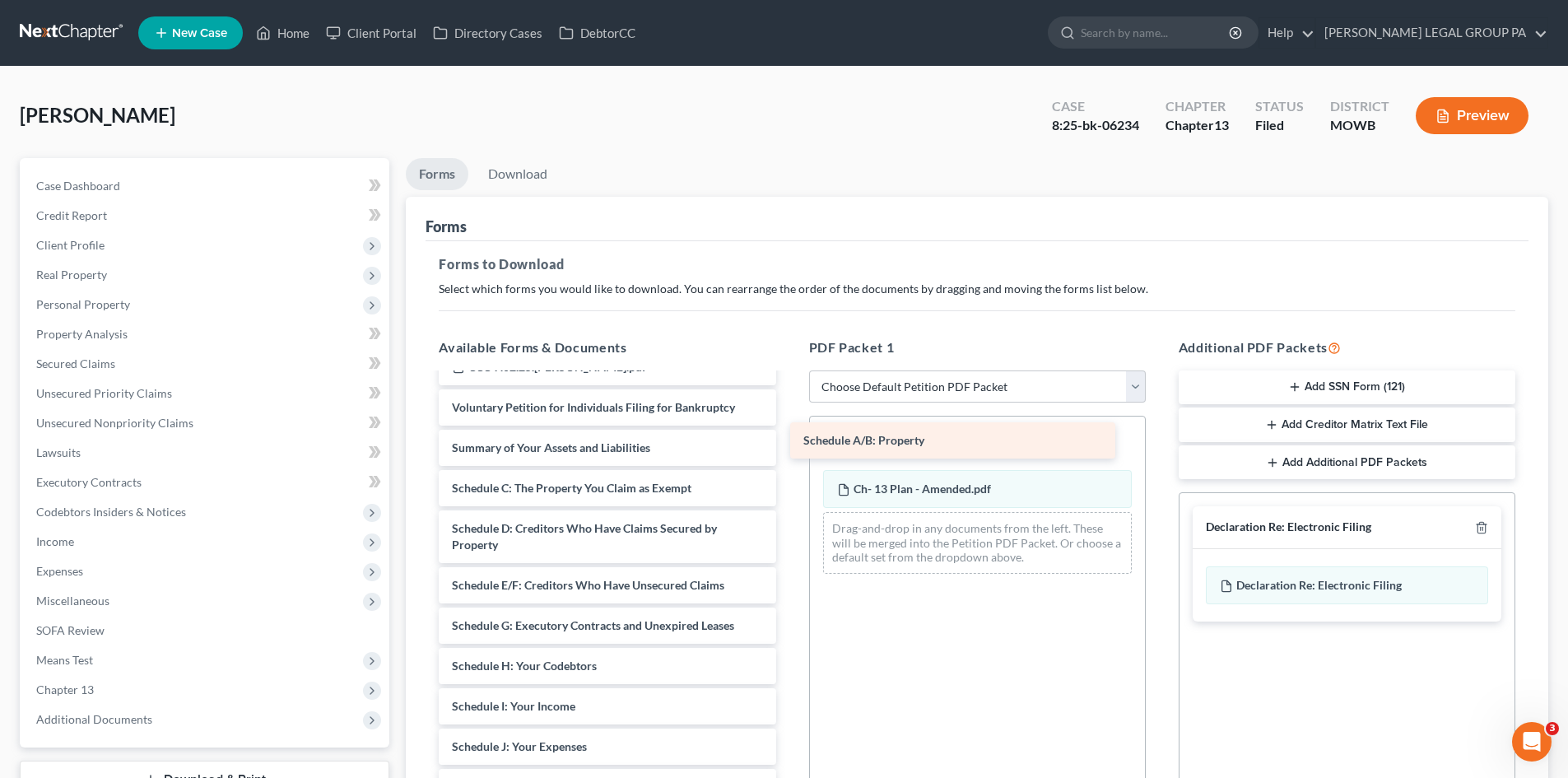
drag, startPoint x: 635, startPoint y: 497, endPoint x: 986, endPoint y: 449, distance: 354.3
click at [789, 449] on div "Schedule A/B: Property Chapter 13 Plan (Middle District of Florida (Revised 12/…" at bounding box center [607, 706] width 363 height 828
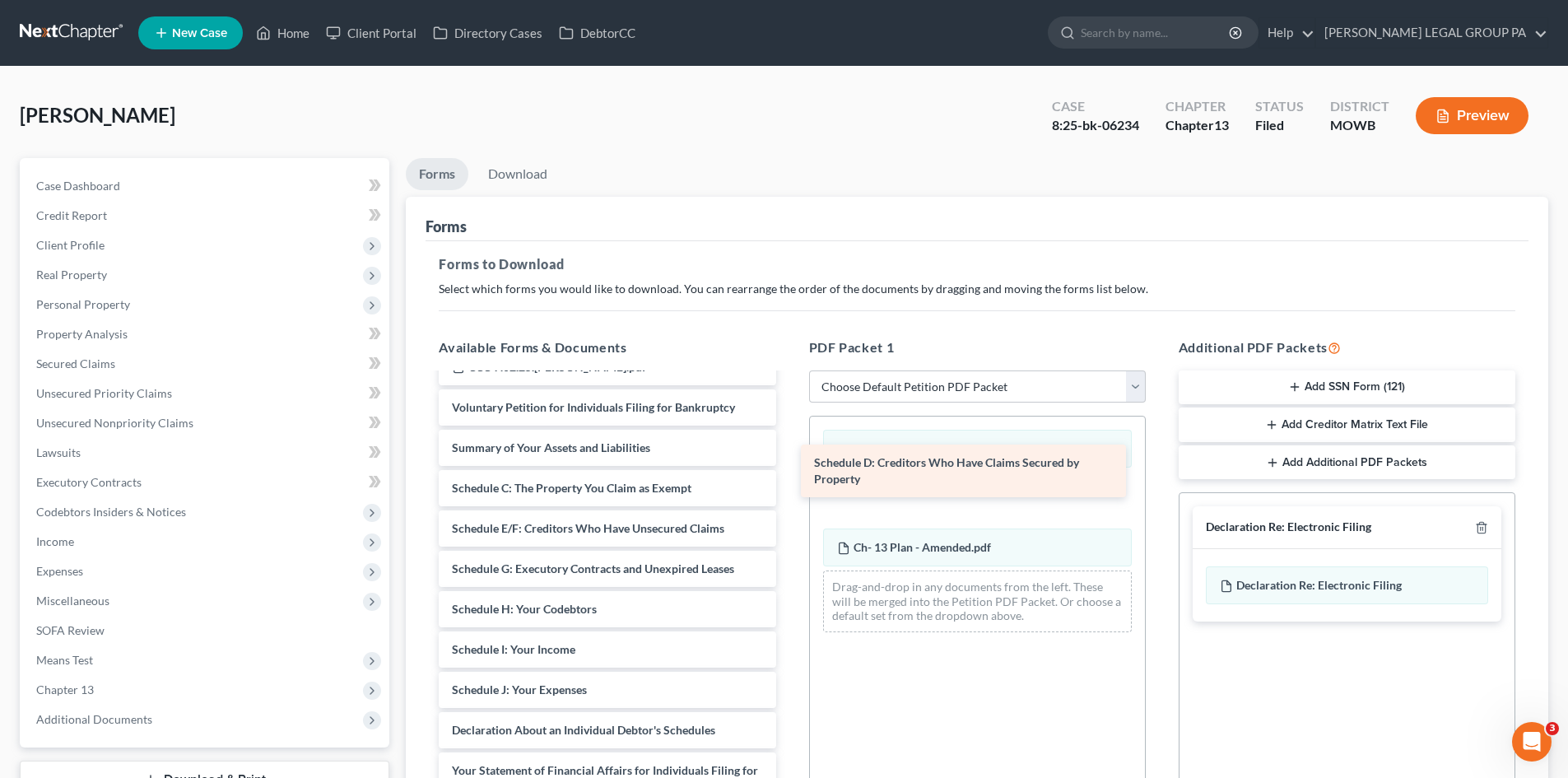
drag, startPoint x: 635, startPoint y: 538, endPoint x: 997, endPoint y: 471, distance: 368.1
click at [789, 471] on div "Schedule D: Creditors Who Have Claims Secured by Property Chapter 13 Plan (Midd…" at bounding box center [607, 678] width 363 height 771
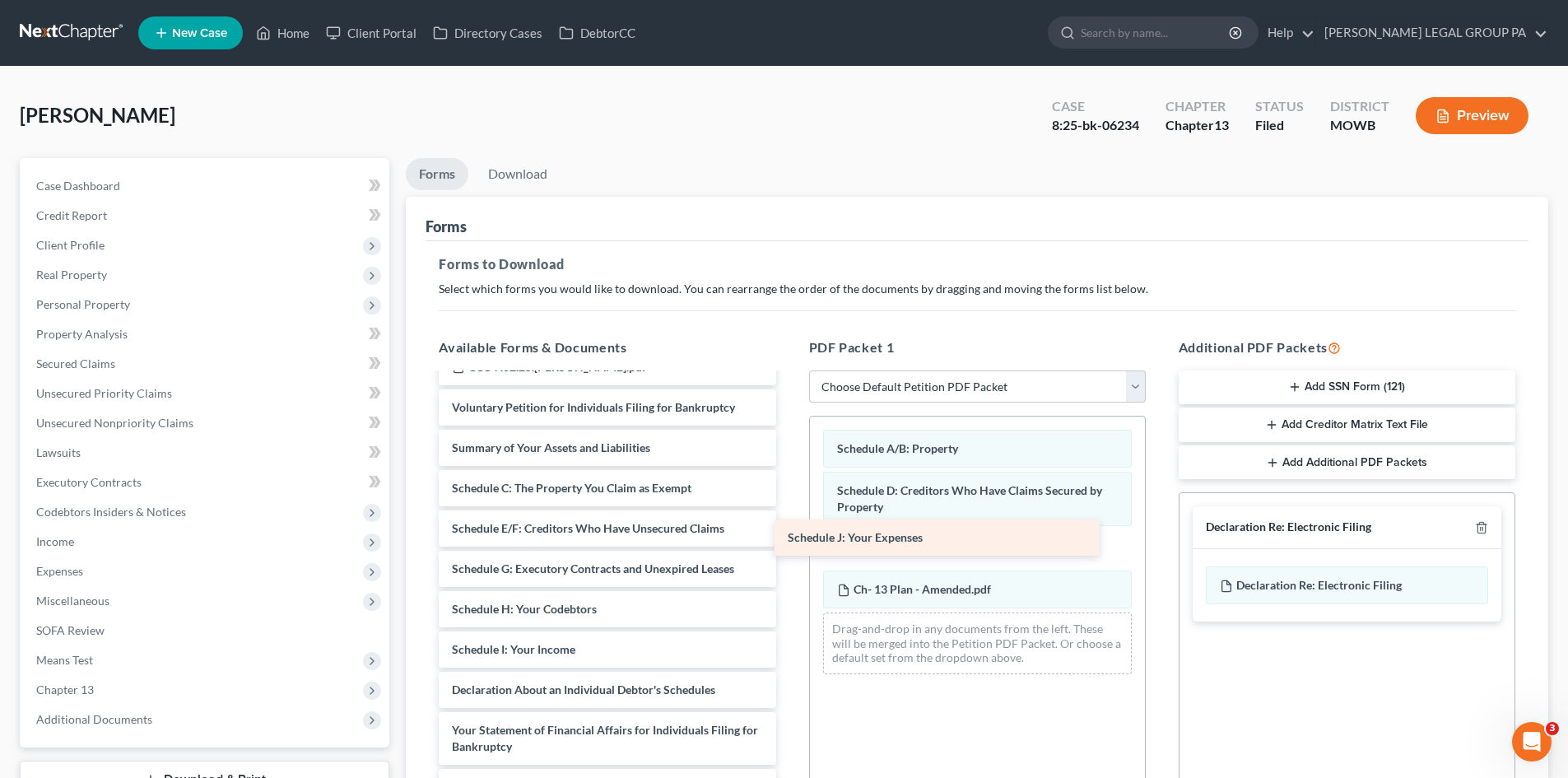
drag, startPoint x: 579, startPoint y: 691, endPoint x: 913, endPoint y: 541, distance: 366.1
click at [789, 540] on div "Schedule J: Your Expenses Chapter 13 Plan (Middle District of Florida (Revised …" at bounding box center [607, 657] width 363 height 730
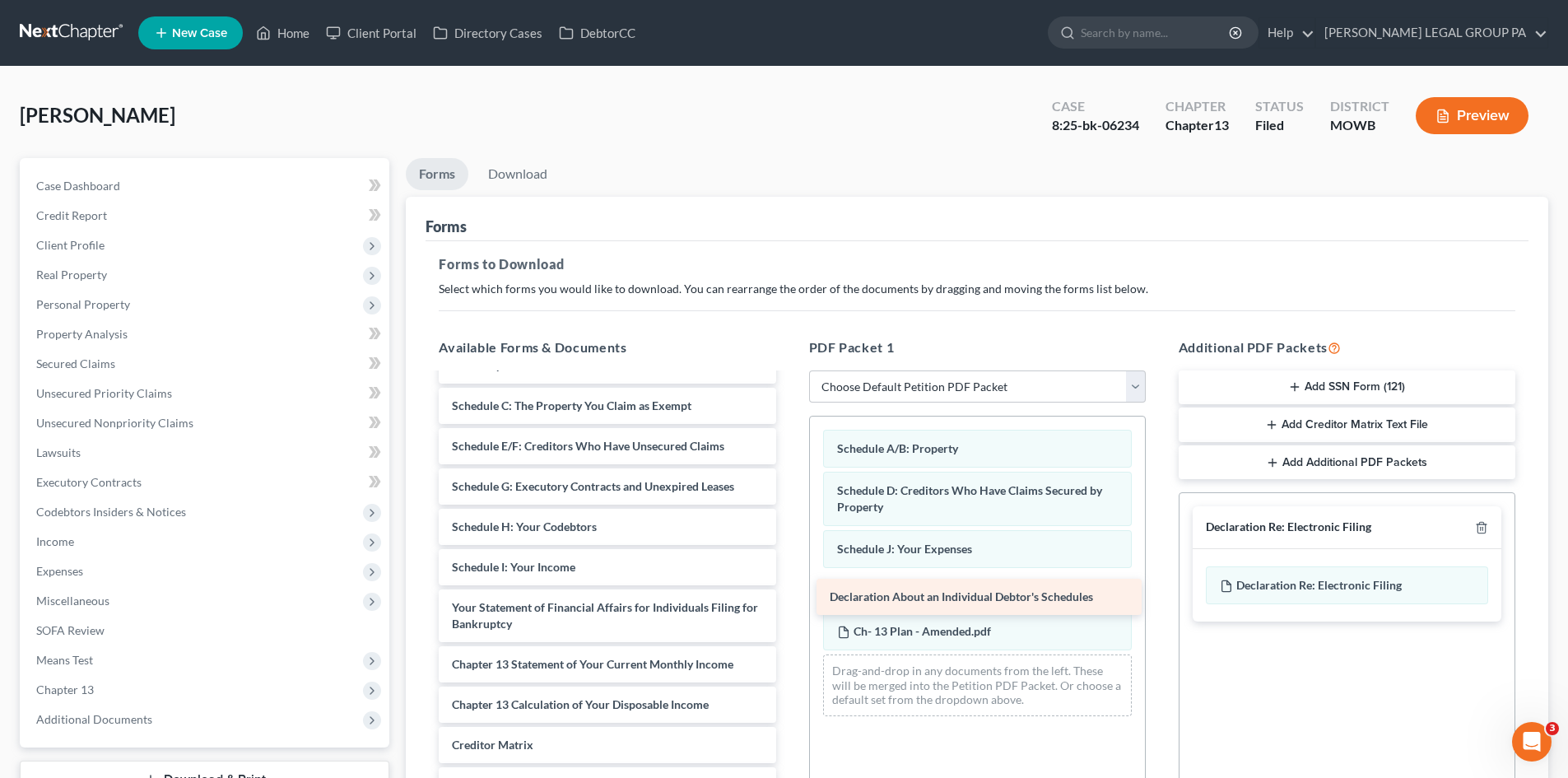
drag, startPoint x: 527, startPoint y: 604, endPoint x: 907, endPoint y: 590, distance: 380.3
click at [789, 592] on div "Declaration About an Individual Debtor's Schedules Chapter 13 Plan (Middle Dist…" at bounding box center [607, 555] width 363 height 690
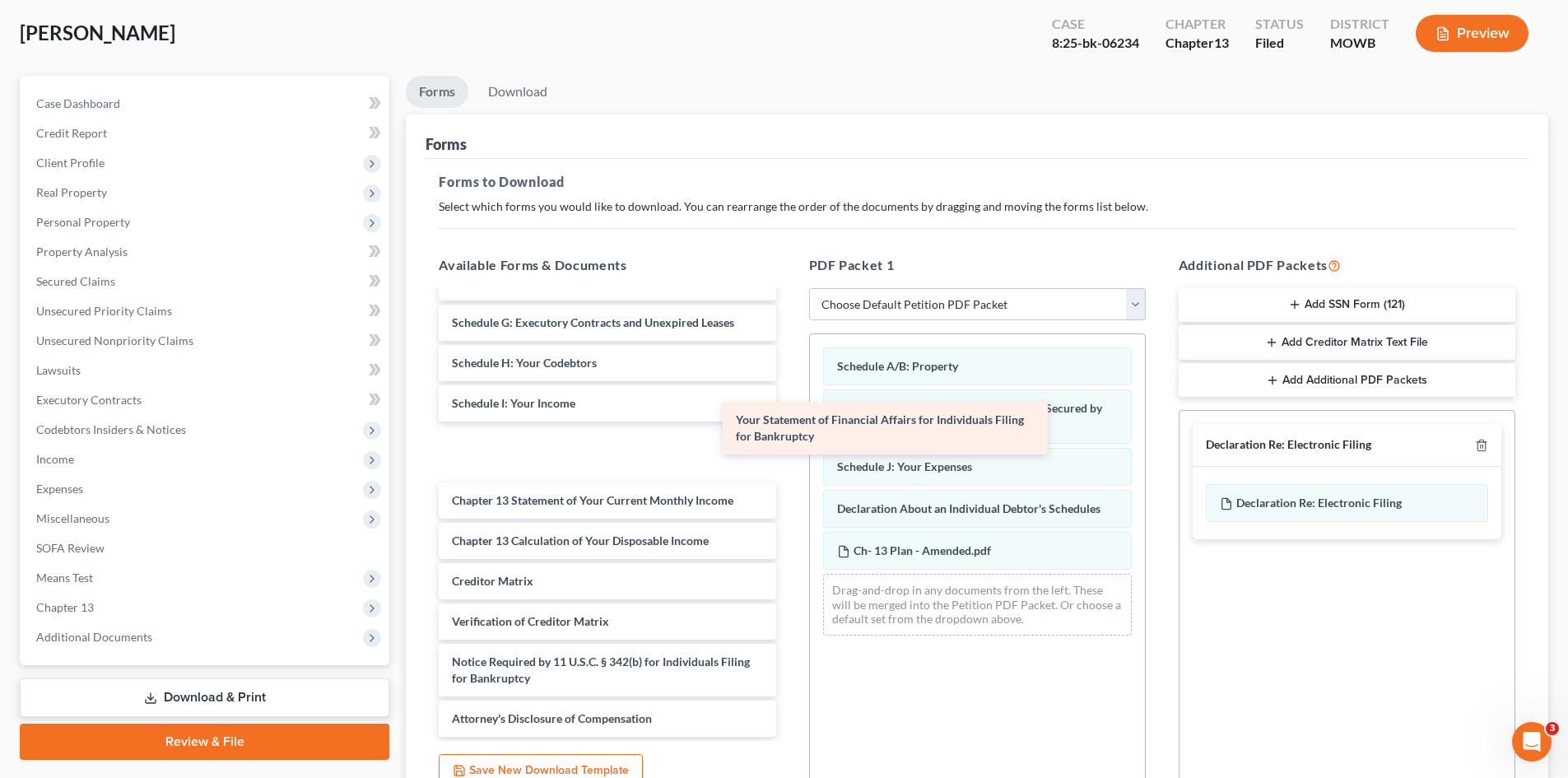
scroll to position [189, 0]
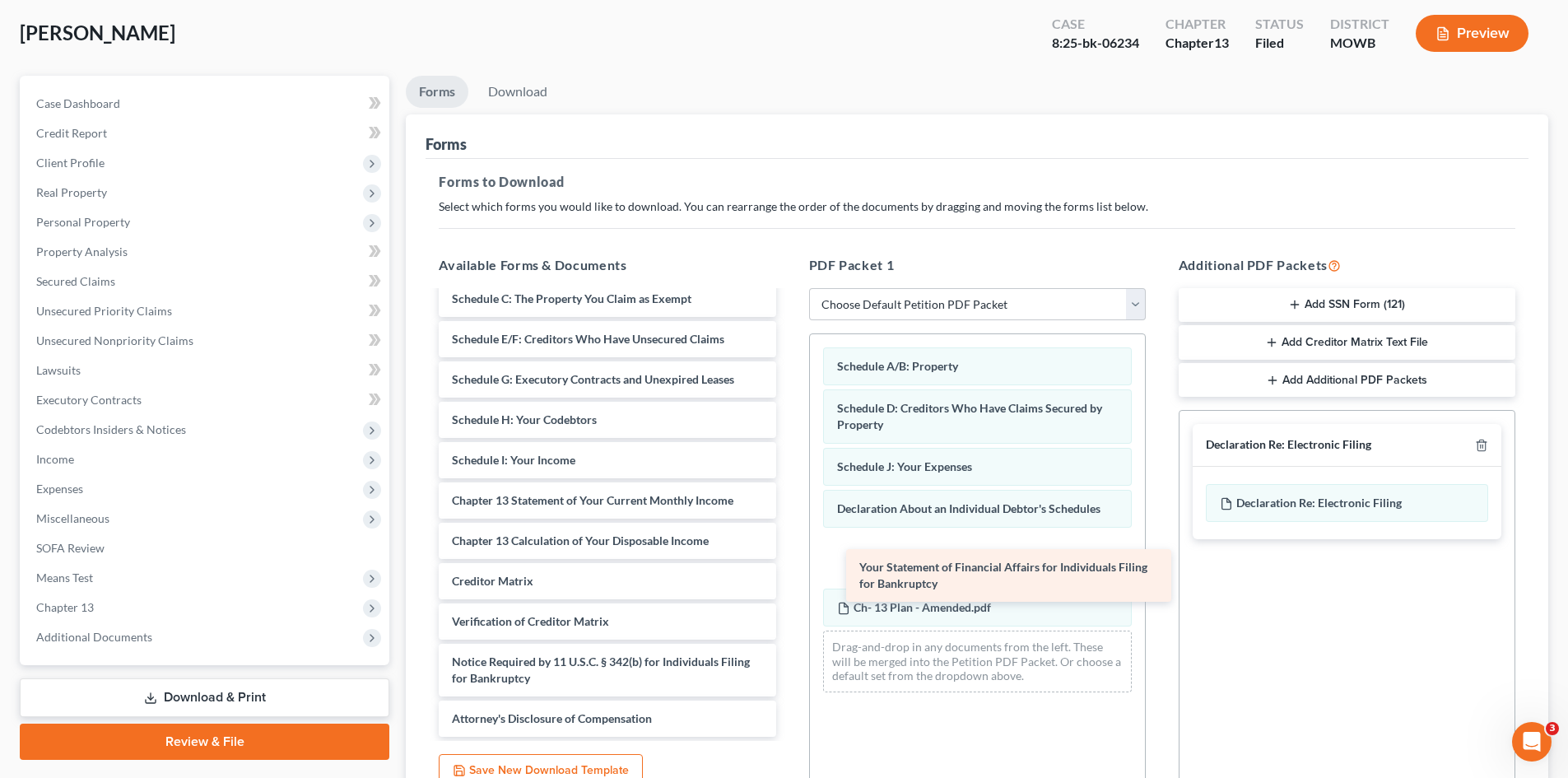
drag, startPoint x: 504, startPoint y: 462, endPoint x: 903, endPoint y: 580, distance: 416.1
click at [789, 584] on div "Your Statement of Financial Affairs for Individuals Filing for Bankruptcy Chapt…" at bounding box center [607, 419] width 363 height 634
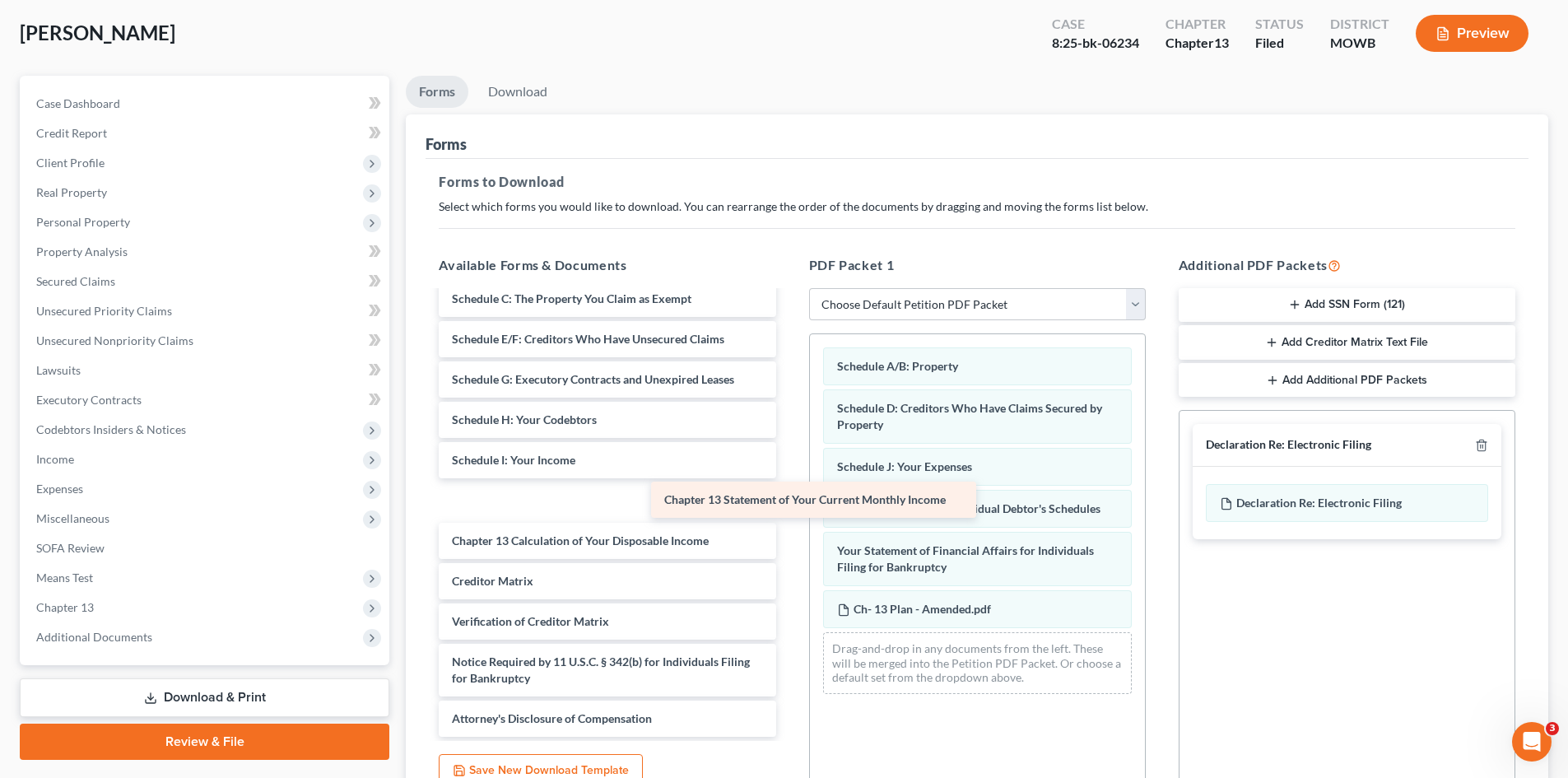
scroll to position [149, 0]
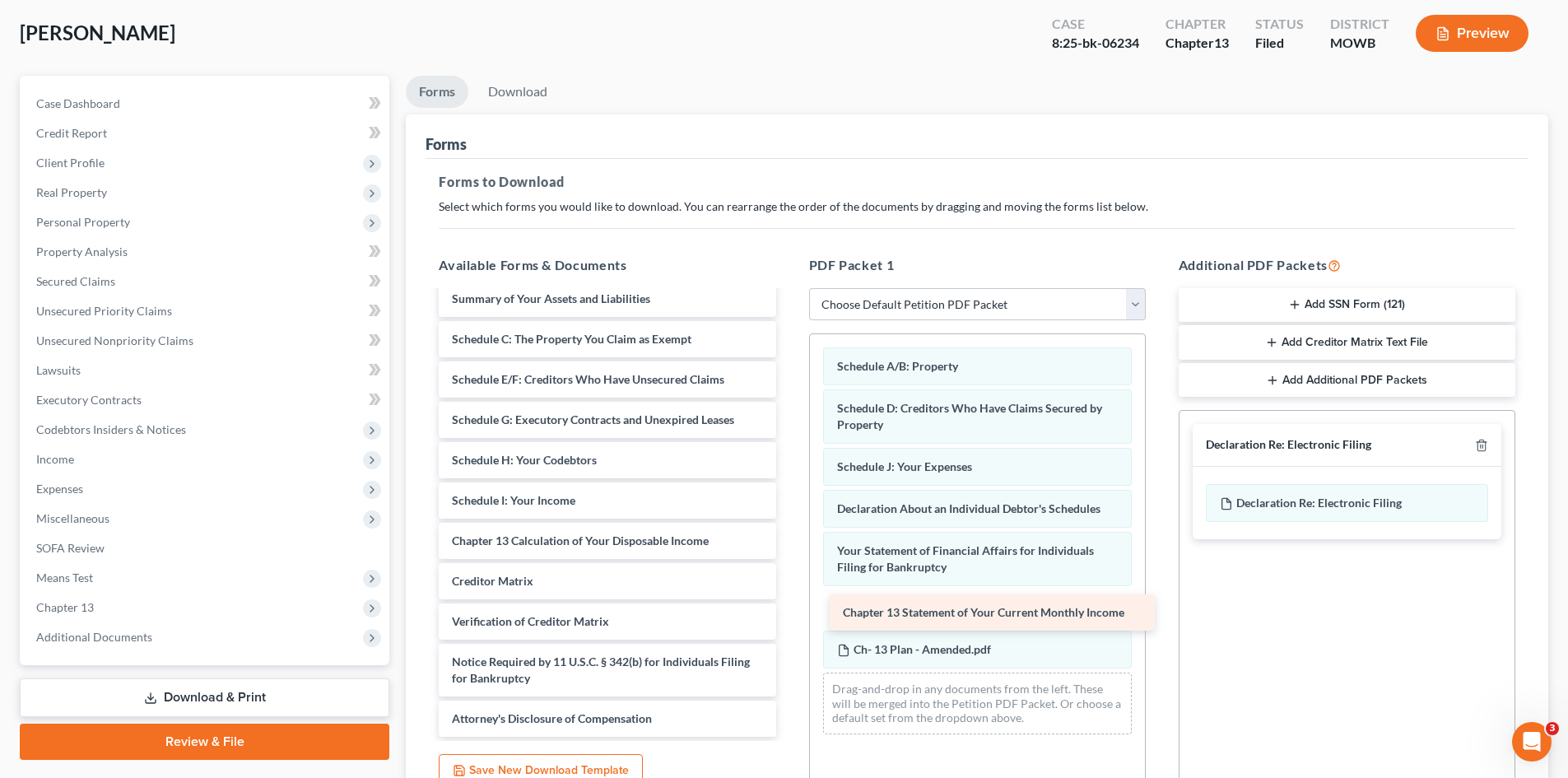
drag, startPoint x: 556, startPoint y: 496, endPoint x: 942, endPoint y: 607, distance: 401.6
click at [789, 608] on div "Chapter 13 Statement of Your Current Monthly Income Chapter 13 Plan (Middle Dis…" at bounding box center [607, 440] width 363 height 593
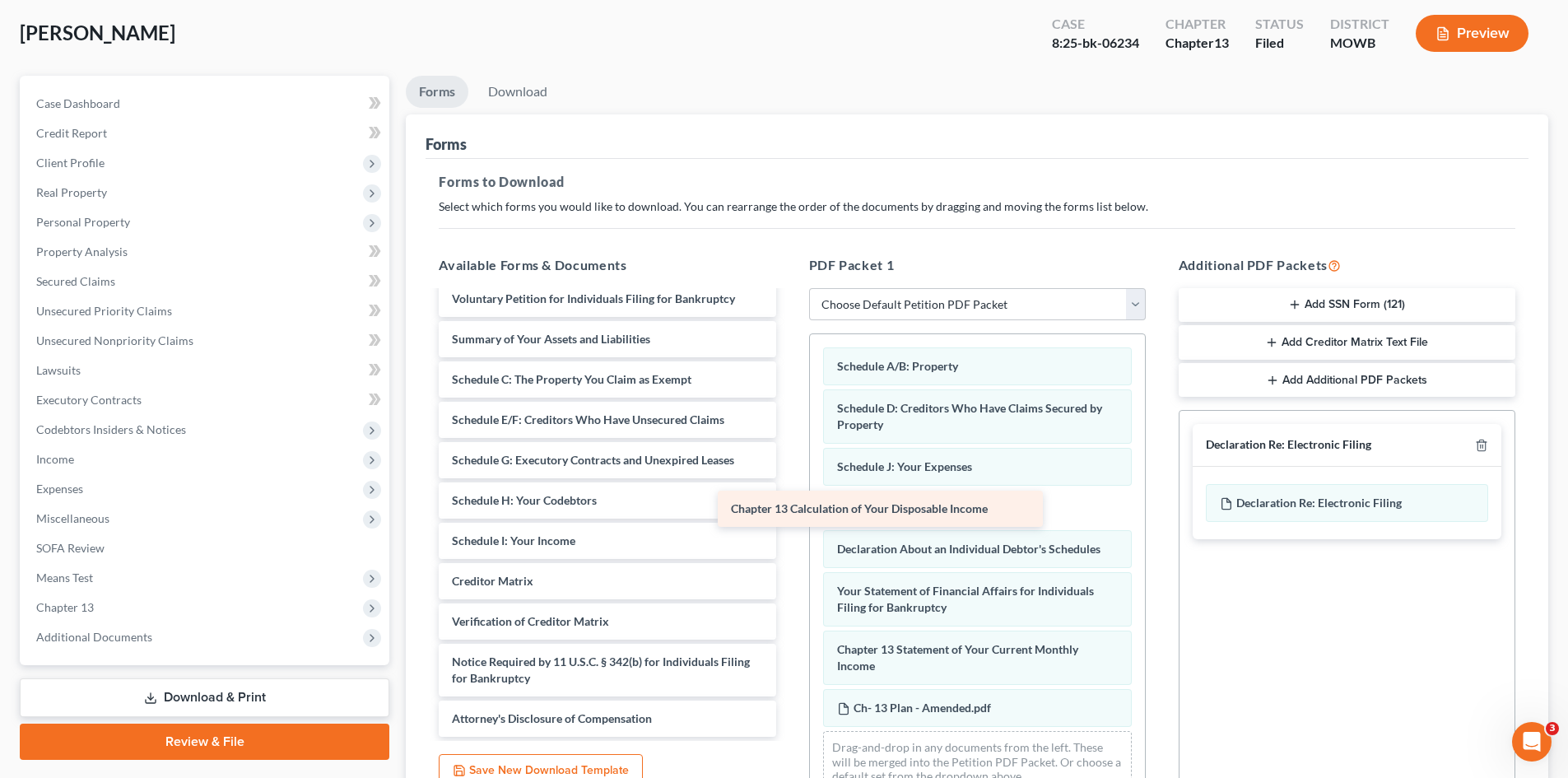
scroll to position [108, 0]
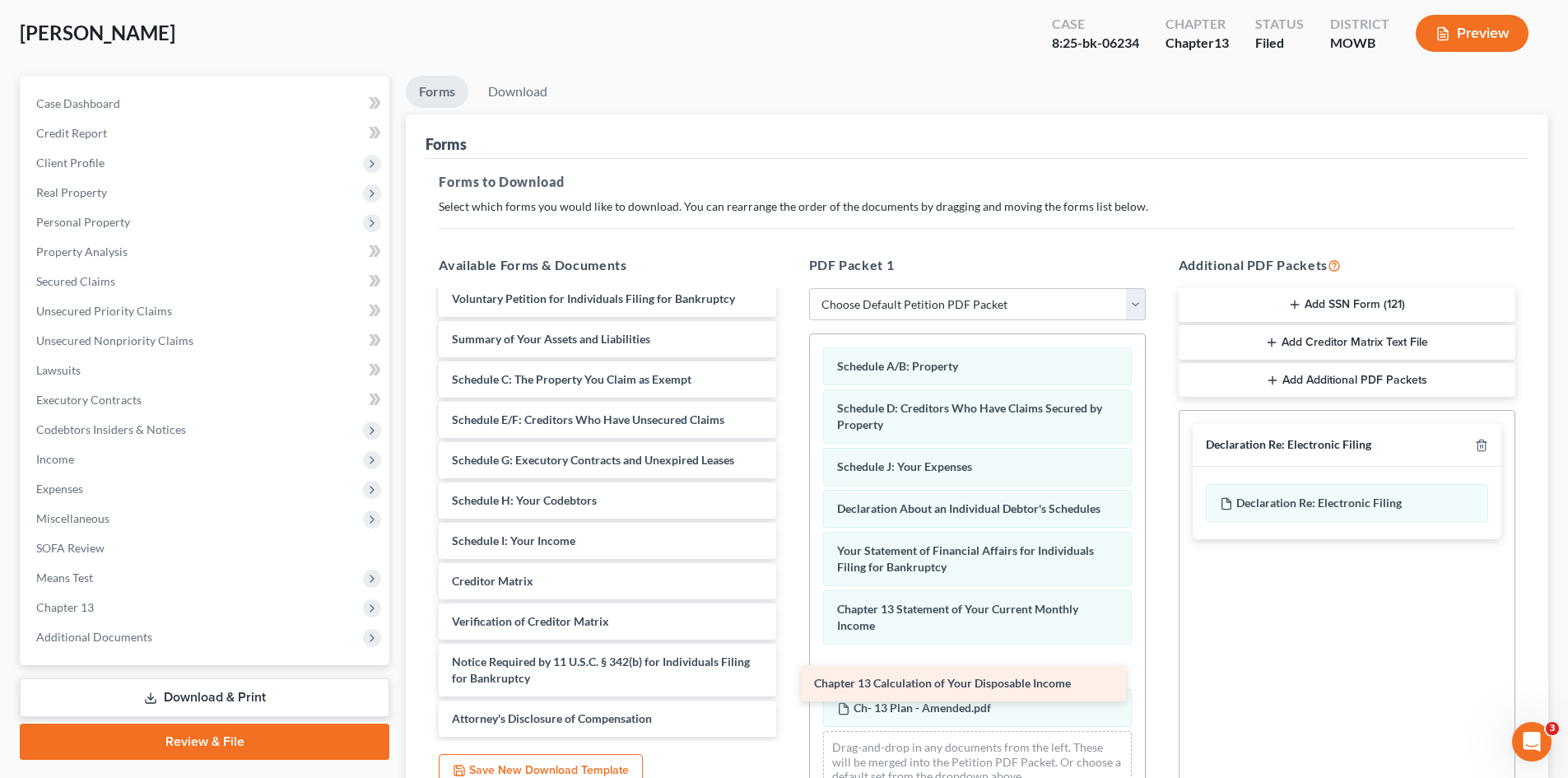
drag, startPoint x: 577, startPoint y: 539, endPoint x: 946, endPoint y: 675, distance: 393.3
click at [789, 678] on div "Chapter 13 Calculation of Your Disposable Income Chapter 13 Plan (Middle Distri…" at bounding box center [607, 460] width 363 height 553
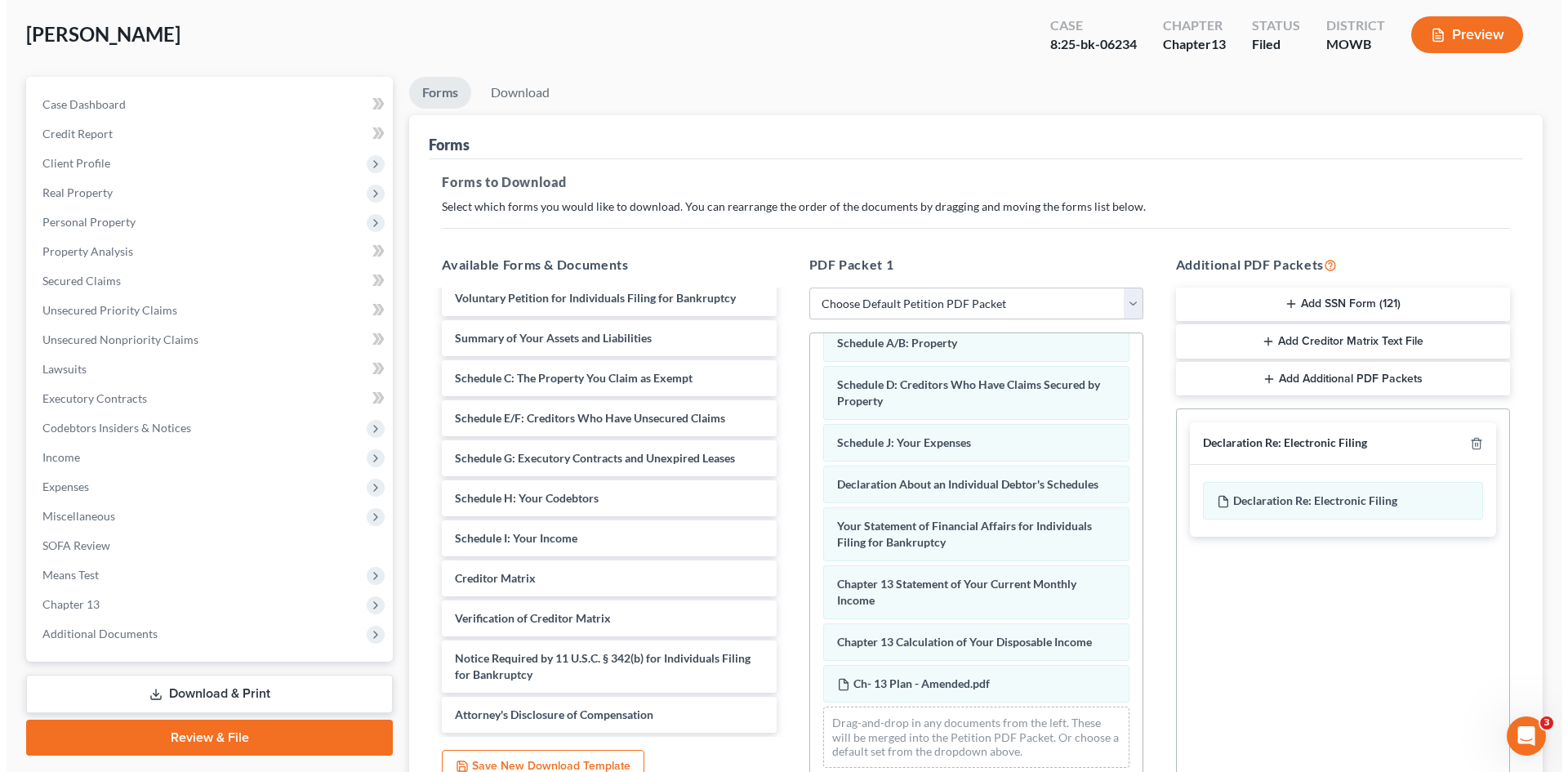
scroll to position [0, 0]
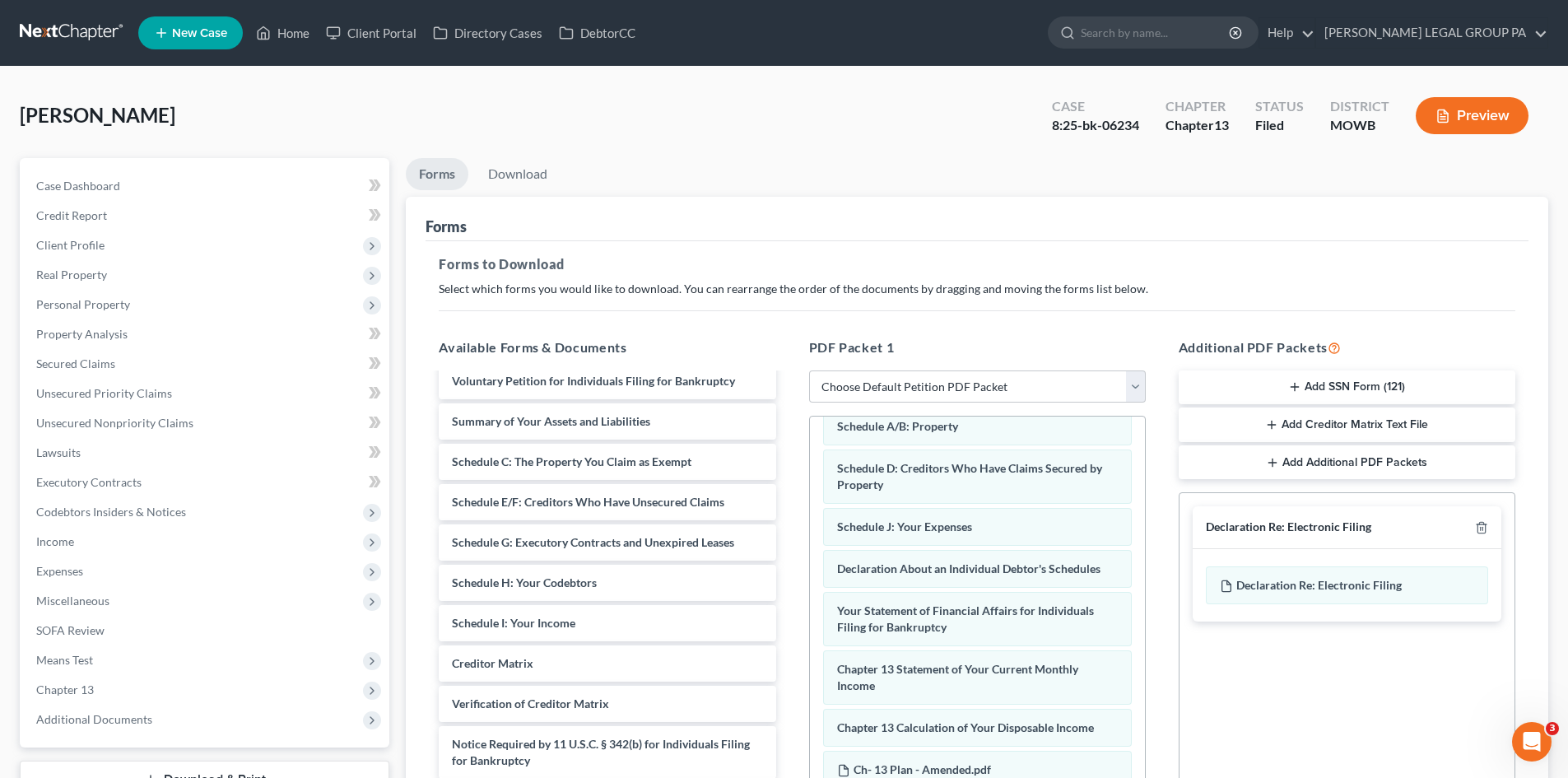
click at [1500, 101] on button "Preview" at bounding box center [1472, 115] width 113 height 37
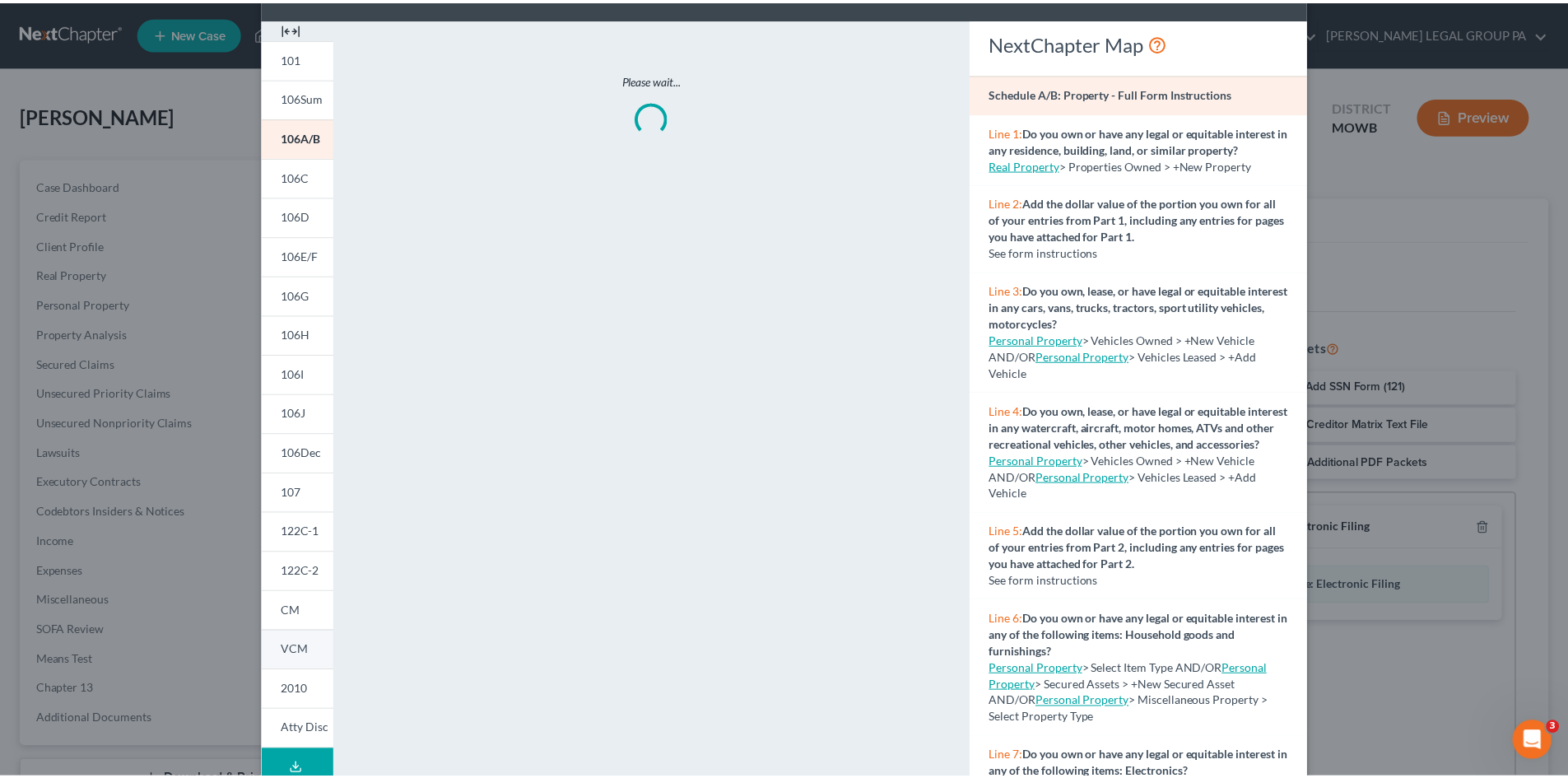
scroll to position [135, 0]
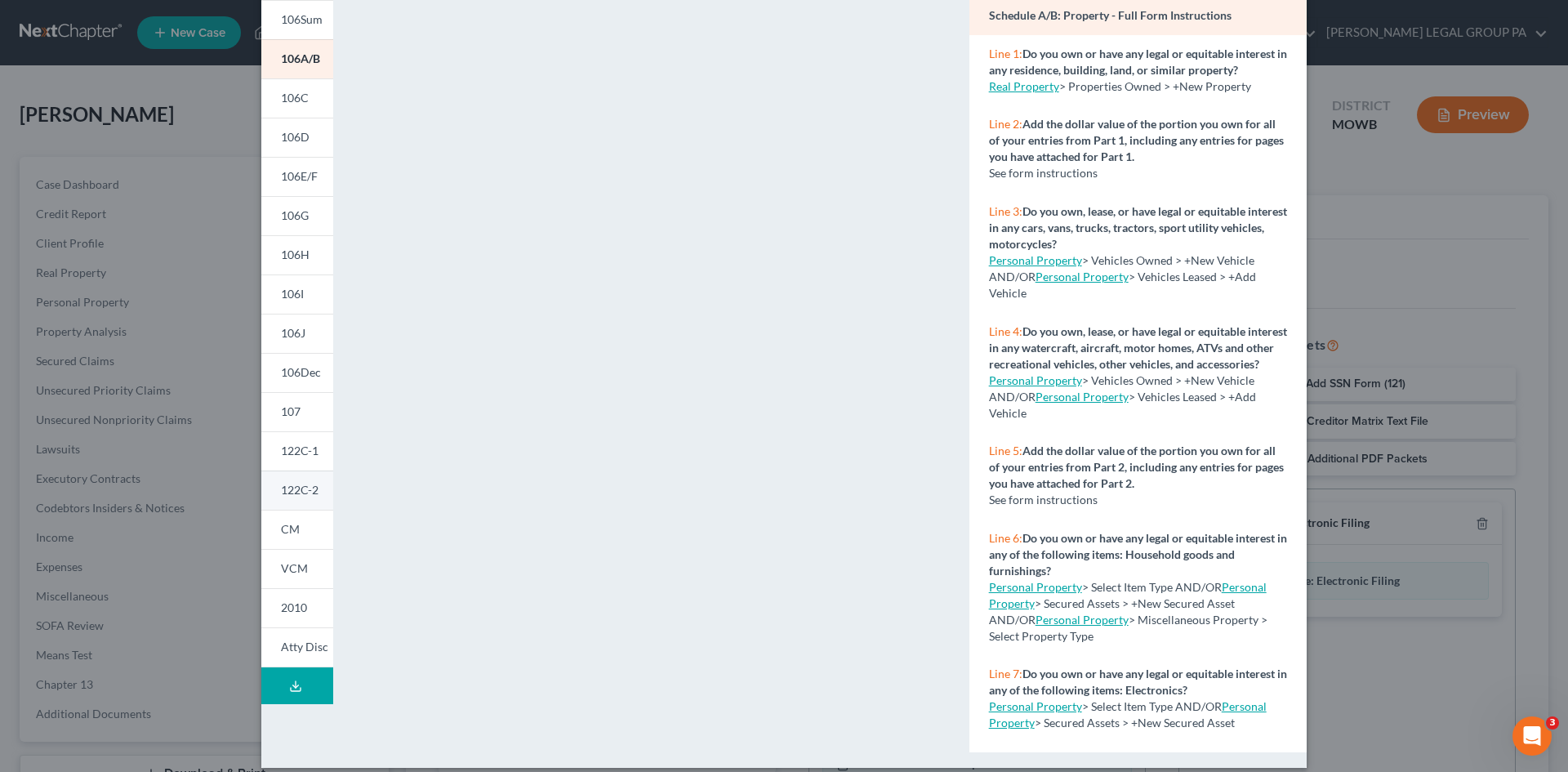
click at [293, 496] on span "122C-2" at bounding box center [300, 490] width 37 height 14
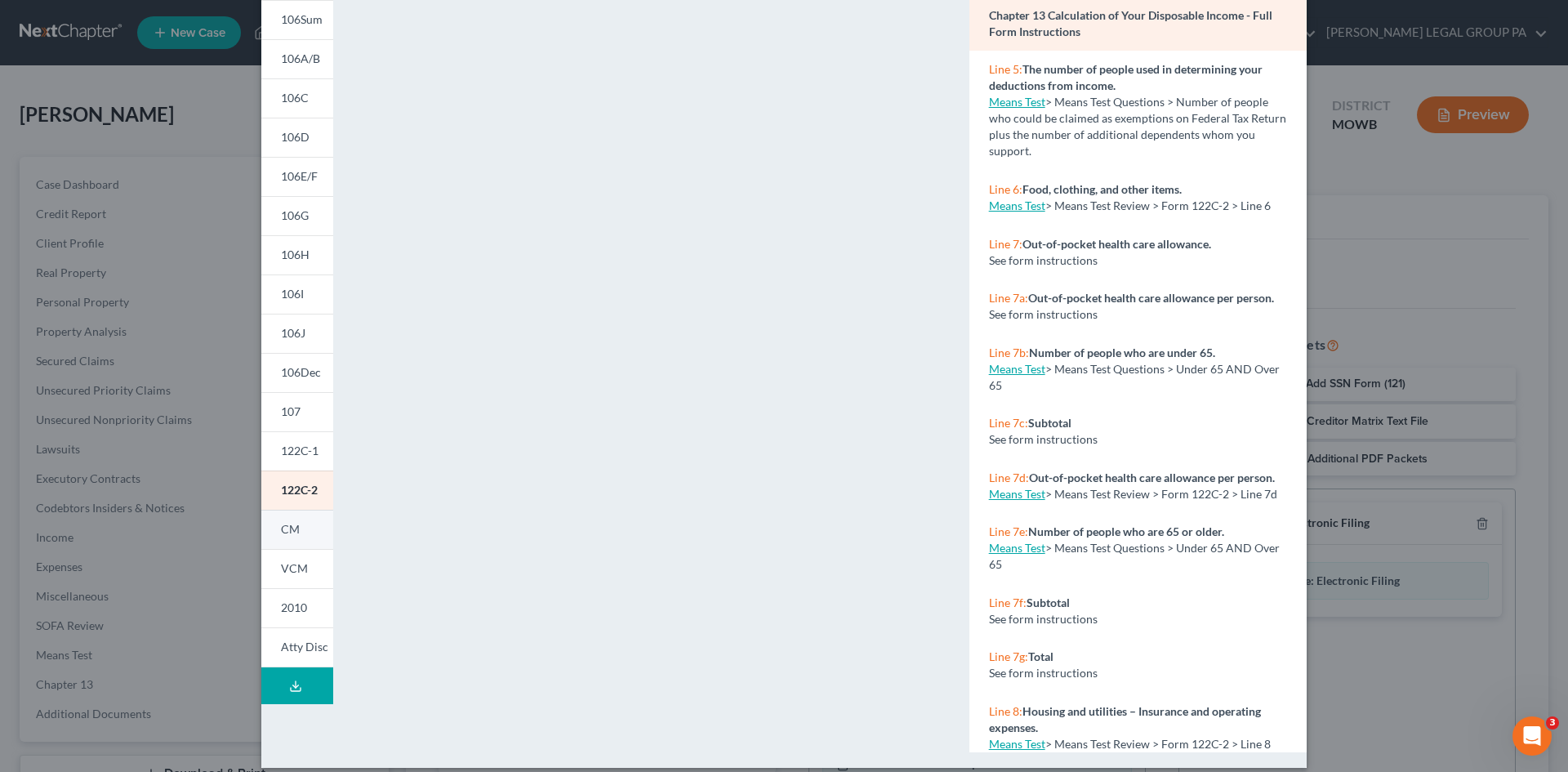
click at [289, 522] on span "CM" at bounding box center [290, 529] width 19 height 14
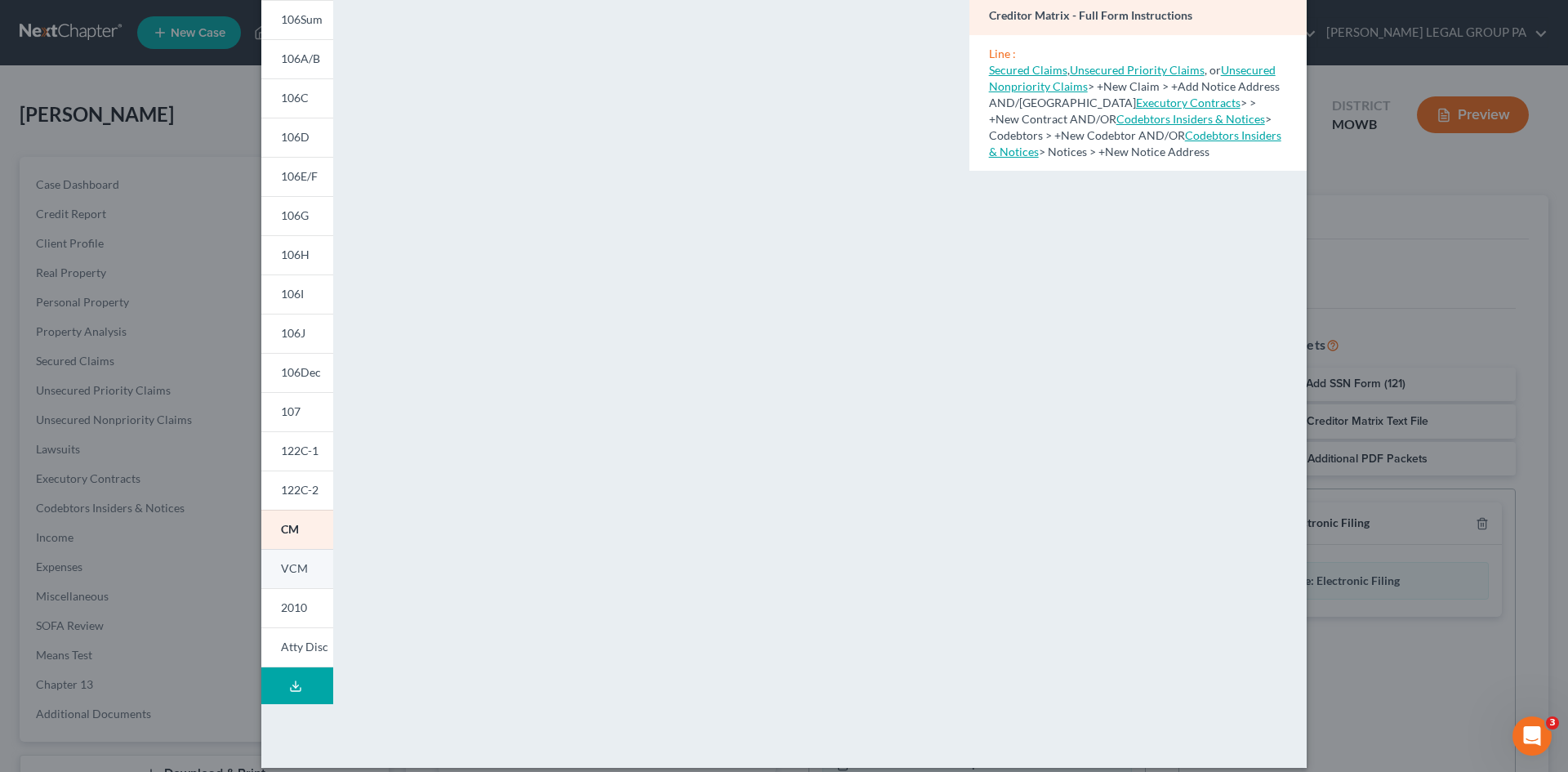
click at [293, 553] on link "VCM" at bounding box center [297, 568] width 72 height 39
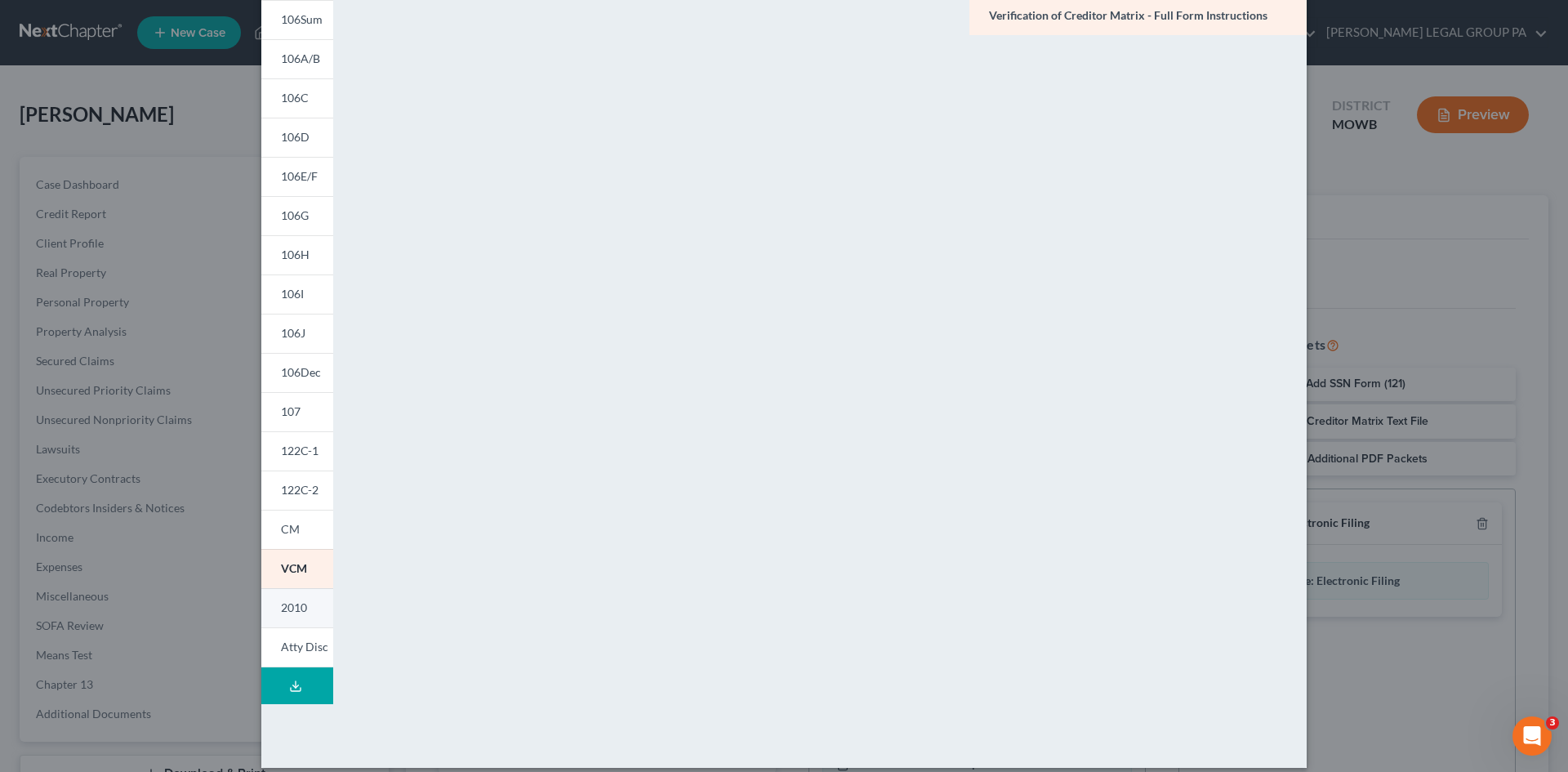
click at [311, 612] on link "2010" at bounding box center [297, 607] width 72 height 39
click at [1451, 221] on div "Petition Preview Notice Required by 11 U.S.C. § 342(b) for Individuals Filing f…" at bounding box center [784, 386] width 1568 height 772
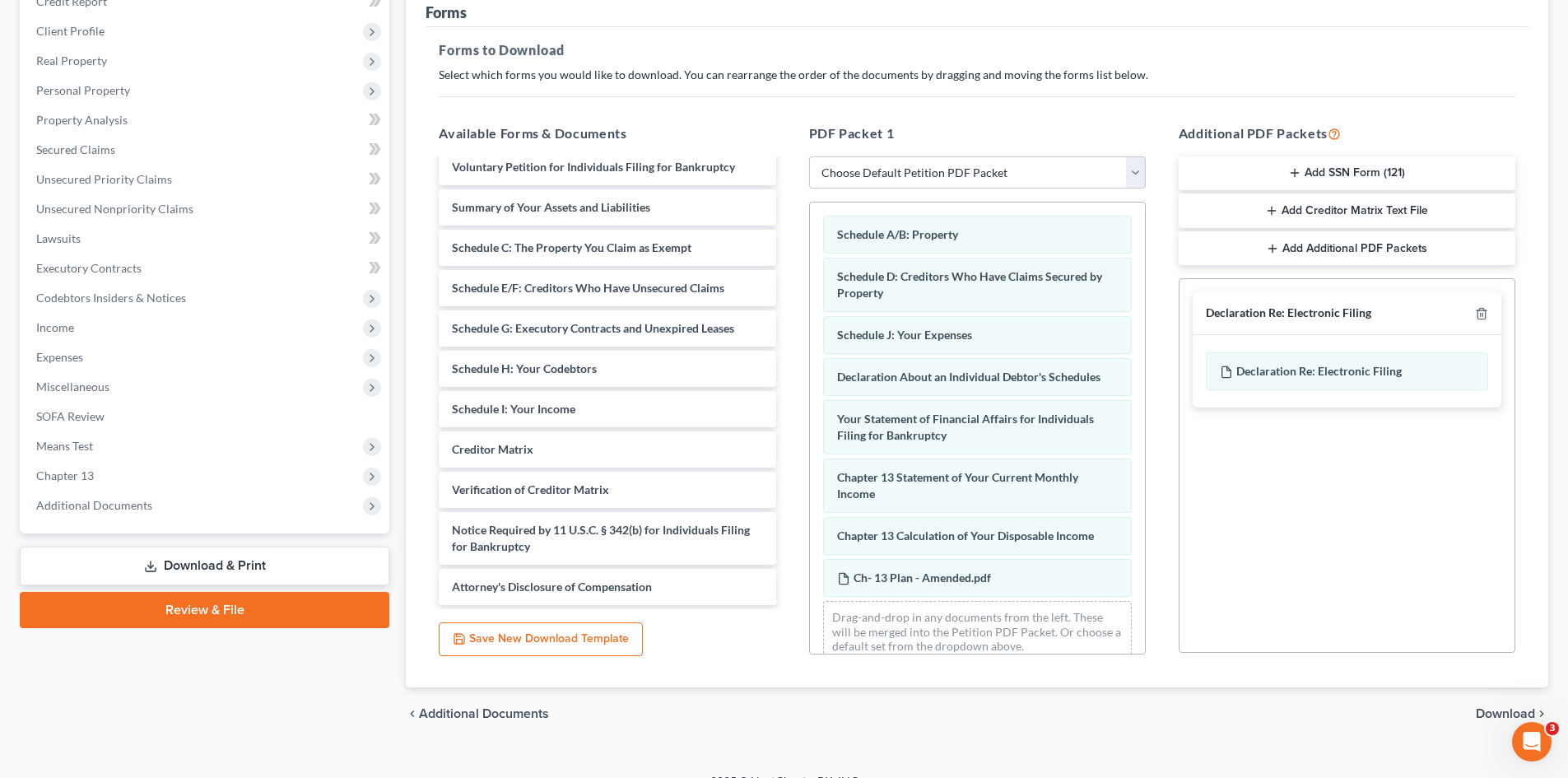
scroll to position [238, 0]
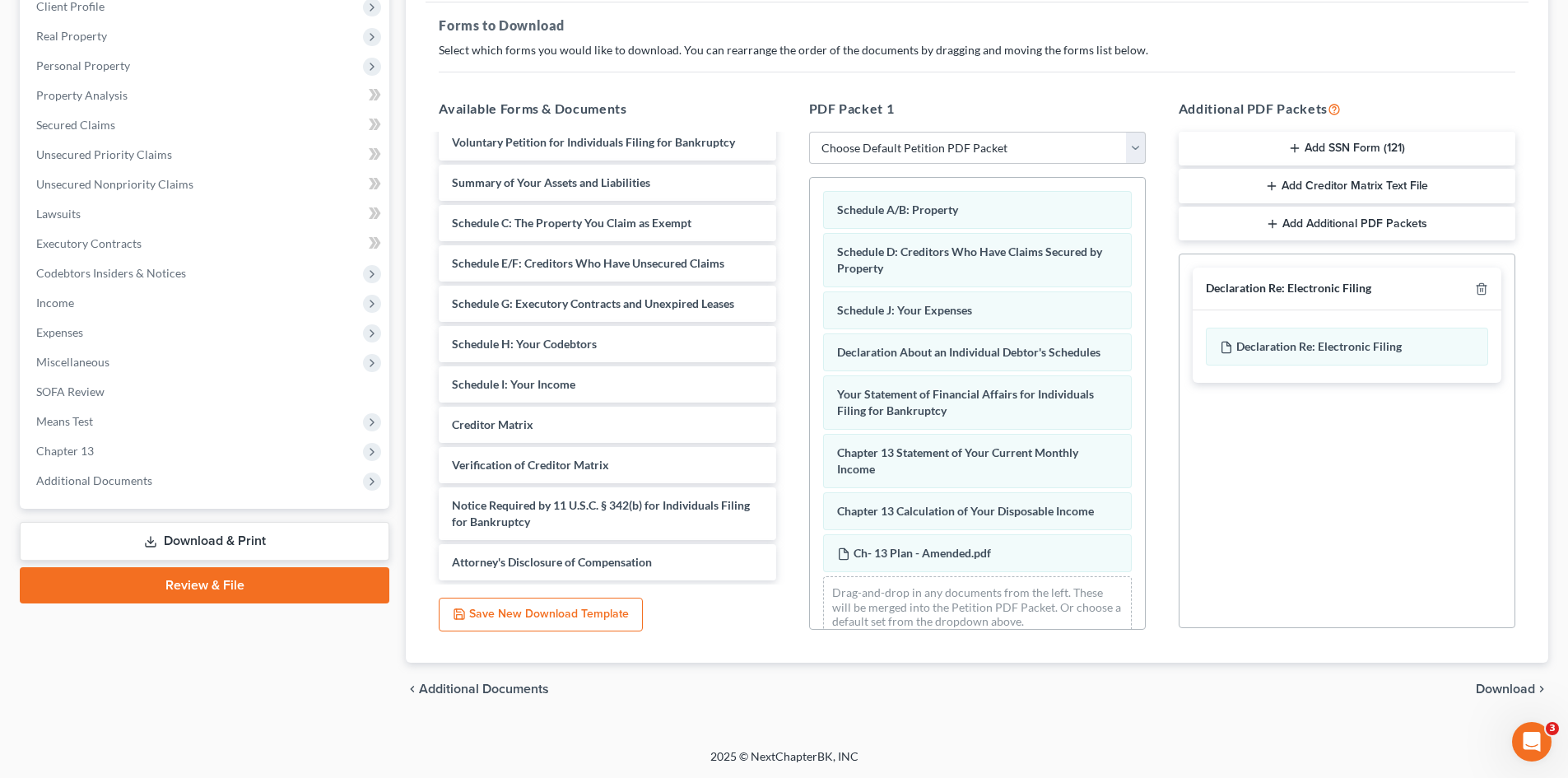
click at [1494, 687] on span "Download" at bounding box center [1505, 688] width 59 height 13
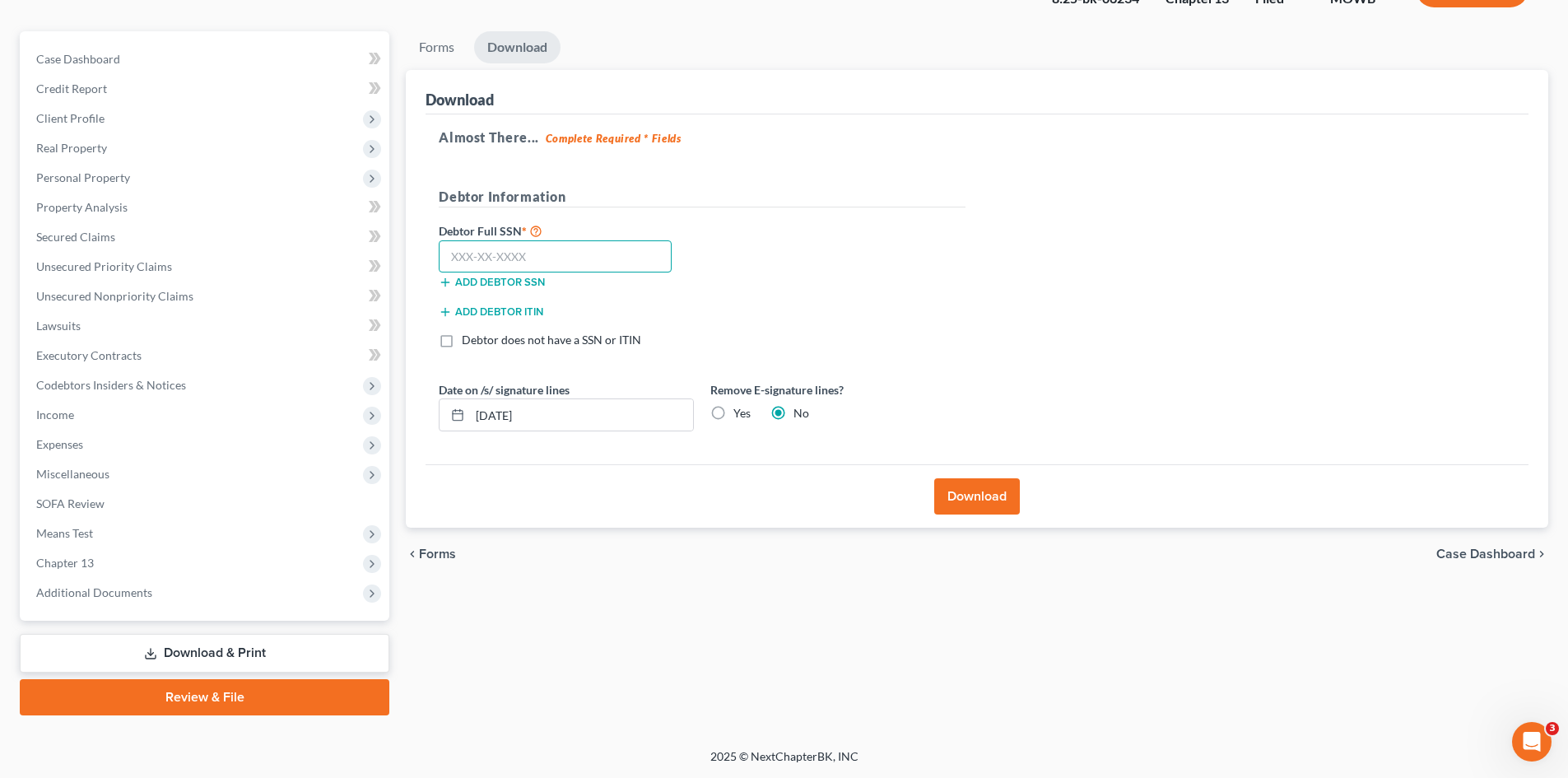
click at [532, 266] on input "text" at bounding box center [555, 256] width 233 height 33
type input "582-39-3547"
drag, startPoint x: 1004, startPoint y: 499, endPoint x: 1007, endPoint y: 491, distance: 8.5
click at [1004, 497] on button "Download" at bounding box center [976, 496] width 85 height 36
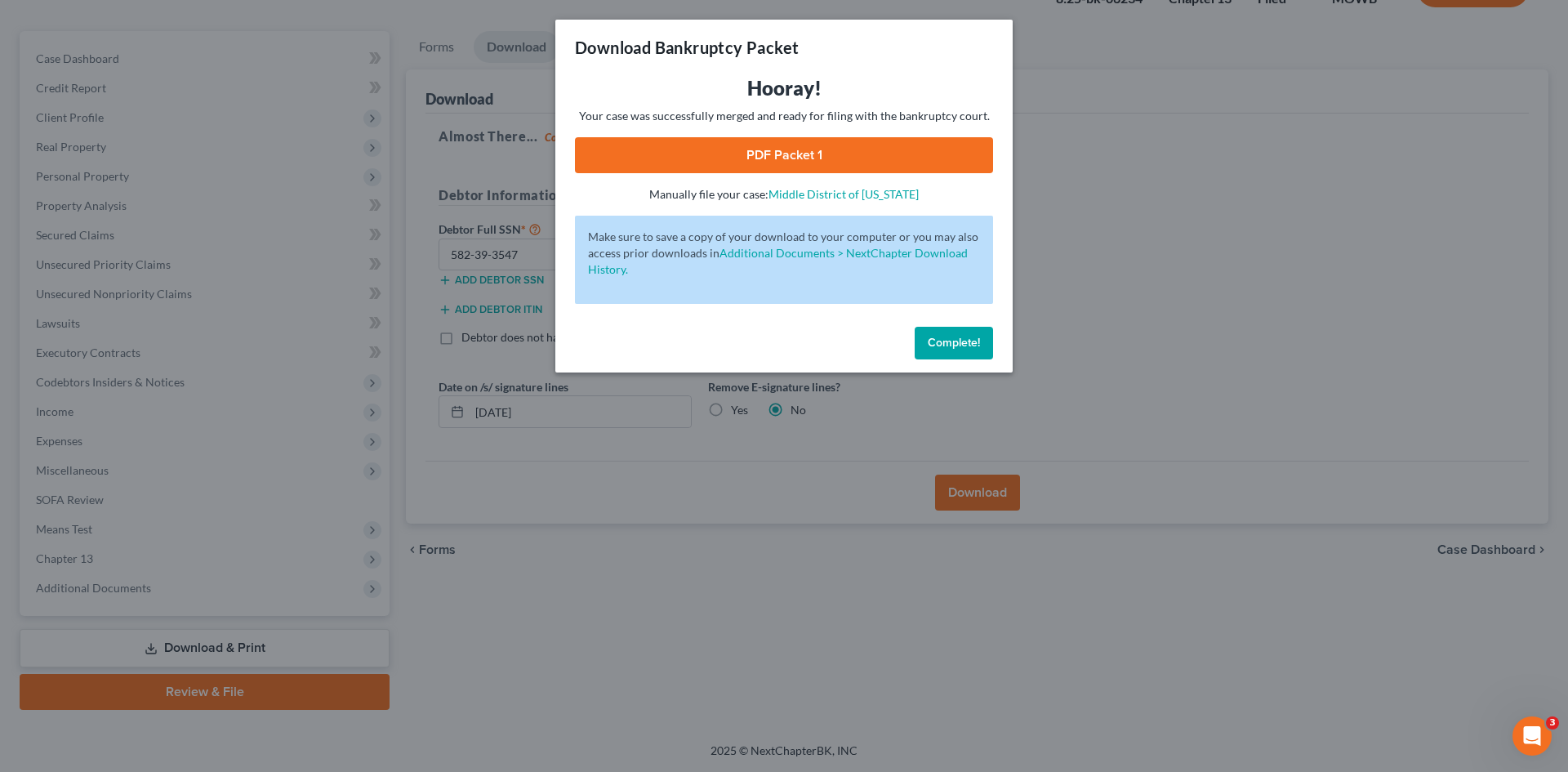
click at [833, 144] on link "PDF Packet 1" at bounding box center [784, 155] width 418 height 36
click at [937, 348] on span "Complete!" at bounding box center [953, 342] width 52 height 14
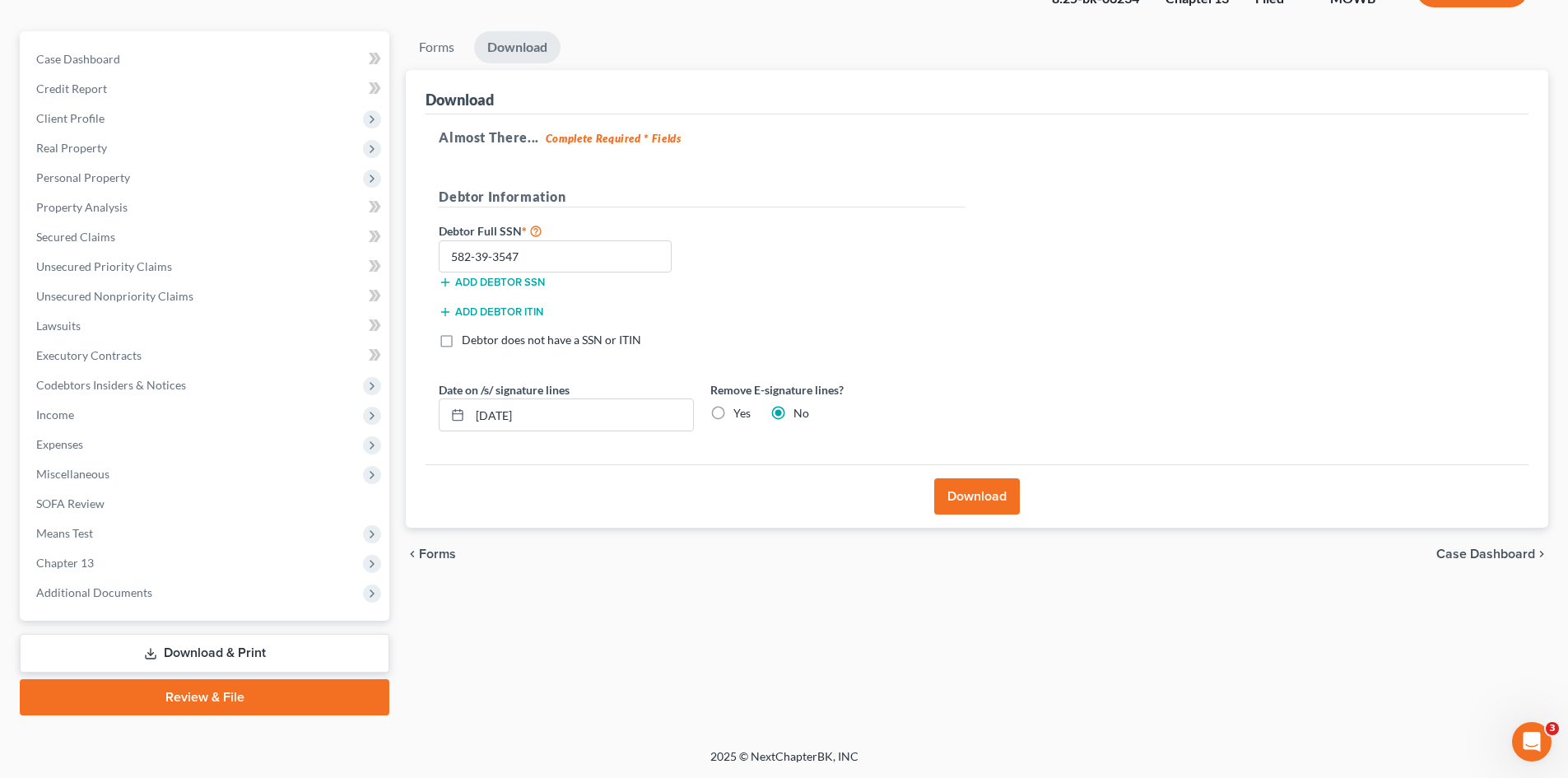
click at [119, 645] on link "Download & Print" at bounding box center [204, 653] width 369 height 39
click at [160, 648] on link "Download & Print" at bounding box center [204, 653] width 369 height 39
click at [192, 608] on div "Case Dashboard Payments Invoices Payments Payments Credit Report Client Profile…" at bounding box center [204, 325] width 369 height 589
click at [222, 657] on link "Download & Print" at bounding box center [204, 653] width 369 height 39
click at [168, 563] on span "Chapter 13" at bounding box center [206, 562] width 367 height 30
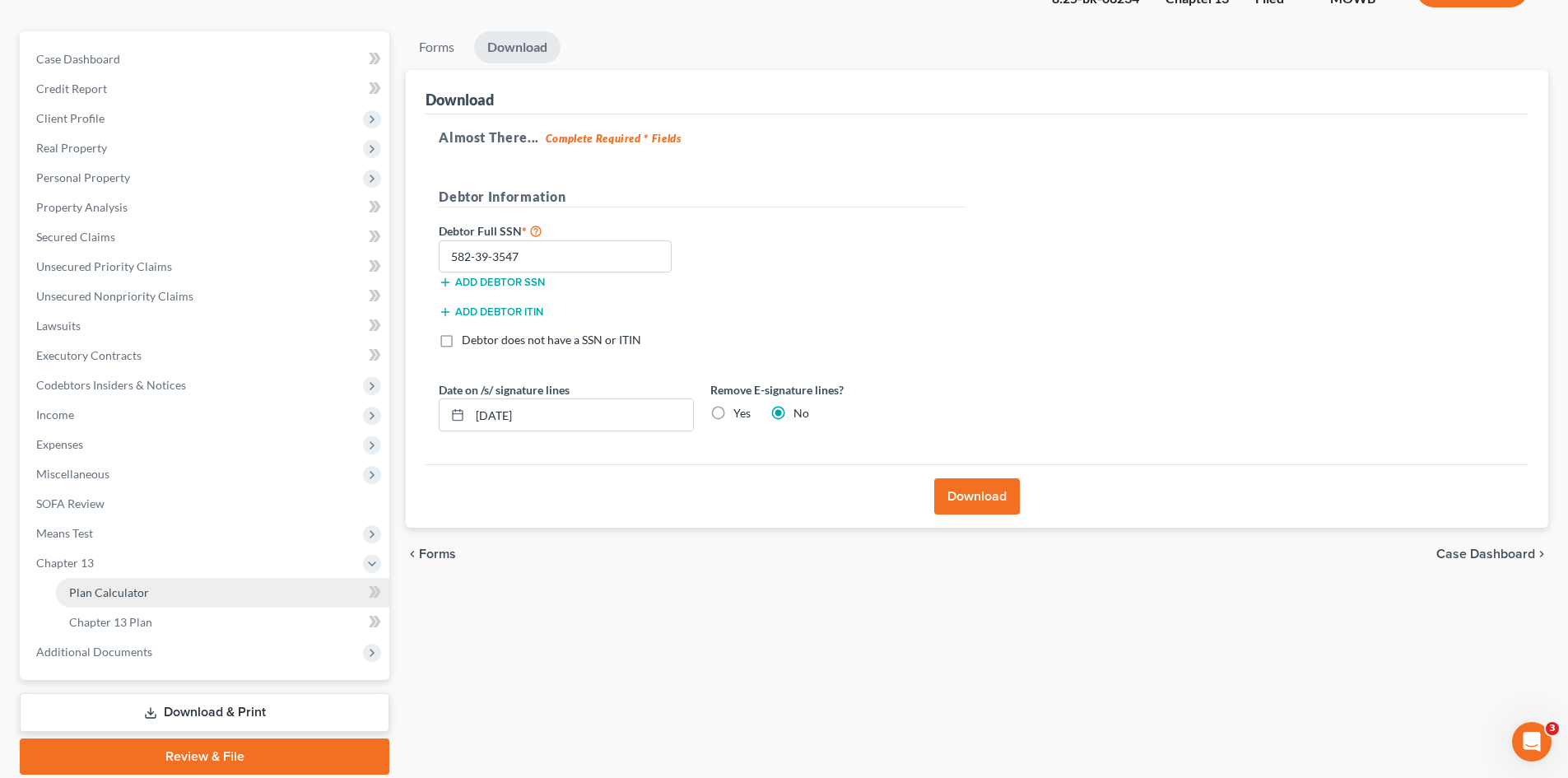
click at [194, 598] on link "Plan Calculator" at bounding box center [222, 592] width 334 height 30
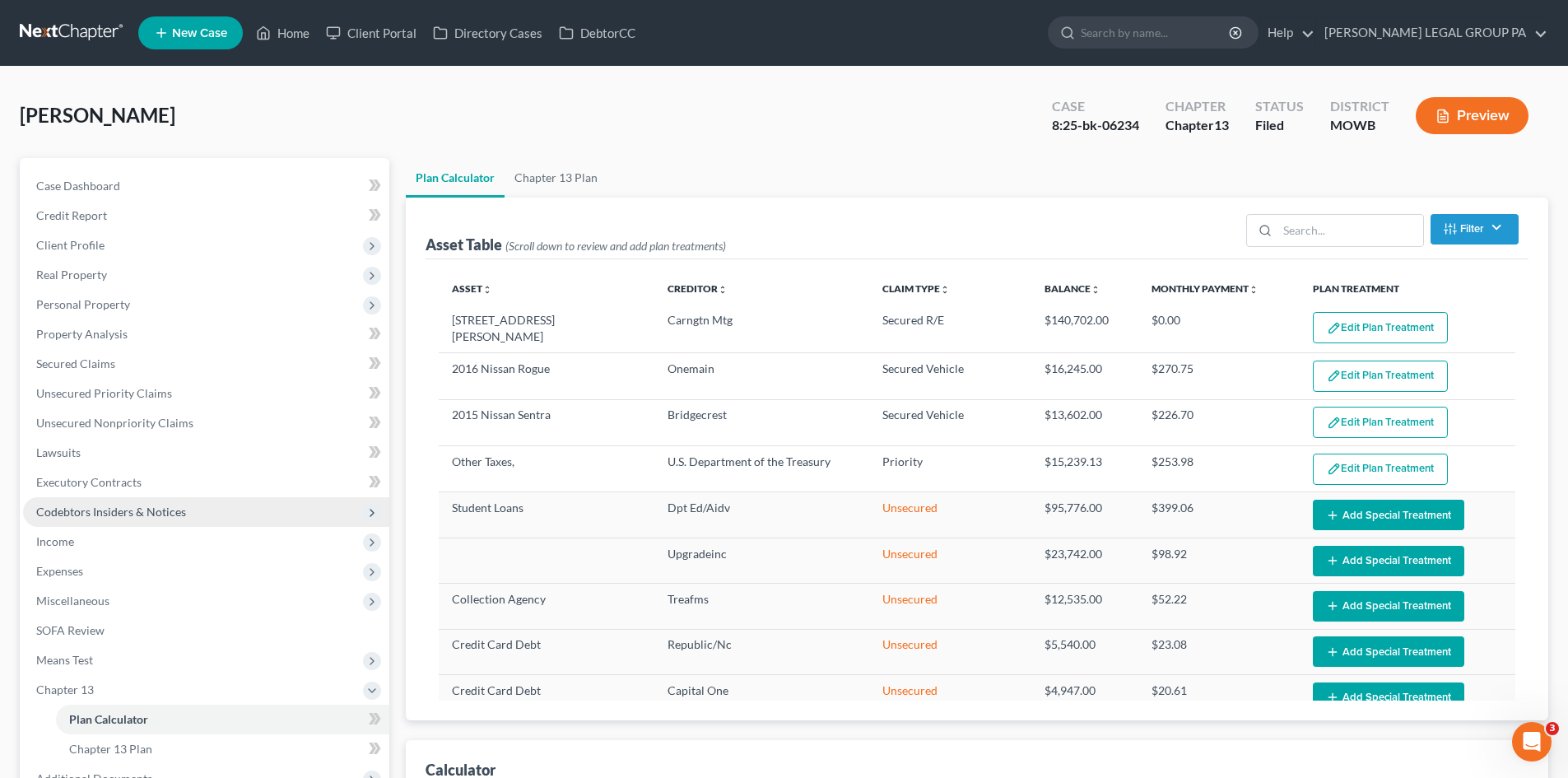
select select "59"
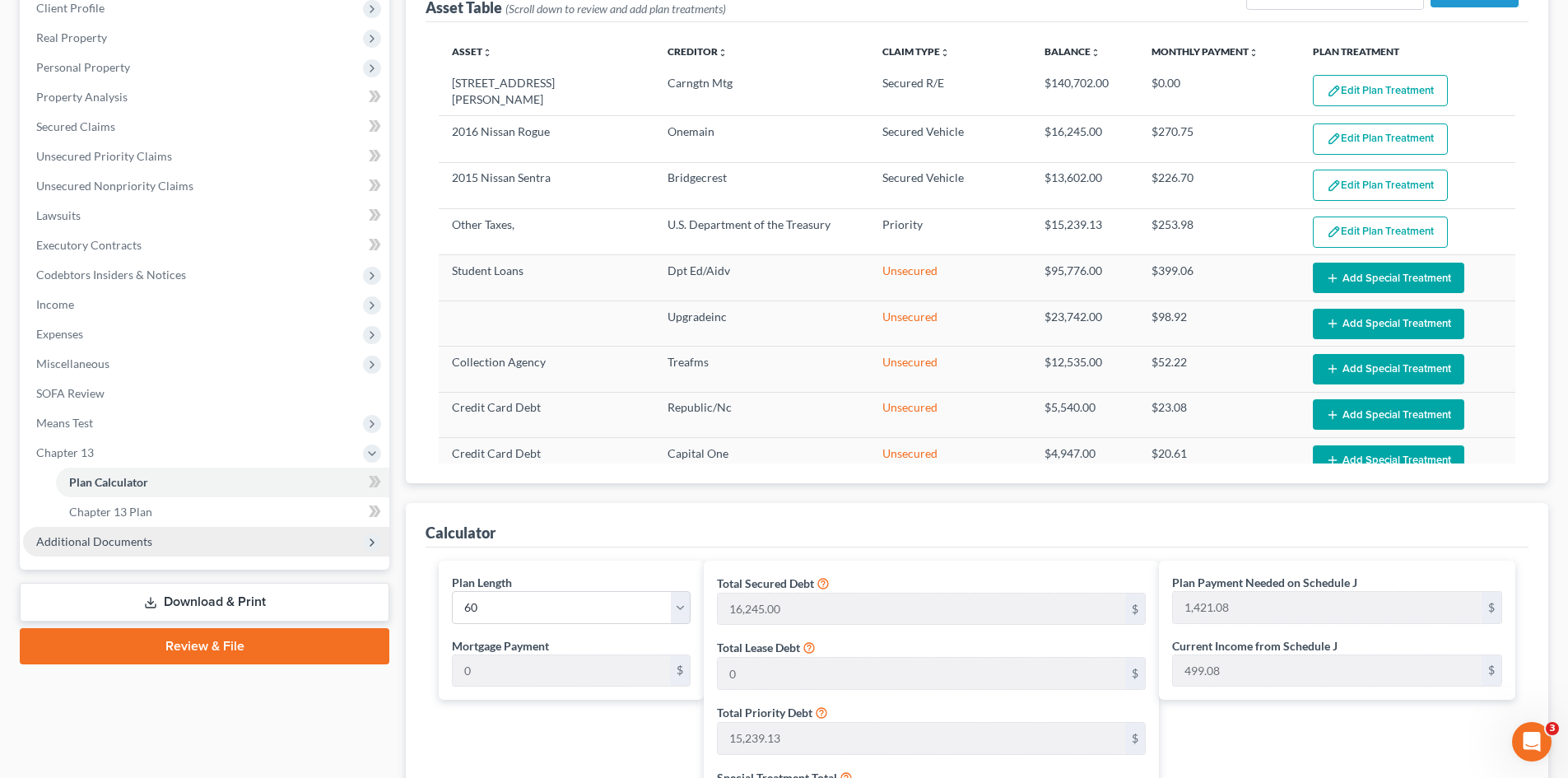
scroll to position [246, 0]
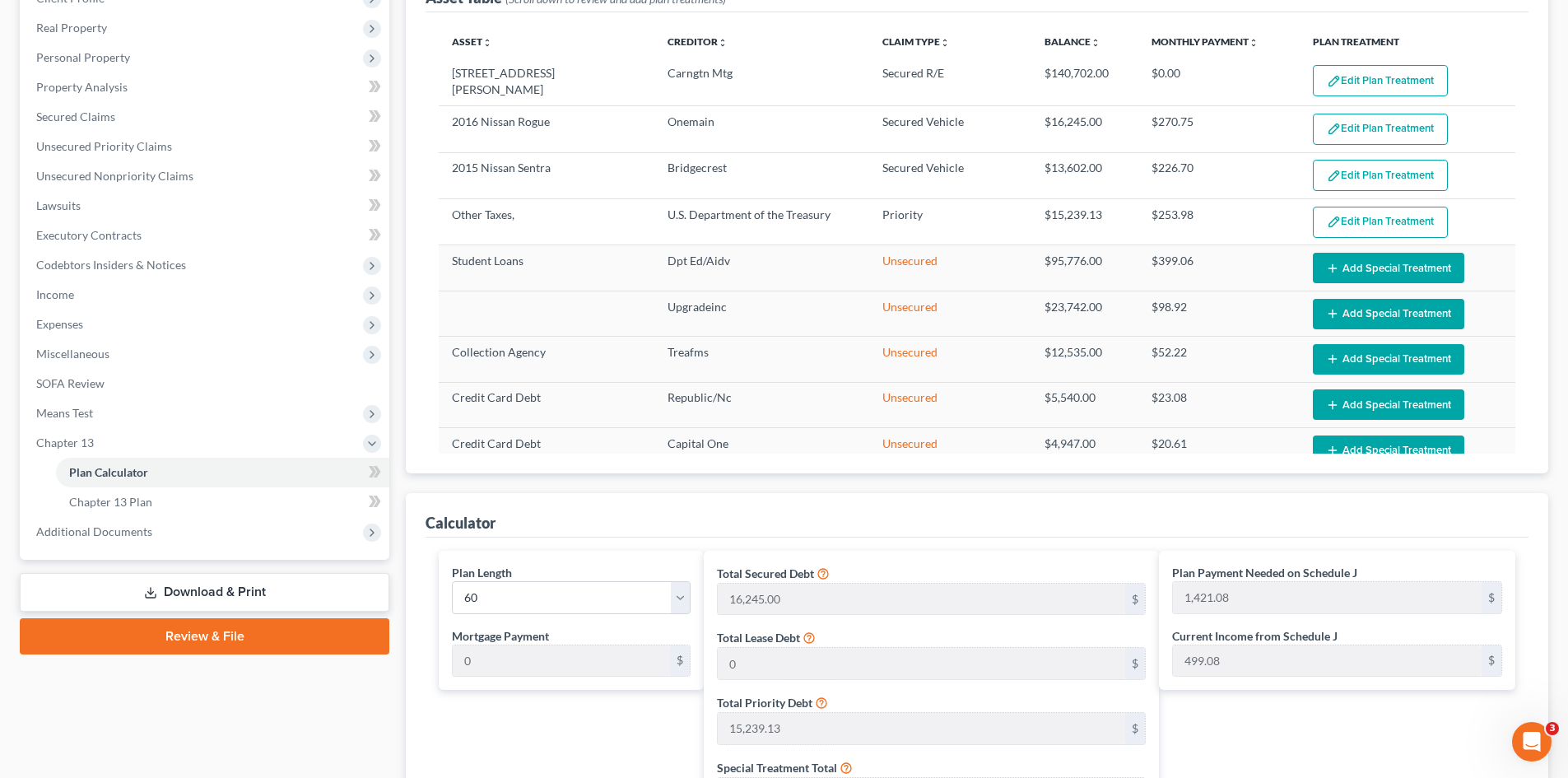
click at [210, 593] on link "Download & Print" at bounding box center [204, 592] width 369 height 39
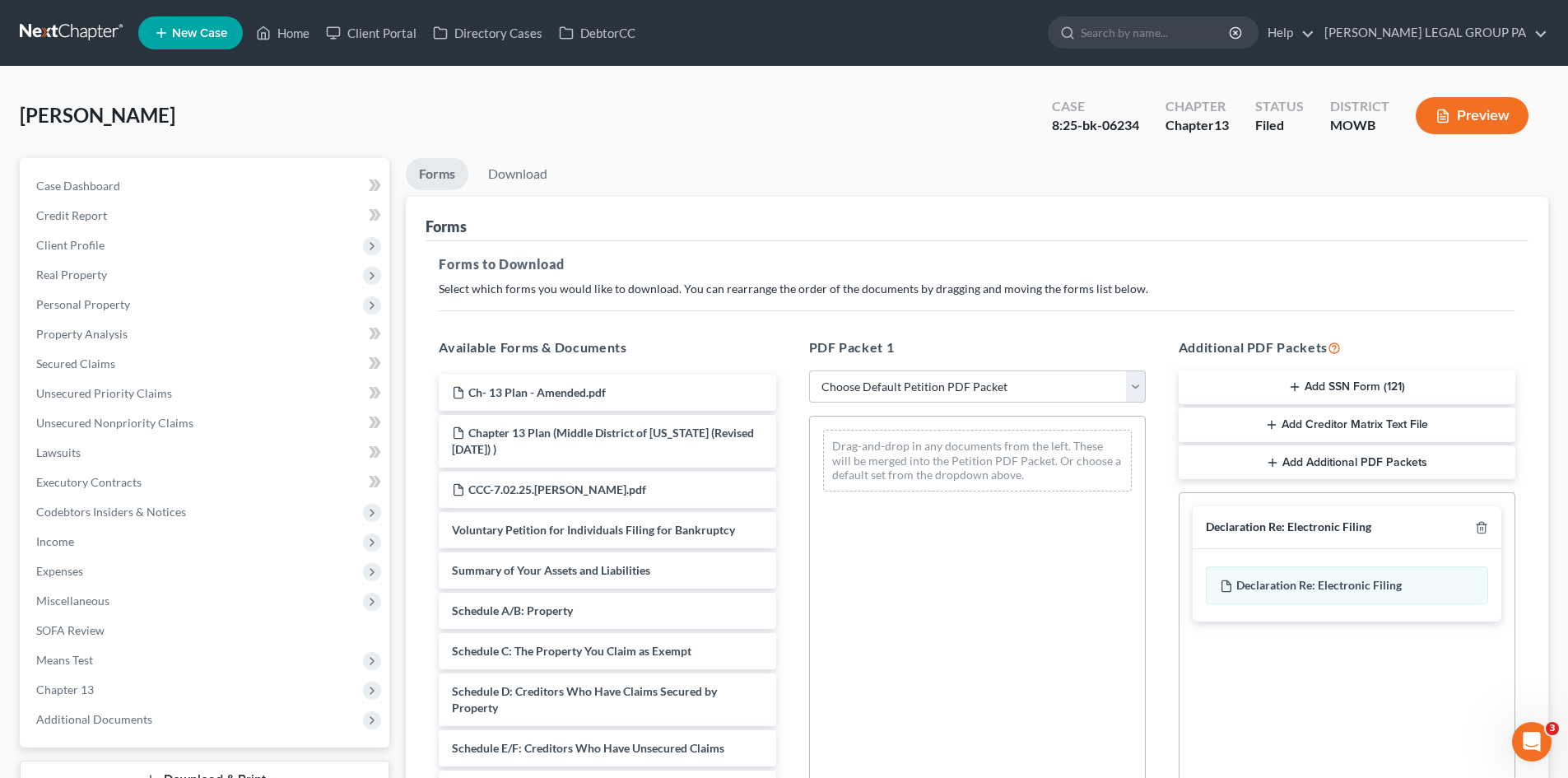
click at [993, 367] on div "PDF Packet 1 Choose Default Petition PDF Packet Complete Bankruptcy Petition (a…" at bounding box center [977, 603] width 369 height 558
click at [999, 392] on select "Choose Default Petition PDF Packet Complete Bankruptcy Petition (all forms and …" at bounding box center [976, 386] width 336 height 33
select select "2"
click at [809, 370] on select "Choose Default Petition PDF Packet Complete Bankruptcy Petition (all forms and …" at bounding box center [976, 386] width 336 height 33
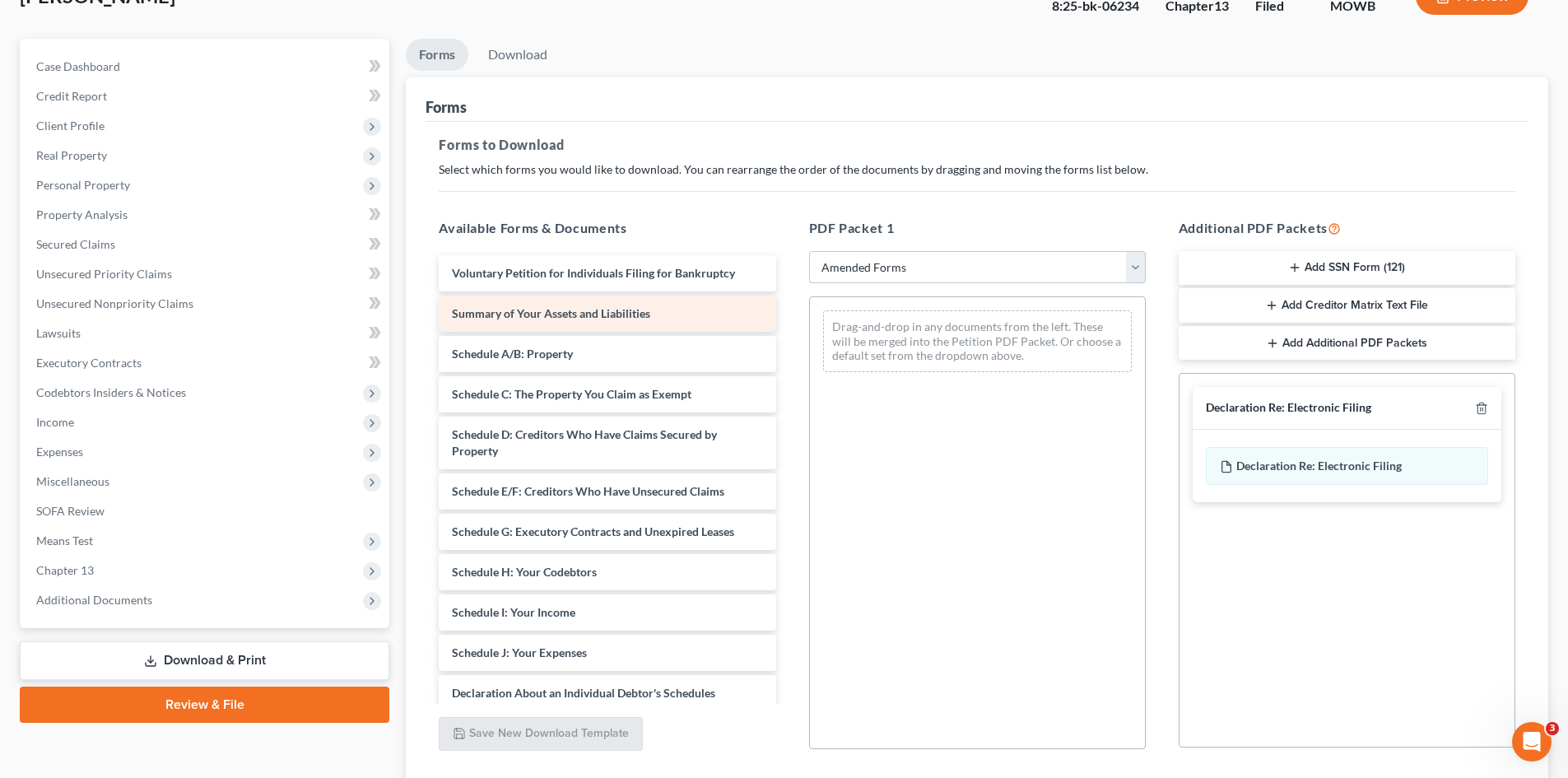
scroll to position [82, 0]
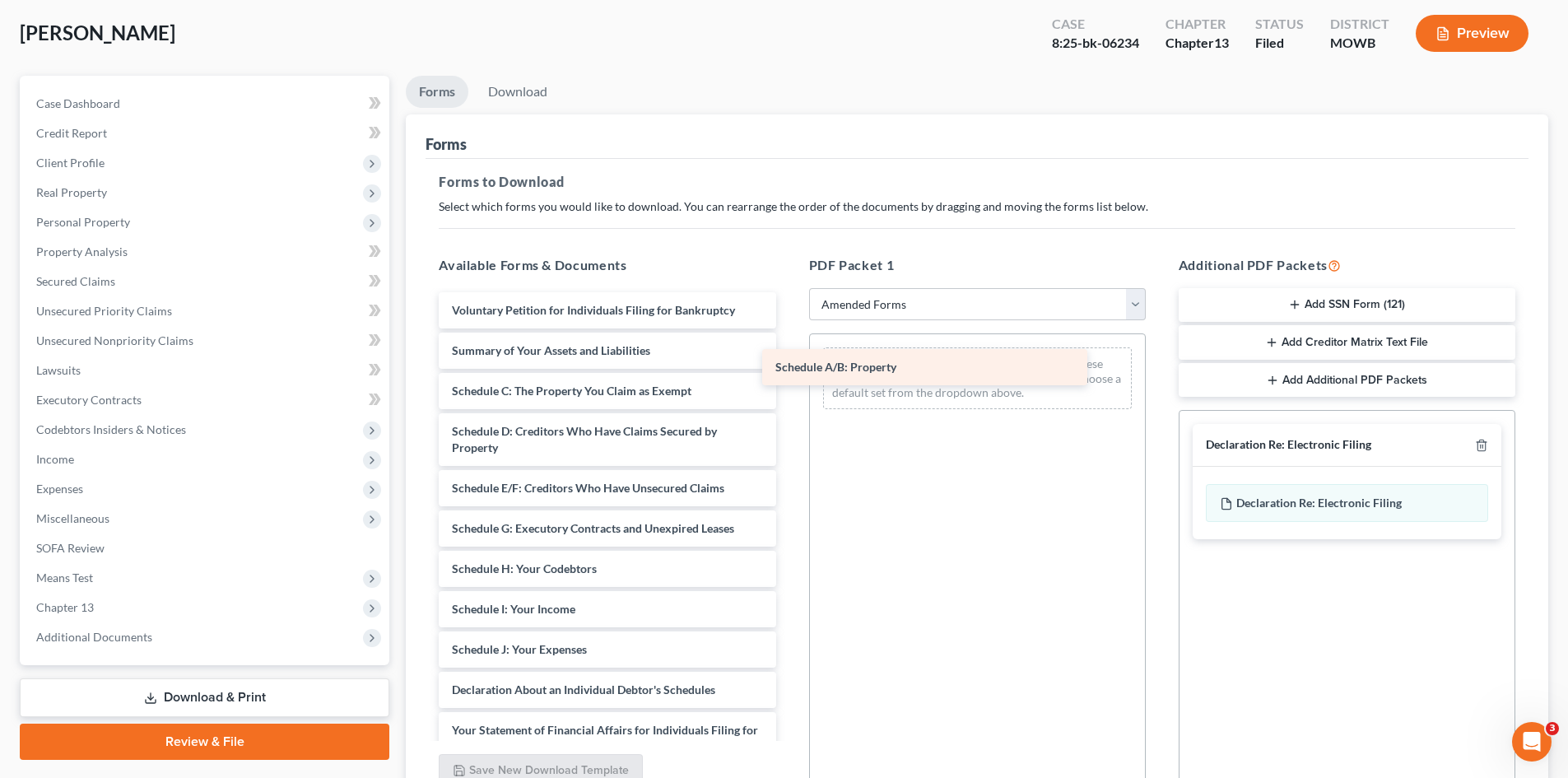
drag, startPoint x: 576, startPoint y: 401, endPoint x: 921, endPoint y: 375, distance: 346.0
click at [789, 375] on div "Schedule A/B: Property Voluntary Petition for Individuals Filing for Bankruptcy…" at bounding box center [607, 657] width 363 height 730
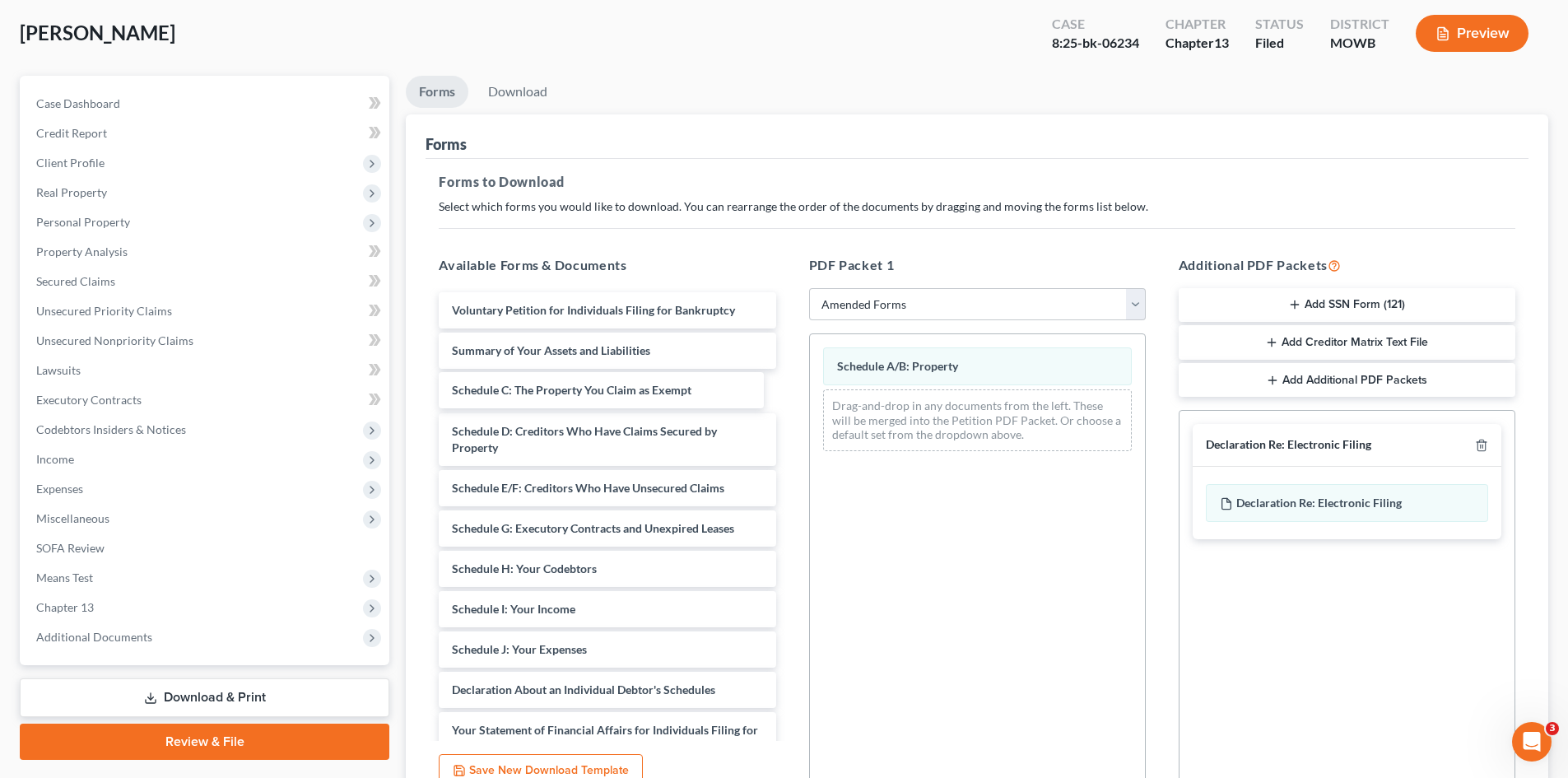
click at [583, 393] on div "Schedule C: The Property You Claim as Exempt Voluntary Petition for Individuals…" at bounding box center [607, 657] width 363 height 730
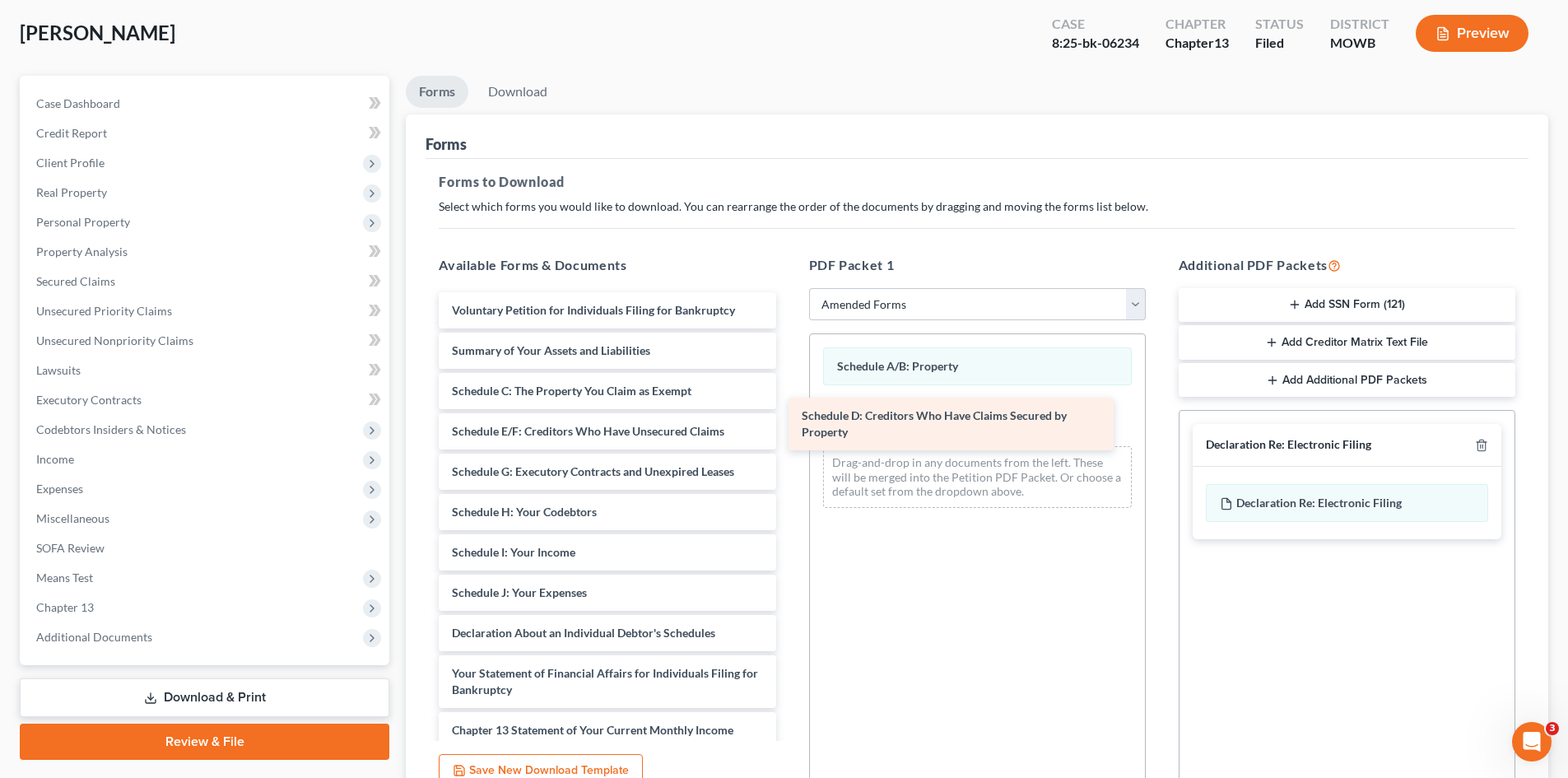
drag, startPoint x: 615, startPoint y: 441, endPoint x: 966, endPoint y: 426, distance: 351.3
click at [789, 426] on div "Schedule D: Creditors Who Have Claims Secured by Property Voluntary Petition fo…" at bounding box center [607, 629] width 363 height 674
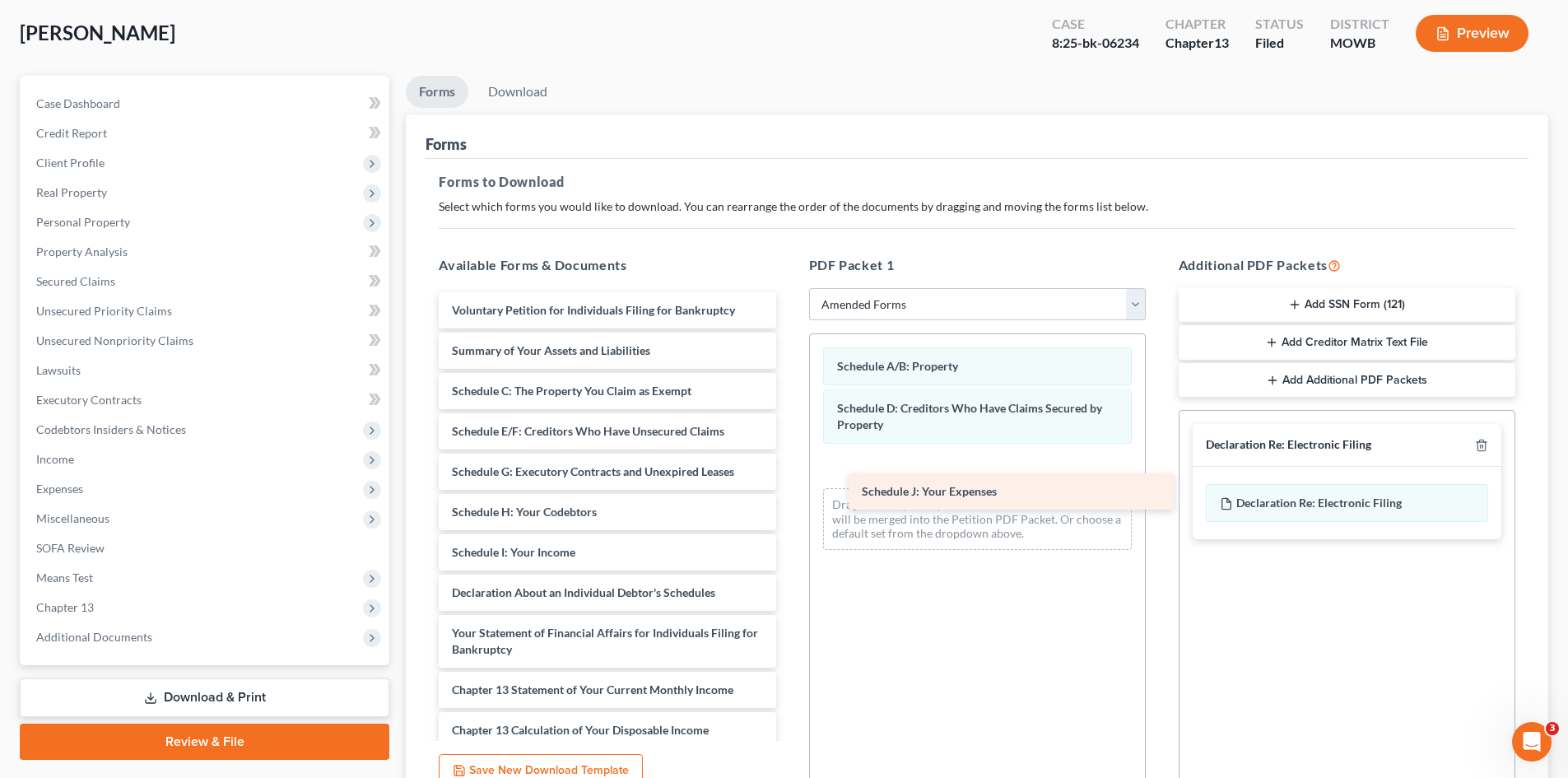
drag, startPoint x: 590, startPoint y: 596, endPoint x: 1003, endPoint y: 492, distance: 425.9
click at [789, 492] on div "Schedule J: Your Expenses Voluntary Petition for Individuals Filing for Bankrup…" at bounding box center [607, 609] width 363 height 634
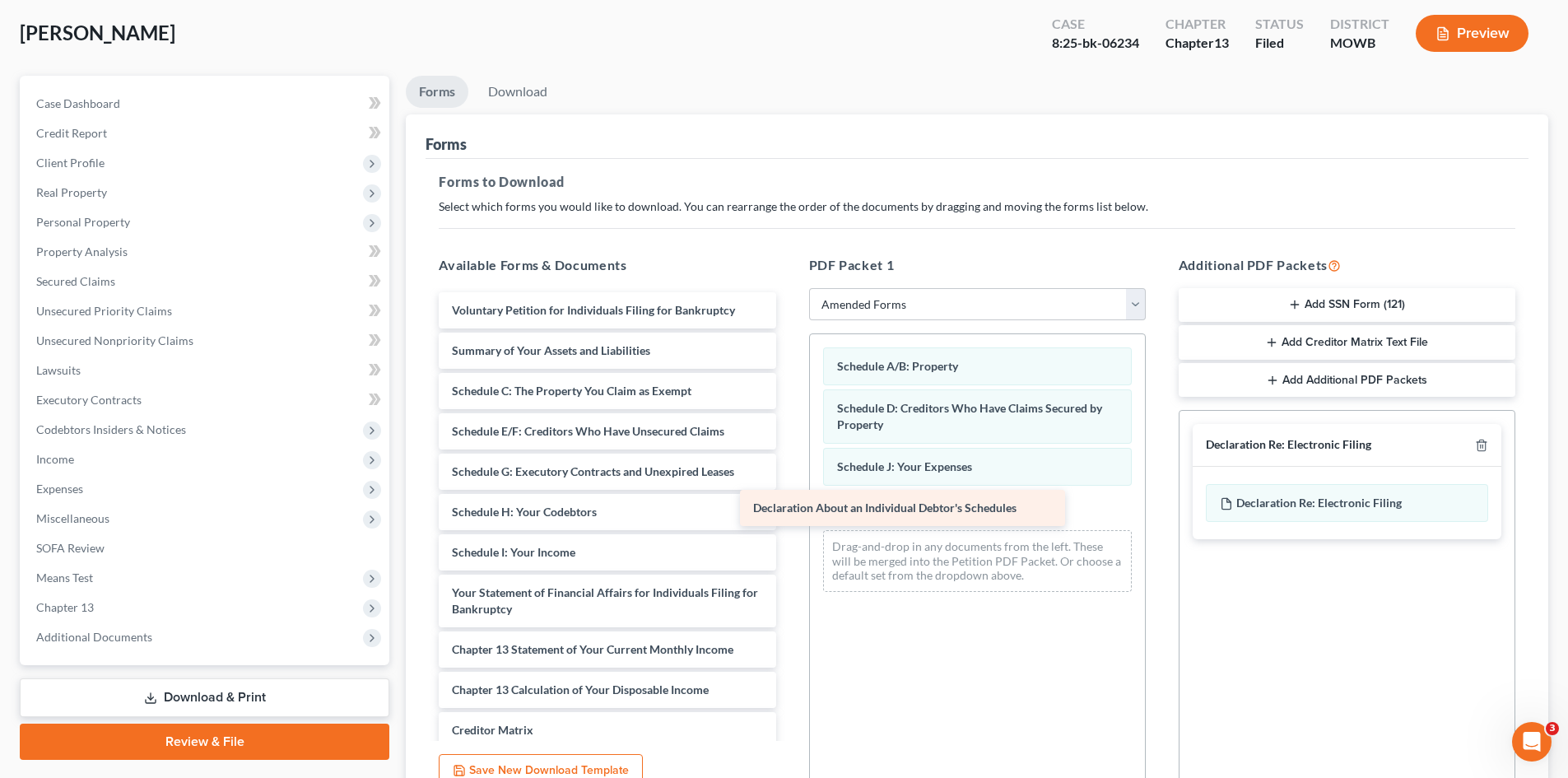
drag, startPoint x: 609, startPoint y: 601, endPoint x: 926, endPoint y: 509, distance: 330.1
click at [789, 509] on div "Declaration About an Individual Debtor's Schedules Voluntary Petition for Indiv…" at bounding box center [607, 589] width 363 height 593
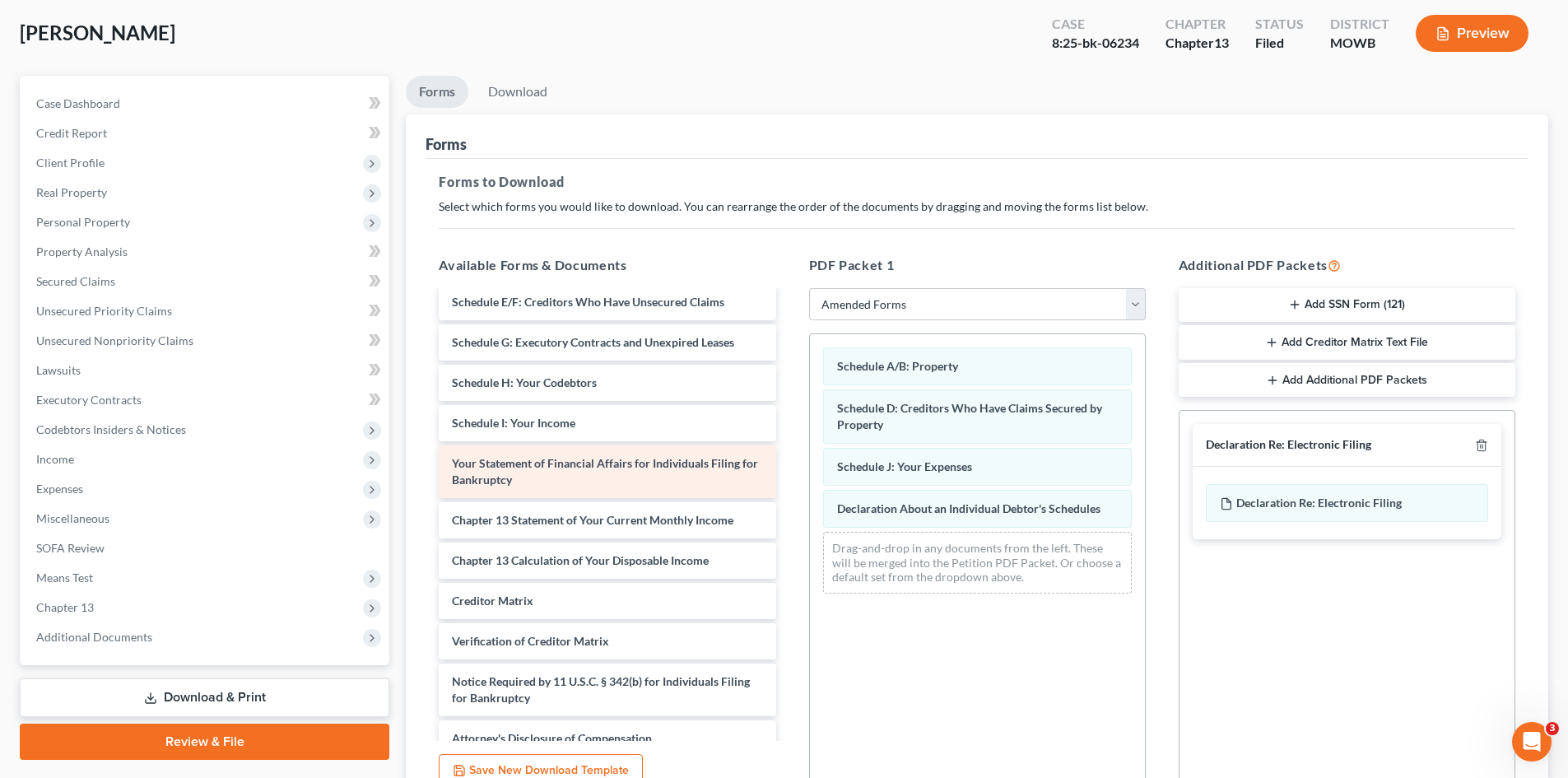
scroll to position [149, 0]
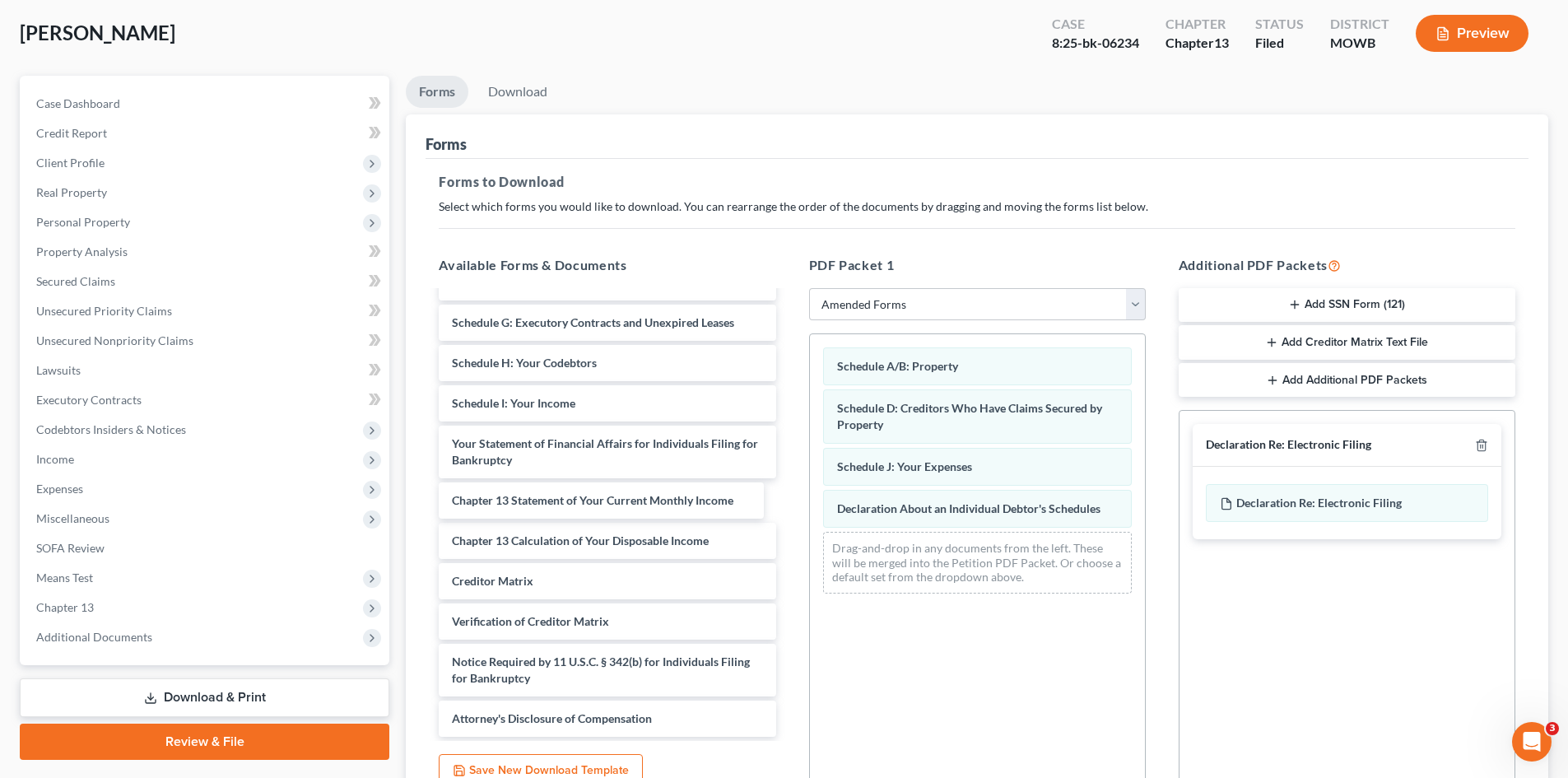
click at [646, 503] on div "Chapter 13 Statement of Your Current Monthly Income Voluntary Petition for Indi…" at bounding box center [607, 440] width 363 height 593
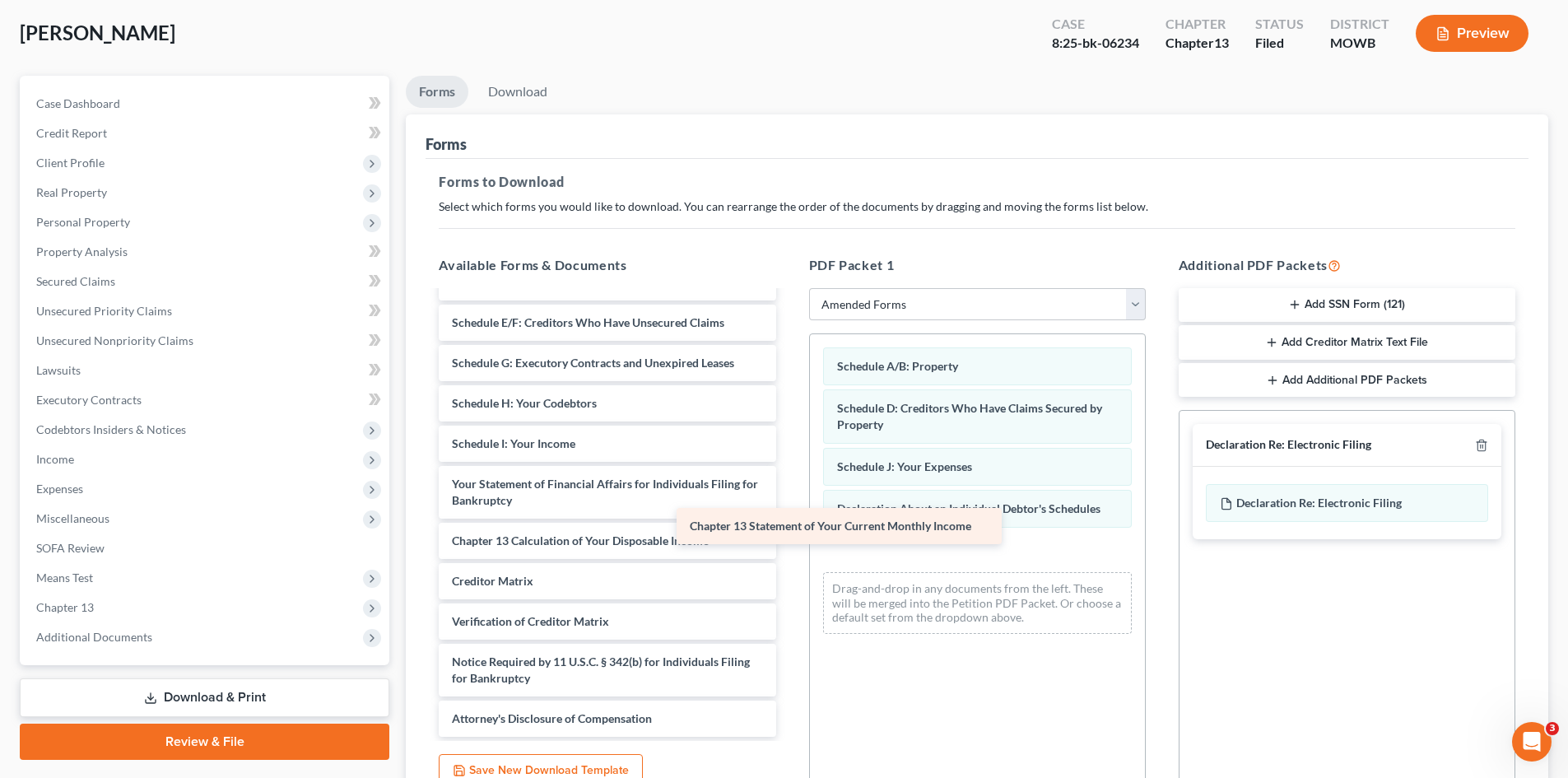
scroll to position [108, 0]
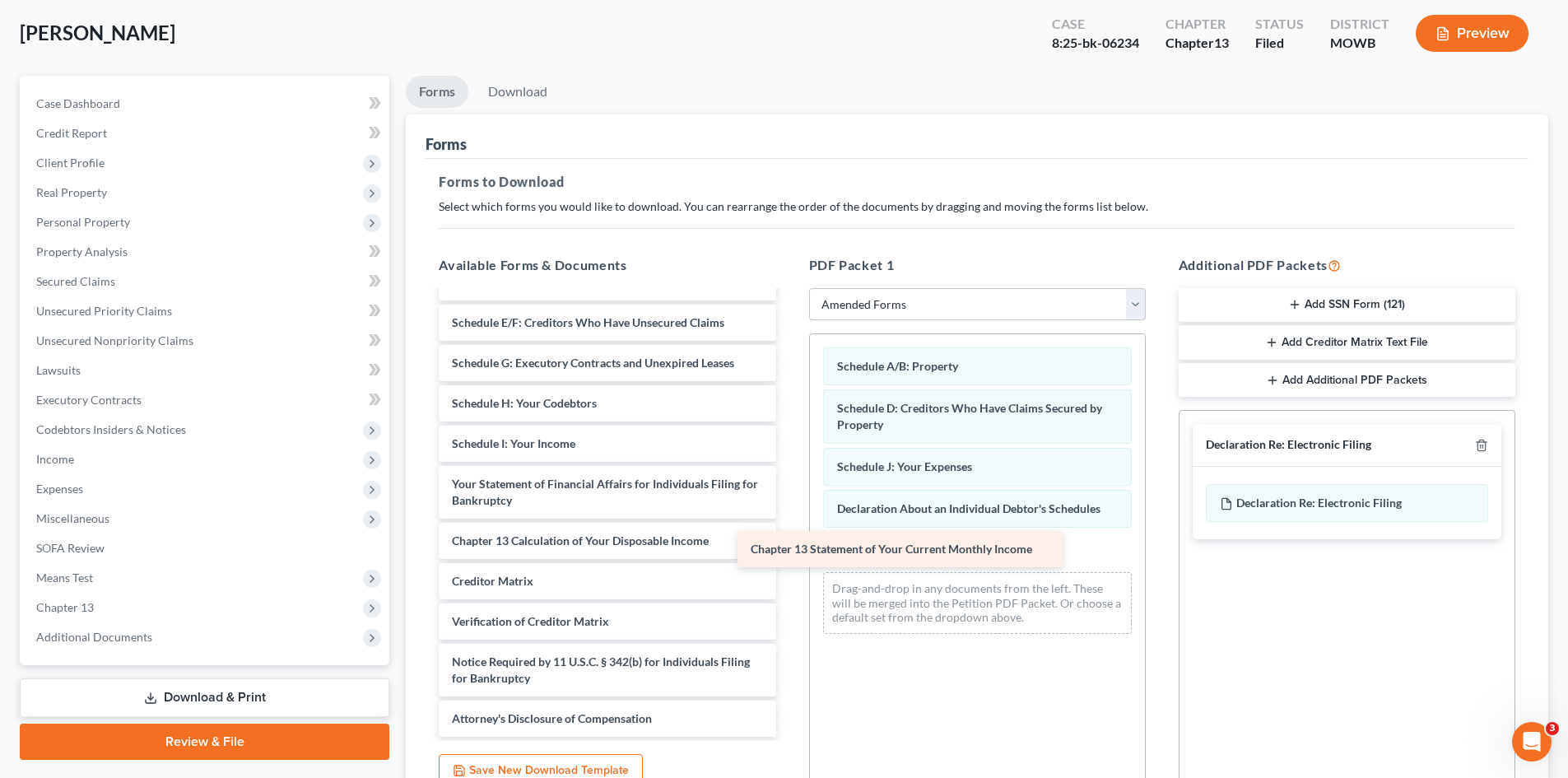
drag, startPoint x: 624, startPoint y: 494, endPoint x: 921, endPoint y: 543, distance: 301.0
click at [789, 543] on div "Chapter 13 Statement of Your Current Monthly Income Voluntary Petition for Indi…" at bounding box center [607, 460] width 363 height 553
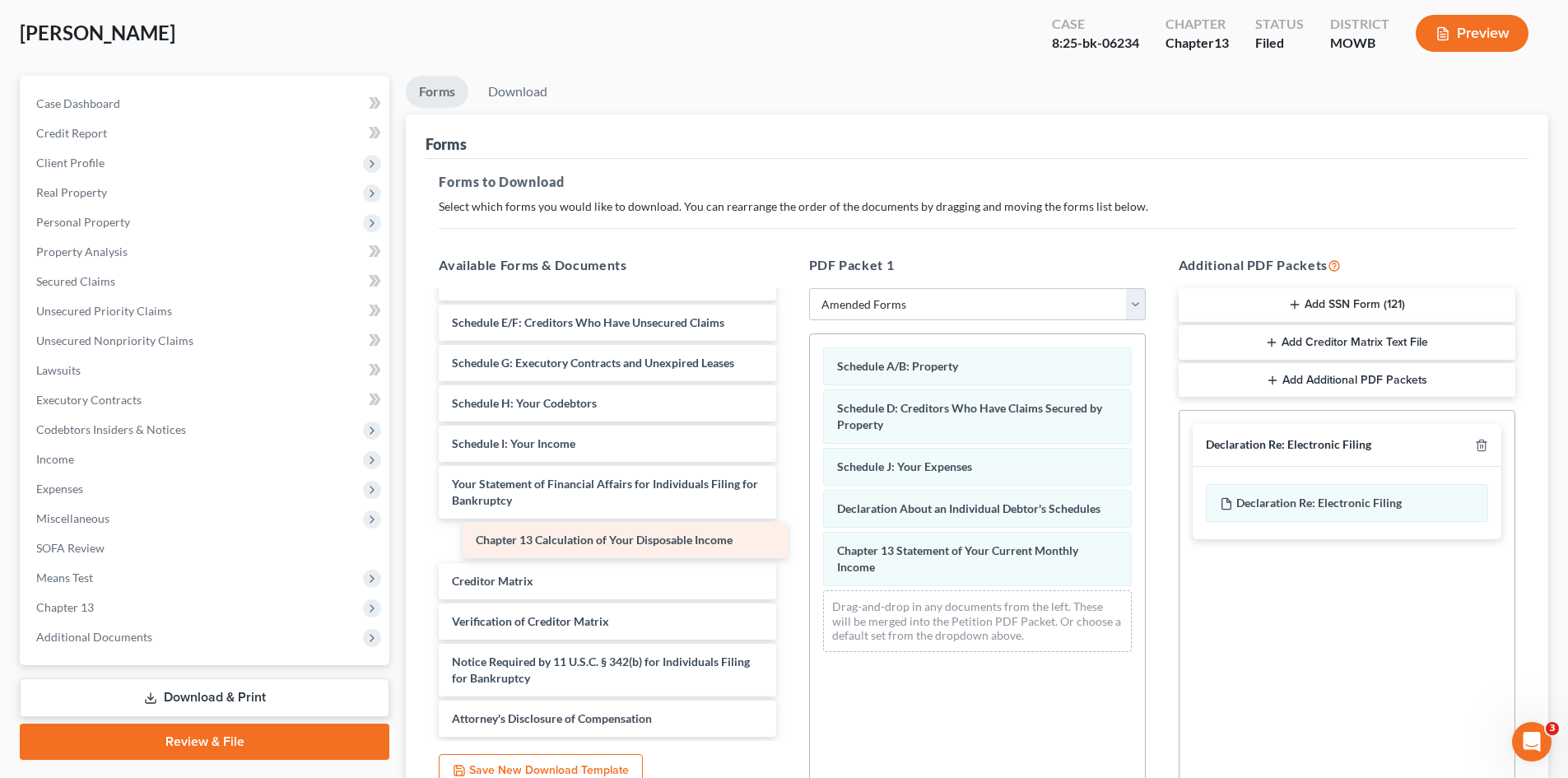
scroll to position [68, 0]
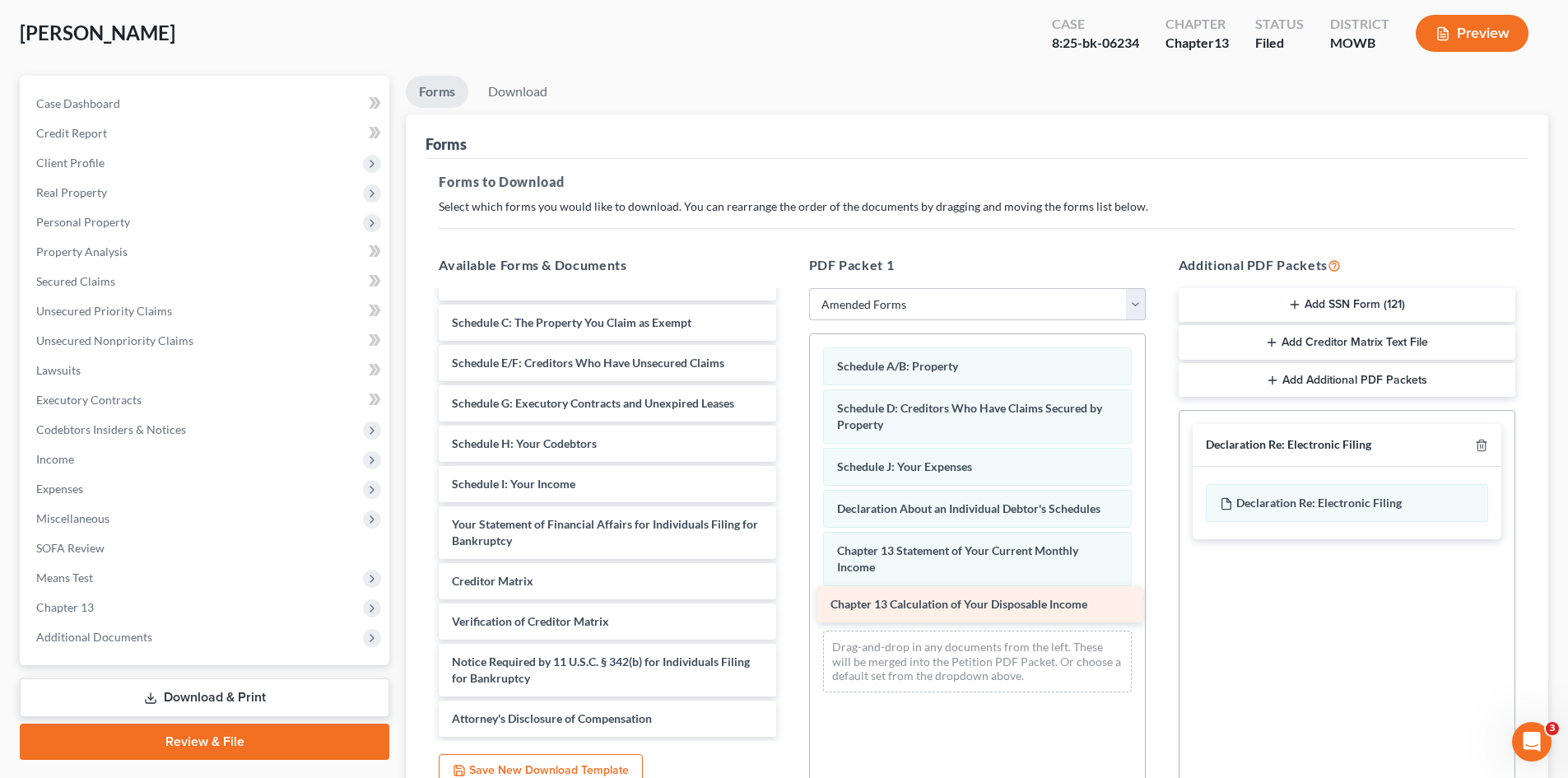
drag, startPoint x: 577, startPoint y: 540, endPoint x: 954, endPoint y: 604, distance: 382.4
click at [789, 604] on div "Chapter 13 Calculation of Your Disposable Income Voluntary Petition for Individ…" at bounding box center [607, 480] width 363 height 513
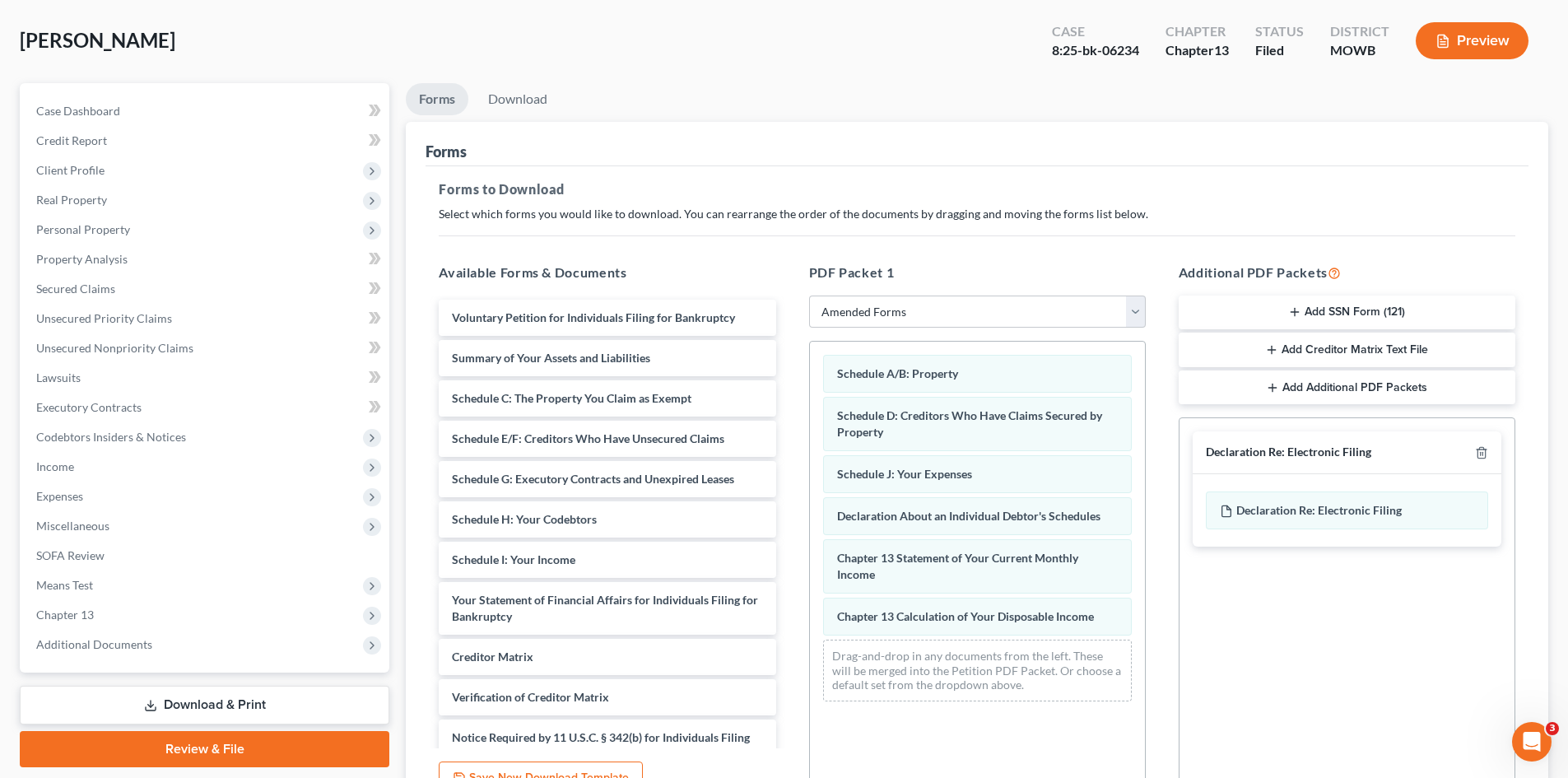
scroll to position [82, 0]
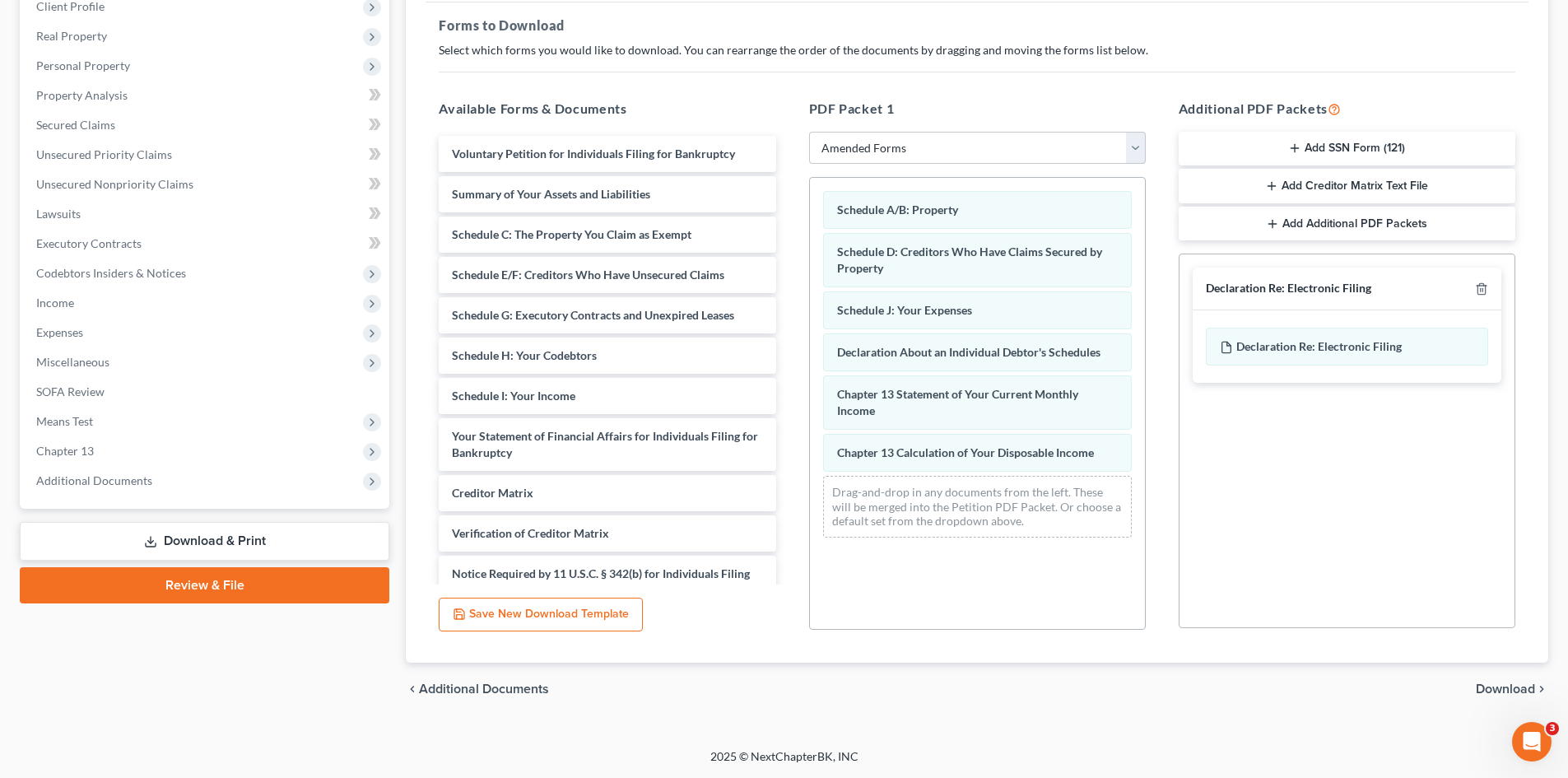
click at [1502, 696] on span "Download" at bounding box center [1505, 688] width 59 height 13
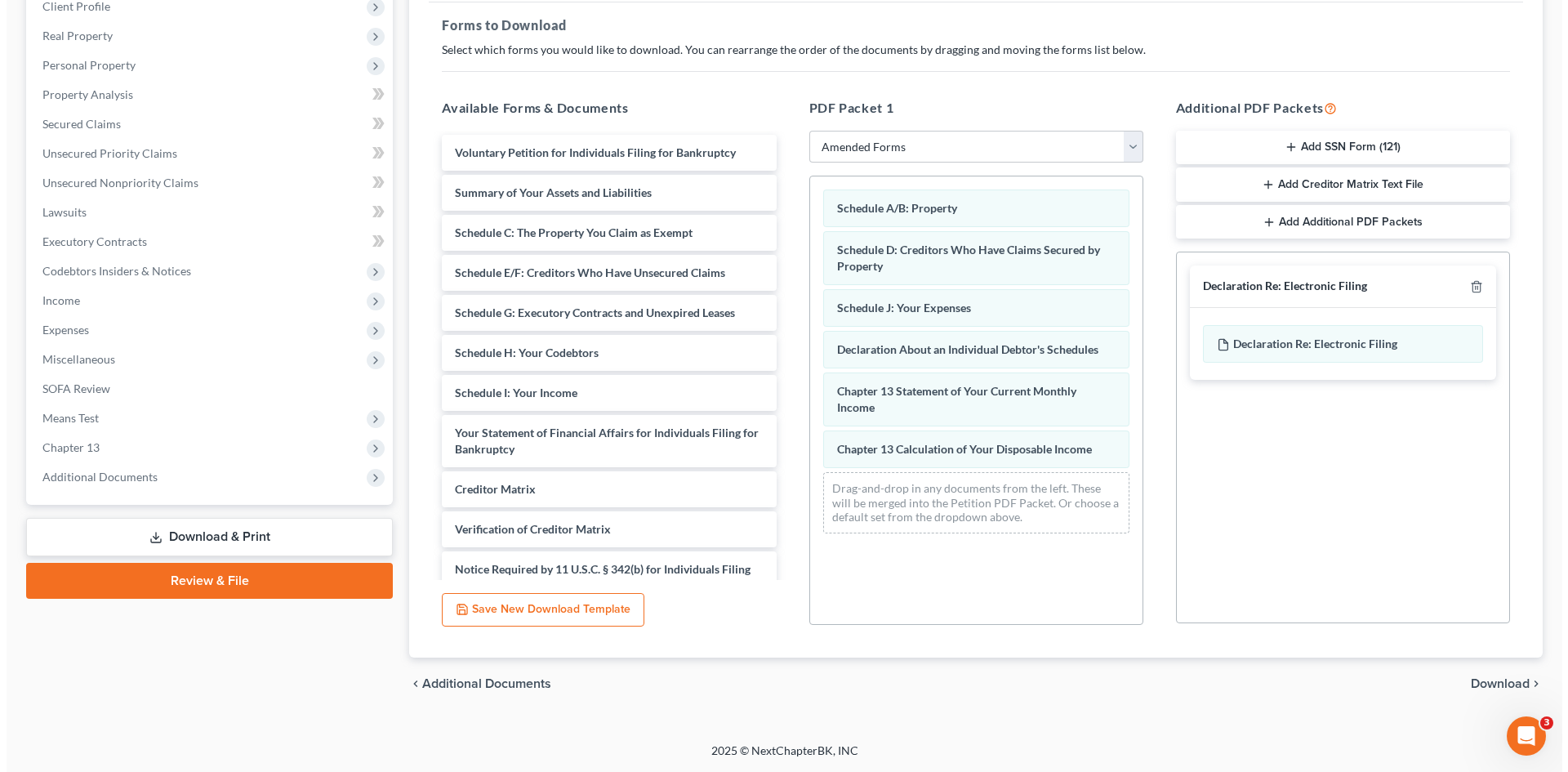
scroll to position [125, 0]
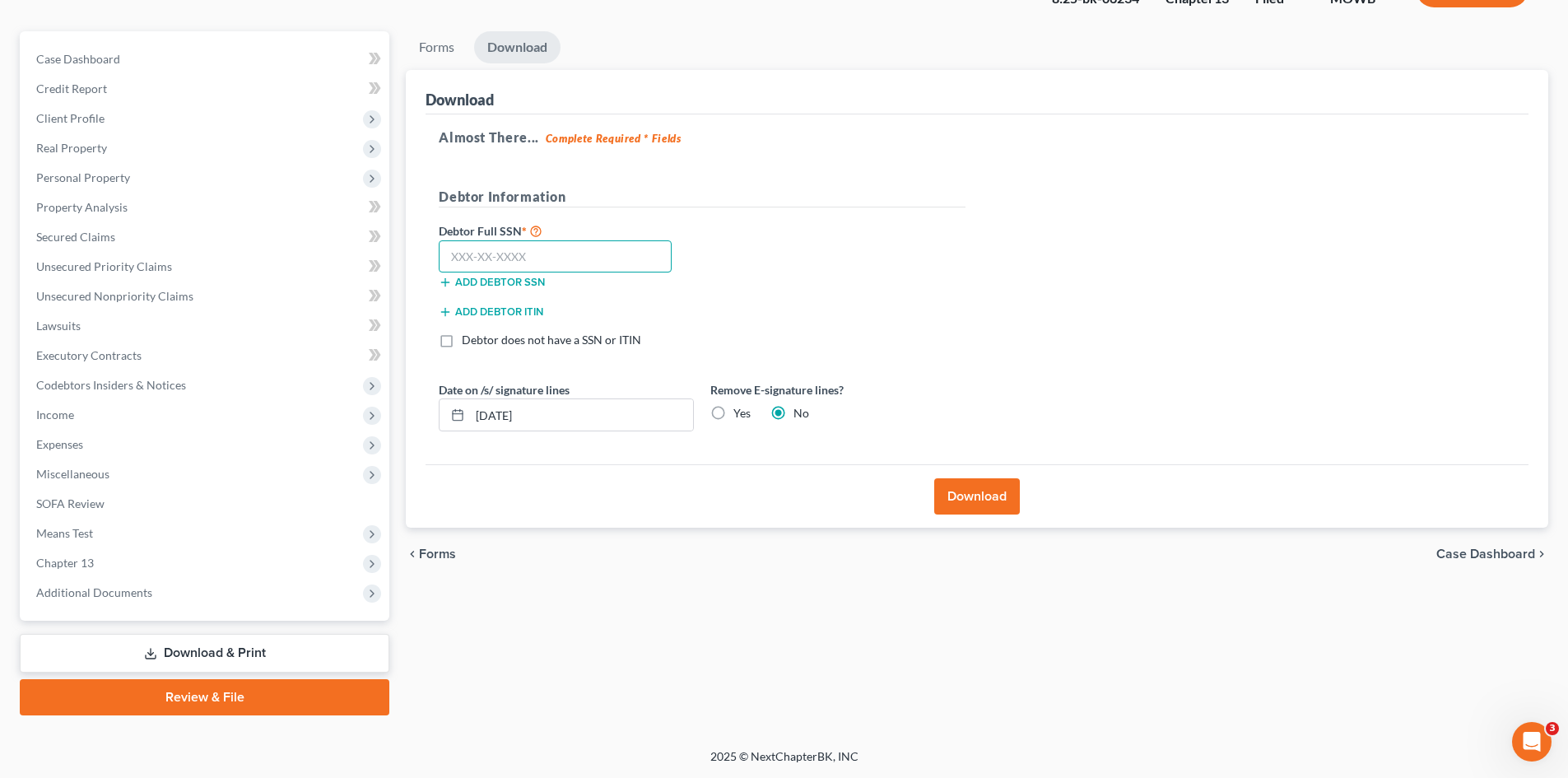
click at [544, 266] on input "text" at bounding box center [555, 256] width 233 height 33
click at [479, 252] on input "text" at bounding box center [555, 256] width 233 height 33
type input "582-39-3547"
drag, startPoint x: 986, startPoint y: 488, endPoint x: 931, endPoint y: 457, distance: 63.1
click at [985, 488] on button "Download" at bounding box center [976, 496] width 85 height 36
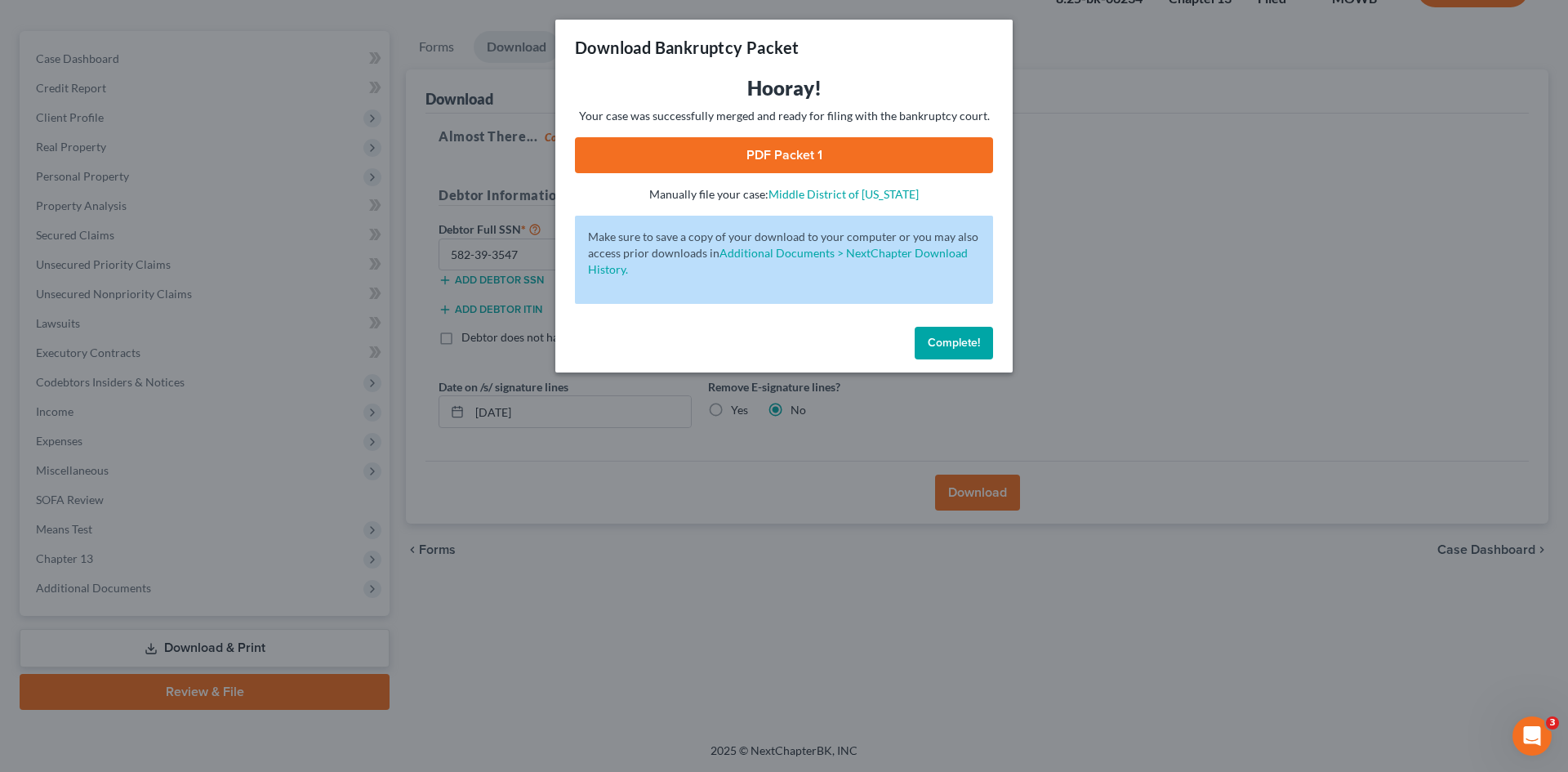
click at [823, 162] on link "PDF Packet 1" at bounding box center [784, 155] width 418 height 36
click at [978, 347] on span "Complete!" at bounding box center [953, 342] width 52 height 14
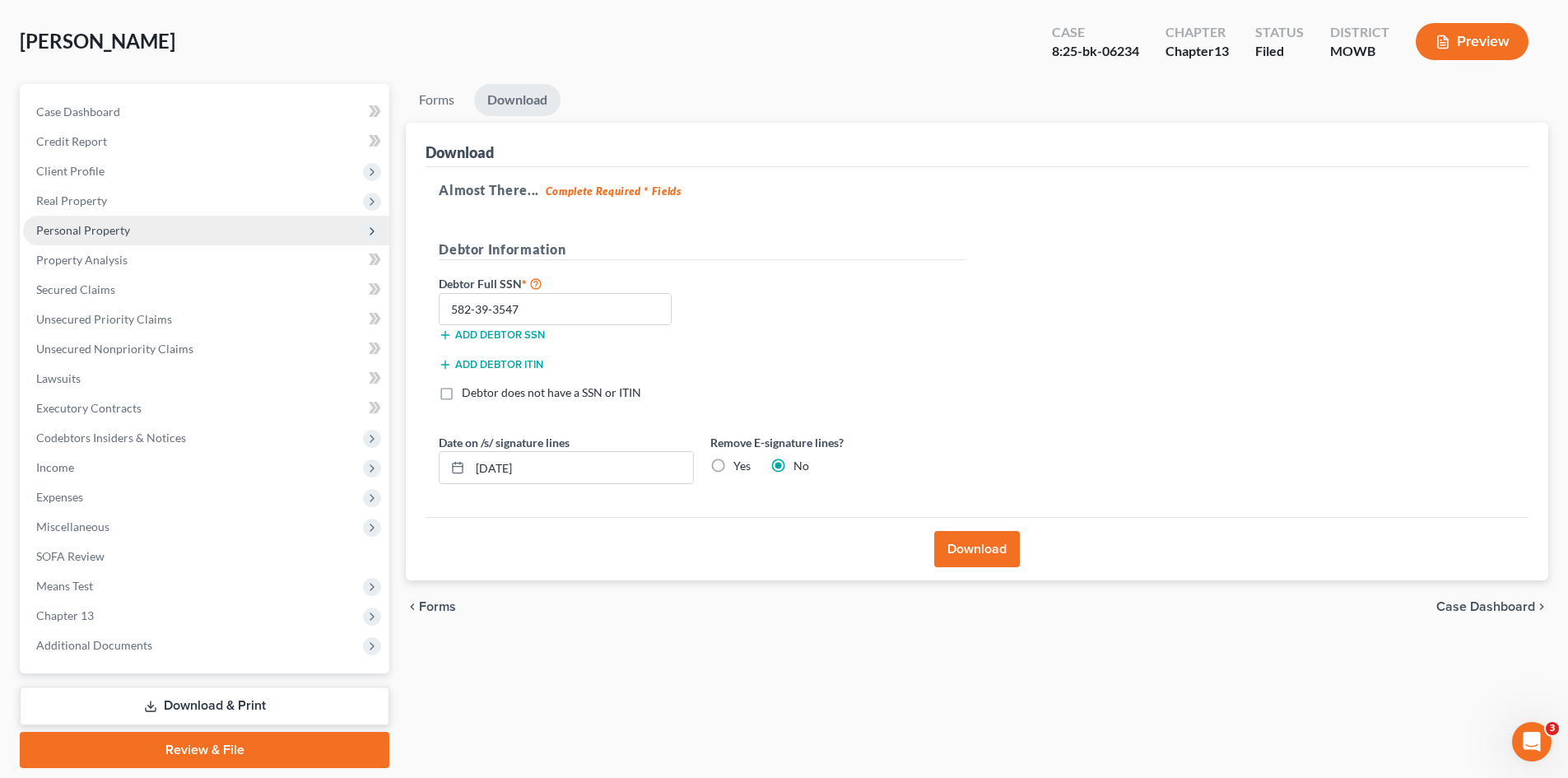
scroll to position [45, 0]
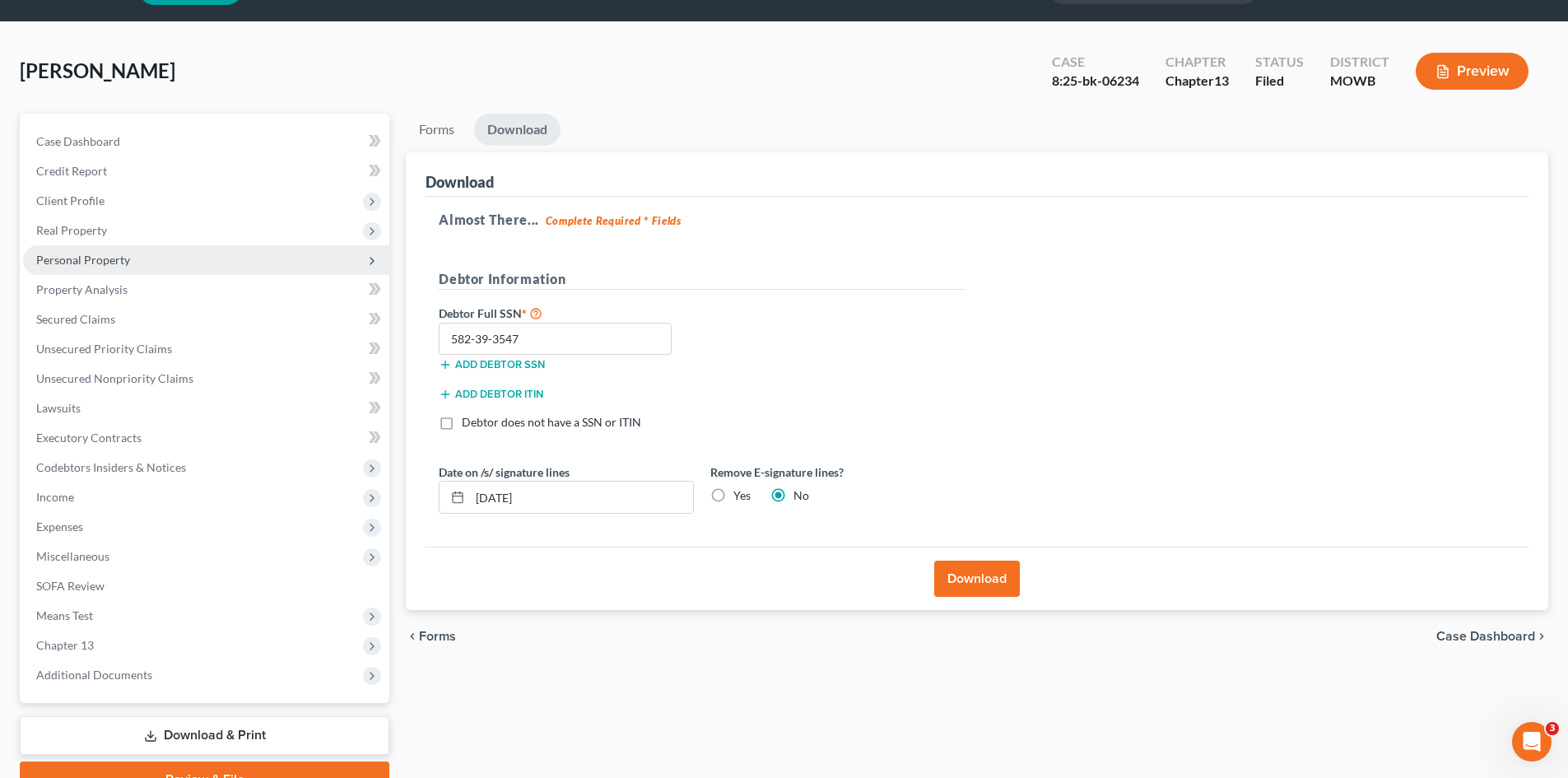
click at [114, 254] on span "Personal Property" at bounding box center [82, 260] width 94 height 14
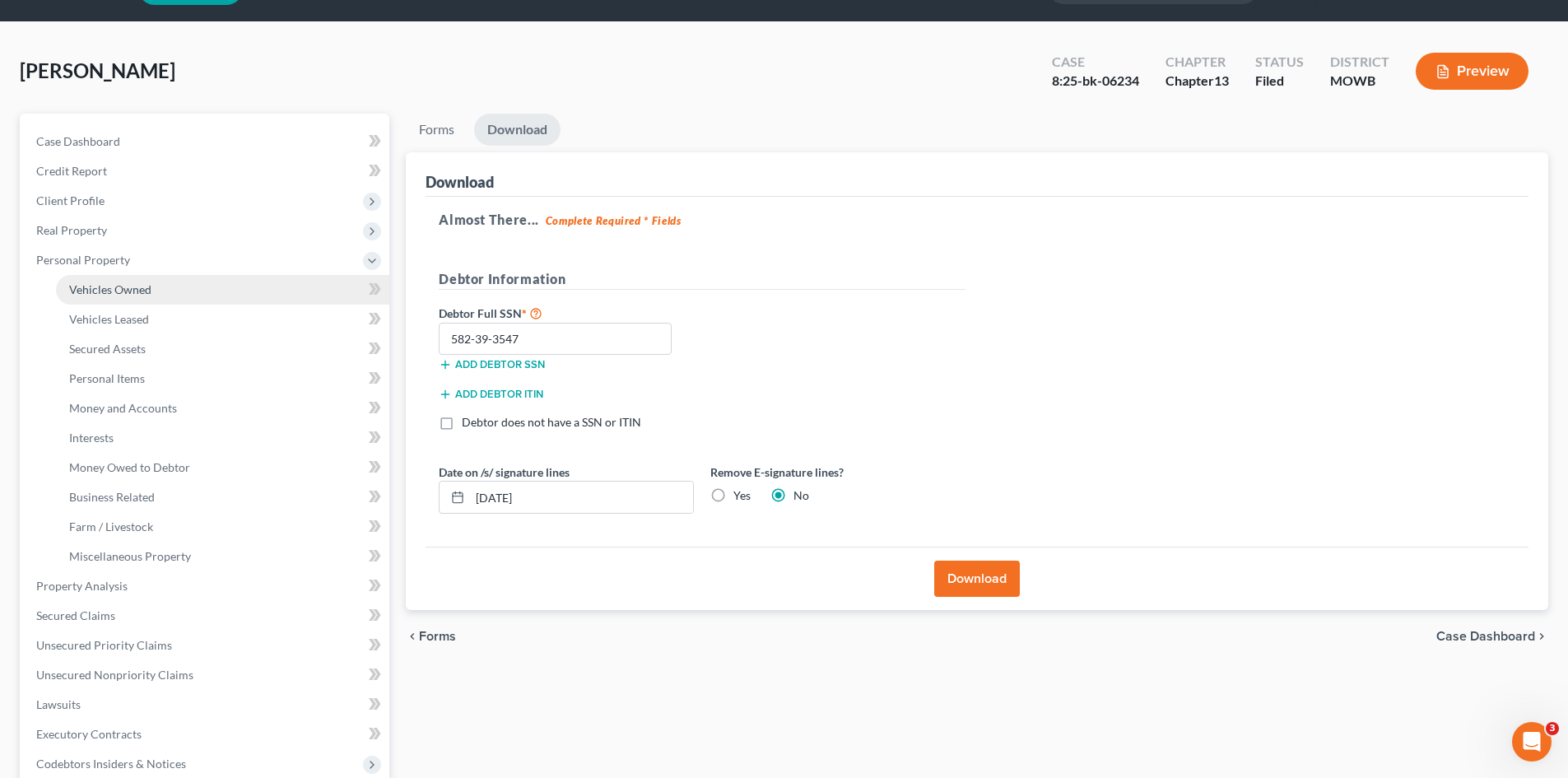
click at [142, 300] on link "Vehicles Owned" at bounding box center [222, 290] width 334 height 30
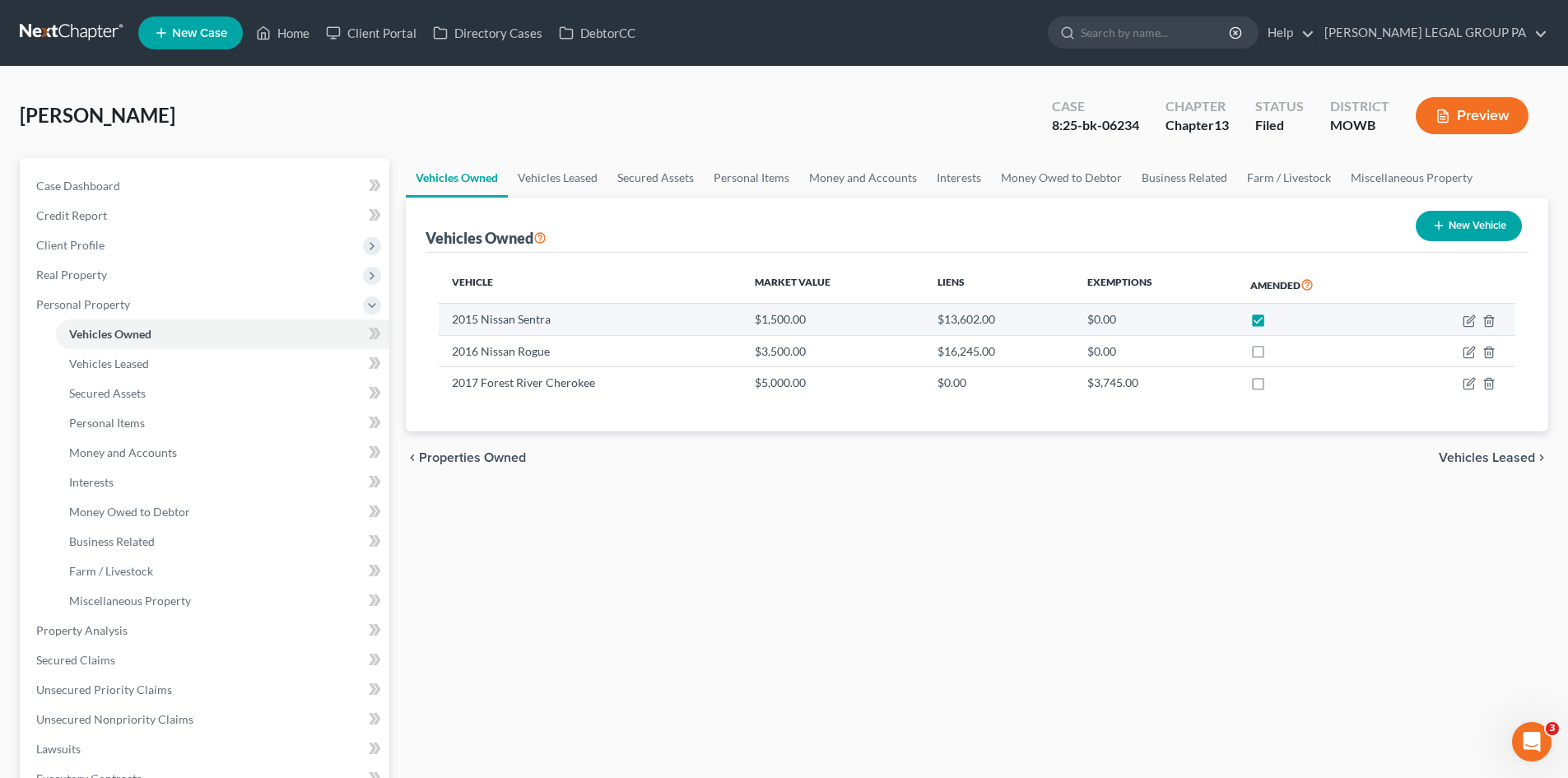
click at [1460, 317] on td at bounding box center [1456, 319] width 117 height 31
click at [1470, 320] on icon "button" at bounding box center [1468, 321] width 13 height 13
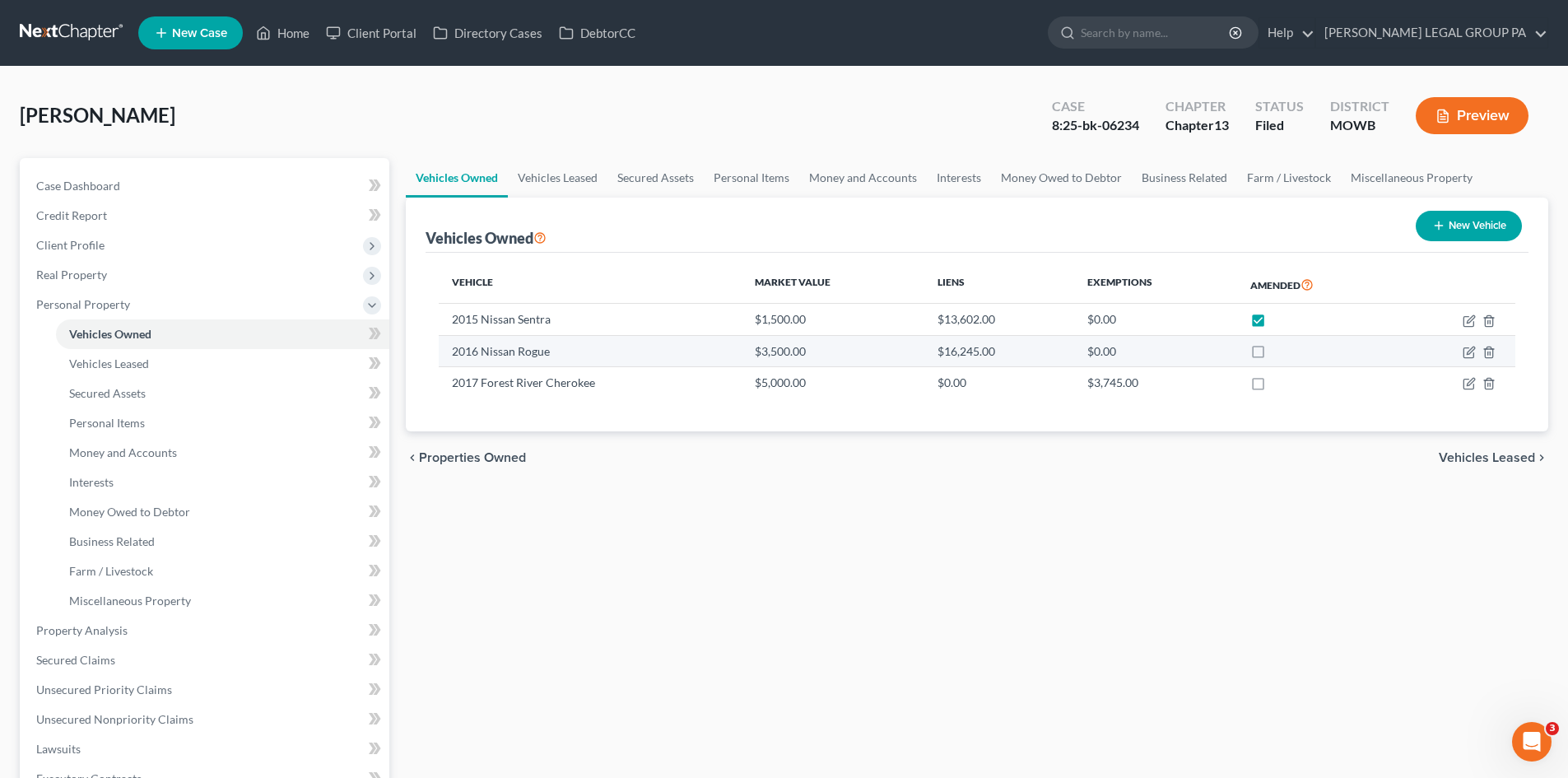
select select "0"
select select "11"
select select "2"
select select "0"
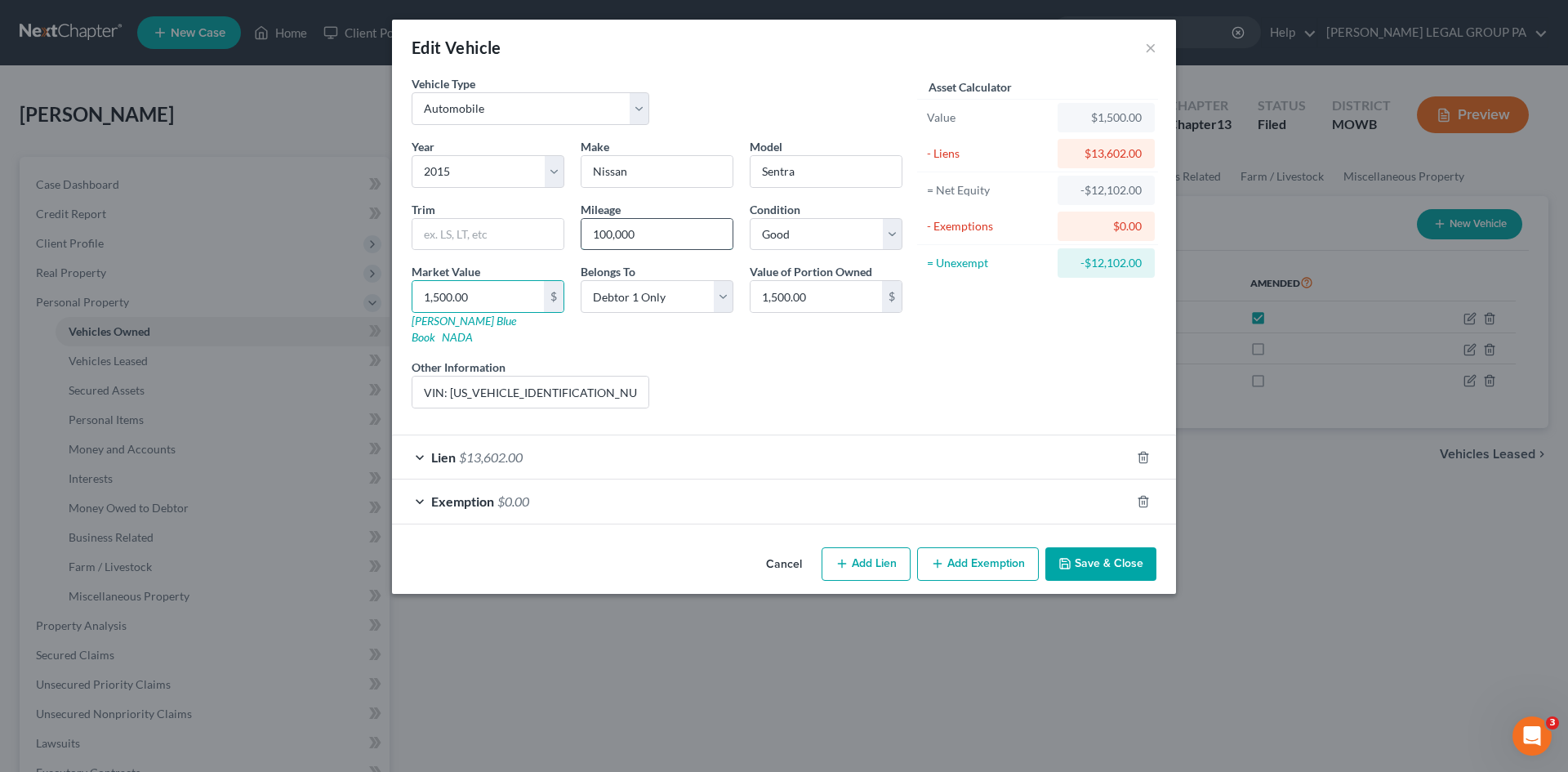
click at [680, 234] on input "100,000" at bounding box center [657, 234] width 151 height 31
drag, startPoint x: 659, startPoint y: 238, endPoint x: 249, endPoint y: 261, distance: 410.6
click at [246, 260] on div "Edit Vehicle × Vehicle Type Select Automobile Truck Trailer Watercraft Aircraft…" at bounding box center [784, 386] width 1568 height 772
type input "119,483"
click at [1082, 551] on button "Save & Close" at bounding box center [1100, 564] width 111 height 35
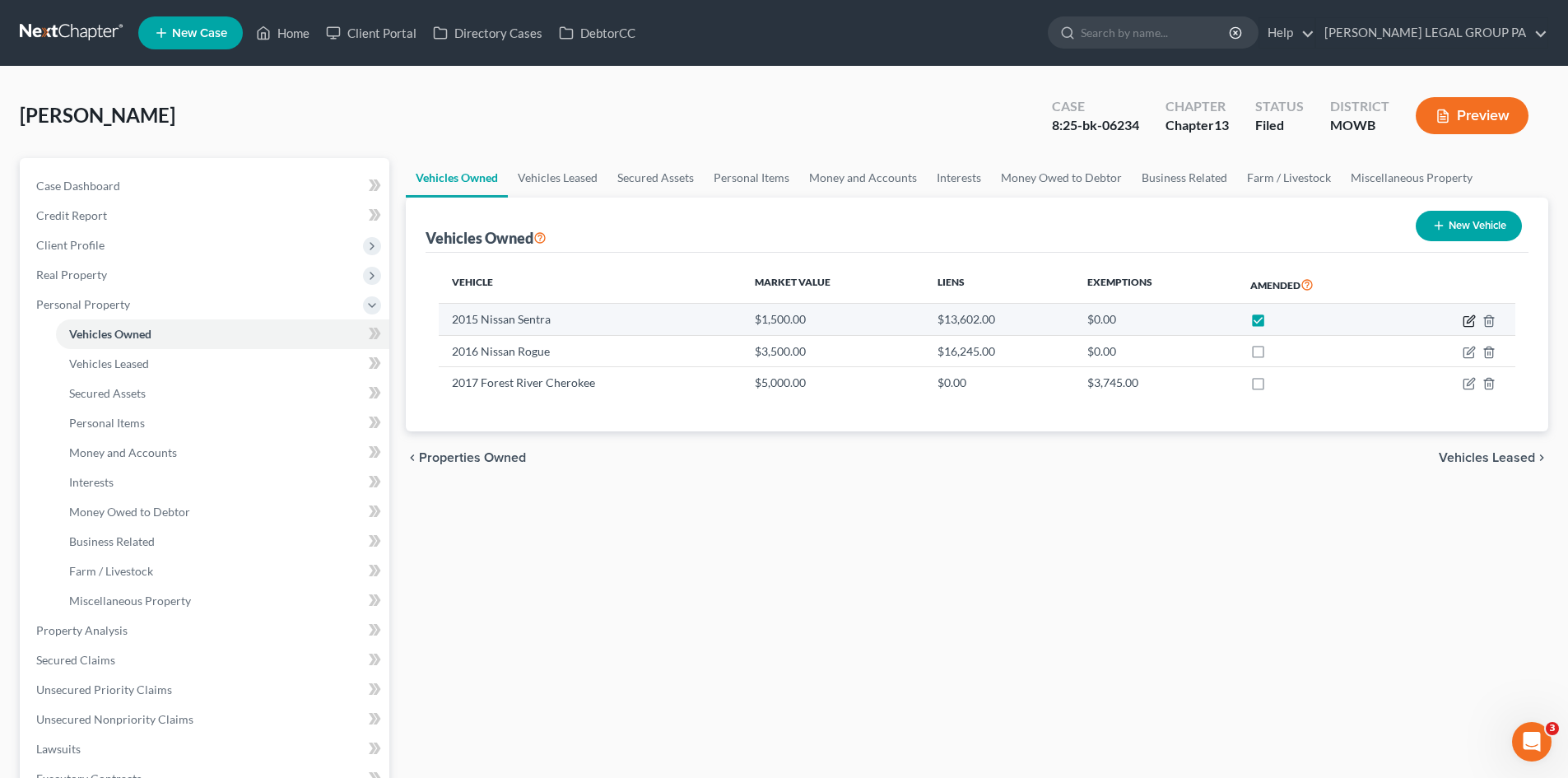
drag, startPoint x: 1465, startPoint y: 321, endPoint x: 1448, endPoint y: 313, distance: 18.8
click at [1461, 316] on td at bounding box center [1456, 319] width 117 height 31
click at [1466, 316] on icon "button" at bounding box center [1468, 321] width 10 height 10
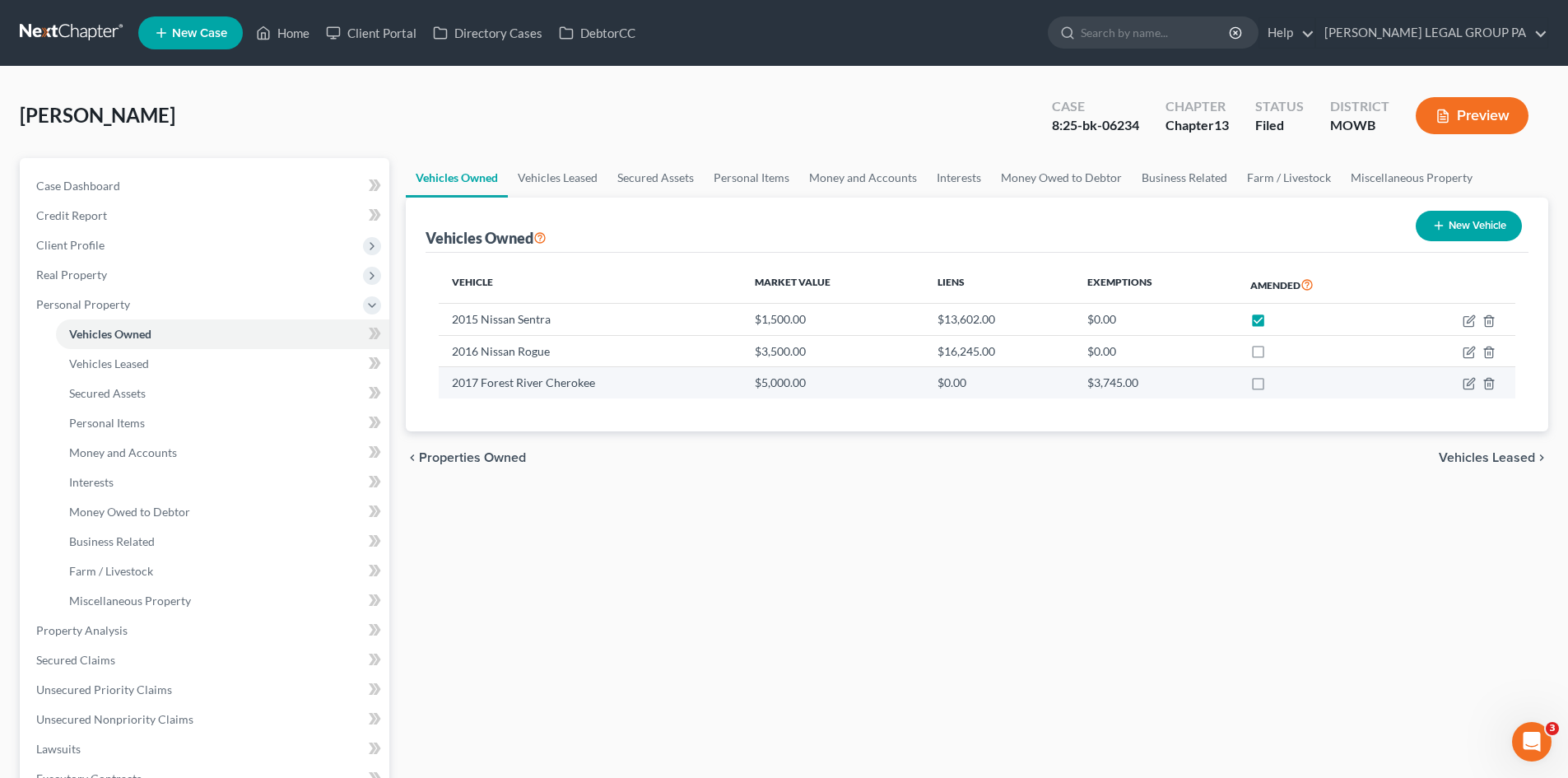
select select "0"
select select "11"
select select "2"
select select "0"
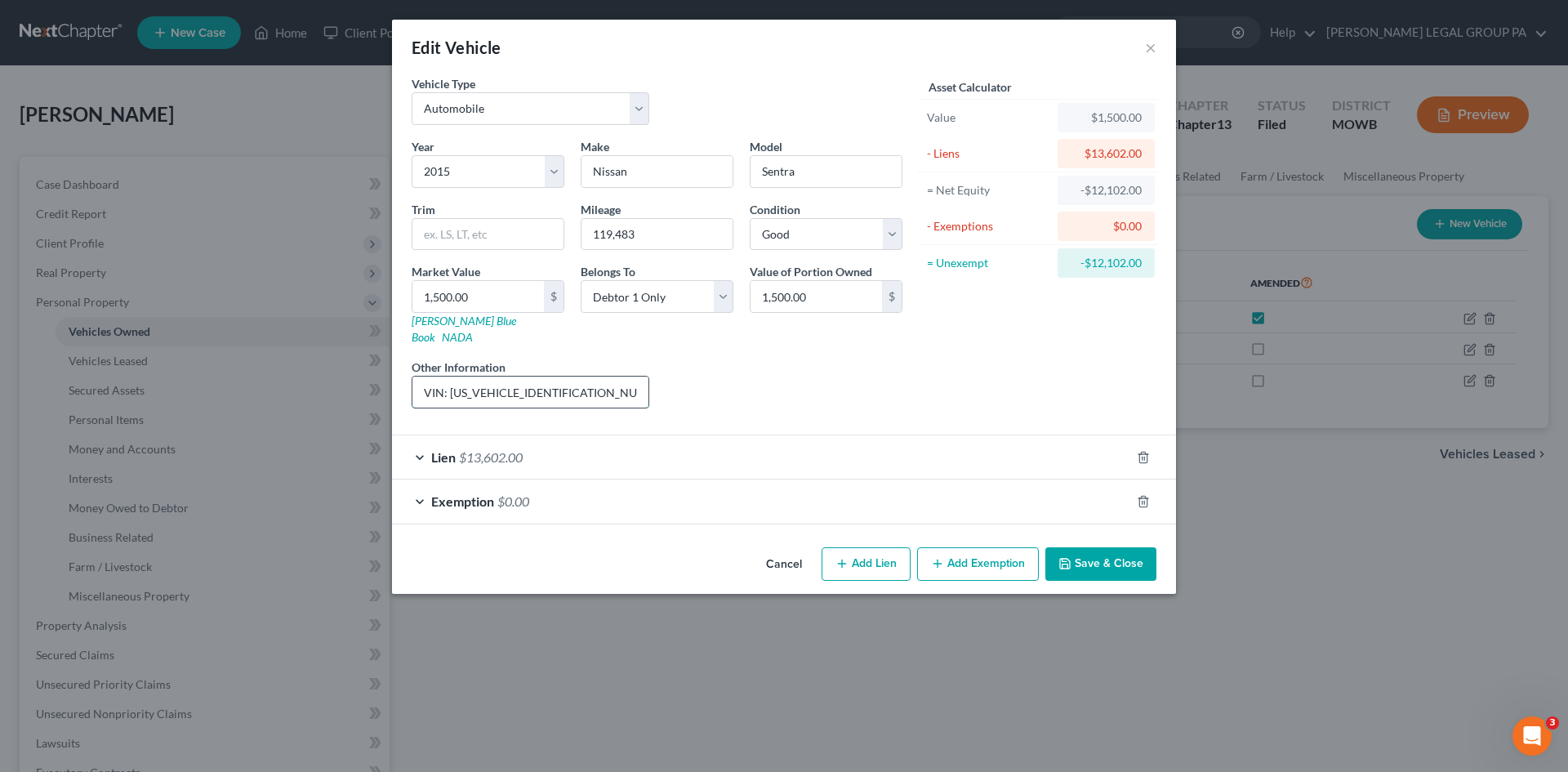
click at [418, 376] on input "VIN: 3N1AB7AP6FY364556. Bare legal Title, Daughter's Vehicle." at bounding box center [530, 391] width 236 height 31
type input "UPDATED VALUE BASED ON APPRAISAL - VIN: 3N1AB7AP6FY364556. Bare legal Title, Da…"
click at [1102, 547] on button "Save & Close" at bounding box center [1100, 564] width 111 height 35
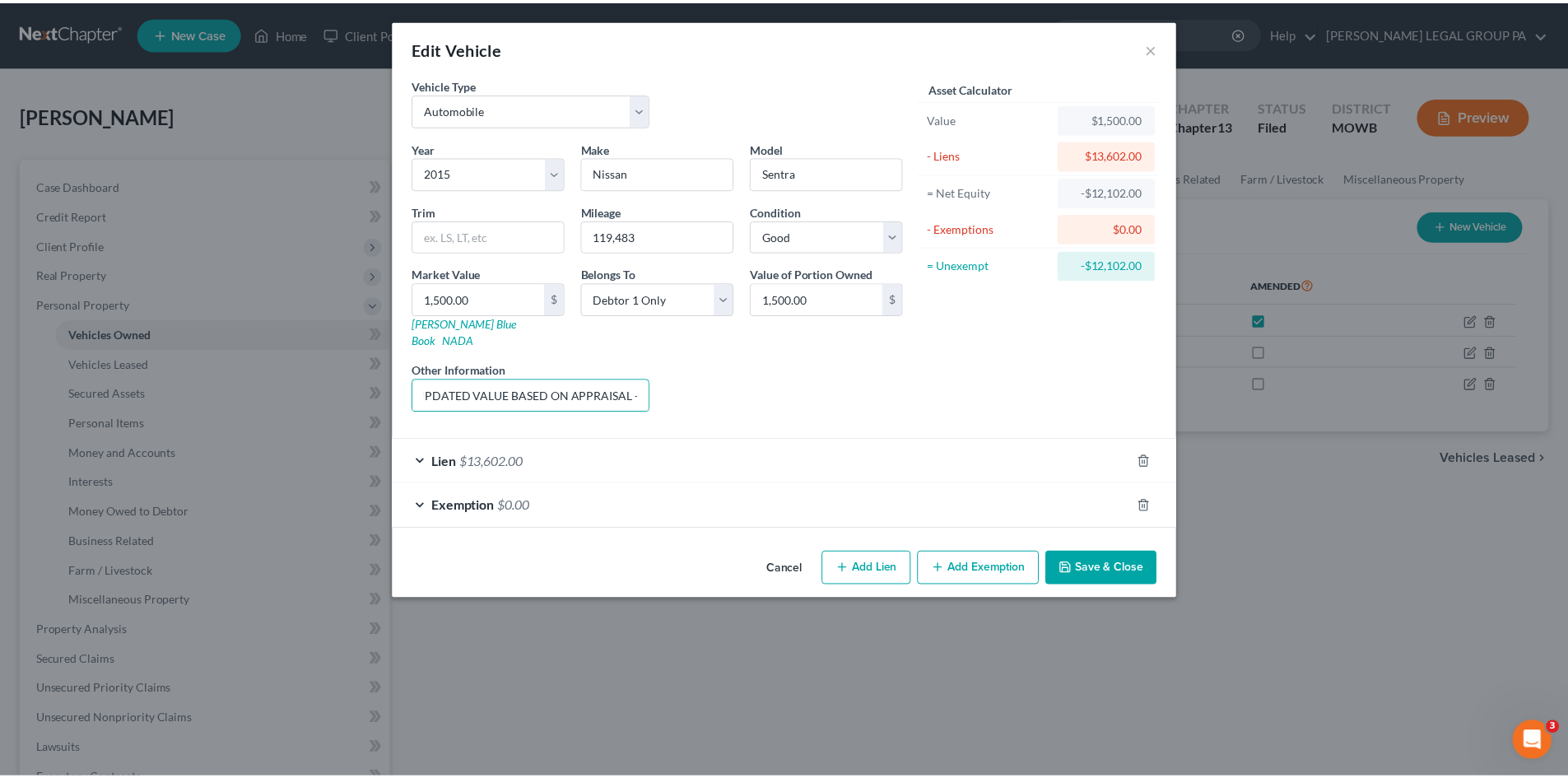
scroll to position [0, 0]
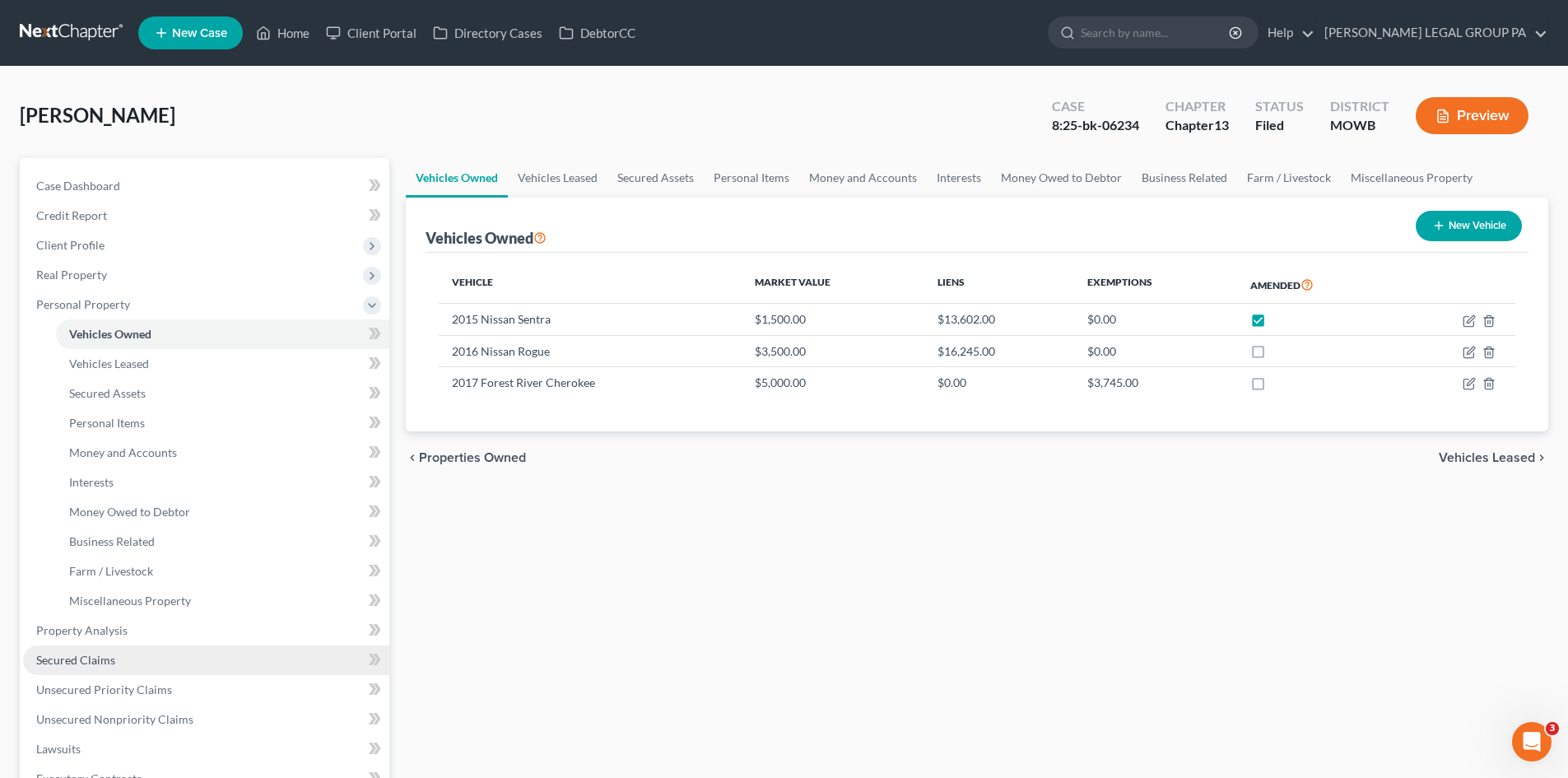
click at [137, 665] on link "Secured Claims" at bounding box center [206, 660] width 367 height 30
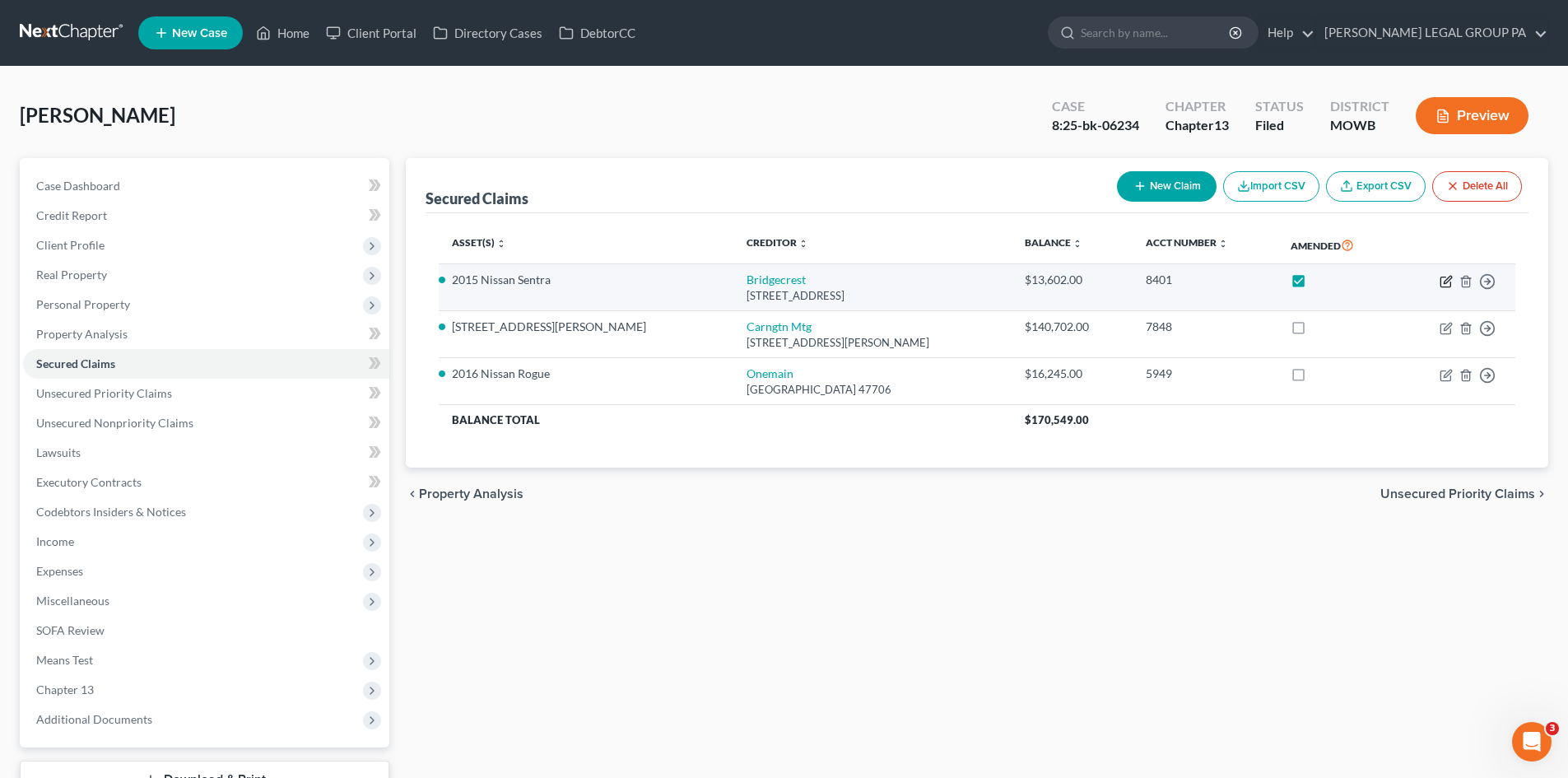
click at [1442, 281] on icon "button" at bounding box center [1446, 281] width 13 height 13
select select "3"
select select "4"
select select "0"
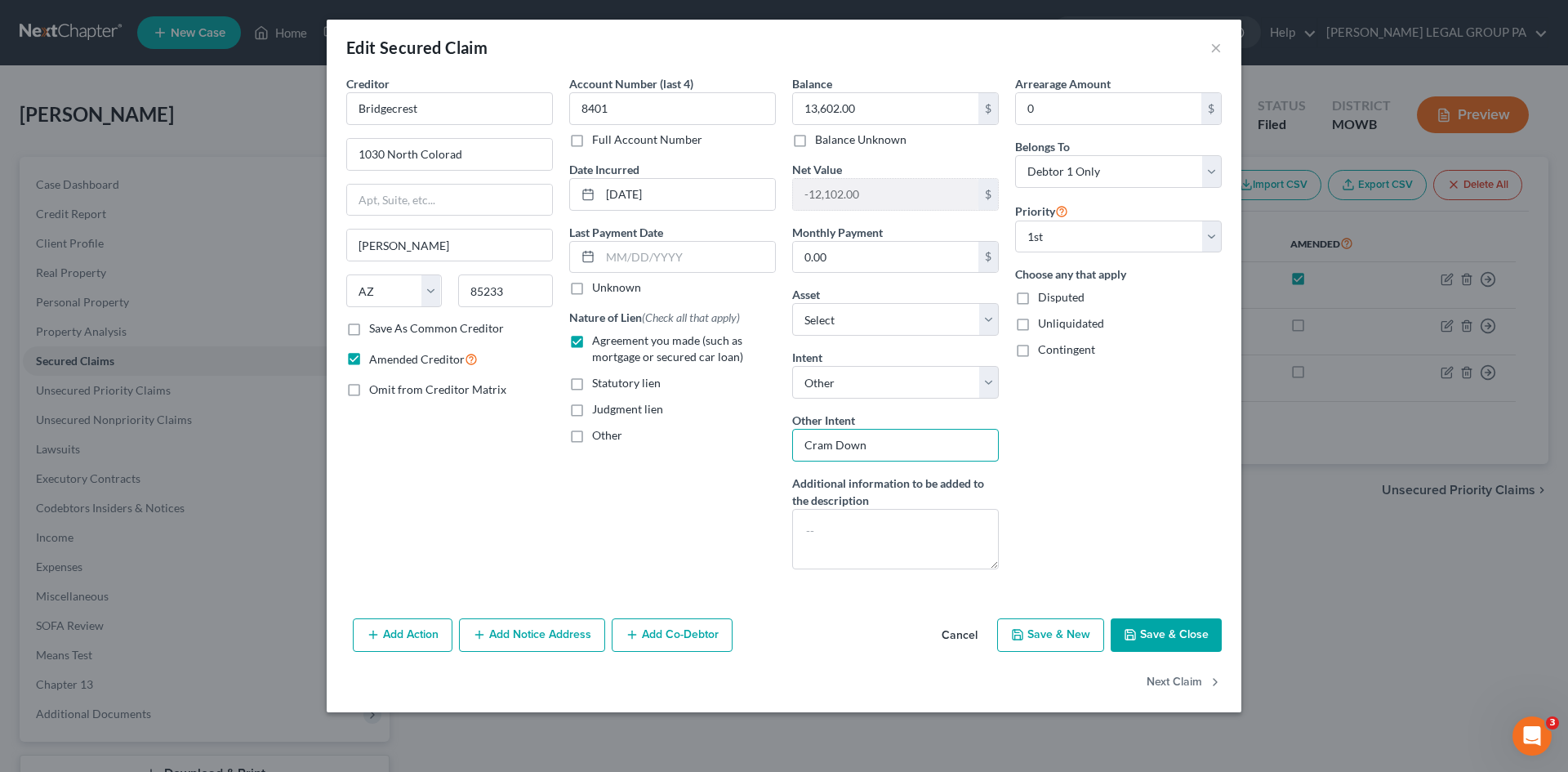
drag, startPoint x: 897, startPoint y: 449, endPoint x: 824, endPoint y: 452, distance: 73.1
click at [824, 452] on input "Cram Down" at bounding box center [896, 445] width 206 height 33
click at [712, 472] on div "Account Number (last 4) 8401 Full Account Number Date Incurred 12-08-2022 Last …" at bounding box center [672, 328] width 223 height 507
click at [1218, 52] on button "×" at bounding box center [1216, 47] width 12 height 20
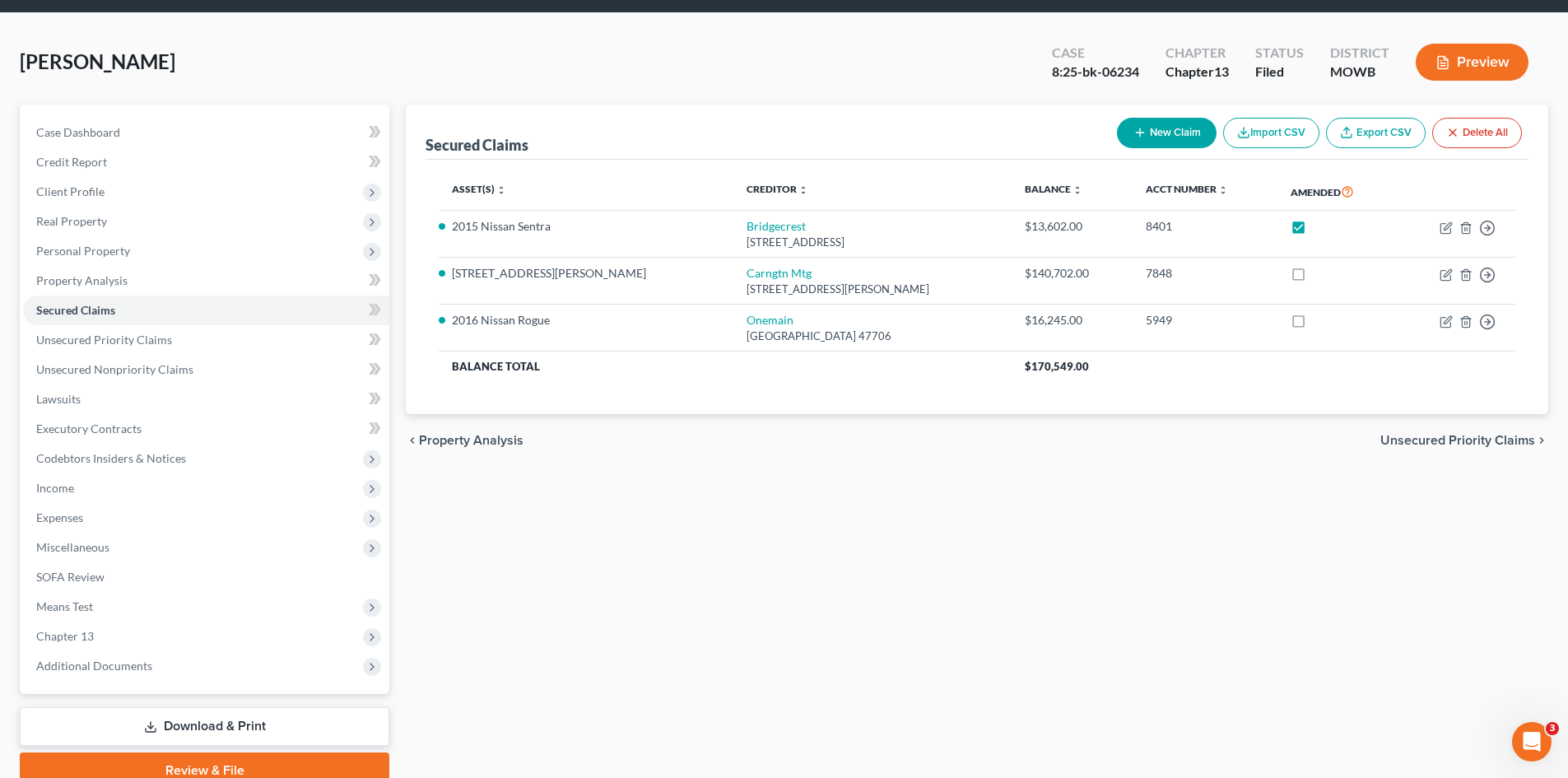
scroll to position [126, 0]
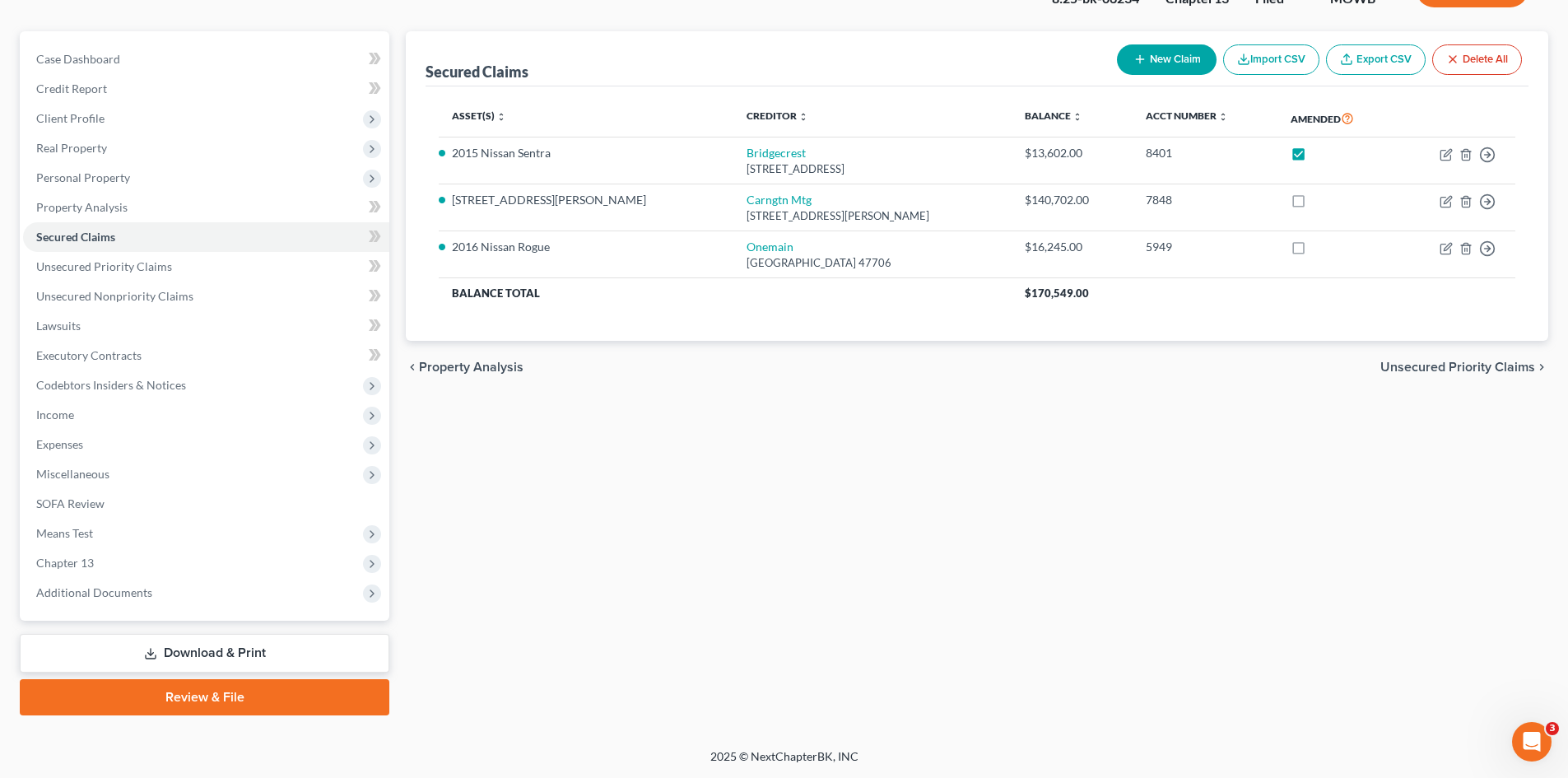
click at [156, 654] on icon at bounding box center [151, 653] width 13 height 13
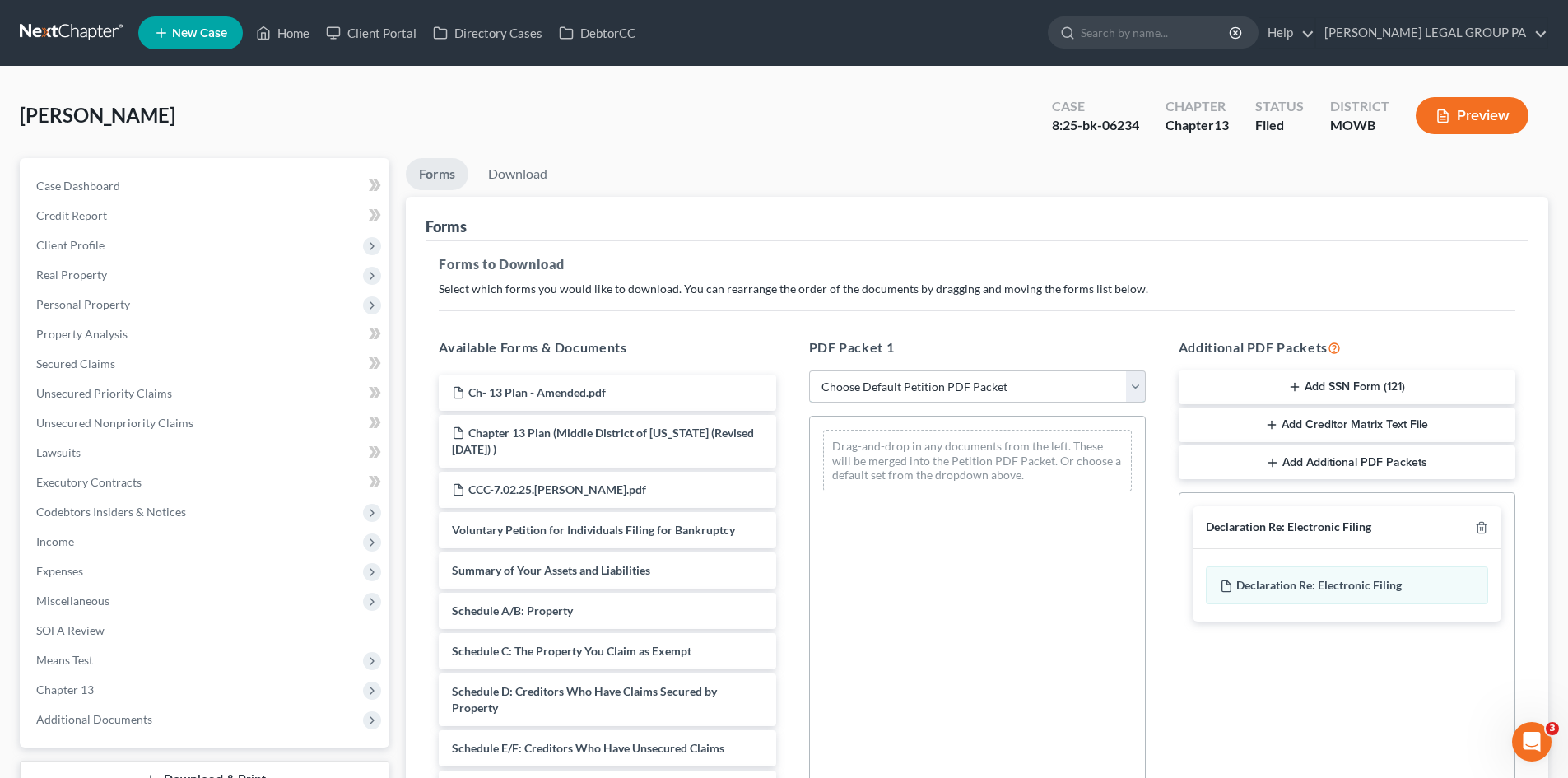
click at [981, 378] on select "Choose Default Petition PDF Packet Complete Bankruptcy Petition (all forms and …" at bounding box center [976, 386] width 336 height 33
select select "2"
click at [809, 370] on select "Choose Default Petition PDF Packet Complete Bankruptcy Petition (all forms and …" at bounding box center [976, 386] width 336 height 33
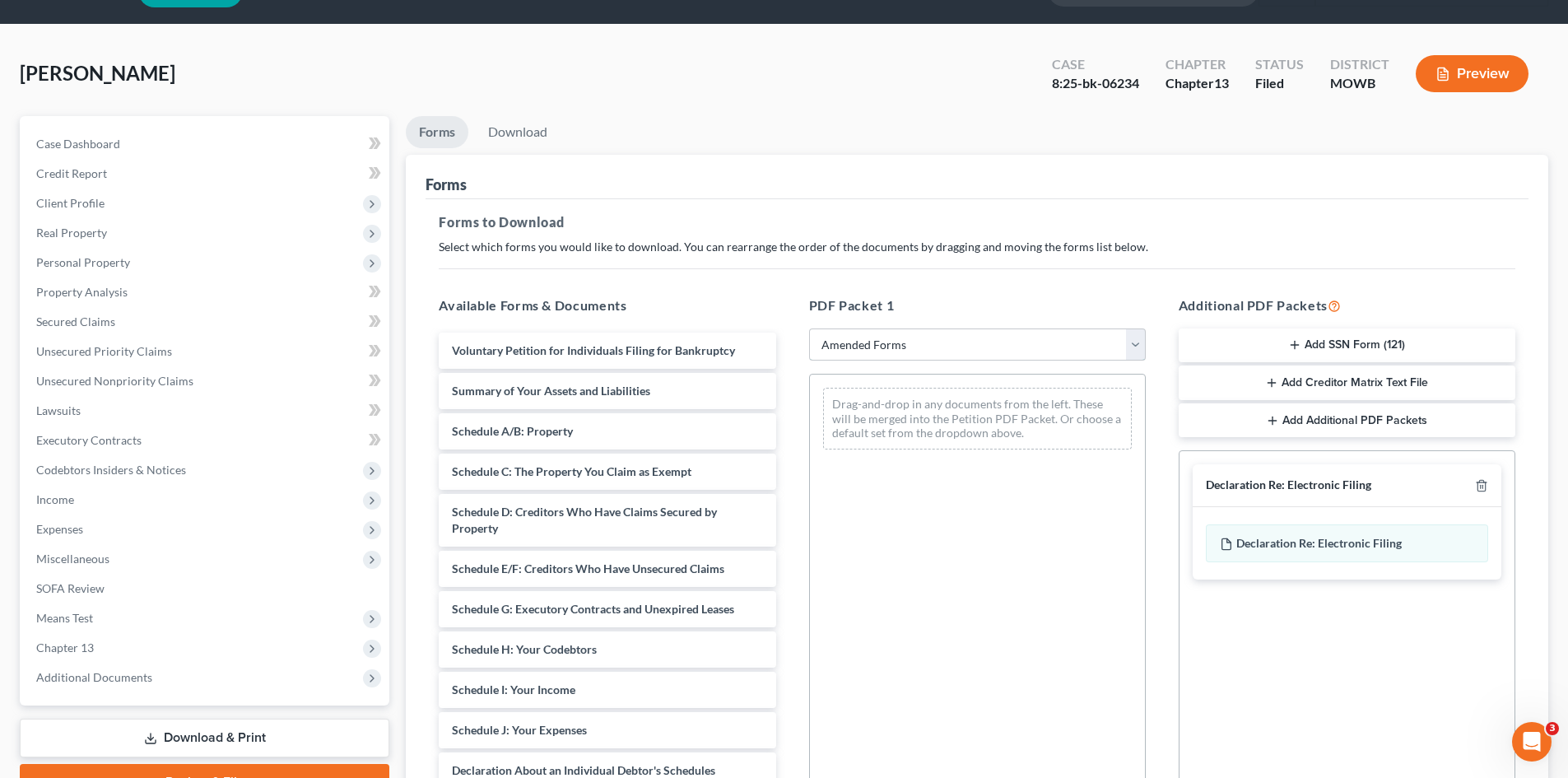
scroll to position [82, 0]
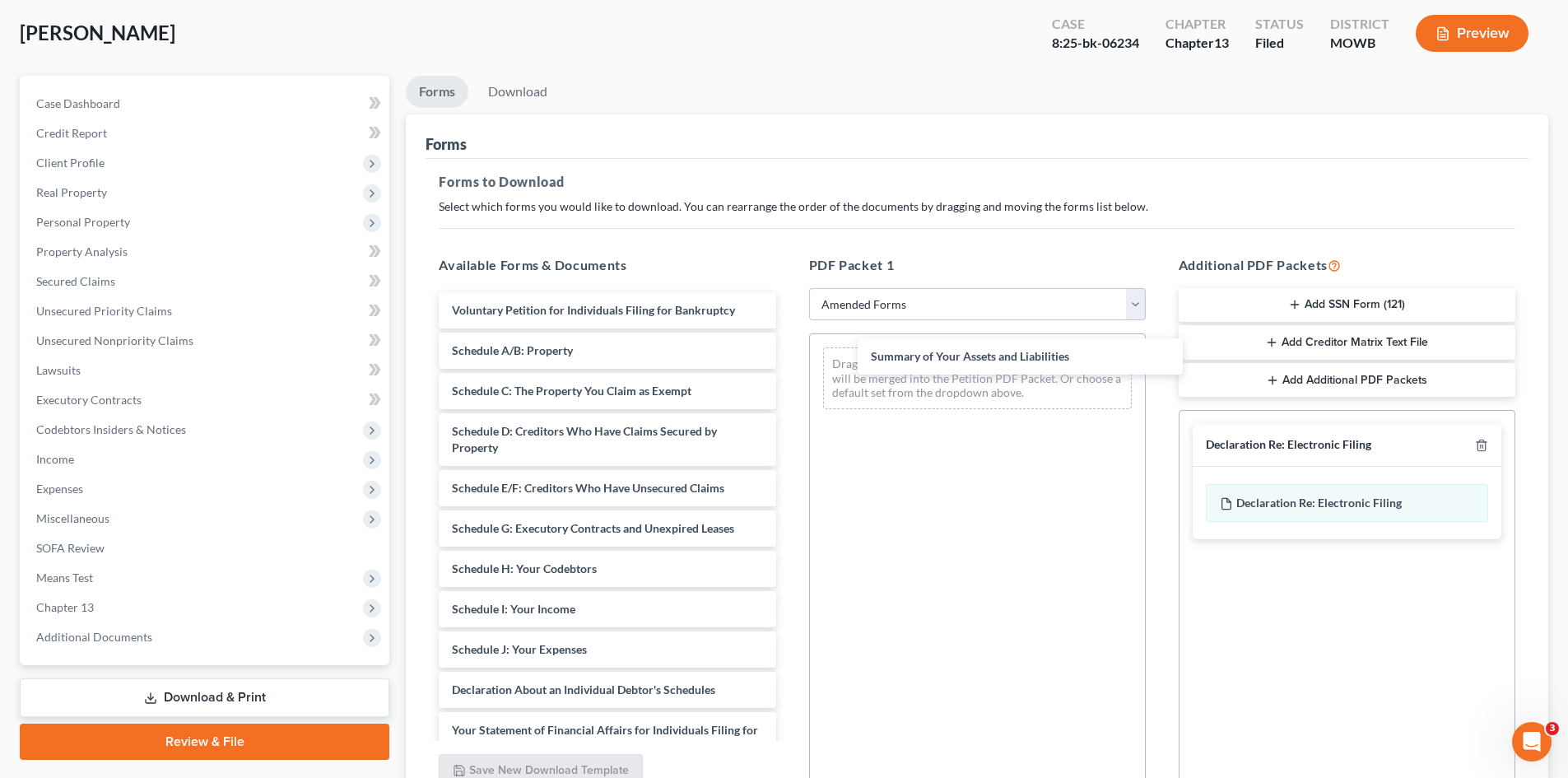
drag, startPoint x: 552, startPoint y: 355, endPoint x: 933, endPoint y: 367, distance: 381.2
click at [789, 359] on div "Summary of Your Assets and Liabilities Voluntary Petition for Individuals Filin…" at bounding box center [607, 657] width 363 height 730
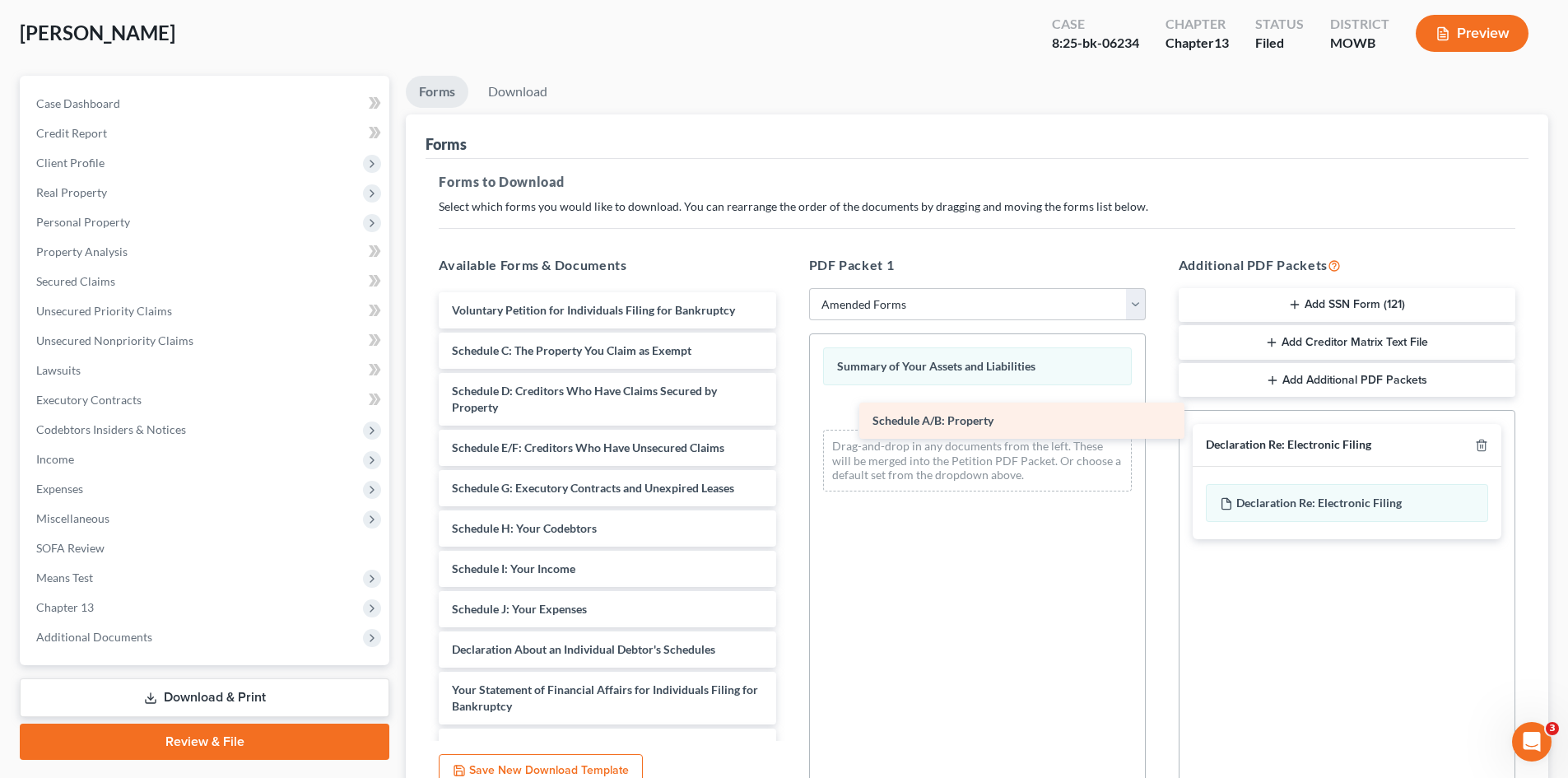
drag, startPoint x: 486, startPoint y: 347, endPoint x: 901, endPoint y: 418, distance: 421.0
click at [789, 418] on div "Schedule A/B: Property Voluntary Petition for Individuals Filing for Bankruptcy…" at bounding box center [607, 637] width 363 height 690
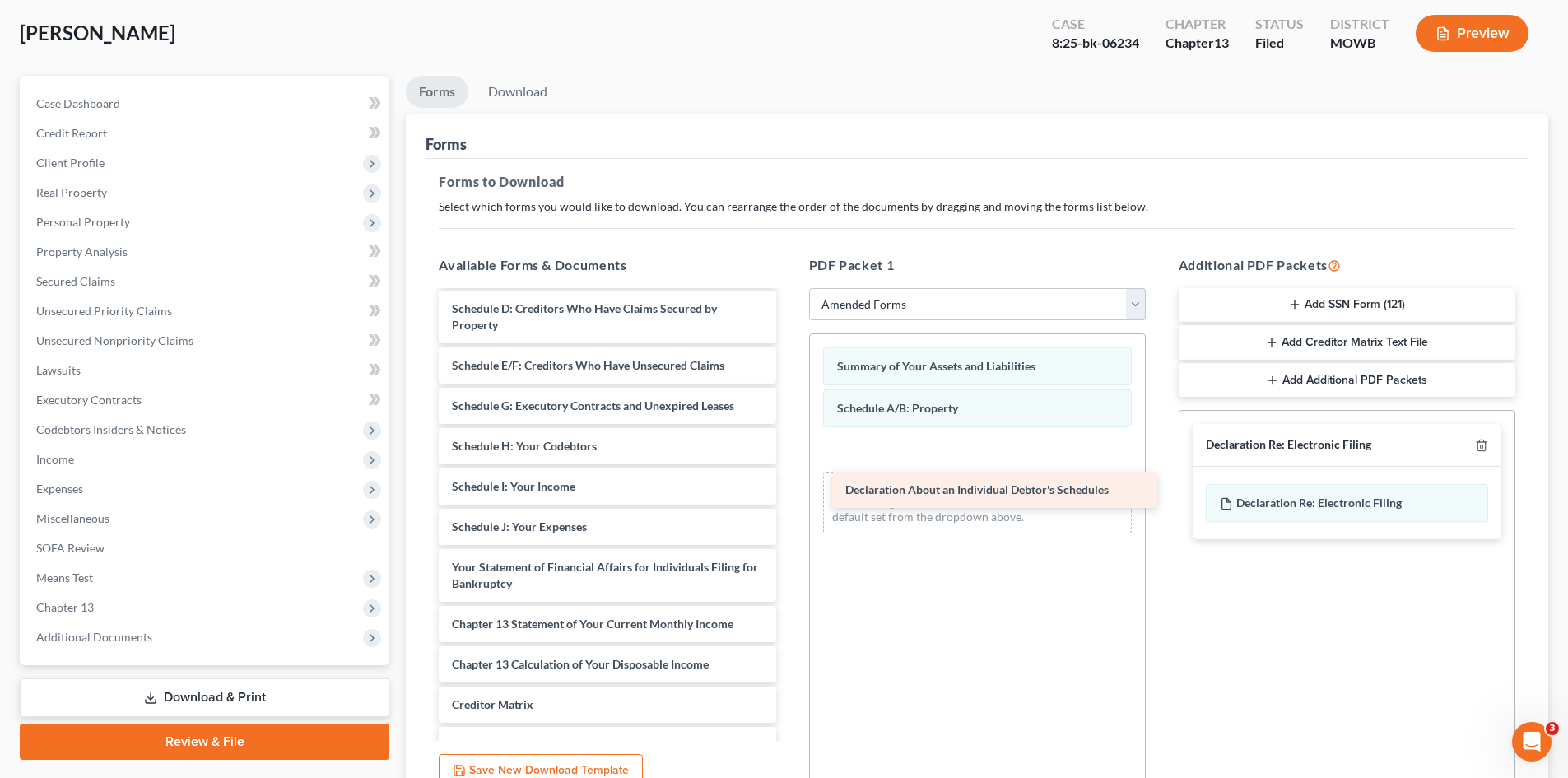
drag, startPoint x: 590, startPoint y: 560, endPoint x: 981, endPoint y: 477, distance: 399.7
click at [789, 476] on div "Declaration About an Individual Debtor's Schedules Voluntary Petition for Indiv…" at bounding box center [607, 534] width 363 height 650
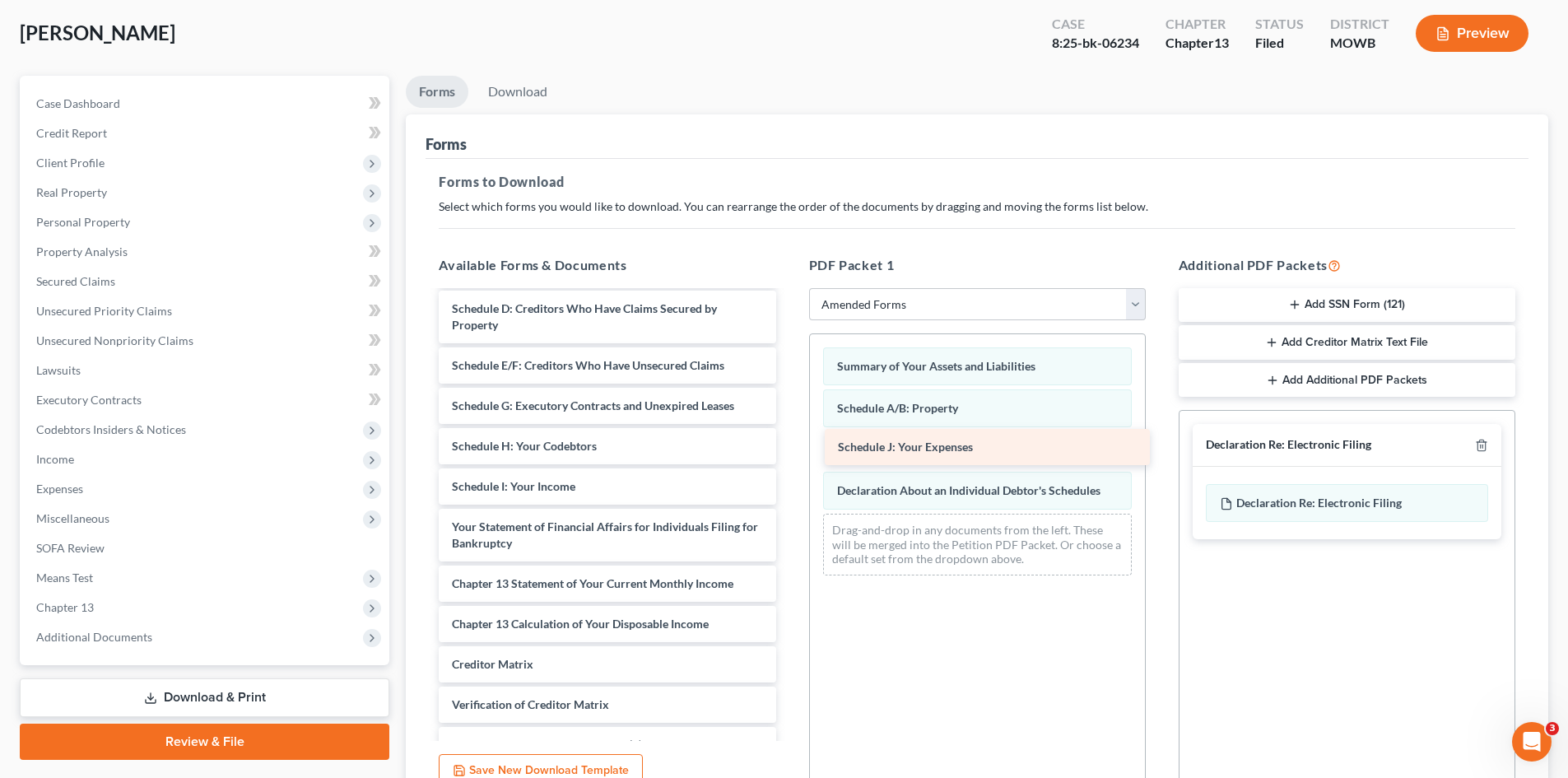
drag, startPoint x: 498, startPoint y: 524, endPoint x: 887, endPoint y: 443, distance: 397.3
click at [789, 444] on div "Schedule J: Your Expenses Voluntary Petition for Individuals Filing for Bankrup…" at bounding box center [607, 514] width 363 height 609
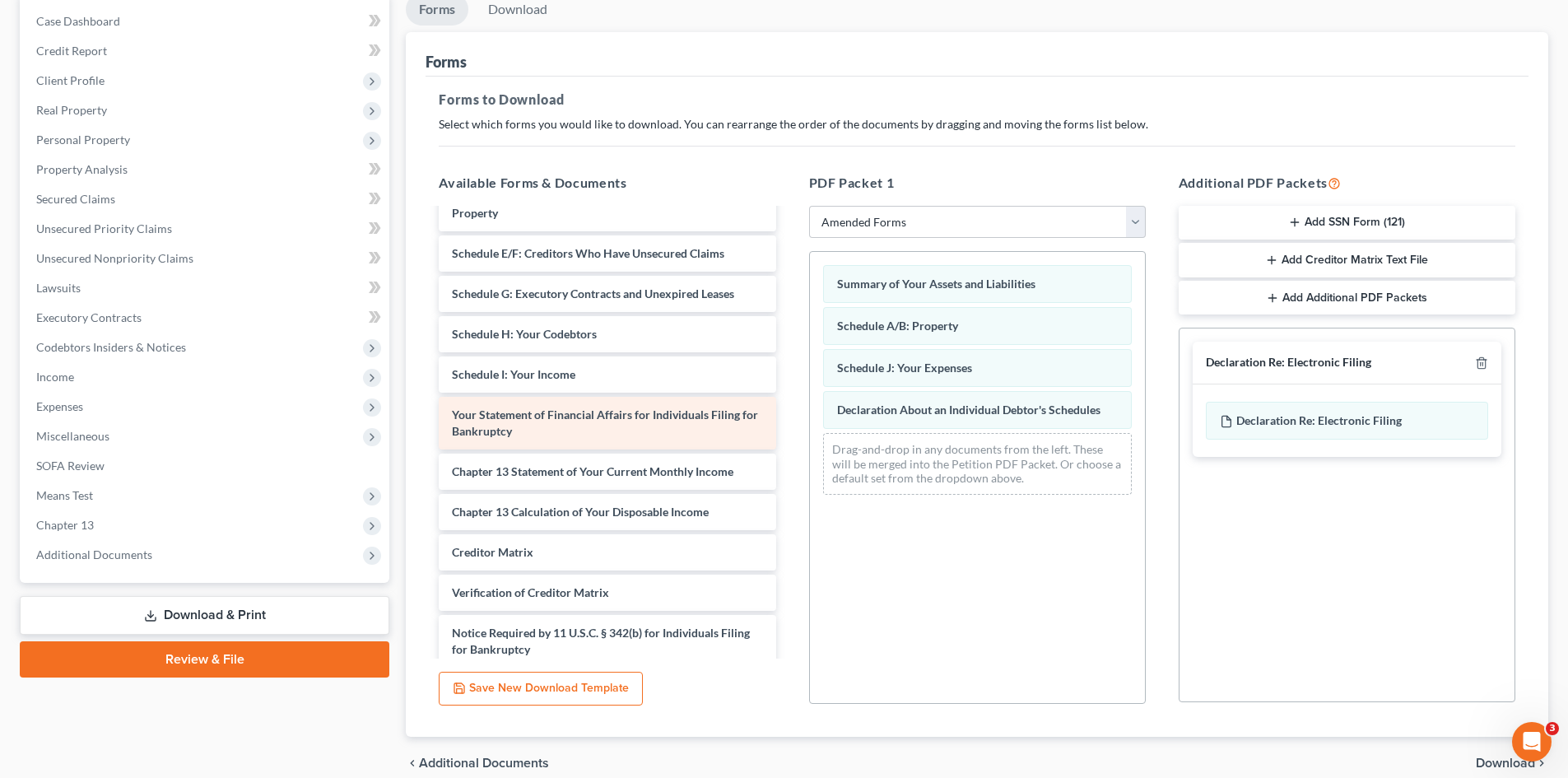
scroll to position [83, 0]
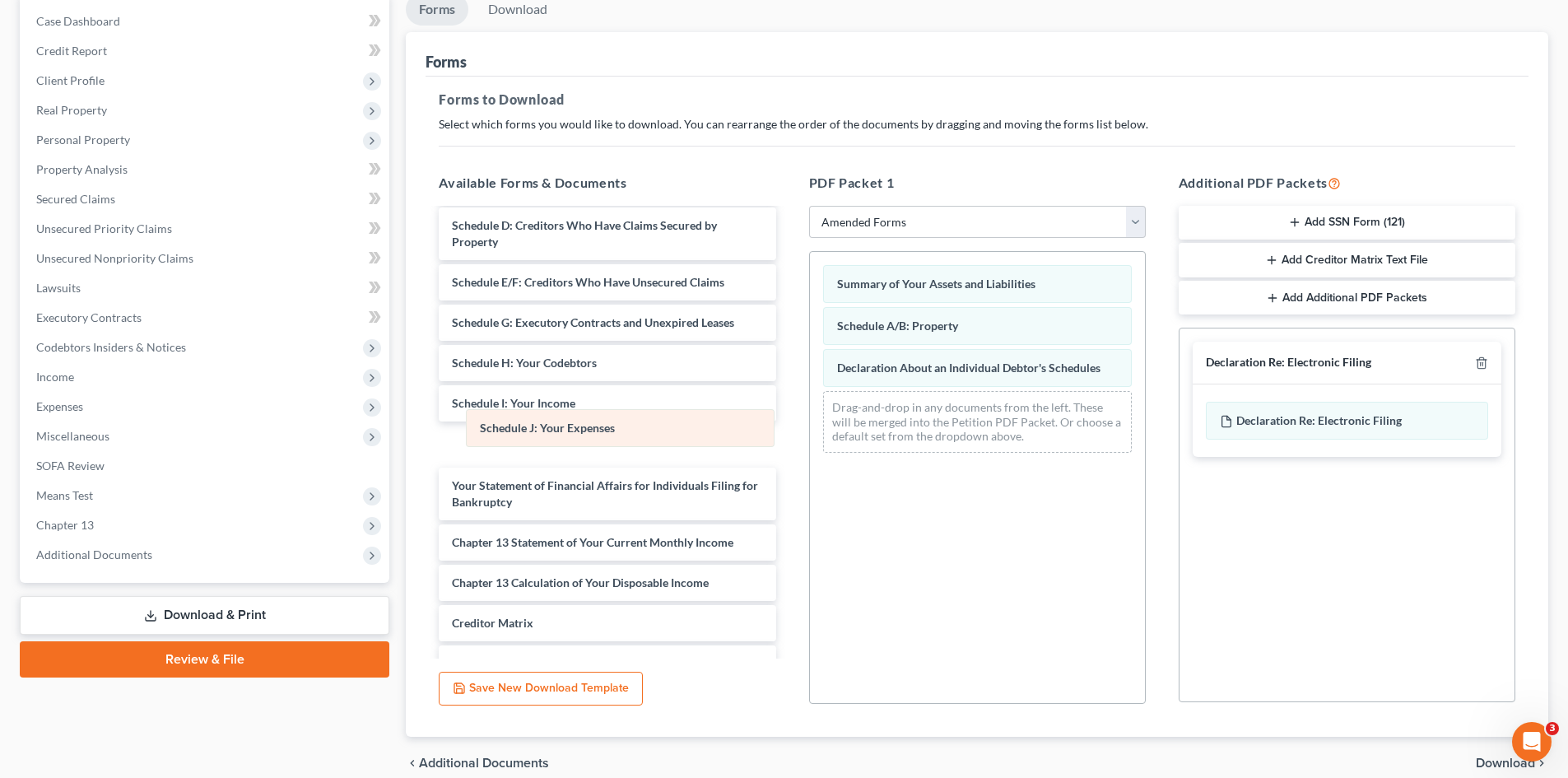
drag, startPoint x: 913, startPoint y: 367, endPoint x: 556, endPoint y: 428, distance: 362.2
click at [810, 428] on div "Schedule J: Your Expenses Summary of Your Assets and Liabilities Schedule A/B: …" at bounding box center [977, 359] width 335 height 214
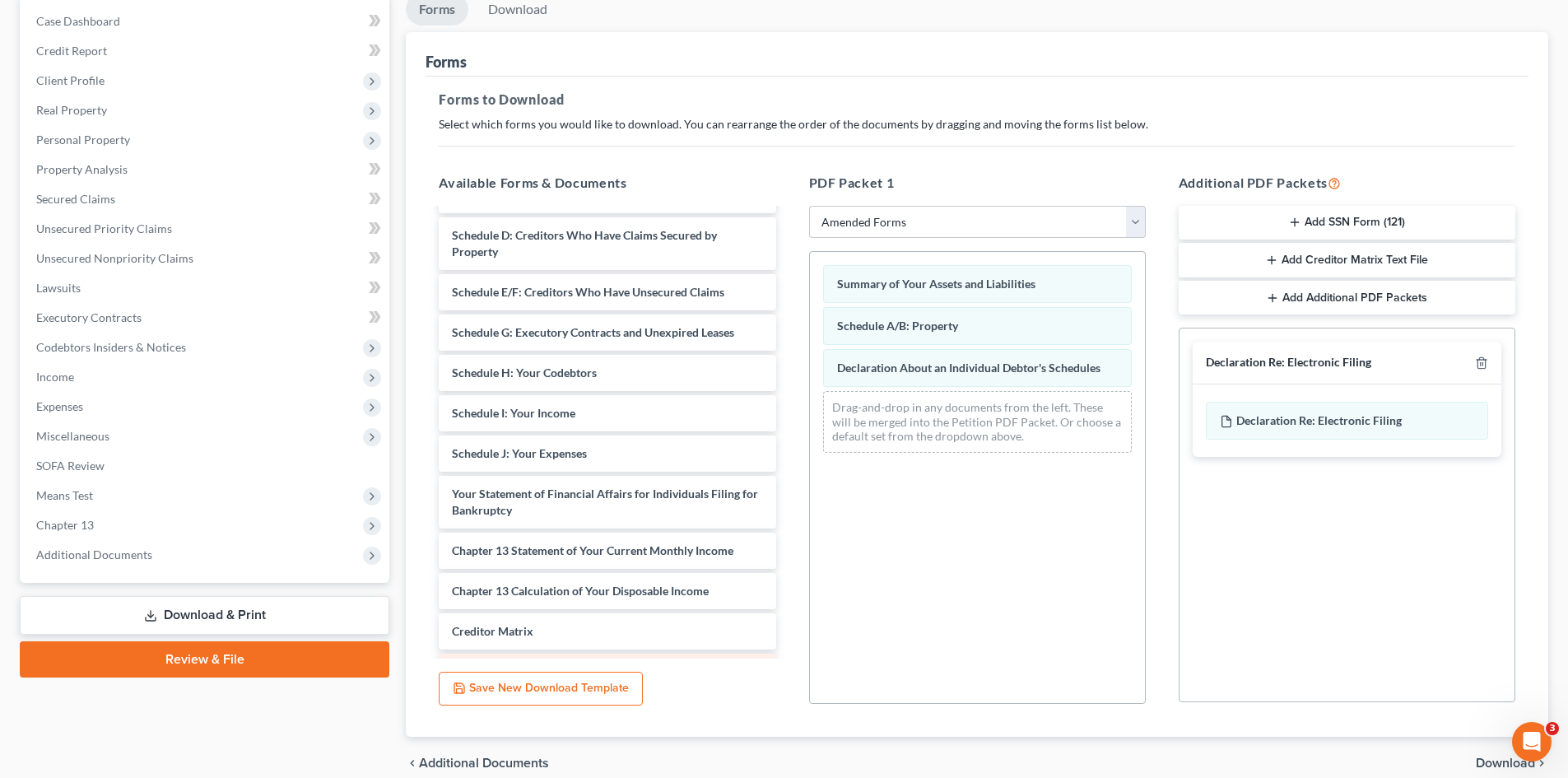
scroll to position [206, 0]
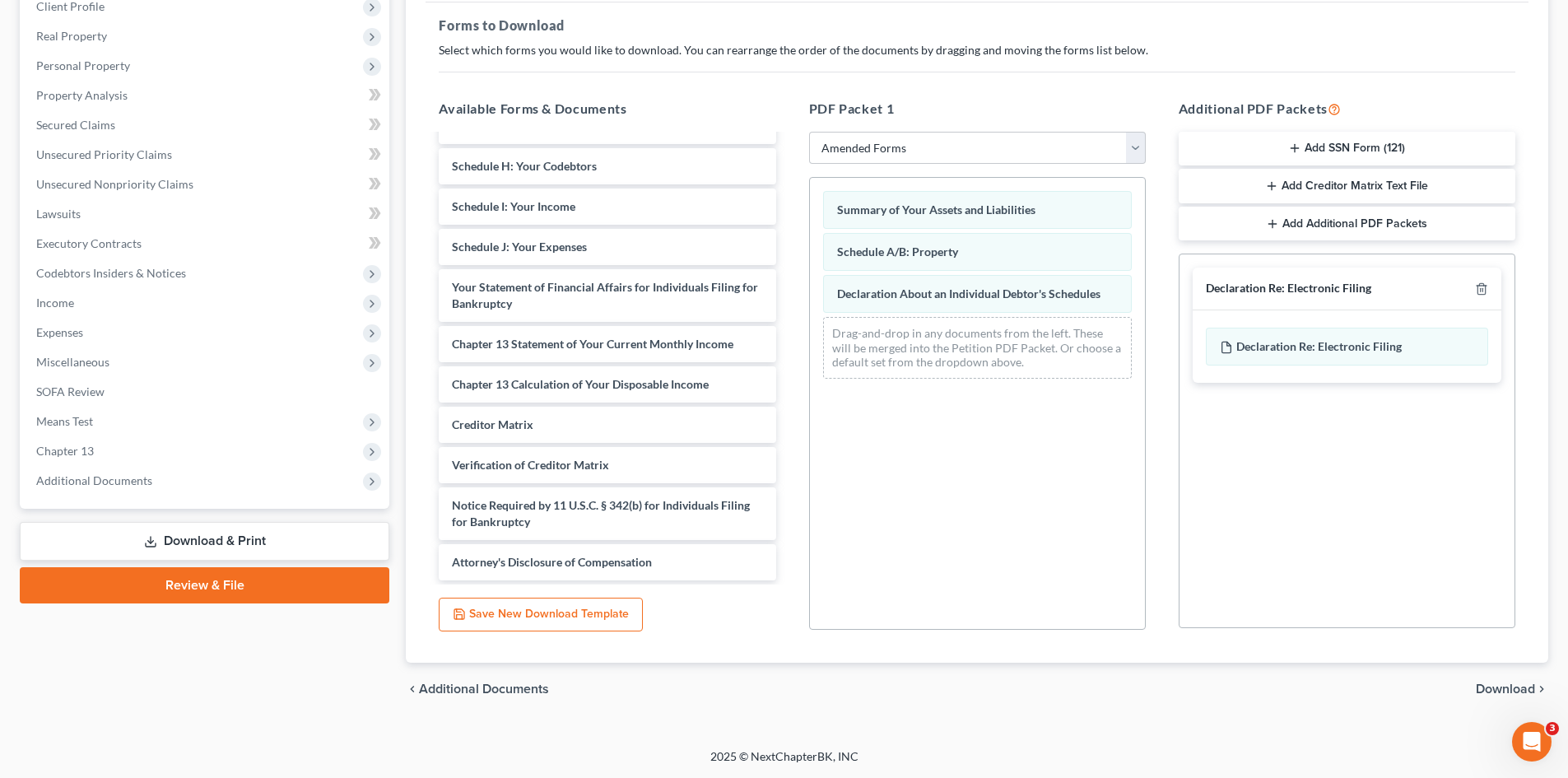
click at [1507, 692] on span "Download" at bounding box center [1505, 688] width 59 height 13
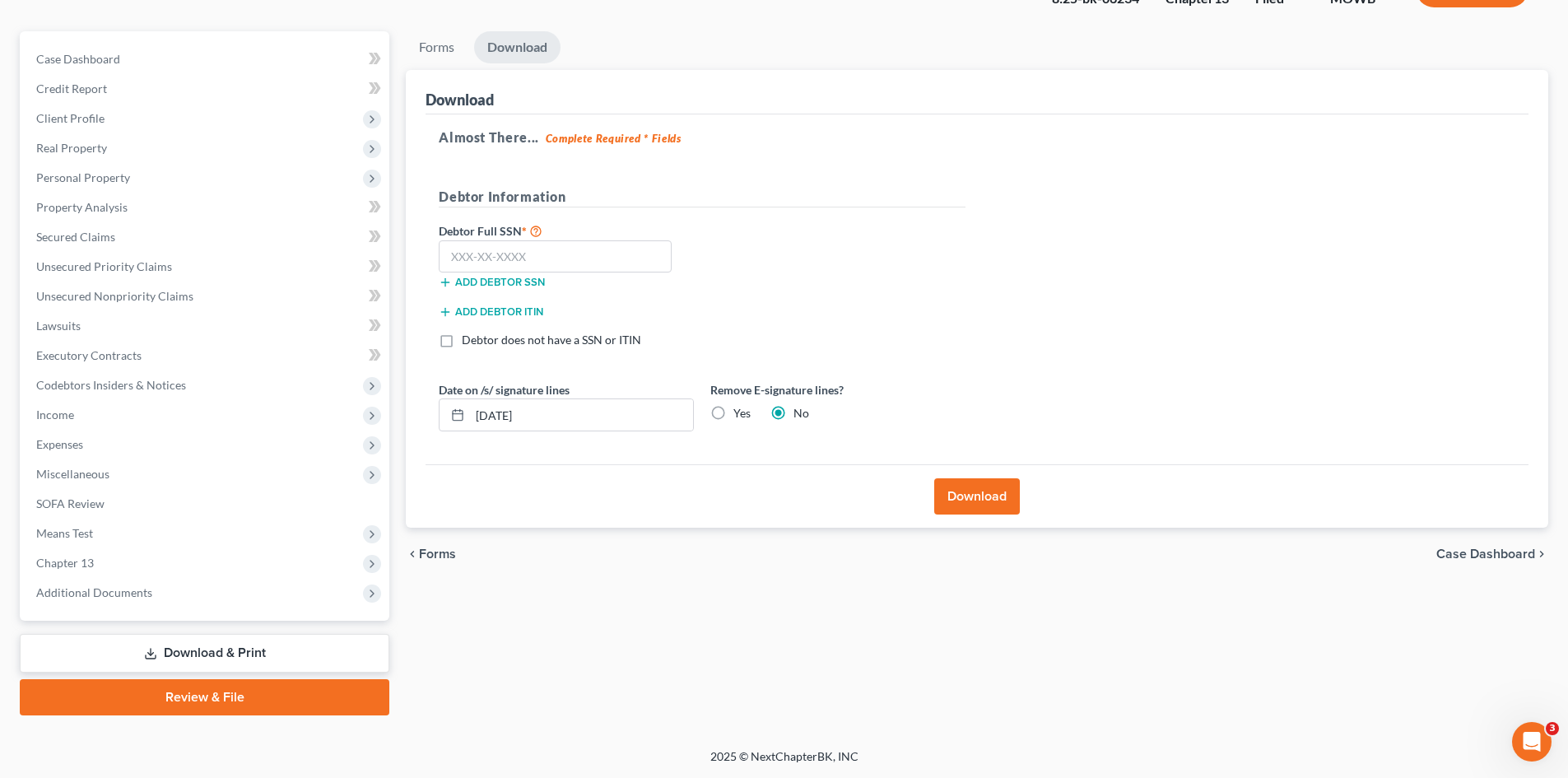
scroll to position [126, 0]
click at [507, 245] on input "text" at bounding box center [555, 256] width 233 height 33
drag, startPoint x: 495, startPoint y: 258, endPoint x: 507, endPoint y: 256, distance: 12.2
click at [506, 256] on input "text" at bounding box center [555, 256] width 233 height 33
type input "582-39-3547"
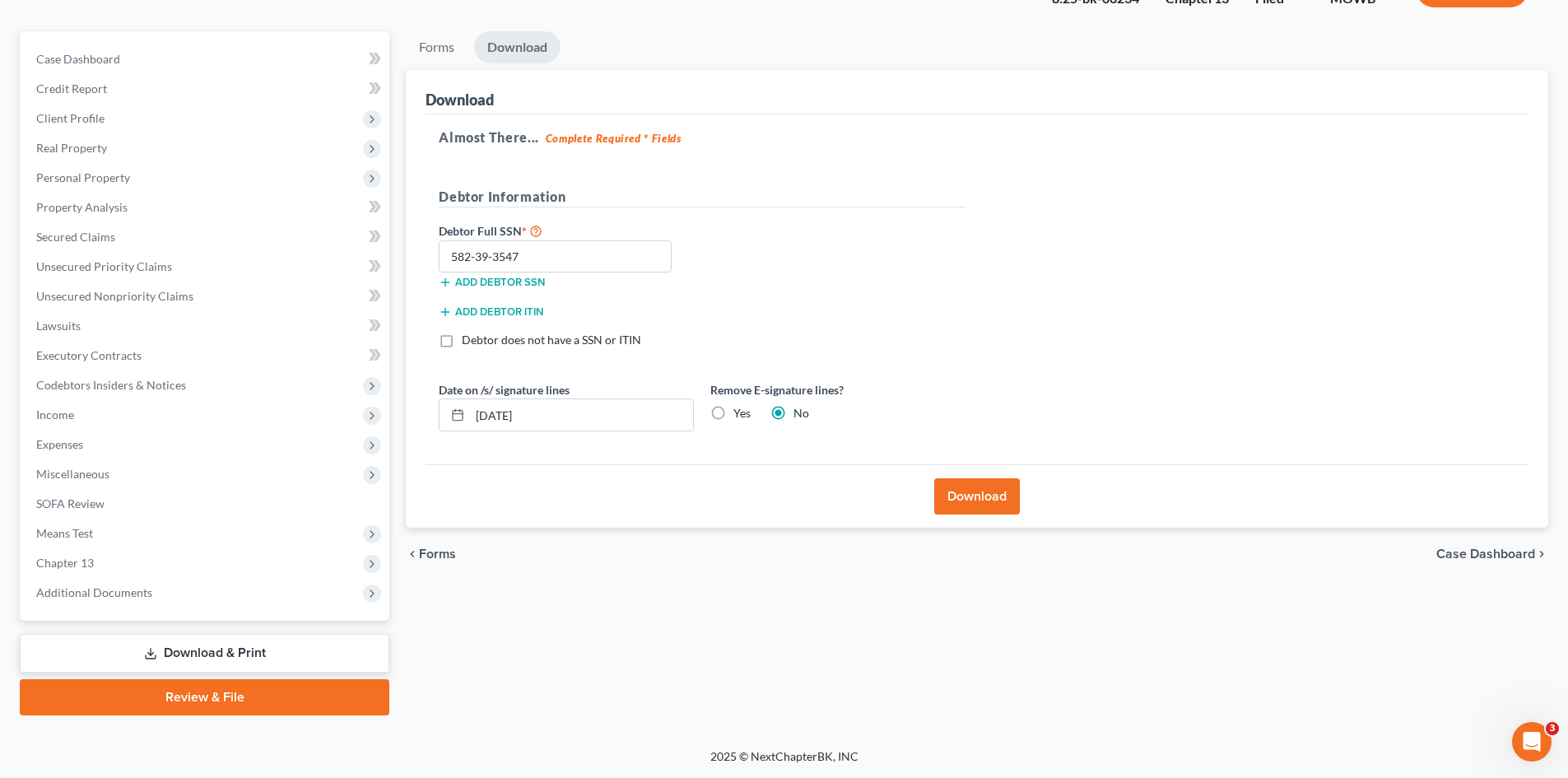
click at [971, 493] on button "Download" at bounding box center [976, 496] width 85 height 36
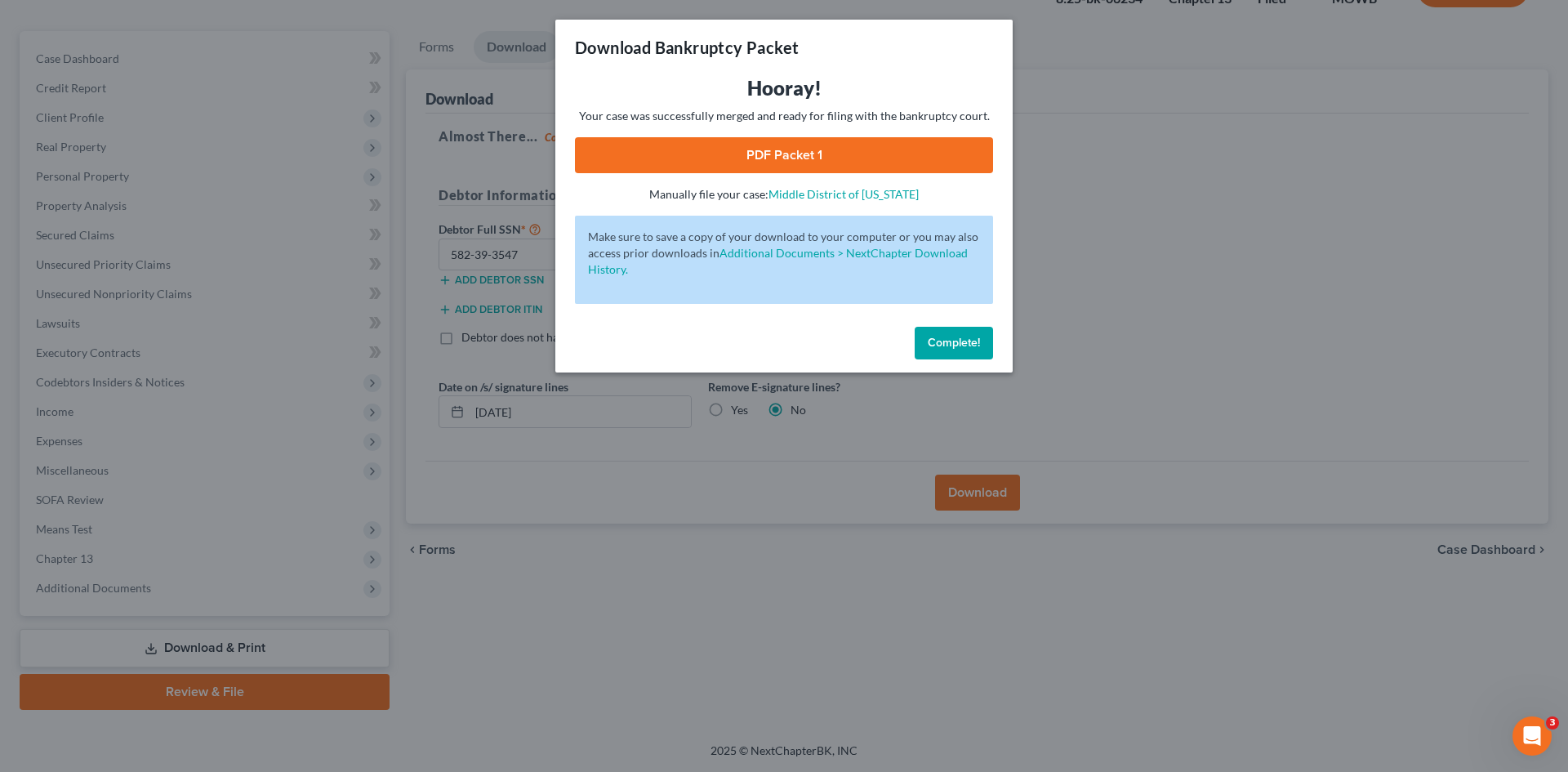
click at [809, 160] on link "PDF Packet 1" at bounding box center [784, 155] width 418 height 36
click at [959, 330] on button "Complete!" at bounding box center [953, 342] width 78 height 33
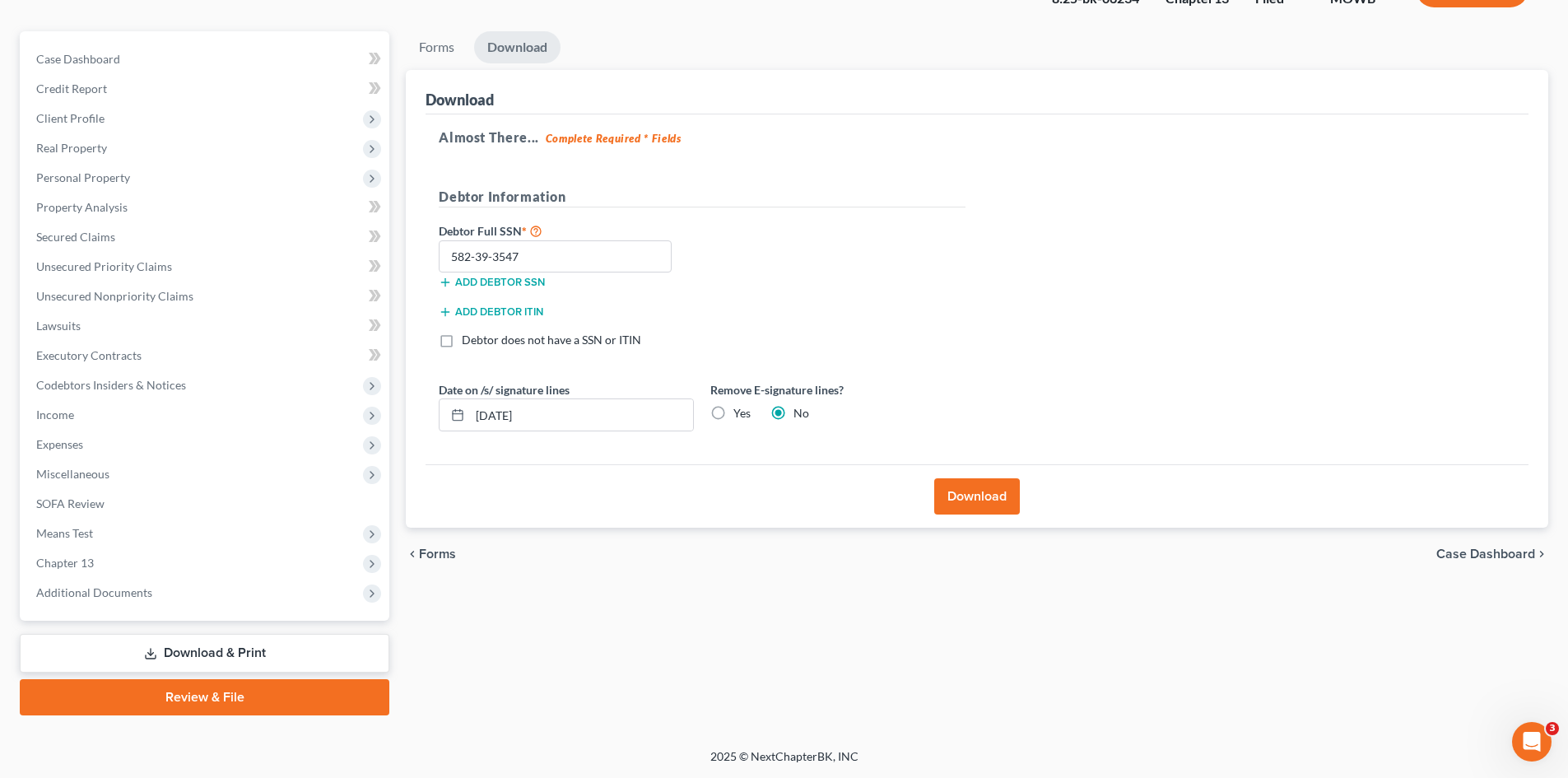
click at [264, 661] on link "Download & Print" at bounding box center [204, 653] width 369 height 39
click at [218, 661] on link "Download & Print" at bounding box center [204, 653] width 369 height 39
click at [238, 651] on link "Download & Print" at bounding box center [204, 653] width 369 height 39
click at [103, 386] on span "Codebtors Insiders & Notices" at bounding box center [110, 385] width 150 height 14
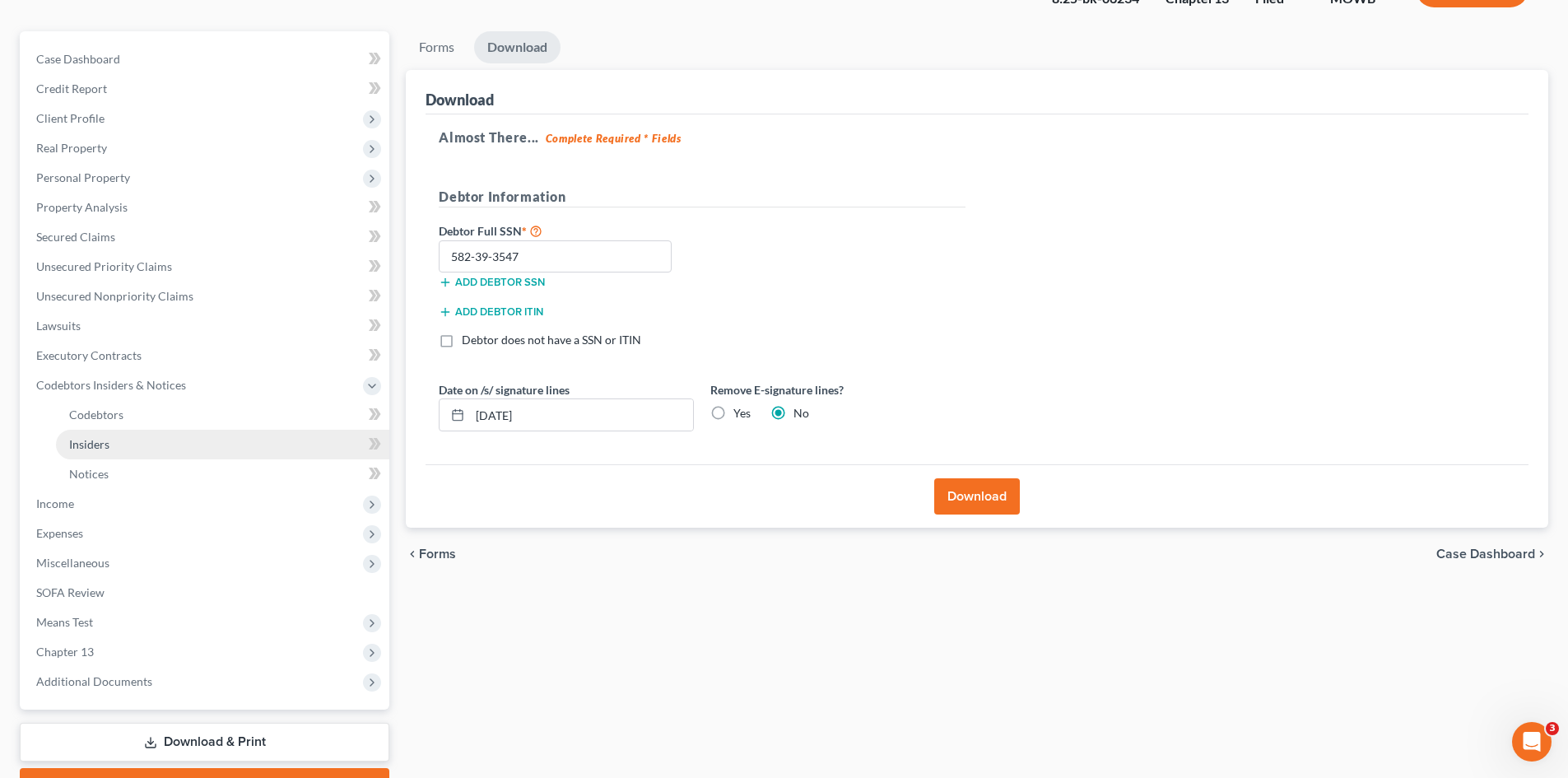
click at [77, 429] on link "Insiders" at bounding box center [222, 444] width 334 height 30
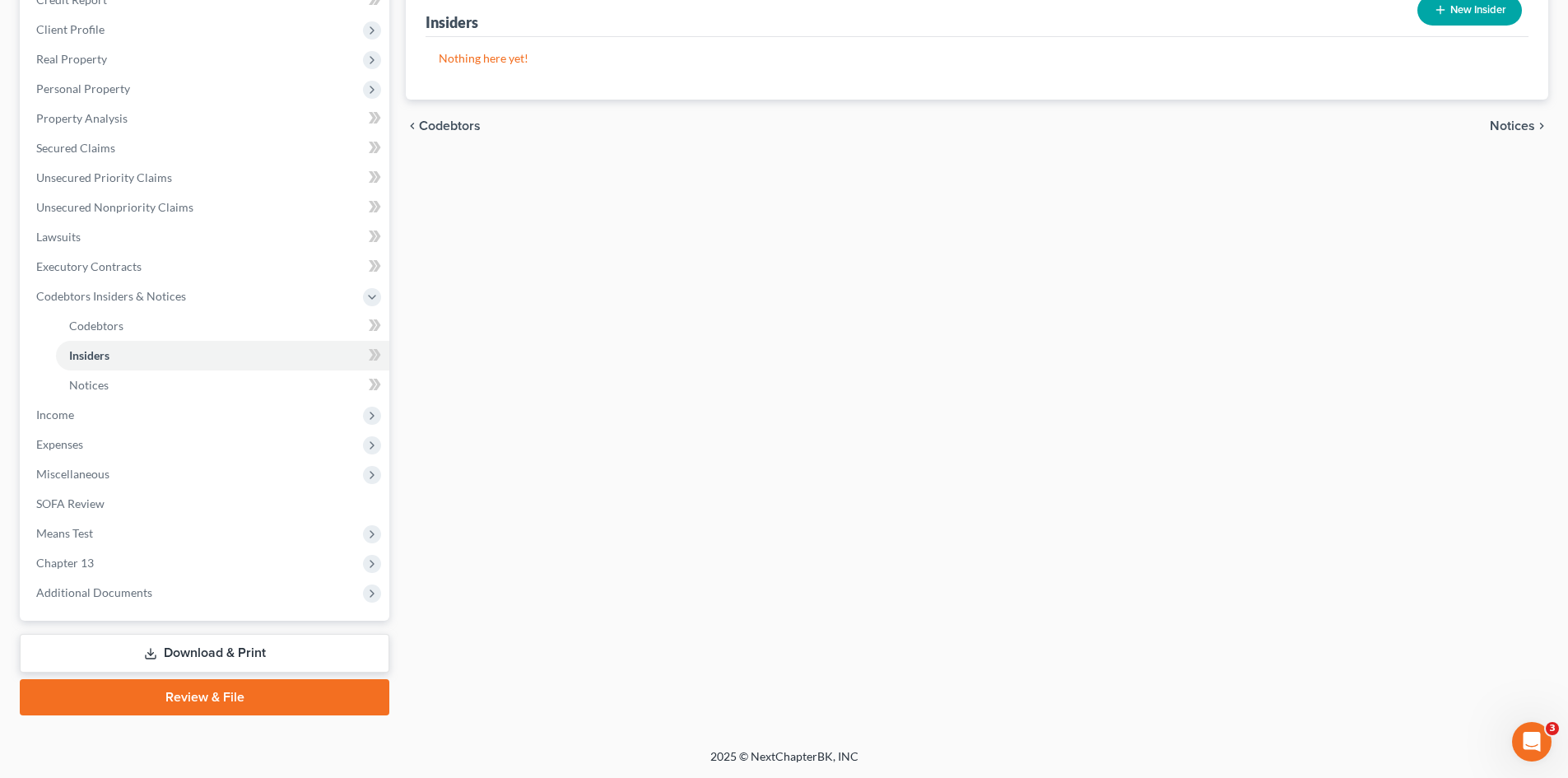
click at [152, 649] on icon at bounding box center [151, 653] width 13 height 13
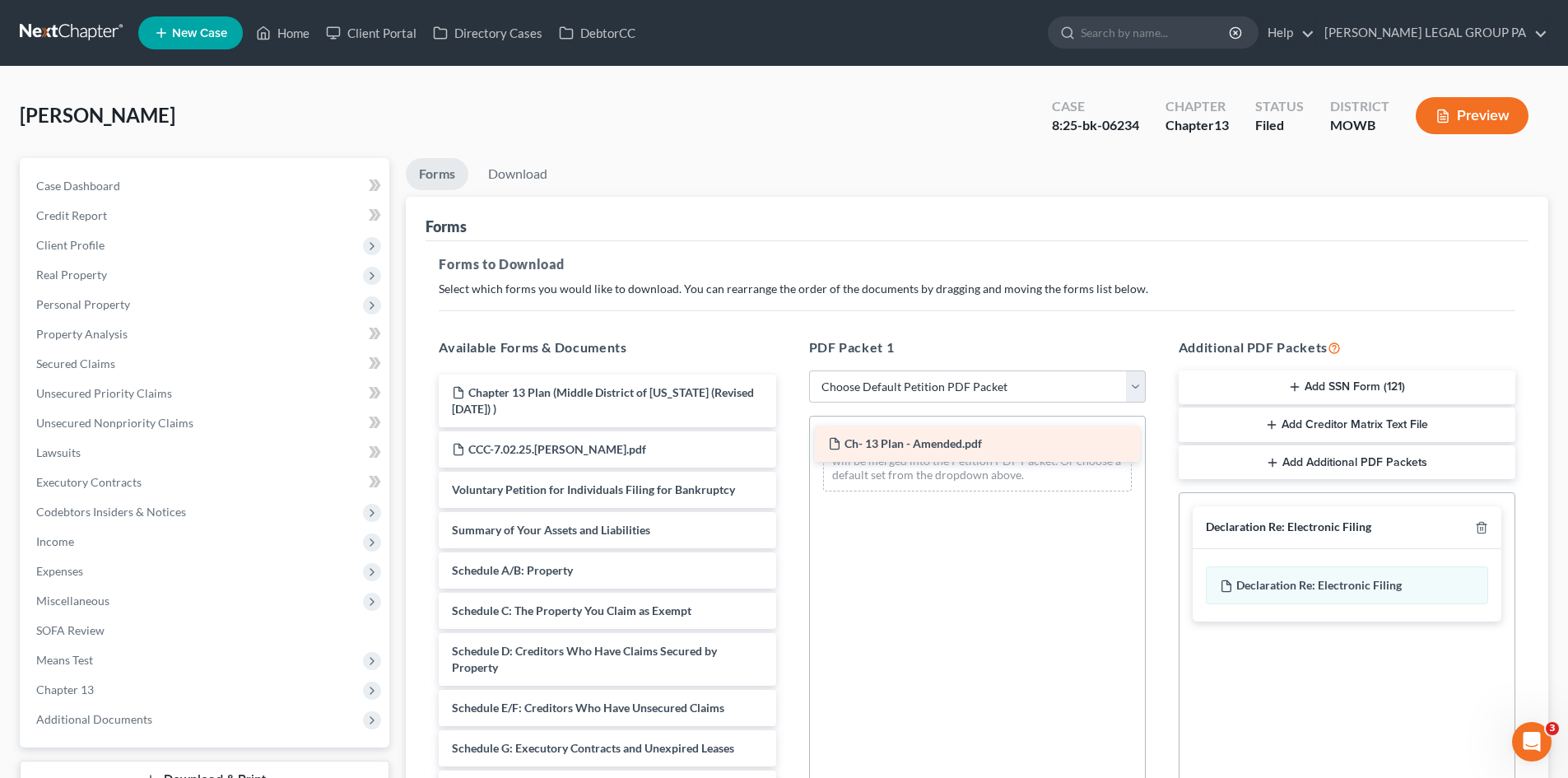
drag, startPoint x: 631, startPoint y: 396, endPoint x: 1006, endPoint y: 447, distance: 378.5
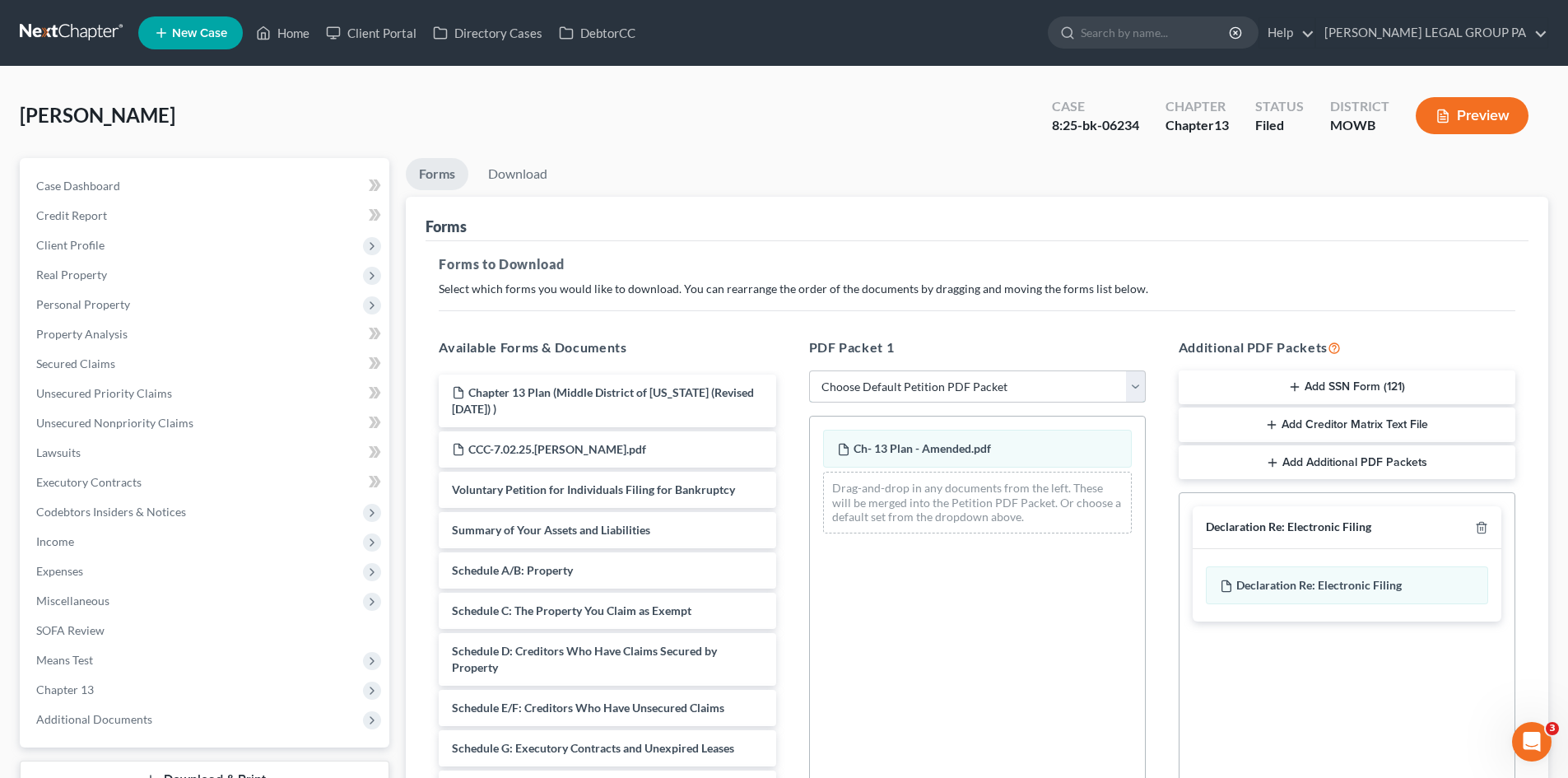
click at [973, 400] on select "Choose Default Petition PDF Packet Complete Bankruptcy Petition (all forms and …" at bounding box center [976, 386] width 336 height 33
select select "2"
click at [809, 370] on select "Choose Default Petition PDF Packet Complete Bankruptcy Petition (all forms and …" at bounding box center [976, 386] width 336 height 33
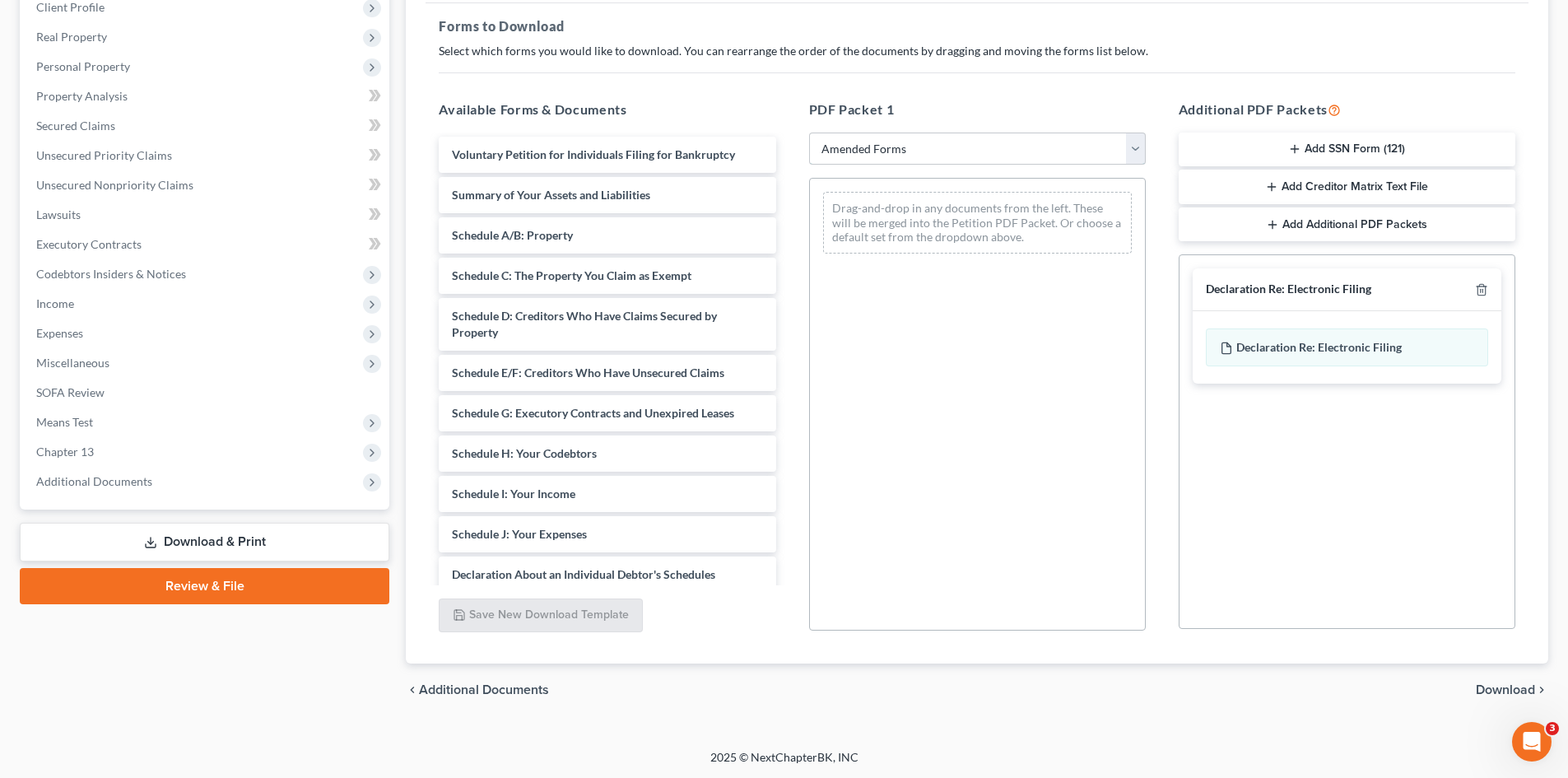
scroll to position [238, 0]
click at [154, 448] on span "Chapter 13" at bounding box center [206, 451] width 367 height 30
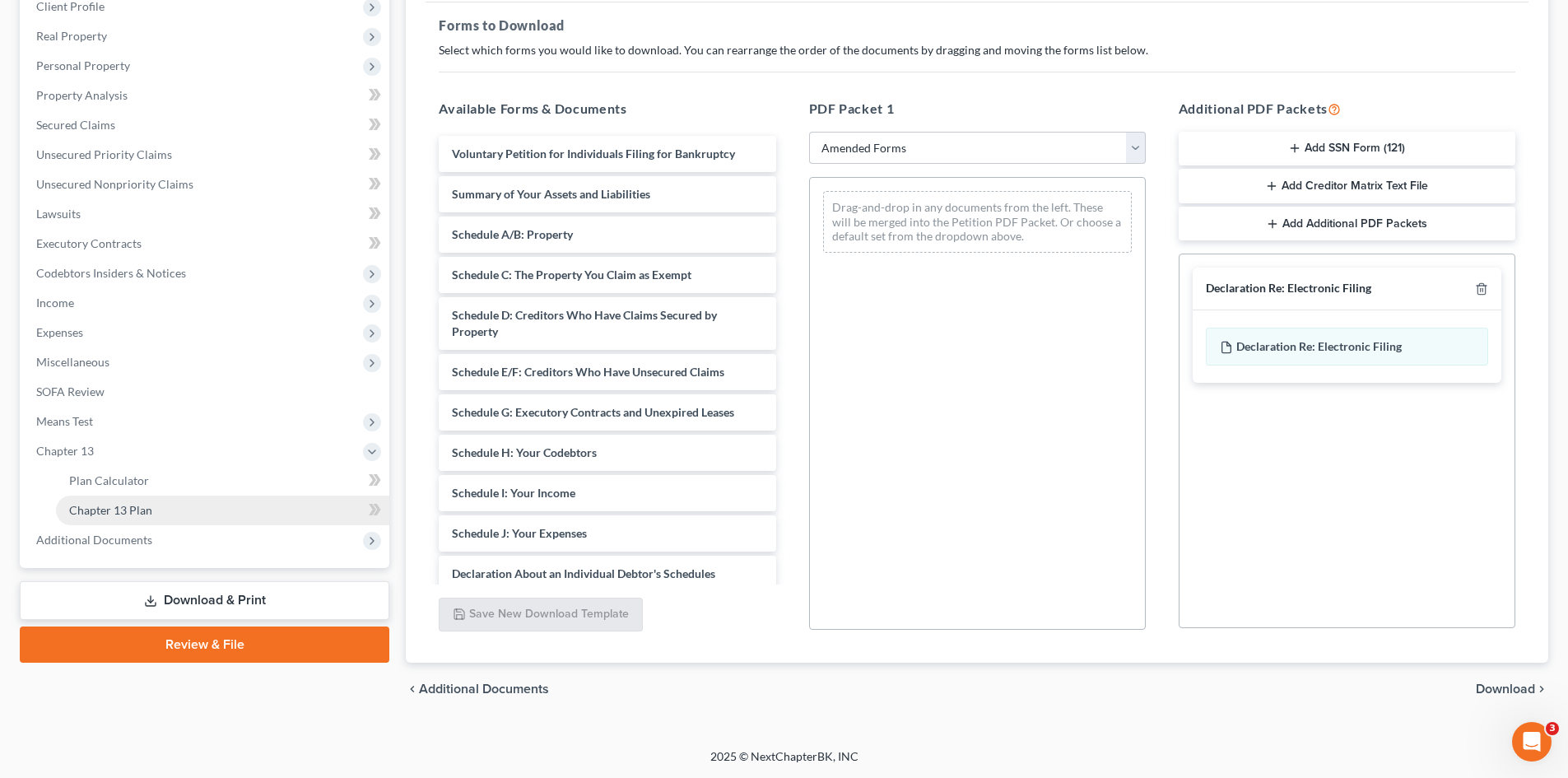
click at [179, 510] on link "Chapter 13 Plan" at bounding box center [222, 510] width 334 height 30
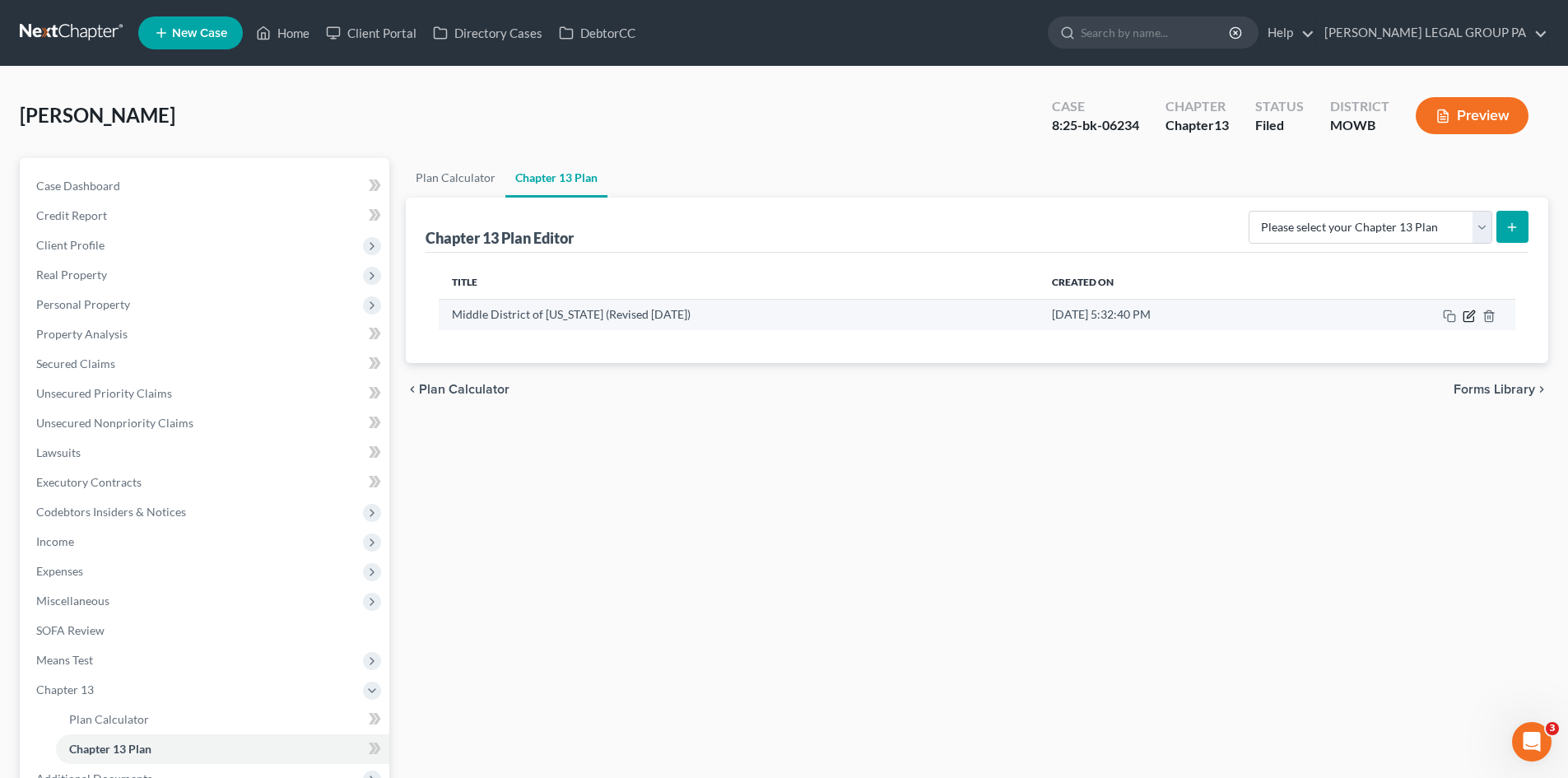
click at [1468, 319] on icon "button" at bounding box center [1468, 316] width 13 height 13
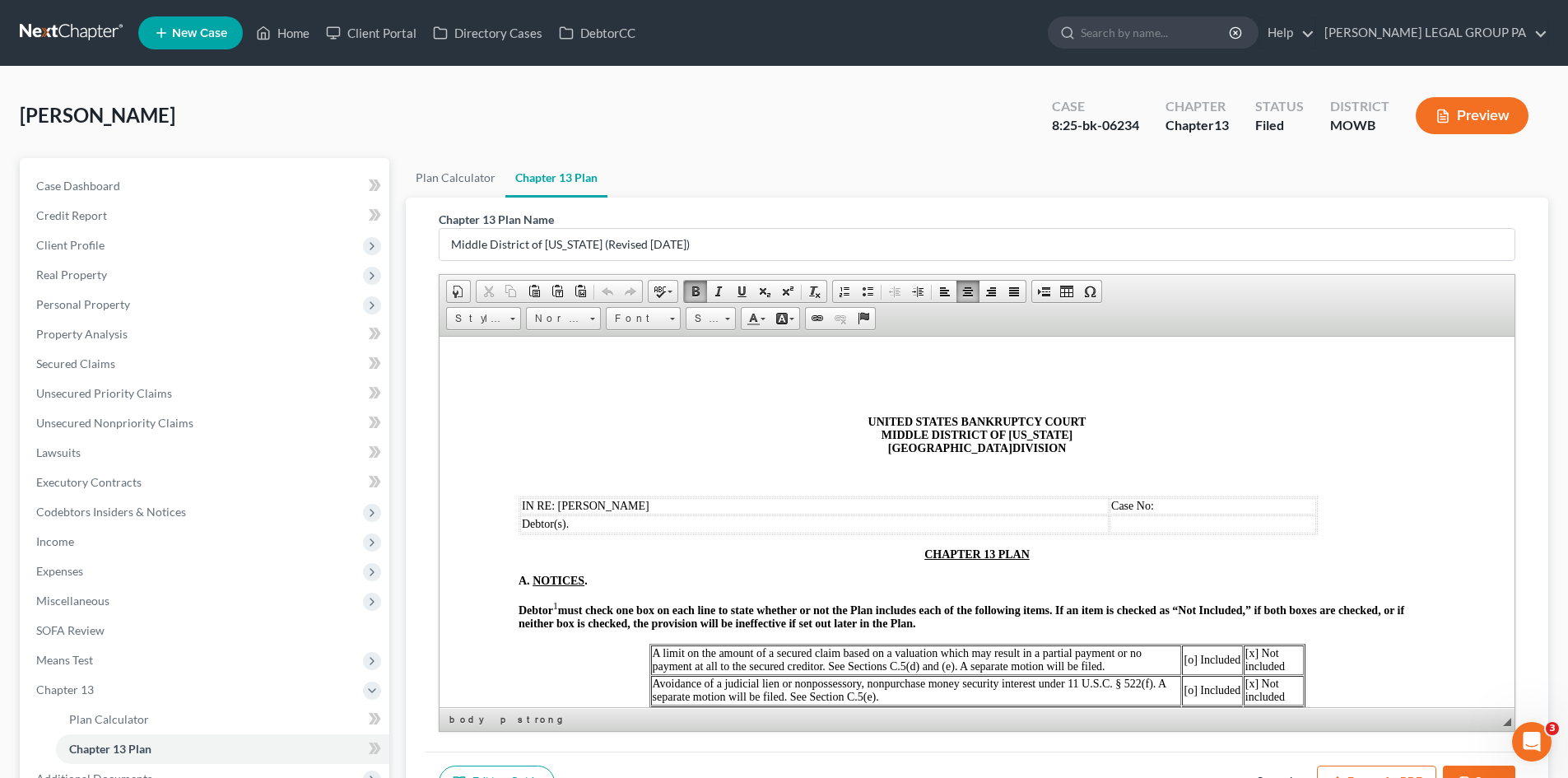
click at [1182, 506] on td "Case No:" at bounding box center [1213, 506] width 206 height 16
click at [1237, 520] on span "Paste" at bounding box center [1264, 523] width 88 height 21
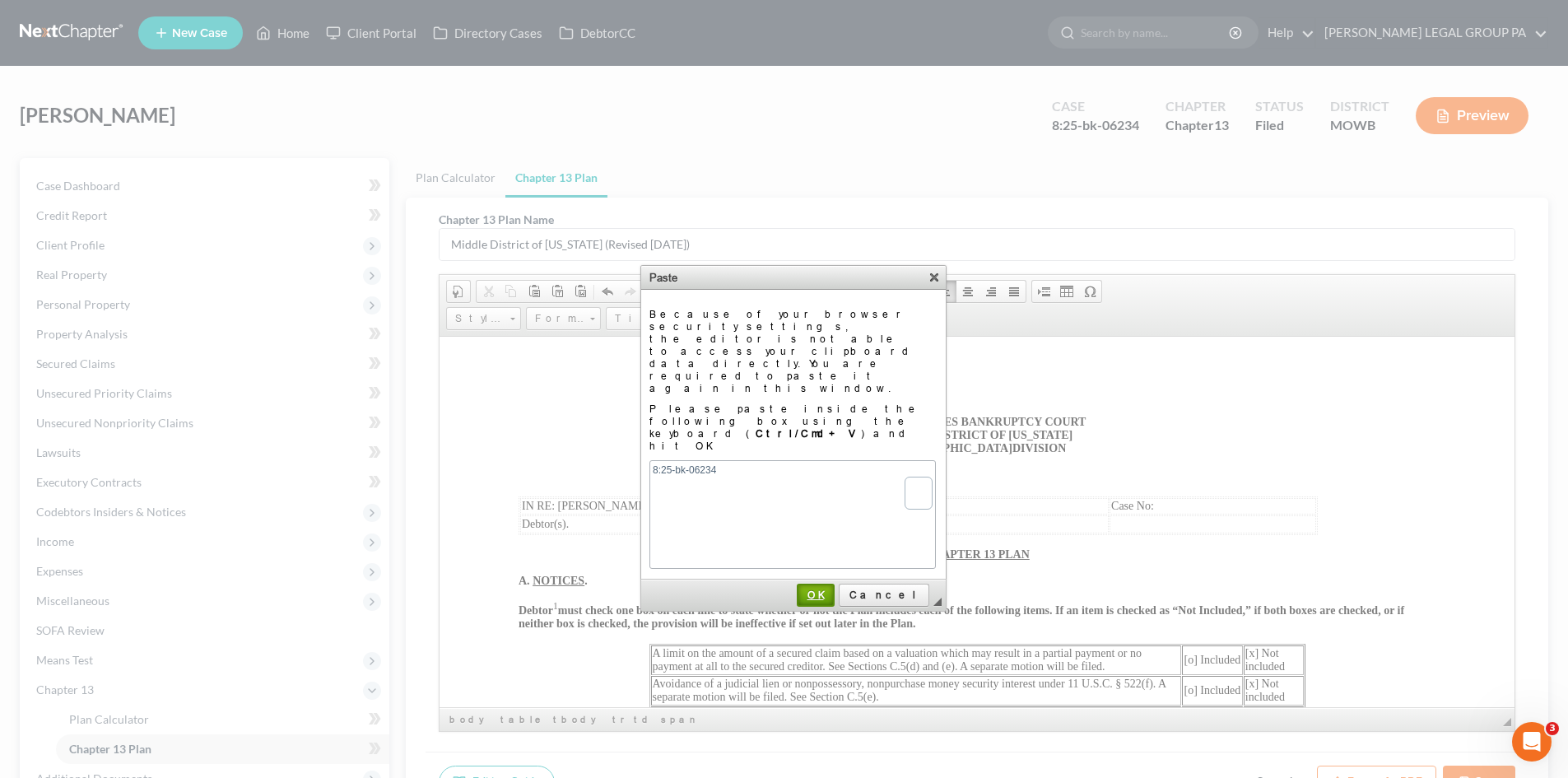
click at [835, 584] on link "OK" at bounding box center [816, 595] width 38 height 23
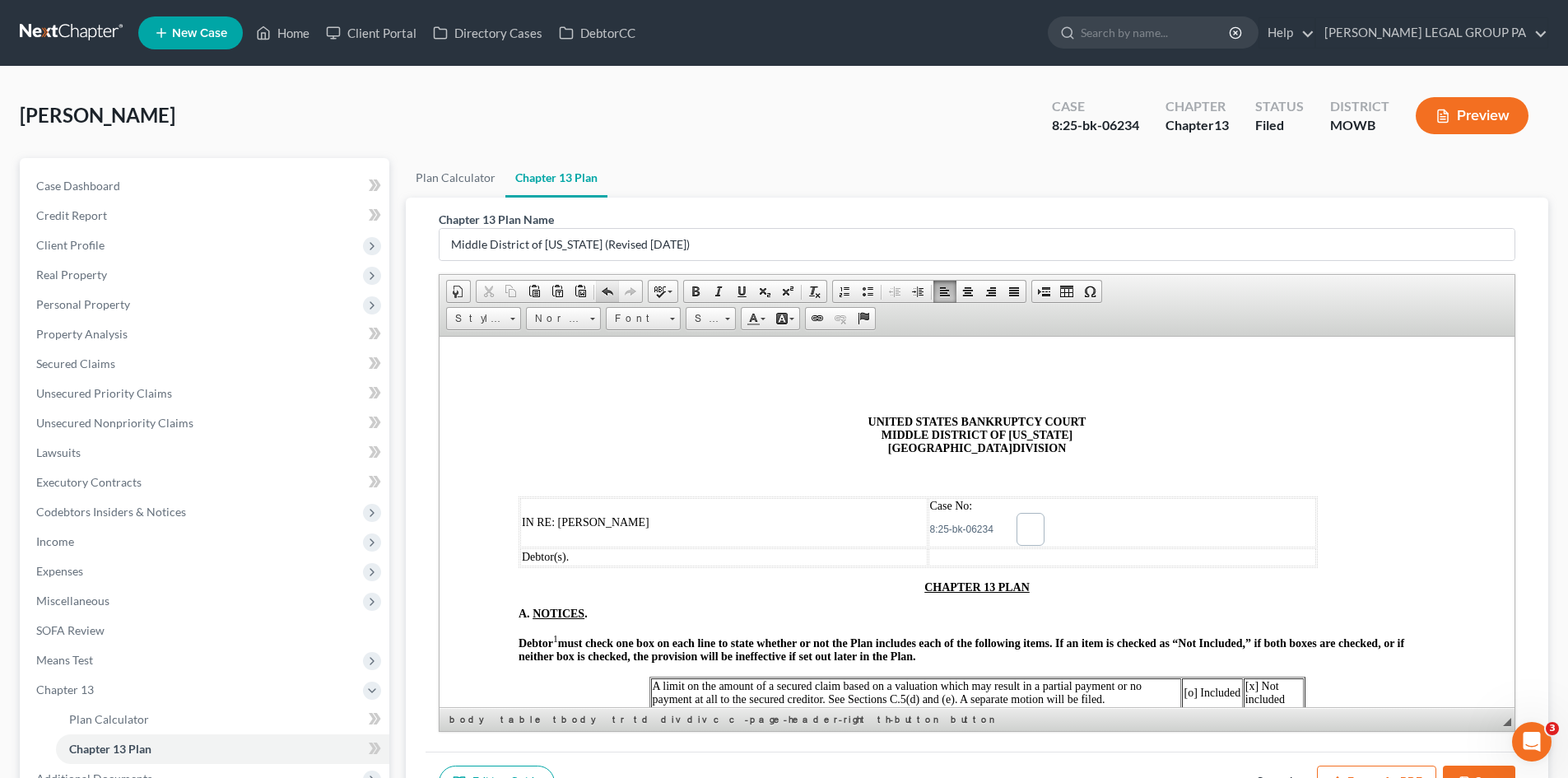
click at [600, 296] on link "Undo" at bounding box center [608, 291] width 23 height 22
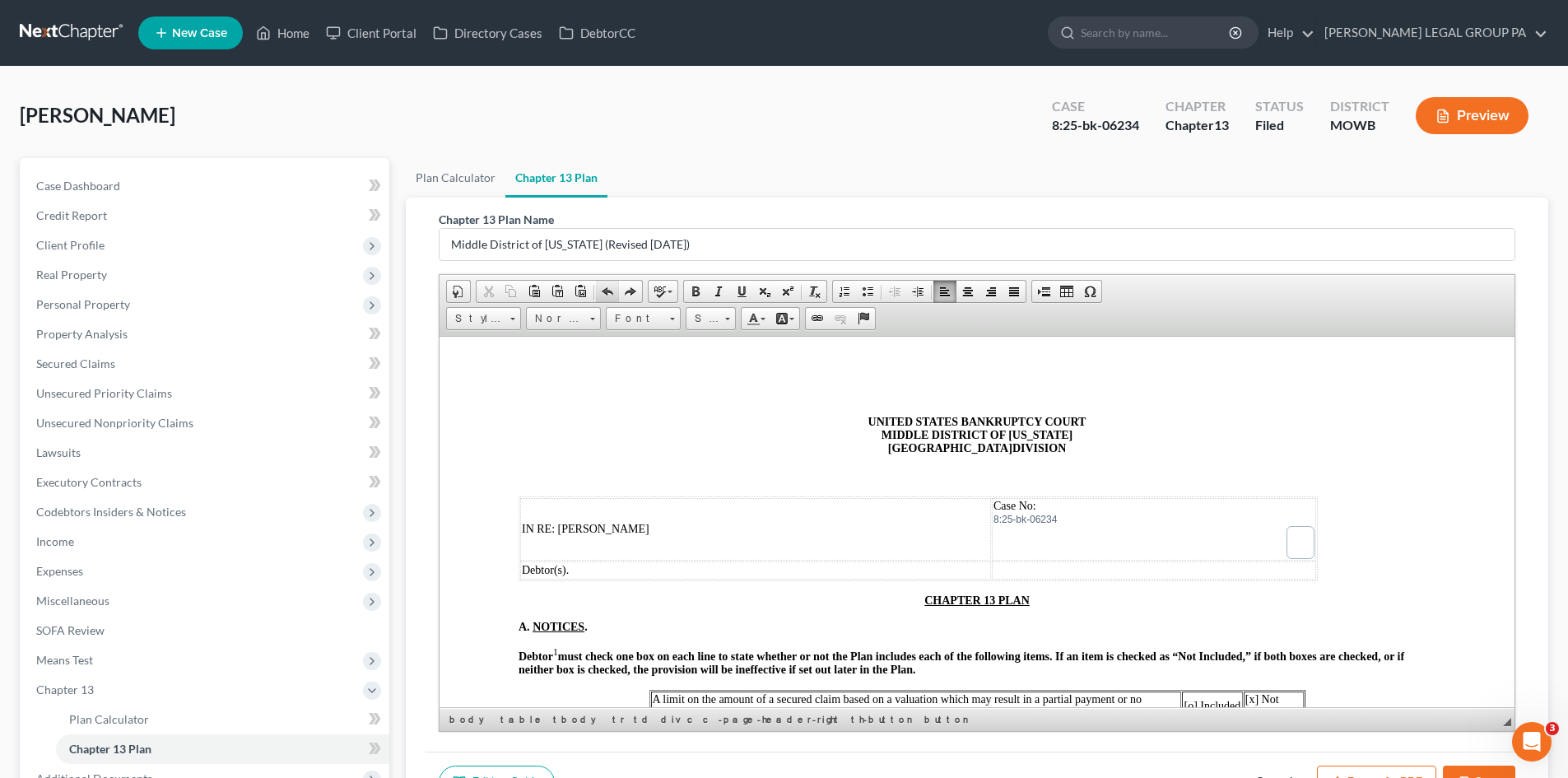
click at [607, 296] on span at bounding box center [607, 291] width 13 height 13
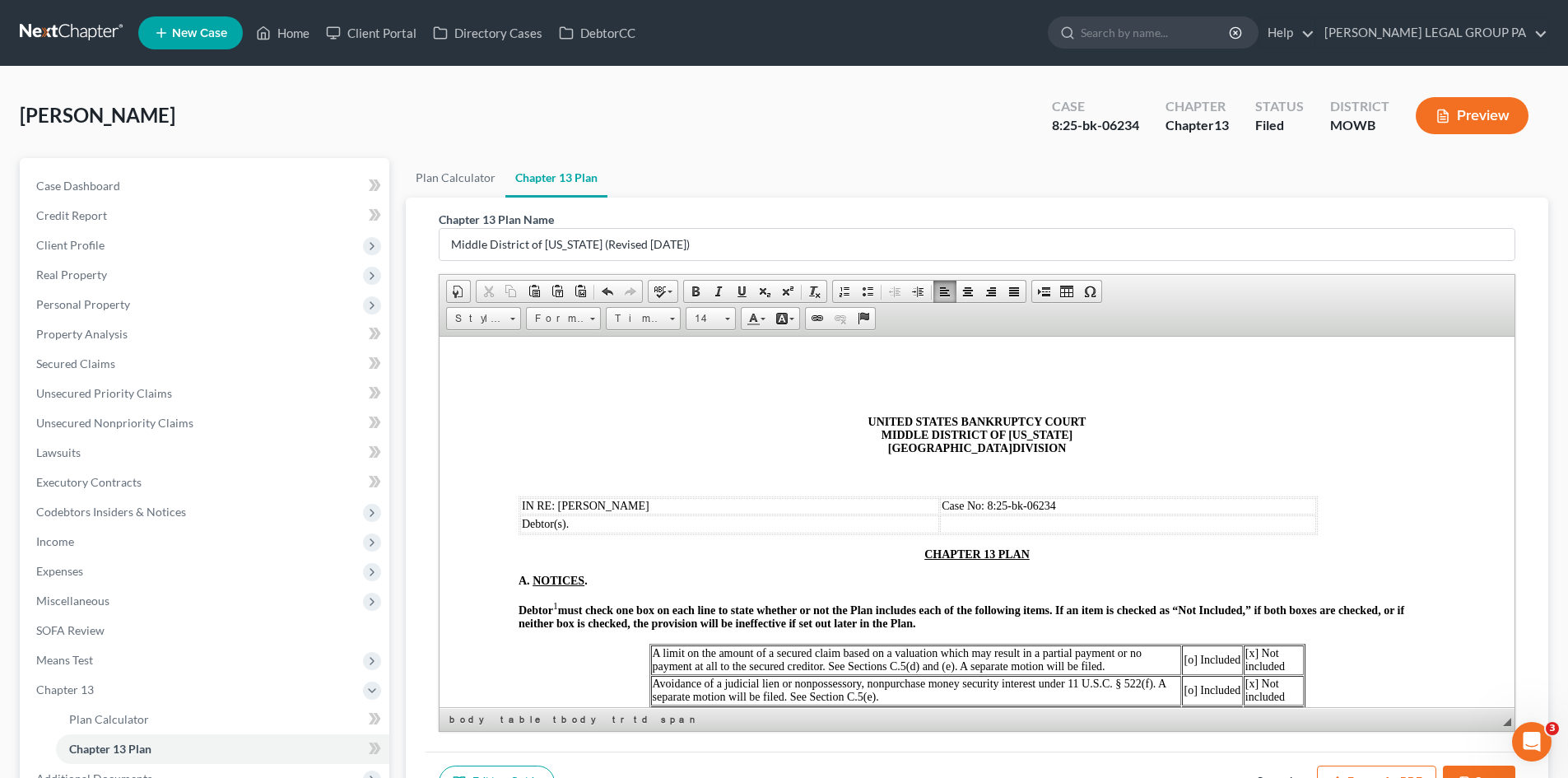
drag, startPoint x: 1267, startPoint y: 564, endPoint x: 1251, endPoint y: 558, distance: 17.1
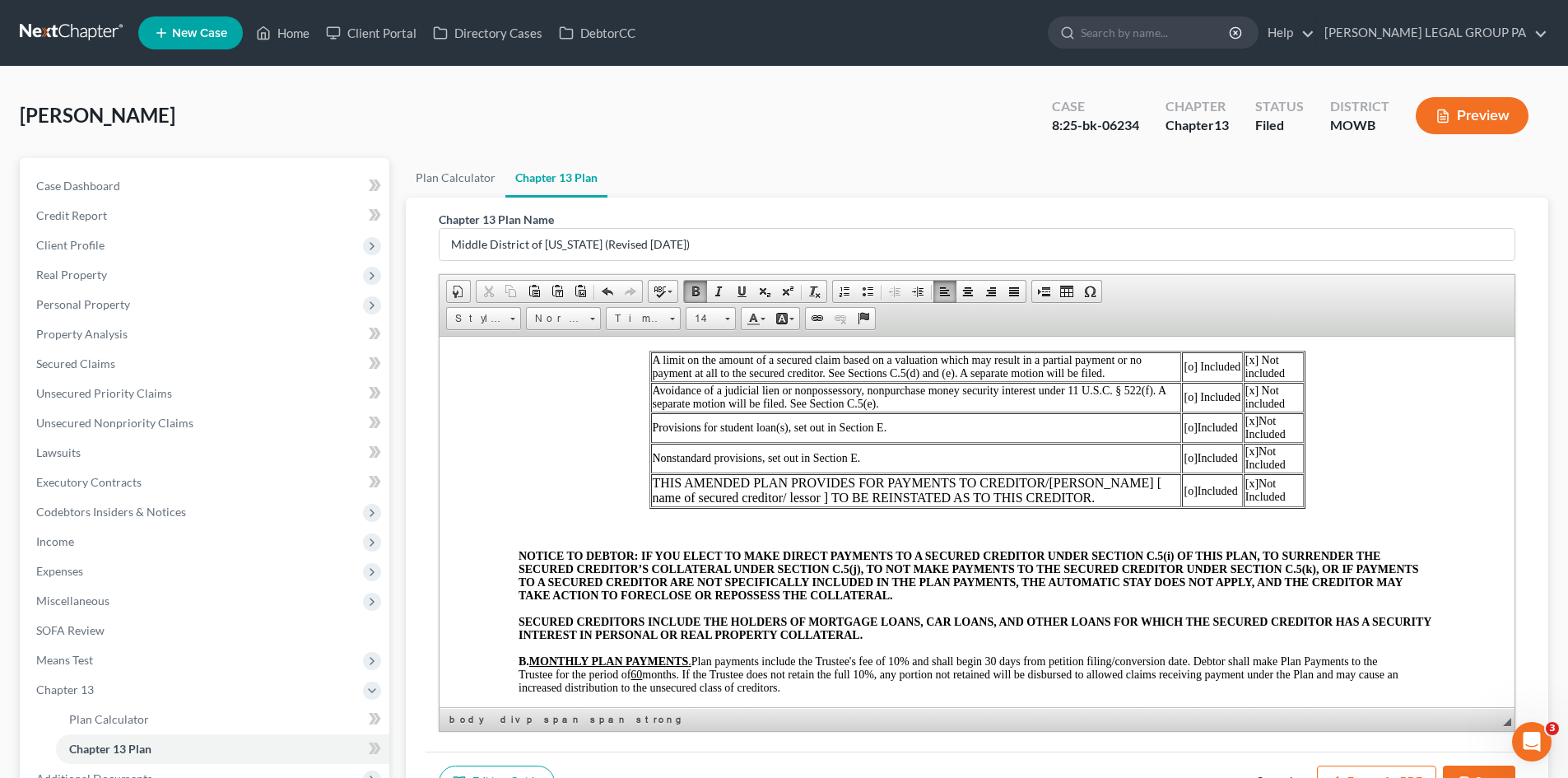
scroll to position [165, 0]
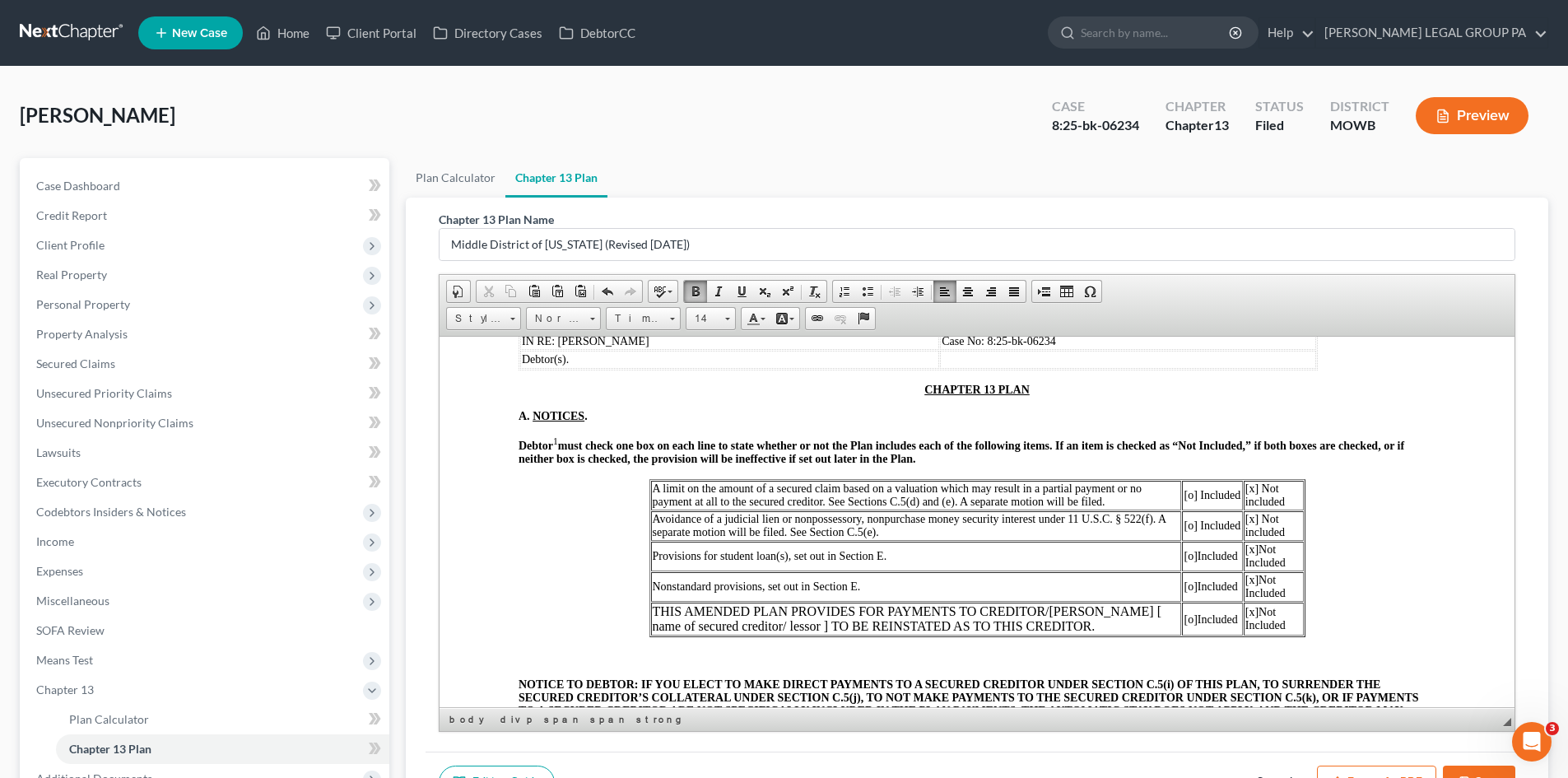
click at [911, 392] on p "CHAPTER 13 PLAN" at bounding box center [976, 389] width 917 height 13
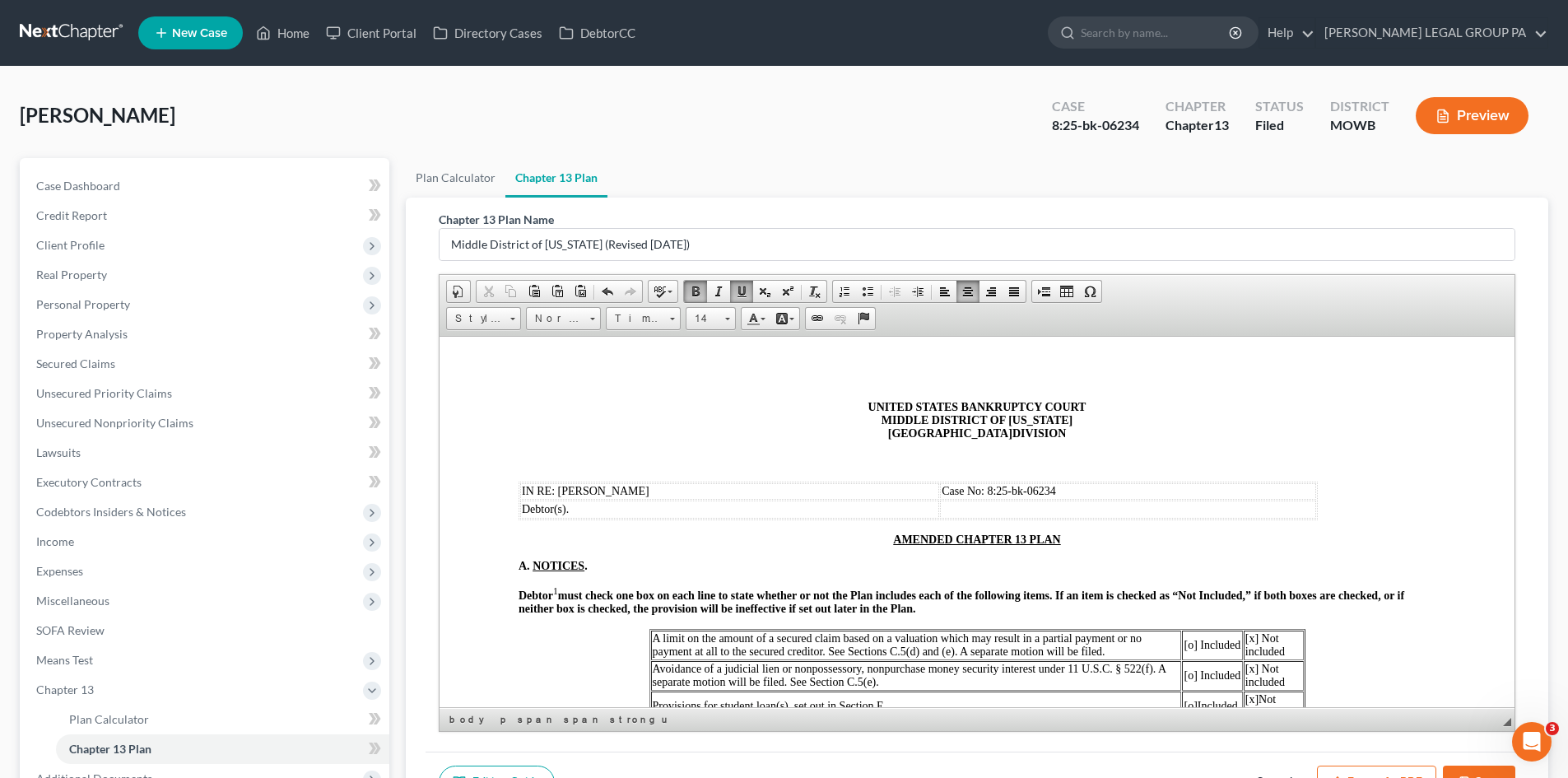
scroll to position [0, 0]
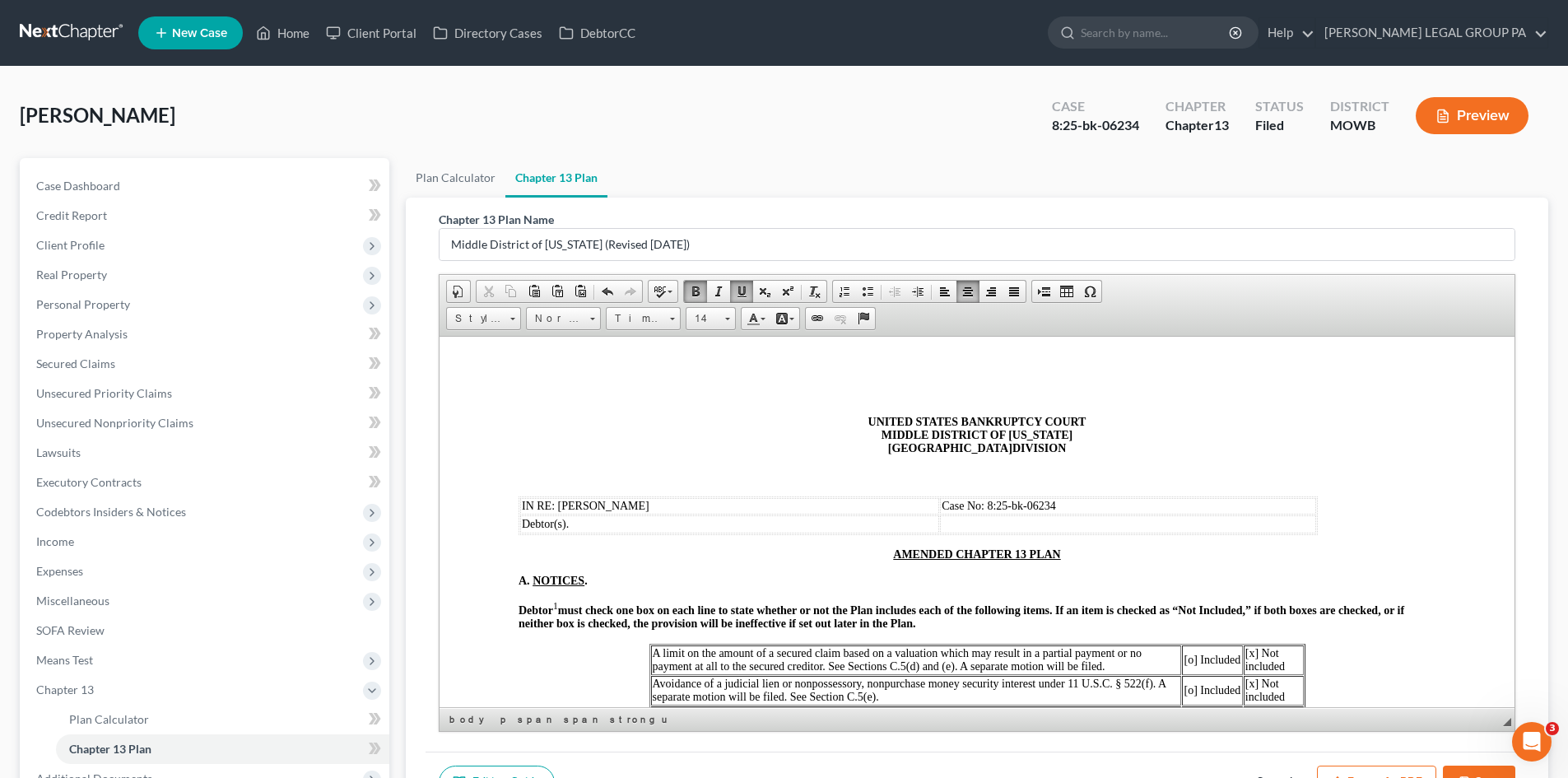
click at [1305, 610] on strong "must check one box on each line to state whether or not the Plan includes each …" at bounding box center [961, 616] width 886 height 25
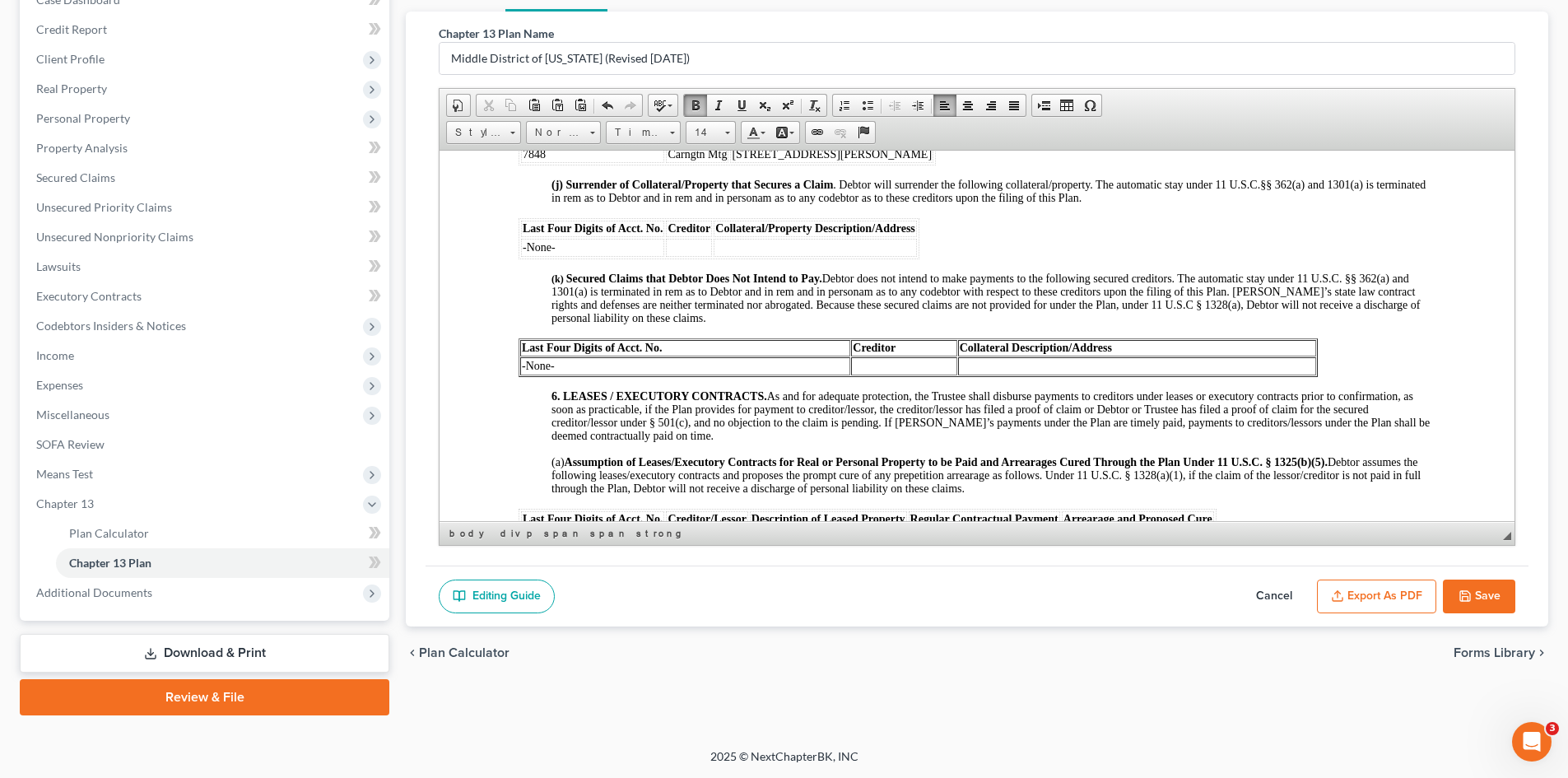
scroll to position [2716, 0]
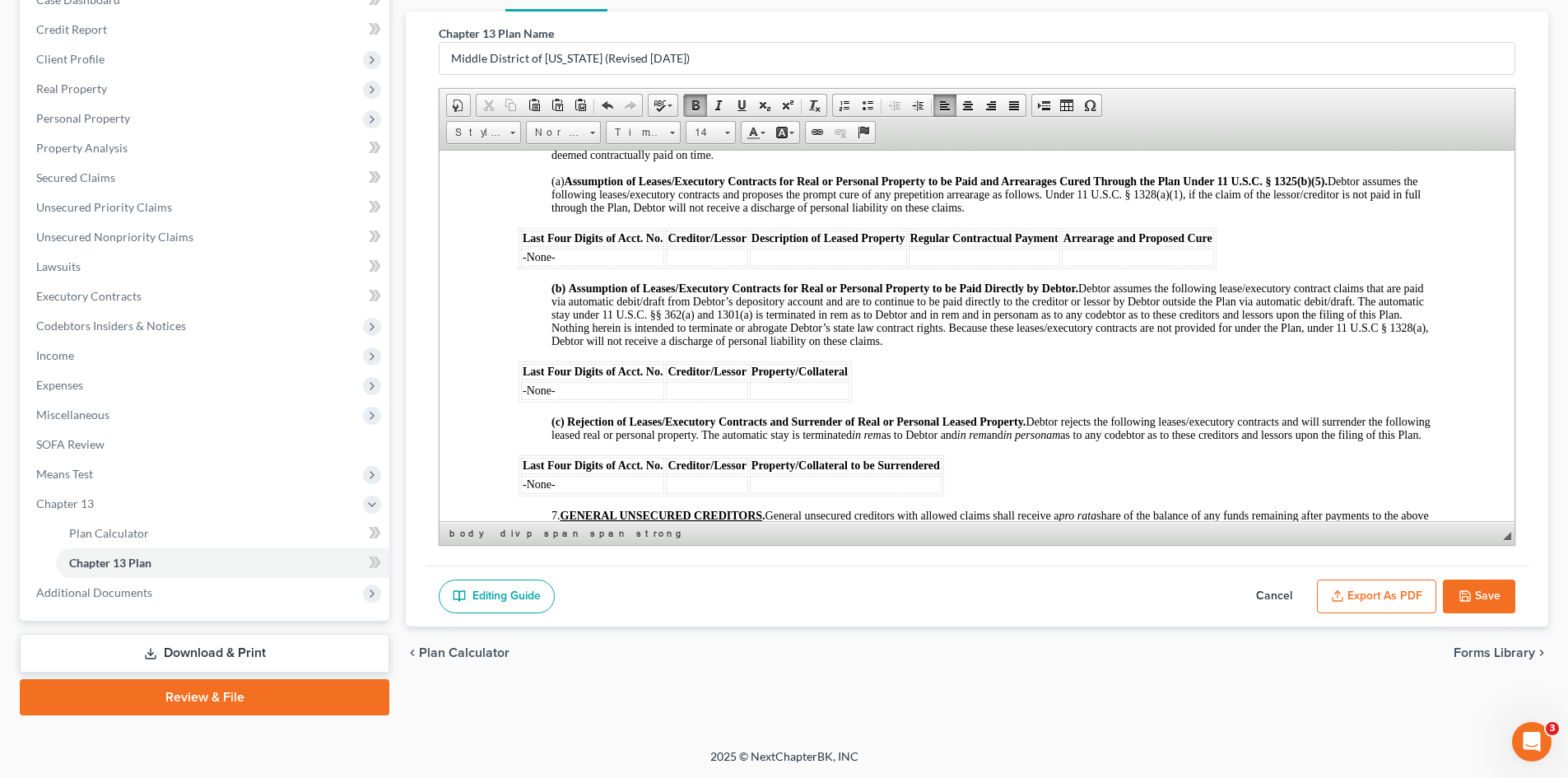
click at [1494, 595] on button "Save" at bounding box center [1478, 596] width 73 height 35
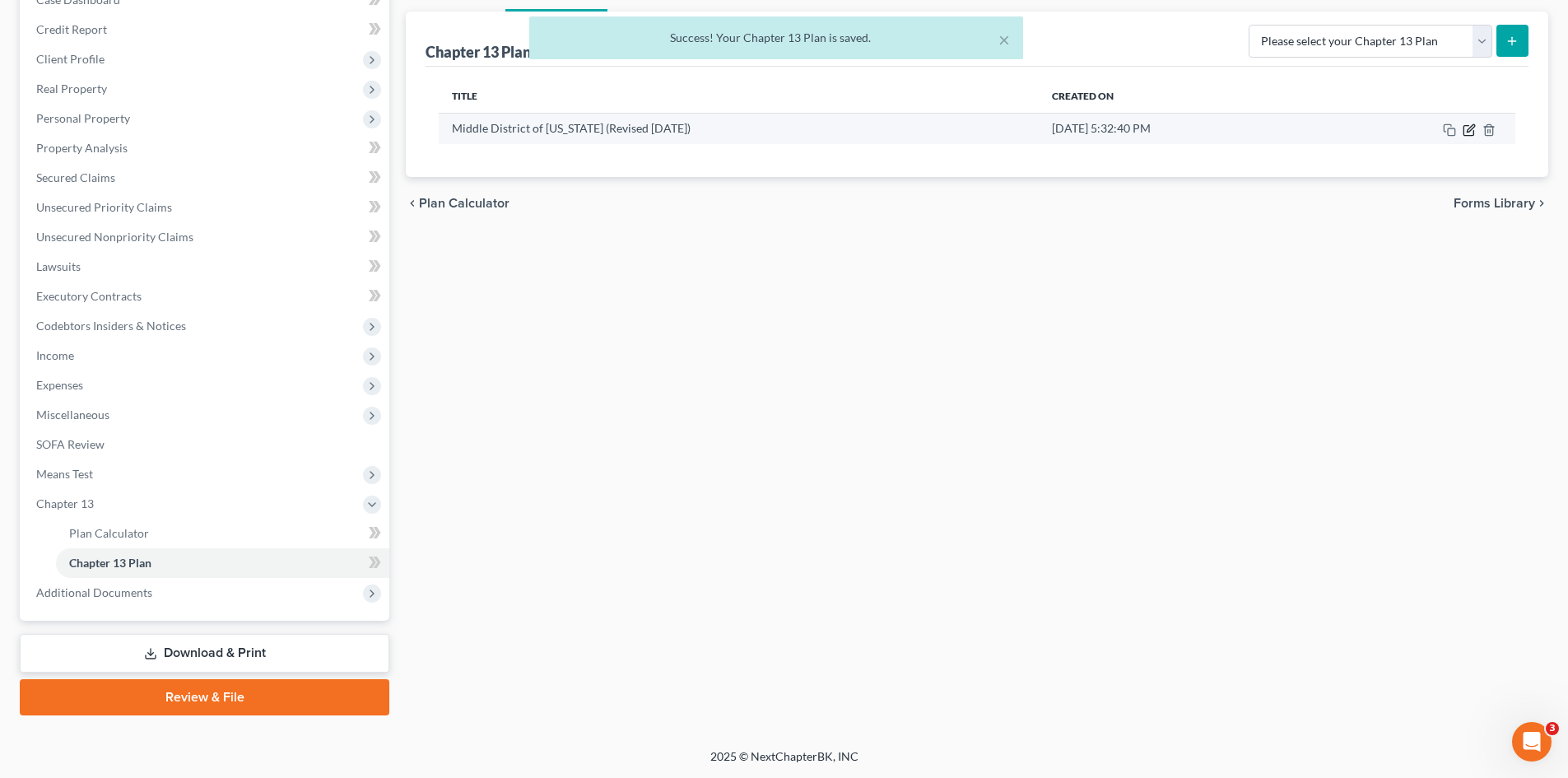
click at [1472, 132] on icon "button" at bounding box center [1468, 130] width 13 height 13
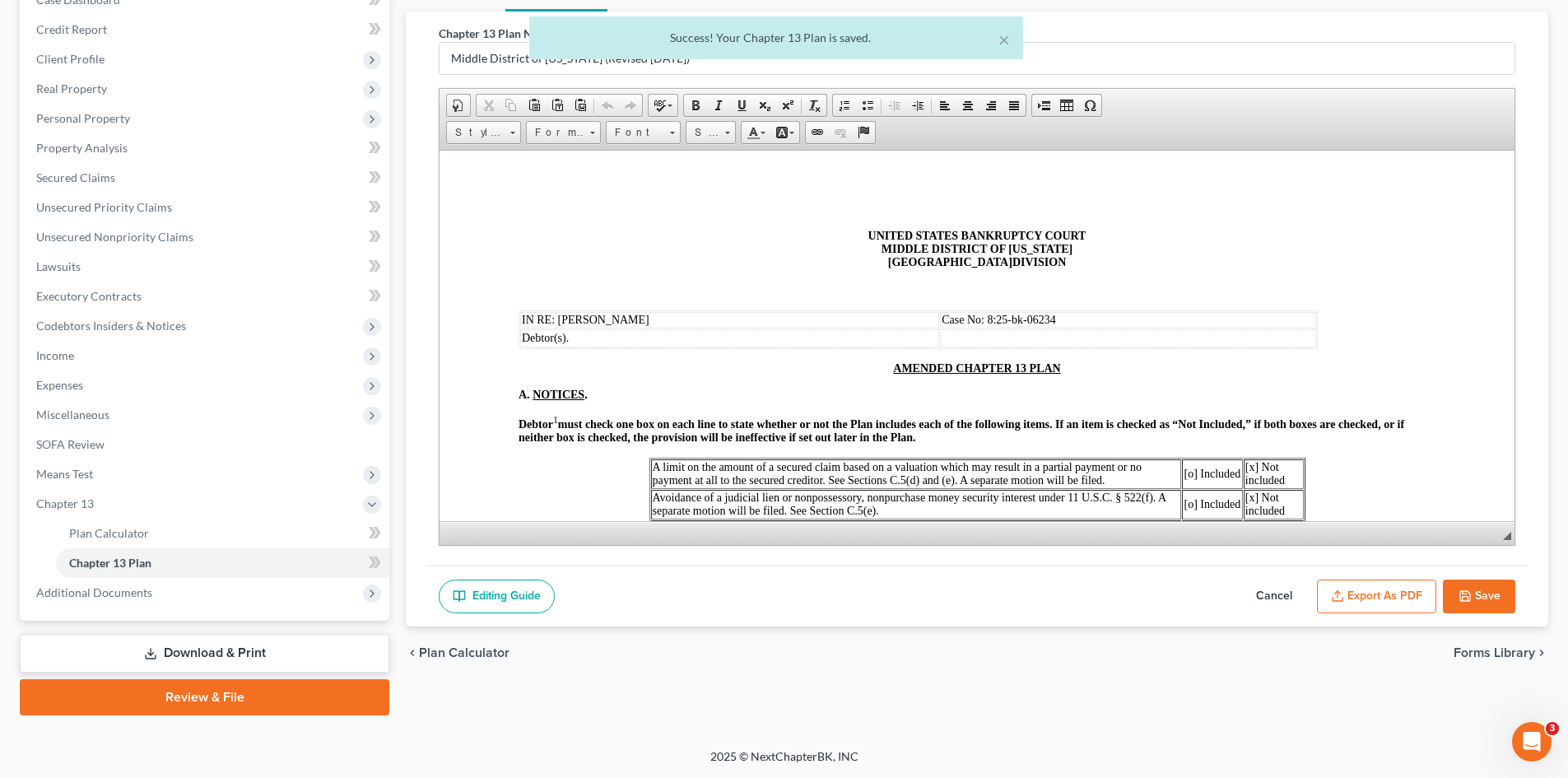
scroll to position [0, 0]
click at [1371, 594] on button "Export as PDF" at bounding box center [1376, 596] width 119 height 35
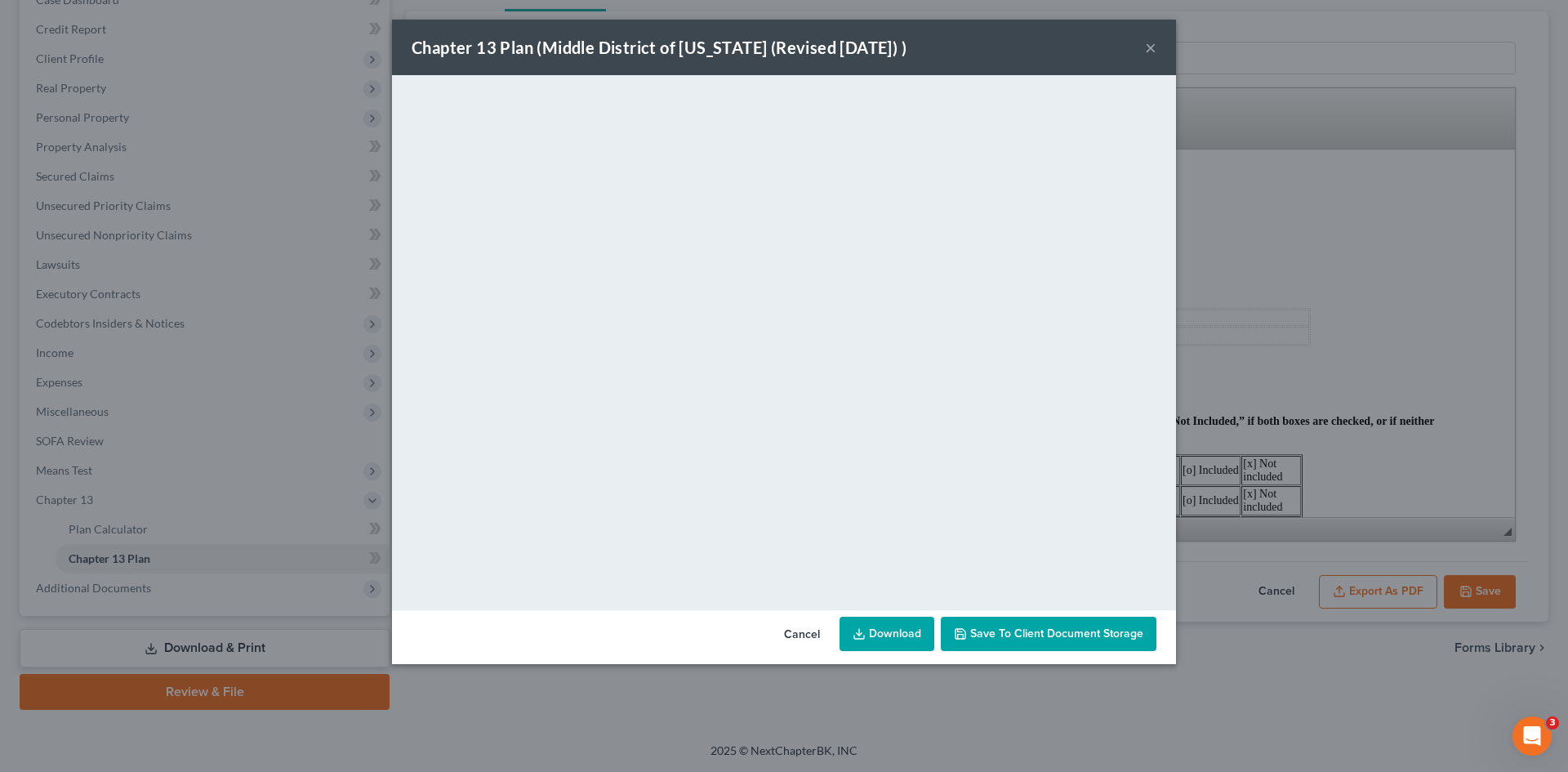
click at [913, 633] on link "Download" at bounding box center [887, 633] width 94 height 35
click at [1121, 637] on span "Save to Client Document Storage" at bounding box center [1057, 633] width 173 height 14
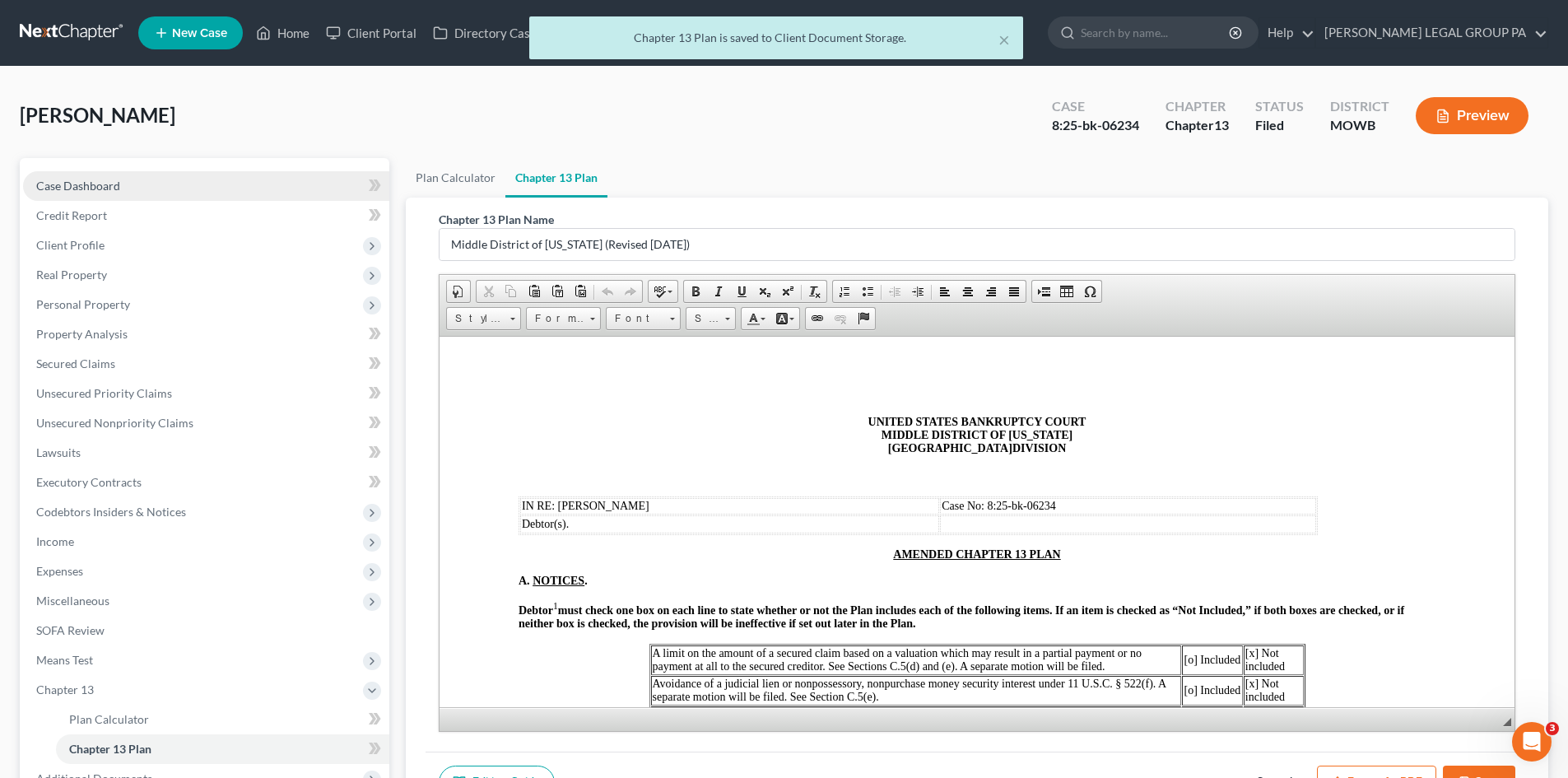
click at [132, 197] on link "Case Dashboard" at bounding box center [206, 186] width 367 height 30
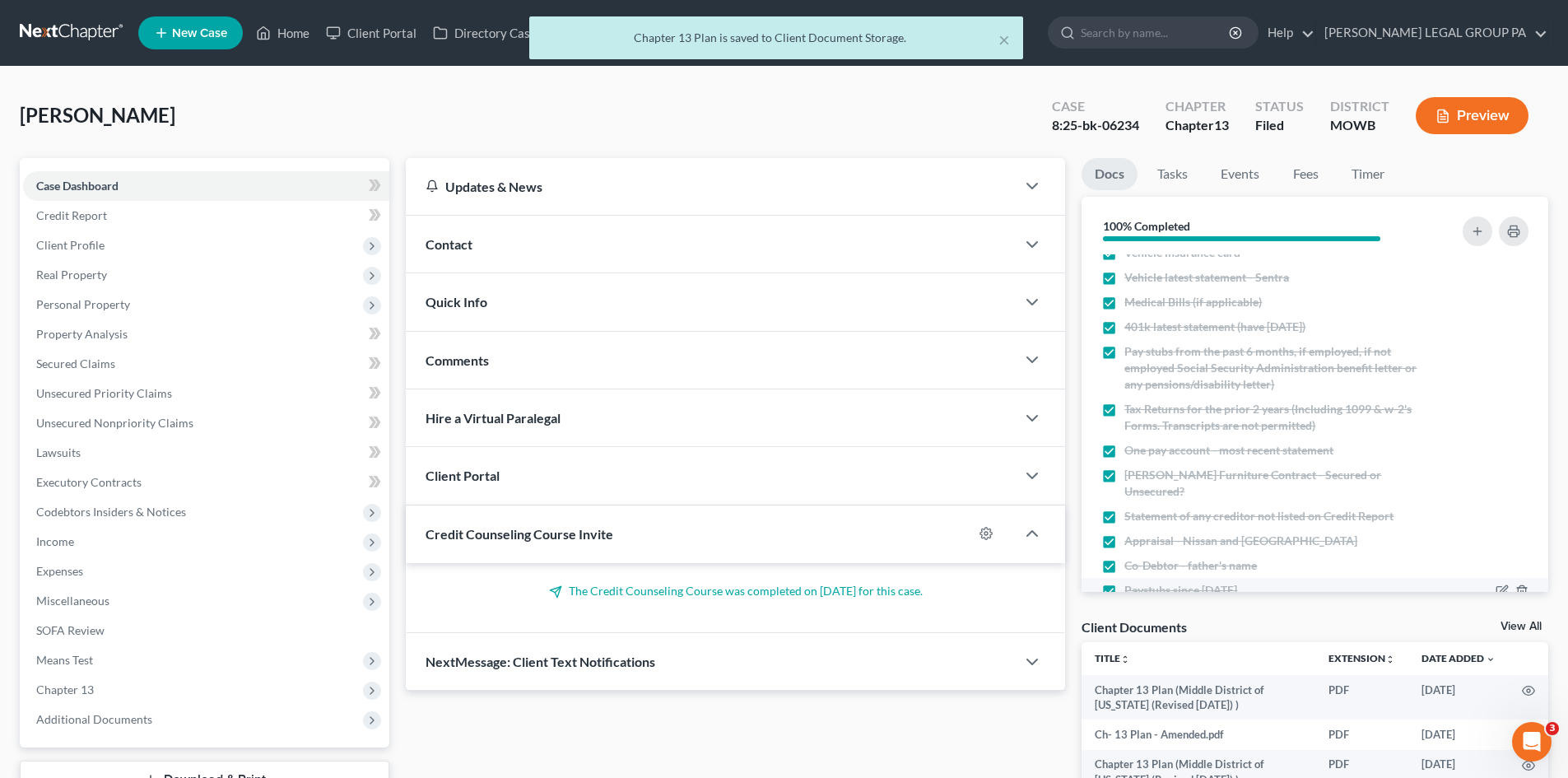
scroll to position [224, 0]
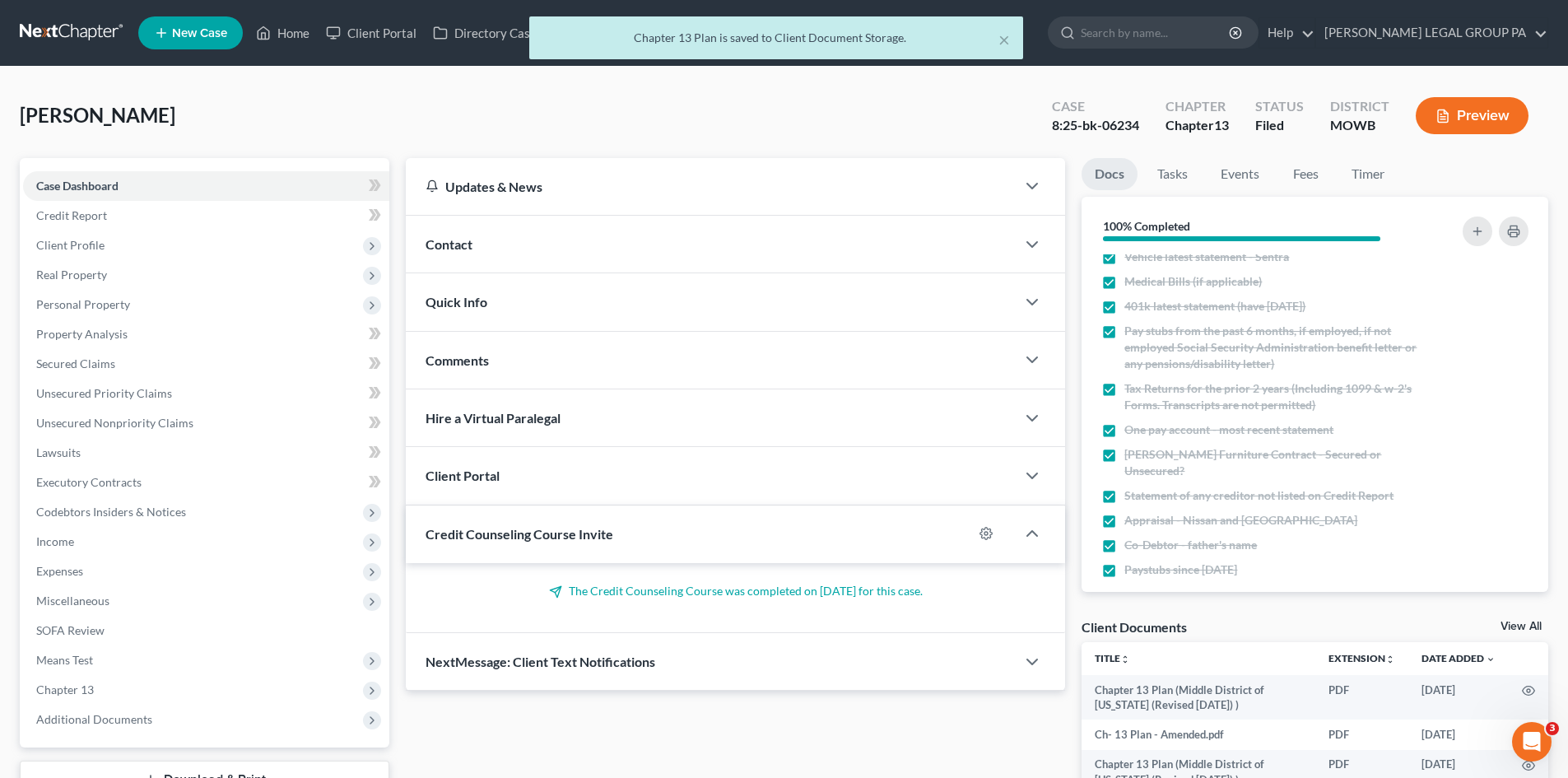
drag, startPoint x: 1532, startPoint y: 627, endPoint x: 1527, endPoint y: 617, distance: 11.2
click at [1532, 625] on link "View All" at bounding box center [1521, 626] width 41 height 12
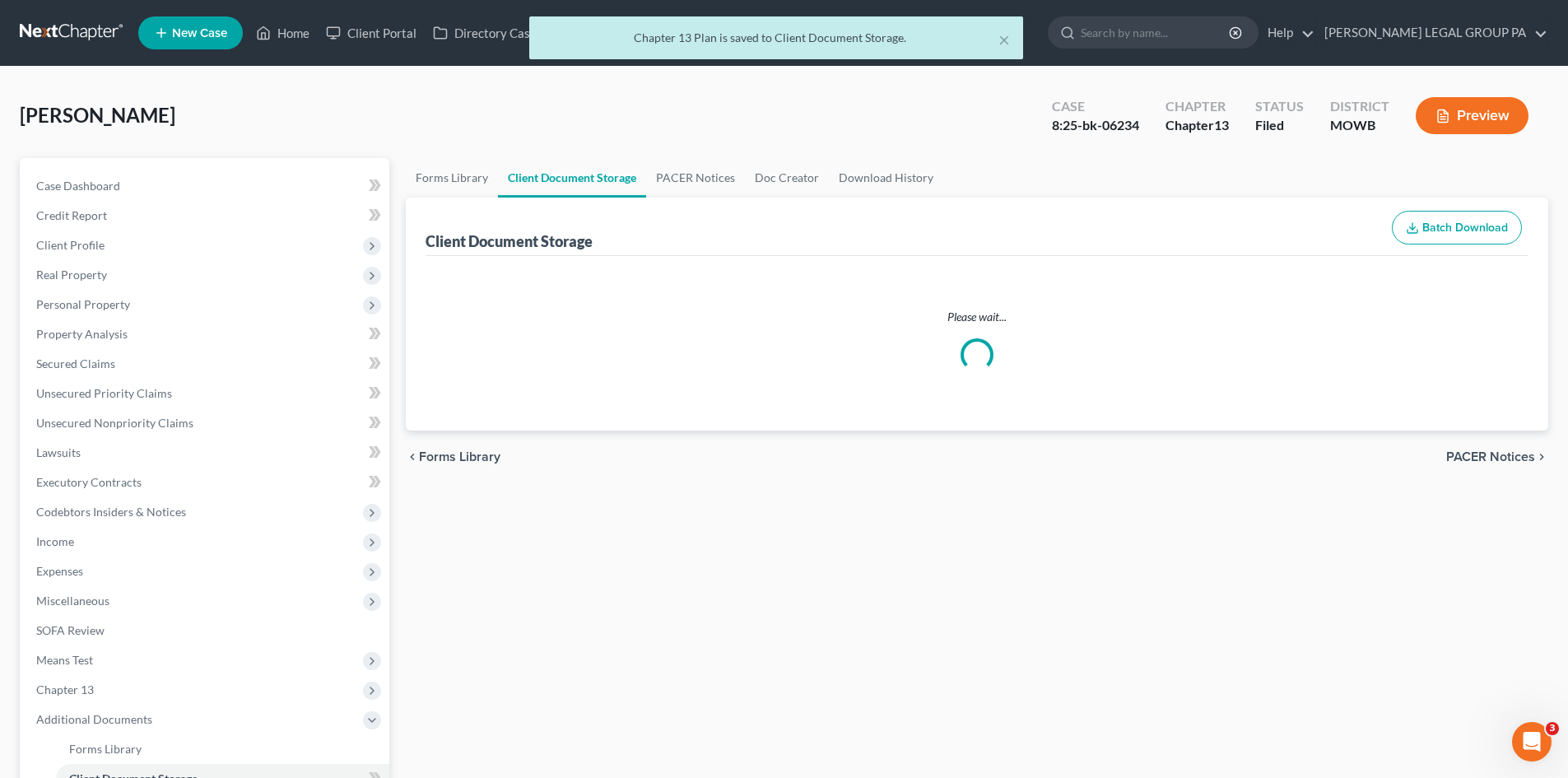
select select "5"
select select "18"
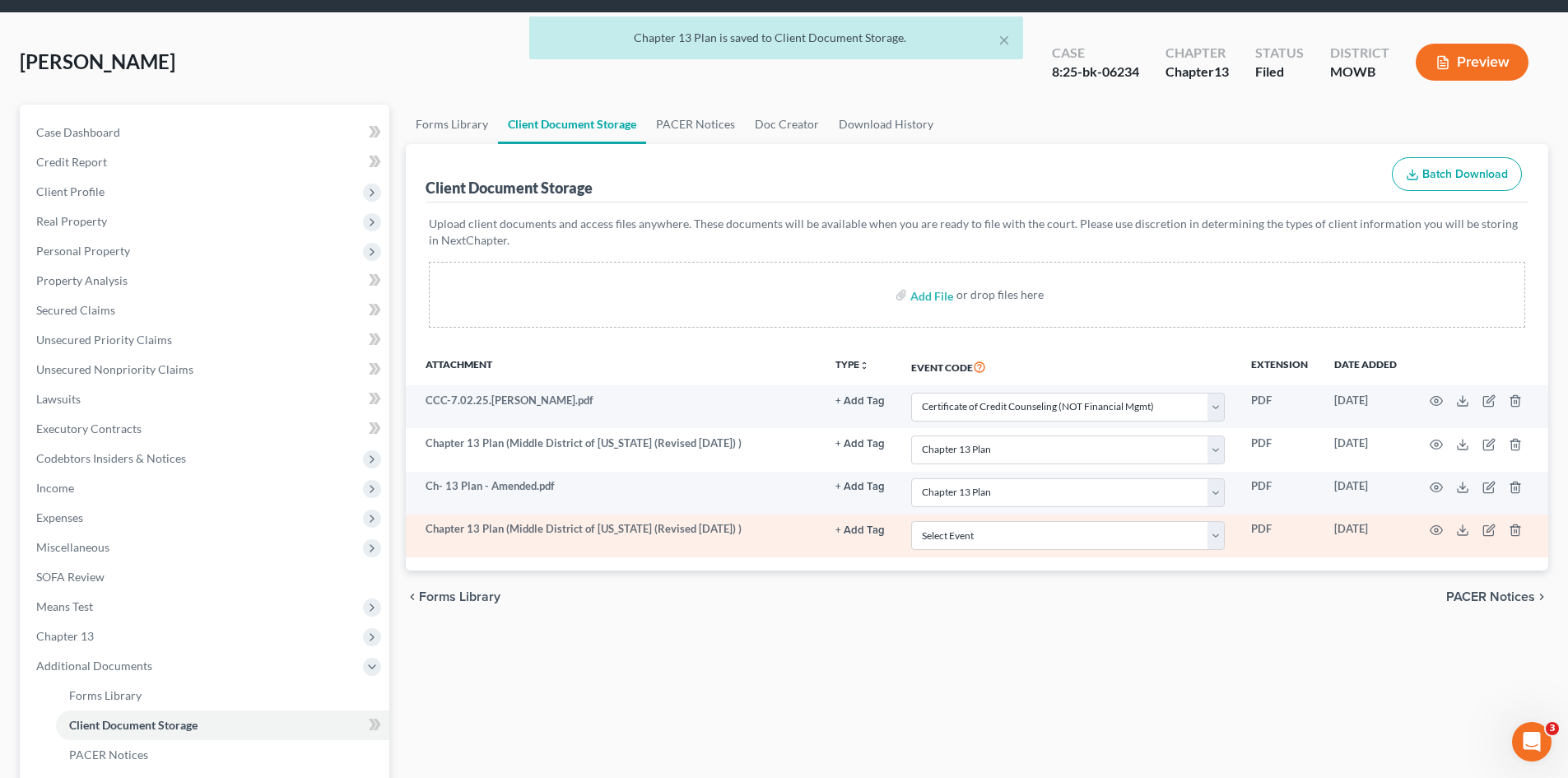
scroll to position [82, 0]
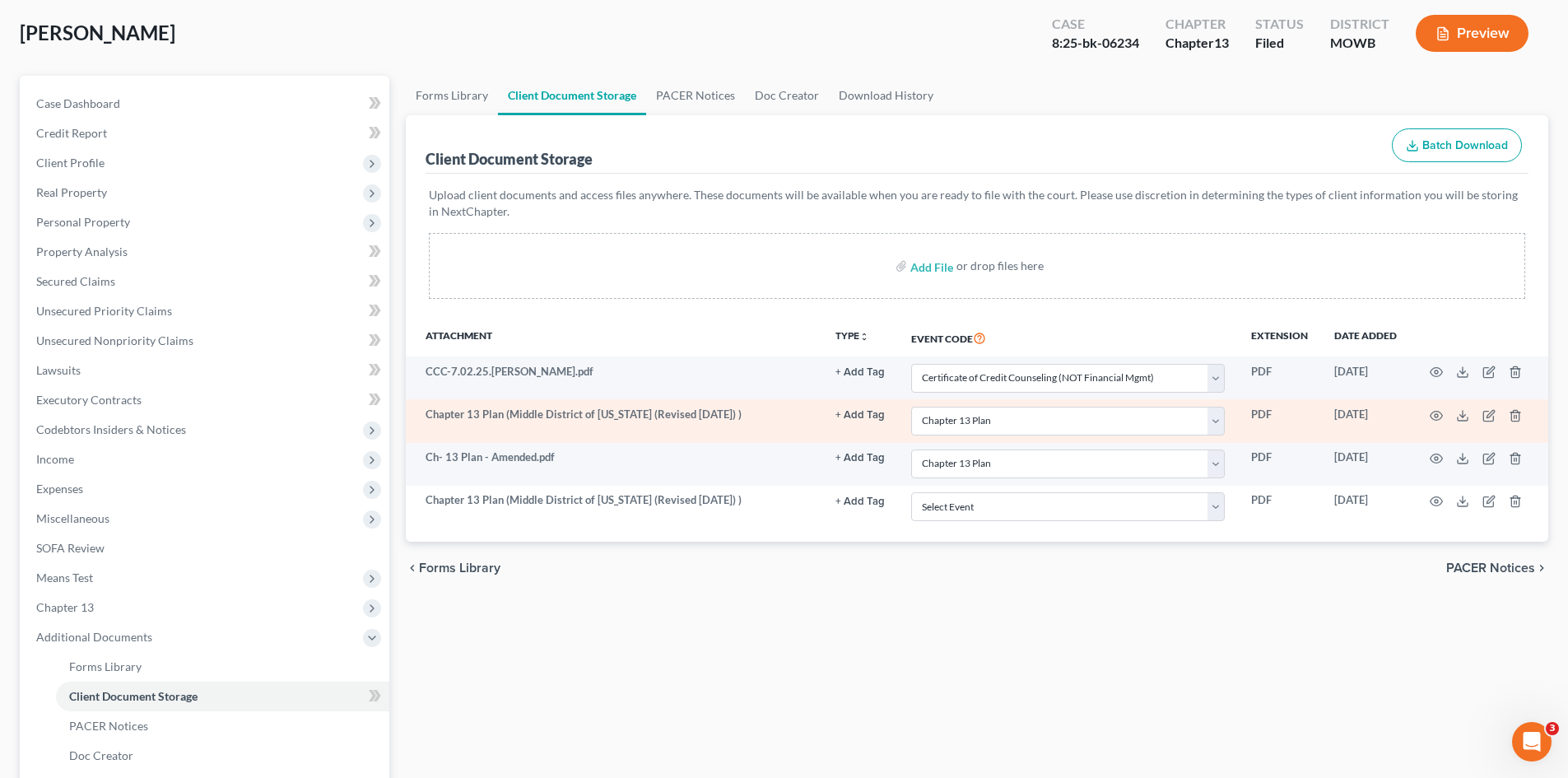
click at [1516, 407] on td at bounding box center [1479, 420] width 138 height 43
click at [1520, 417] on icon "button" at bounding box center [1515, 415] width 13 height 13
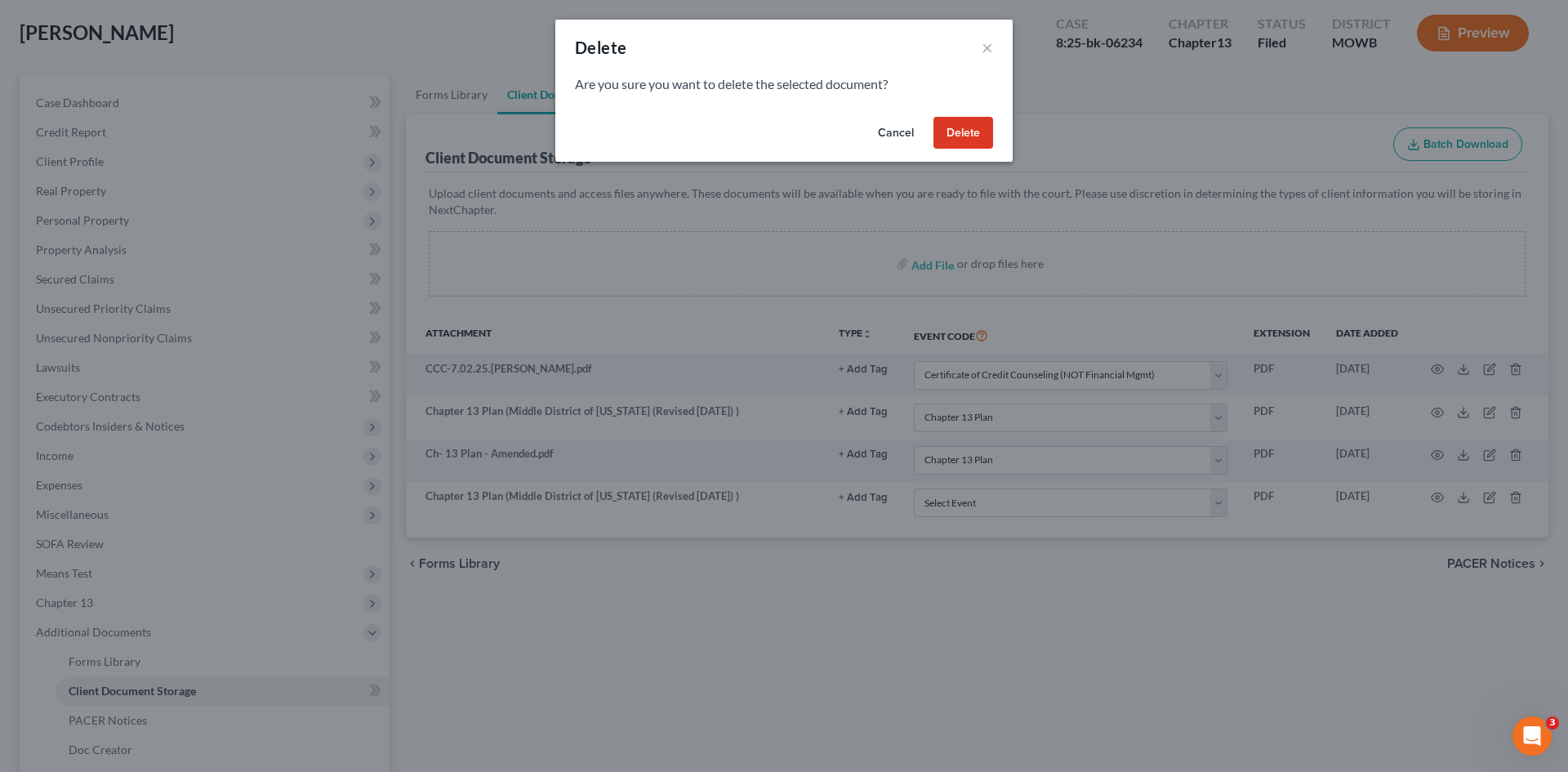
click at [958, 114] on div "Cancel Delete" at bounding box center [784, 136] width 457 height 52
drag, startPoint x: 969, startPoint y: 127, endPoint x: 1019, endPoint y: 155, distance: 57.3
click at [970, 127] on button "Delete" at bounding box center [962, 133] width 60 height 33
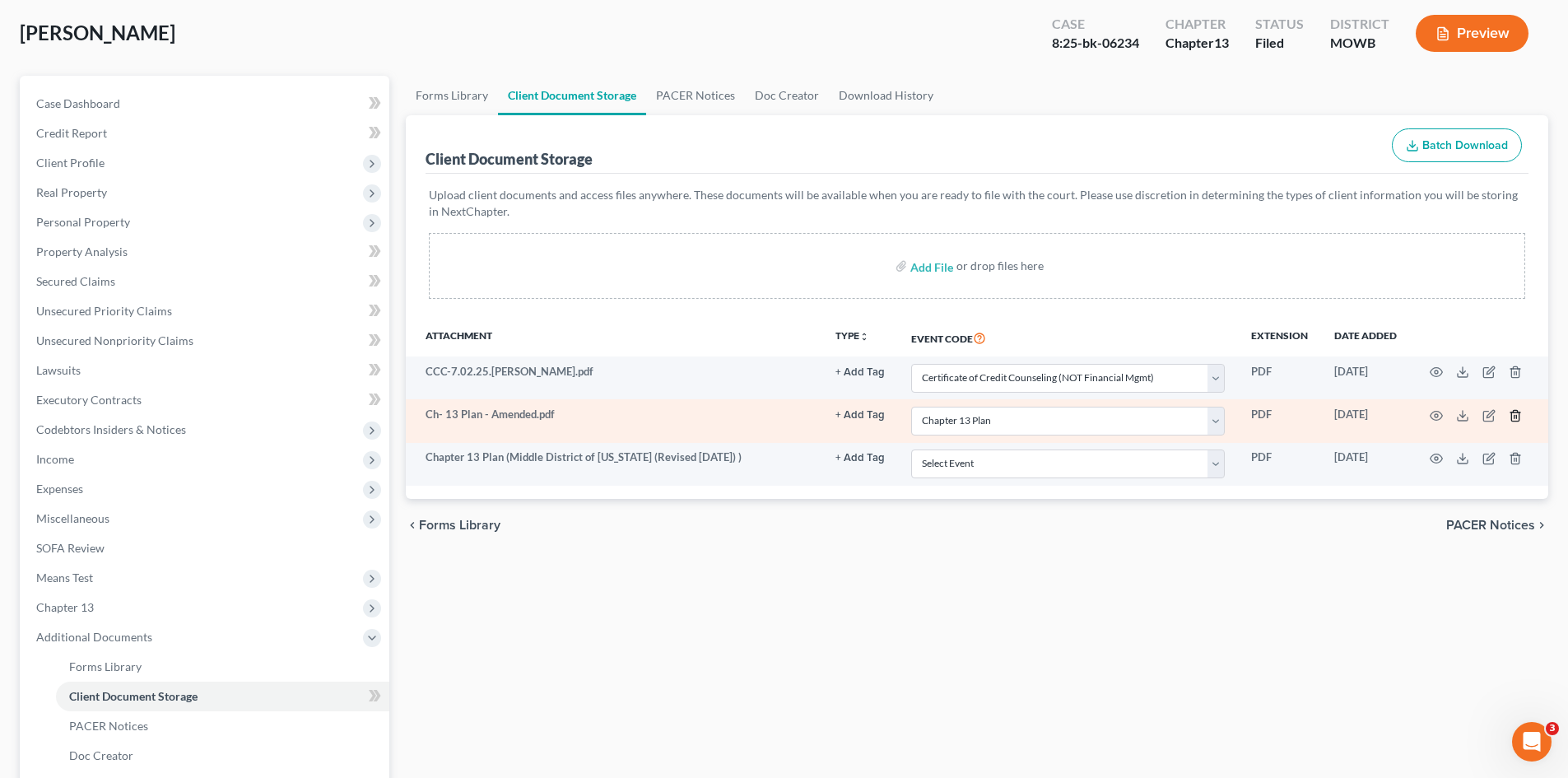
click at [1516, 415] on line "button" at bounding box center [1516, 417] width 0 height 4
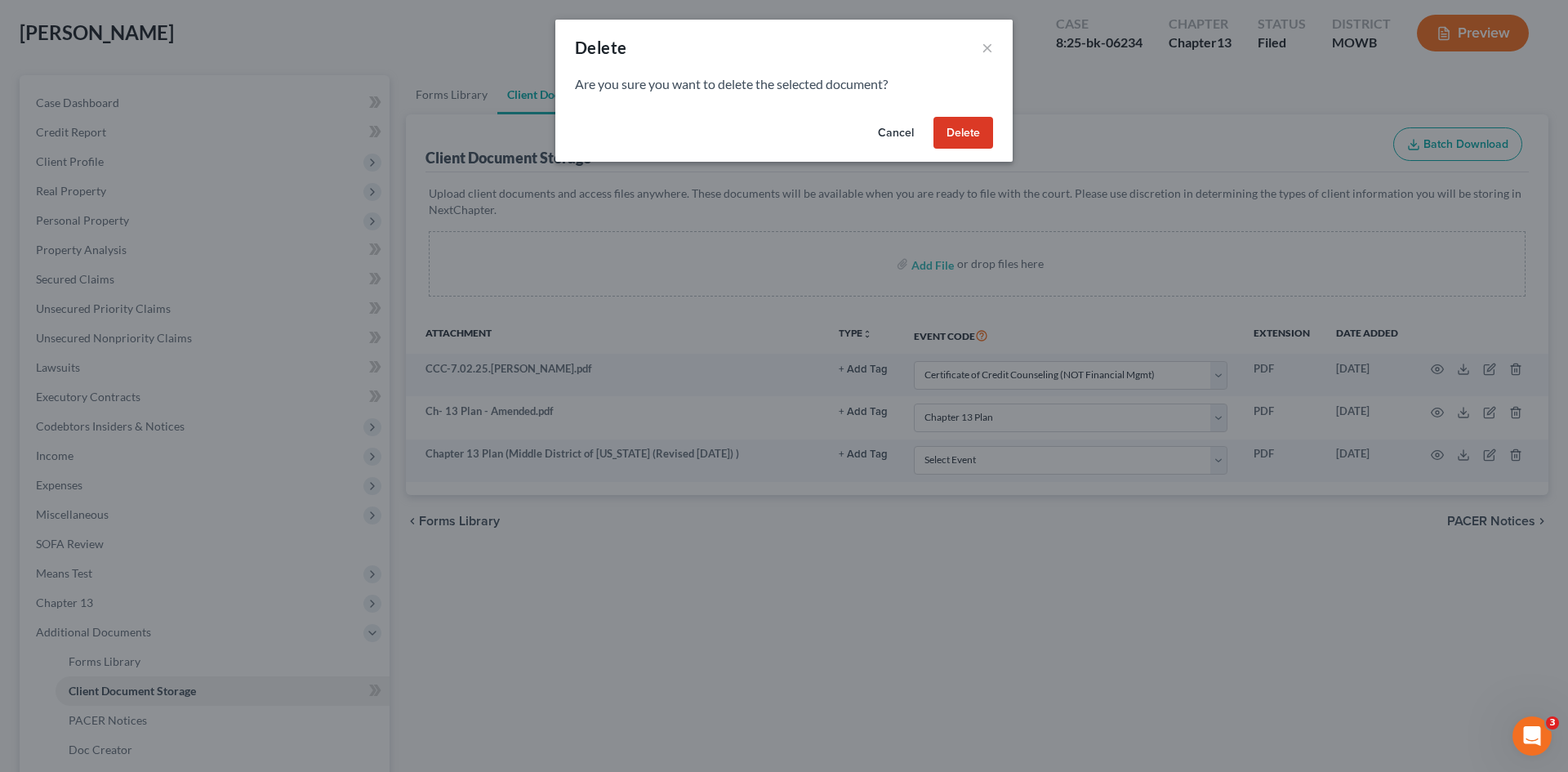
click at [959, 141] on button "Delete" at bounding box center [962, 133] width 60 height 33
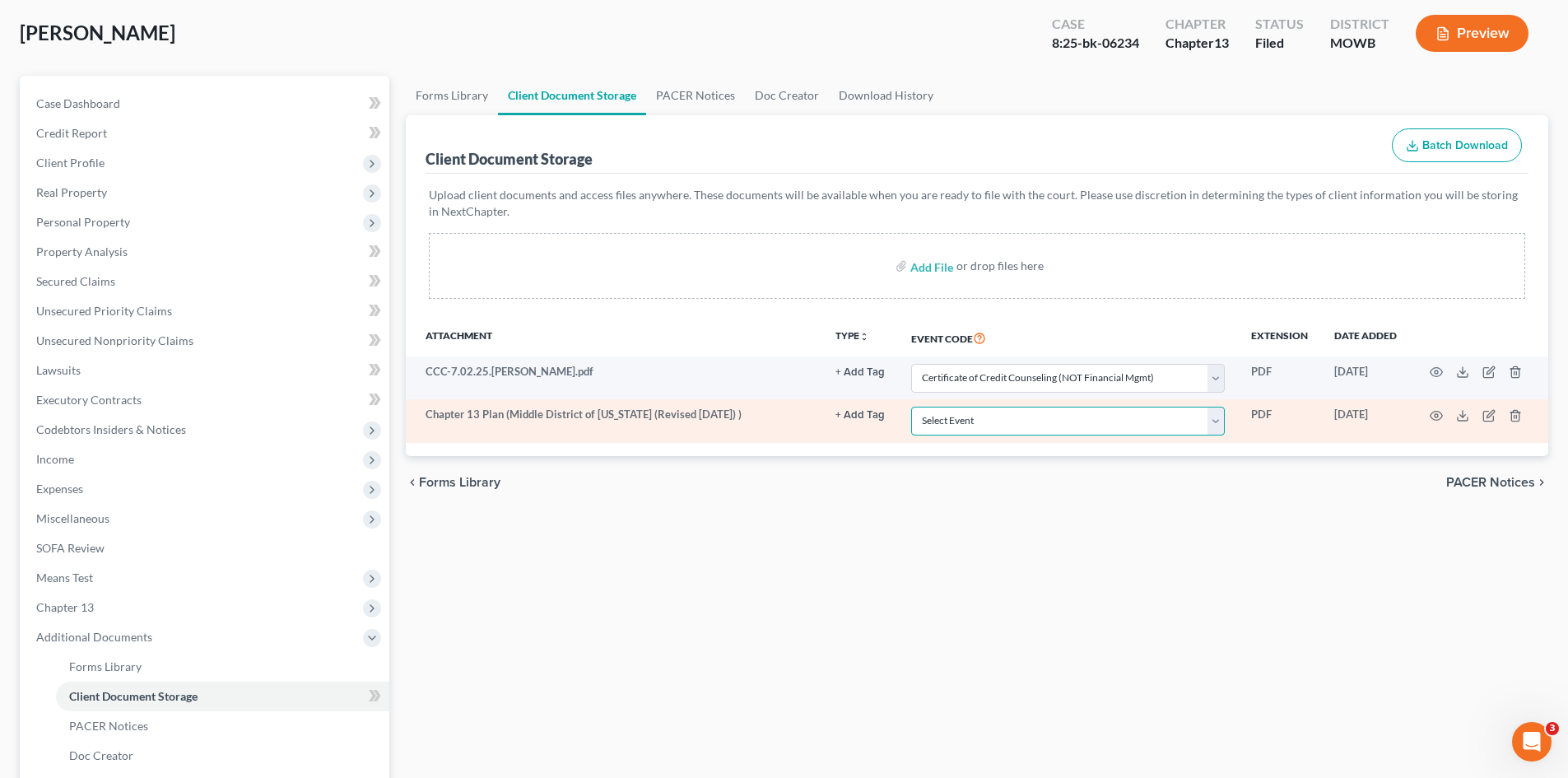
click at [1057, 419] on select "Select Event 20 Largest Unsecured Creditors Affidavit re: NO Tax Returns Amende…" at bounding box center [1068, 421] width 314 height 29
select select "18"
click at [911, 407] on select "Select Event 20 Largest Unsecured Creditors Affidavit re: NO Tax Returns Amende…" at bounding box center [1068, 421] width 314 height 29
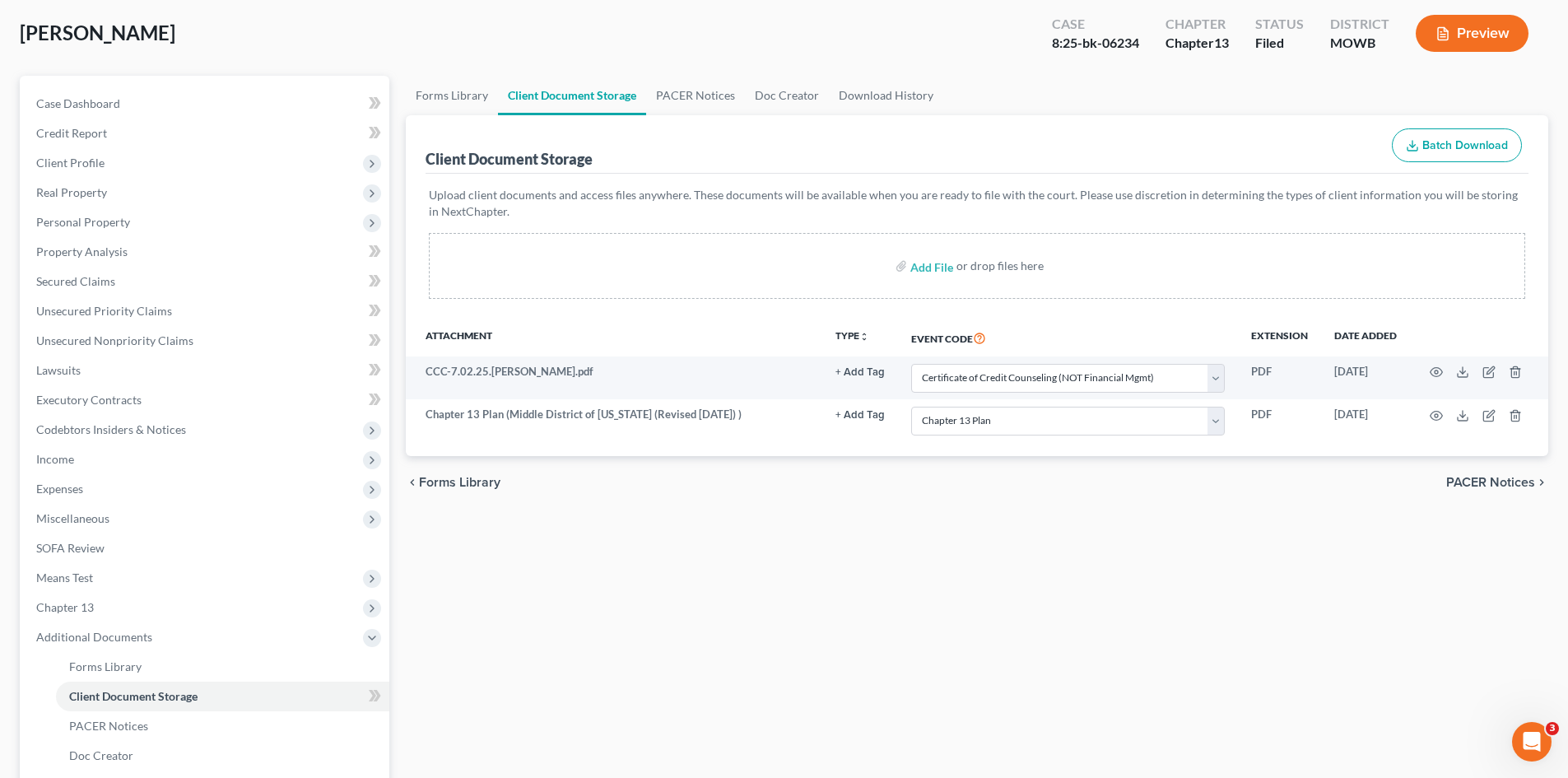
drag, startPoint x: 1003, startPoint y: 559, endPoint x: 477, endPoint y: 290, distance: 590.8
click at [1001, 557] on div "Forms Library Client Document Storage PACER Notices Doc Creator Download Histor…" at bounding box center [976, 491] width 1159 height 832
click at [181, 102] on link "Case Dashboard" at bounding box center [206, 103] width 367 height 30
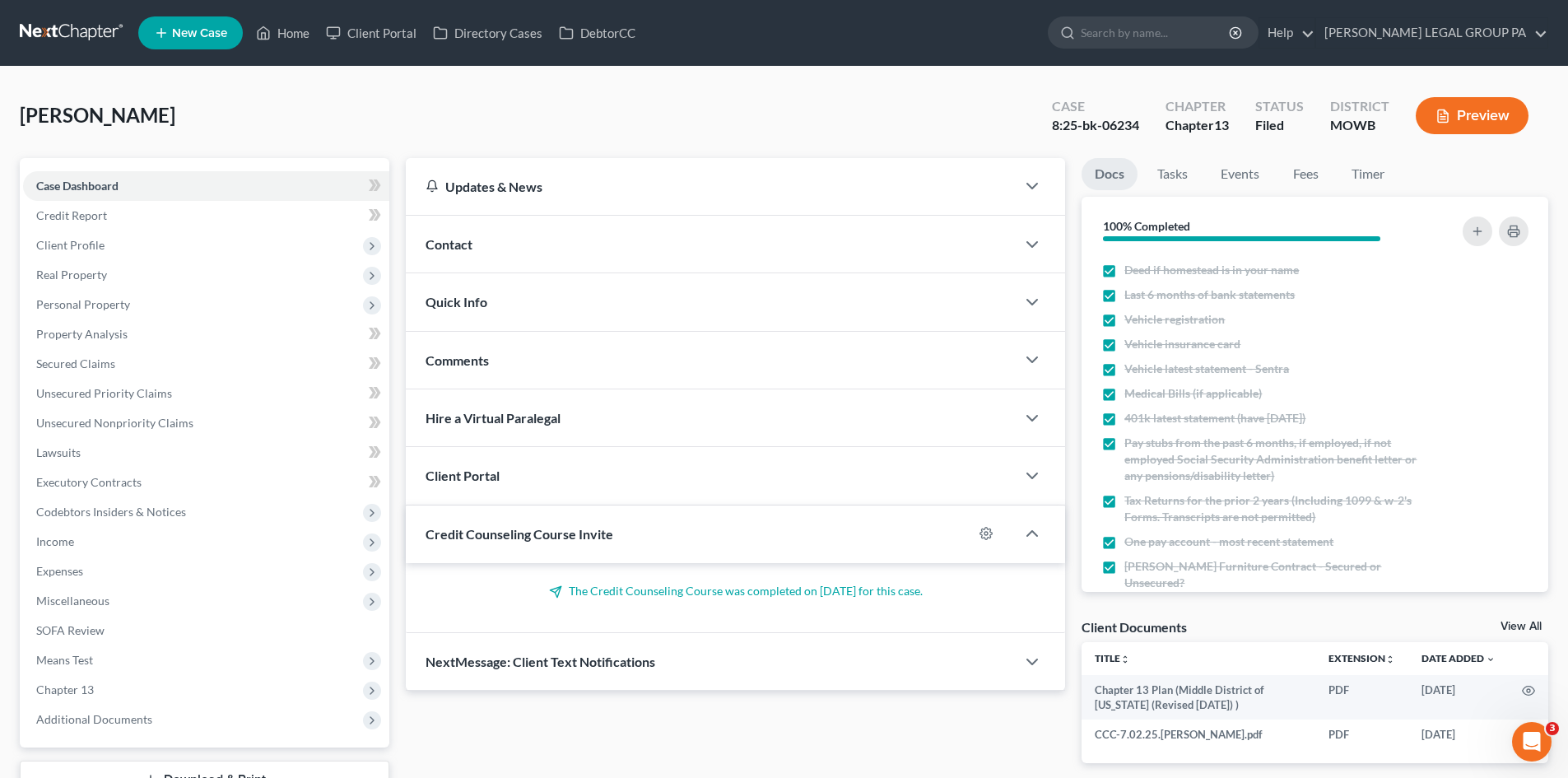
scroll to position [224, 0]
